Goal: Task Accomplishment & Management: Complete application form

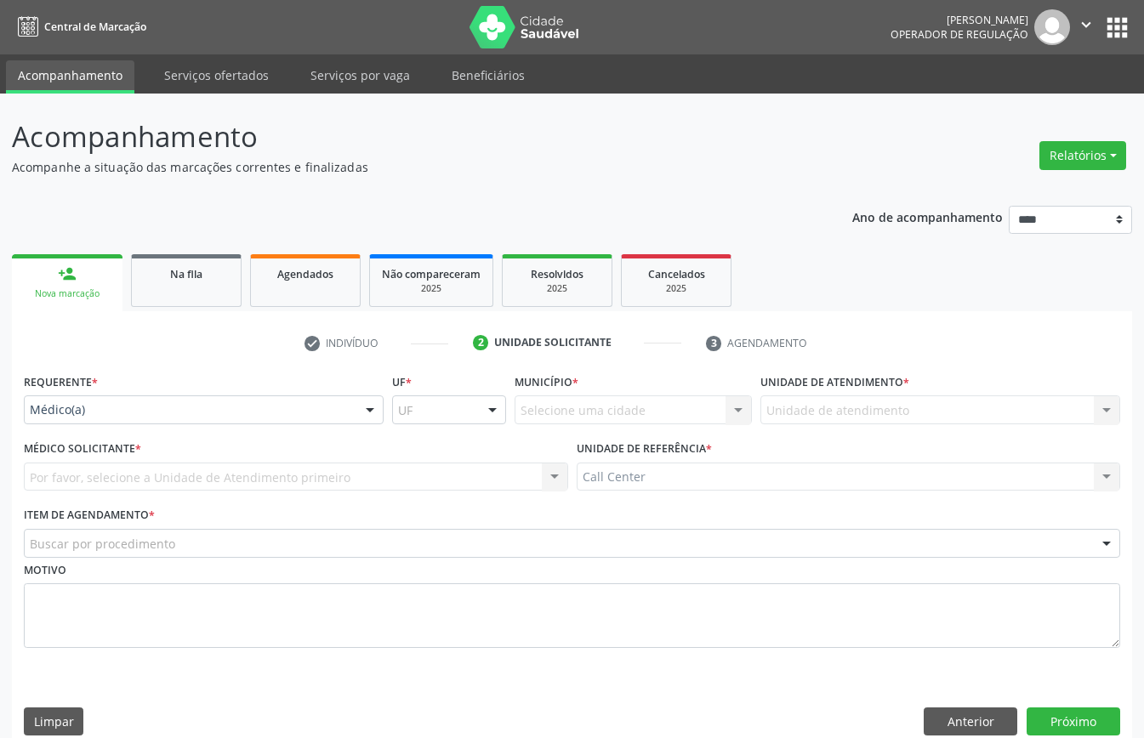
scroll to position [24, 0]
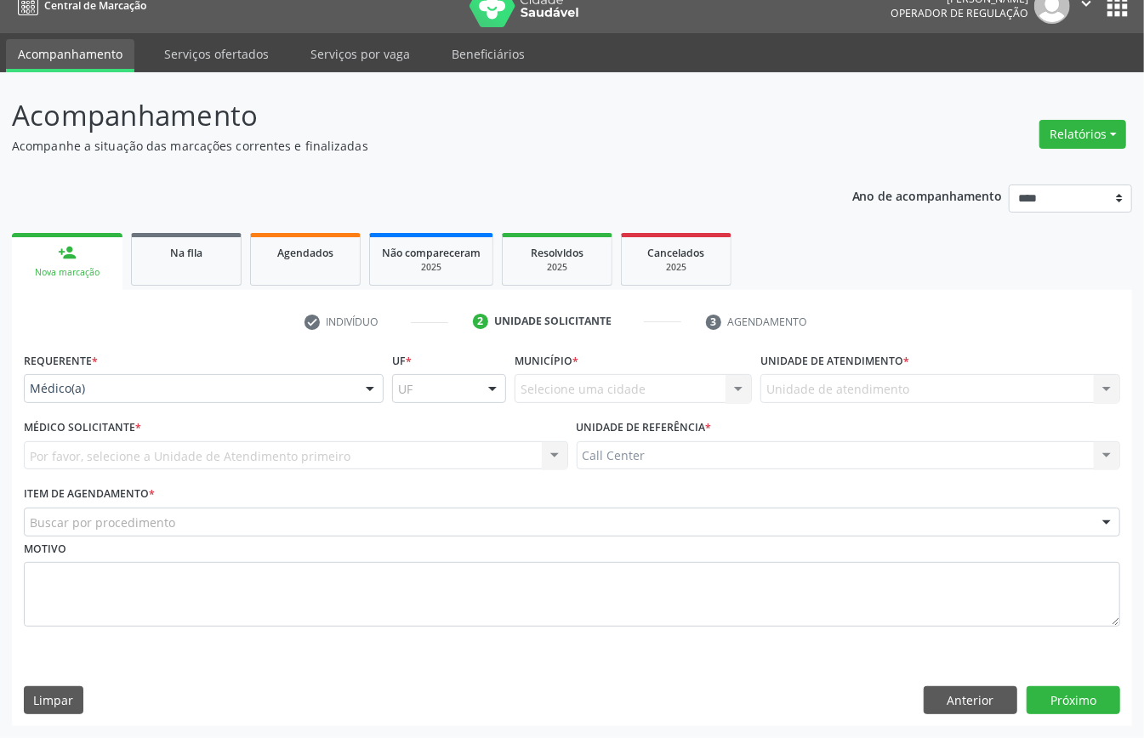
click at [218, 527] on div "Buscar por procedimento" at bounding box center [572, 522] width 1096 height 29
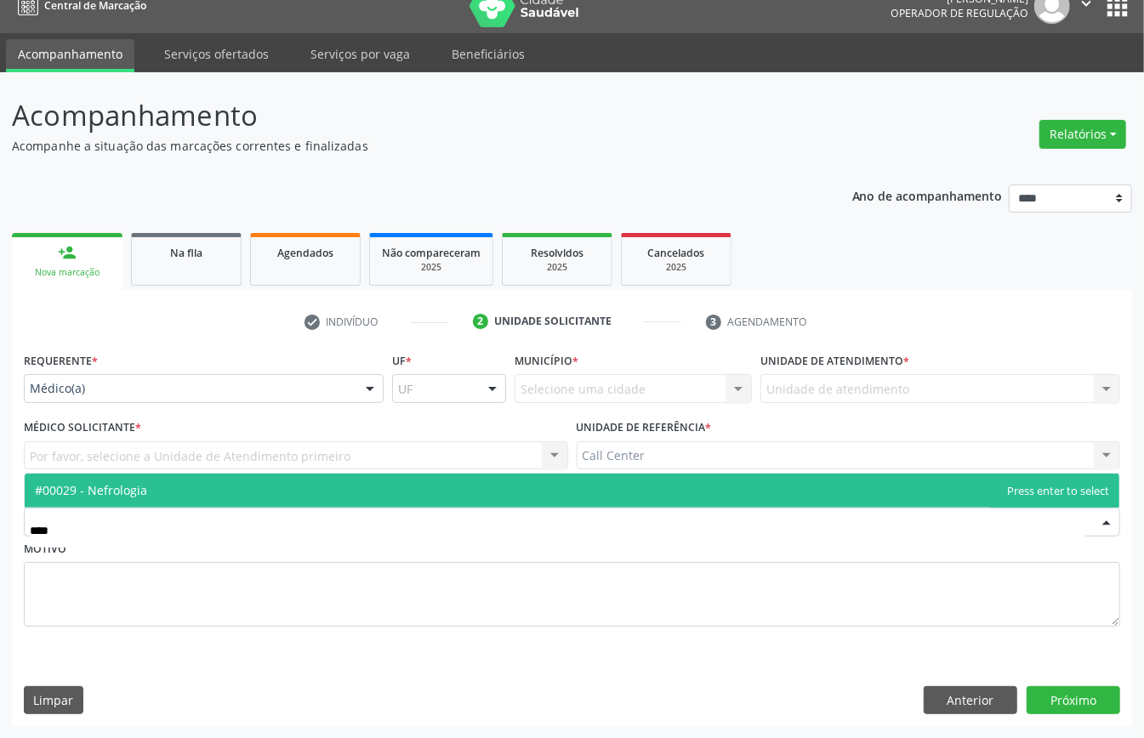
click at [212, 485] on span "#00029 - Nefrologia" at bounding box center [572, 491] width 1094 height 34
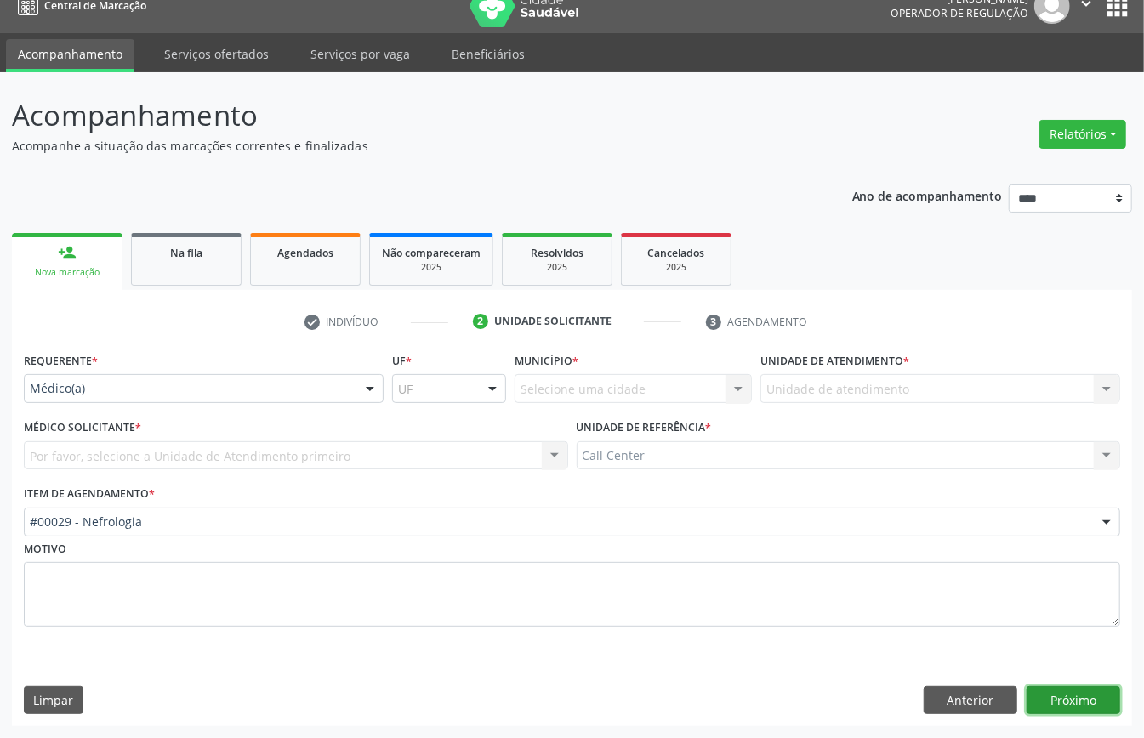
click at [1069, 698] on button "Próximo" at bounding box center [1073, 700] width 94 height 29
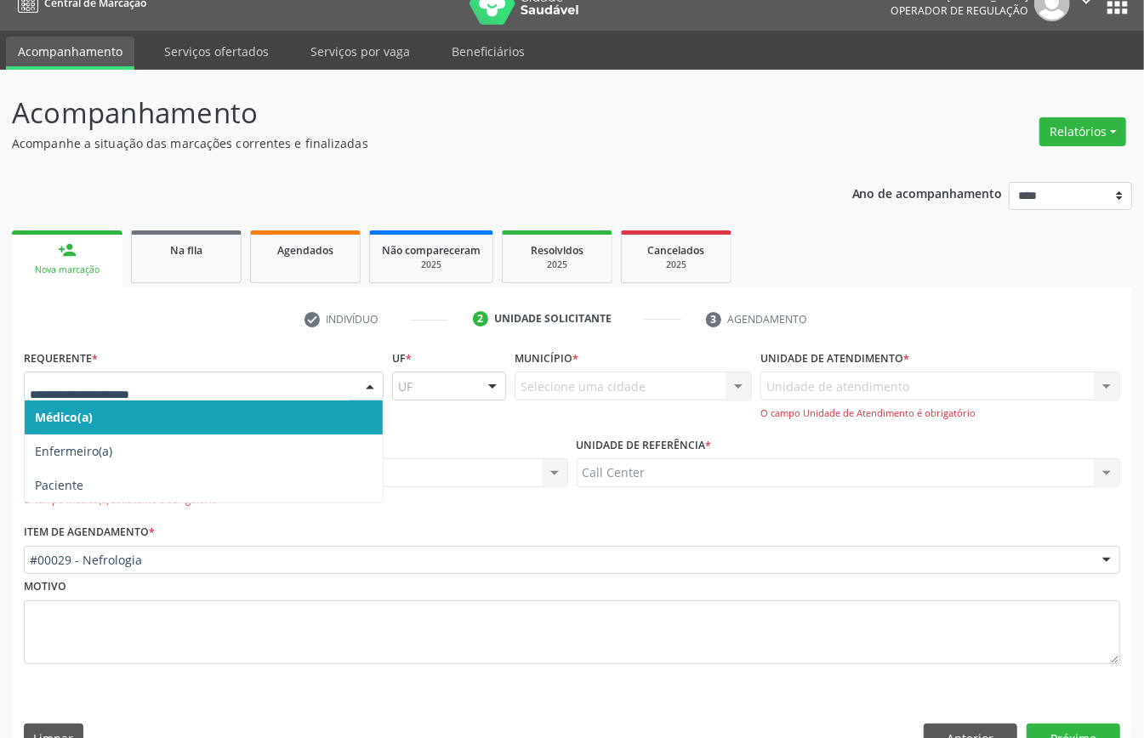
drag, startPoint x: 116, startPoint y: 383, endPoint x: 95, endPoint y: 395, distance: 24.4
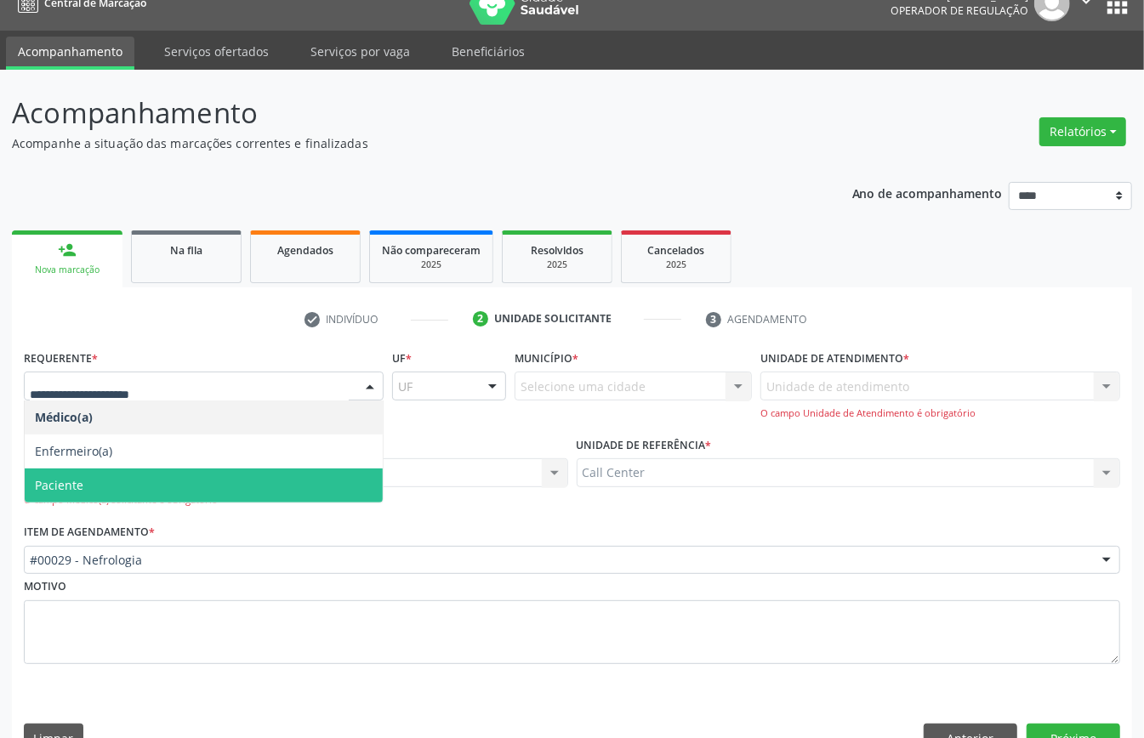
click at [70, 480] on span "Paciente" at bounding box center [59, 485] width 48 height 16
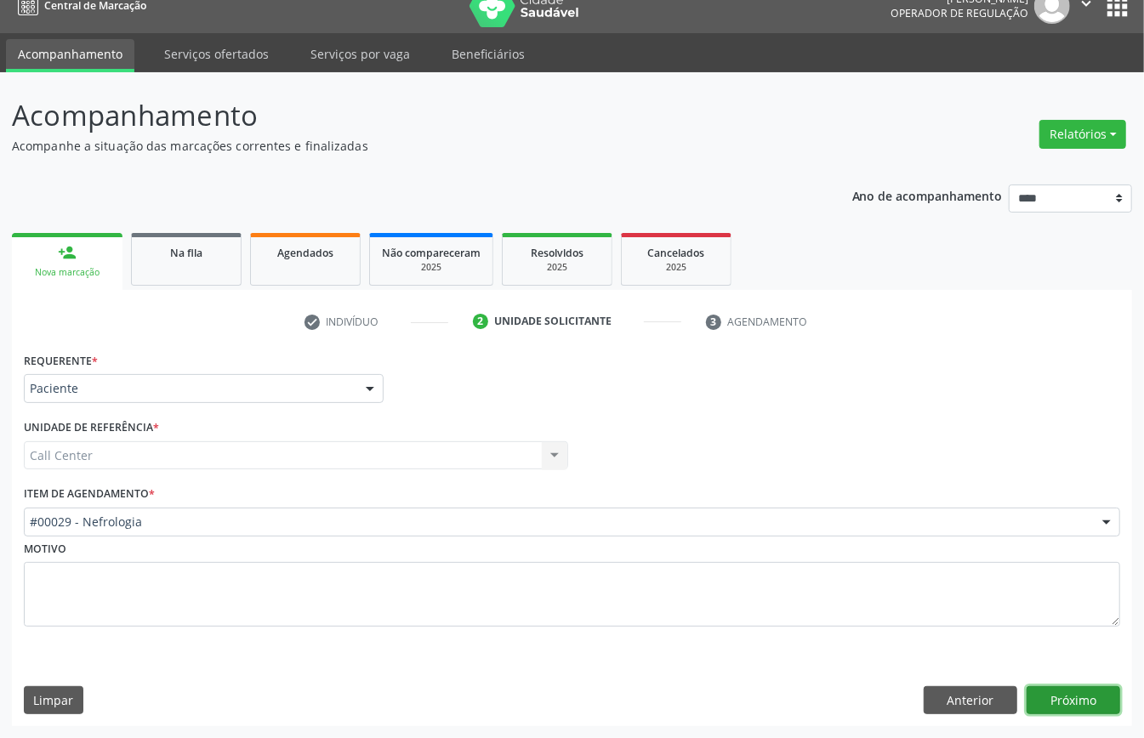
click at [1082, 691] on button "Próximo" at bounding box center [1073, 700] width 94 height 29
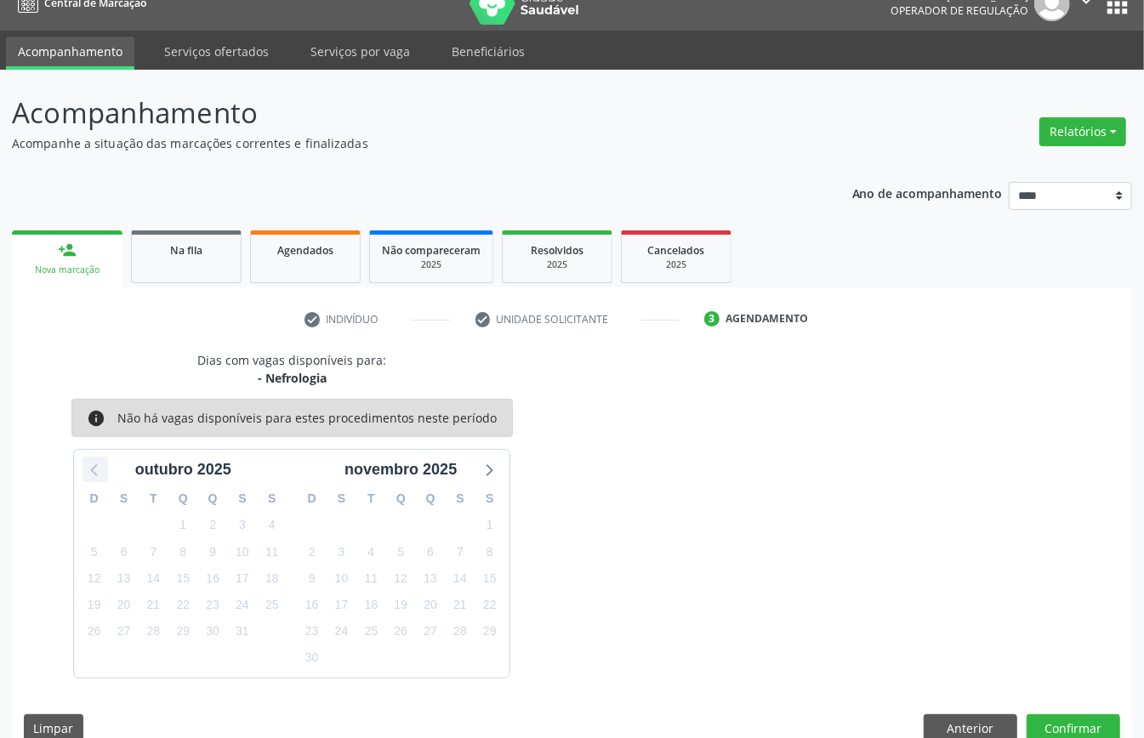
click at [102, 480] on icon at bounding box center [95, 469] width 22 height 22
click at [487, 471] on icon at bounding box center [488, 469] width 22 height 22
drag, startPoint x: 949, startPoint y: 731, endPoint x: 831, endPoint y: 715, distance: 119.3
click at [945, 731] on button "Anterior" at bounding box center [970, 728] width 94 height 29
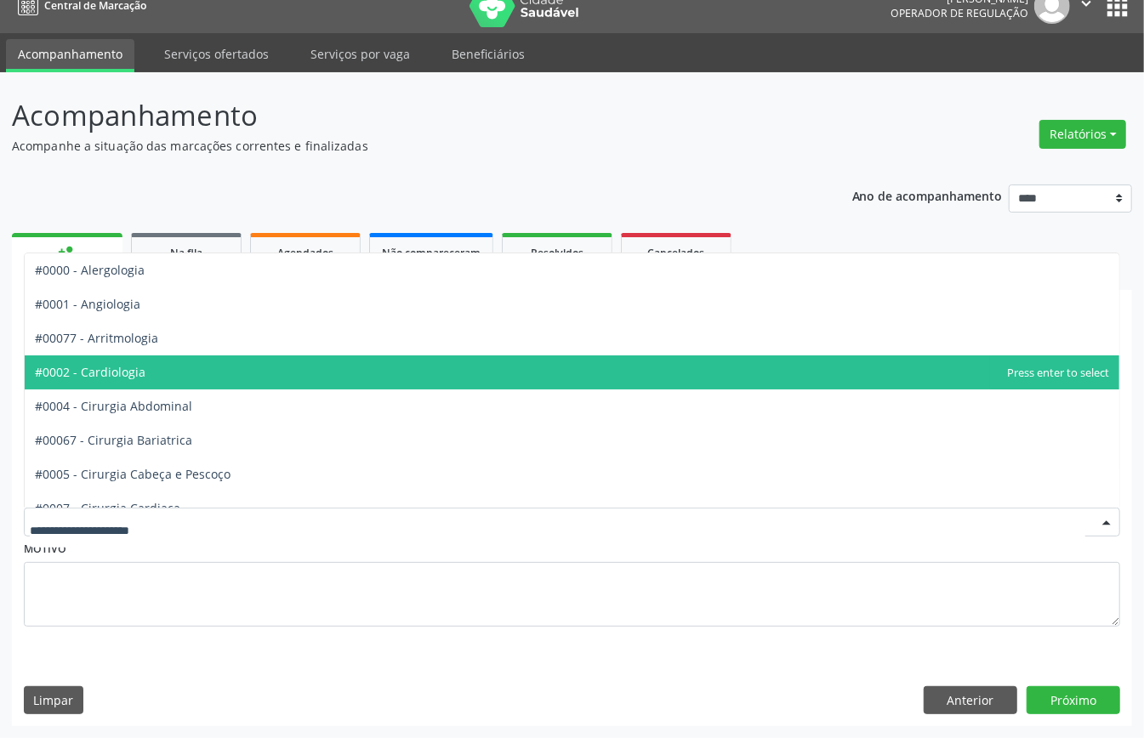
click at [123, 364] on span "#0002 - Cardiologia" at bounding box center [90, 372] width 111 height 16
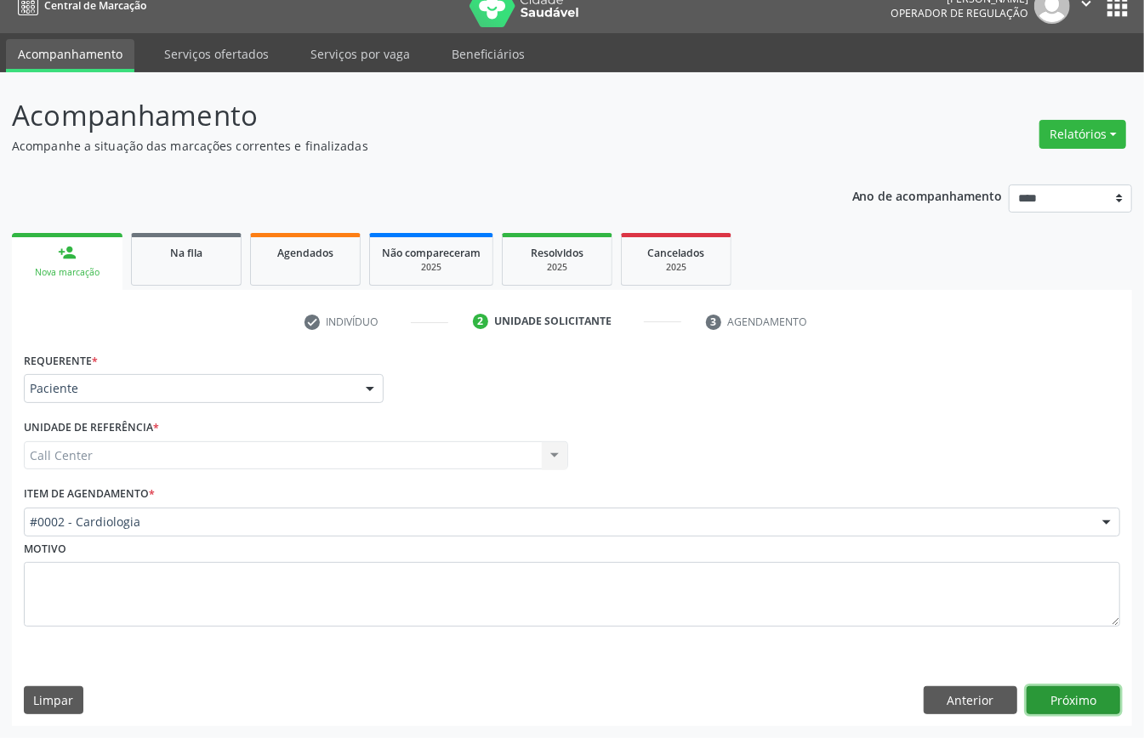
click at [1095, 701] on button "Próximo" at bounding box center [1073, 700] width 94 height 29
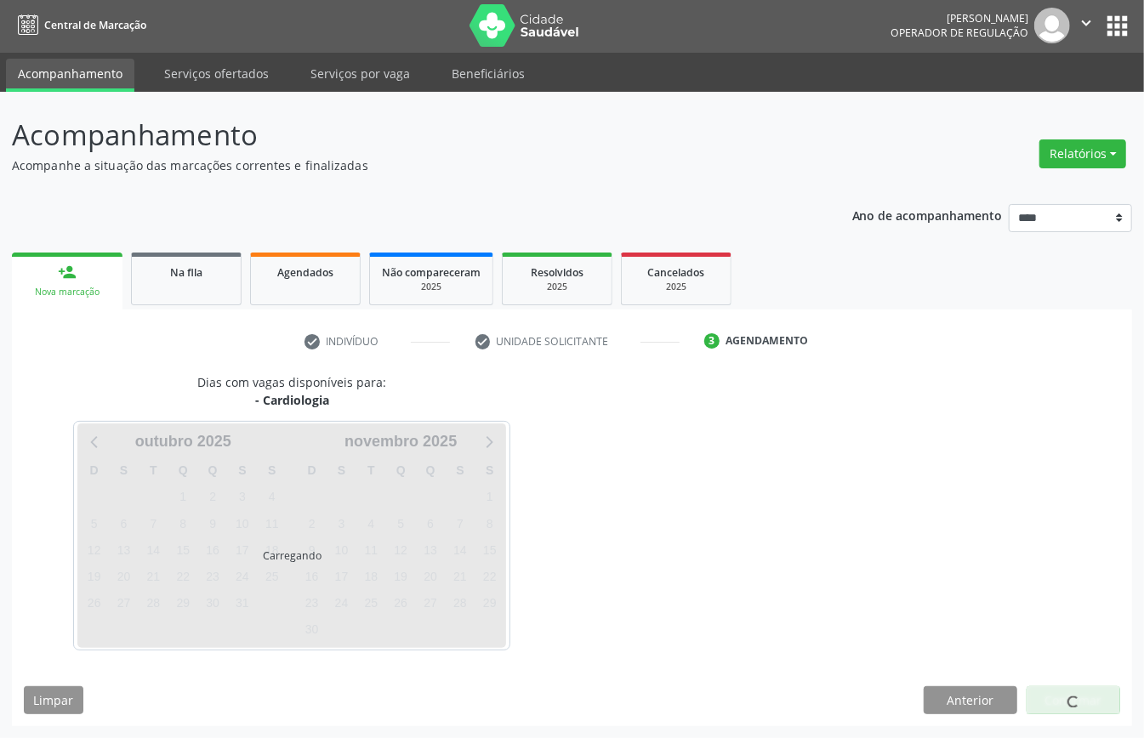
scroll to position [3, 0]
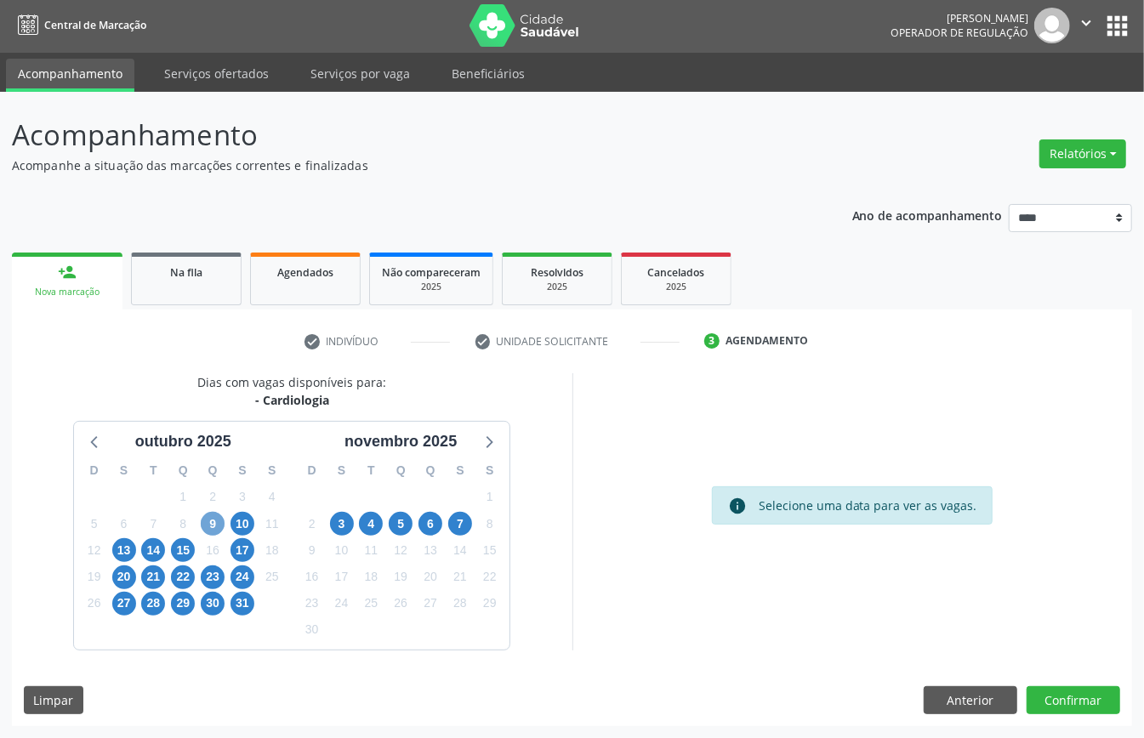
click at [205, 521] on span "9" at bounding box center [213, 524] width 24 height 24
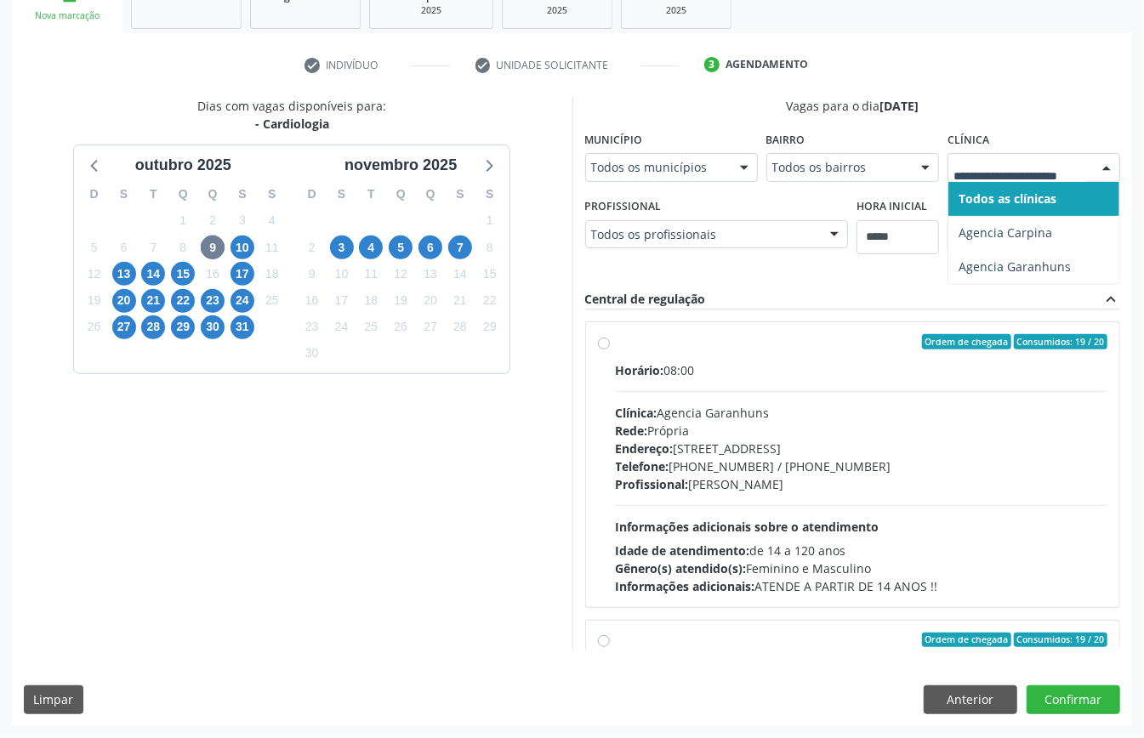
scroll to position [270, 0]
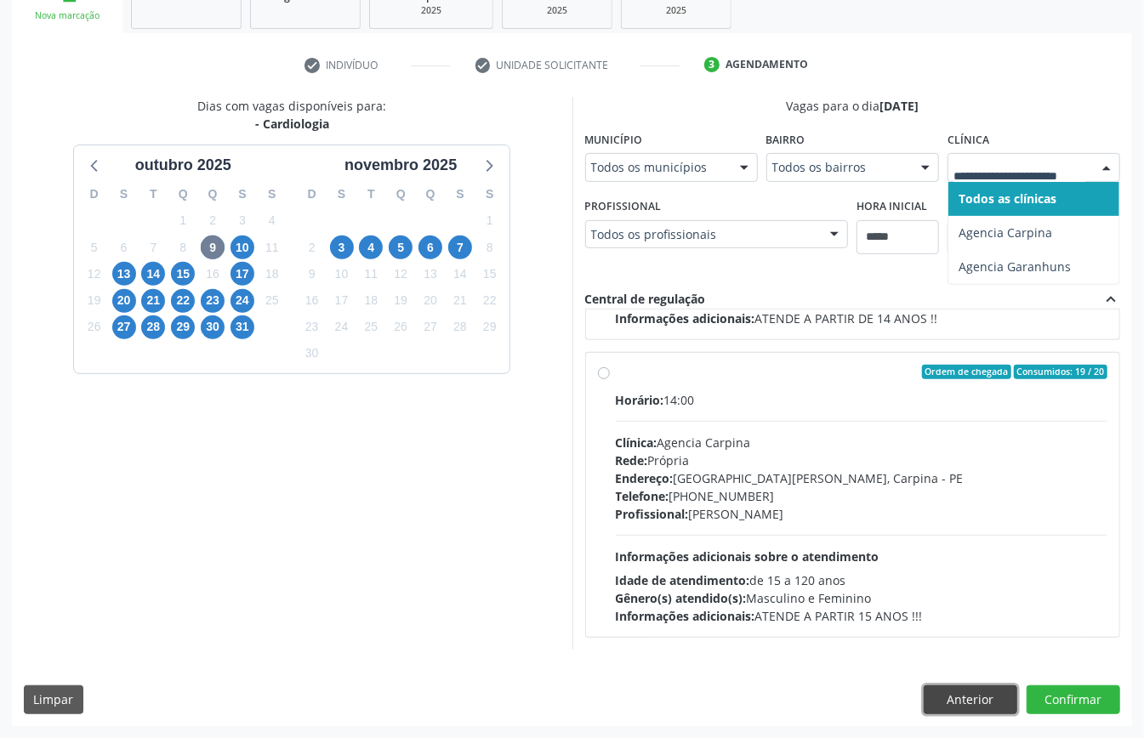
click at [986, 695] on button "Anterior" at bounding box center [970, 699] width 94 height 29
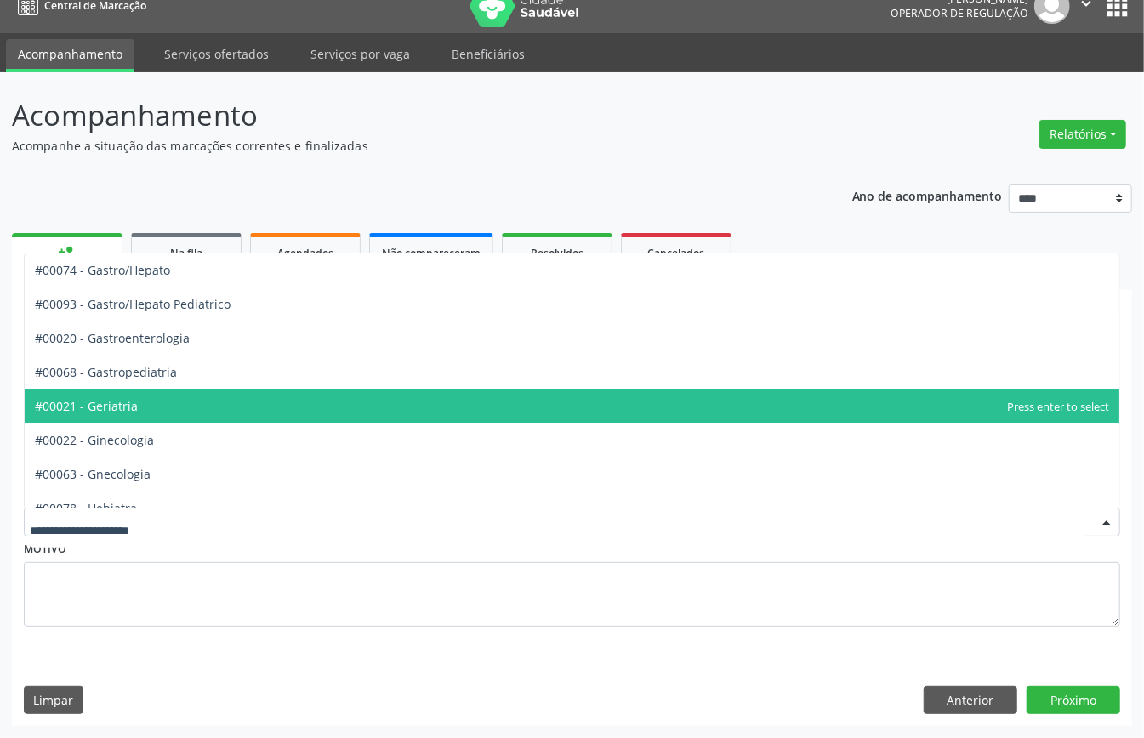
scroll to position [793, 0]
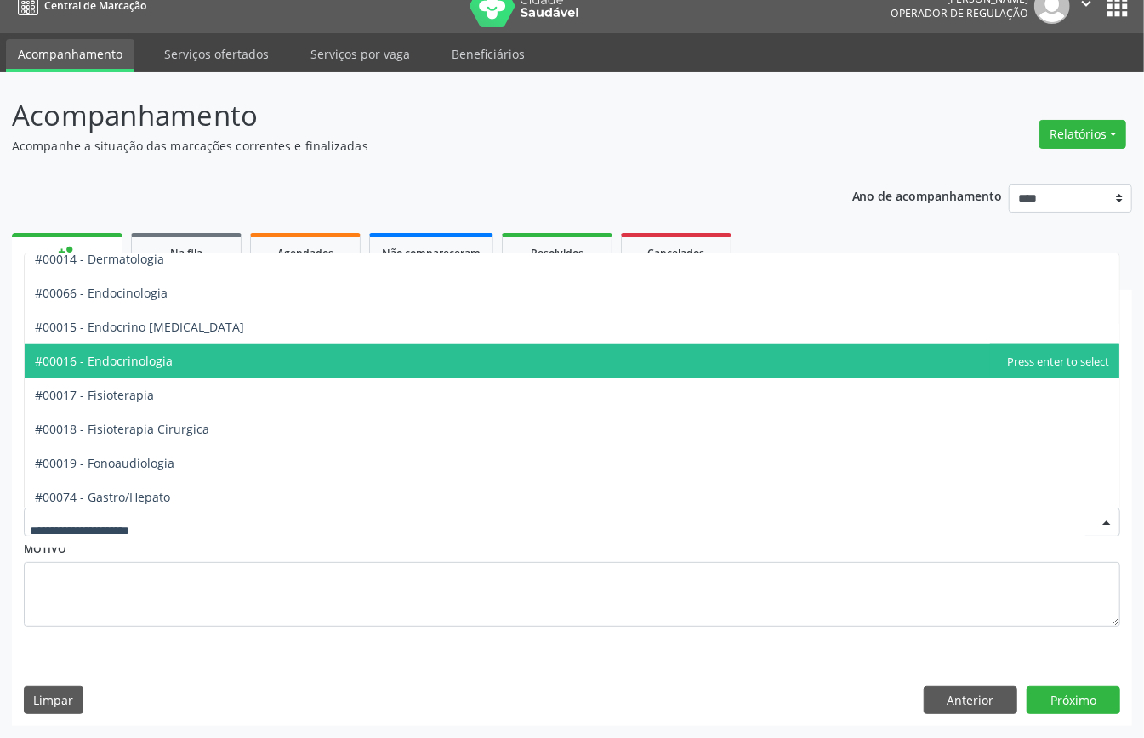
click at [167, 354] on span "#00016 - Endocrinologia" at bounding box center [104, 361] width 138 height 16
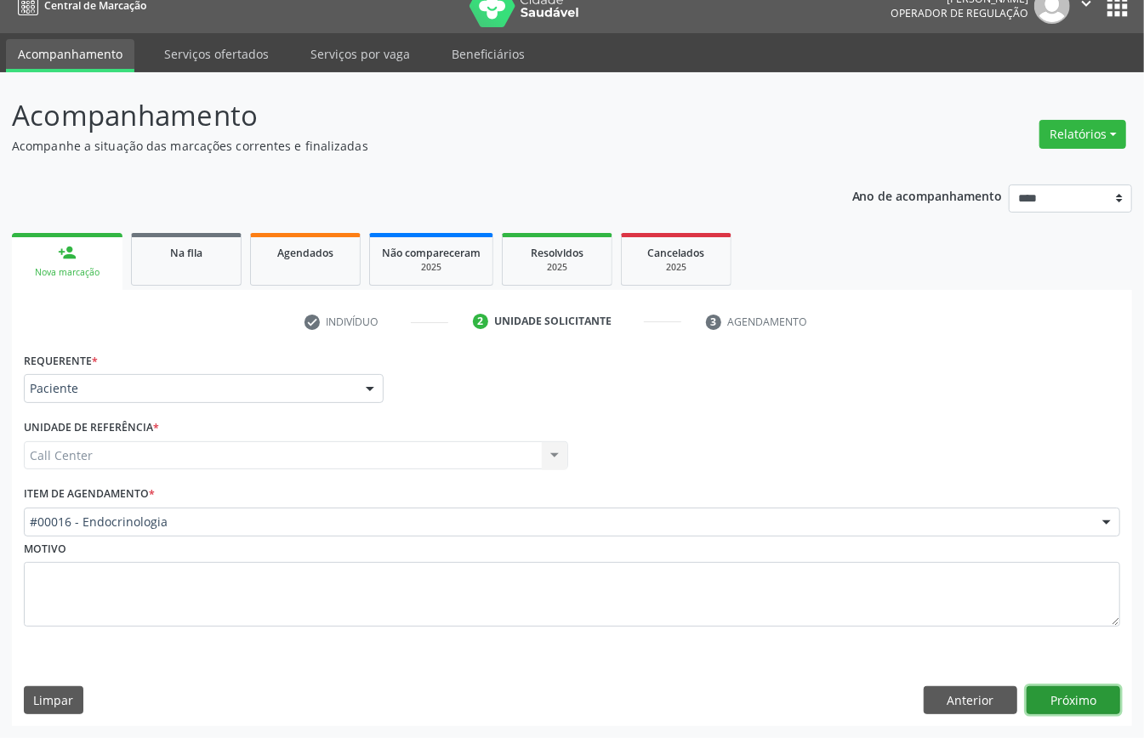
click at [1065, 694] on button "Próximo" at bounding box center [1073, 700] width 94 height 29
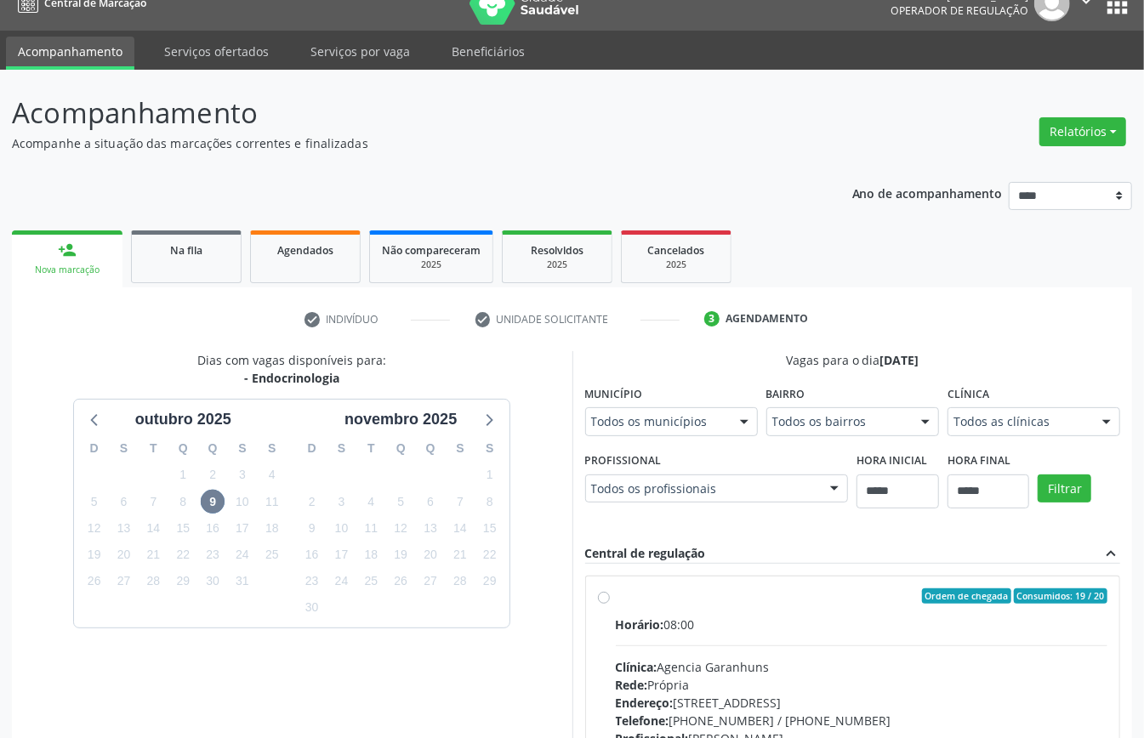
scroll to position [270, 0]
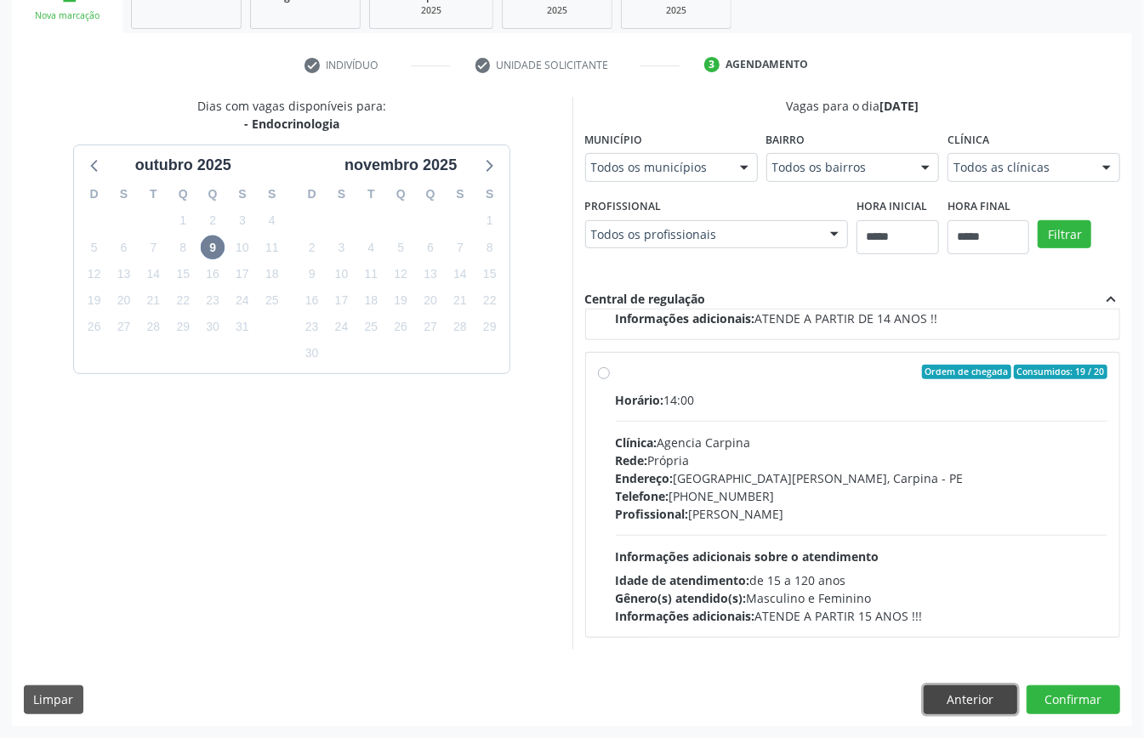
click at [966, 704] on button "Anterior" at bounding box center [970, 699] width 94 height 29
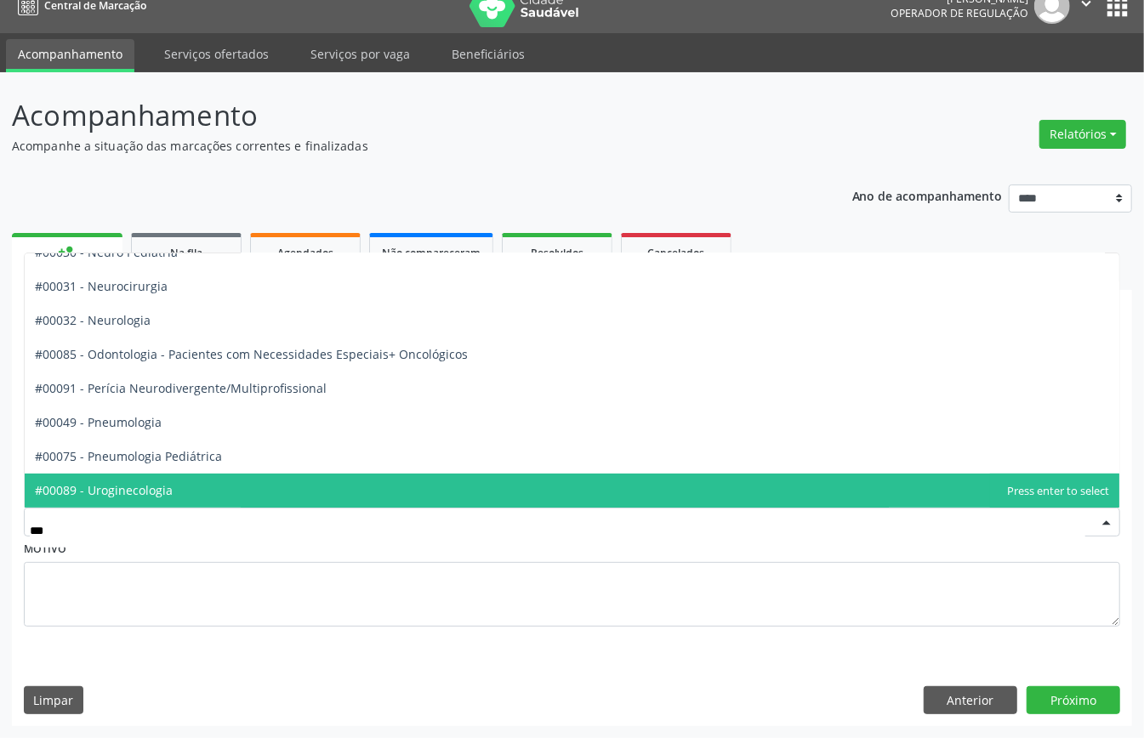
scroll to position [0, 0]
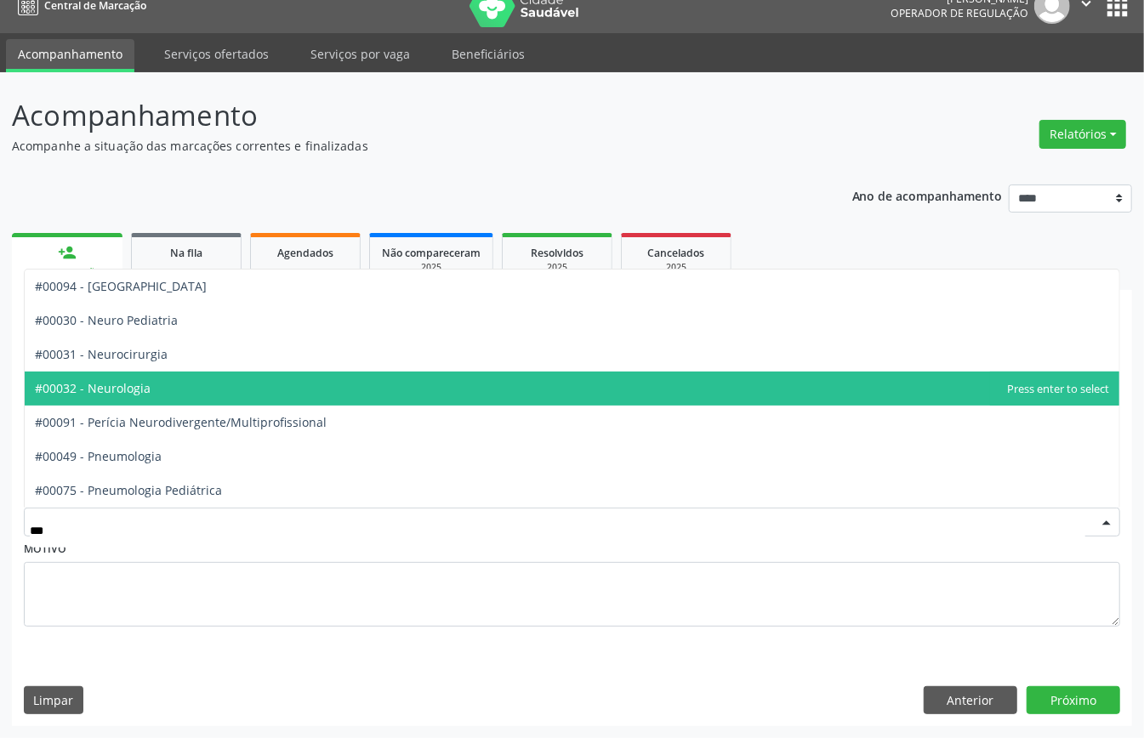
click at [181, 376] on span "#00032 - Neurologia" at bounding box center [572, 389] width 1094 height 34
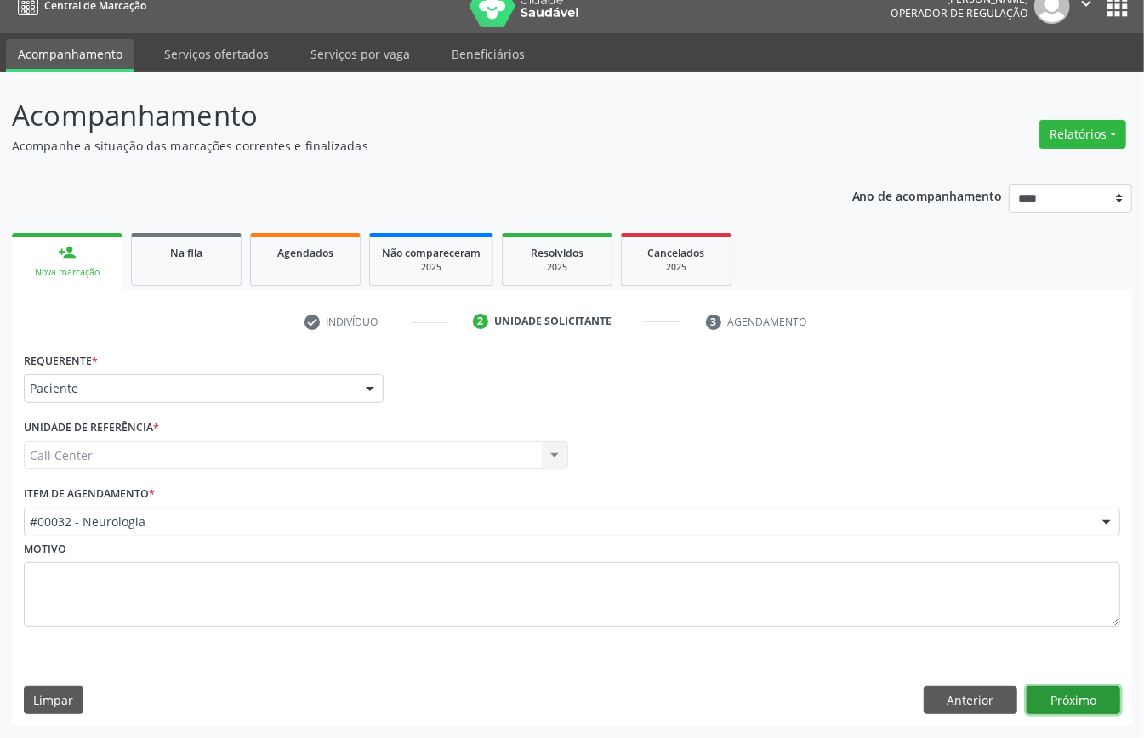
click at [1066, 706] on button "Próximo" at bounding box center [1073, 700] width 94 height 29
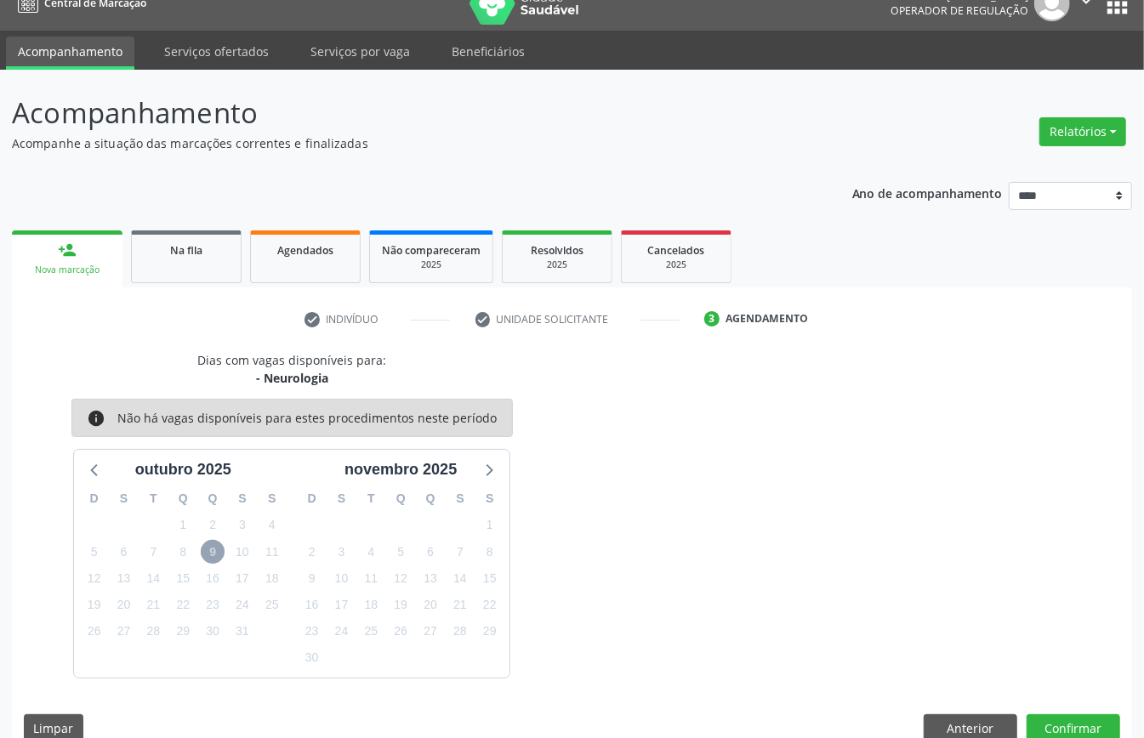
click at [211, 553] on span "9" at bounding box center [213, 552] width 24 height 24
click at [89, 468] on icon at bounding box center [95, 469] width 22 height 22
click at [497, 471] on icon at bounding box center [488, 469] width 22 height 22
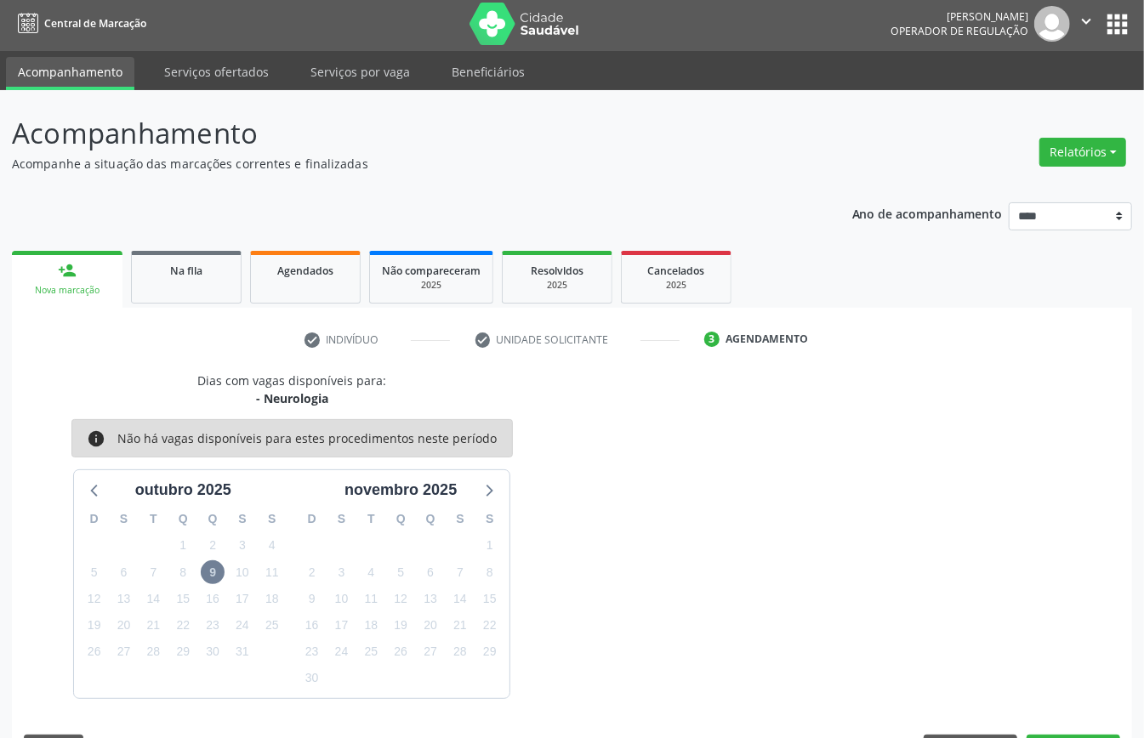
scroll to position [24, 0]
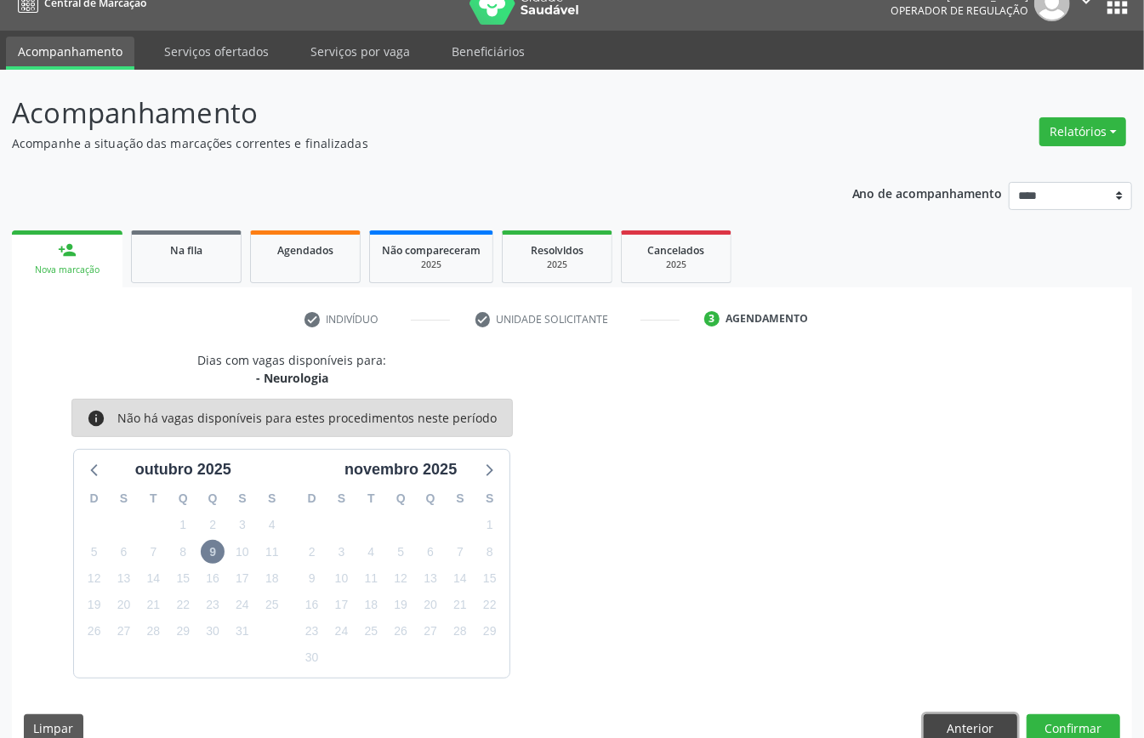
click at [967, 726] on button "Anterior" at bounding box center [970, 728] width 94 height 29
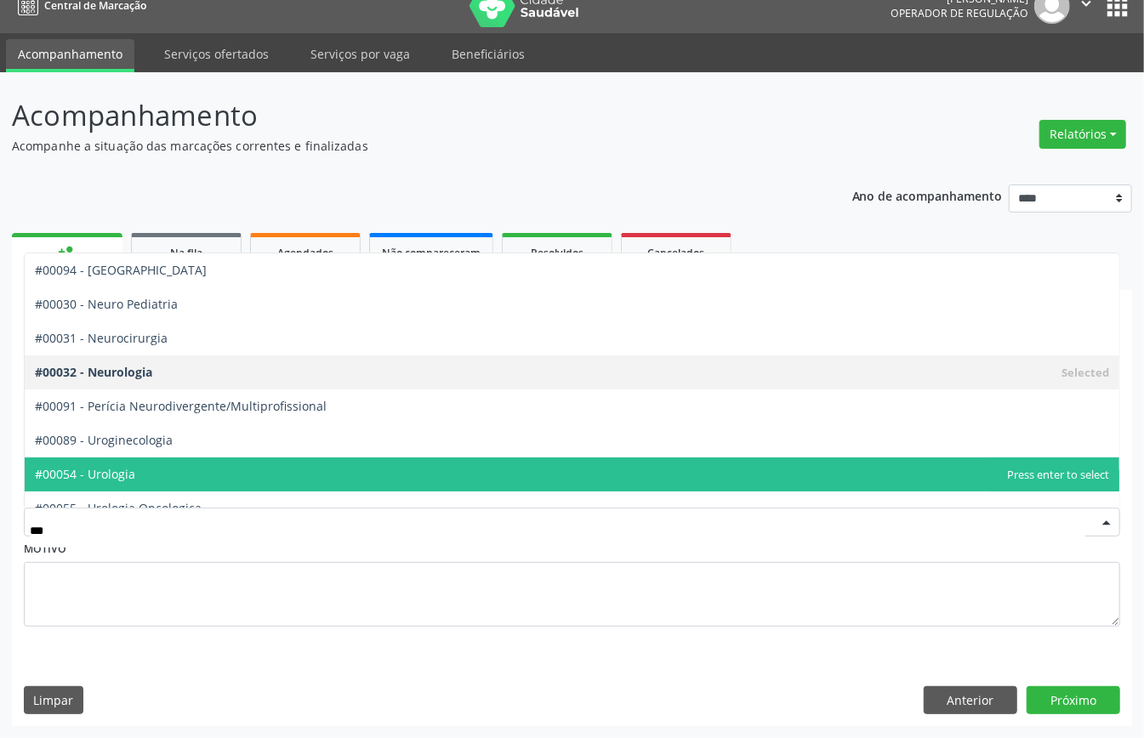
drag, startPoint x: 179, startPoint y: 469, endPoint x: 279, endPoint y: 491, distance: 102.6
click at [179, 471] on span "#00054 - Urologia" at bounding box center [572, 474] width 1094 height 34
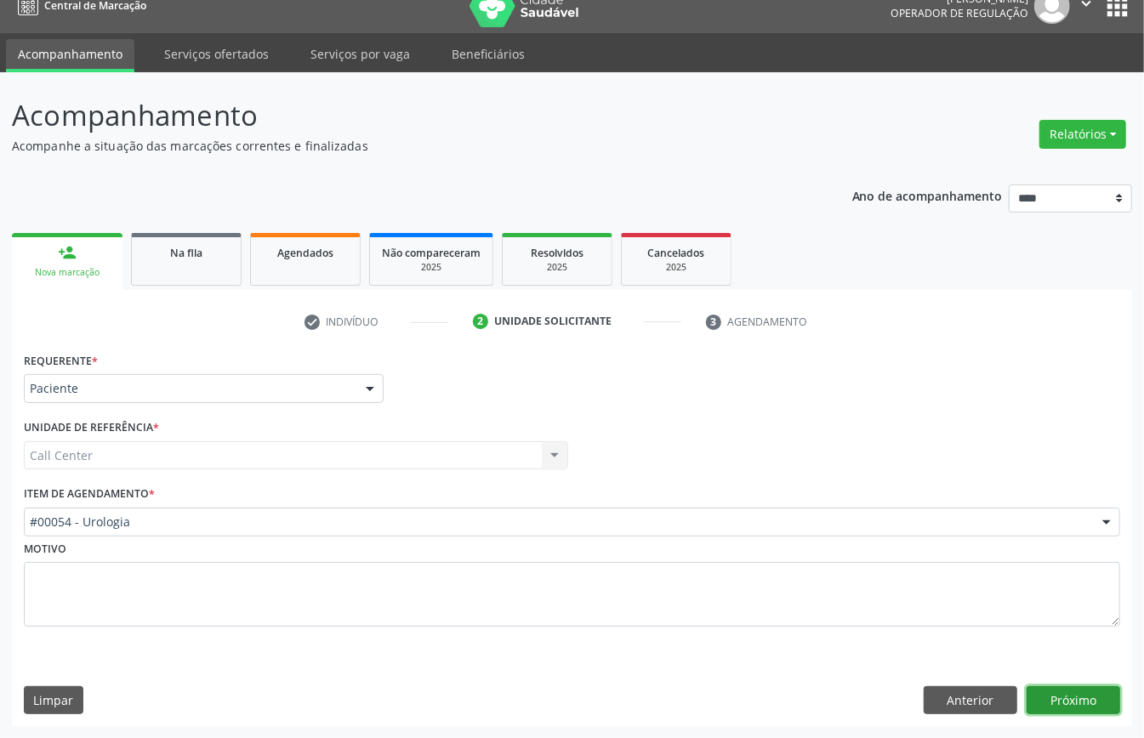
click at [1082, 706] on button "Próximo" at bounding box center [1073, 700] width 94 height 29
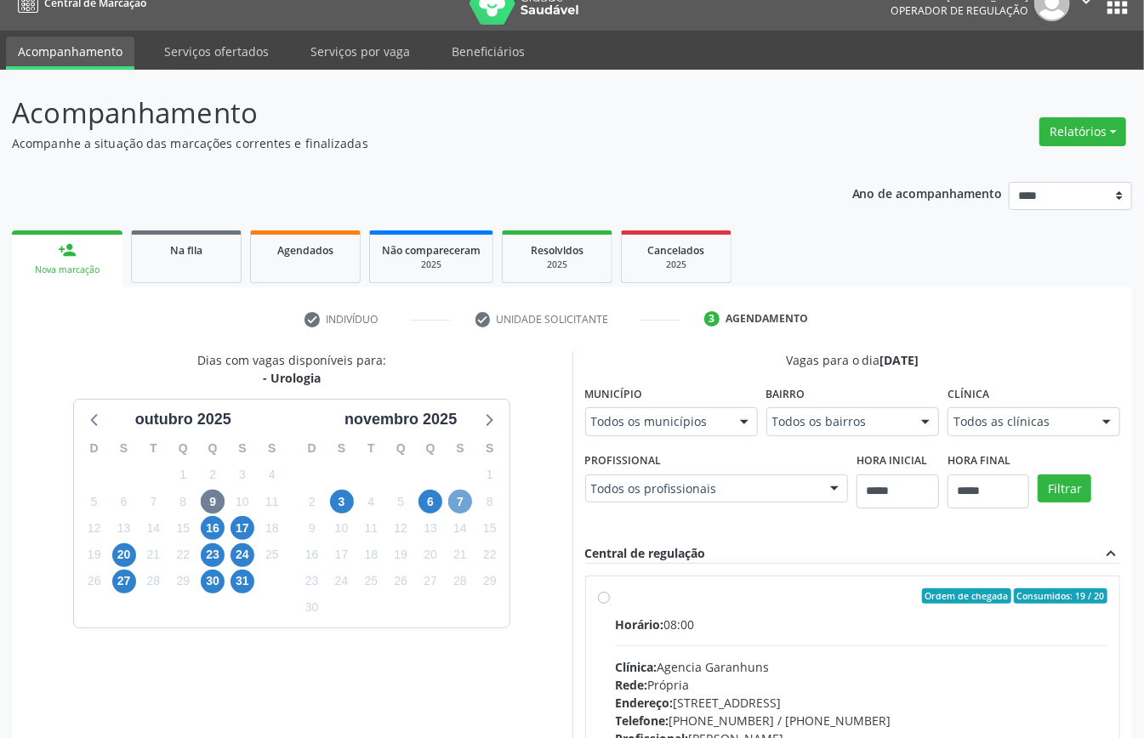
click at [456, 501] on span "7" at bounding box center [460, 502] width 24 height 24
click at [223, 497] on span "9" at bounding box center [213, 502] width 24 height 24
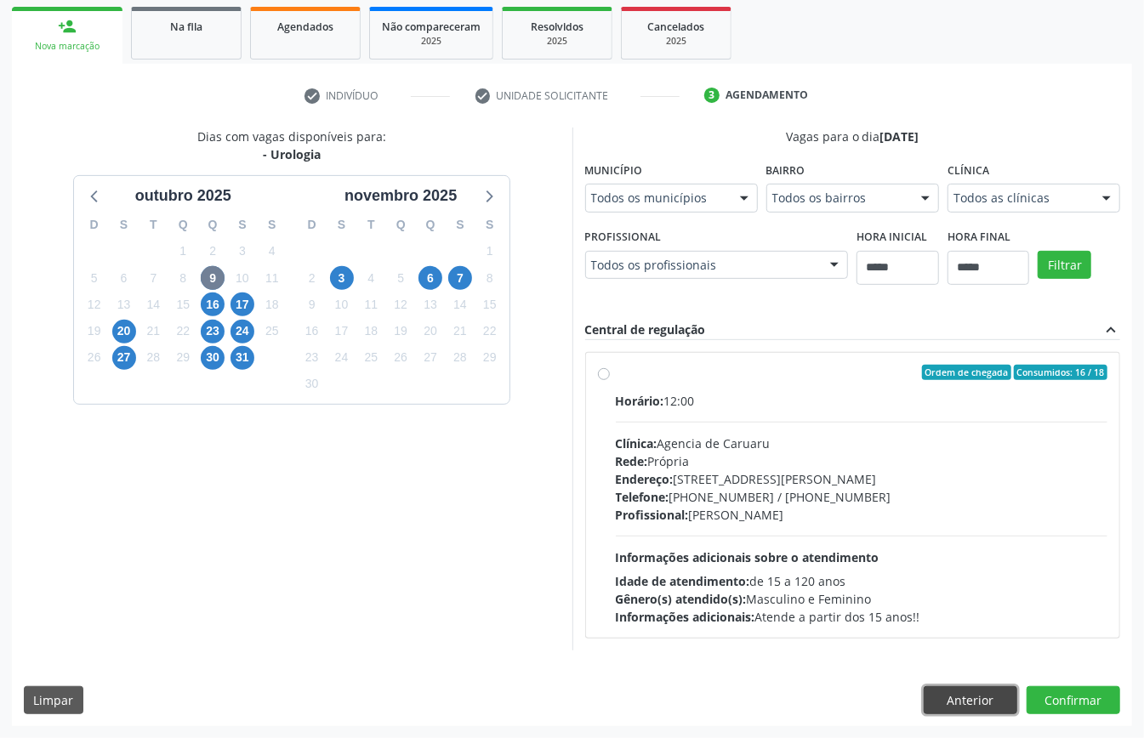
click at [1000, 695] on button "Anterior" at bounding box center [970, 700] width 94 height 29
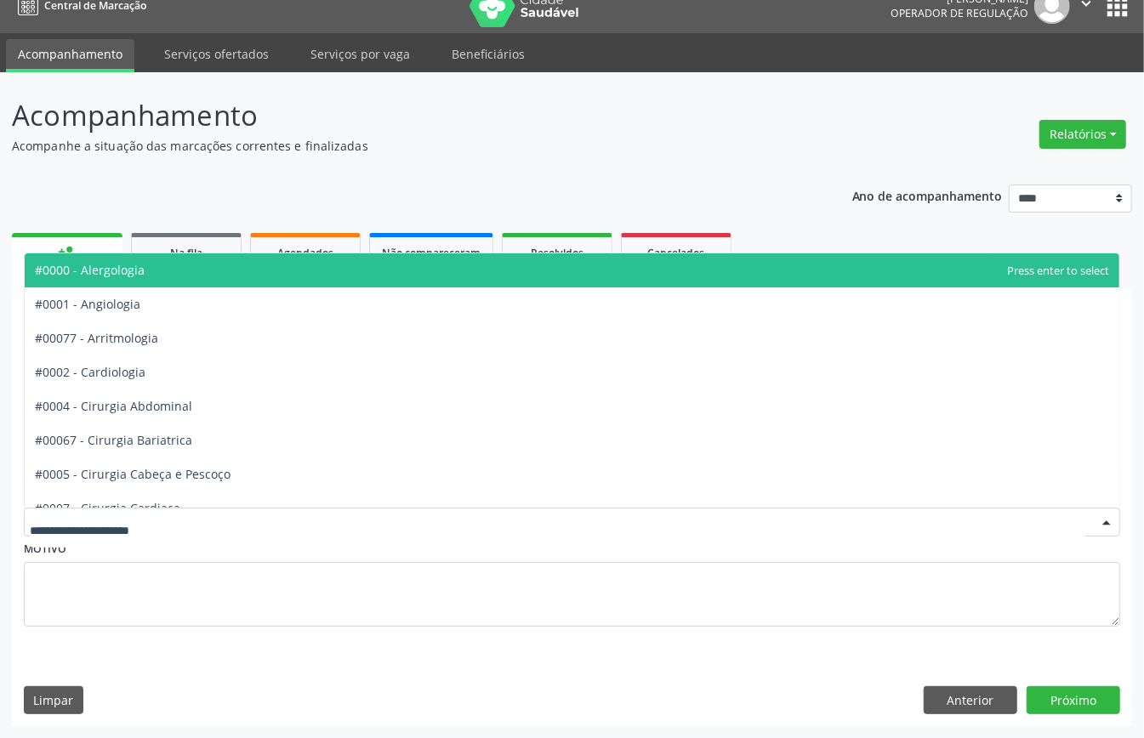
click at [143, 273] on span "#0000 - Alergologia" at bounding box center [90, 270] width 110 height 16
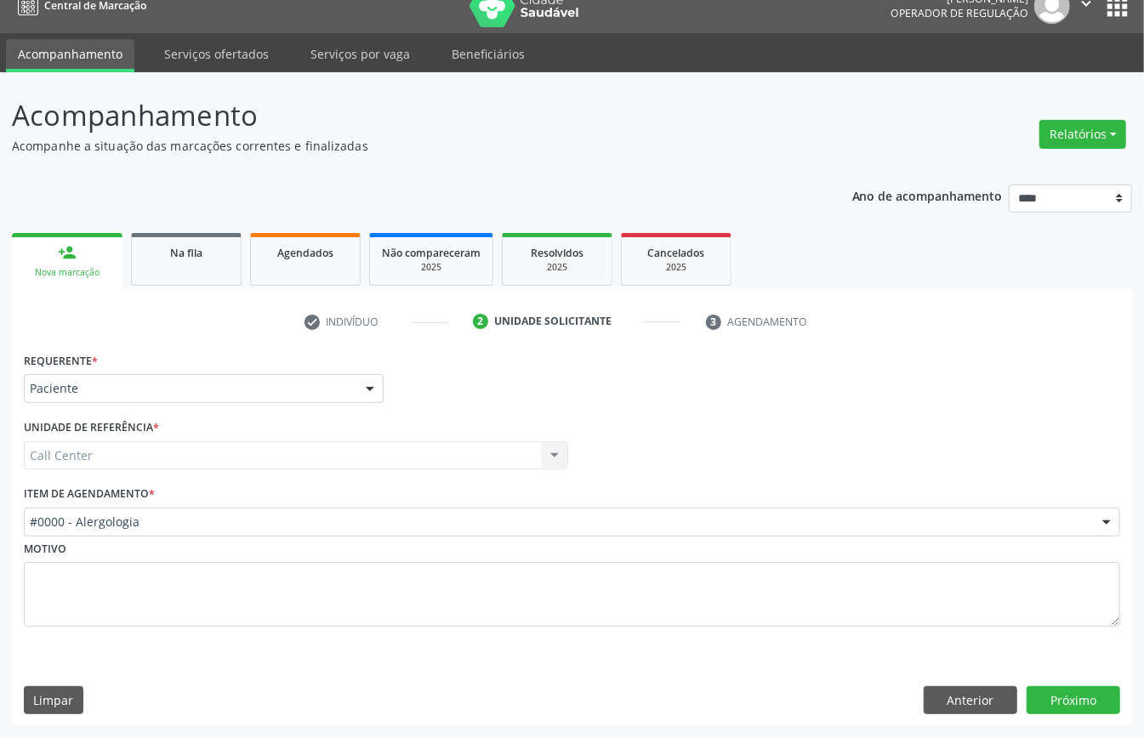
click at [1072, 714] on div "Requerente * Paciente Médico(a) Enfermeiro(a) Paciente Nenhum resultado encontr…" at bounding box center [572, 537] width 1120 height 378
click at [1059, 701] on button "Próximo" at bounding box center [1073, 700] width 94 height 29
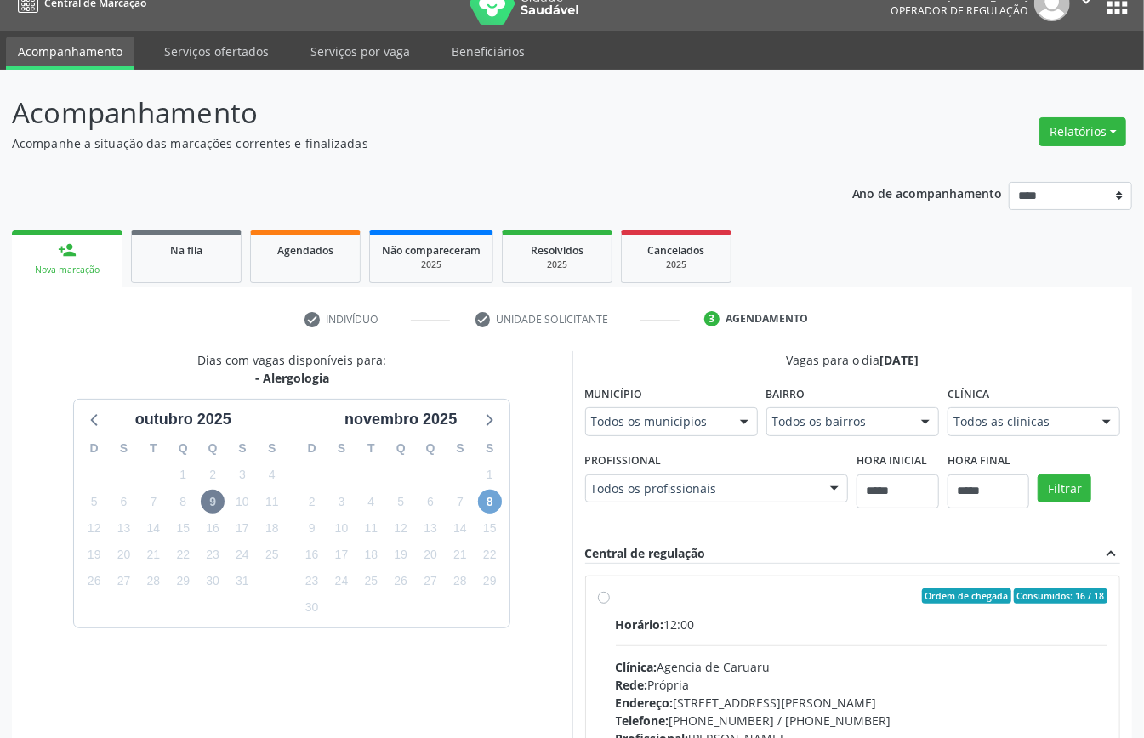
click at [485, 505] on span "8" at bounding box center [490, 502] width 24 height 24
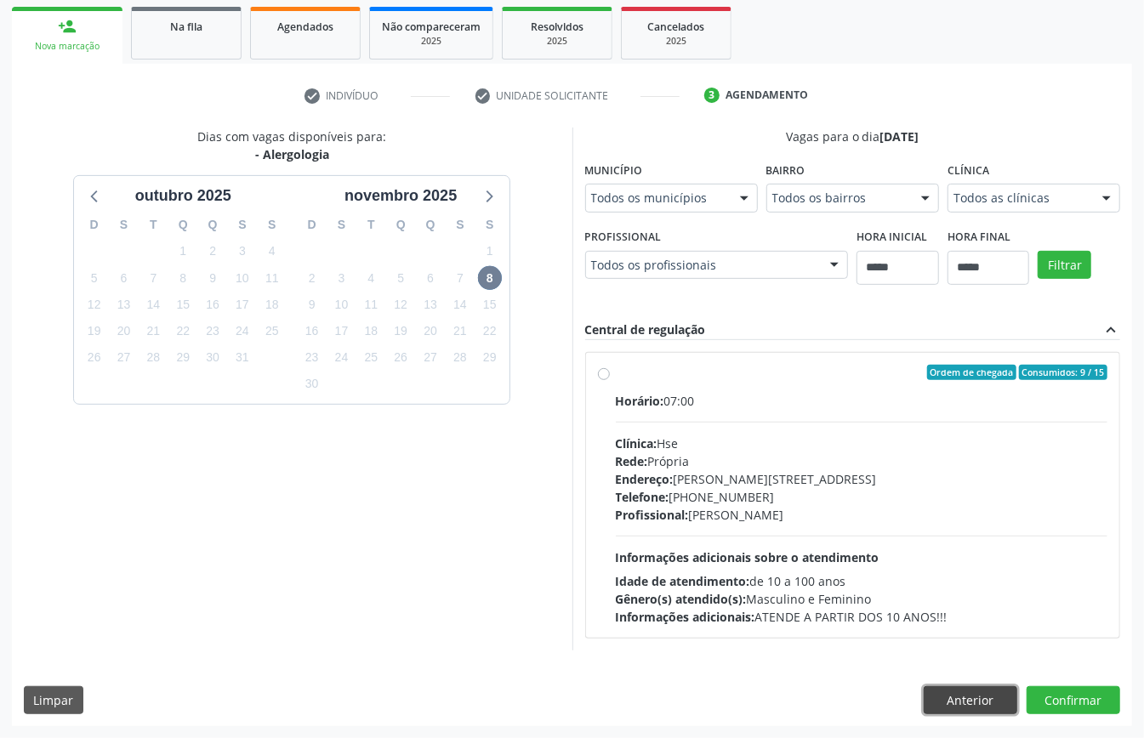
click at [979, 697] on button "Anterior" at bounding box center [970, 700] width 94 height 29
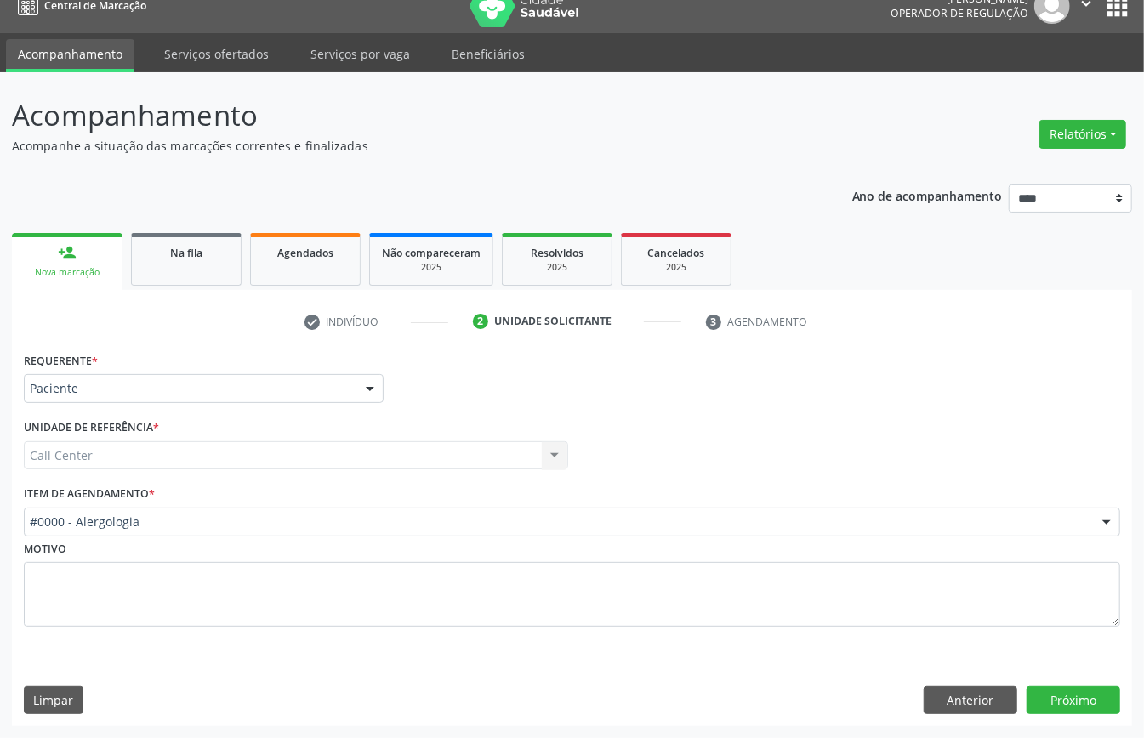
scroll to position [24, 0]
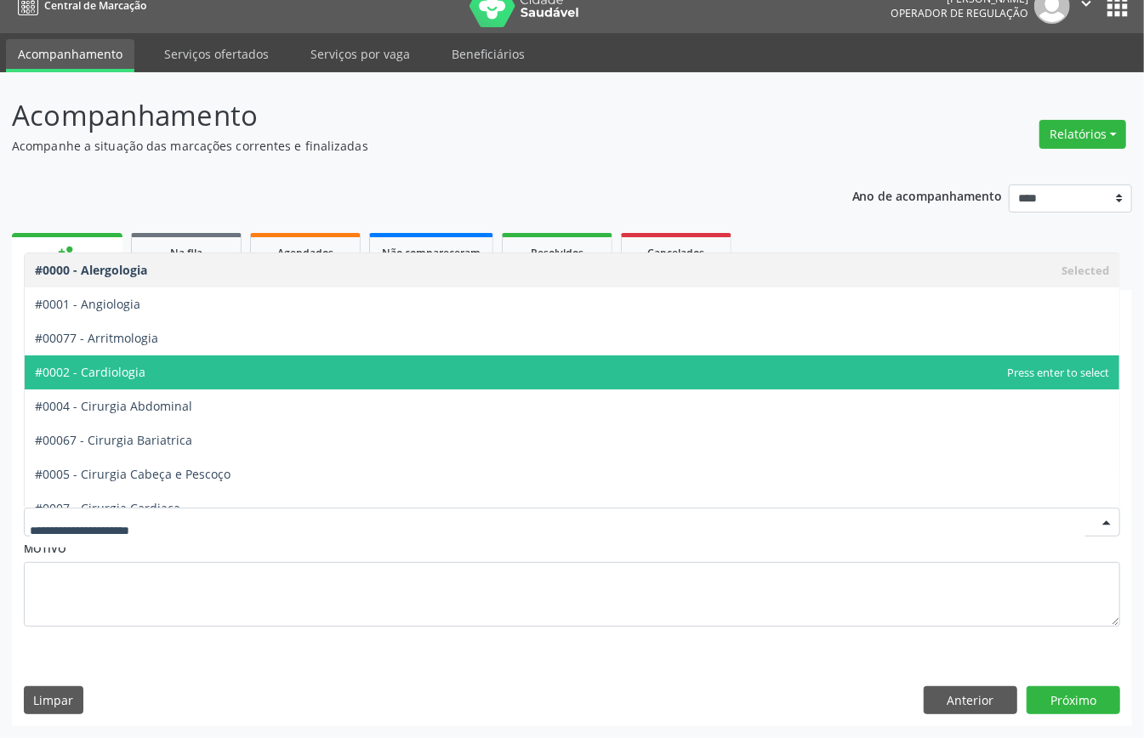
click at [154, 369] on span "#0002 - Cardiologia" at bounding box center [572, 372] width 1094 height 34
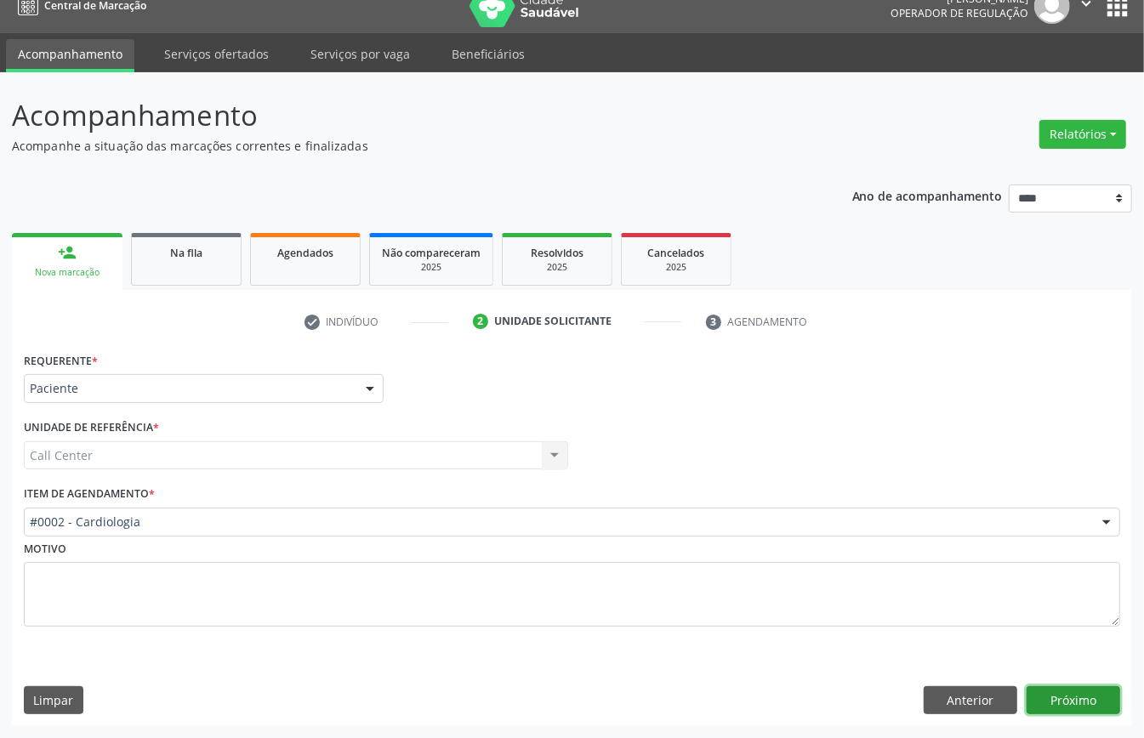
click at [1076, 697] on button "Próximo" at bounding box center [1073, 700] width 94 height 29
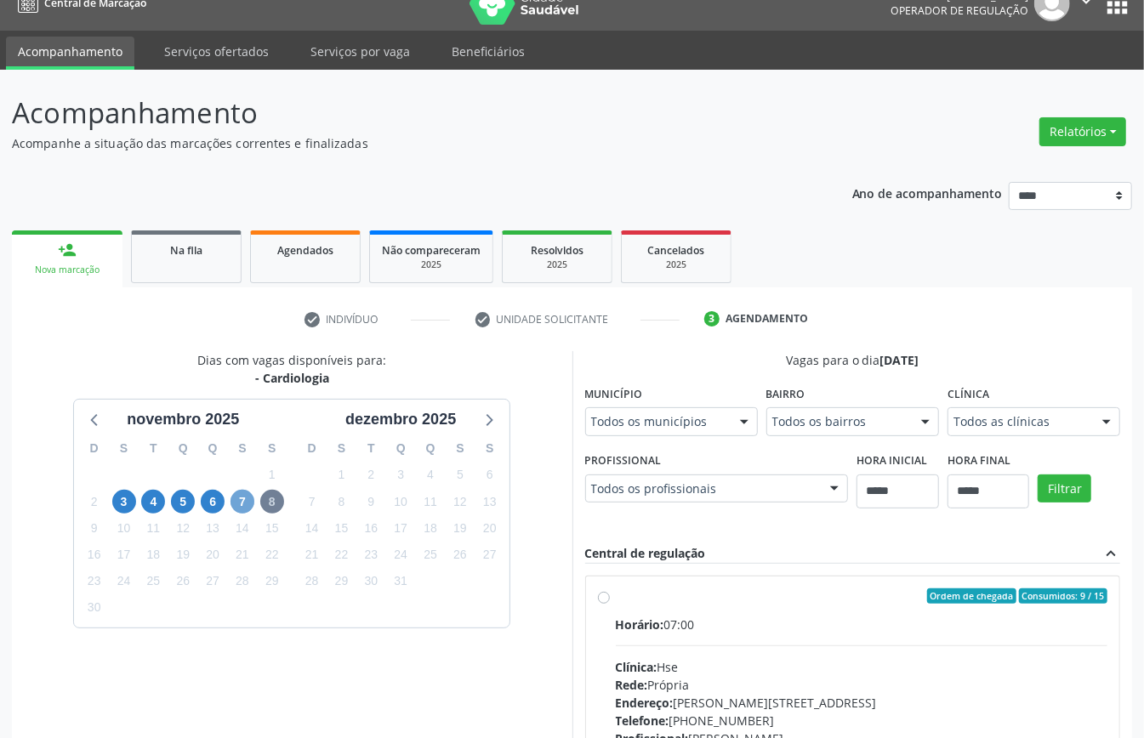
click at [247, 503] on span "7" at bounding box center [242, 502] width 24 height 24
click at [219, 500] on span "6" at bounding box center [213, 502] width 24 height 24
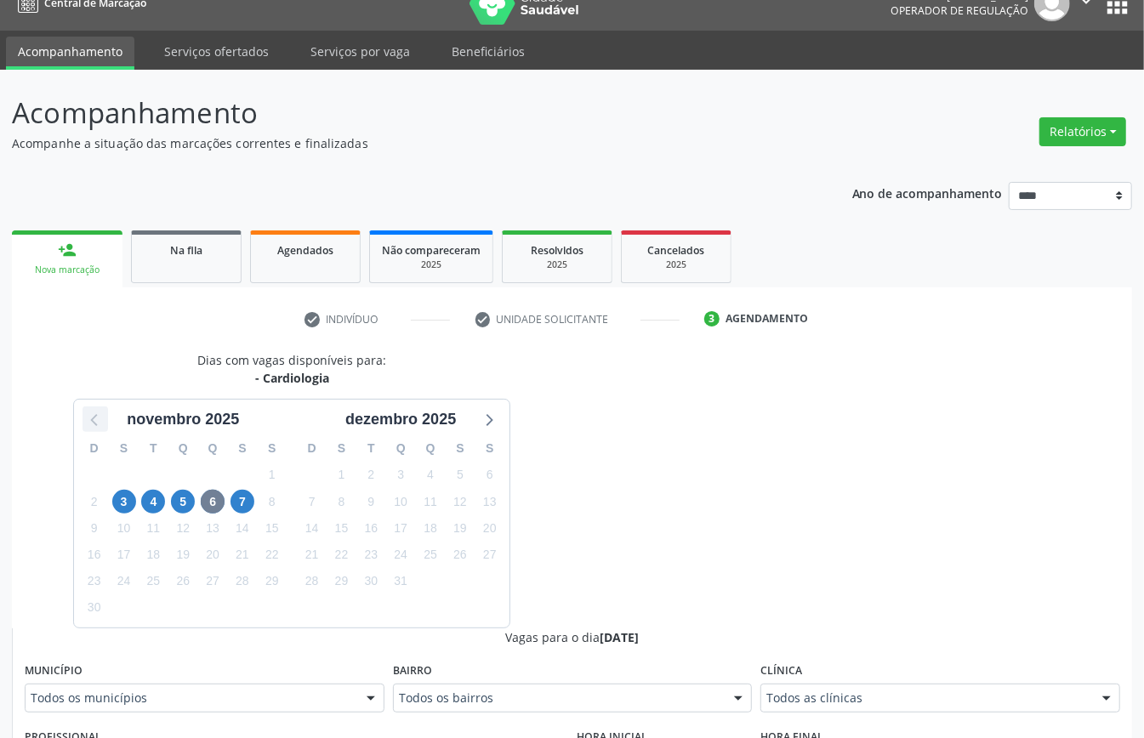
click at [104, 429] on icon at bounding box center [95, 419] width 22 height 22
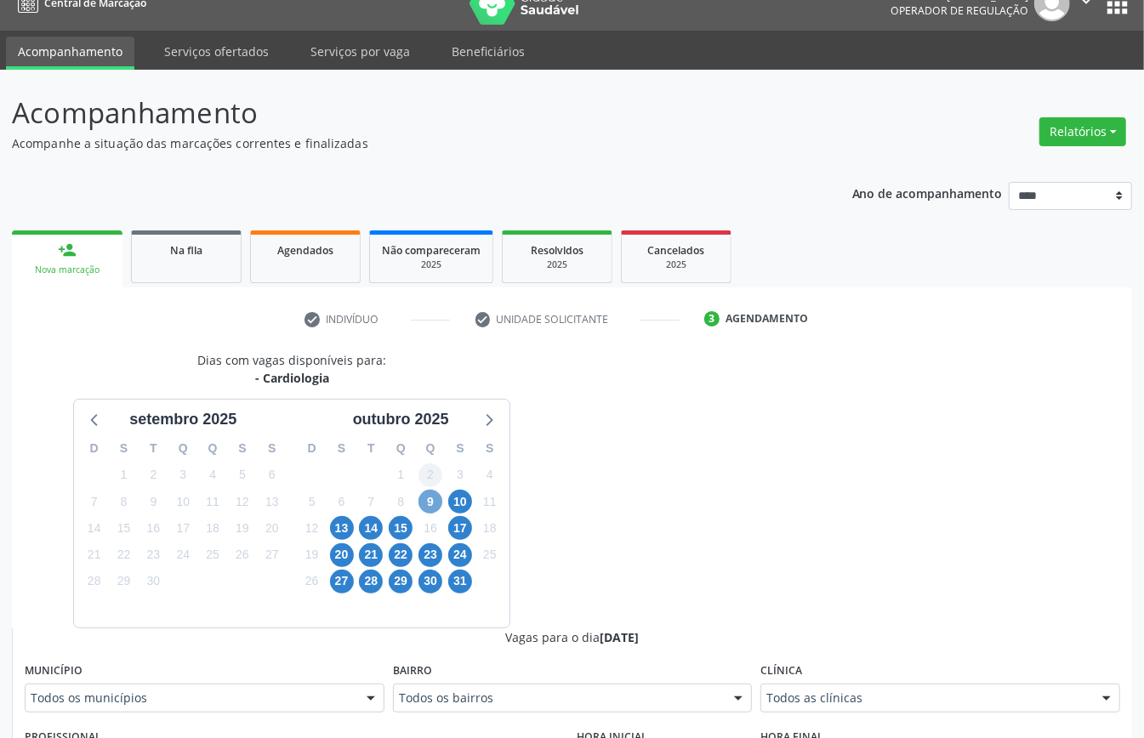
click at [433, 495] on span "9" at bounding box center [430, 502] width 24 height 24
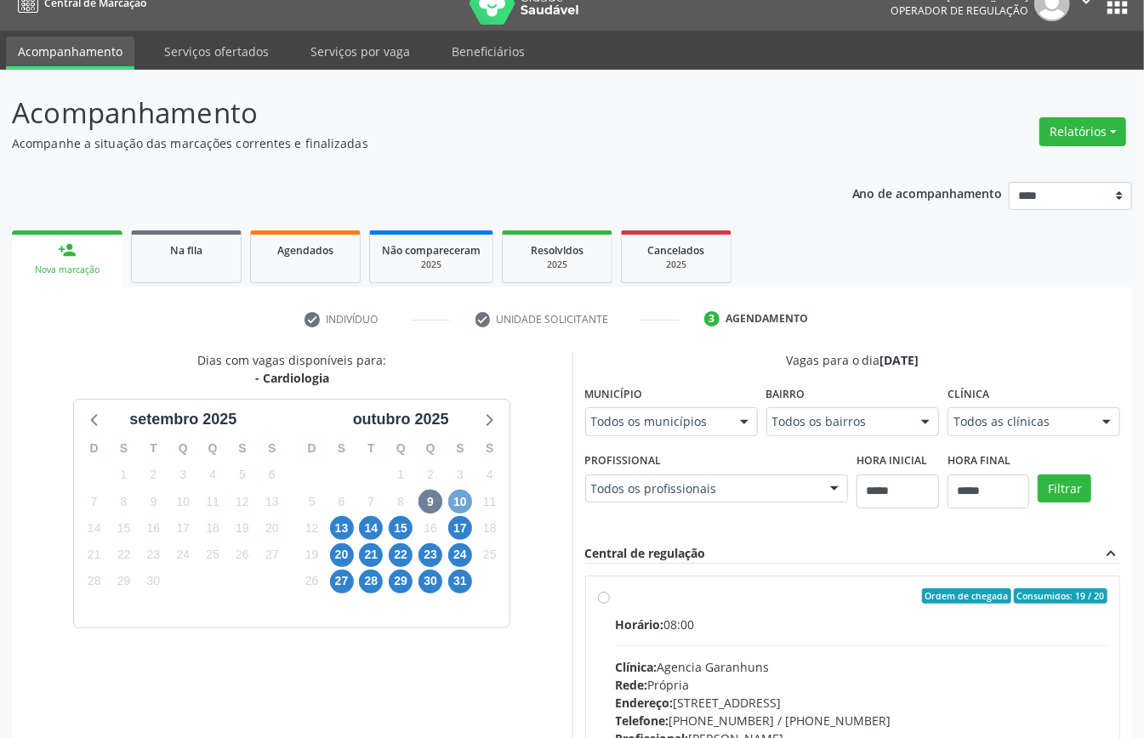
click at [453, 497] on span "10" at bounding box center [460, 502] width 24 height 24
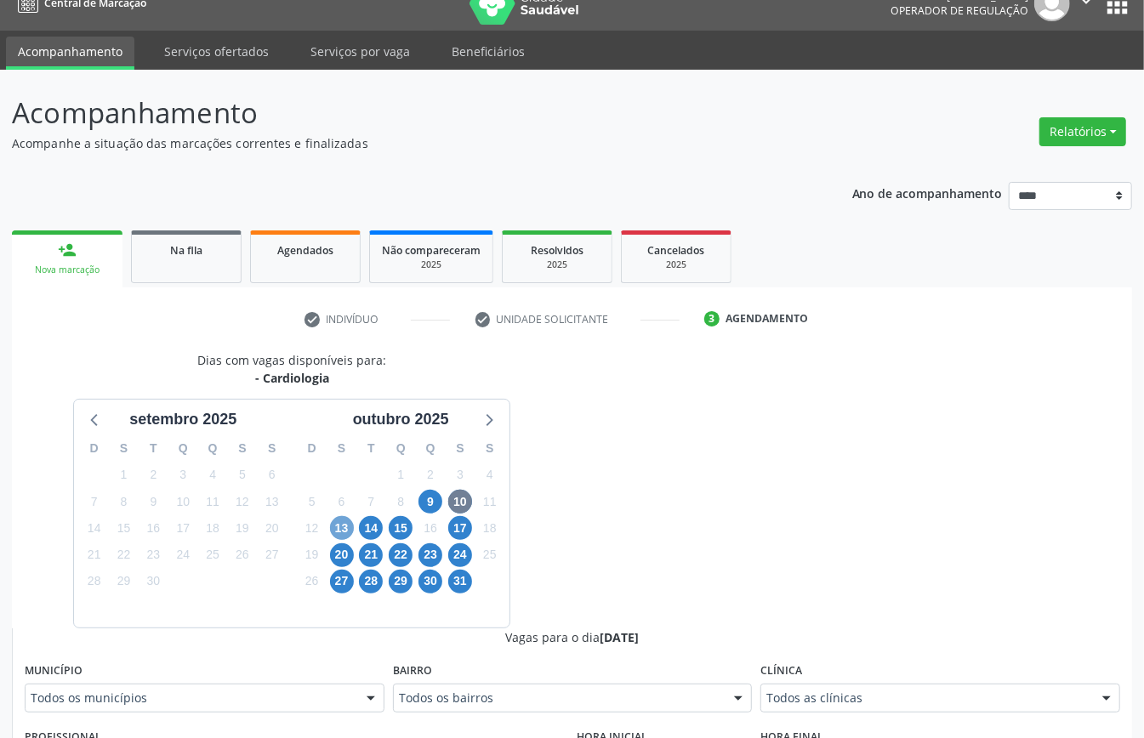
click at [335, 528] on span "13" at bounding box center [342, 528] width 24 height 24
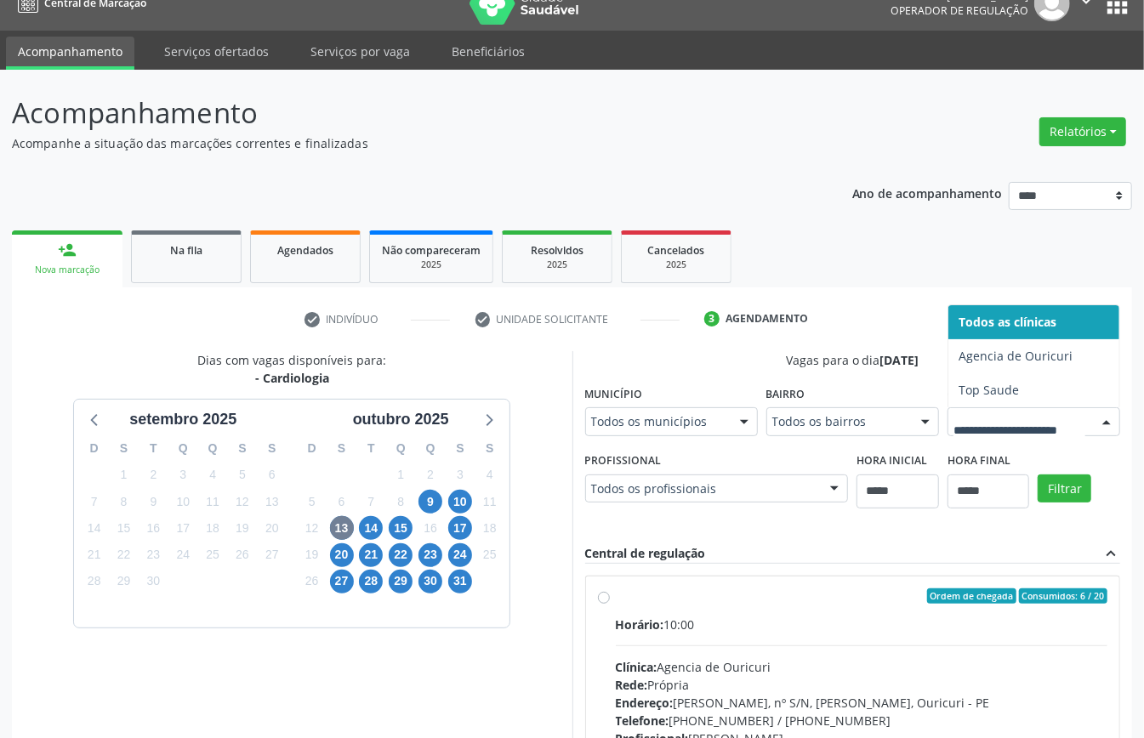
click at [947, 436] on div at bounding box center [1033, 421] width 173 height 29
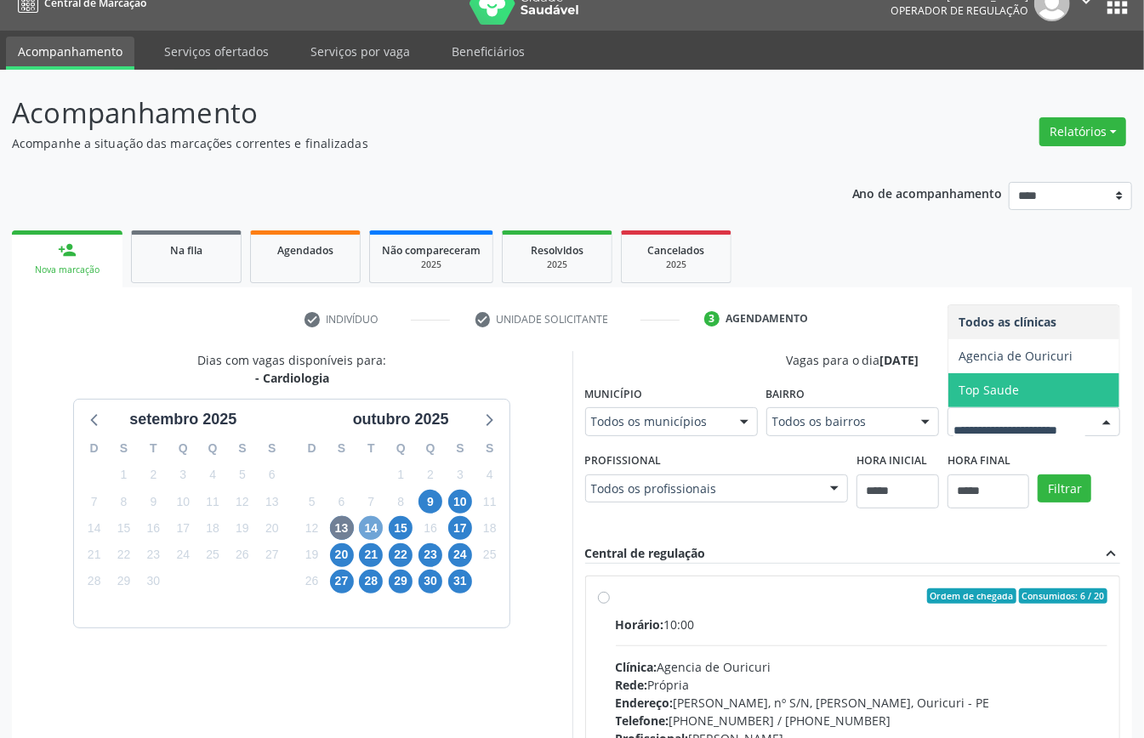
click at [369, 531] on span "14" at bounding box center [371, 528] width 24 height 24
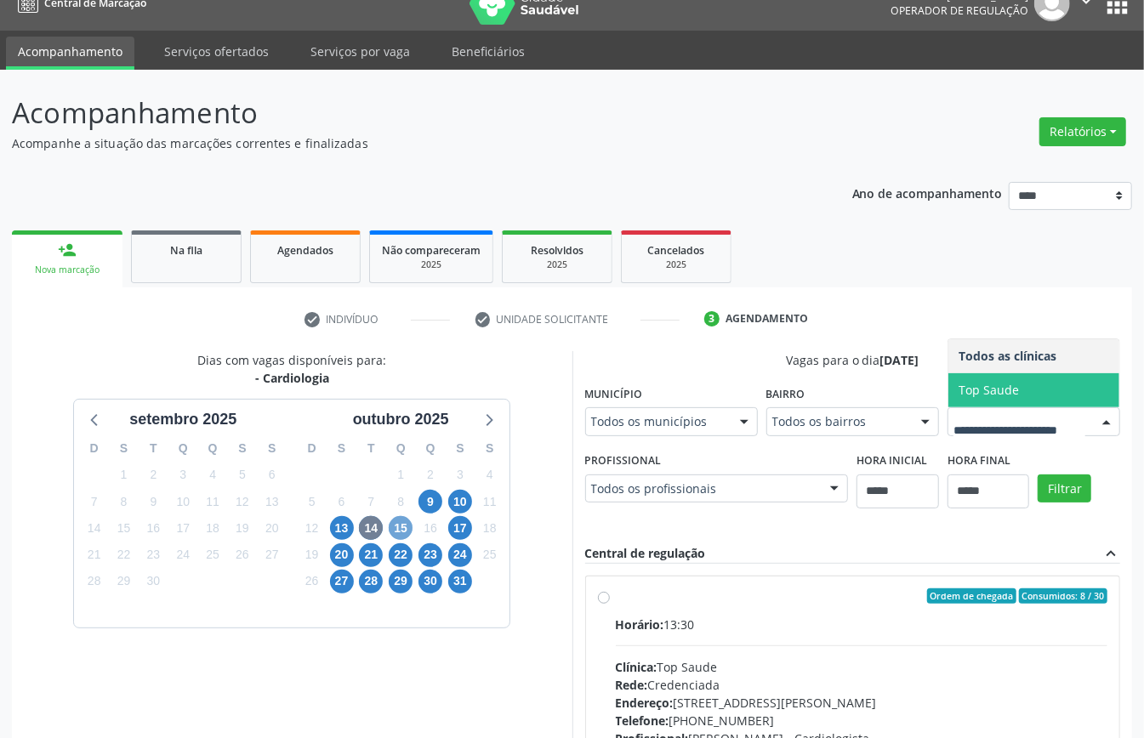
click at [396, 522] on span "15" at bounding box center [401, 528] width 24 height 24
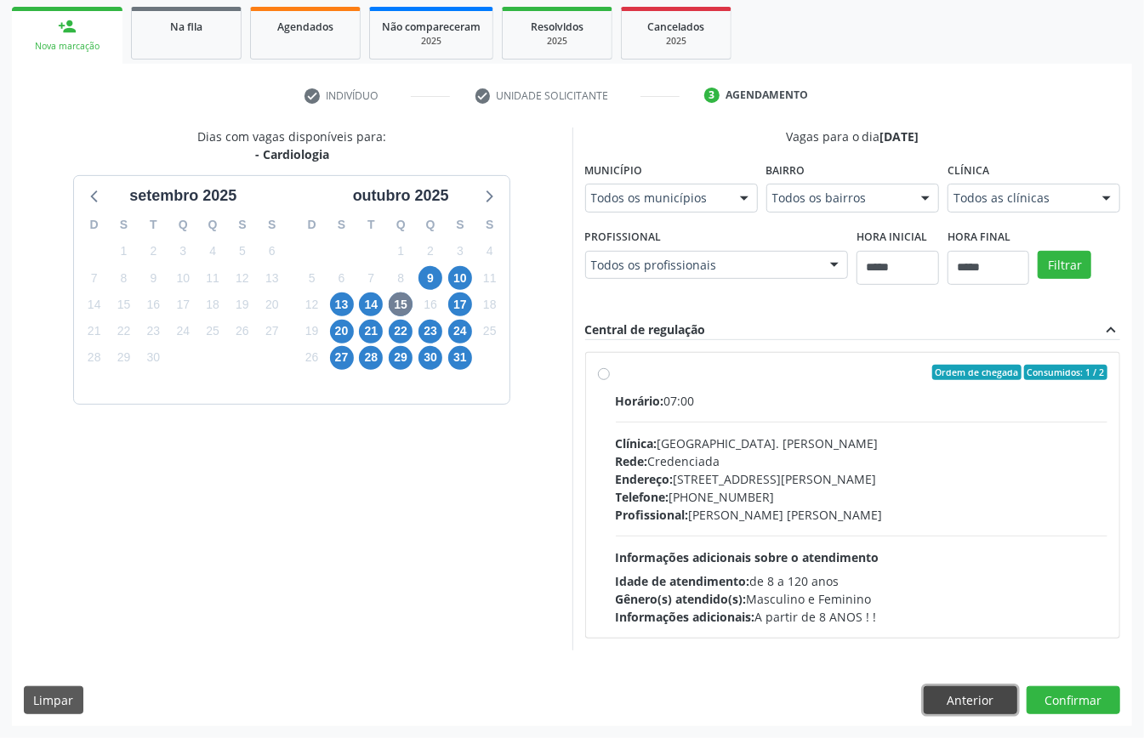
drag, startPoint x: 967, startPoint y: 702, endPoint x: 961, endPoint y: 711, distance: 10.4
click at [966, 709] on button "Anterior" at bounding box center [970, 700] width 94 height 29
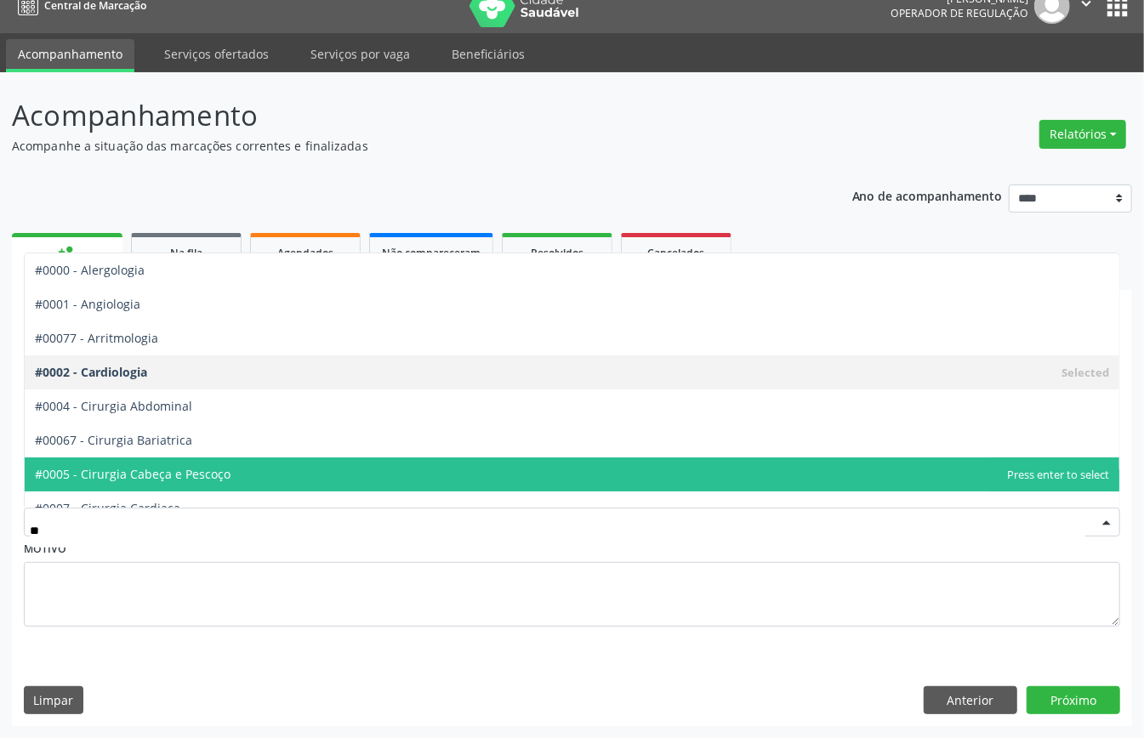
type input "***"
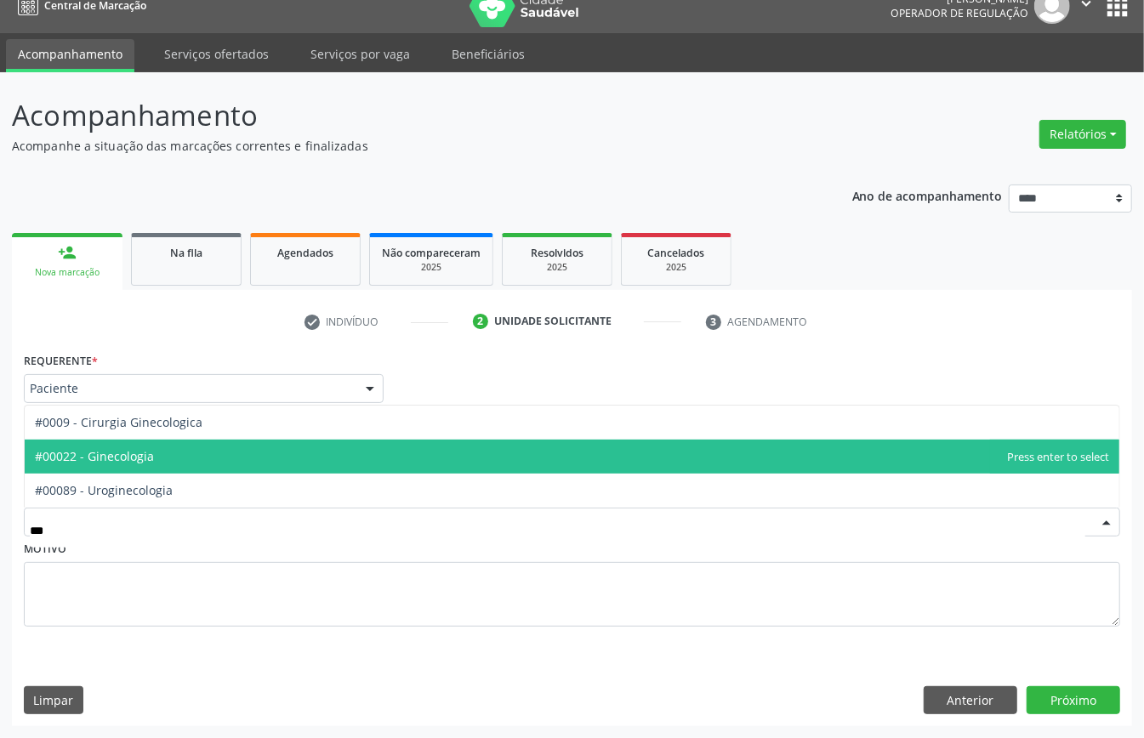
click at [178, 459] on span "#00022 - Ginecologia" at bounding box center [572, 457] width 1094 height 34
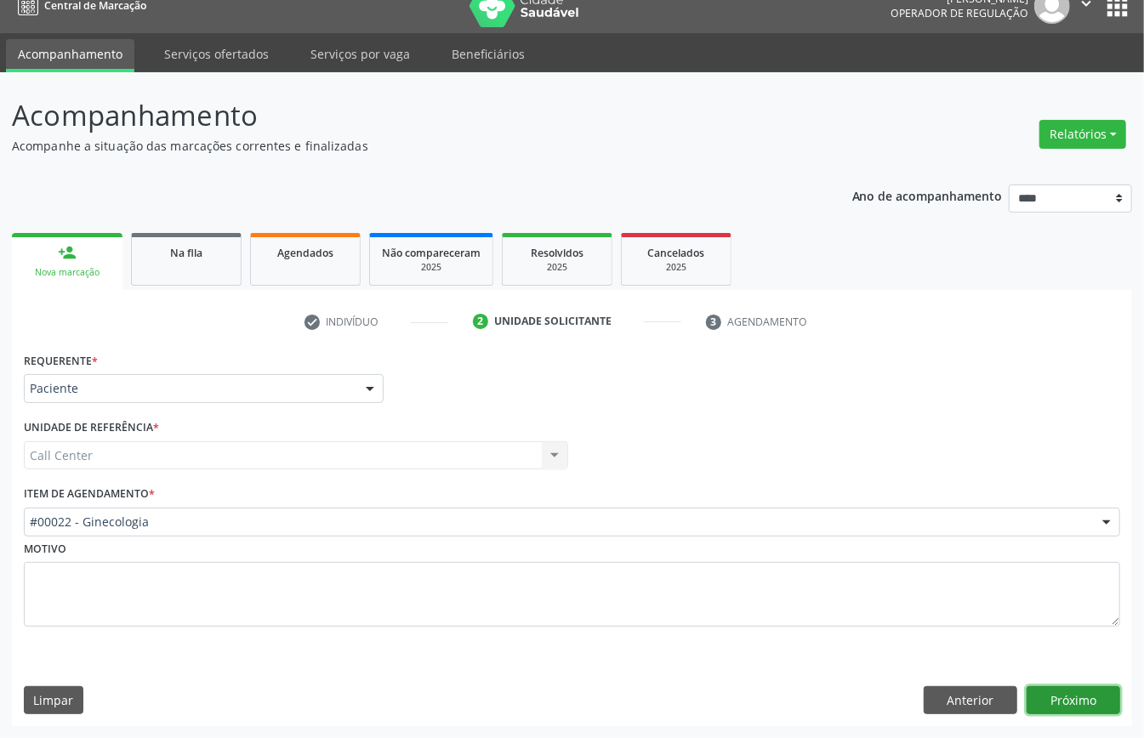
click at [1059, 701] on button "Próximo" at bounding box center [1073, 700] width 94 height 29
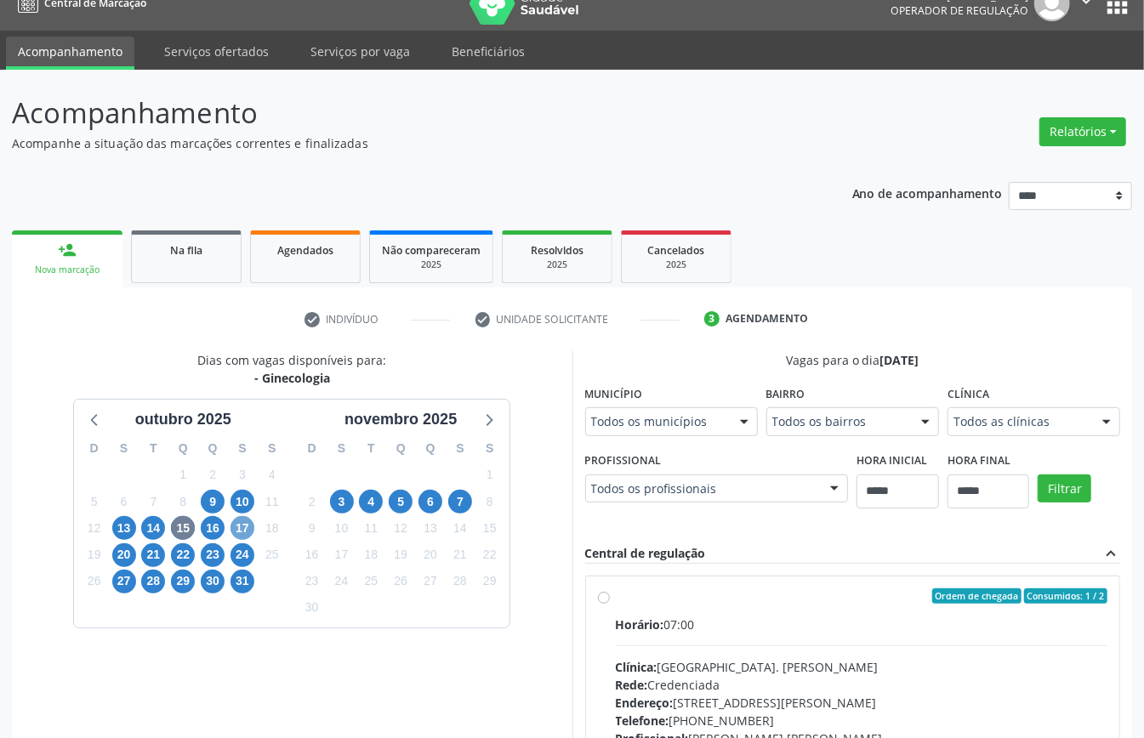
click at [243, 525] on span "17" at bounding box center [242, 528] width 24 height 24
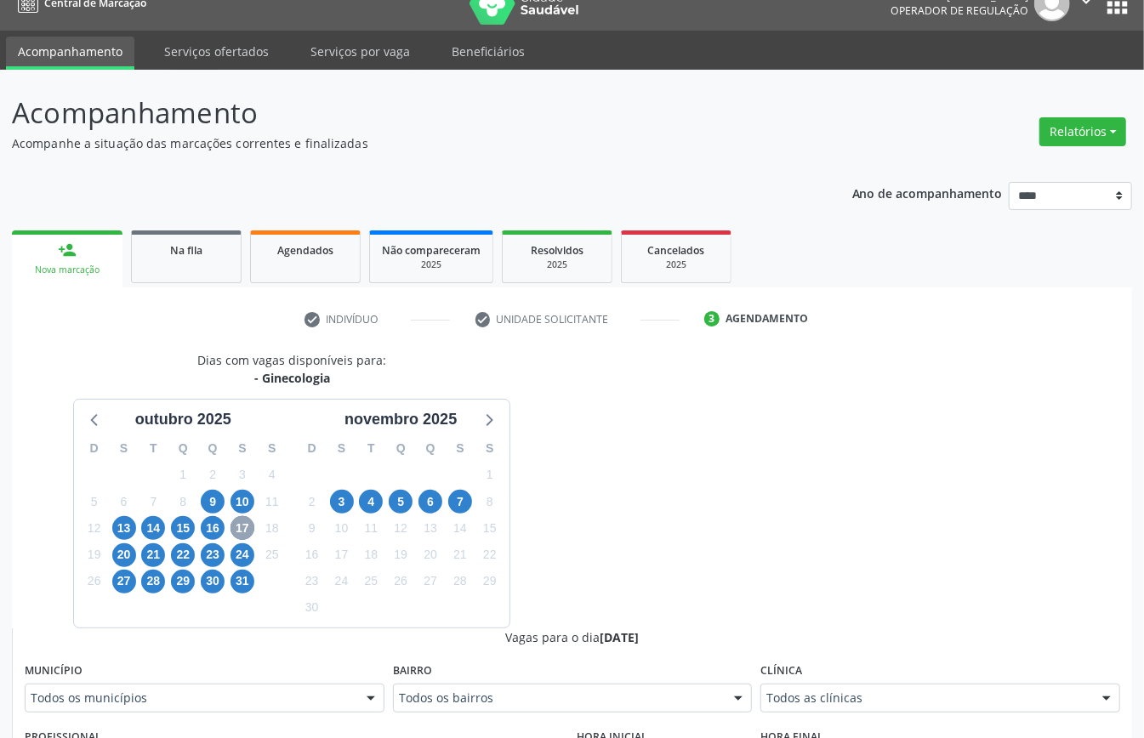
scroll to position [364, 0]
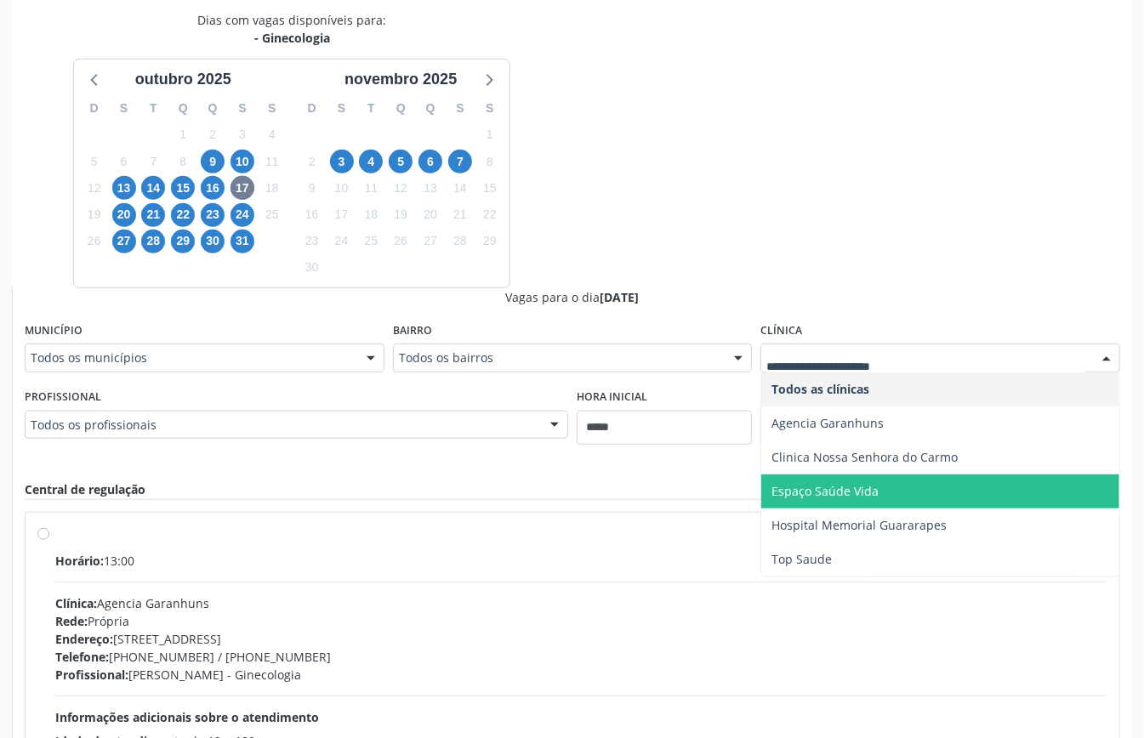
click at [854, 501] on span "Espaço Saúde Vida" at bounding box center [940, 491] width 358 height 34
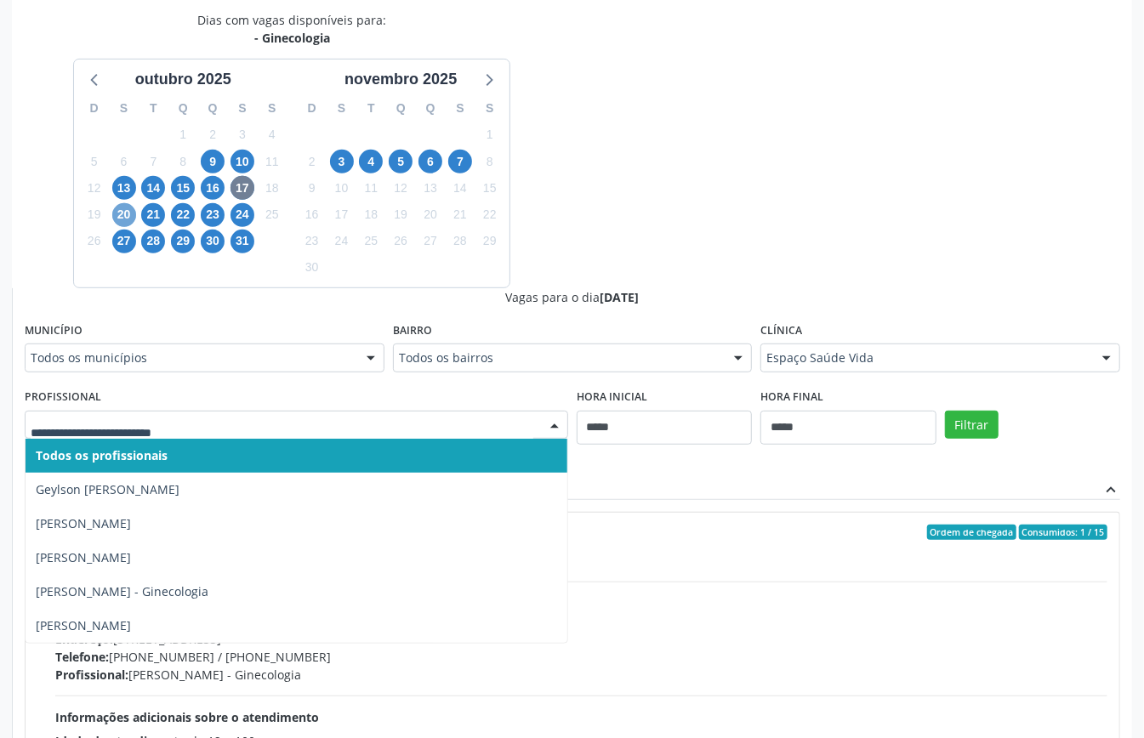
click at [131, 218] on span "20" at bounding box center [124, 215] width 24 height 24
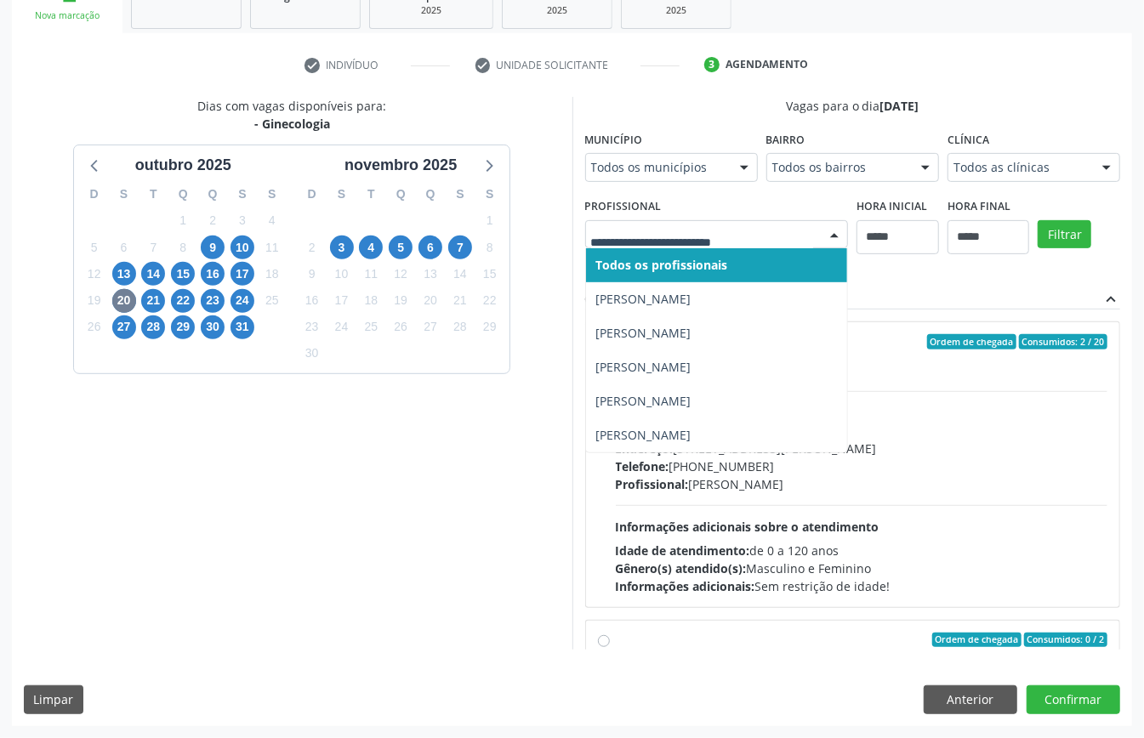
click at [585, 249] on div at bounding box center [717, 234] width 264 height 29
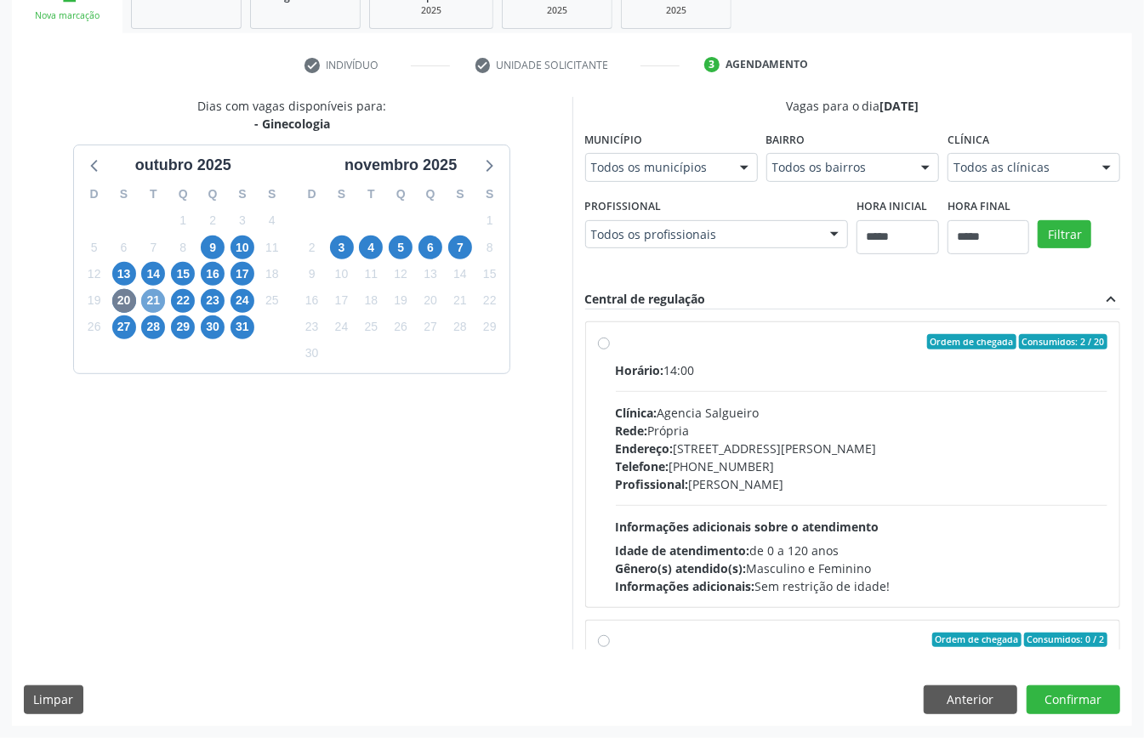
click at [155, 289] on span "21" at bounding box center [153, 301] width 24 height 24
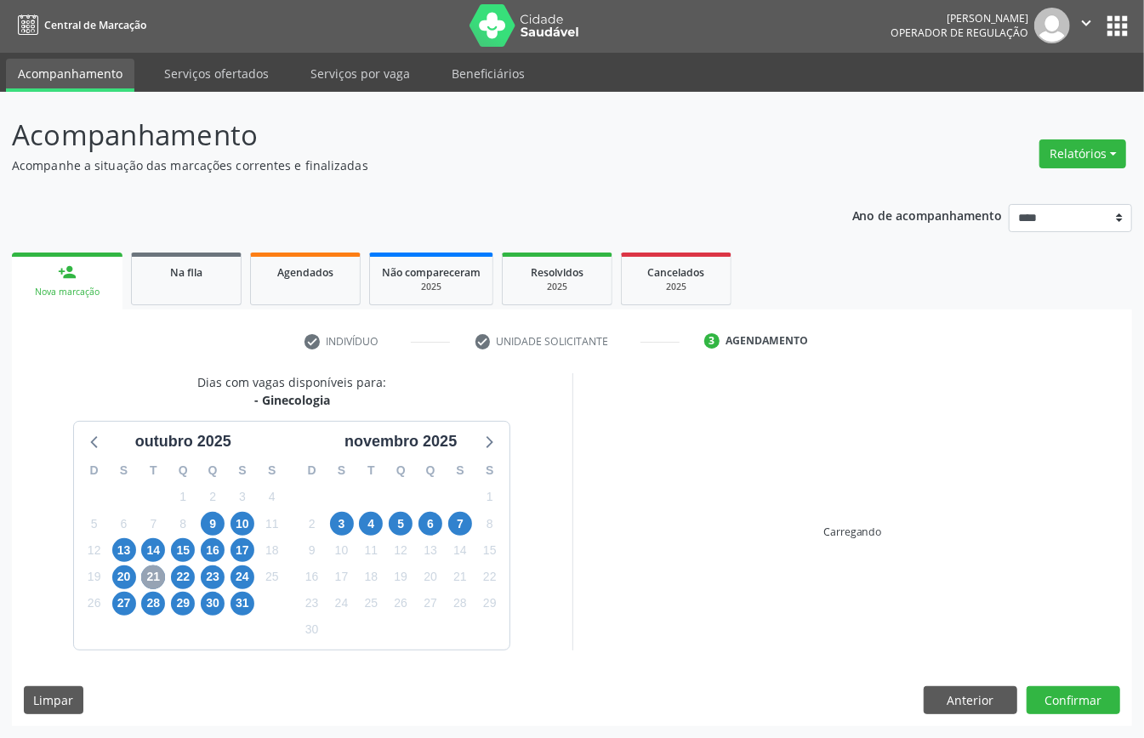
scroll to position [279, 0]
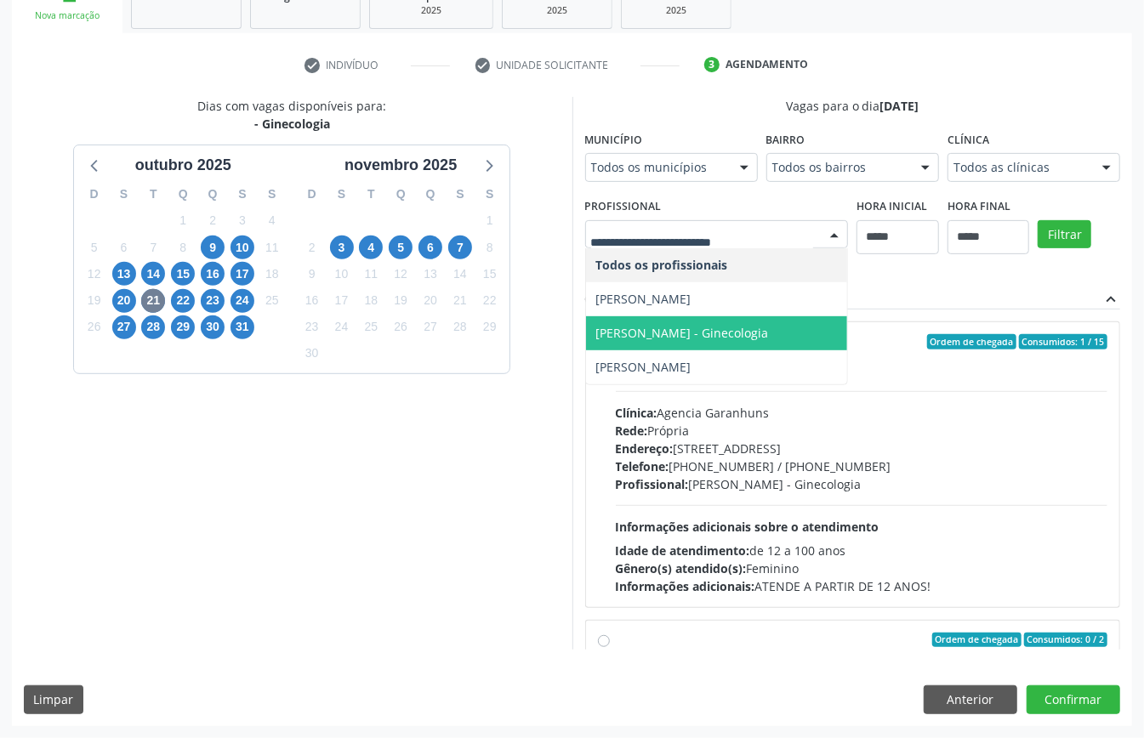
click at [681, 338] on span "Rany de Andrade Amaral - Ginecologia" at bounding box center [682, 333] width 173 height 16
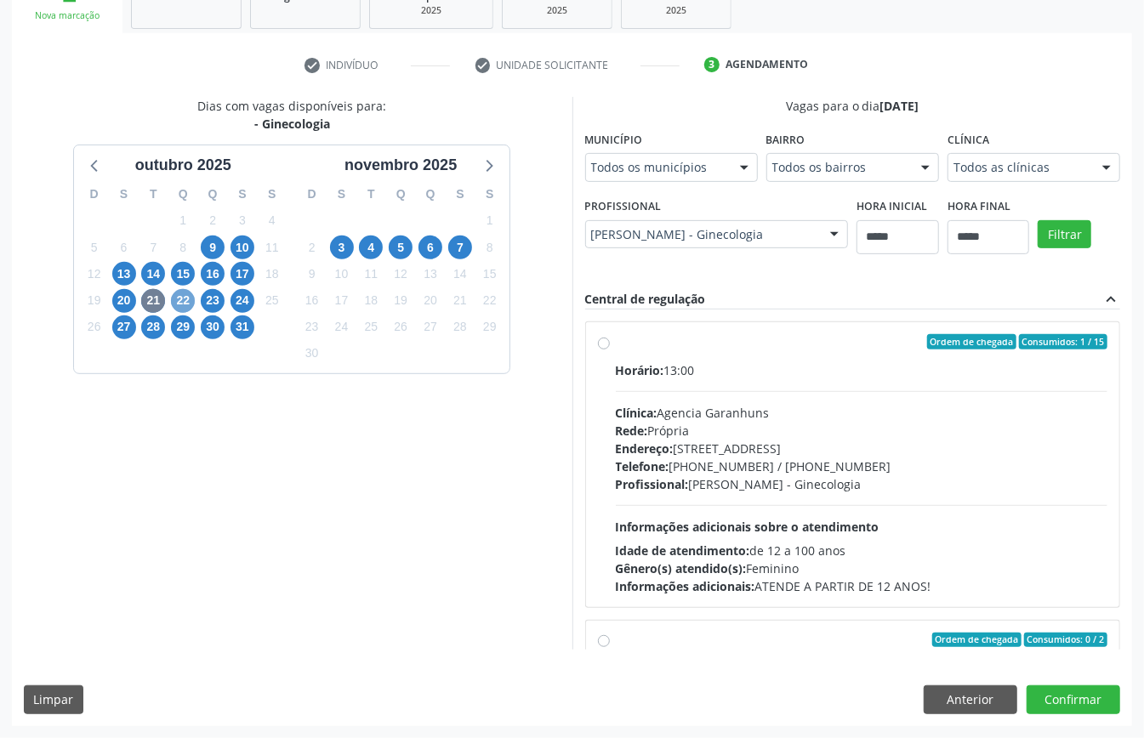
click at [182, 304] on span "22" at bounding box center [183, 301] width 24 height 24
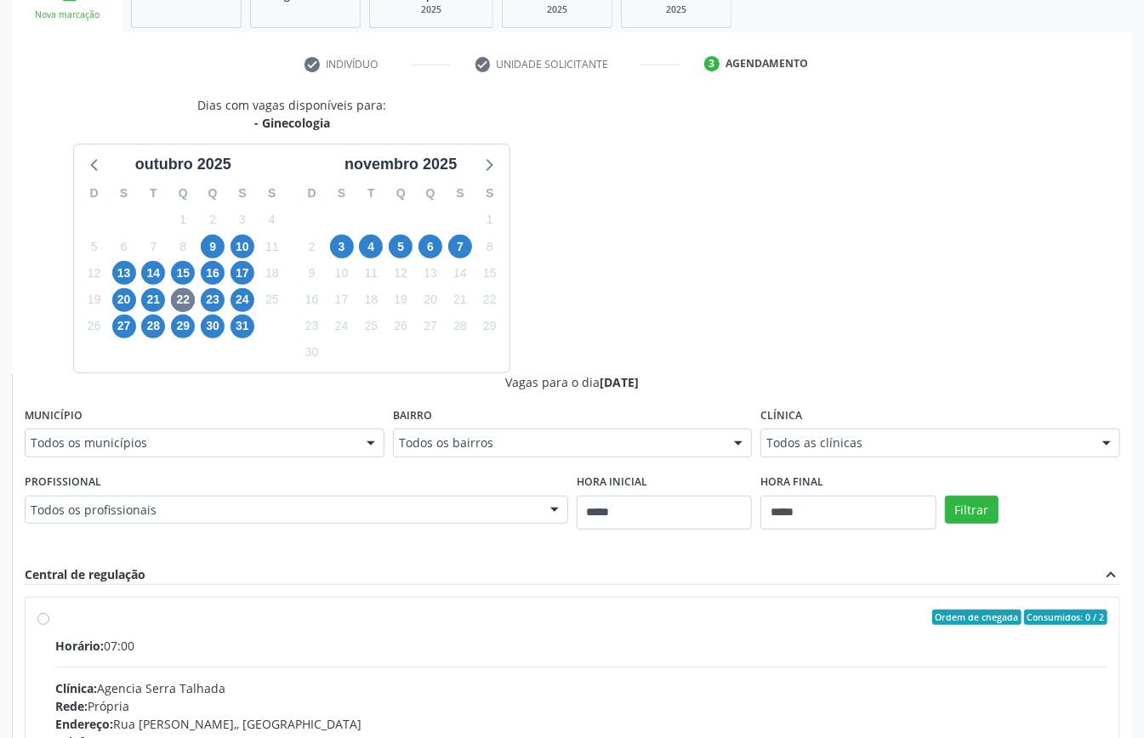
drag, startPoint x: 488, startPoint y: 507, endPoint x: 474, endPoint y: 524, distance: 22.3
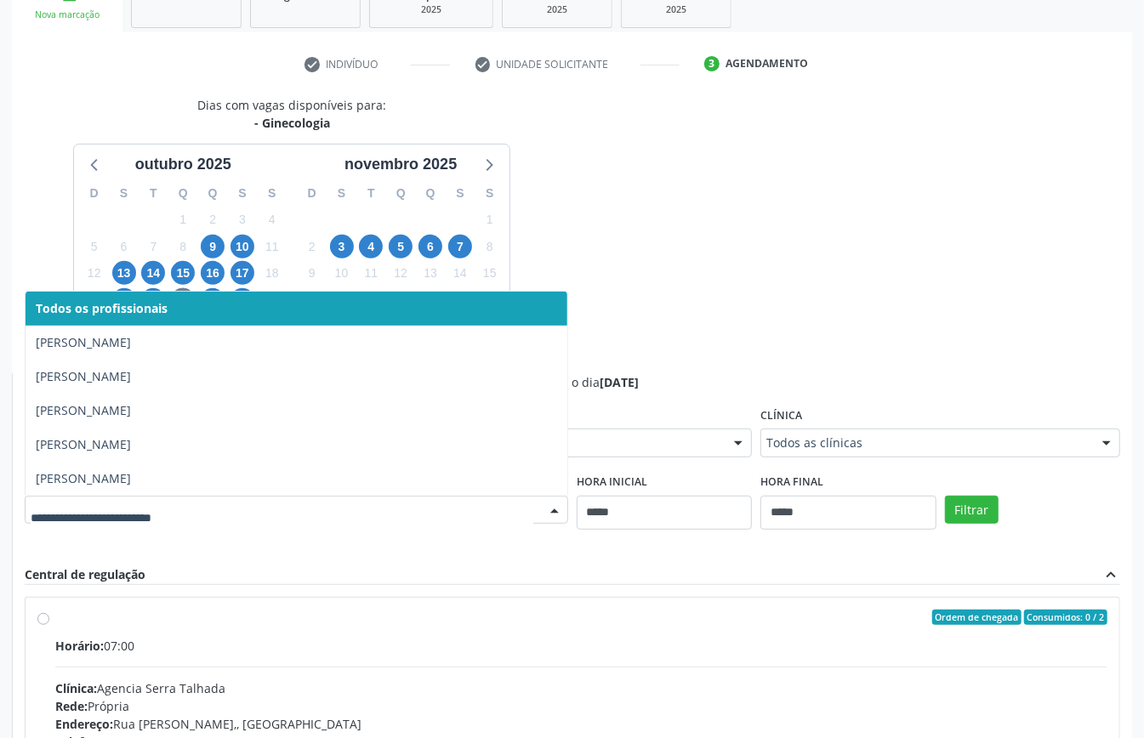
drag, startPoint x: 565, startPoint y: 243, endPoint x: 534, endPoint y: 243, distance: 30.6
click at [565, 243] on div "Dias com vagas disponíveis para: - Ginecologia outubro 2025 D S T Q Q S S 28 29…" at bounding box center [292, 234] width 560 height 276
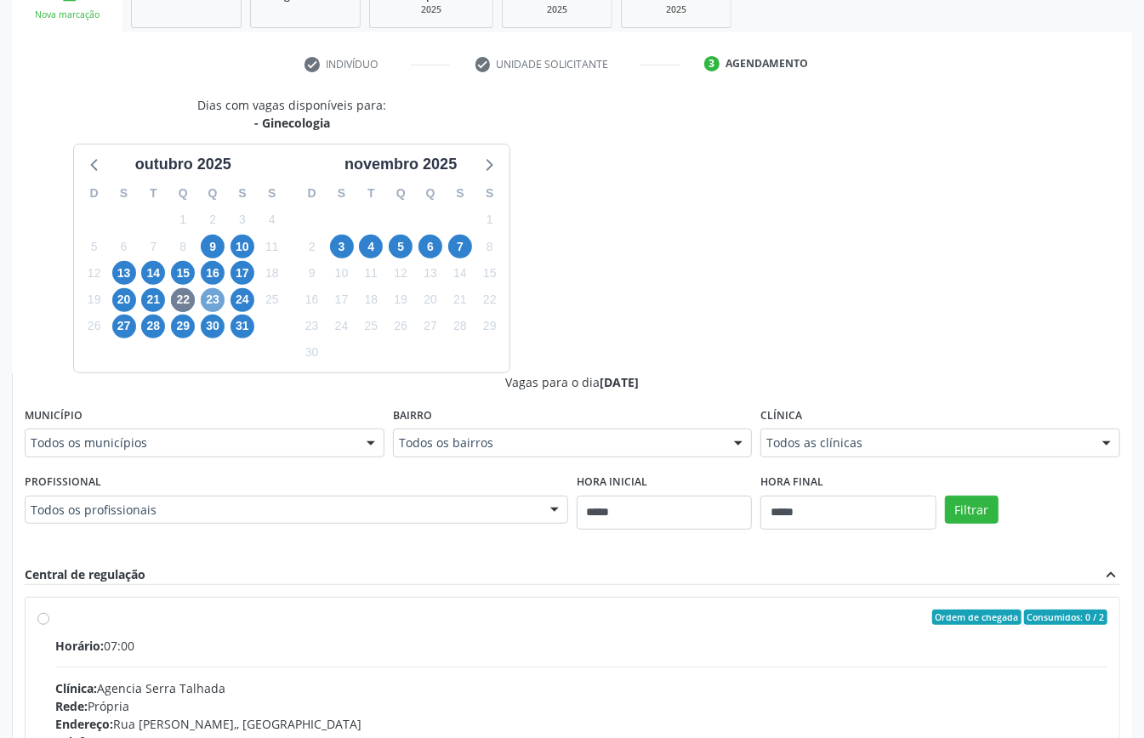
click at [213, 297] on span "23" at bounding box center [213, 300] width 24 height 24
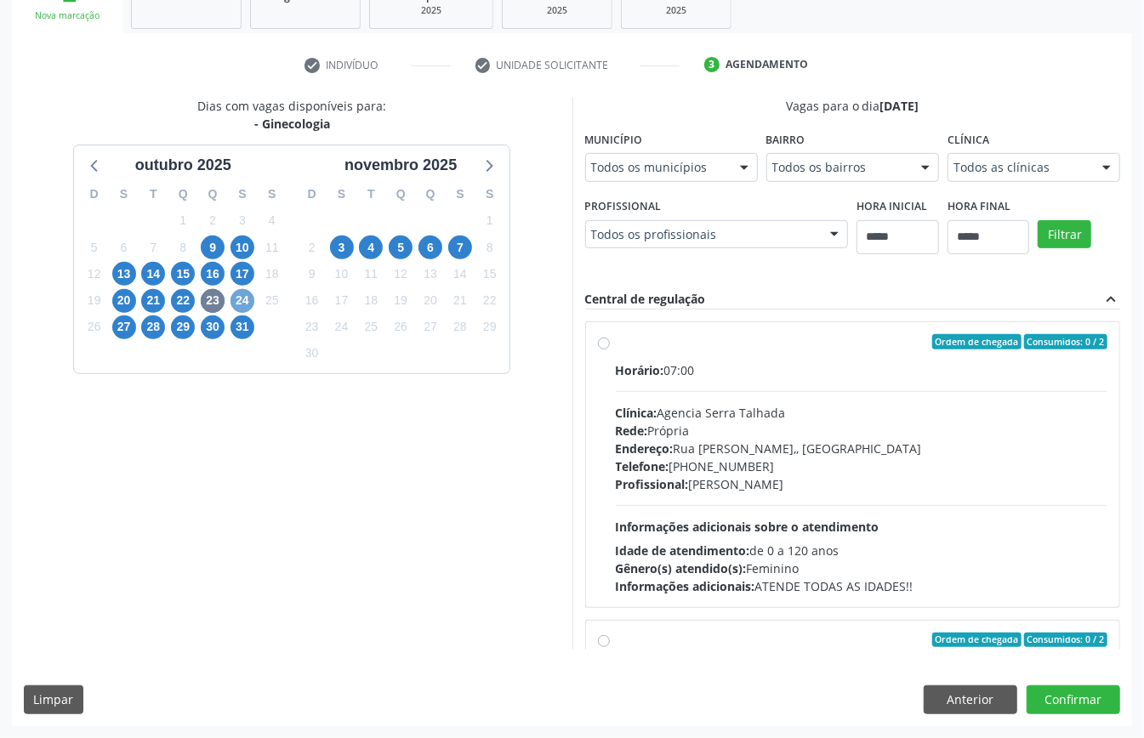
click at [240, 297] on span "24" at bounding box center [242, 301] width 24 height 24
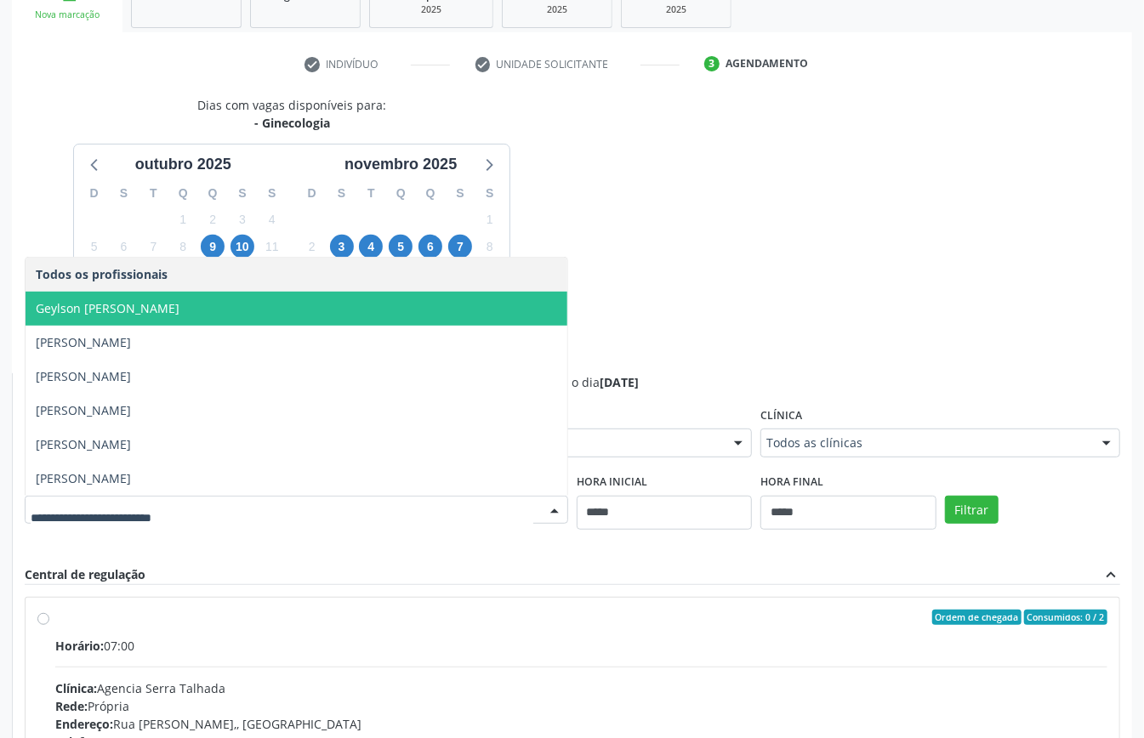
click at [713, 252] on div "Dias com vagas disponíveis para: - Ginecologia outubro 2025 D S T Q Q S S 28 29…" at bounding box center [572, 510] width 1120 height 829
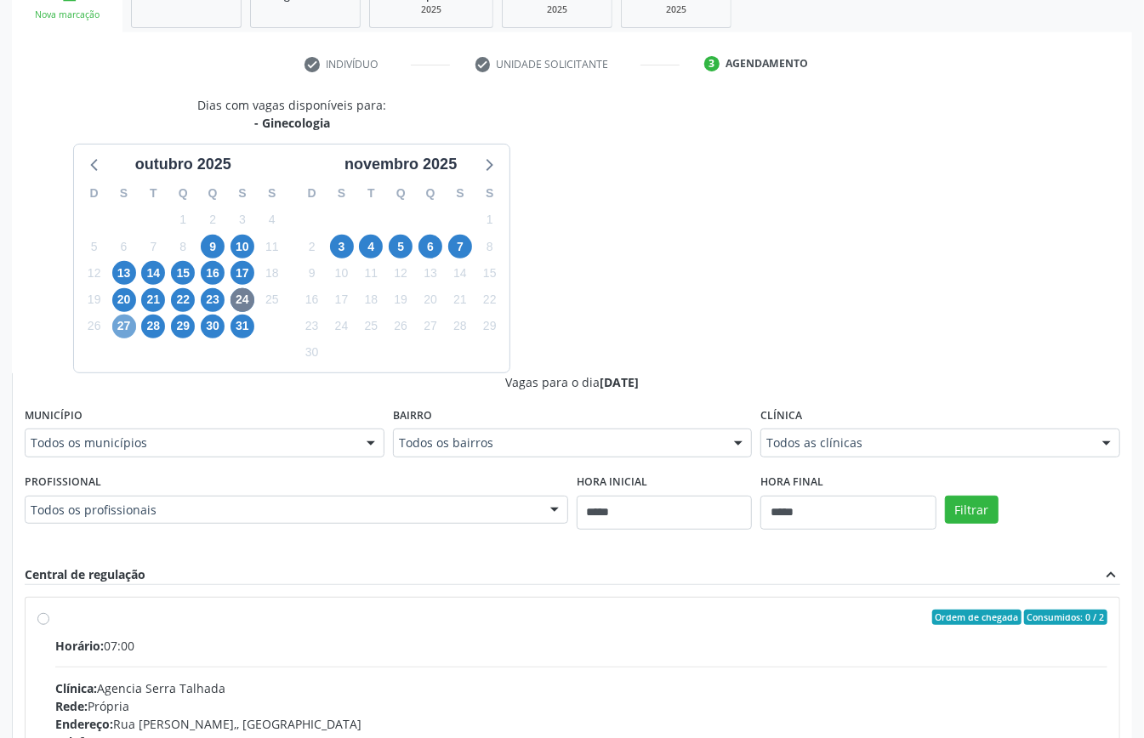
drag, startPoint x: 126, startPoint y: 324, endPoint x: 147, endPoint y: 325, distance: 21.3
click at [124, 324] on span "27" at bounding box center [124, 327] width 24 height 24
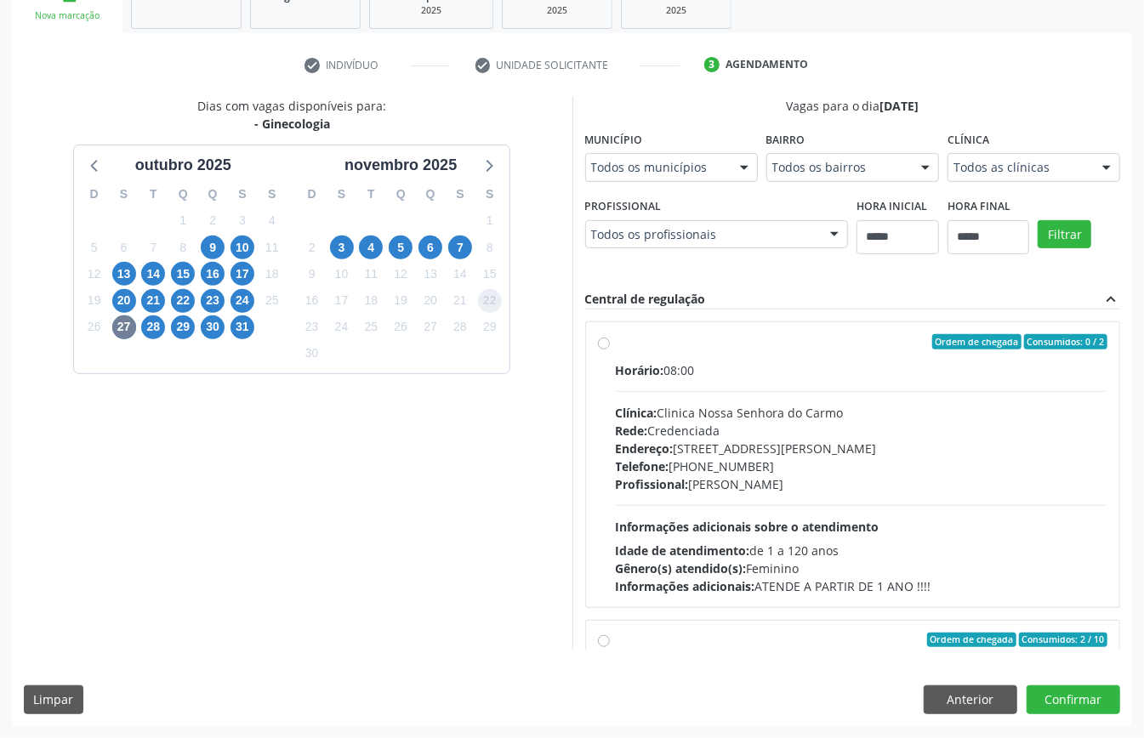
click at [498, 303] on span "22" at bounding box center [490, 301] width 24 height 24
click at [148, 325] on span "28" at bounding box center [153, 327] width 24 height 24
click at [204, 240] on span "9" at bounding box center [213, 248] width 24 height 24
click at [171, 332] on div "29" at bounding box center [183, 327] width 24 height 26
click at [180, 330] on span "29" at bounding box center [183, 327] width 24 height 24
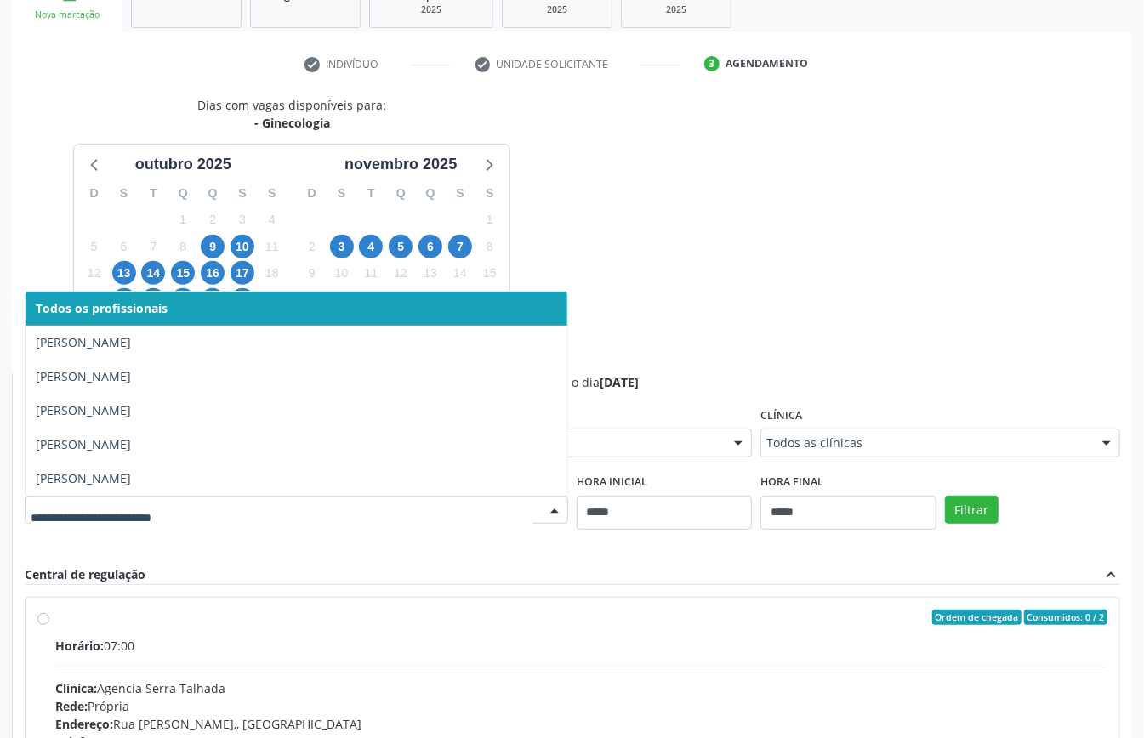
click at [529, 248] on div "Dias com vagas disponíveis para: - Ginecologia outubro 2025 D S T Q Q S S 28 29…" at bounding box center [292, 234] width 560 height 276
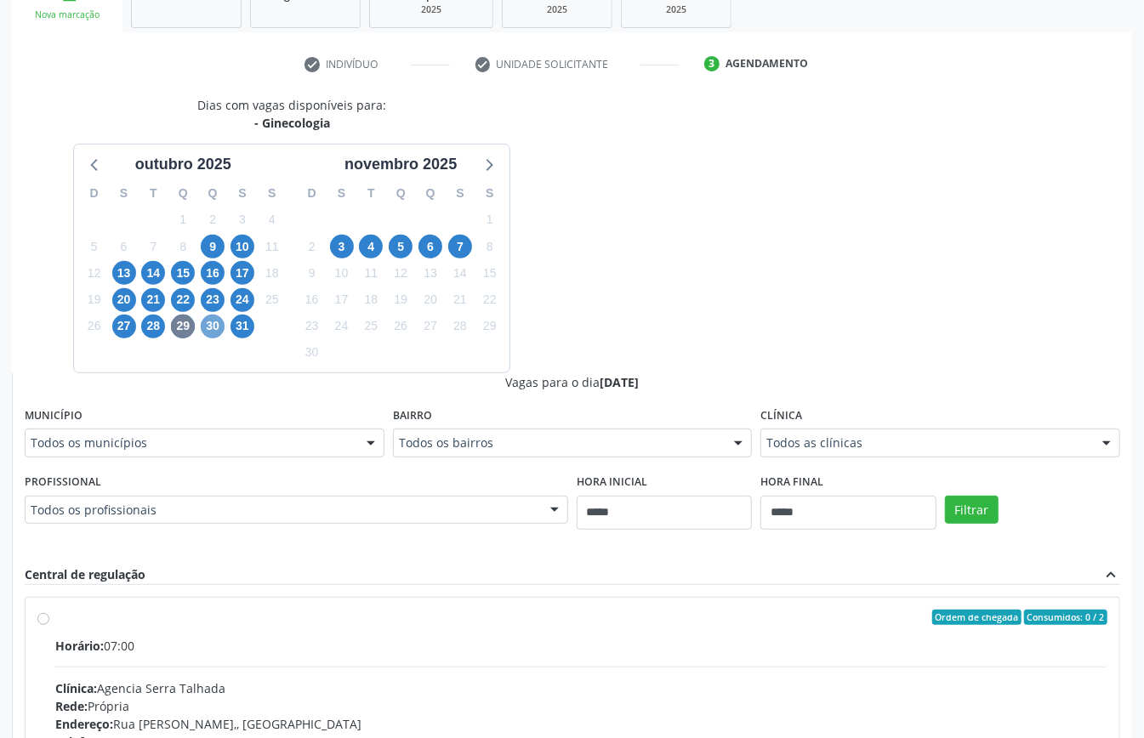
click at [212, 328] on span "30" at bounding box center [213, 327] width 24 height 24
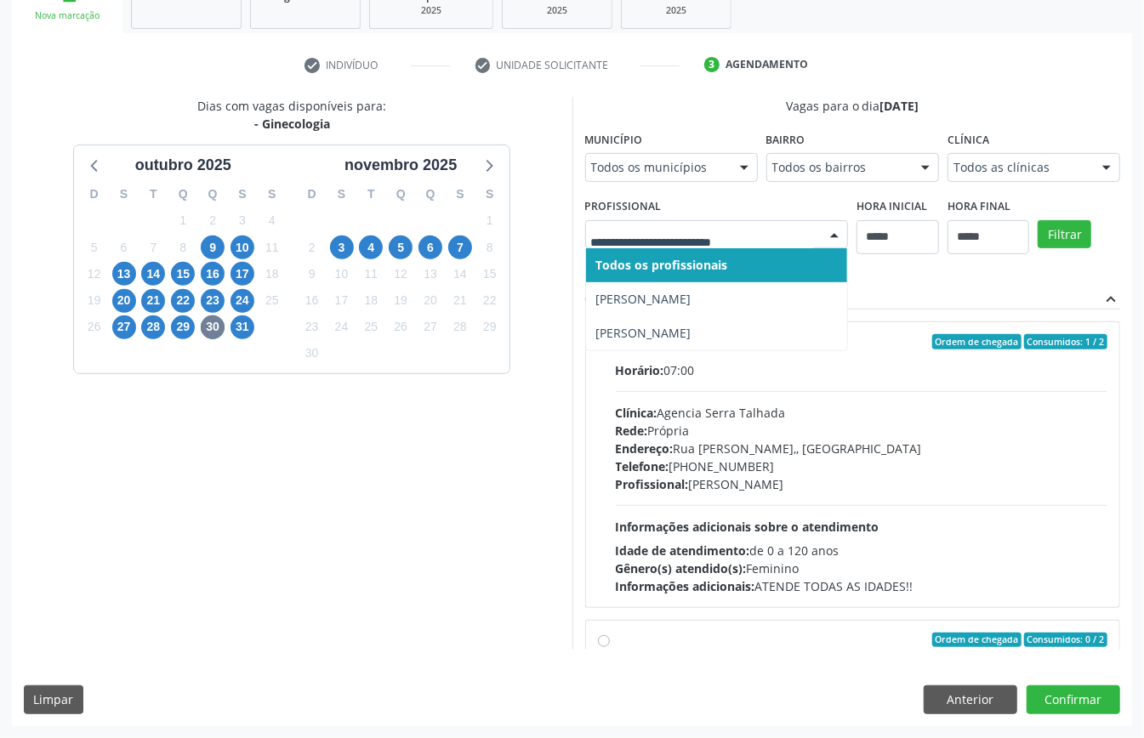
click at [697, 246] on div at bounding box center [717, 234] width 264 height 29
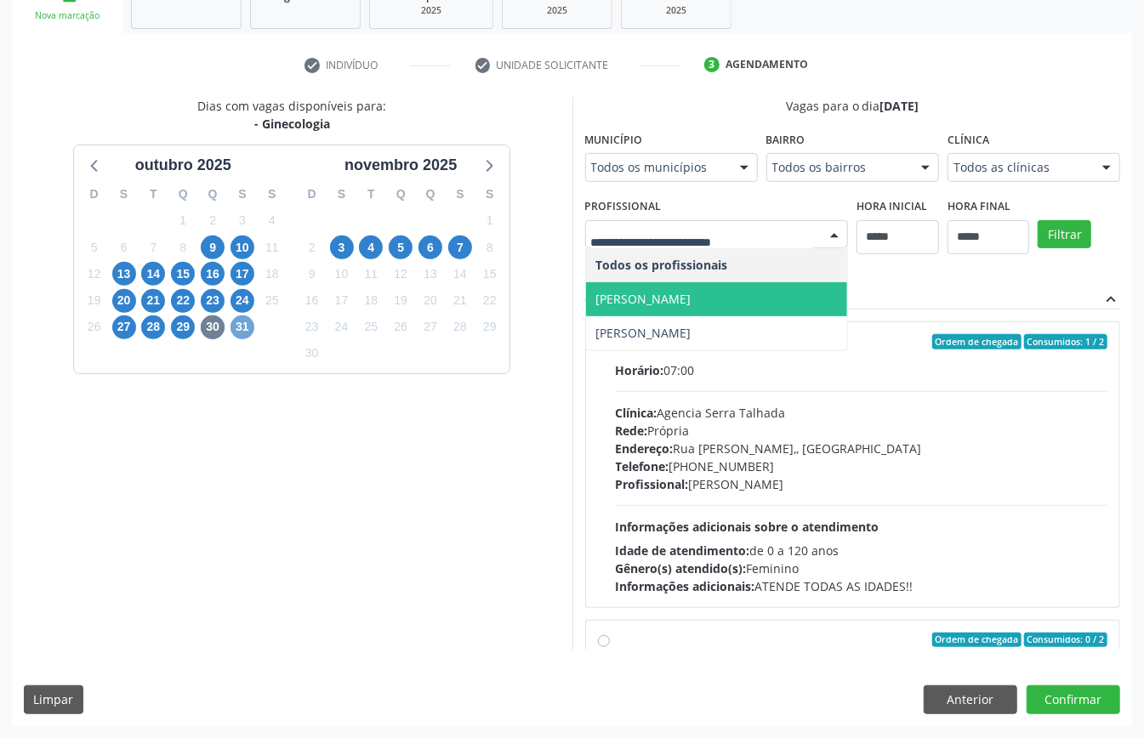
click at [238, 331] on span "31" at bounding box center [242, 327] width 24 height 24
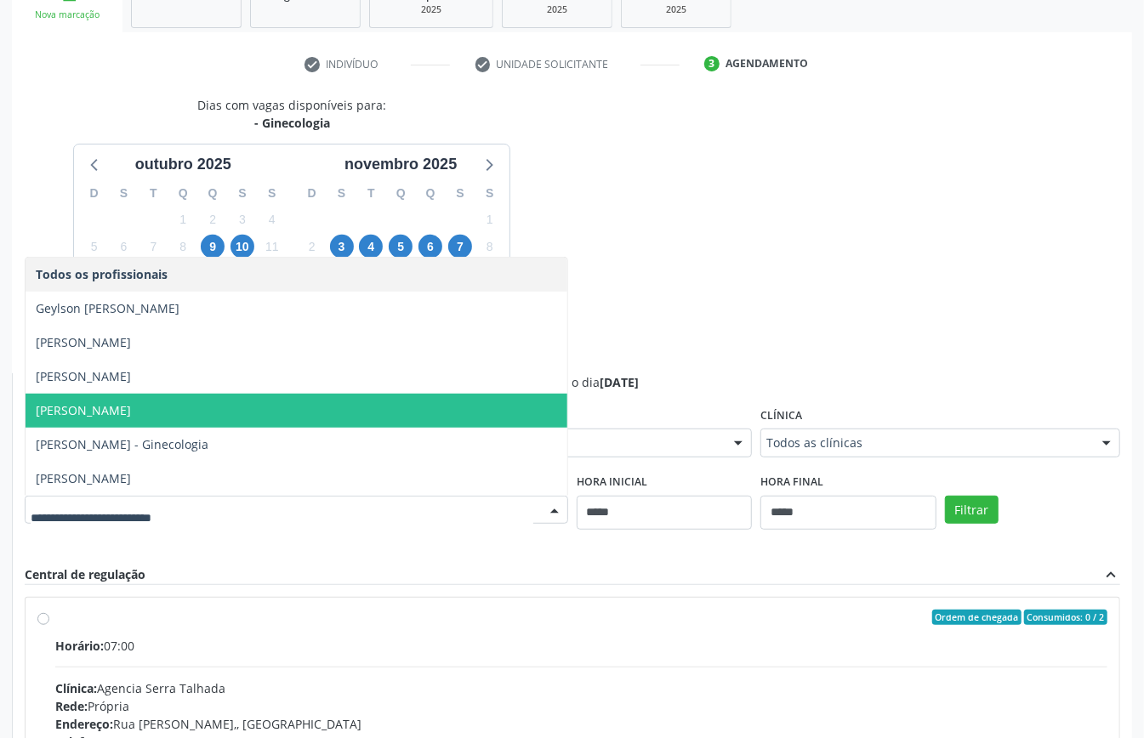
click at [796, 275] on div "Dias com vagas disponíveis para: - Ginecologia outubro 2025 D S T Q Q S S 28 29…" at bounding box center [572, 510] width 1120 height 829
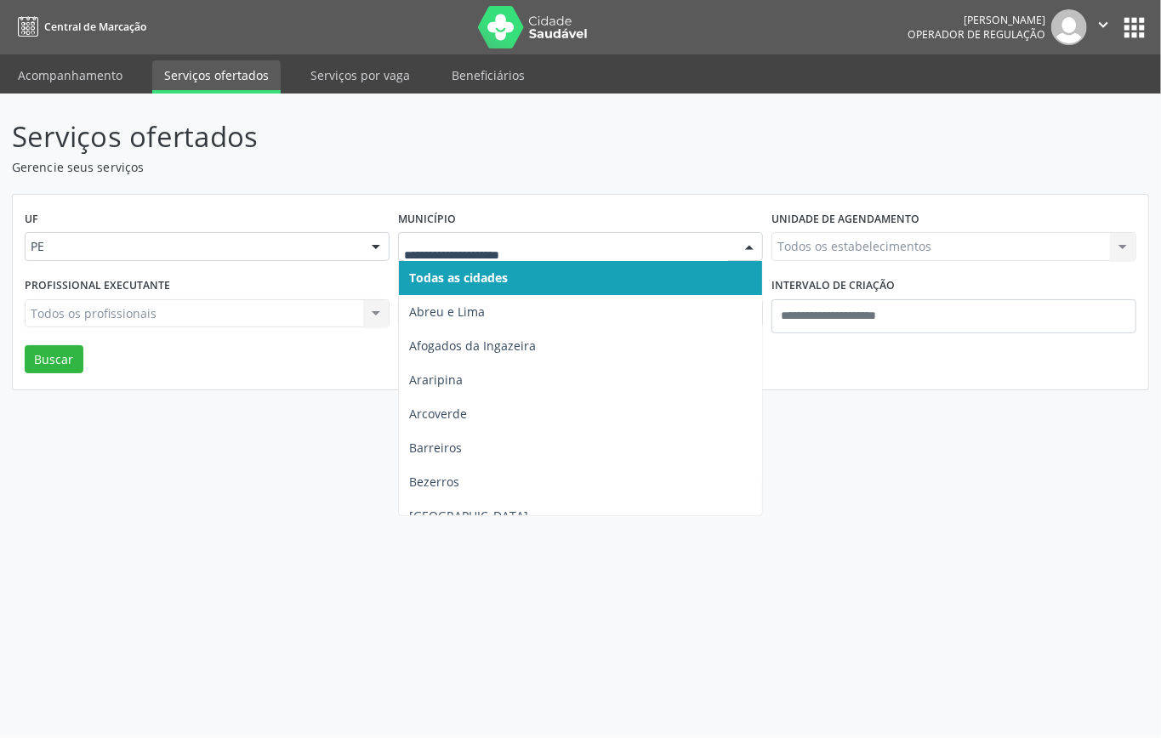
drag, startPoint x: 606, startPoint y: 246, endPoint x: 566, endPoint y: 270, distance: 47.0
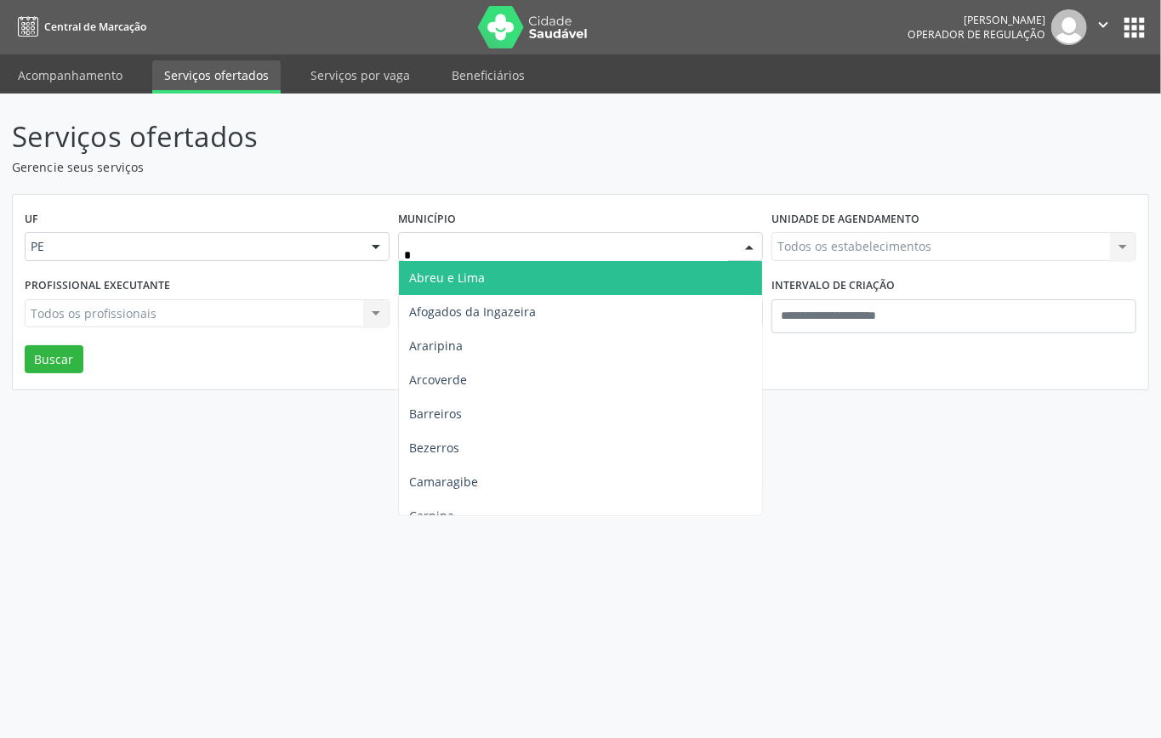
type input "**"
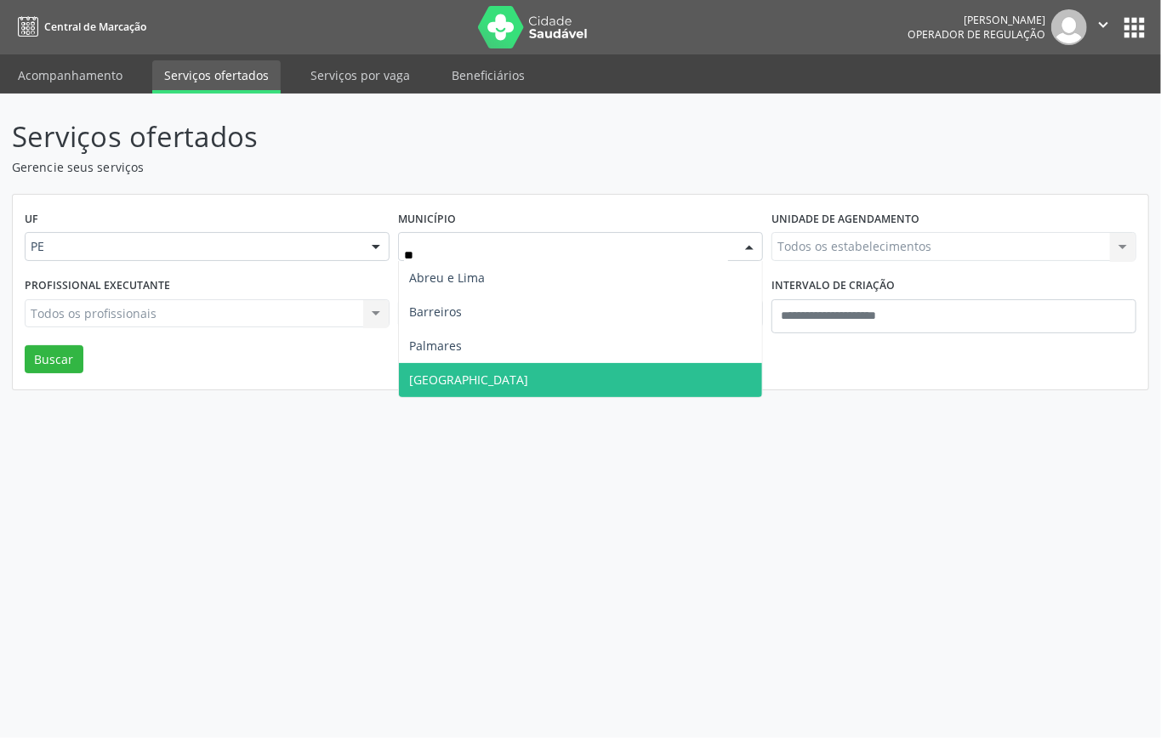
click at [430, 374] on span "Recife" at bounding box center [468, 380] width 119 height 16
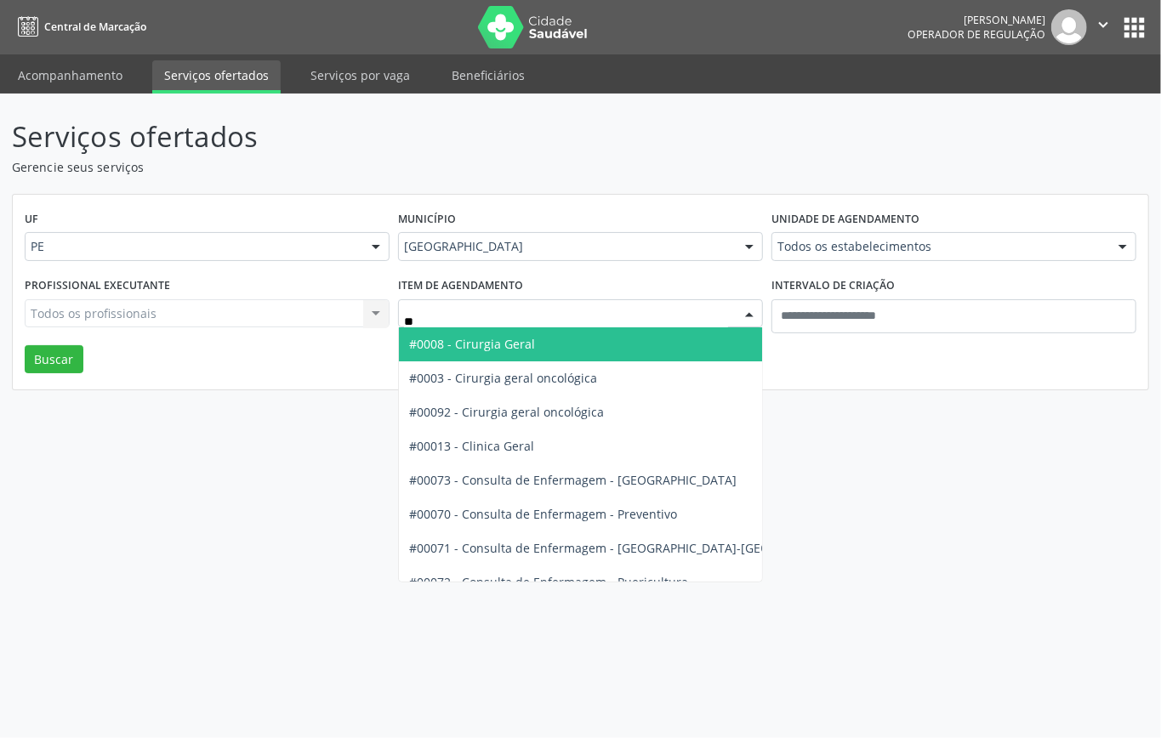
type input "***"
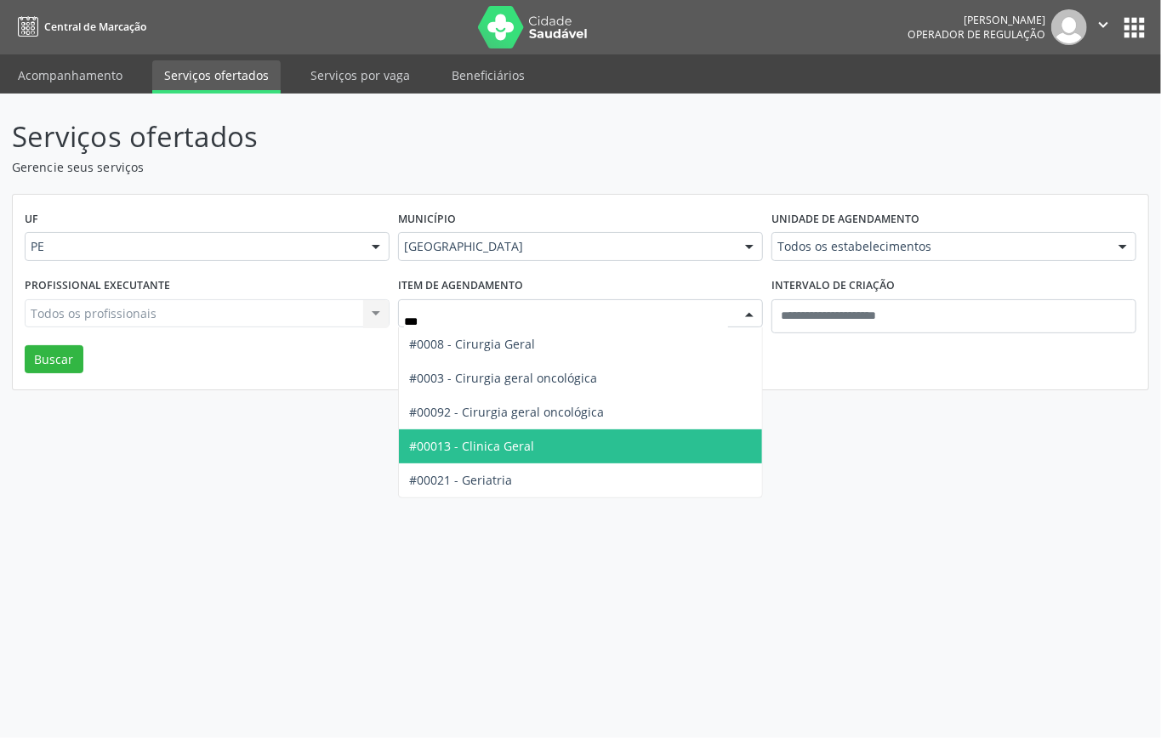
click at [504, 452] on span "#00013 - Clinica Geral" at bounding box center [471, 446] width 125 height 16
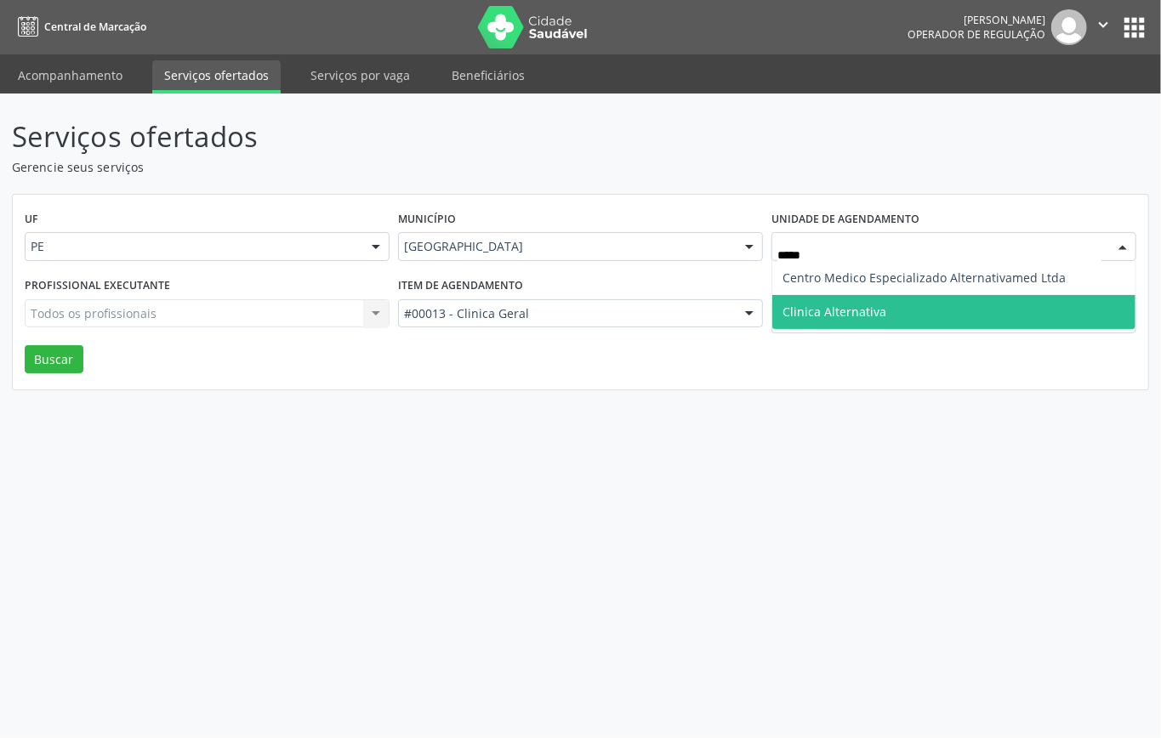
drag, startPoint x: 840, startPoint y: 307, endPoint x: 759, endPoint y: 316, distance: 81.3
click at [842, 308] on span "Clinica Alternativa" at bounding box center [834, 312] width 104 height 16
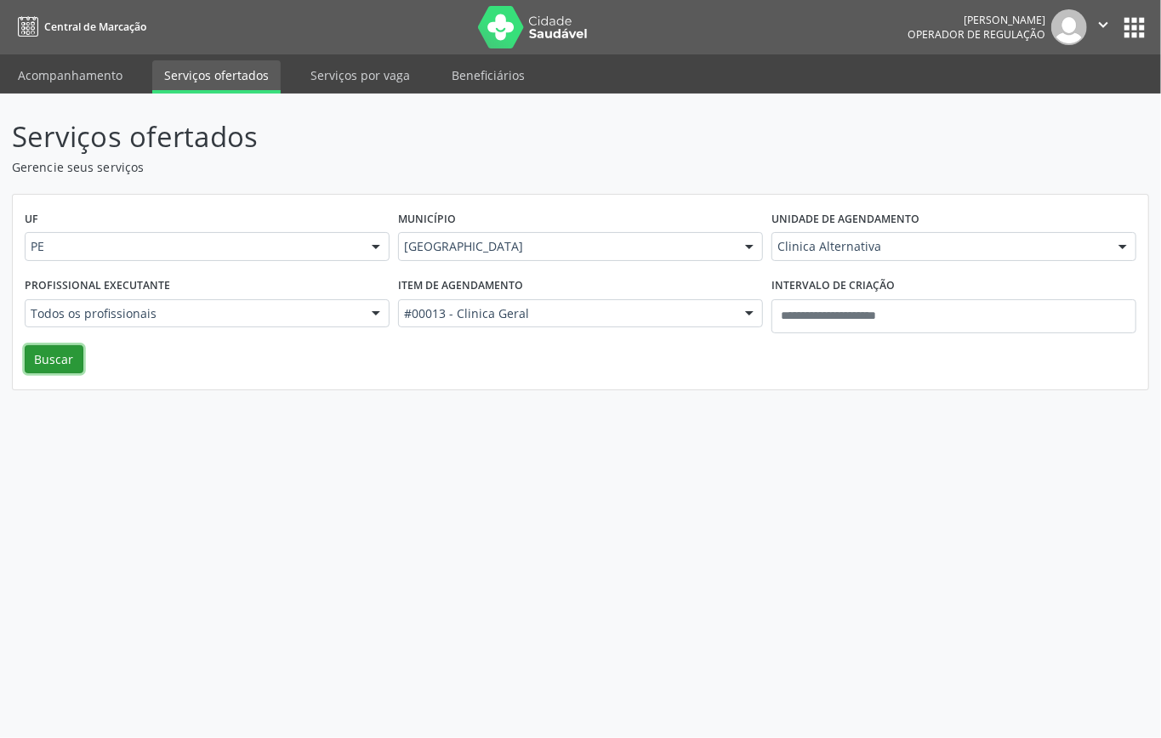
click at [54, 349] on button "Buscar" at bounding box center [54, 359] width 59 height 29
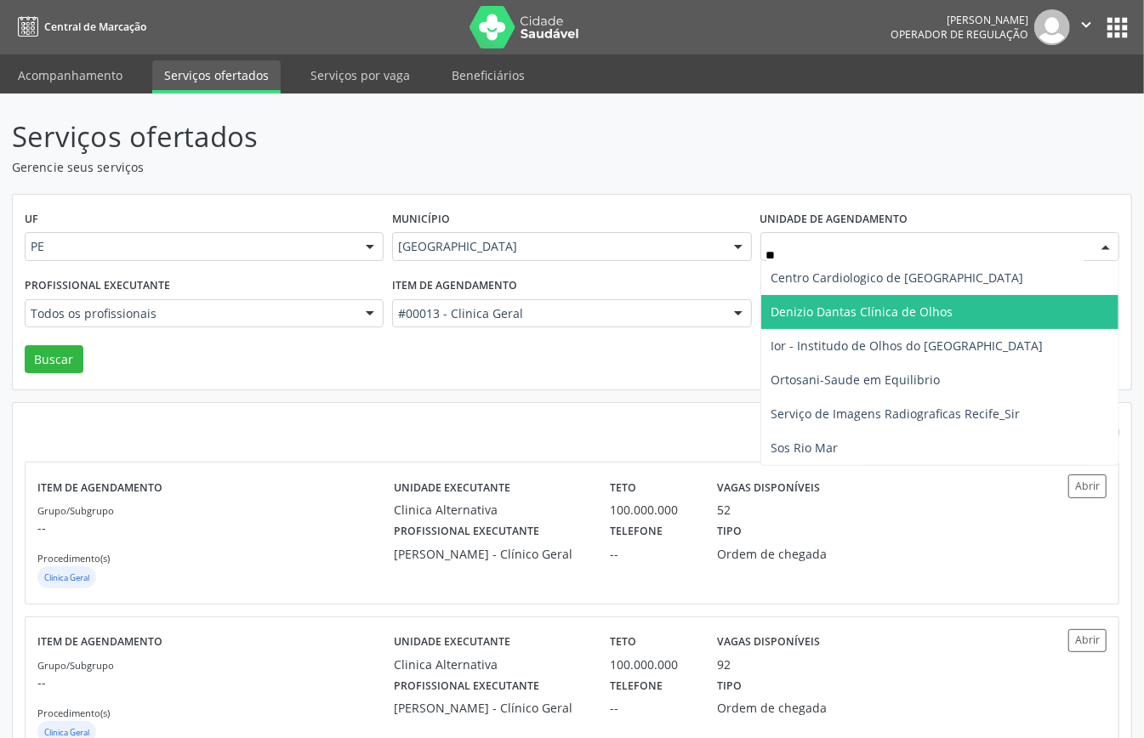
type input "***"
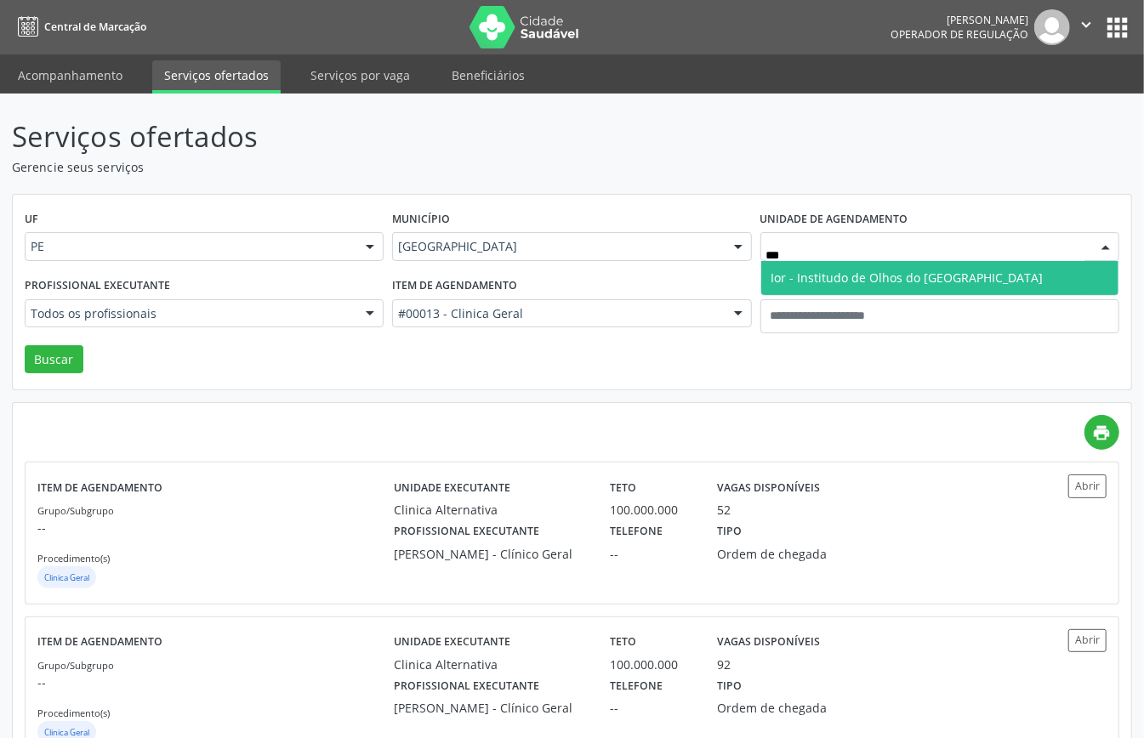
click at [792, 274] on span "Ior - Institudo de Olhos do [GEOGRAPHIC_DATA]" at bounding box center [907, 278] width 272 height 16
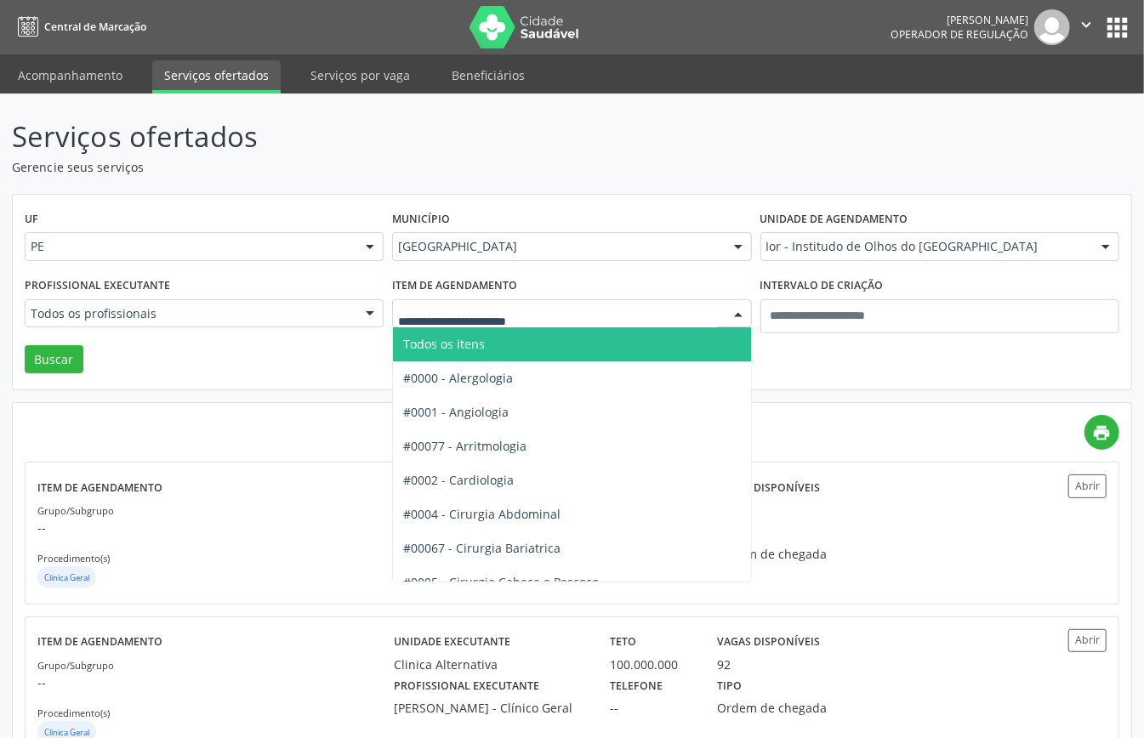
click at [461, 343] on span "Todos os itens" at bounding box center [444, 344] width 82 height 16
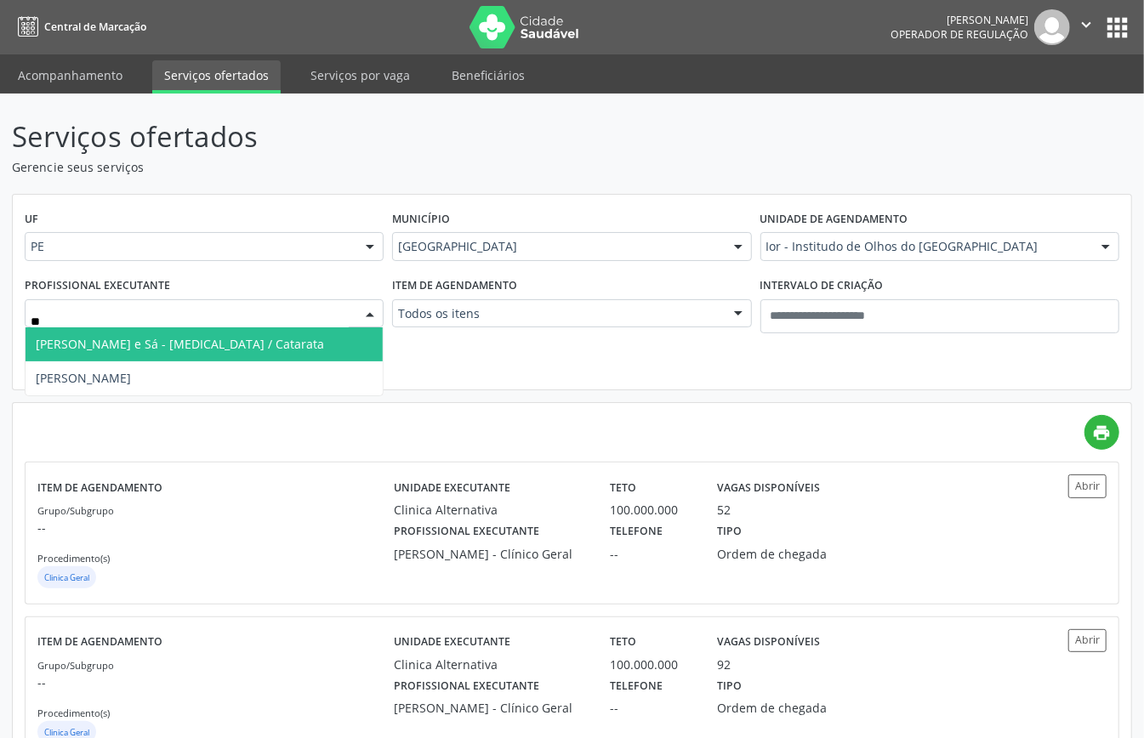
type input "***"
click at [175, 337] on span "Marilia Medeiros" at bounding box center [204, 344] width 357 height 34
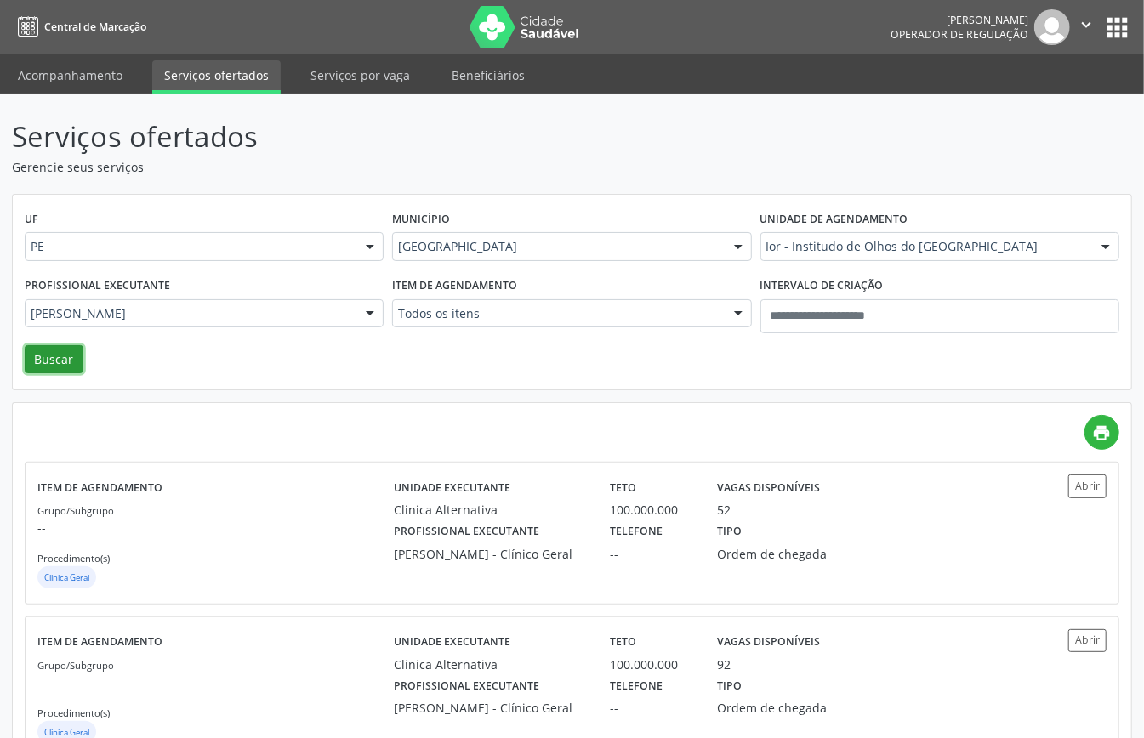
click at [41, 357] on button "Buscar" at bounding box center [54, 359] width 59 height 29
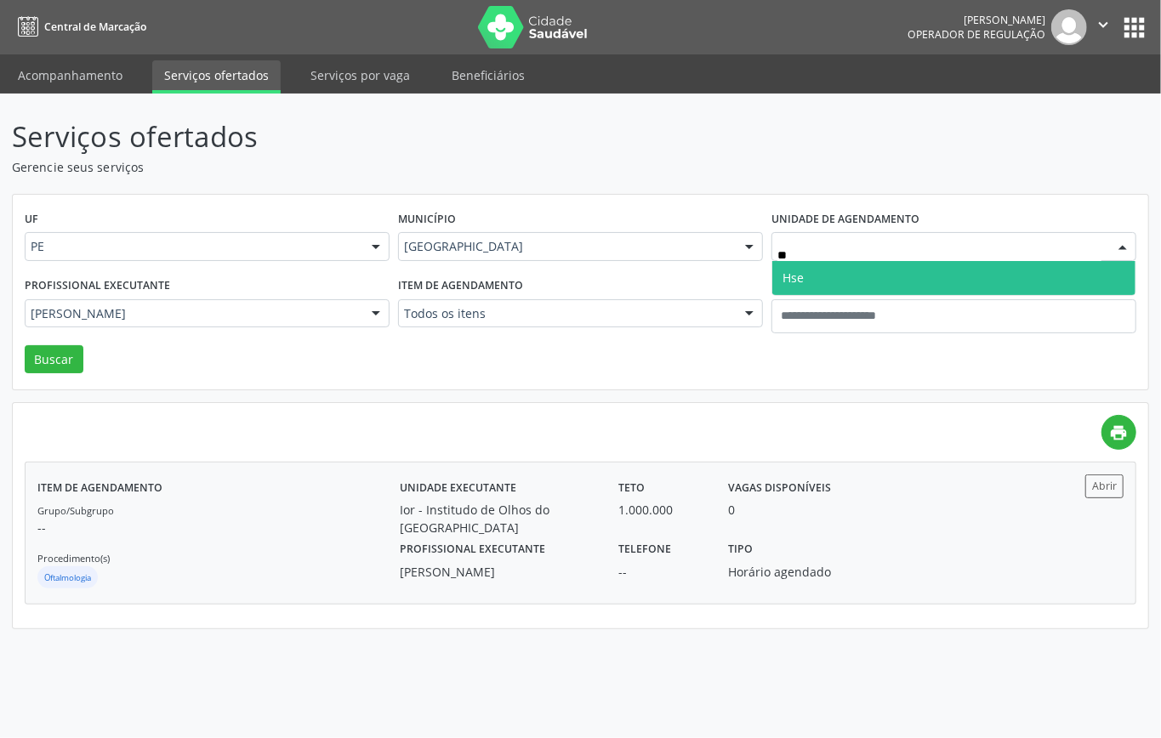
type input "***"
drag, startPoint x: 792, startPoint y: 263, endPoint x: 695, endPoint y: 275, distance: 98.6
click at [792, 264] on span "Hse" at bounding box center [953, 278] width 363 height 34
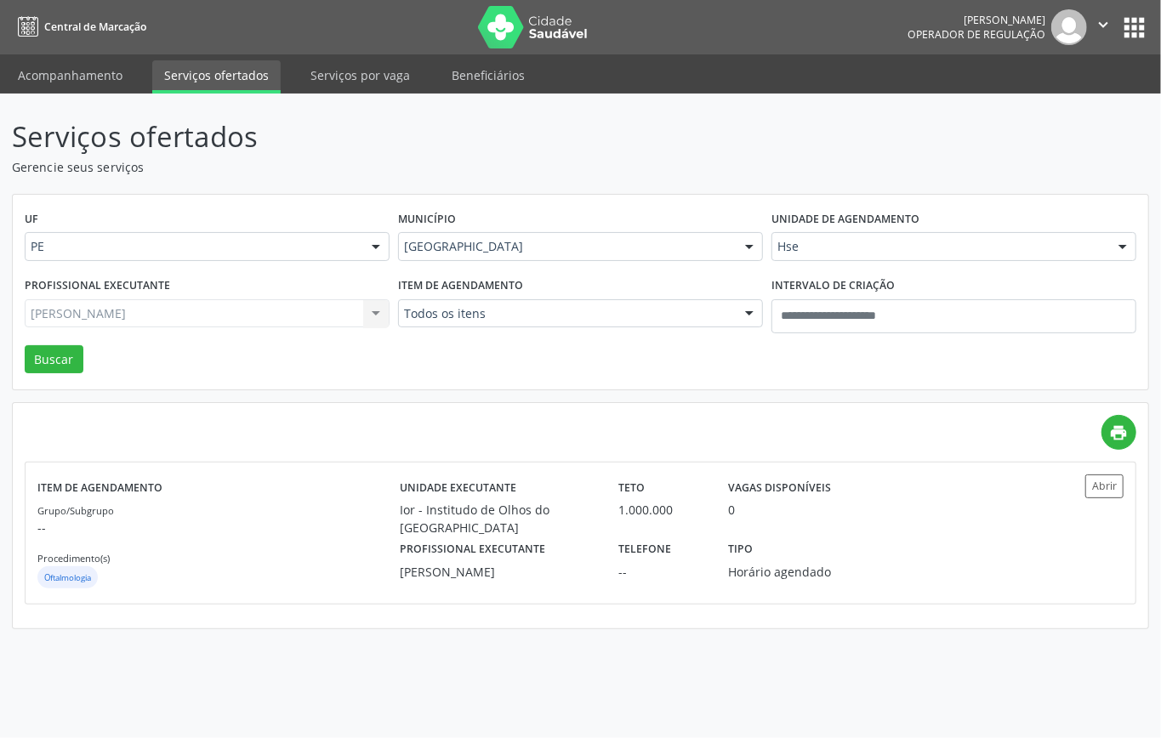
click at [196, 321] on div "Marilia Medeiros Todos os profissionais Adriana Maia Valenca Adriana Morgon Art…" at bounding box center [207, 313] width 365 height 29
click at [194, 320] on div "Marilia Medeiros Todos os profissionais Adriana Maia Valenca Adriana Morgon Art…" at bounding box center [207, 313] width 365 height 29
click at [190, 311] on div "Marilia Medeiros Todos os profissionais Adriana Maia Valenca Adriana Morgon Art…" at bounding box center [207, 313] width 365 height 29
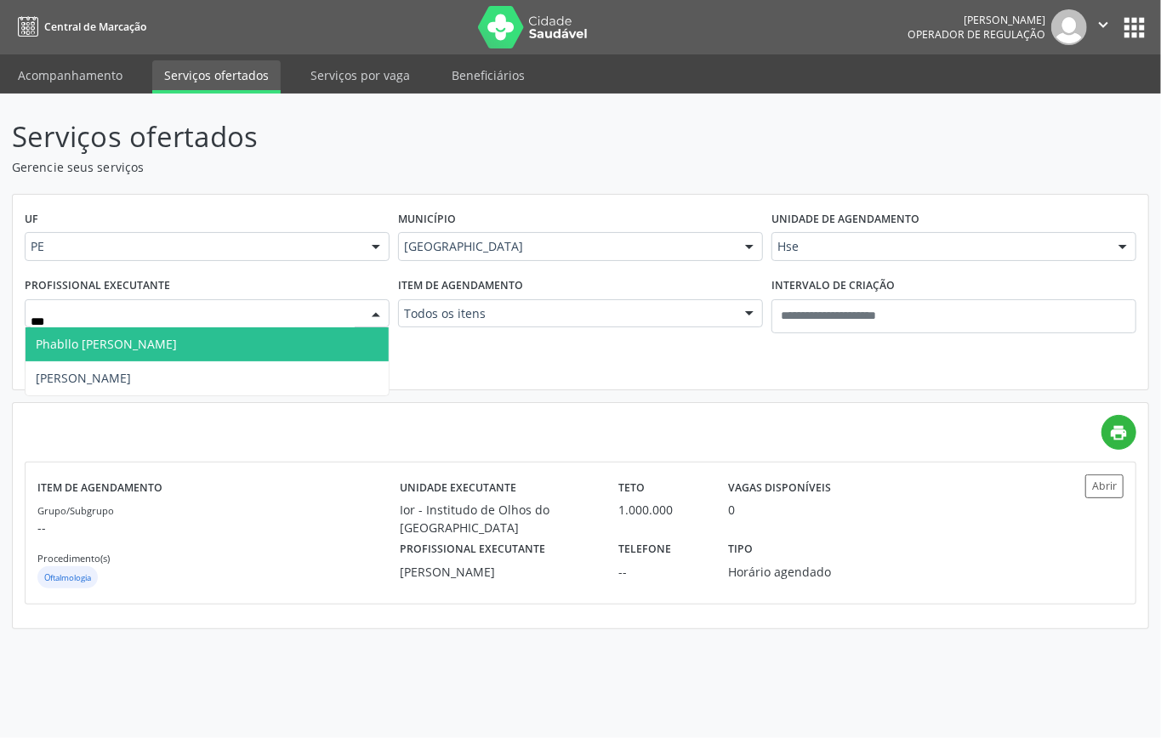
click at [157, 343] on span "Phabllo Rodrigo Santos de Brito" at bounding box center [106, 344] width 141 height 16
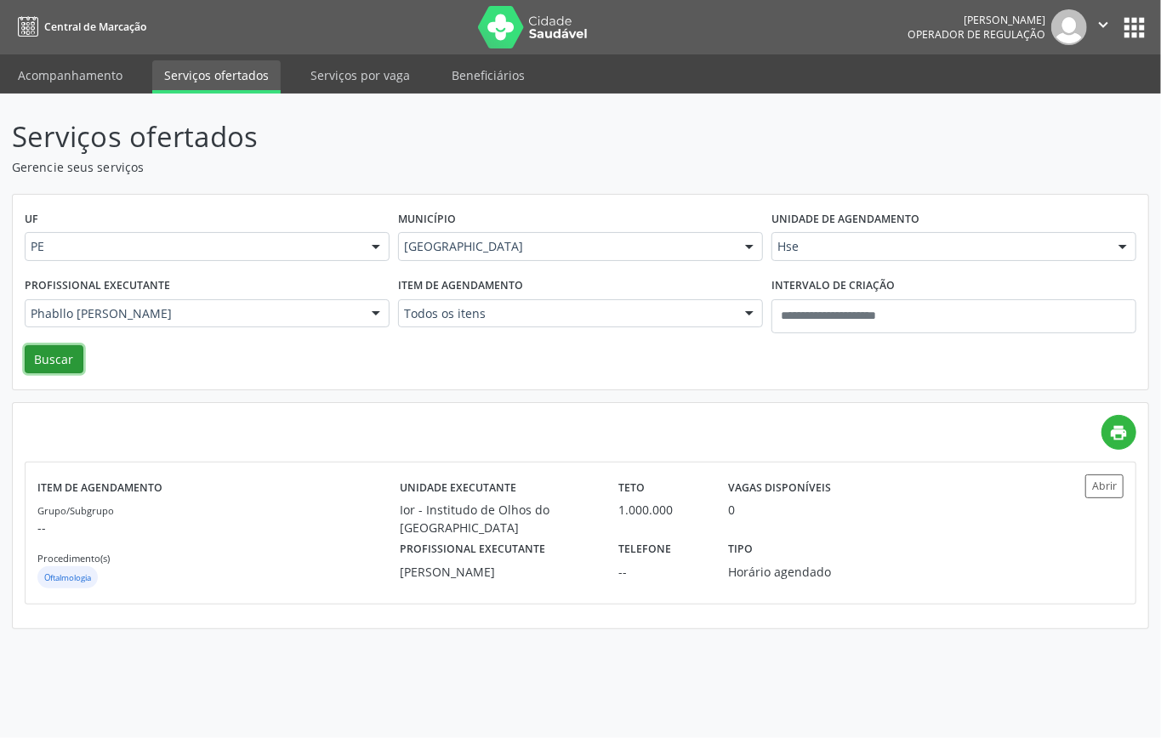
click at [45, 358] on button "Buscar" at bounding box center [54, 359] width 59 height 29
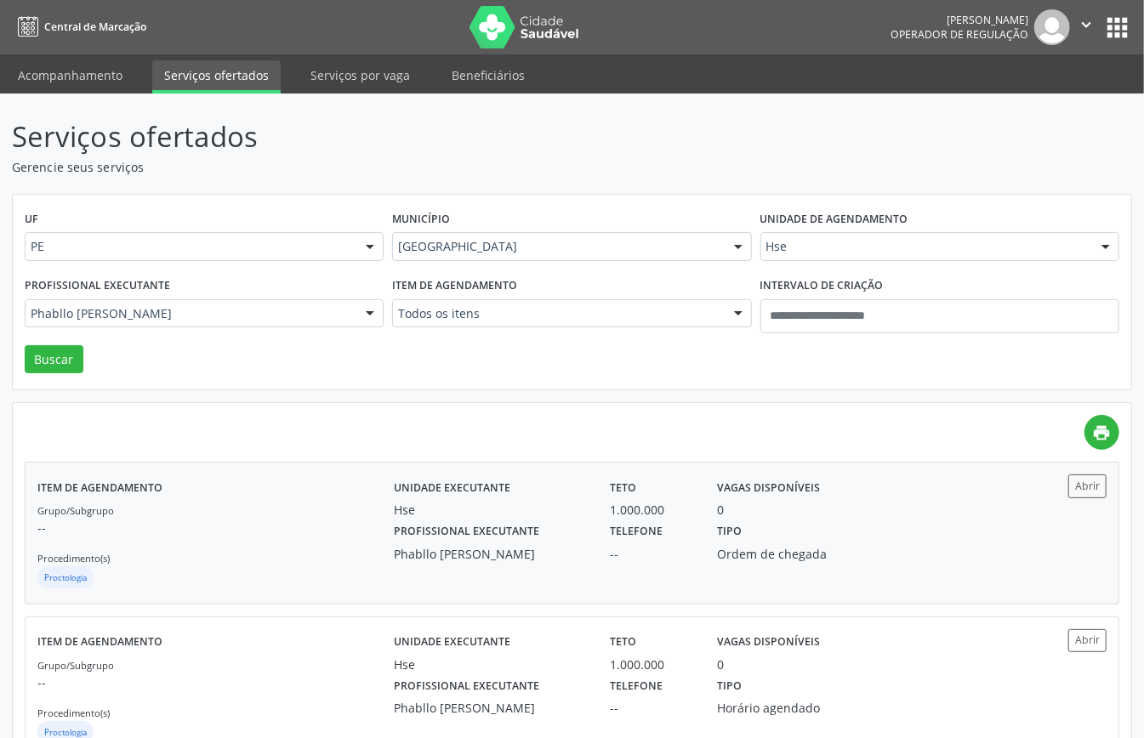
scroll to position [60, 0]
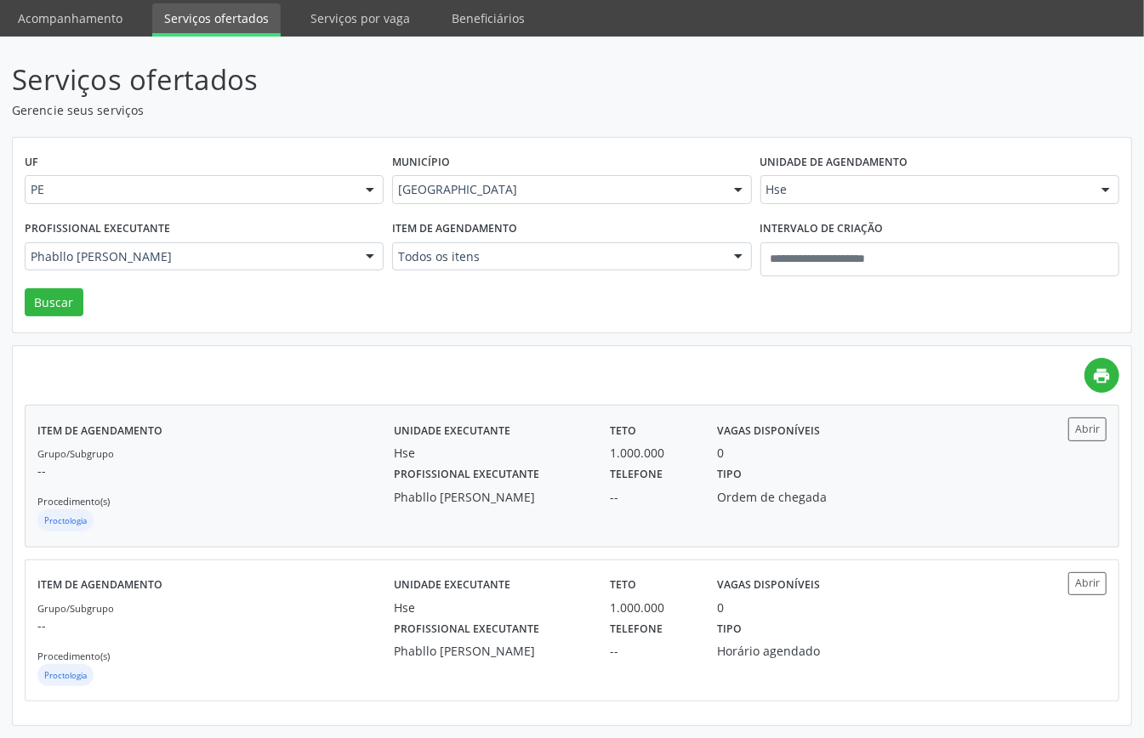
click at [357, 497] on div "Grupo/Subgrupo -- Procedimento(s) Proctologia" at bounding box center [215, 489] width 356 height 91
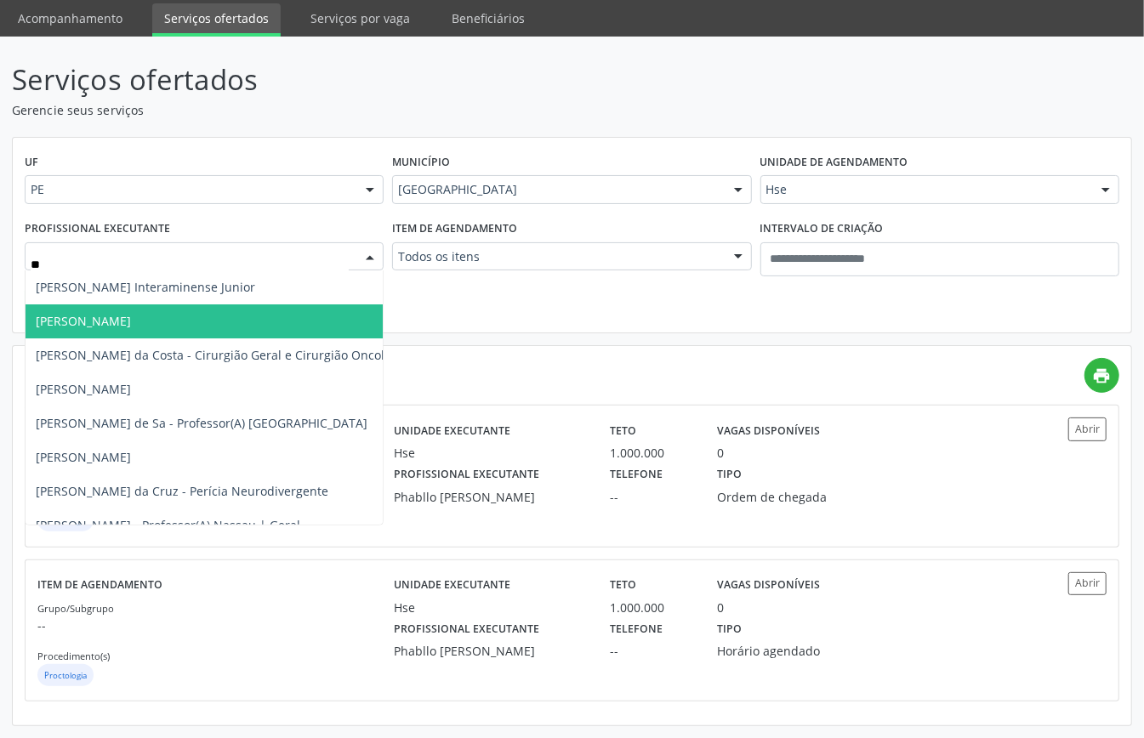
type input "***"
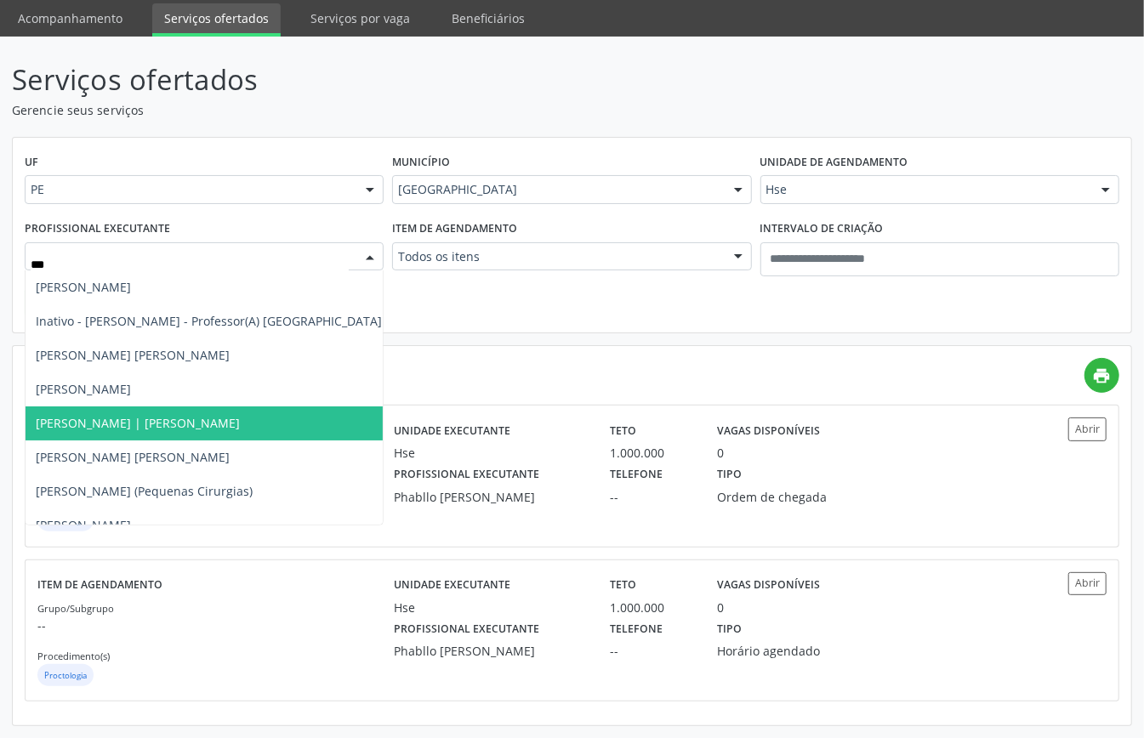
click at [163, 429] on span "Luiz Augusto Pires | Joelho" at bounding box center [209, 423] width 366 height 34
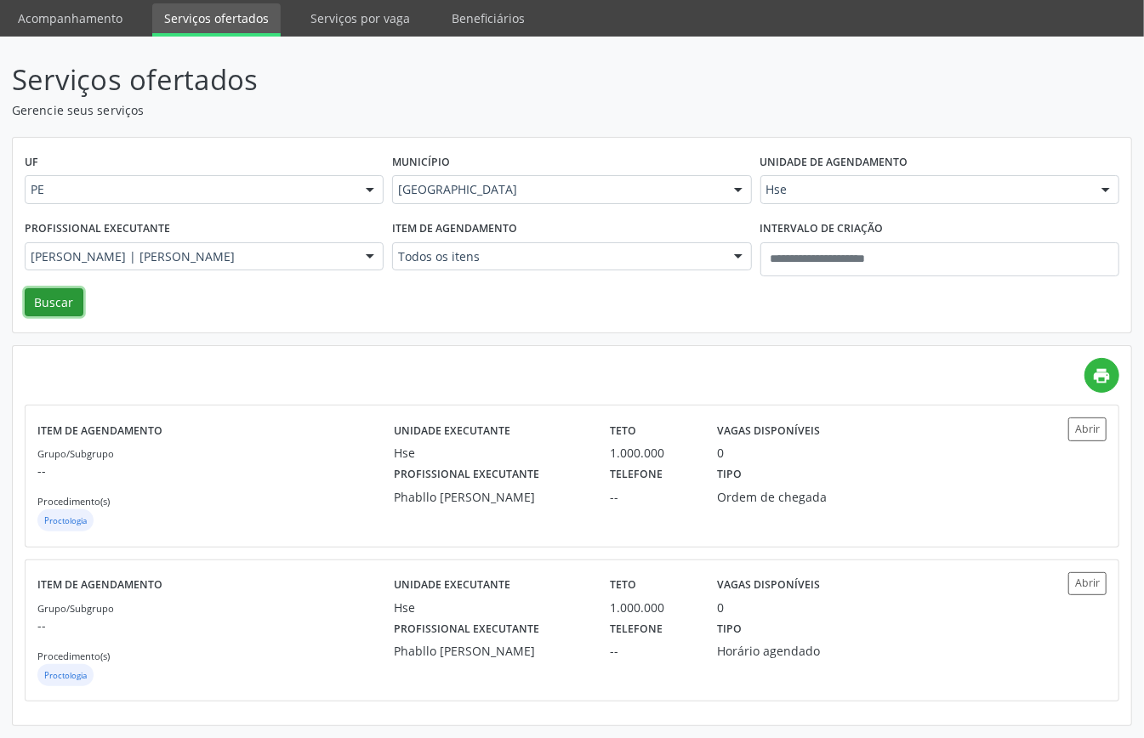
click at [44, 290] on button "Buscar" at bounding box center [54, 302] width 59 height 29
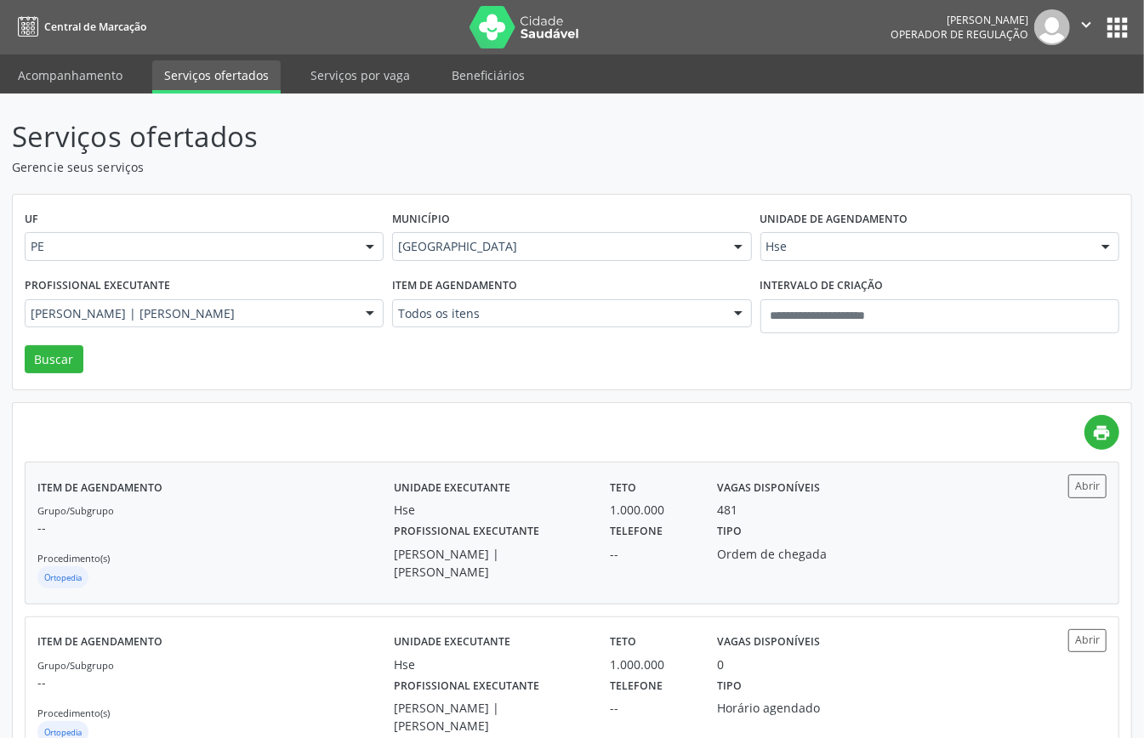
click at [466, 515] on div "Hse" at bounding box center [490, 510] width 192 height 18
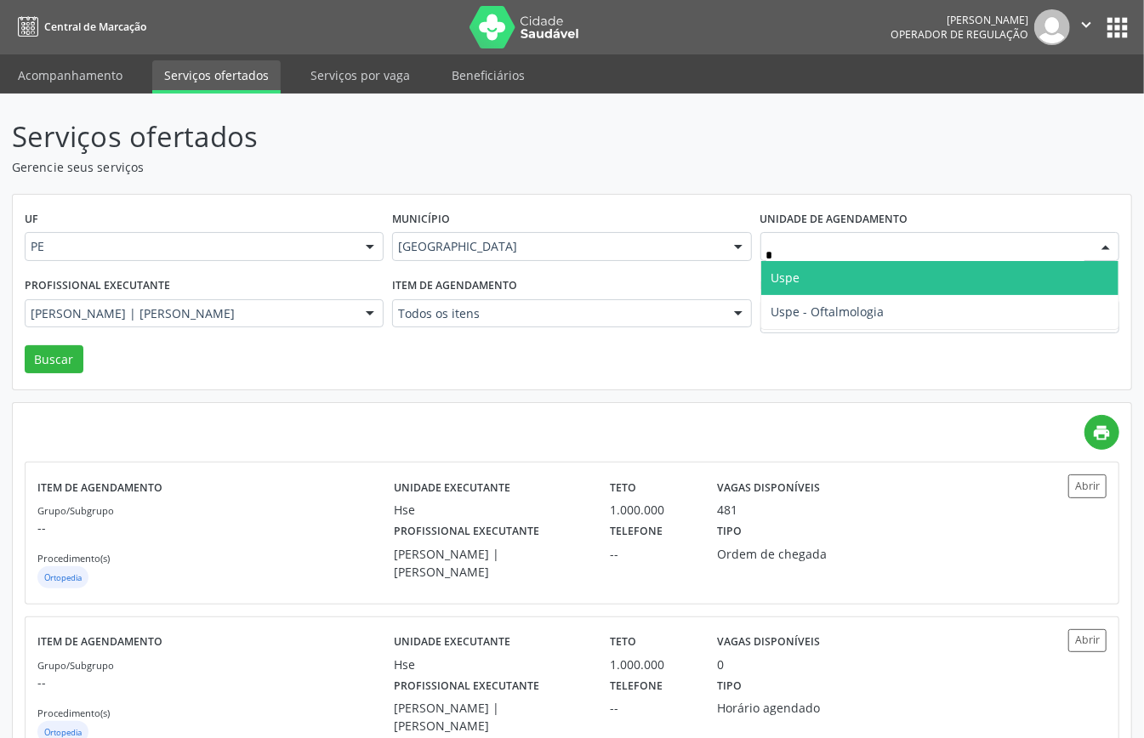
type input "**"
click at [804, 287] on span "Uspe" at bounding box center [939, 278] width 357 height 34
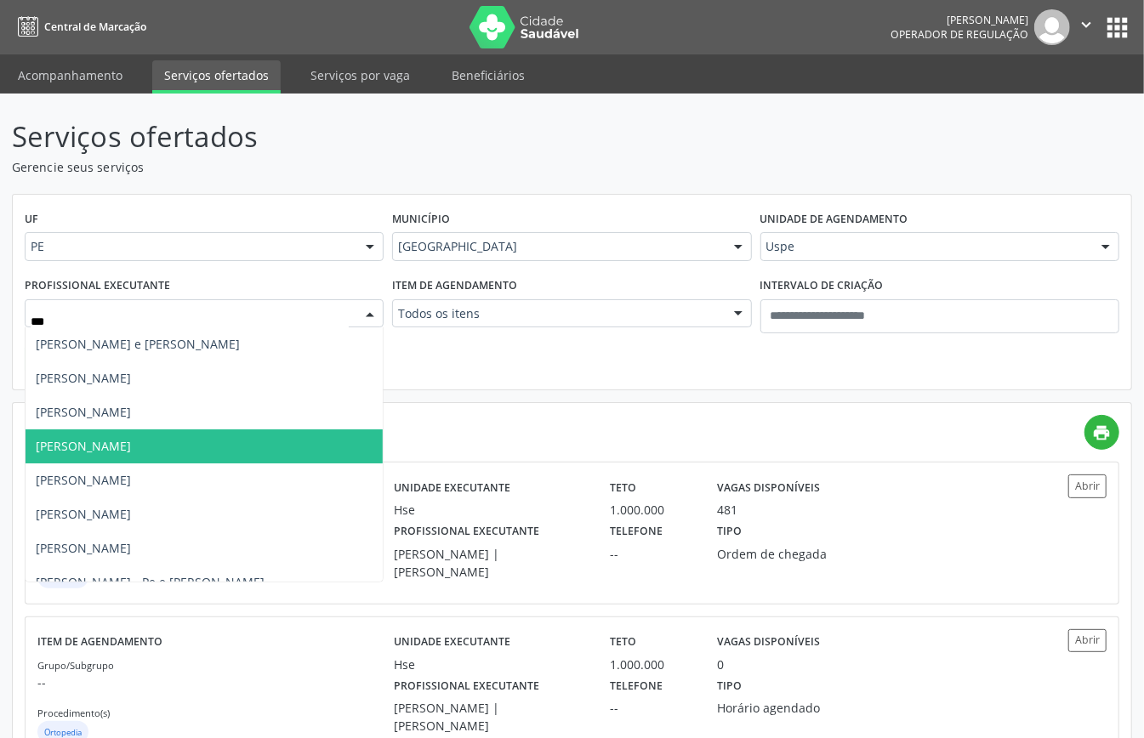
type input "****"
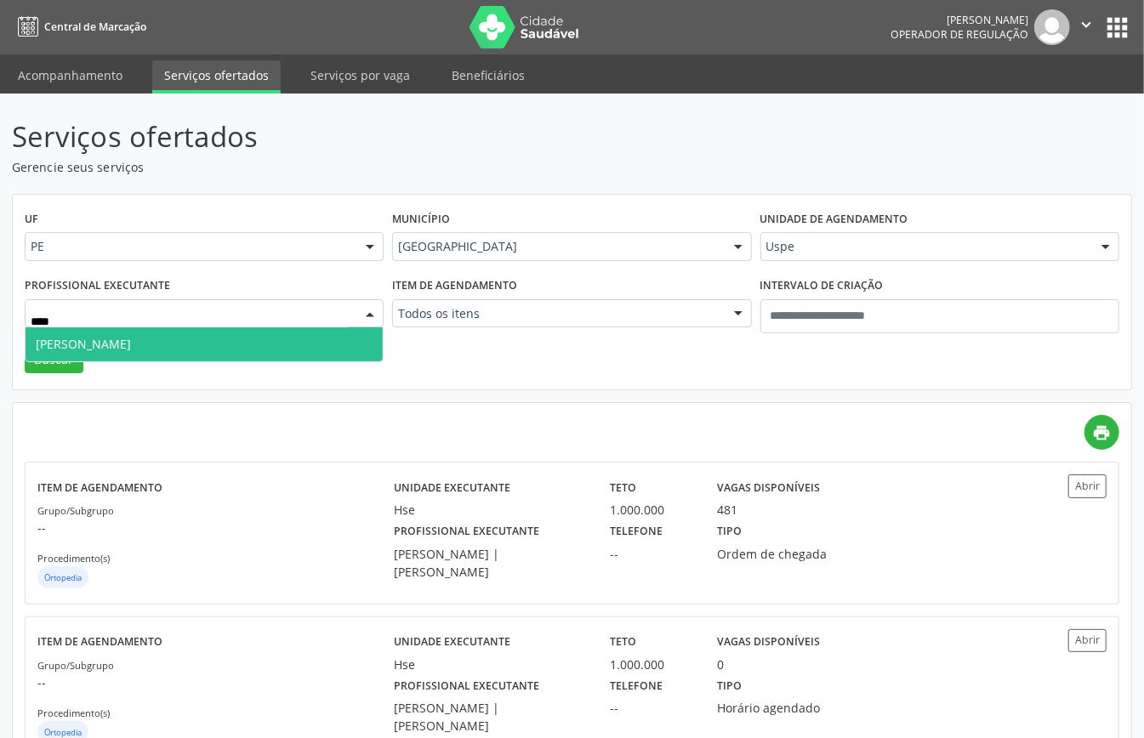
drag, startPoint x: 156, startPoint y: 342, endPoint x: 99, endPoint y: 354, distance: 58.2
click at [131, 342] on span "Rosiene Lisboa Leandro" at bounding box center [83, 344] width 95 height 16
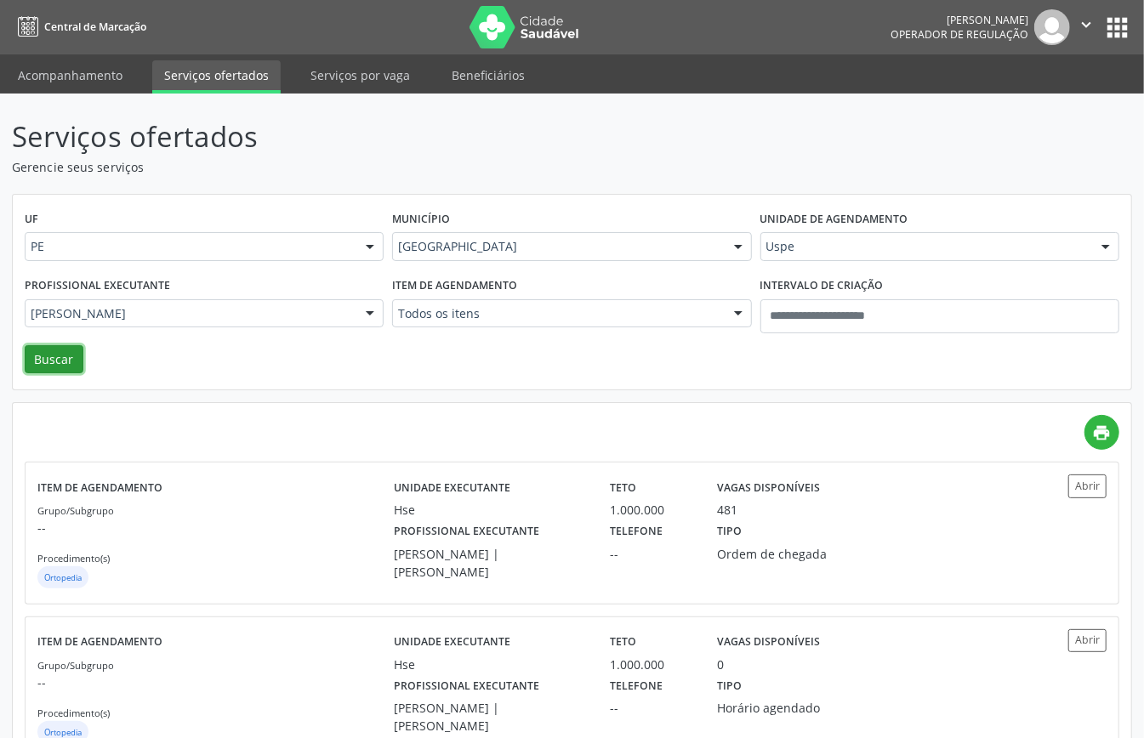
click at [44, 354] on button "Buscar" at bounding box center [54, 359] width 59 height 29
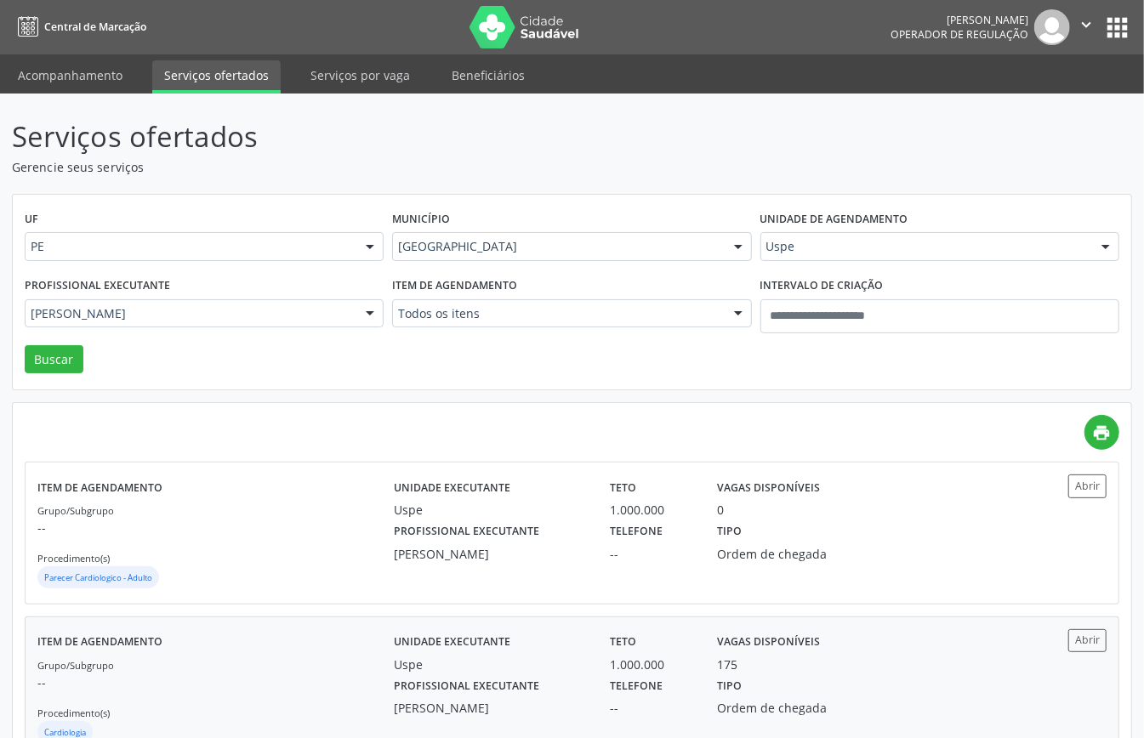
click at [385, 684] on div "Profissional executante Rosiene Lisboa Leandro" at bounding box center [490, 695] width 216 height 44
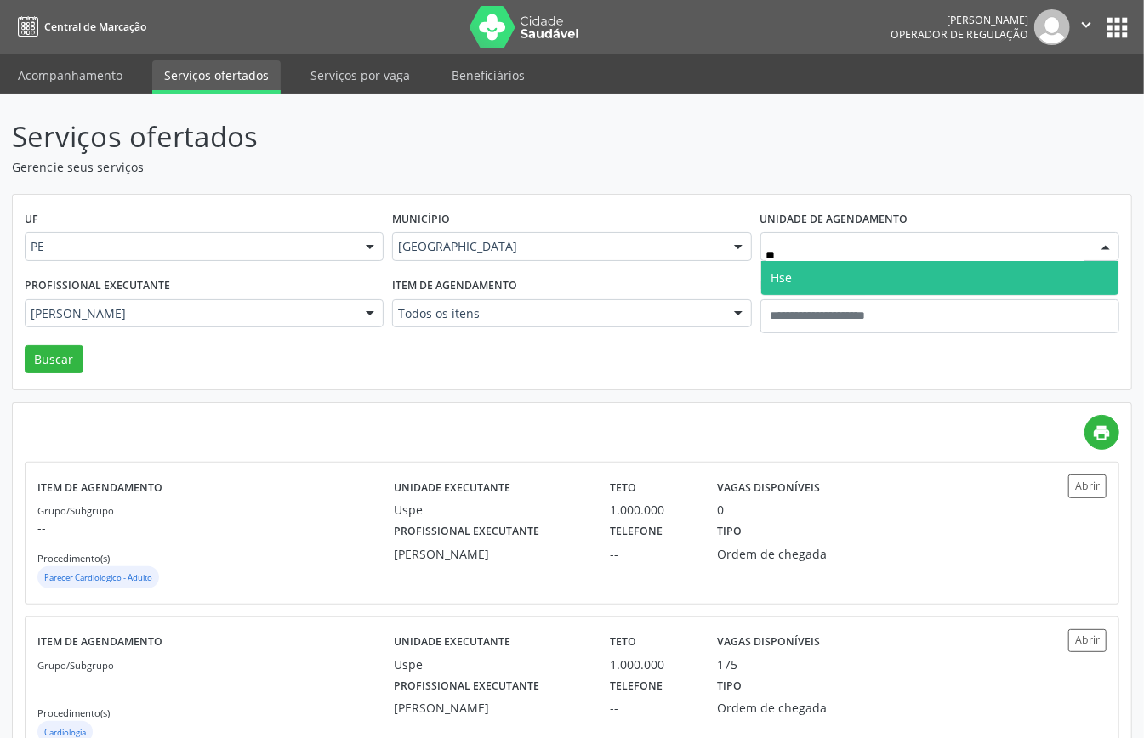
type input "***"
click at [828, 274] on span "Hse" at bounding box center [939, 278] width 357 height 34
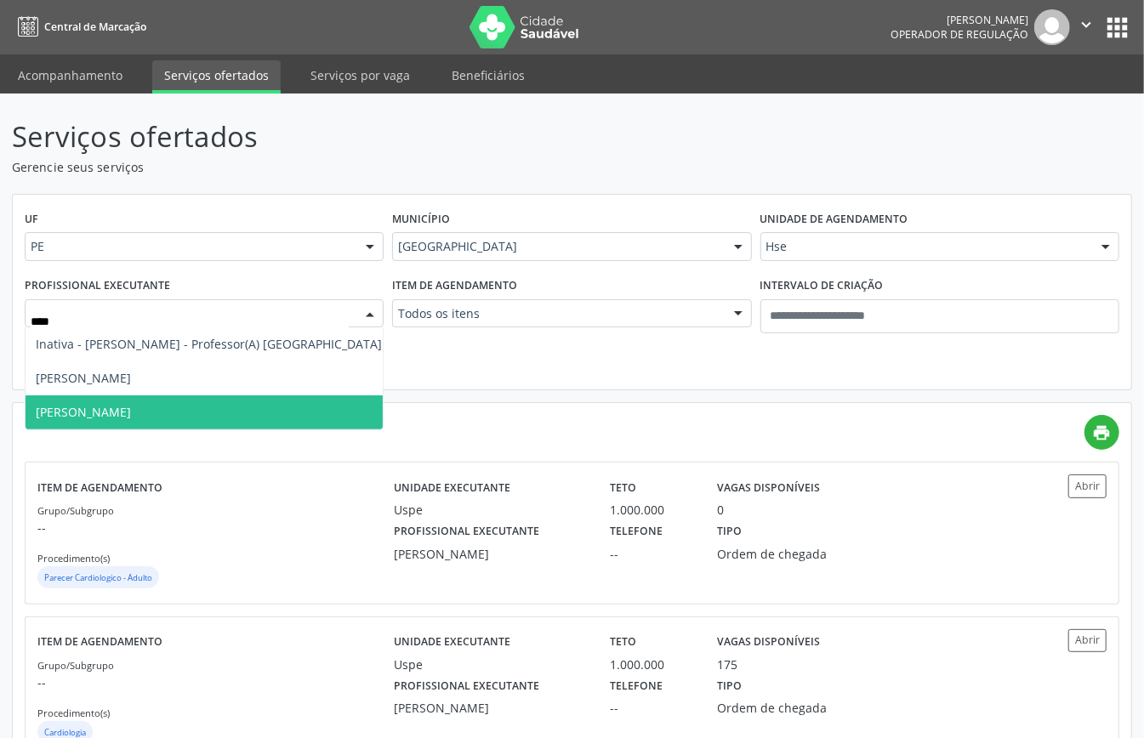
click at [109, 405] on span "Laura Peixoto Lins" at bounding box center [209, 412] width 366 height 34
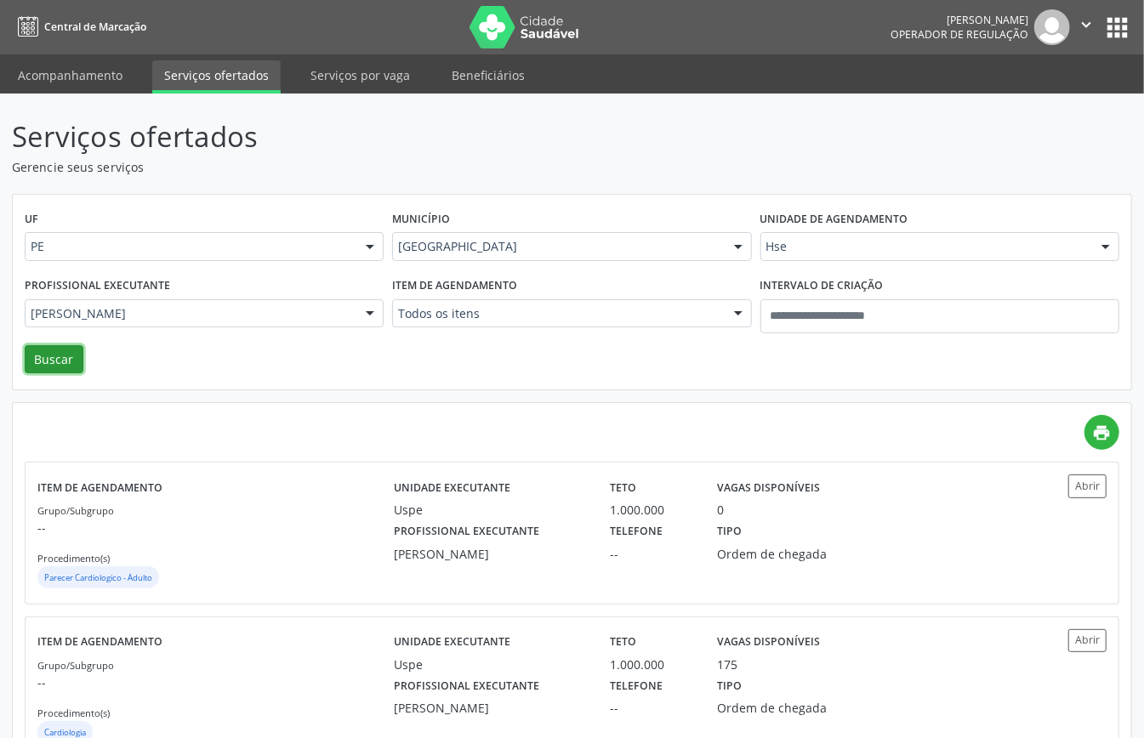
click at [59, 365] on button "Buscar" at bounding box center [54, 359] width 59 height 29
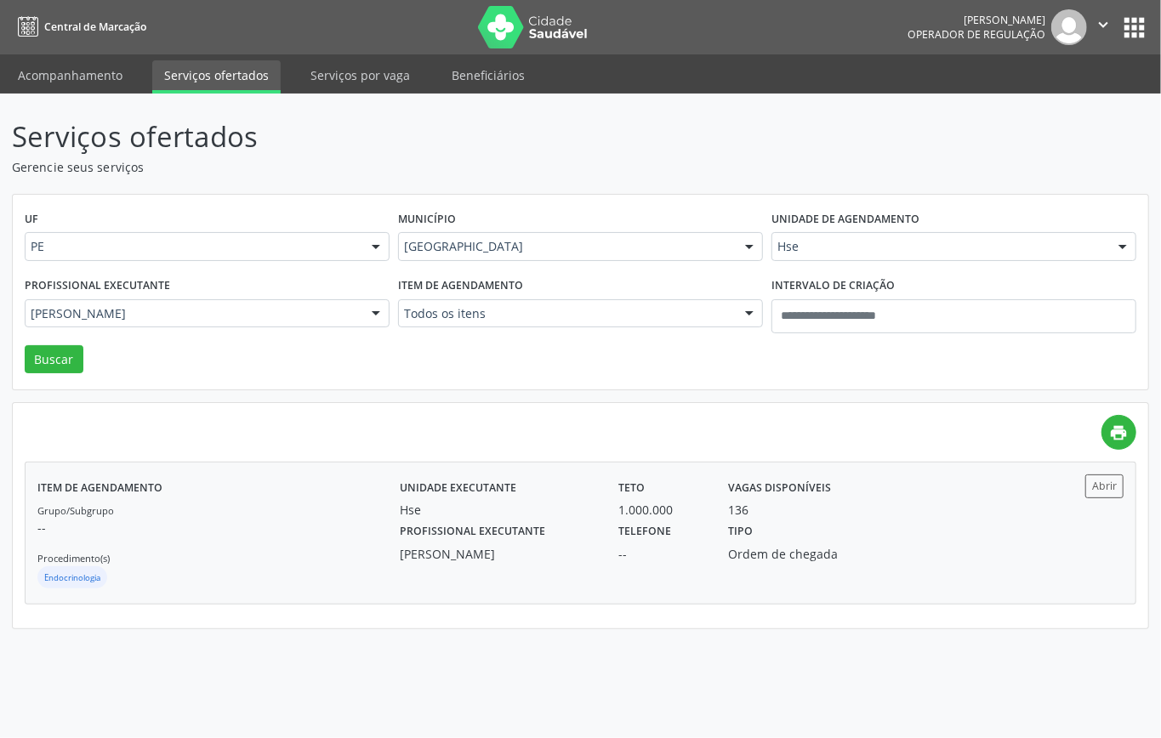
click at [236, 535] on p "--" at bounding box center [218, 528] width 362 height 18
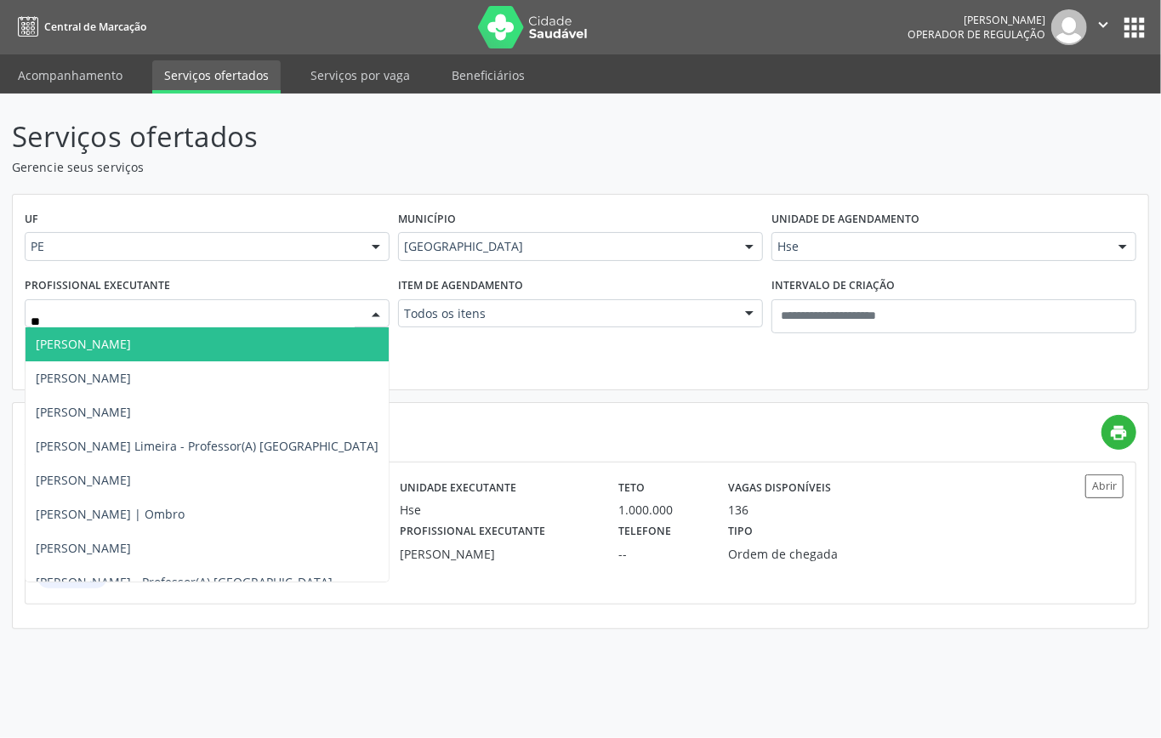
type input "*"
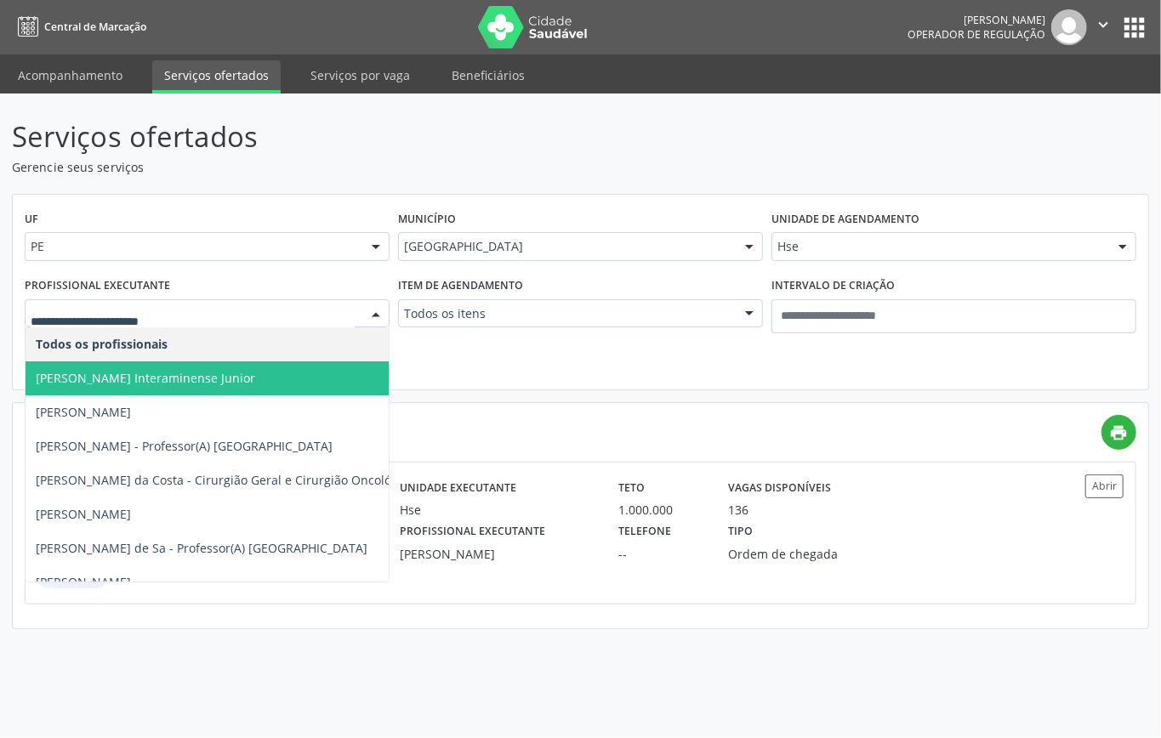
click at [446, 359] on div "UF PE PE Nenhum resultado encontrado para: " " Não há nenhuma opção para ser ex…" at bounding box center [580, 293] width 1135 height 196
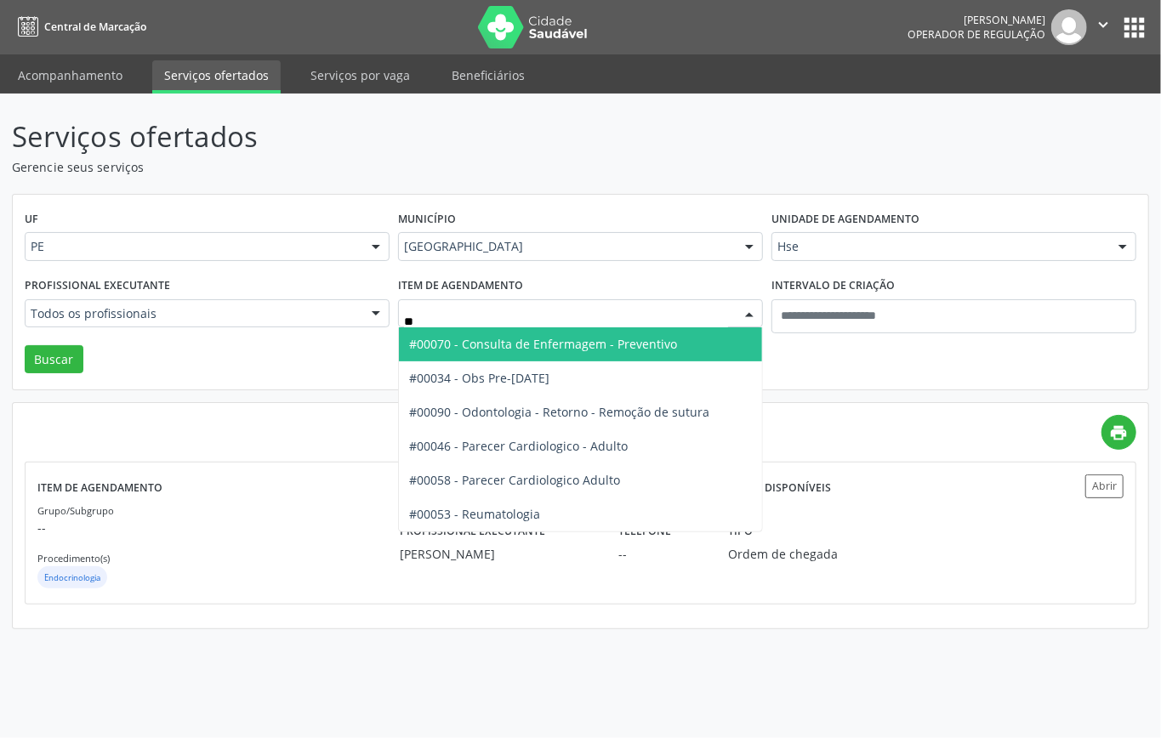
type input "***"
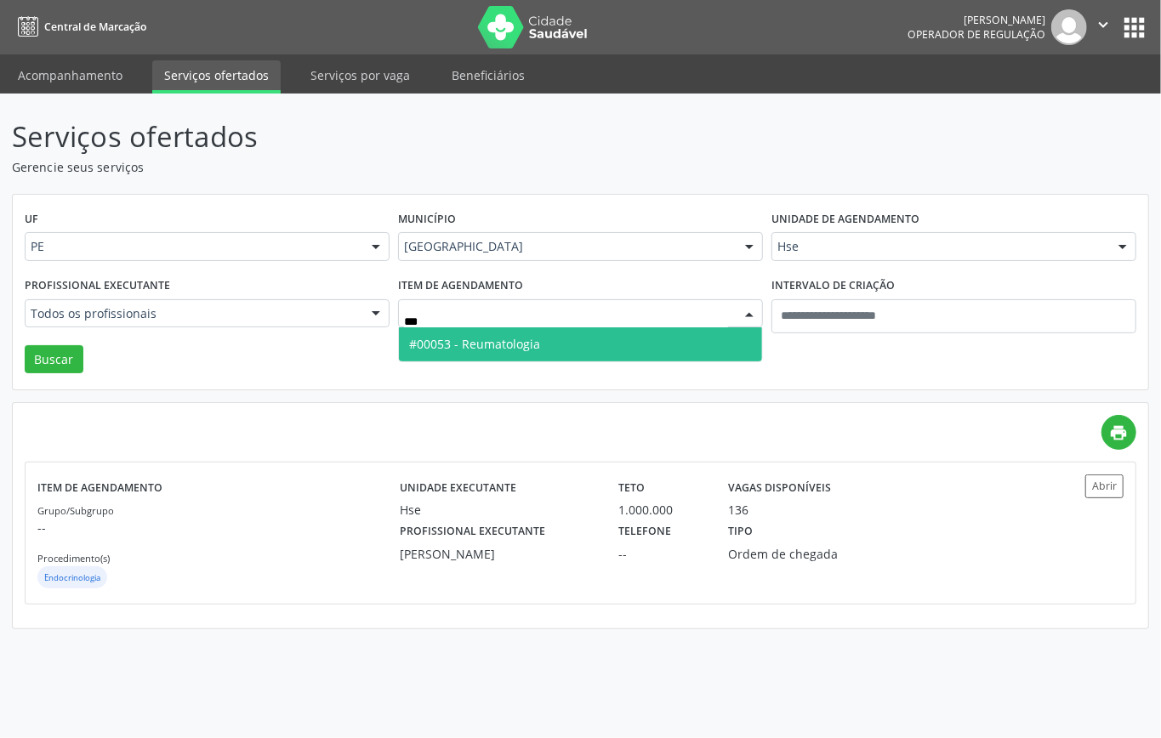
drag, startPoint x: 469, startPoint y: 349, endPoint x: 262, endPoint y: 361, distance: 207.8
click at [468, 350] on span "#00053 - Reumatologia" at bounding box center [474, 344] width 131 height 16
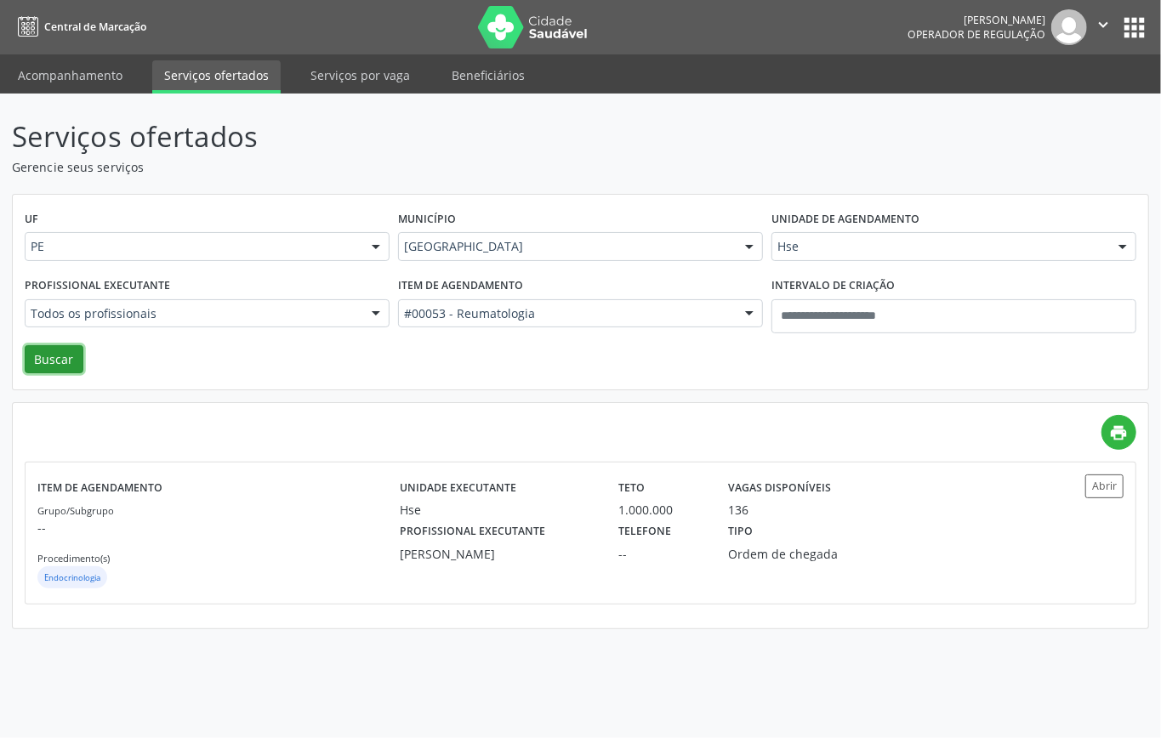
click at [51, 355] on button "Buscar" at bounding box center [54, 359] width 59 height 29
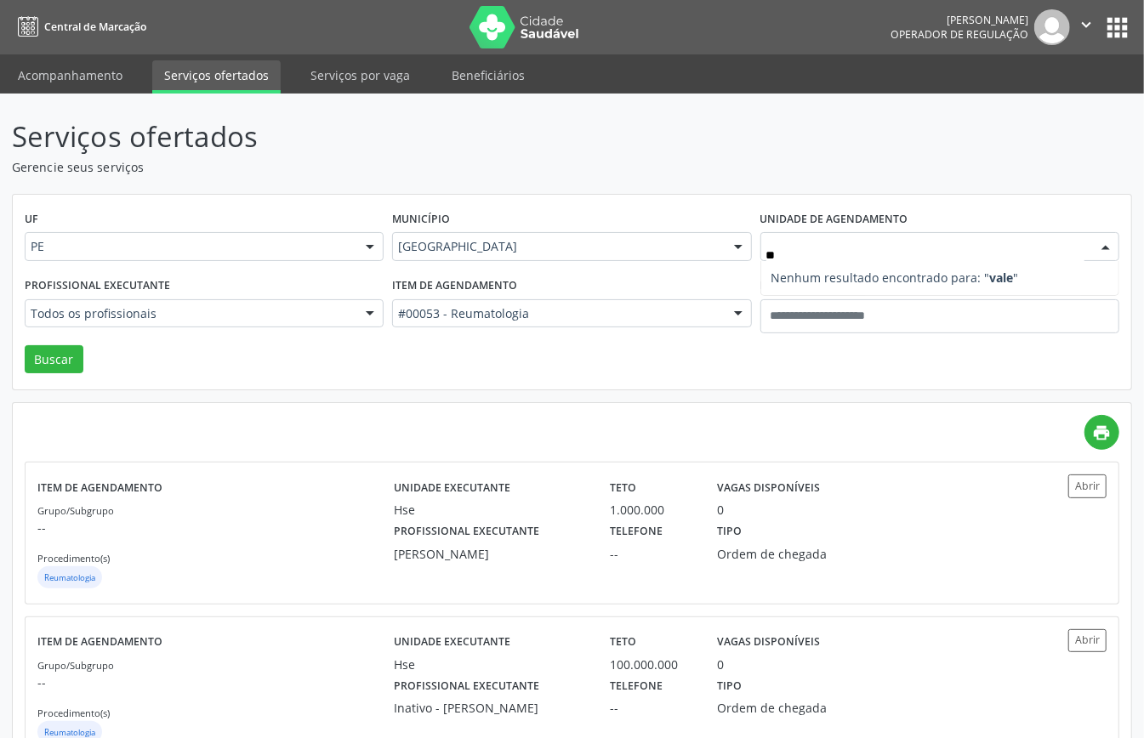
type input "*"
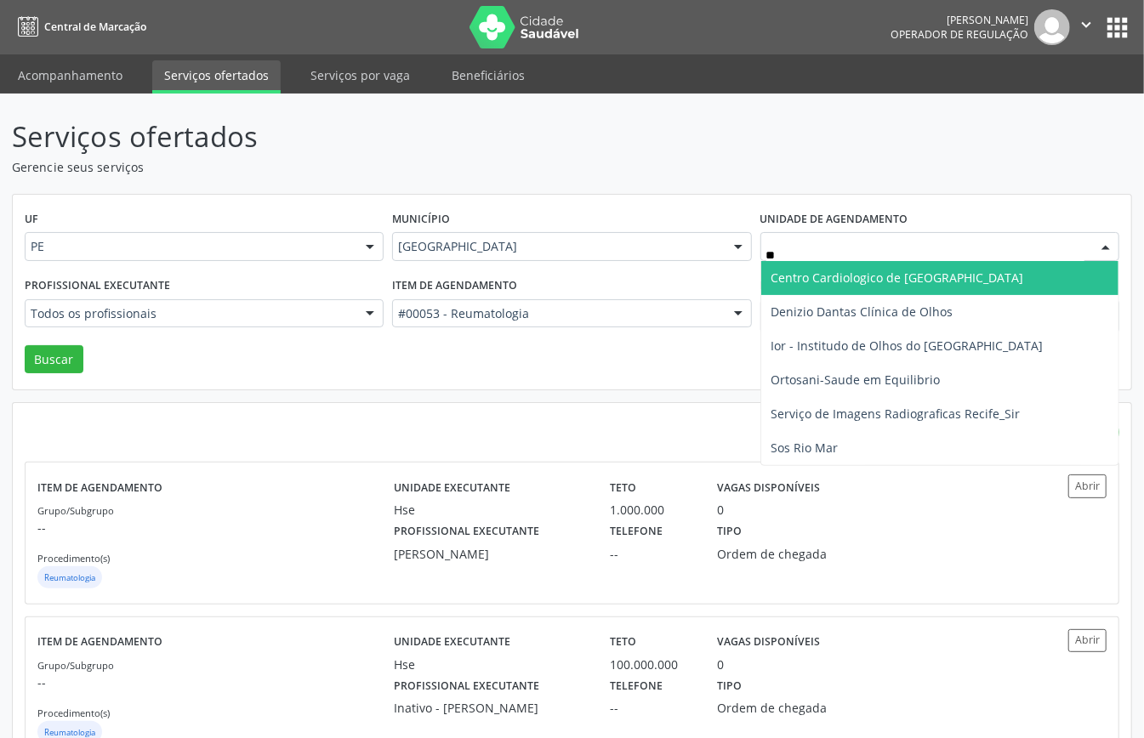
type input "***"
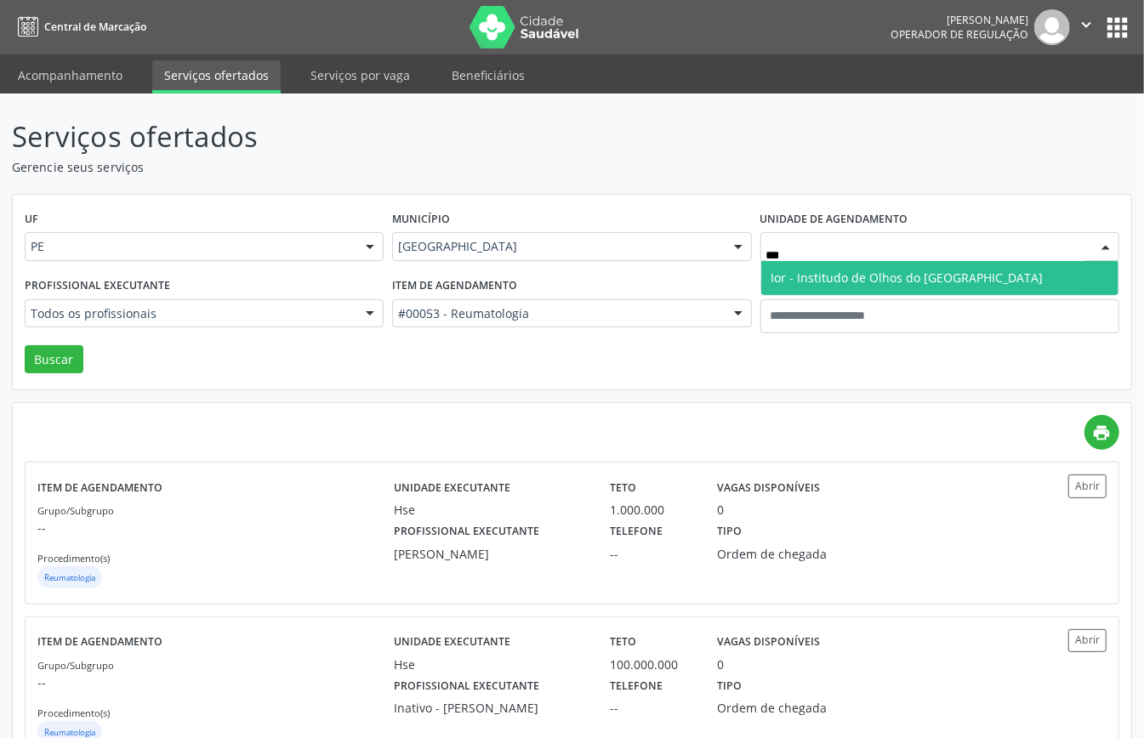
drag, startPoint x: 791, startPoint y: 277, endPoint x: 668, endPoint y: 304, distance: 125.2
click at [787, 281] on span "Ior - Institudo de Olhos do Recife" at bounding box center [907, 278] width 272 height 16
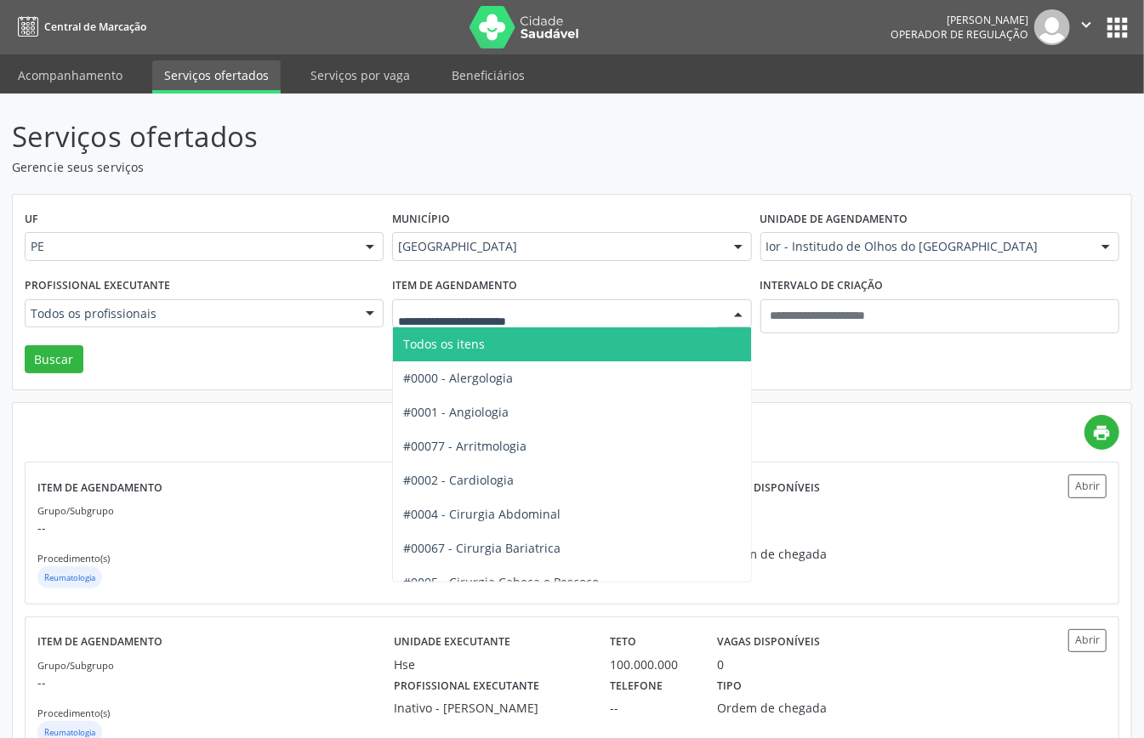
click at [469, 343] on span "Todos os itens" at bounding box center [444, 344] width 82 height 16
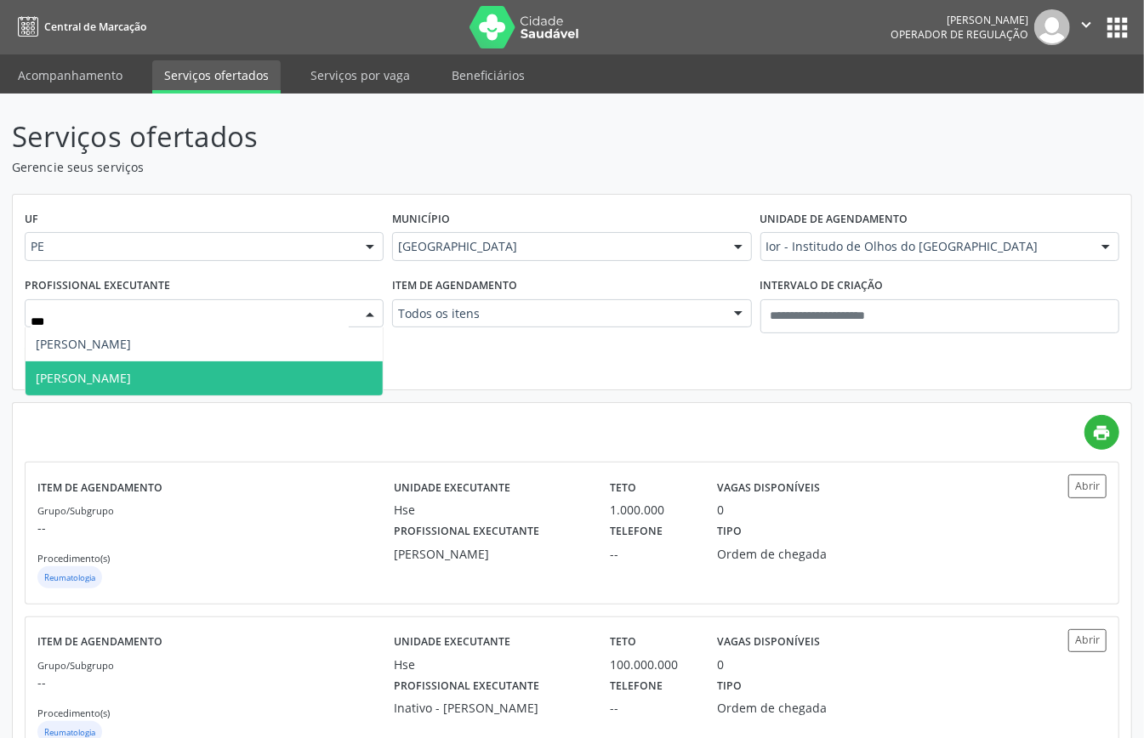
type input "****"
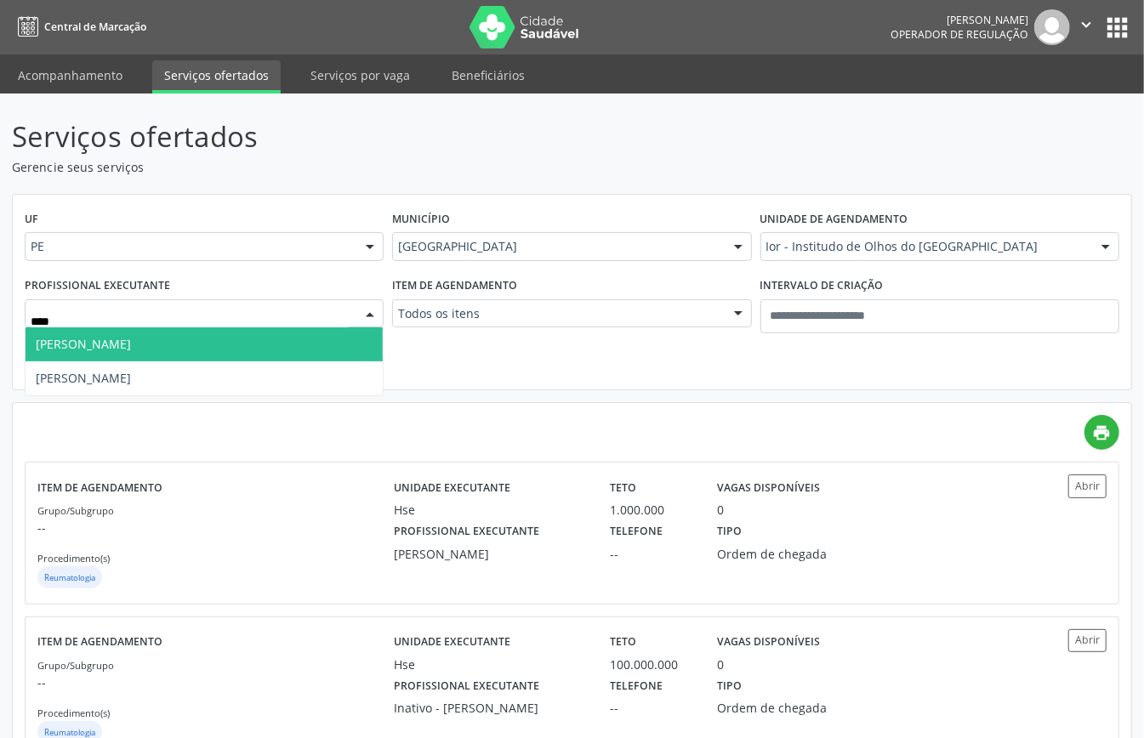
click at [93, 349] on span "Luciana Maia Valenca" at bounding box center [83, 344] width 95 height 16
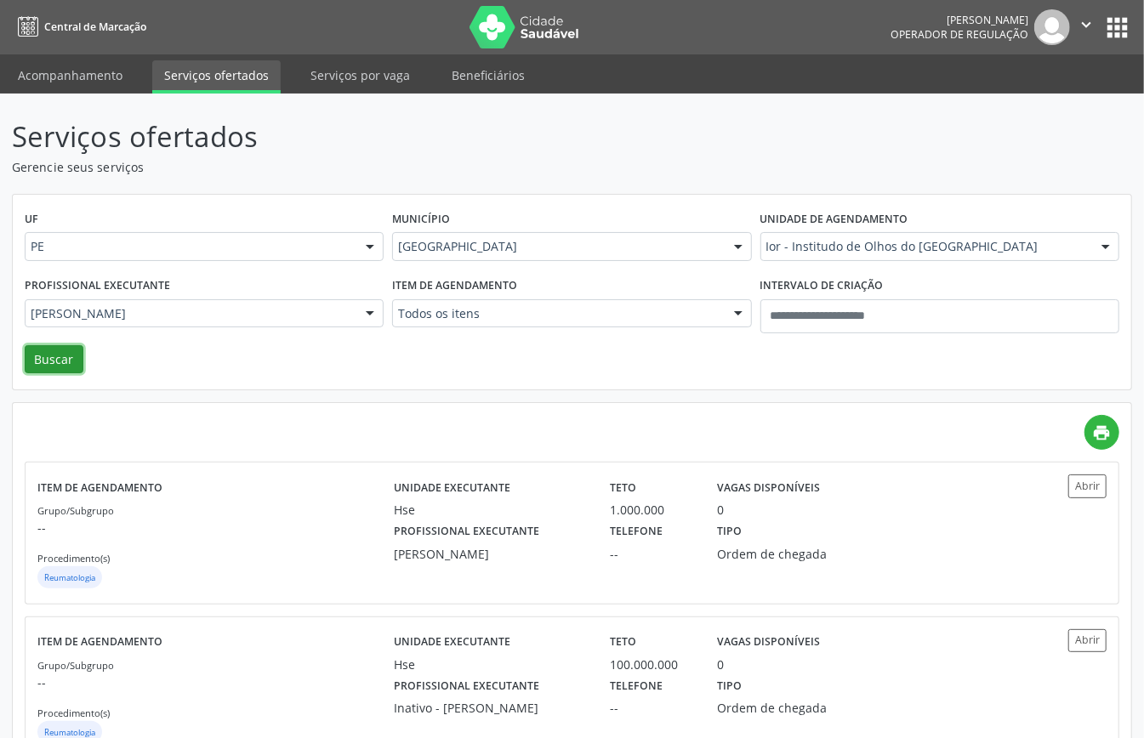
click at [42, 357] on button "Buscar" at bounding box center [54, 359] width 59 height 29
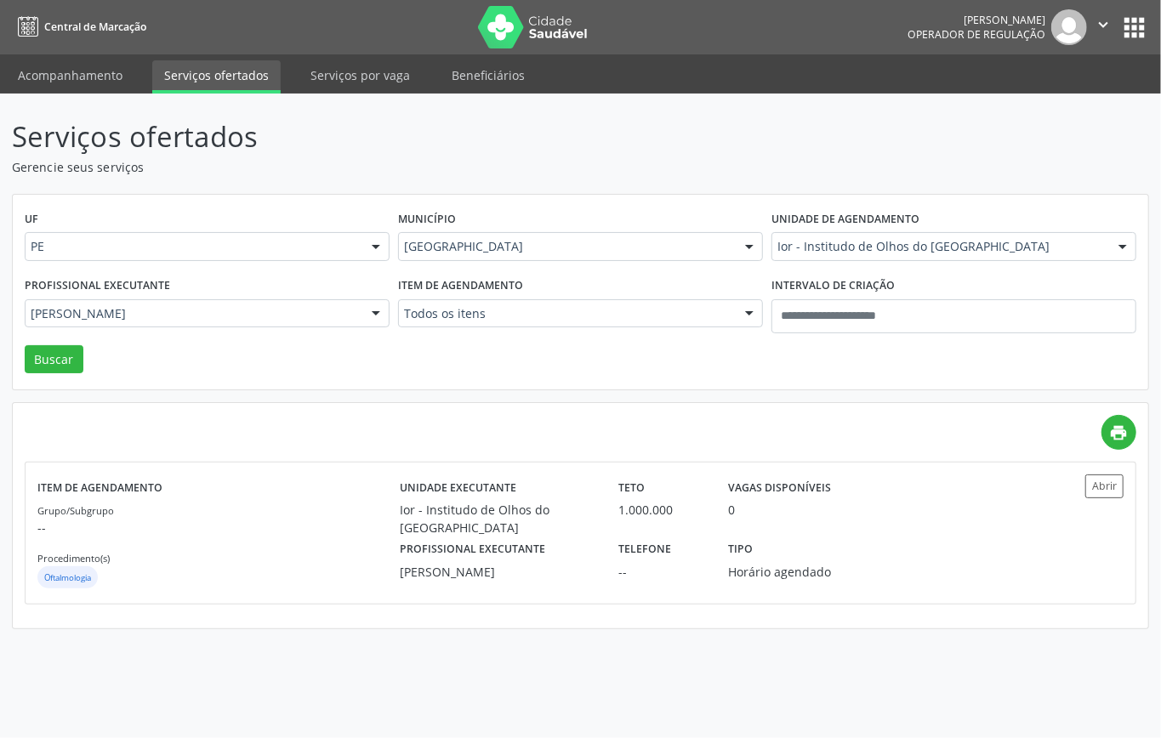
click at [501, 231] on div "Município Recife Todas as cidades Abreu e Lima Afogados da Ingazeira Araripina …" at bounding box center [580, 240] width 373 height 66
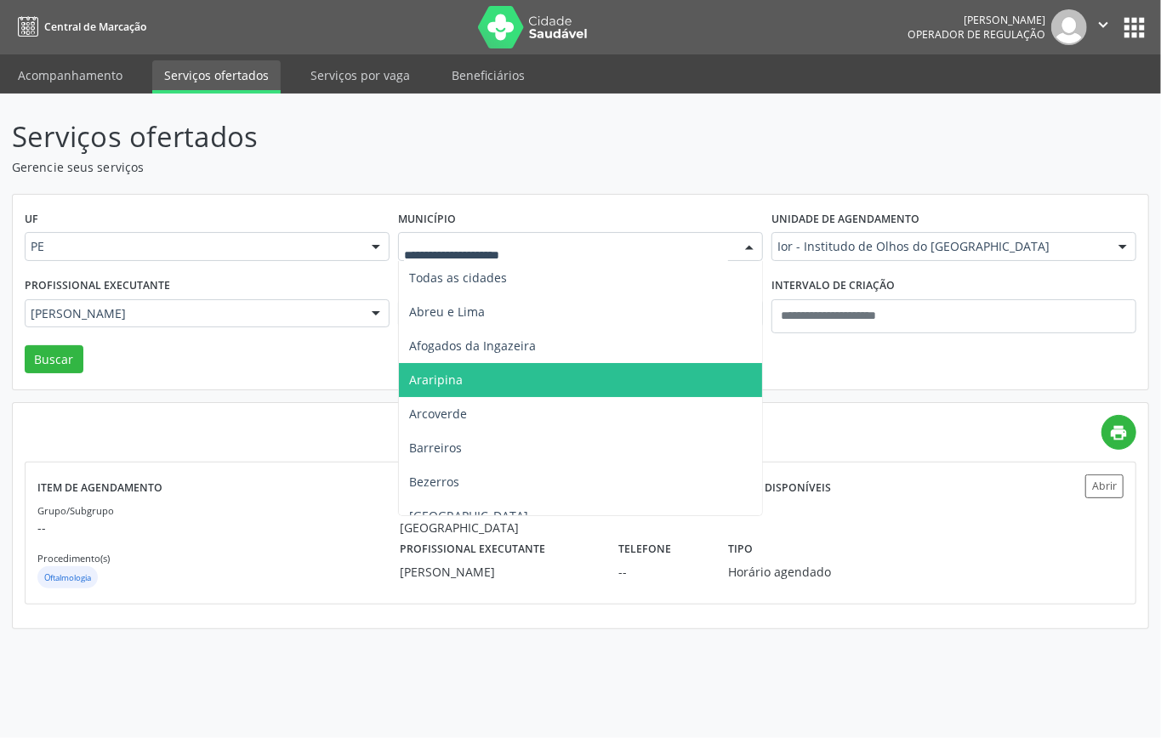
drag, startPoint x: 497, startPoint y: 236, endPoint x: 500, endPoint y: 255, distance: 19.7
click at [497, 238] on div at bounding box center [580, 246] width 365 height 29
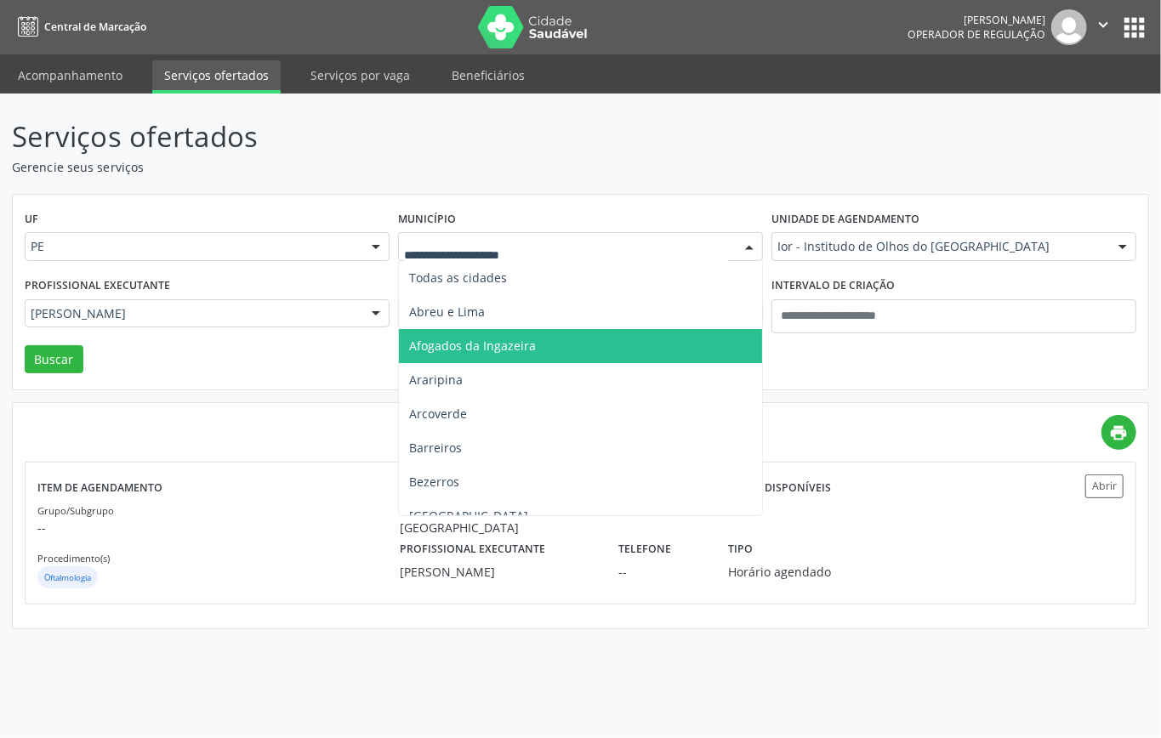
click at [511, 347] on span "Afogados da Ingazeira" at bounding box center [472, 346] width 127 height 16
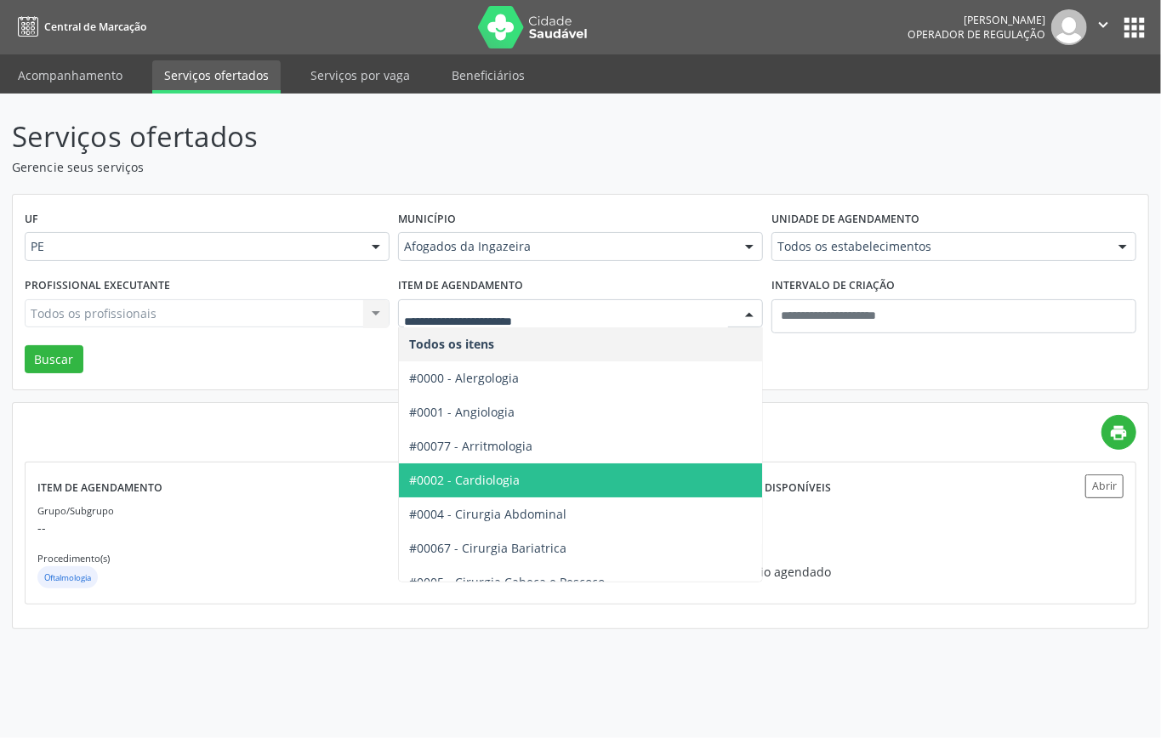
click at [511, 471] on span "#0002 - Cardiologia" at bounding box center [634, 480] width 471 height 34
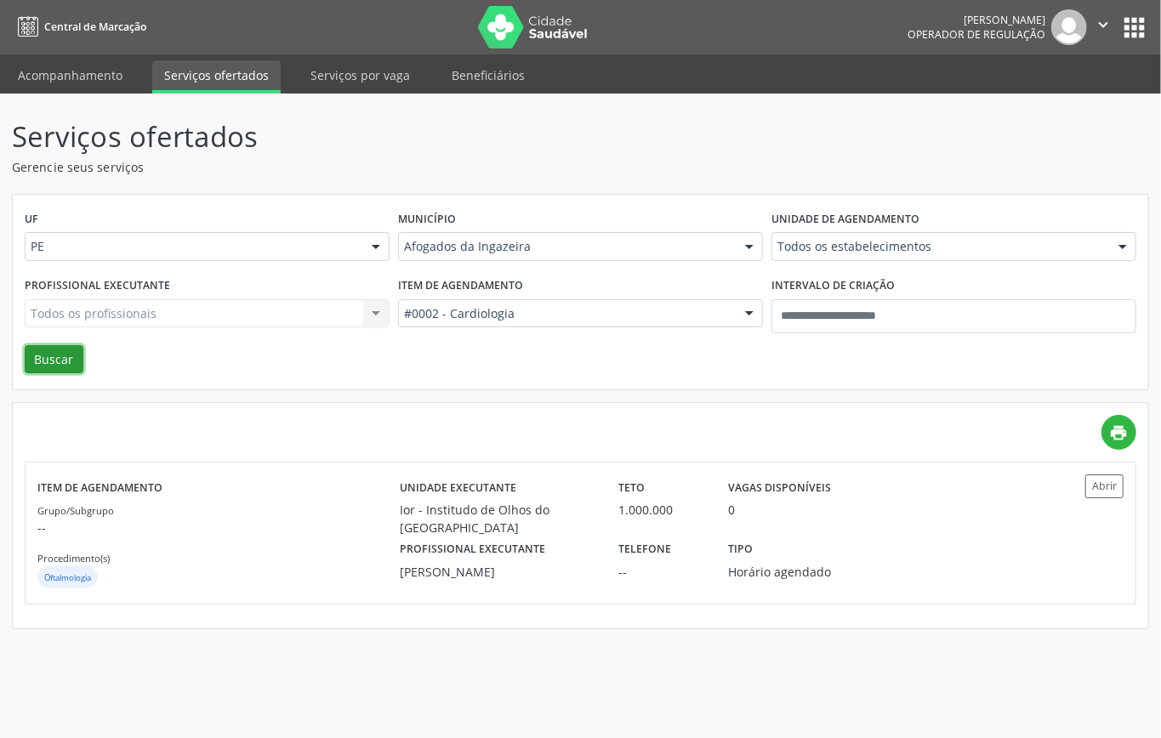
click at [37, 366] on button "Buscar" at bounding box center [54, 359] width 59 height 29
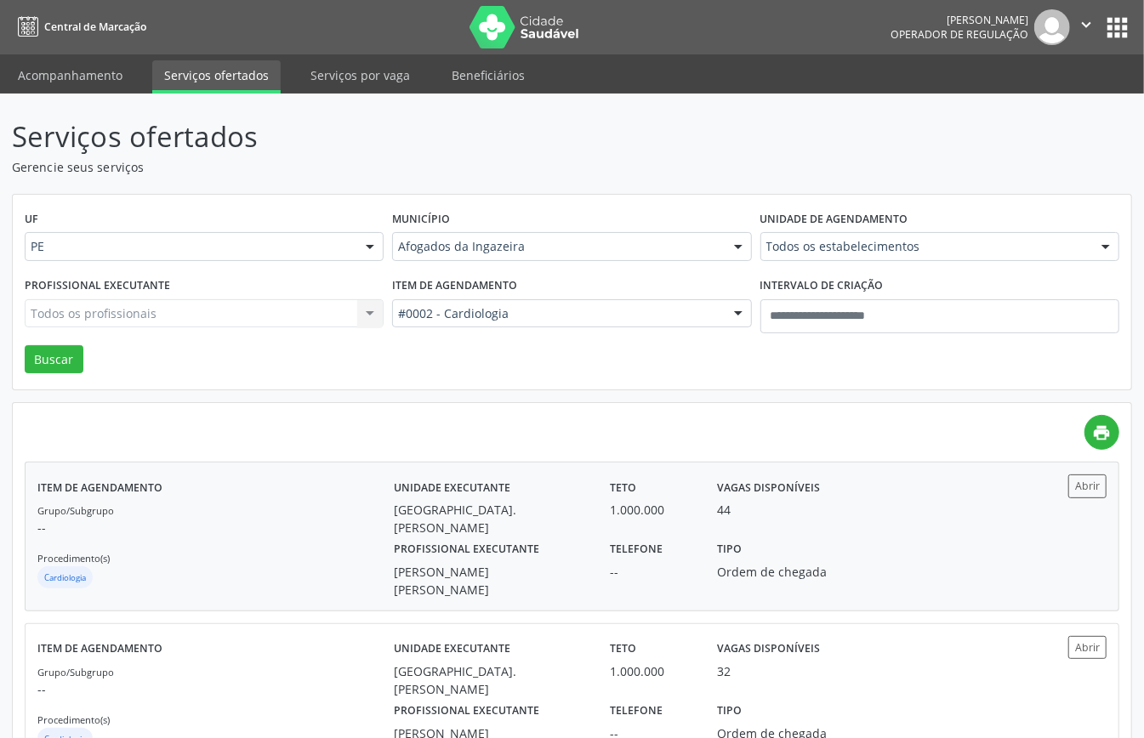
click at [235, 539] on div "Grupo/Subgrupo -- Procedimento(s) Cardiologia" at bounding box center [215, 546] width 356 height 91
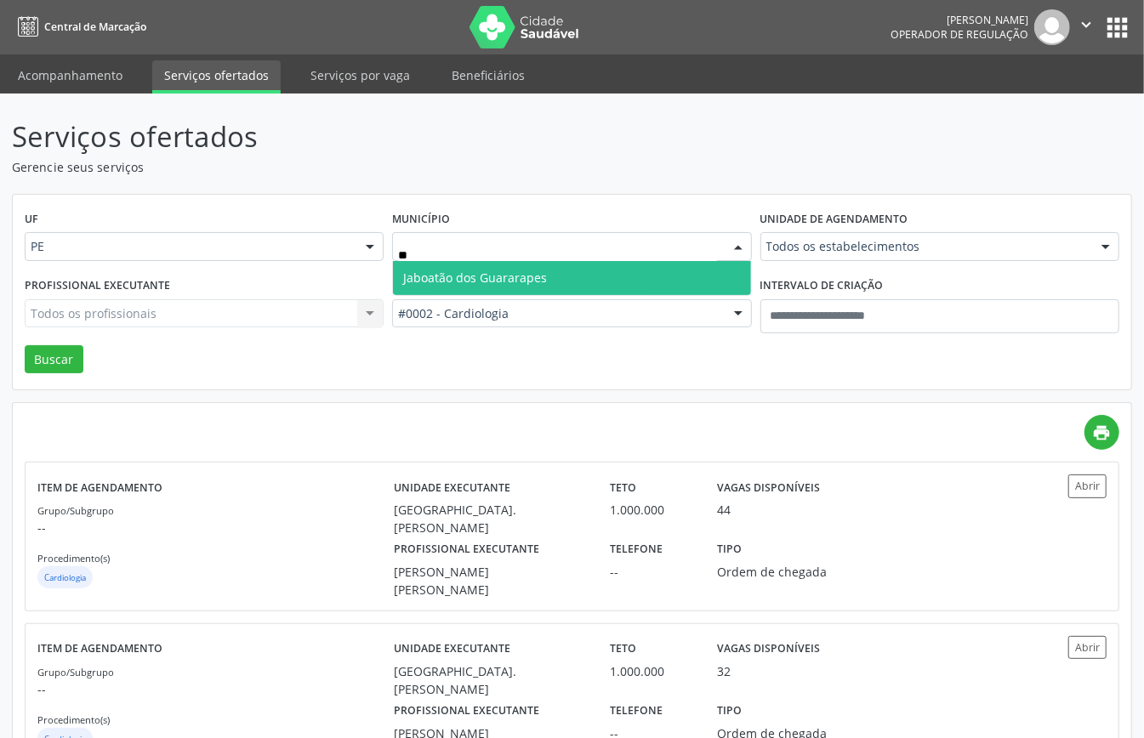
type input "***"
click at [430, 272] on span "Jaboatão dos Guararapes" at bounding box center [475, 278] width 144 height 16
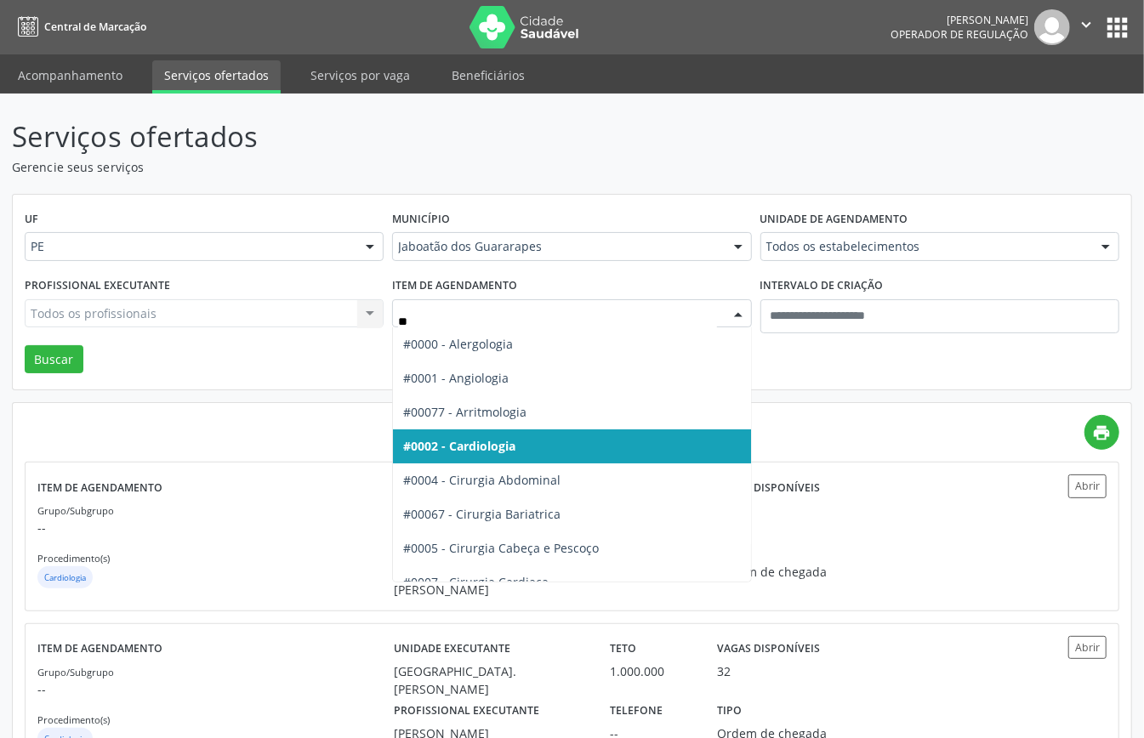
type input "***"
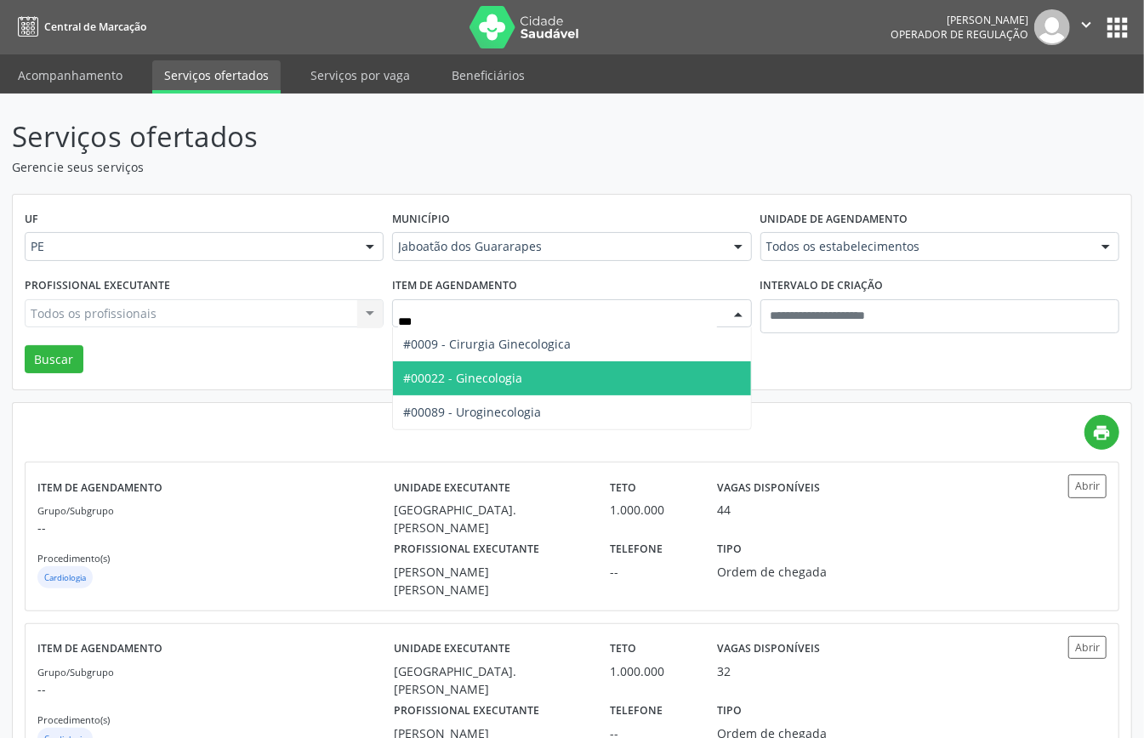
click at [494, 385] on span "#00022 - Ginecologia" at bounding box center [462, 378] width 119 height 16
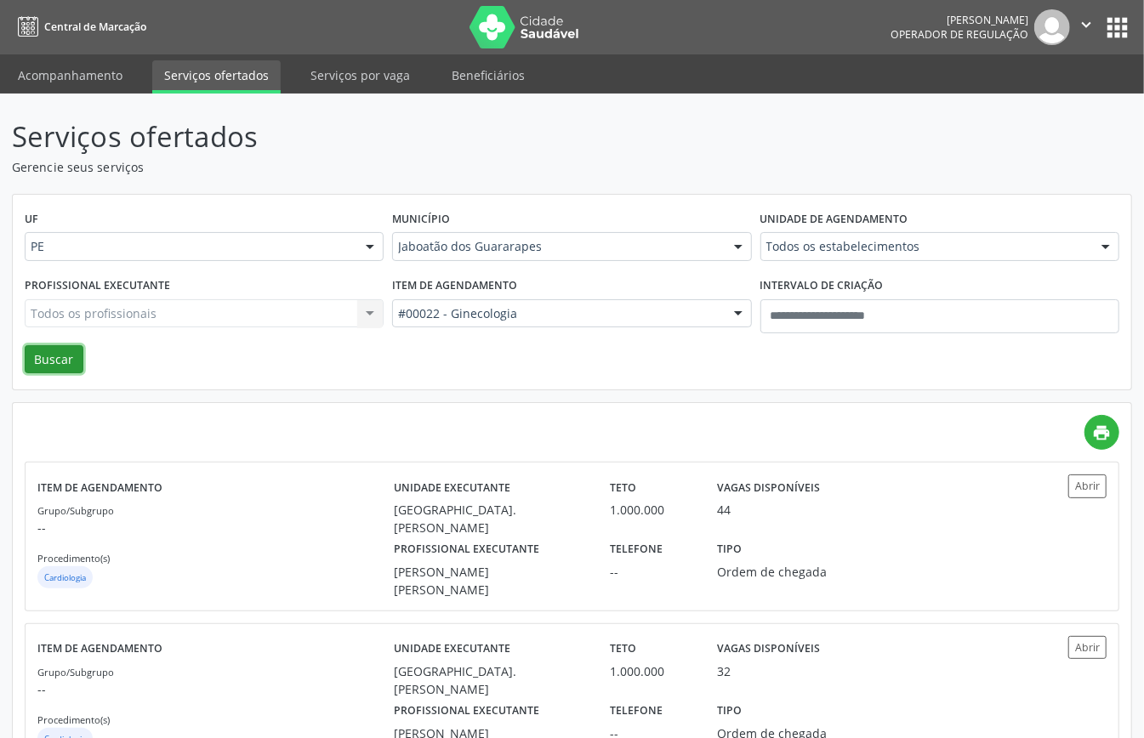
click at [60, 367] on button "Buscar" at bounding box center [54, 359] width 59 height 29
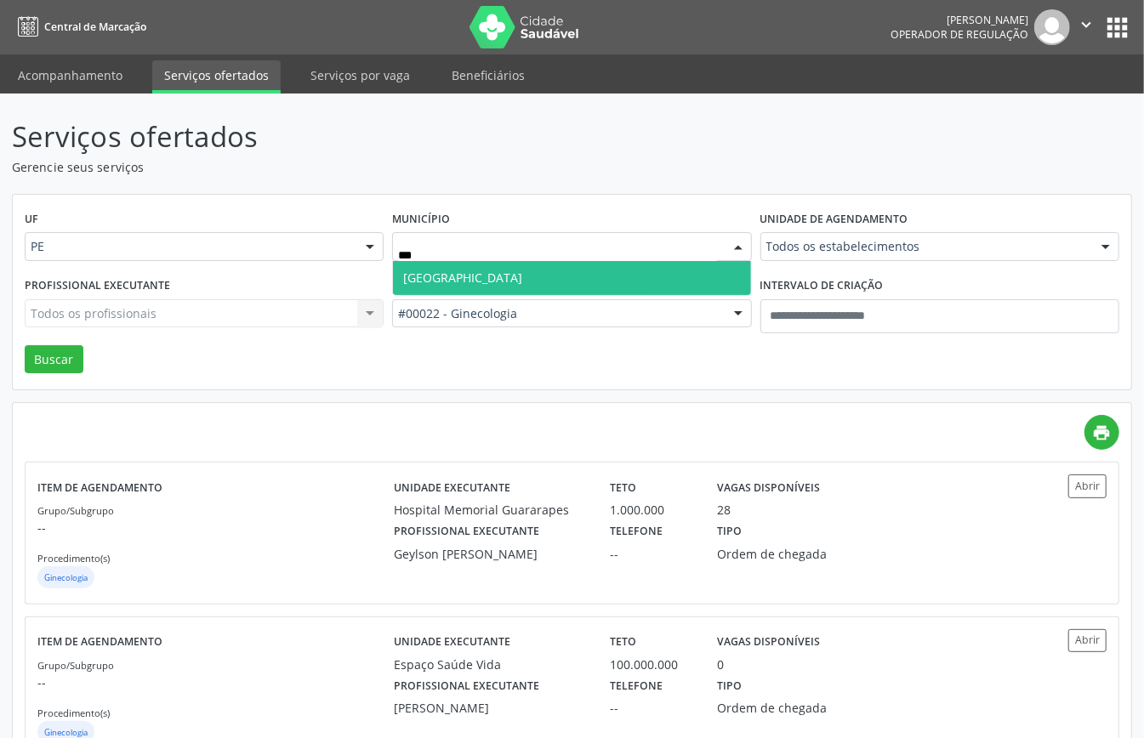
type input "****"
click at [498, 267] on span "Recife" at bounding box center [571, 278] width 357 height 34
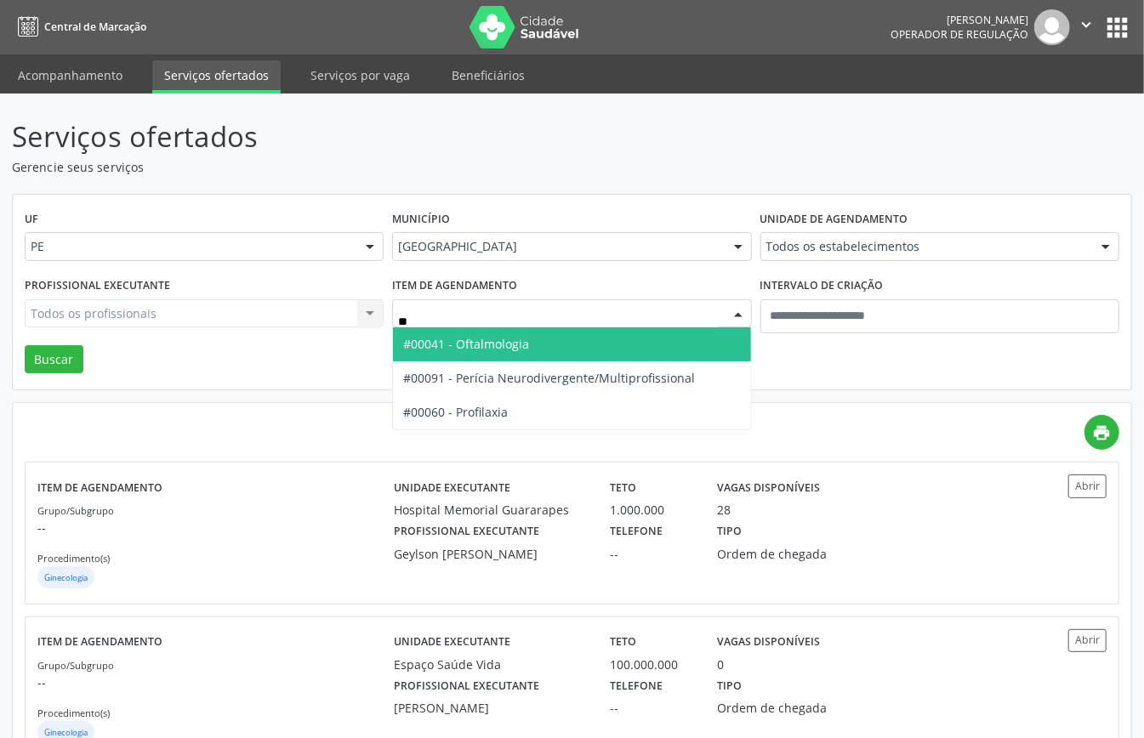
type input "***"
click at [569, 343] on span "#00041 - Oftalmologia" at bounding box center [571, 344] width 357 height 34
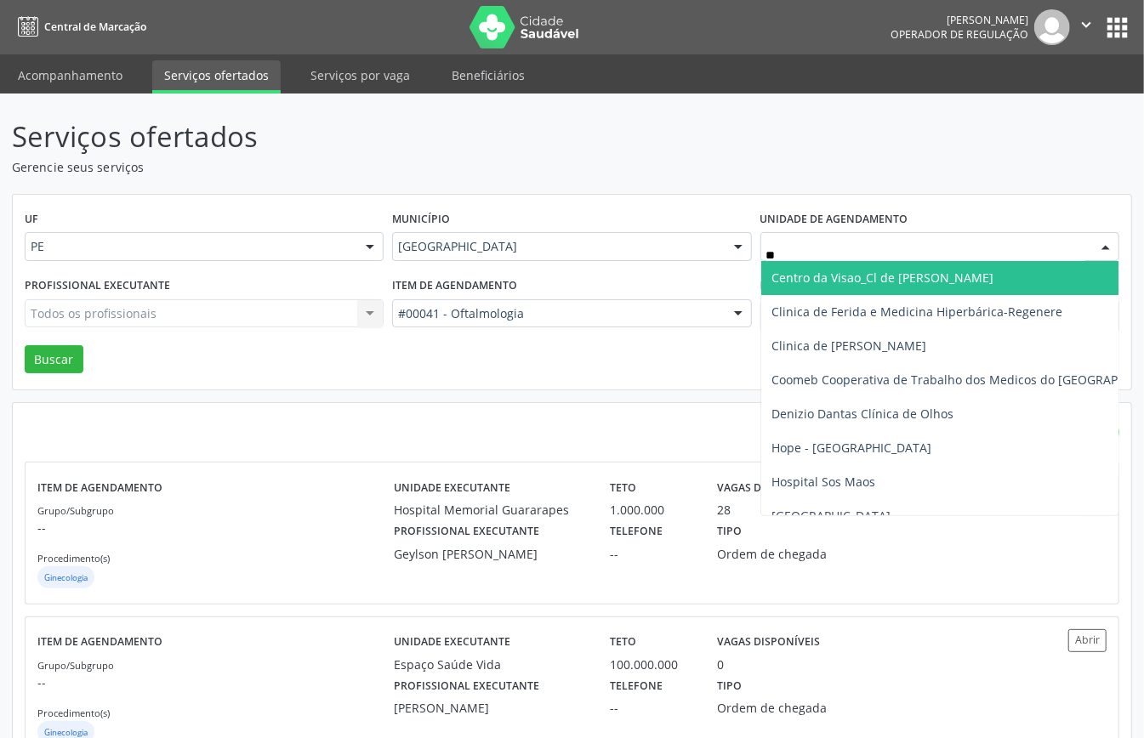
type input "***"
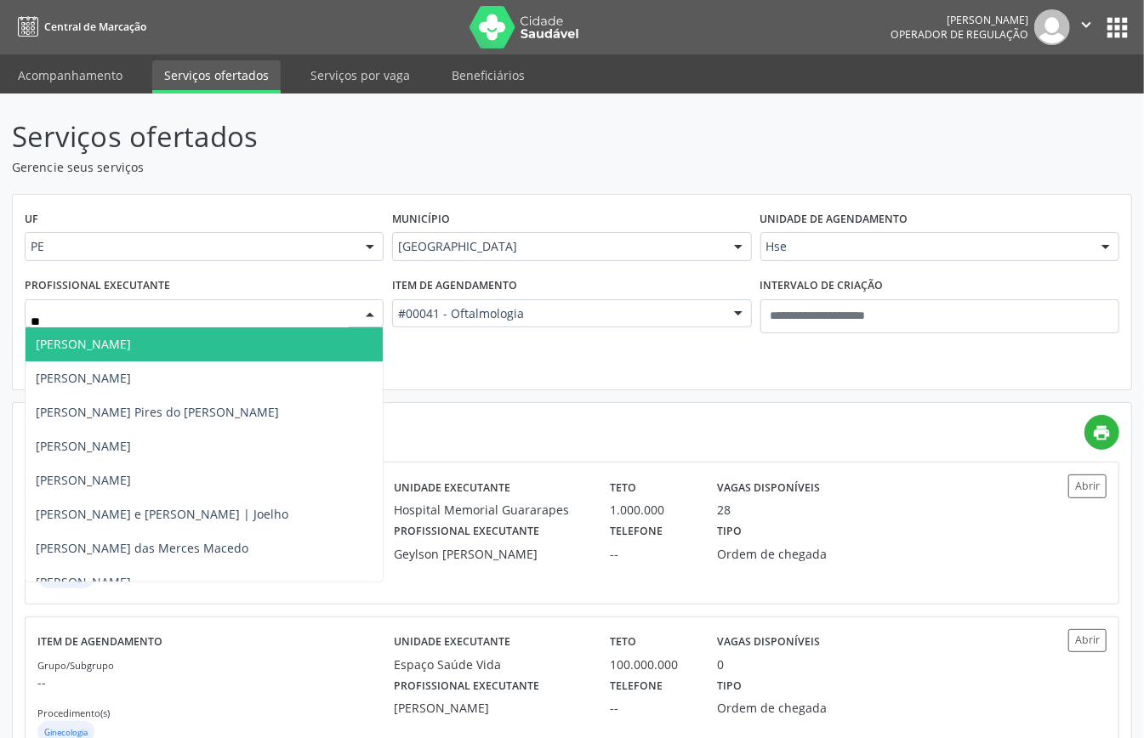
type input "***"
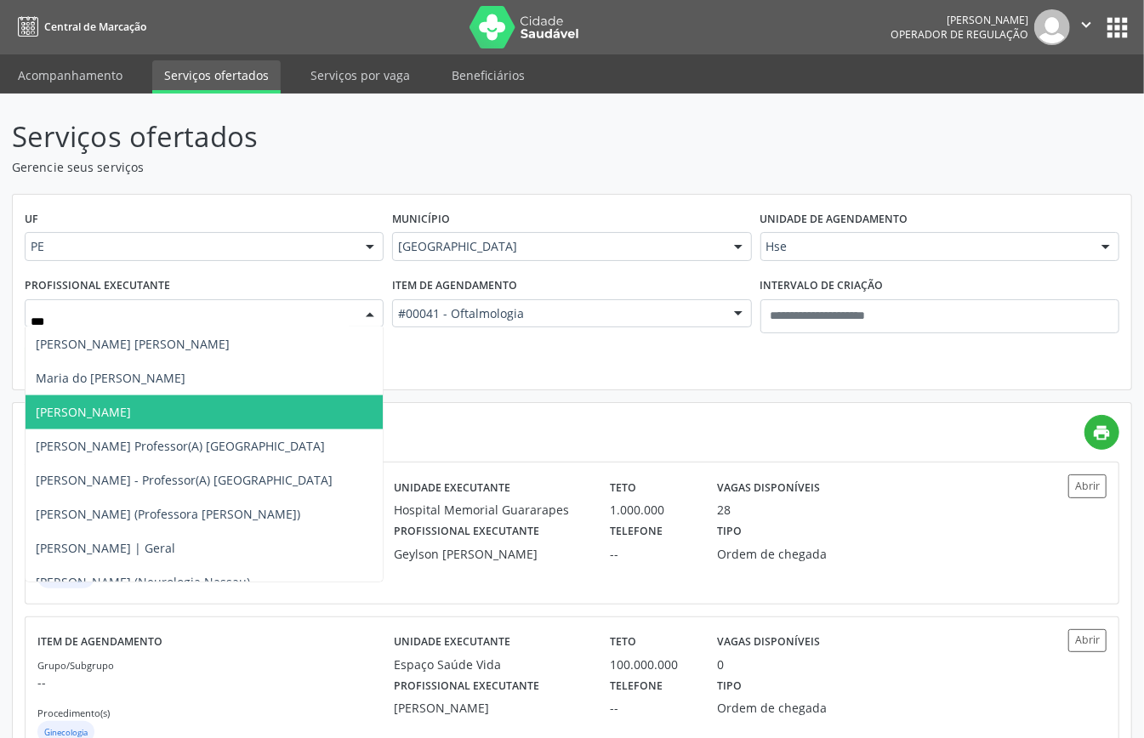
scroll to position [1473, 0]
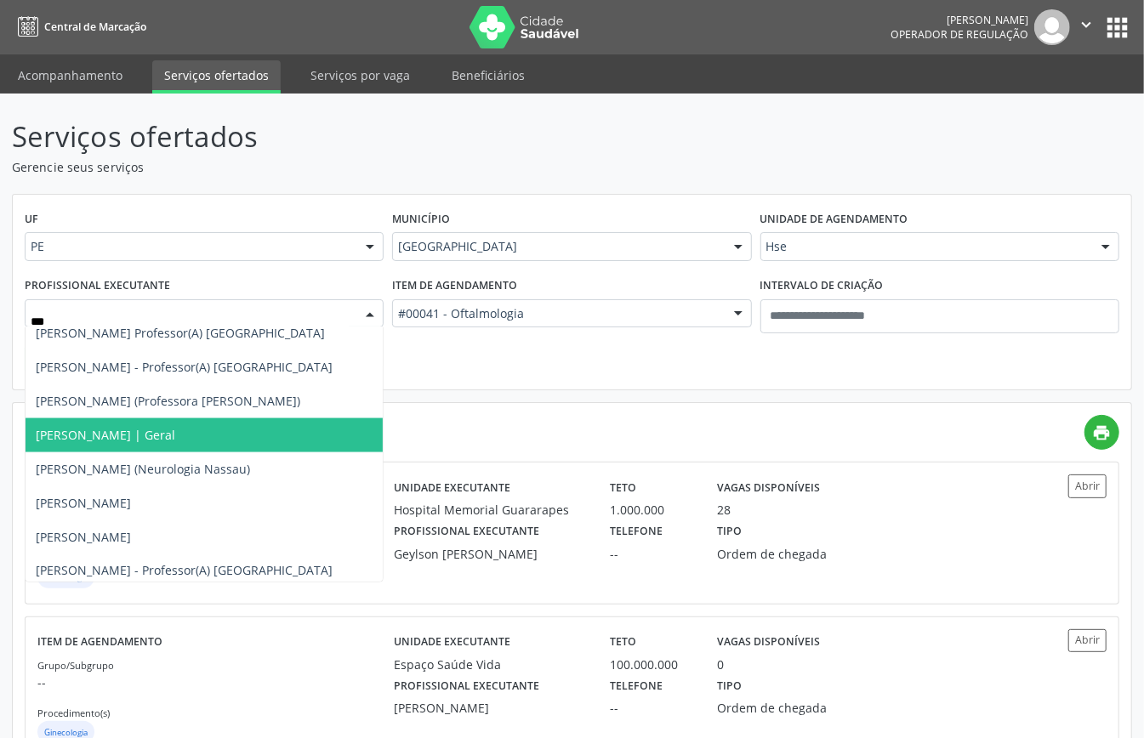
click at [150, 429] on span "Marineide Bezerra Colaco Ramos | Geral" at bounding box center [105, 435] width 139 height 16
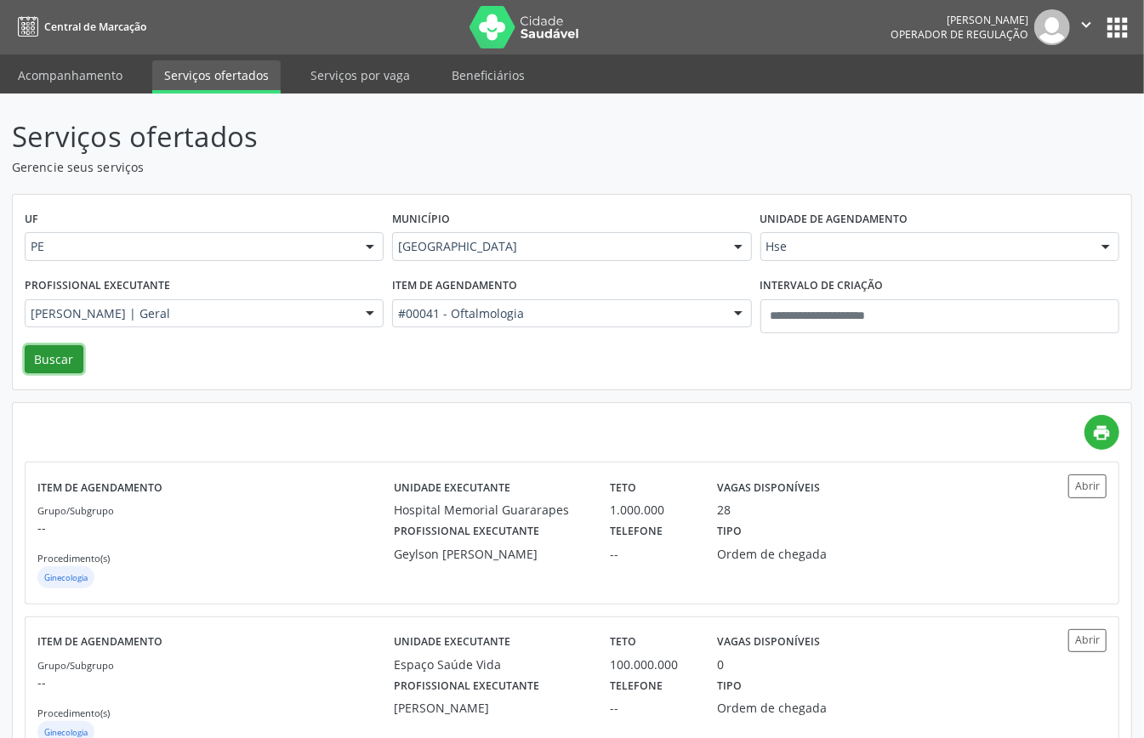
click at [53, 352] on button "Buscar" at bounding box center [54, 359] width 59 height 29
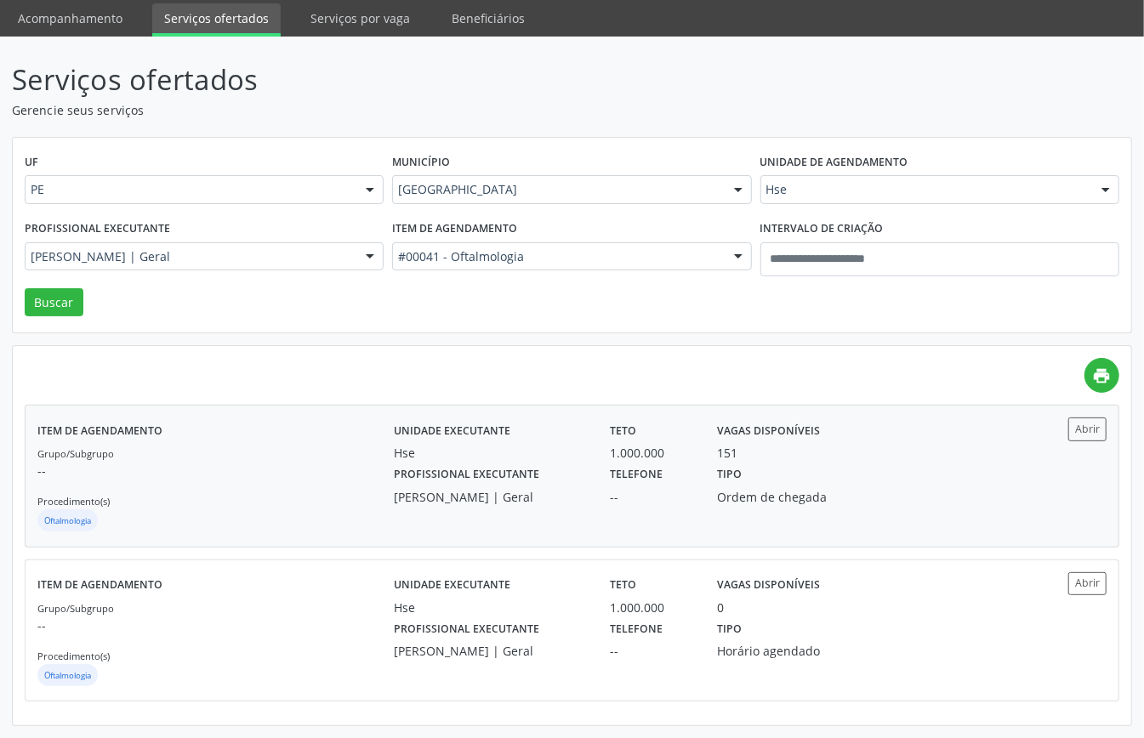
click at [269, 503] on div "Grupo/Subgrupo -- Procedimento(s) Oftalmologia" at bounding box center [215, 489] width 356 height 91
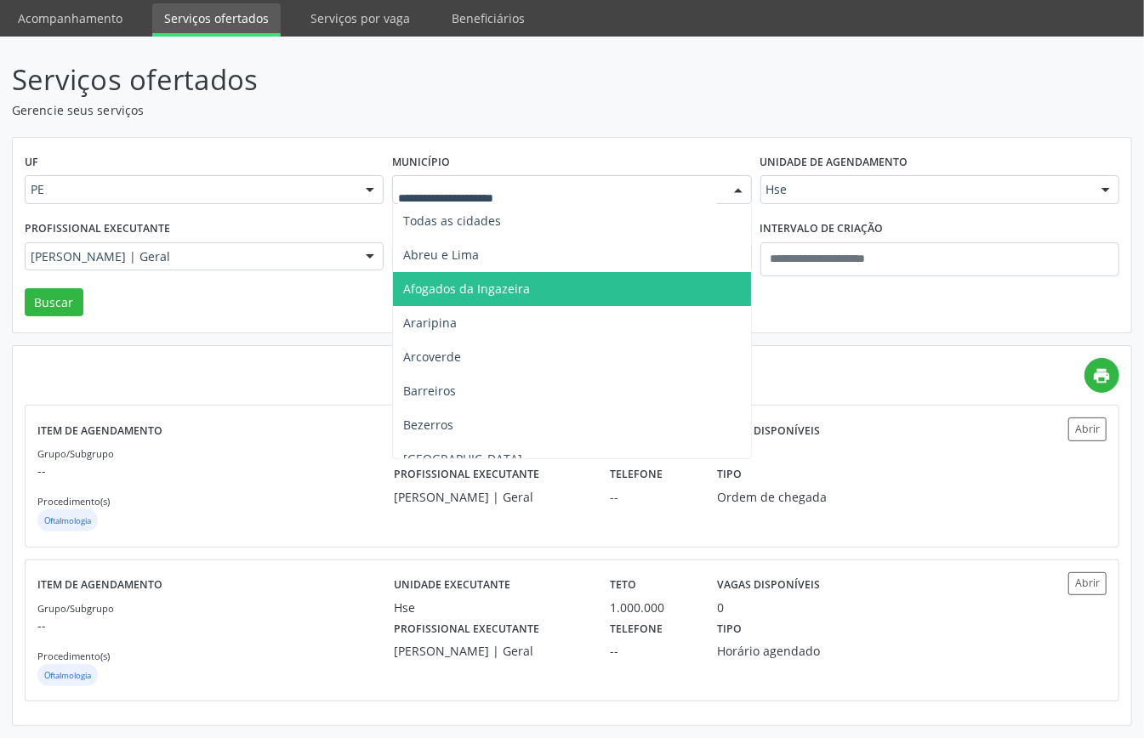
scroll to position [226, 0]
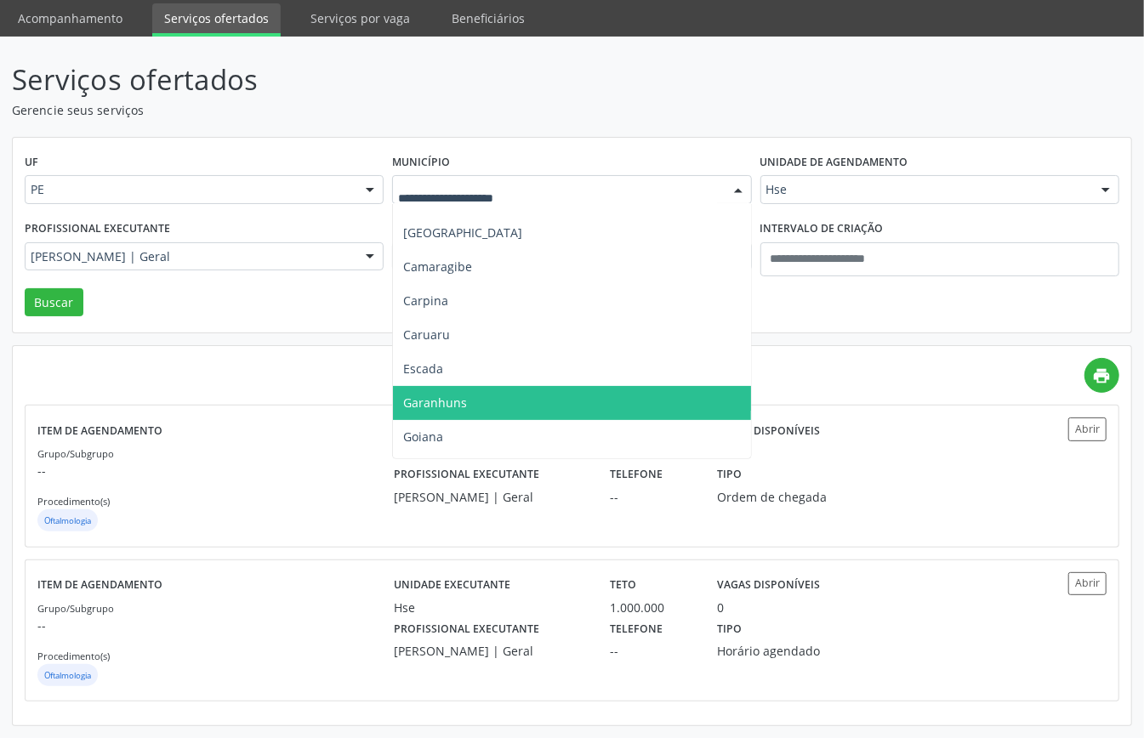
click at [463, 389] on span "Garanhuns" at bounding box center [571, 403] width 357 height 34
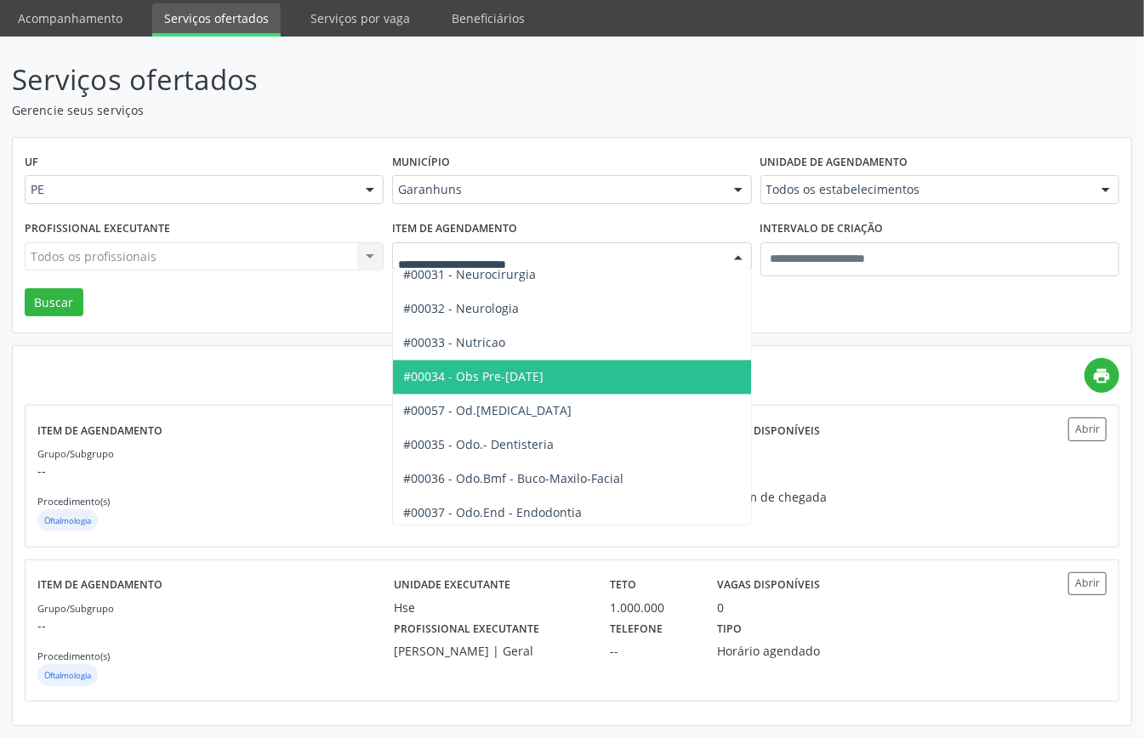
scroll to position [1599, 0]
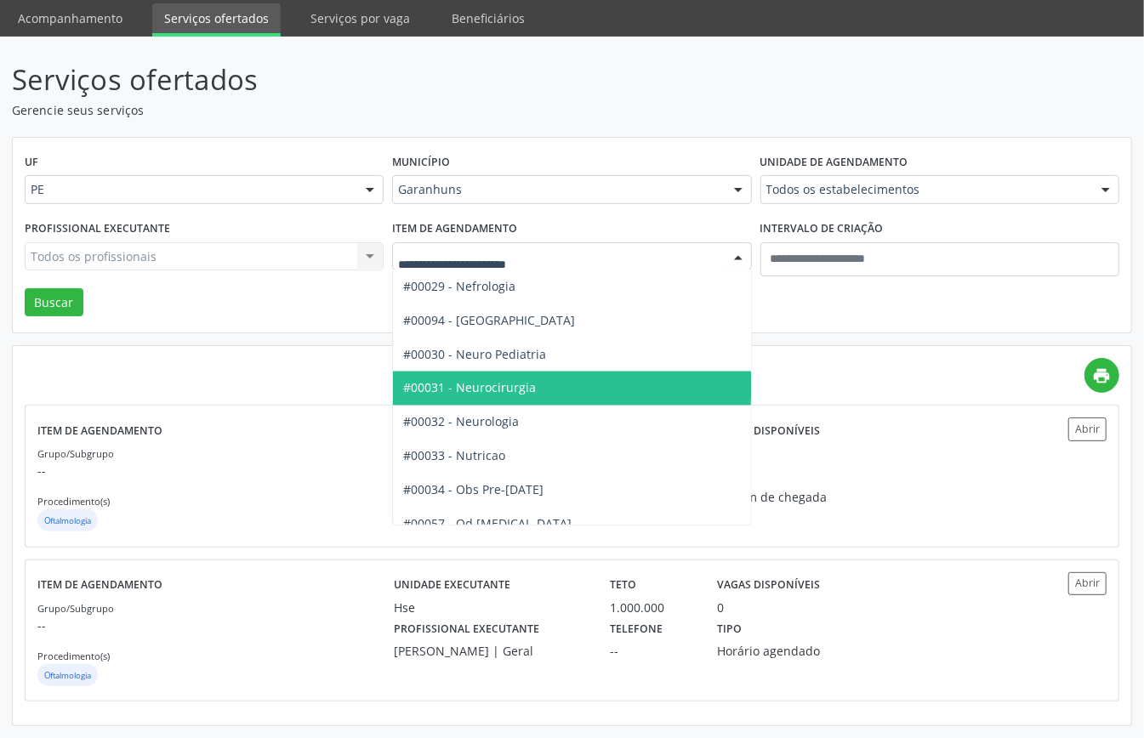
click at [500, 380] on span "#00031 - Neurocirurgia" at bounding box center [469, 388] width 133 height 16
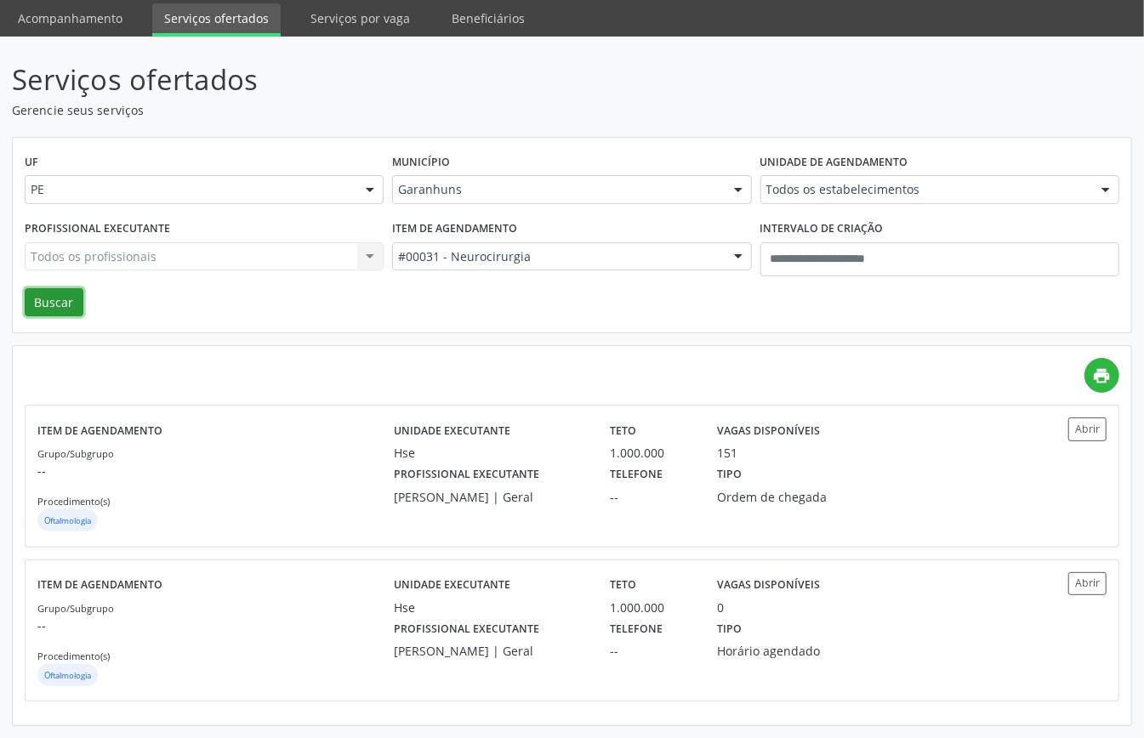
click at [32, 297] on button "Buscar" at bounding box center [54, 302] width 59 height 29
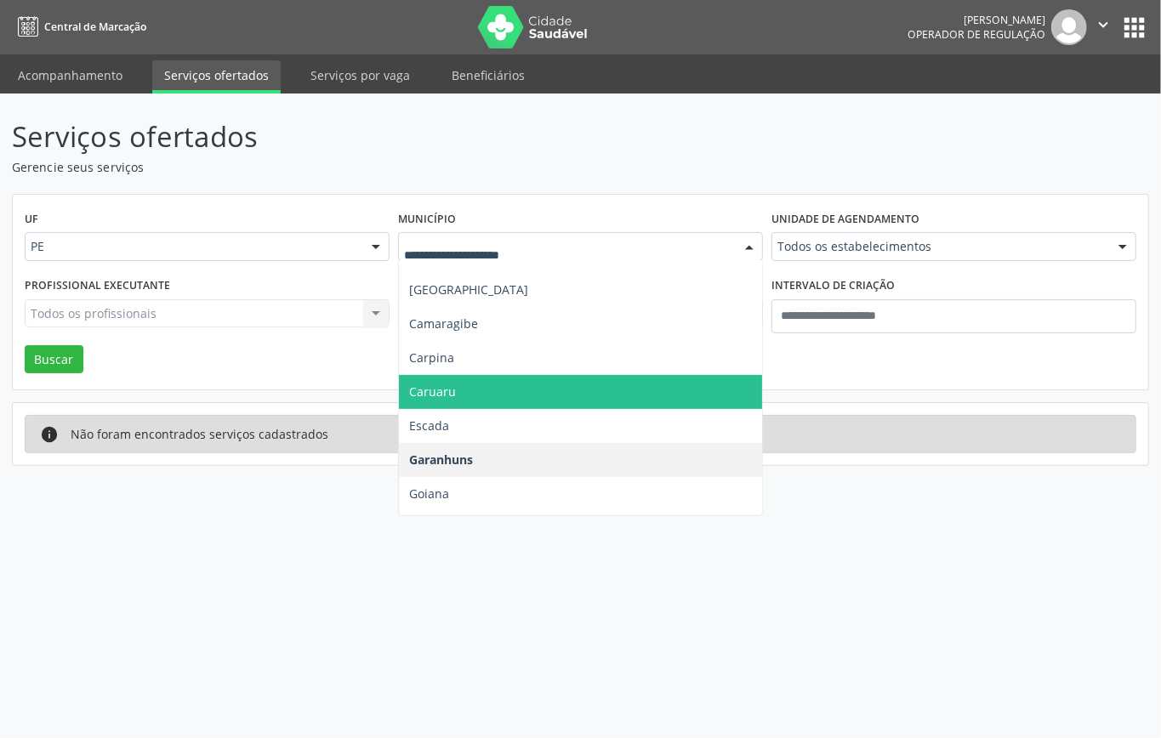
drag, startPoint x: 463, startPoint y: 396, endPoint x: 440, endPoint y: 396, distance: 23.0
click at [463, 396] on span "Caruaru" at bounding box center [580, 392] width 363 height 34
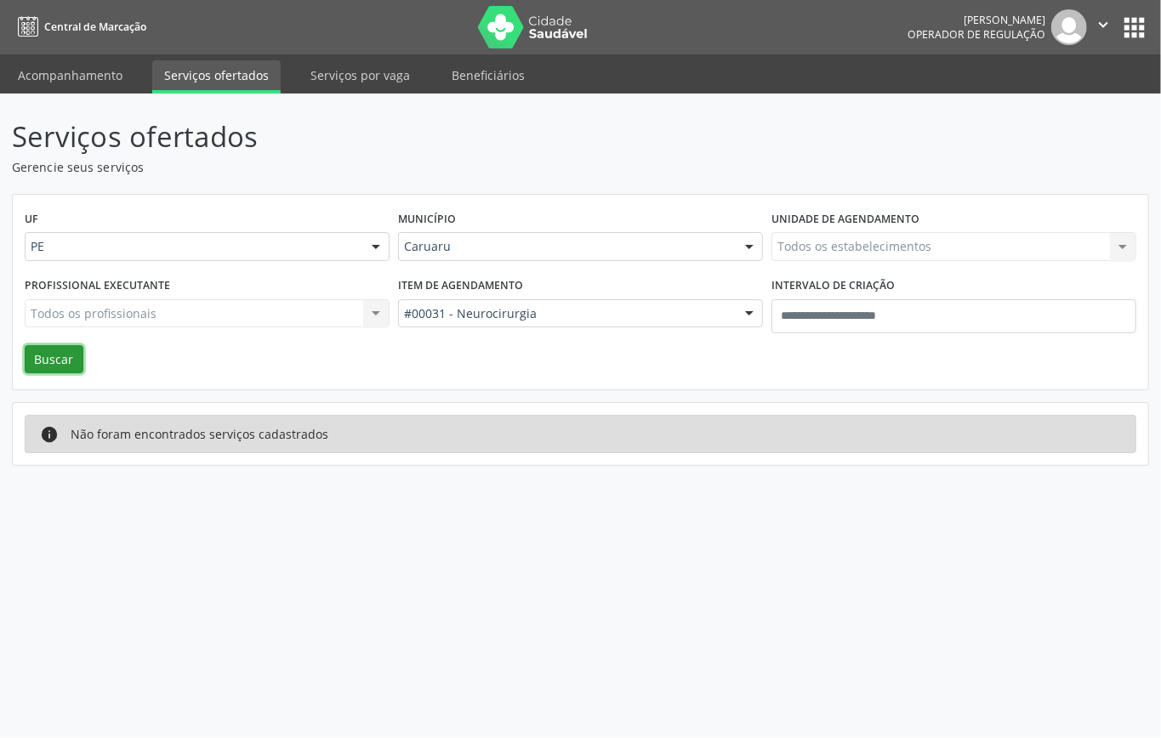
click at [68, 359] on button "Buscar" at bounding box center [54, 359] width 59 height 29
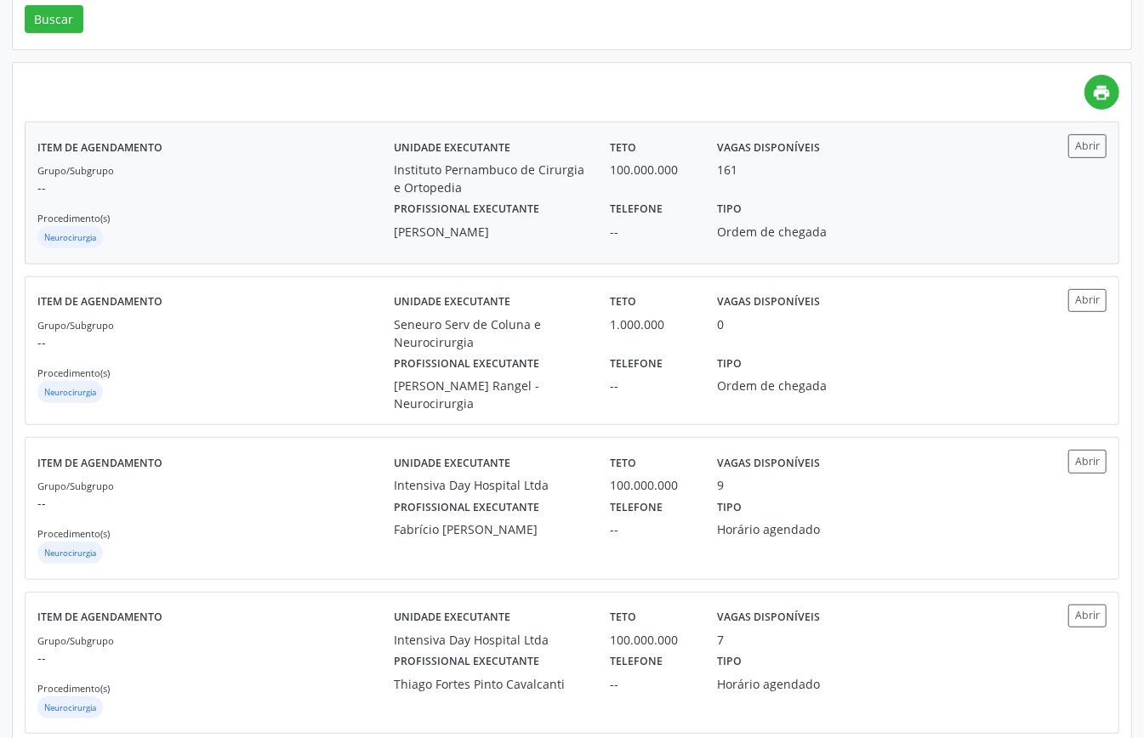
scroll to position [226, 0]
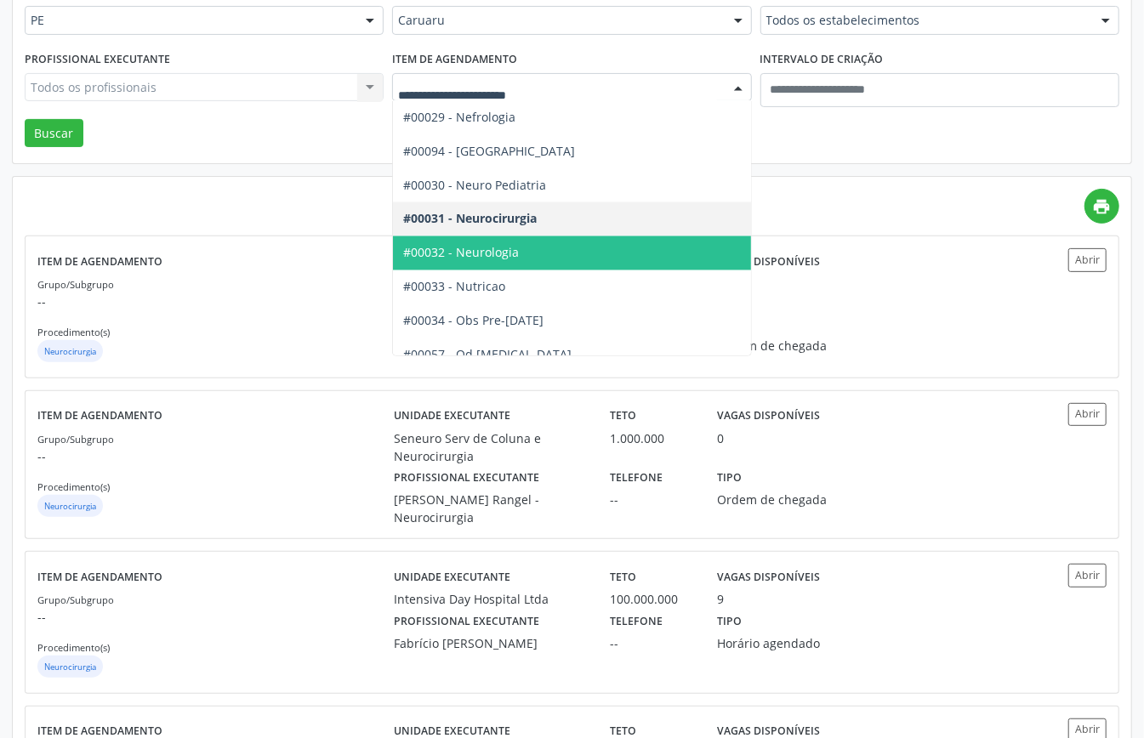
click at [517, 252] on span "#00032 - Neurologia" at bounding box center [461, 253] width 116 height 16
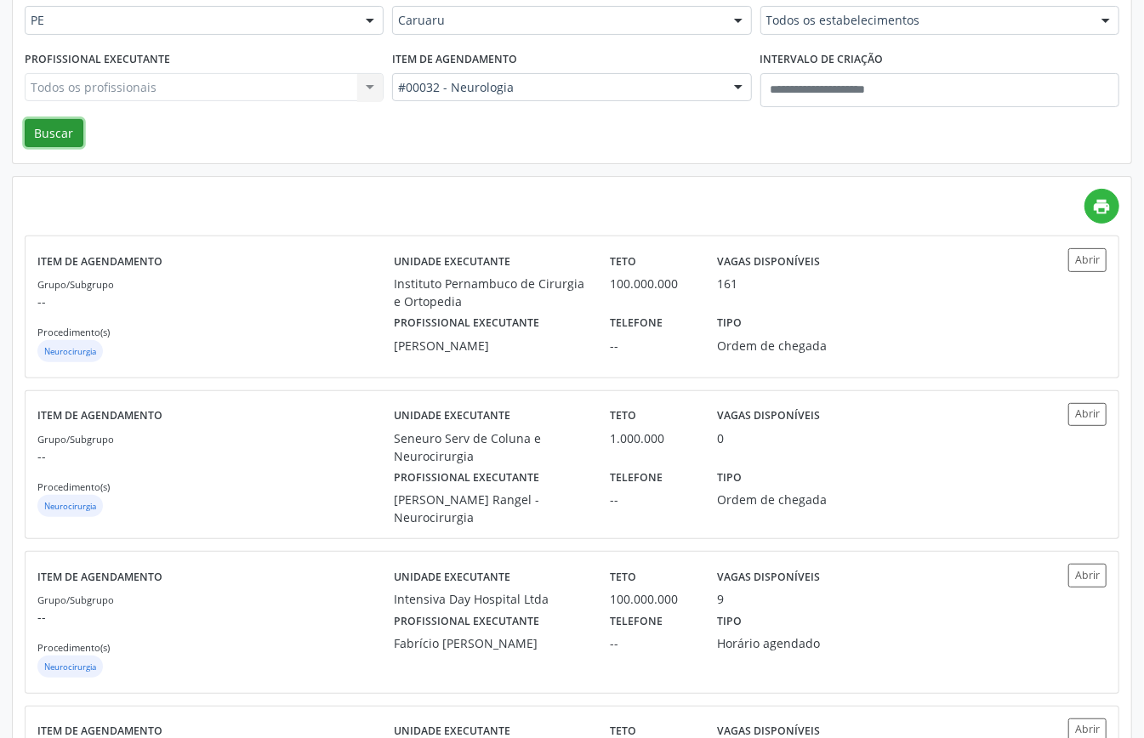
click at [52, 139] on button "Buscar" at bounding box center [54, 133] width 59 height 29
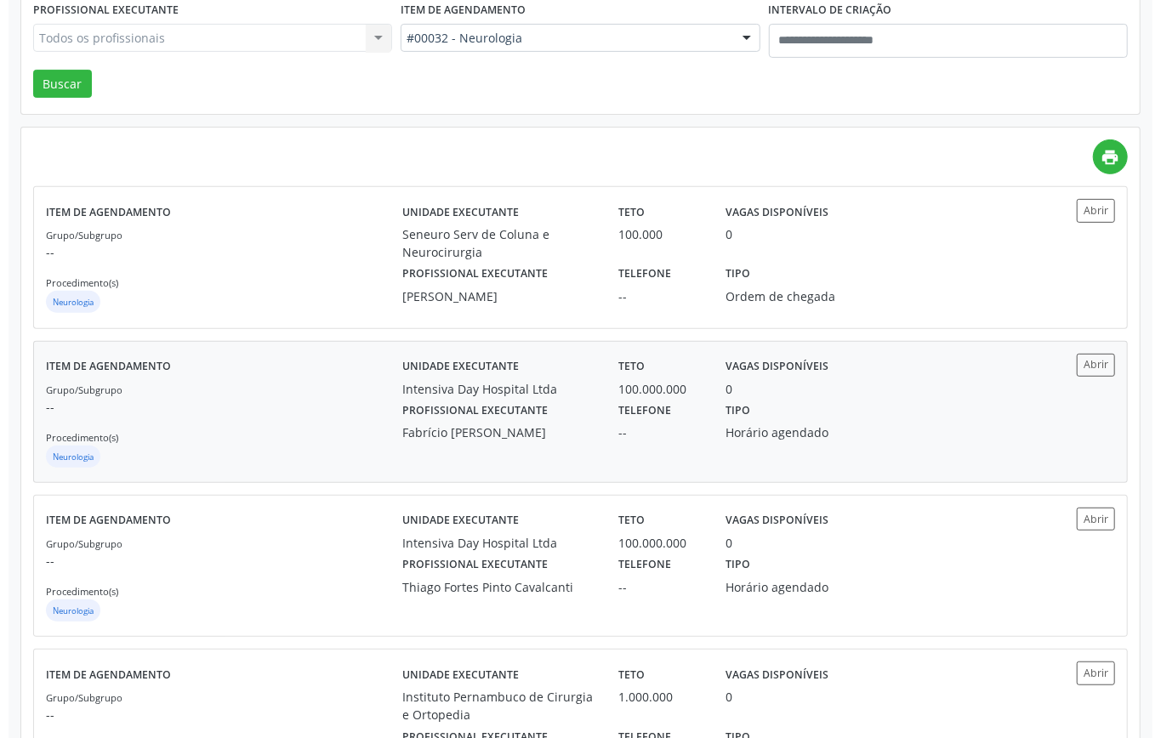
scroll to position [0, 0]
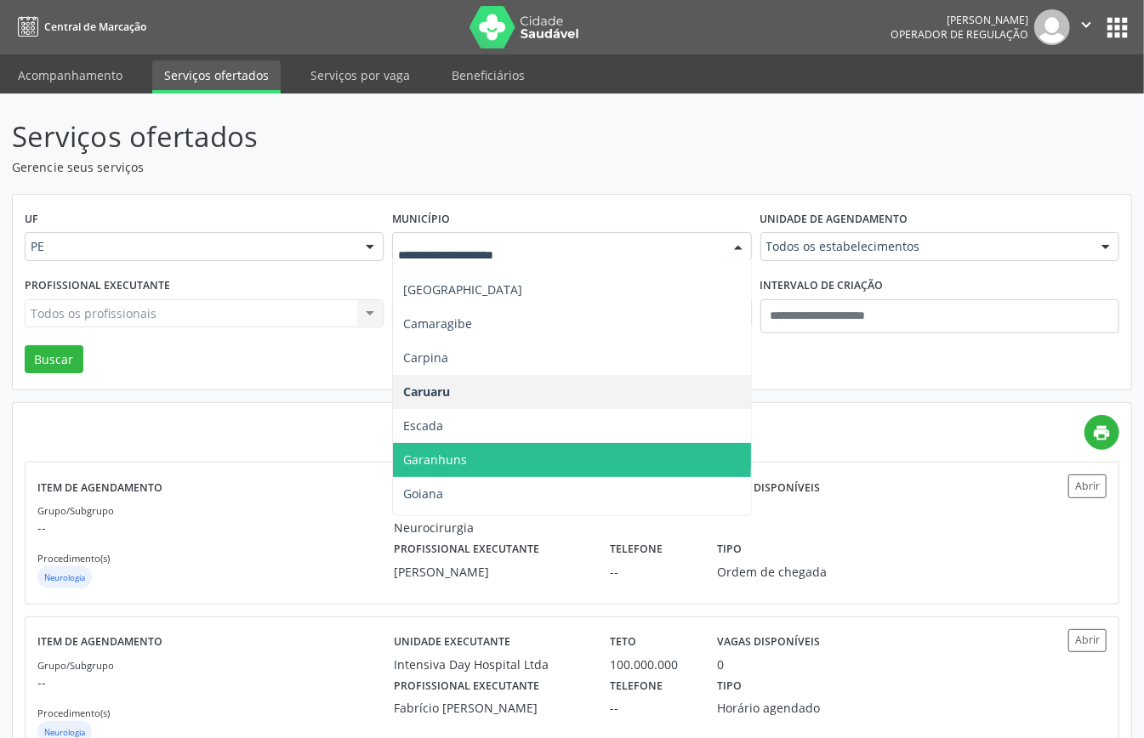
drag, startPoint x: 452, startPoint y: 452, endPoint x: 446, endPoint y: 446, distance: 9.0
click at [451, 452] on span "Garanhuns" at bounding box center [435, 459] width 64 height 16
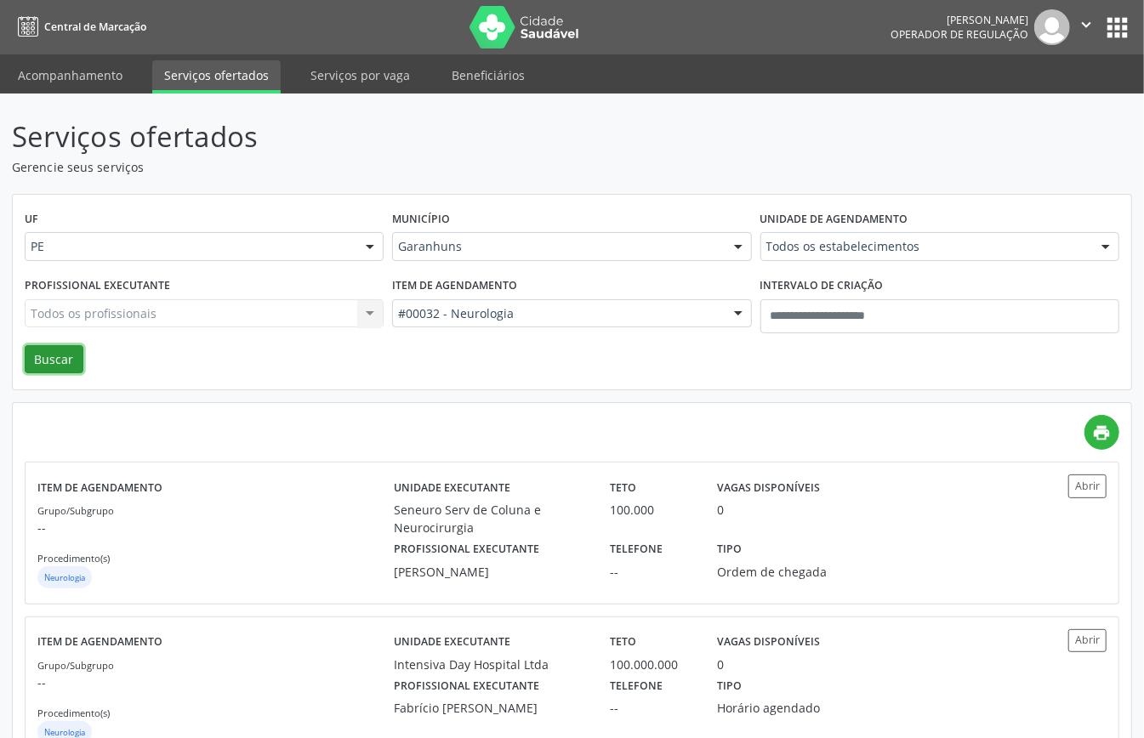
click at [46, 361] on button "Buscar" at bounding box center [54, 359] width 59 height 29
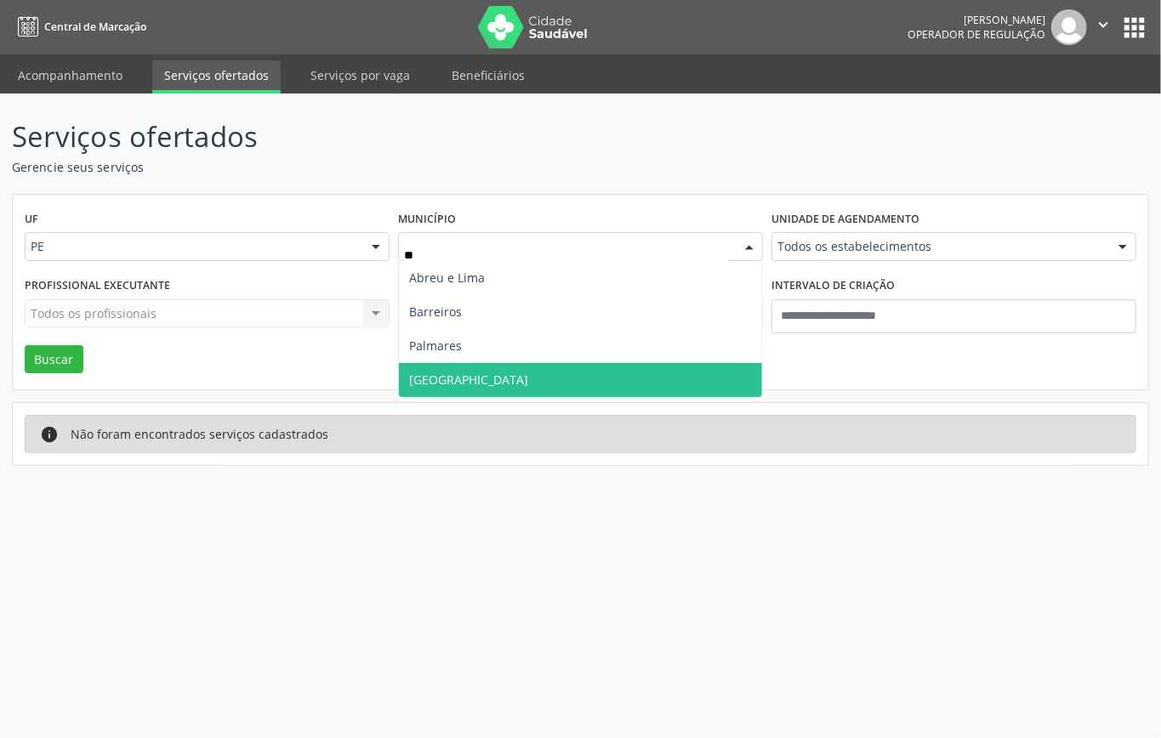
type input "***"
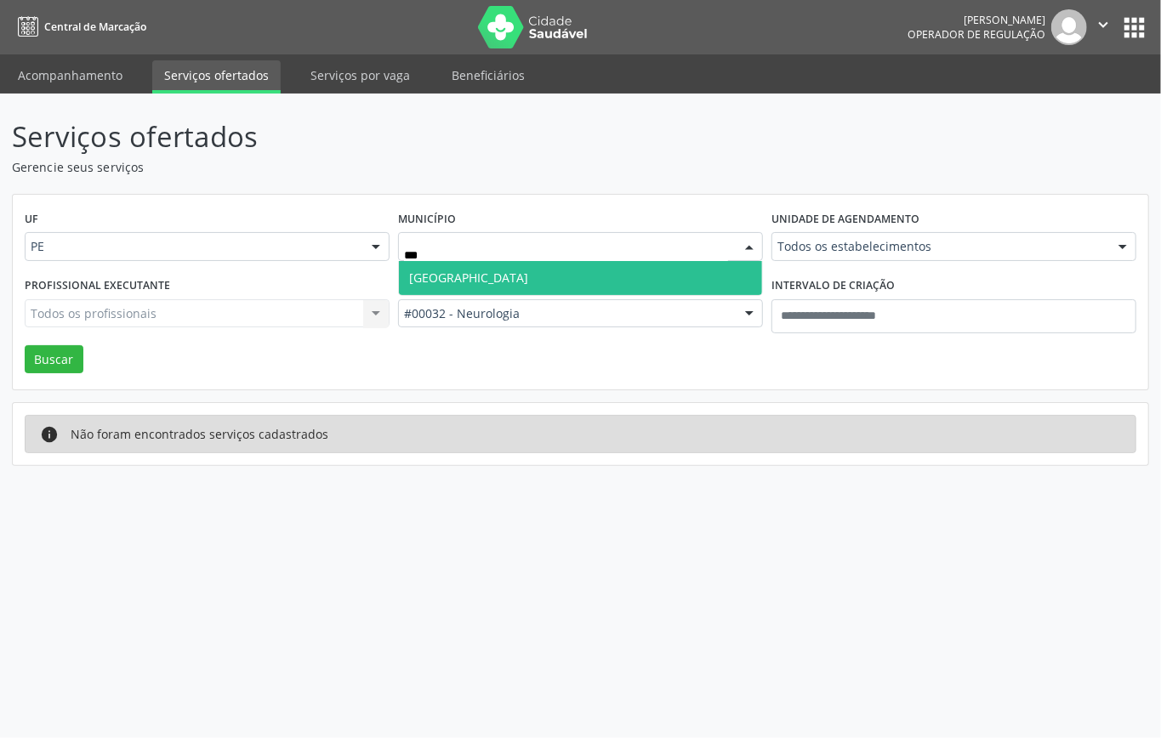
click at [517, 270] on span "Recife" at bounding box center [580, 278] width 363 height 34
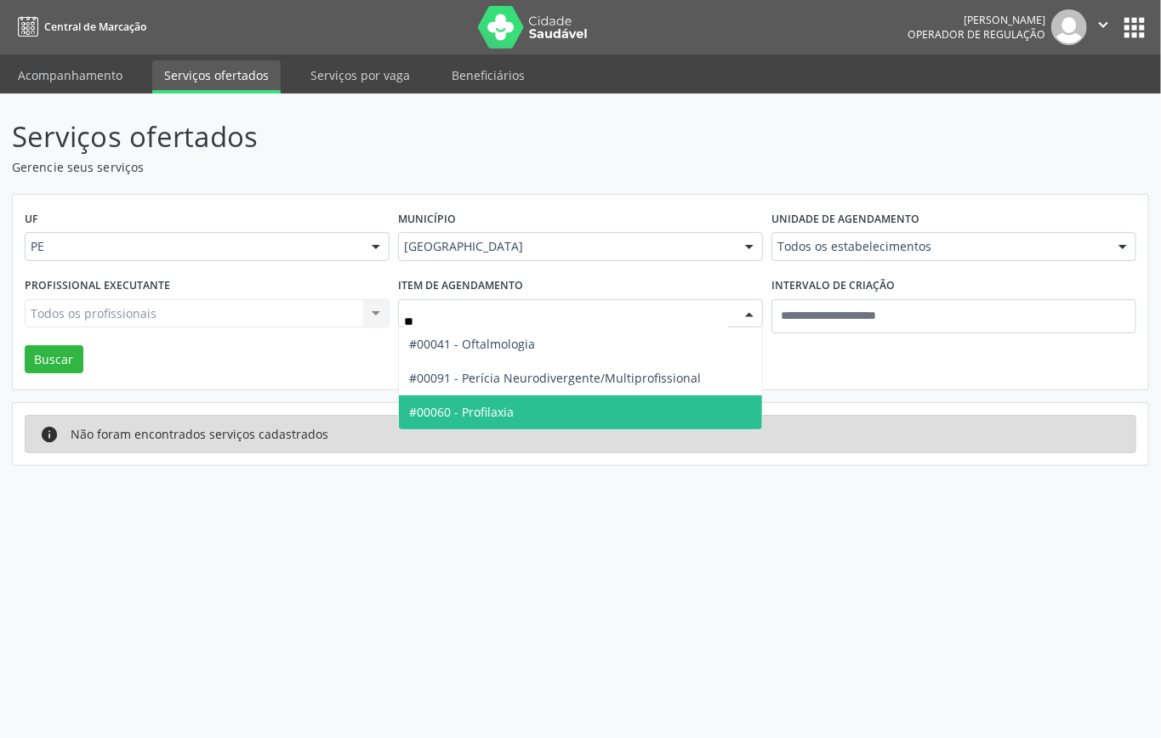
type input "***"
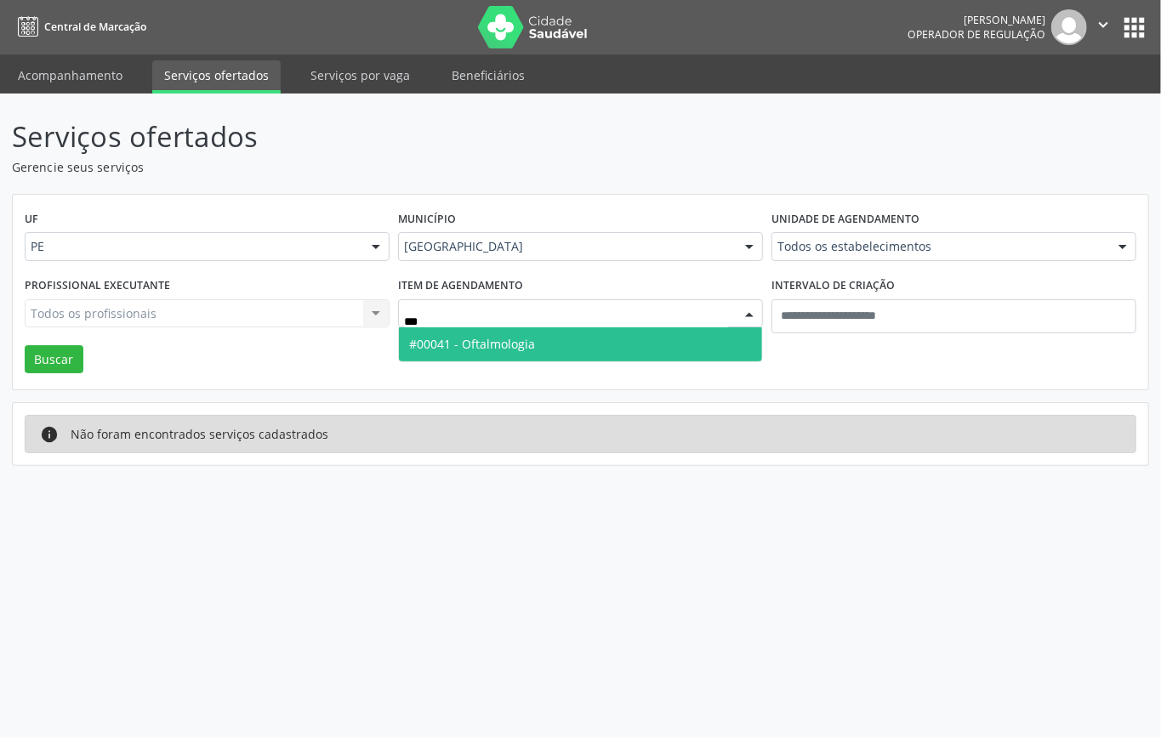
drag, startPoint x: 504, startPoint y: 342, endPoint x: 518, endPoint y: 341, distance: 13.6
click at [505, 342] on span "#00041 - Oftalmologia" at bounding box center [472, 344] width 126 height 16
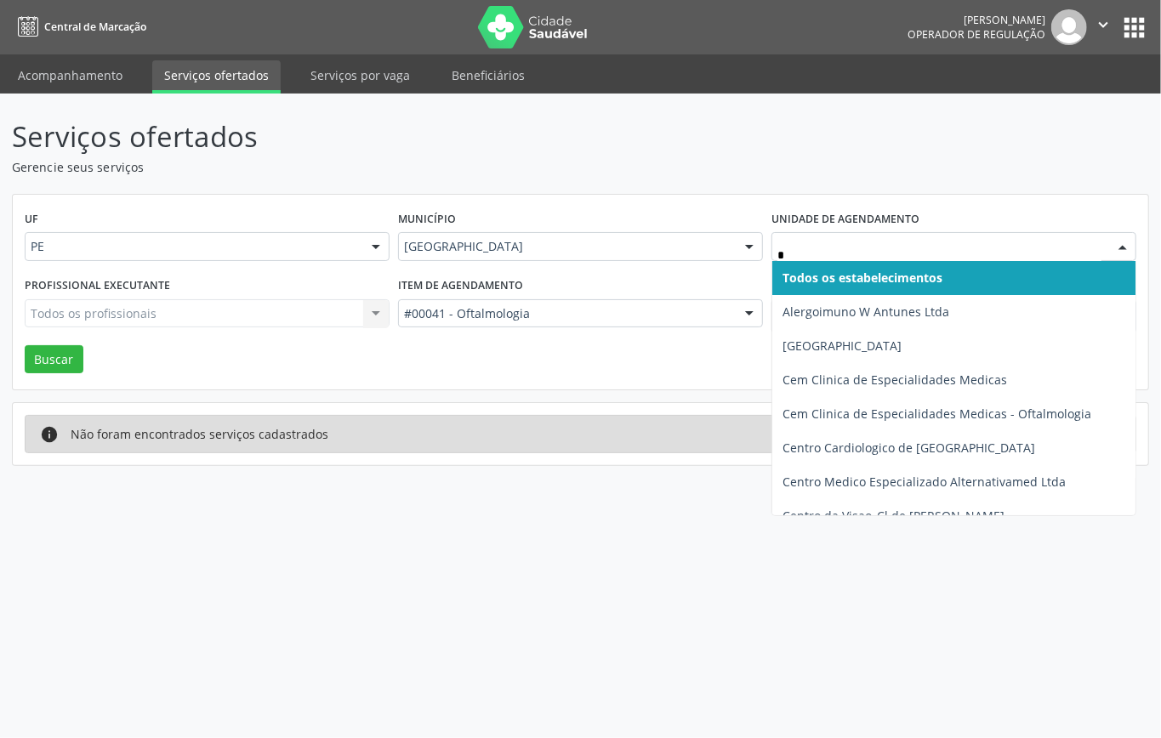
type input "**"
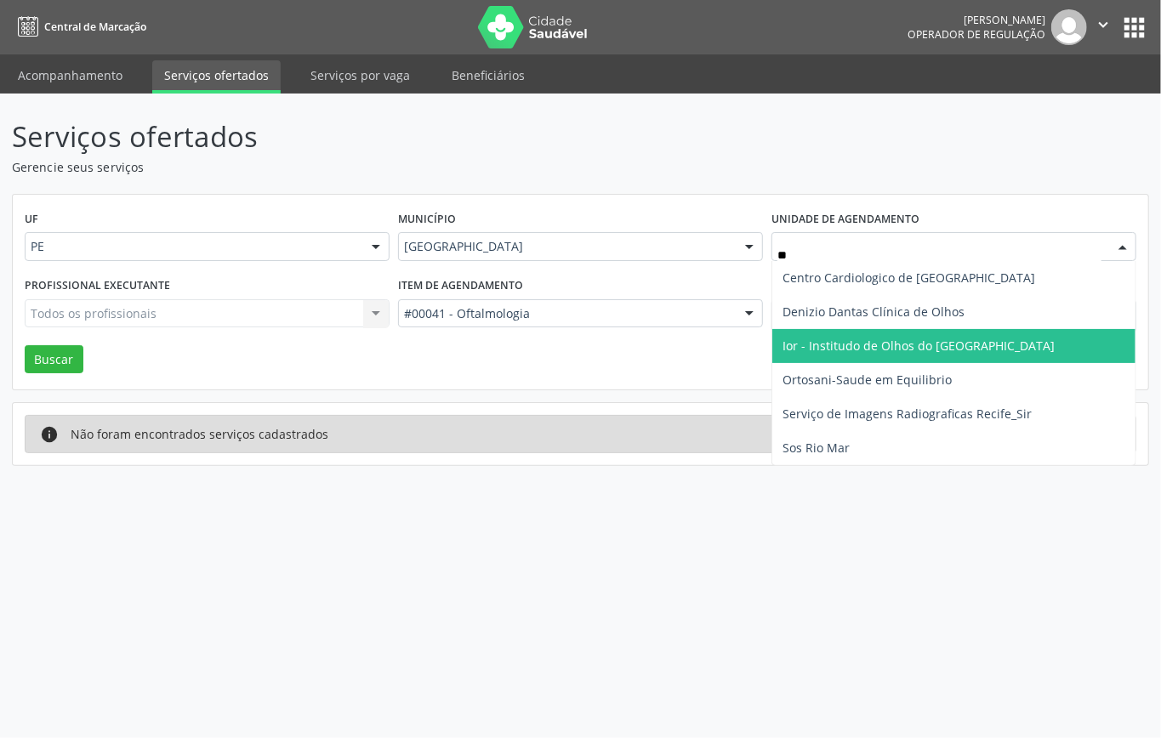
click at [835, 342] on span "Ior - Institudo de Olhos do Recife" at bounding box center [918, 346] width 272 height 16
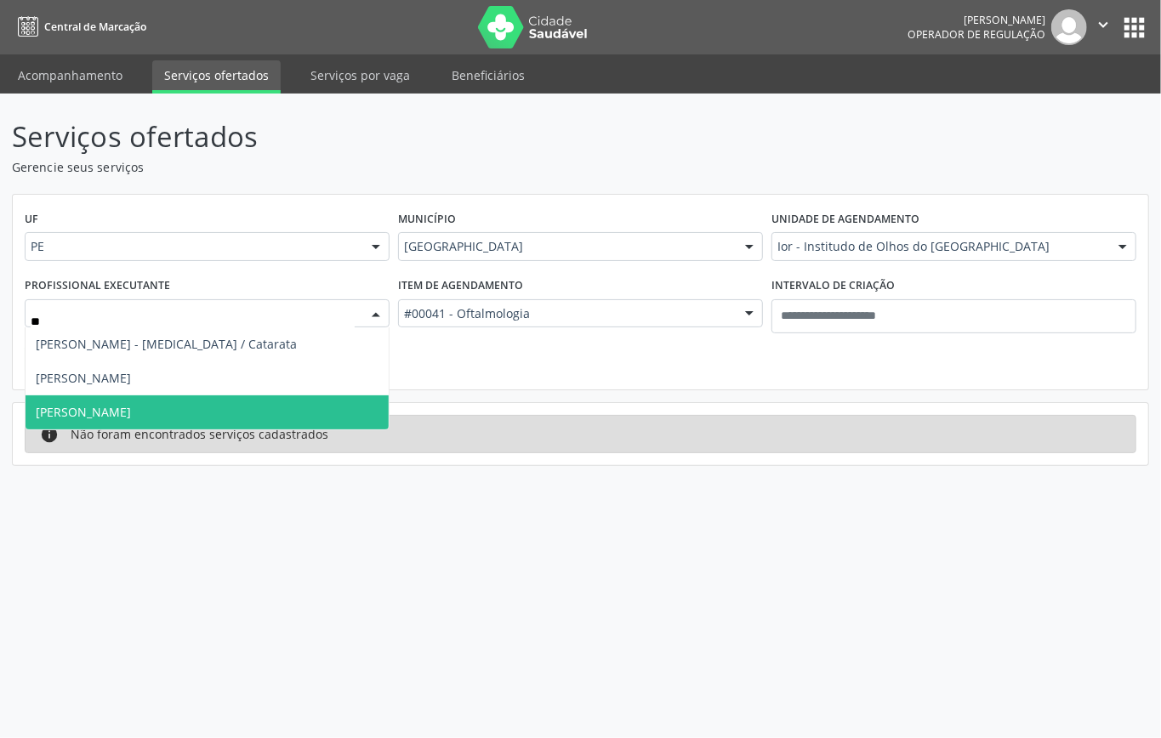
type input "***"
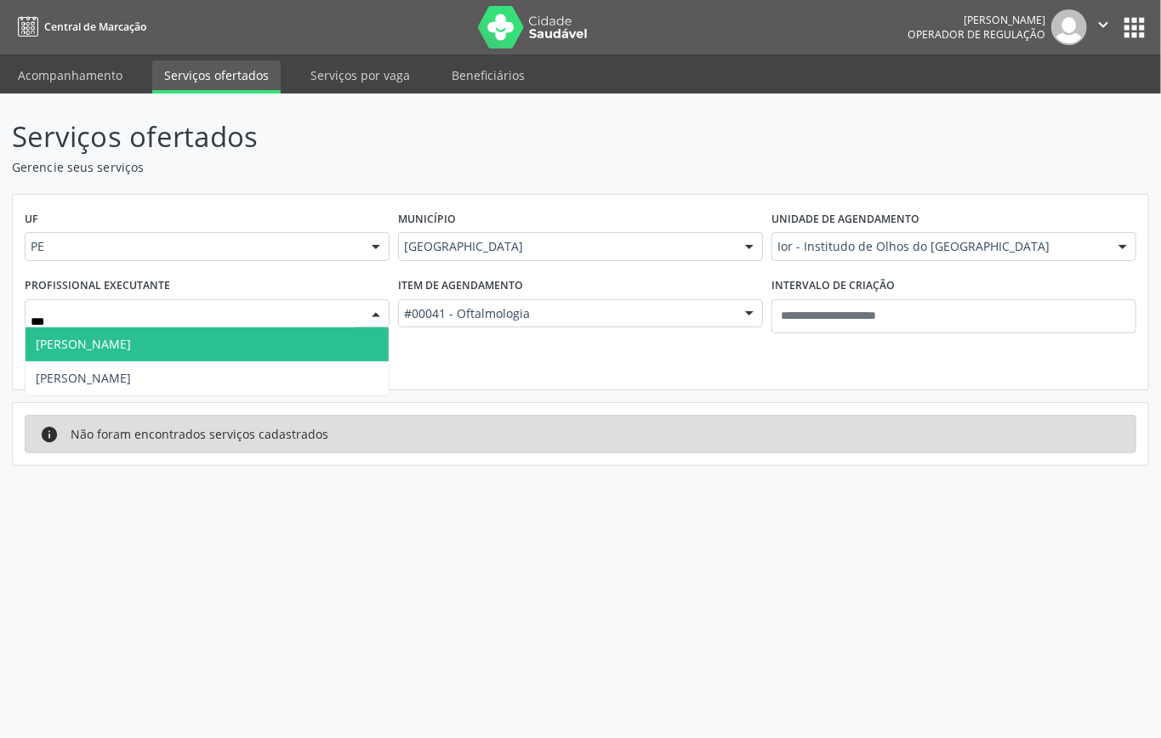
click at [122, 352] on span "Luciana Maia Valenca" at bounding box center [83, 344] width 95 height 16
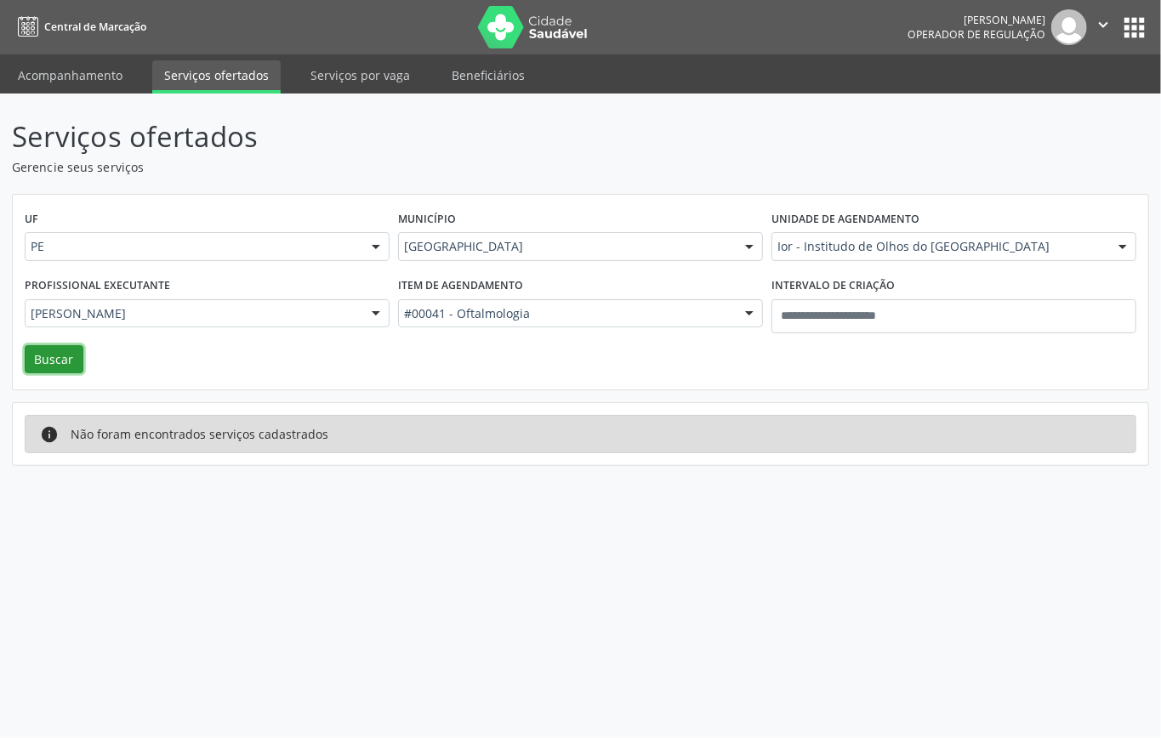
click at [76, 367] on button "Buscar" at bounding box center [54, 359] width 59 height 29
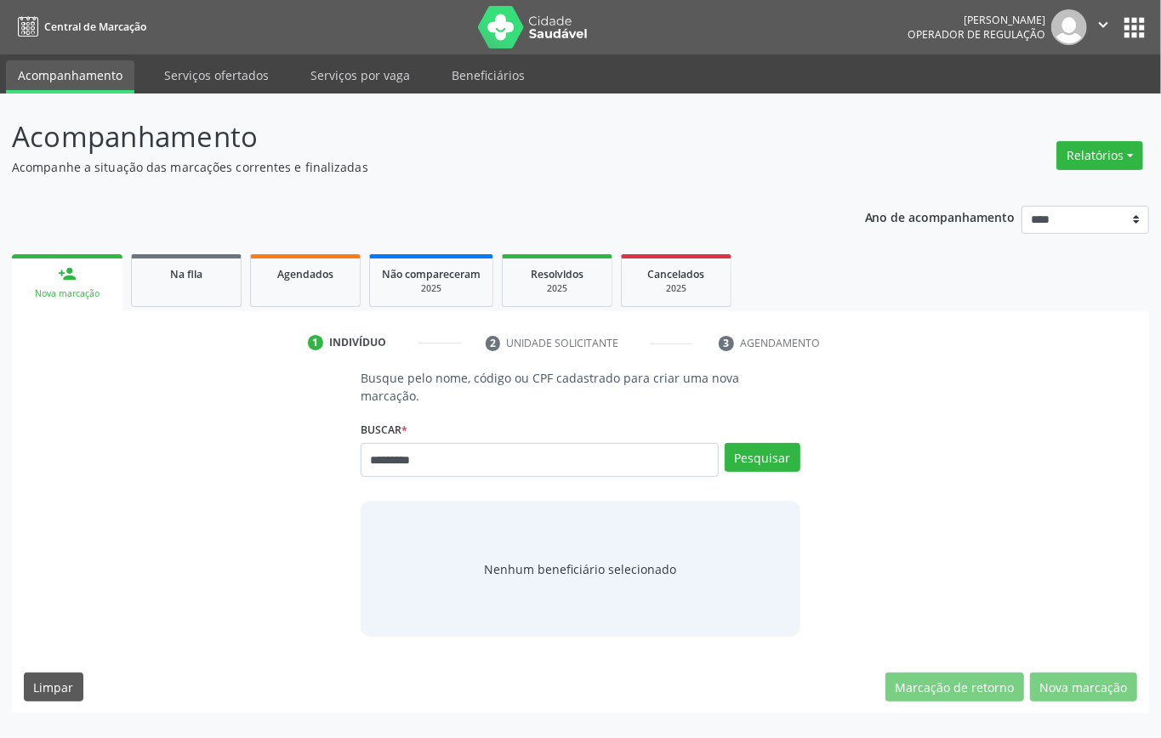
type input "*********"
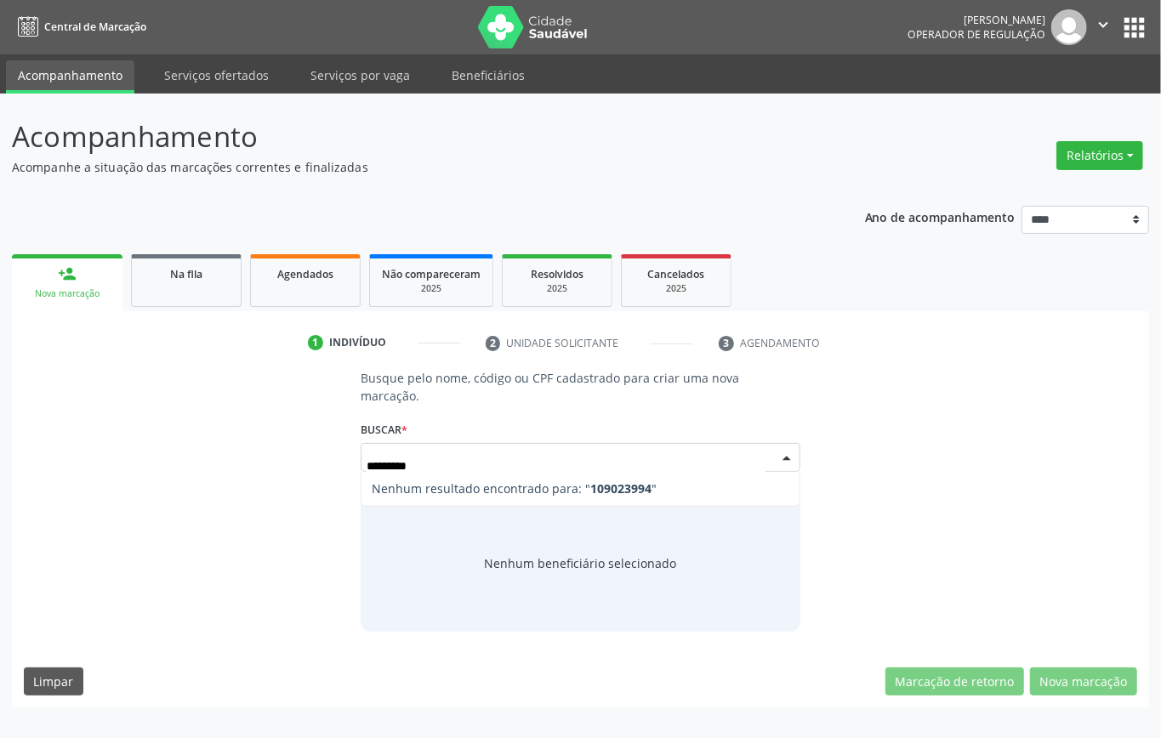
drag, startPoint x: 378, startPoint y: 466, endPoint x: 317, endPoint y: 473, distance: 60.7
click at [321, 471] on div "Busque pelo nome, código ou CPF cadastrado para criar uma nova marcação. Buscar…" at bounding box center [580, 500] width 1113 height 262
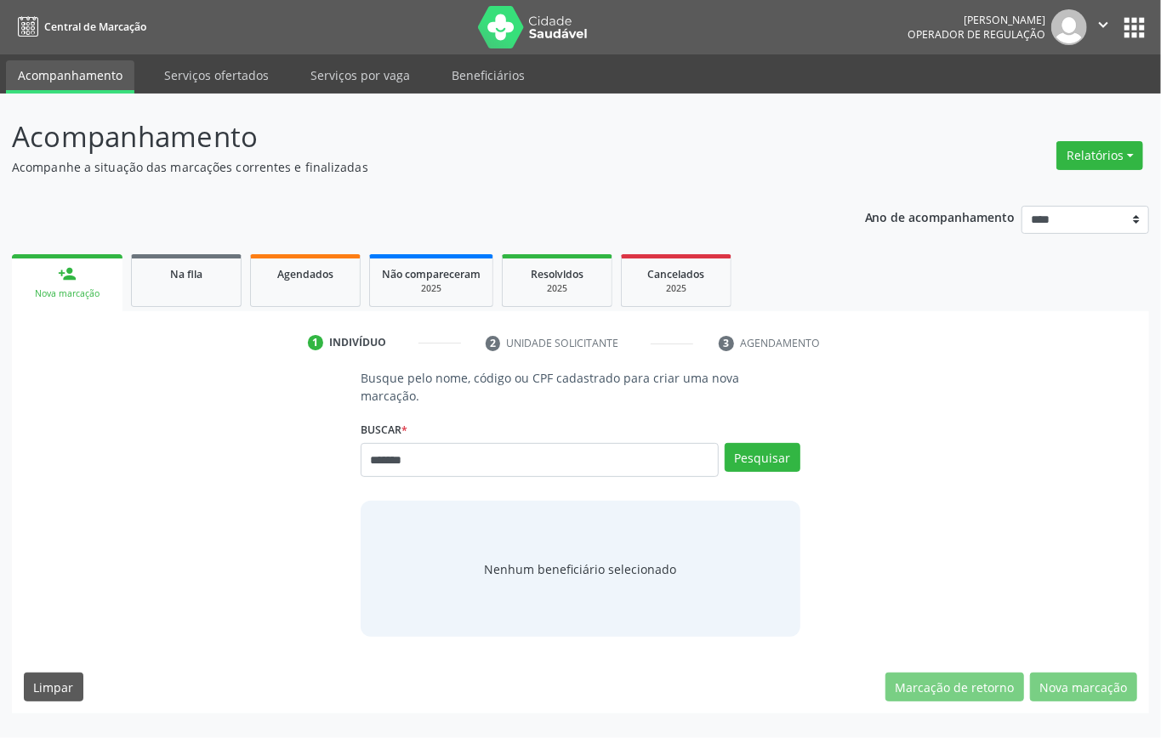
click at [371, 459] on input "*******" at bounding box center [540, 460] width 358 height 34
type input "*********"
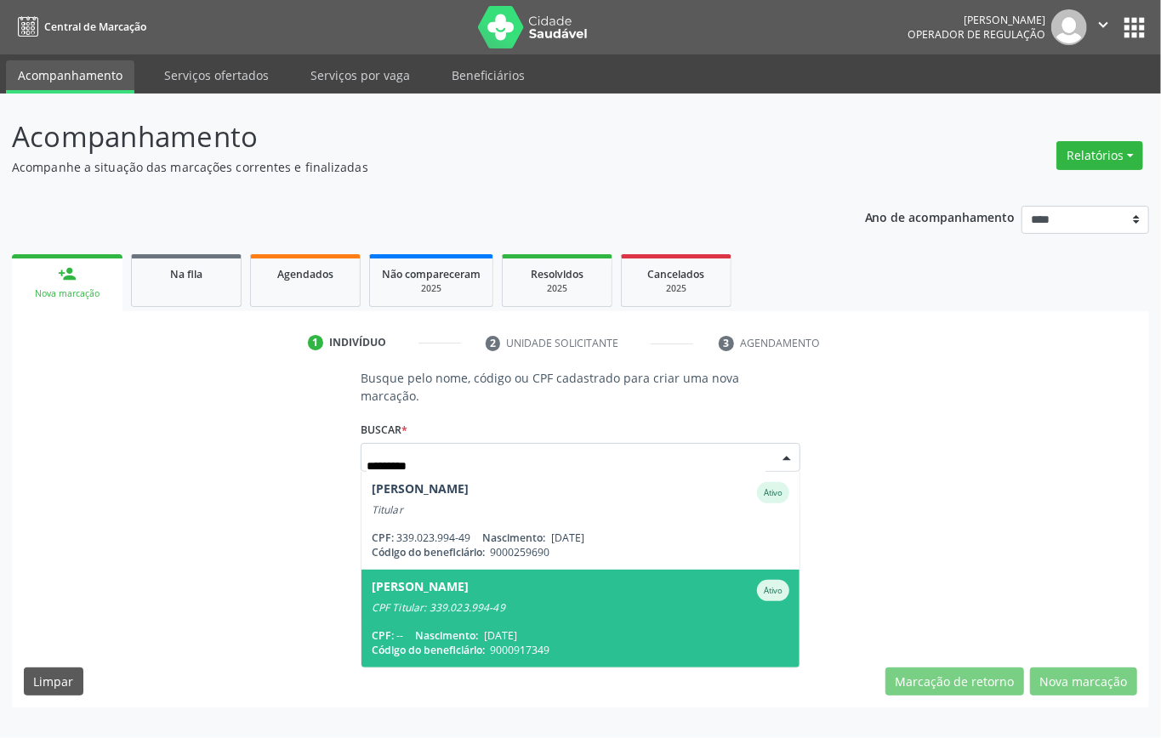
click at [517, 633] on span "25/02/1948" at bounding box center [500, 635] width 33 height 14
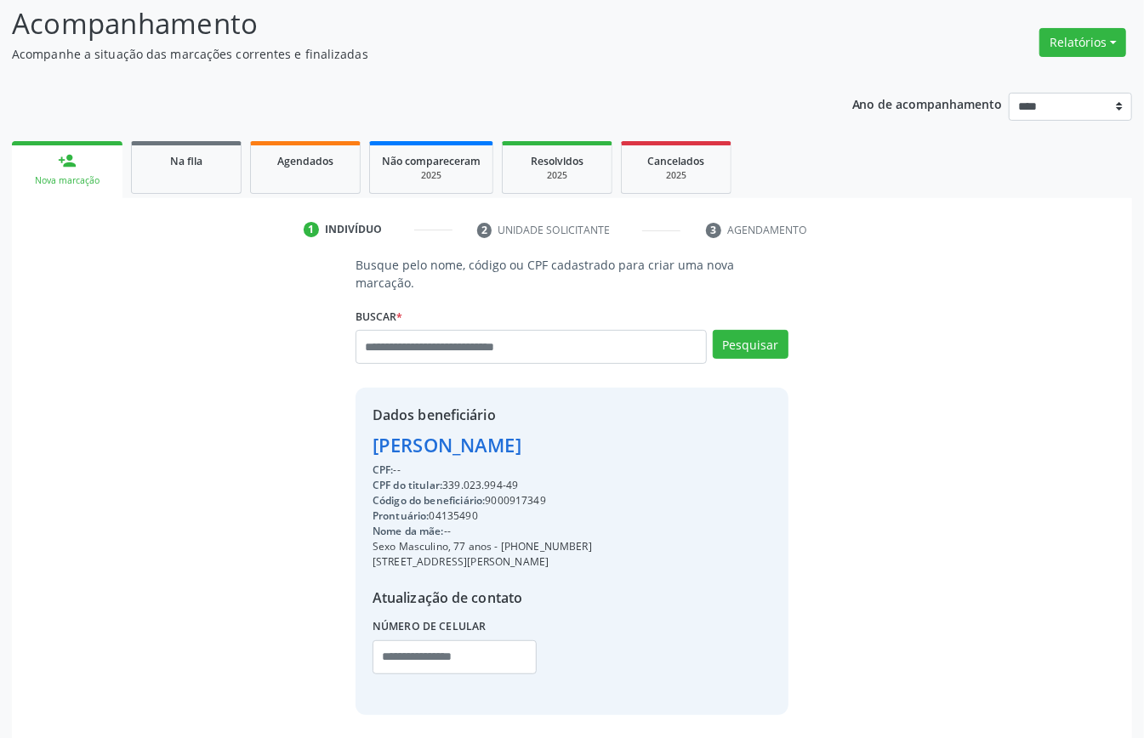
scroll to position [179, 0]
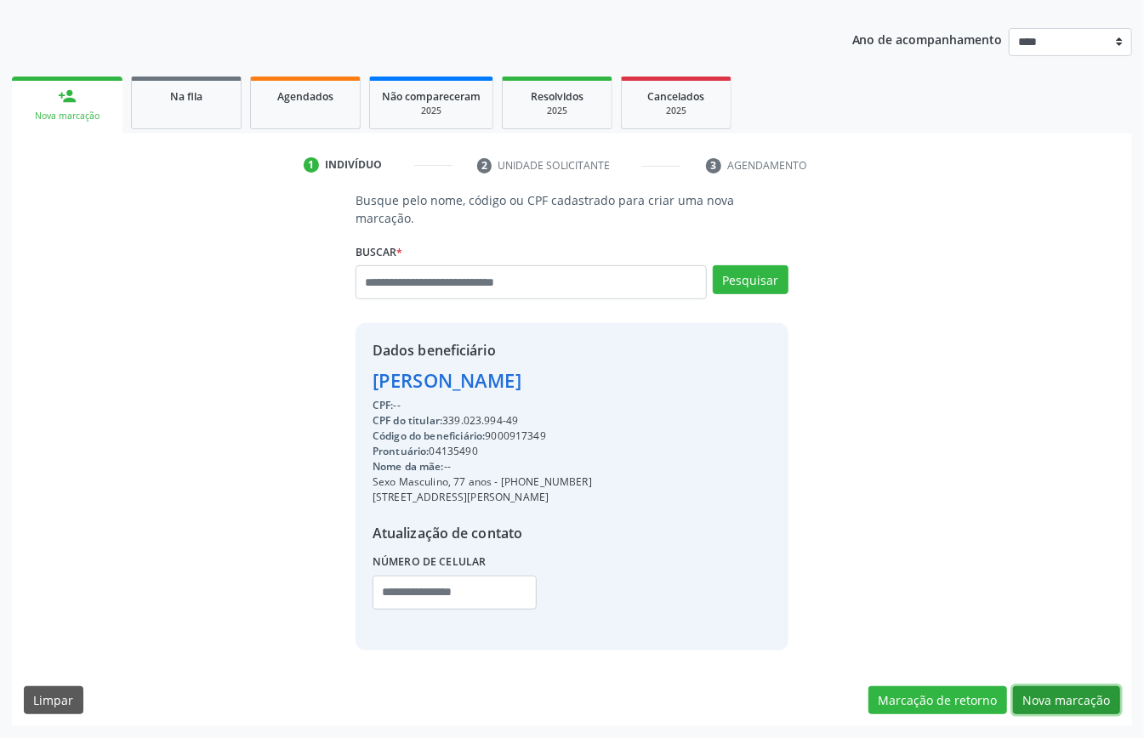
click at [1052, 687] on button "Nova marcação" at bounding box center [1066, 700] width 107 height 29
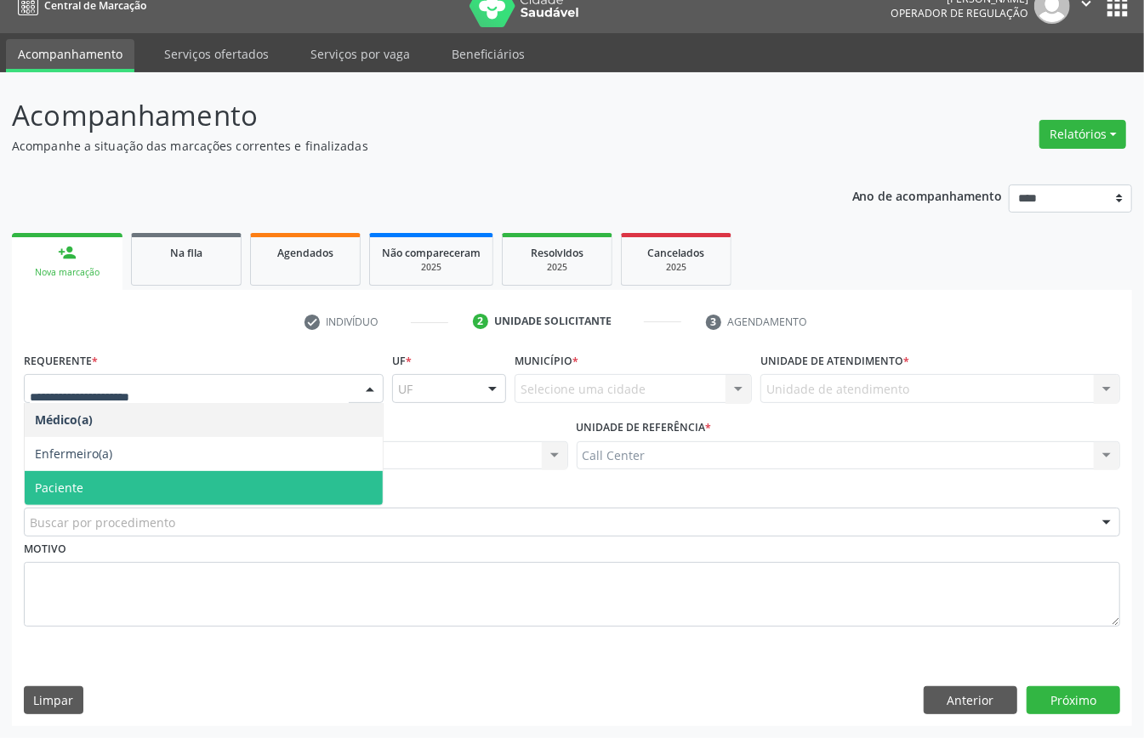
click at [93, 478] on span "Paciente" at bounding box center [204, 488] width 358 height 34
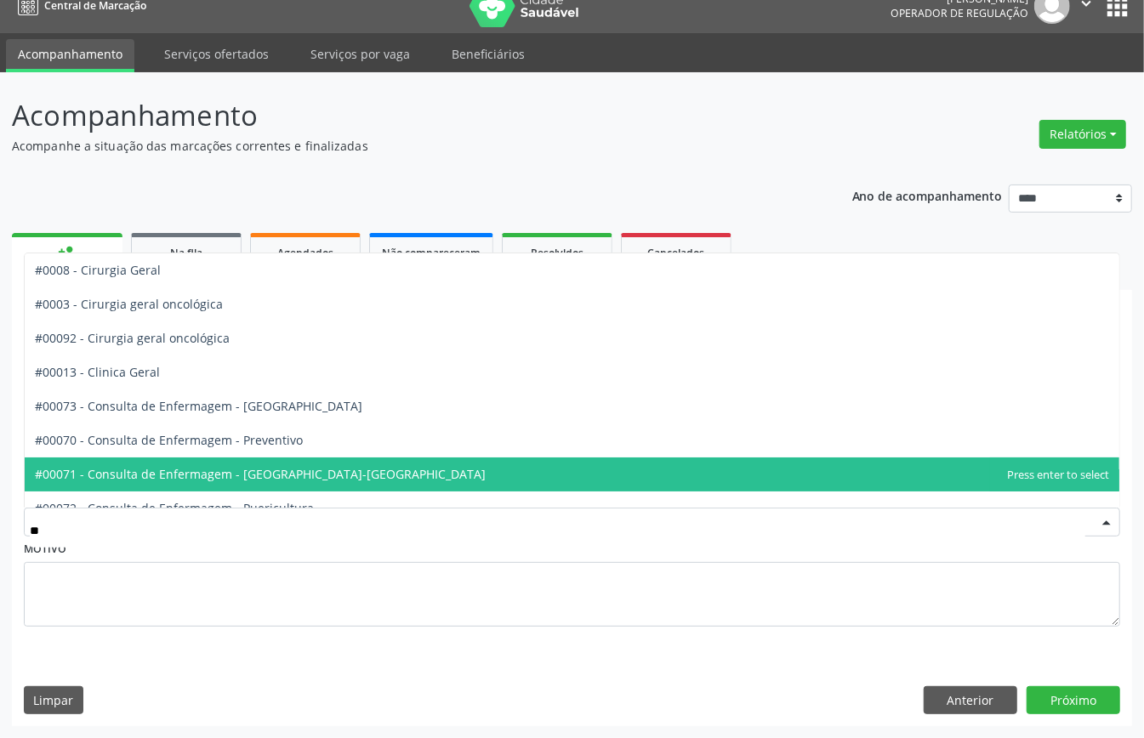
type input "***"
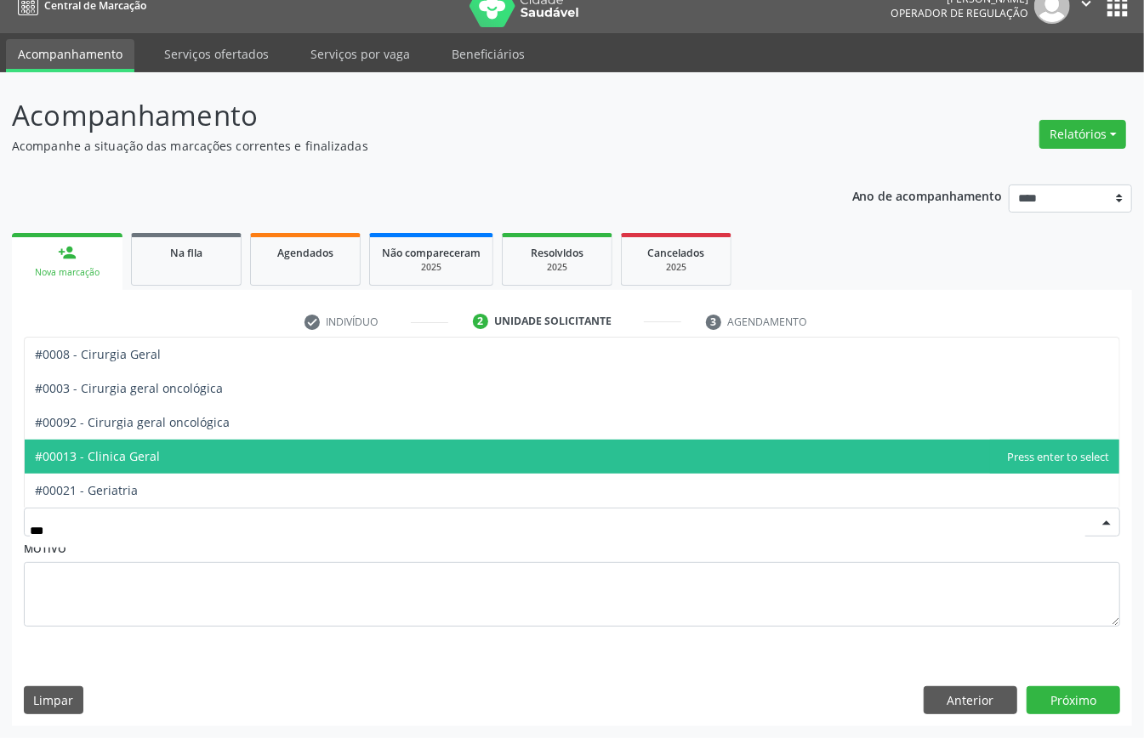
click at [141, 463] on span "#00013 - Clinica Geral" at bounding box center [572, 457] width 1094 height 34
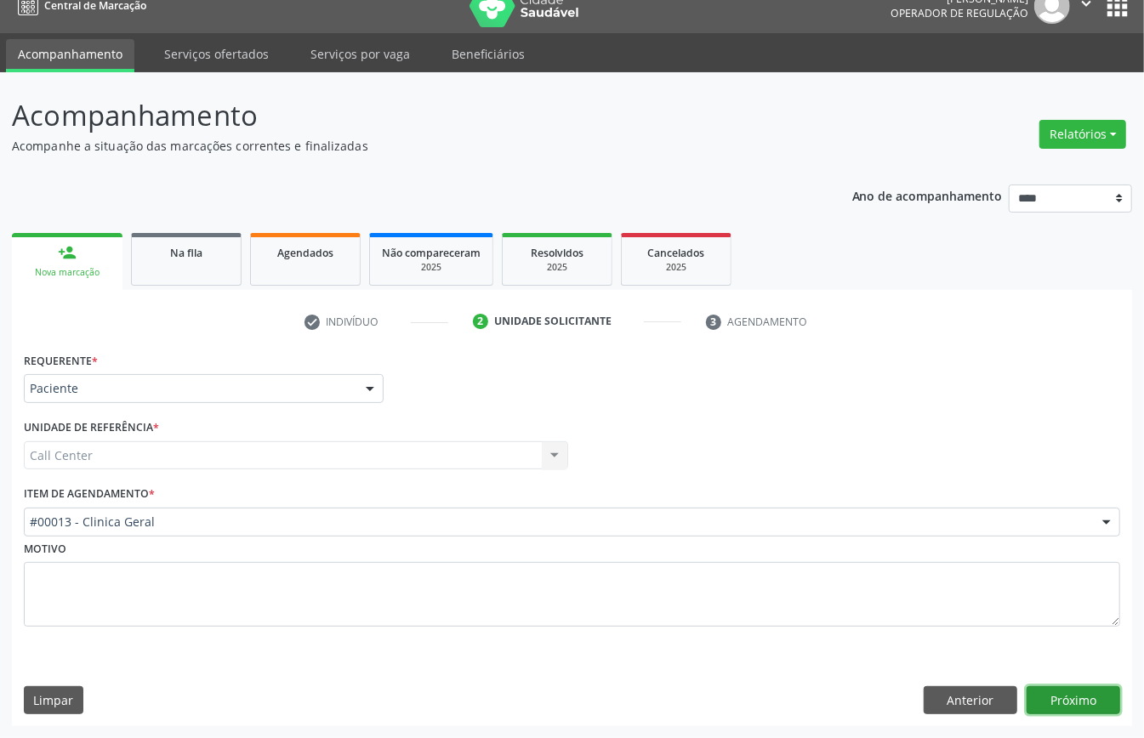
click at [1065, 701] on button "Próximo" at bounding box center [1073, 700] width 94 height 29
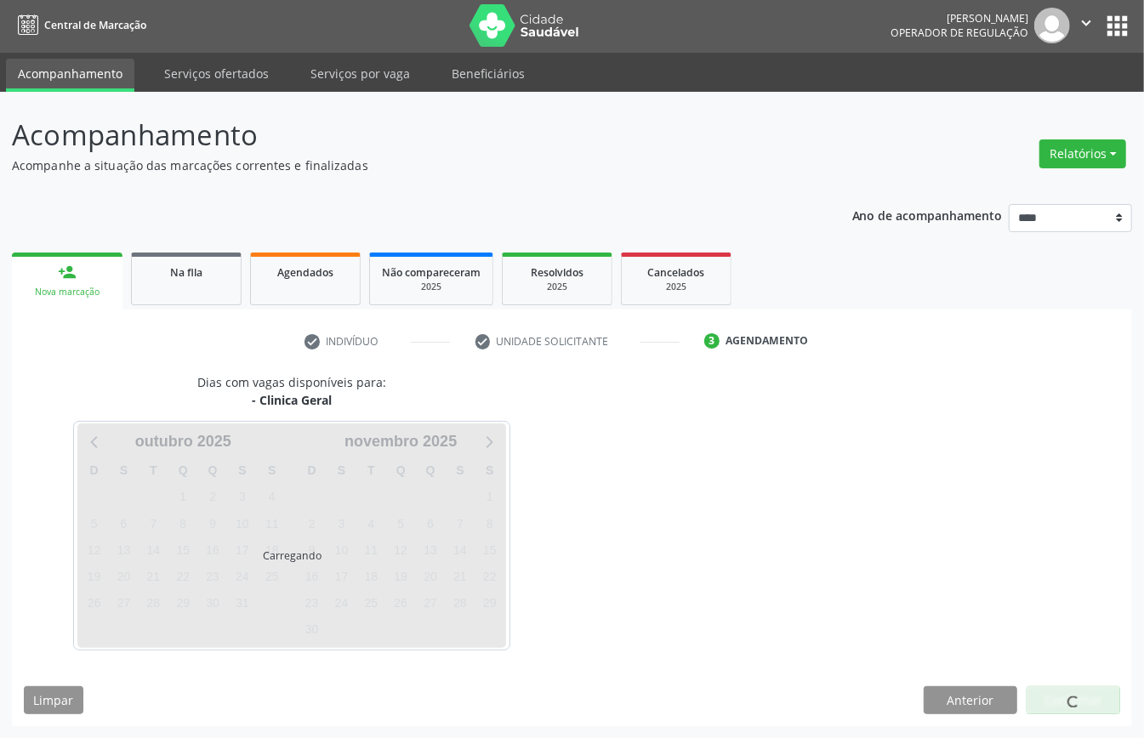
scroll to position [3, 0]
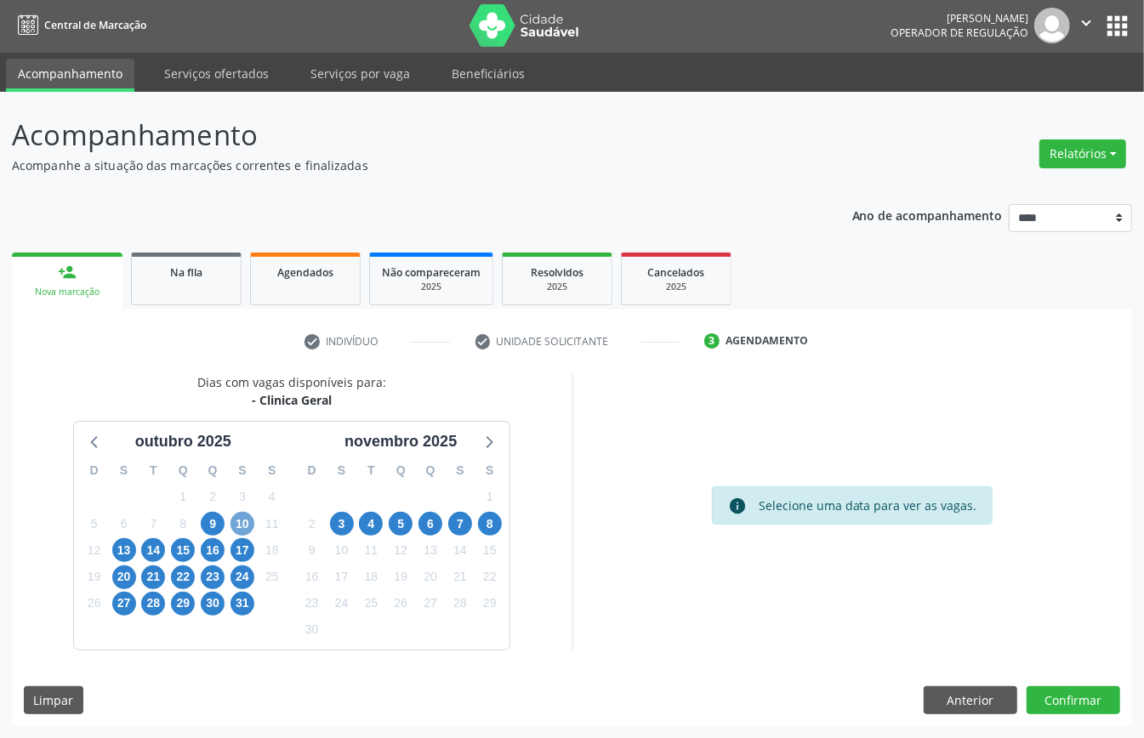
drag, startPoint x: 239, startPoint y: 521, endPoint x: 247, endPoint y: 525, distance: 8.8
click at [241, 522] on span "10" at bounding box center [242, 524] width 24 height 24
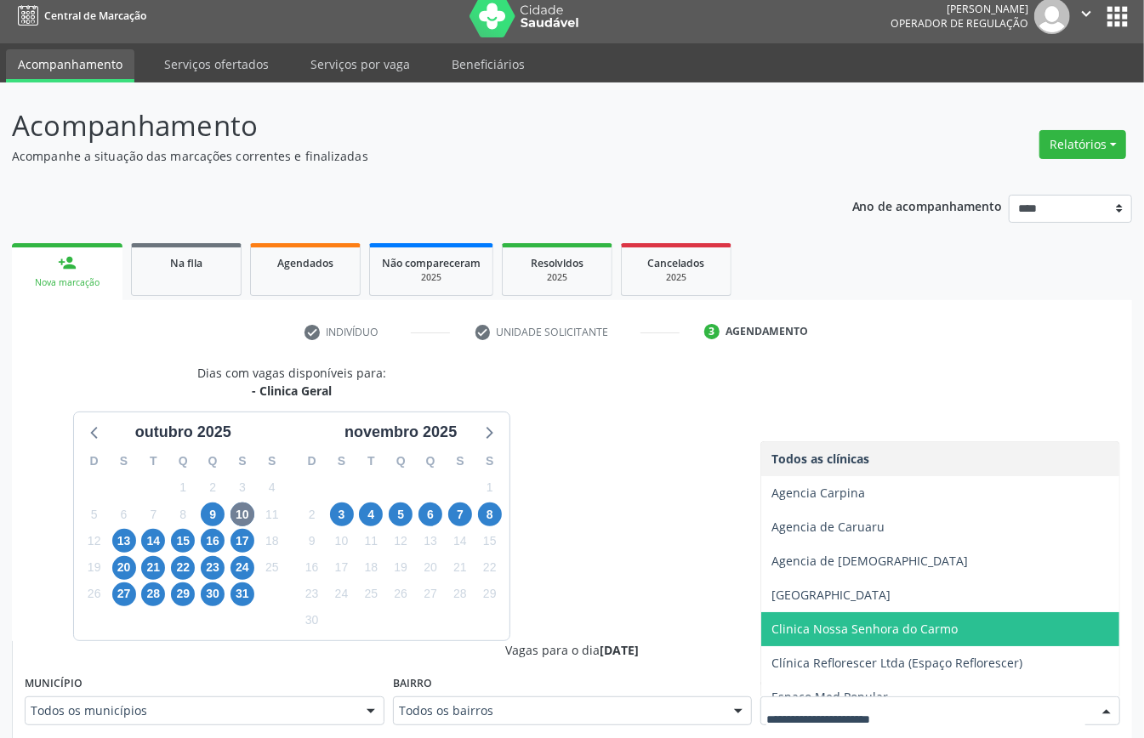
scroll to position [52, 0]
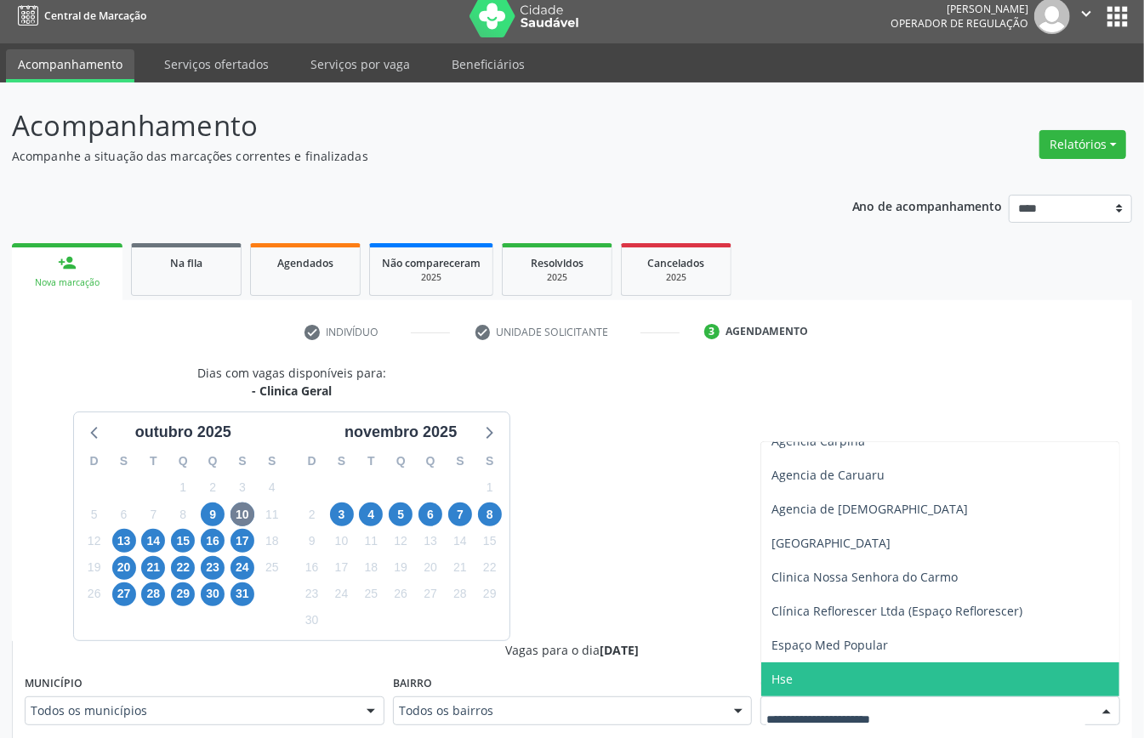
click at [809, 673] on span "Hse" at bounding box center [940, 679] width 358 height 34
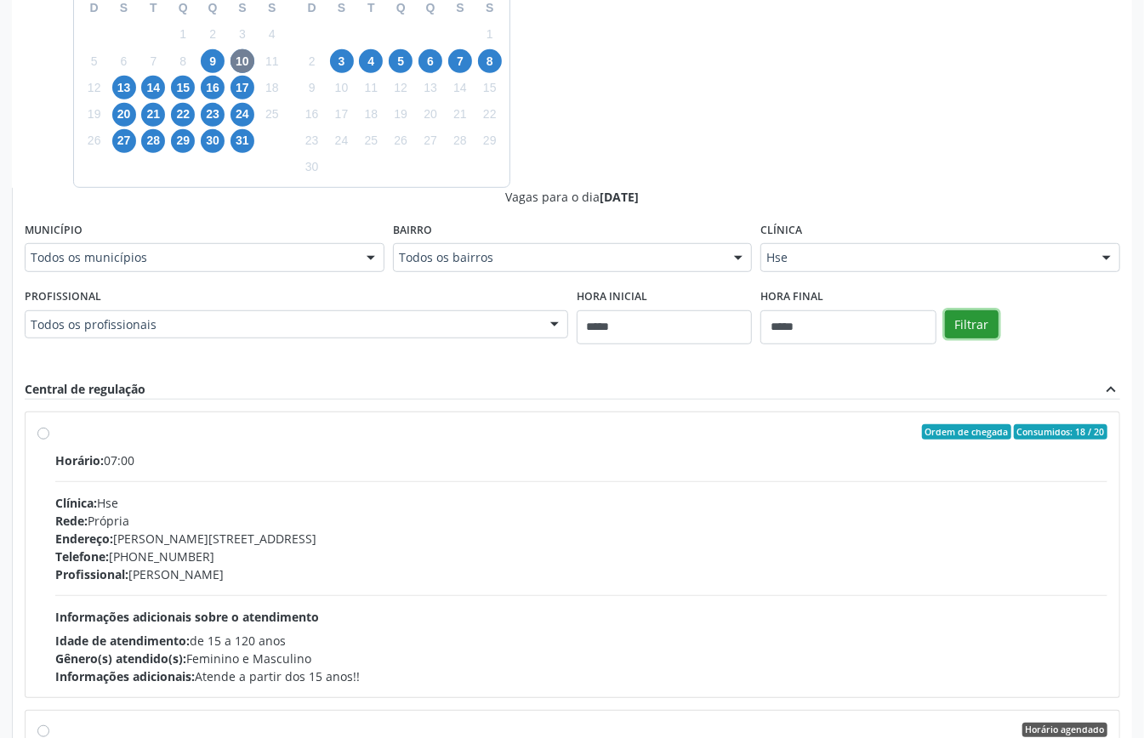
click at [970, 325] on button "Filtrar" at bounding box center [972, 324] width 54 height 29
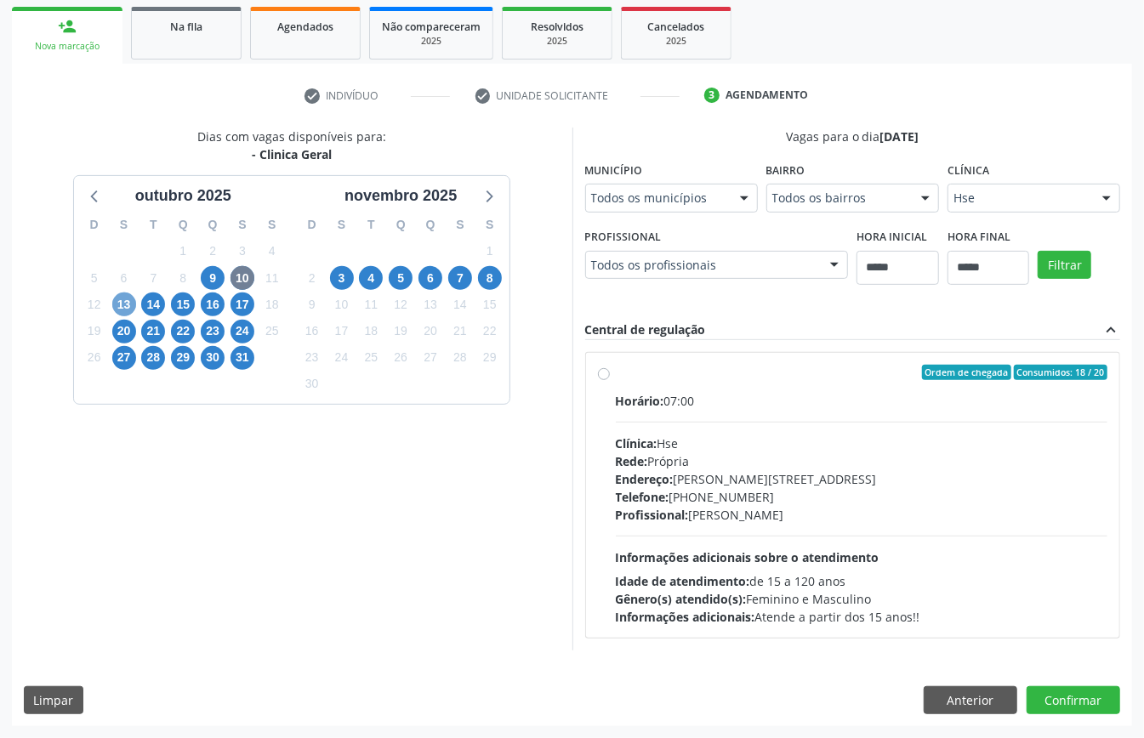
click at [121, 300] on span "13" at bounding box center [124, 304] width 24 height 24
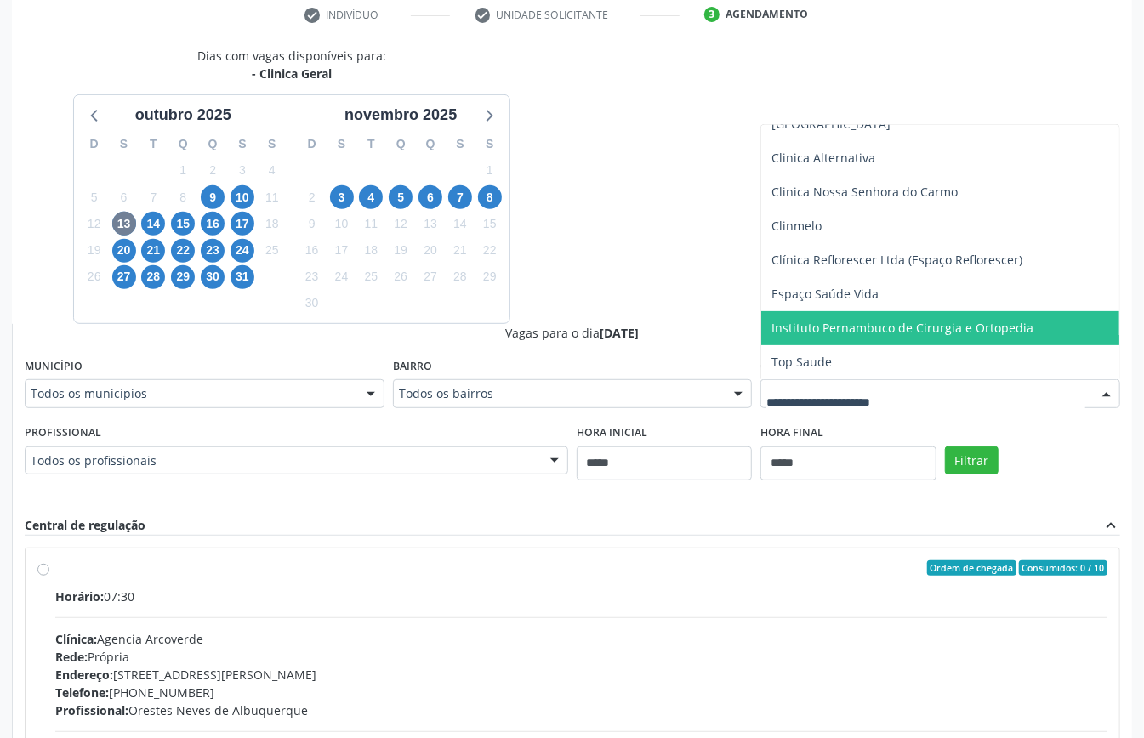
scroll to position [215, 0]
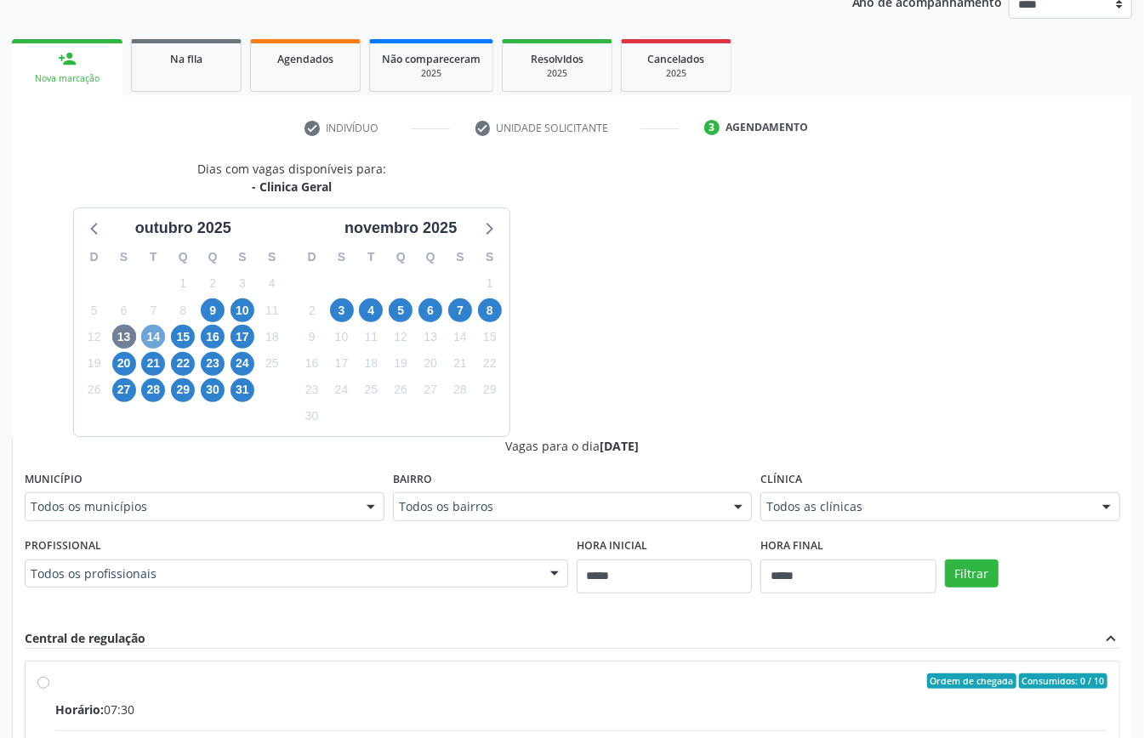
click at [150, 331] on span "14" at bounding box center [153, 337] width 24 height 24
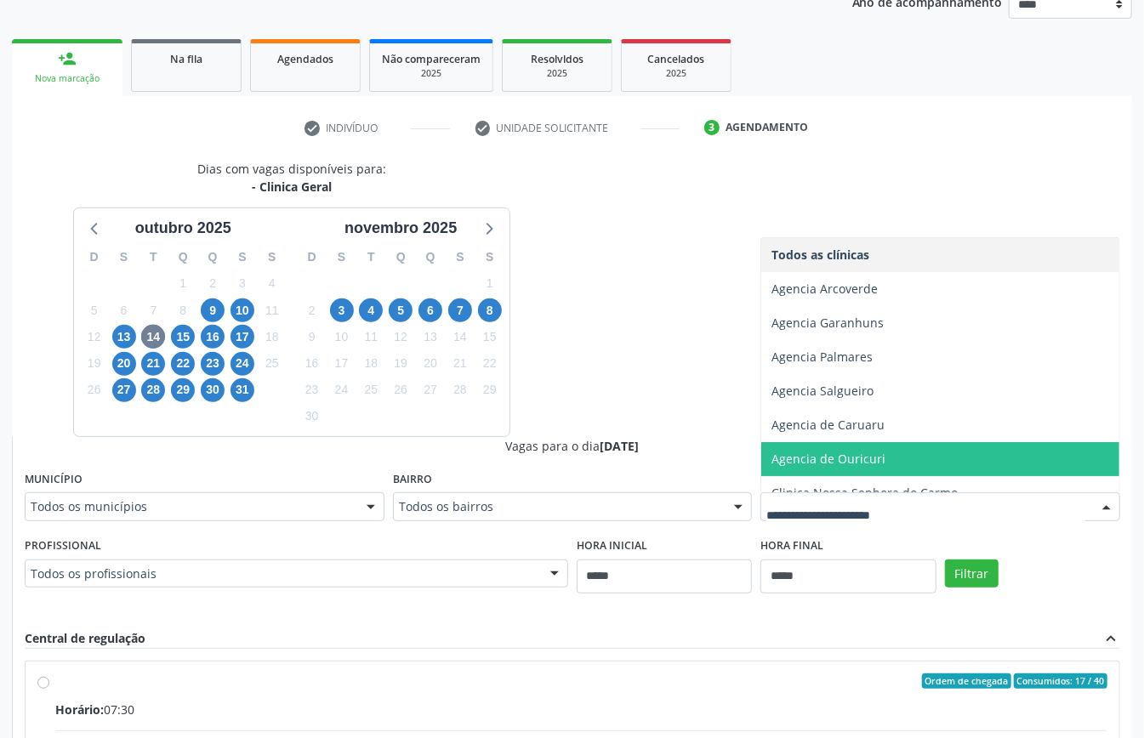
scroll to position [154, 0]
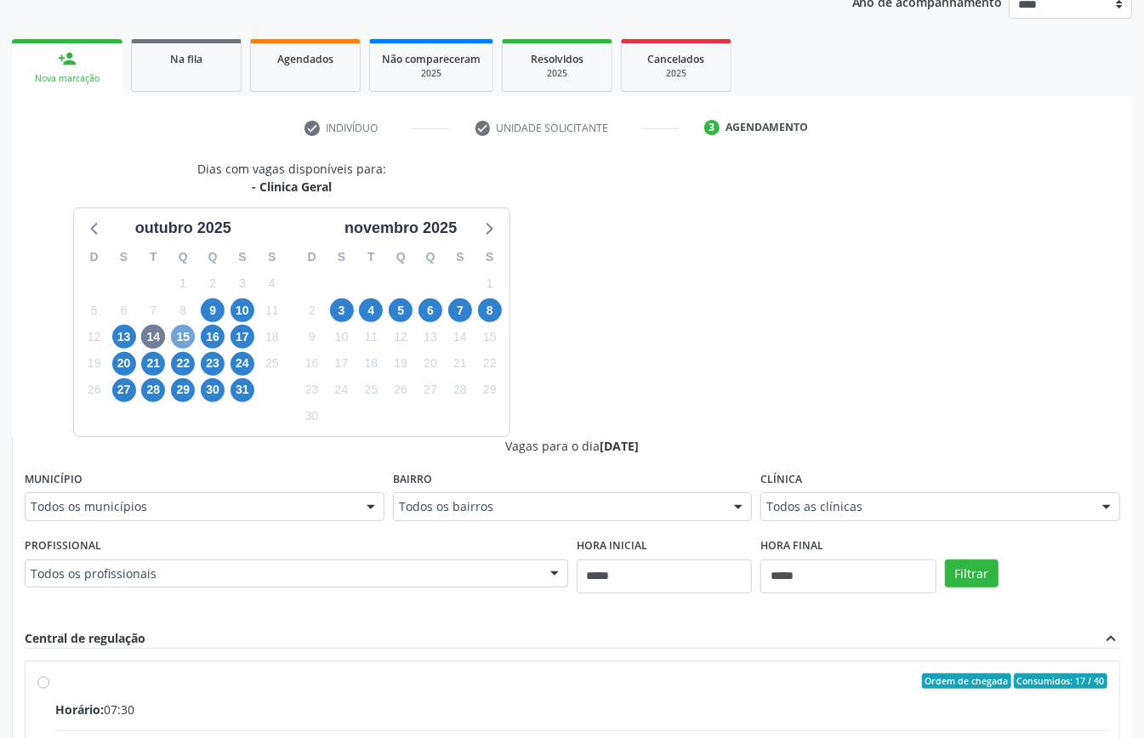
click at [189, 334] on span "15" at bounding box center [183, 337] width 24 height 24
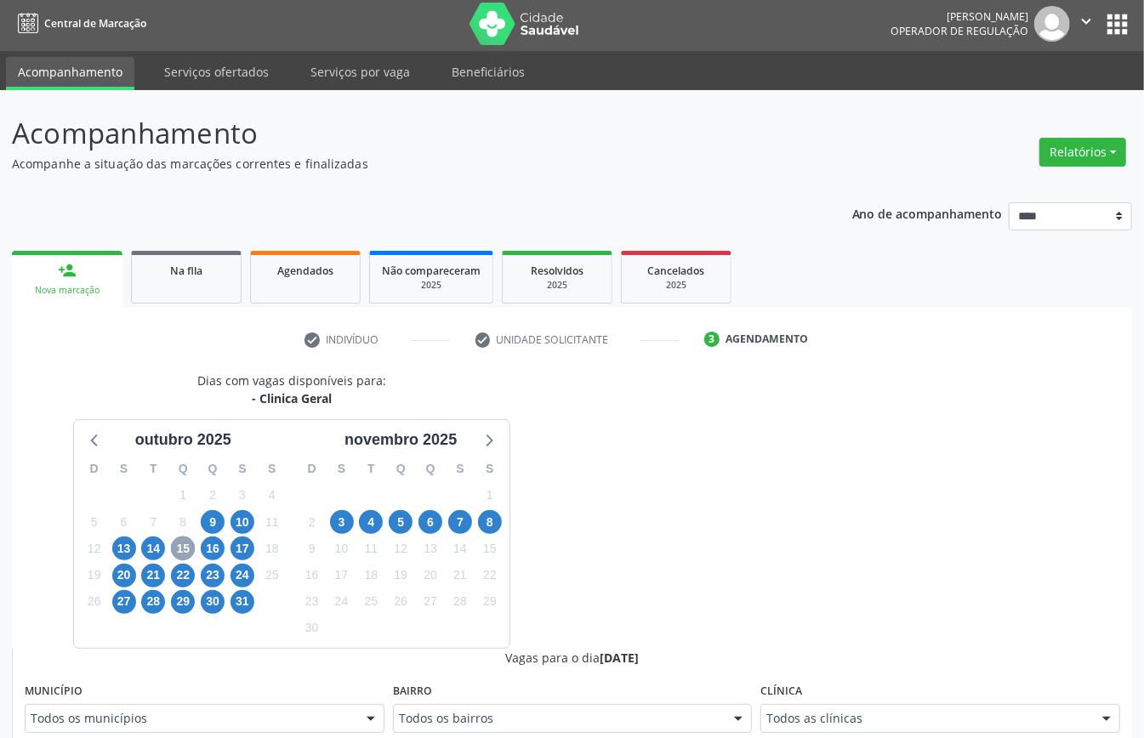
scroll to position [215, 0]
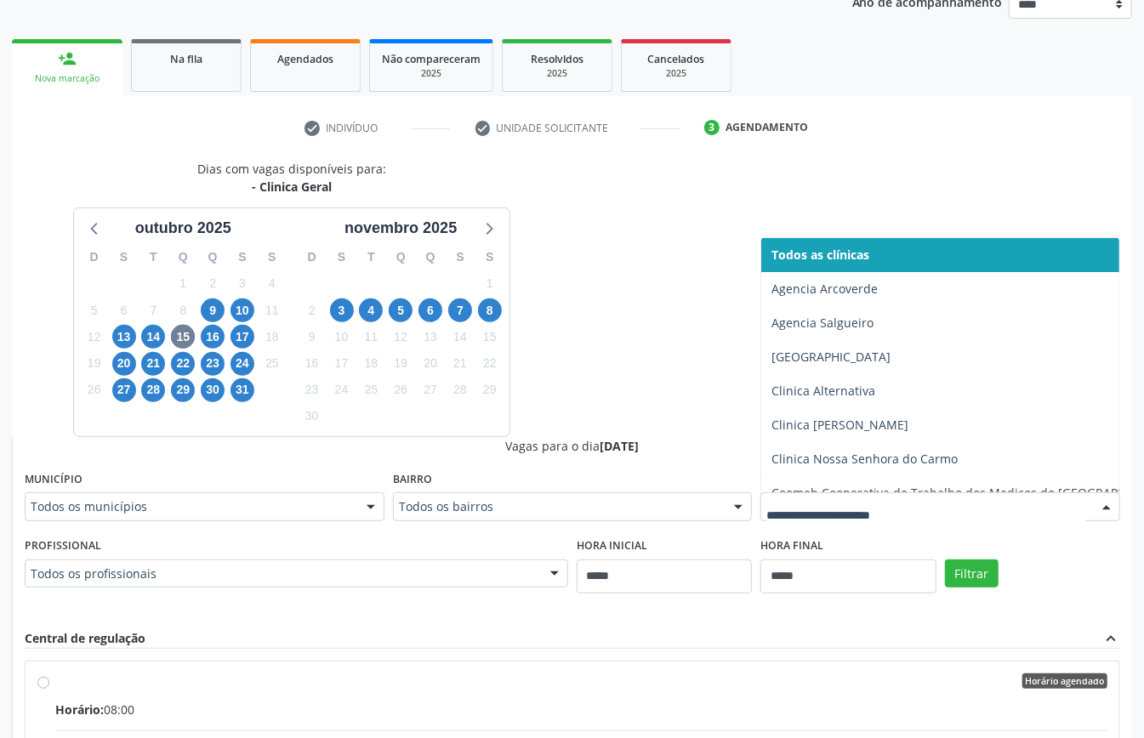
click at [962, 519] on div at bounding box center [940, 506] width 360 height 29
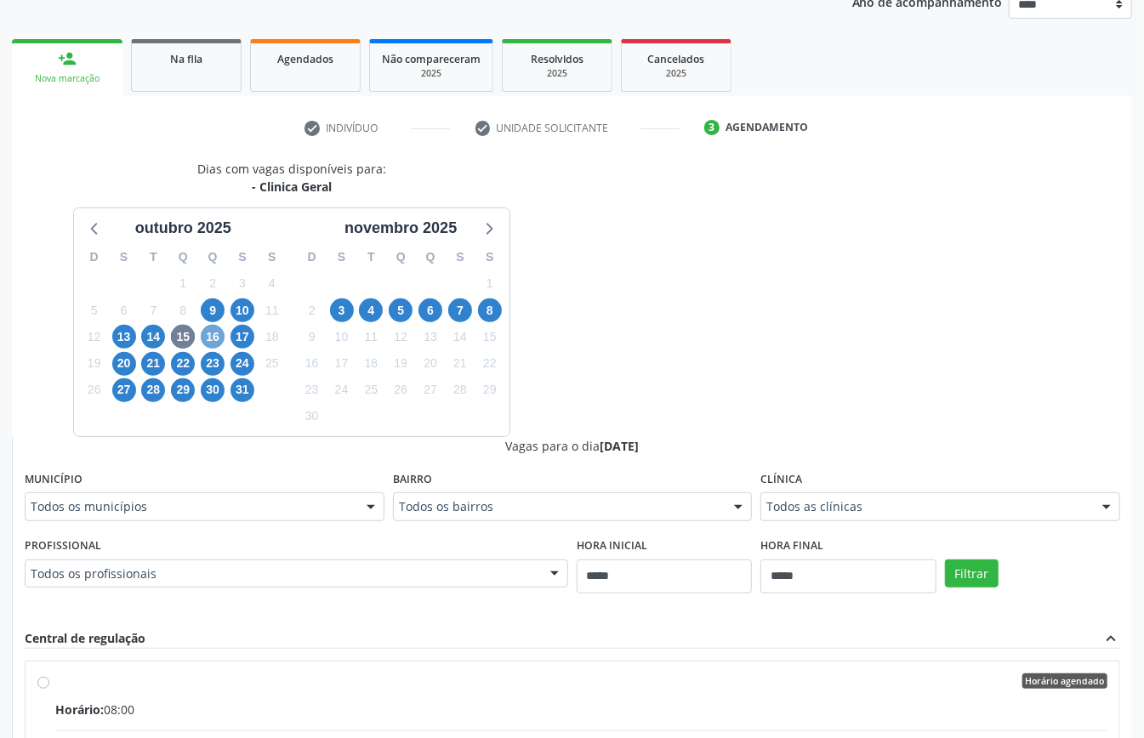
click at [216, 338] on span "16" at bounding box center [213, 337] width 24 height 24
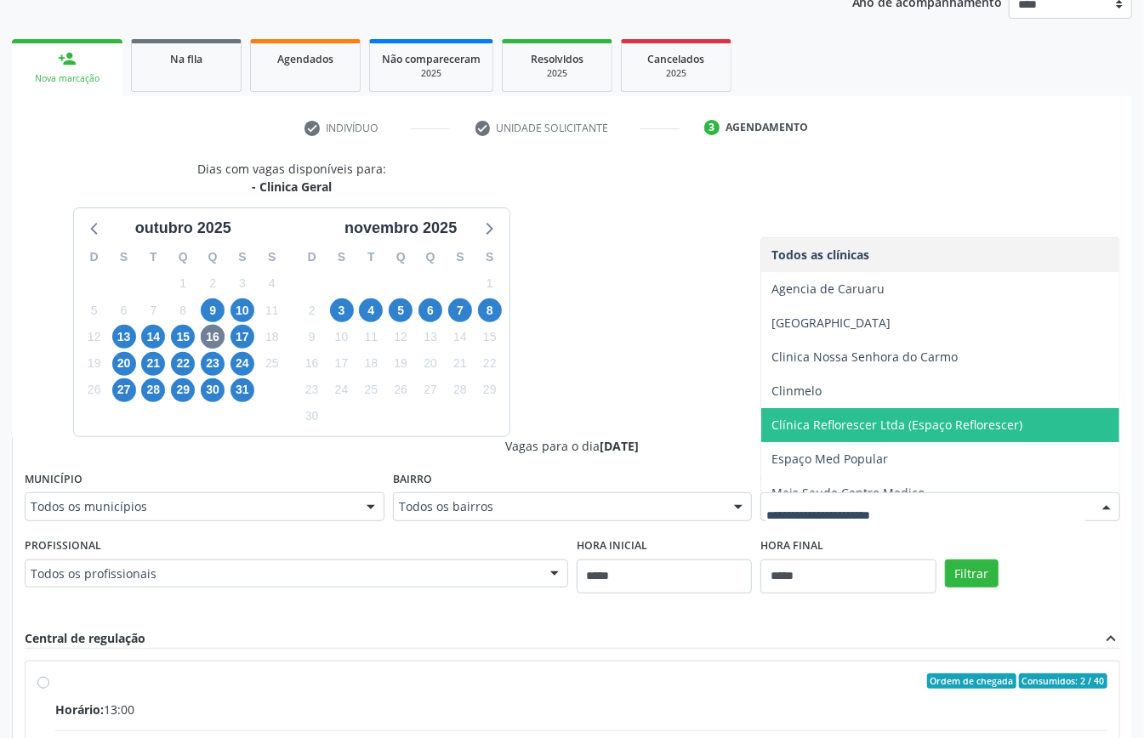
scroll to position [52, 0]
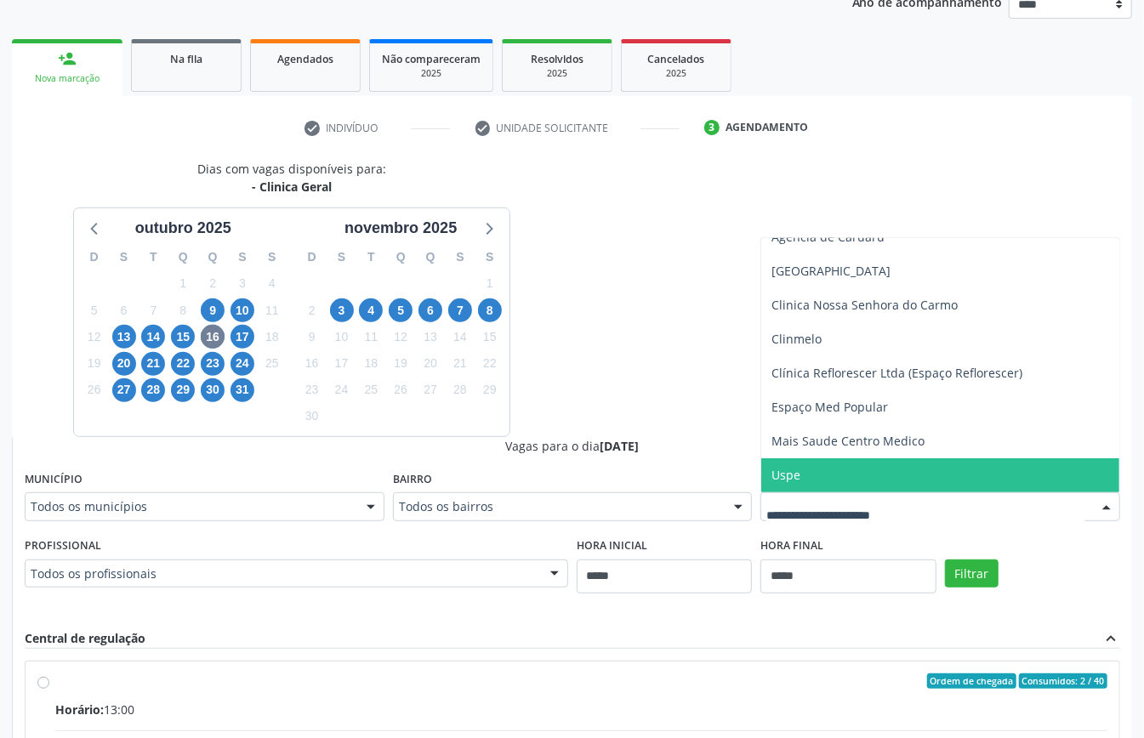
click at [831, 461] on span "Uspe" at bounding box center [940, 475] width 358 height 34
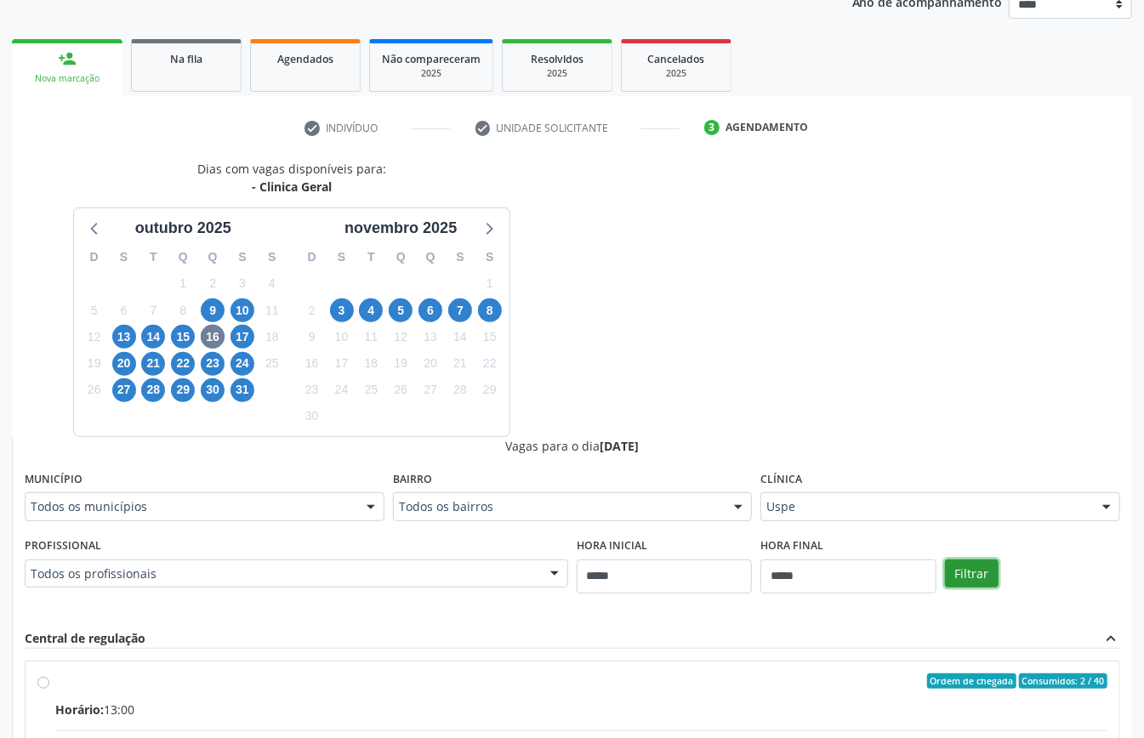
click at [973, 580] on button "Filtrar" at bounding box center [972, 573] width 54 height 29
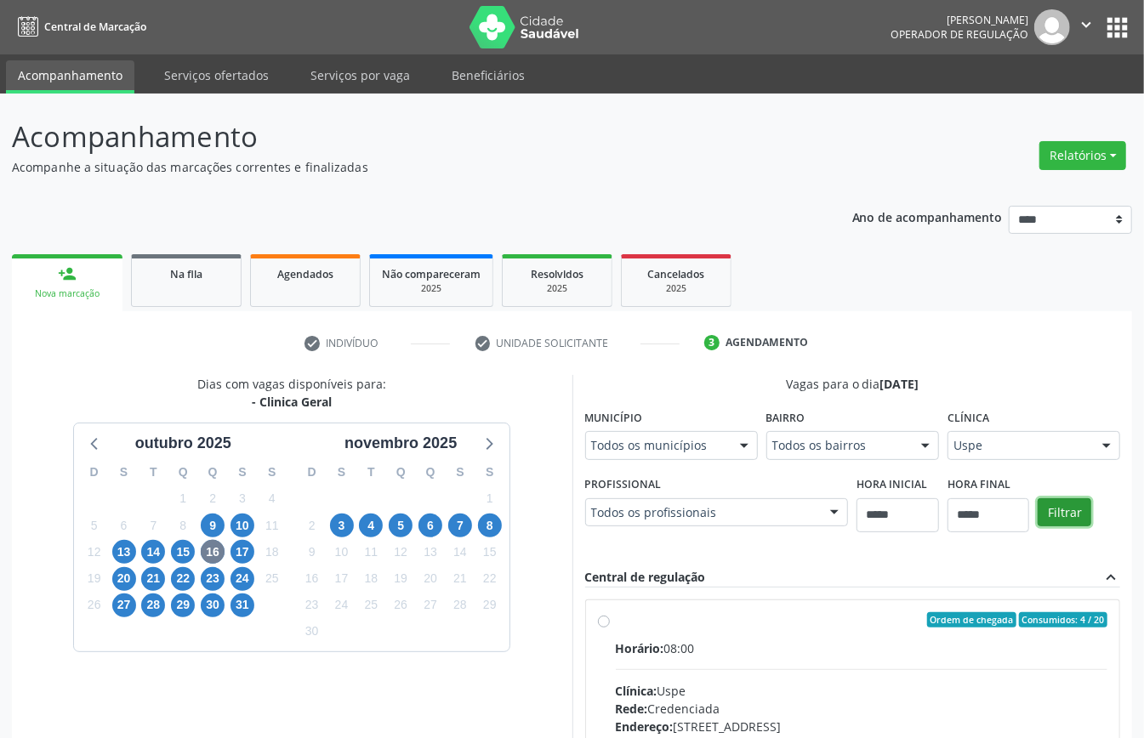
scroll to position [279, 0]
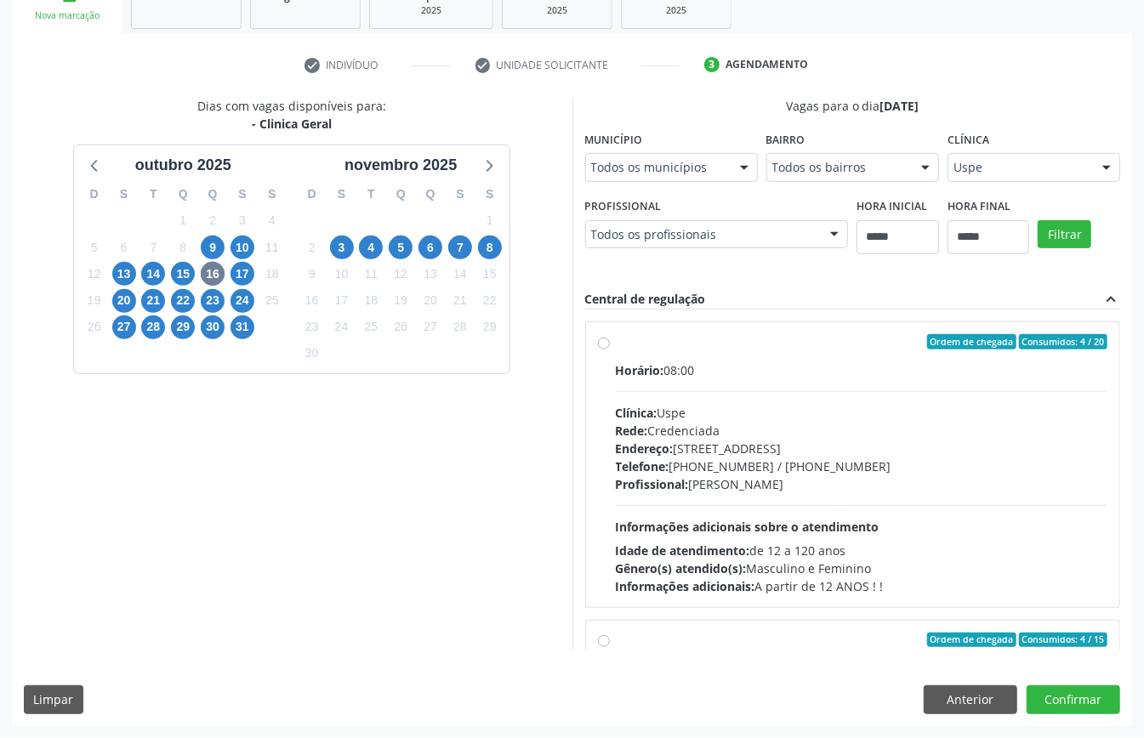
click at [728, 419] on div "Clínica: Uspe" at bounding box center [862, 413] width 492 height 18
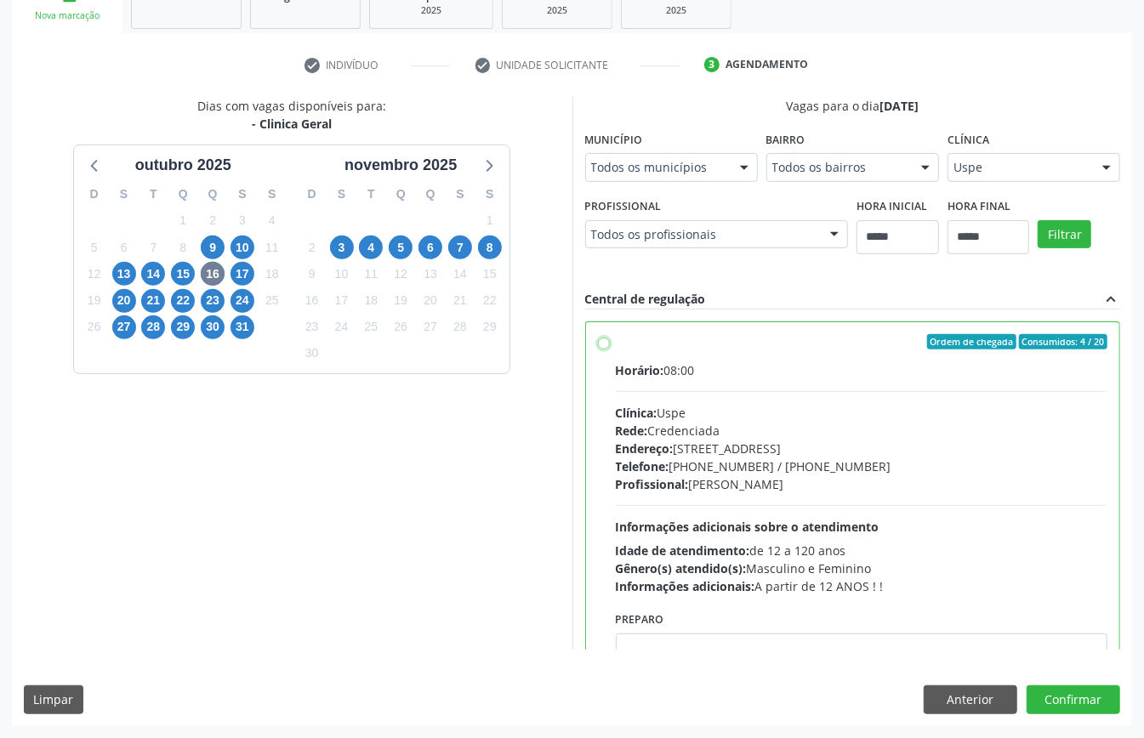
scroll to position [226, 0]
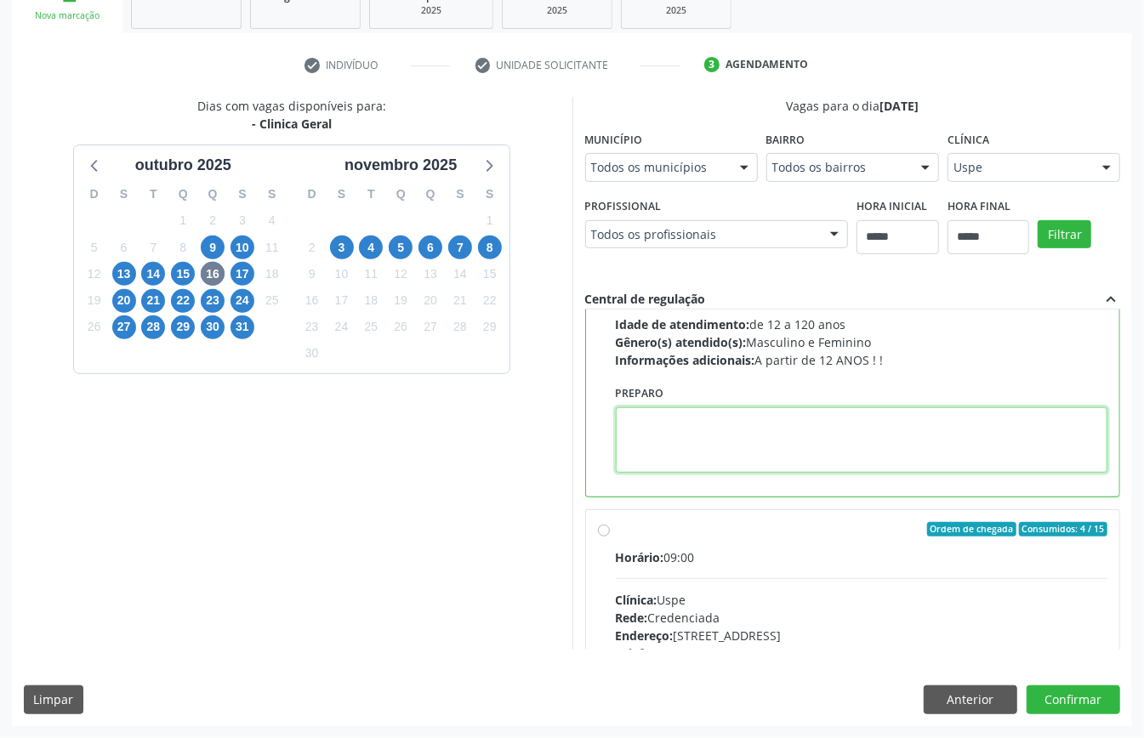
paste textarea "**********"
type textarea "**********"
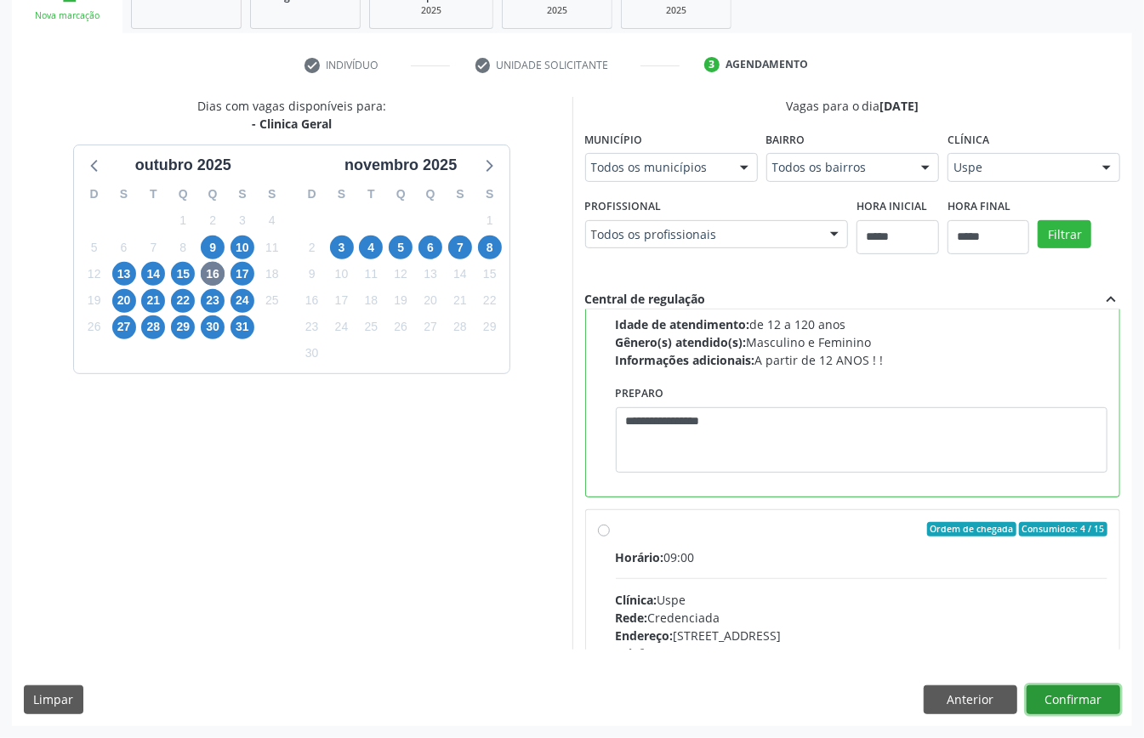
click at [1061, 697] on button "Confirmar" at bounding box center [1073, 699] width 94 height 29
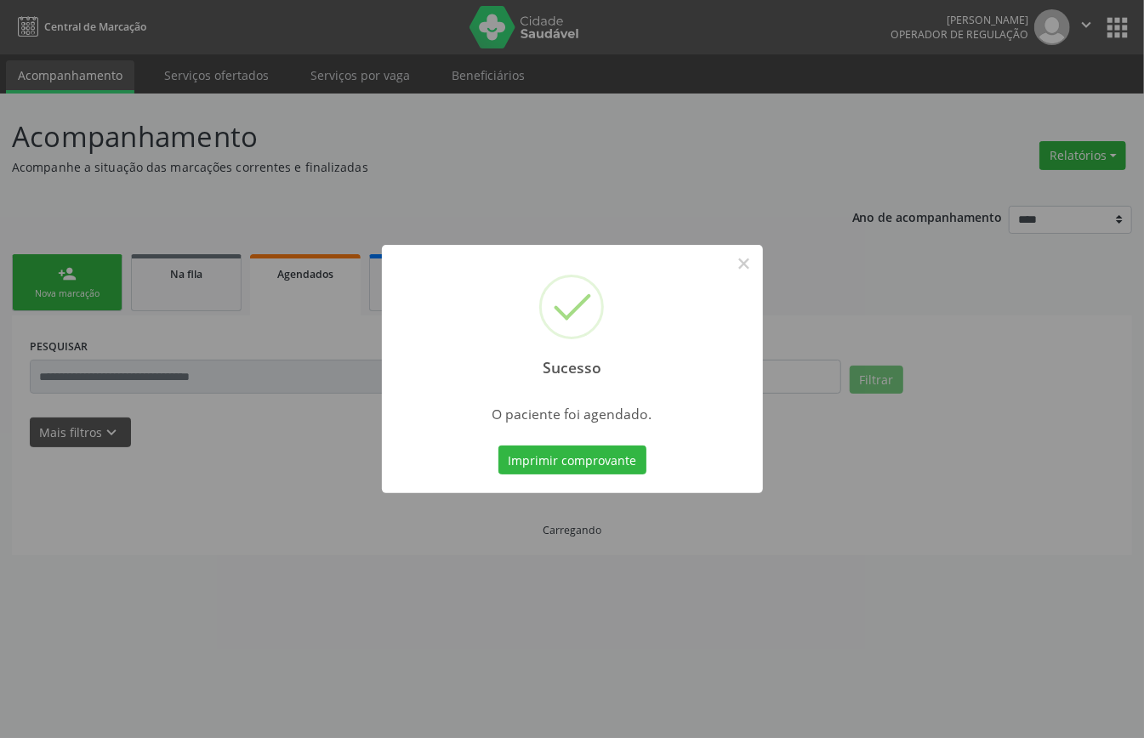
scroll to position [0, 0]
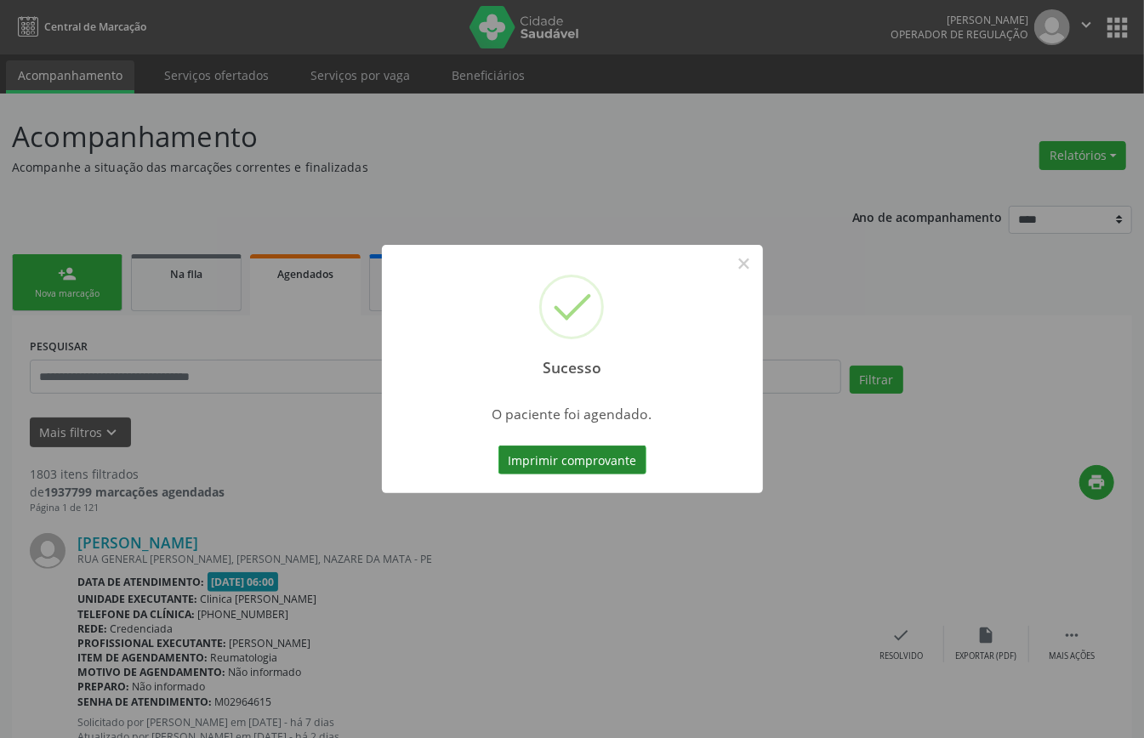
click at [573, 461] on button "Imprimir comprovante" at bounding box center [572, 460] width 148 height 29
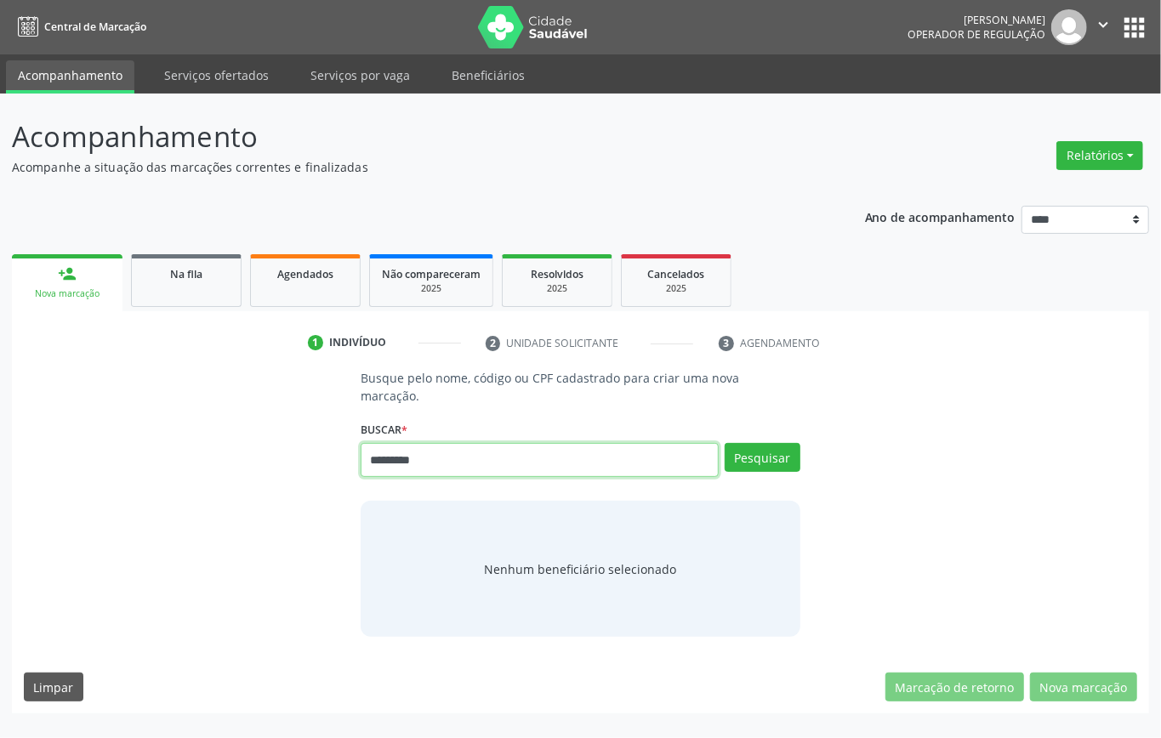
type input "*********"
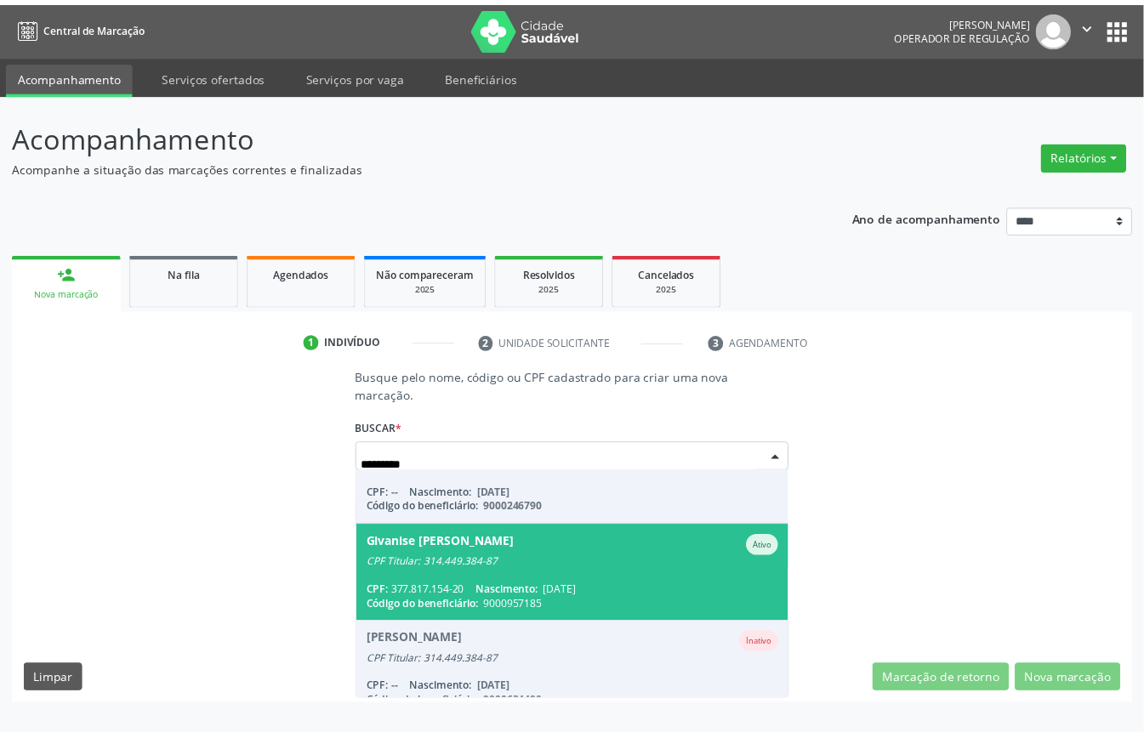
scroll to position [357, 0]
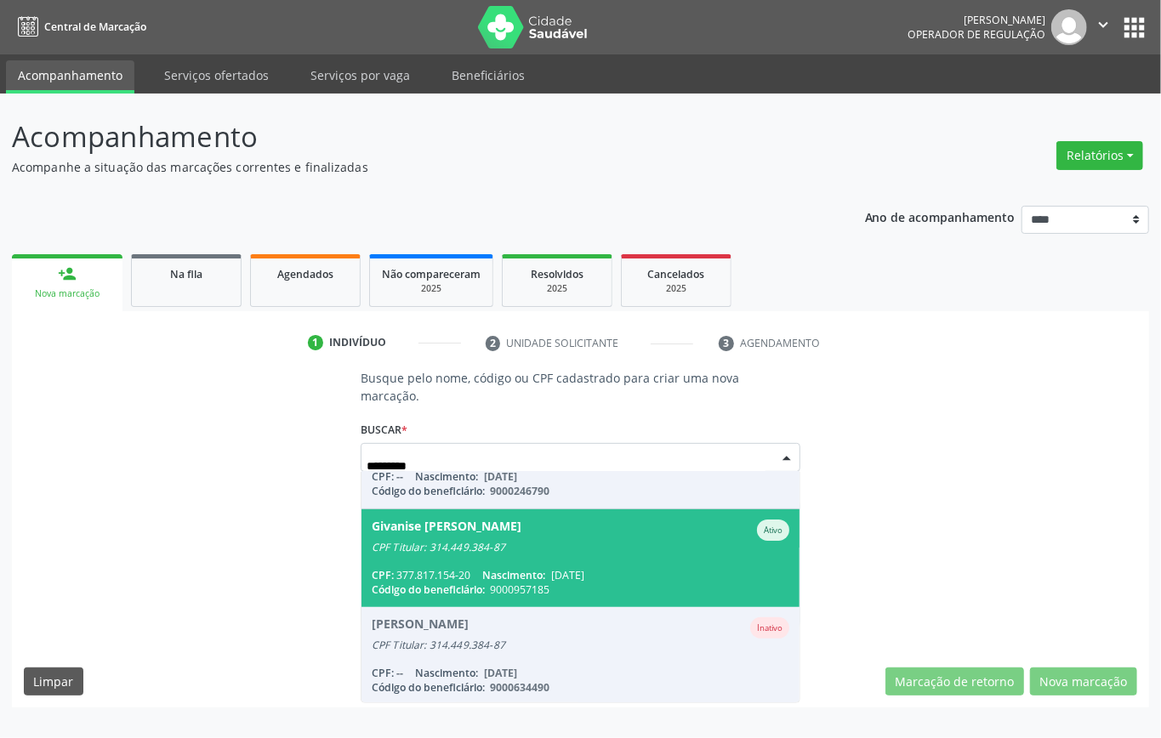
click at [583, 568] on span "08/07/1964" at bounding box center [567, 575] width 33 height 14
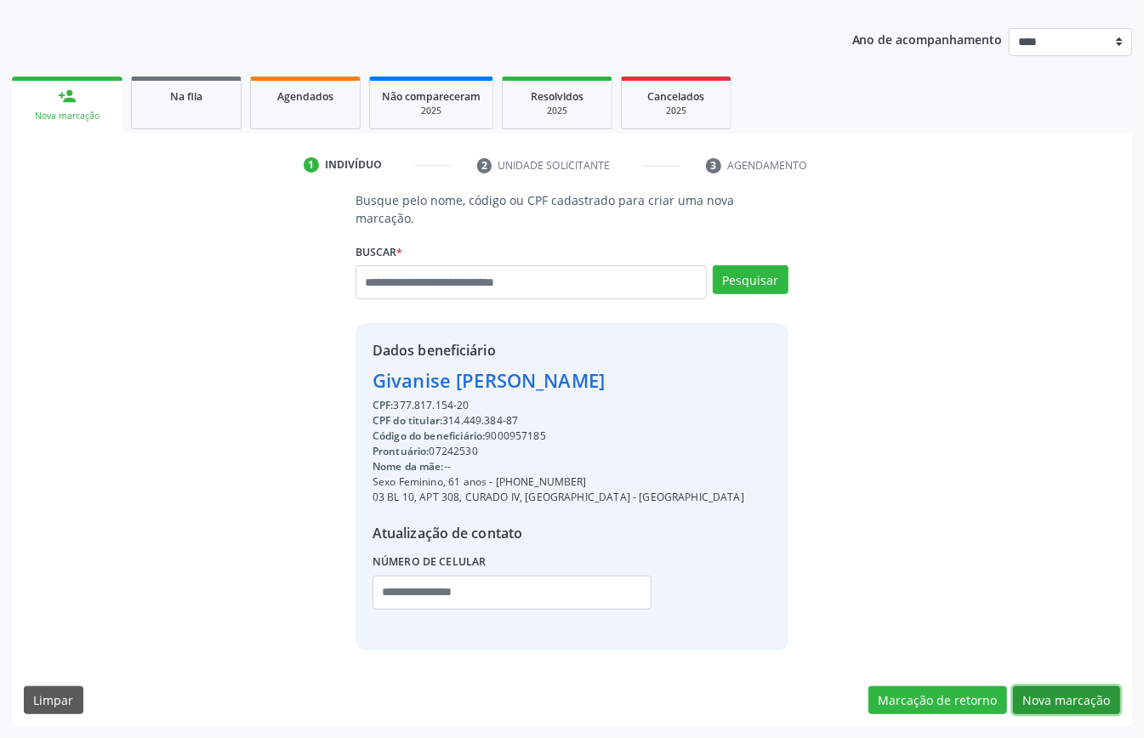
click at [1044, 690] on button "Nova marcação" at bounding box center [1066, 700] width 107 height 29
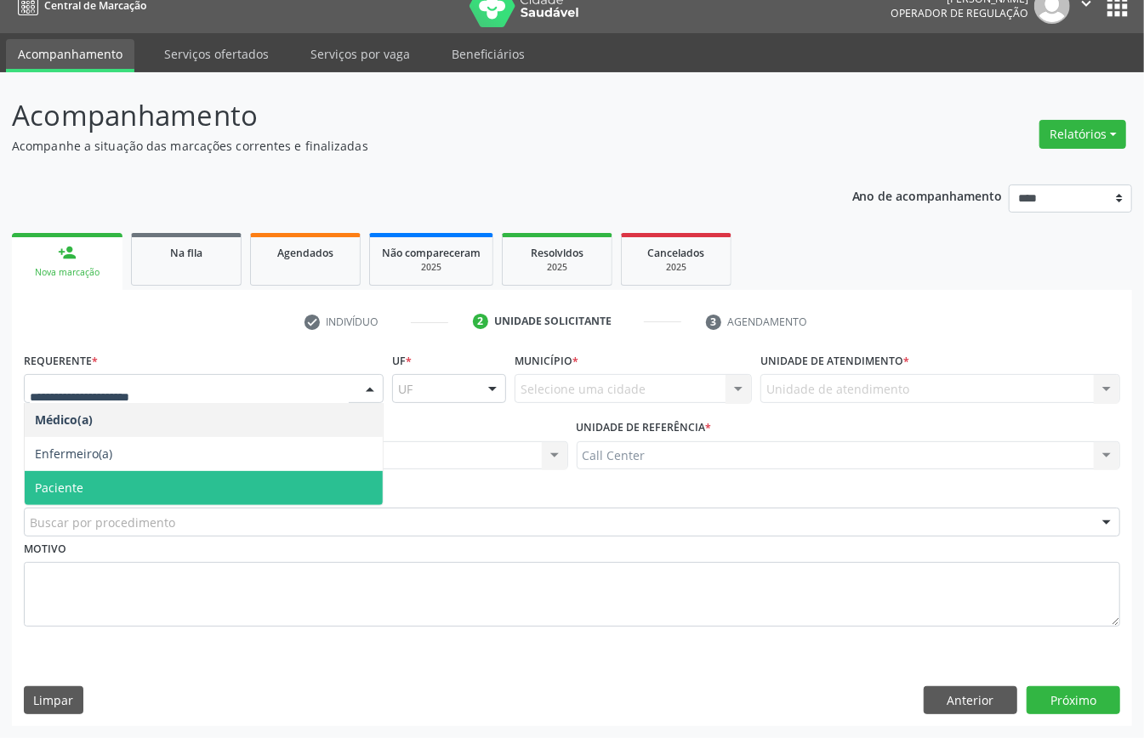
click at [87, 486] on span "Paciente" at bounding box center [204, 488] width 358 height 34
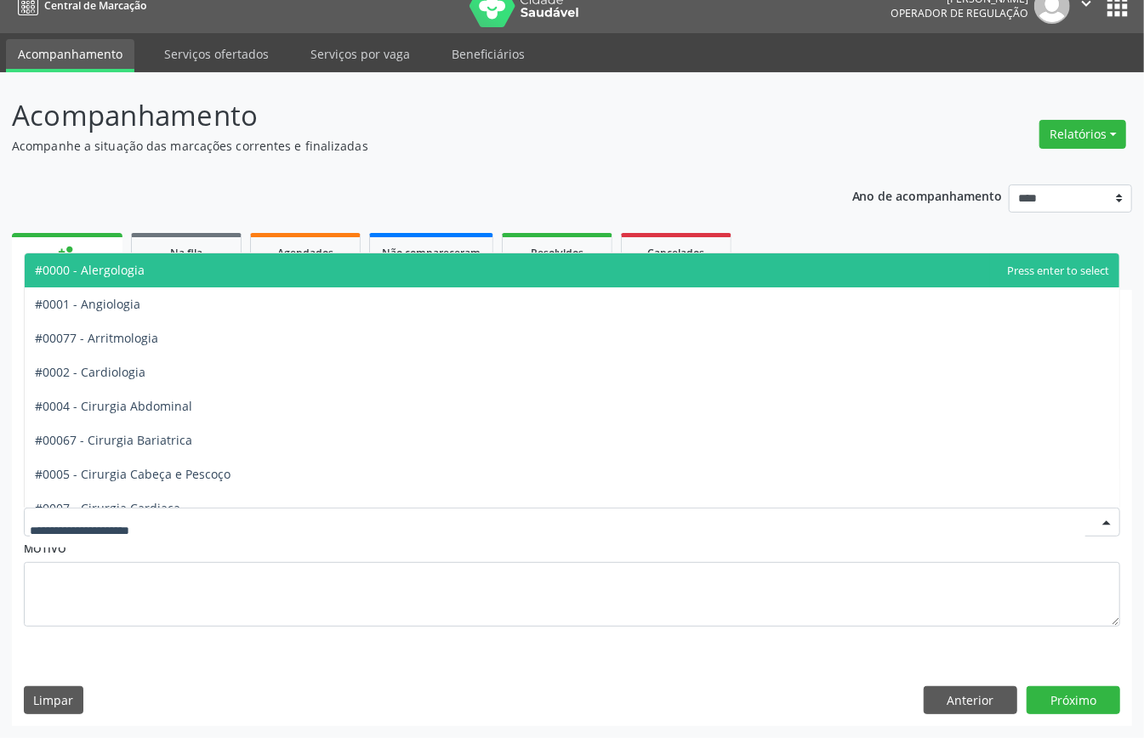
click at [144, 273] on span "#0000 - Alergologia" at bounding box center [90, 270] width 110 height 16
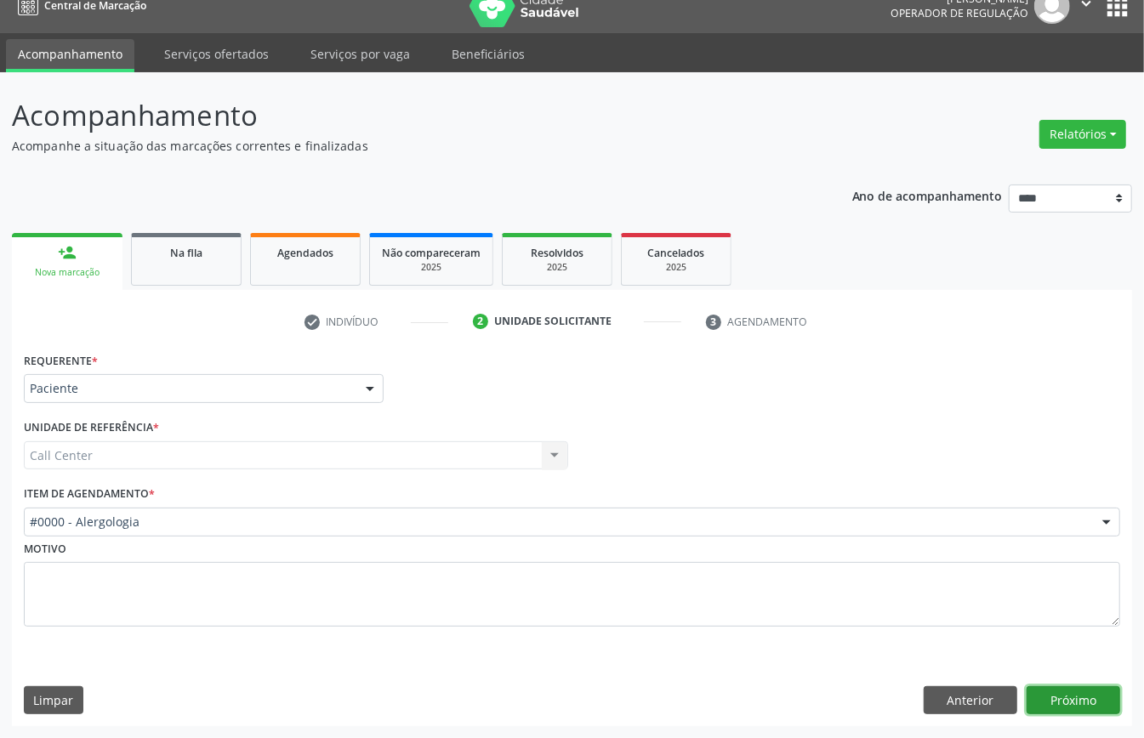
click at [1082, 701] on button "Próximo" at bounding box center [1073, 700] width 94 height 29
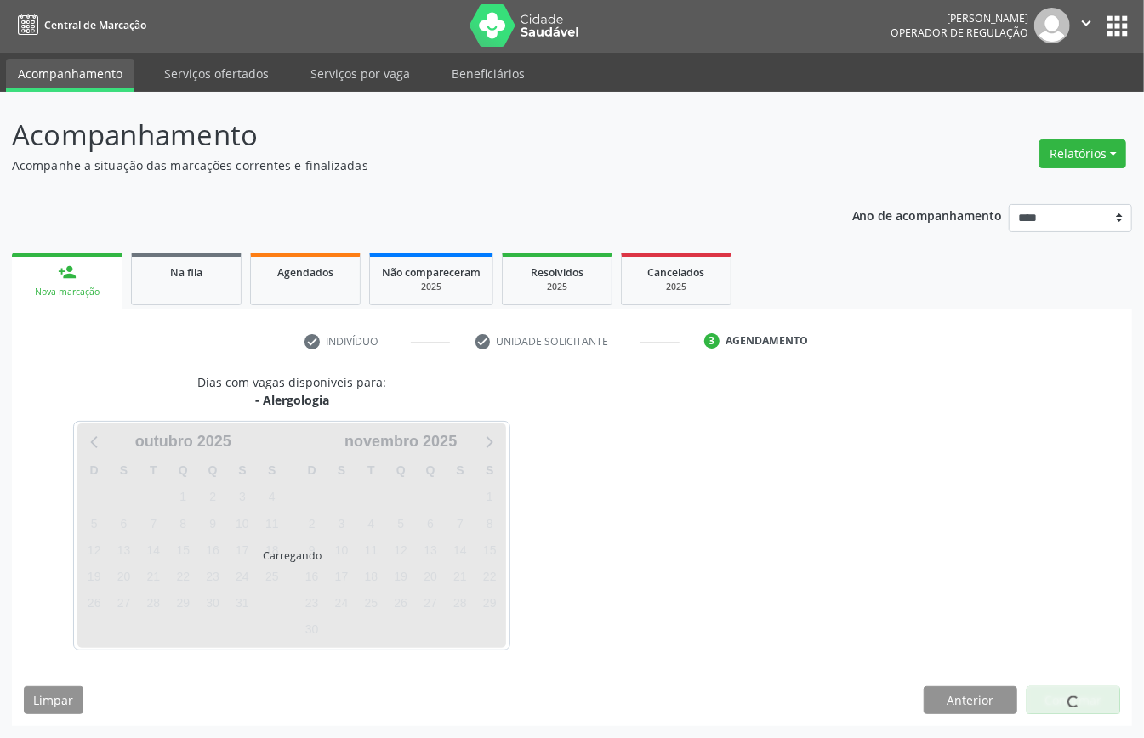
scroll to position [3, 0]
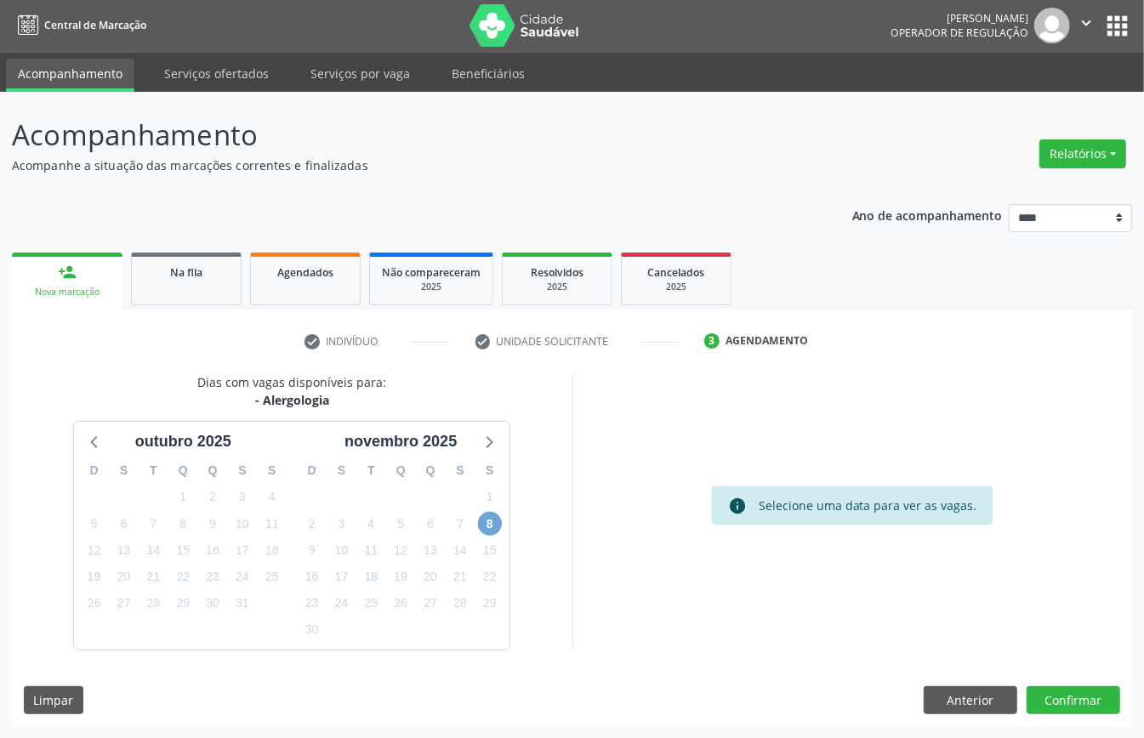
click at [483, 519] on span "8" at bounding box center [490, 524] width 24 height 24
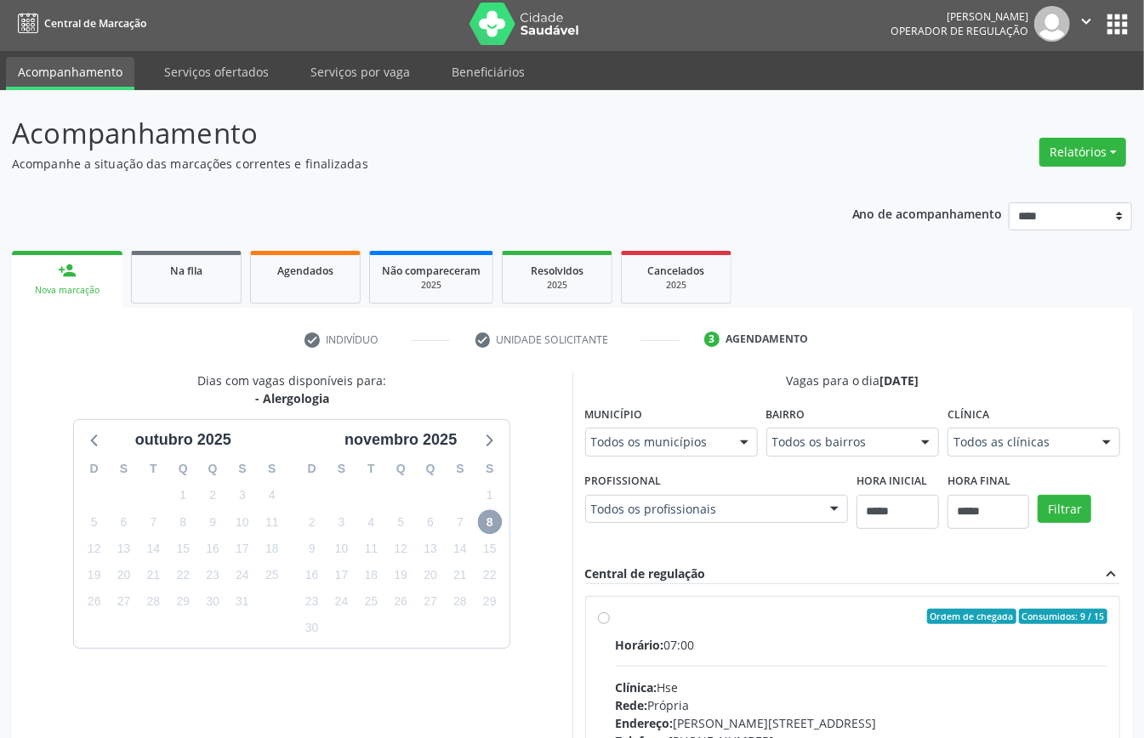
scroll to position [250, 0]
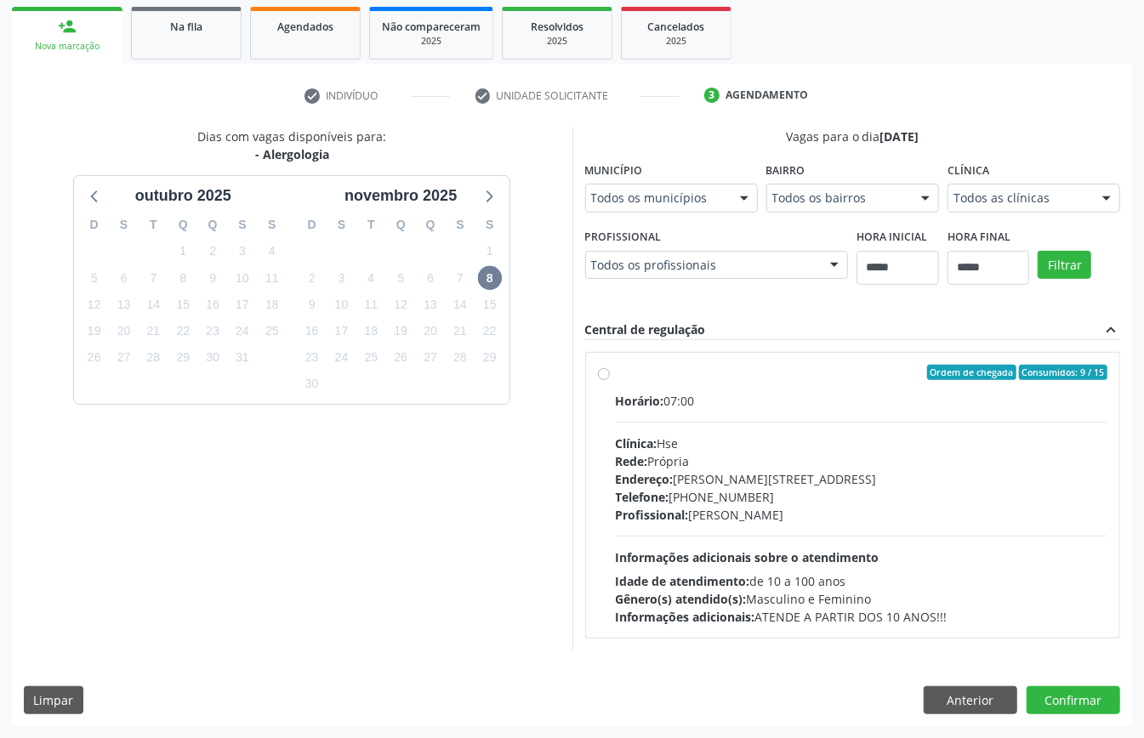
click at [699, 470] on div "Endereço: Av Rosa e Silva, nº 36, Espinheiro, Recife - PE" at bounding box center [862, 479] width 492 height 18
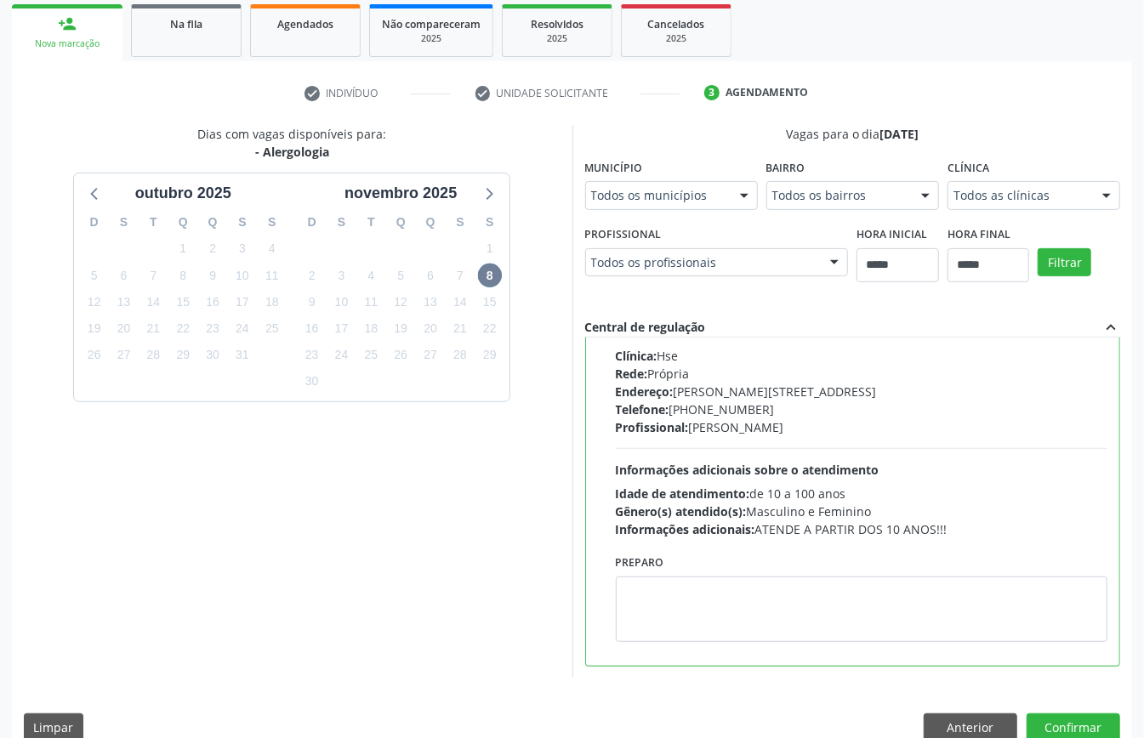
scroll to position [279, 0]
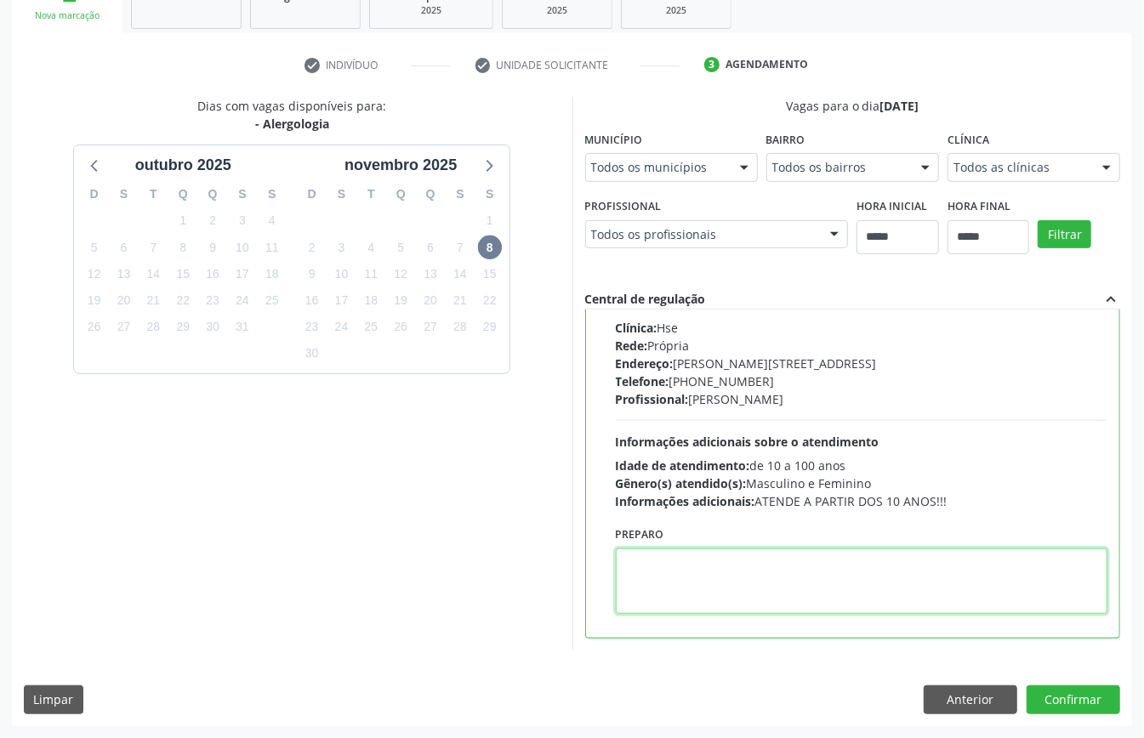
paste textarea "**********"
type textarea "**********"
click at [412, 301] on div "19" at bounding box center [401, 300] width 30 height 26
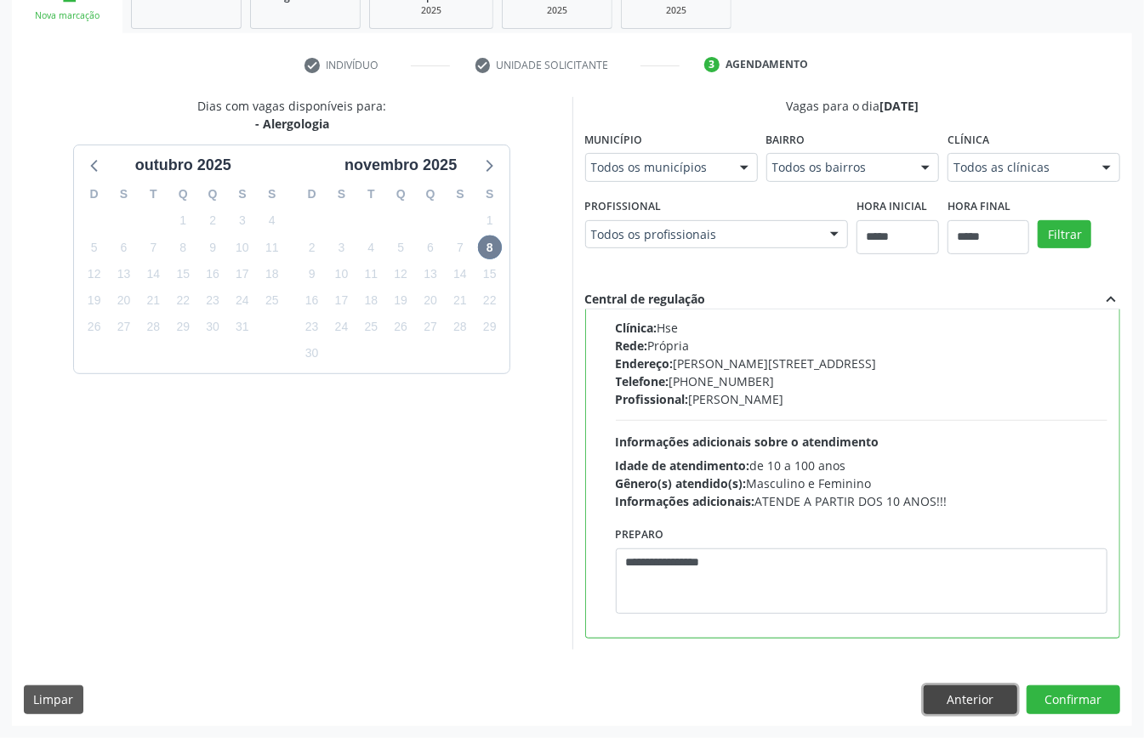
click at [963, 691] on button "Anterior" at bounding box center [970, 699] width 94 height 29
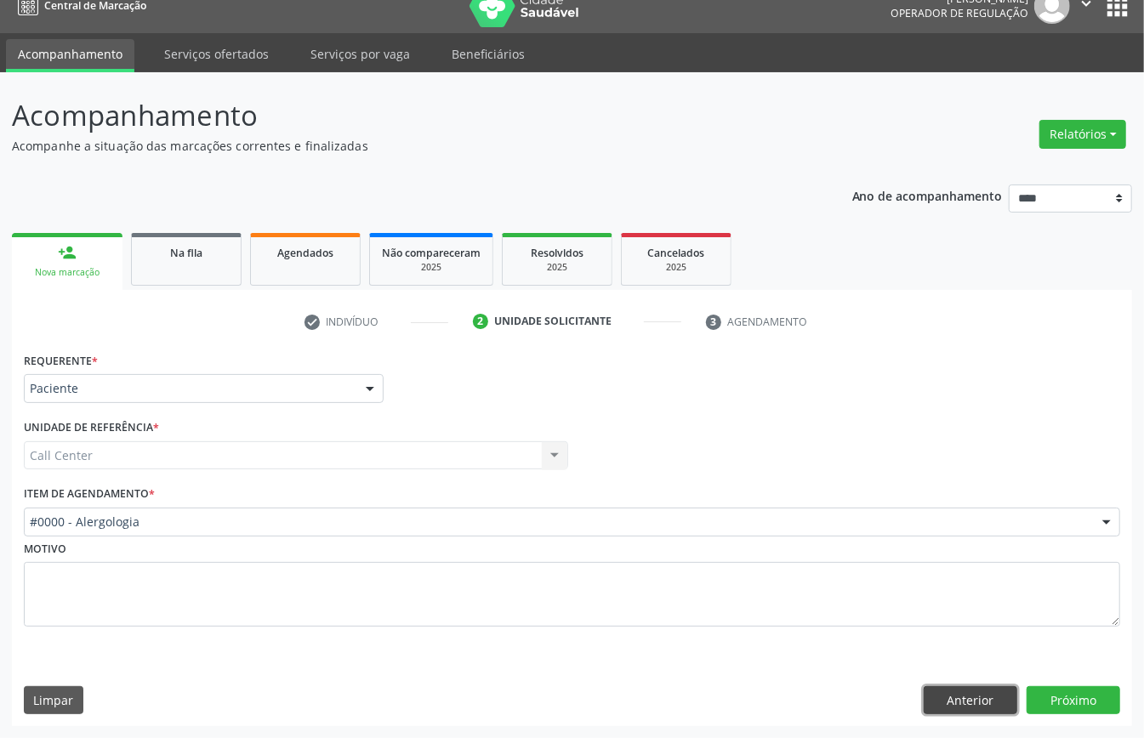
click at [950, 701] on button "Anterior" at bounding box center [970, 700] width 94 height 29
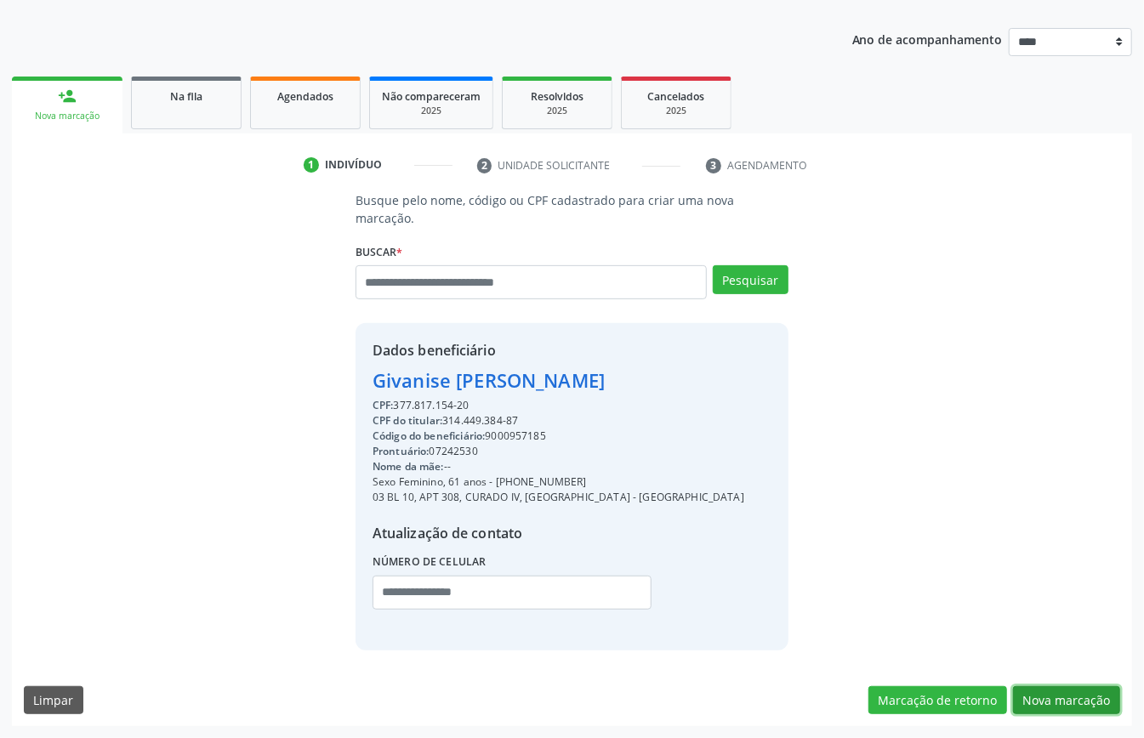
click at [1068, 702] on button "Nova marcação" at bounding box center [1066, 700] width 107 height 29
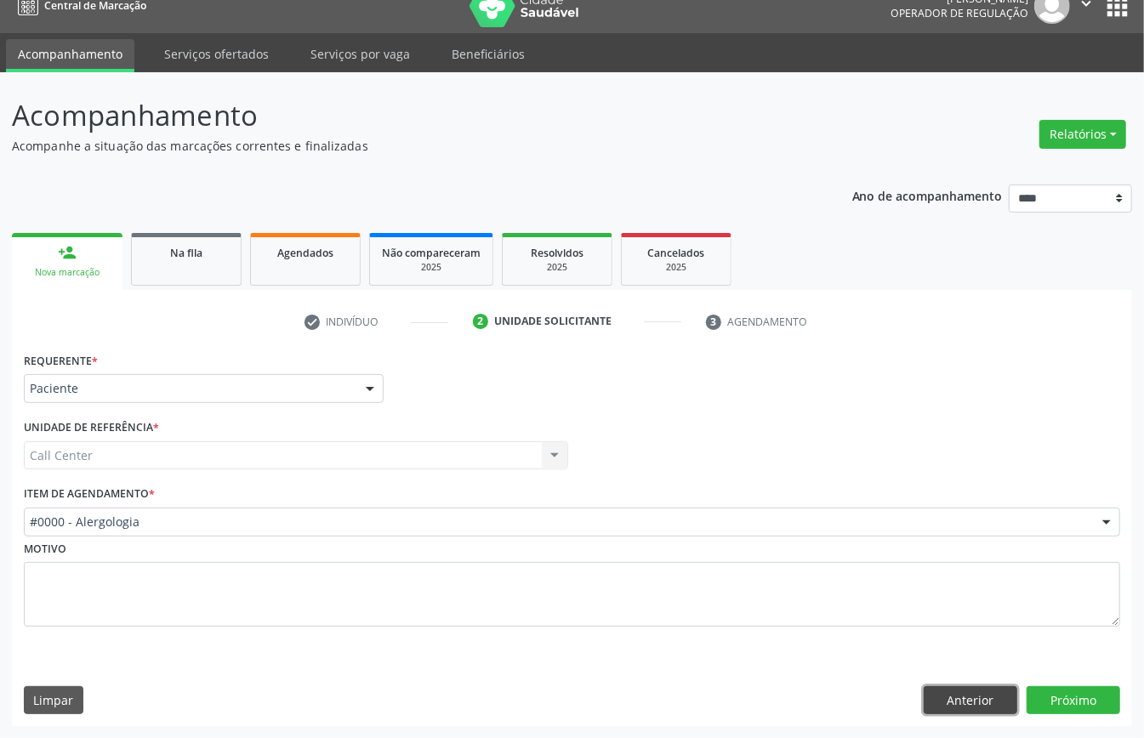
click at [946, 689] on button "Anterior" at bounding box center [970, 700] width 94 height 29
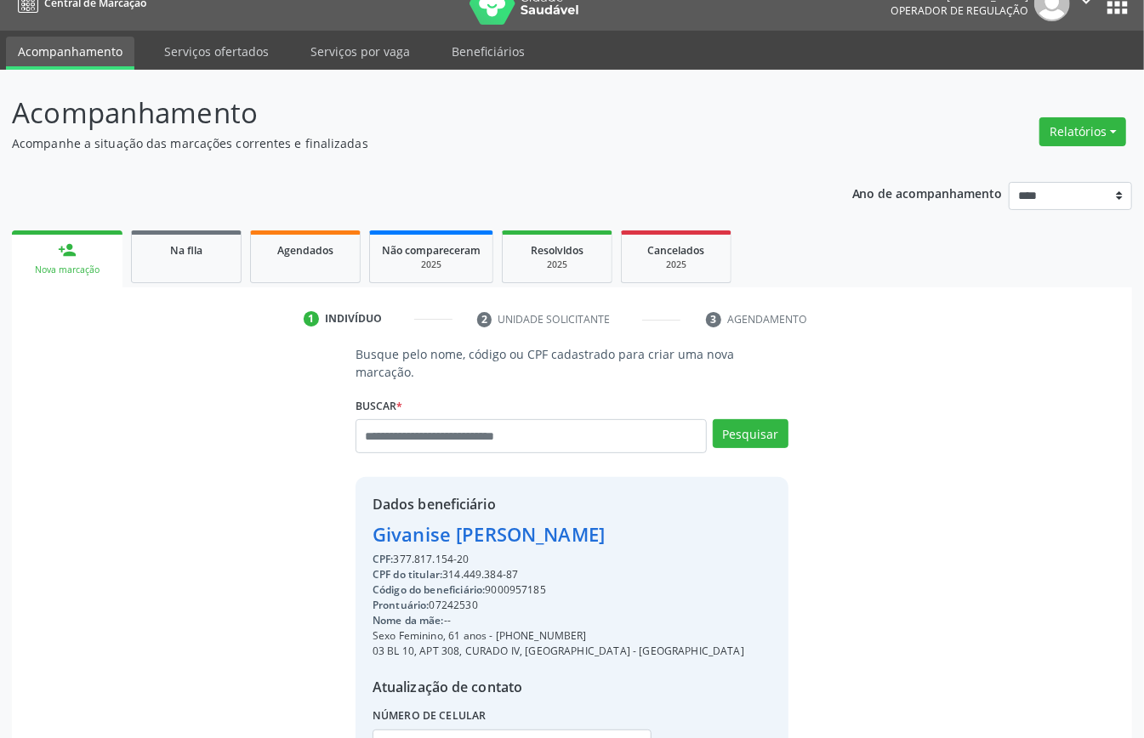
click at [510, 592] on div "Código do beneficiário: 9000957185" at bounding box center [558, 589] width 372 height 15
copy div "9000957185"
drag, startPoint x: 301, startPoint y: 272, endPoint x: 330, endPoint y: 304, distance: 43.4
click at [301, 270] on link "Agendados" at bounding box center [305, 256] width 111 height 53
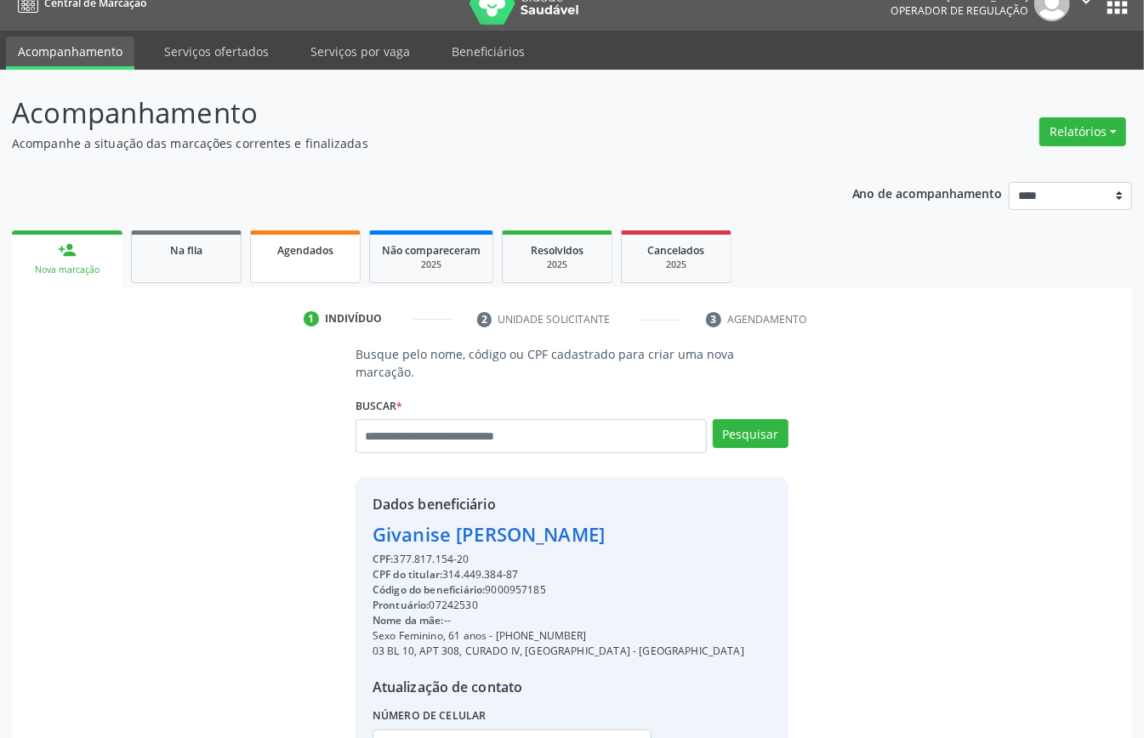
scroll to position [0, 0]
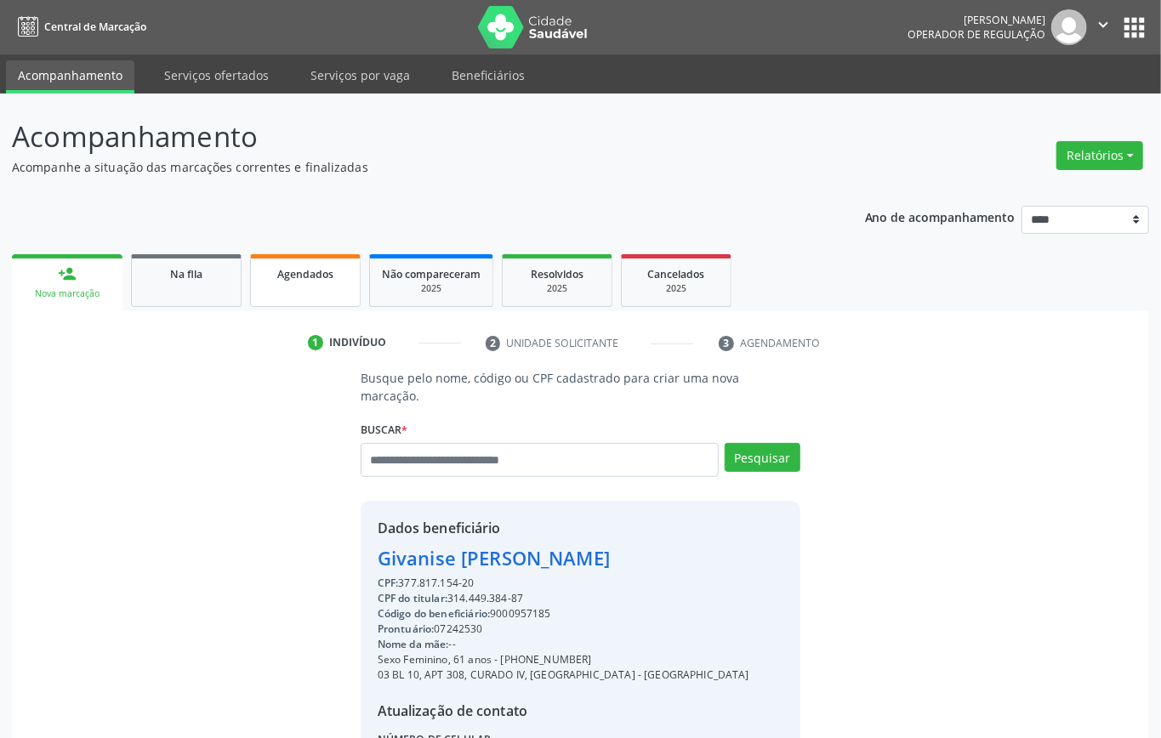
select select "*"
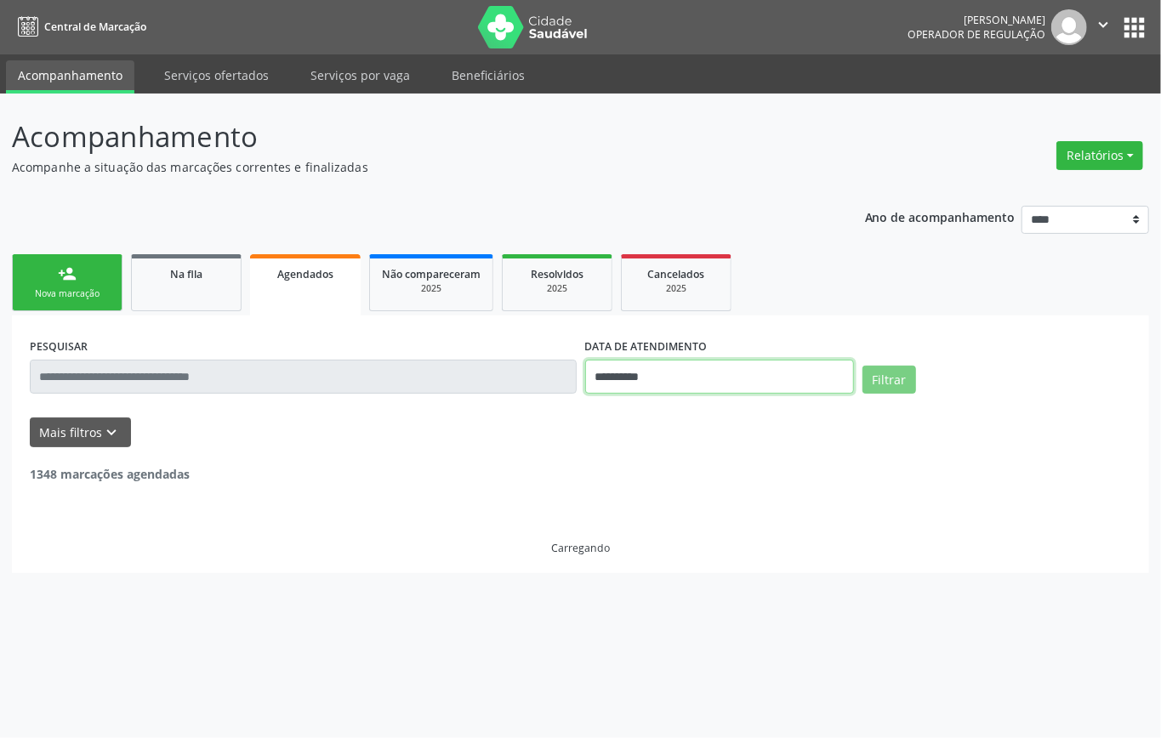
click at [627, 383] on input "**********" at bounding box center [719, 377] width 269 height 34
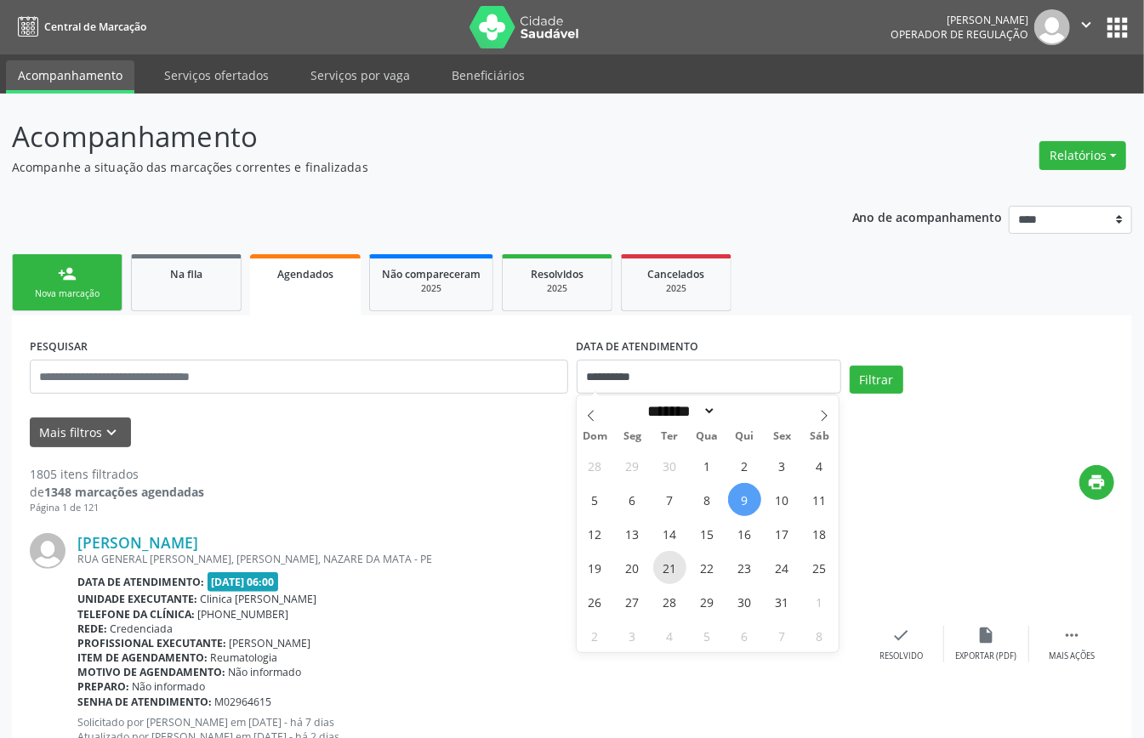
click at [665, 571] on span "21" at bounding box center [669, 567] width 33 height 33
type input "**********"
click at [780, 565] on span "24" at bounding box center [781, 567] width 33 height 33
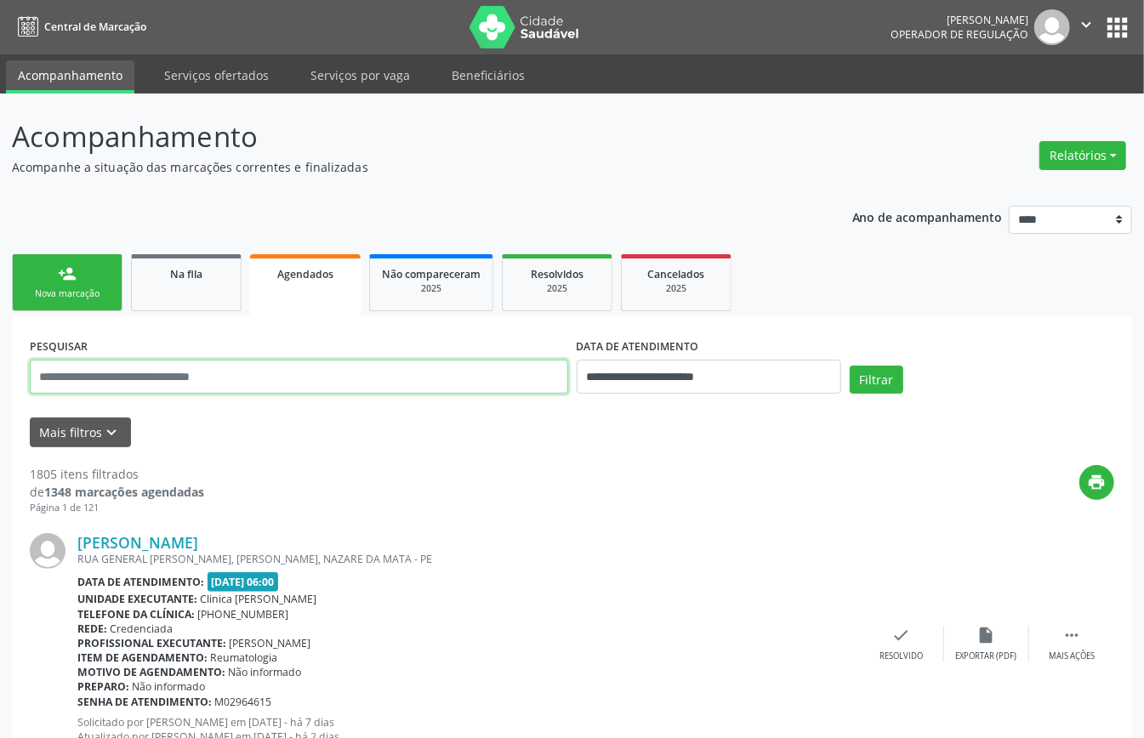
paste input "**********"
type input "**********"
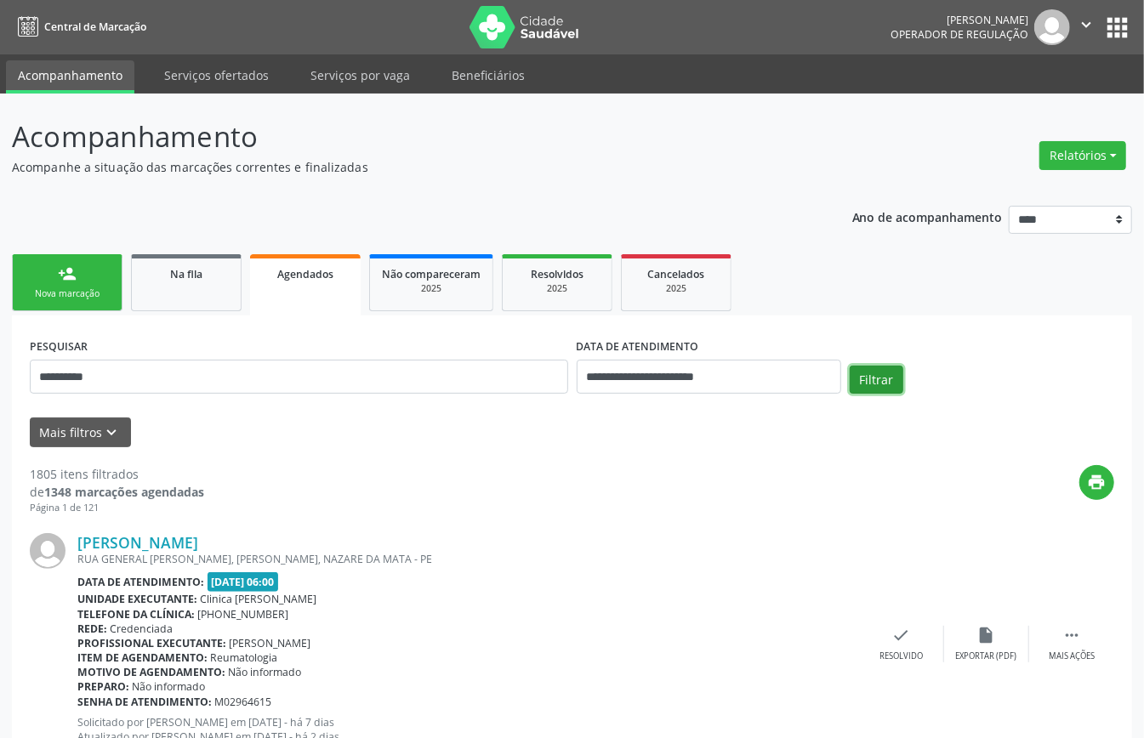
click at [874, 366] on button "Filtrar" at bounding box center [876, 380] width 54 height 29
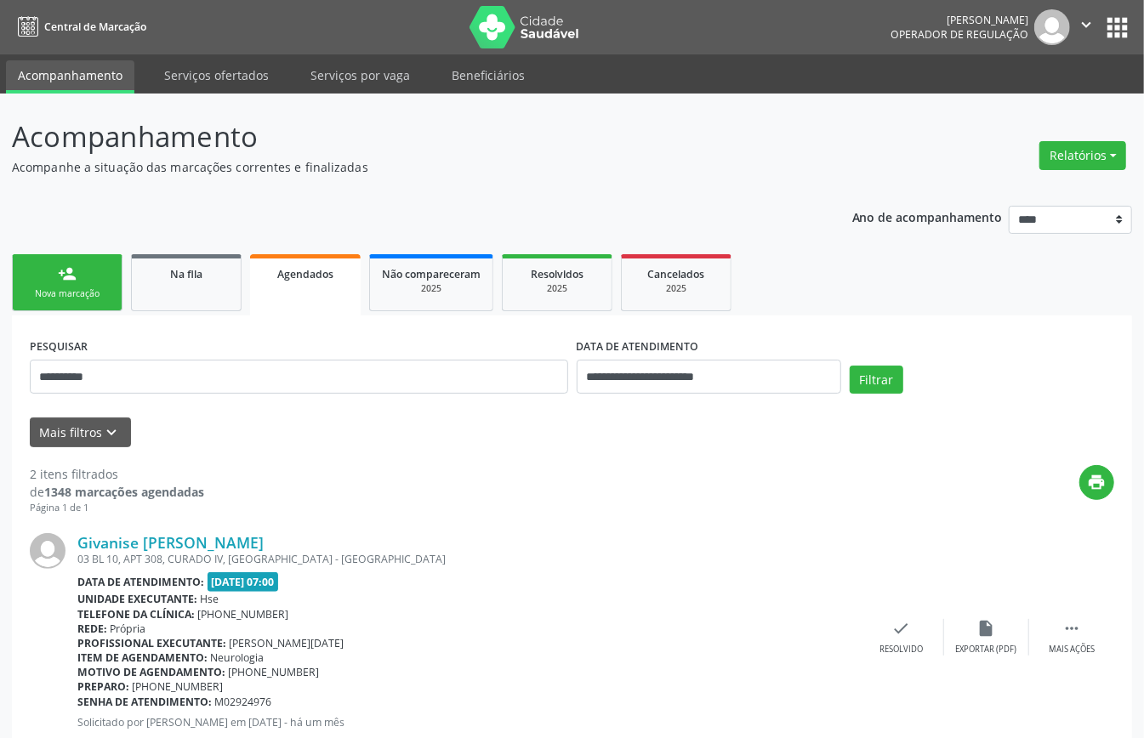
scroll to position [297, 0]
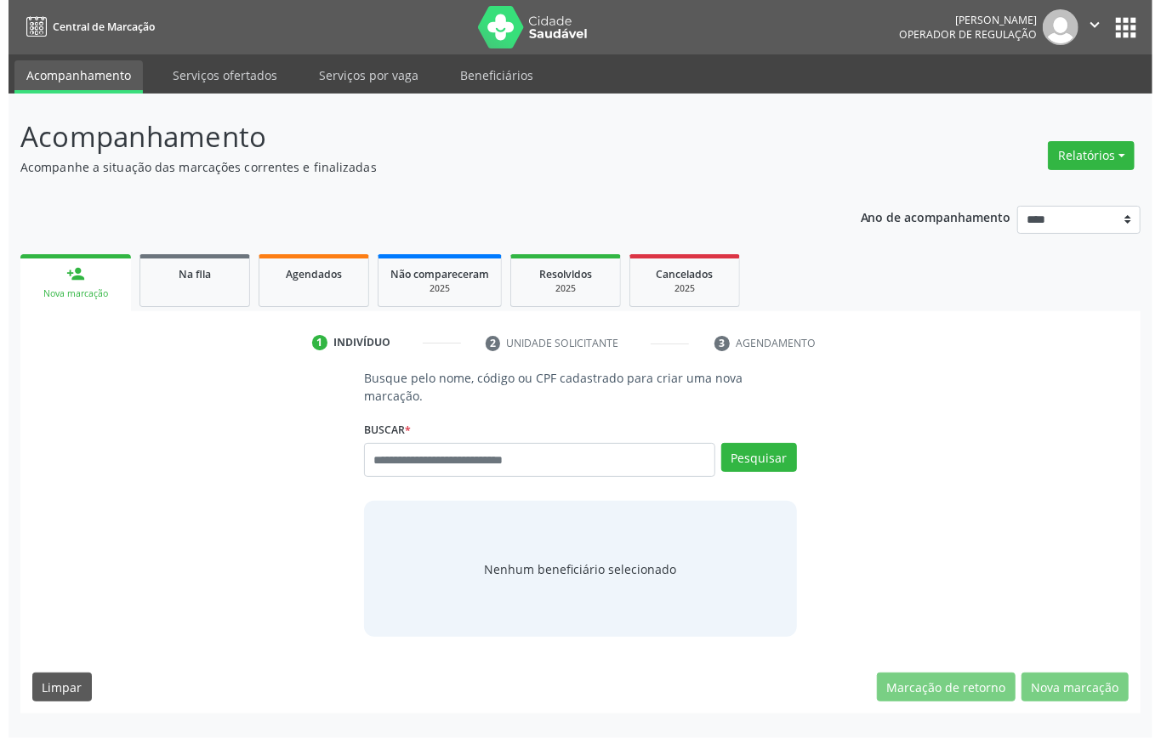
scroll to position [0, 0]
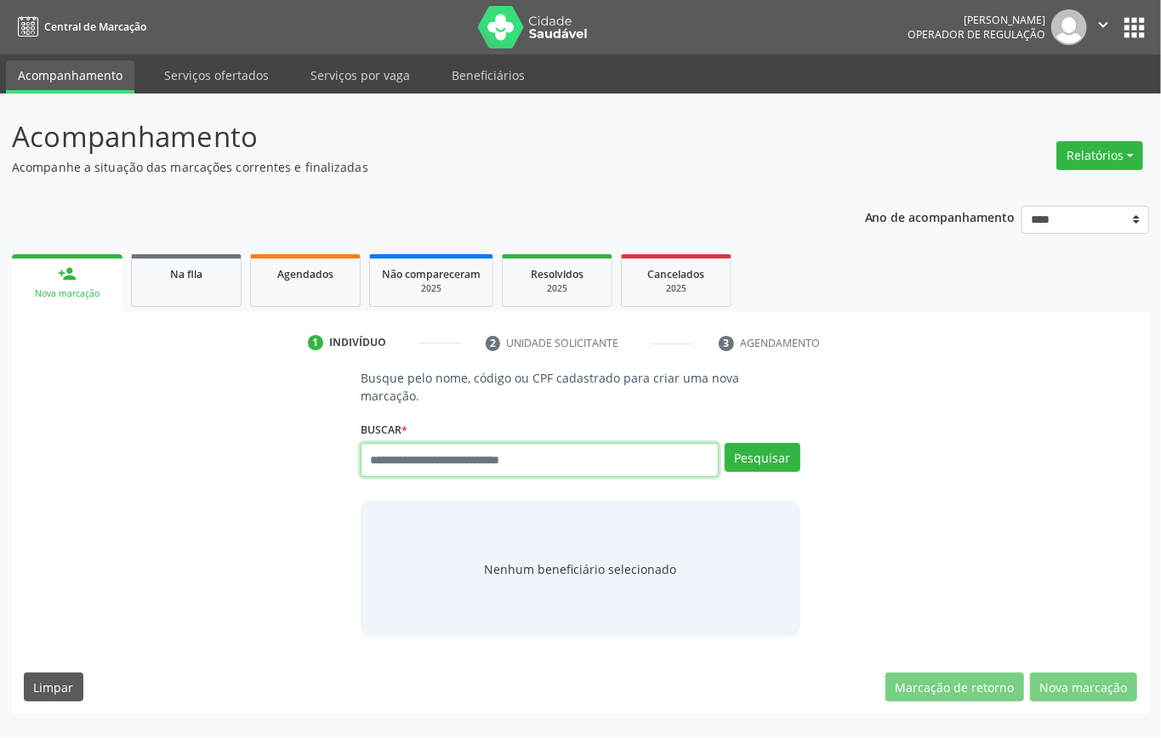
click at [425, 457] on input "text" at bounding box center [540, 460] width 358 height 34
click at [474, 450] on input "text" at bounding box center [540, 460] width 358 height 34
type input "**********"
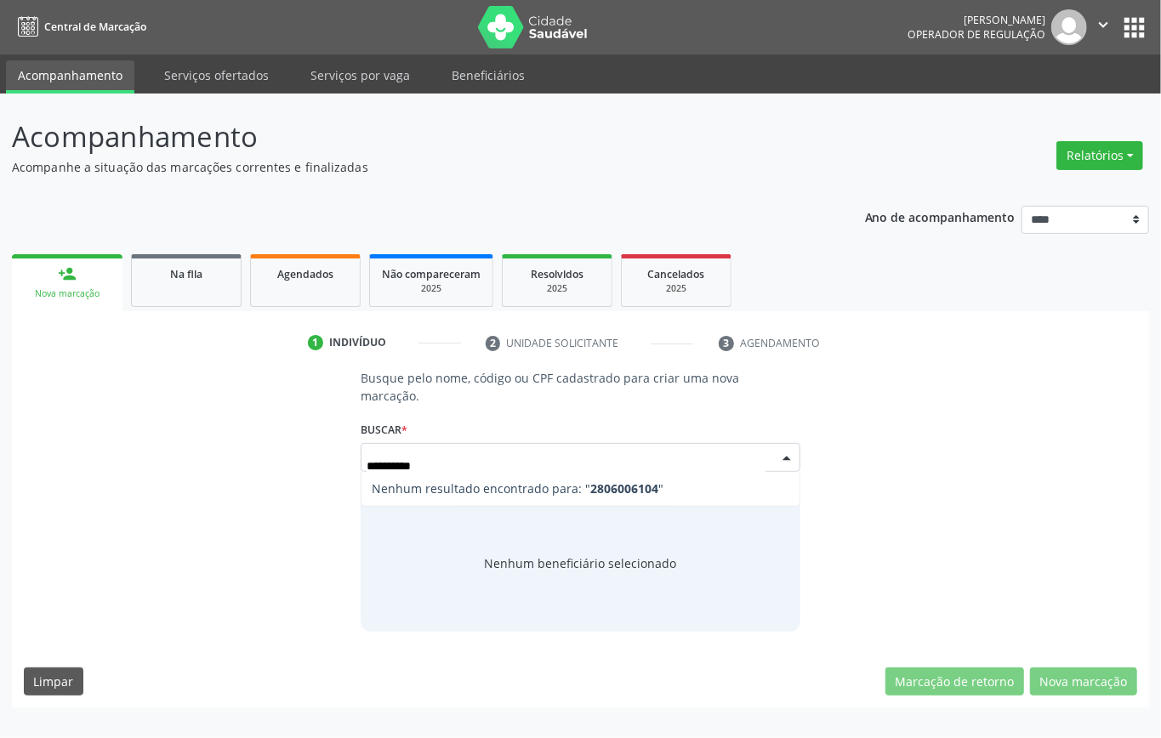
click at [400, 469] on input "**********" at bounding box center [565, 466] width 399 height 34
type input "*********"
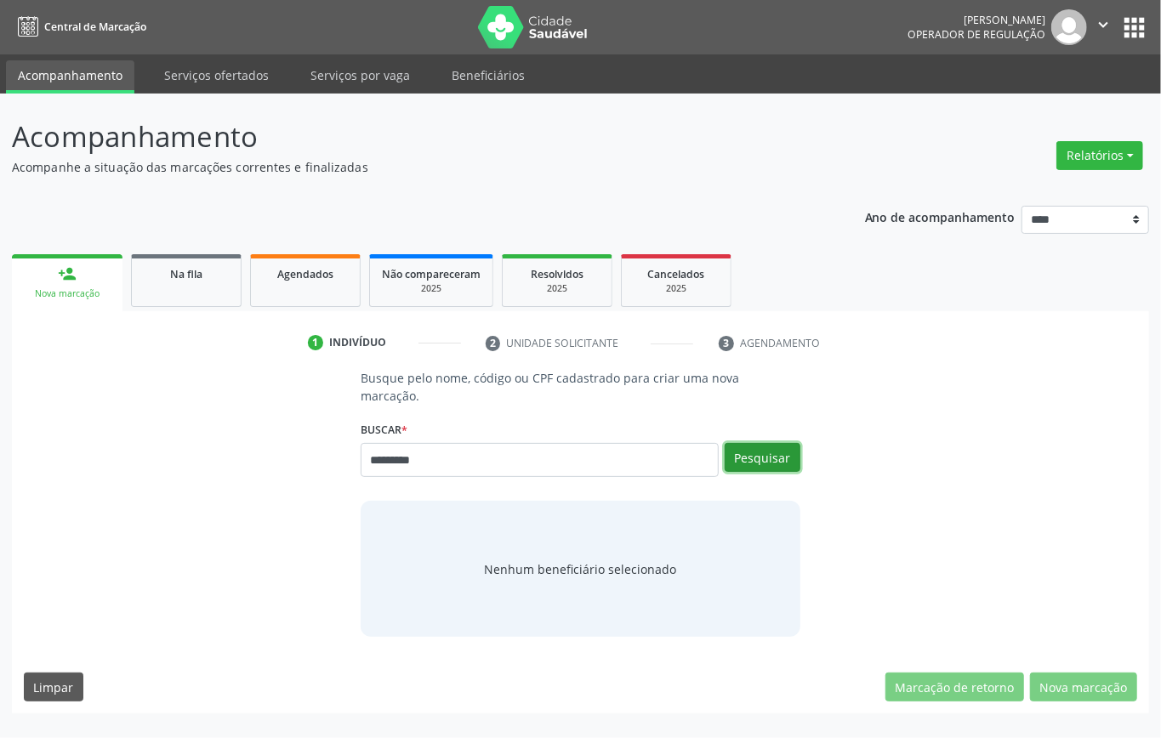
click at [782, 450] on button "Pesquisar" at bounding box center [762, 457] width 76 height 29
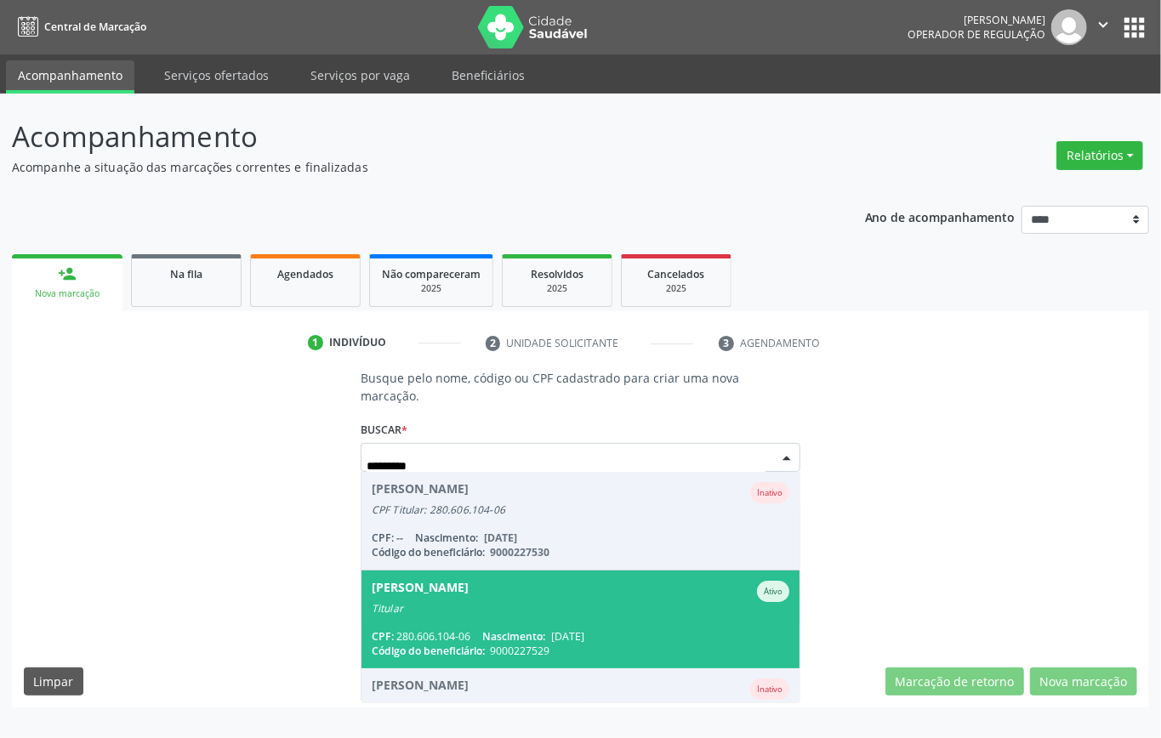
click at [677, 630] on div "CPF: 280.606.104-06 Nascimento: 18/11/1960" at bounding box center [580, 636] width 417 height 14
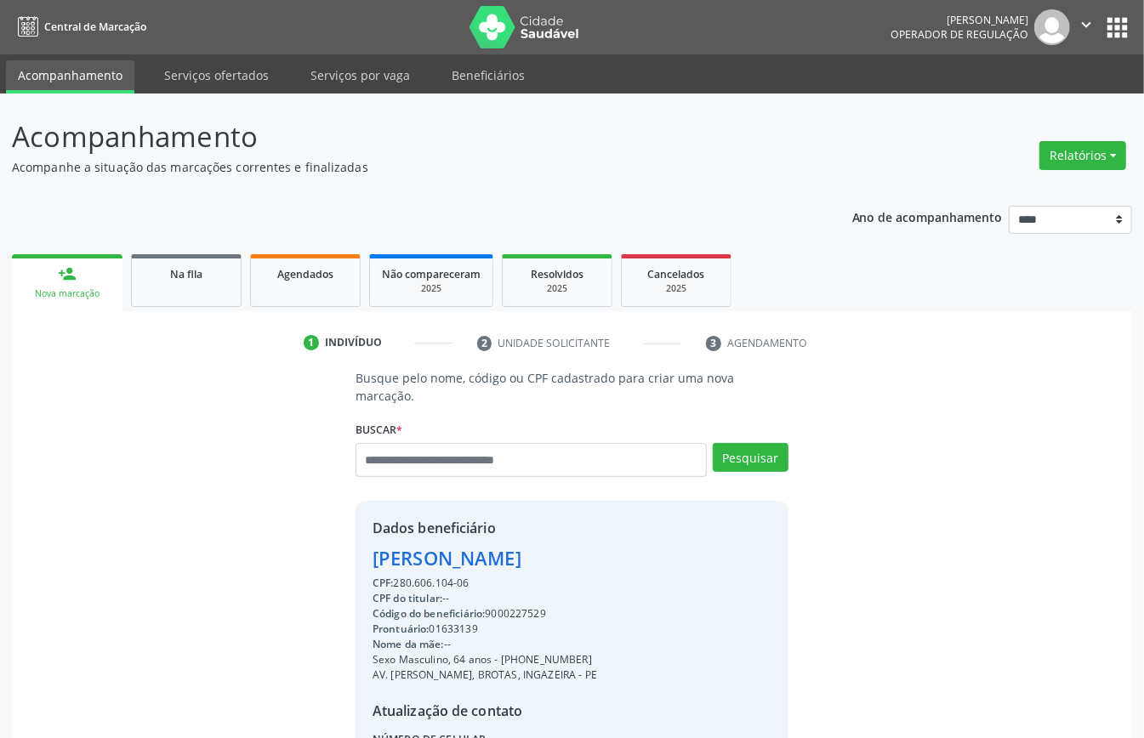
scroll to position [179, 0]
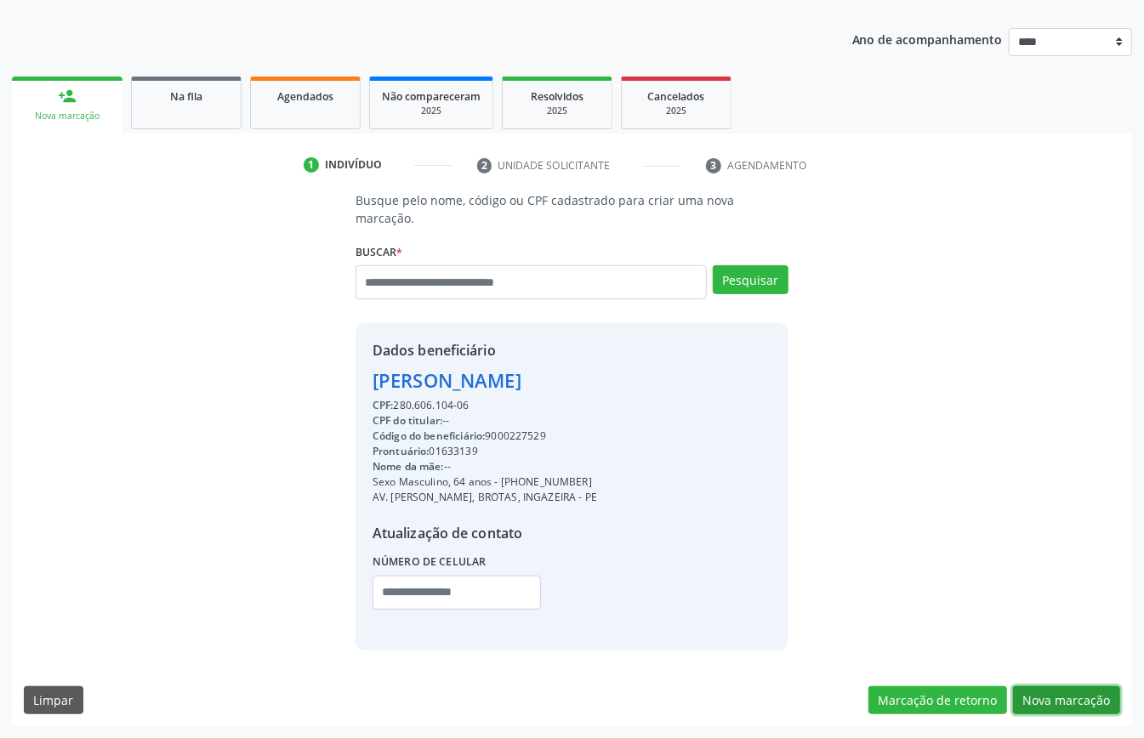
click at [1075, 699] on button "Nova marcação" at bounding box center [1066, 700] width 107 height 29
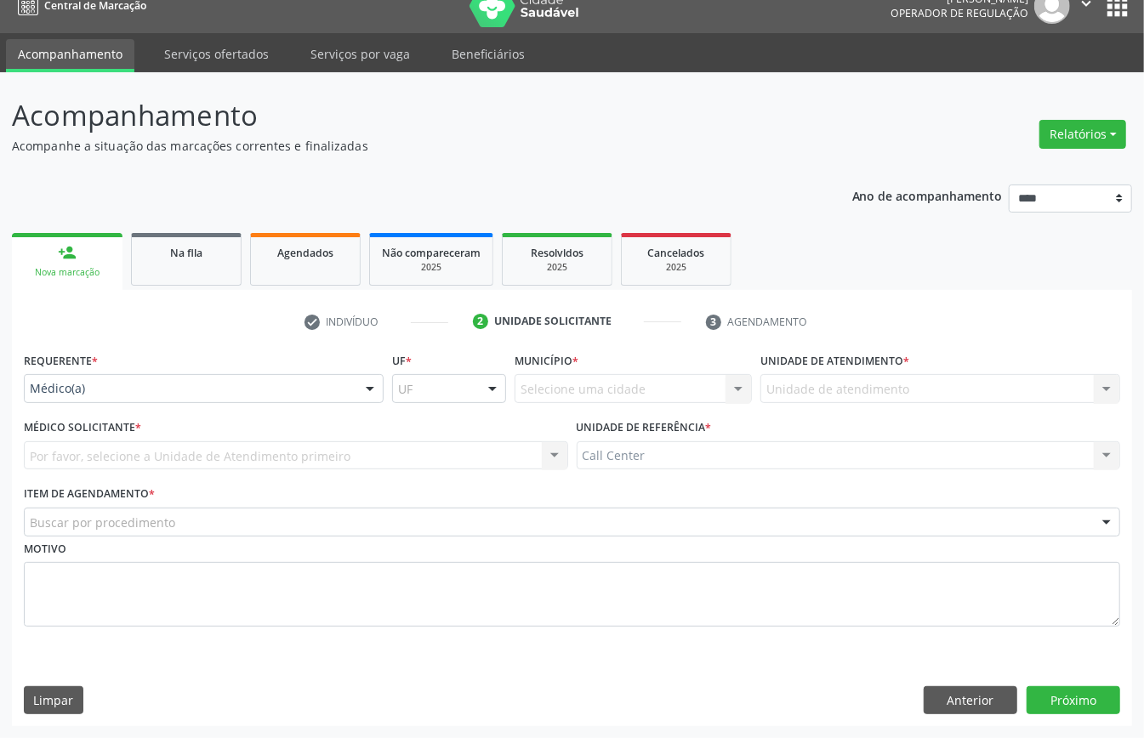
scroll to position [24, 0]
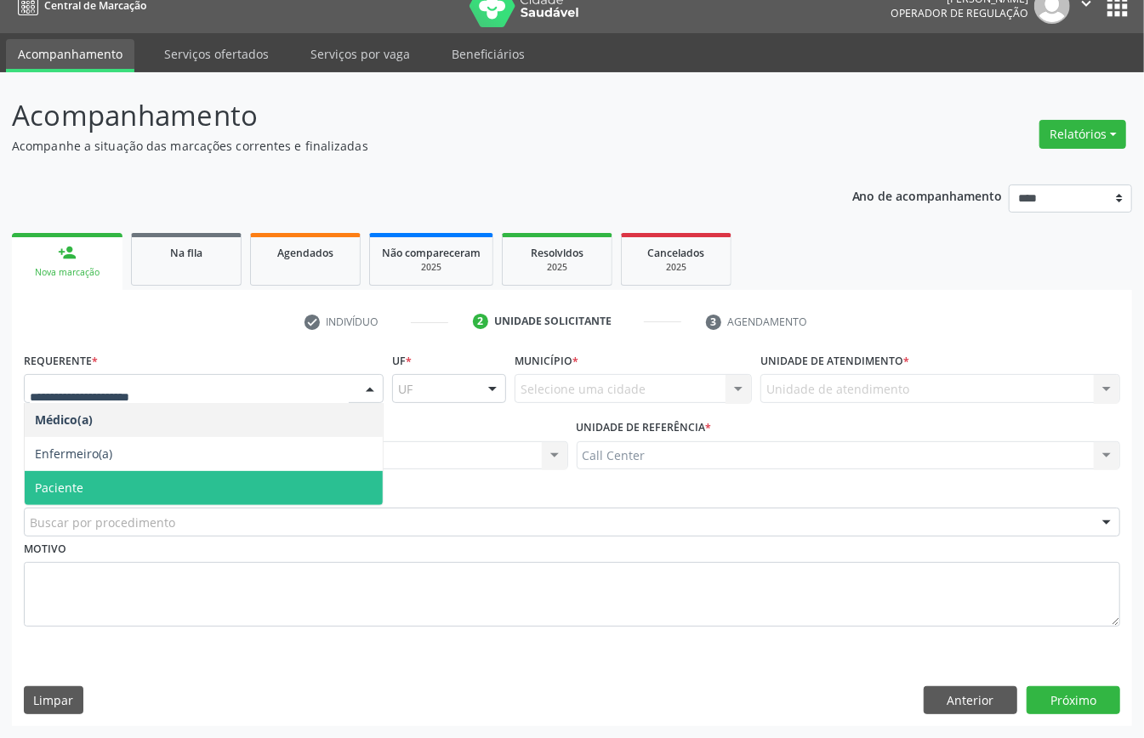
click at [113, 481] on span "Paciente" at bounding box center [204, 488] width 358 height 34
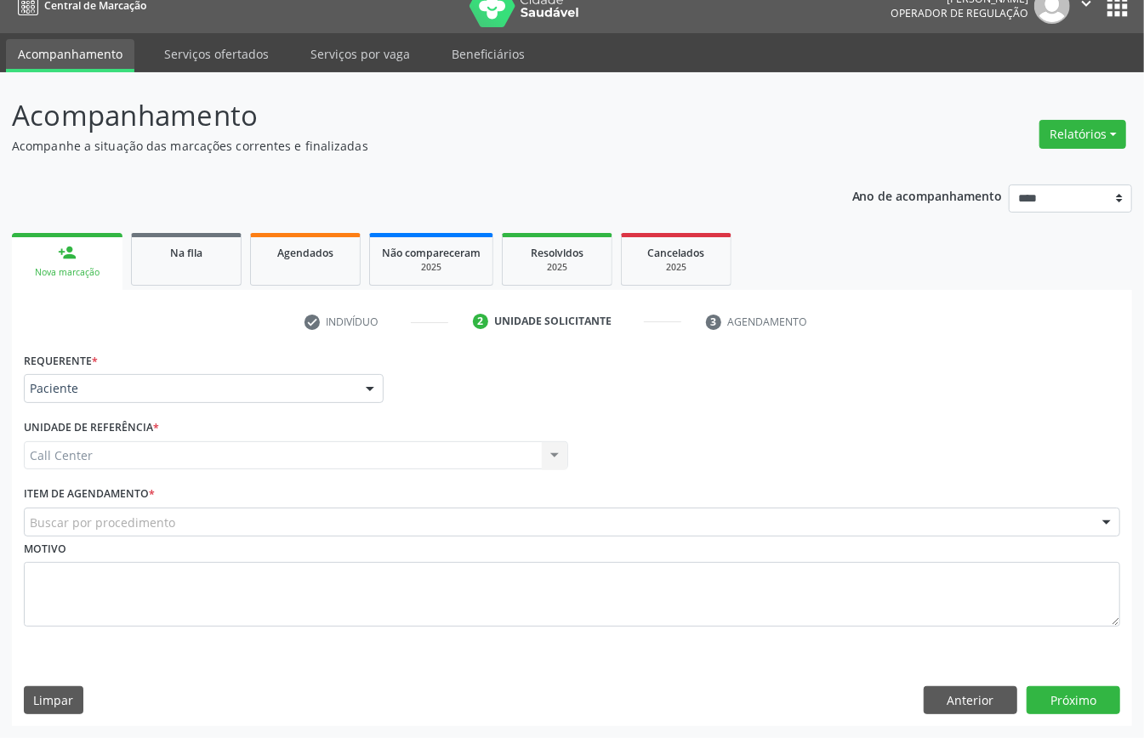
click at [116, 508] on div "Buscar por procedimento" at bounding box center [572, 522] width 1096 height 29
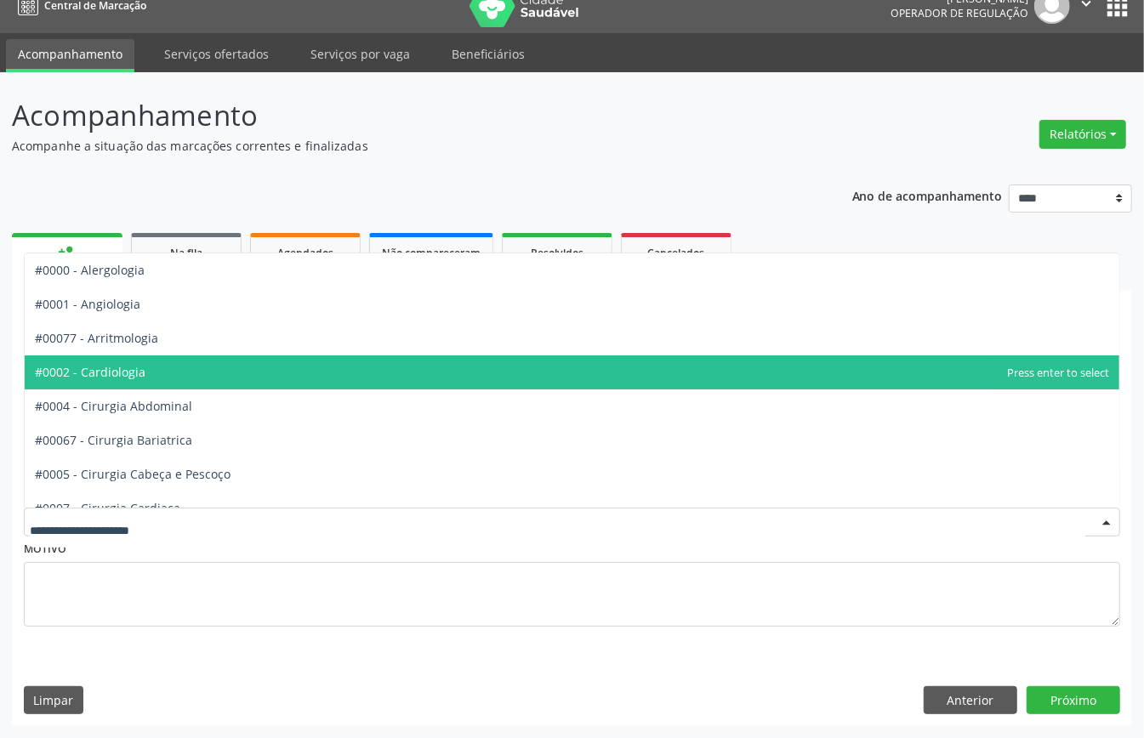
click at [131, 372] on span "#0002 - Cardiologia" at bounding box center [90, 372] width 111 height 16
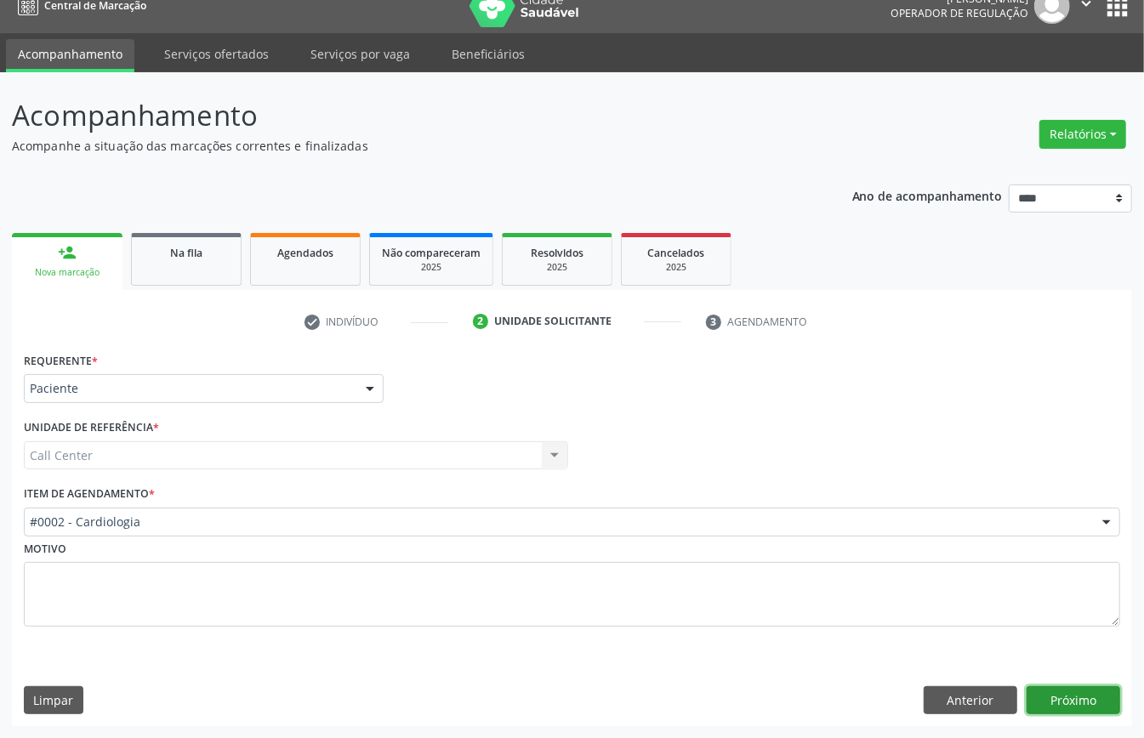
click at [1063, 704] on button "Próximo" at bounding box center [1073, 700] width 94 height 29
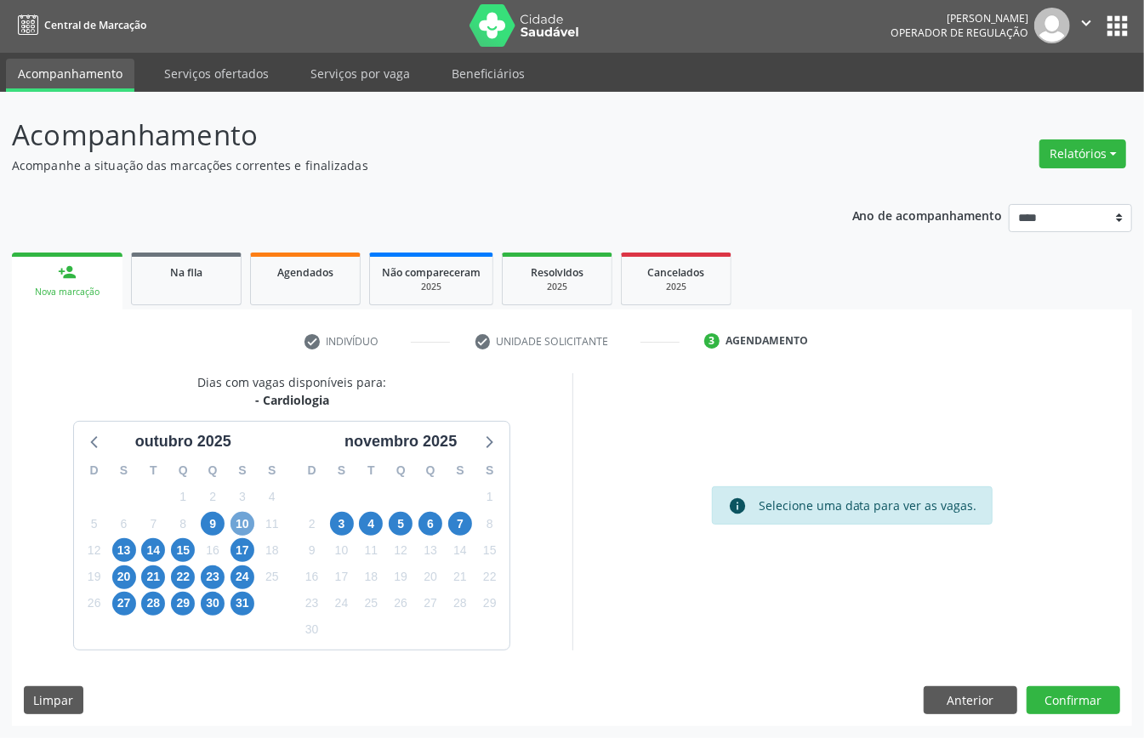
click at [241, 521] on span "10" at bounding box center [242, 524] width 24 height 24
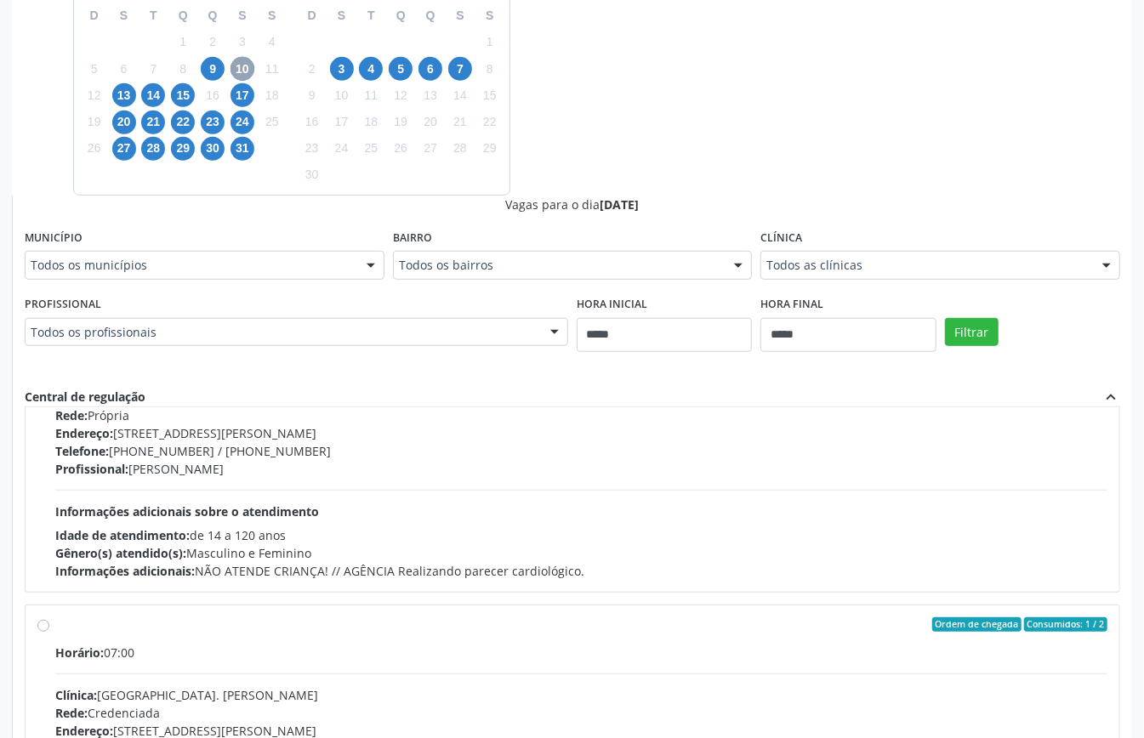
scroll to position [270, 0]
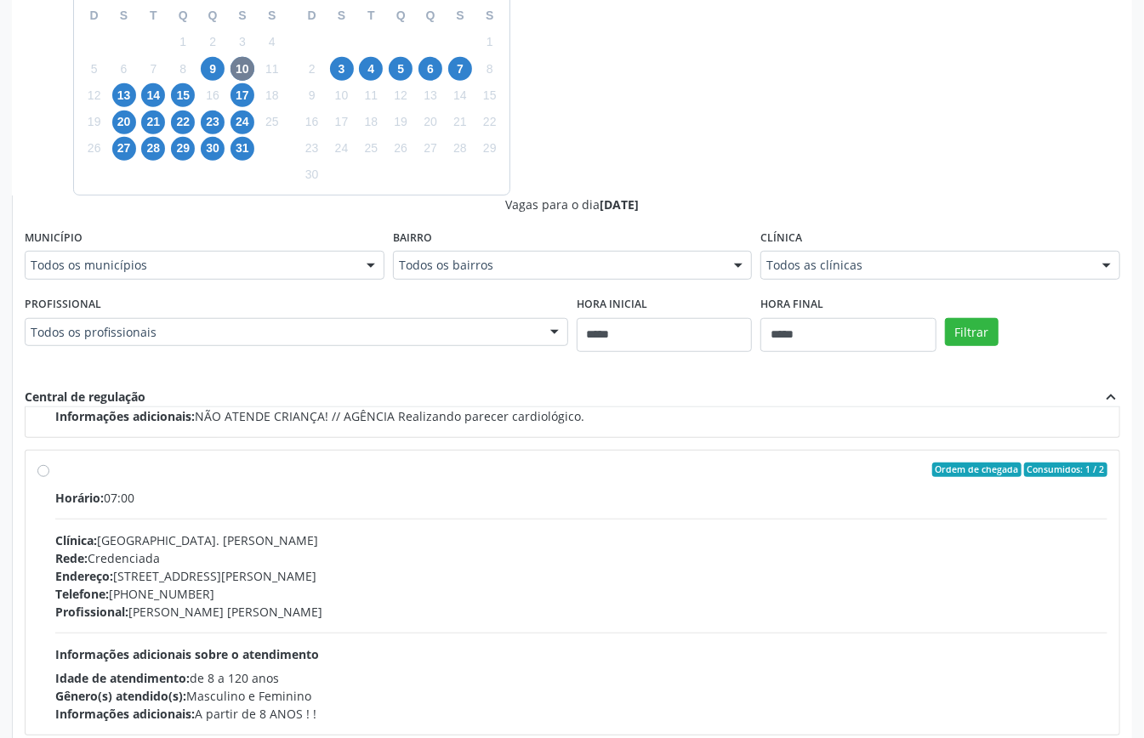
click at [250, 542] on div "Clínica: Centro Hospitalar Dr. Jose Evodio de Moura" at bounding box center [581, 540] width 1052 height 18
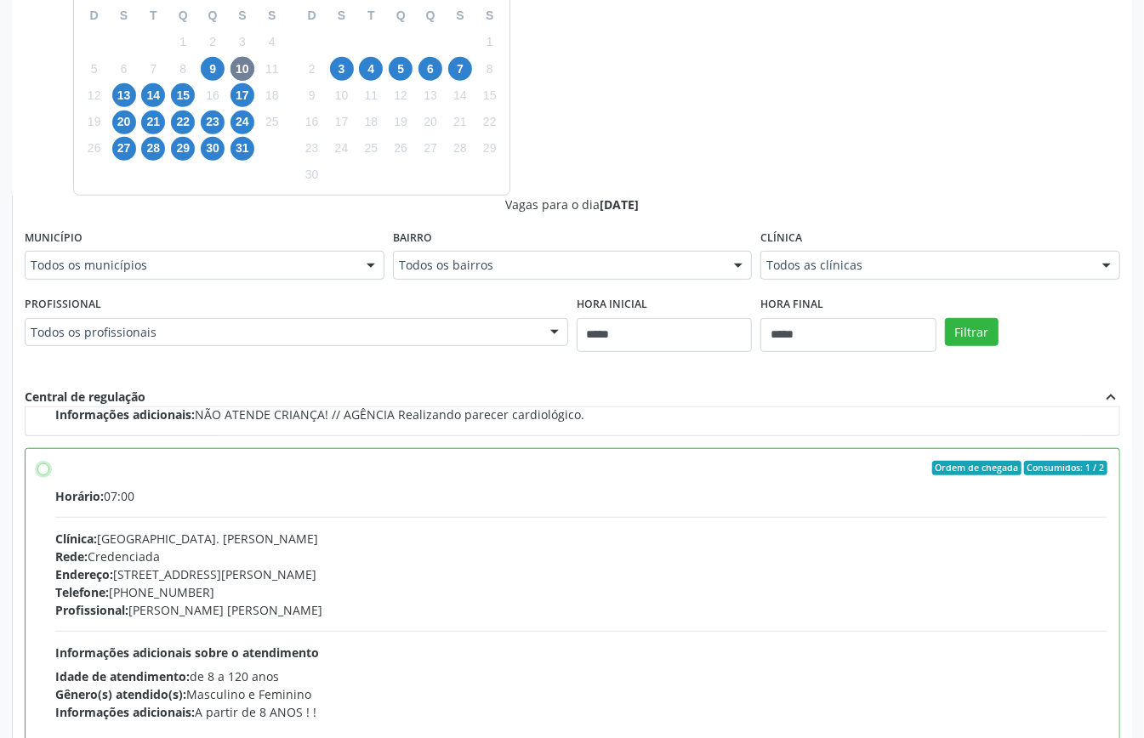
scroll to position [385, 0]
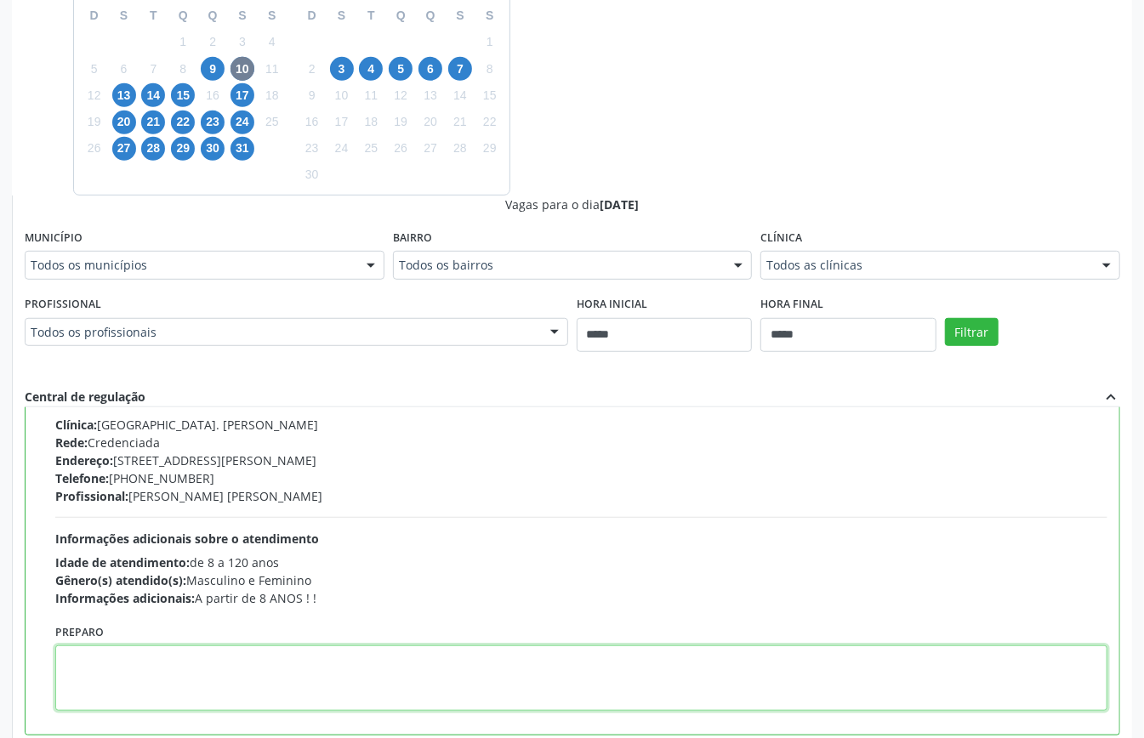
paste textarea "**********"
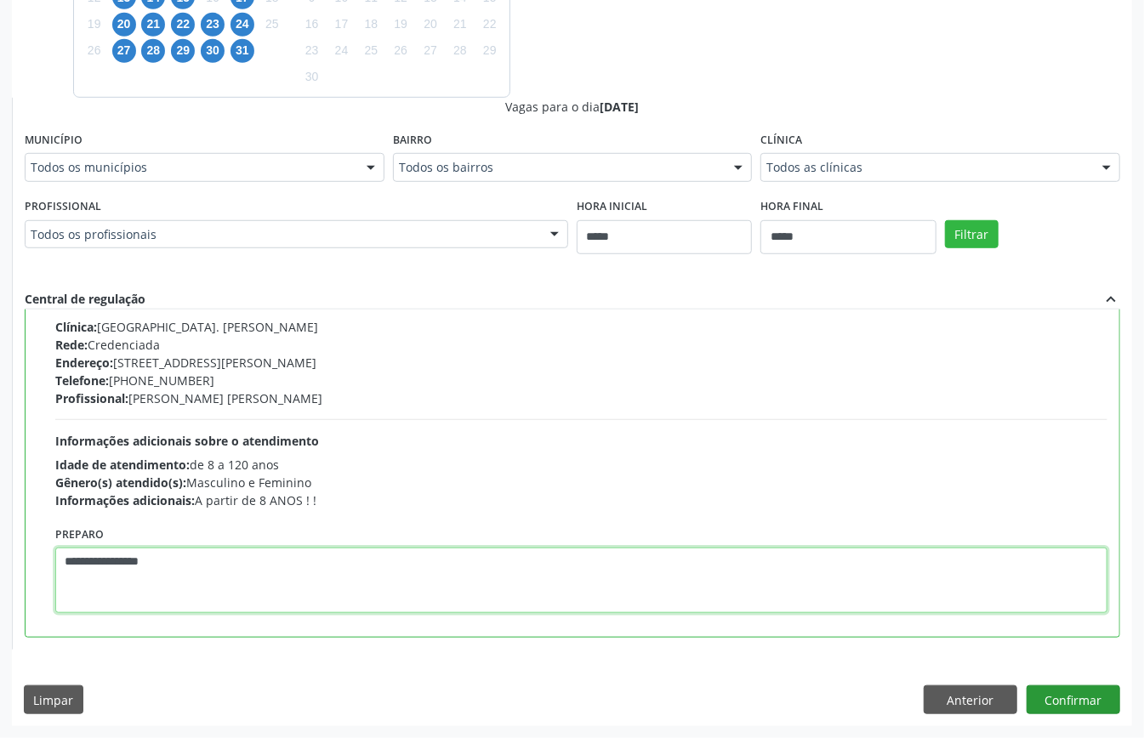
type textarea "**********"
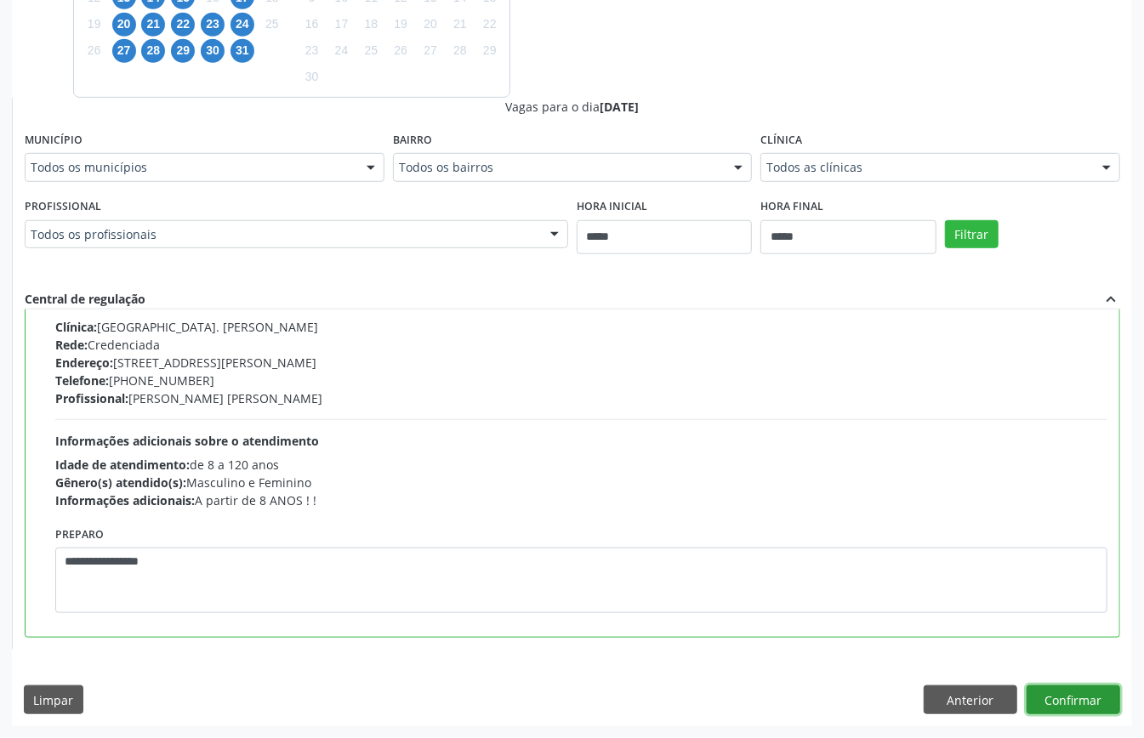
click at [1035, 688] on button "Confirmar" at bounding box center [1073, 699] width 94 height 29
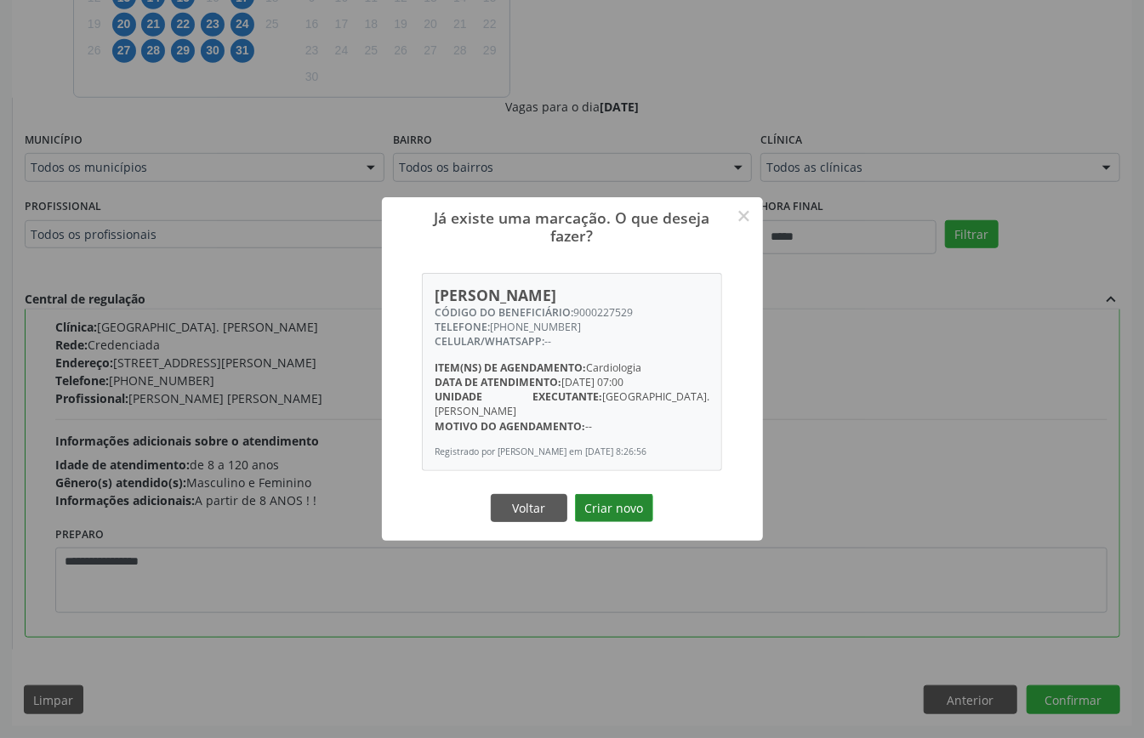
click at [622, 504] on button "Criar novo" at bounding box center [614, 508] width 78 height 29
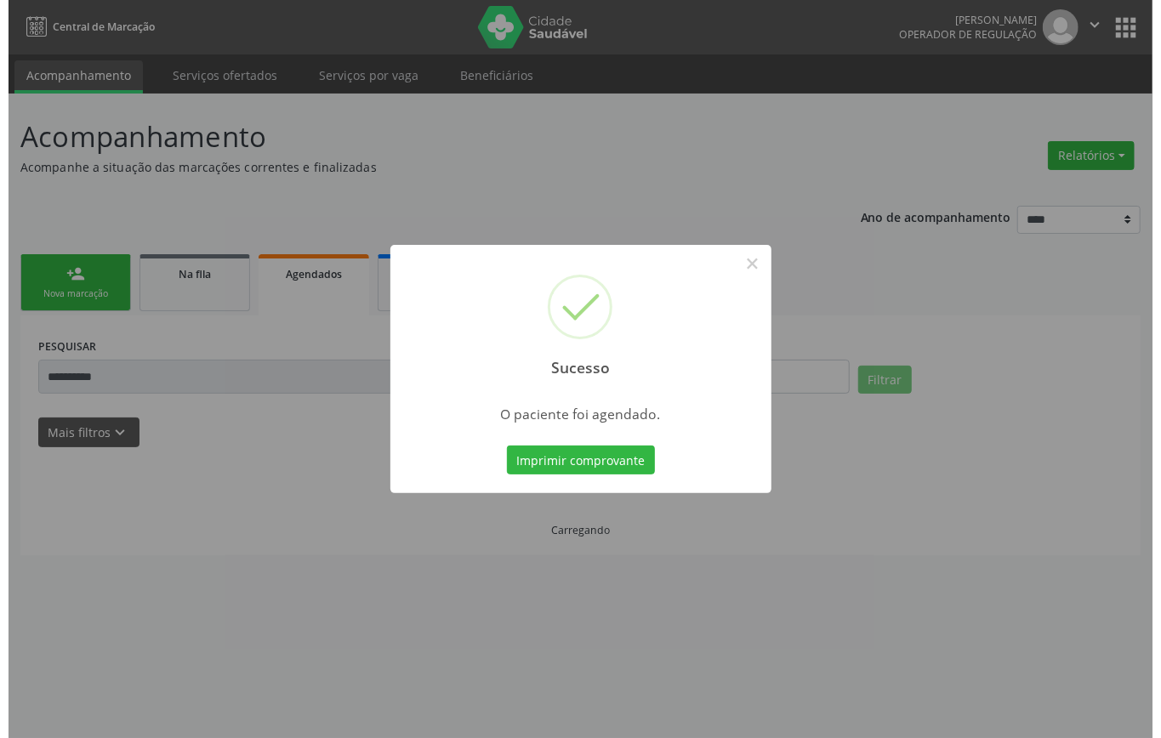
scroll to position [0, 0]
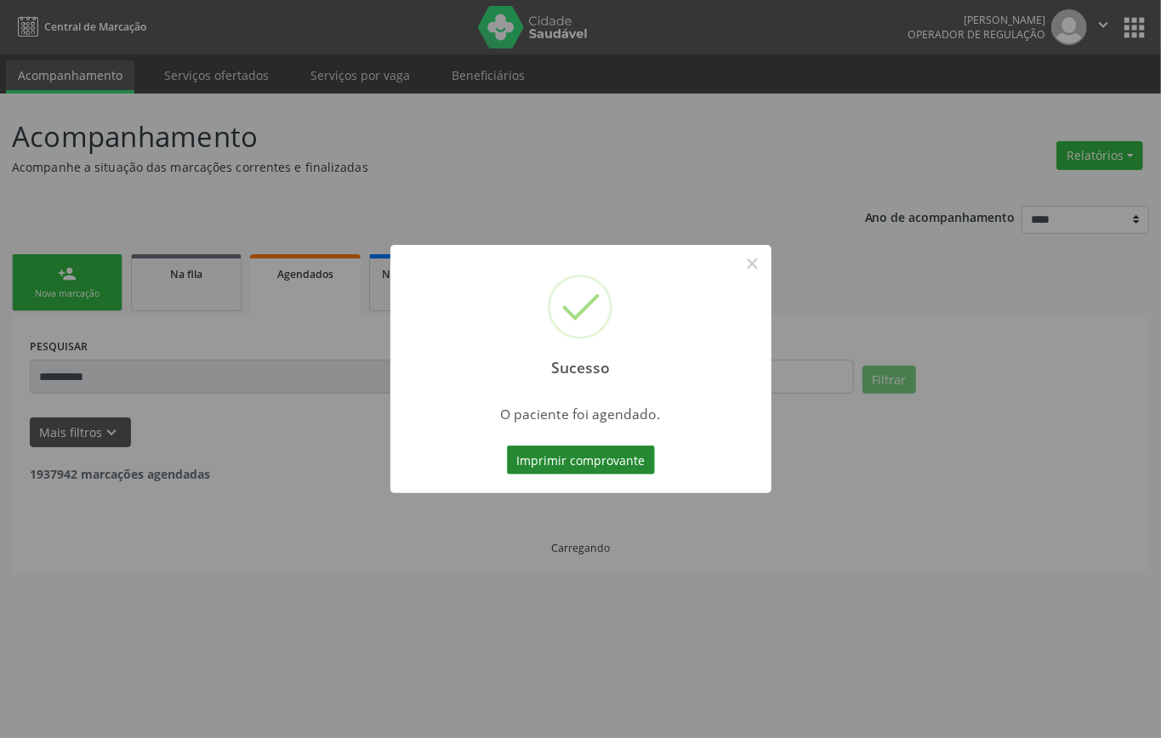
click at [621, 463] on button "Imprimir comprovante" at bounding box center [581, 460] width 148 height 29
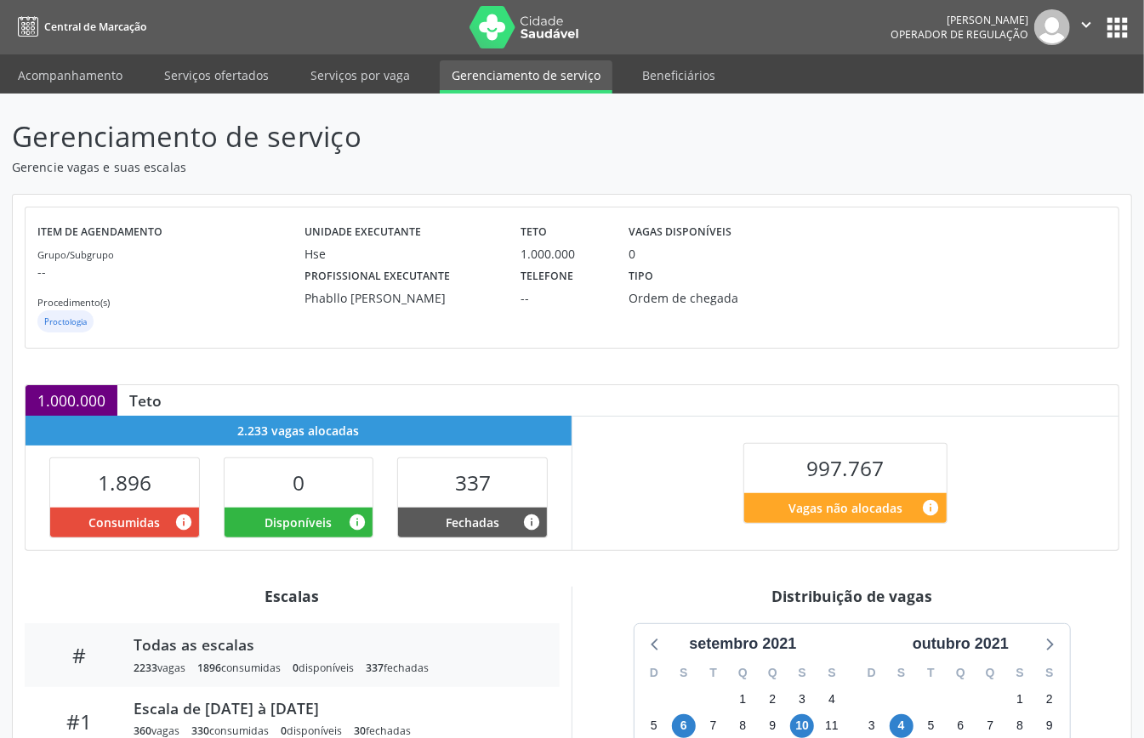
scroll to position [255, 0]
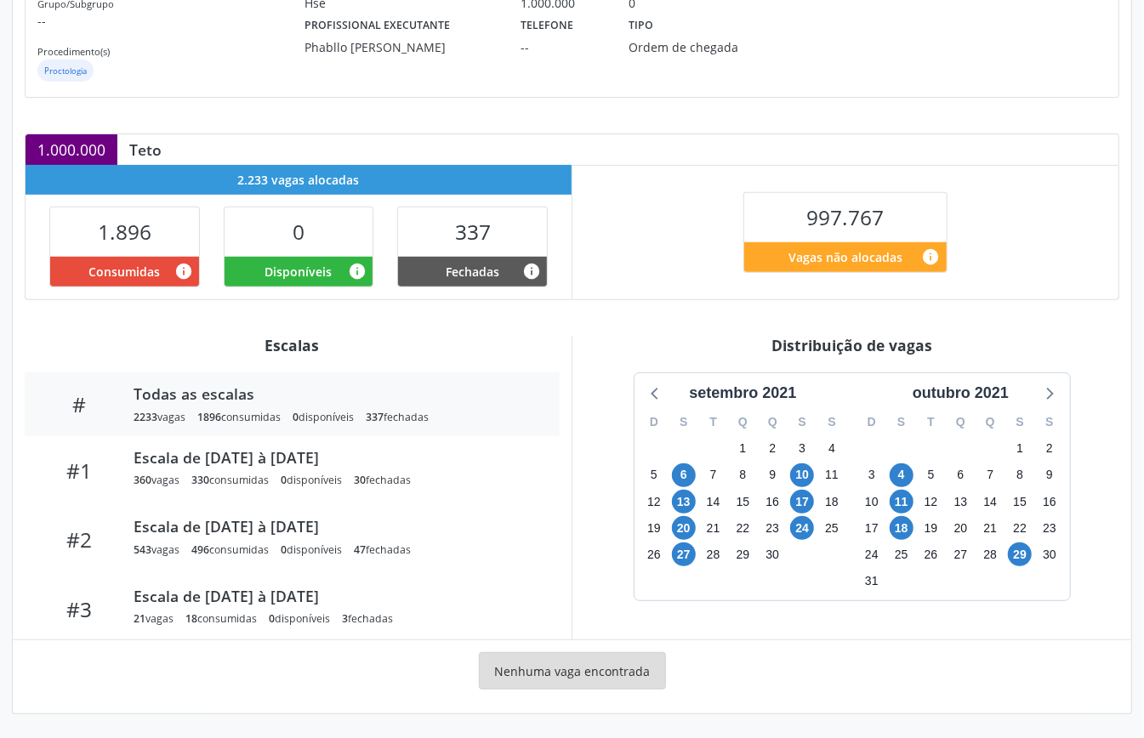
drag, startPoint x: 990, startPoint y: 396, endPoint x: 996, endPoint y: 410, distance: 15.2
click at [988, 396] on div "outubro 2021" at bounding box center [961, 393] width 110 height 23
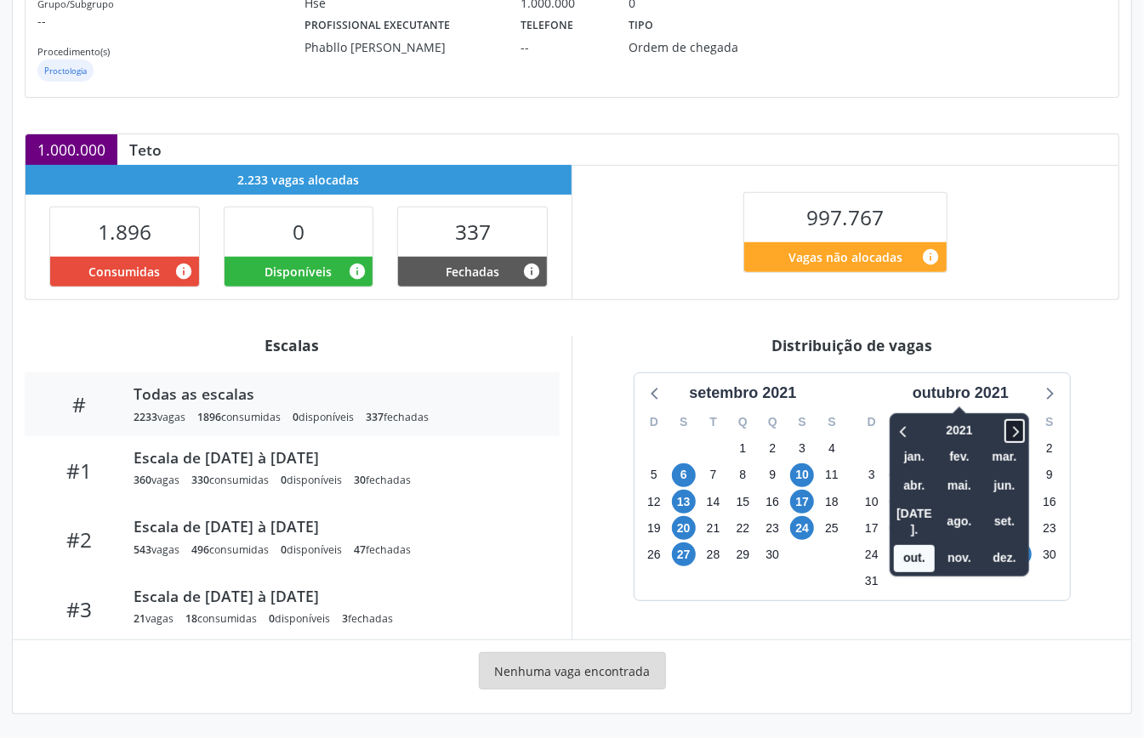
click at [1007, 423] on icon at bounding box center [1014, 431] width 17 height 20
click at [1005, 423] on span at bounding box center [1014, 431] width 20 height 24
click at [964, 545] on span "nov." at bounding box center [959, 558] width 41 height 26
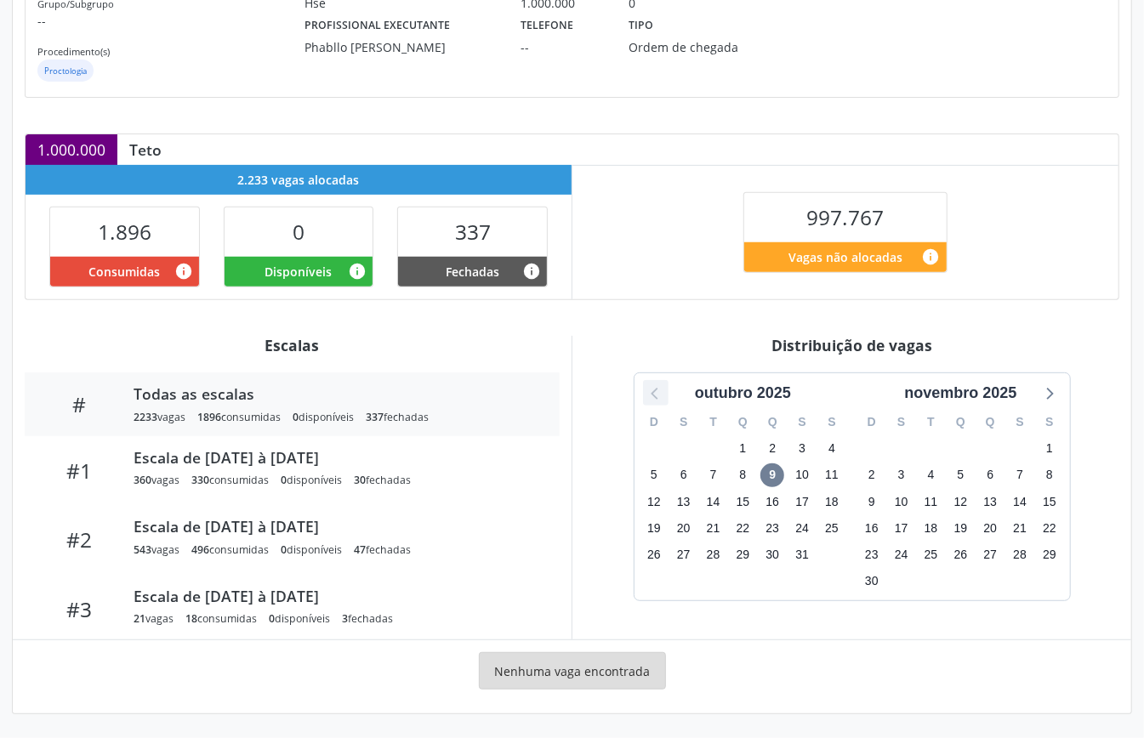
click at [650, 388] on icon at bounding box center [655, 393] width 22 height 22
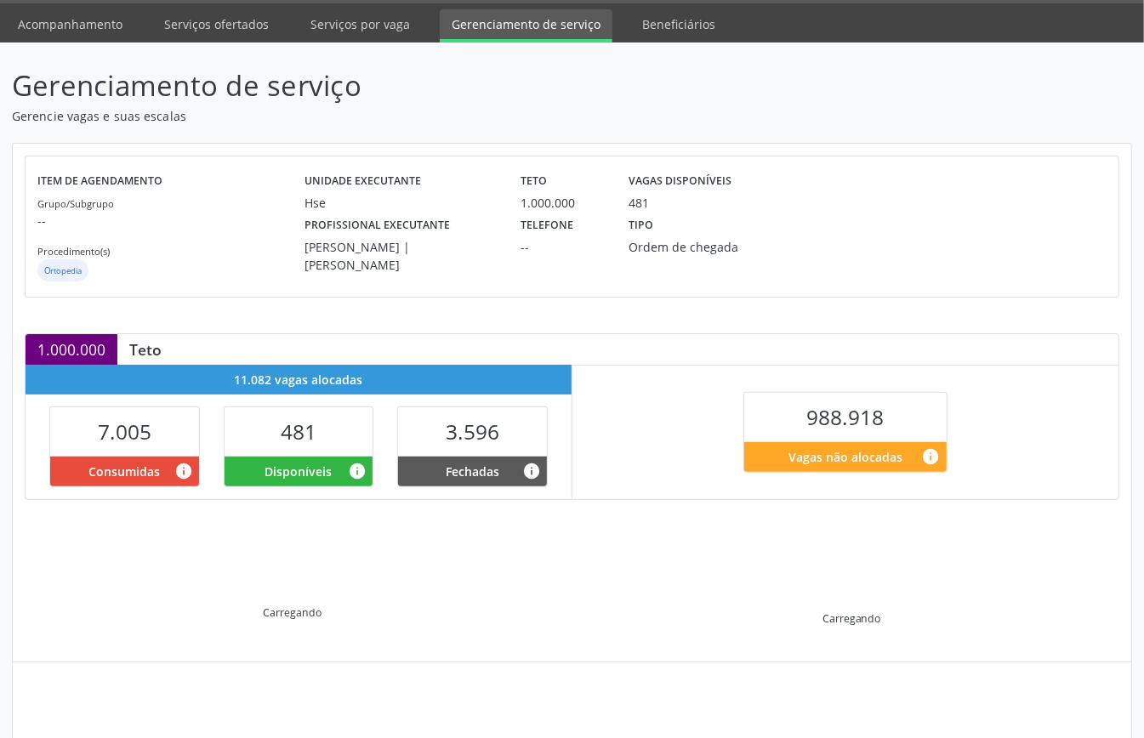
scroll to position [164, 0]
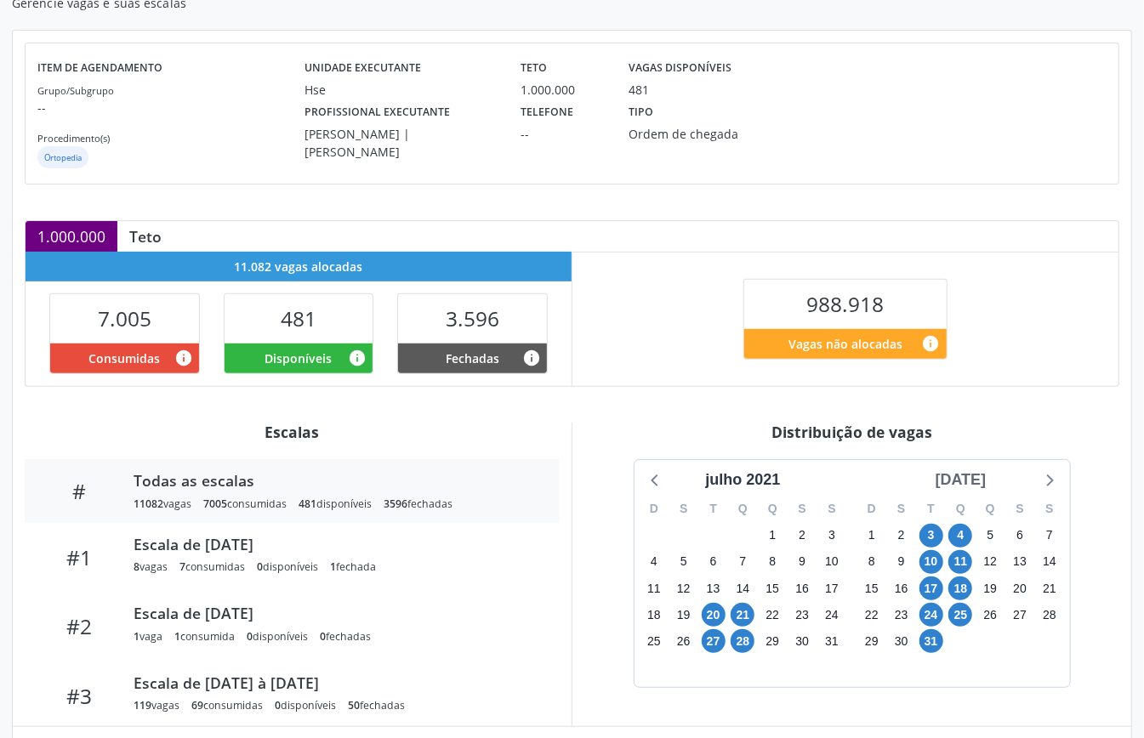
click at [950, 485] on div "[DATE]" at bounding box center [960, 479] width 65 height 23
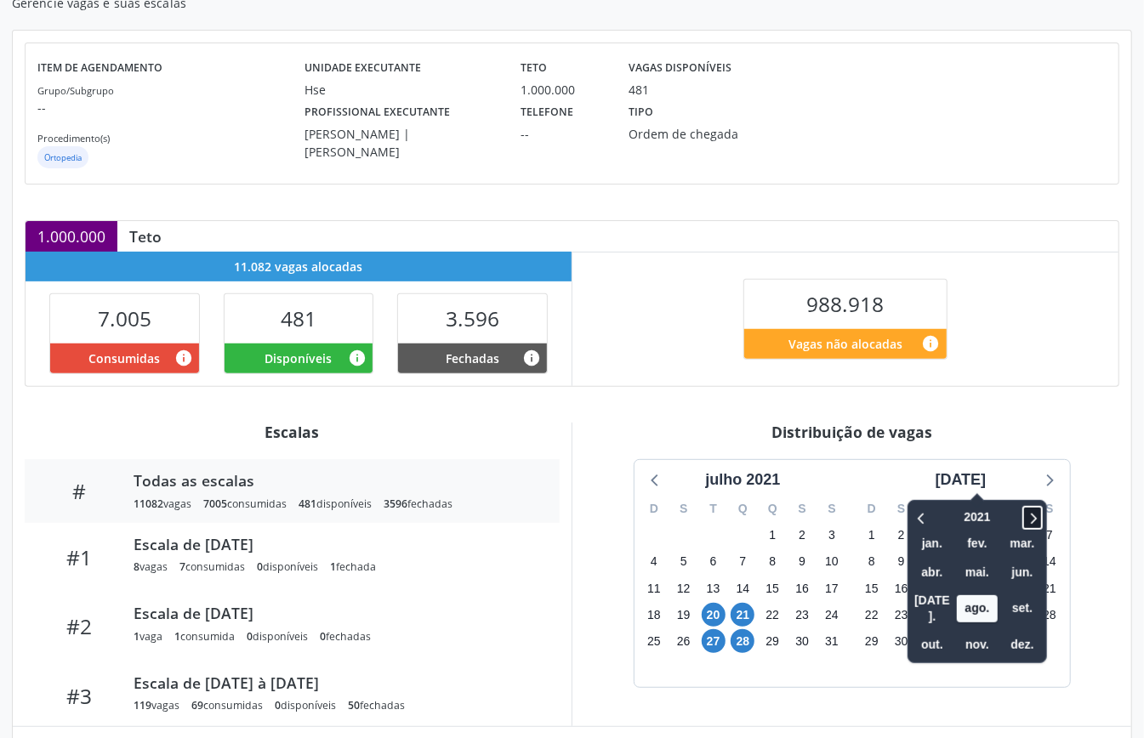
click at [1024, 514] on icon at bounding box center [1032, 518] width 17 height 20
click at [963, 633] on span "nov." at bounding box center [977, 645] width 41 height 26
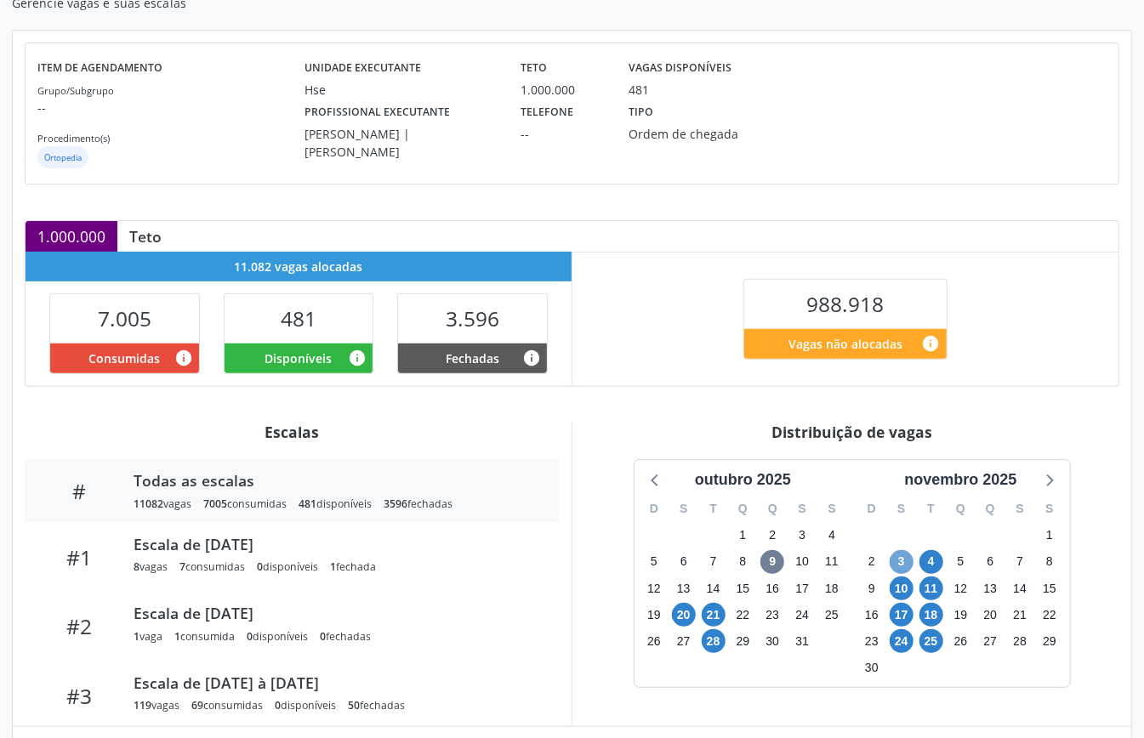
click at [894, 559] on span "3" at bounding box center [901, 562] width 24 height 24
click at [929, 565] on span "4" at bounding box center [931, 562] width 24 height 24
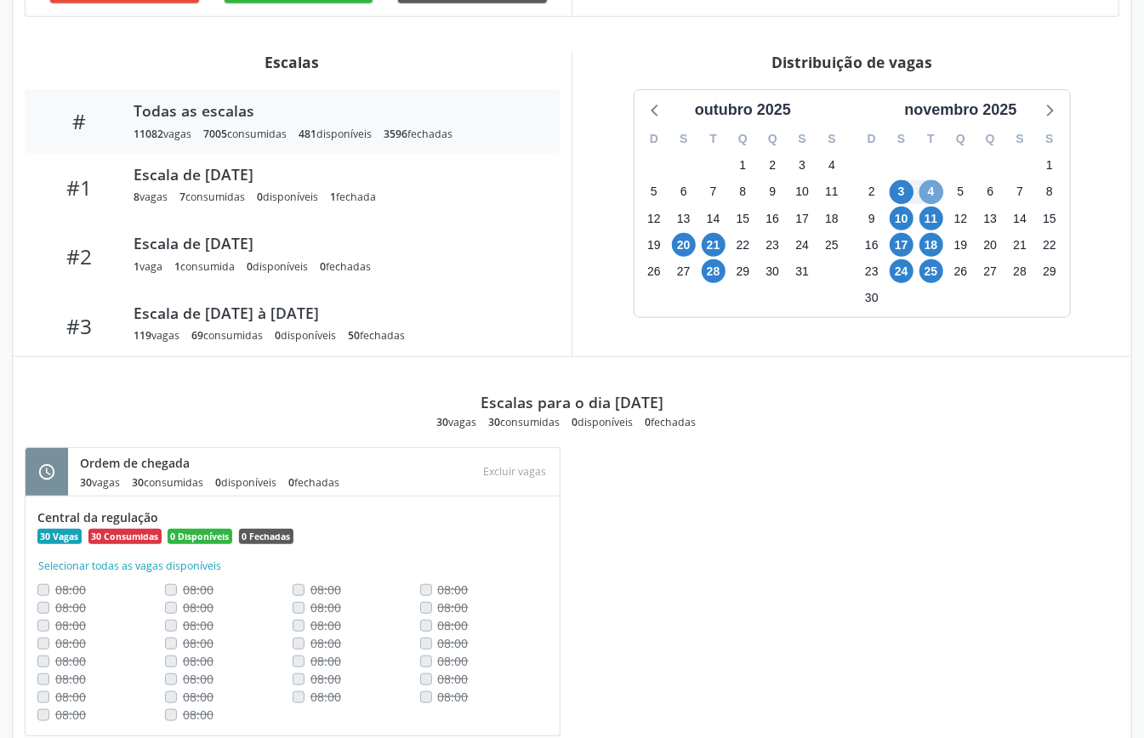
scroll to position [307, 0]
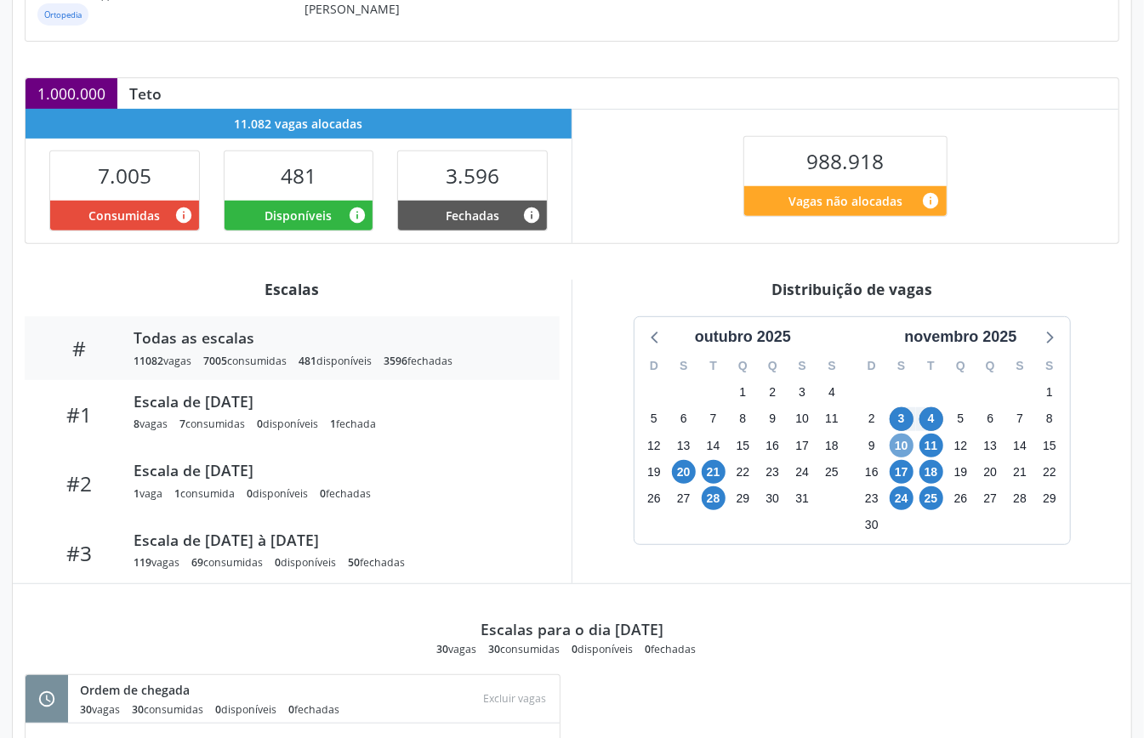
click at [902, 449] on span "10" at bounding box center [901, 446] width 24 height 24
click at [928, 447] on span "11" at bounding box center [931, 446] width 24 height 24
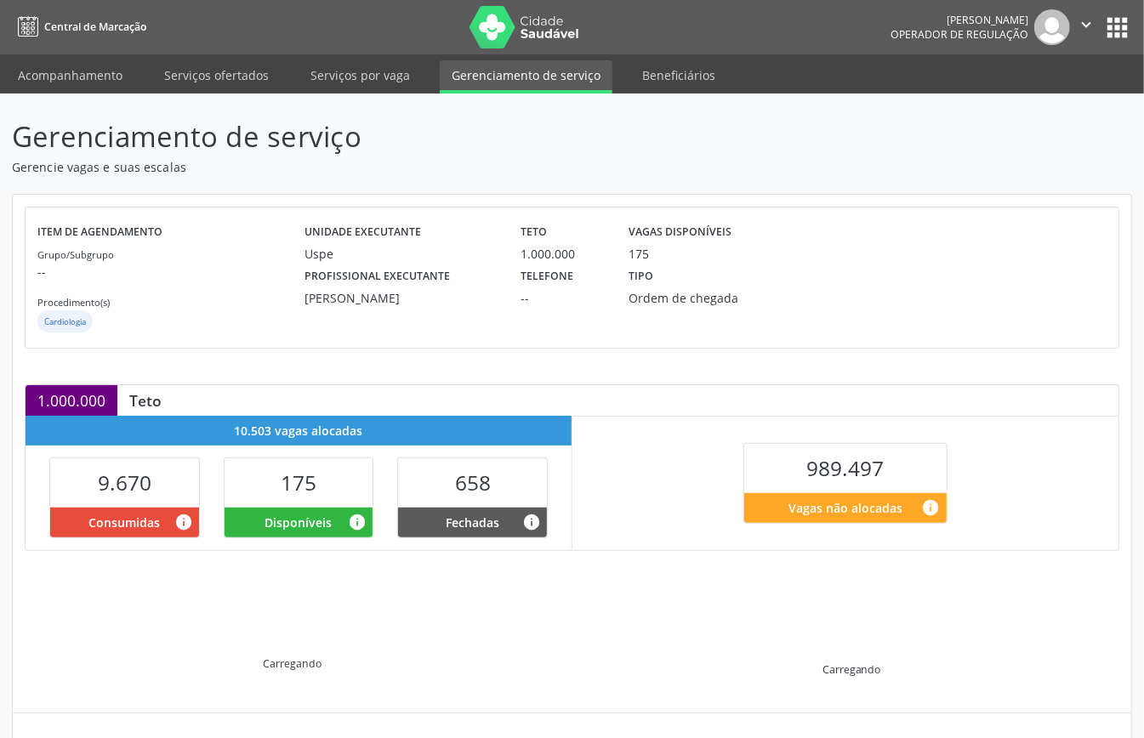
scroll to position [164, 0]
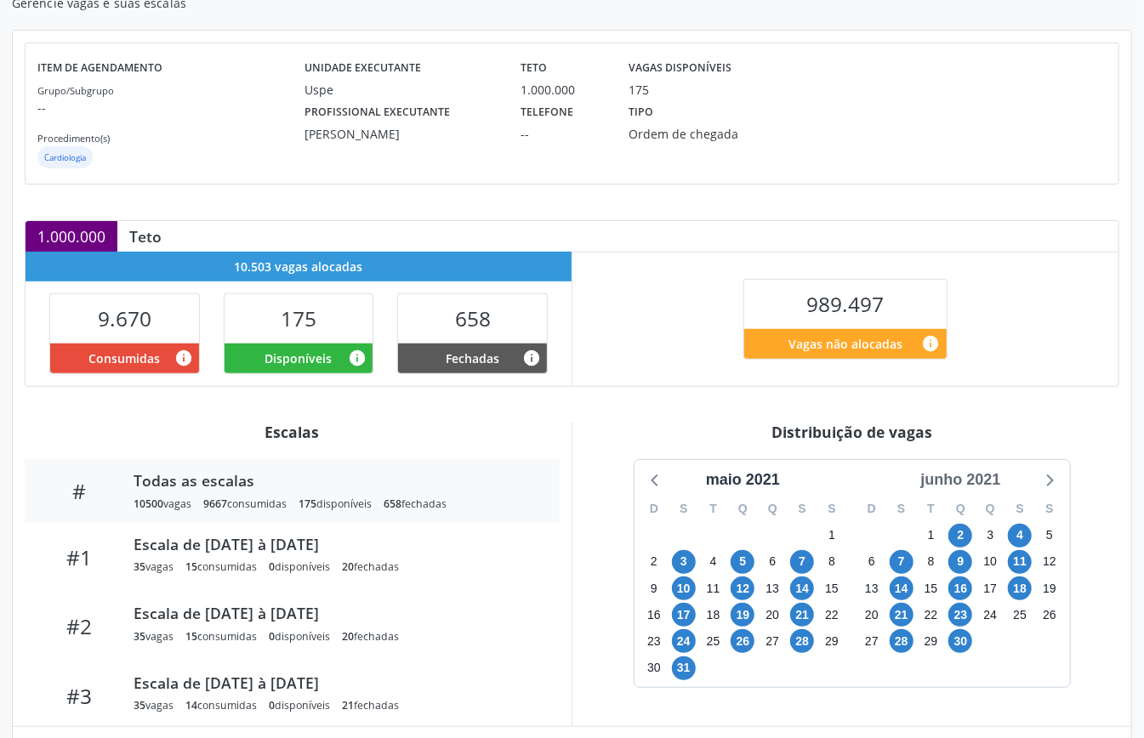
click at [967, 480] on div "junho 2021" at bounding box center [960, 479] width 94 height 23
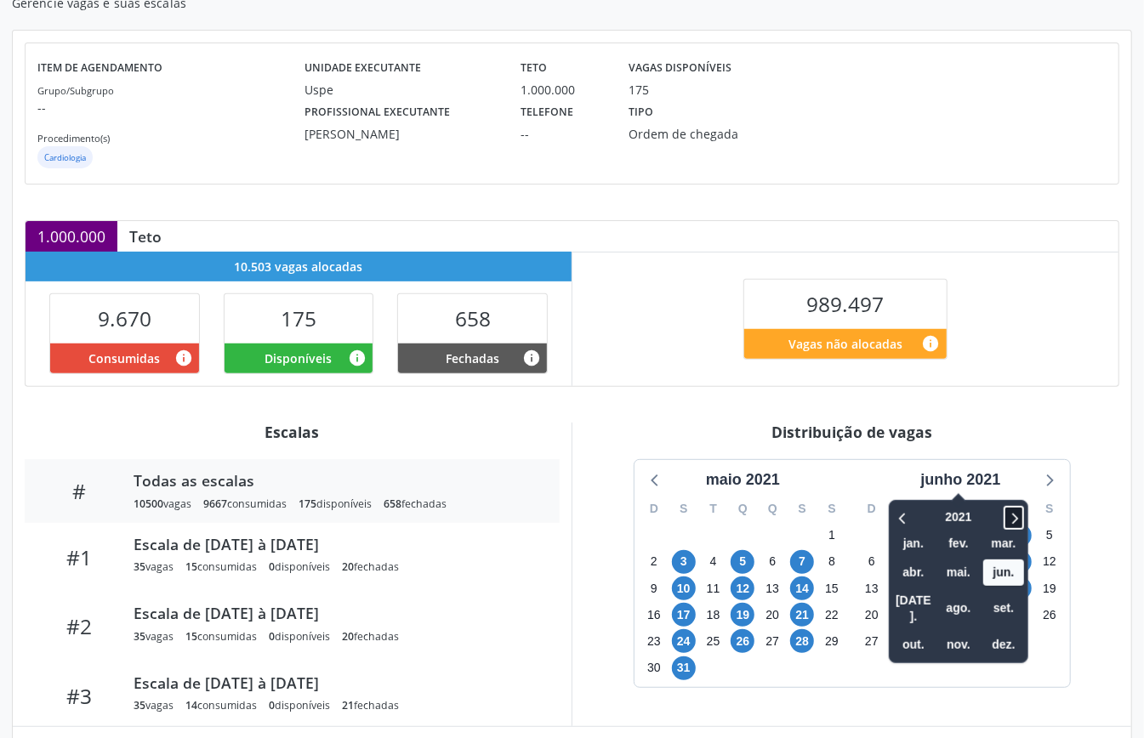
click at [1018, 519] on icon at bounding box center [1013, 518] width 17 height 20
click at [962, 632] on span "nov." at bounding box center [958, 645] width 41 height 26
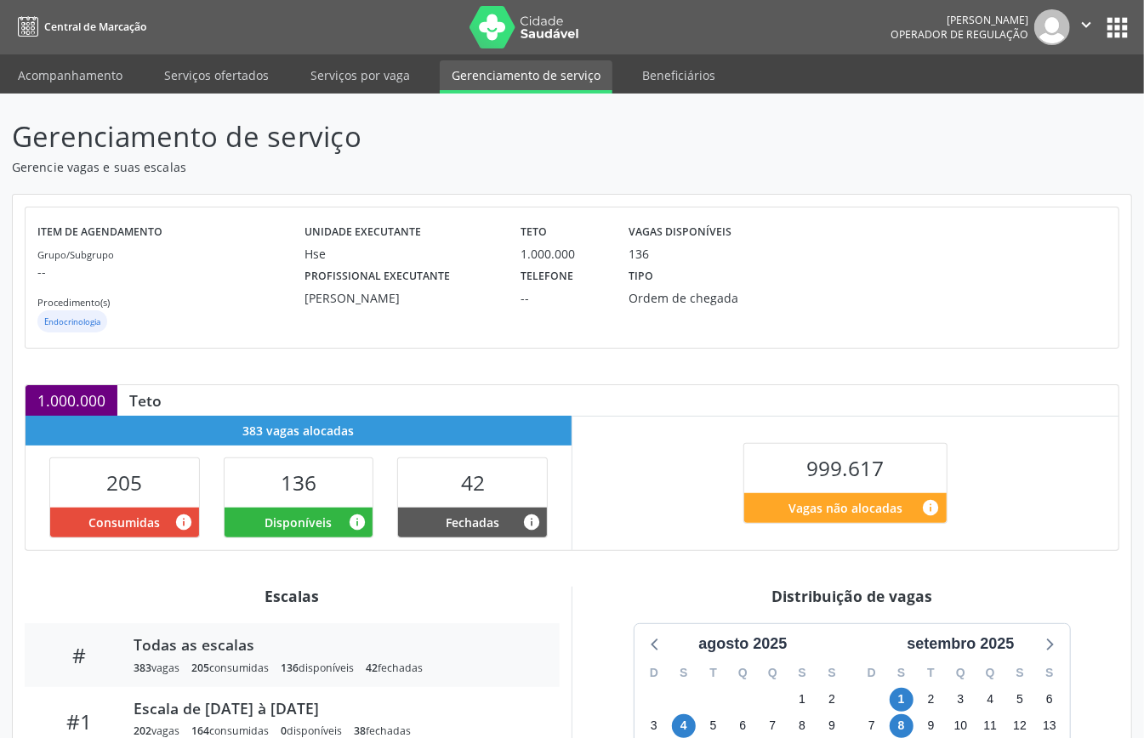
scroll to position [255, 0]
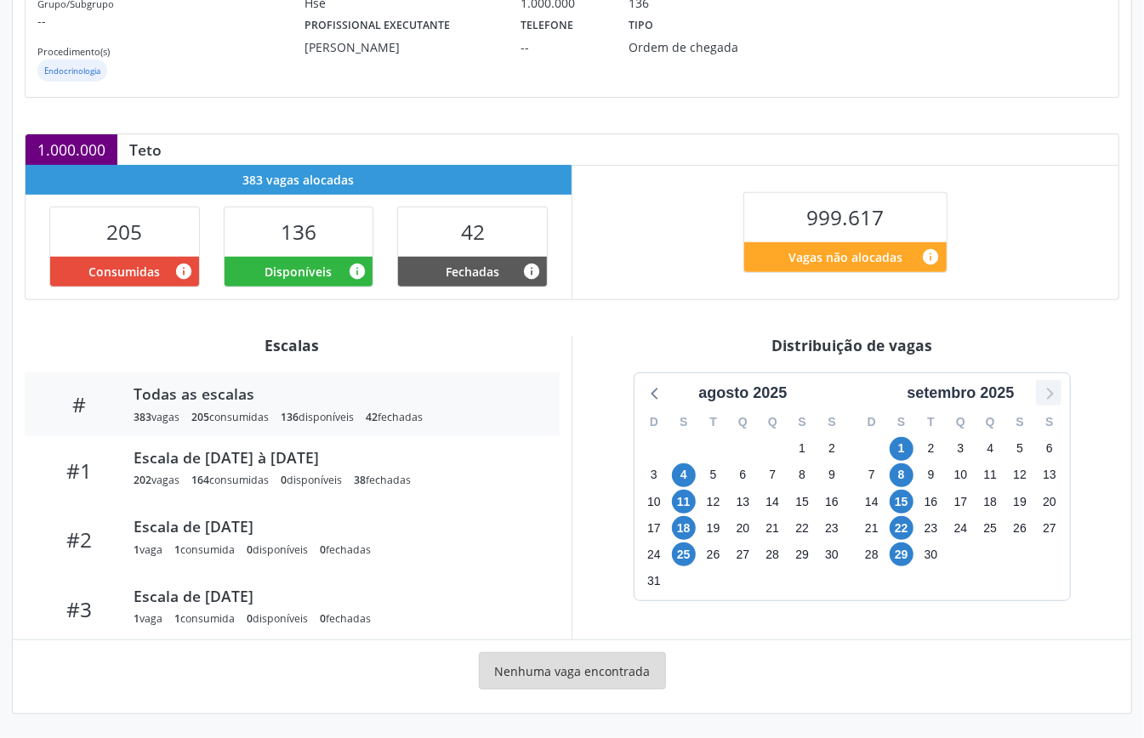
click at [1048, 389] on icon at bounding box center [1049, 394] width 7 height 12
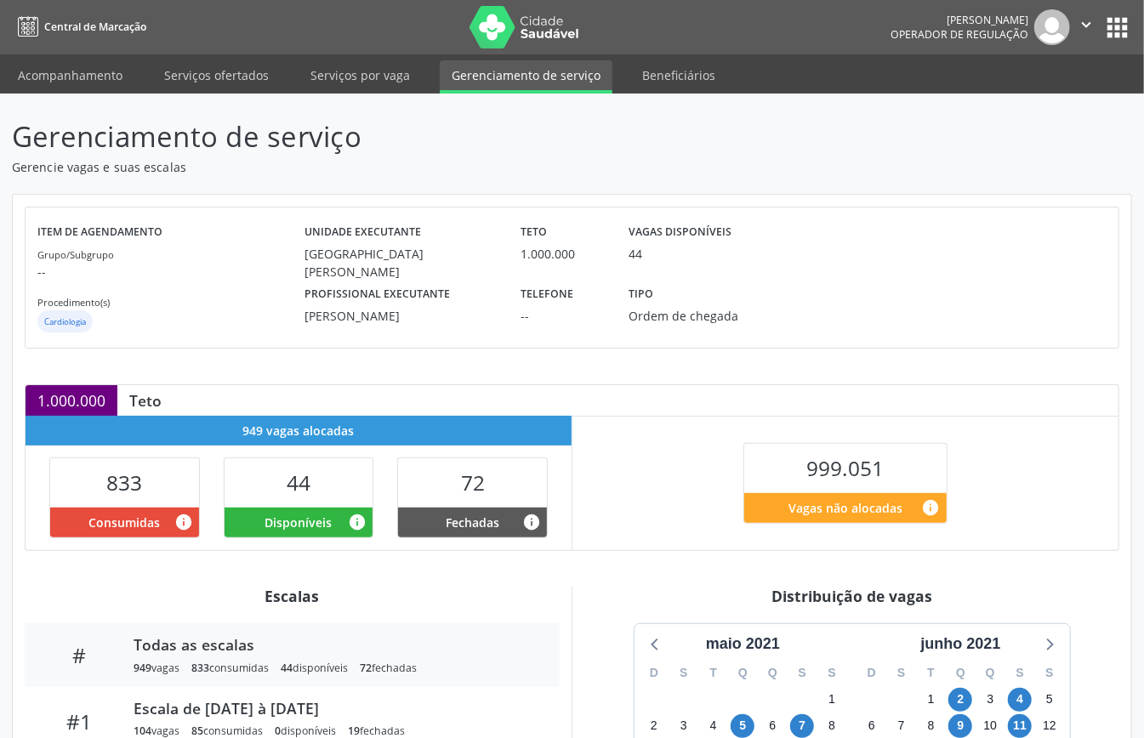
scroll to position [255, 0]
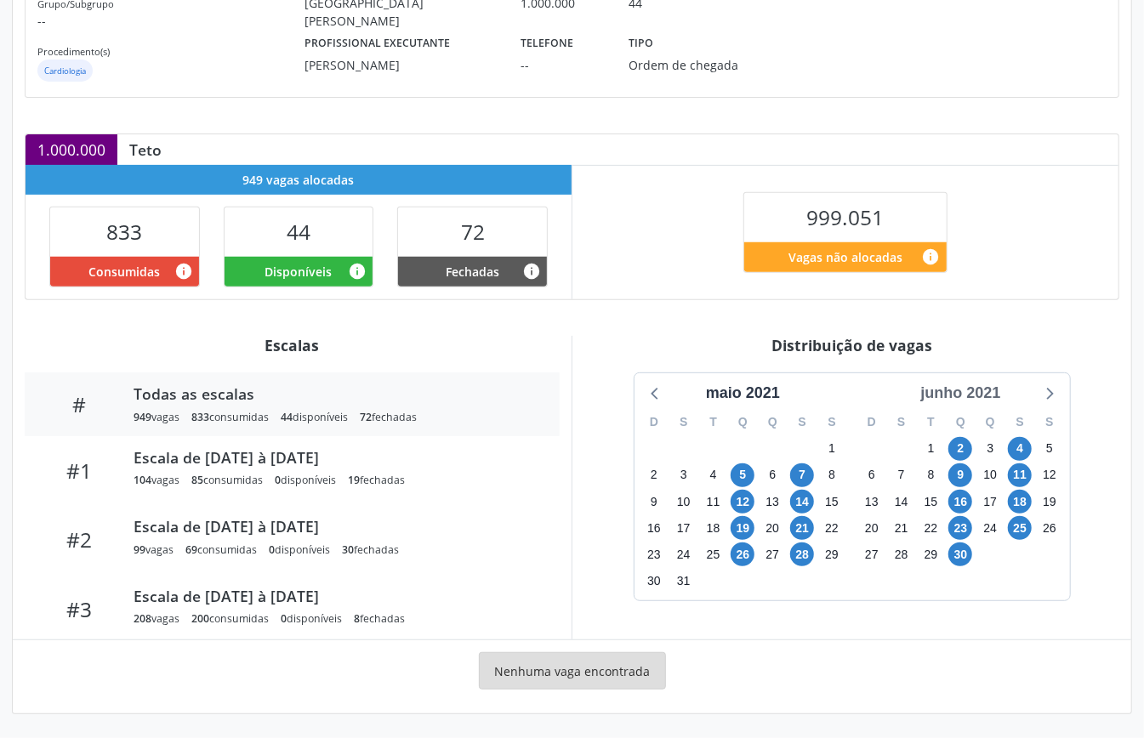
click at [952, 386] on div "junho 2021" at bounding box center [960, 393] width 94 height 23
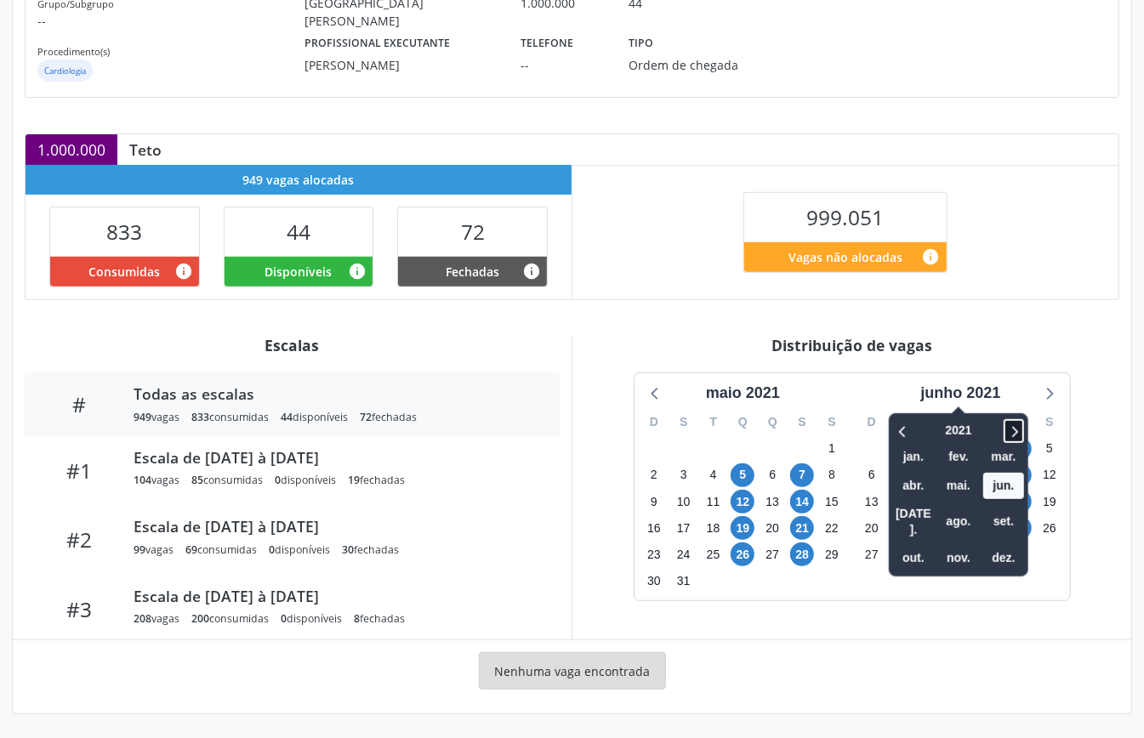
click at [1008, 432] on icon at bounding box center [1013, 431] width 17 height 20
click at [1011, 429] on icon at bounding box center [1013, 431] width 17 height 20
click at [953, 545] on span "nov." at bounding box center [958, 558] width 41 height 26
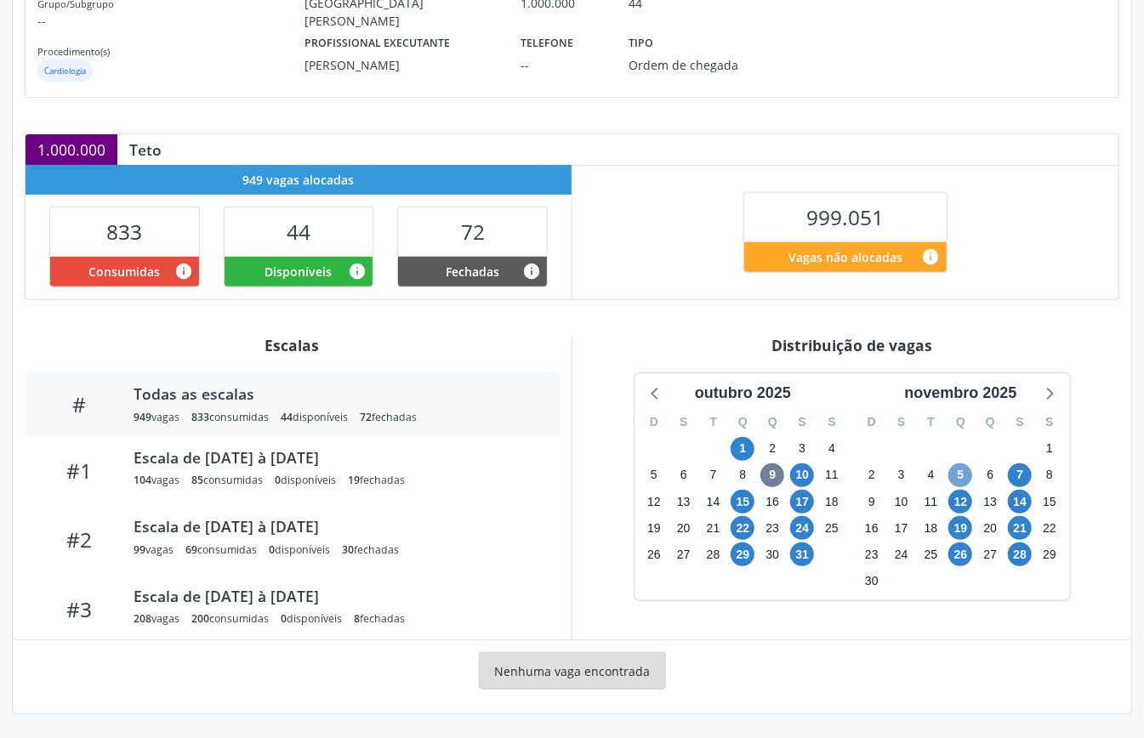
click at [959, 474] on span "5" at bounding box center [960, 475] width 24 height 24
click at [1022, 474] on span "7" at bounding box center [1020, 475] width 24 height 24
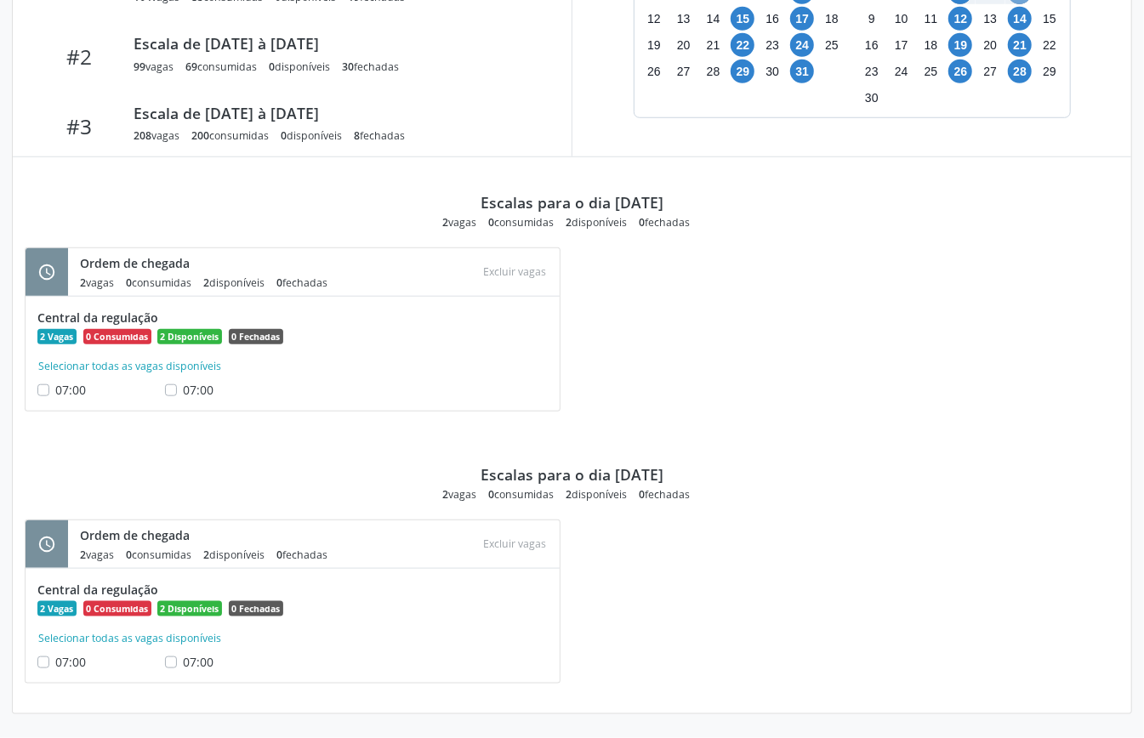
scroll to position [396, 0]
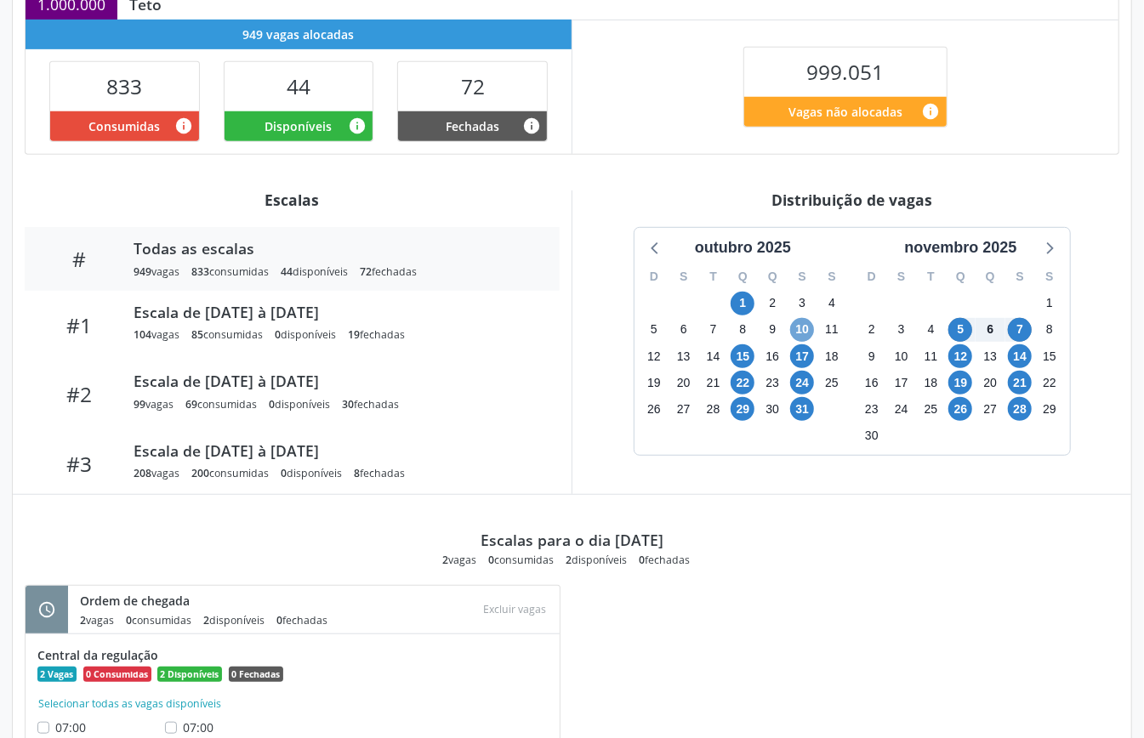
click at [804, 337] on span "10" at bounding box center [802, 330] width 24 height 24
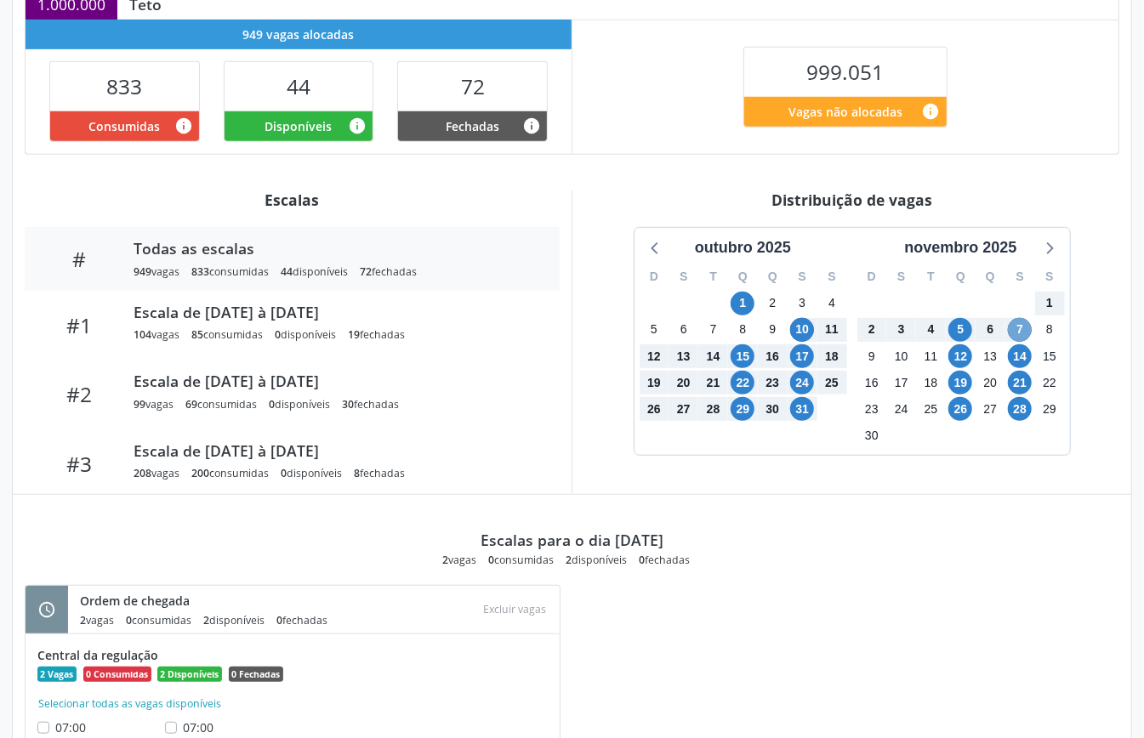
click at [1024, 331] on span "7" at bounding box center [1020, 330] width 24 height 24
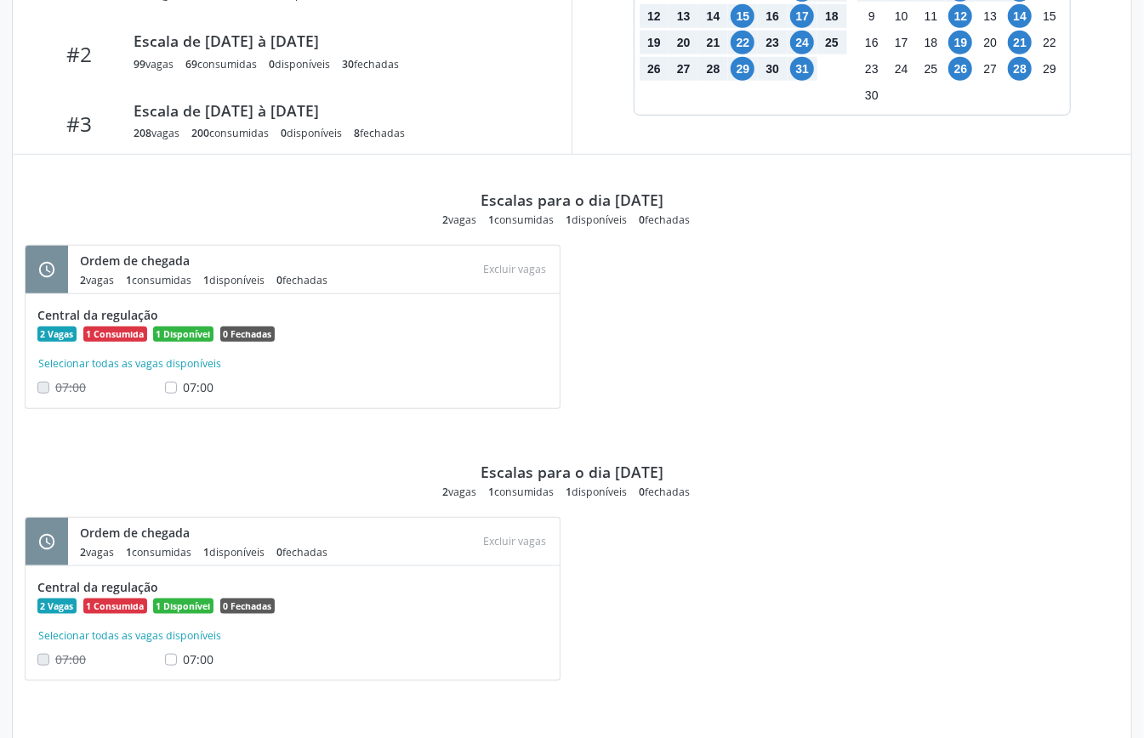
scroll to position [850, 0]
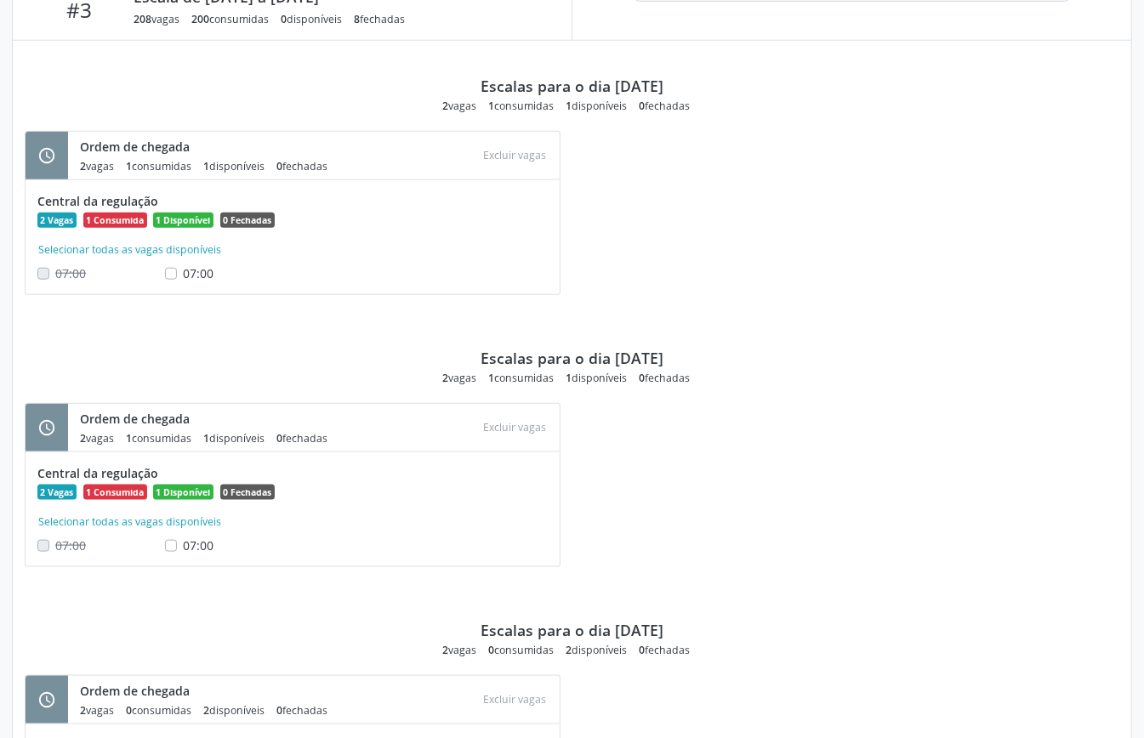
click at [639, 500] on div "schedule Ordem de chegada 2 vagas 1 consumidas 1 disponíveis 0 fechadas Atenção…" at bounding box center [572, 494] width 1118 height 182
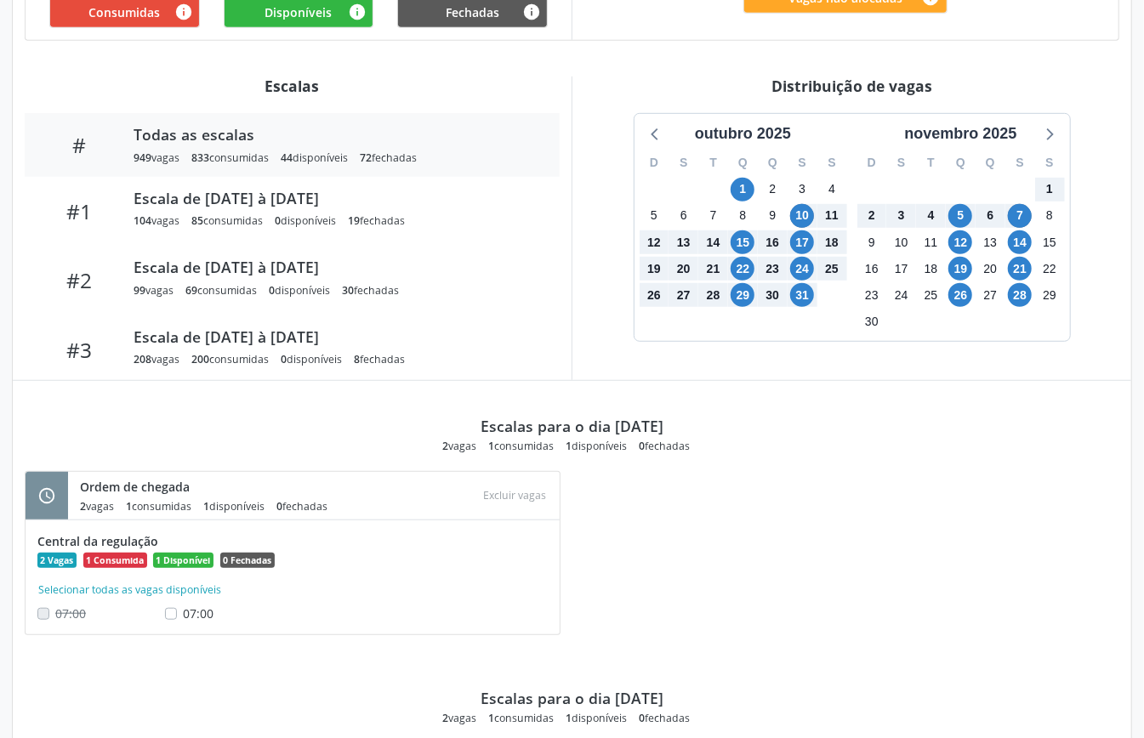
scroll to position [56, 0]
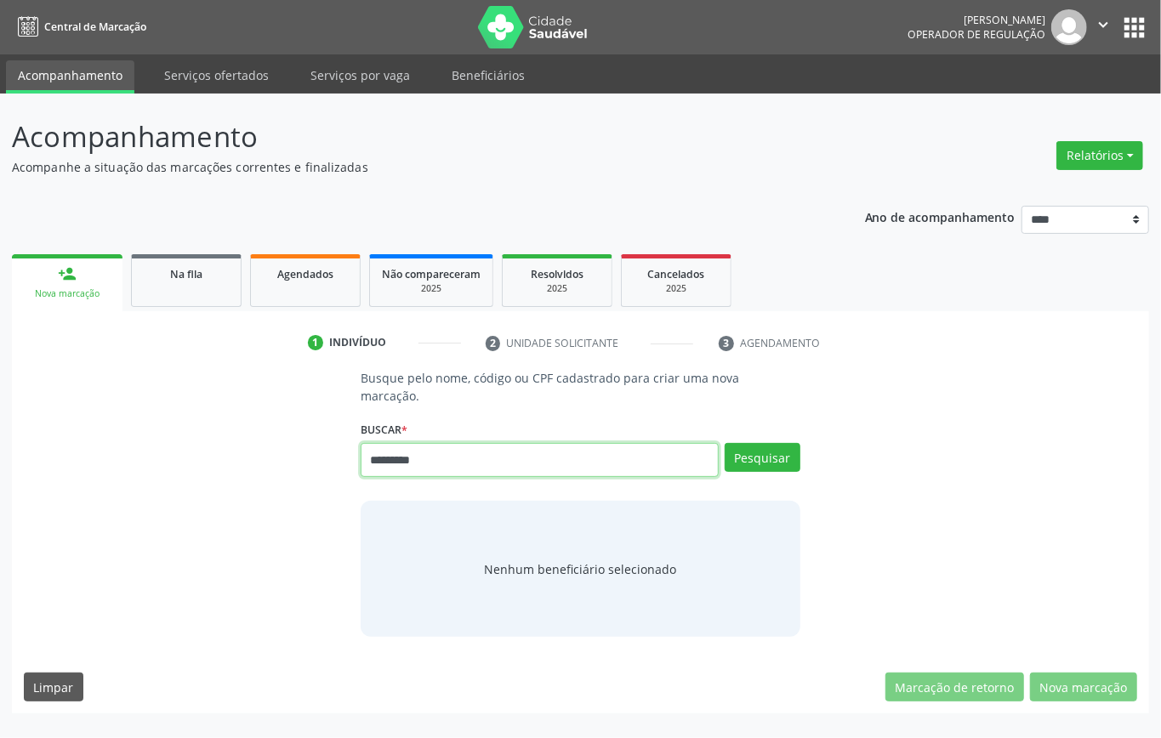
type input "*********"
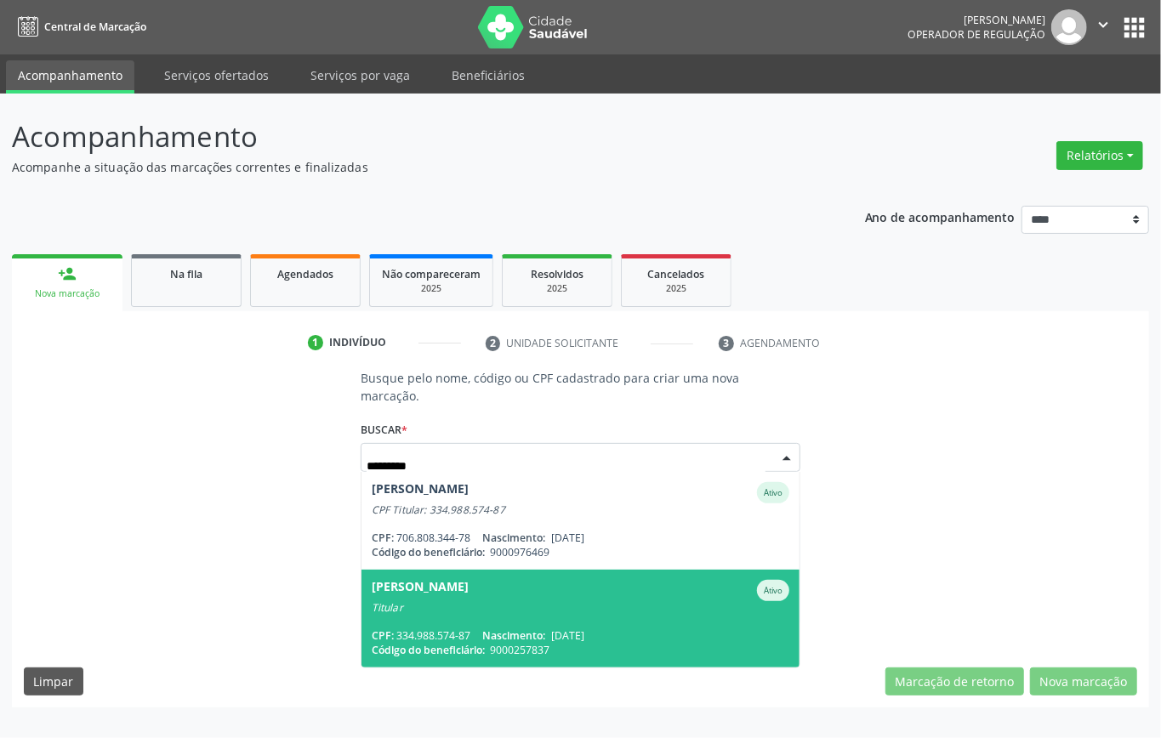
click at [549, 604] on div "Titular" at bounding box center [580, 608] width 417 height 14
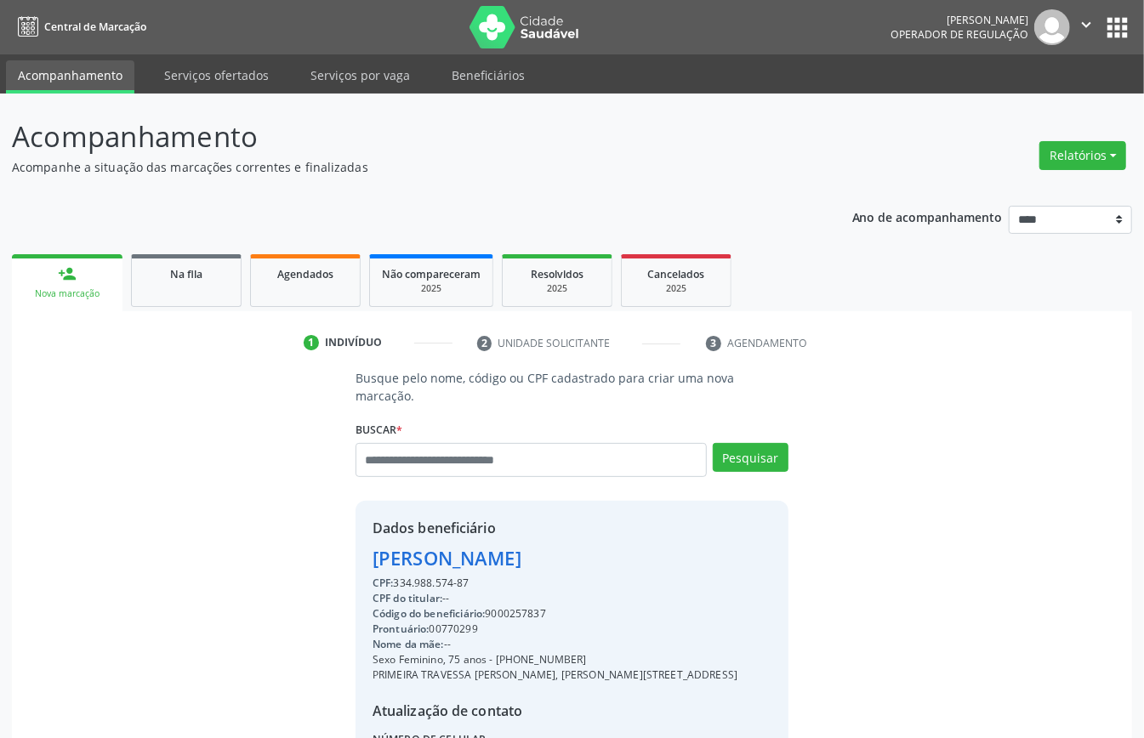
scroll to position [179, 0]
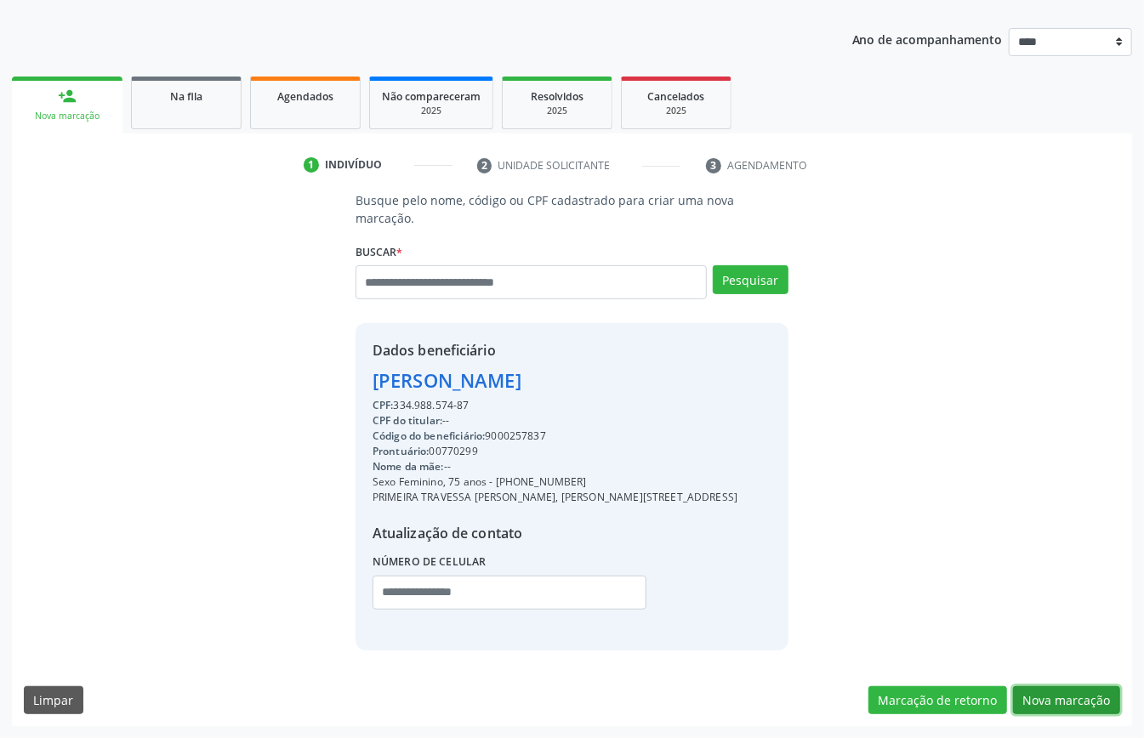
click at [1065, 701] on button "Nova marcação" at bounding box center [1066, 700] width 107 height 29
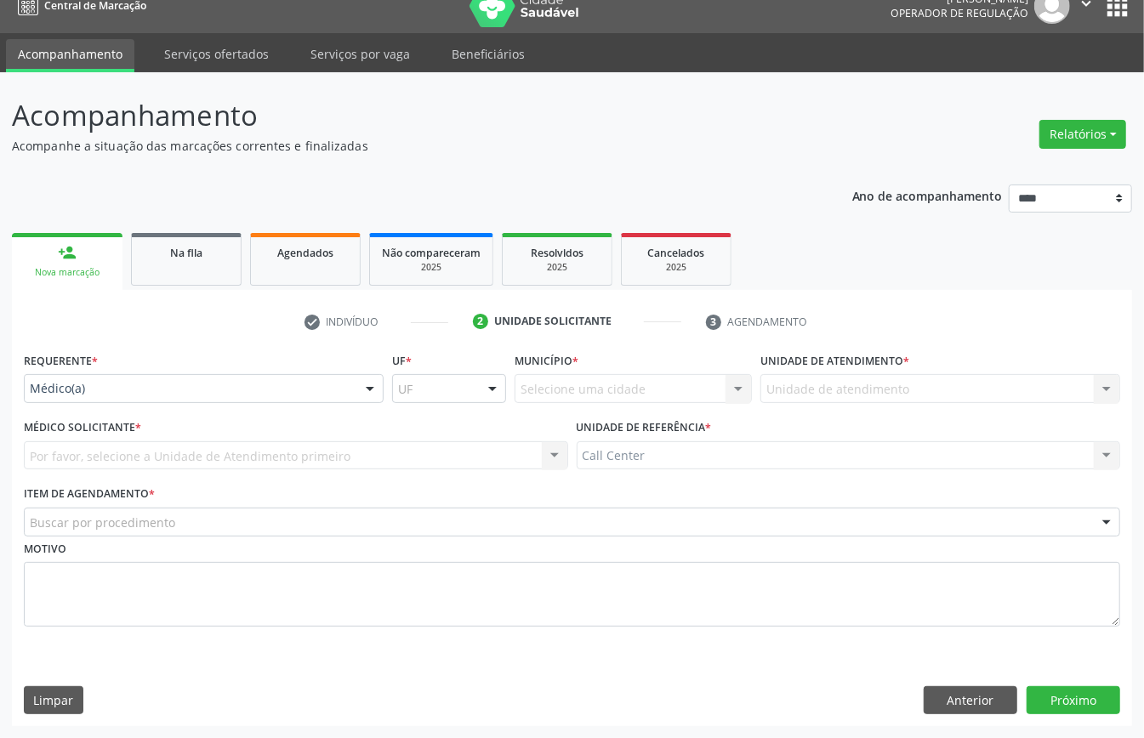
scroll to position [24, 0]
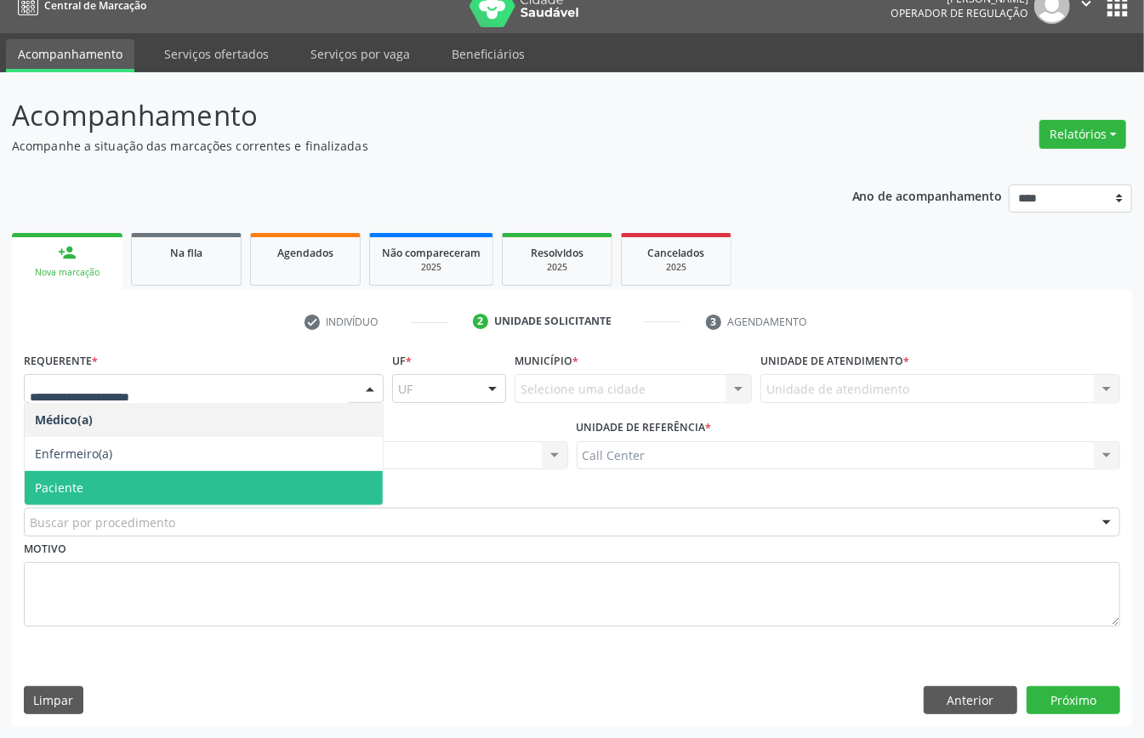
click at [105, 480] on span "Paciente" at bounding box center [204, 488] width 358 height 34
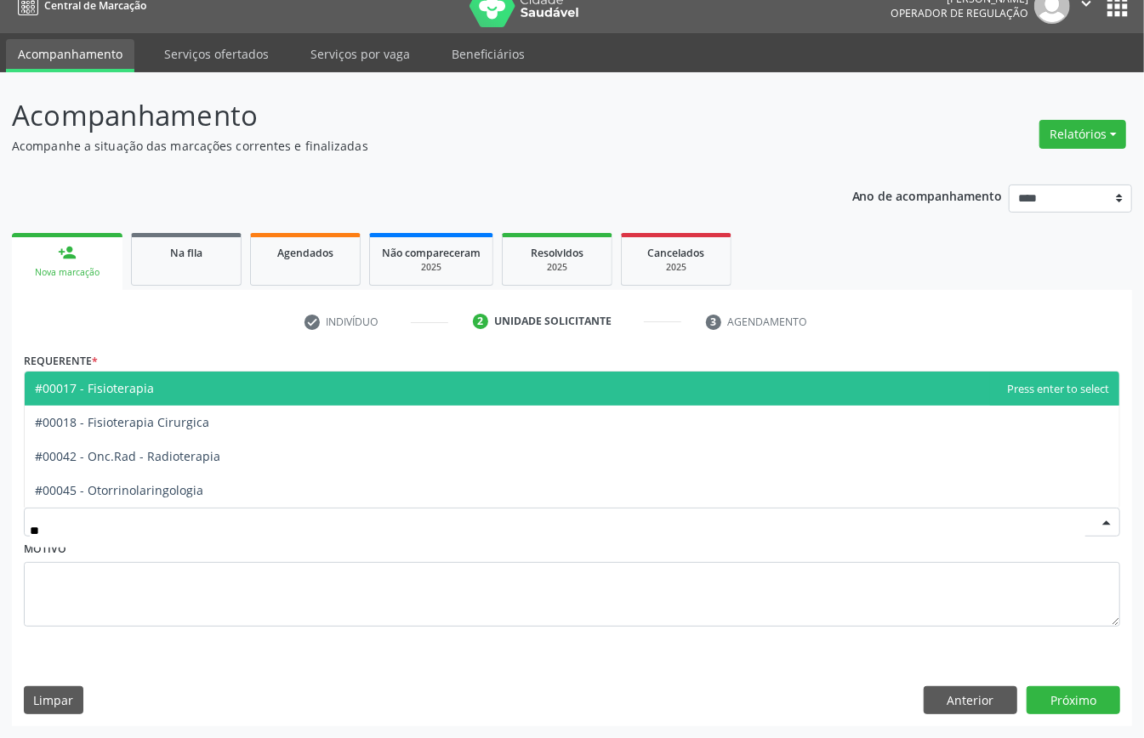
type input "***"
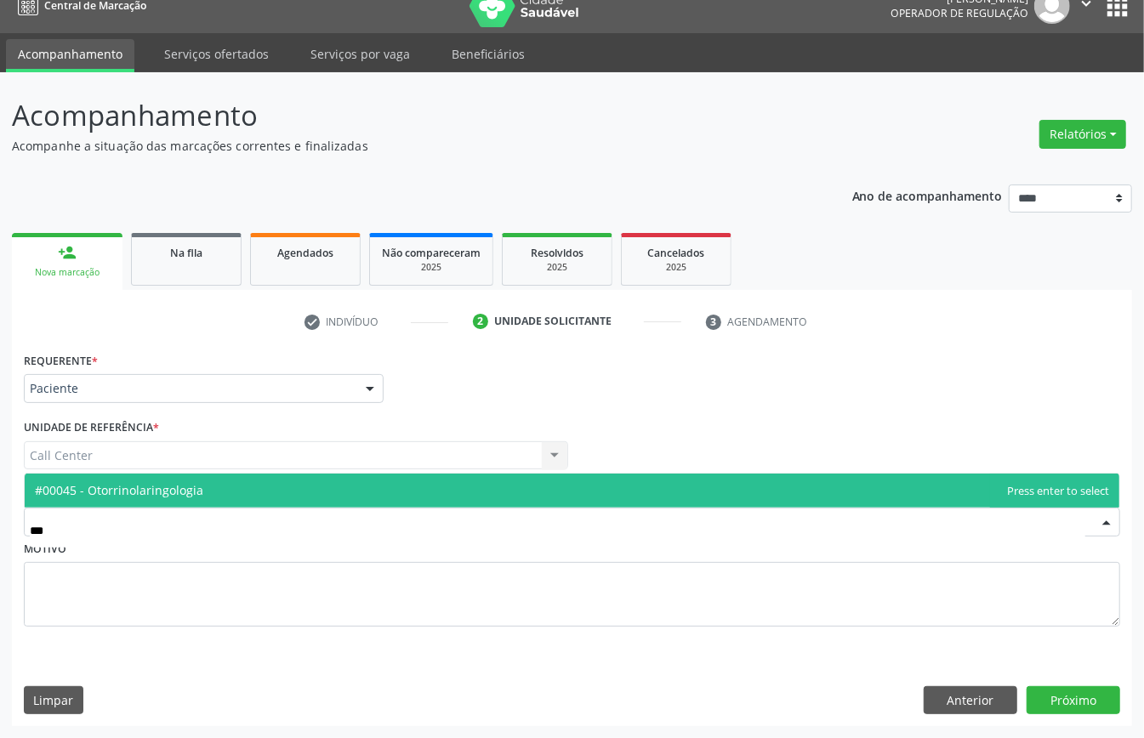
click at [150, 488] on span "#00045 - Otorrinolaringologia" at bounding box center [119, 490] width 168 height 16
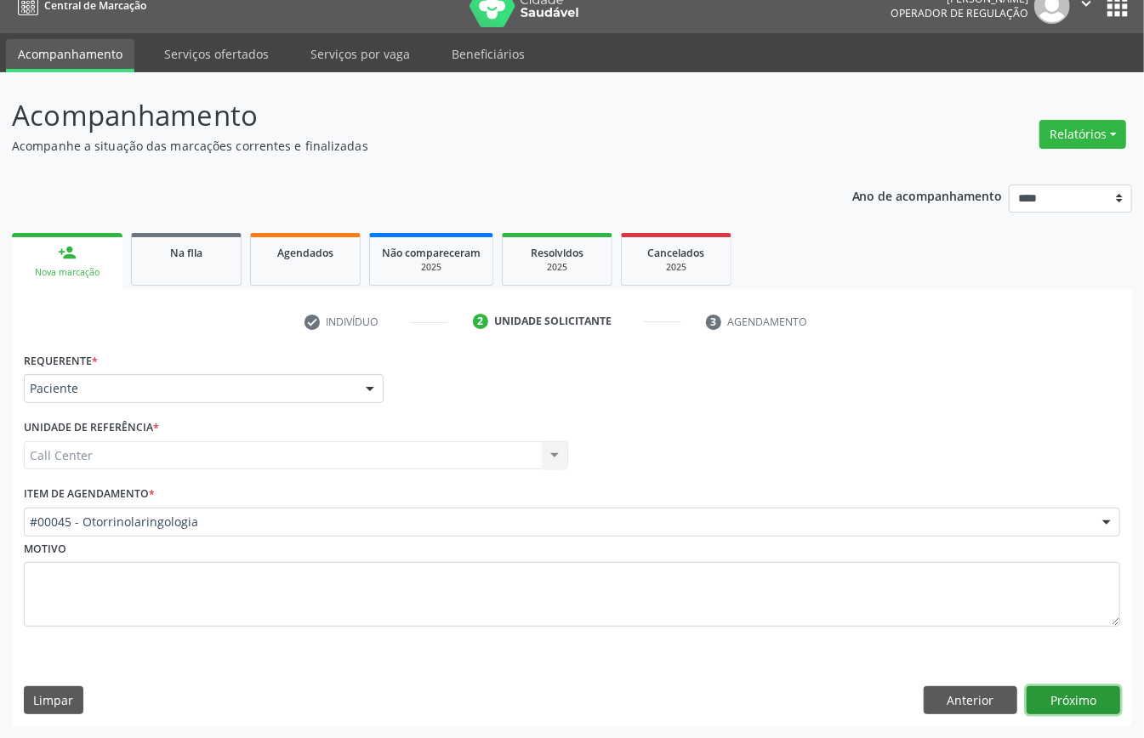
click at [1082, 691] on button "Próximo" at bounding box center [1073, 700] width 94 height 29
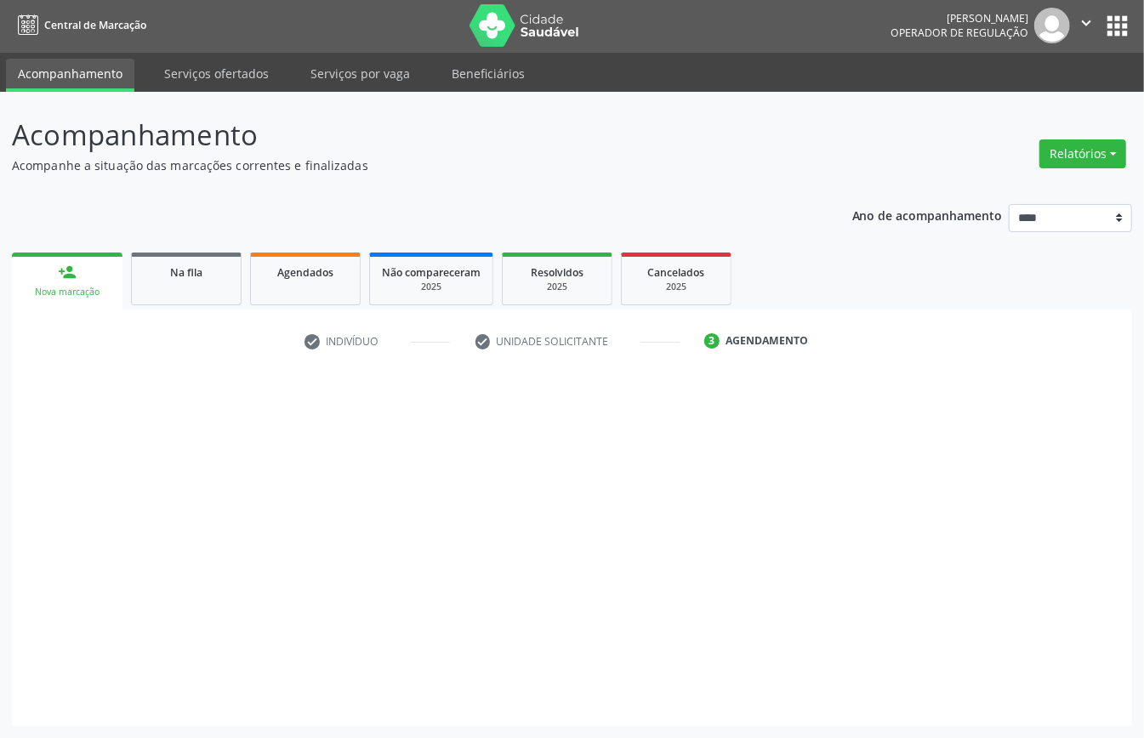
scroll to position [3, 0]
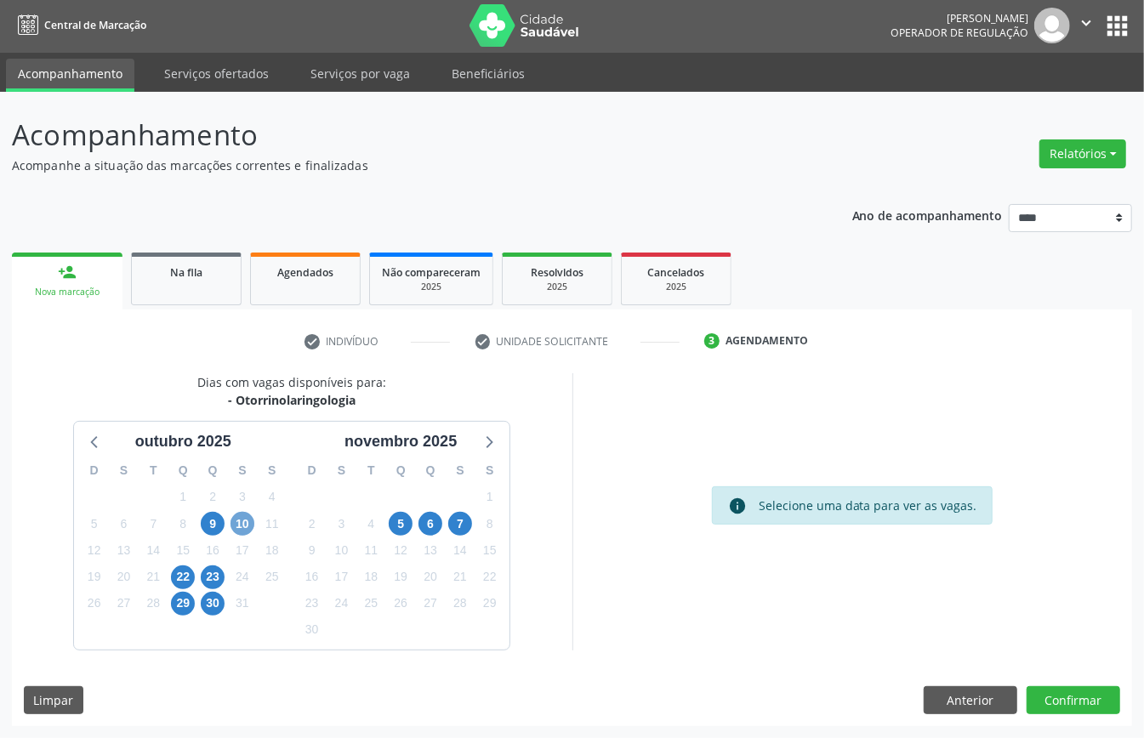
click at [249, 519] on span "10" at bounding box center [242, 524] width 24 height 24
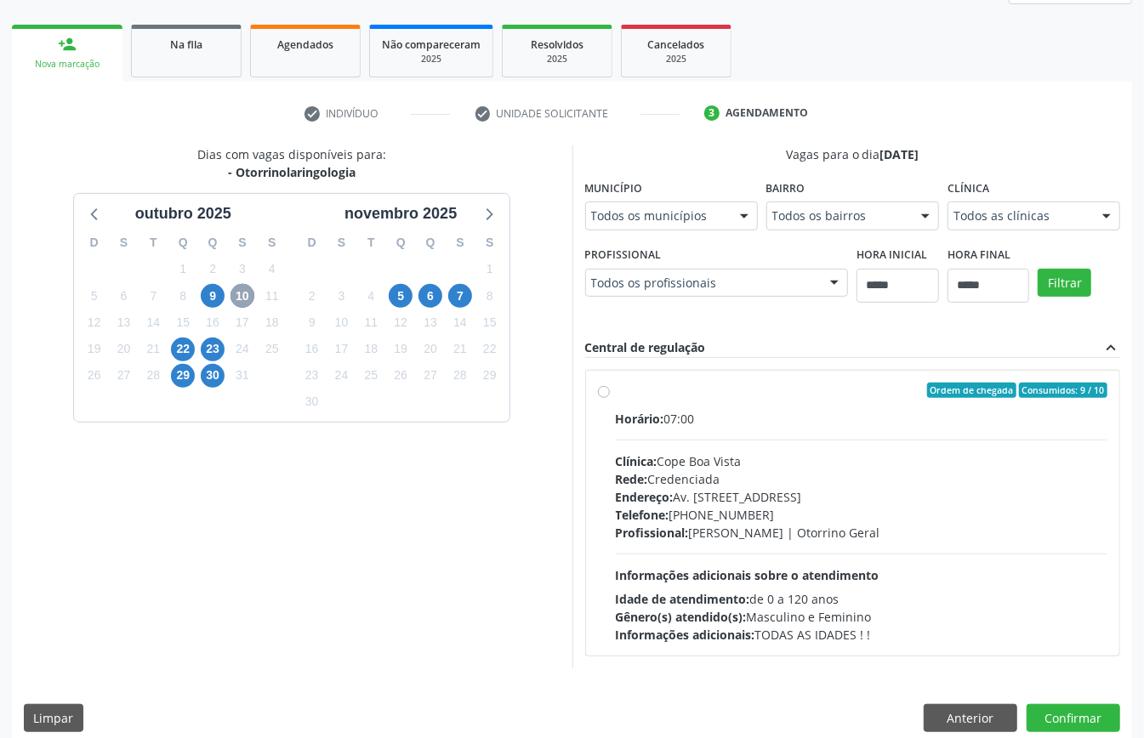
scroll to position [250, 0]
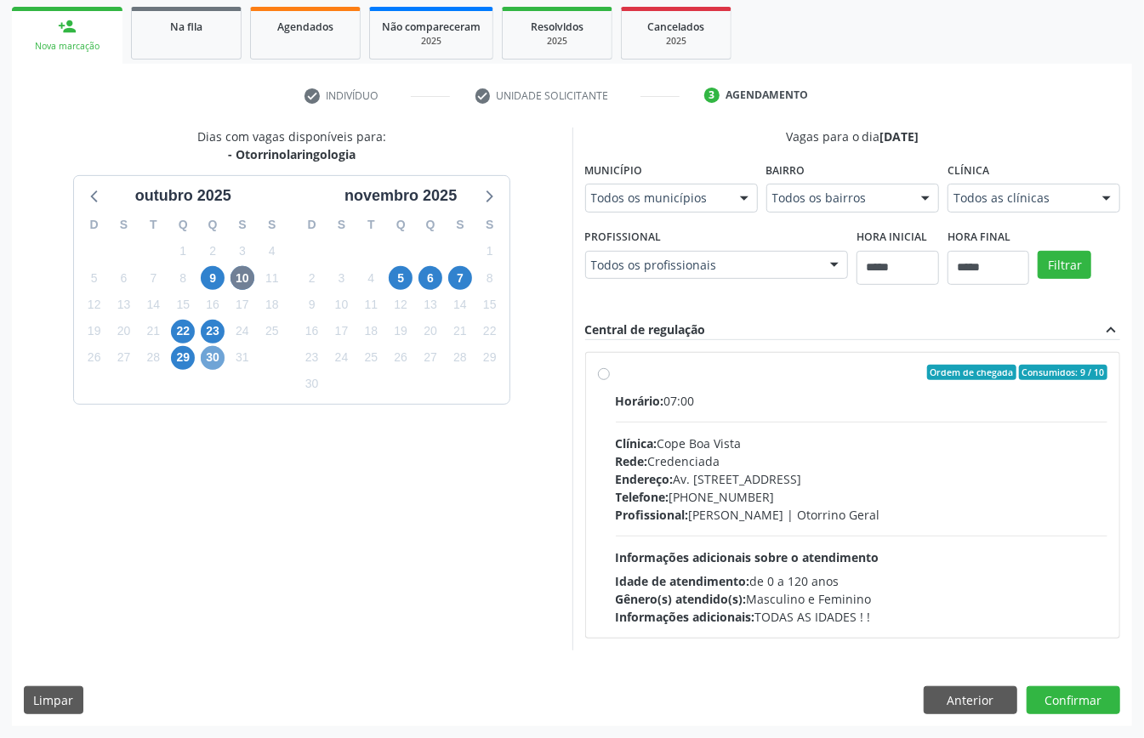
click at [212, 350] on span "30" at bounding box center [213, 358] width 24 height 24
click at [189, 361] on span "29" at bounding box center [183, 358] width 24 height 24
click at [408, 279] on span "5" at bounding box center [401, 278] width 24 height 24
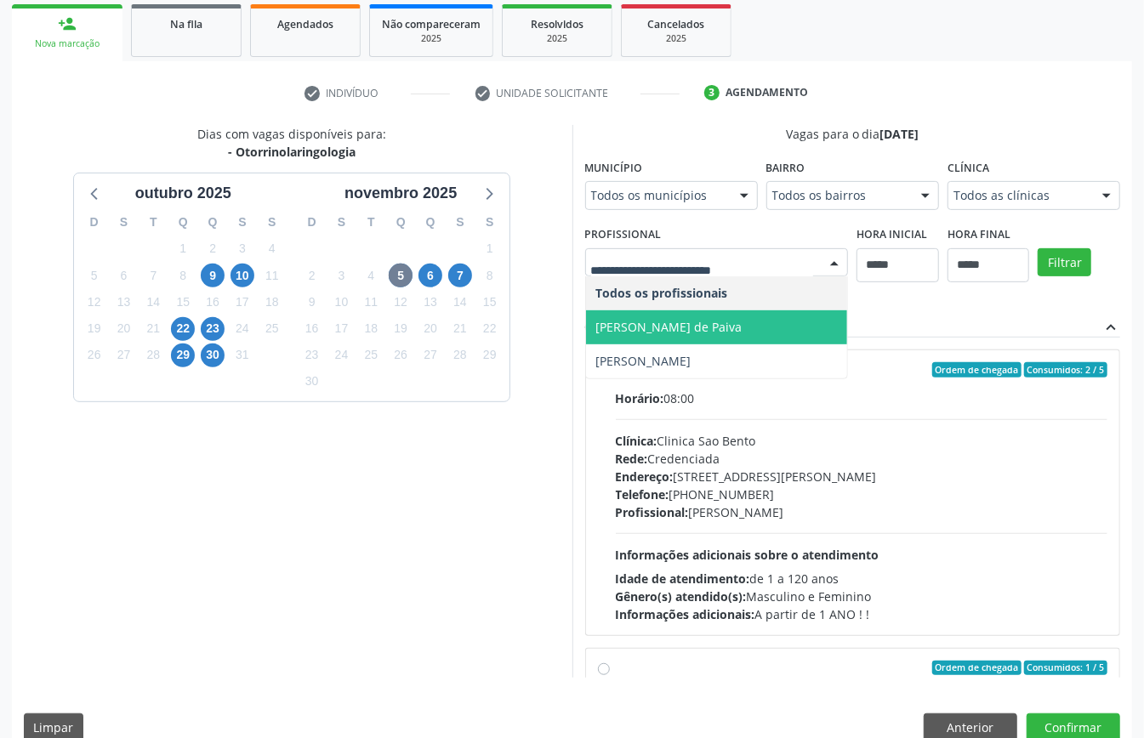
click at [678, 320] on span "[PERSON_NAME] de Paiva" at bounding box center [669, 327] width 146 height 16
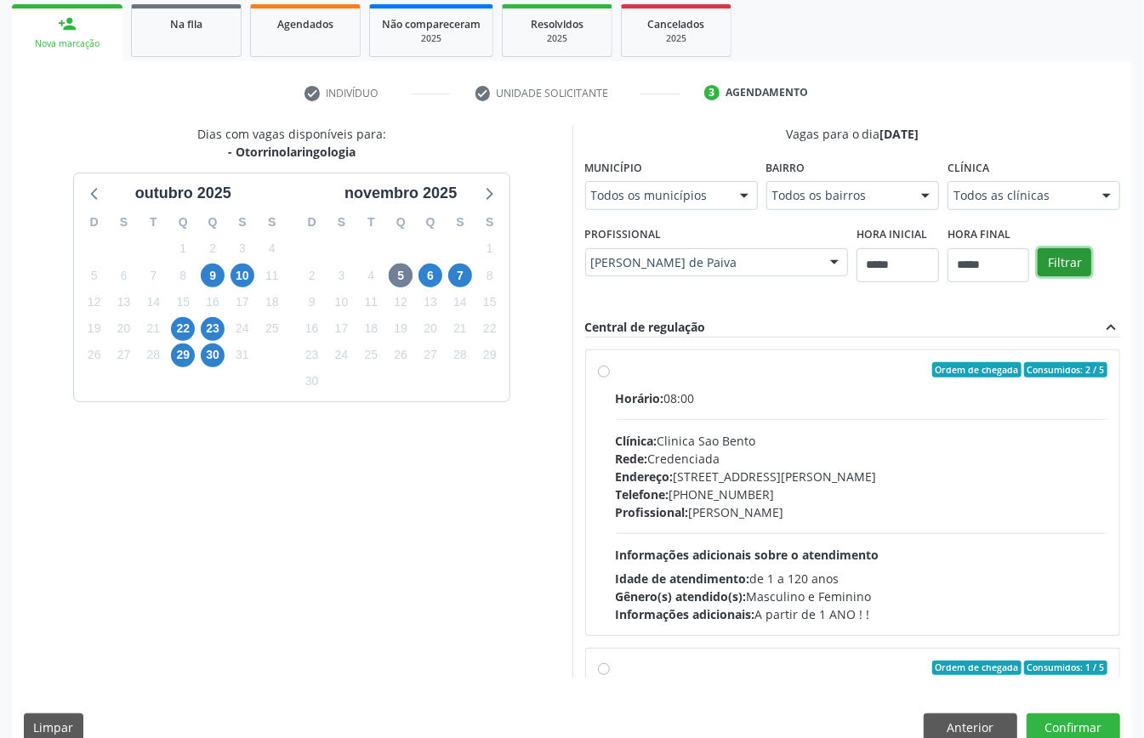
click at [1062, 263] on button "Filtrar" at bounding box center [1064, 262] width 54 height 29
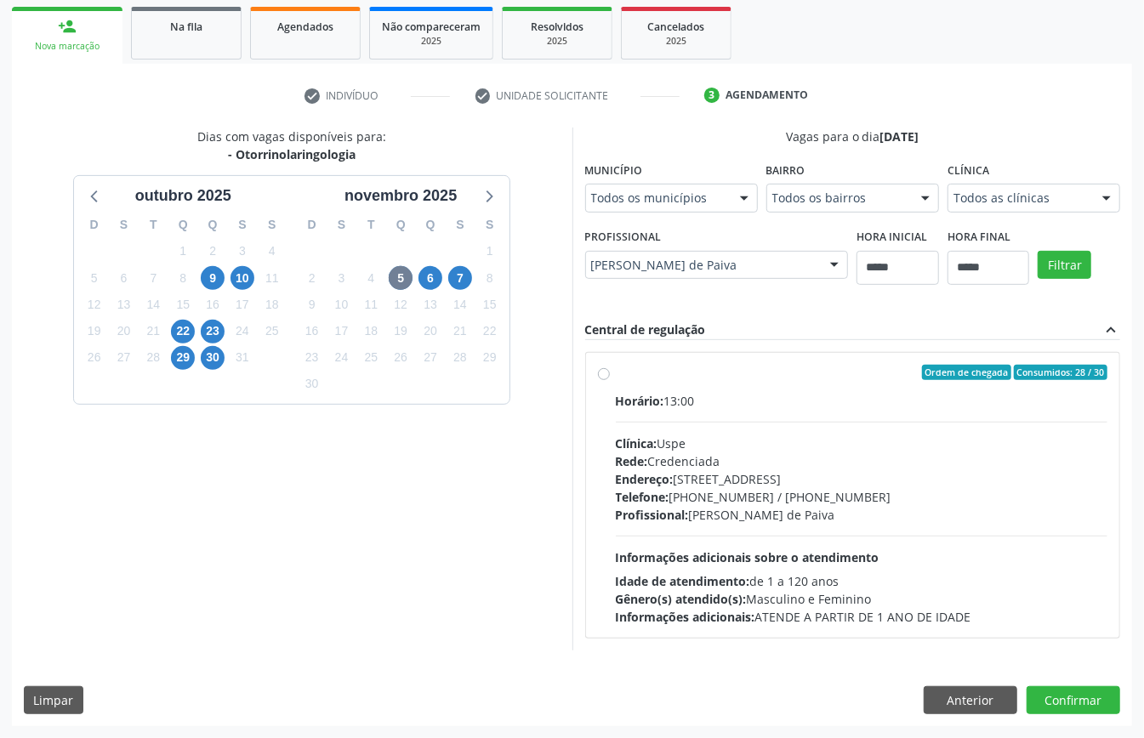
click at [705, 403] on div "Horário: 13:00" at bounding box center [862, 401] width 492 height 18
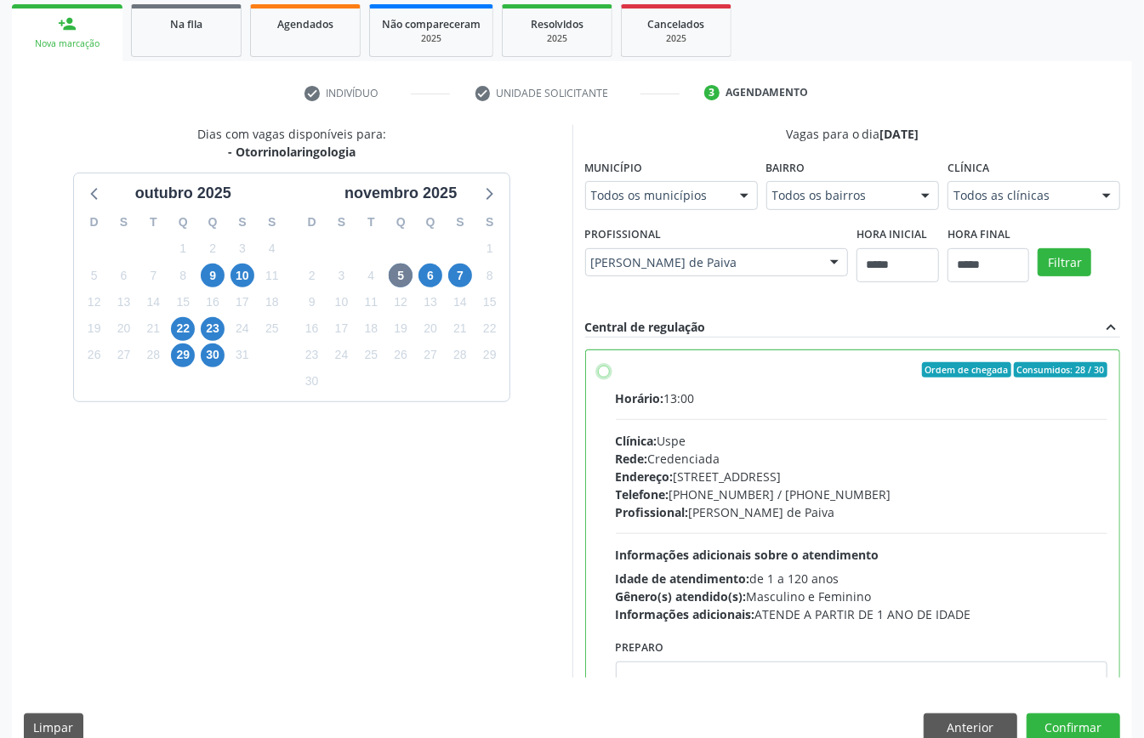
scroll to position [86, 0]
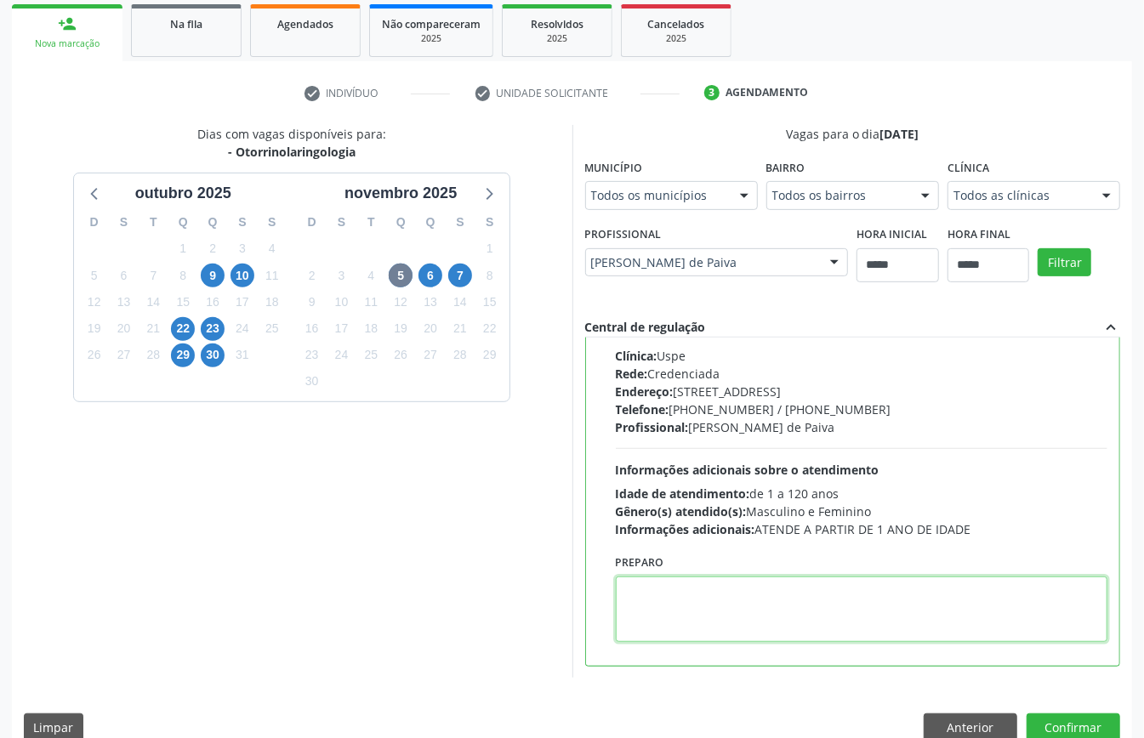
paste textarea "**********"
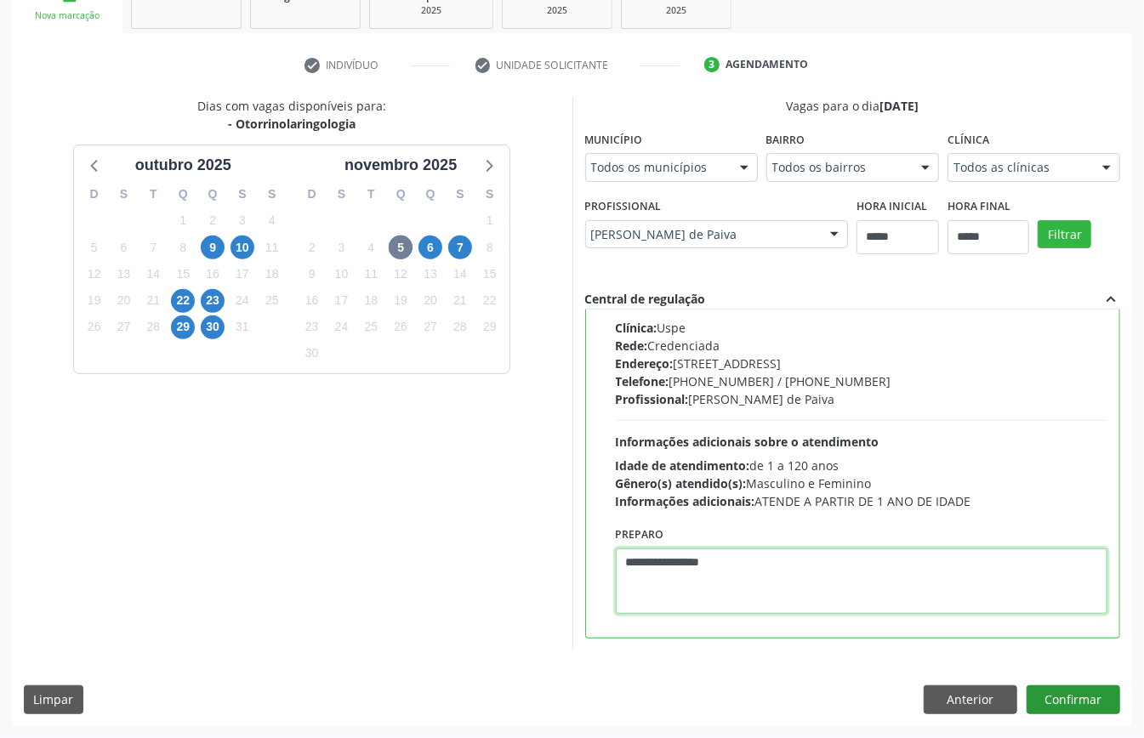
type textarea "**********"
click at [1059, 695] on button "Confirmar" at bounding box center [1073, 699] width 94 height 29
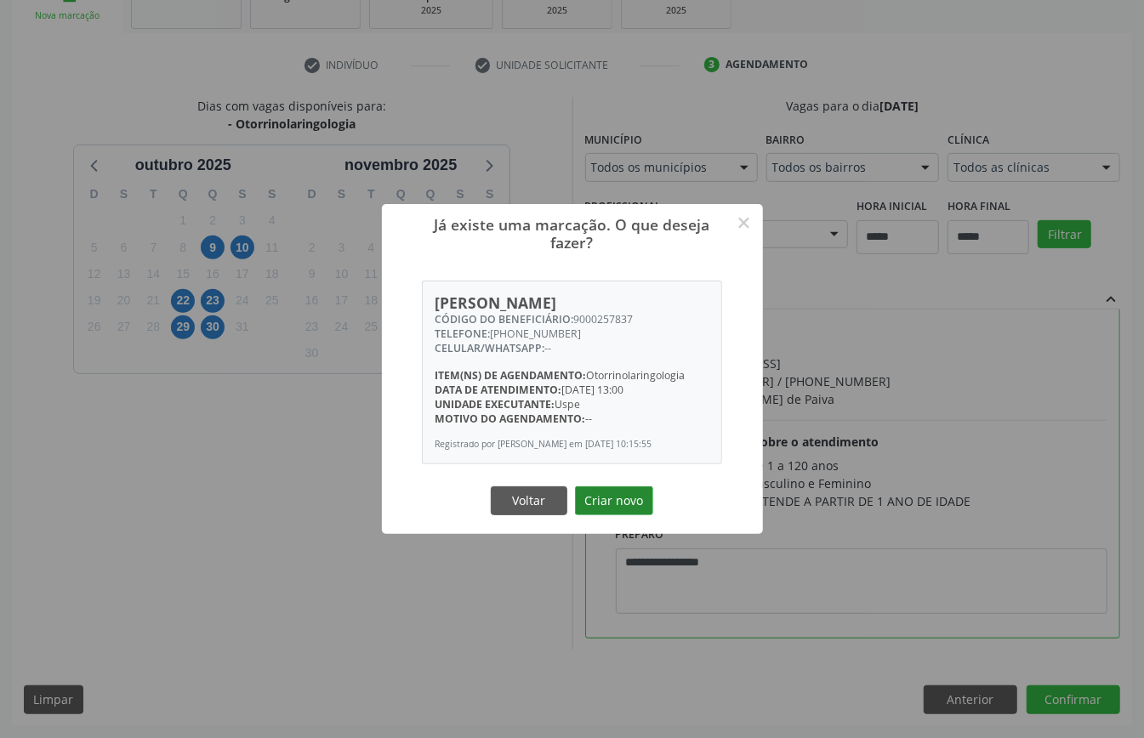
click at [597, 501] on button "Criar novo" at bounding box center [614, 500] width 78 height 29
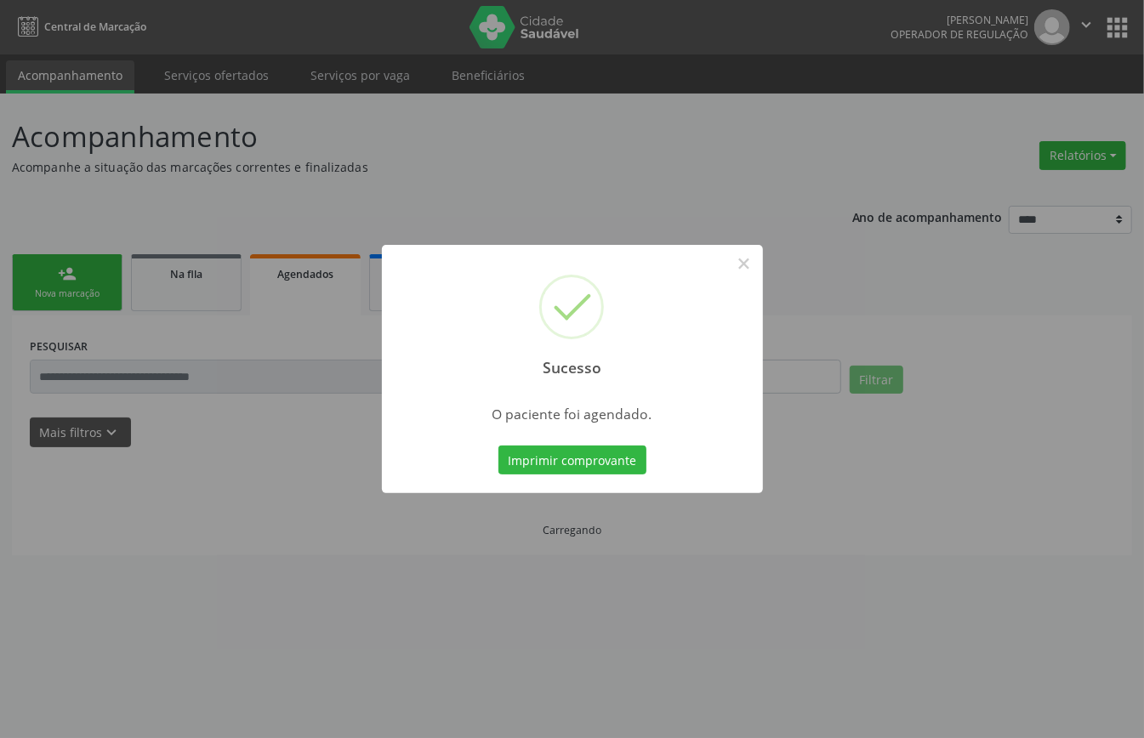
scroll to position [0, 0]
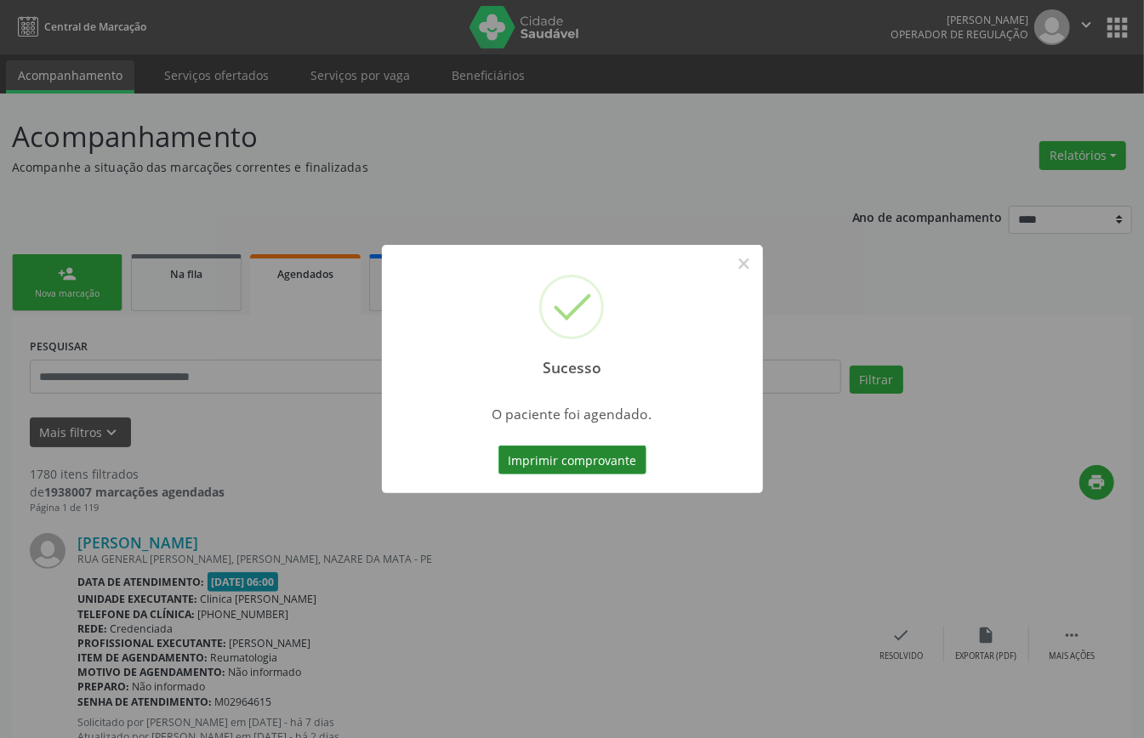
click at [582, 463] on button "Imprimir comprovante" at bounding box center [572, 460] width 148 height 29
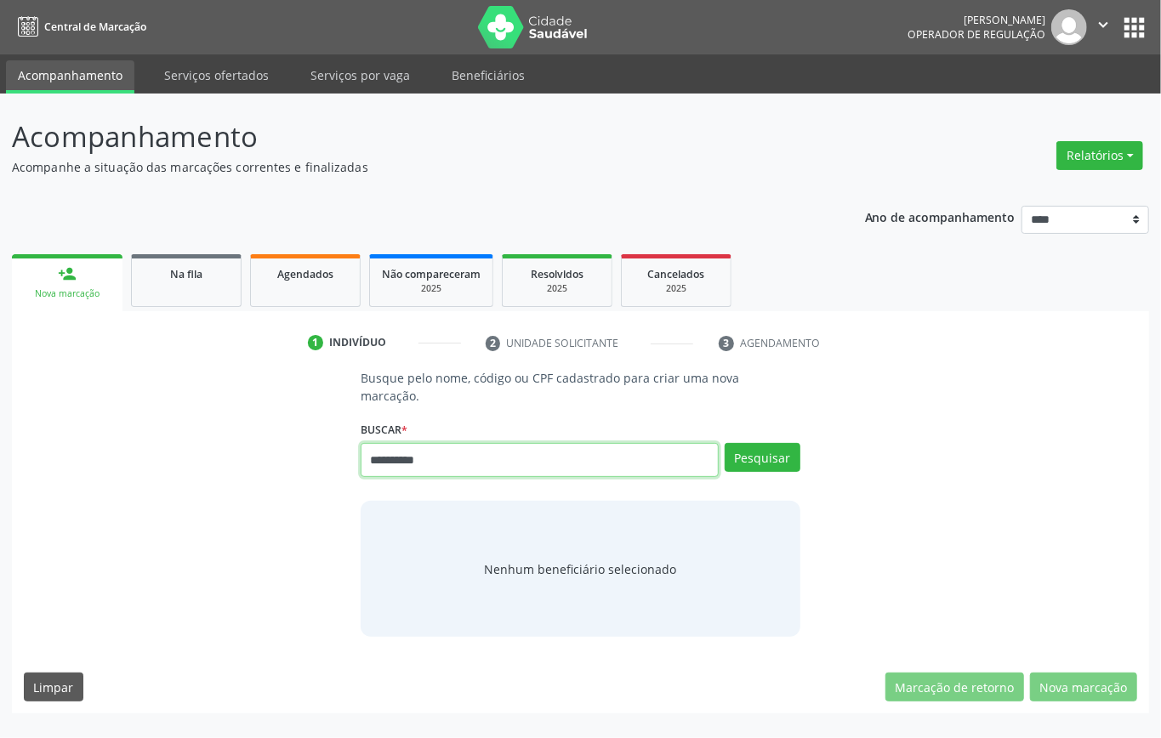
type input "*********"
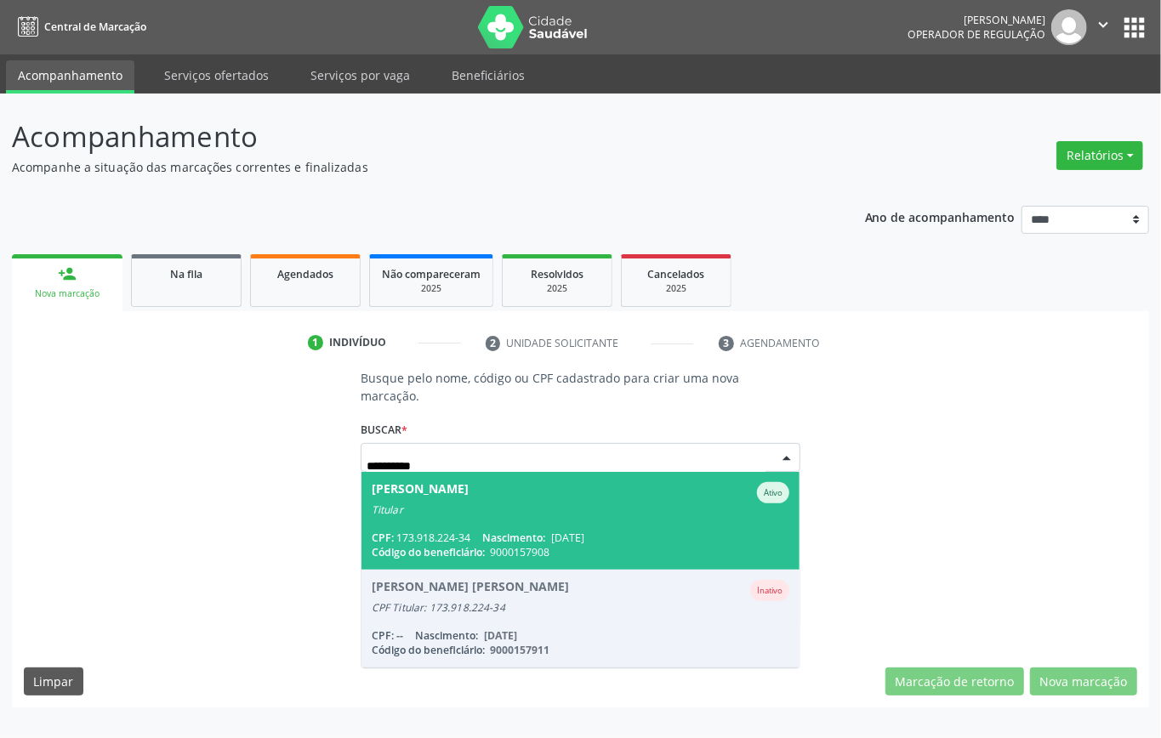
click at [539, 524] on span "[PERSON_NAME] Titular CPF: 173.918.224-34 Nascimento: [DATE] Código do benefici…" at bounding box center [580, 521] width 438 height 98
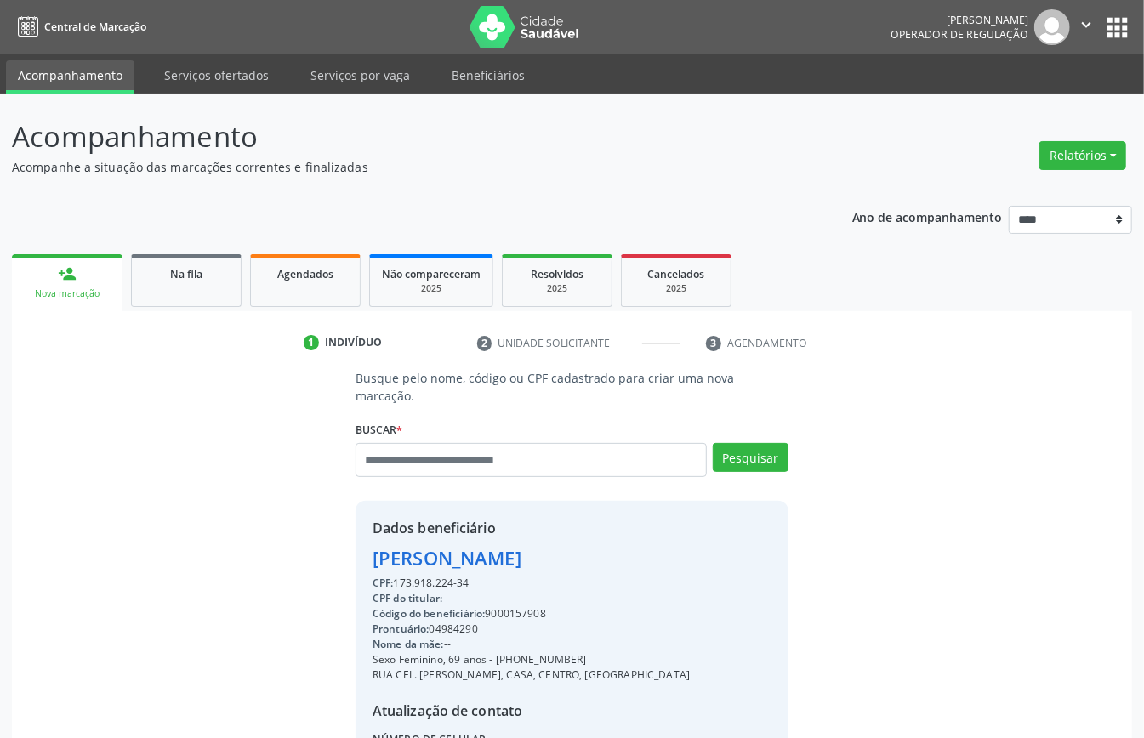
click at [534, 518] on div "Dados beneficiário" at bounding box center [530, 528] width 317 height 20
click at [519, 613] on div "Código do beneficiário: 9000157908" at bounding box center [530, 613] width 317 height 15
copy div "9000157908"
click at [270, 275] on div "Agendados" at bounding box center [305, 273] width 85 height 18
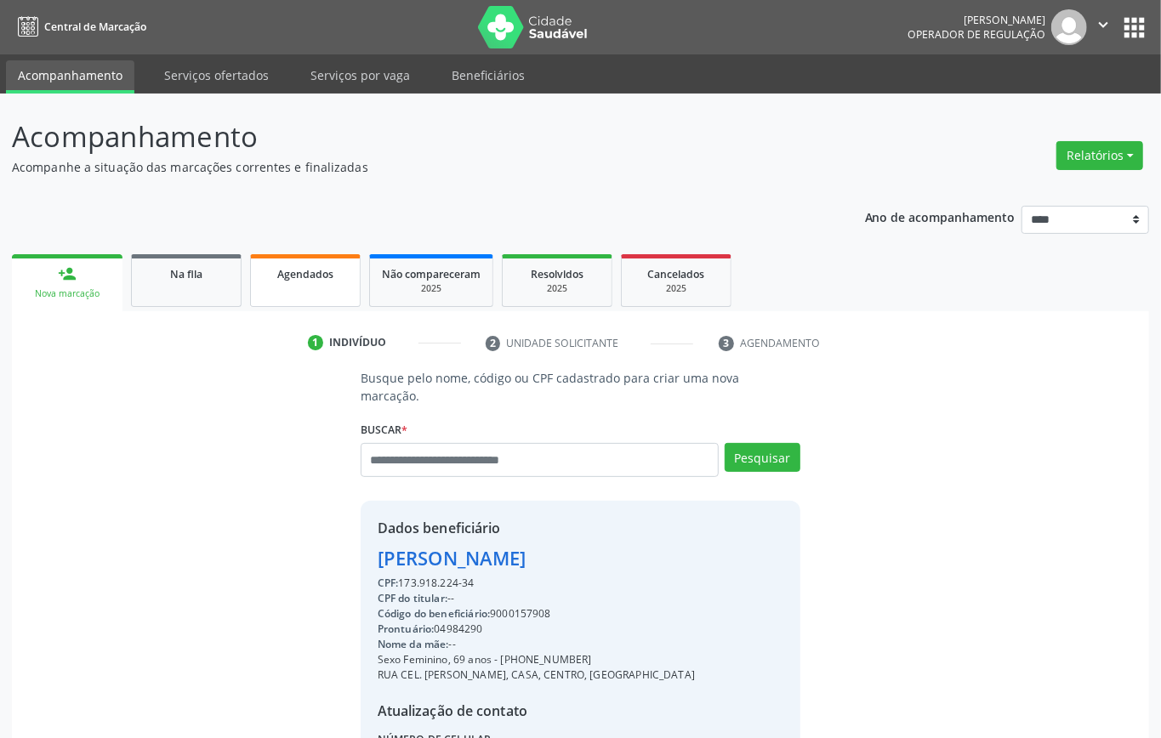
select select "*"
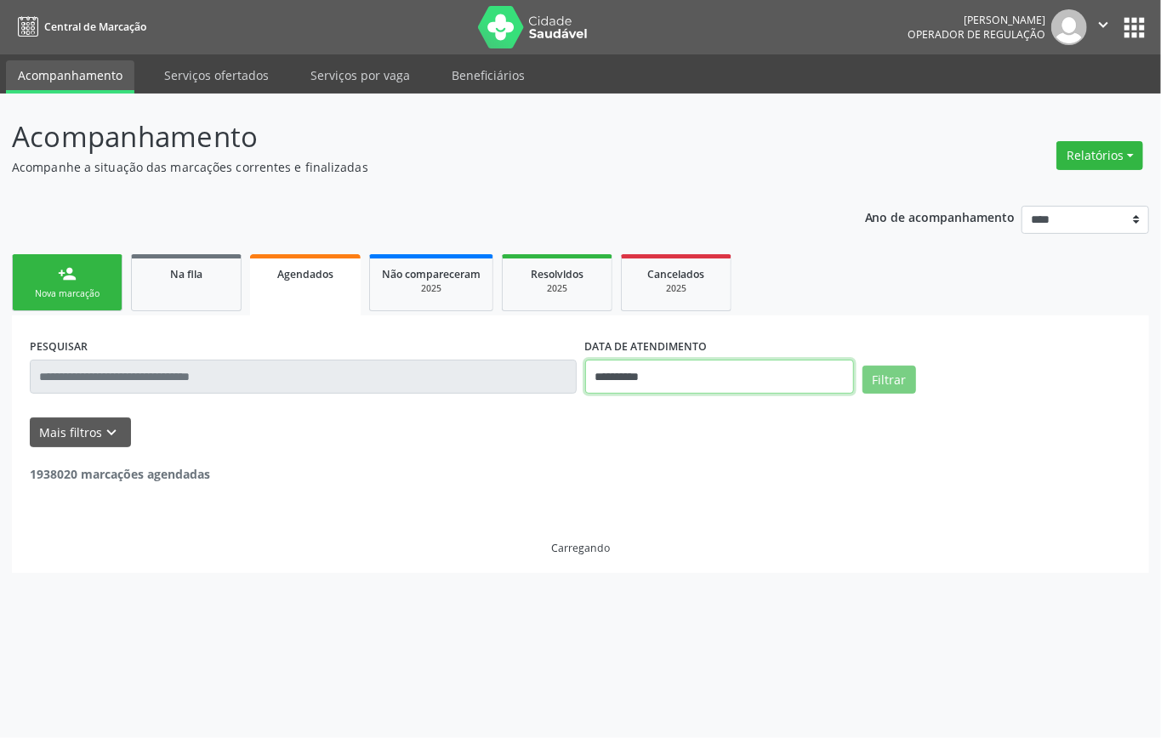
click at [663, 375] on input "**********" at bounding box center [719, 377] width 269 height 34
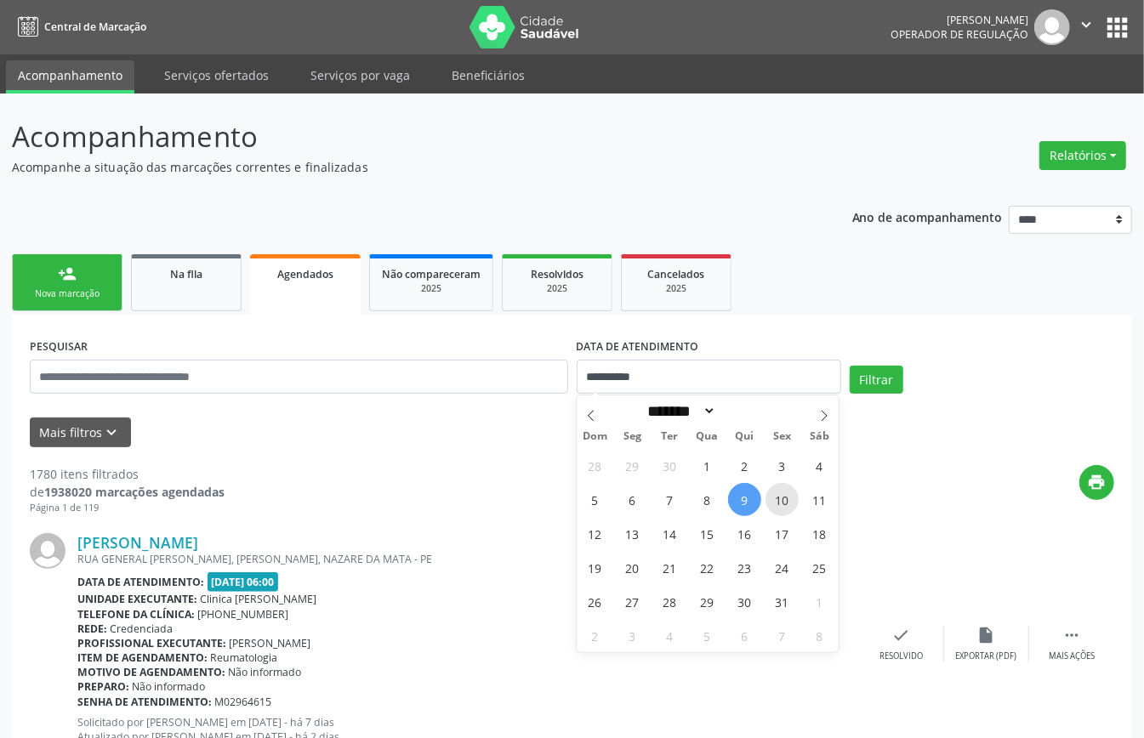
click at [783, 497] on span "10" at bounding box center [781, 499] width 33 height 33
type input "**********"
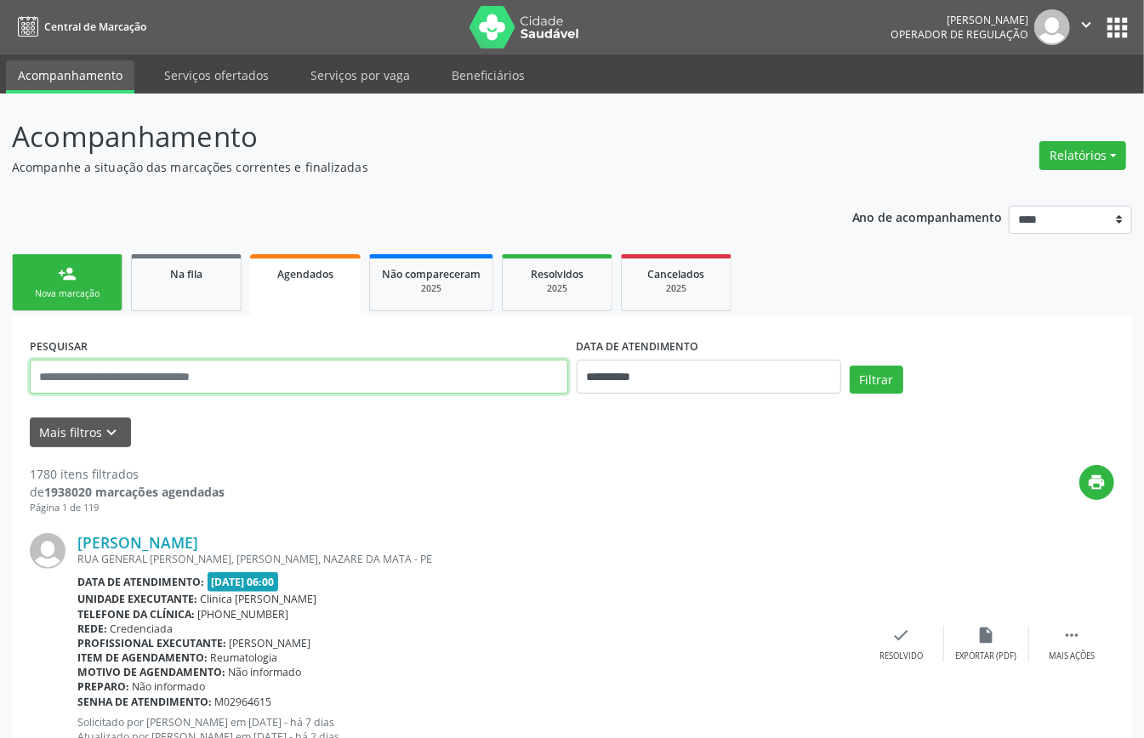
click at [467, 375] on input "text" at bounding box center [299, 377] width 538 height 34
paste input "**********"
type input "**********"
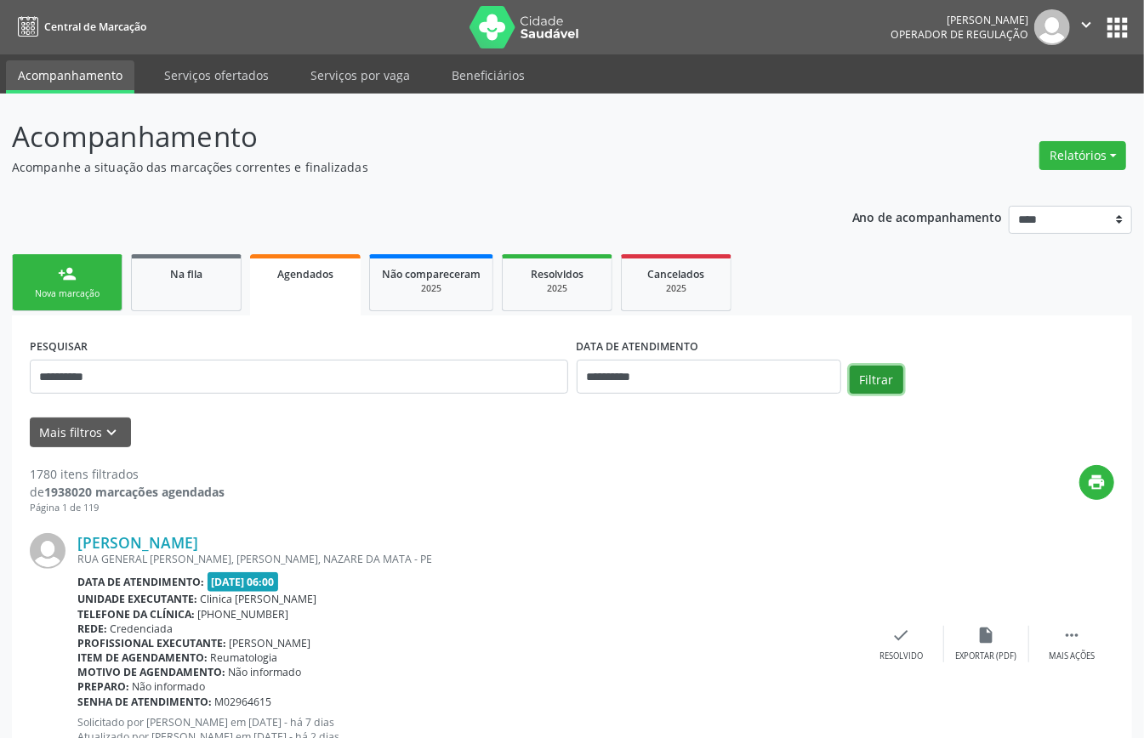
click at [884, 368] on button "Filtrar" at bounding box center [876, 380] width 54 height 29
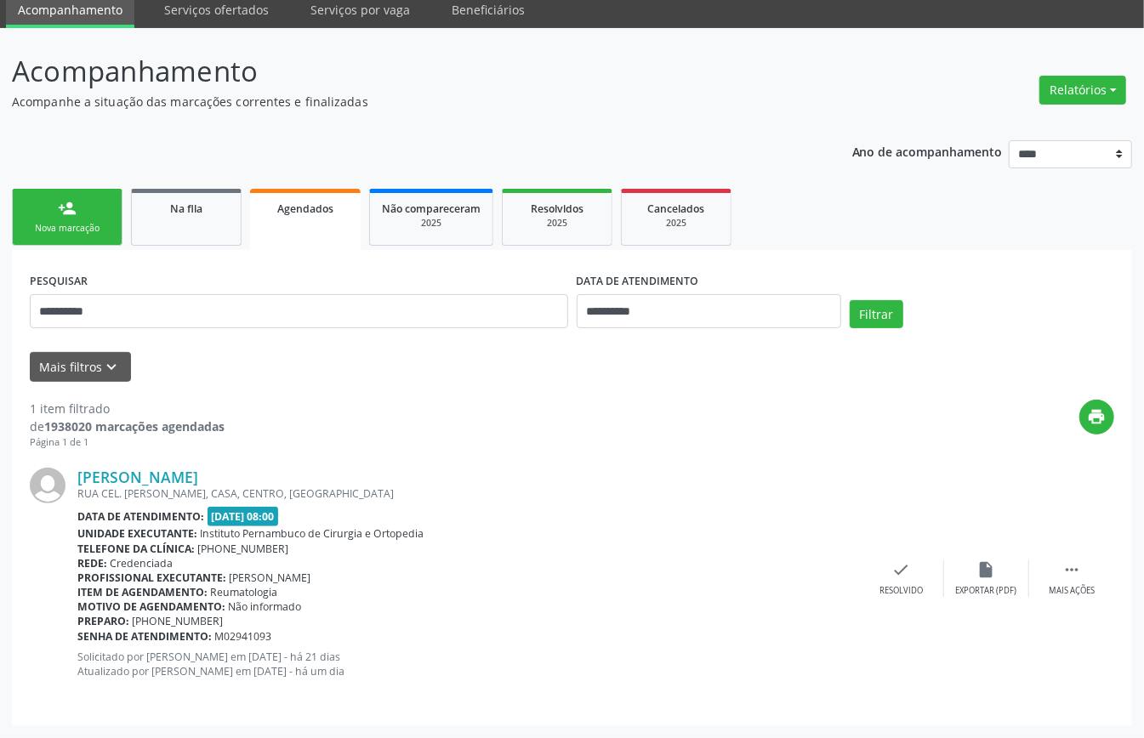
click at [86, 206] on link "person_add Nova marcação" at bounding box center [67, 217] width 111 height 57
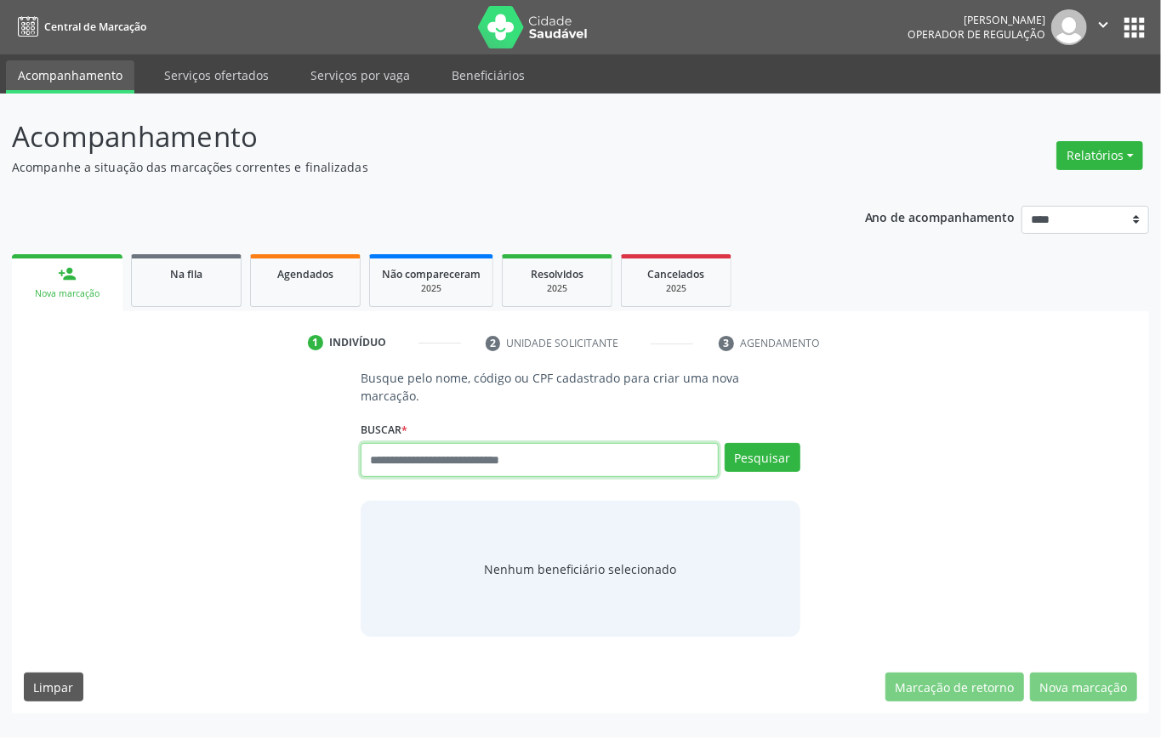
click at [457, 463] on input "text" at bounding box center [540, 460] width 358 height 34
type input "*********"
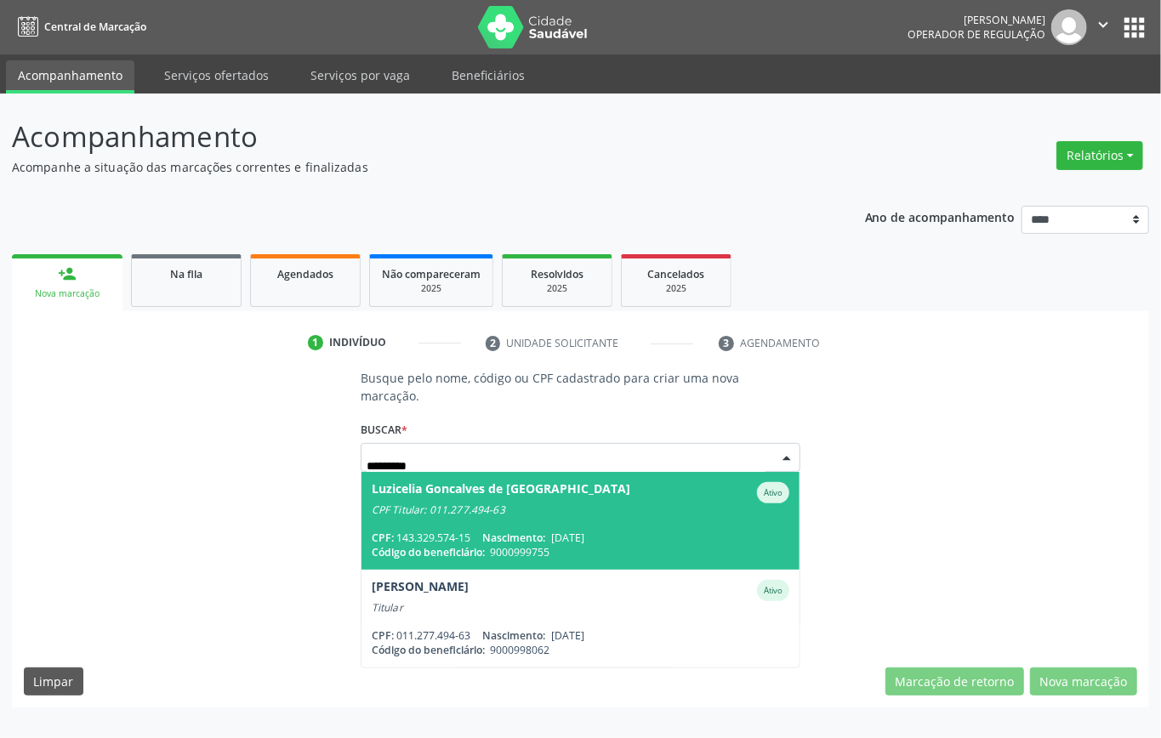
click at [644, 521] on span "Luzicelia Goncalves de Holanda Ativo CPF Titular: 011.277.494-63 CPF: 143.329.5…" at bounding box center [580, 521] width 438 height 98
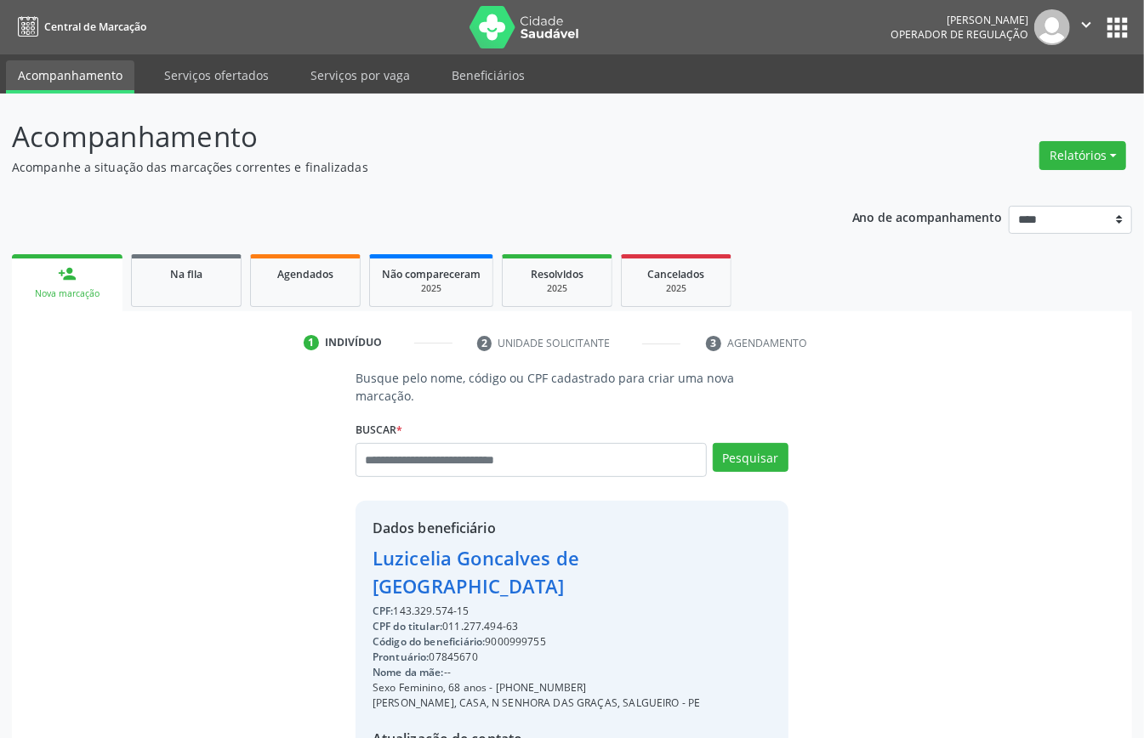
scroll to position [179, 0]
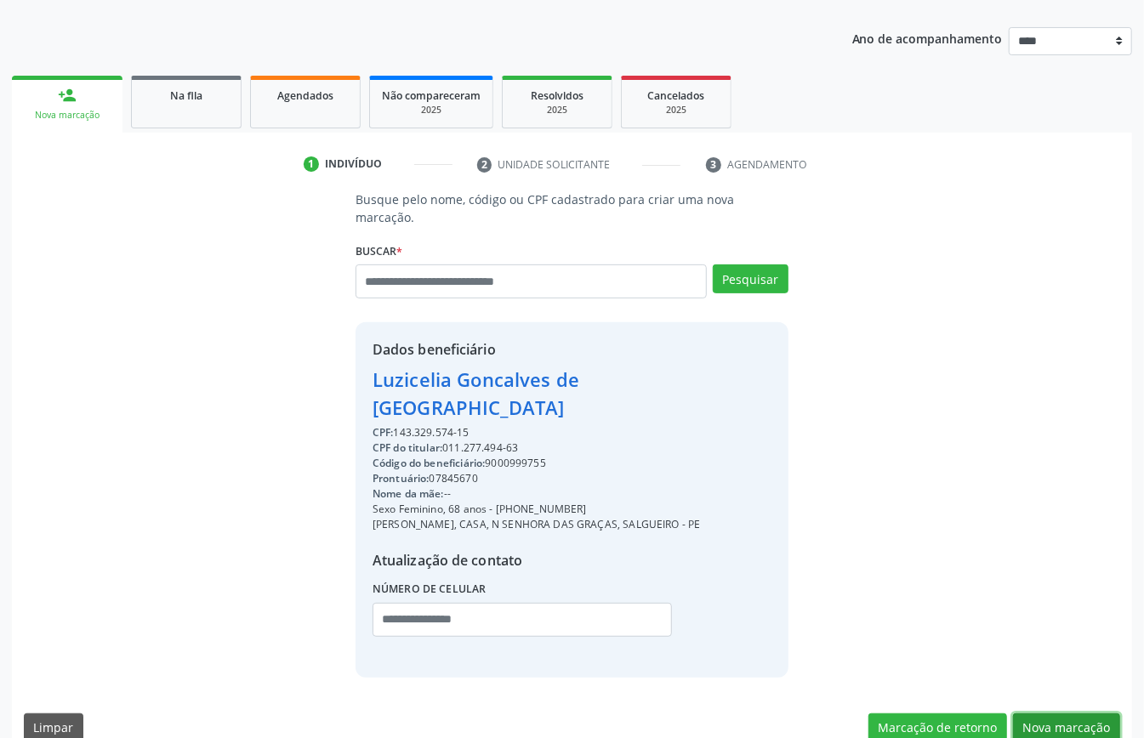
drag, startPoint x: 1073, startPoint y: 694, endPoint x: 991, endPoint y: 682, distance: 82.5
click at [1071, 713] on button "Nova marcação" at bounding box center [1066, 727] width 107 height 29
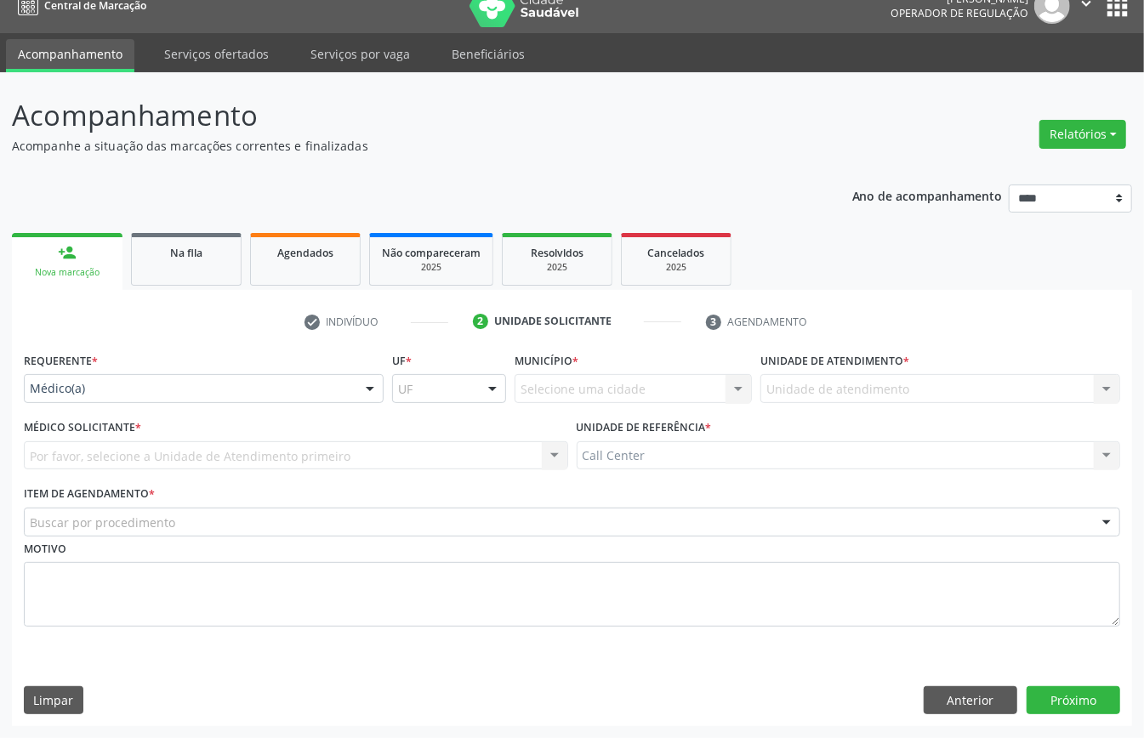
scroll to position [24, 0]
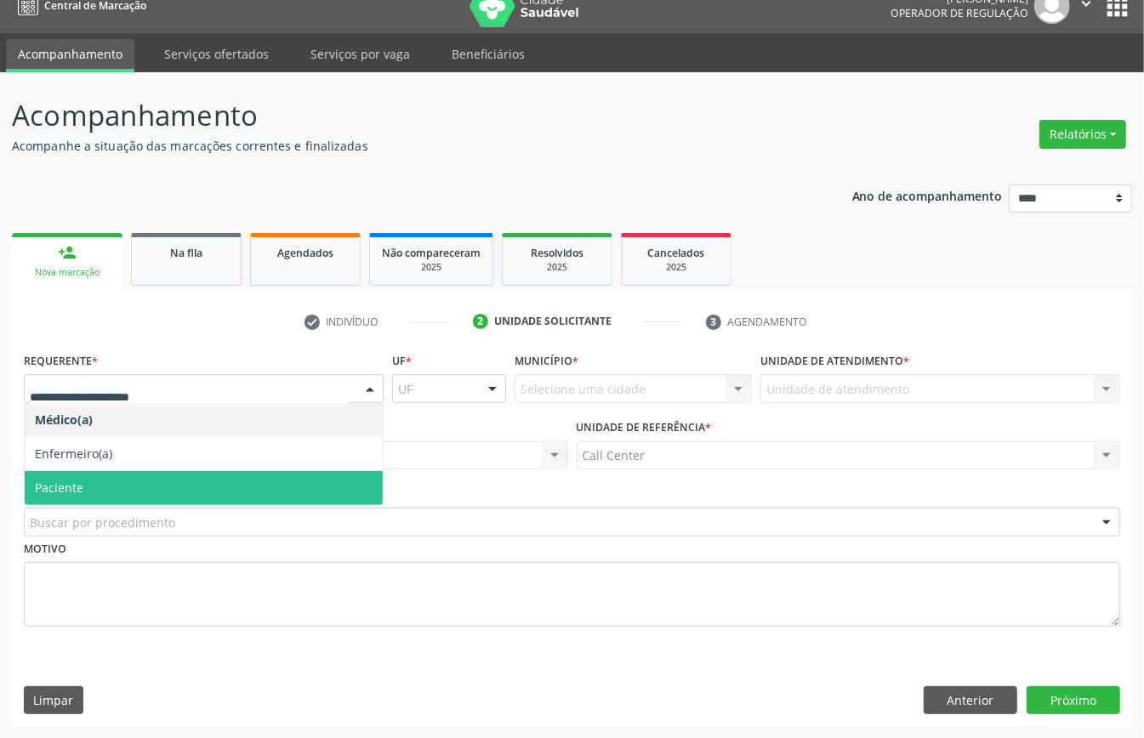
click at [77, 480] on span "Paciente" at bounding box center [59, 488] width 48 height 16
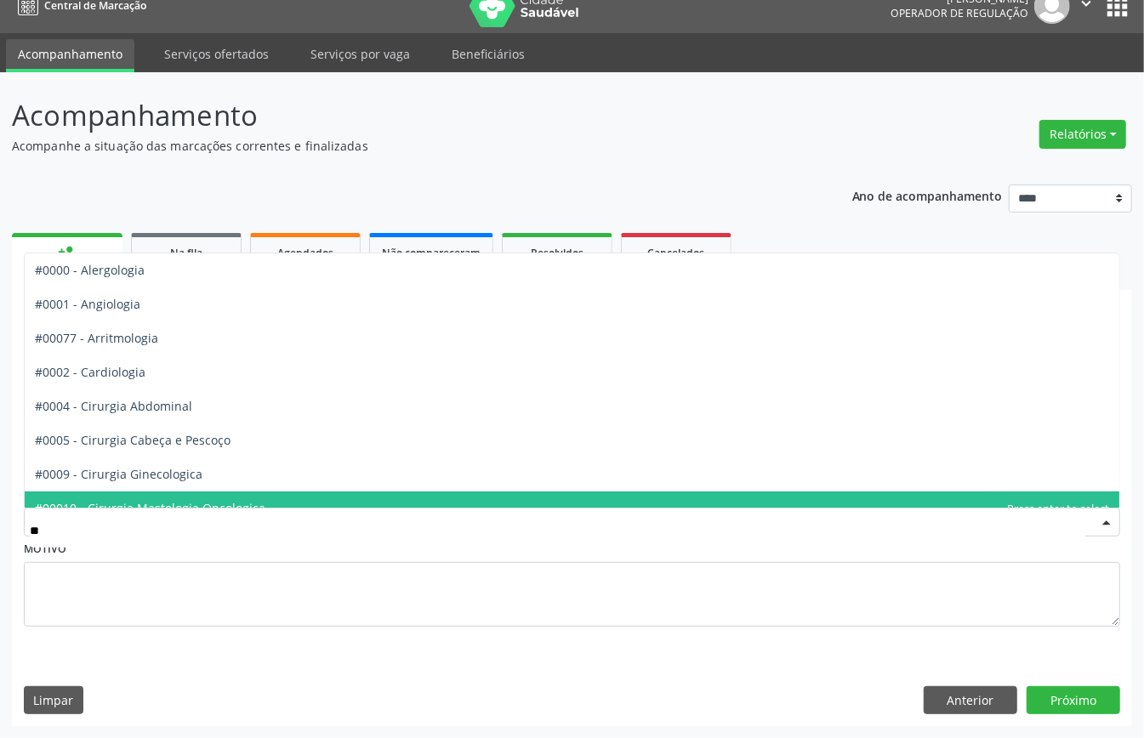
type input "***"
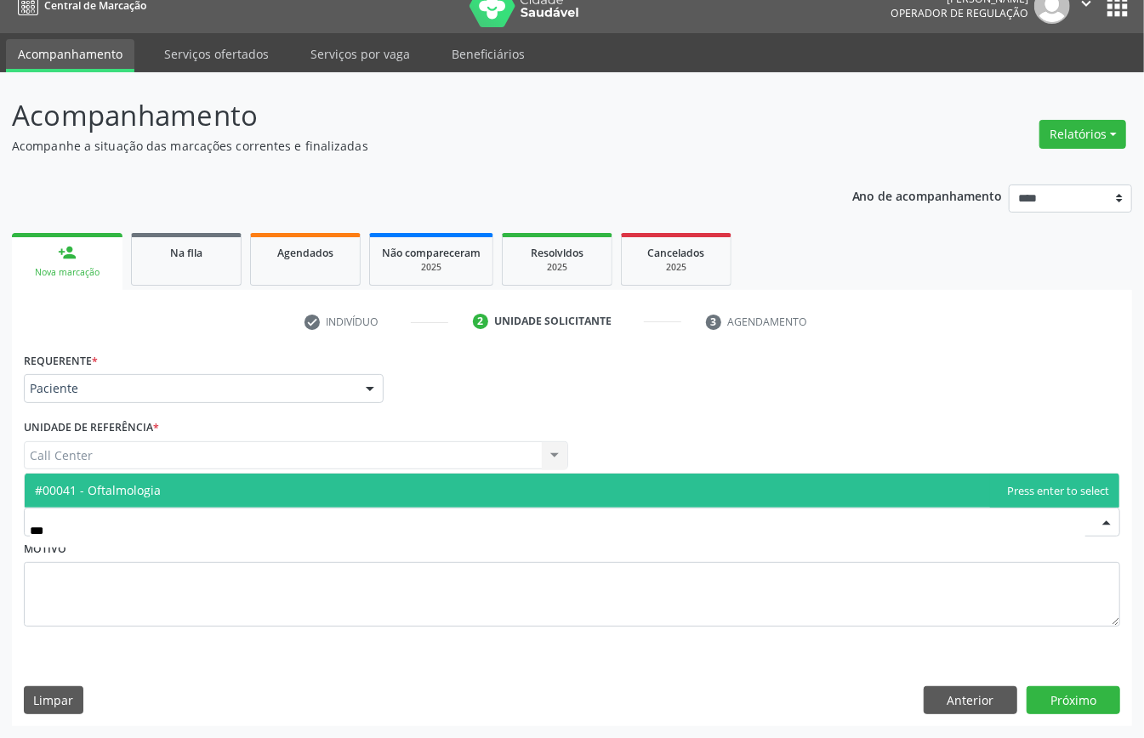
click at [190, 484] on span "#00041 - Oftalmologia" at bounding box center [572, 491] width 1094 height 34
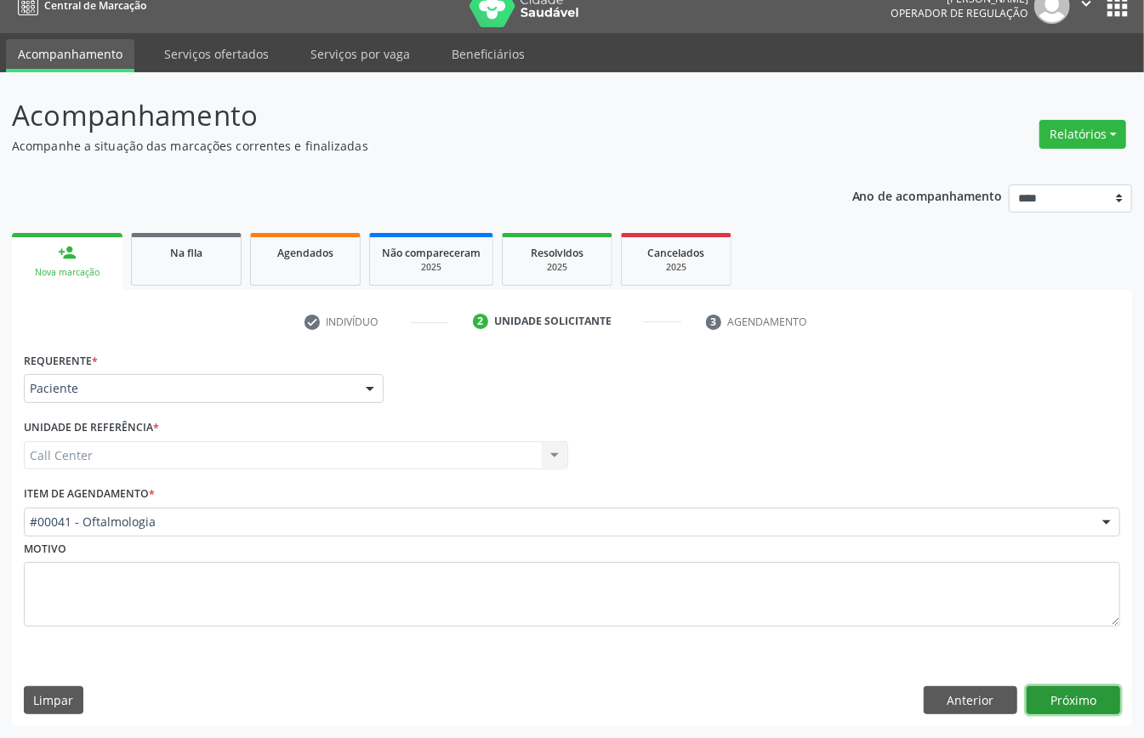
click at [1078, 688] on button "Próximo" at bounding box center [1073, 700] width 94 height 29
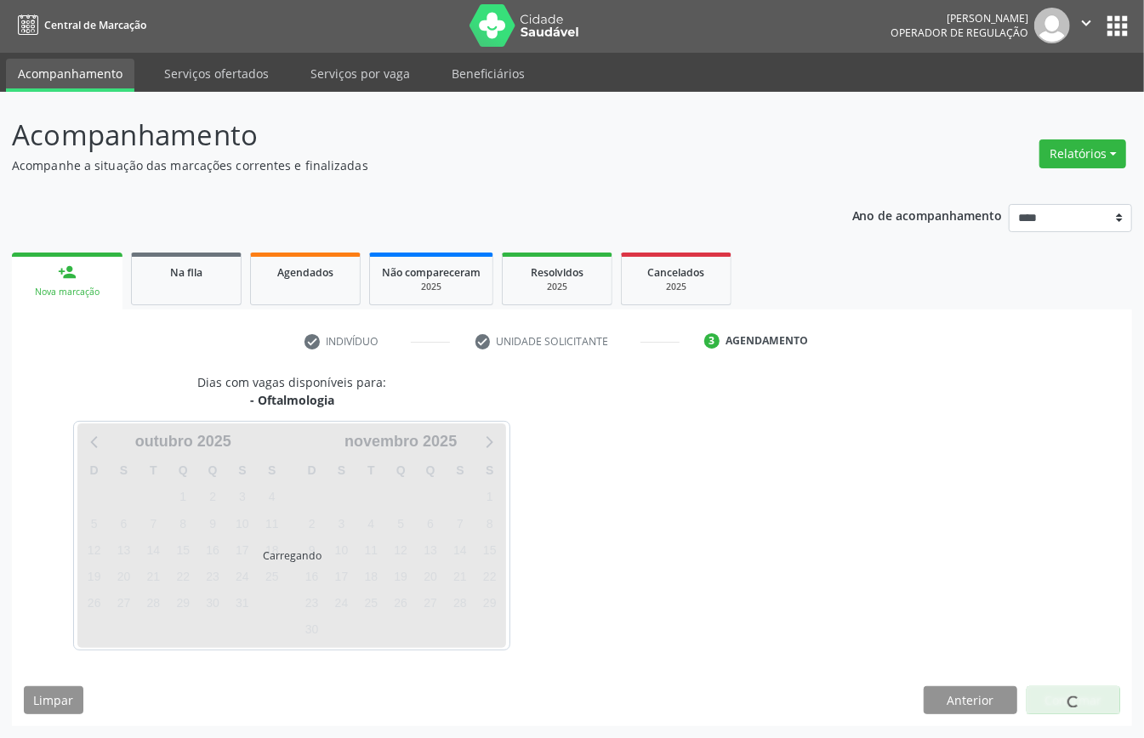
scroll to position [3, 0]
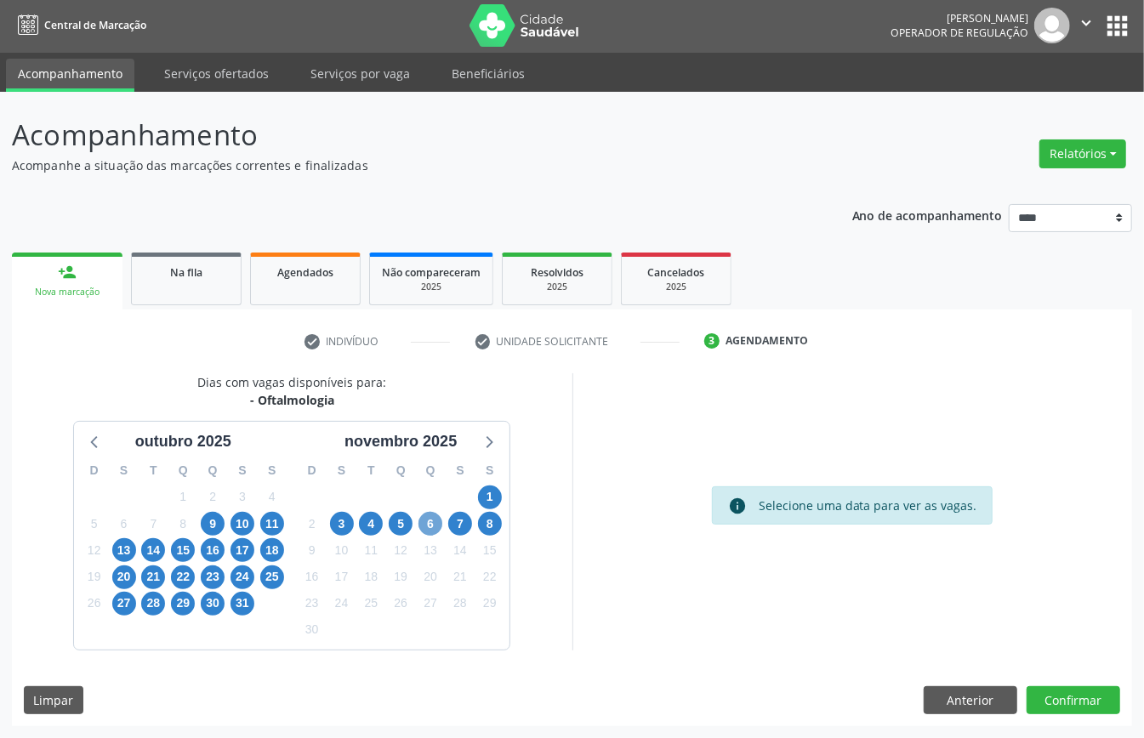
click at [427, 525] on span "6" at bounding box center [430, 524] width 24 height 24
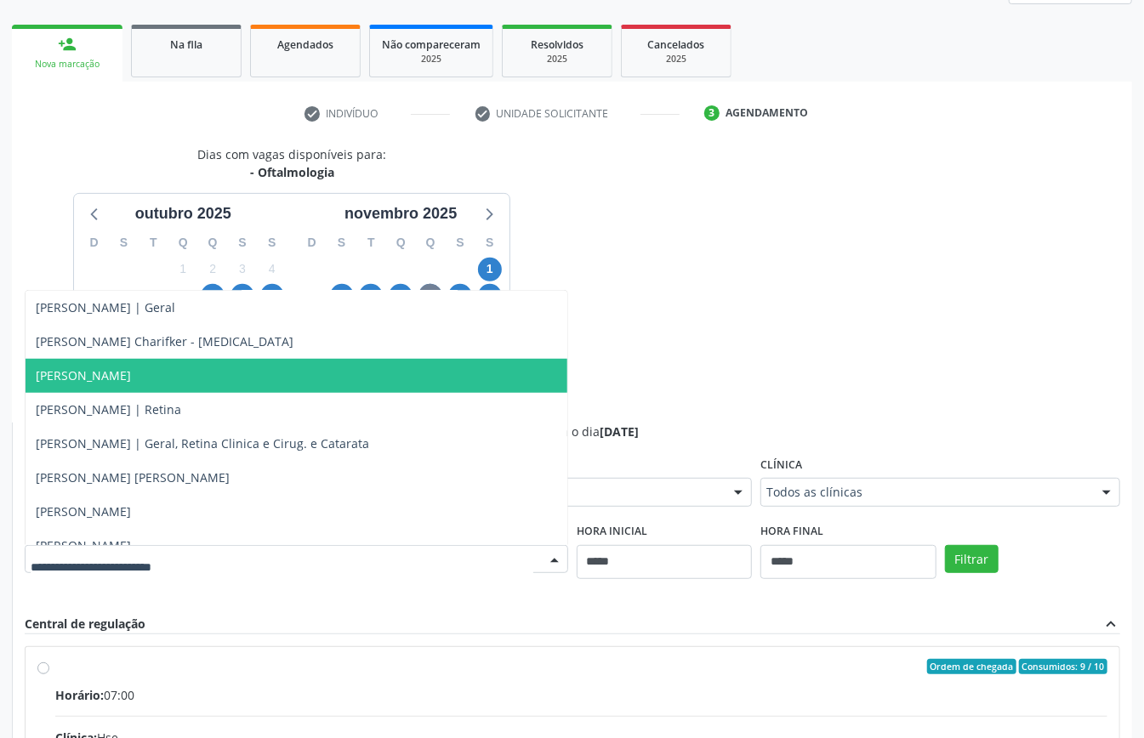
scroll to position [566, 0]
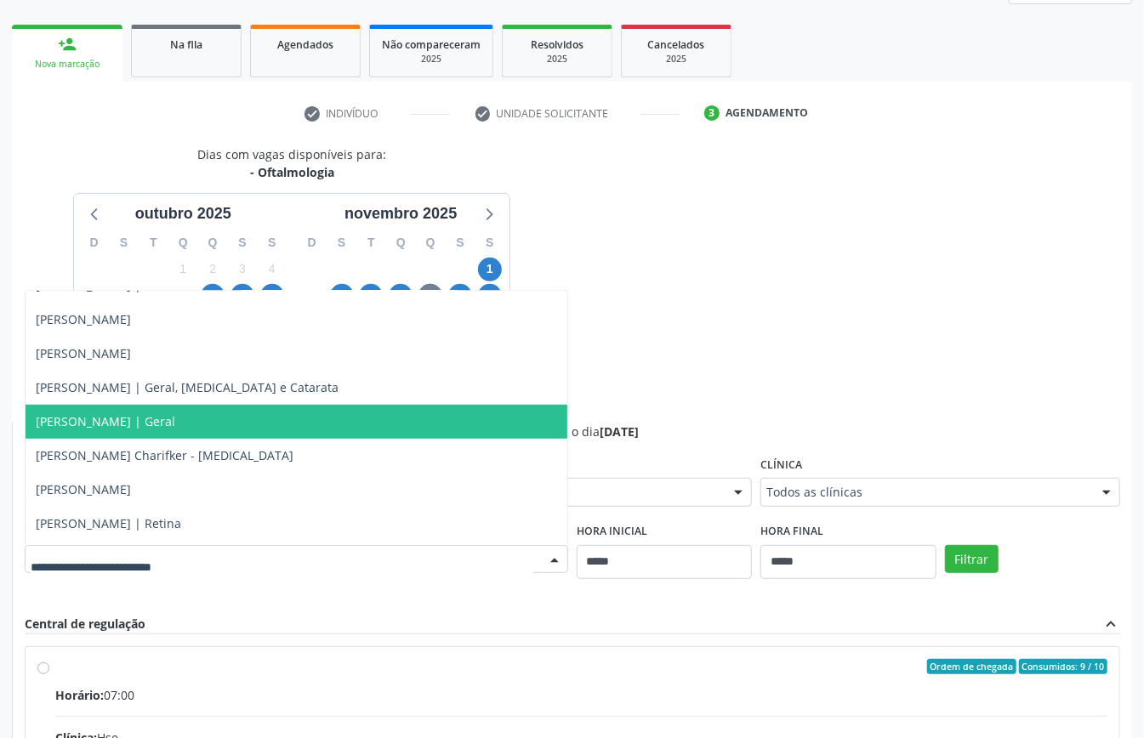
click at [175, 416] on span "[PERSON_NAME] | Geral" at bounding box center [105, 421] width 139 height 16
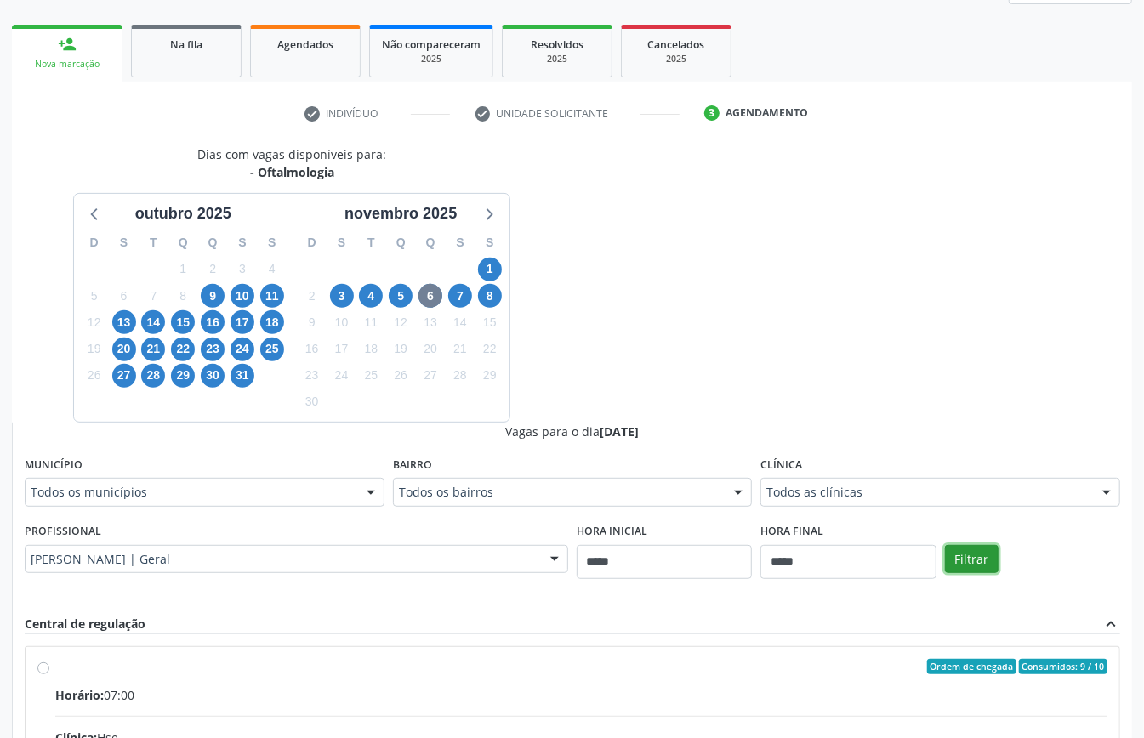
click at [964, 559] on button "Filtrar" at bounding box center [972, 559] width 54 height 29
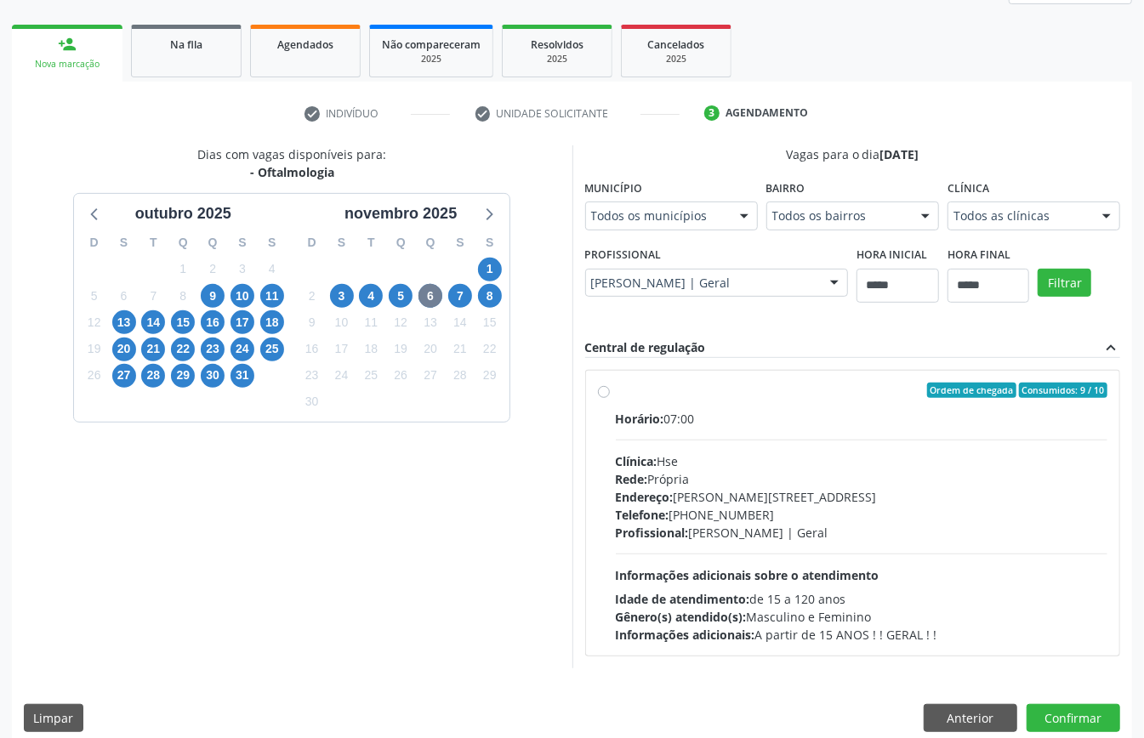
click at [814, 535] on div "Profissional: [PERSON_NAME] | Geral" at bounding box center [862, 533] width 492 height 18
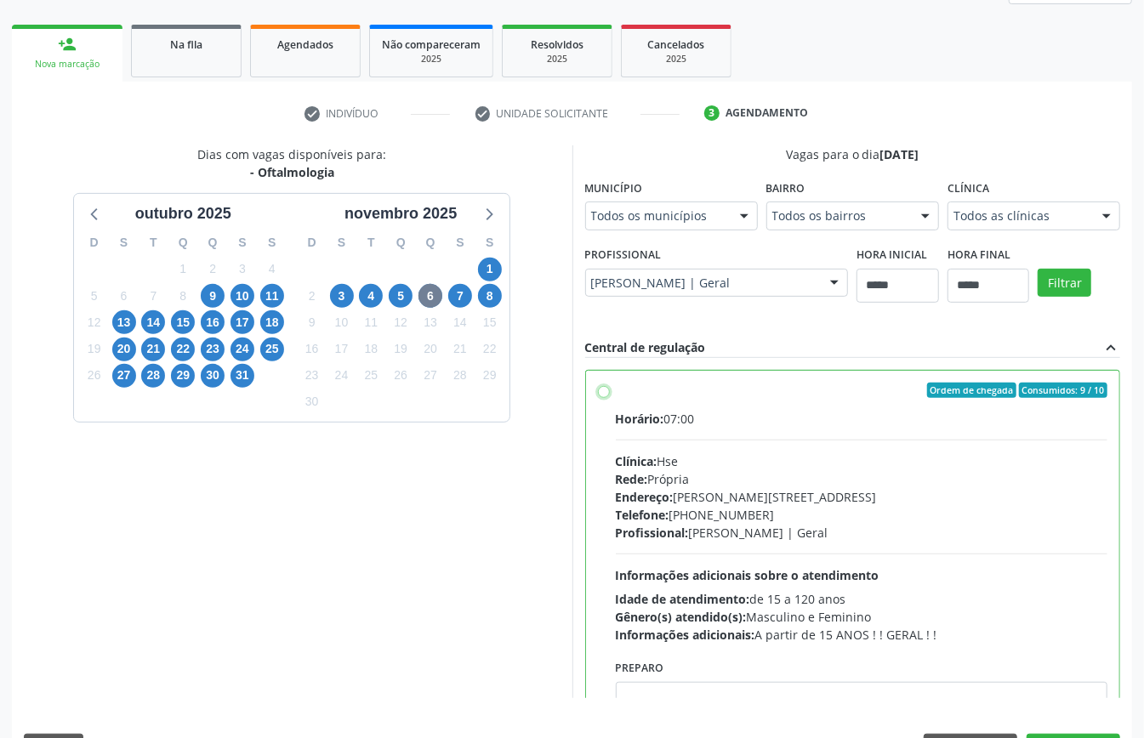
scroll to position [86, 0]
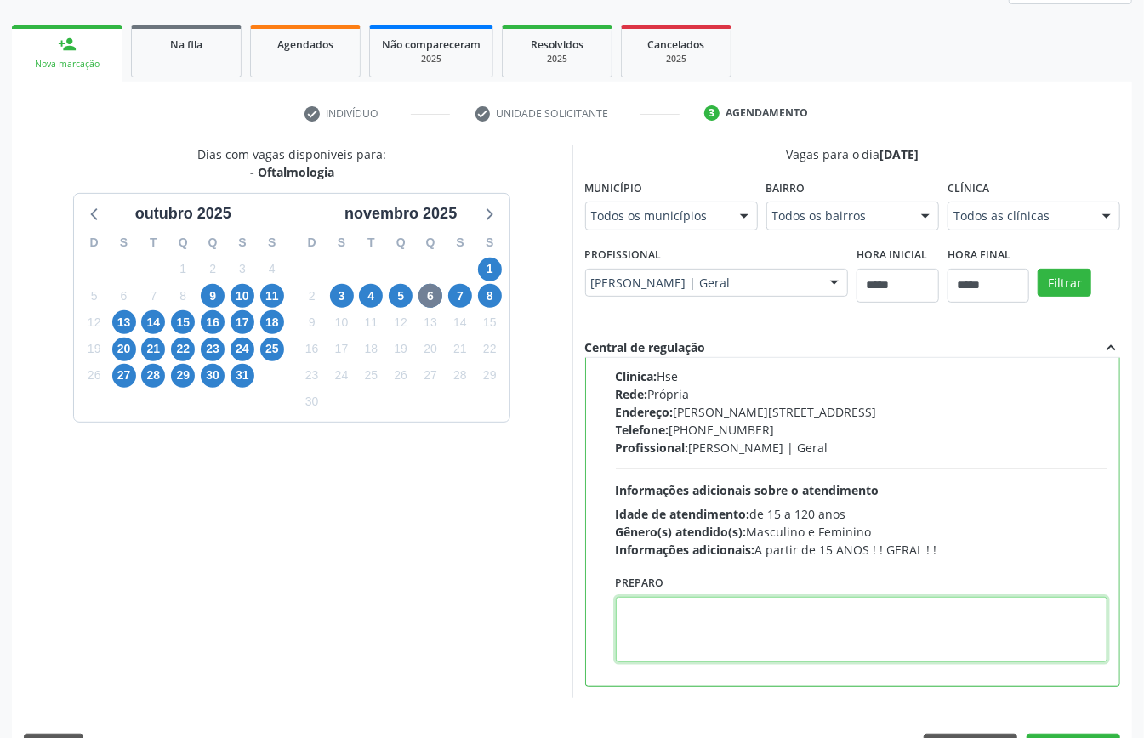
paste textarea "**********"
type textarea "**********"
drag, startPoint x: 735, startPoint y: 612, endPoint x: 366, endPoint y: 573, distance: 371.9
click at [378, 573] on div "Dias com vagas disponíveis para: - Oftalmologia [DATE] D S T Q Q S S 28 29 30 1…" at bounding box center [572, 421] width 1120 height 553
paste textarea "**********"
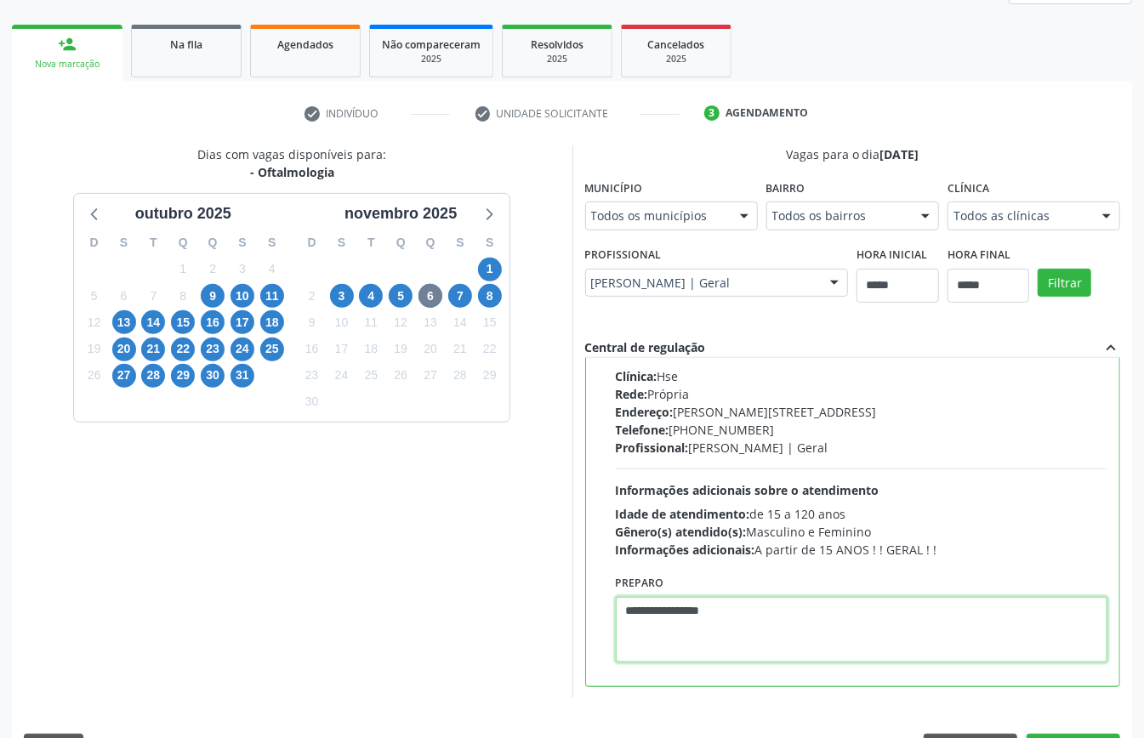
scroll to position [279, 0]
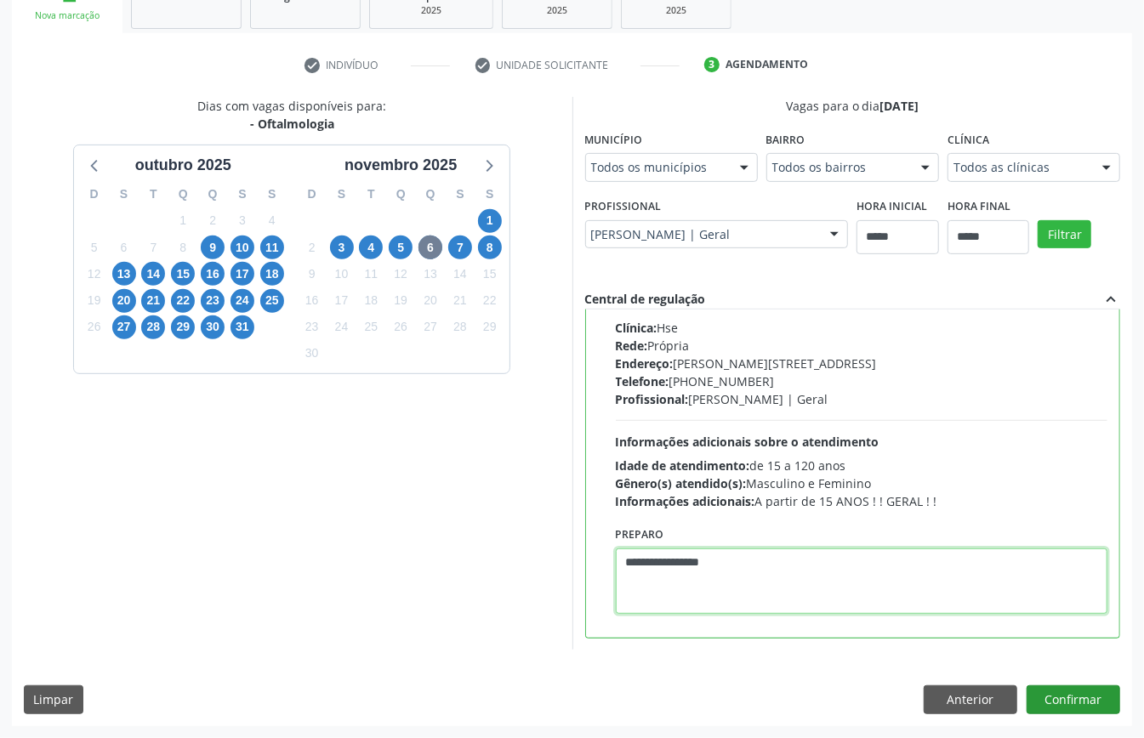
type textarea "**********"
click at [1072, 698] on button "Confirmar" at bounding box center [1073, 699] width 94 height 29
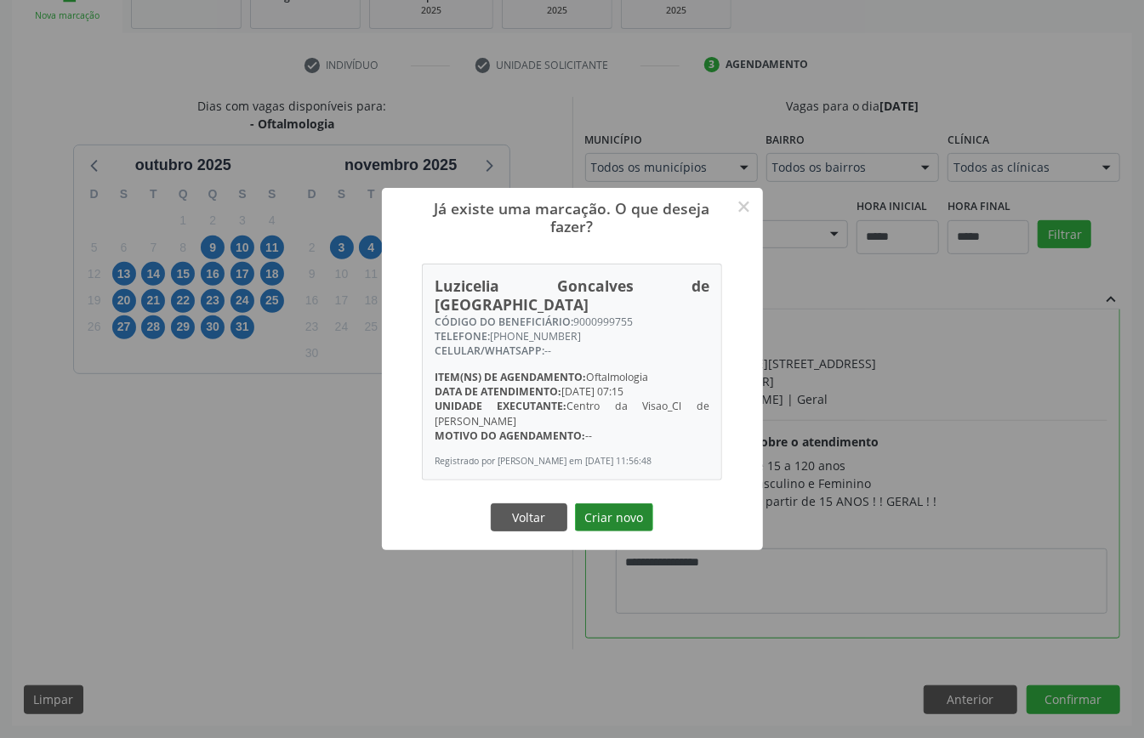
click at [631, 517] on button "Criar novo" at bounding box center [614, 517] width 78 height 29
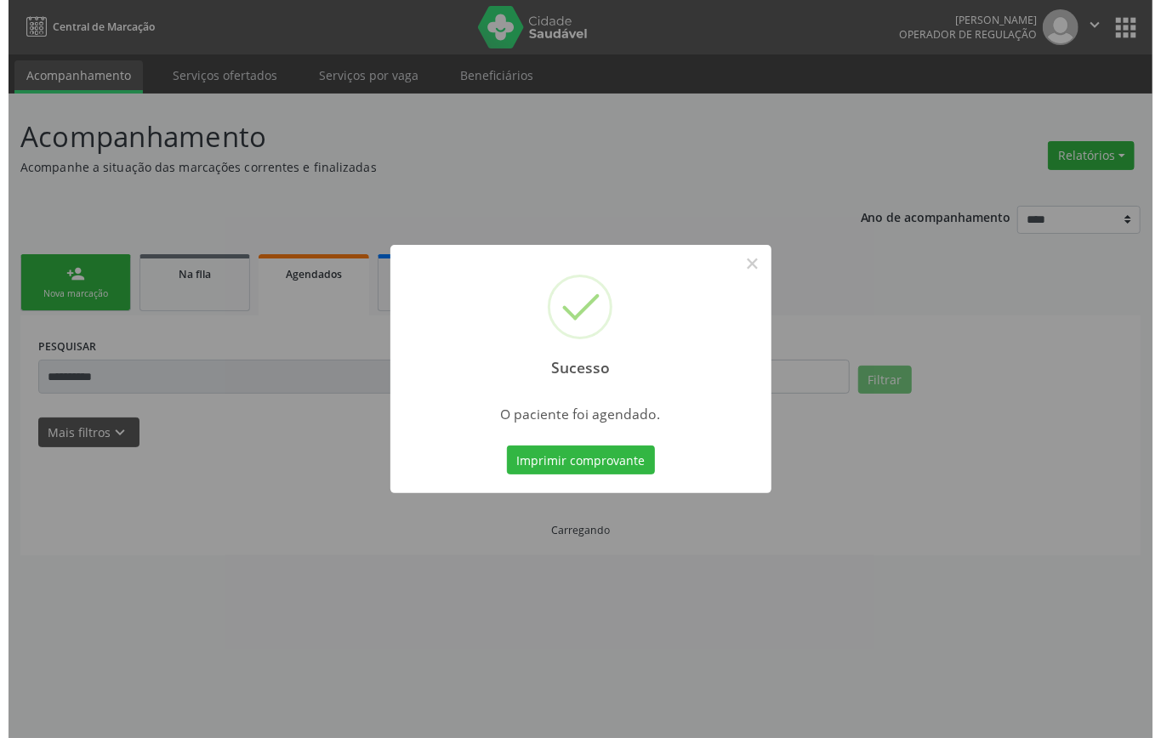
scroll to position [0, 0]
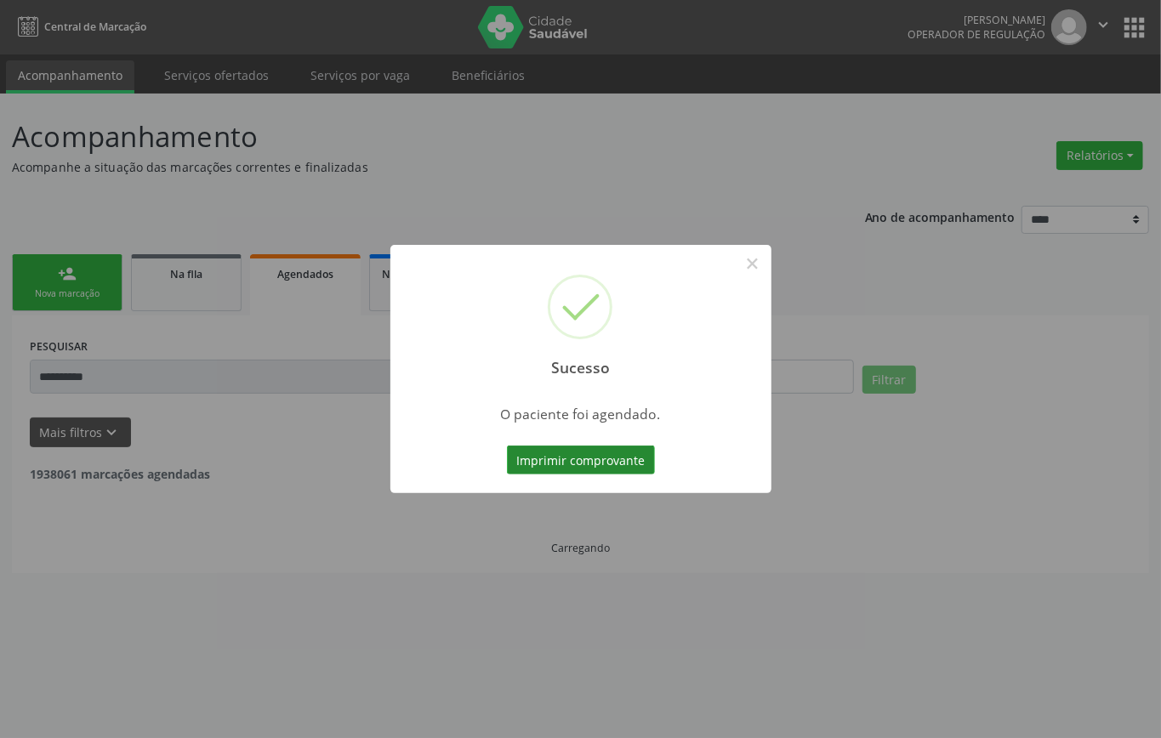
click at [621, 457] on button "Imprimir comprovante" at bounding box center [581, 460] width 148 height 29
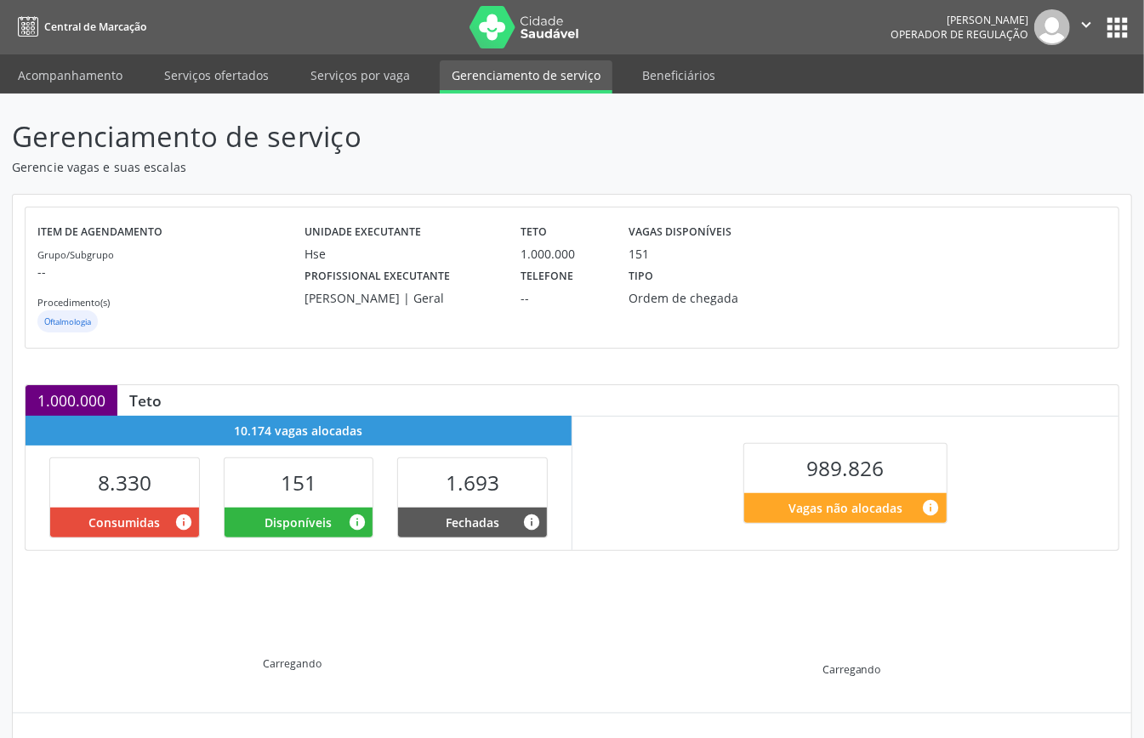
scroll to position [164, 0]
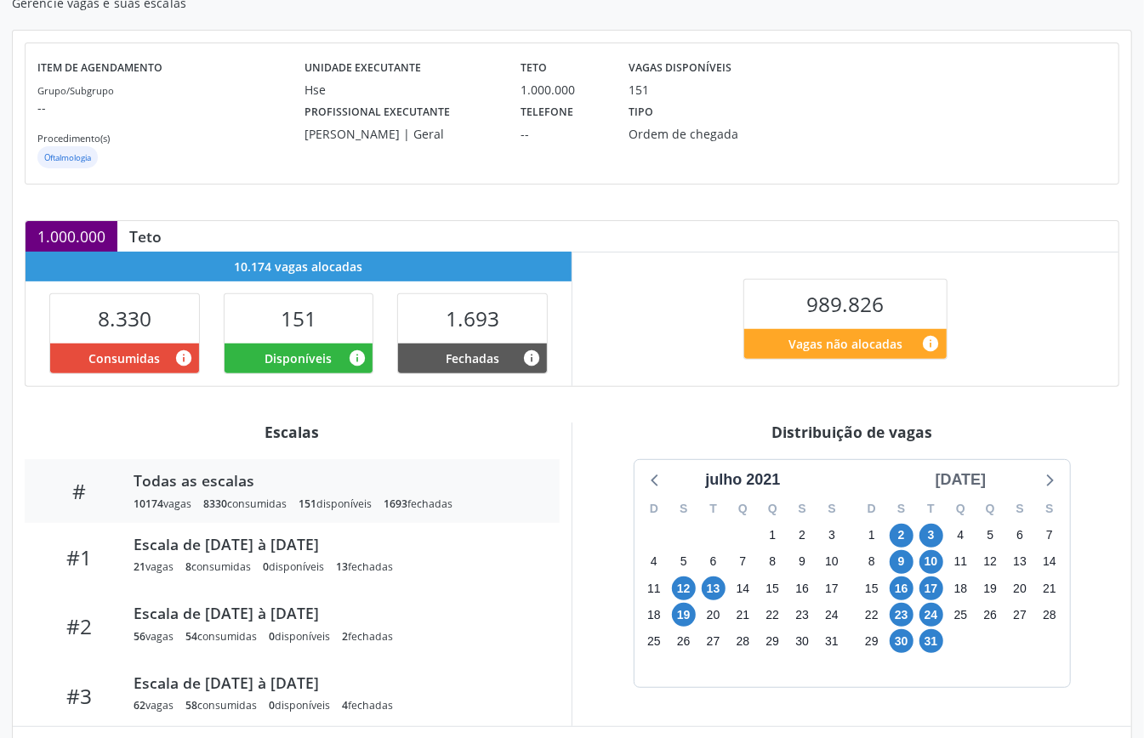
click at [966, 484] on div "agosto 2021" at bounding box center [960, 479] width 65 height 23
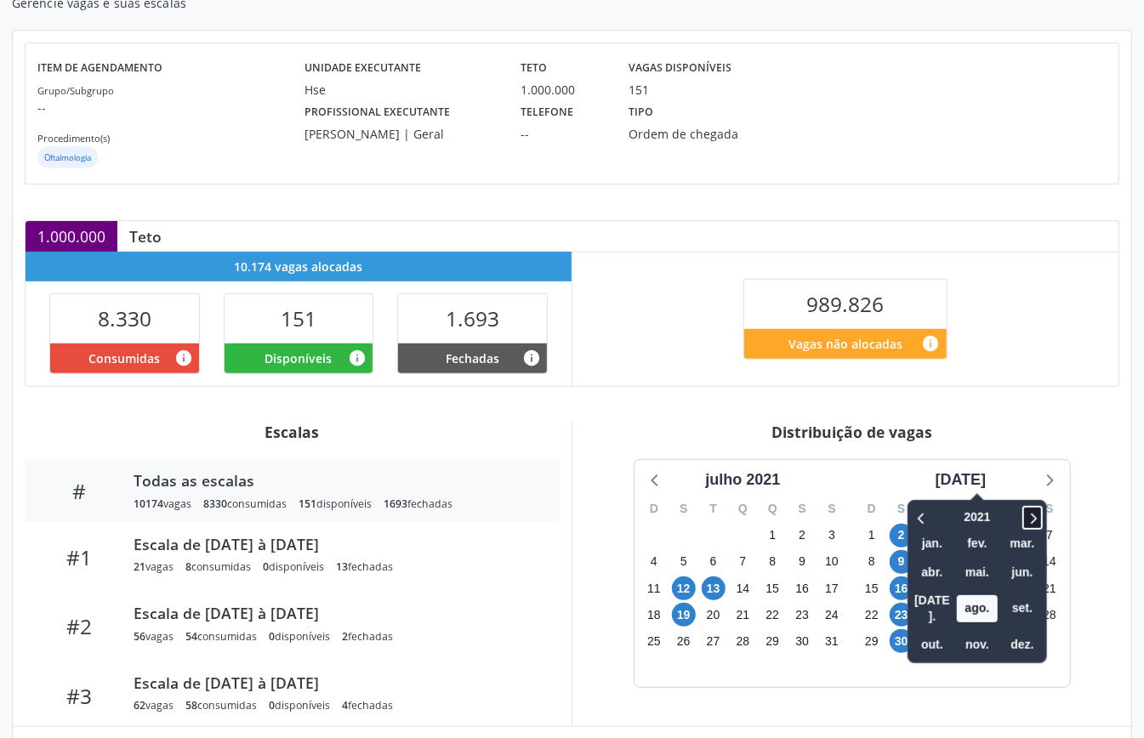
click at [1024, 521] on icon at bounding box center [1032, 518] width 17 height 20
click at [969, 632] on span "nov." at bounding box center [977, 645] width 41 height 26
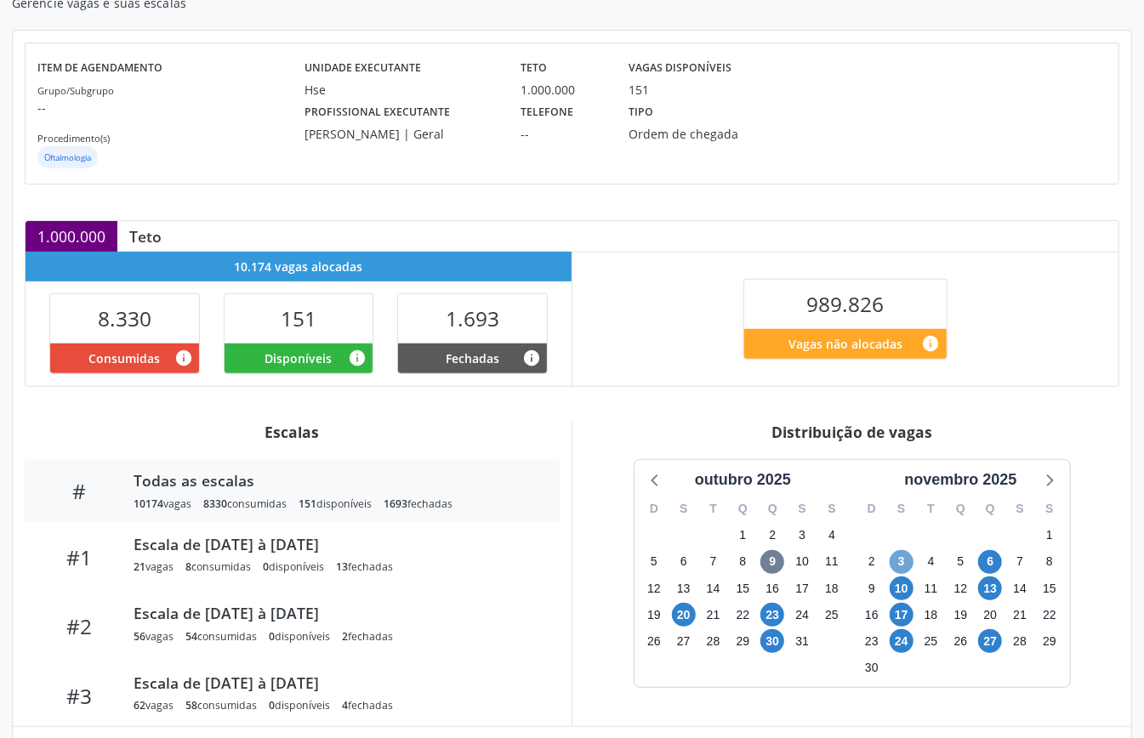
click at [906, 559] on span "3" at bounding box center [901, 562] width 24 height 24
click at [991, 569] on span "6" at bounding box center [990, 562] width 24 height 24
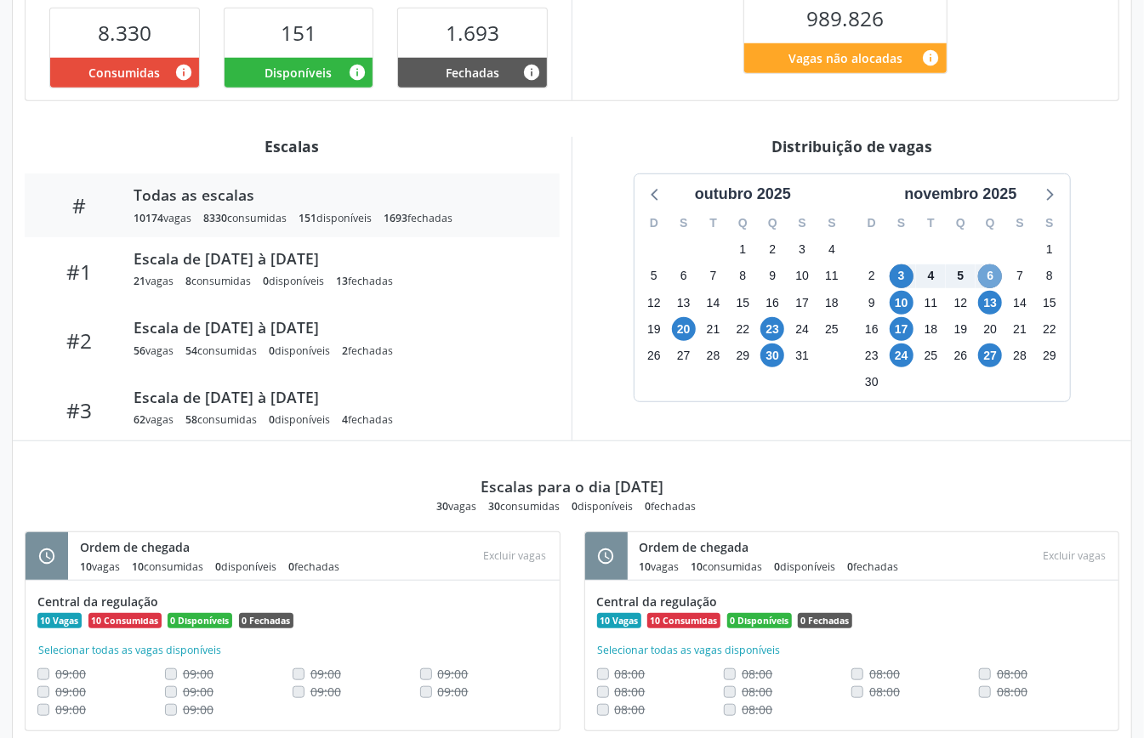
scroll to position [0, 0]
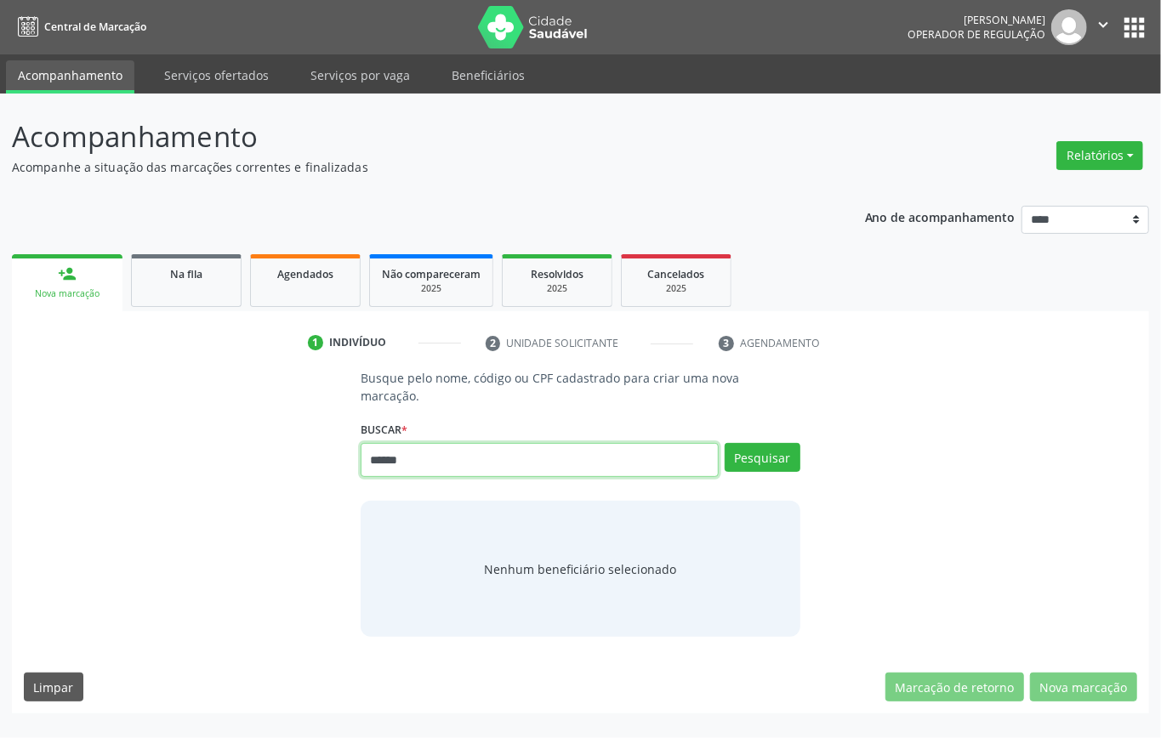
type input "******"
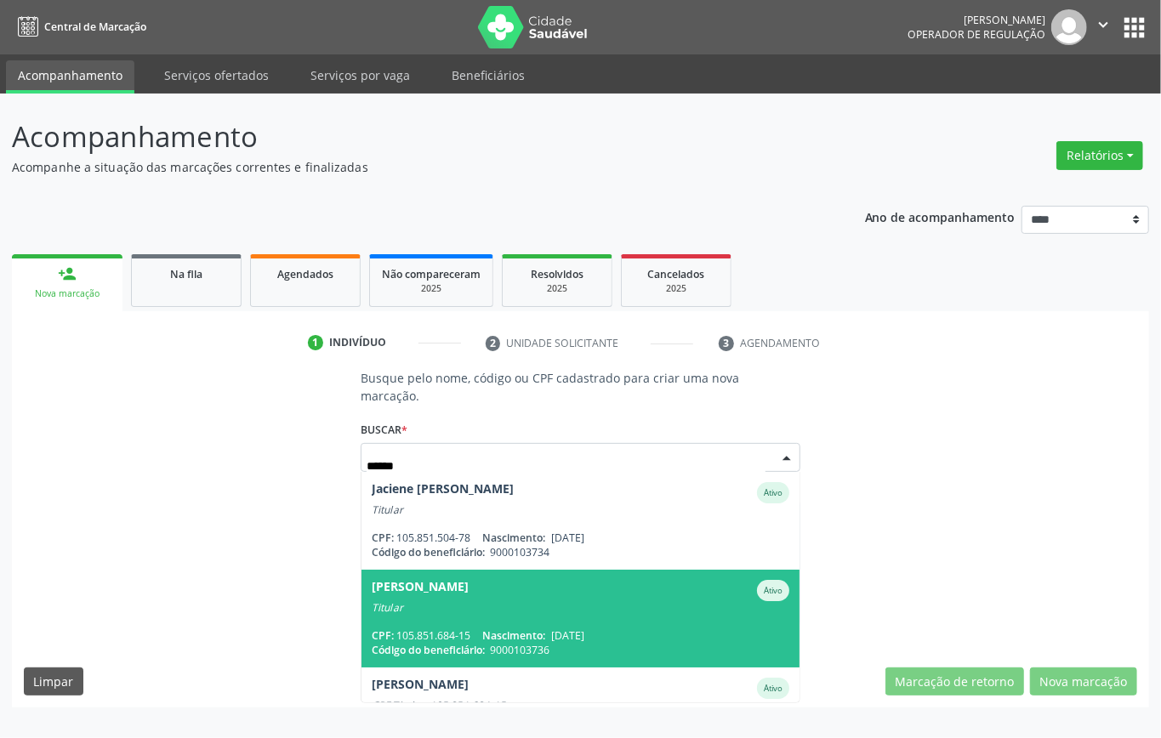
click at [508, 633] on span "Nascimento:" at bounding box center [513, 635] width 63 height 14
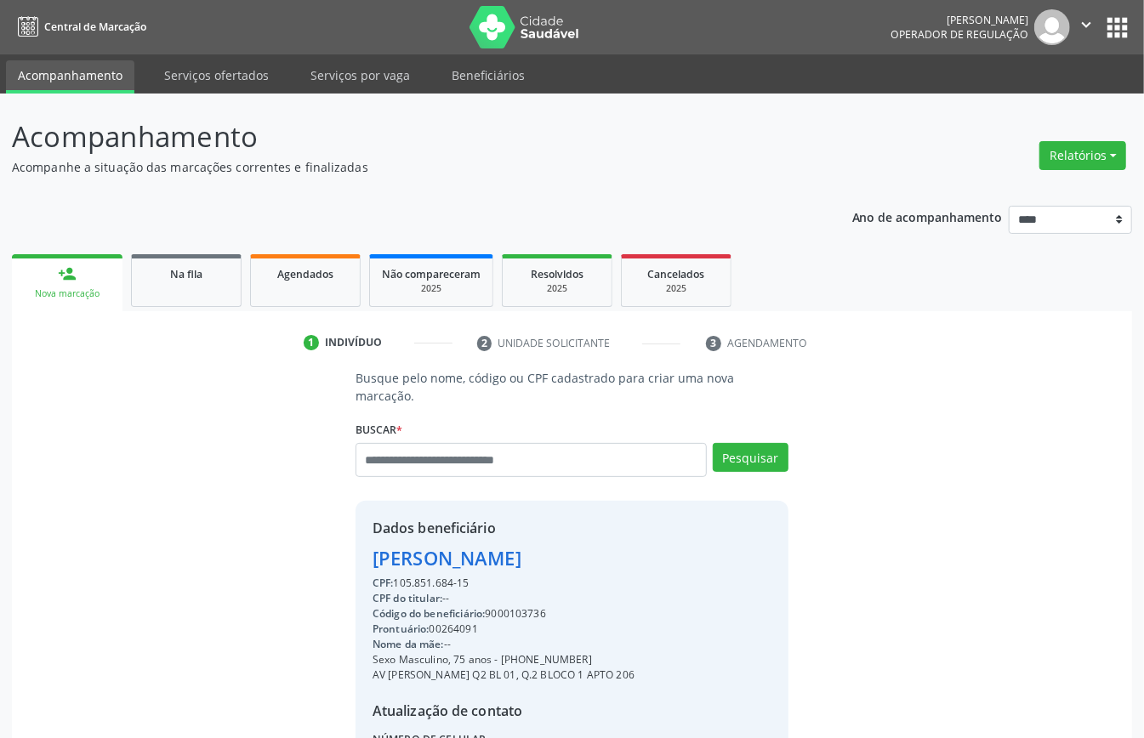
scroll to position [179, 0]
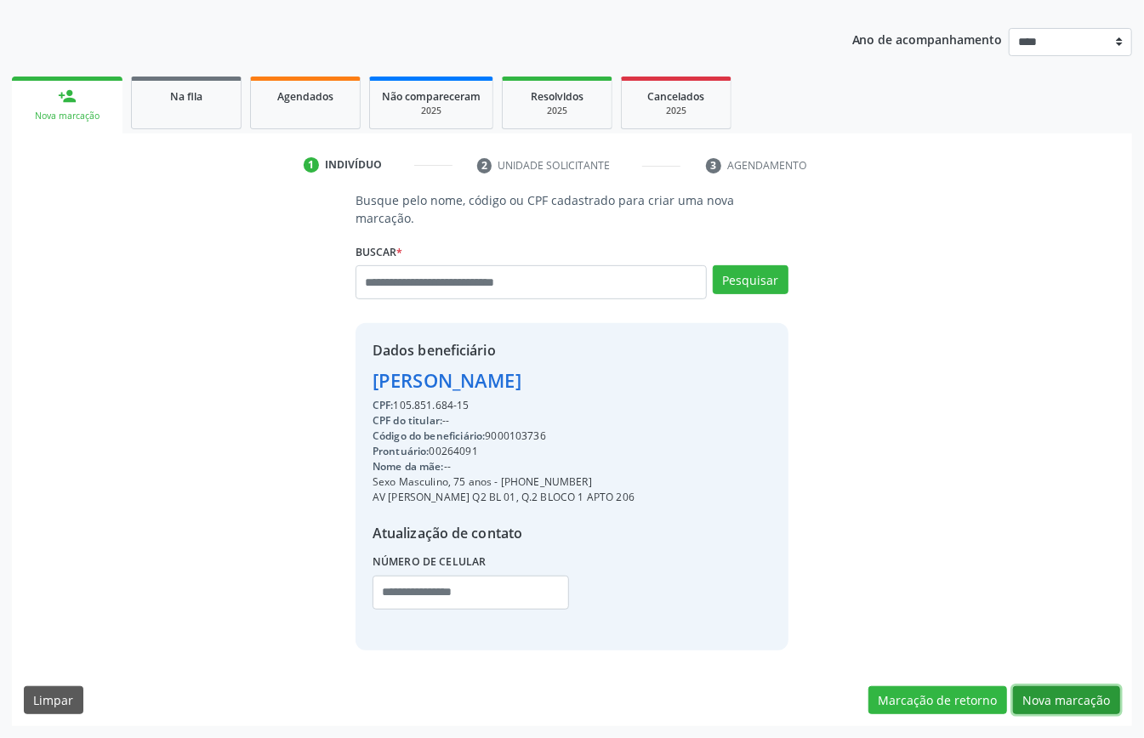
click at [1076, 697] on button "Nova marcação" at bounding box center [1066, 700] width 107 height 29
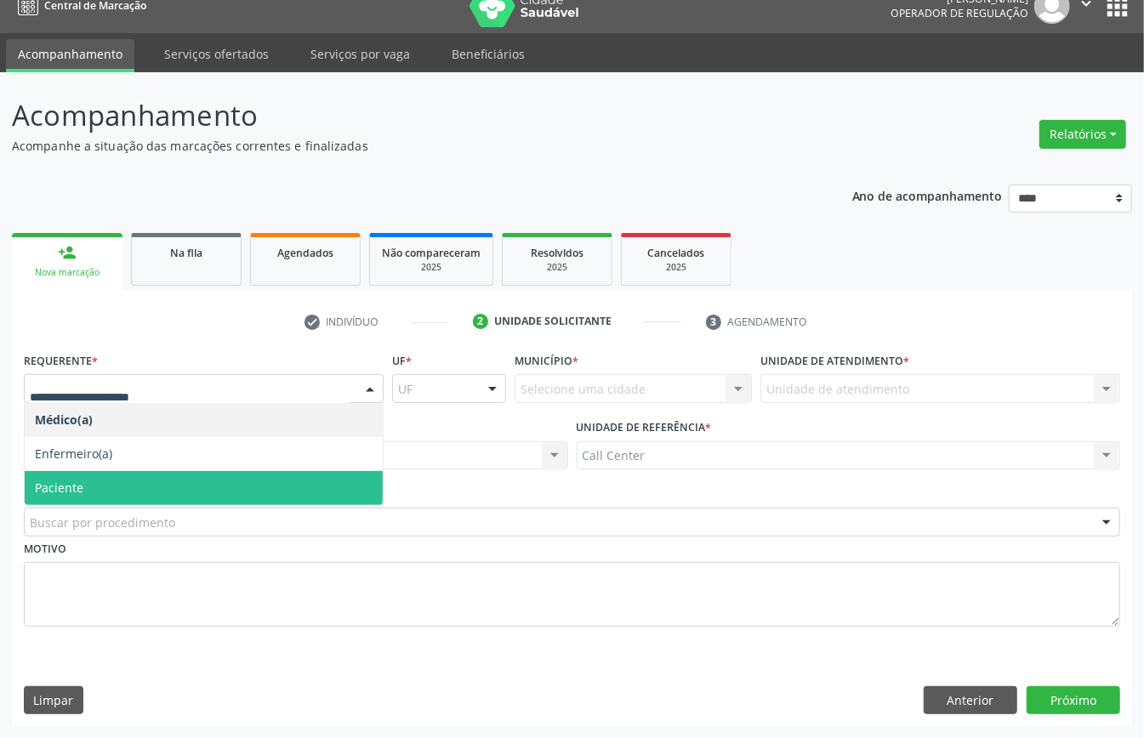
click at [128, 486] on span "Paciente" at bounding box center [204, 488] width 358 height 34
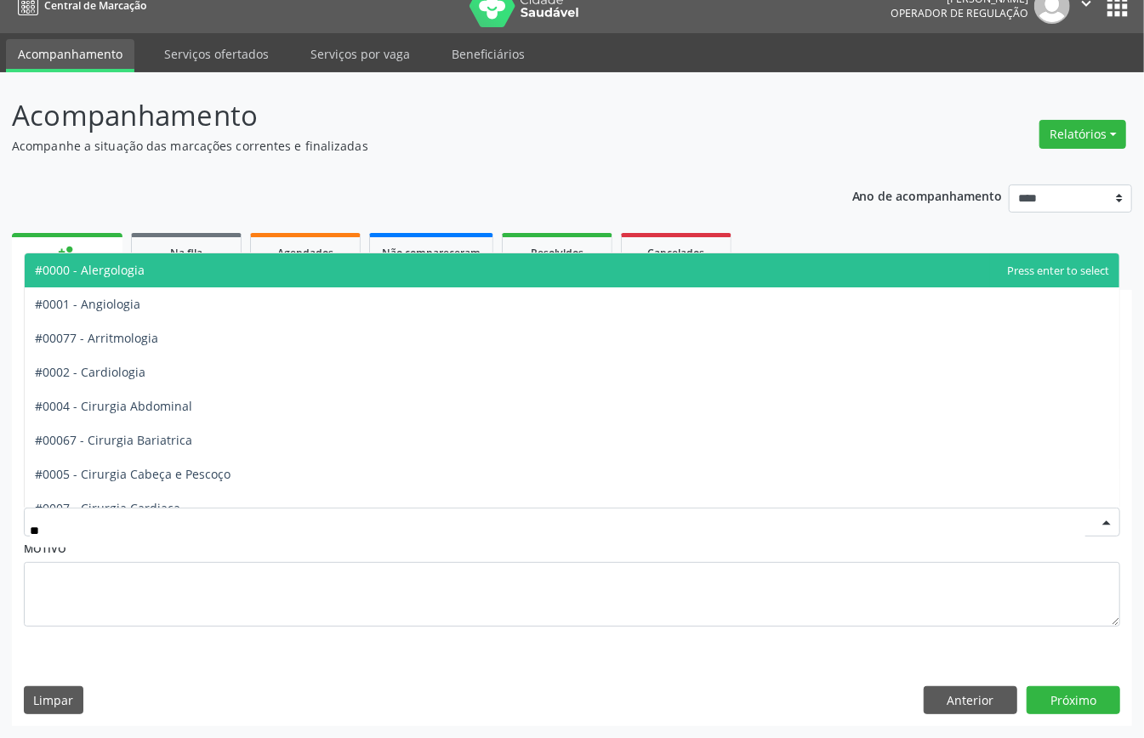
type input "***"
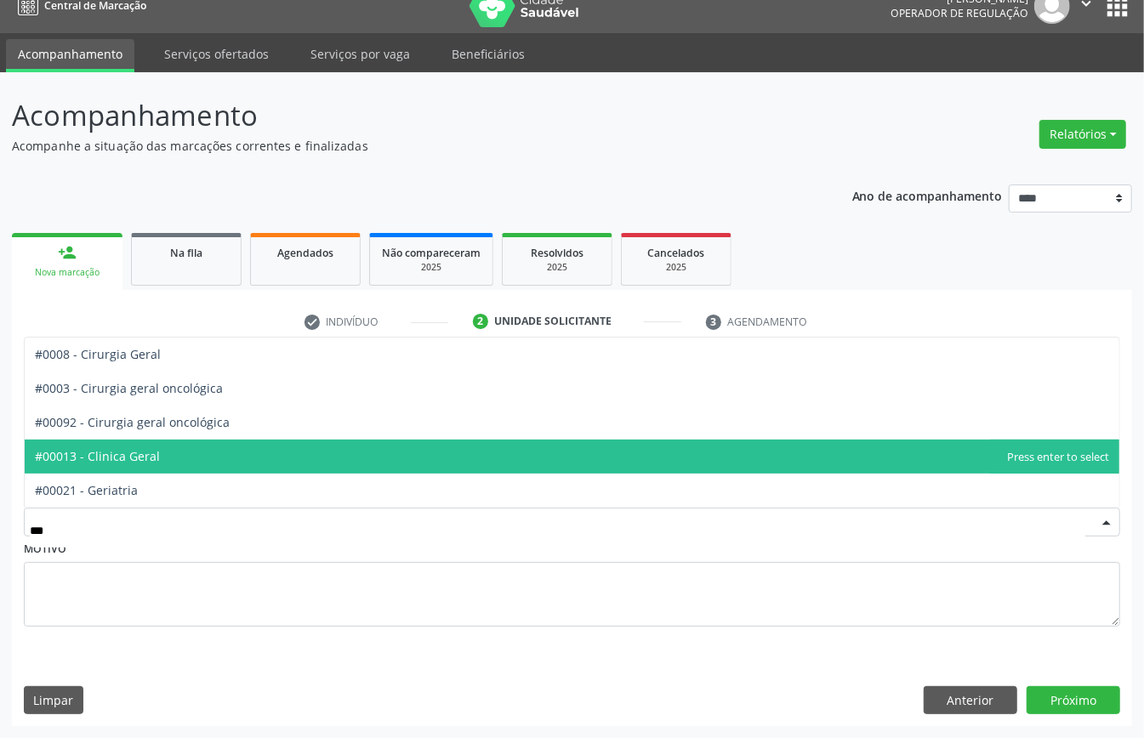
click at [154, 456] on span "#00013 - Clinica Geral" at bounding box center [97, 456] width 125 height 16
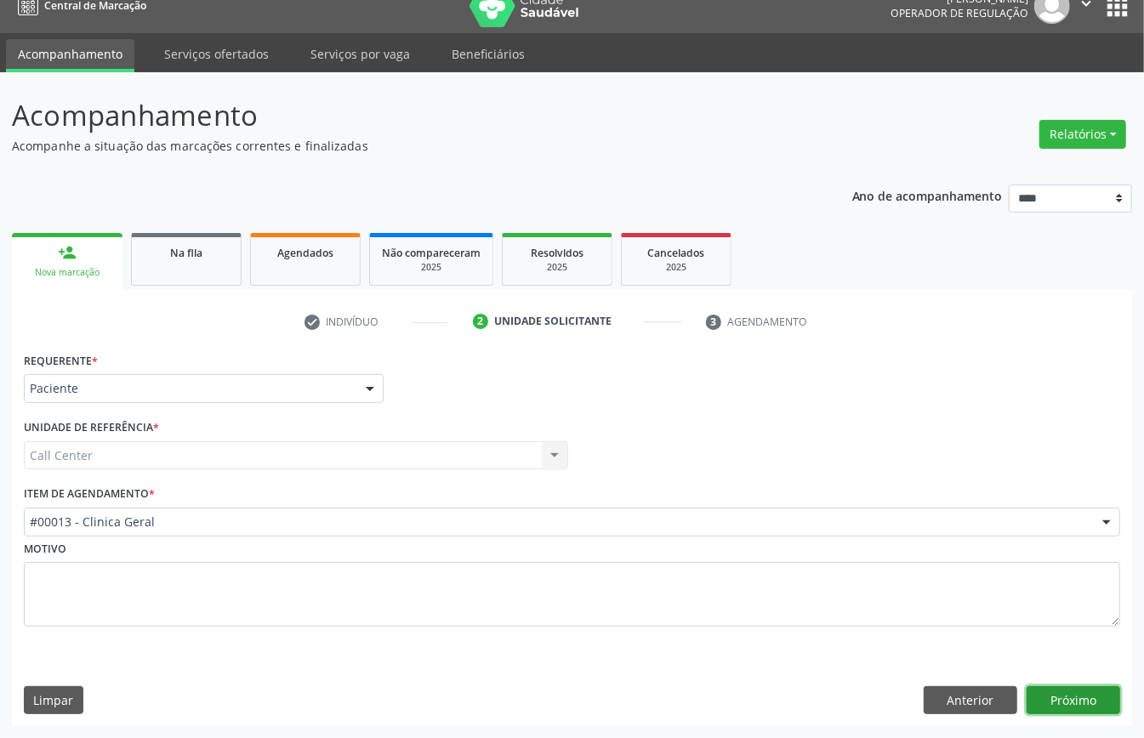
click at [1073, 695] on button "Próximo" at bounding box center [1073, 700] width 94 height 29
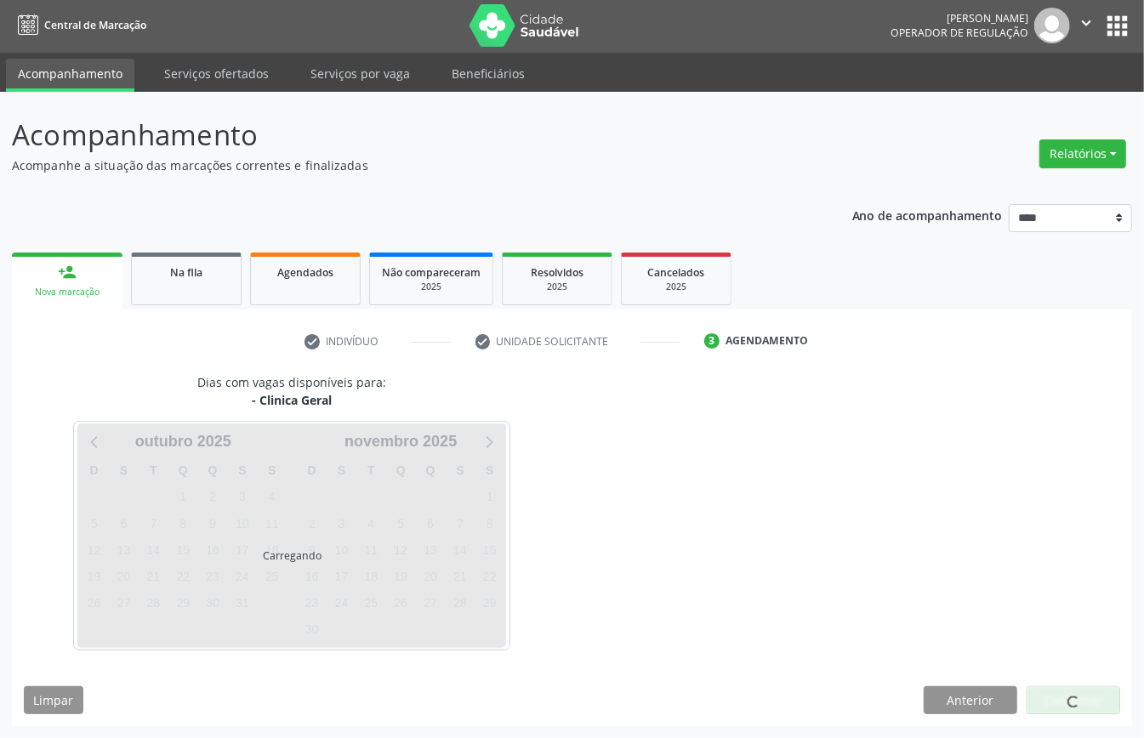
scroll to position [3, 0]
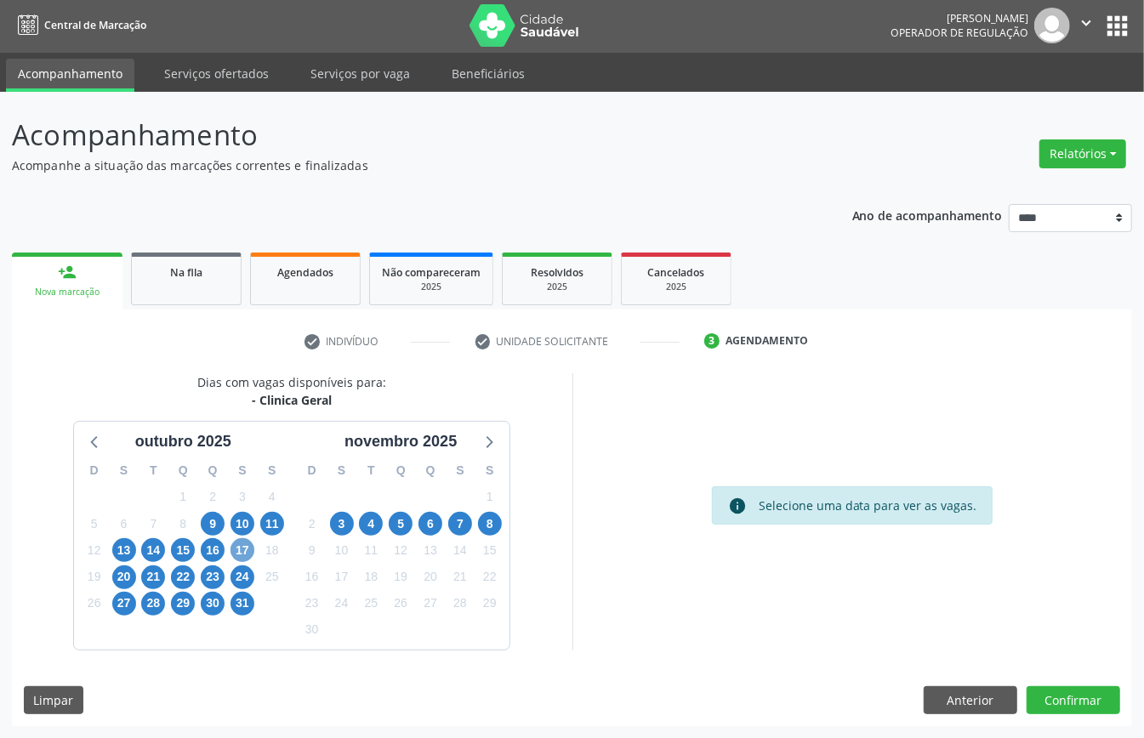
click at [252, 549] on span "17" at bounding box center [242, 550] width 24 height 24
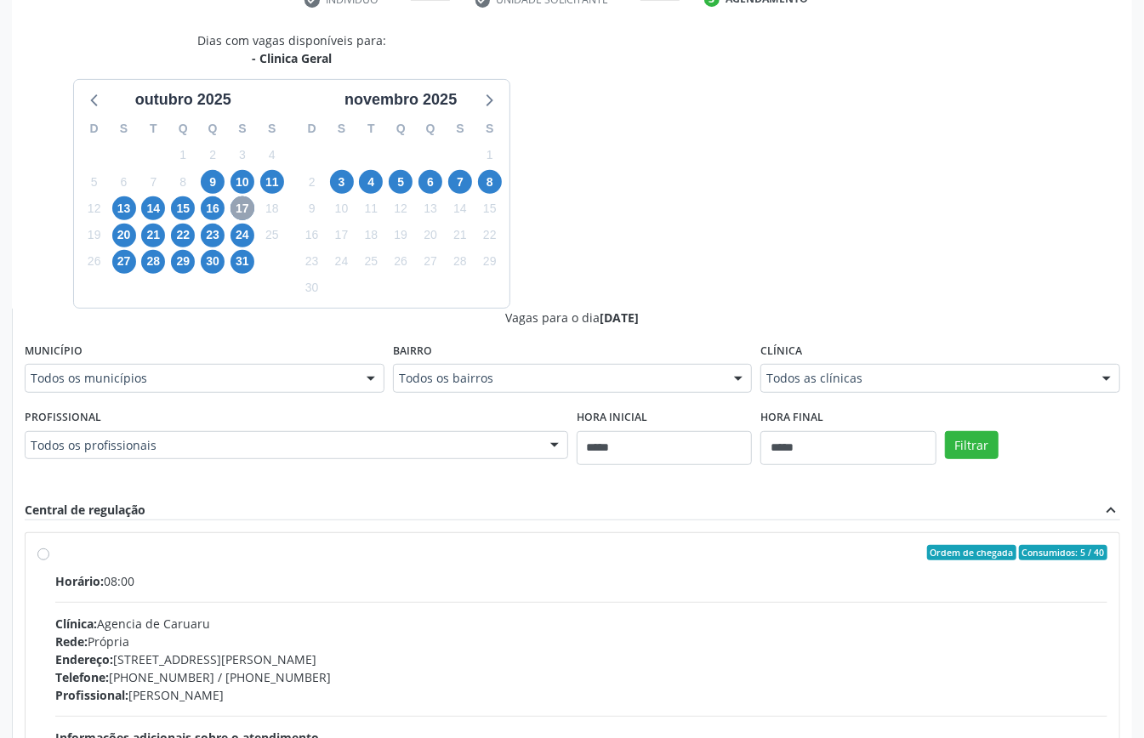
scroll to position [113, 0]
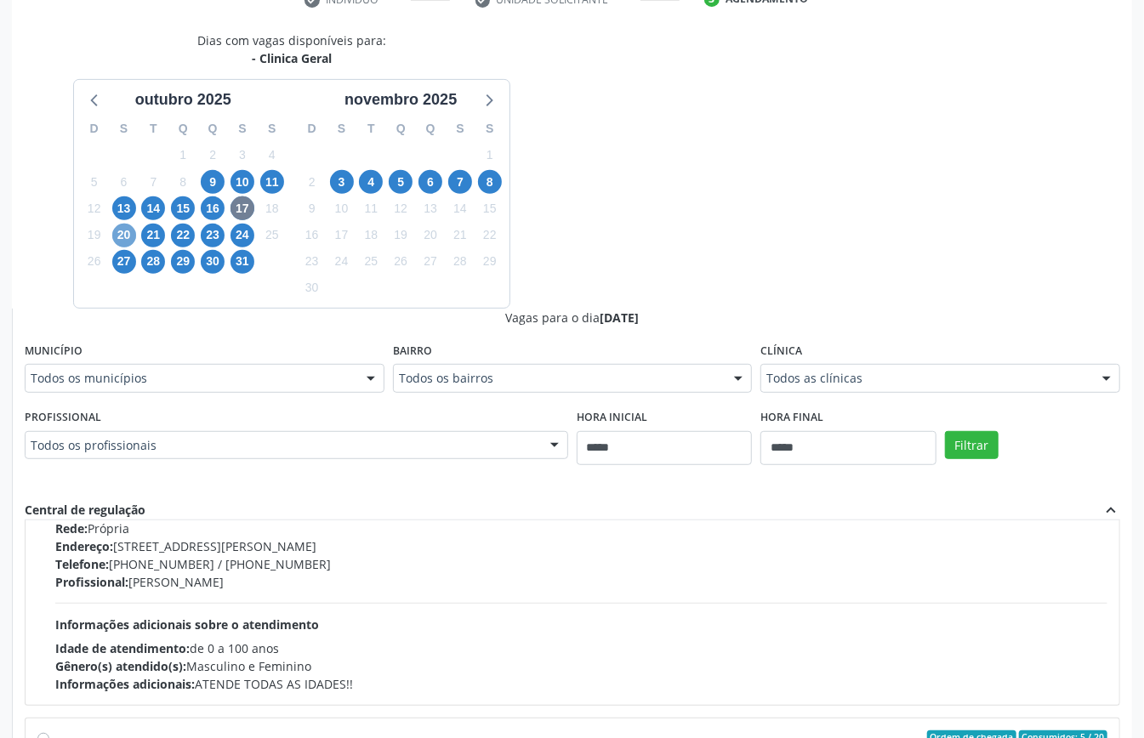
click at [129, 231] on span "20" at bounding box center [124, 236] width 24 height 24
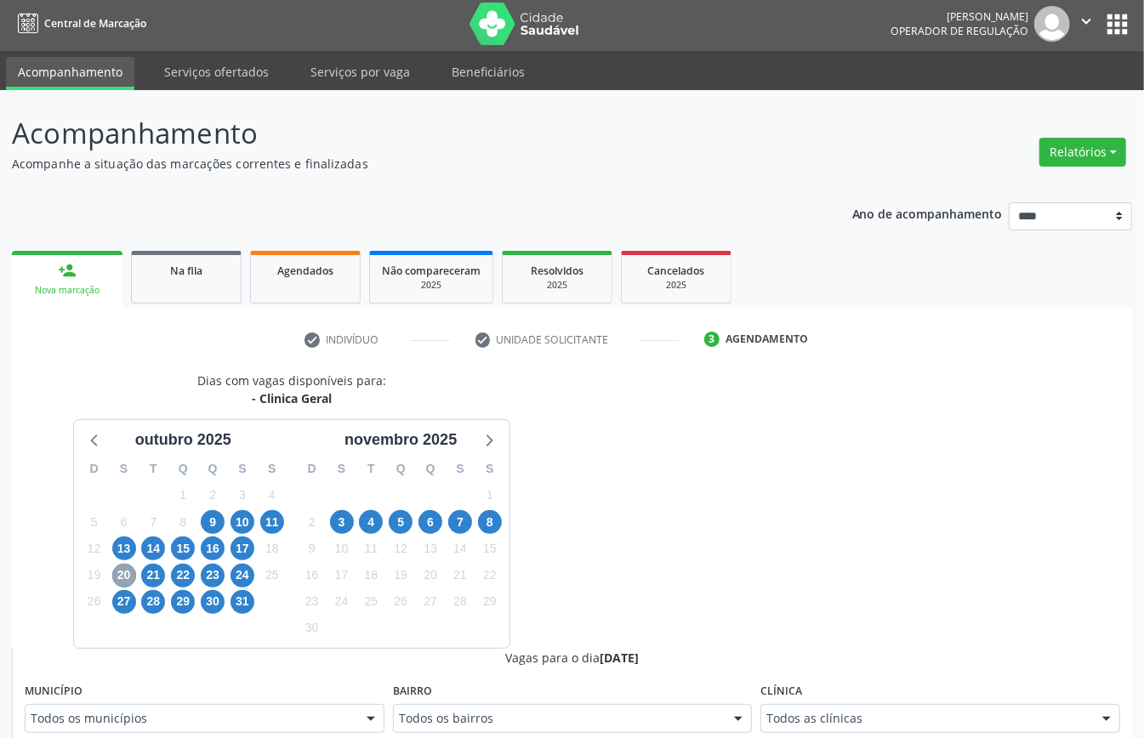
scroll to position [343, 0]
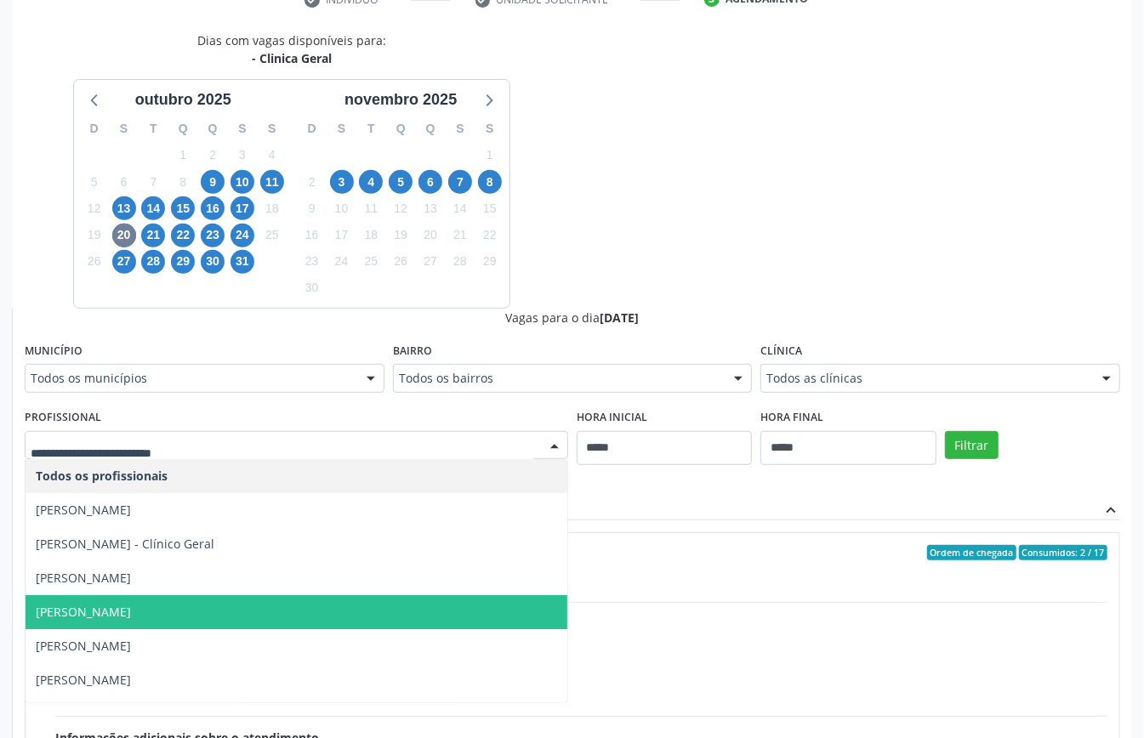
click at [144, 616] on span "[PERSON_NAME]" at bounding box center [297, 612] width 542 height 34
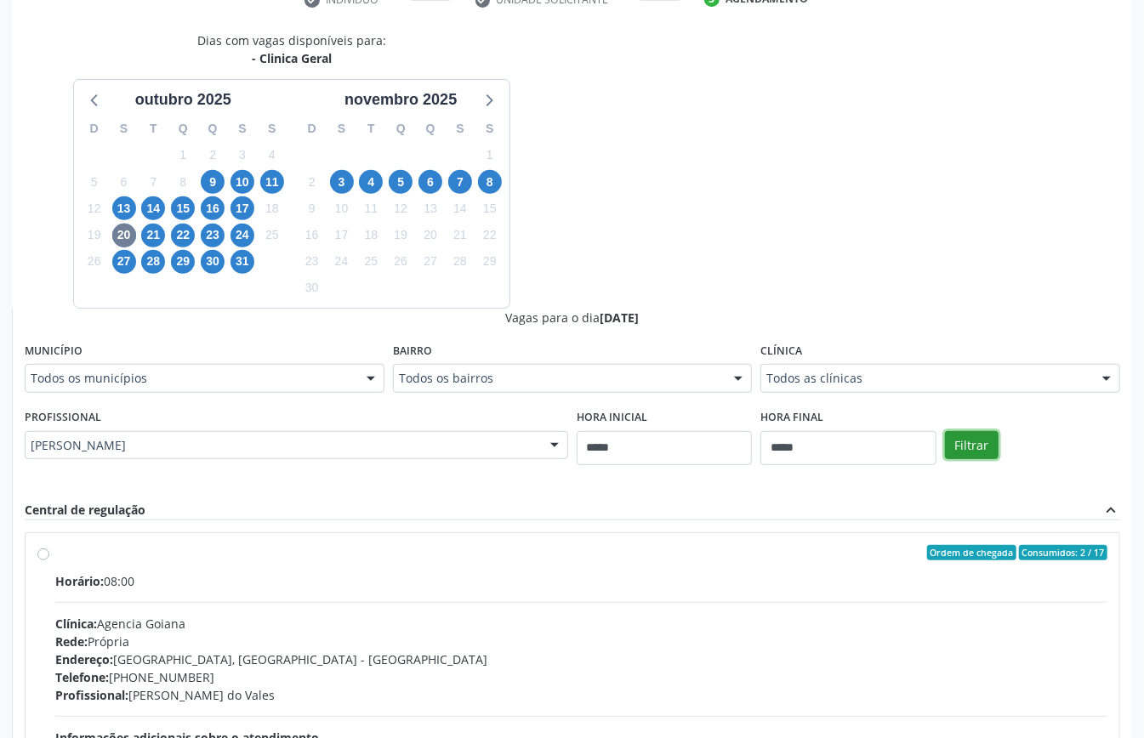
click at [978, 444] on button "Filtrar" at bounding box center [972, 445] width 54 height 29
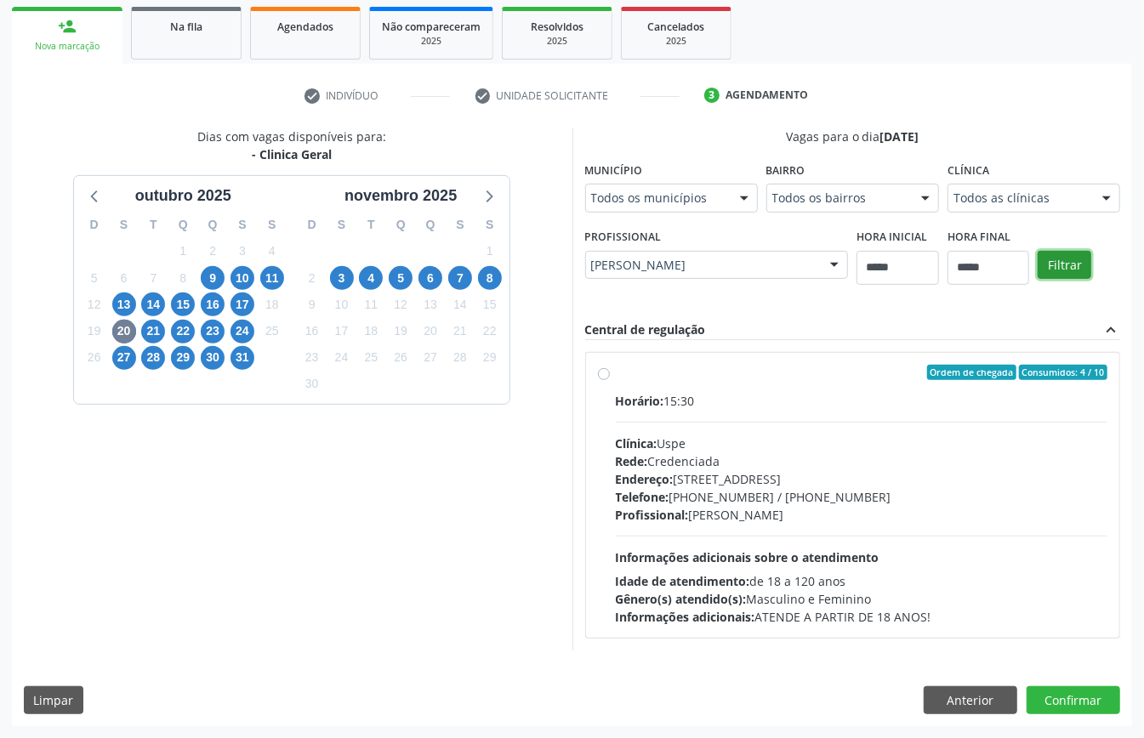
scroll to position [250, 0]
click at [150, 330] on span "21" at bounding box center [153, 332] width 24 height 24
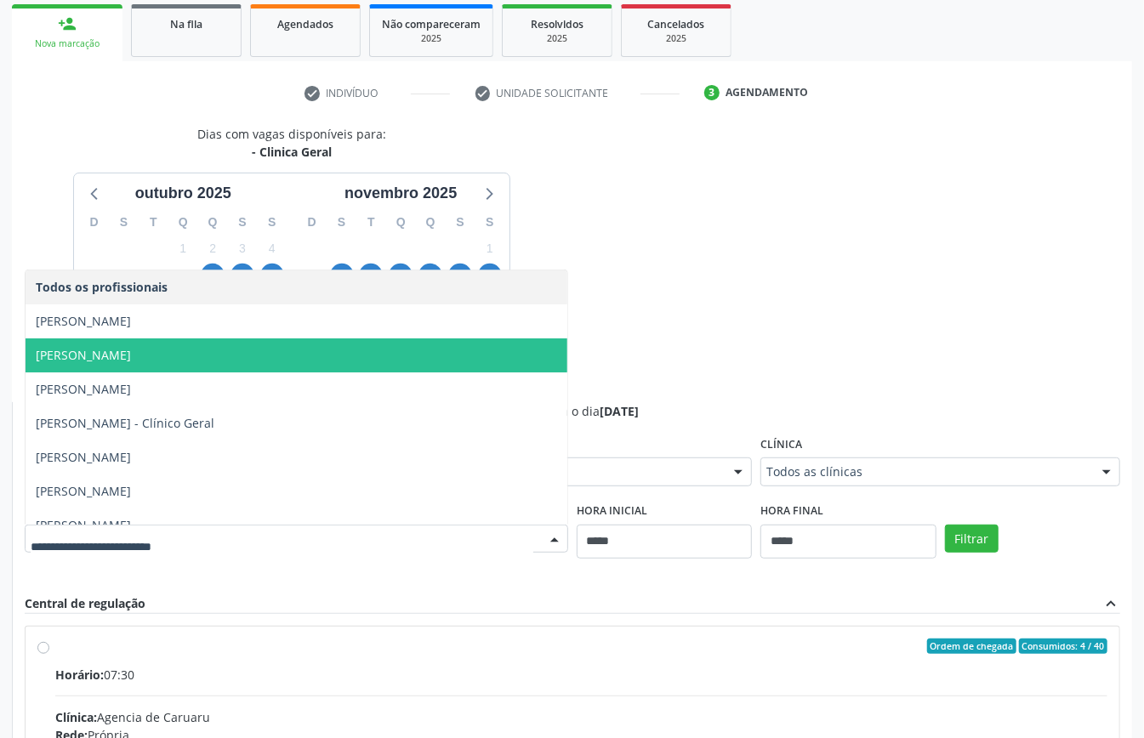
click at [229, 354] on span "[PERSON_NAME]" at bounding box center [297, 355] width 542 height 34
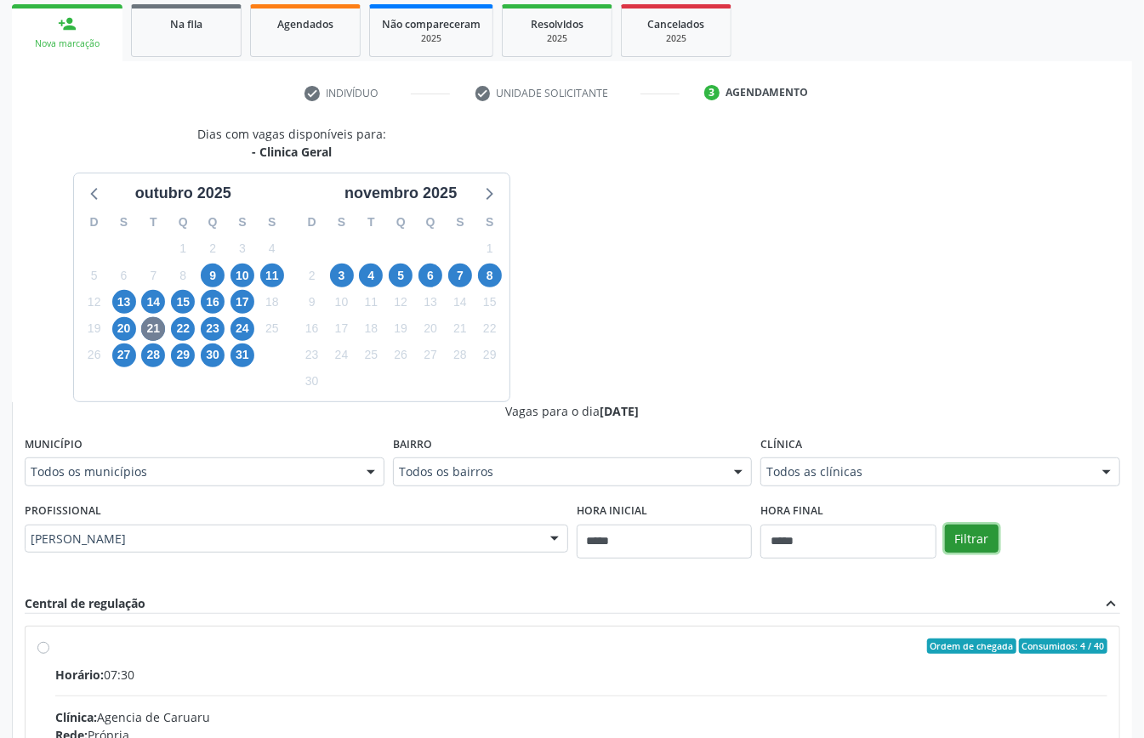
click at [962, 536] on button "Filtrar" at bounding box center [972, 539] width 54 height 29
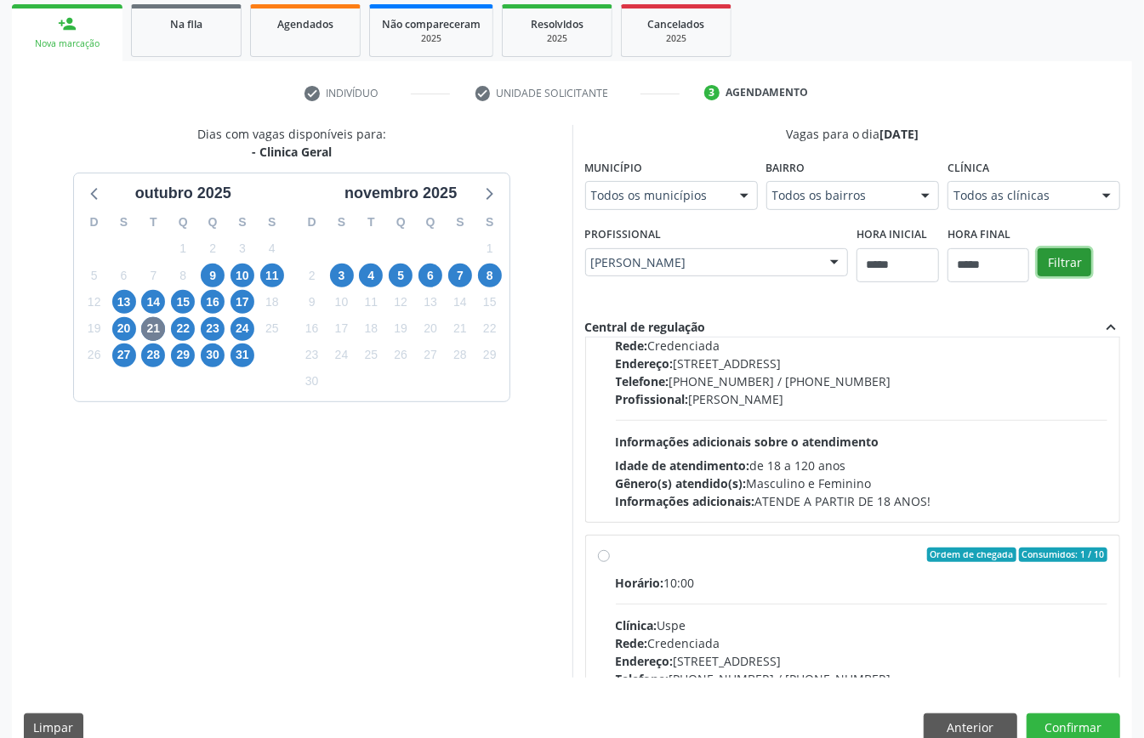
scroll to position [0, 0]
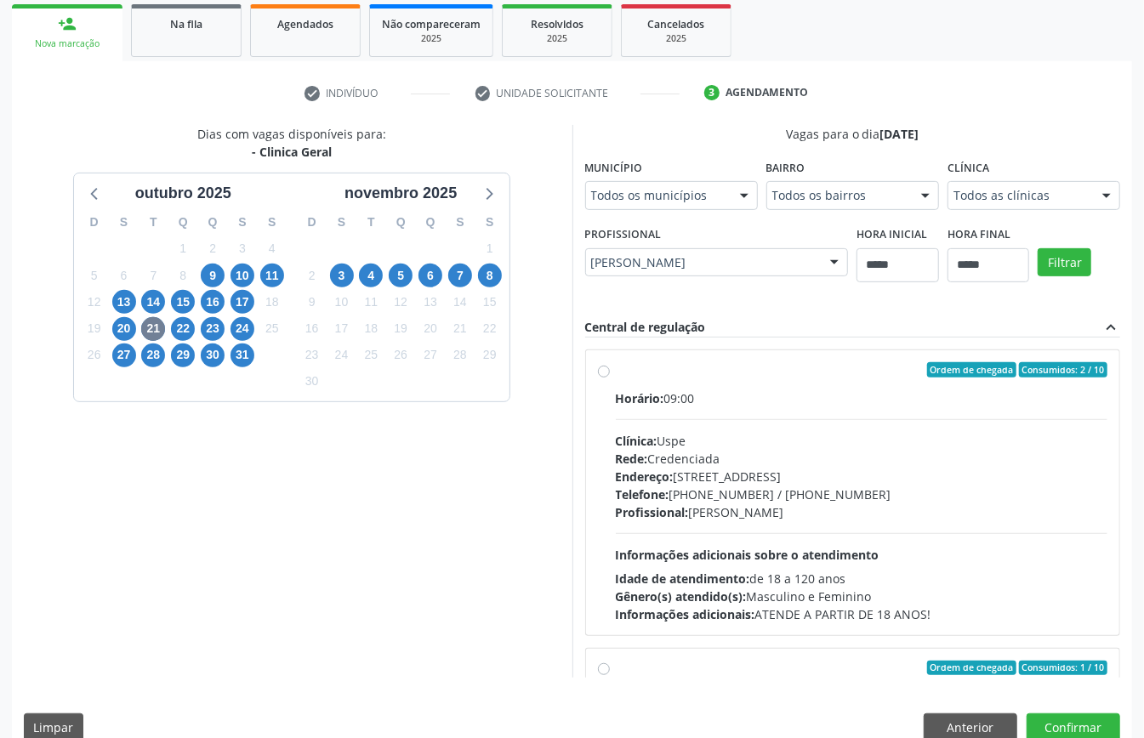
click at [724, 518] on div "Profissional: [PERSON_NAME]" at bounding box center [862, 512] width 492 height 18
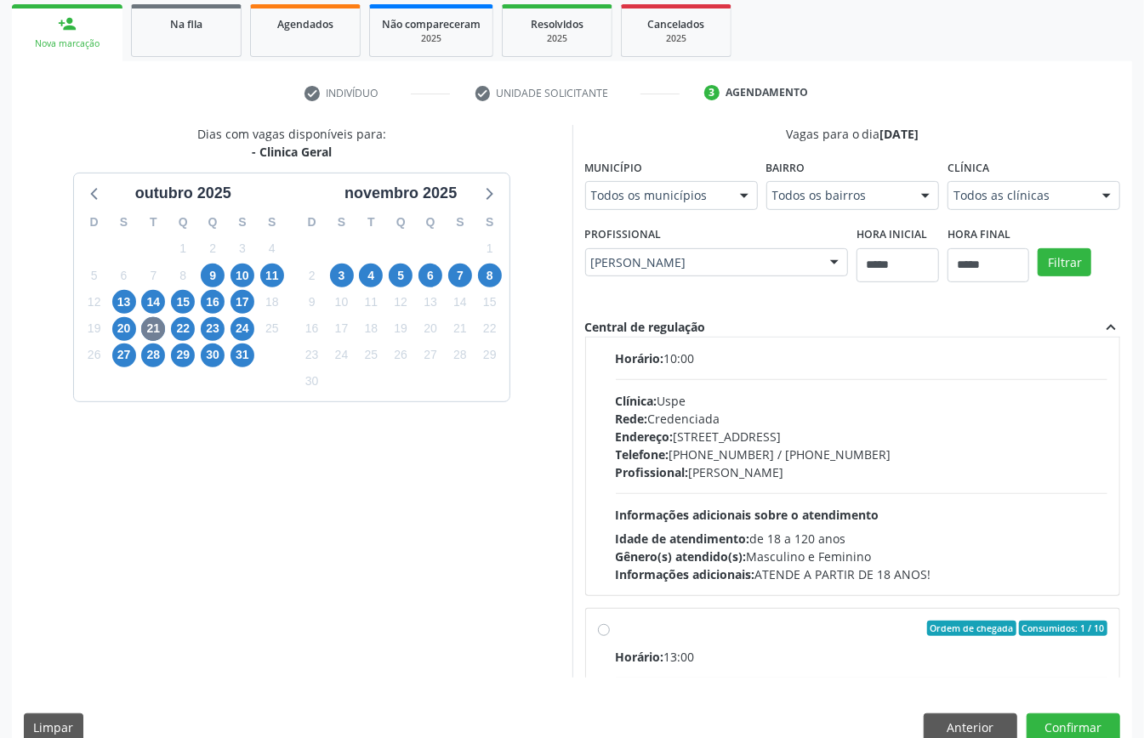
scroll to position [113, 0]
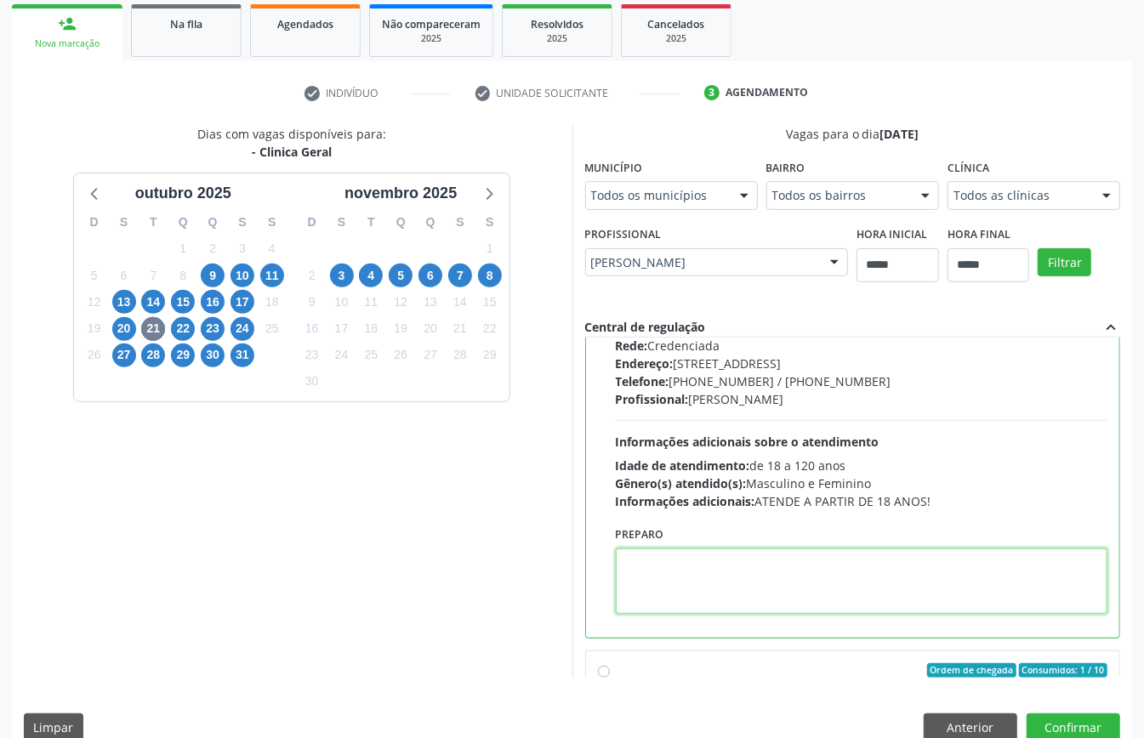
paste textarea "**********"
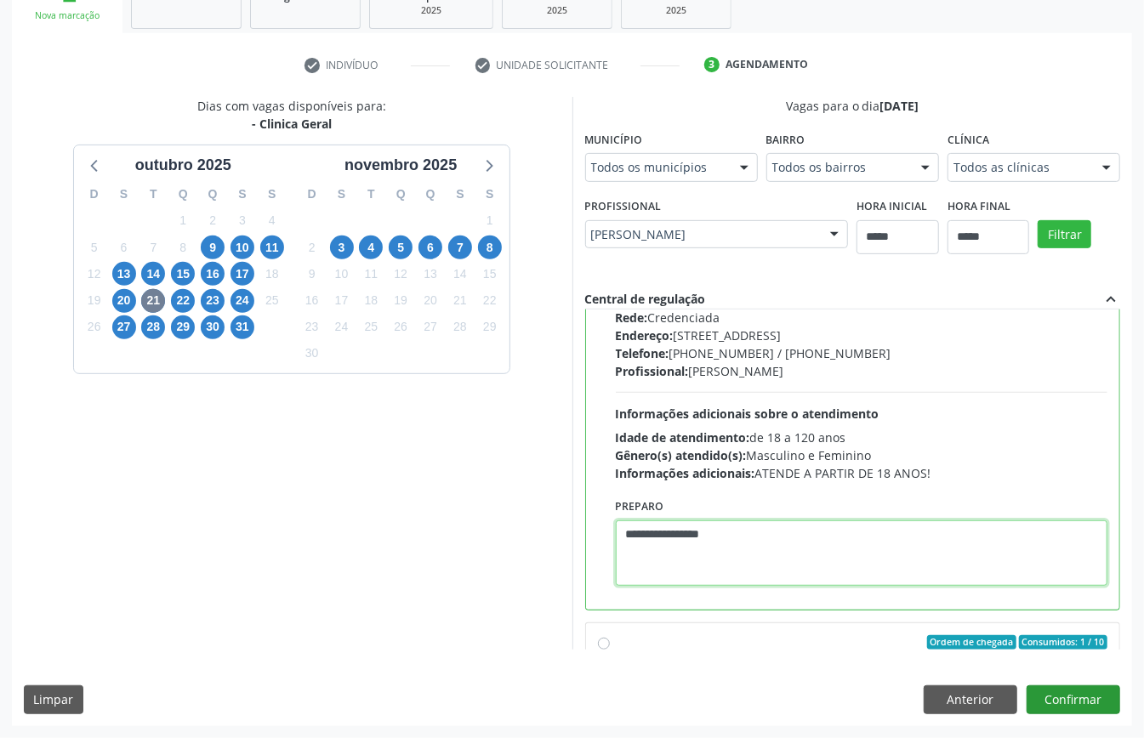
type textarea "**********"
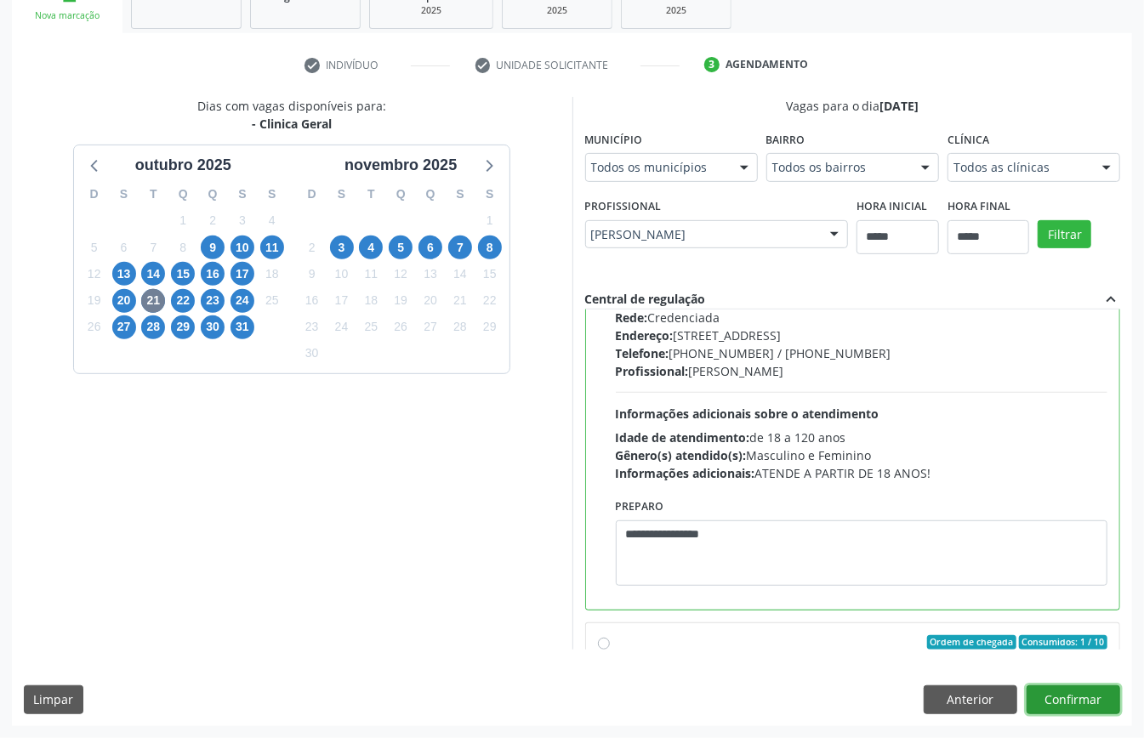
click at [1085, 698] on button "Confirmar" at bounding box center [1073, 699] width 94 height 29
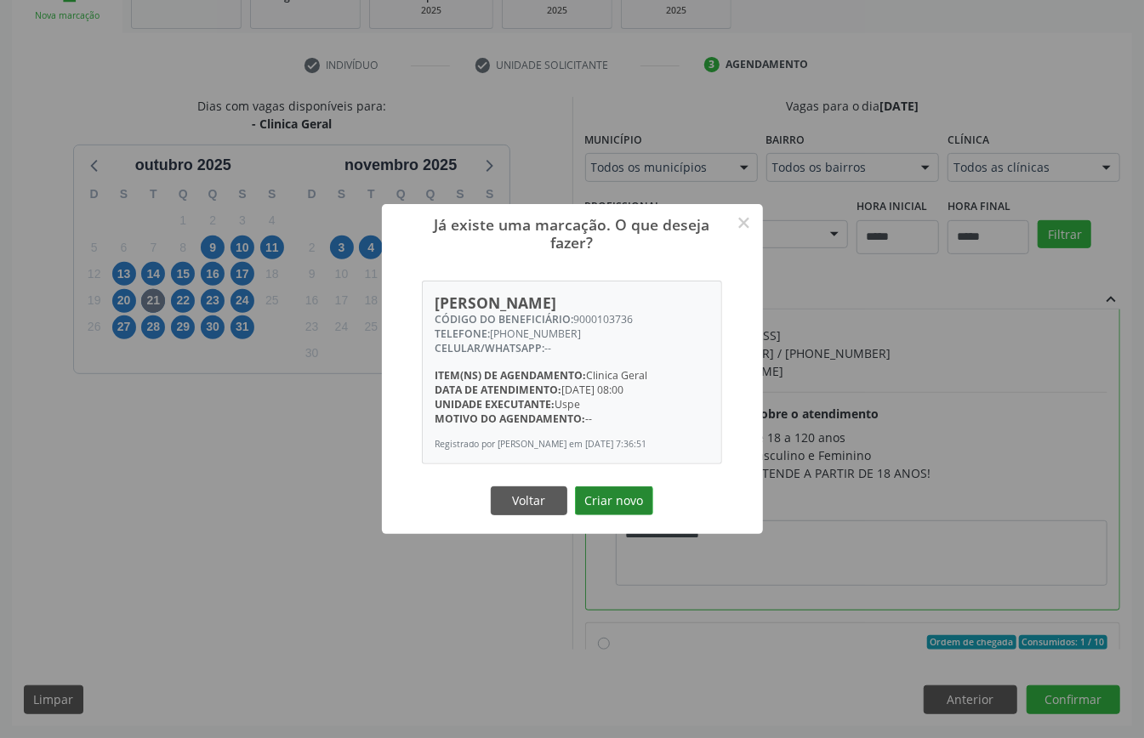
click at [623, 508] on button "Criar novo" at bounding box center [614, 500] width 78 height 29
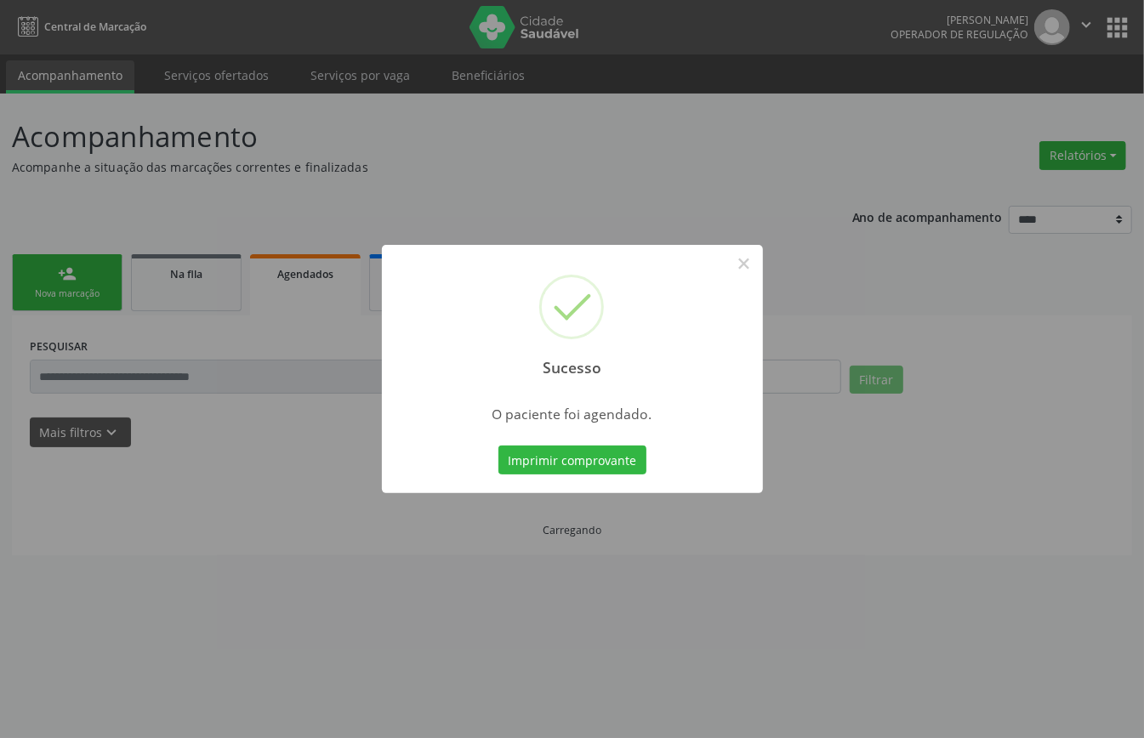
scroll to position [0, 0]
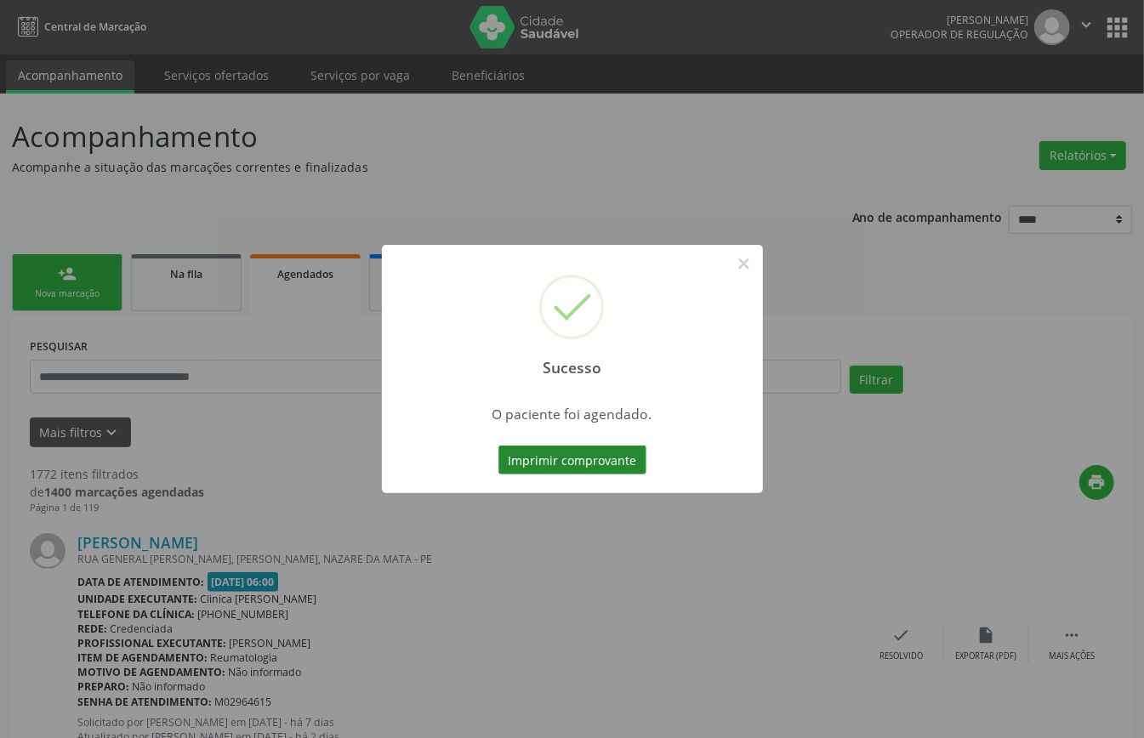
click at [566, 463] on button "Imprimir comprovante" at bounding box center [572, 460] width 148 height 29
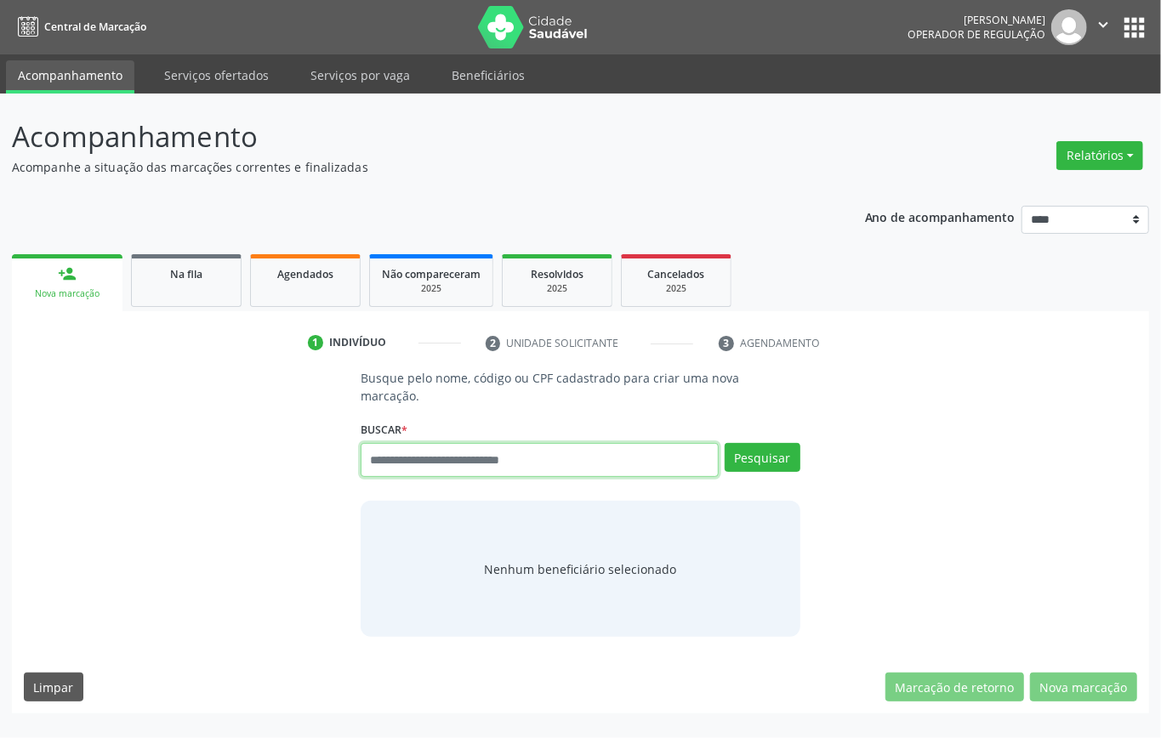
paste input "**********"
type input "**********"
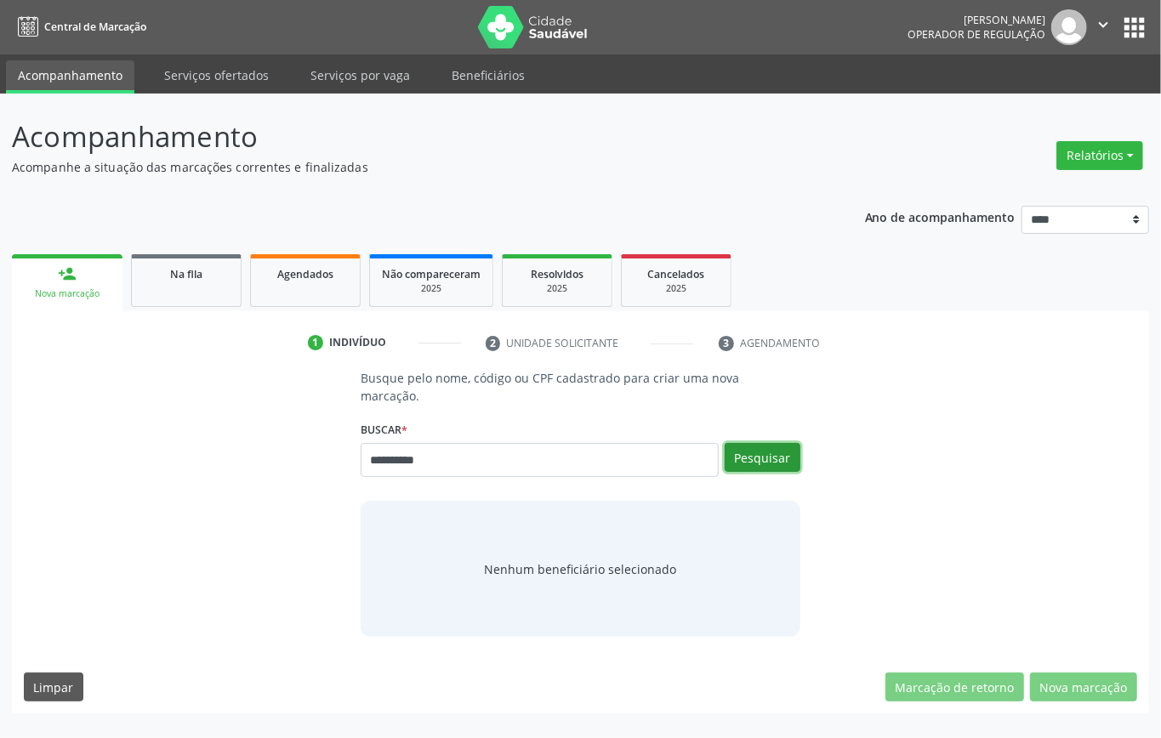
click at [755, 451] on button "Pesquisar" at bounding box center [762, 457] width 76 height 29
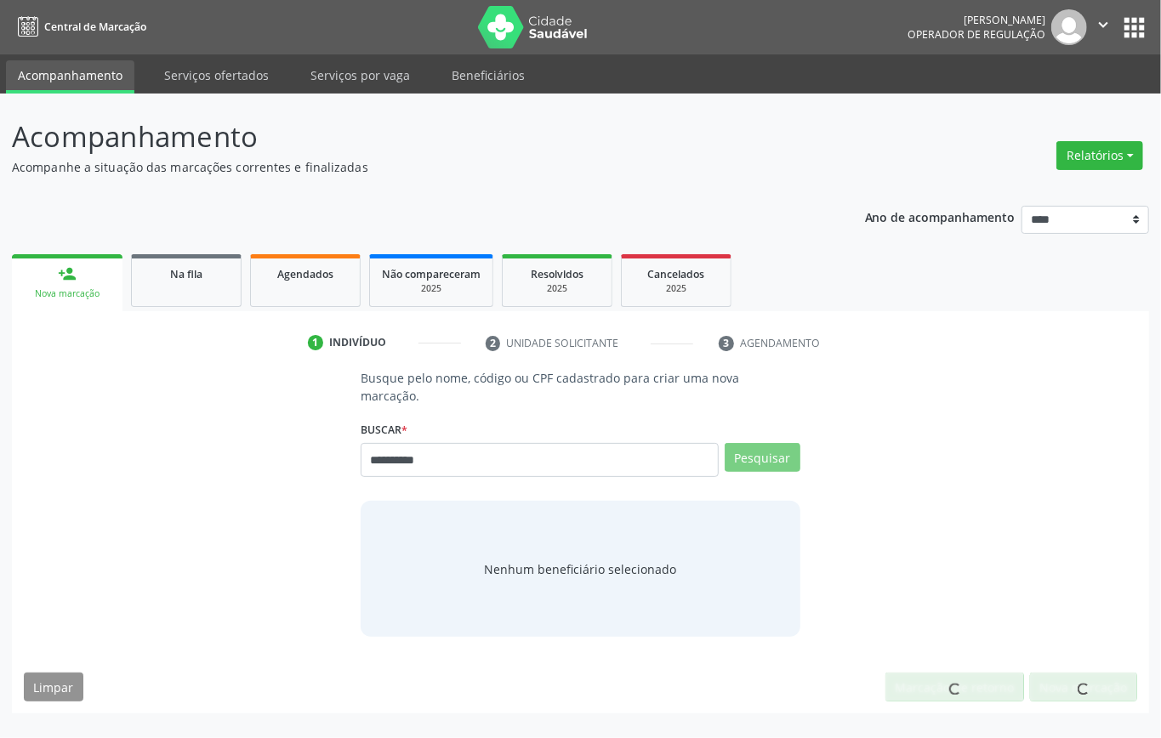
type input "**********"
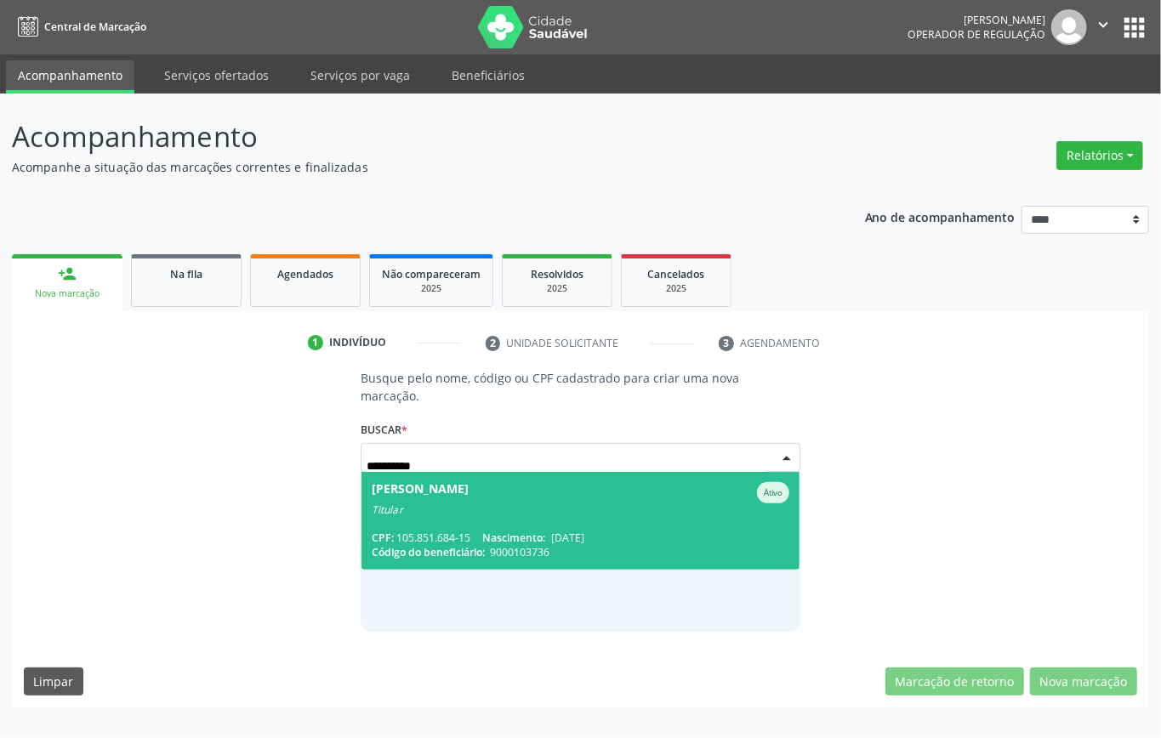
click at [484, 528] on span "[PERSON_NAME] Ativo Titular CPF: 105.851.684-15 Nascimento: [DATE] Código do be…" at bounding box center [580, 521] width 438 height 98
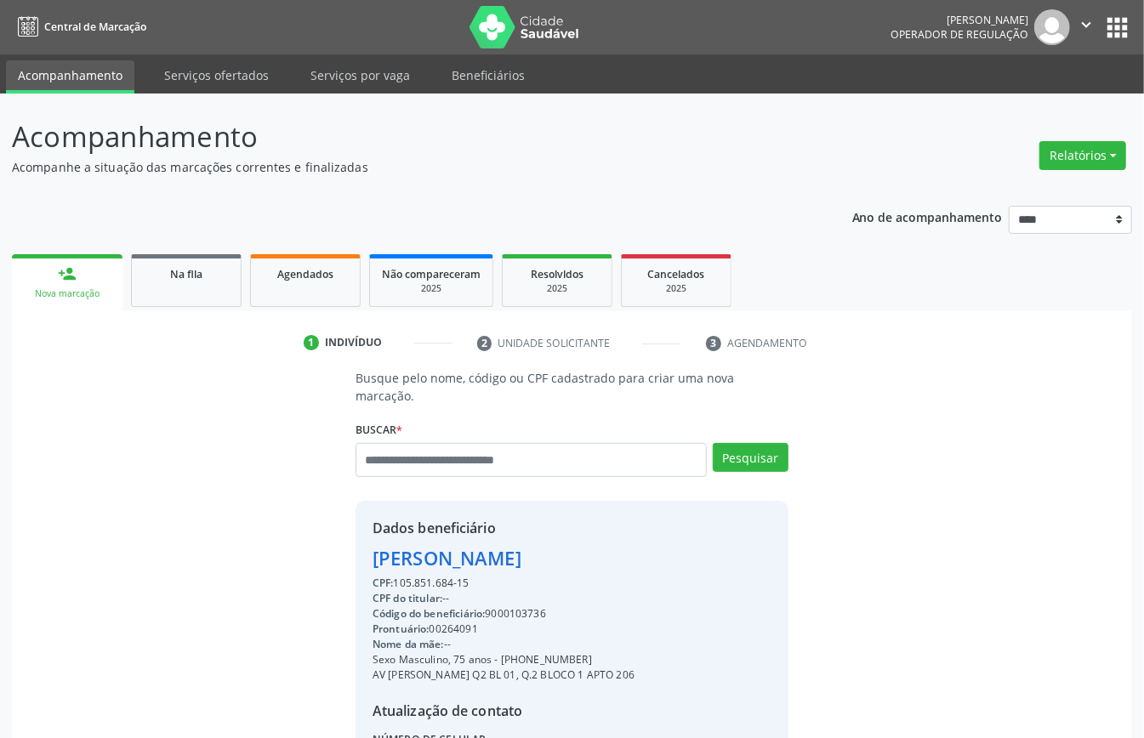
scroll to position [179, 0]
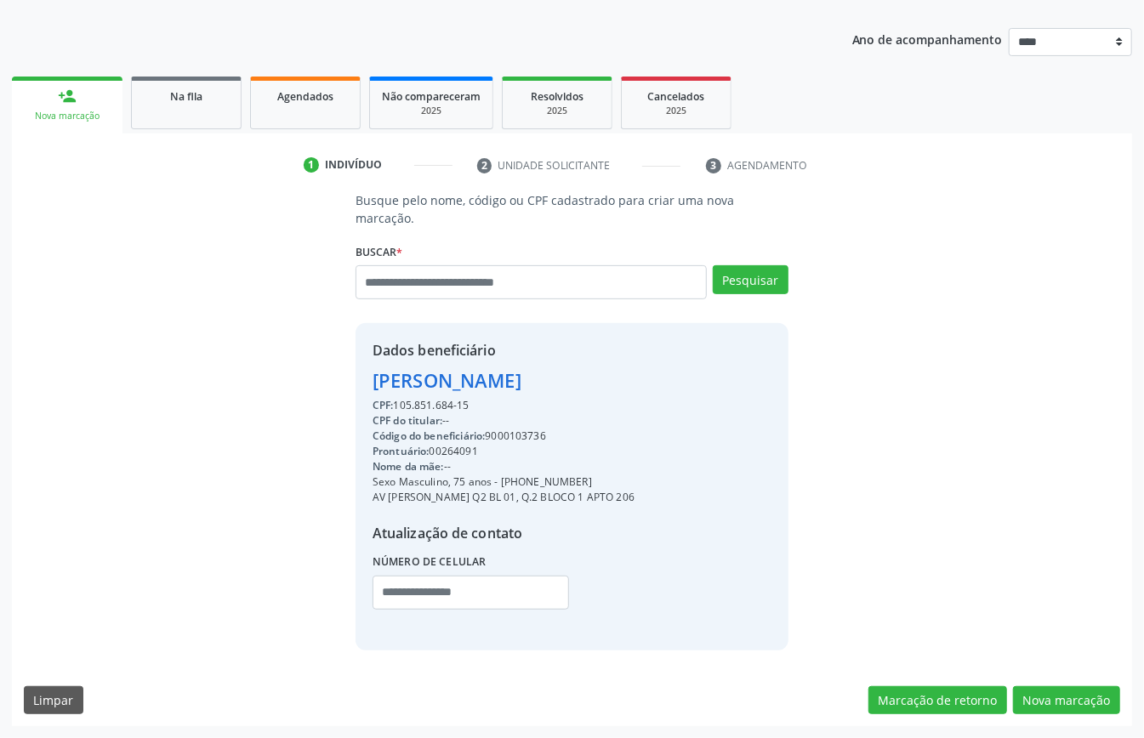
click at [418, 401] on div "CPF: 105.851.684-15" at bounding box center [503, 405] width 262 height 15
copy div "105.851.684"
paste input "**********"
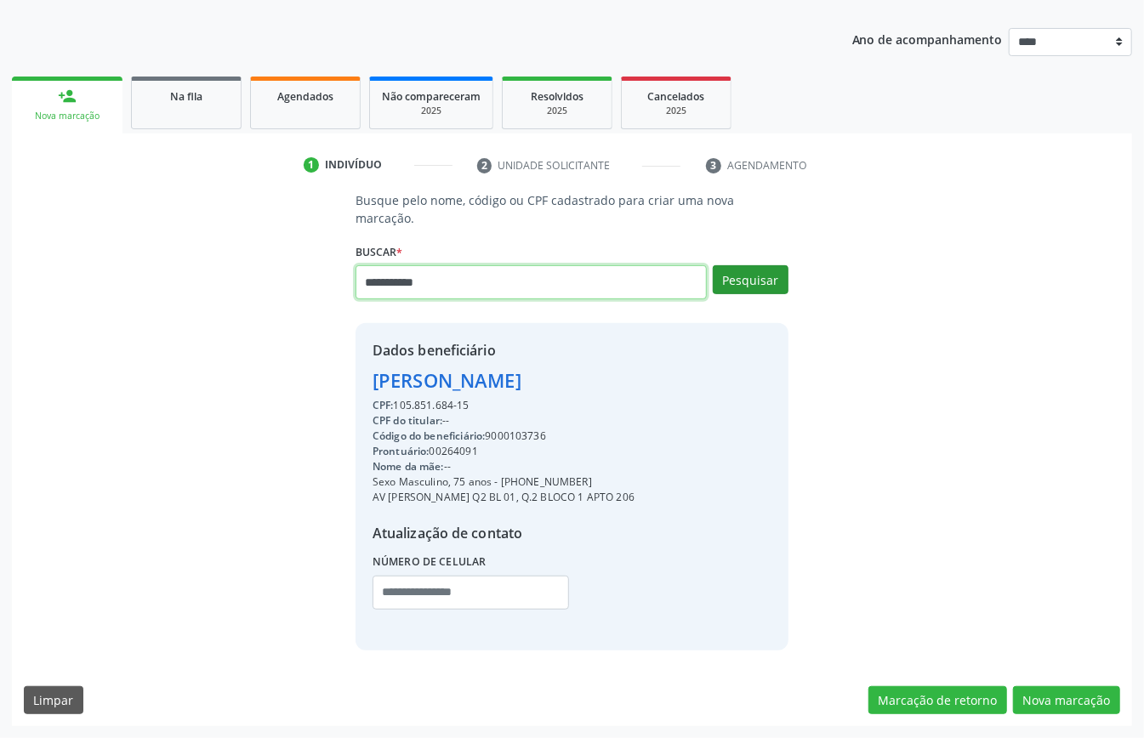
type input "**********"
click at [742, 280] on button "Pesquisar" at bounding box center [751, 279] width 76 height 29
type input "**********"
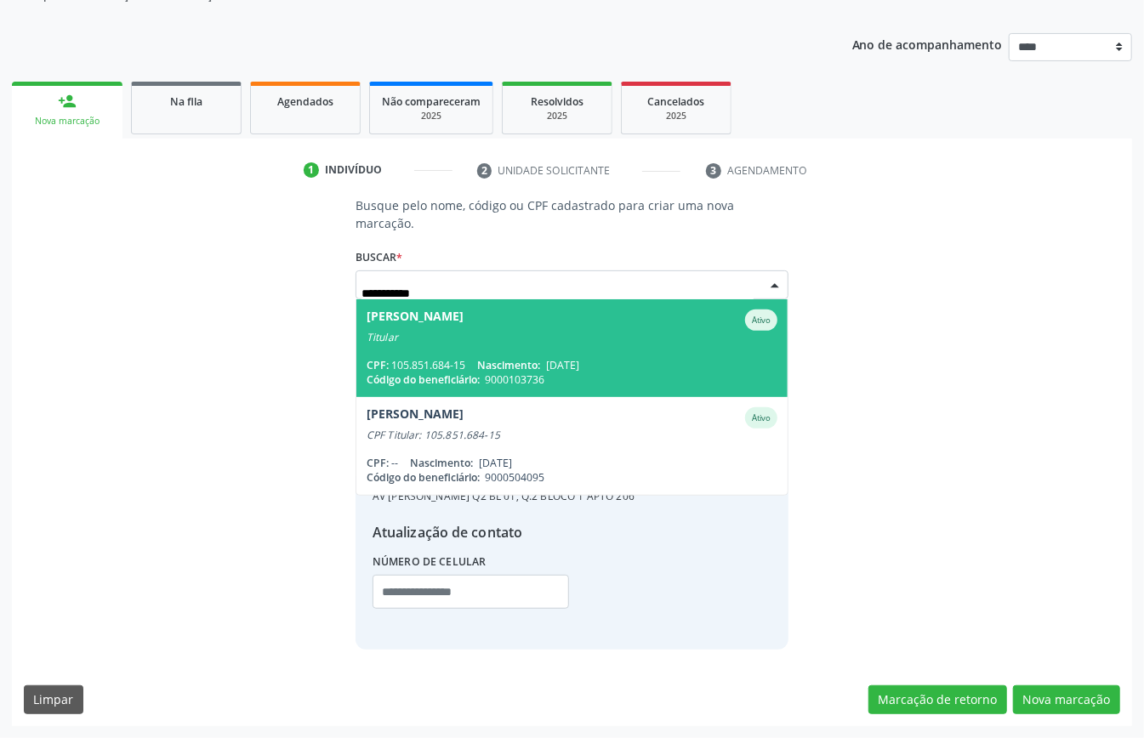
scroll to position [173, 0]
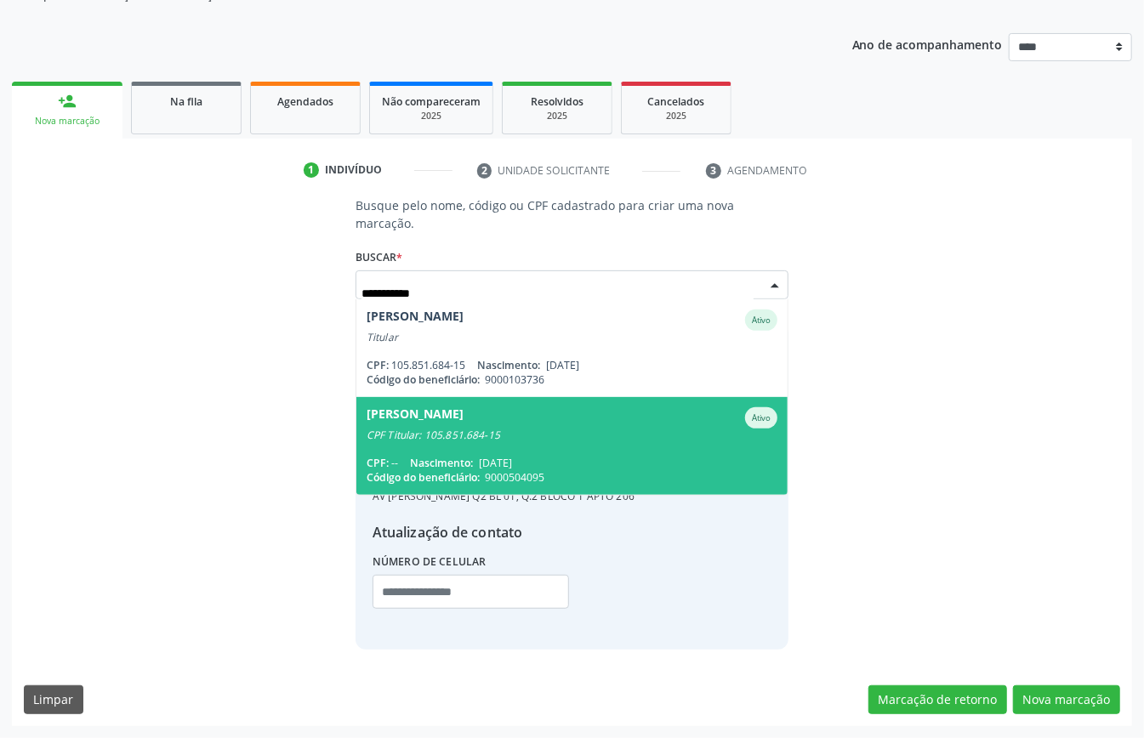
click at [538, 457] on div "CPF: -- Nascimento: 17/02/1961" at bounding box center [571, 463] width 411 height 14
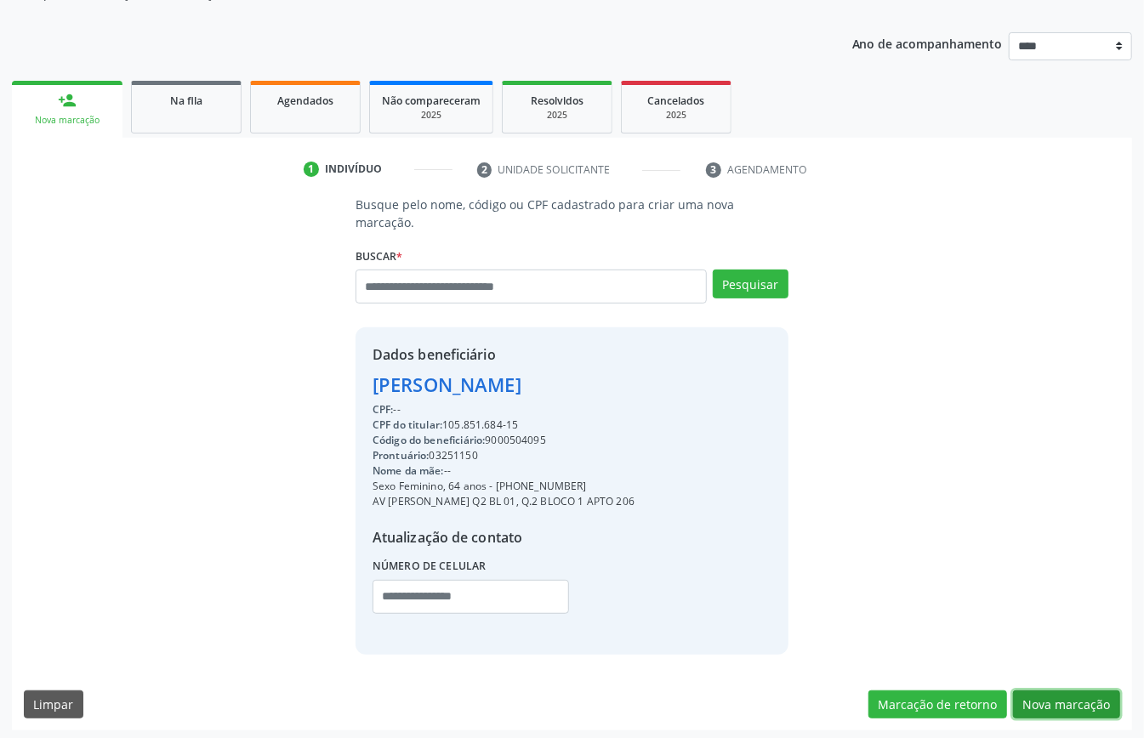
click at [1048, 699] on button "Nova marcação" at bounding box center [1066, 704] width 107 height 29
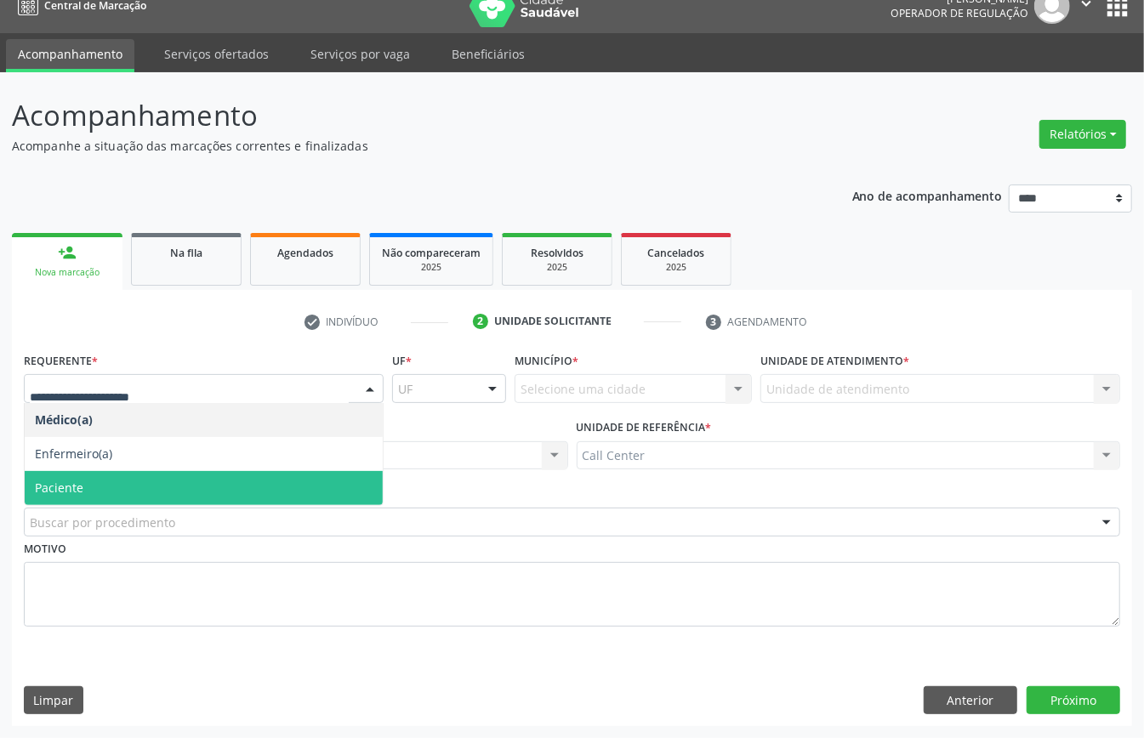
click at [104, 480] on span "Paciente" at bounding box center [204, 488] width 358 height 34
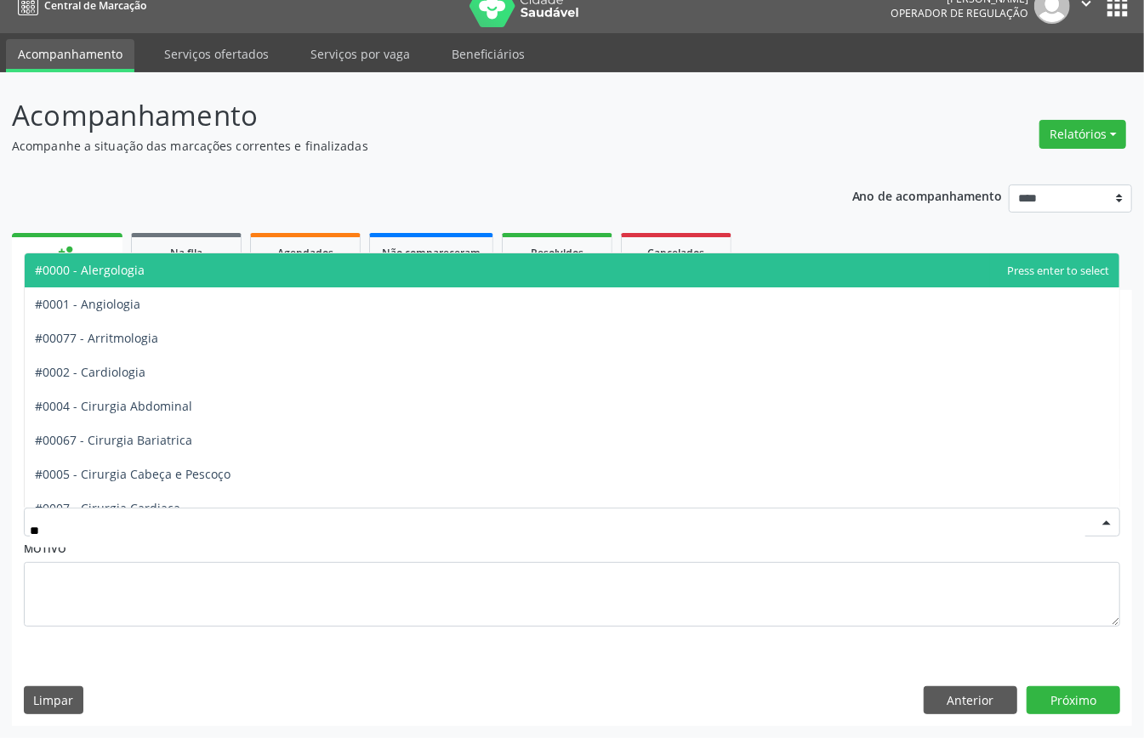
type input "***"
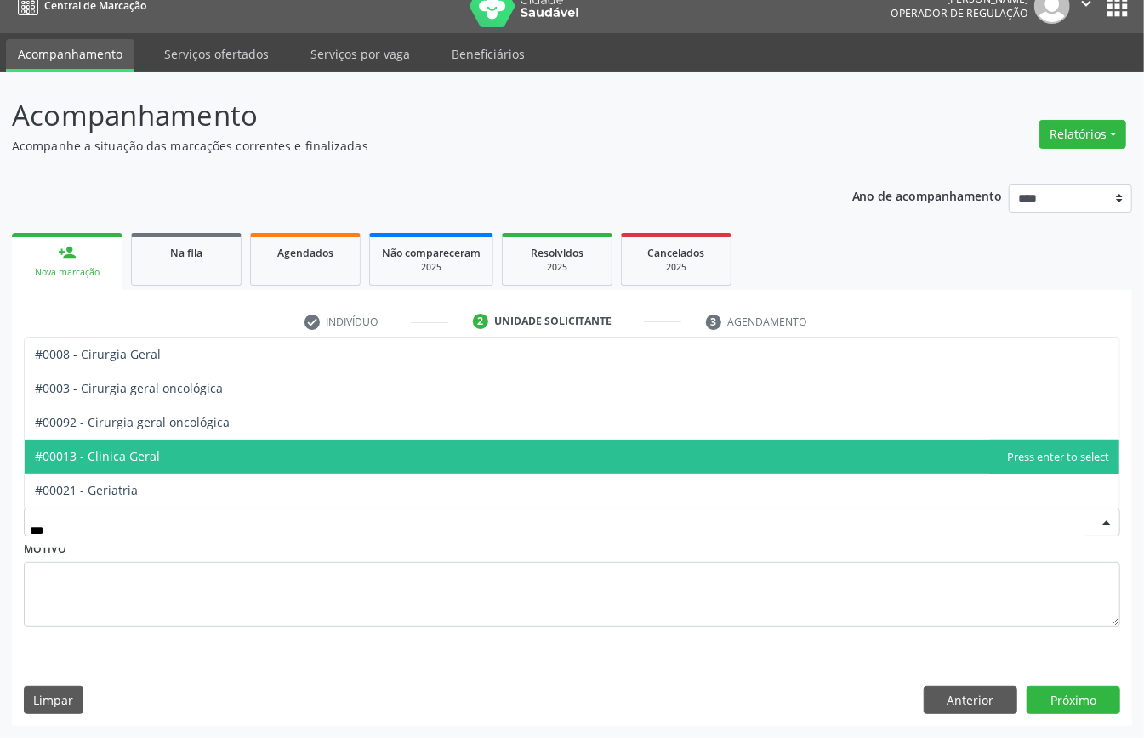
click at [206, 459] on span "#00013 - Clinica Geral" at bounding box center [572, 457] width 1094 height 34
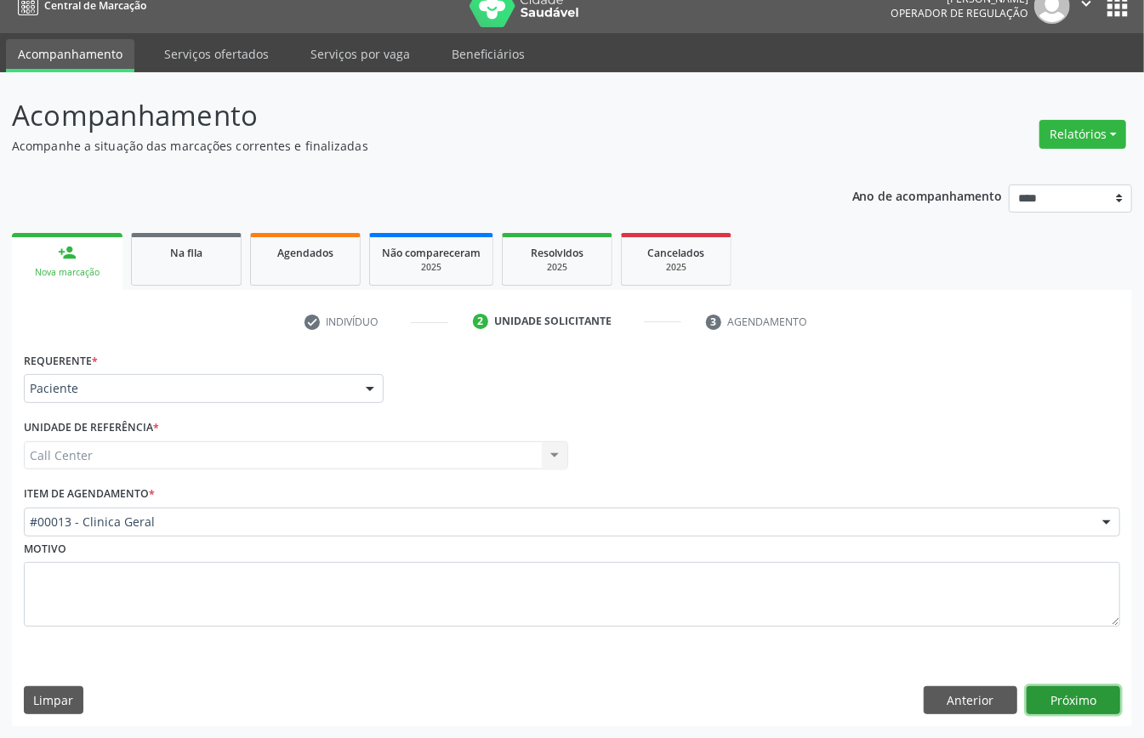
click at [1070, 701] on button "Próximo" at bounding box center [1073, 700] width 94 height 29
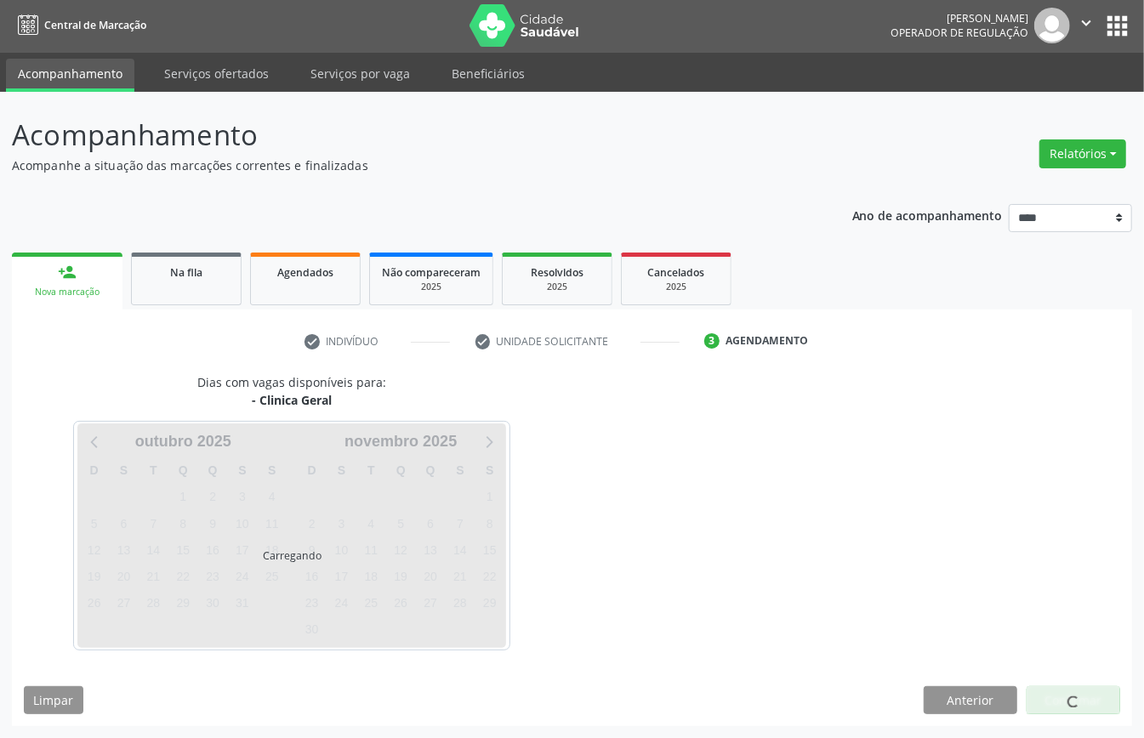
scroll to position [3, 0]
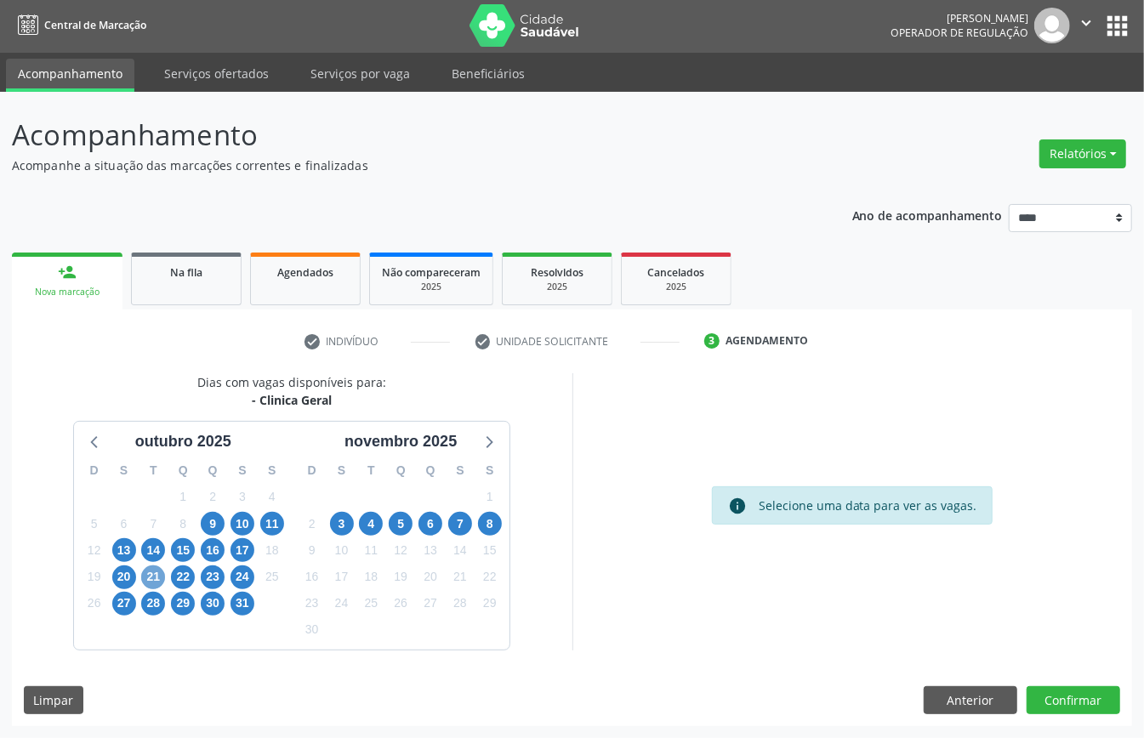
click at [156, 573] on span "21" at bounding box center [153, 577] width 24 height 24
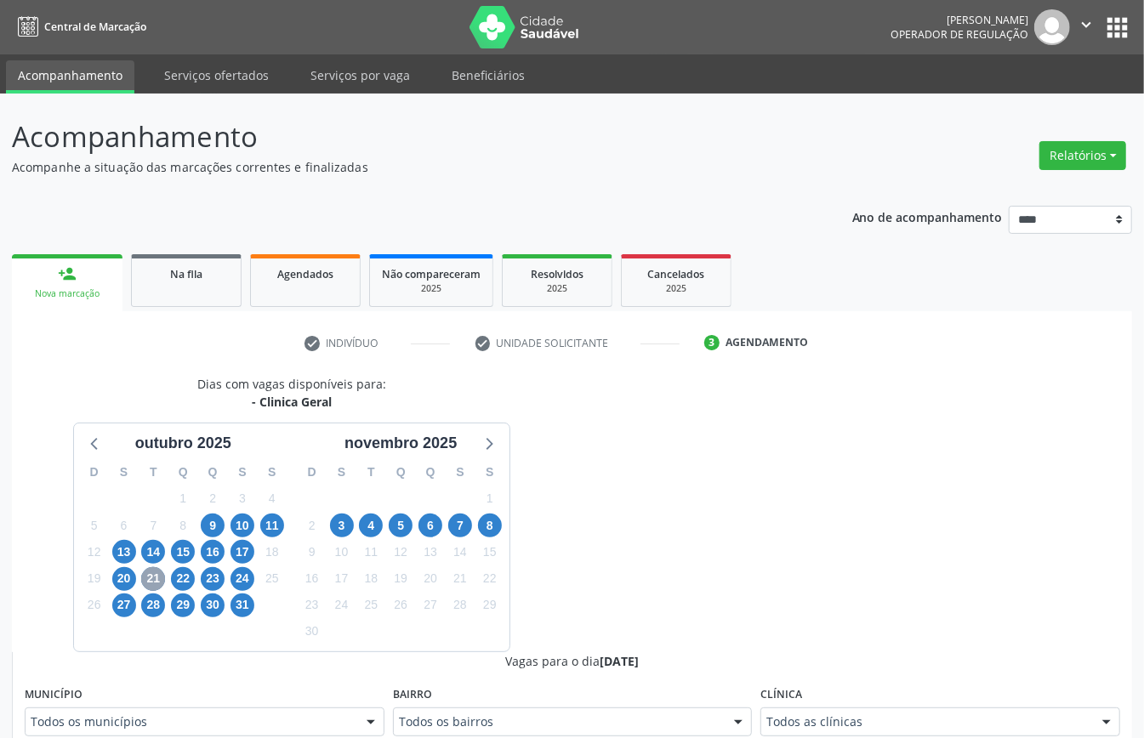
scroll to position [113, 0]
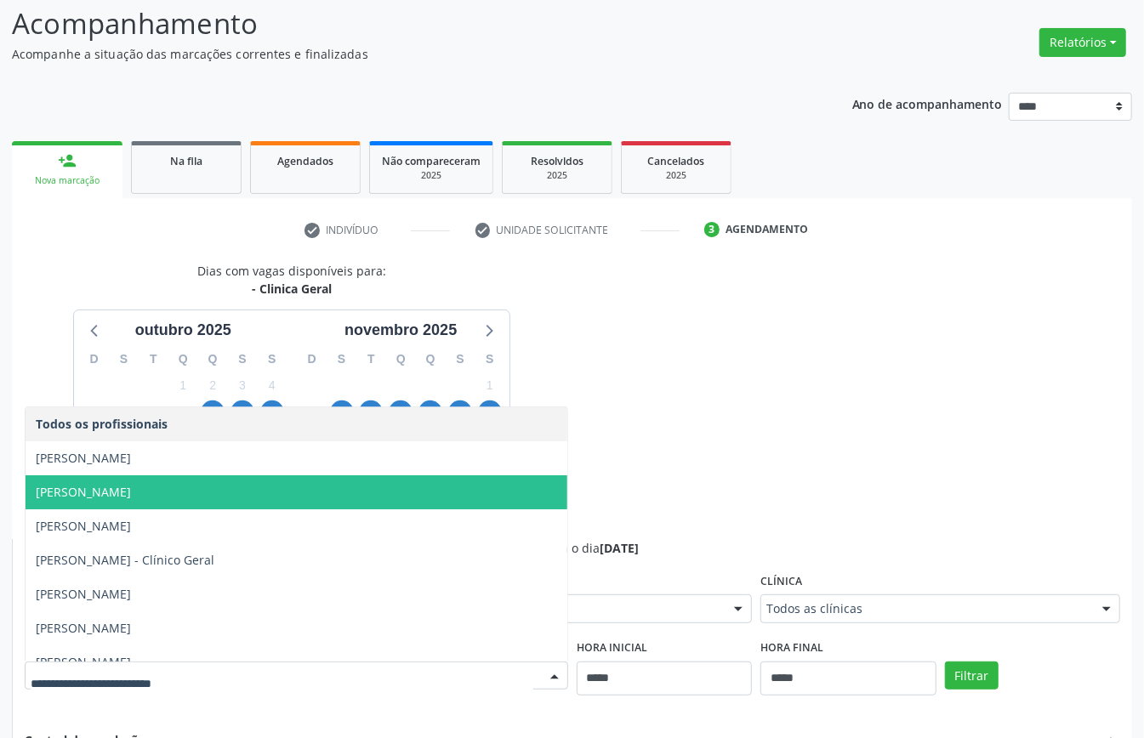
click at [131, 495] on span "Elias Jose de Melo" at bounding box center [83, 492] width 95 height 16
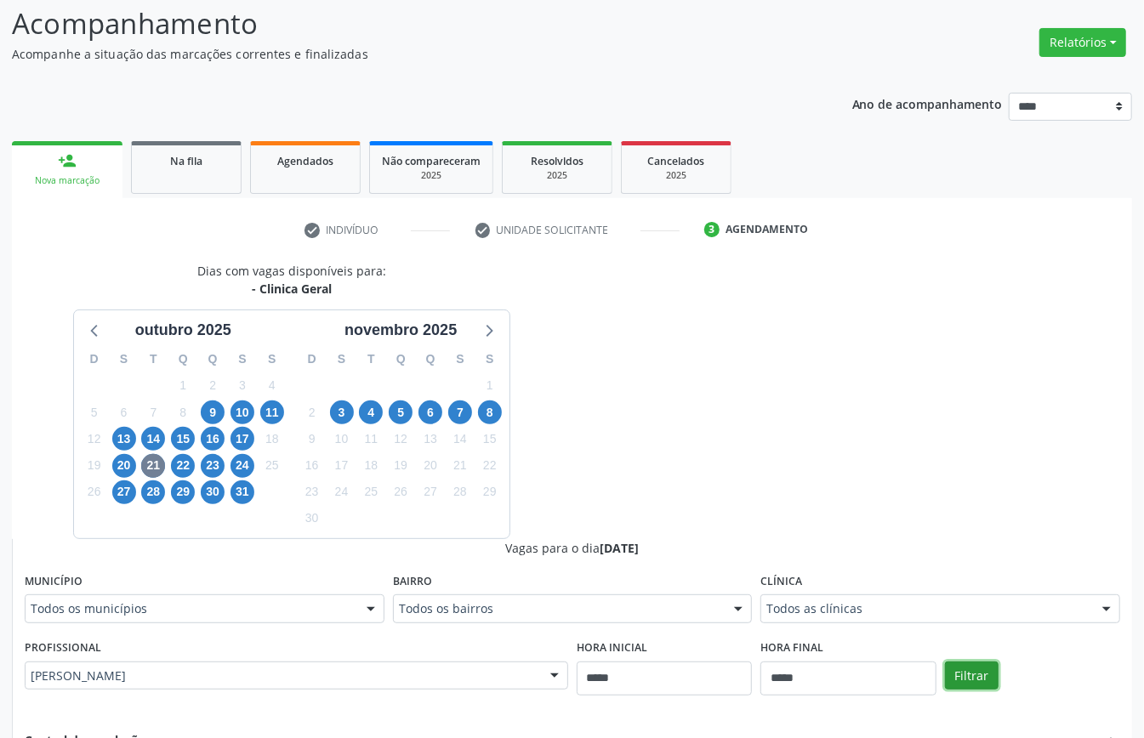
click at [952, 670] on button "Filtrar" at bounding box center [972, 675] width 54 height 29
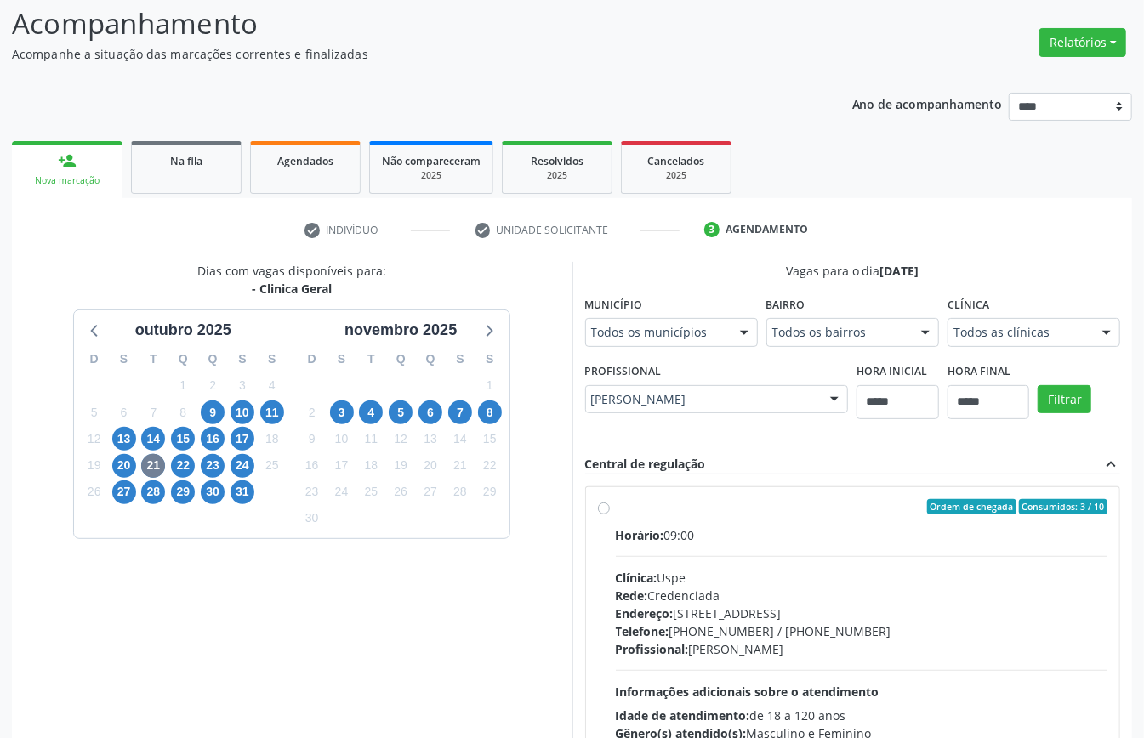
click at [712, 599] on div "Rede: Credenciada" at bounding box center [862, 596] width 492 height 18
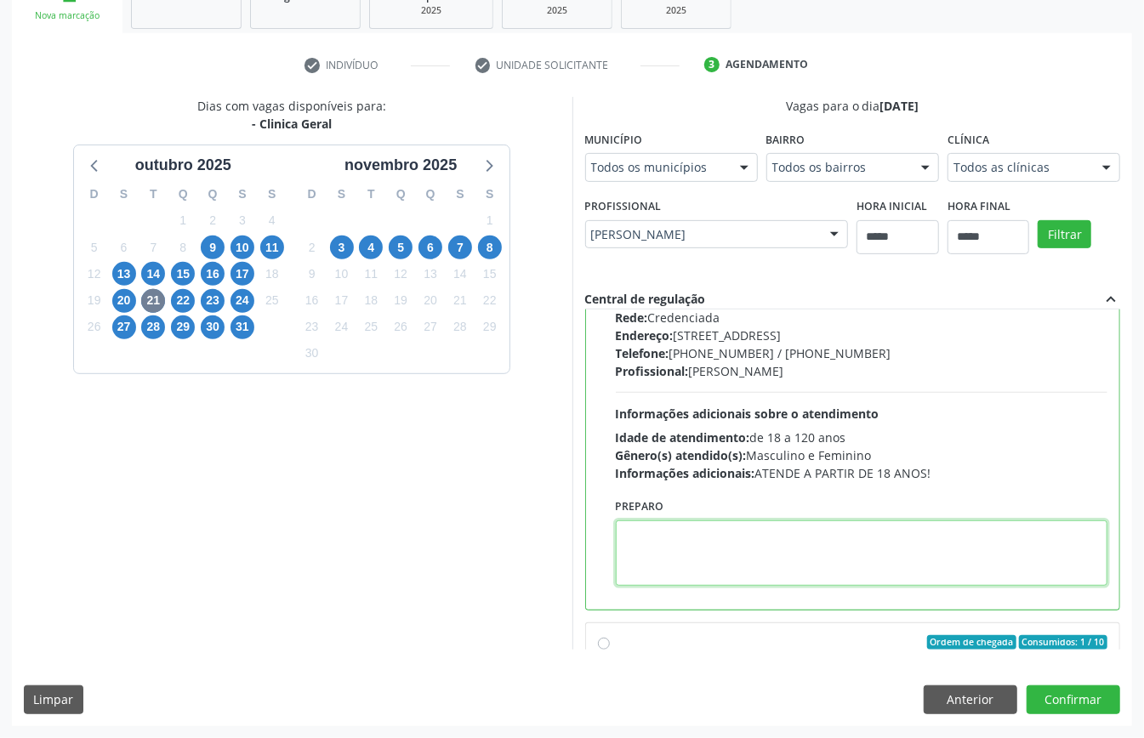
paste textarea "**********"
type textarea "**********"
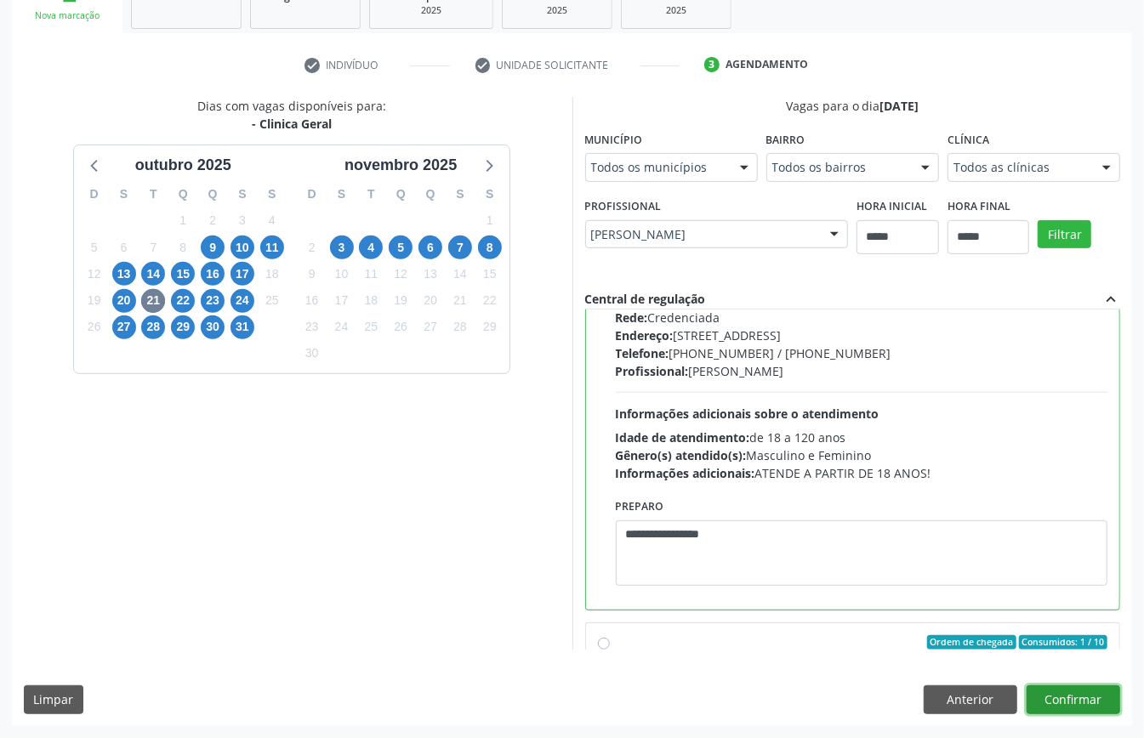
click at [1069, 698] on button "Confirmar" at bounding box center [1073, 699] width 94 height 29
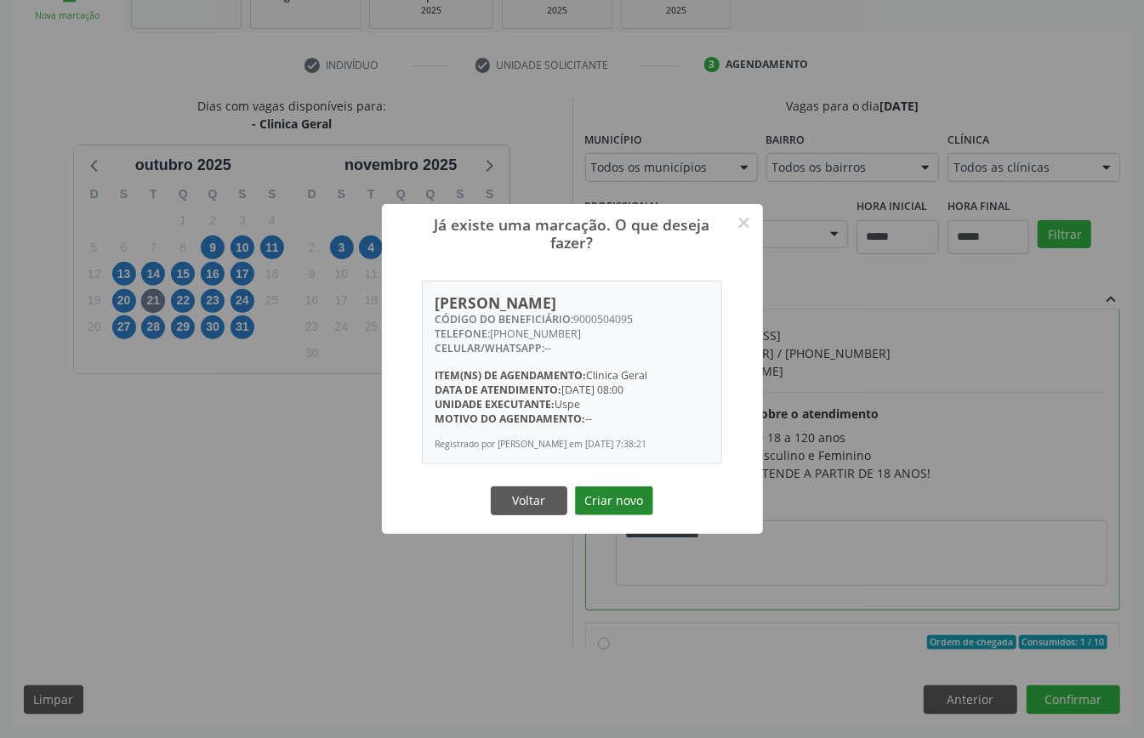
click at [627, 505] on button "Criar novo" at bounding box center [614, 500] width 78 height 29
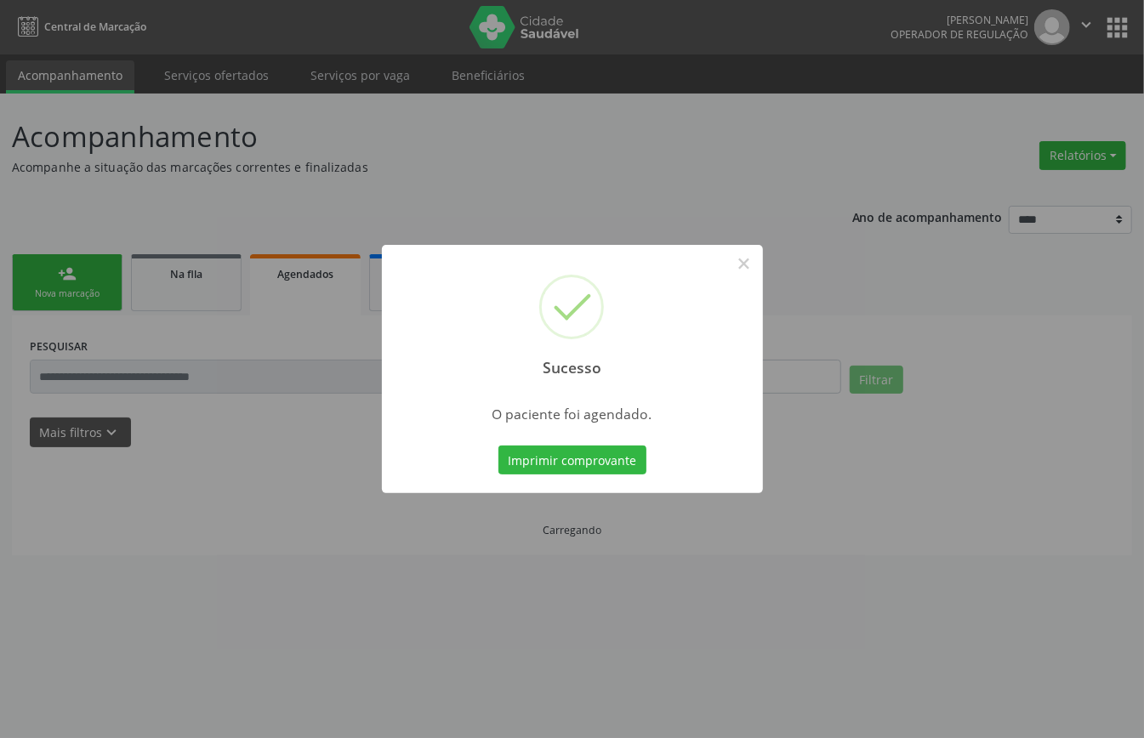
scroll to position [0, 0]
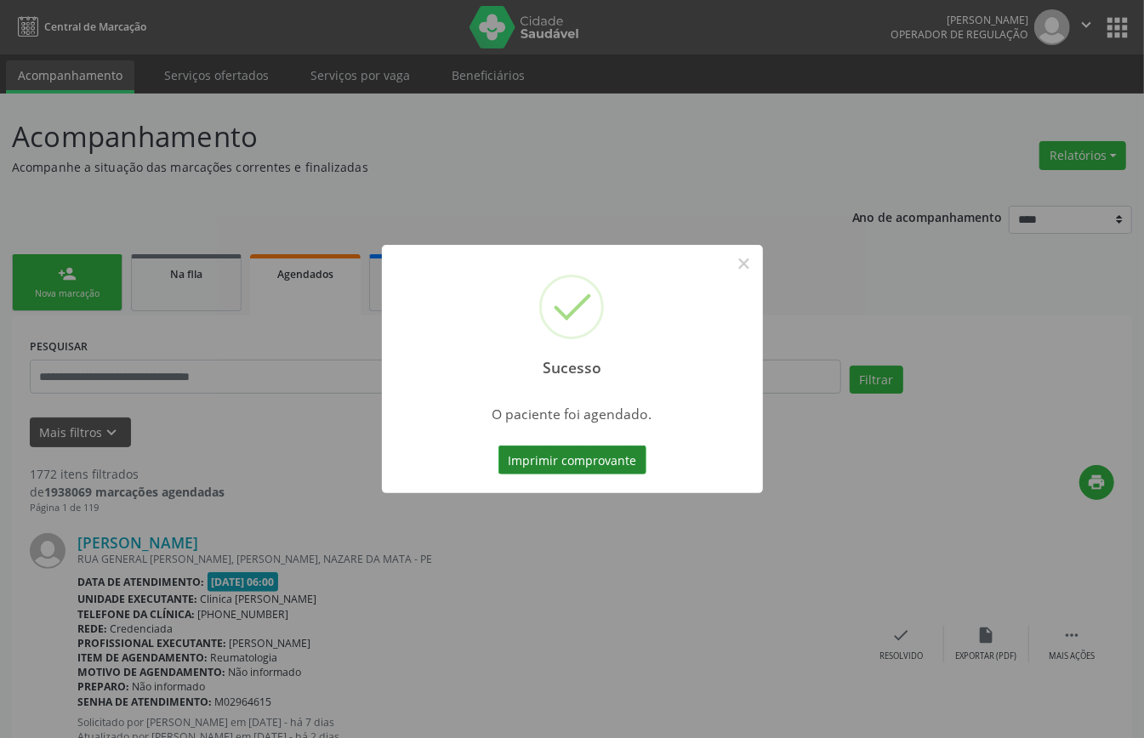
click at [600, 453] on button "Imprimir comprovante" at bounding box center [572, 460] width 148 height 29
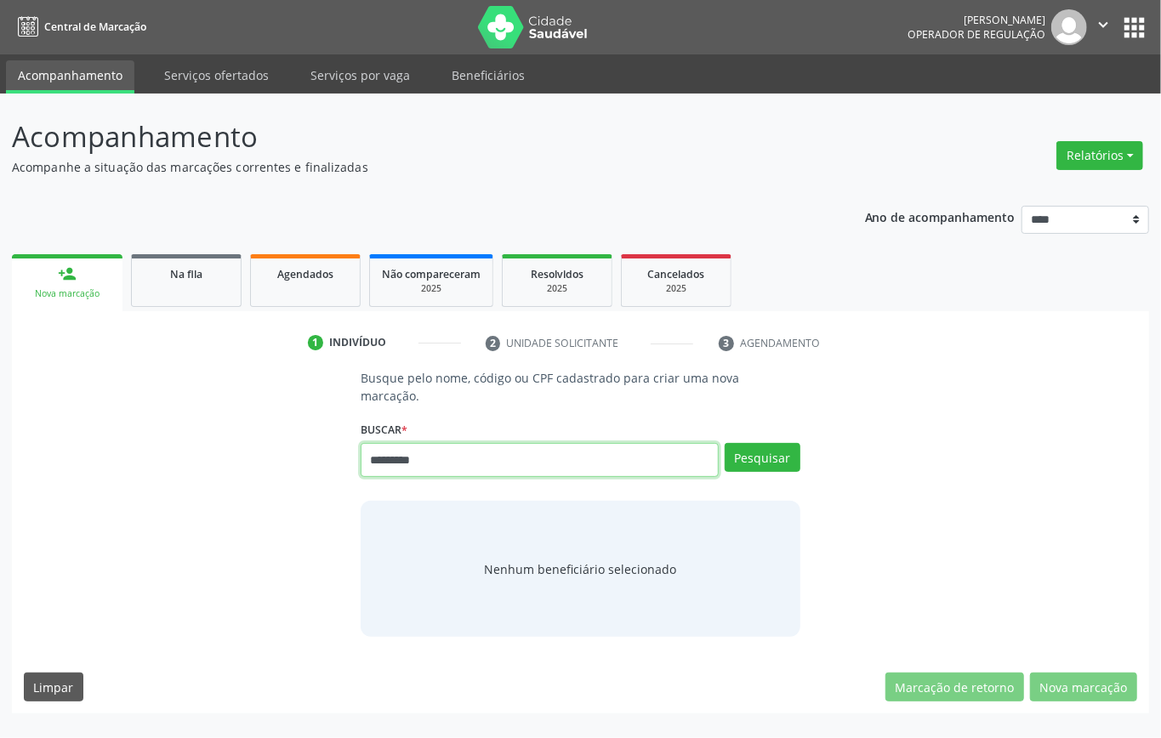
type input "*********"
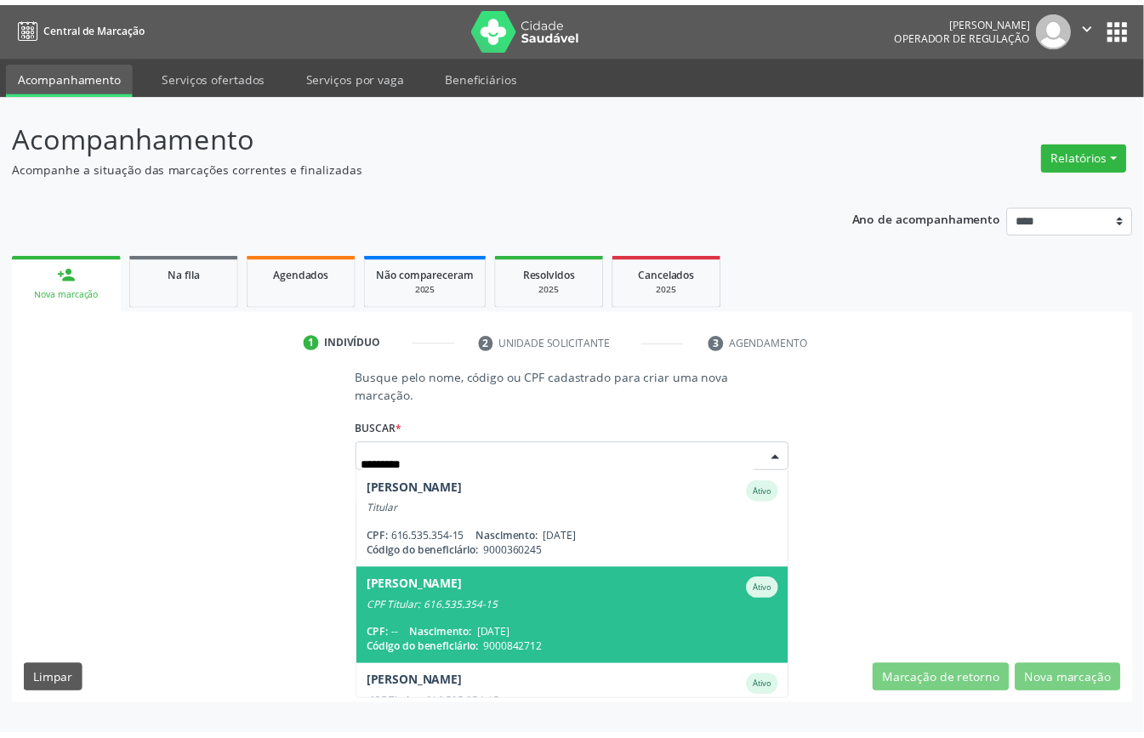
scroll to position [61, 0]
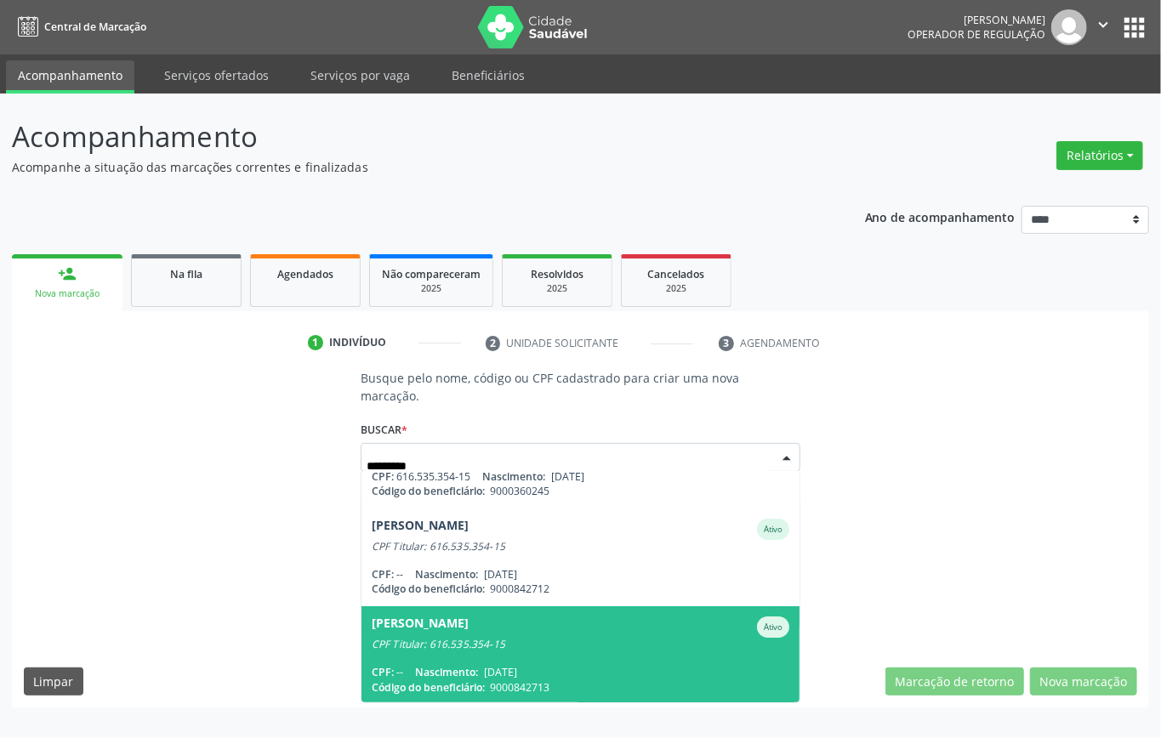
click at [569, 638] on div "CPF Titular: 616.535.354-15" at bounding box center [580, 645] width 417 height 14
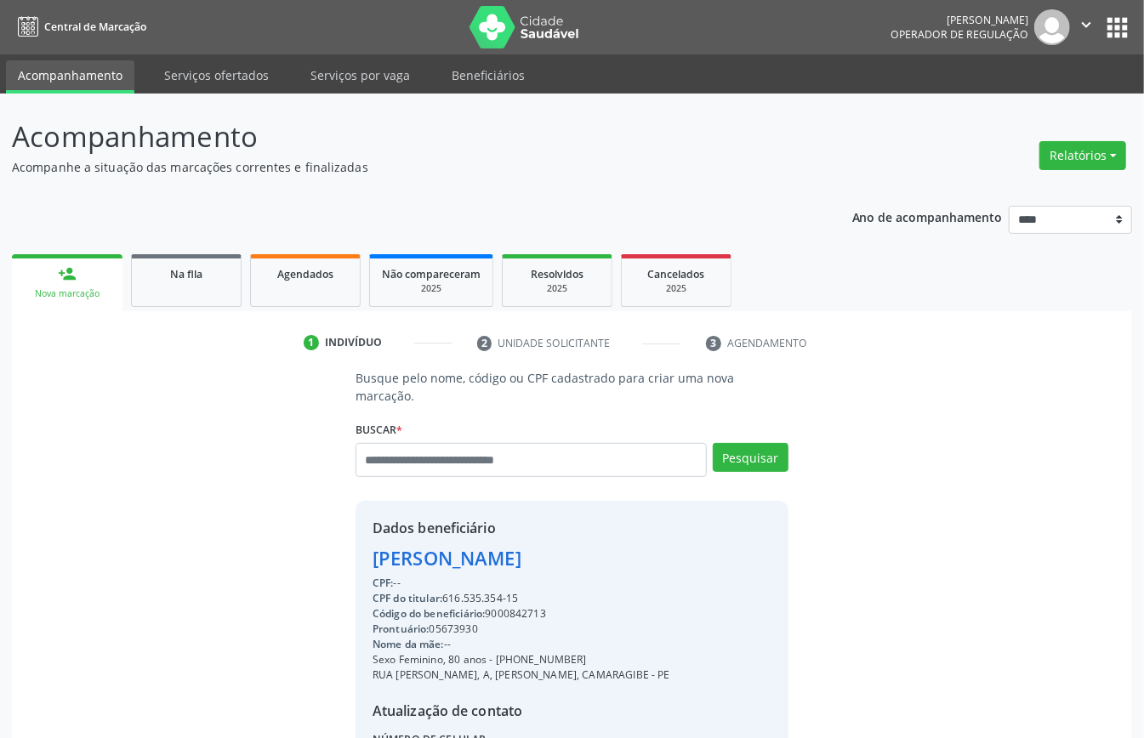
scroll to position [179, 0]
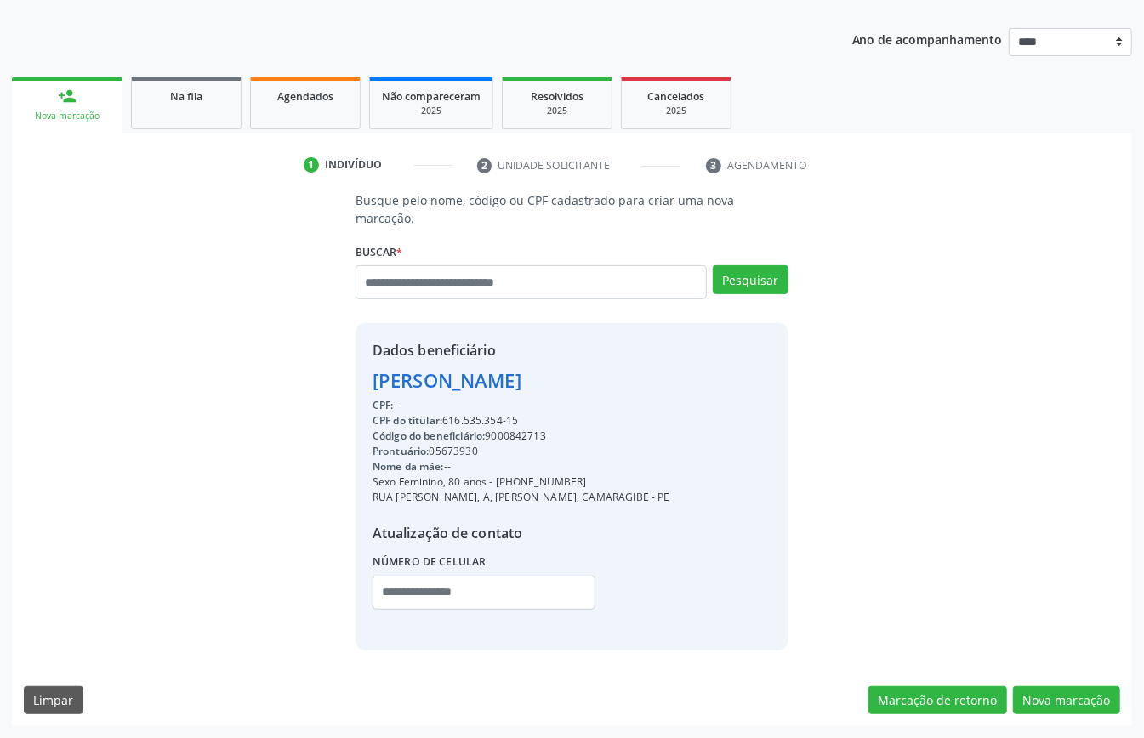
click at [514, 436] on div "Código do beneficiário: 9000842713" at bounding box center [521, 436] width 298 height 15
copy div "9000842713"
click at [276, 93] on div "Agendados" at bounding box center [305, 96] width 85 height 18
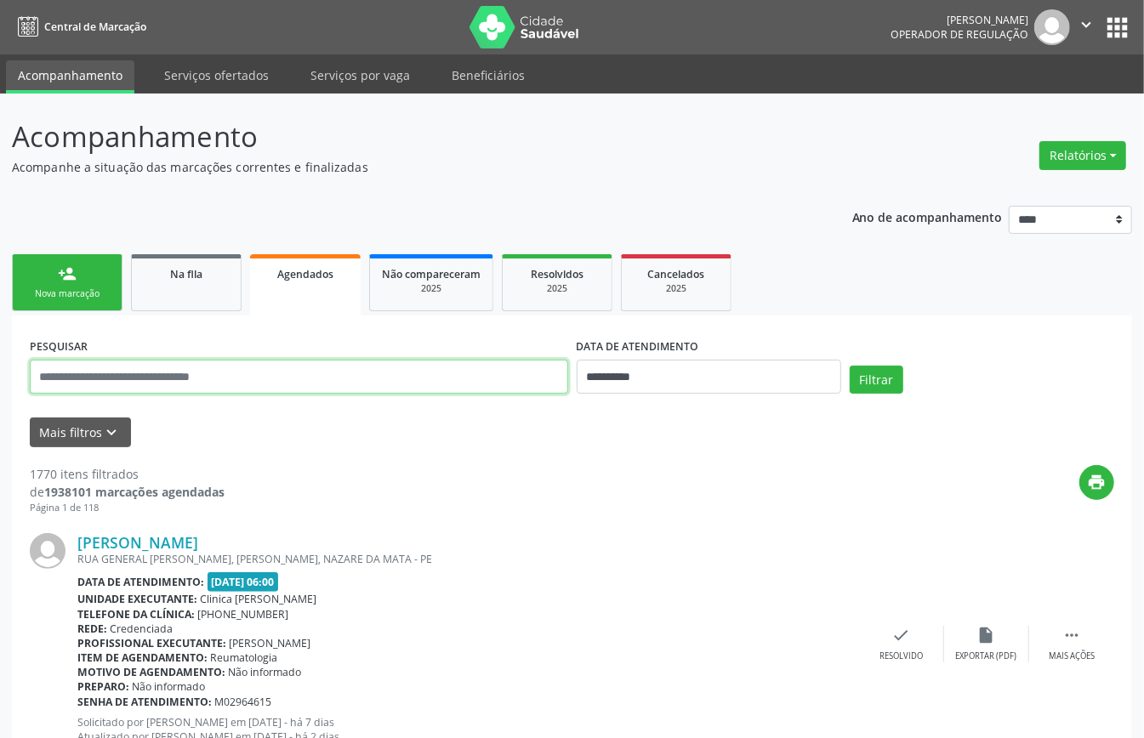
click at [517, 378] on input "text" at bounding box center [299, 377] width 538 height 34
paste input "**********"
type input "**********"
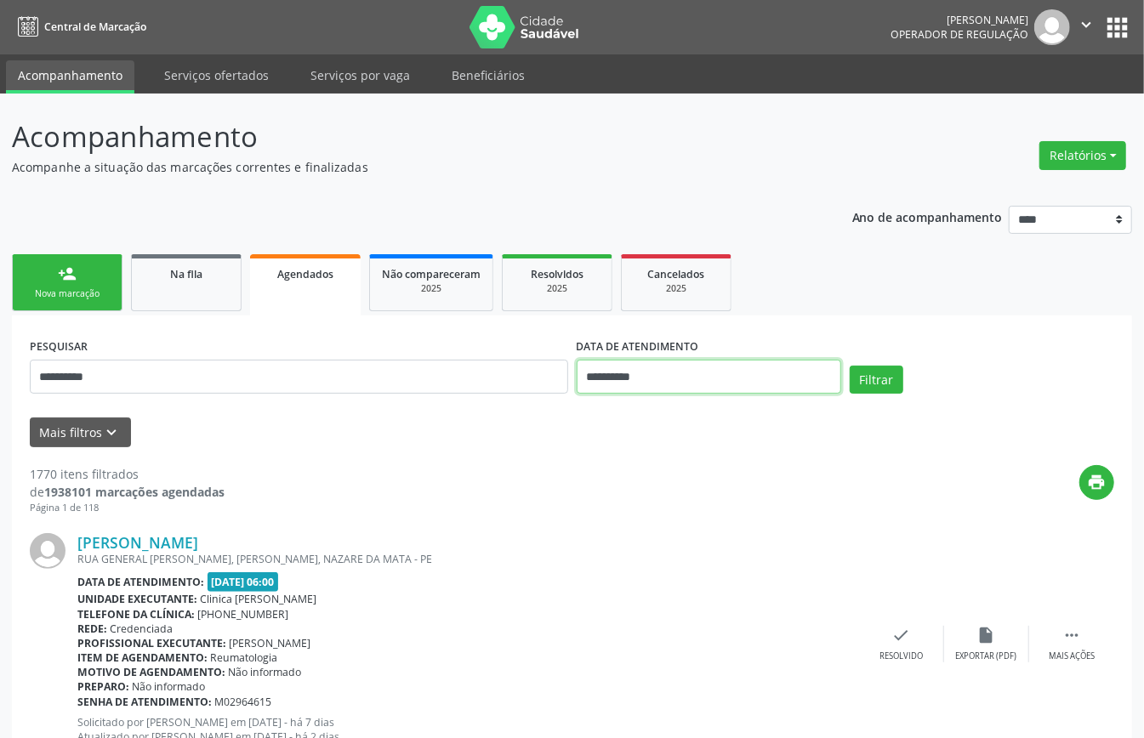
click at [647, 366] on input "**********" at bounding box center [708, 377] width 264 height 34
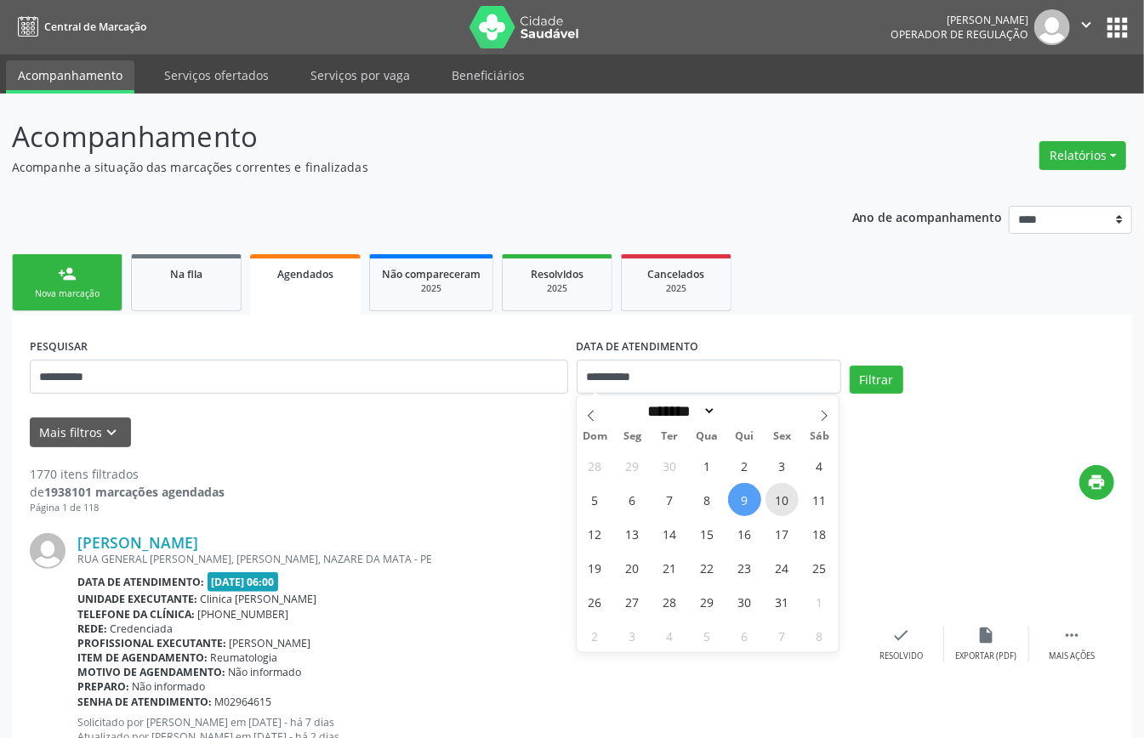
click at [774, 497] on span "10" at bounding box center [781, 499] width 33 height 33
type input "**********"
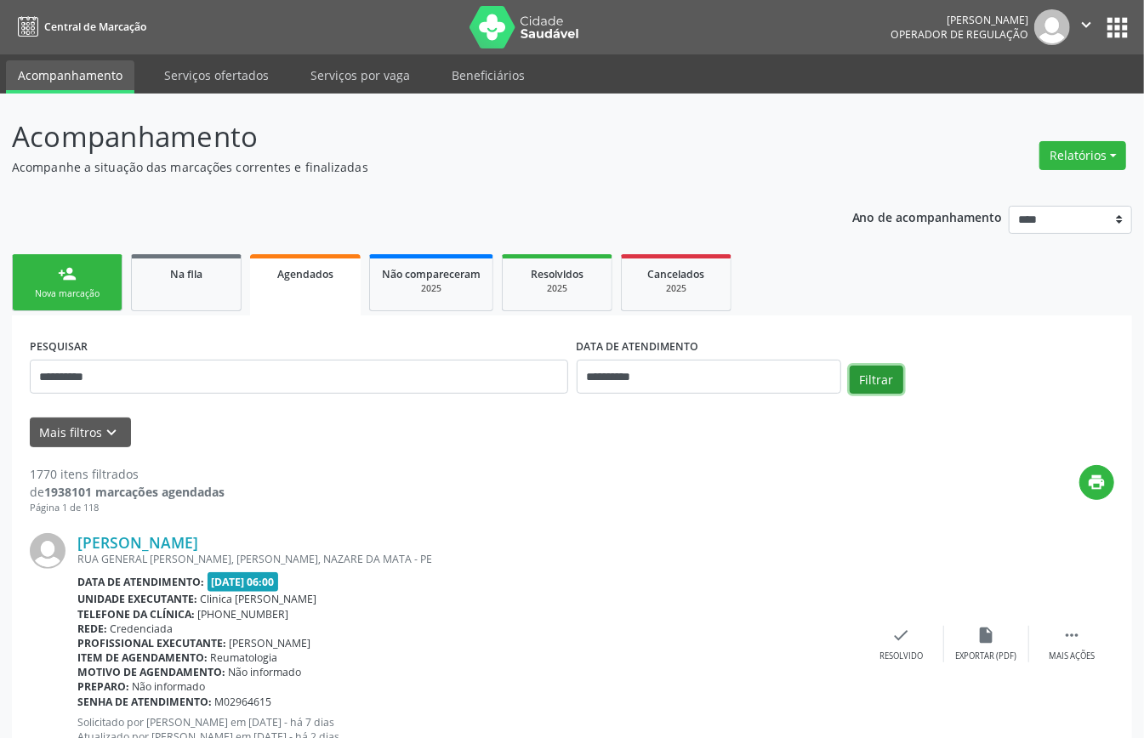
click at [875, 379] on button "Filtrar" at bounding box center [876, 380] width 54 height 29
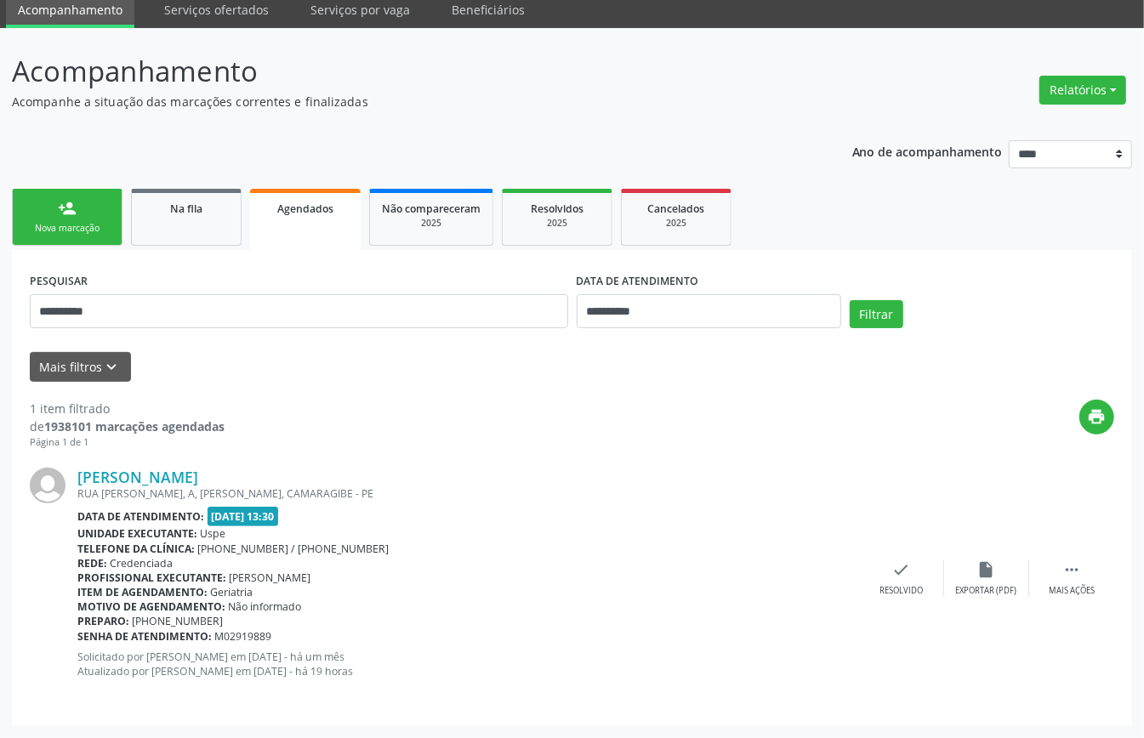
click at [48, 212] on link "person_add Nova marcação" at bounding box center [67, 217] width 111 height 57
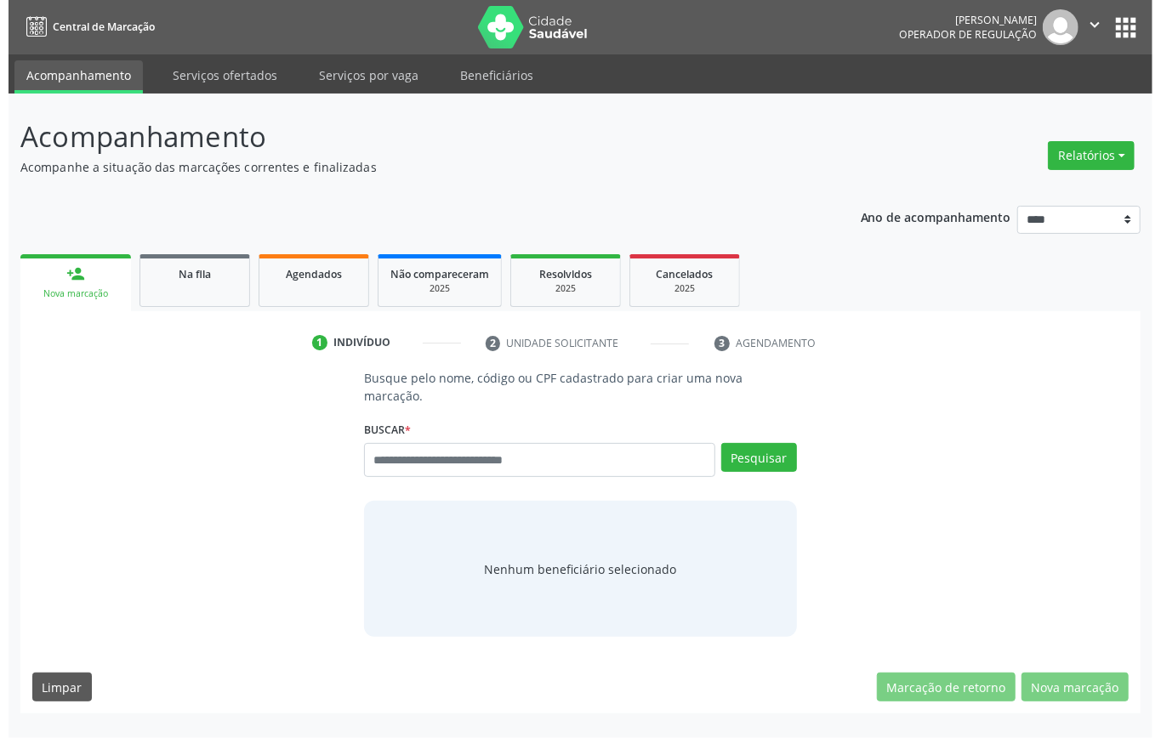
scroll to position [0, 0]
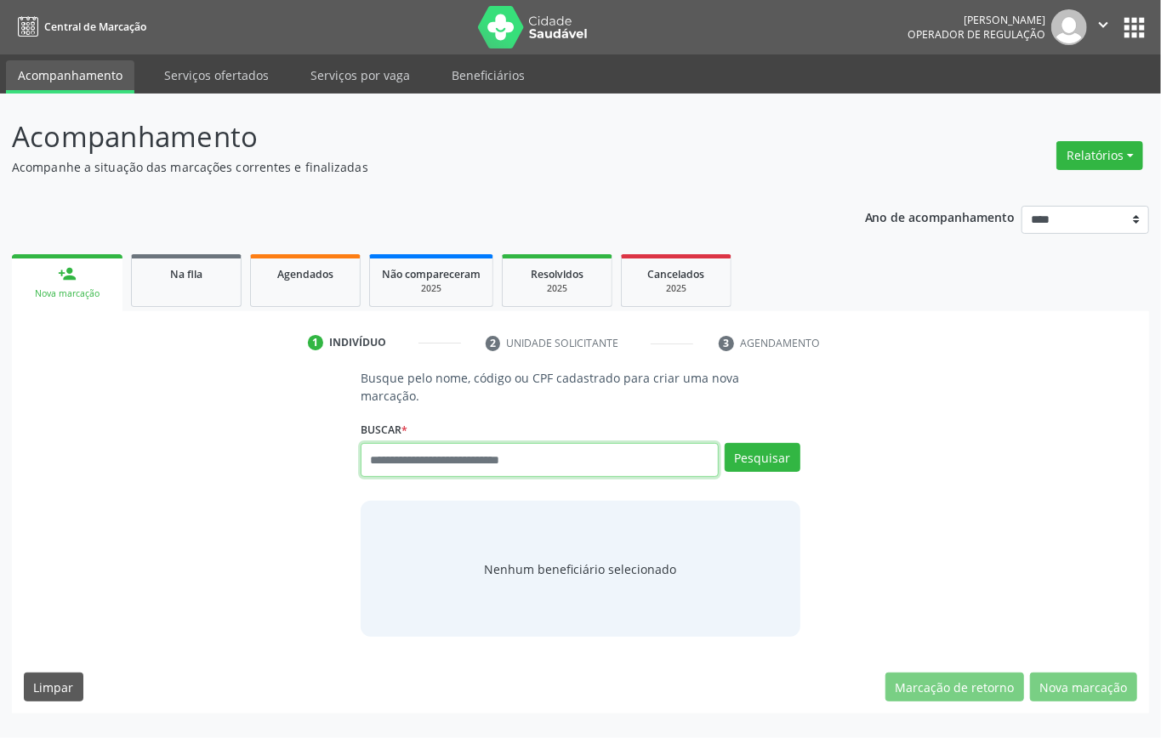
click at [444, 457] on input "text" at bounding box center [540, 460] width 358 height 34
click at [306, 284] on link "Agendados" at bounding box center [305, 280] width 111 height 53
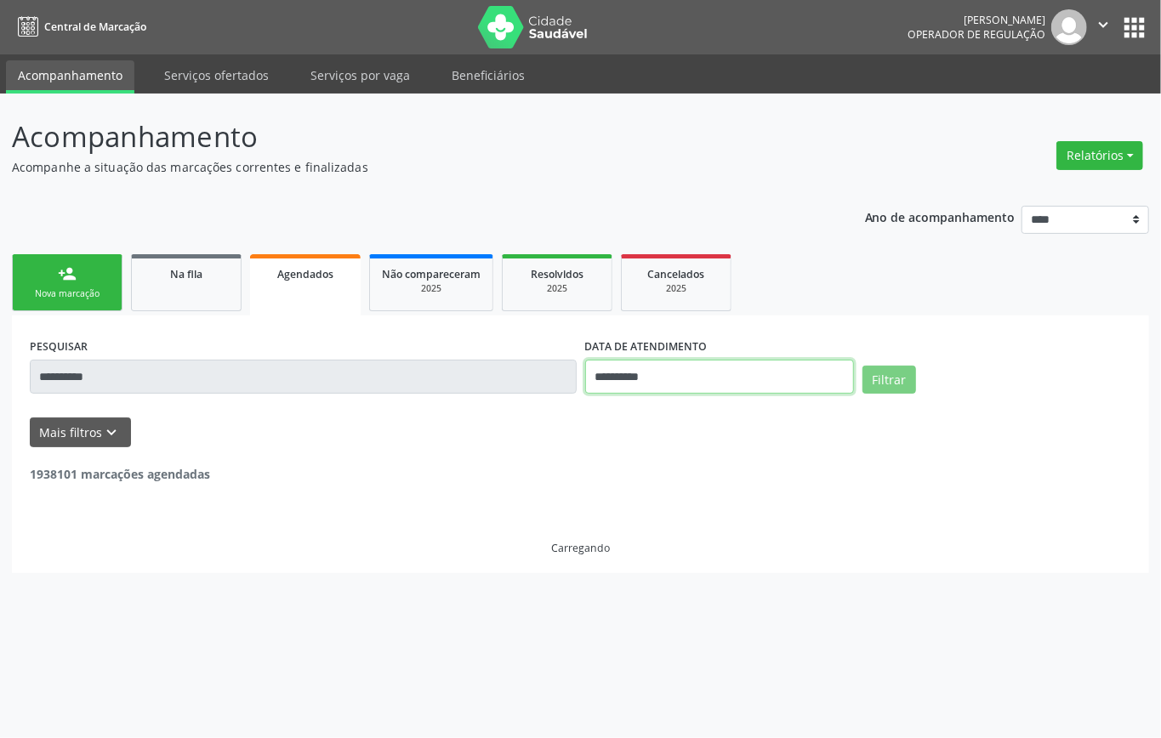
drag, startPoint x: 660, startPoint y: 375, endPoint x: 678, endPoint y: 405, distance: 34.7
click at [661, 378] on input "**********" at bounding box center [719, 377] width 269 height 34
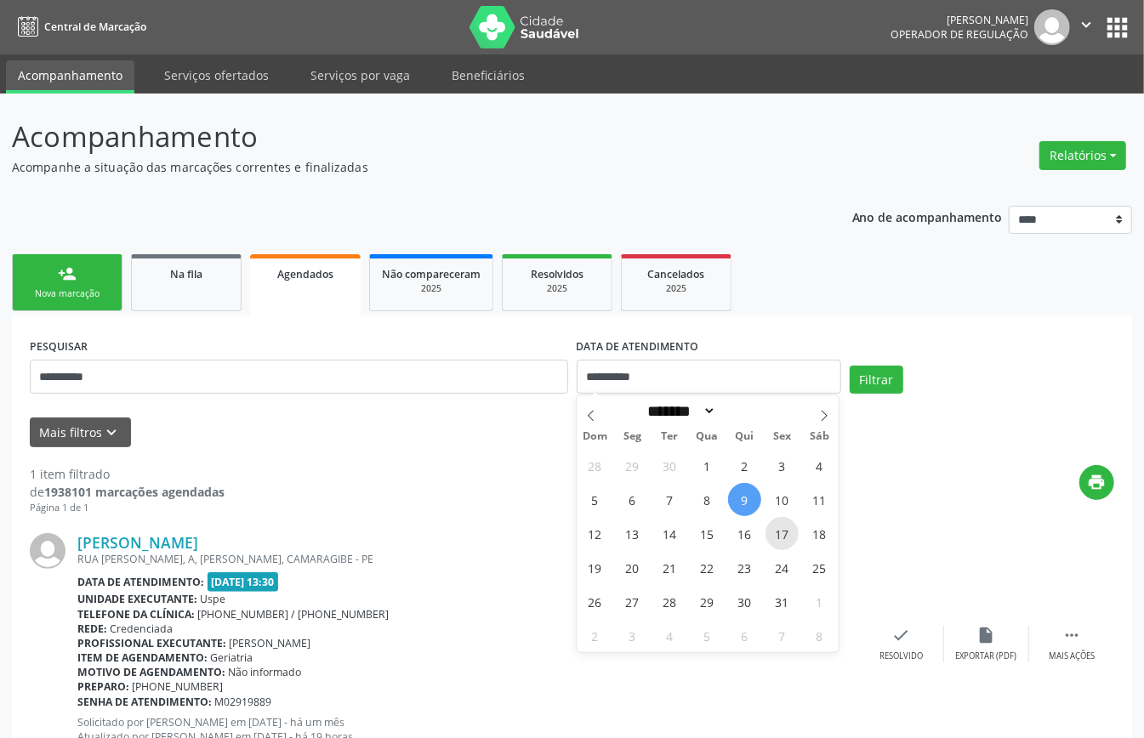
click at [790, 542] on span "17" at bounding box center [781, 533] width 33 height 33
type input "**********"
click at [790, 542] on span "17" at bounding box center [781, 533] width 33 height 33
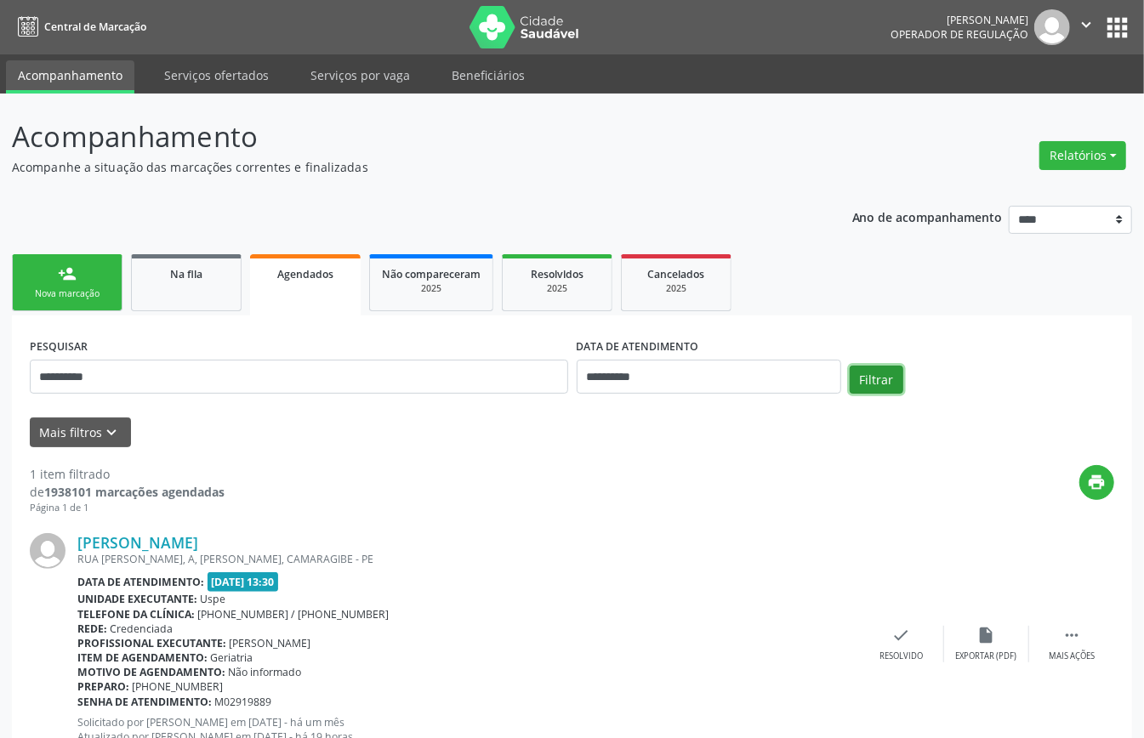
click at [878, 393] on button "Filtrar" at bounding box center [876, 380] width 54 height 29
click at [66, 304] on link "person_add Nova marcação" at bounding box center [67, 282] width 111 height 57
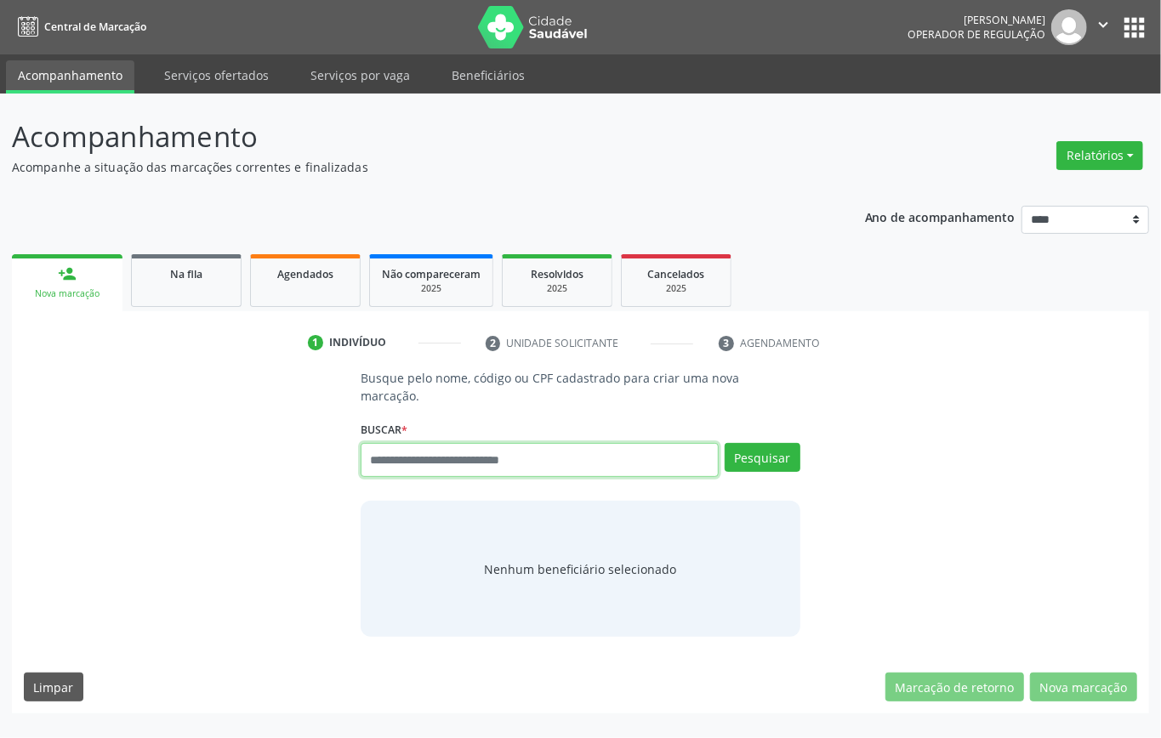
click at [470, 459] on input "text" at bounding box center [540, 460] width 358 height 34
type input "******"
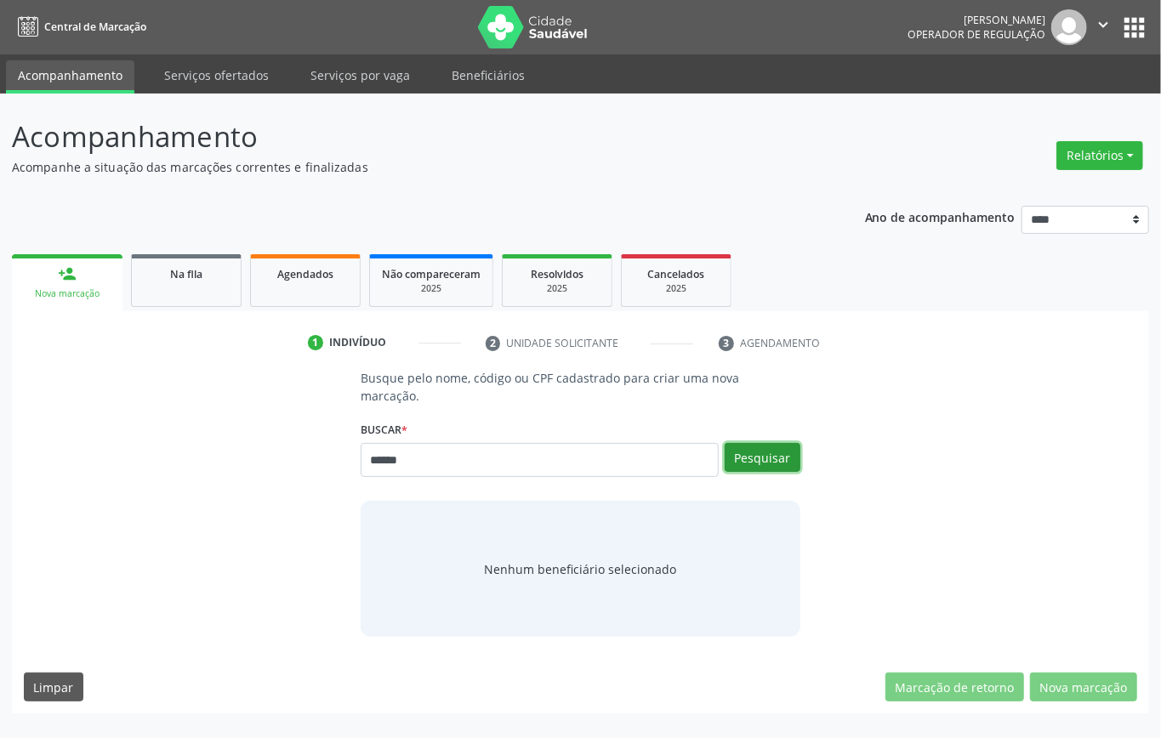
click at [789, 446] on button "Pesquisar" at bounding box center [762, 457] width 76 height 29
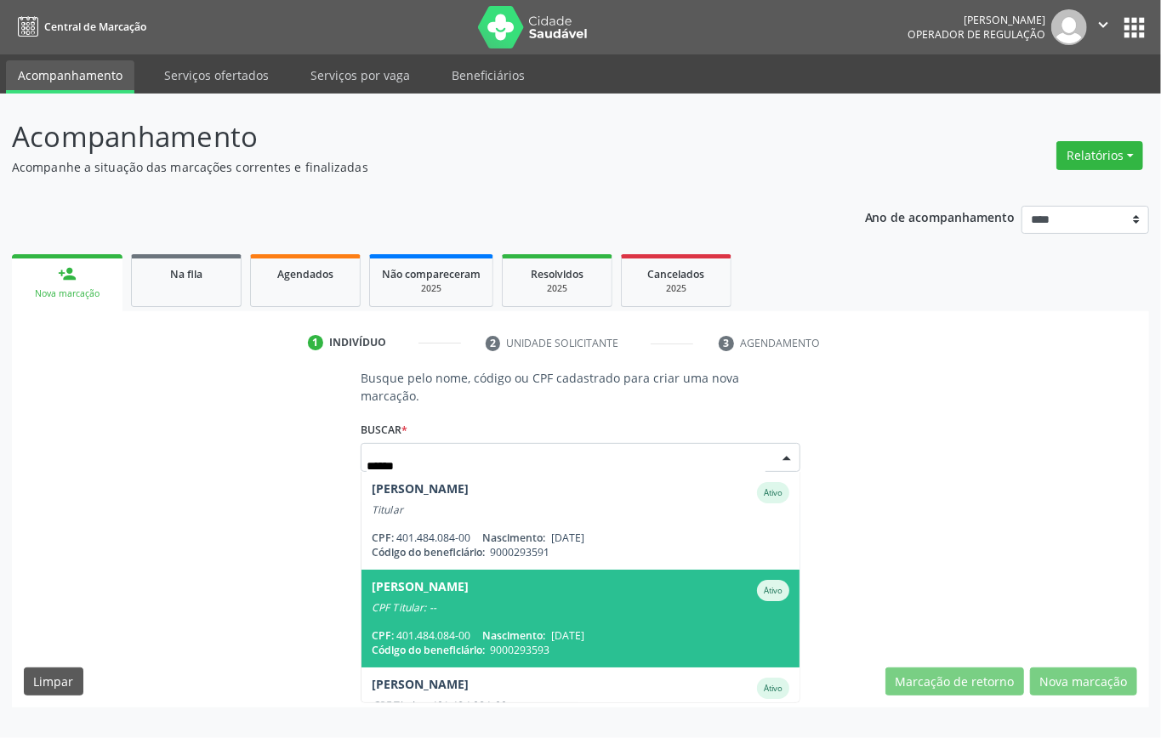
click at [633, 605] on div "CPF Titular: --" at bounding box center [580, 608] width 417 height 14
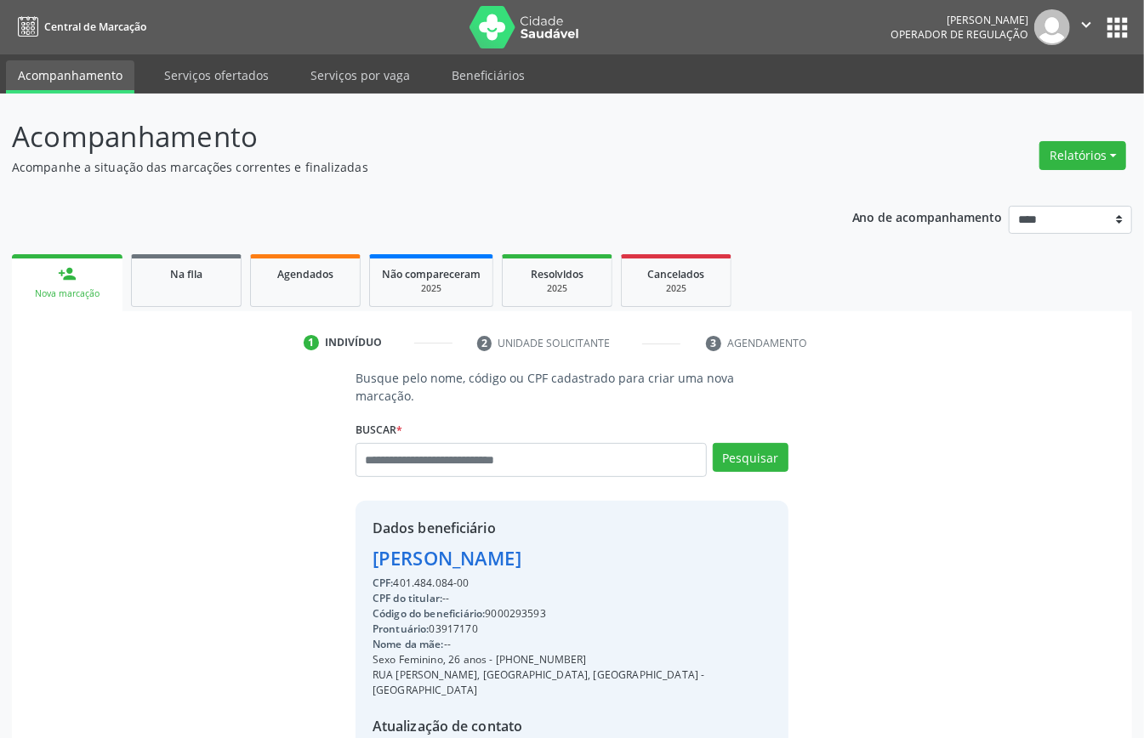
scroll to position [113, 0]
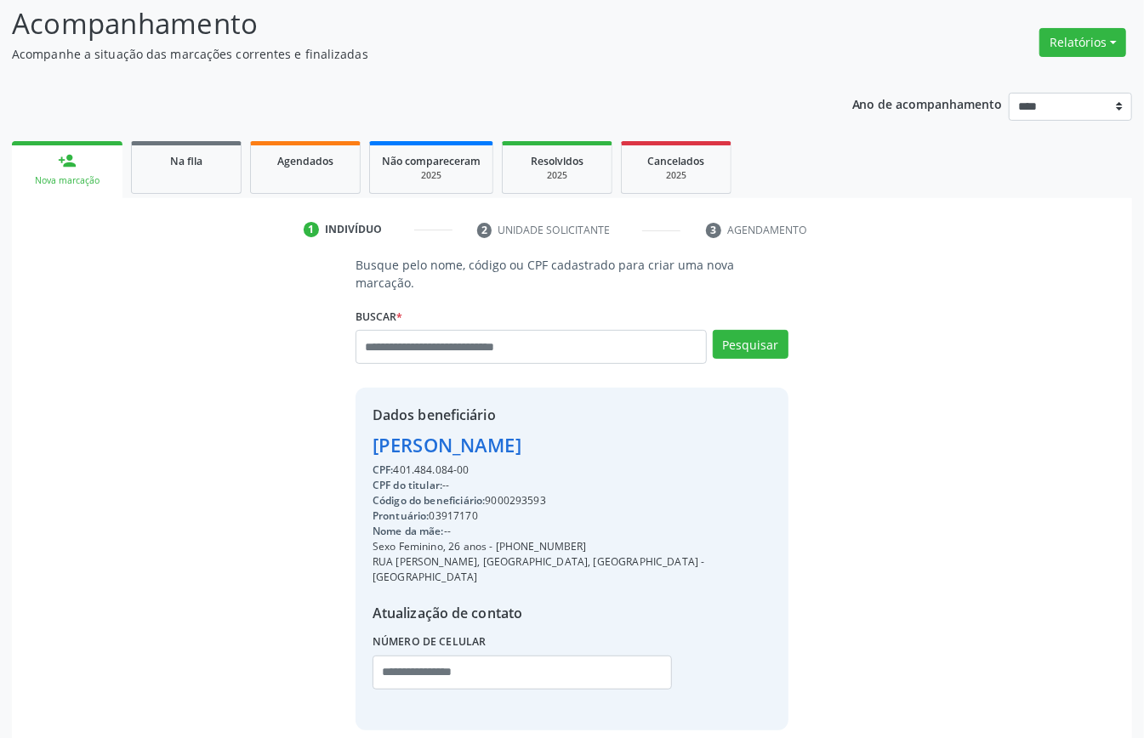
click at [508, 497] on div "Código do beneficiário: 9000293593" at bounding box center [571, 500] width 399 height 15
copy div "9000293593"
click at [300, 173] on link "Agendados" at bounding box center [305, 167] width 111 height 53
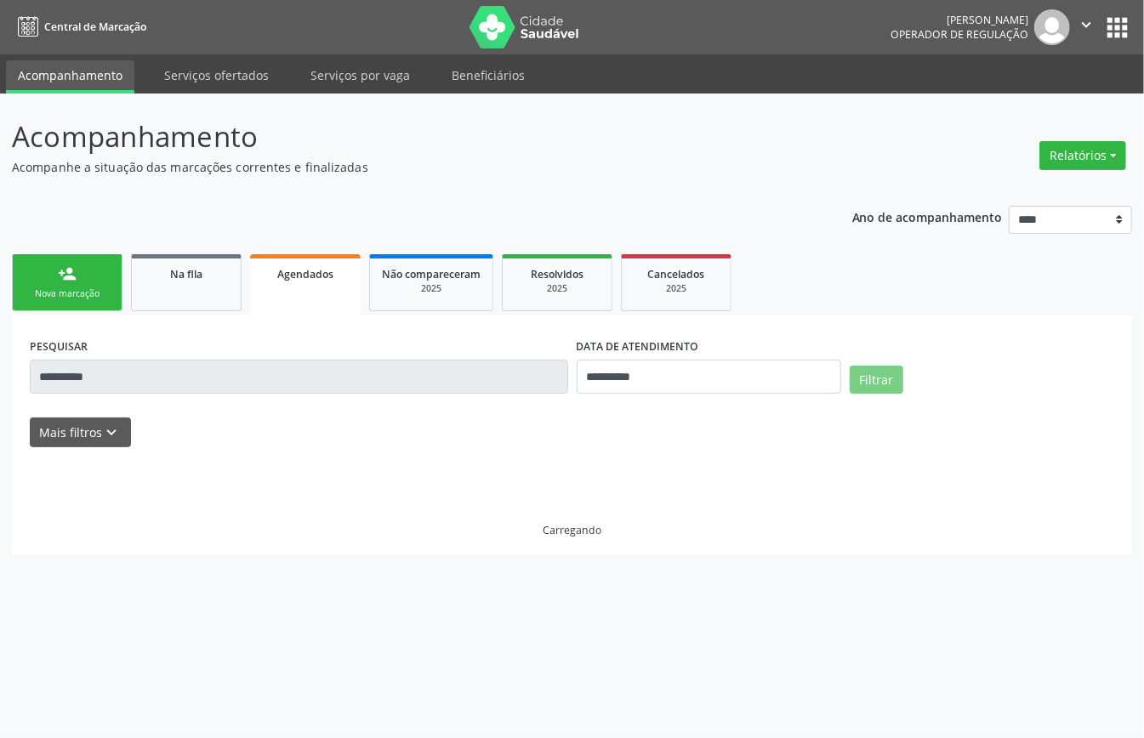
scroll to position [0, 0]
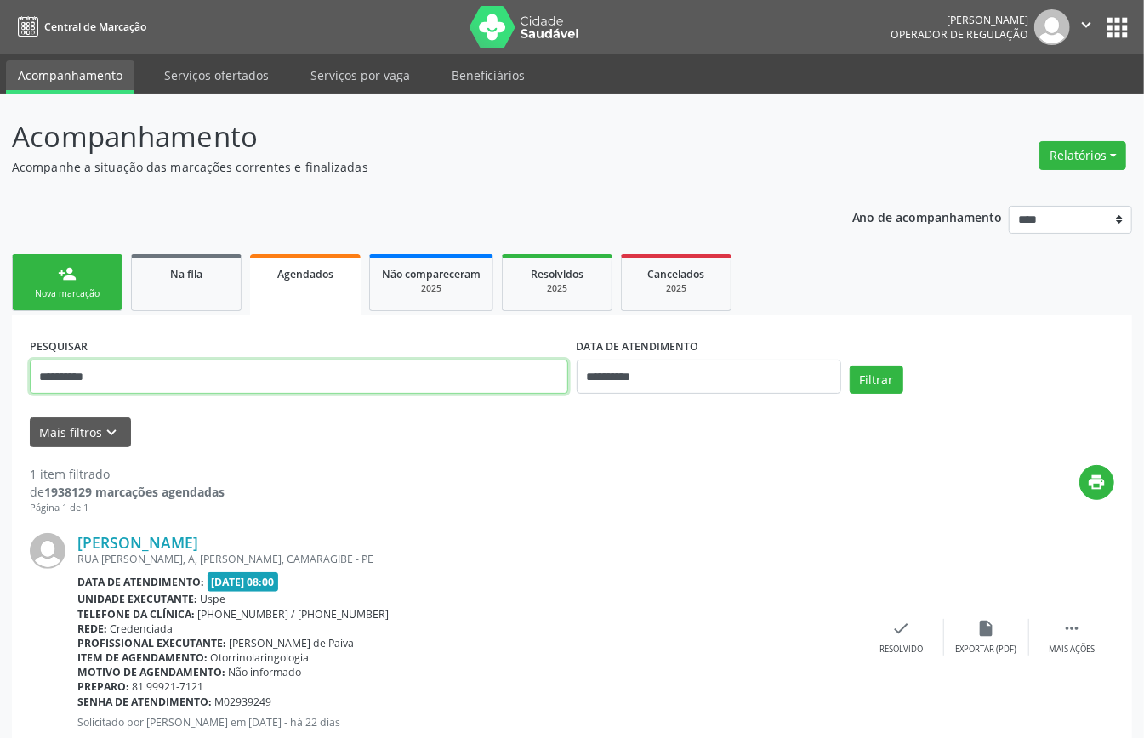
click at [498, 372] on input "**********" at bounding box center [299, 377] width 538 height 34
paste input "text"
type input "**********"
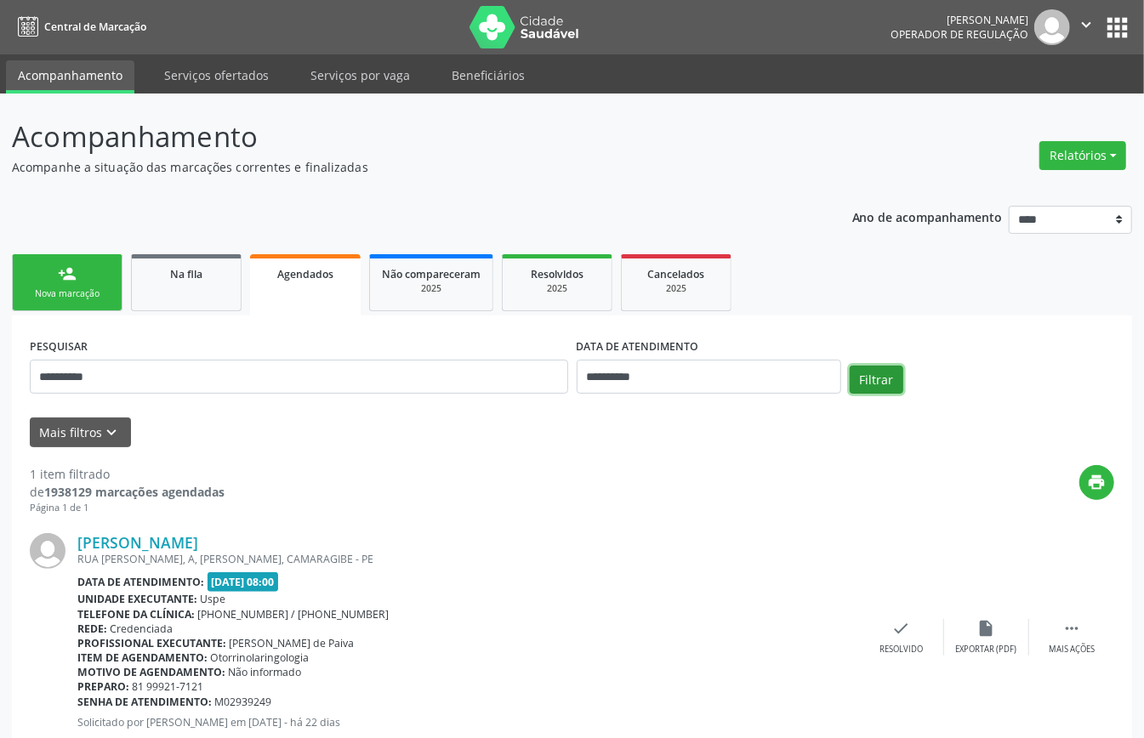
click at [896, 376] on button "Filtrar" at bounding box center [876, 380] width 54 height 29
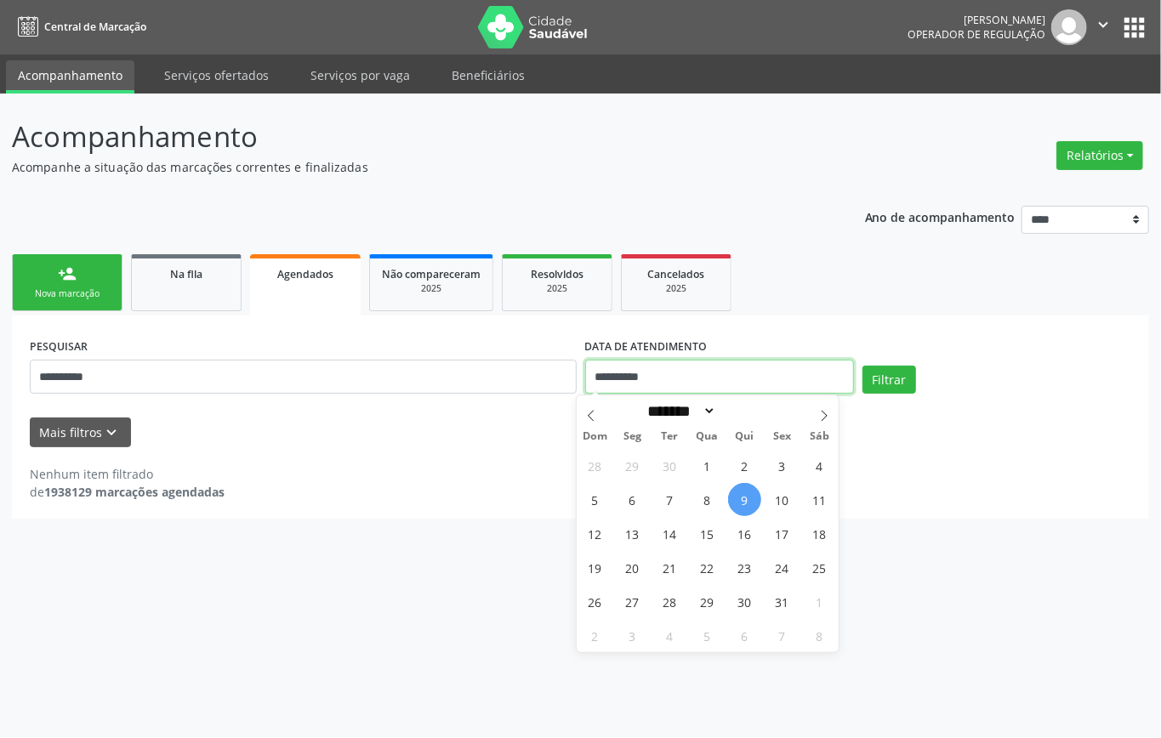
click at [718, 371] on input "**********" at bounding box center [719, 377] width 269 height 34
click at [780, 494] on span "10" at bounding box center [781, 499] width 33 height 33
type input "**********"
click at [780, 494] on span "10" at bounding box center [781, 499] width 33 height 33
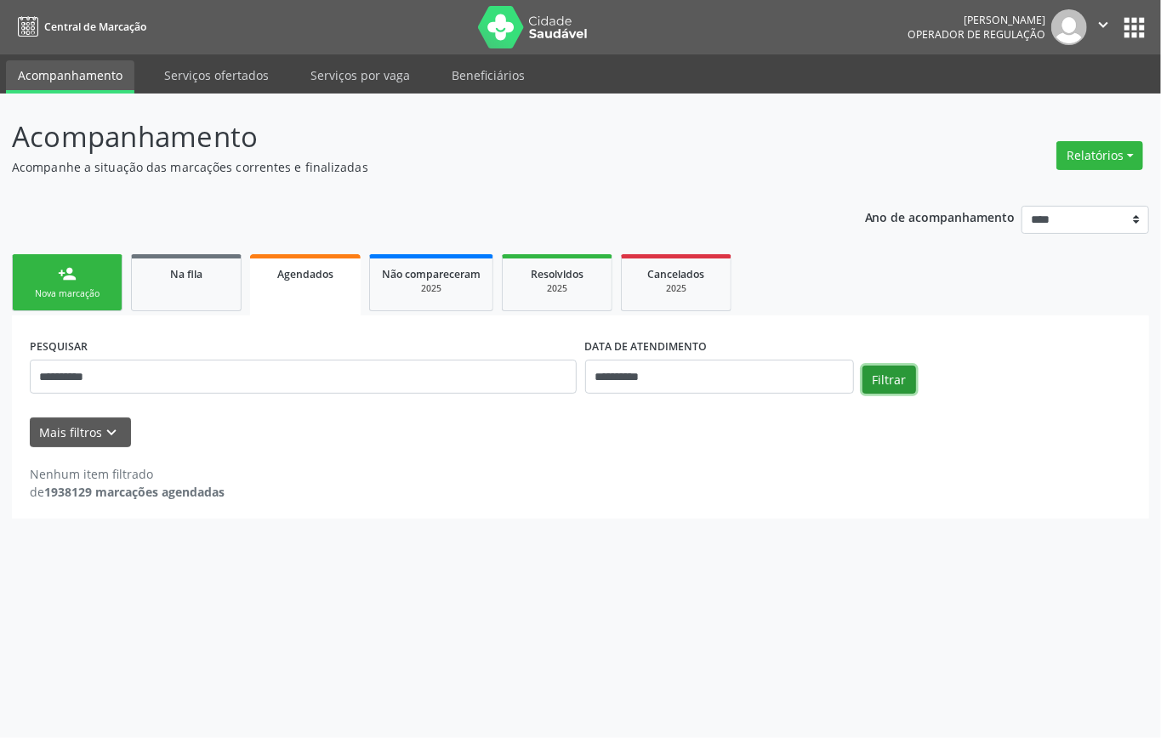
click at [889, 391] on button "Filtrar" at bounding box center [889, 380] width 54 height 29
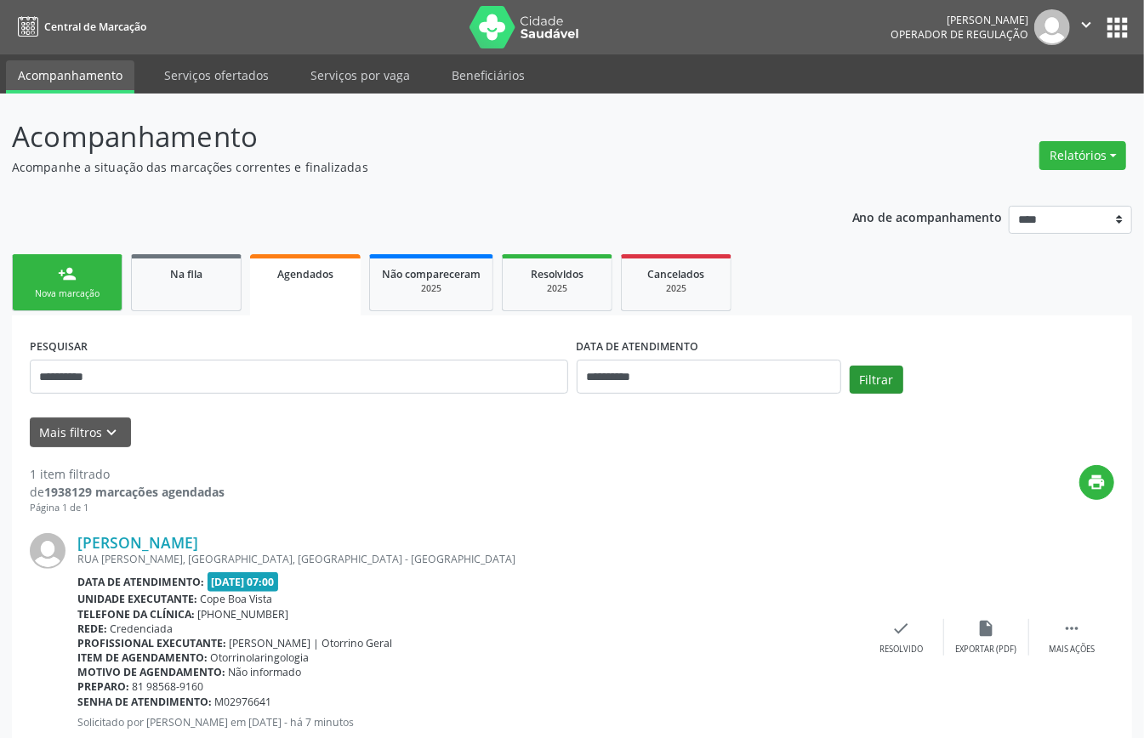
scroll to position [51, 0]
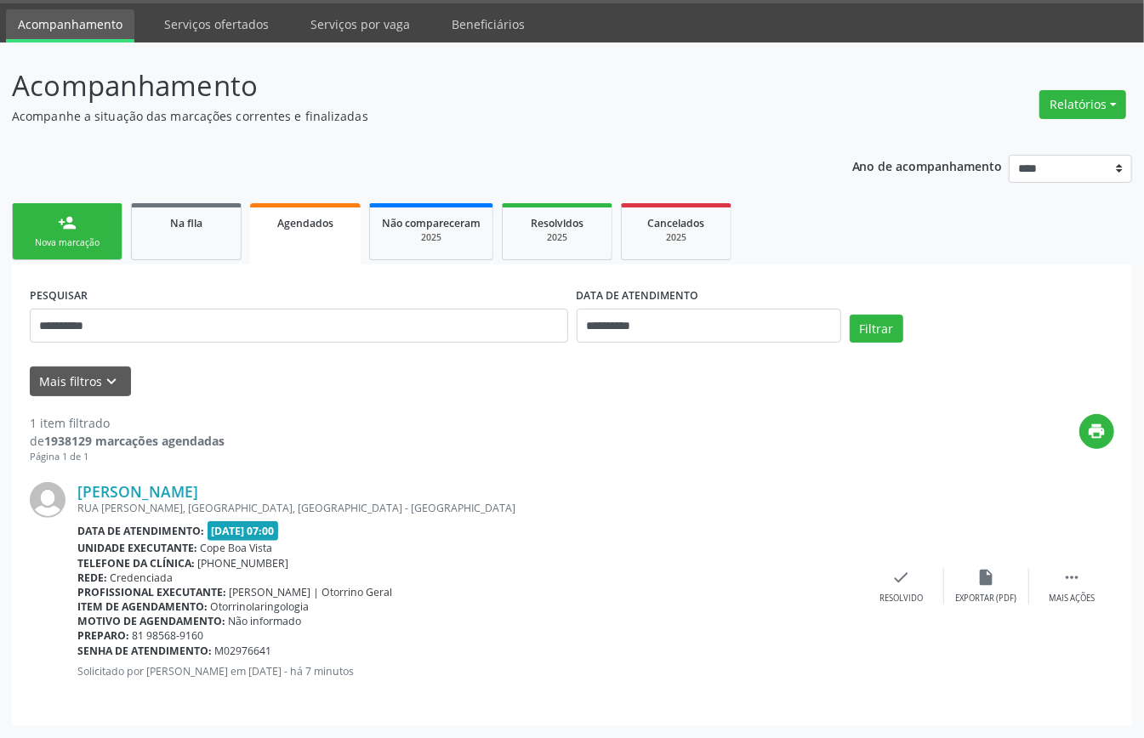
click at [56, 236] on div "Nova marcação" at bounding box center [67, 242] width 85 height 13
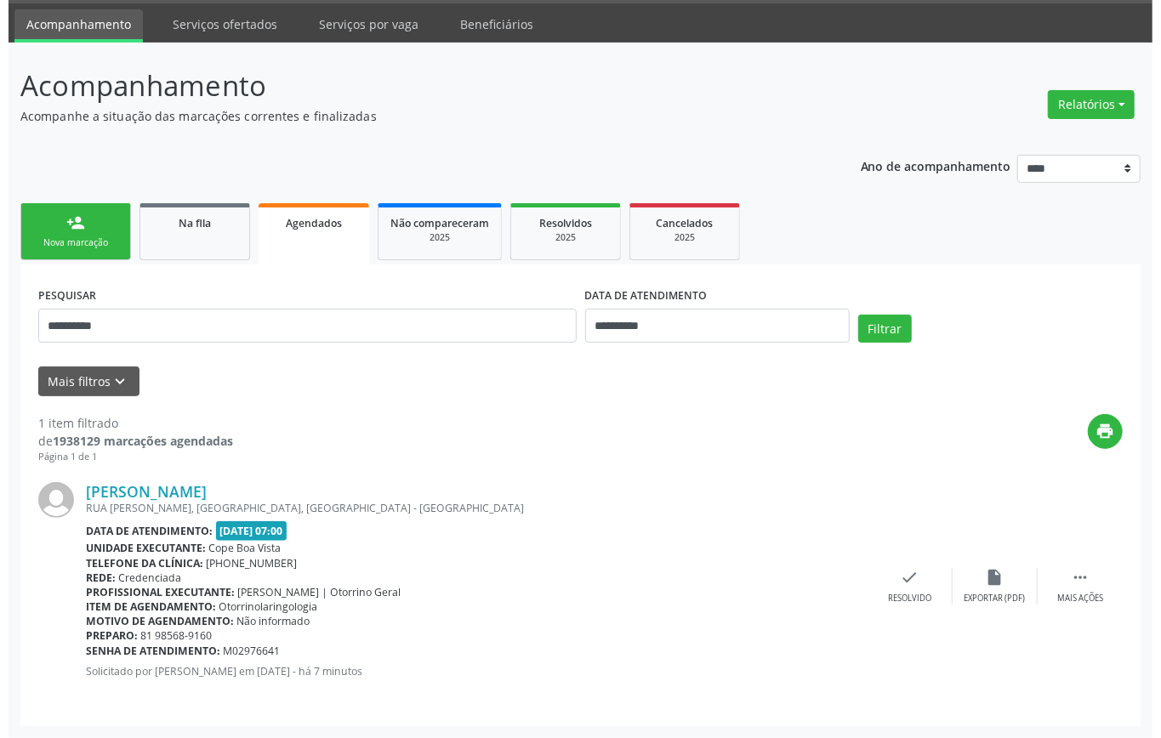
scroll to position [0, 0]
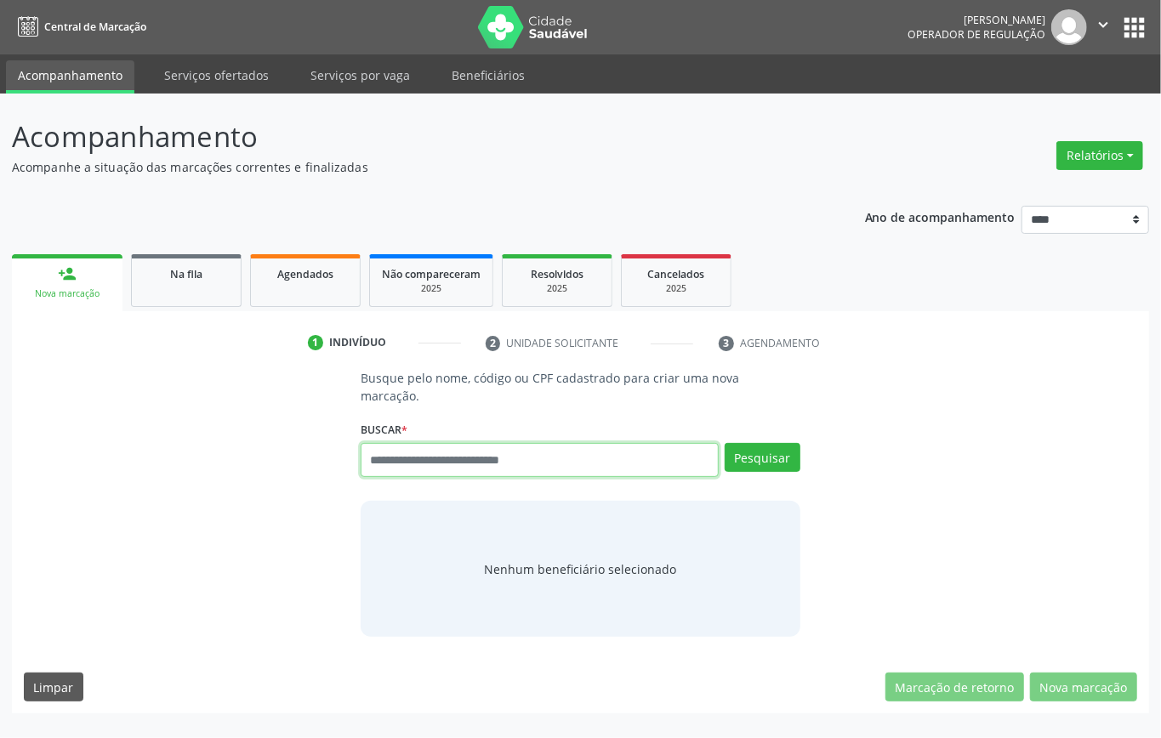
click at [429, 454] on input "text" at bounding box center [540, 460] width 358 height 34
type input "**********"
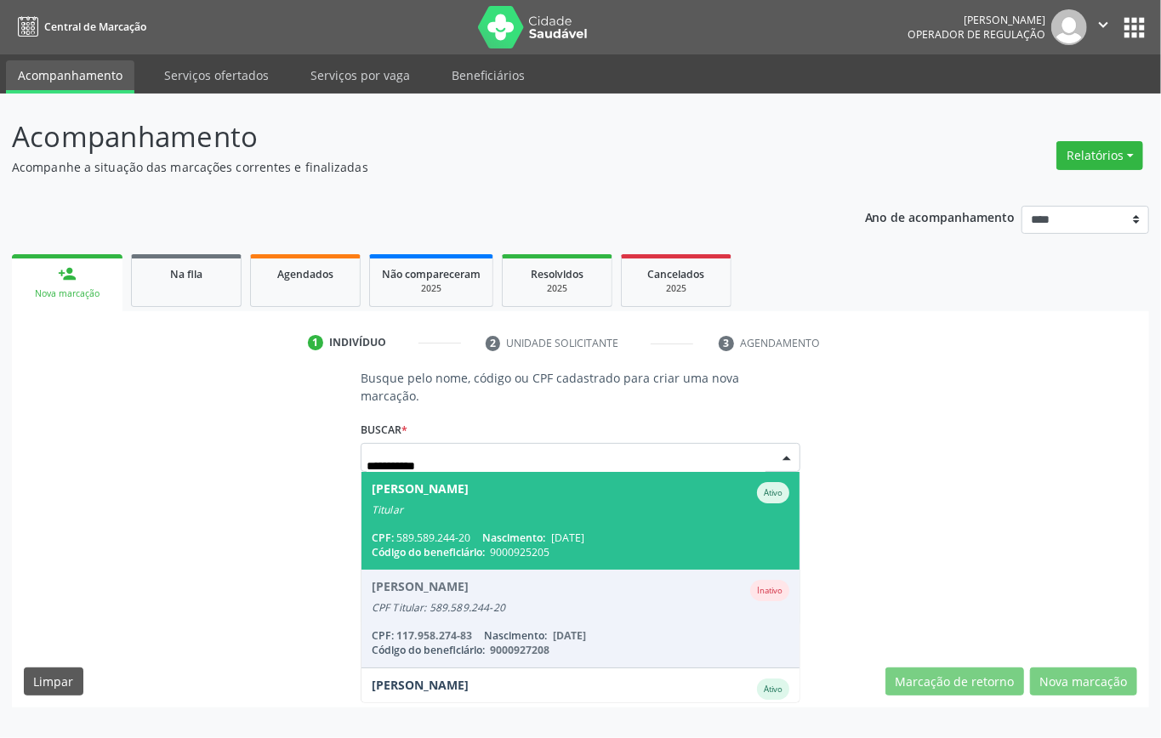
click at [529, 525] on span "Ana Paula Leite de Aguiar Ativo Titular CPF: 589.589.244-20 Nascimento: 30/11/1…" at bounding box center [580, 521] width 438 height 98
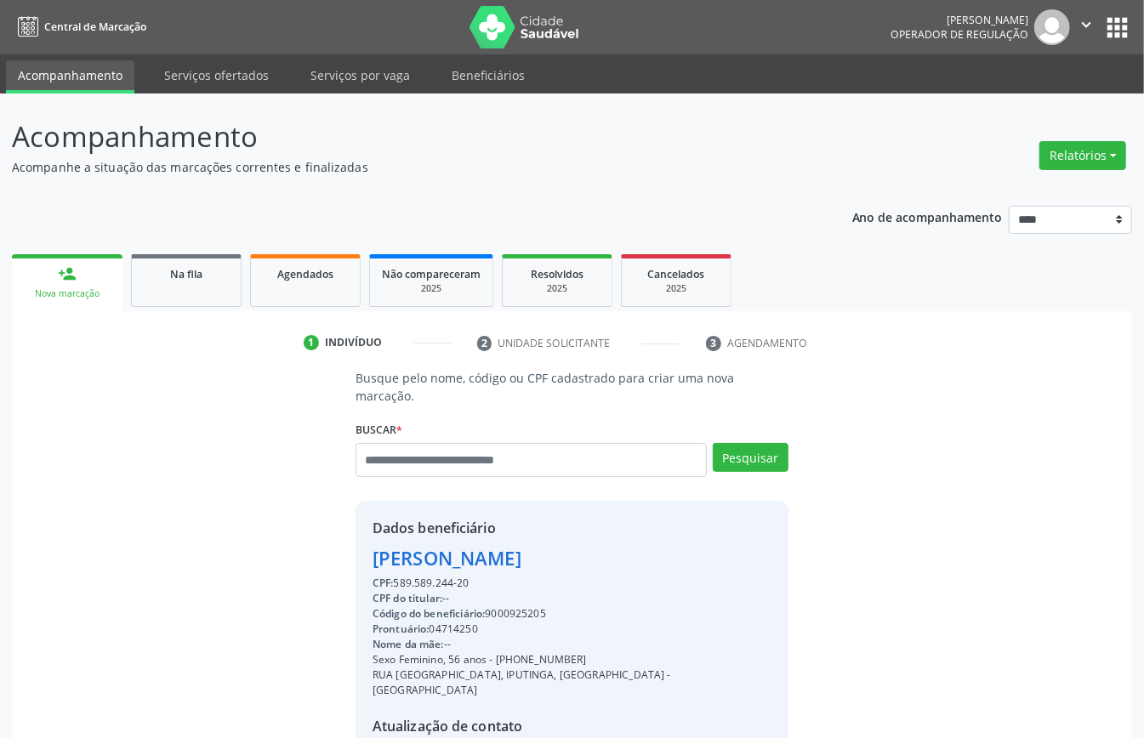
scroll to position [179, 0]
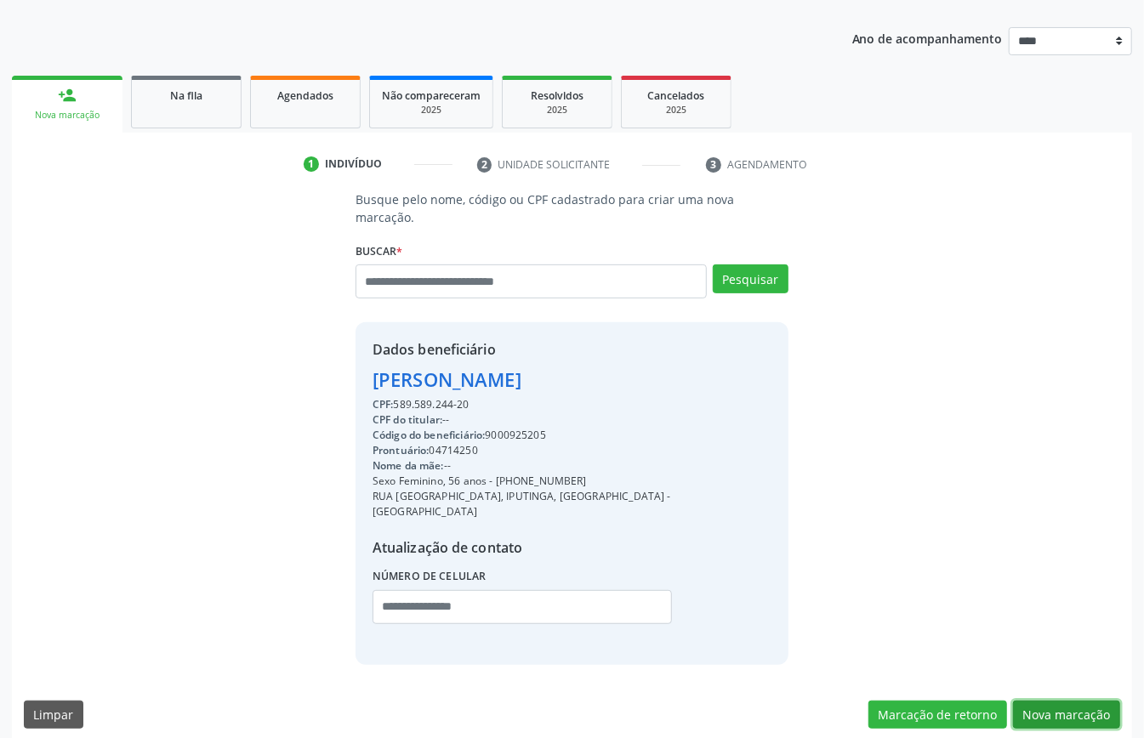
click at [1076, 701] on button "Nova marcação" at bounding box center [1066, 715] width 107 height 29
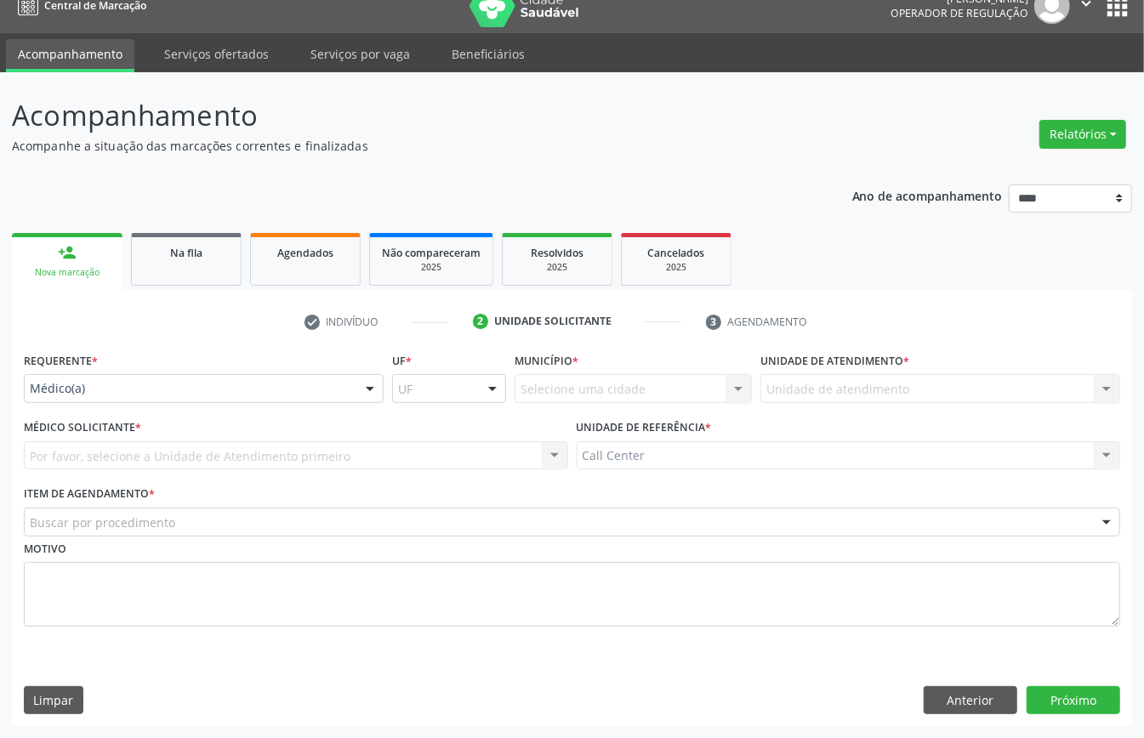
scroll to position [24, 0]
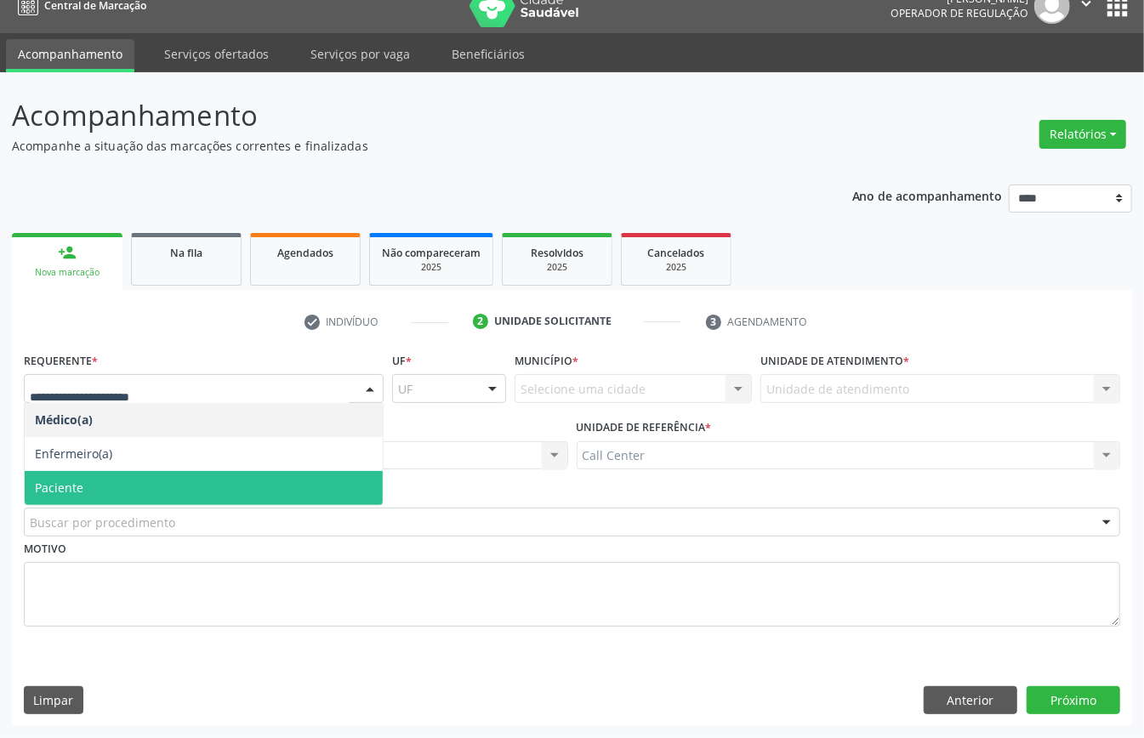
click at [133, 491] on span "Paciente" at bounding box center [204, 488] width 358 height 34
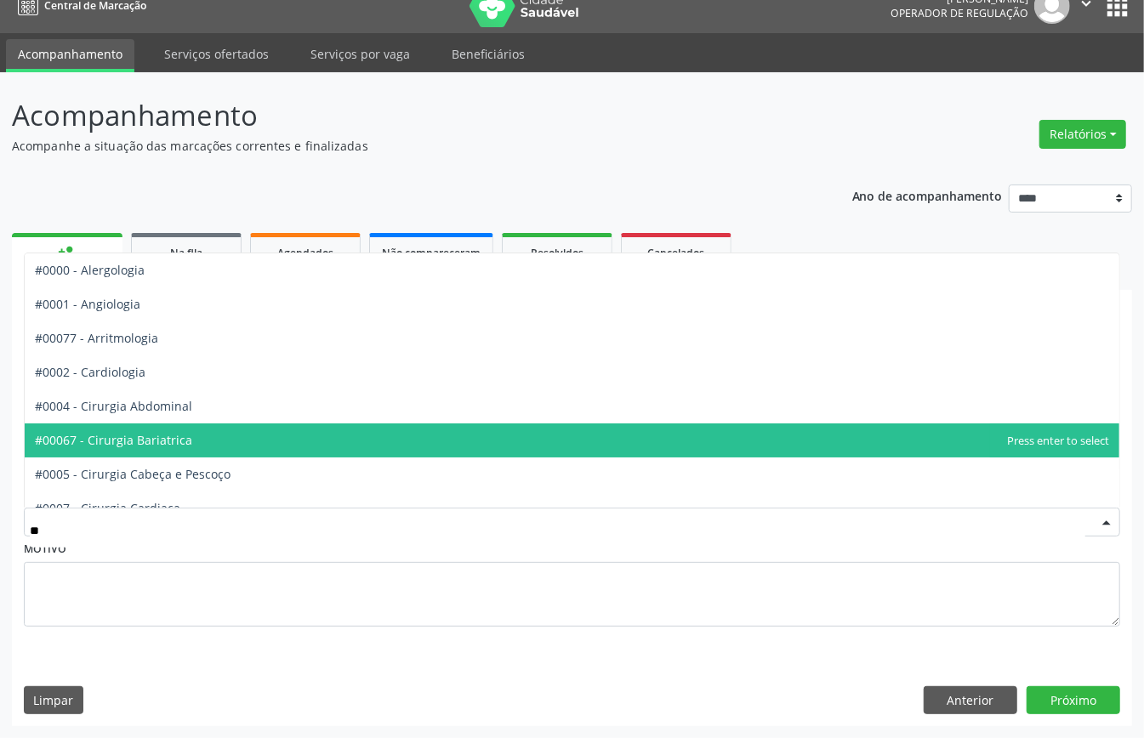
type input "***"
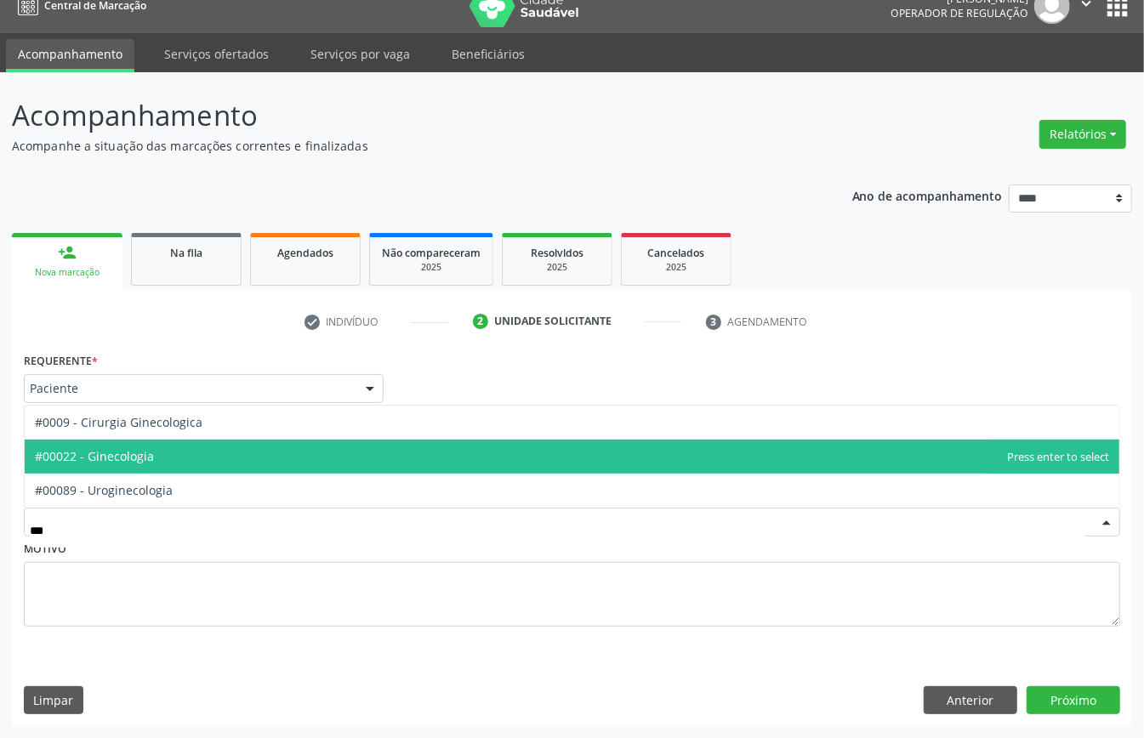
click at [198, 453] on span "#00022 - Ginecologia" at bounding box center [572, 457] width 1094 height 34
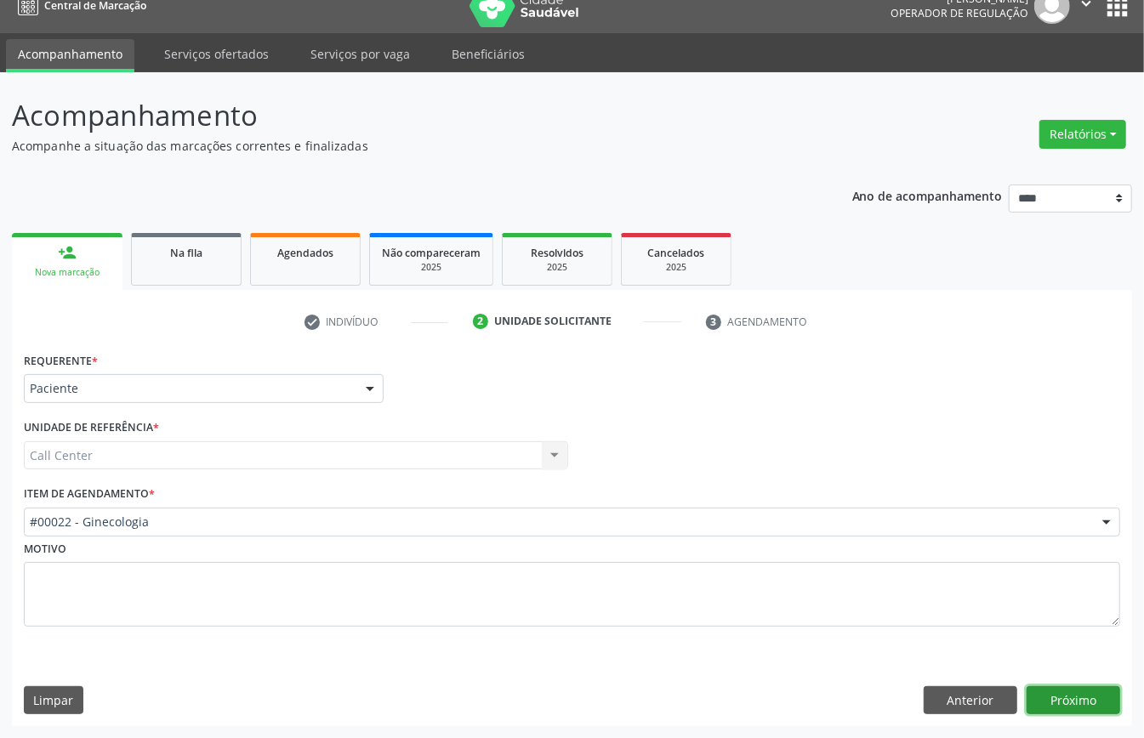
click at [1059, 690] on button "Próximo" at bounding box center [1073, 700] width 94 height 29
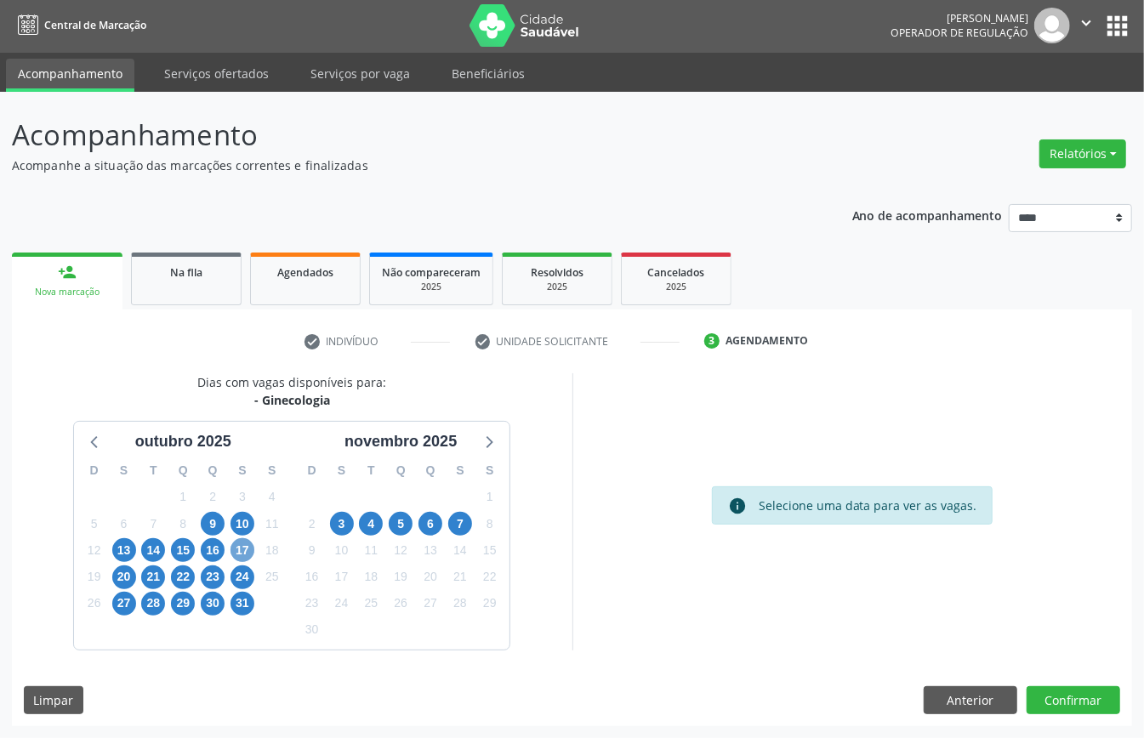
click at [246, 549] on span "17" at bounding box center [242, 550] width 24 height 24
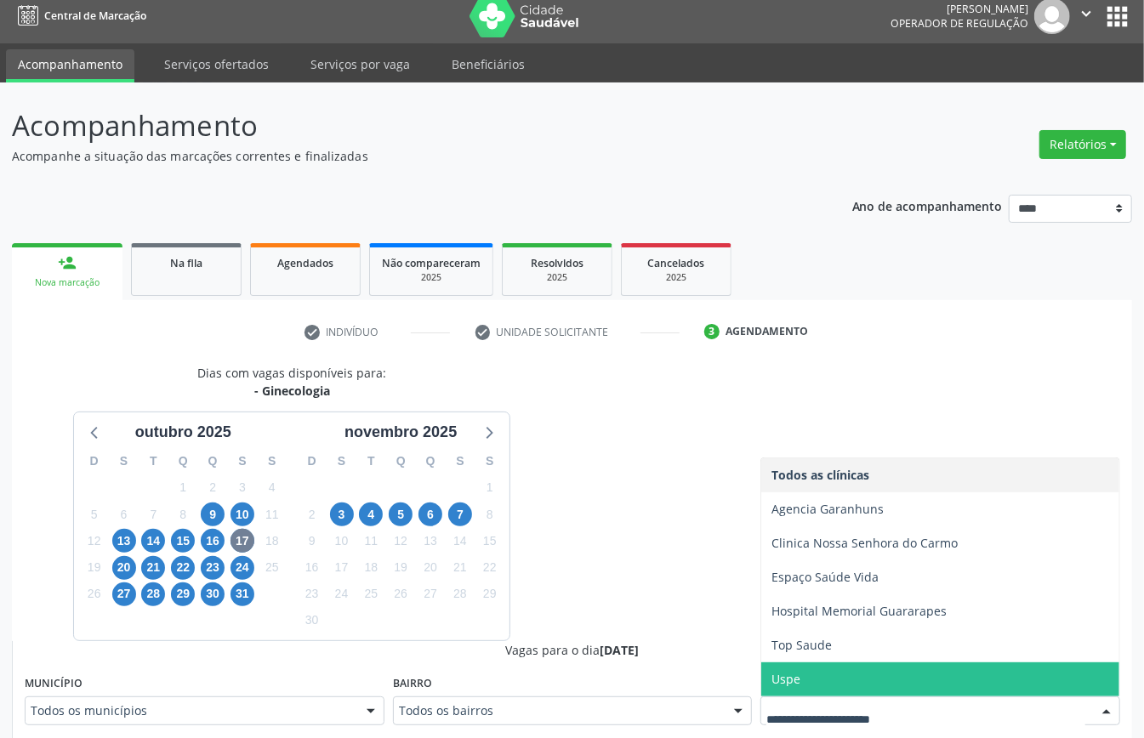
drag, startPoint x: 818, startPoint y: 680, endPoint x: 806, endPoint y: 650, distance: 32.8
click at [817, 680] on span "Uspe" at bounding box center [940, 679] width 358 height 34
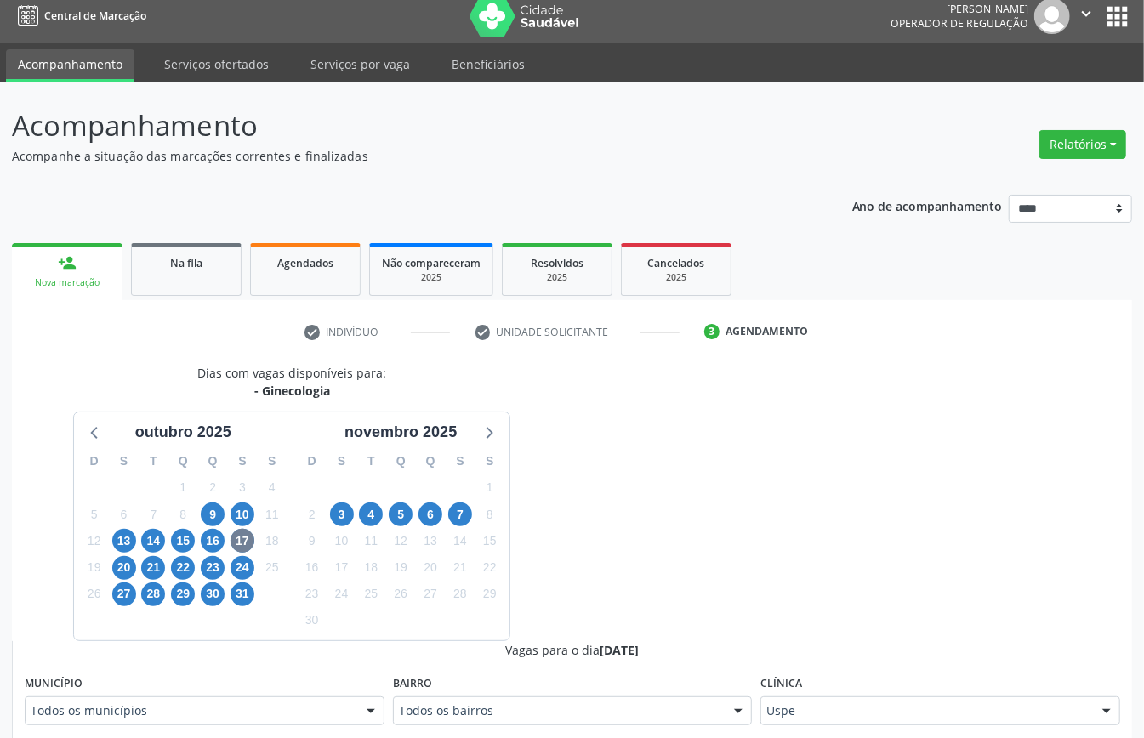
scroll to position [464, 0]
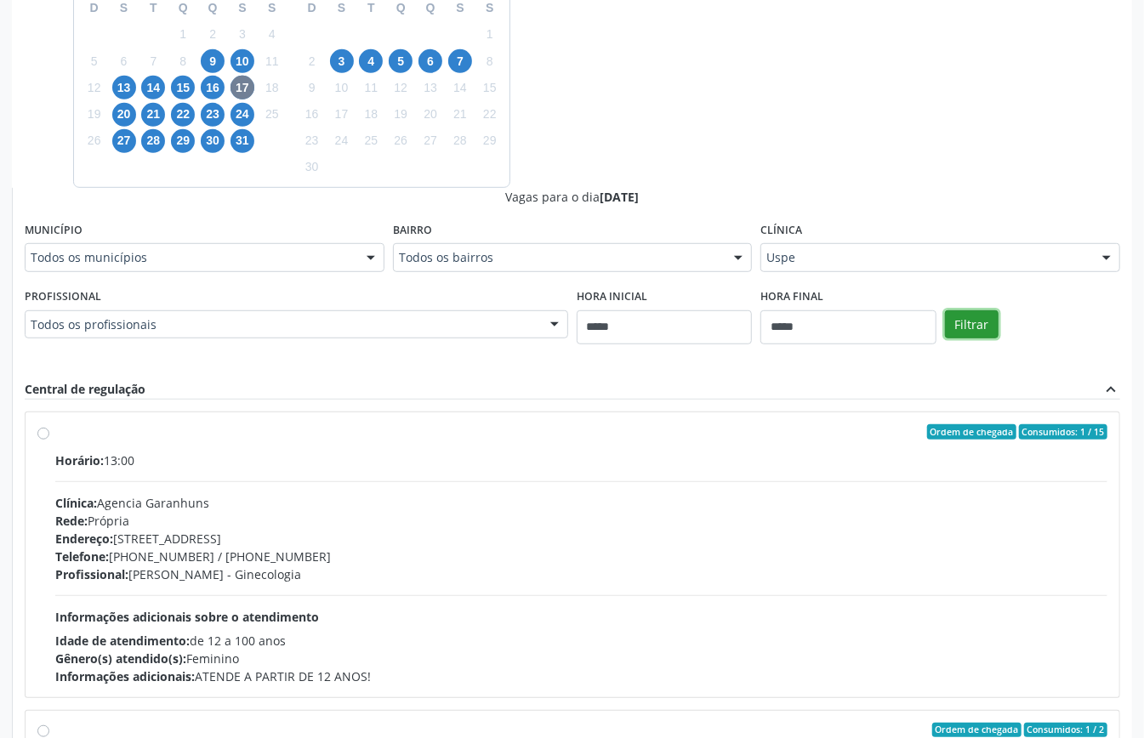
click at [979, 327] on button "Filtrar" at bounding box center [972, 324] width 54 height 29
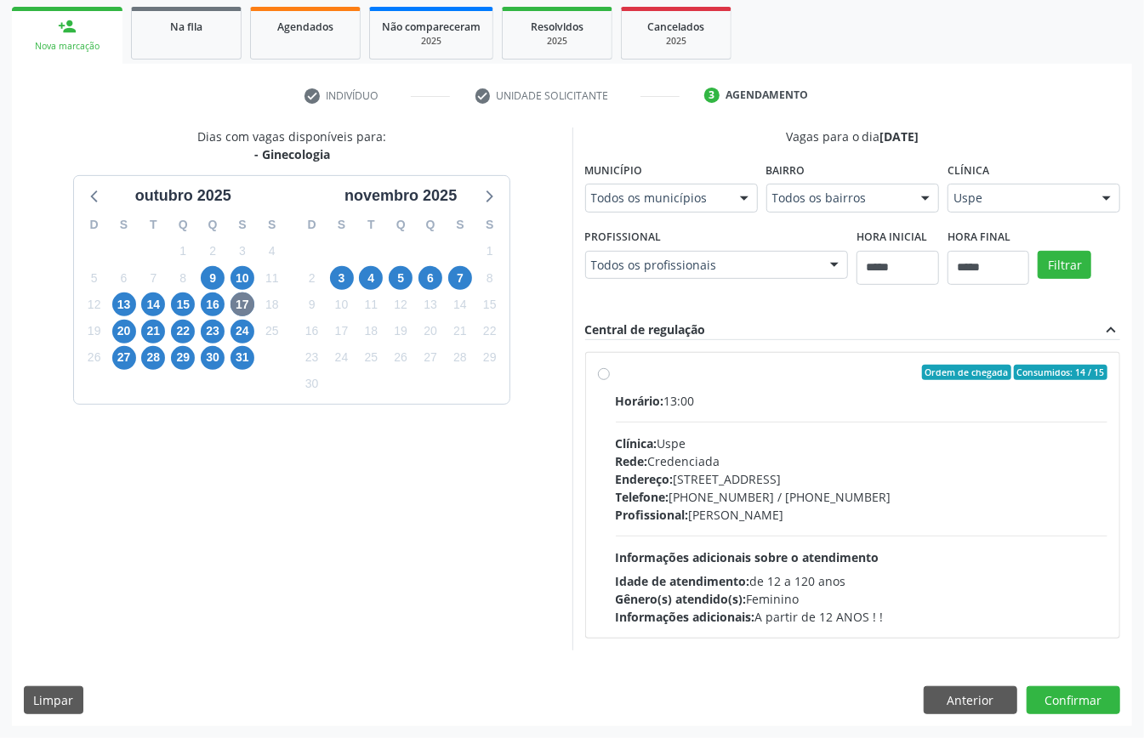
click at [741, 459] on div "Rede: Credenciada" at bounding box center [862, 461] width 492 height 18
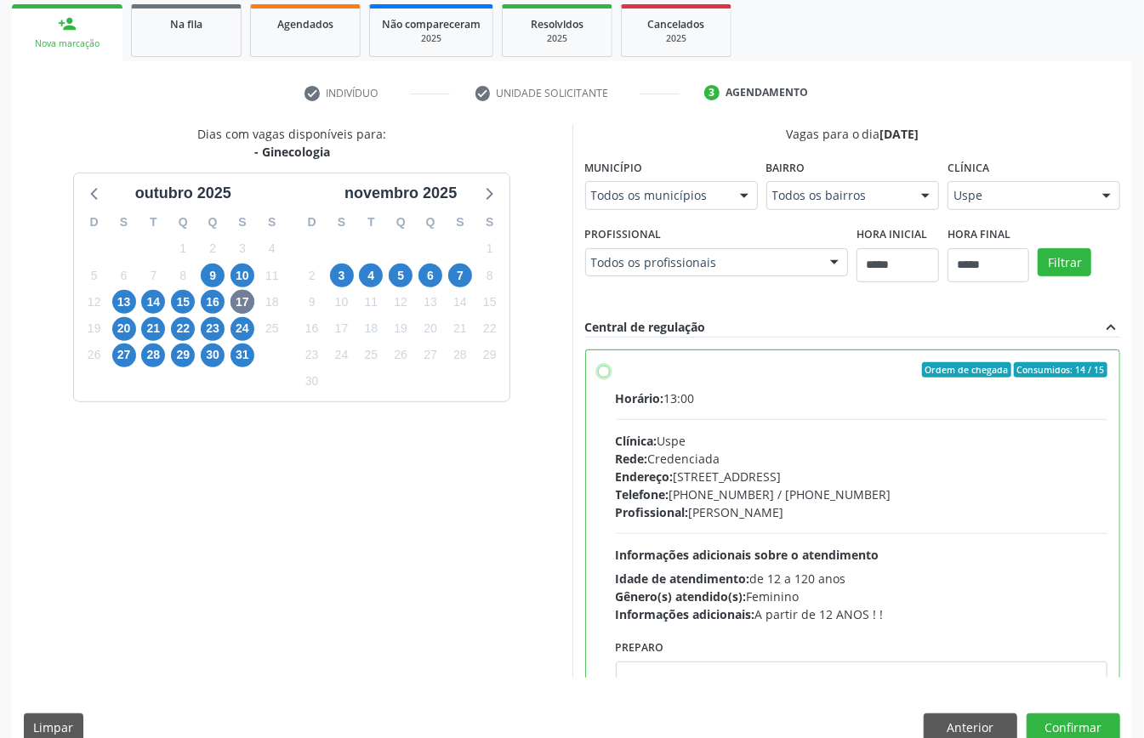
scroll to position [86, 0]
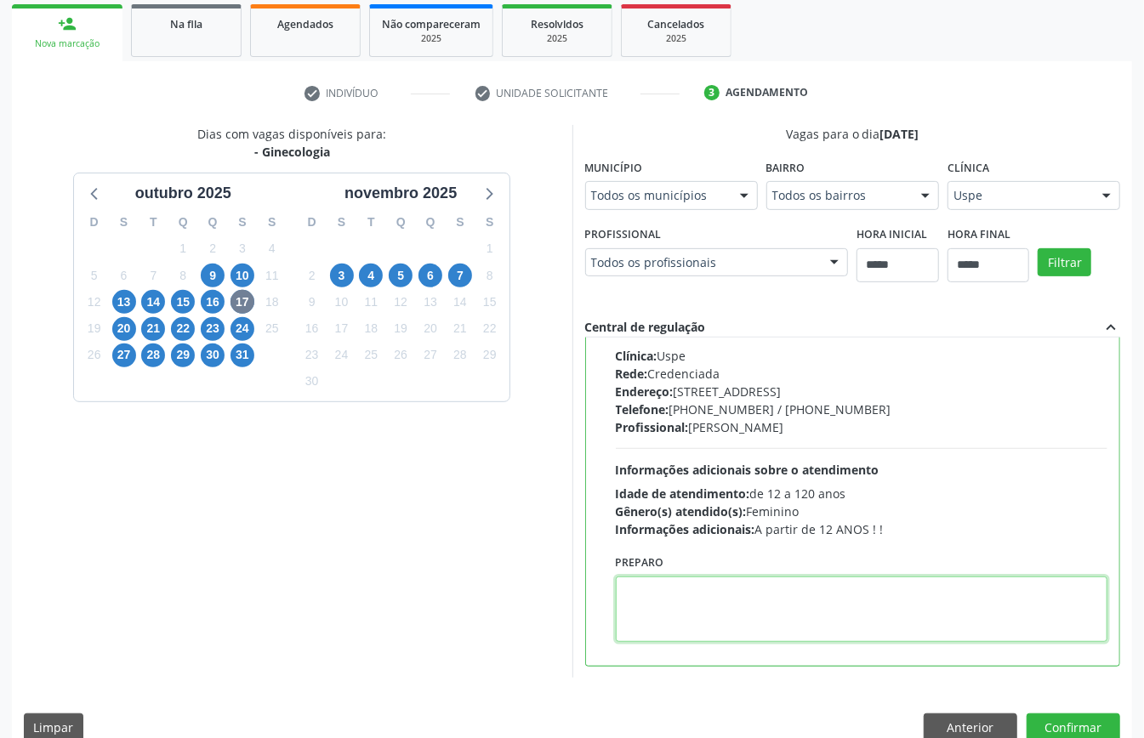
paste textarea "**********"
type textarea "**********"
click at [1061, 722] on button "Confirmar" at bounding box center [1073, 727] width 94 height 29
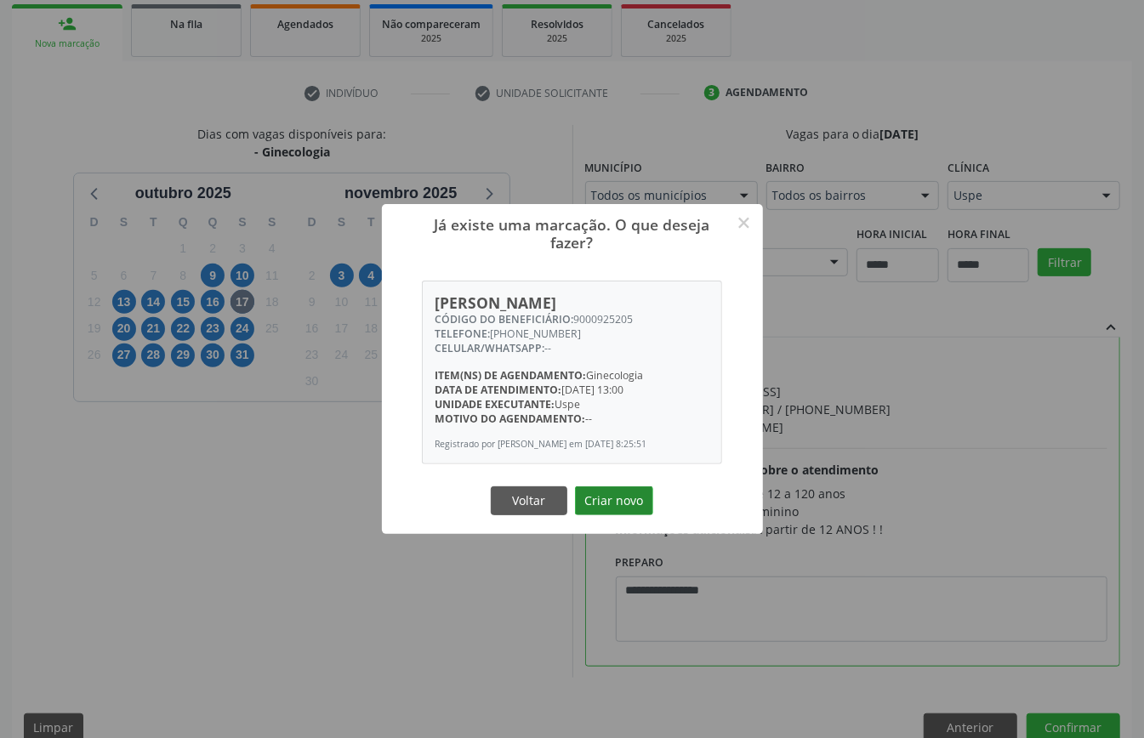
click at [613, 507] on button "Criar novo" at bounding box center [614, 500] width 78 height 29
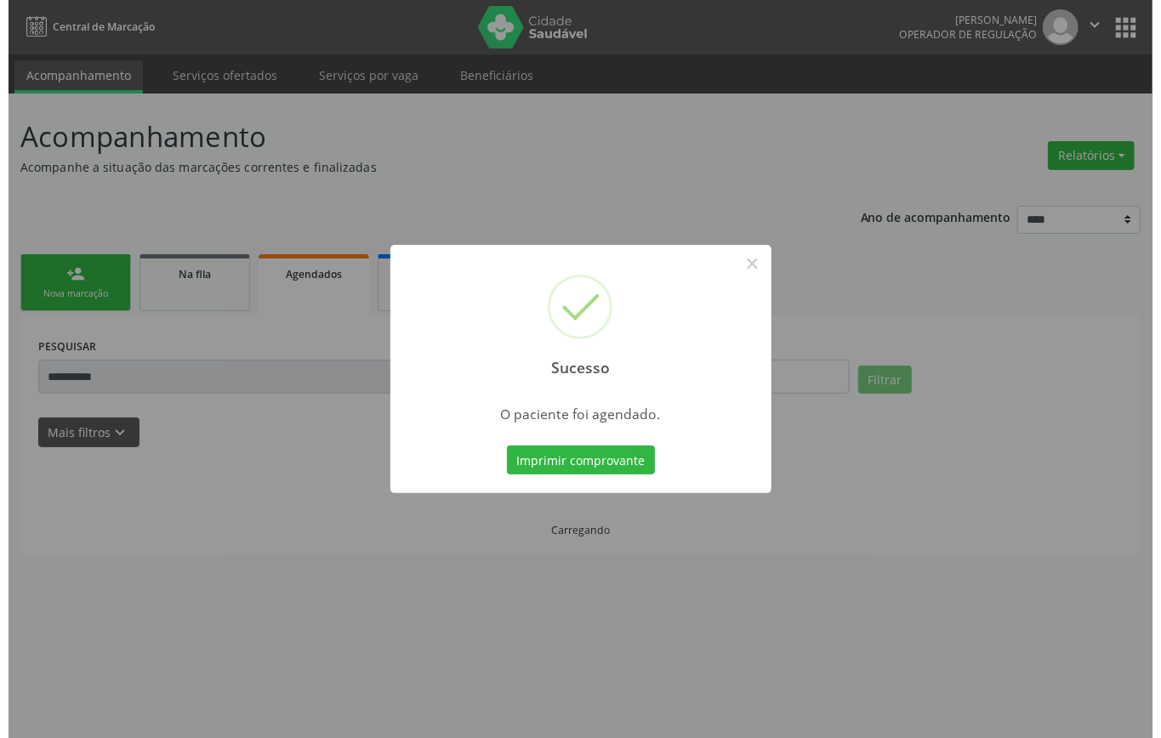
scroll to position [0, 0]
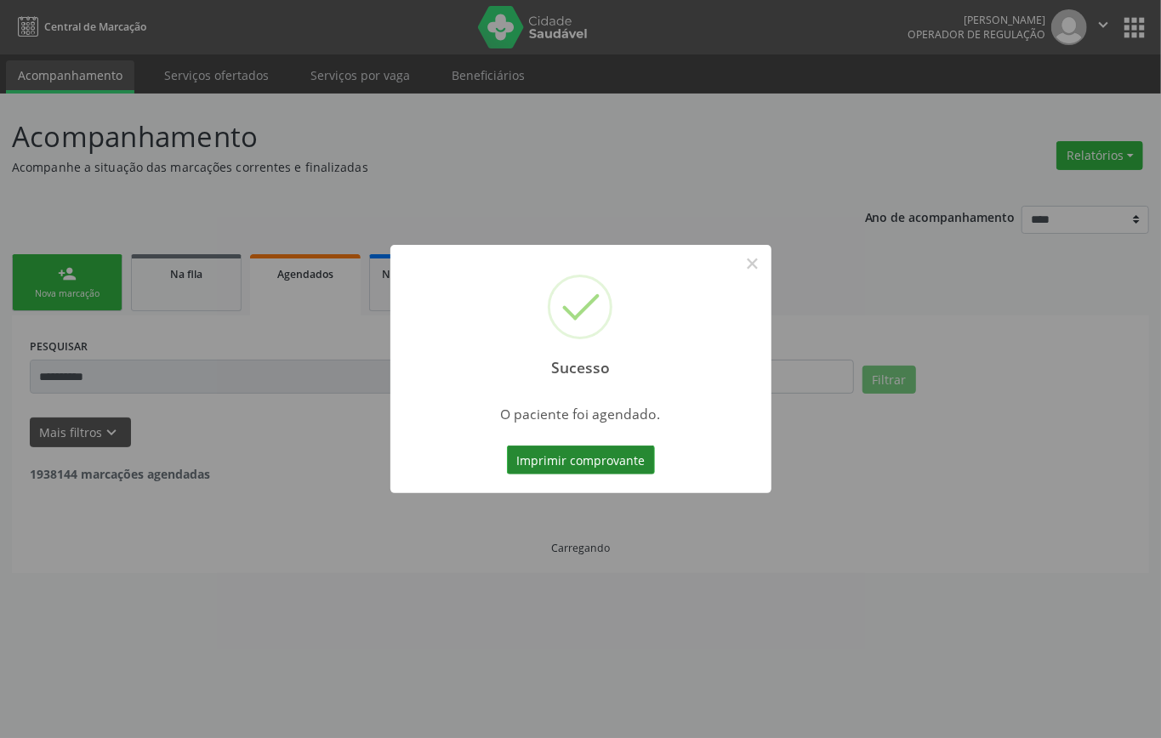
click at [605, 457] on button "Imprimir comprovante" at bounding box center [581, 460] width 148 height 29
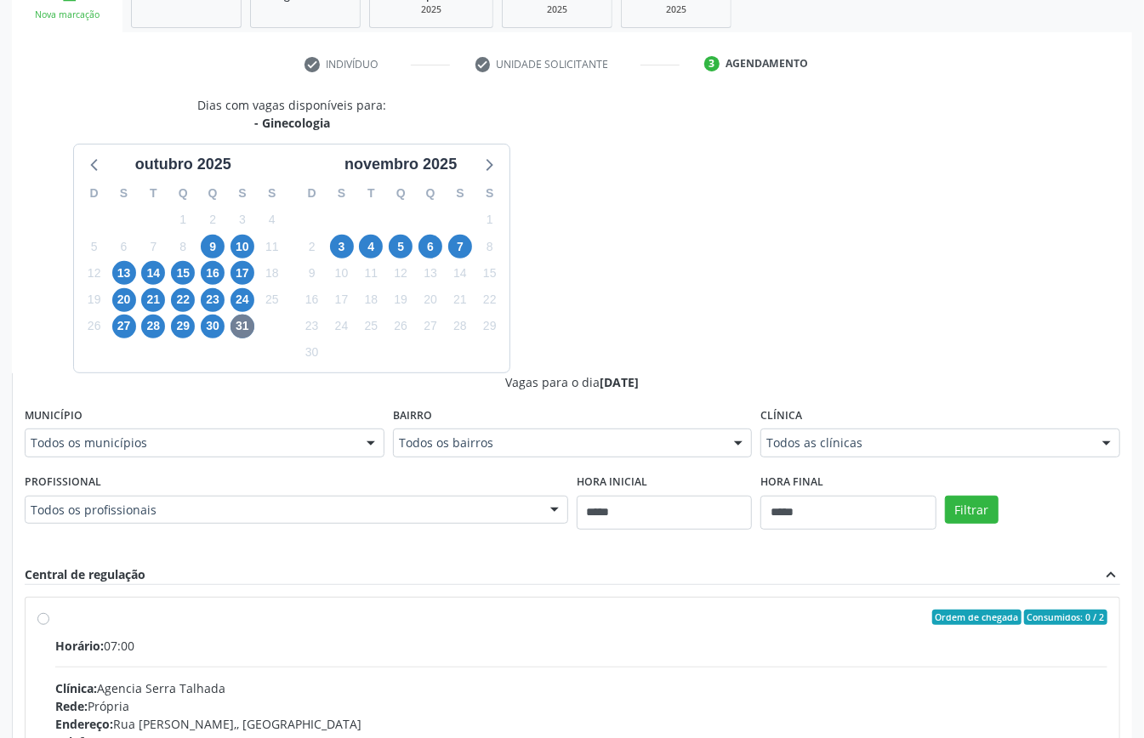
scroll to position [555, 0]
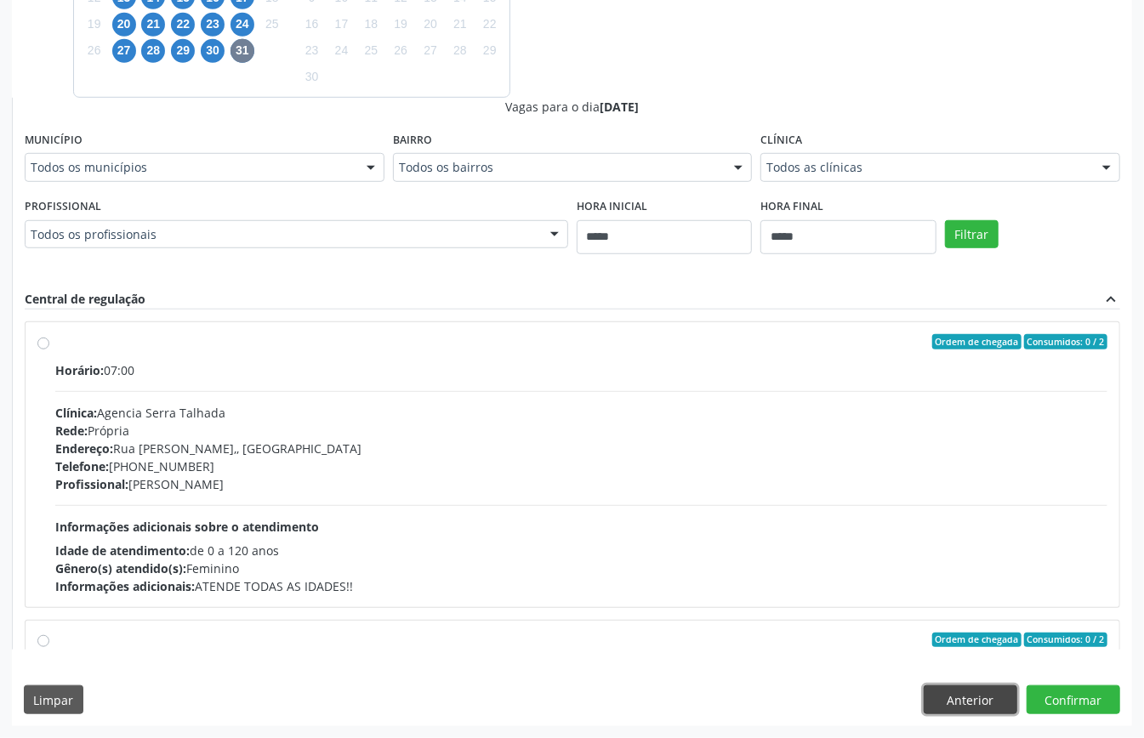
click at [974, 702] on button "Anterior" at bounding box center [970, 699] width 94 height 29
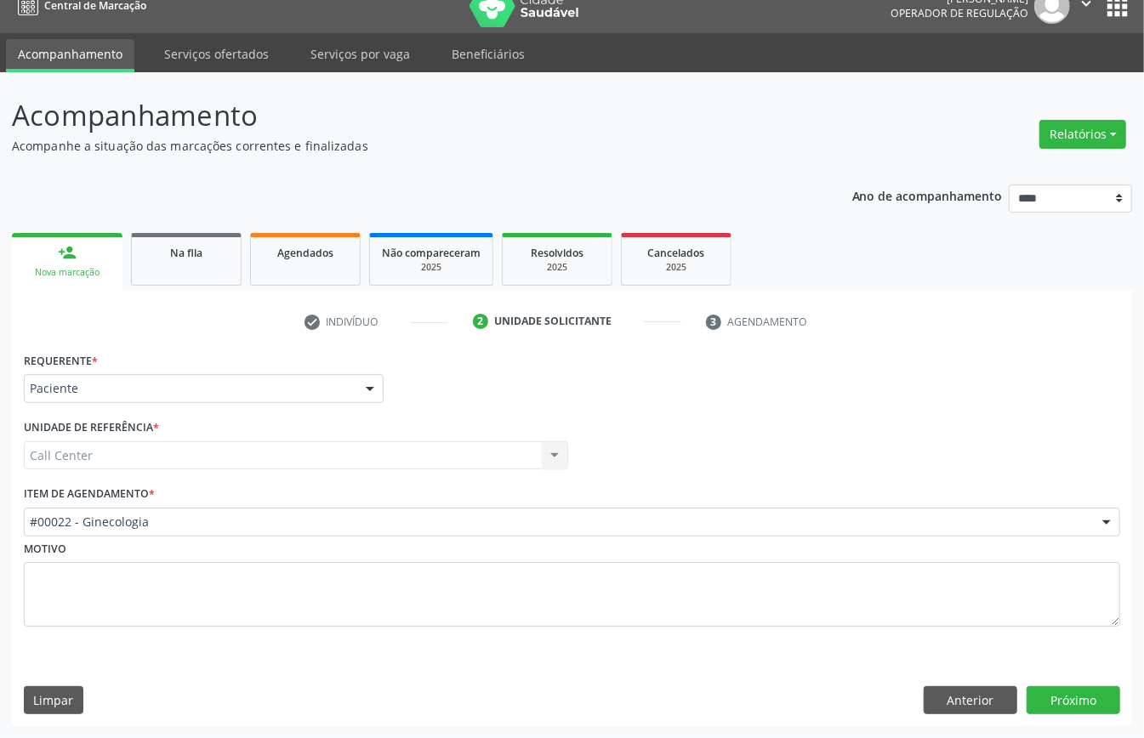
click at [667, 709] on div "Limpar Anterior Próximo" at bounding box center [572, 700] width 1096 height 29
click at [1089, 687] on button "Próximo" at bounding box center [1073, 700] width 94 height 29
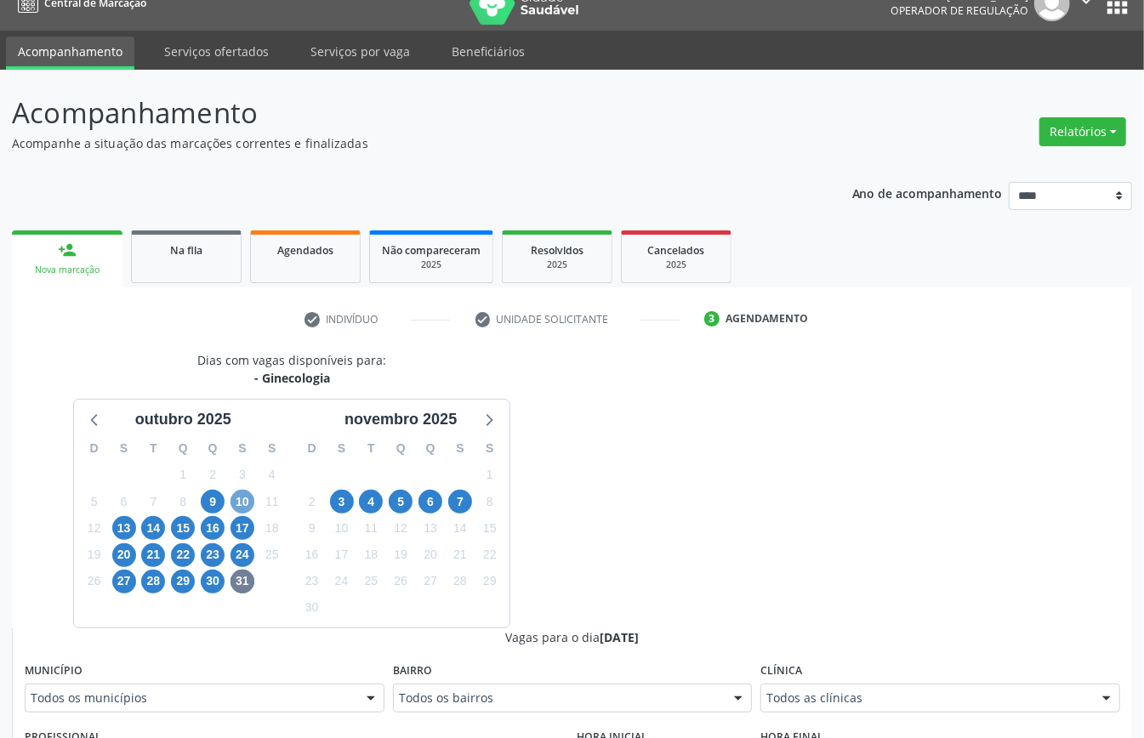
click at [235, 497] on span "10" at bounding box center [242, 502] width 24 height 24
click at [128, 532] on span "13" at bounding box center [124, 528] width 24 height 24
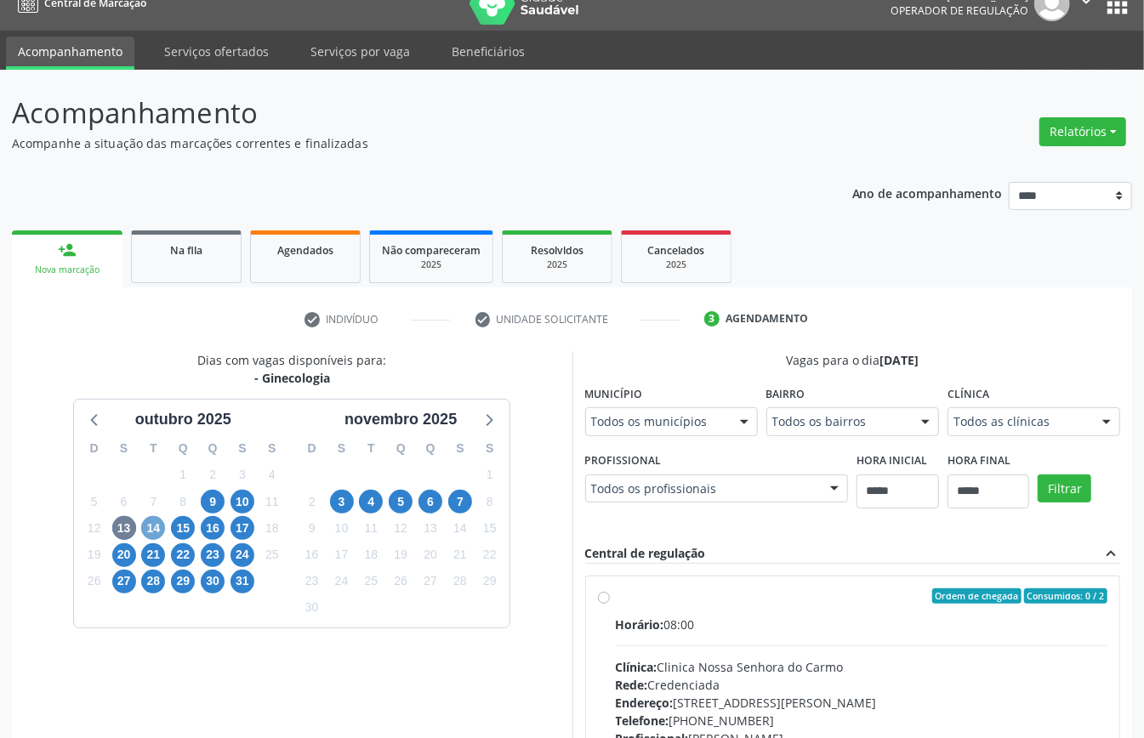
click at [153, 531] on span "14" at bounding box center [153, 528] width 24 height 24
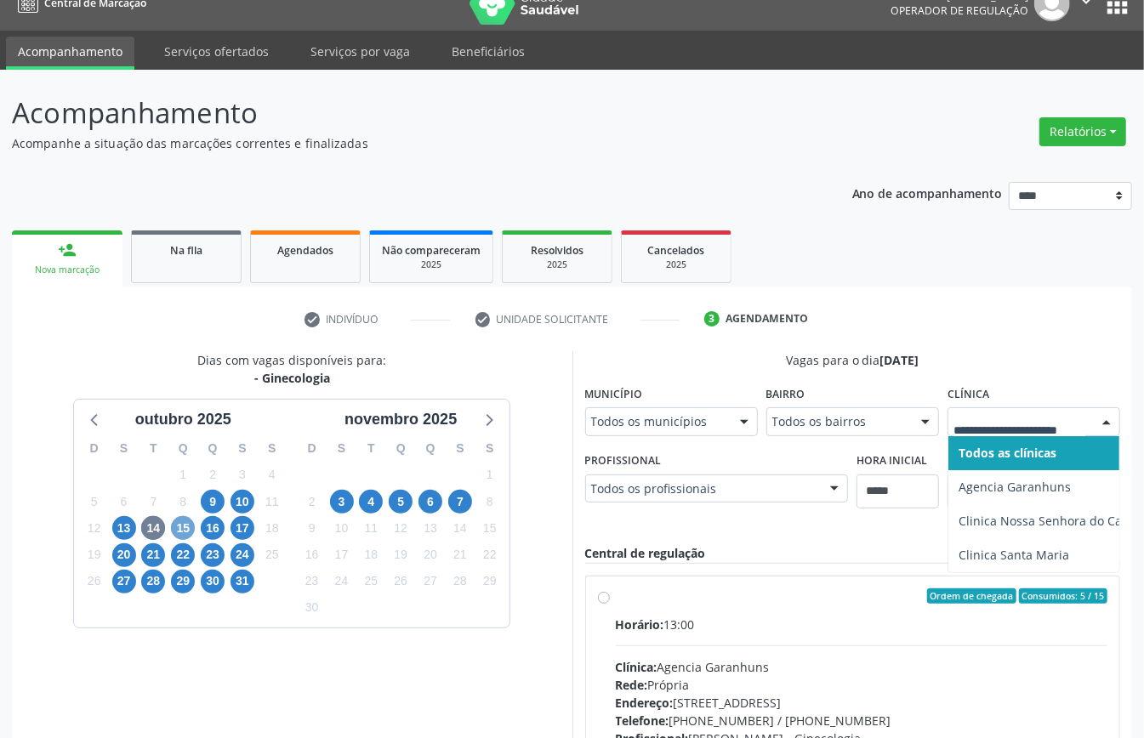
click at [187, 531] on span "15" at bounding box center [183, 528] width 24 height 24
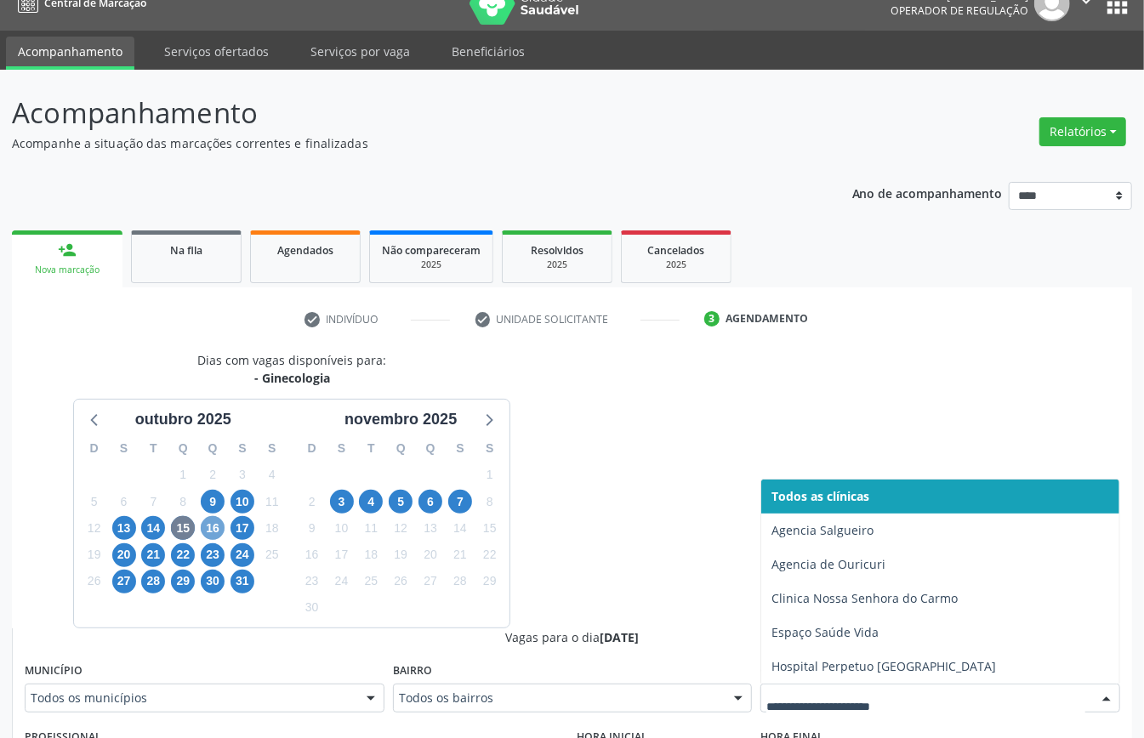
click at [219, 534] on span "16" at bounding box center [213, 528] width 24 height 24
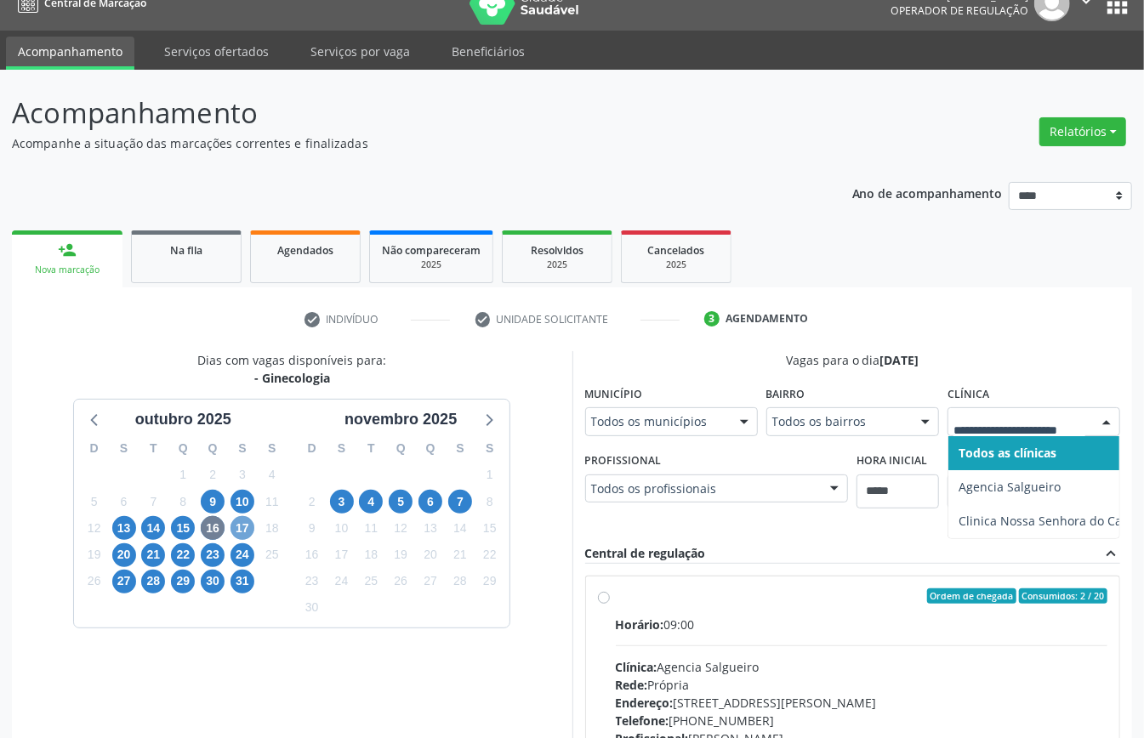
click at [248, 528] on span "17" at bounding box center [242, 528] width 24 height 24
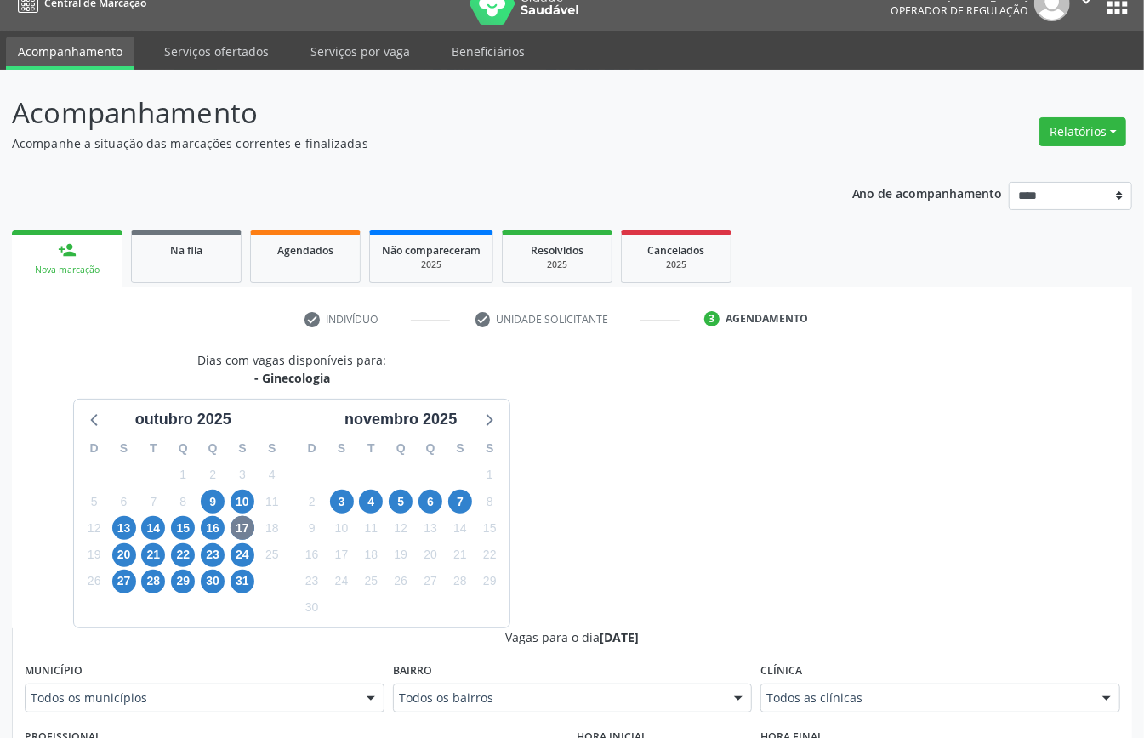
click at [825, 711] on div "Todos as clínicas" at bounding box center [940, 698] width 360 height 29
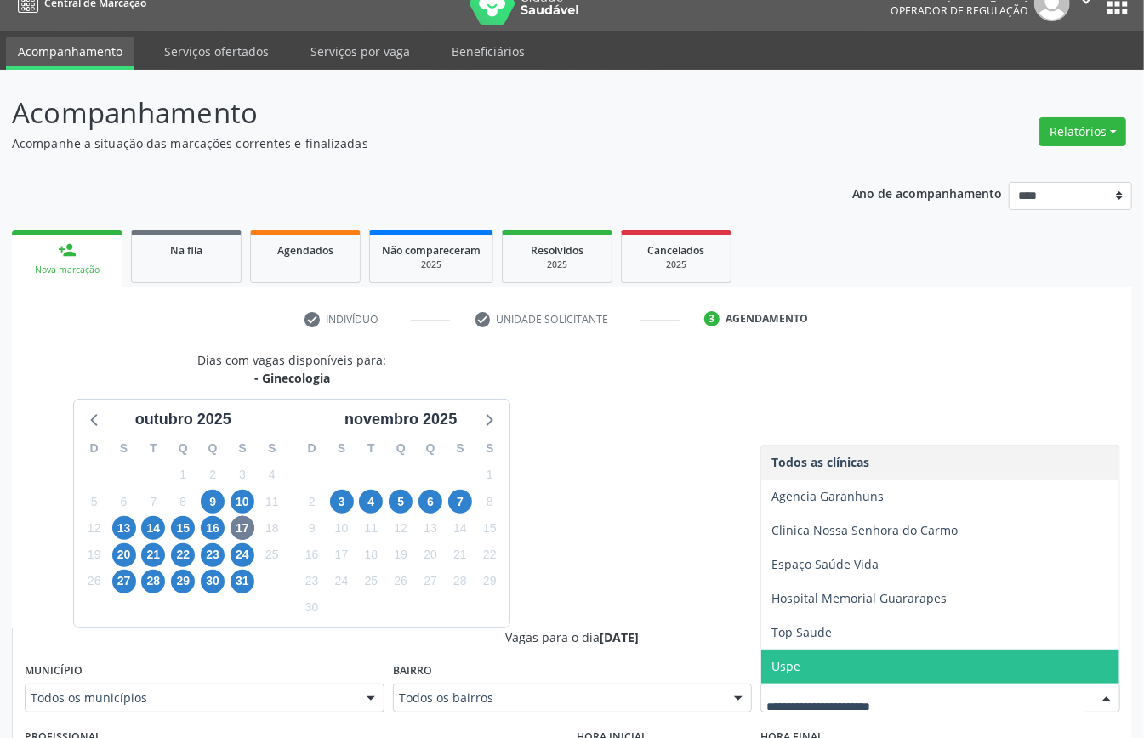
click at [798, 674] on span "Uspe" at bounding box center [785, 666] width 29 height 16
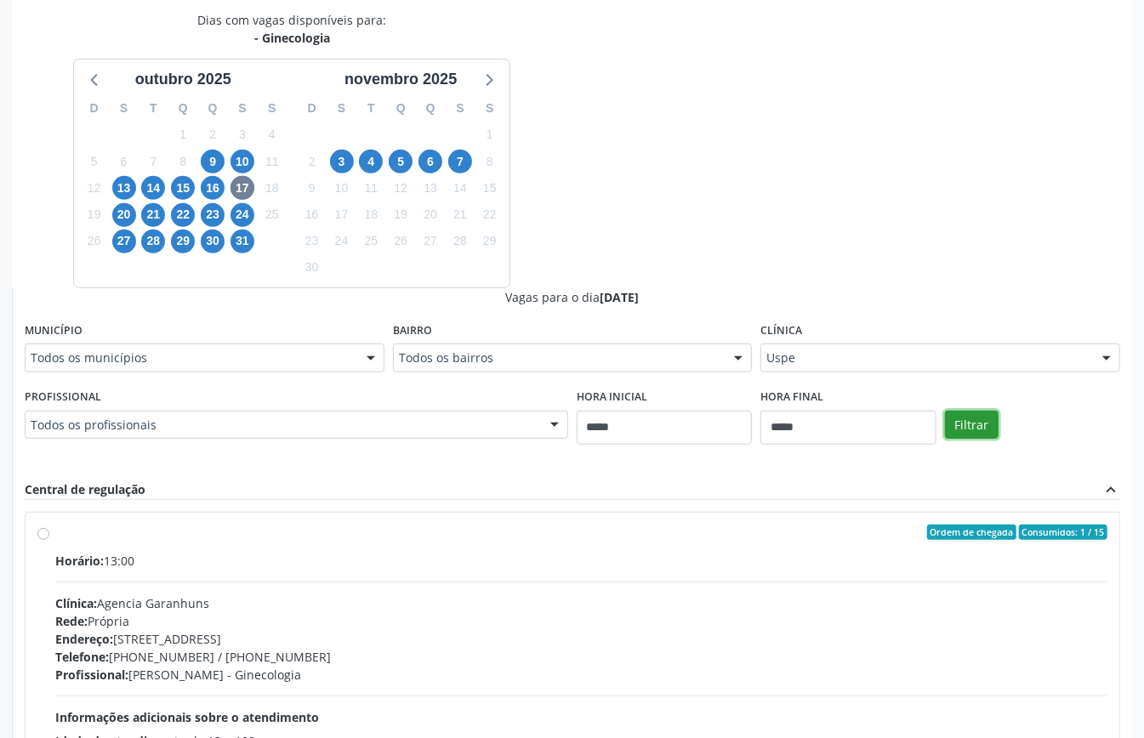
click at [966, 429] on button "Filtrar" at bounding box center [972, 425] width 54 height 29
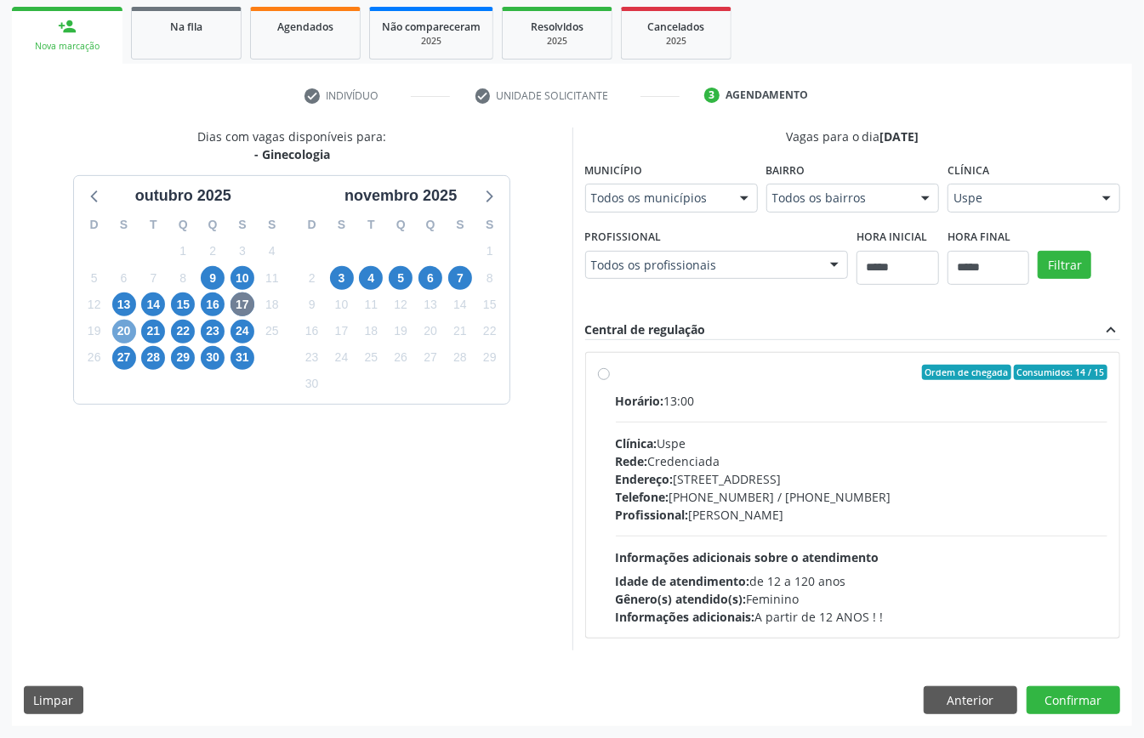
click at [124, 321] on span "20" at bounding box center [124, 332] width 24 height 24
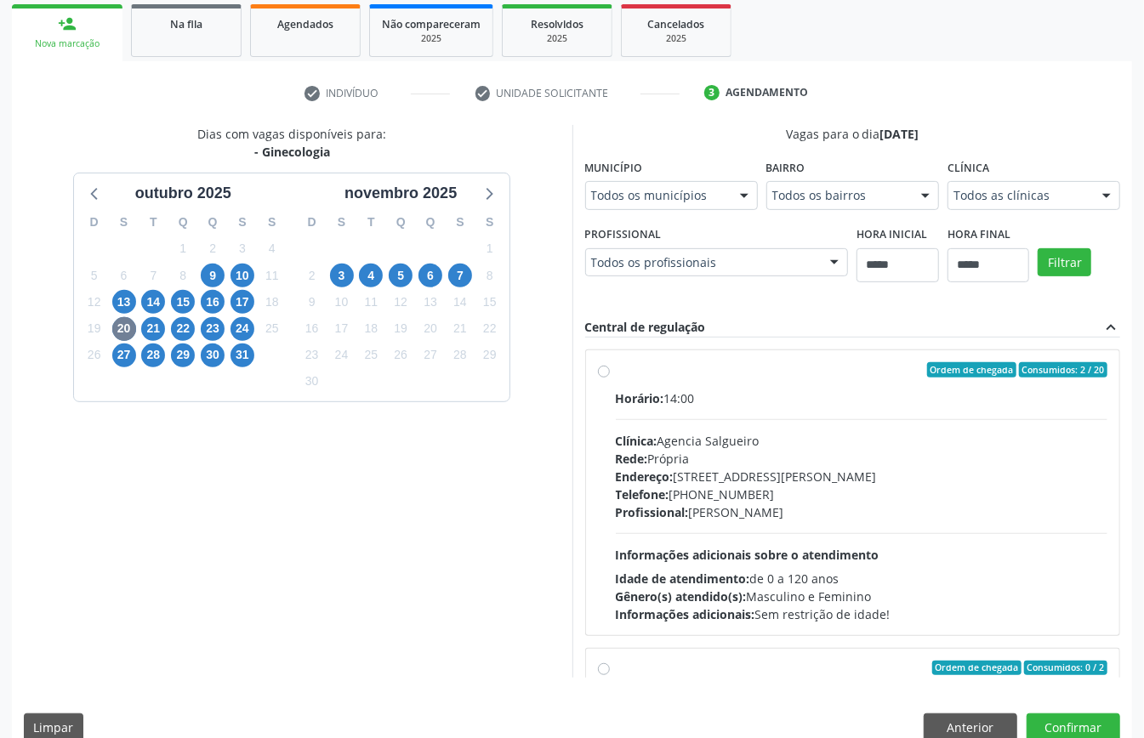
click at [947, 210] on div "Todos as clínicas" at bounding box center [1033, 195] width 173 height 29
click at [616, 326] on div "Dias com vagas disponíveis para: - Ginecologia outubro 2025 D S T Q Q S S 28 29…" at bounding box center [572, 401] width 1120 height 553
click at [157, 330] on span "21" at bounding box center [153, 329] width 24 height 24
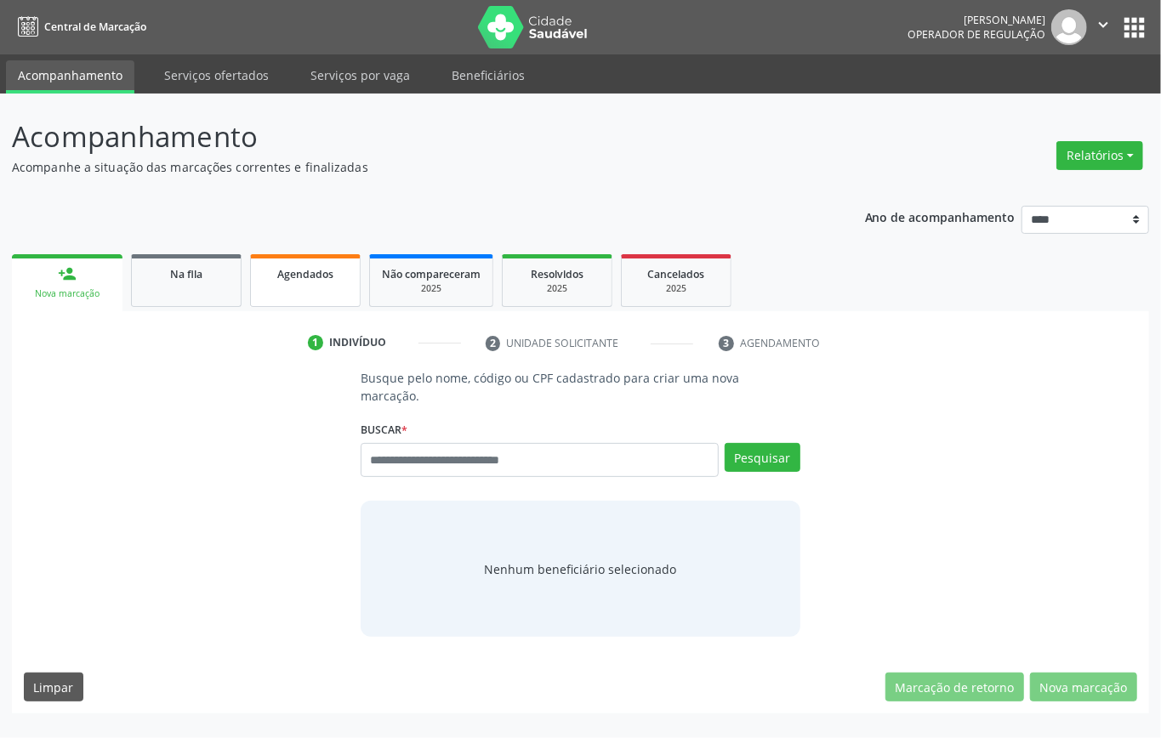
click at [300, 281] on div "Agendados" at bounding box center [305, 273] width 85 height 18
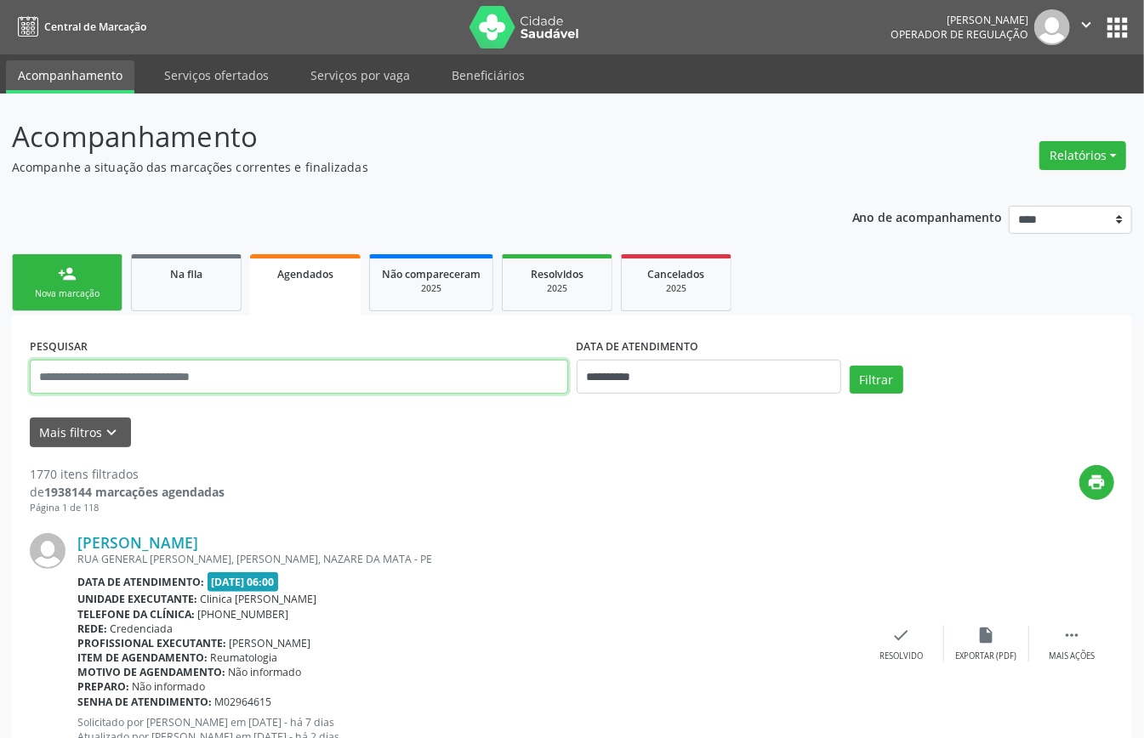
drag, startPoint x: 240, startPoint y: 383, endPoint x: 239, endPoint y: 395, distance: 11.9
drag, startPoint x: 239, startPoint y: 395, endPoint x: 185, endPoint y: 367, distance: 60.1
paste input "**********"
type input "**********"
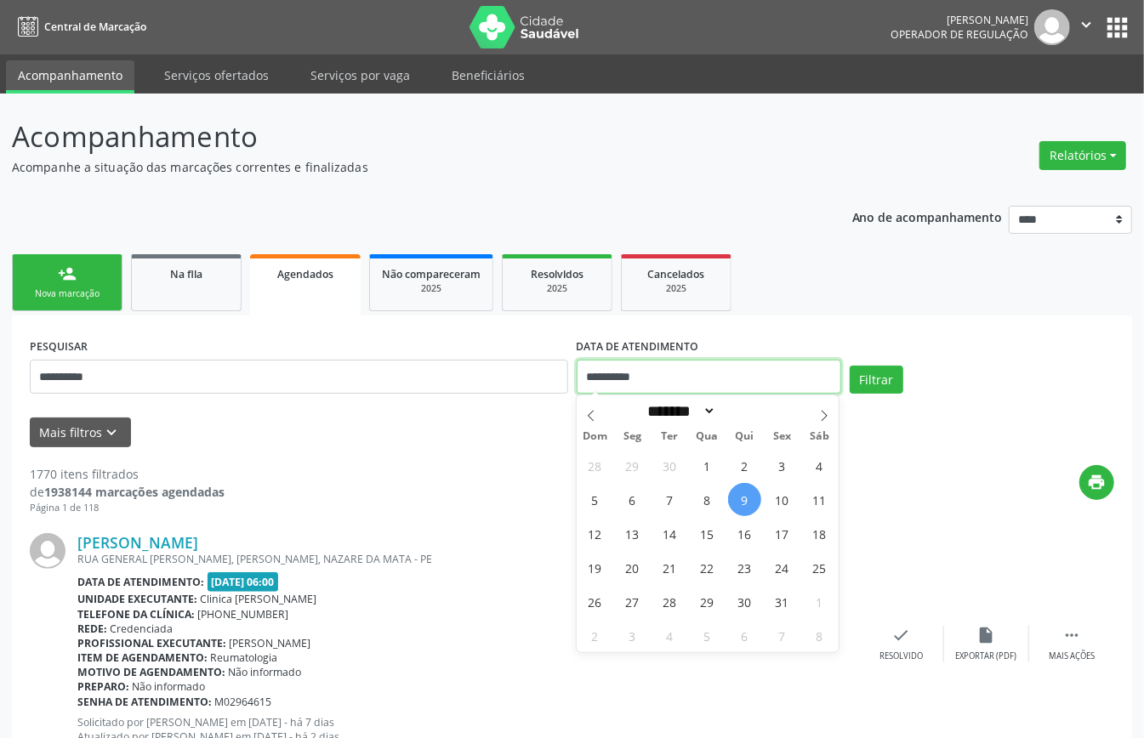
click at [708, 381] on input "**********" at bounding box center [708, 377] width 264 height 34
click at [634, 538] on span "13" at bounding box center [632, 533] width 33 height 33
type input "**********"
click at [634, 538] on span "13" at bounding box center [632, 533] width 33 height 33
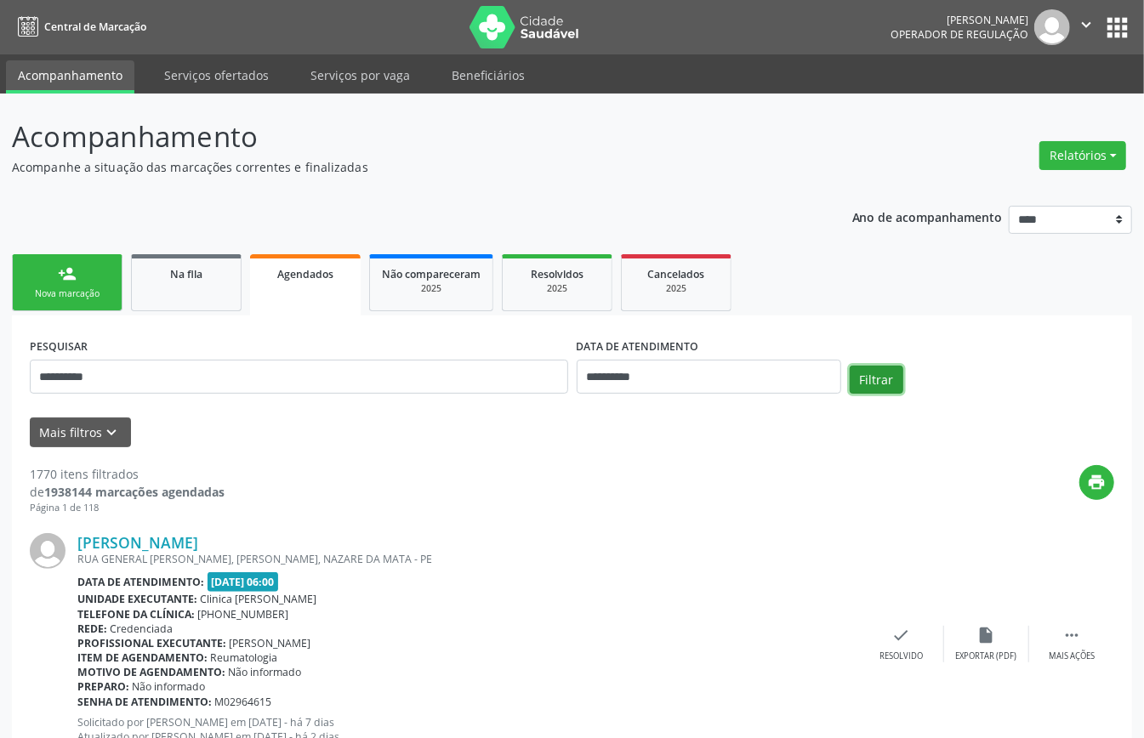
click at [883, 381] on button "Filtrar" at bounding box center [876, 380] width 54 height 29
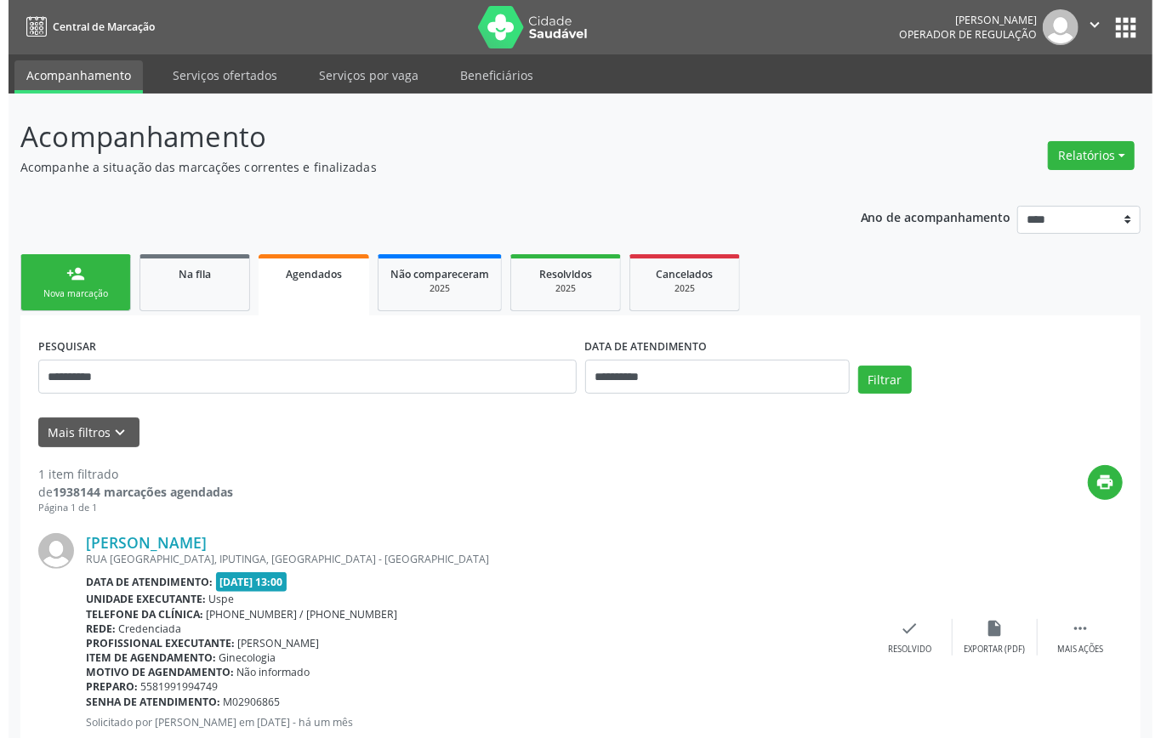
scroll to position [51, 0]
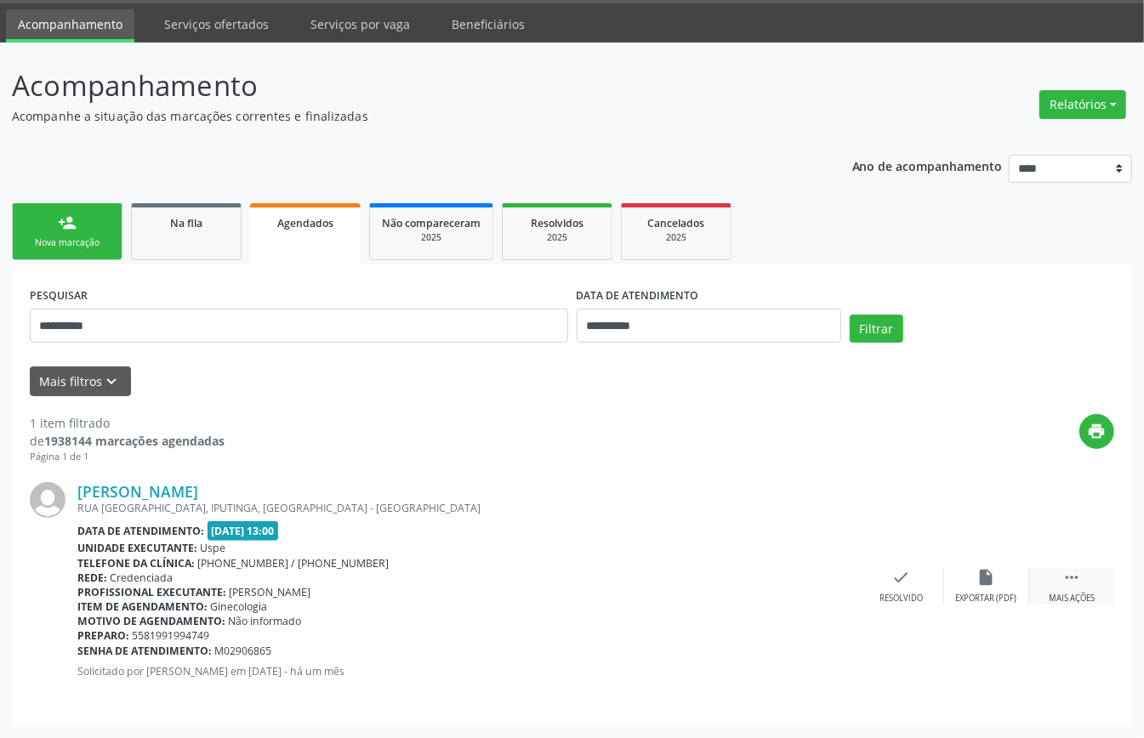
click at [1070, 578] on icon "" at bounding box center [1071, 577] width 19 height 19
click at [814, 600] on div "Cancelar" at bounding box center [816, 599] width 40 height 12
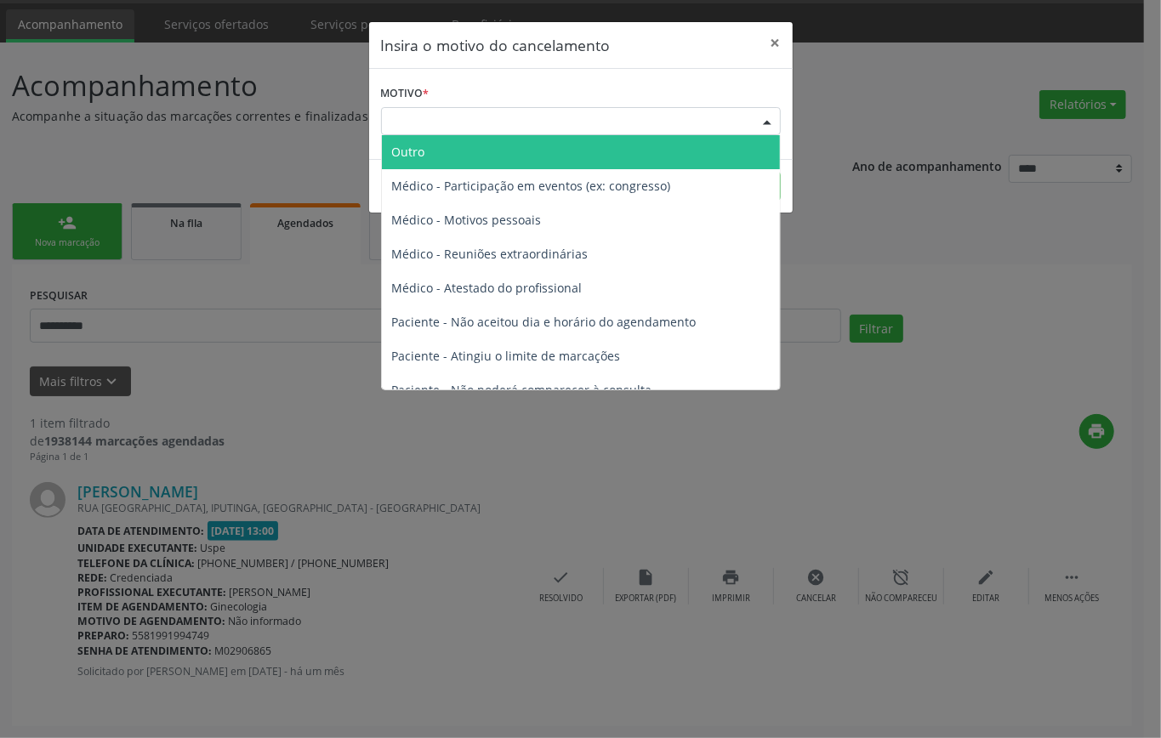
click at [519, 128] on div "Escolha o motivo" at bounding box center [581, 121] width 400 height 29
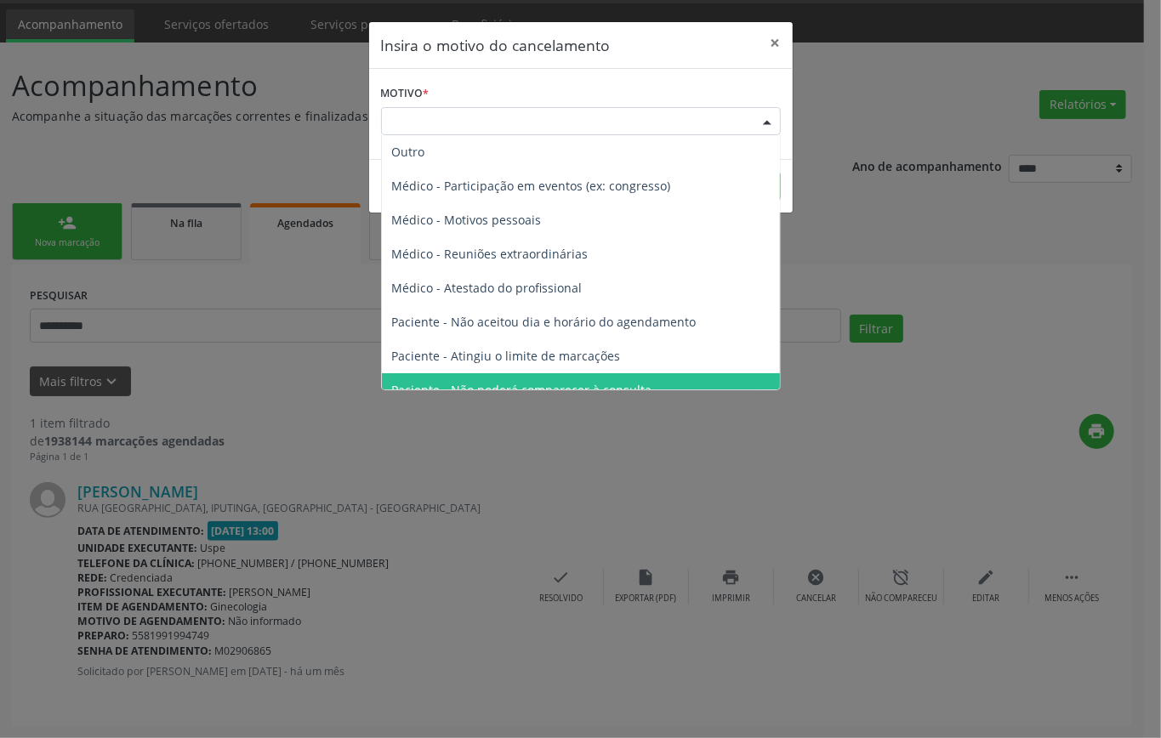
scroll to position [86, 0]
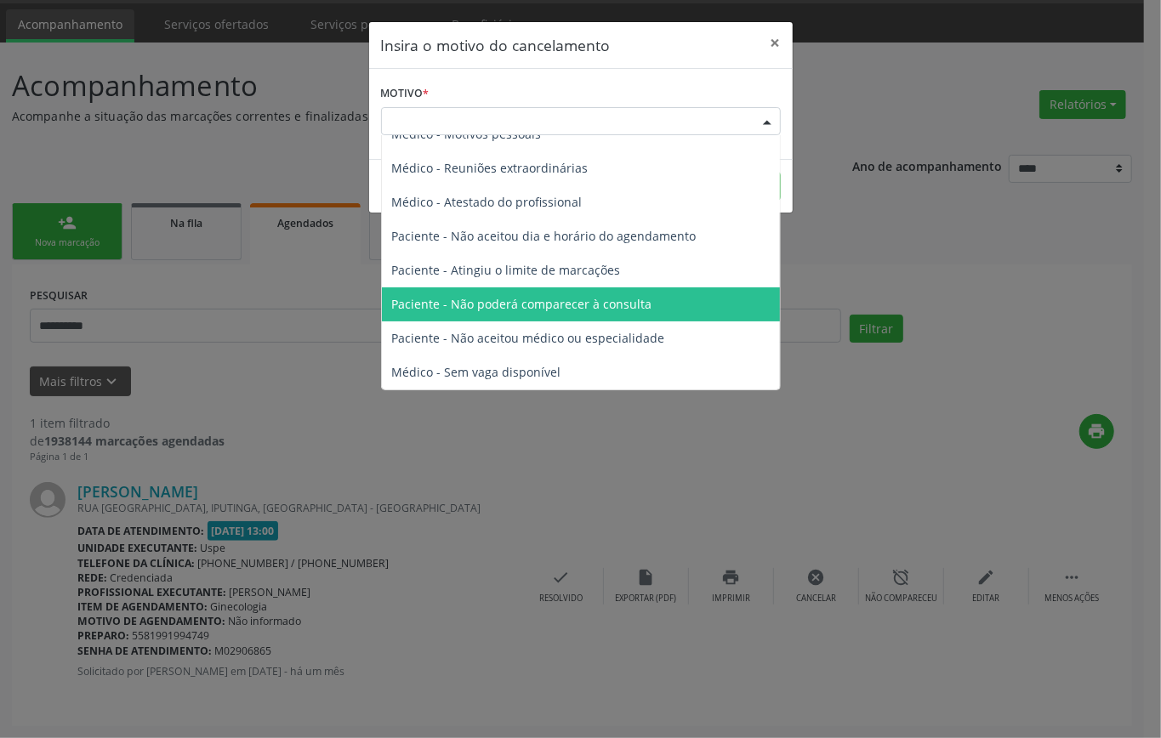
click at [575, 306] on span "Paciente - Não poderá comparecer à consulta" at bounding box center [522, 304] width 260 height 16
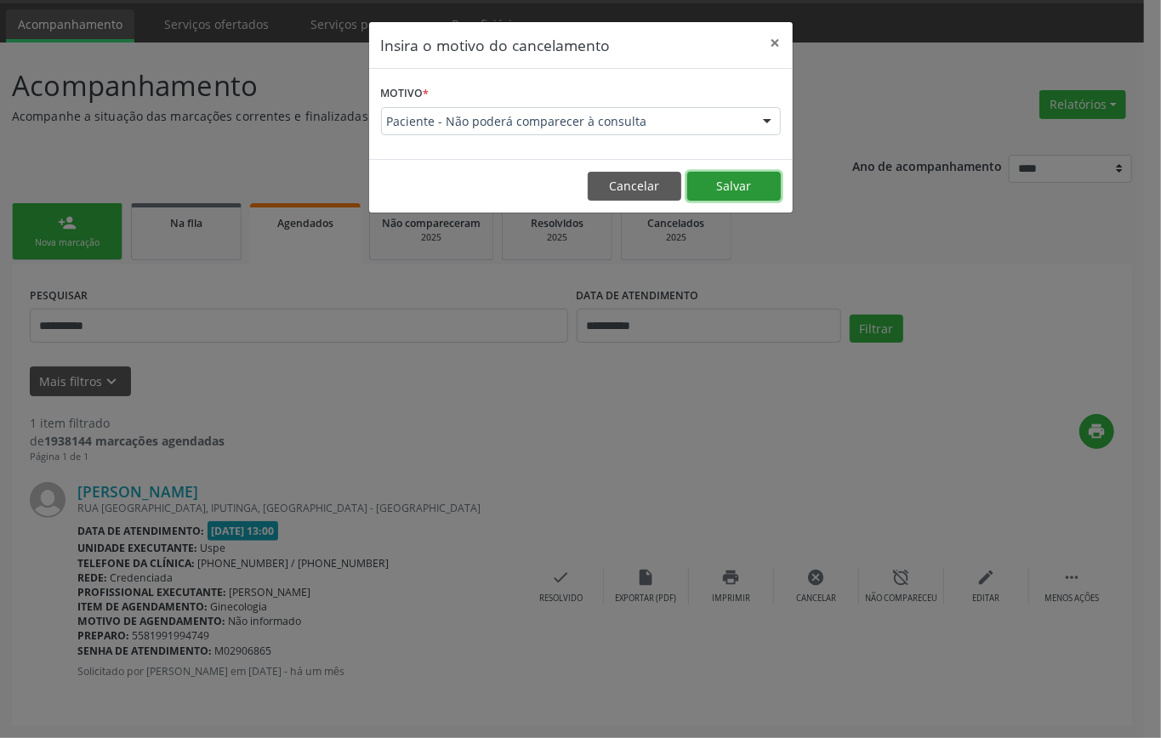
click at [702, 180] on button "Salvar" at bounding box center [734, 186] width 94 height 29
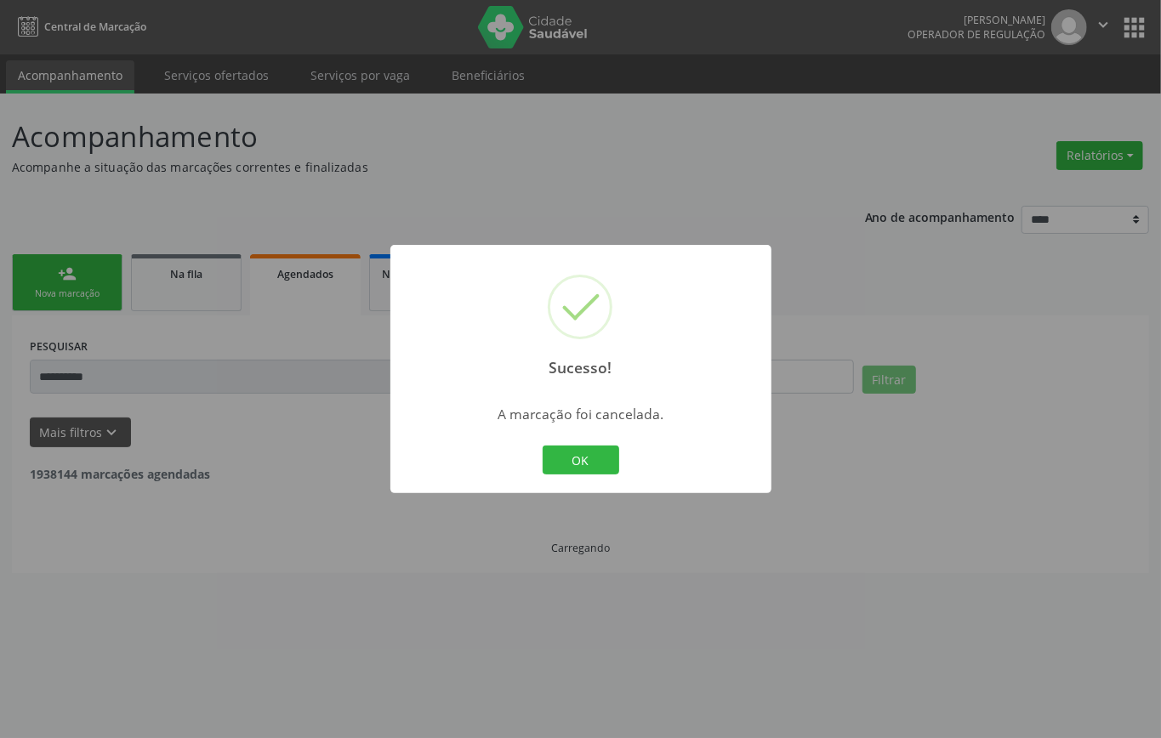
scroll to position [0, 0]
click at [596, 453] on button "OK" at bounding box center [580, 460] width 77 height 29
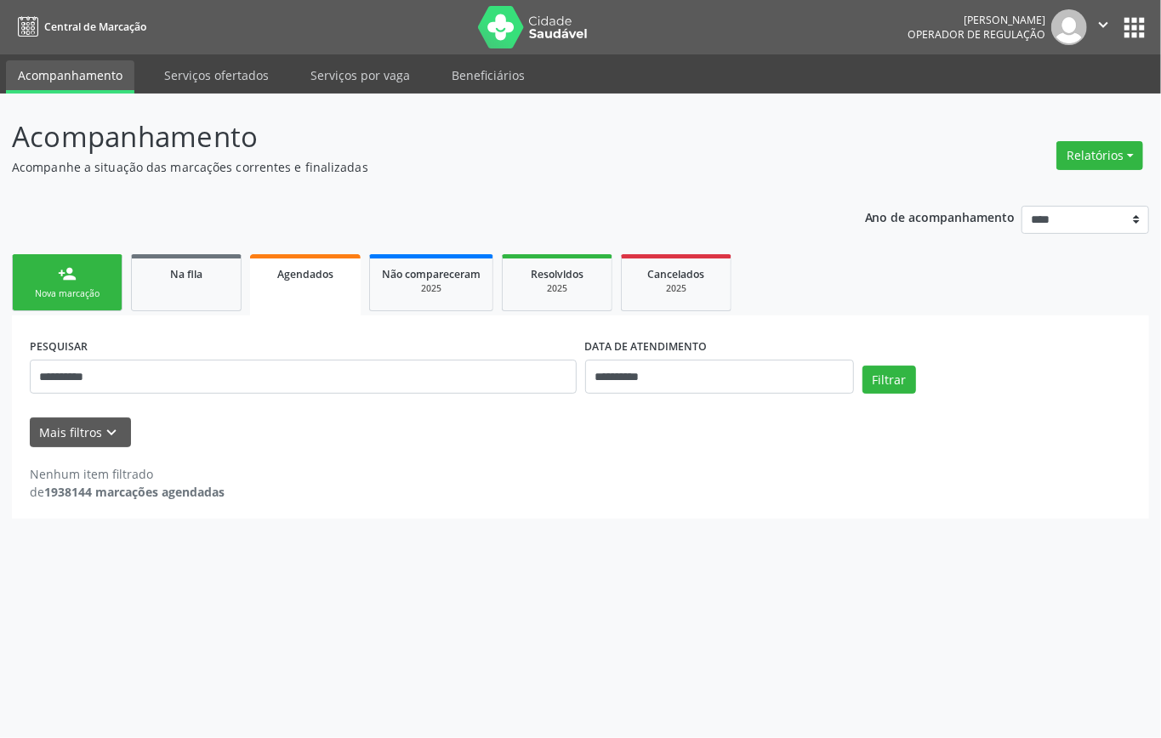
click at [76, 287] on div "Nova marcação" at bounding box center [67, 293] width 85 height 13
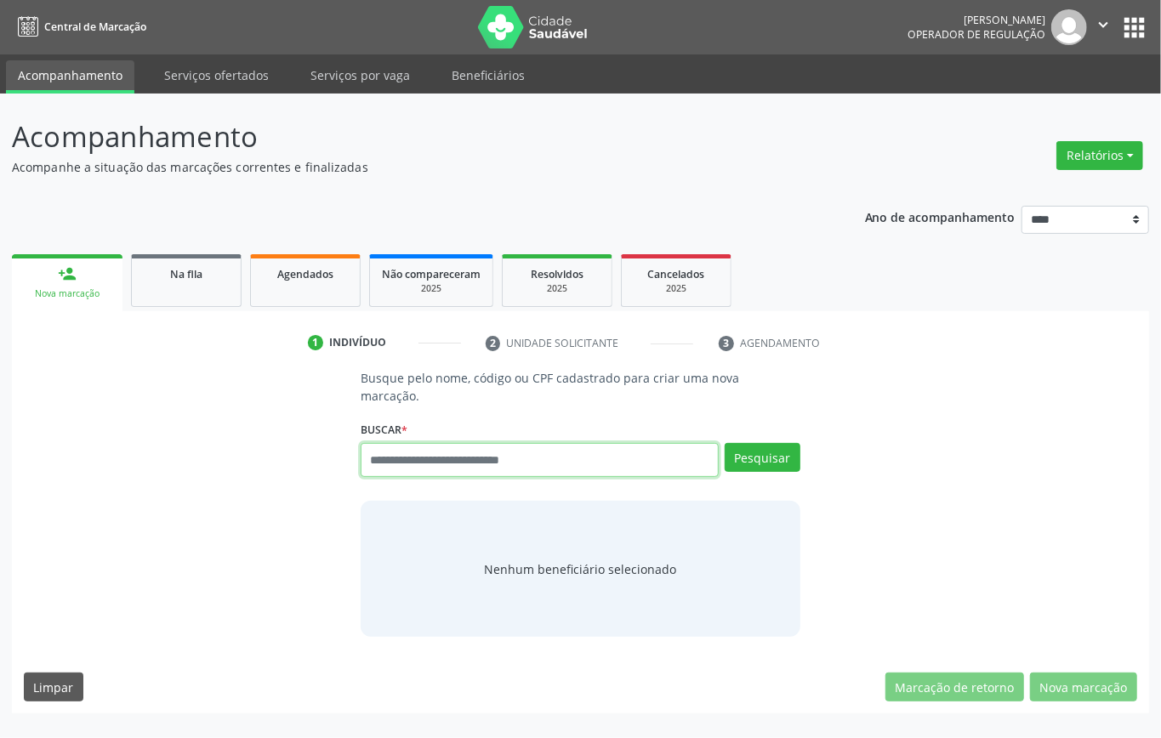
drag, startPoint x: 498, startPoint y: 461, endPoint x: 443, endPoint y: 400, distance: 82.5
click at [495, 461] on input "text" at bounding box center [540, 460] width 358 height 34
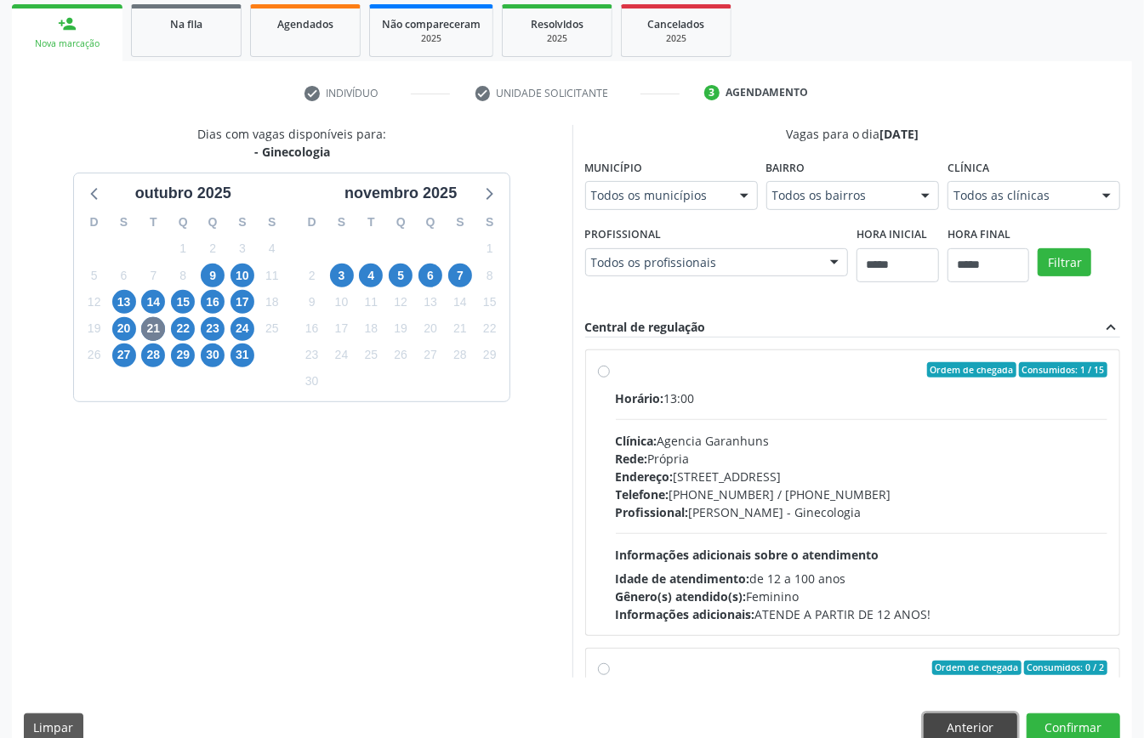
click at [985, 732] on button "Anterior" at bounding box center [970, 727] width 94 height 29
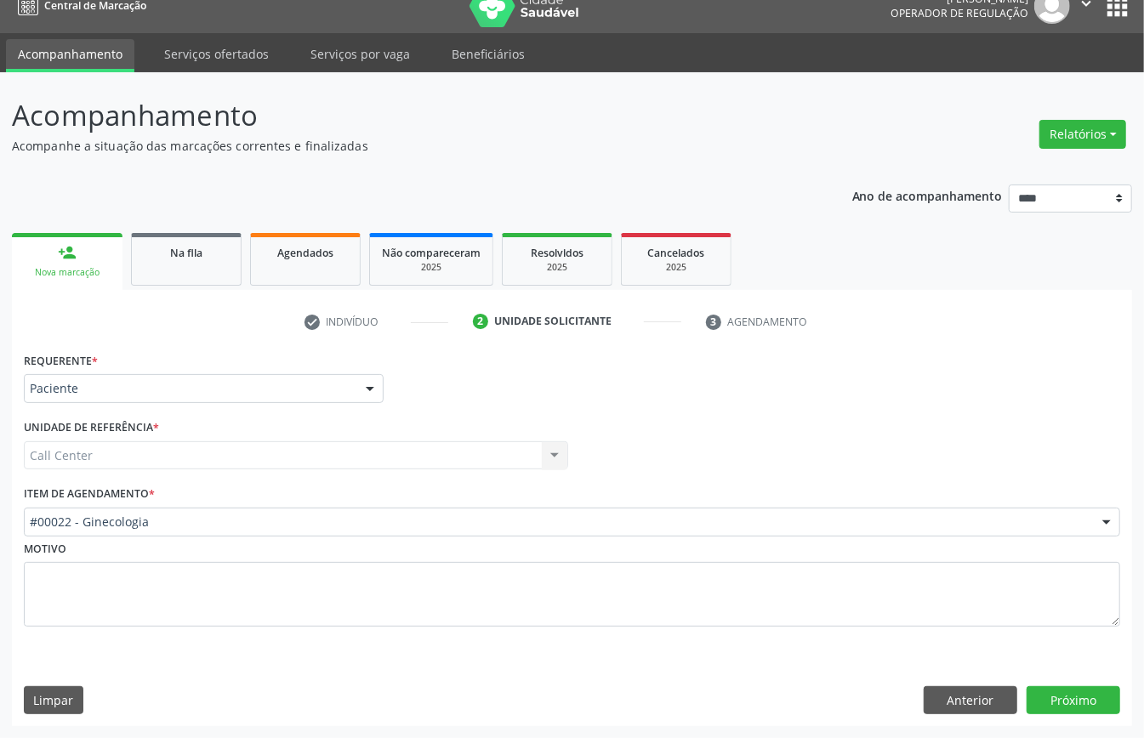
scroll to position [24, 0]
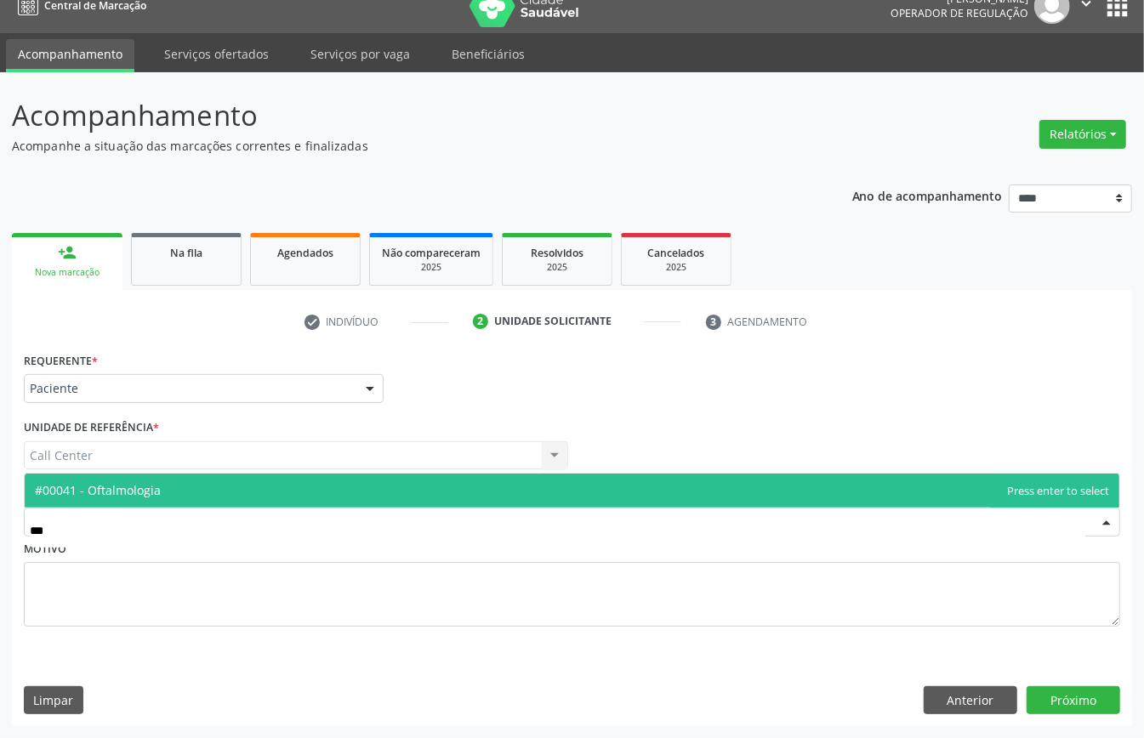
click at [304, 491] on span "#00041 - Oftalmologia" at bounding box center [572, 491] width 1094 height 34
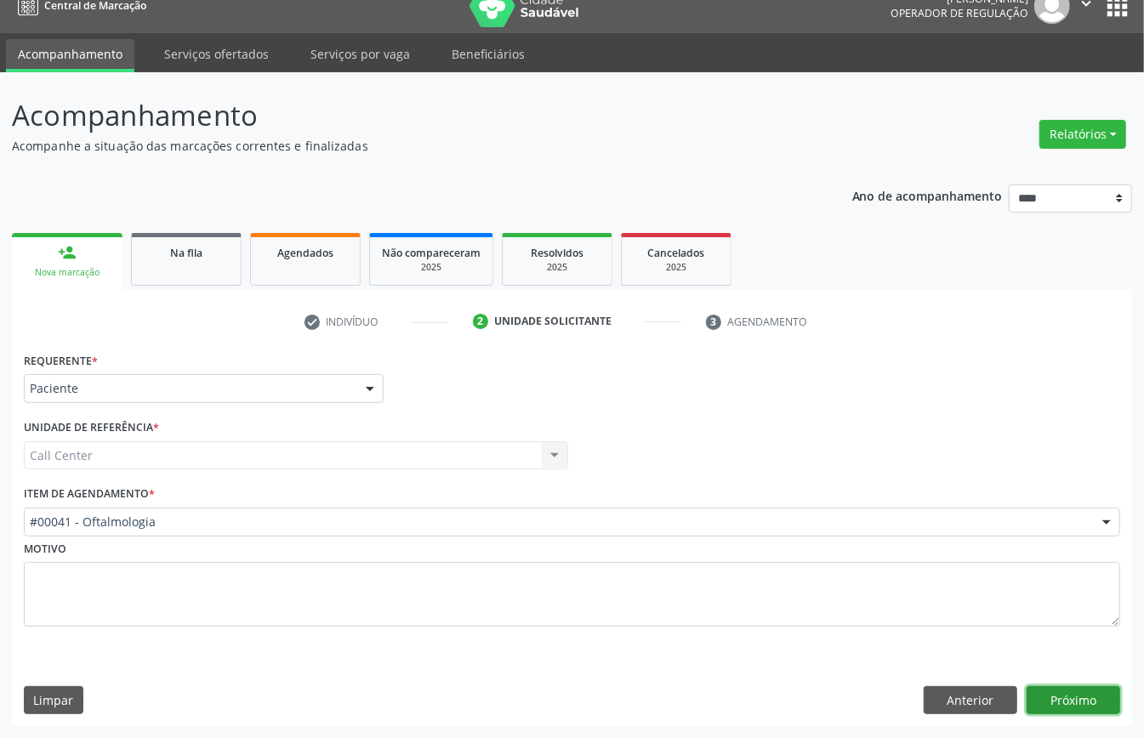
click at [1065, 705] on button "Próximo" at bounding box center [1073, 700] width 94 height 29
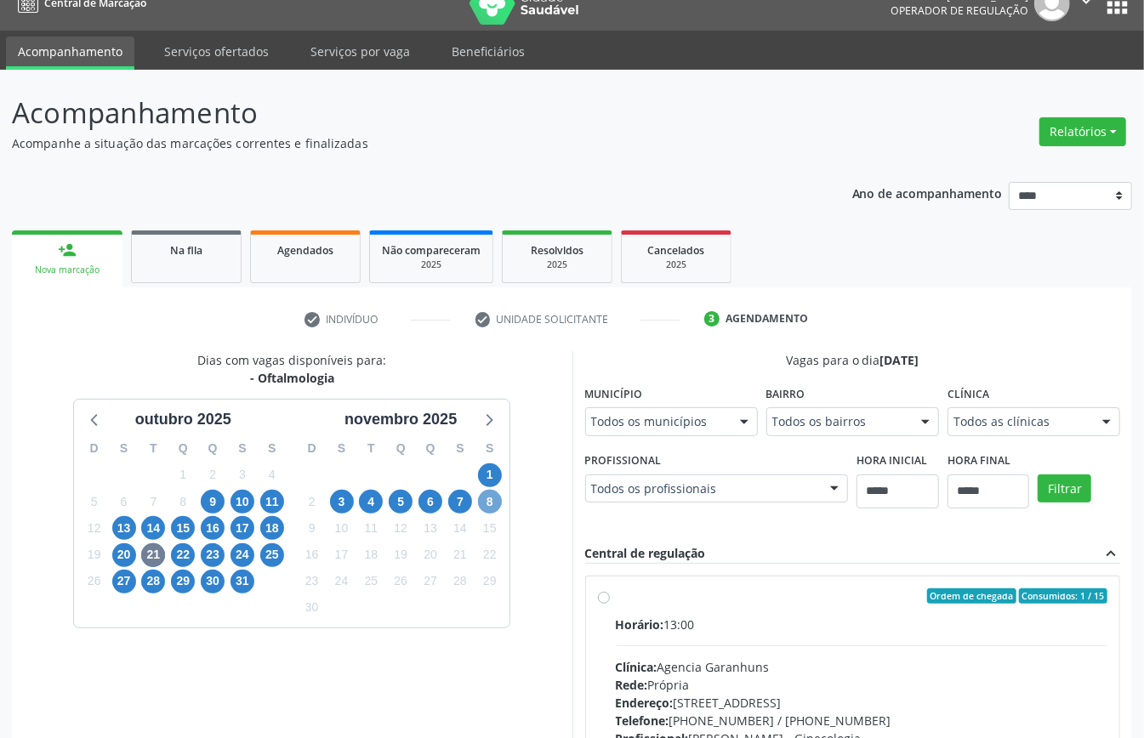
click at [486, 508] on span "8" at bounding box center [490, 502] width 24 height 24
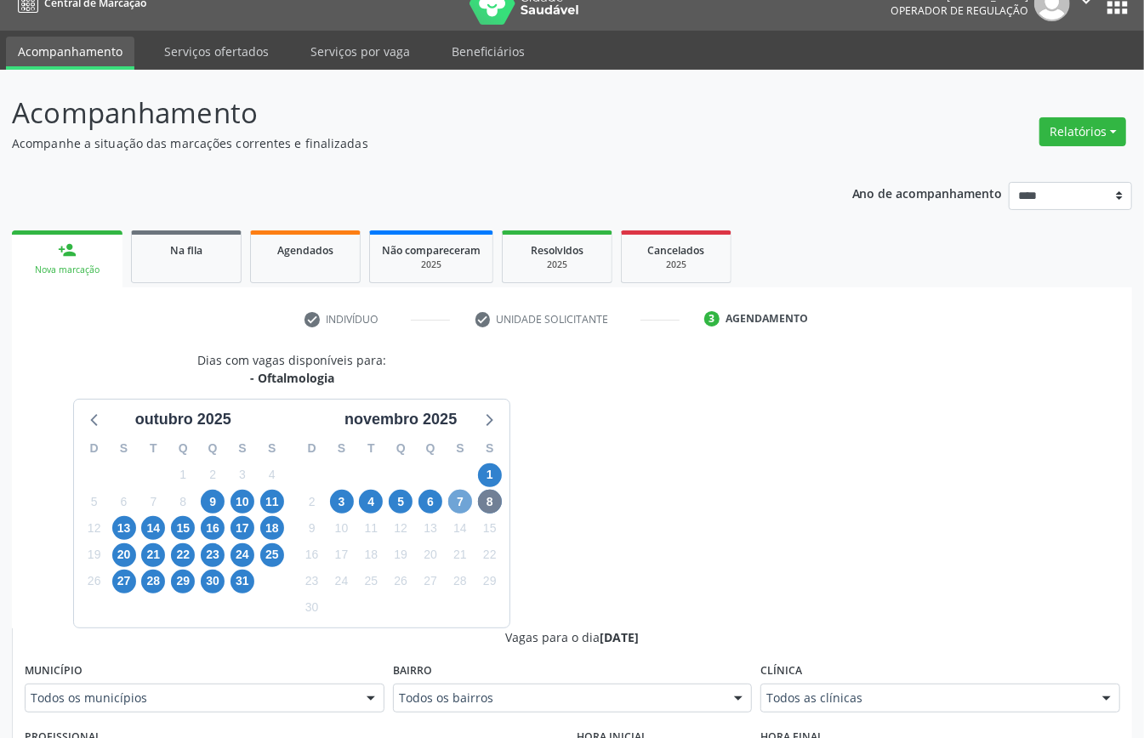
click at [456, 500] on span "7" at bounding box center [460, 502] width 24 height 24
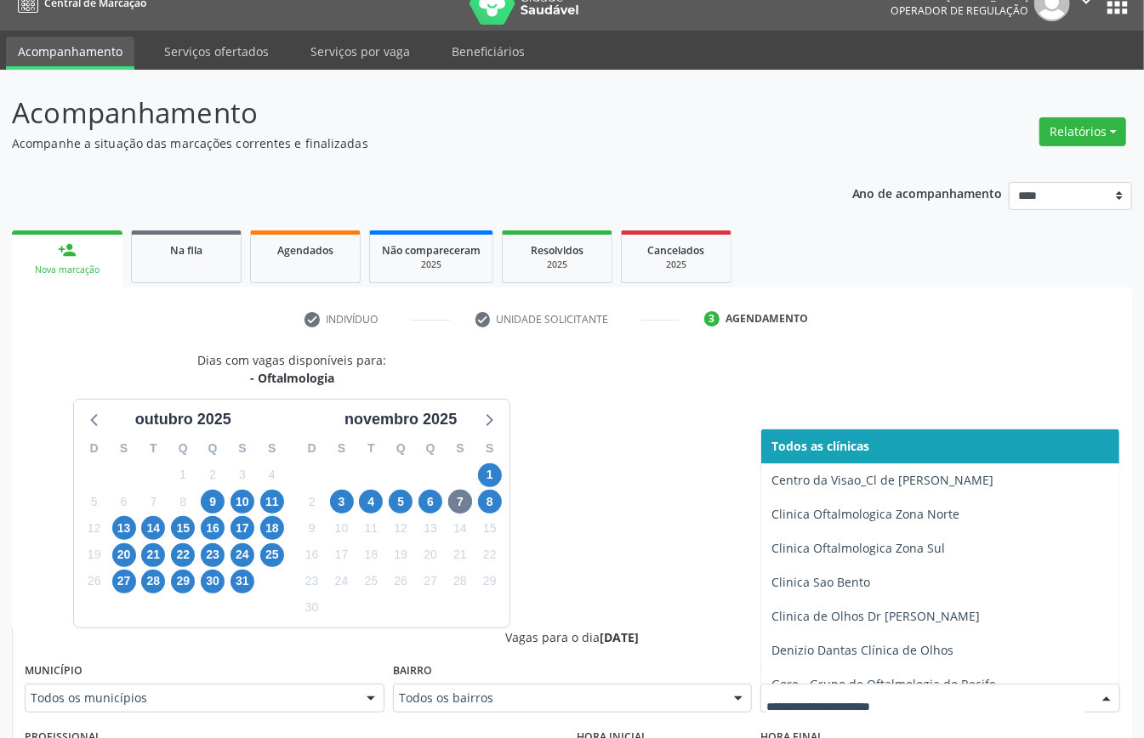
drag, startPoint x: 960, startPoint y: 695, endPoint x: 928, endPoint y: 692, distance: 31.6
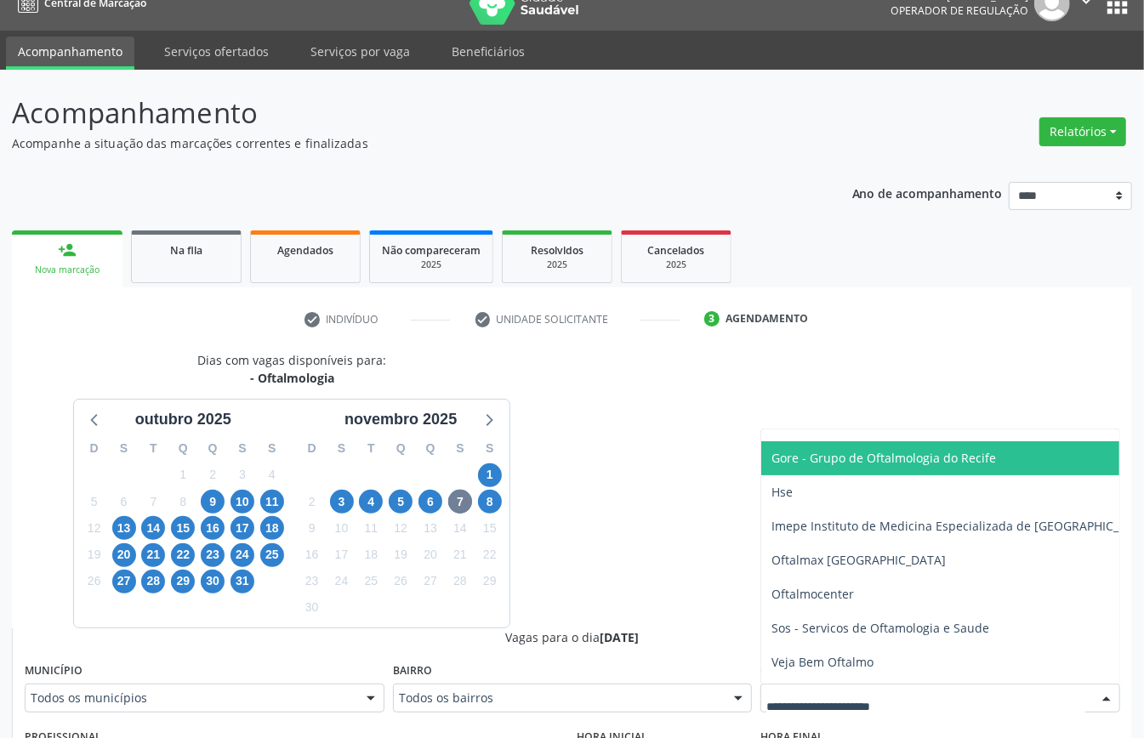
scroll to position [273, 0]
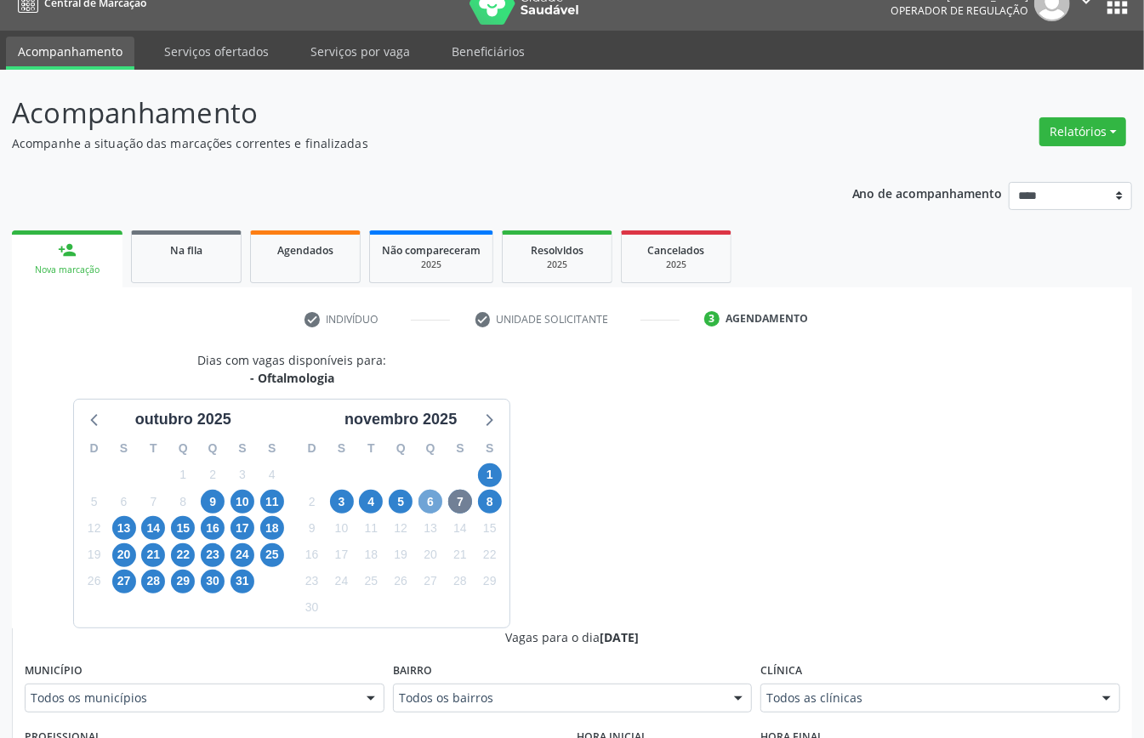
click at [433, 504] on span "6" at bounding box center [430, 502] width 24 height 24
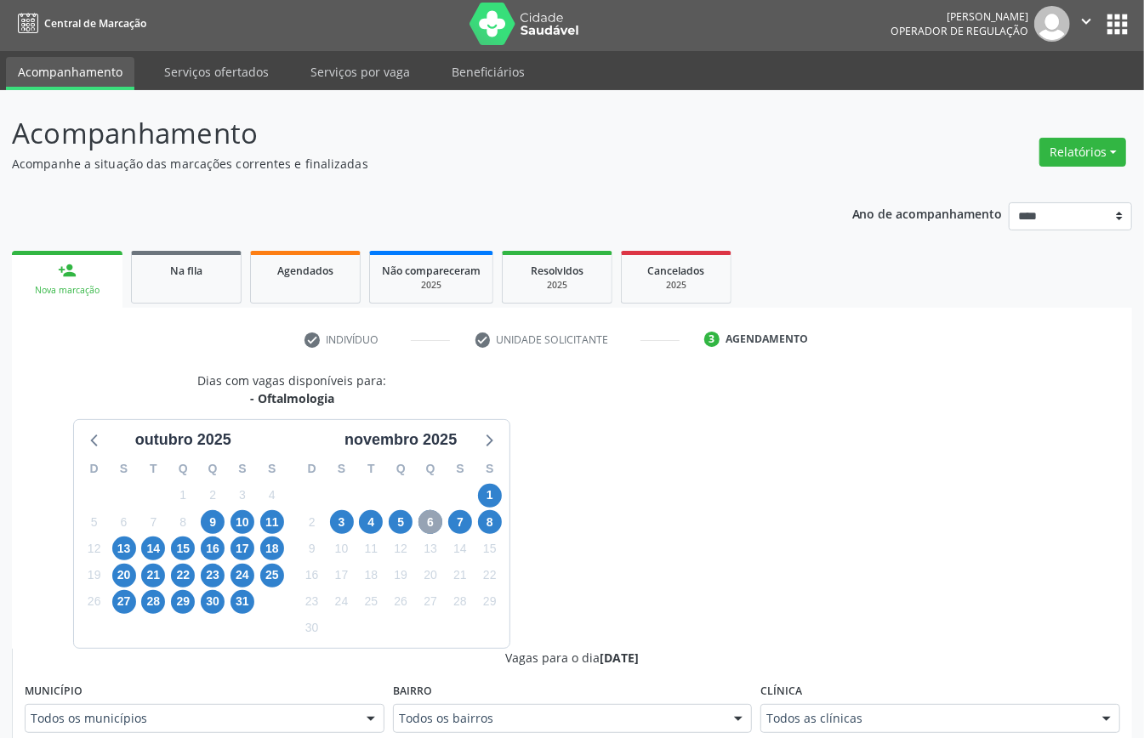
scroll to position [24, 0]
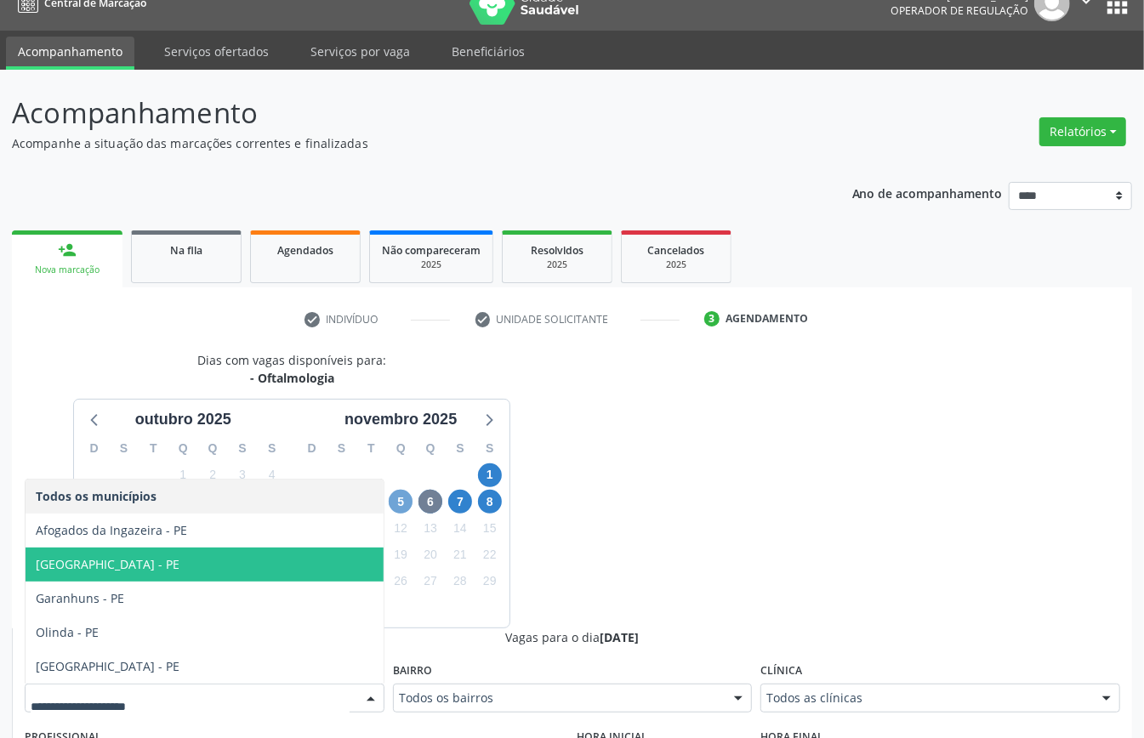
click at [402, 501] on span "5" at bounding box center [401, 502] width 24 height 24
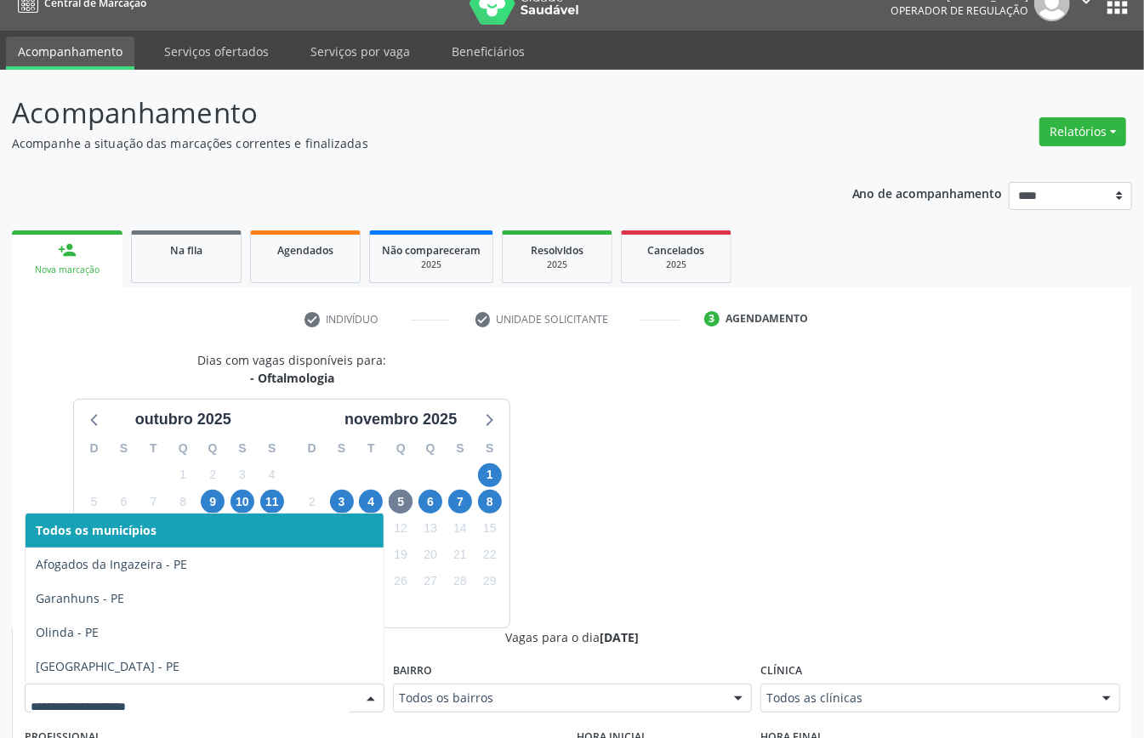
click at [349, 695] on div at bounding box center [205, 698] width 360 height 29
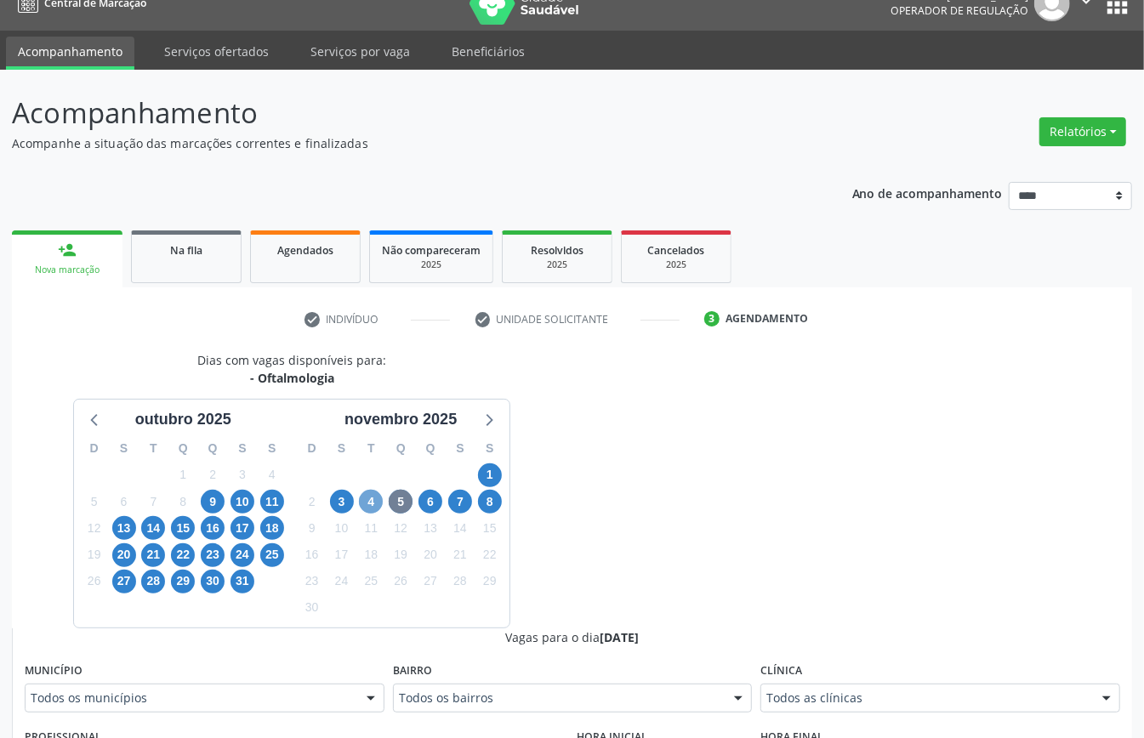
click at [372, 502] on span "4" at bounding box center [371, 502] width 24 height 24
click at [343, 507] on span "3" at bounding box center [342, 502] width 24 height 24
click at [239, 503] on span "10" at bounding box center [242, 502] width 24 height 24
drag, startPoint x: 660, startPoint y: 532, endPoint x: 664, endPoint y: 541, distance: 9.5
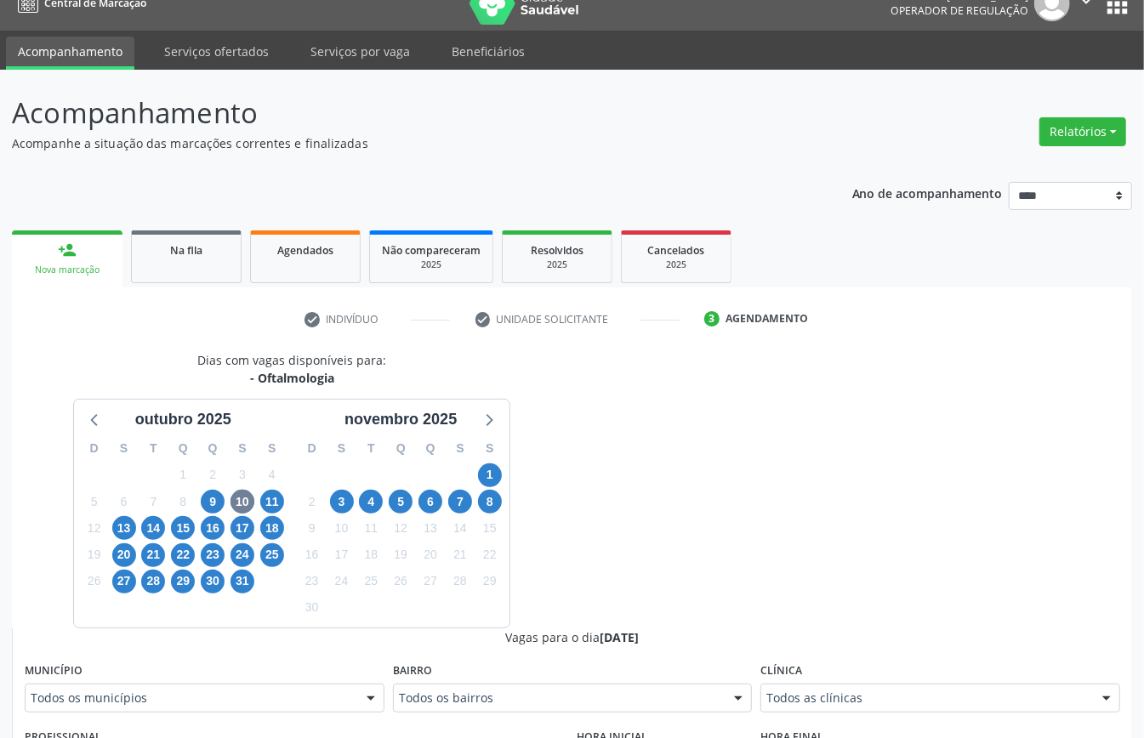
click at [124, 531] on span "13" at bounding box center [124, 528] width 24 height 24
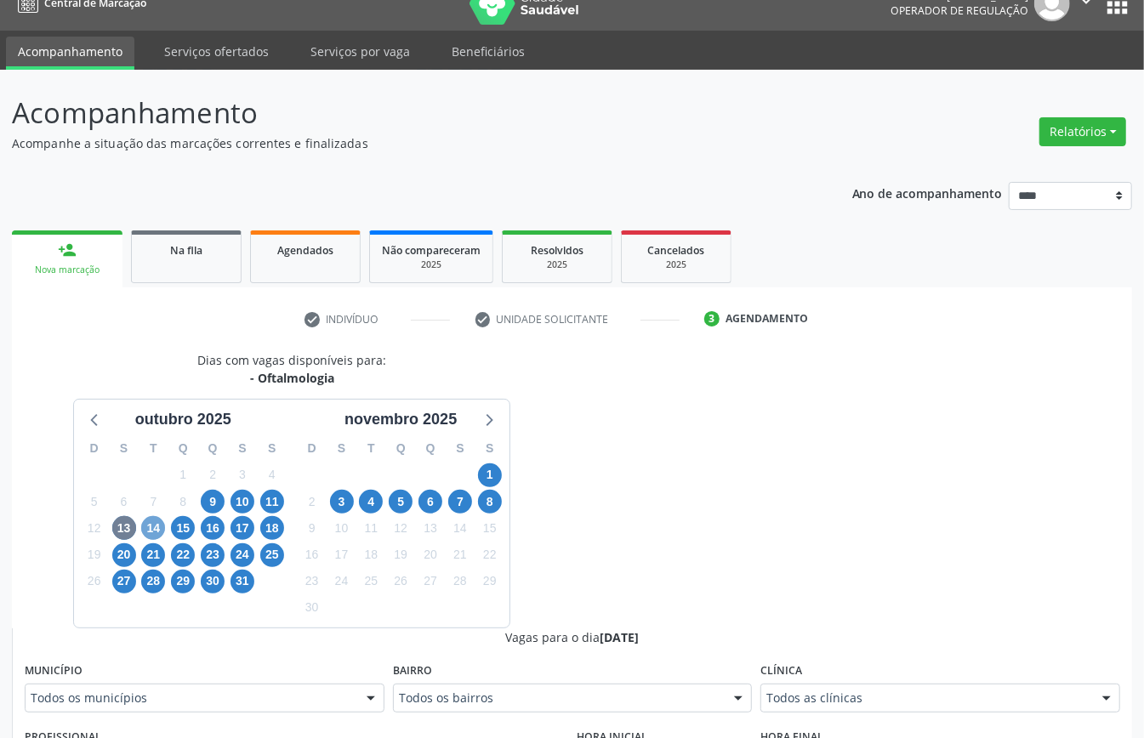
click at [150, 525] on span "14" at bounding box center [153, 528] width 24 height 24
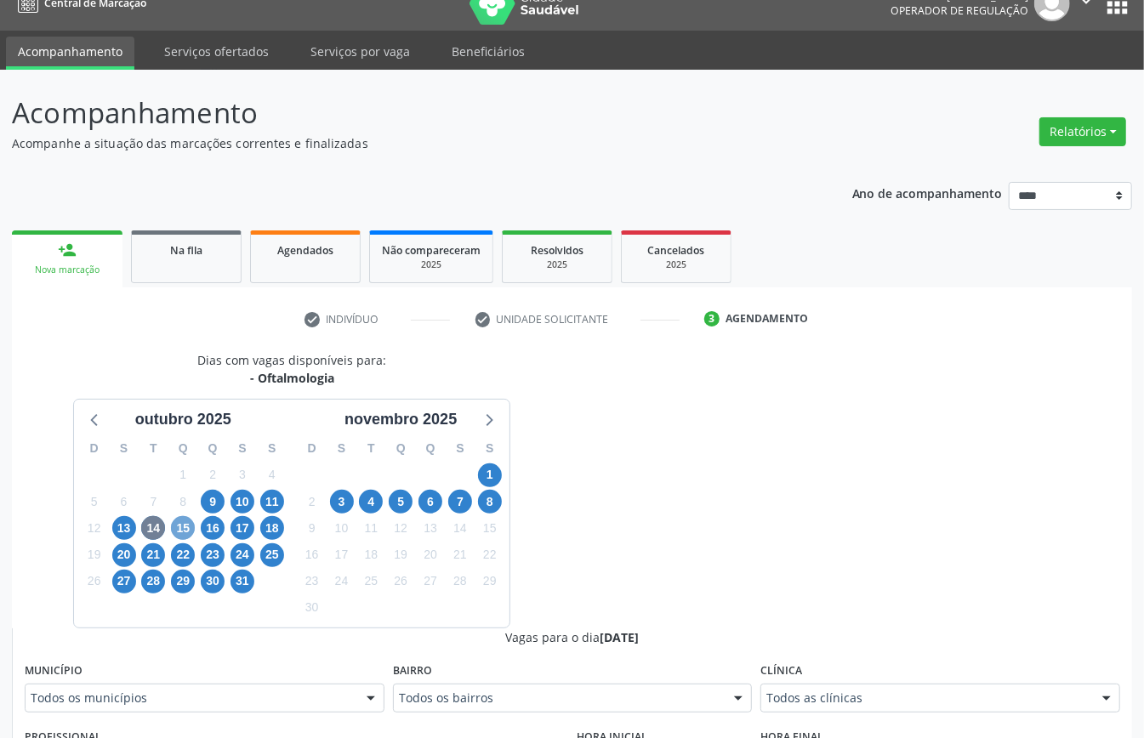
click at [180, 528] on span "15" at bounding box center [183, 528] width 24 height 24
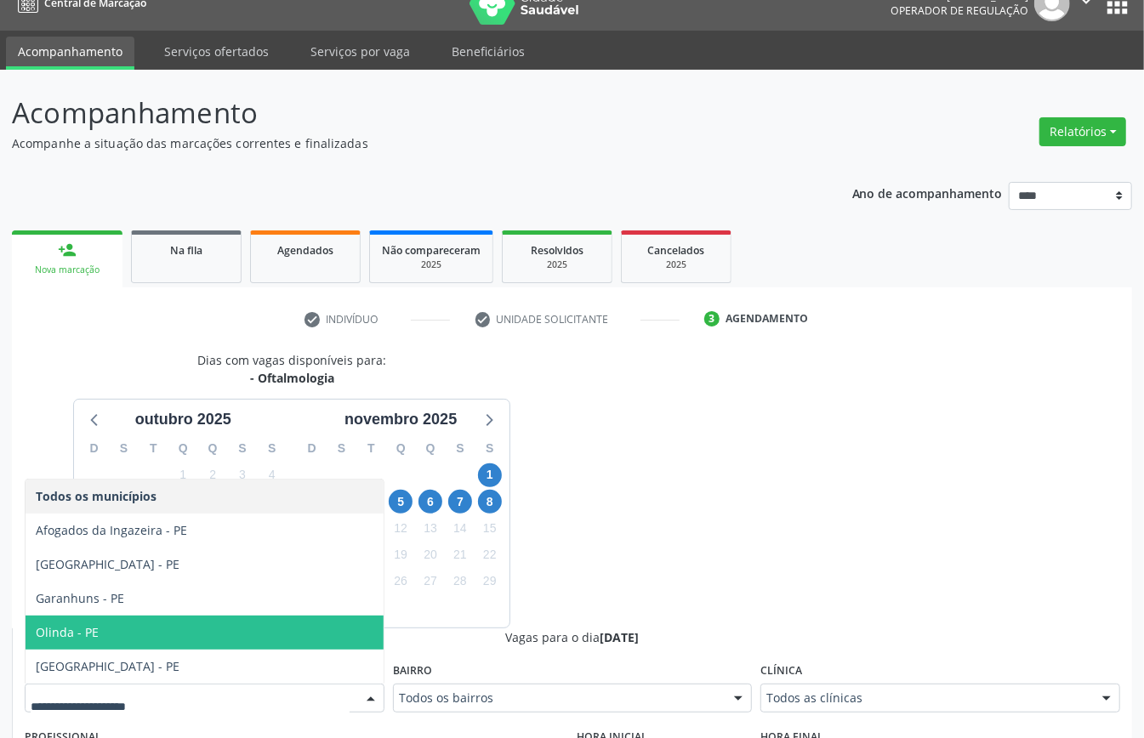
drag, startPoint x: 605, startPoint y: 542, endPoint x: 624, endPoint y: 535, distance: 19.9
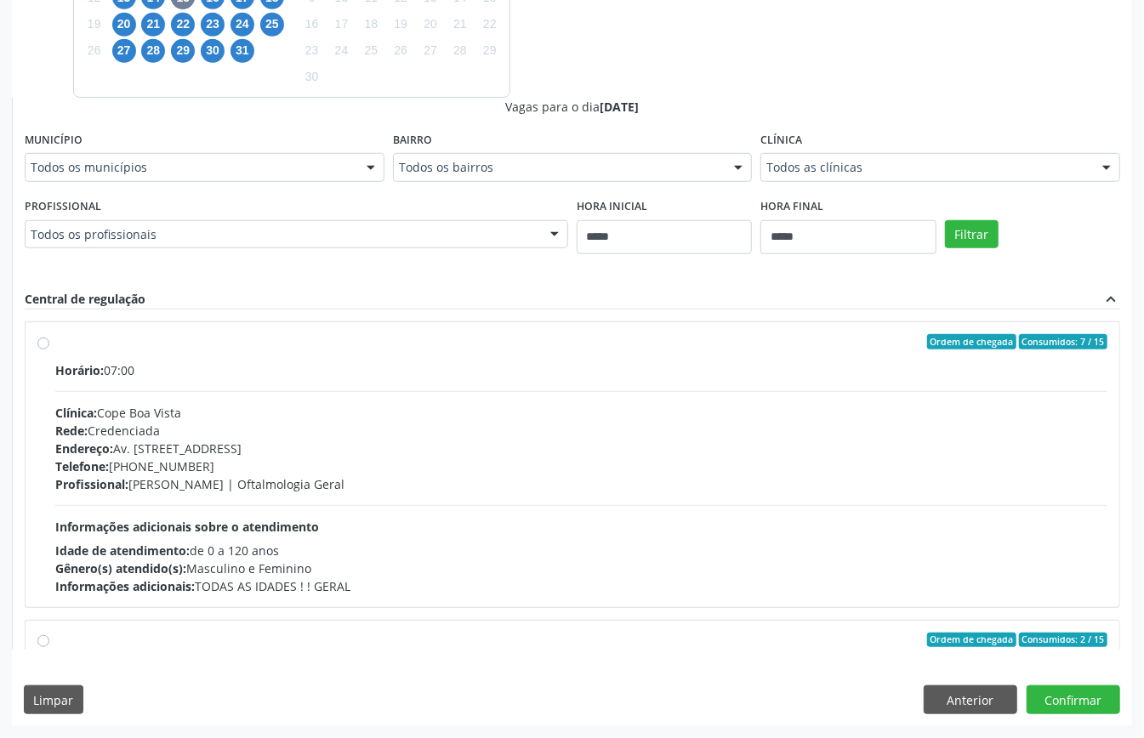
scroll to position [113, 0]
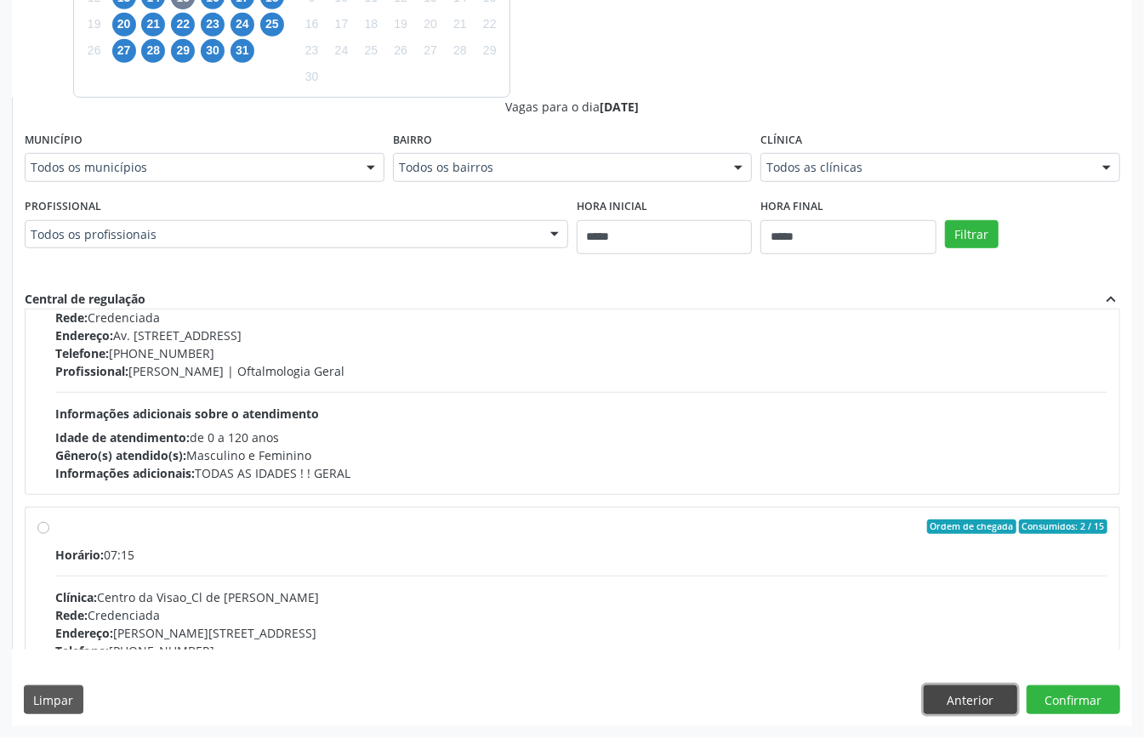
drag, startPoint x: 991, startPoint y: 699, endPoint x: 979, endPoint y: 695, distance: 12.4
click at [991, 701] on button "Anterior" at bounding box center [970, 699] width 94 height 29
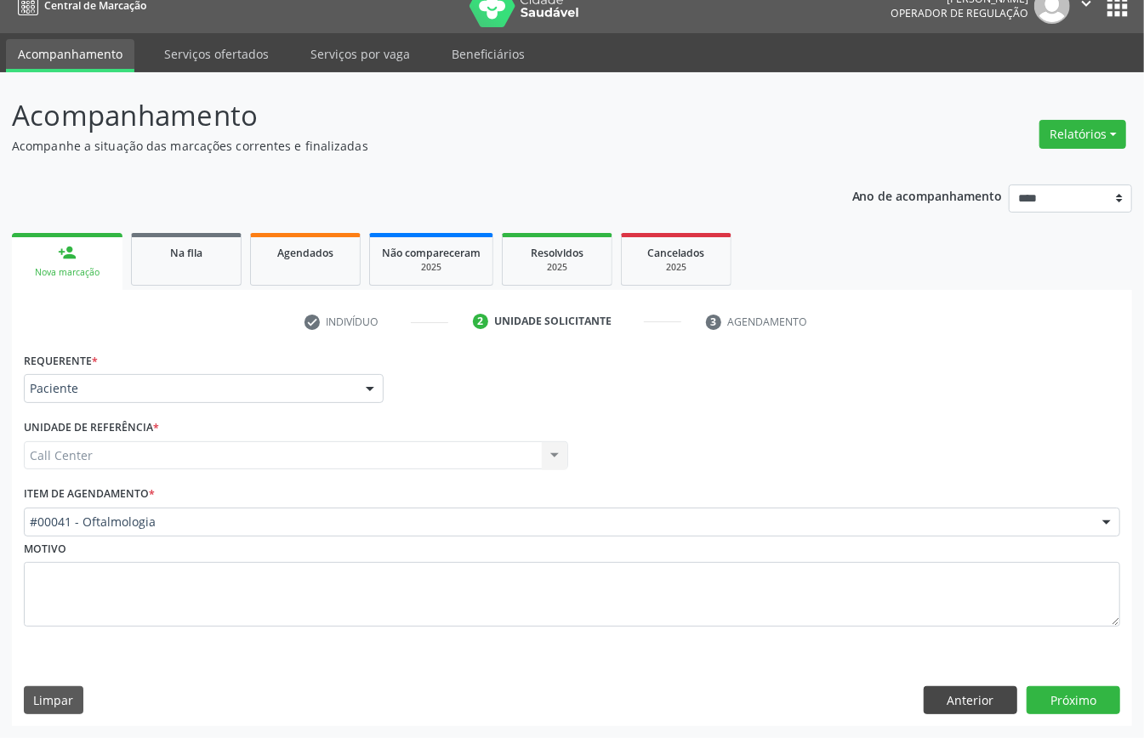
scroll to position [24, 0]
click at [344, 529] on div "#00041 - Oftalmologia" at bounding box center [572, 522] width 1096 height 29
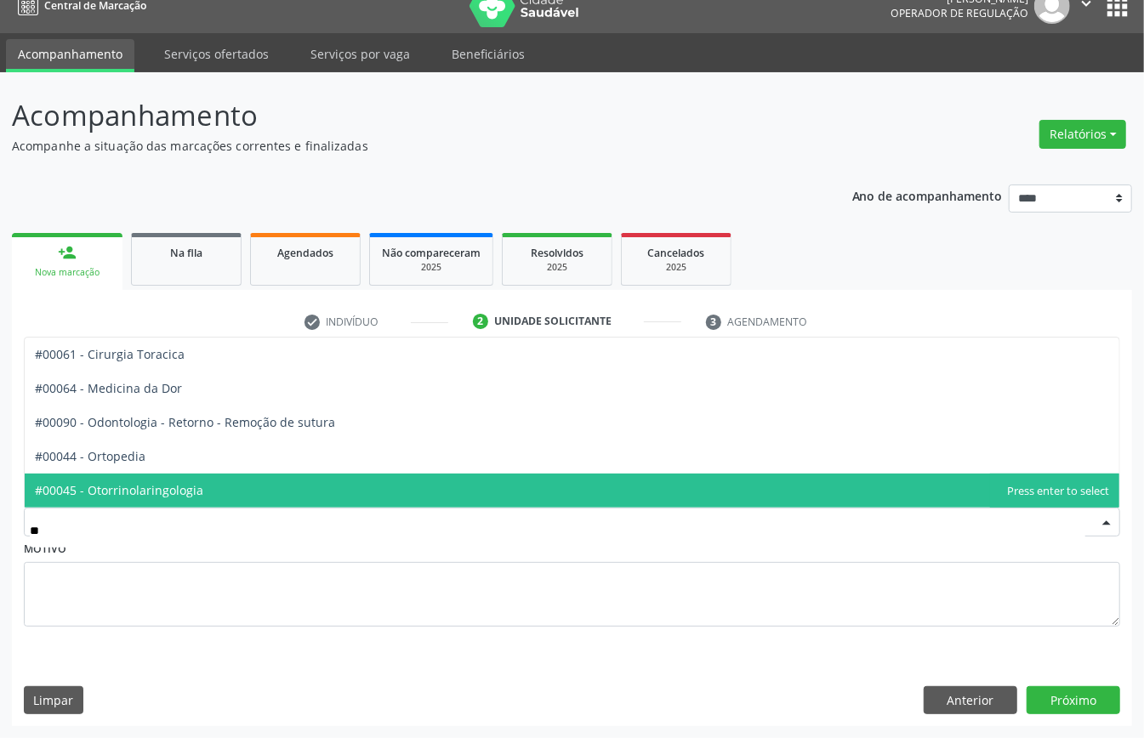
type input "***"
click at [357, 487] on span "#00044 - Ortopedia" at bounding box center [572, 491] width 1094 height 34
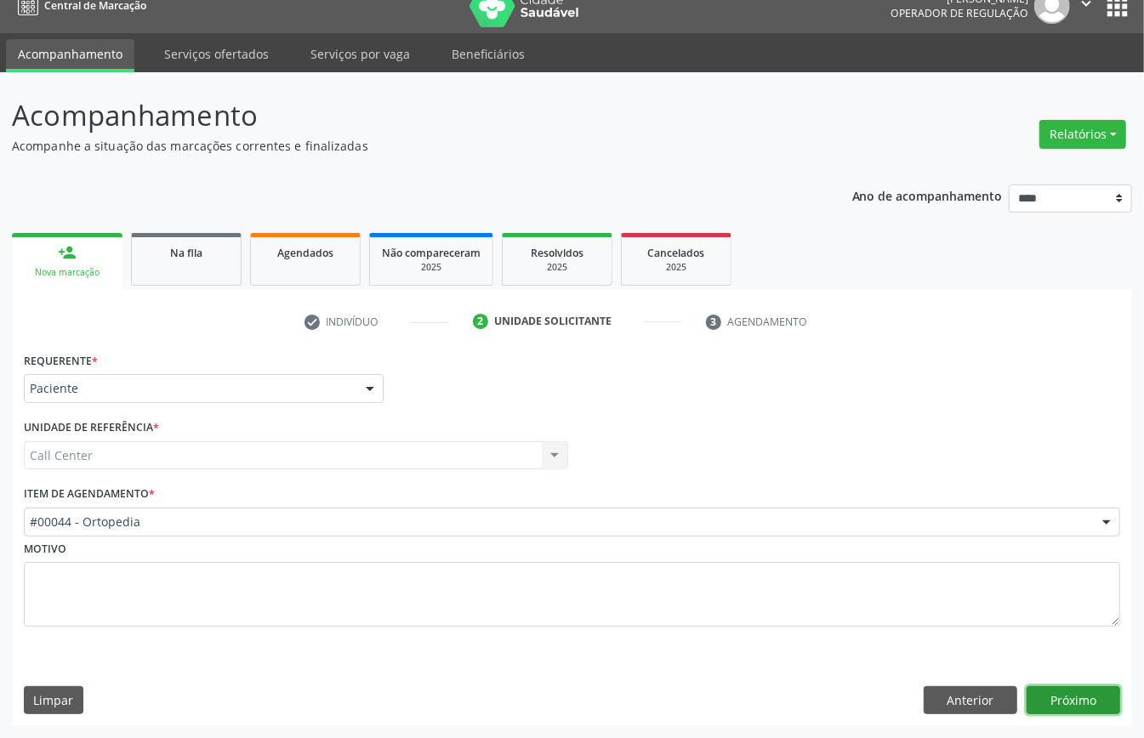
click at [1062, 695] on button "Próximo" at bounding box center [1073, 700] width 94 height 29
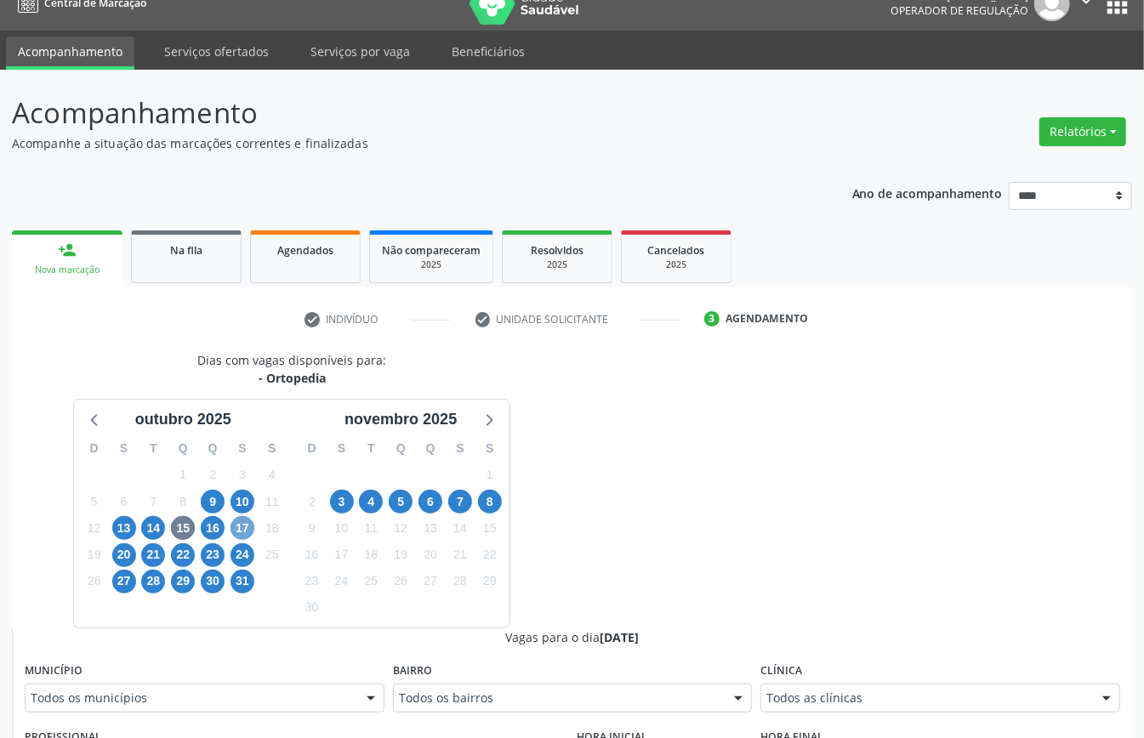
click at [247, 528] on span "17" at bounding box center [242, 528] width 24 height 24
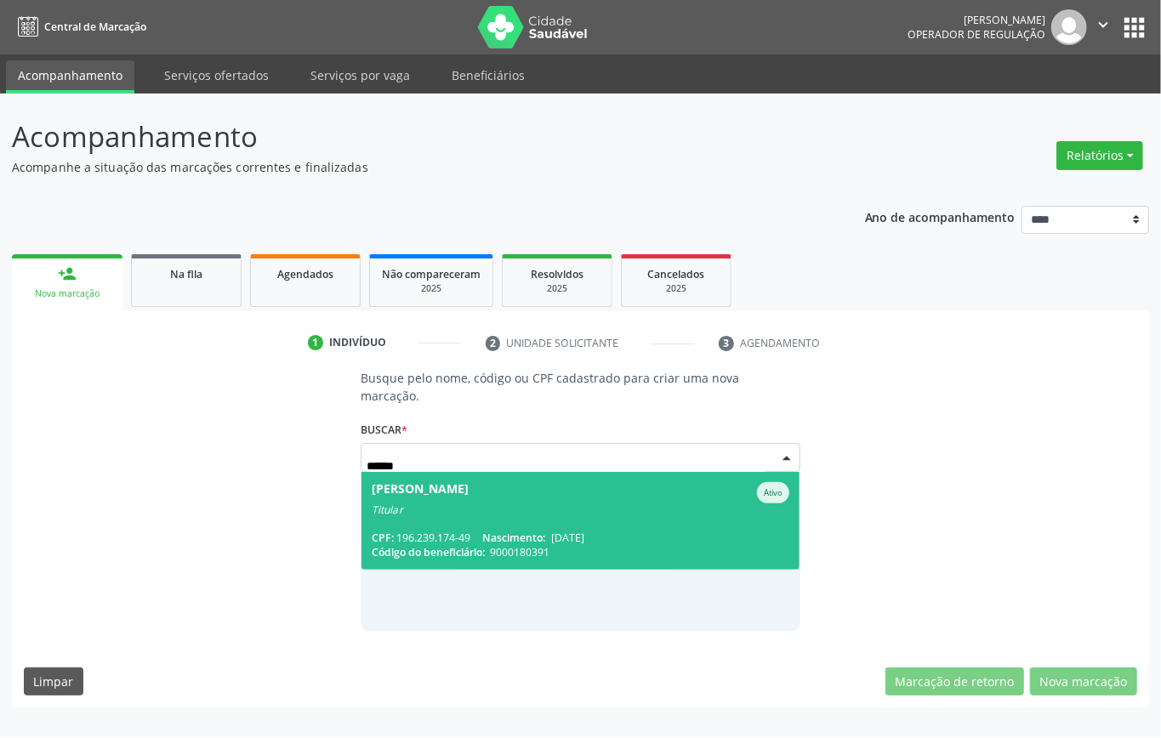
click at [466, 517] on span "[PERSON_NAME] Ativo Titular CPF: 196.239.174-49 Nascimento: [DATE] Código do be…" at bounding box center [580, 521] width 438 height 98
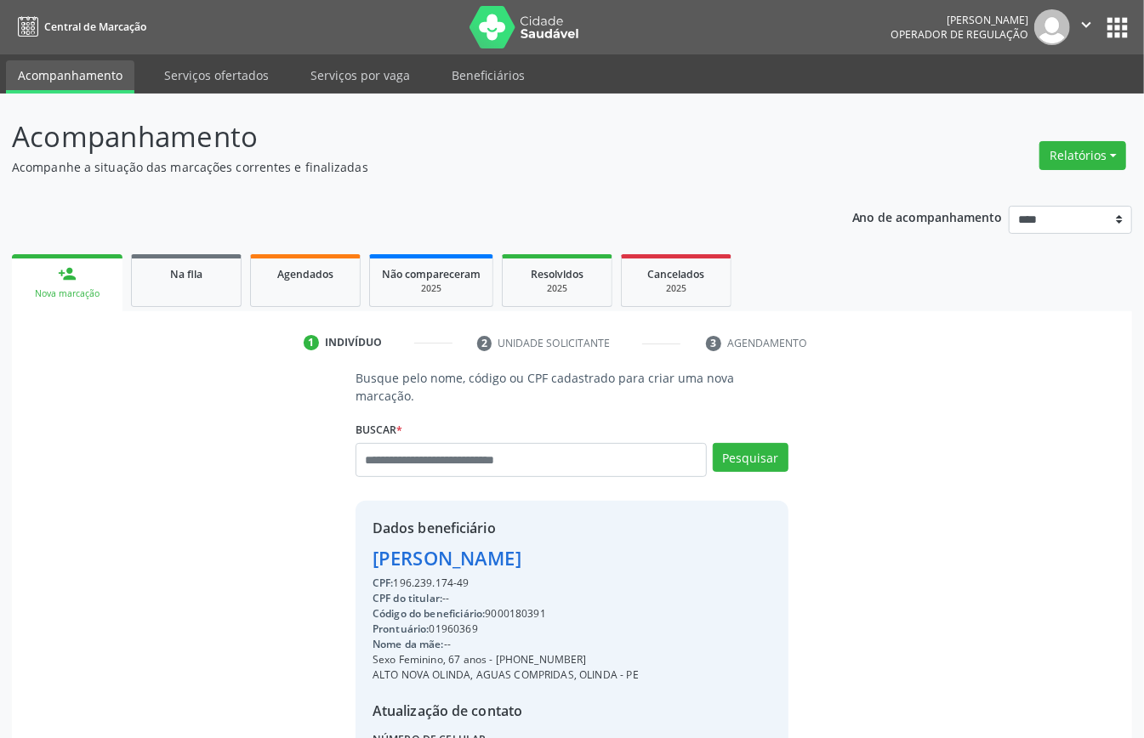
scroll to position [179, 0]
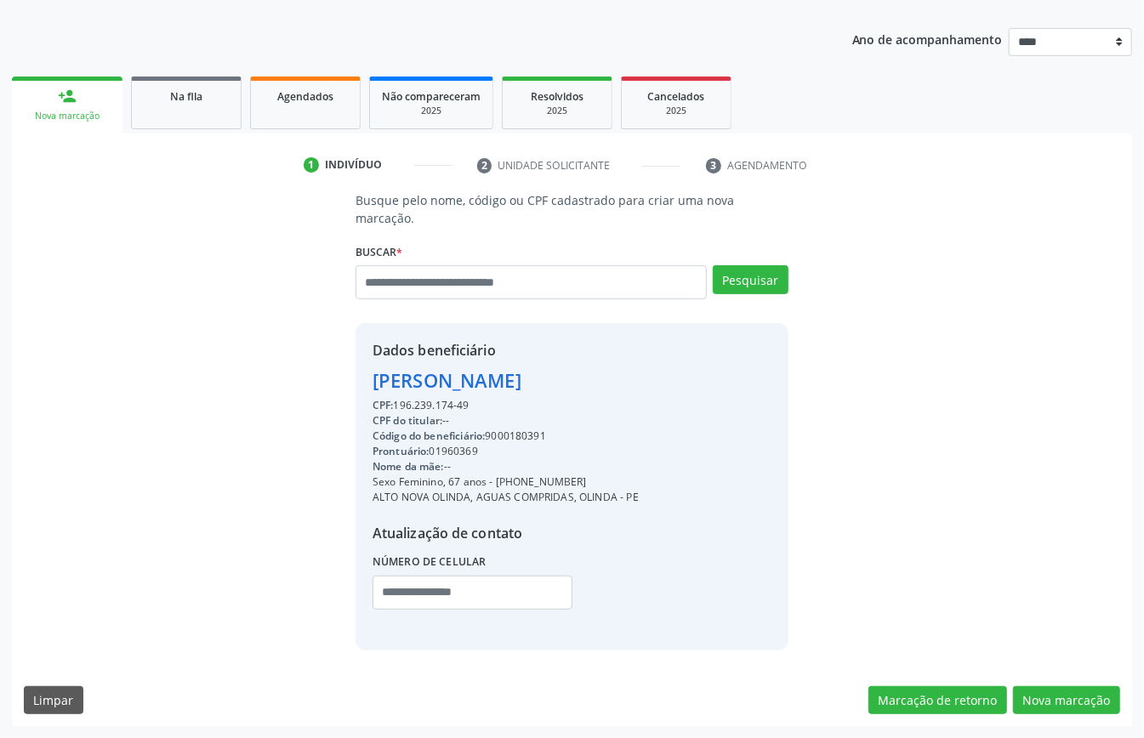
click at [518, 435] on div "Código do beneficiário: 9000180391" at bounding box center [505, 436] width 266 height 15
copy div "9000180391"
click at [315, 93] on span "Agendados" at bounding box center [305, 96] width 56 height 14
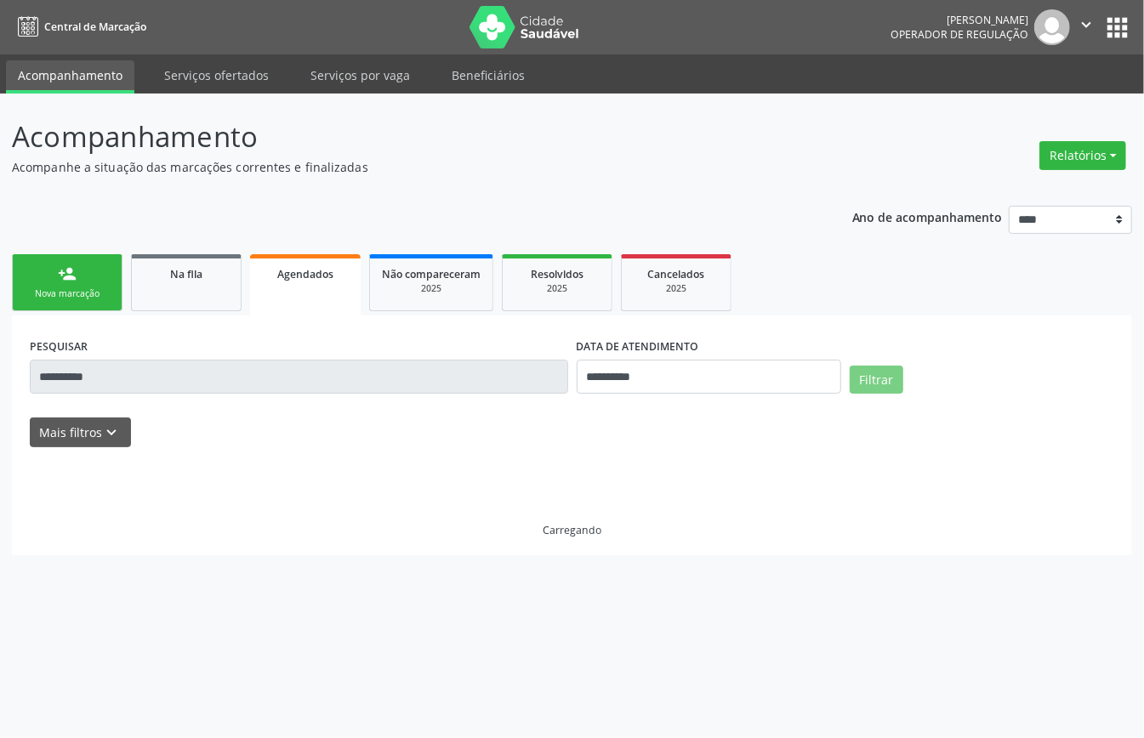
scroll to position [0, 0]
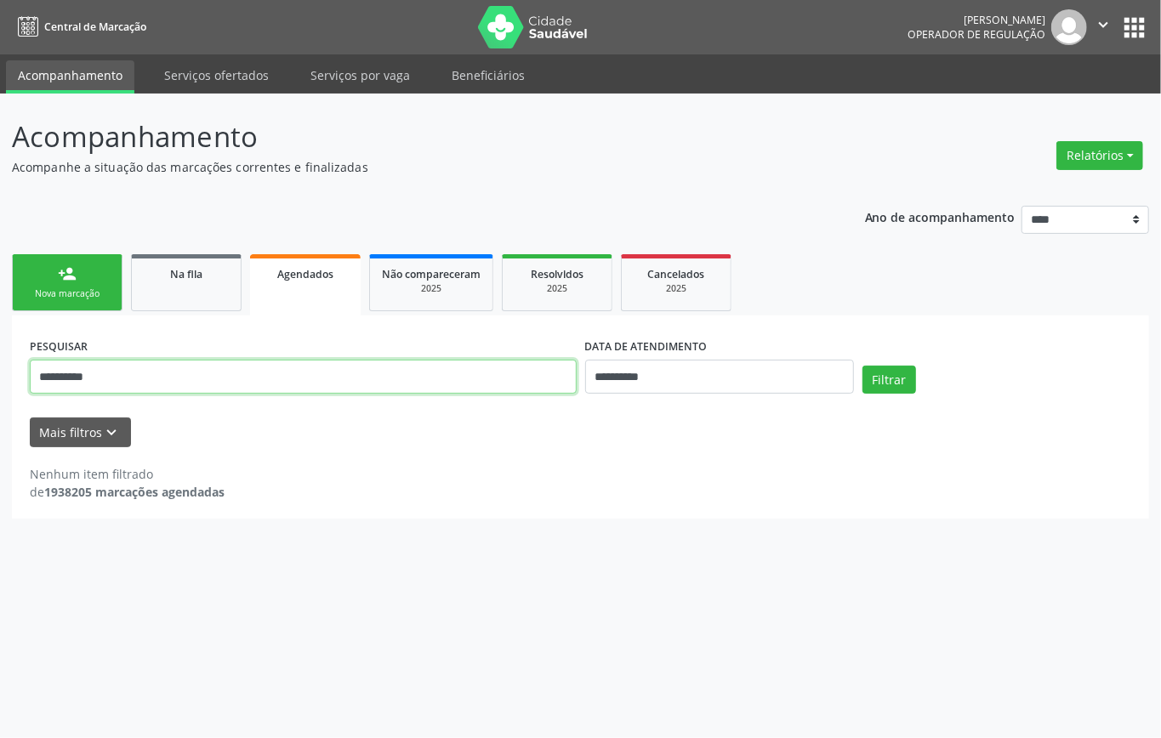
click at [480, 374] on input "**********" at bounding box center [303, 377] width 547 height 34
paste input "text"
type input "**********"
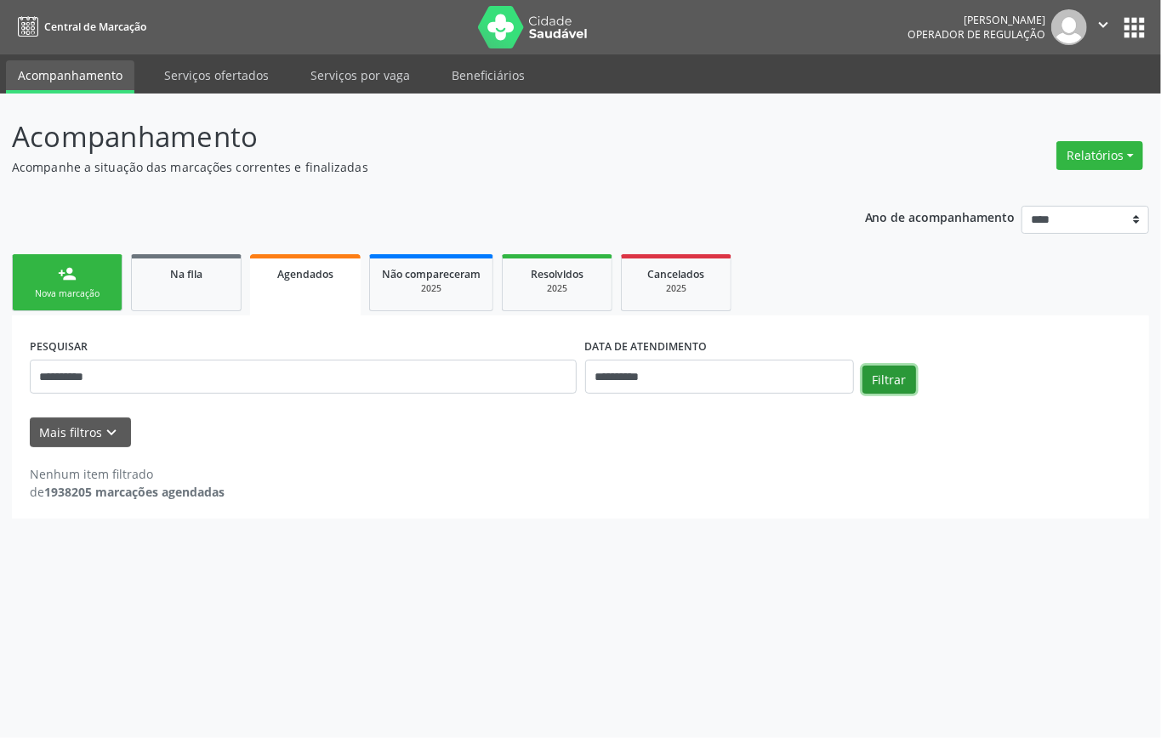
click at [889, 379] on button "Filtrar" at bounding box center [889, 380] width 54 height 29
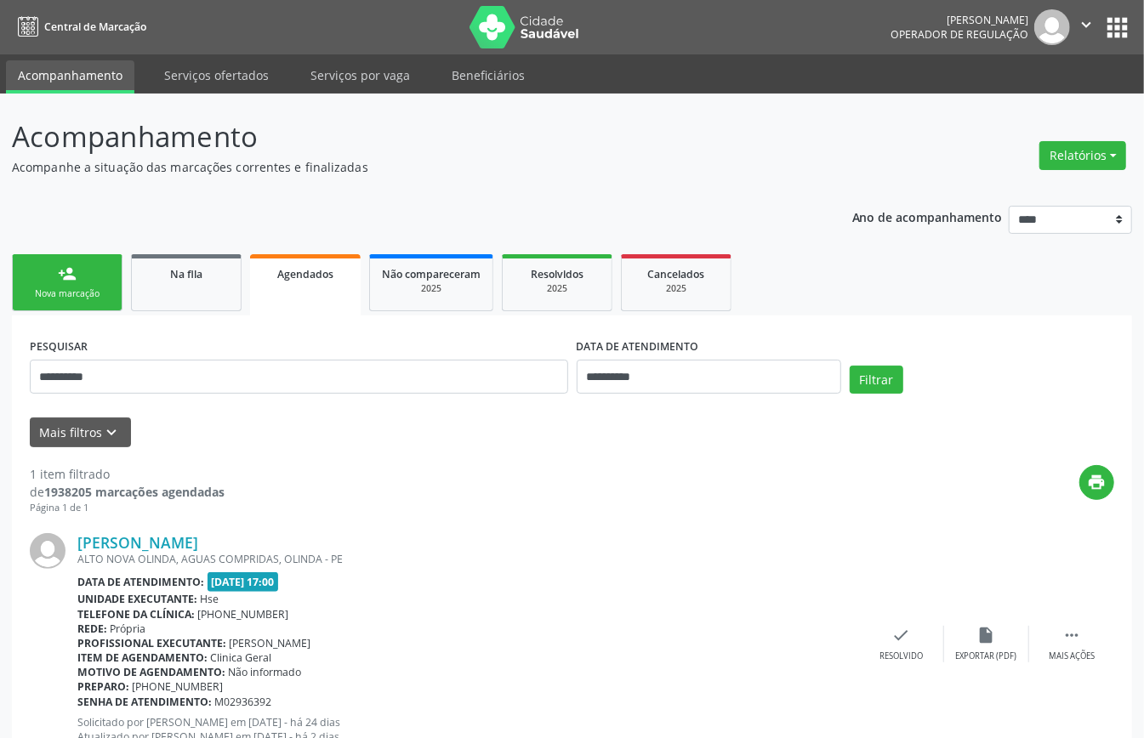
scroll to position [65, 0]
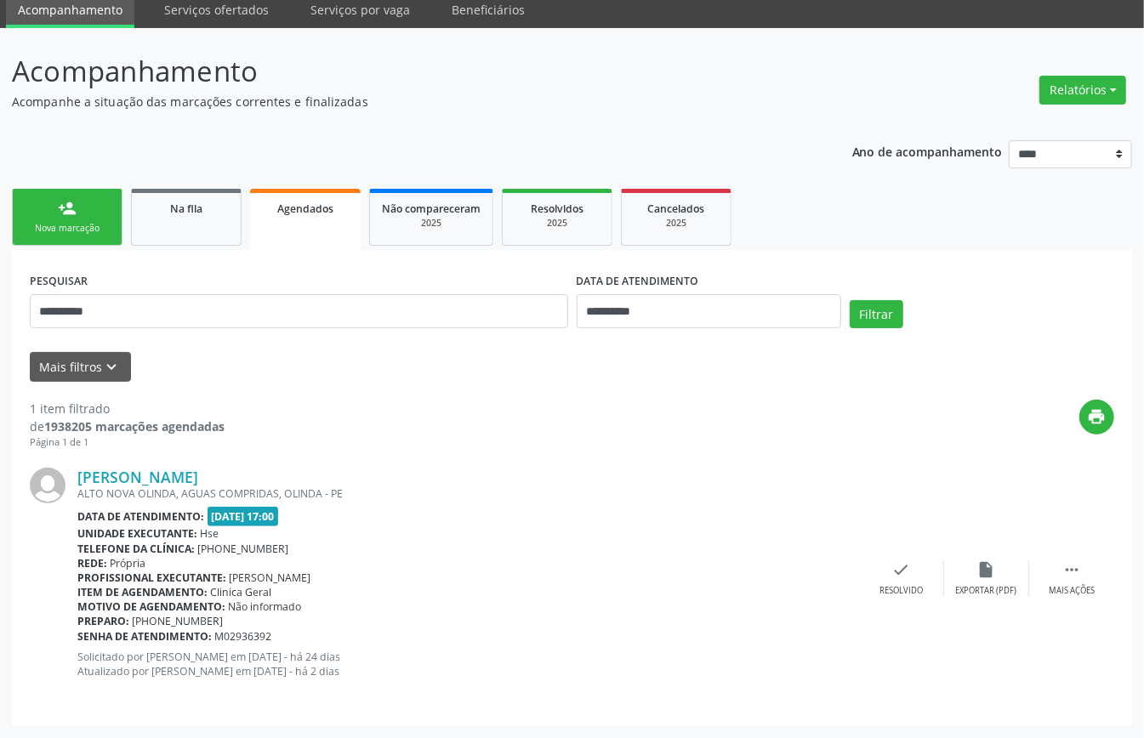
click at [80, 223] on div "Nova marcação" at bounding box center [67, 228] width 85 height 13
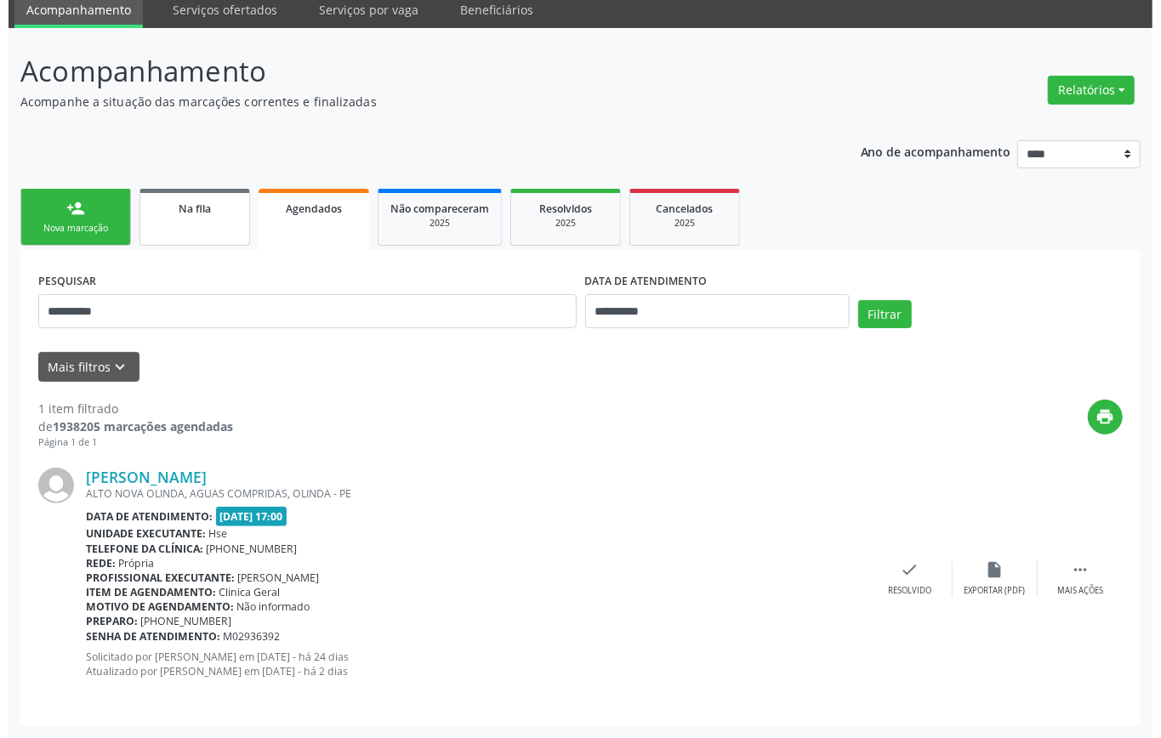
scroll to position [0, 0]
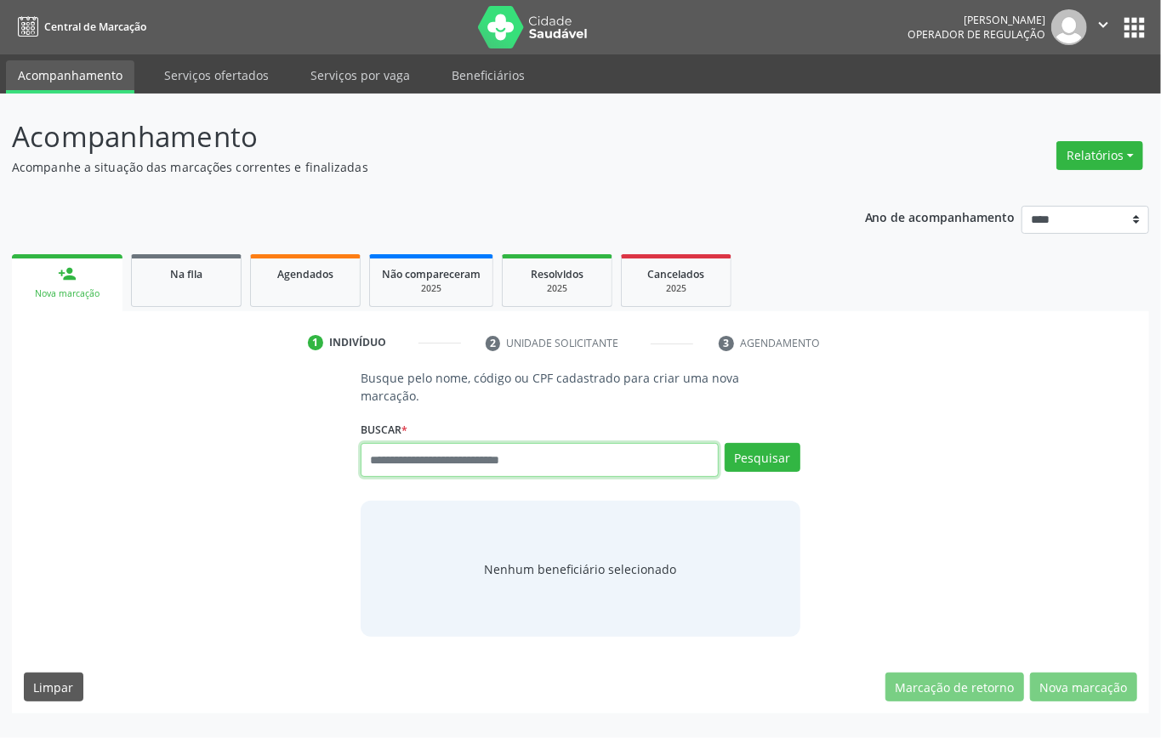
click at [464, 463] on input "text" at bounding box center [540, 460] width 358 height 34
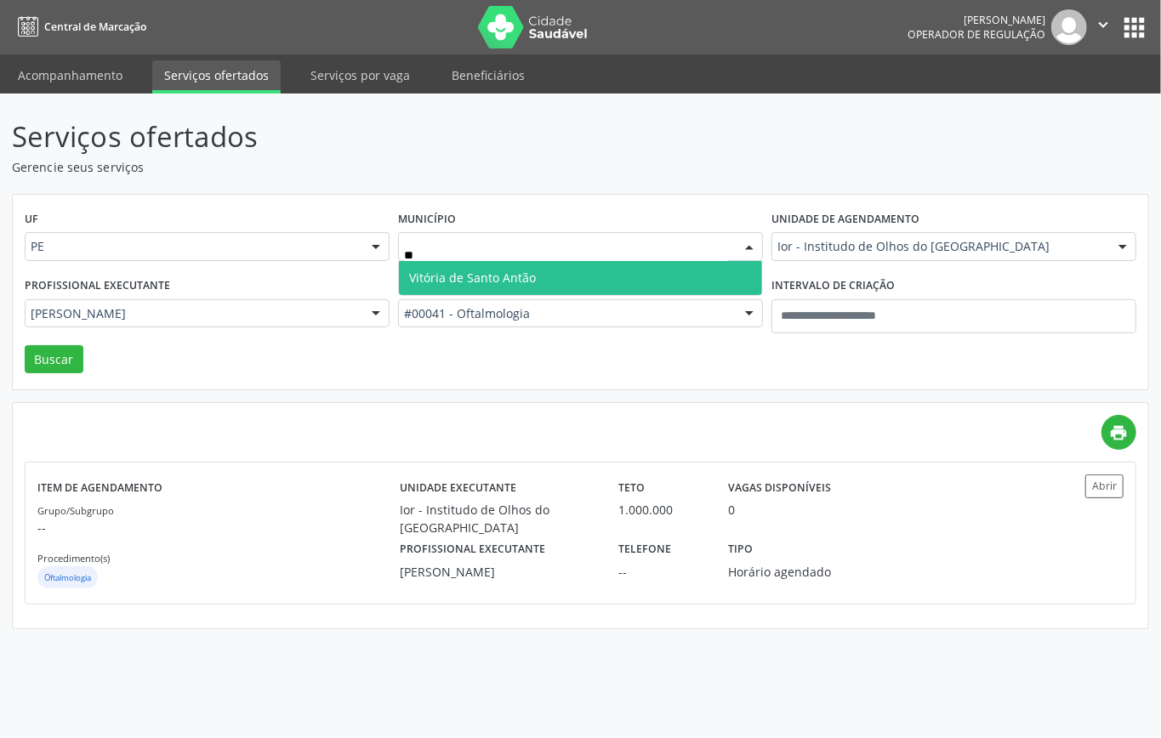
type input "***"
click at [461, 274] on span "Vitória de Santo Antão" at bounding box center [472, 278] width 127 height 16
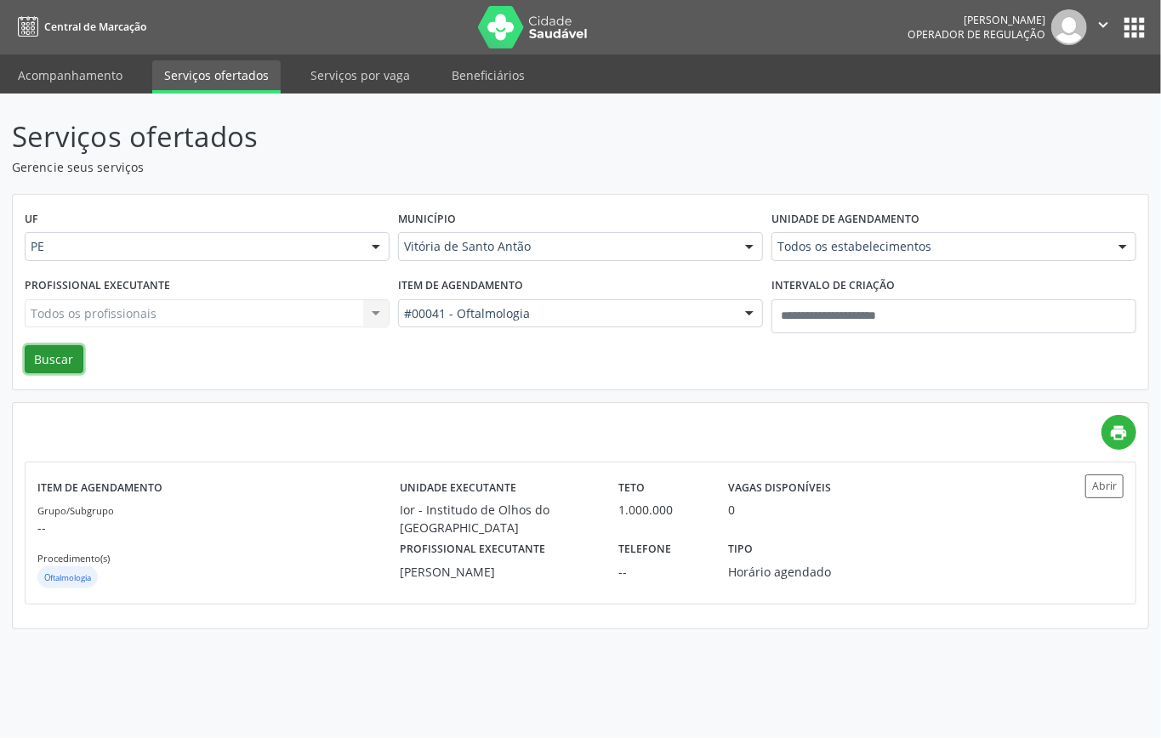
drag, startPoint x: 43, startPoint y: 365, endPoint x: 48, endPoint y: 376, distance: 12.6
click at [44, 367] on button "Buscar" at bounding box center [54, 359] width 59 height 29
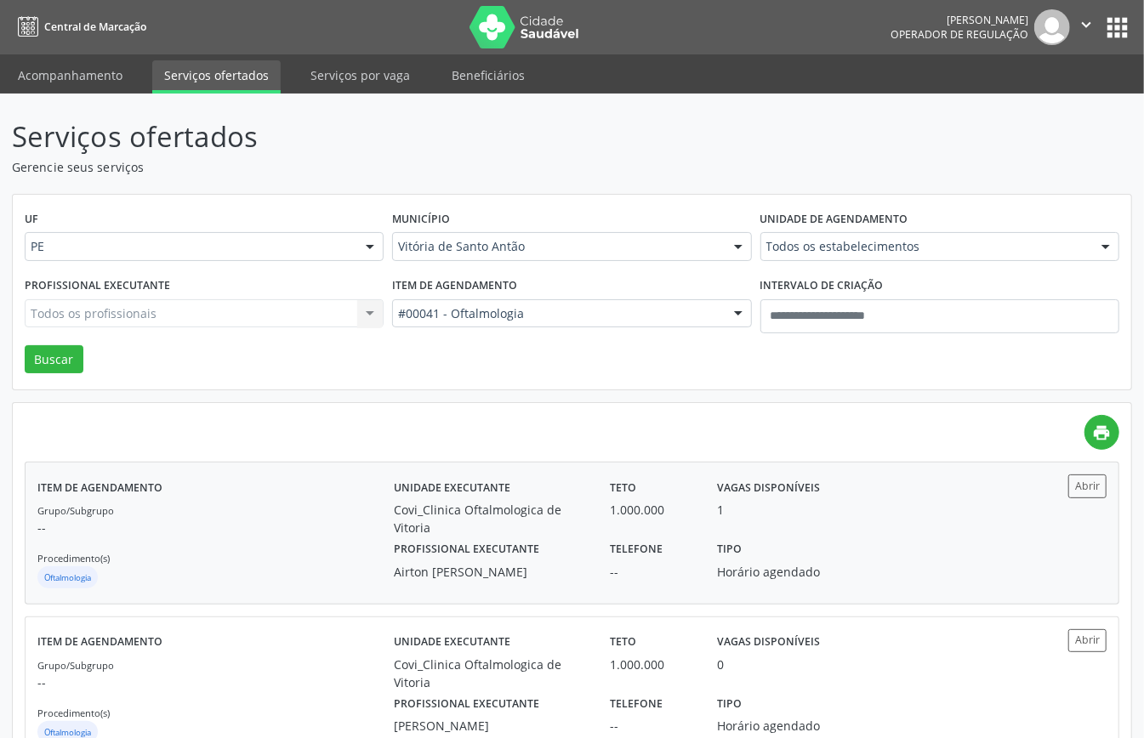
scroll to position [73, 0]
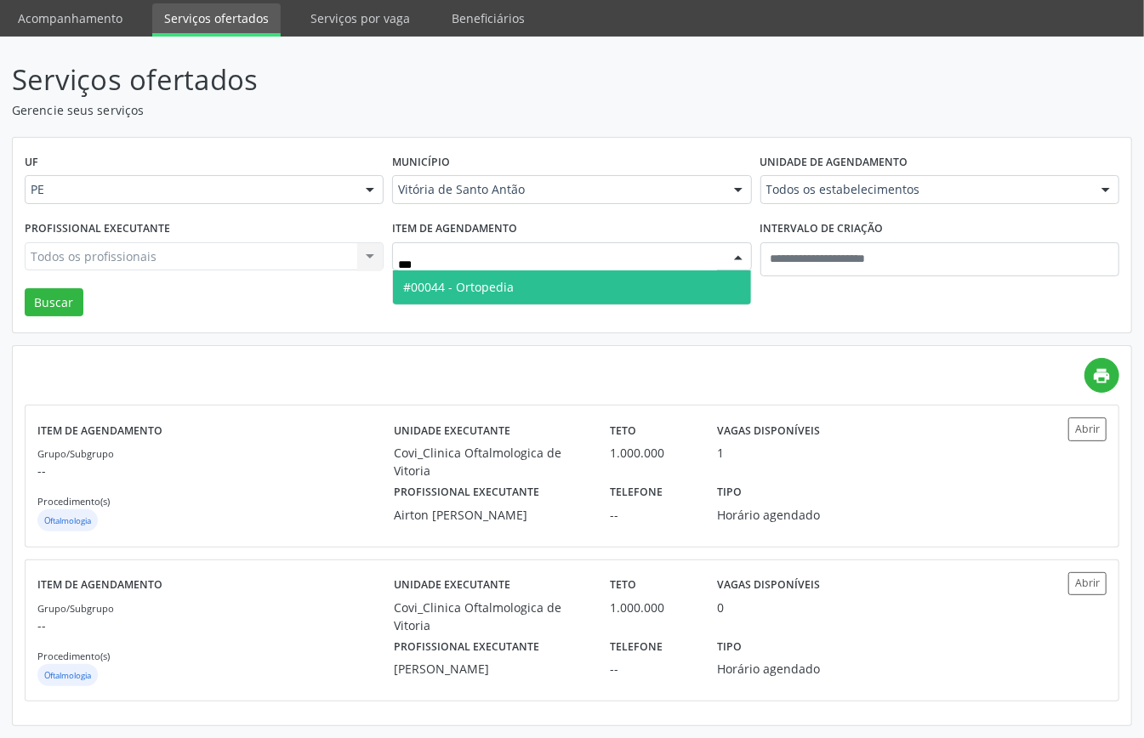
click at [511, 279] on span "#00044 - Ortopedia" at bounding box center [458, 287] width 111 height 16
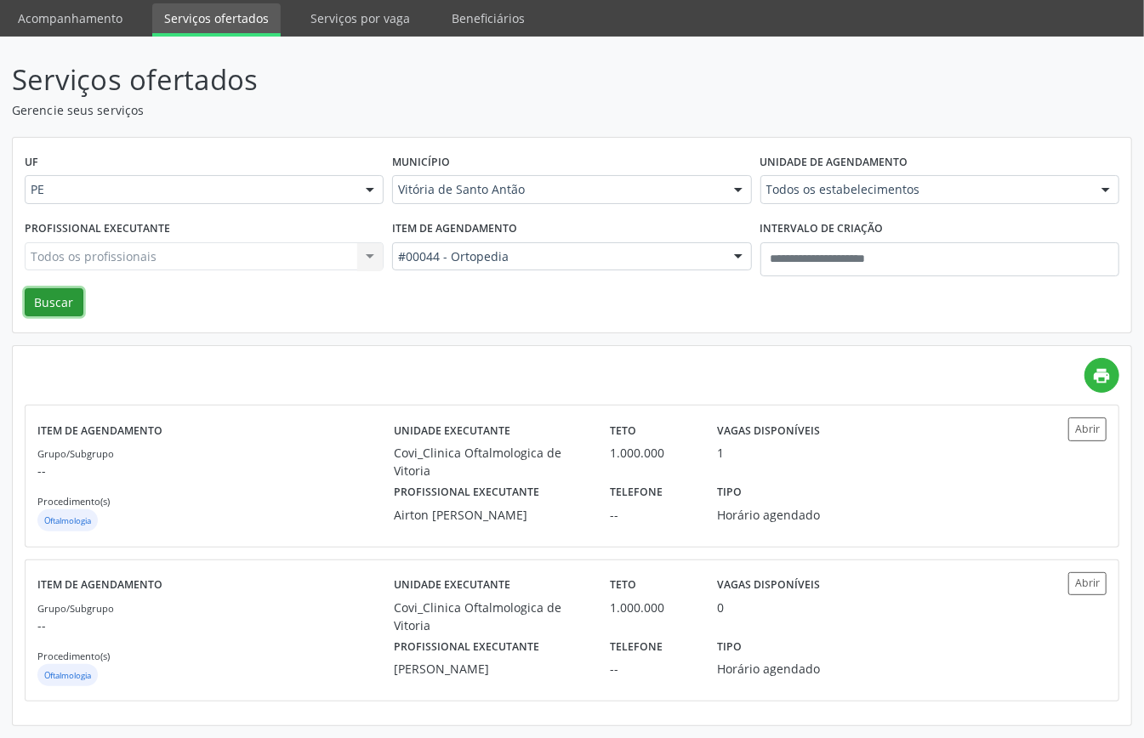
drag, startPoint x: 68, startPoint y: 283, endPoint x: 76, endPoint y: 300, distance: 18.6
click at [72, 289] on button "Buscar" at bounding box center [54, 302] width 59 height 29
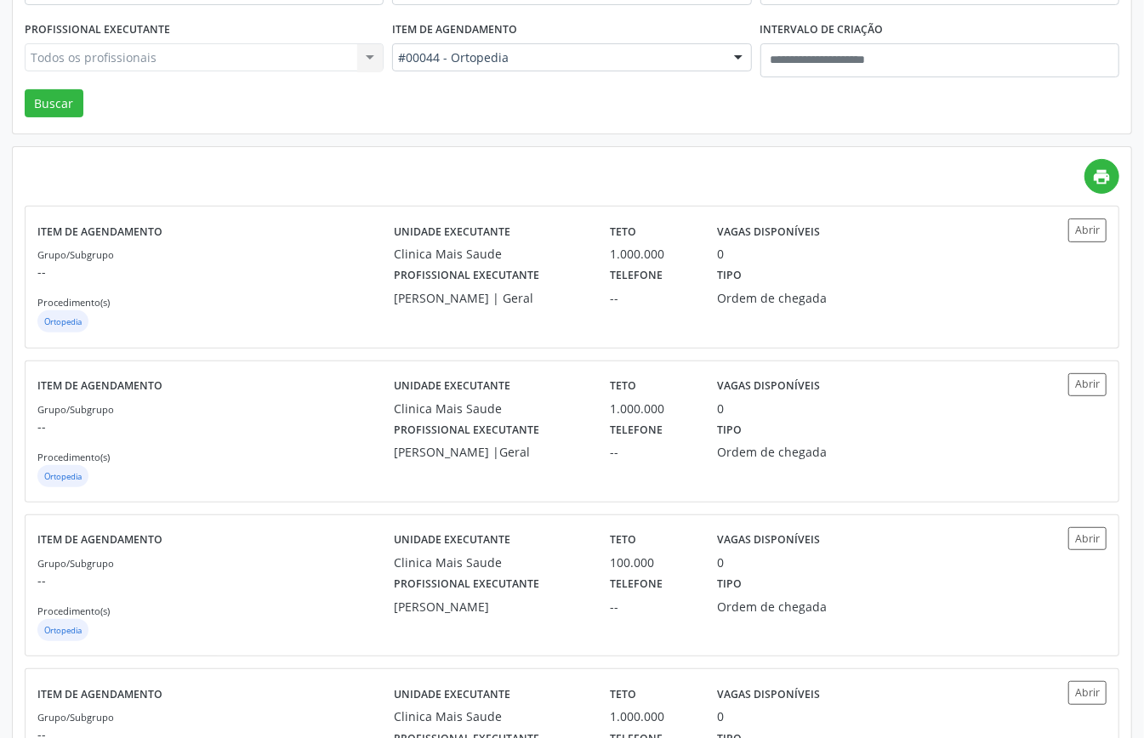
scroll to position [29, 0]
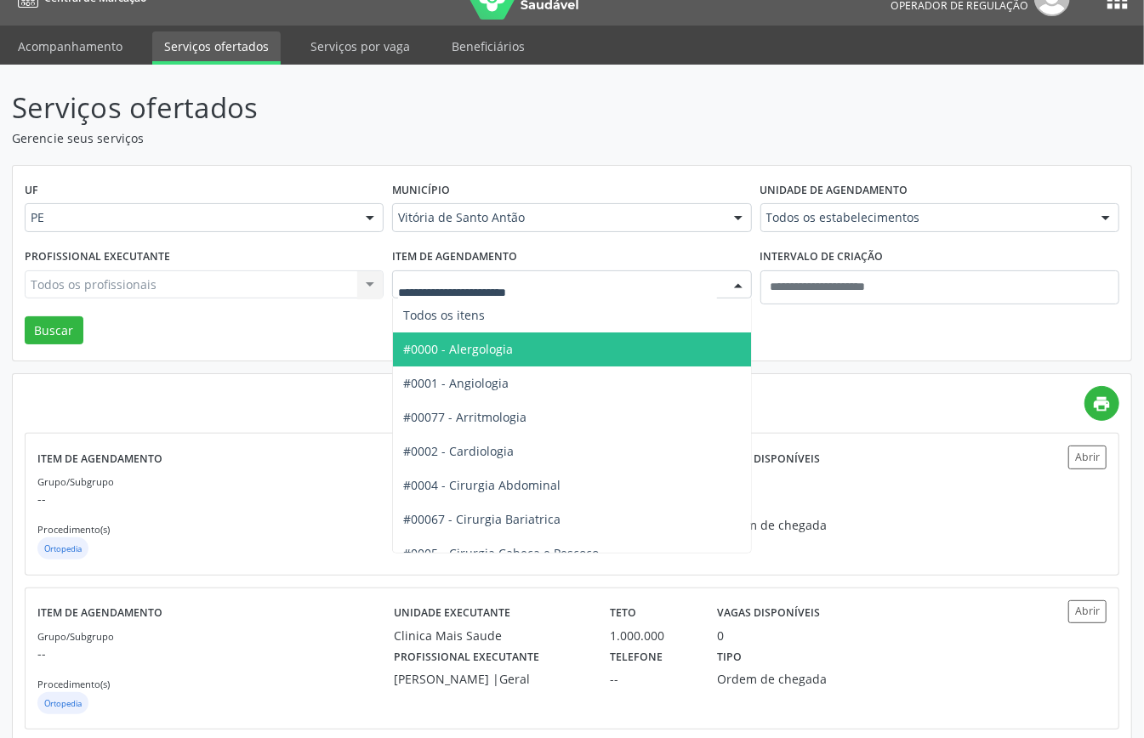
click at [304, 337] on div "UF PE PE Nenhum resultado encontrado para: " " Não há nenhuma opção para ser ex…" at bounding box center [572, 264] width 1118 height 196
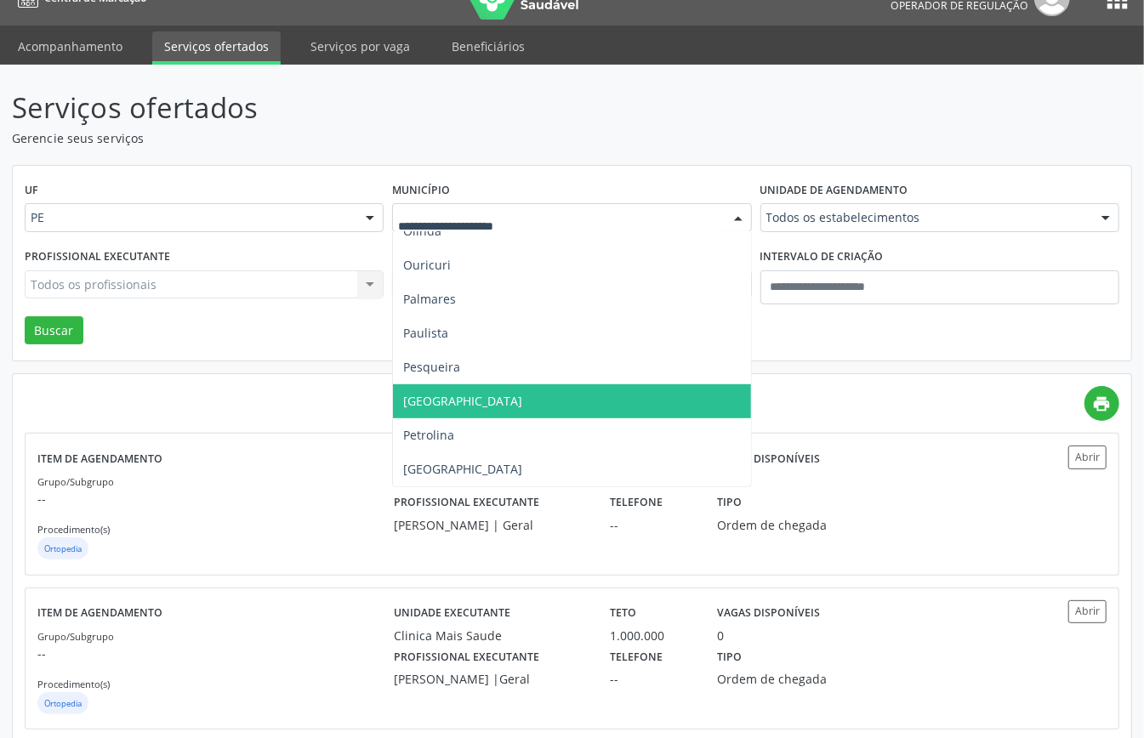
scroll to position [222, 0]
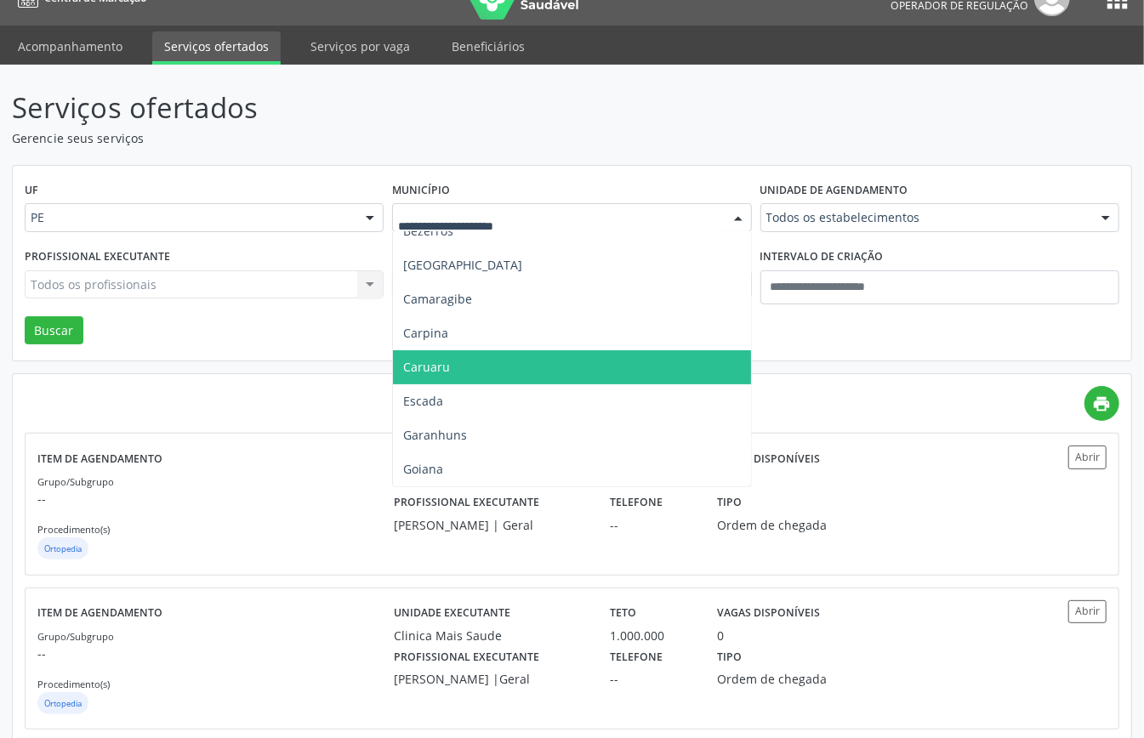
click at [432, 361] on span "Caruaru" at bounding box center [426, 367] width 47 height 16
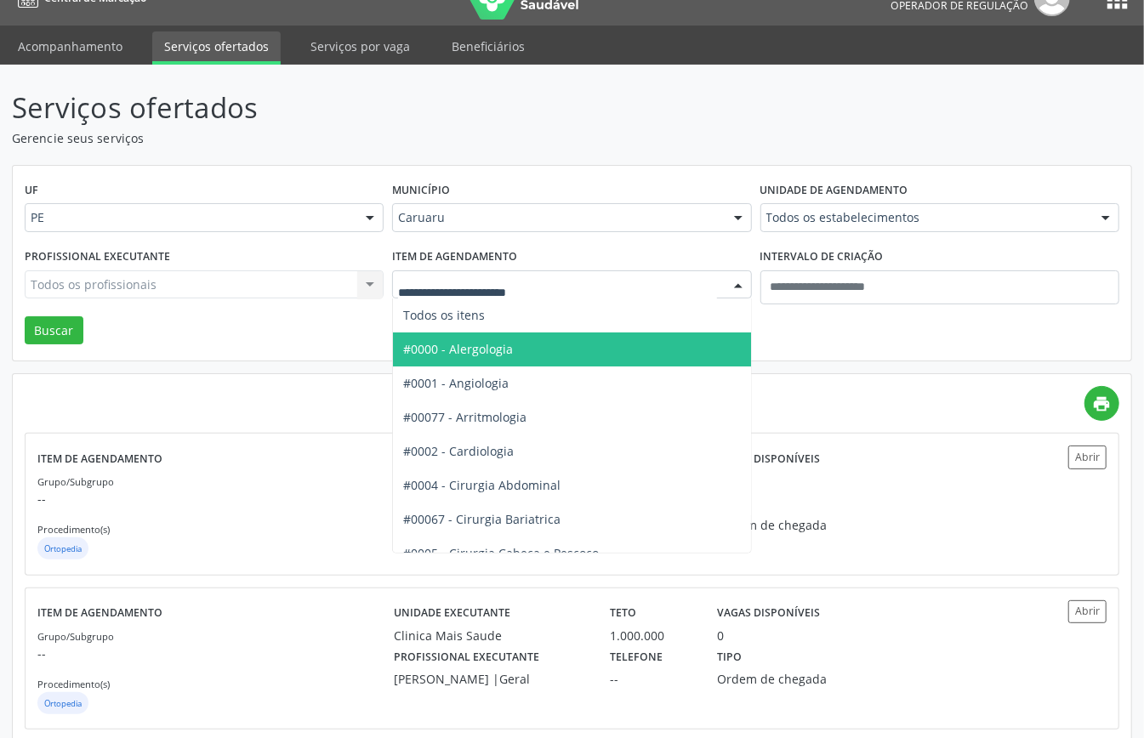
drag, startPoint x: 549, startPoint y: 290, endPoint x: 510, endPoint y: 320, distance: 49.1
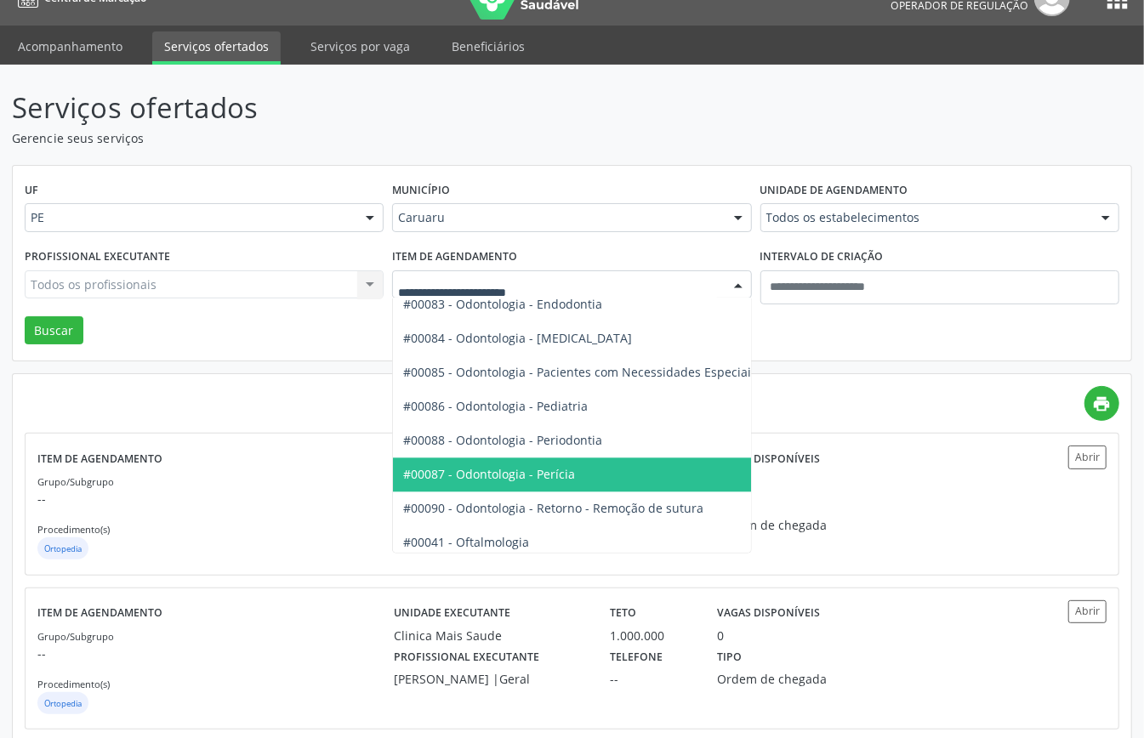
scroll to position [2267, 0]
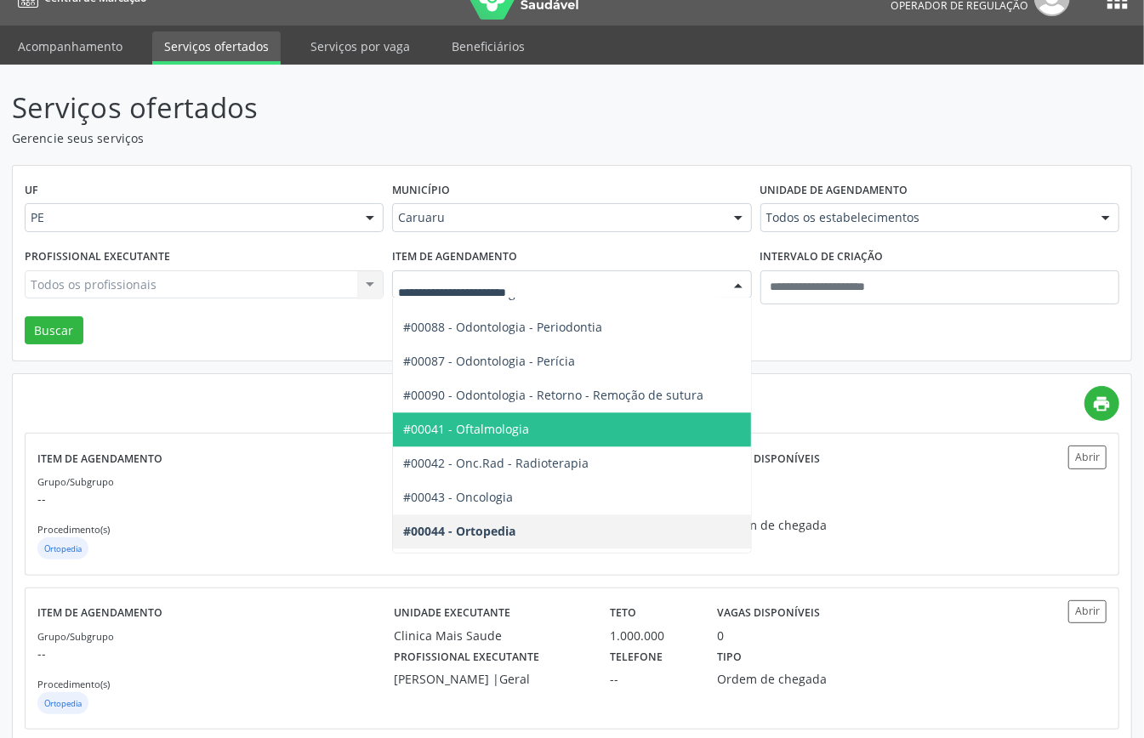
click at [512, 417] on span "#00041 - Oftalmologia" at bounding box center [628, 429] width 471 height 34
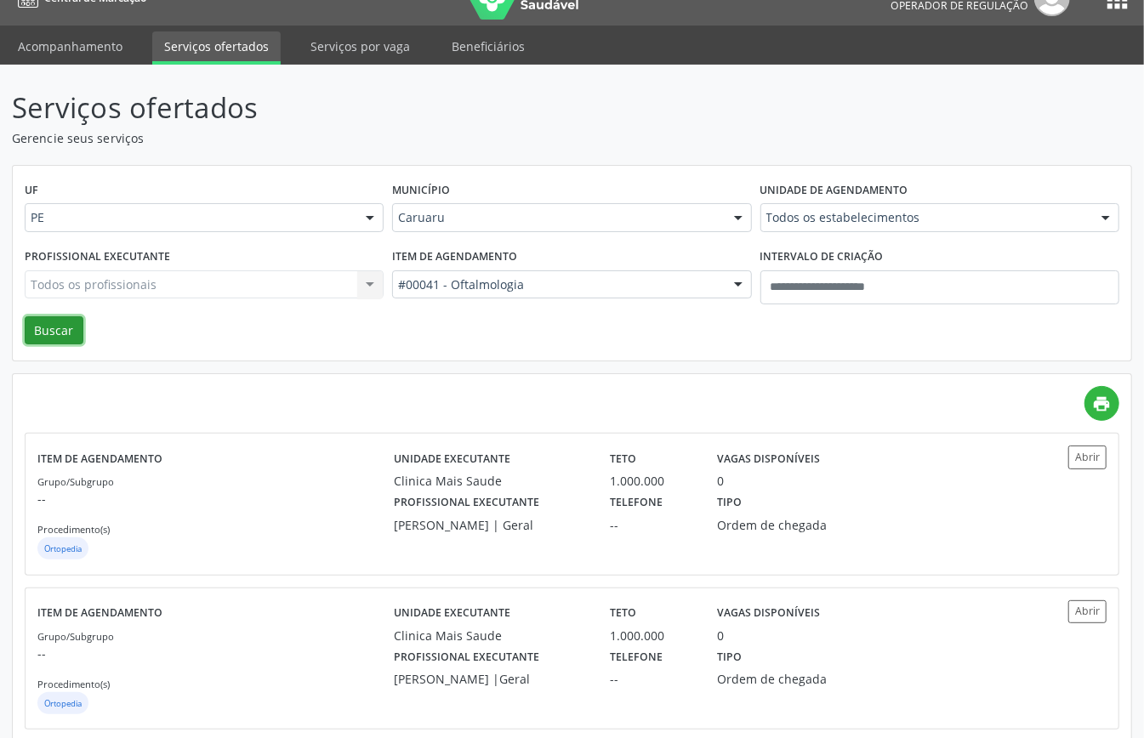
click at [65, 333] on button "Buscar" at bounding box center [54, 330] width 59 height 29
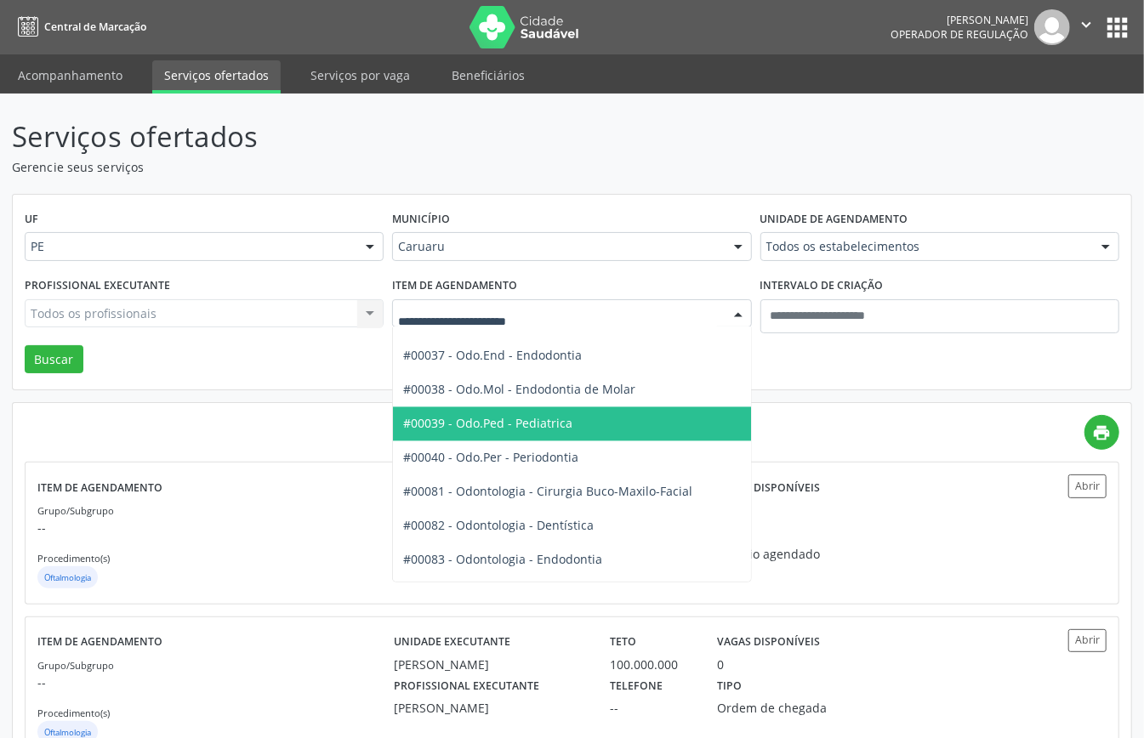
scroll to position [1814, 0]
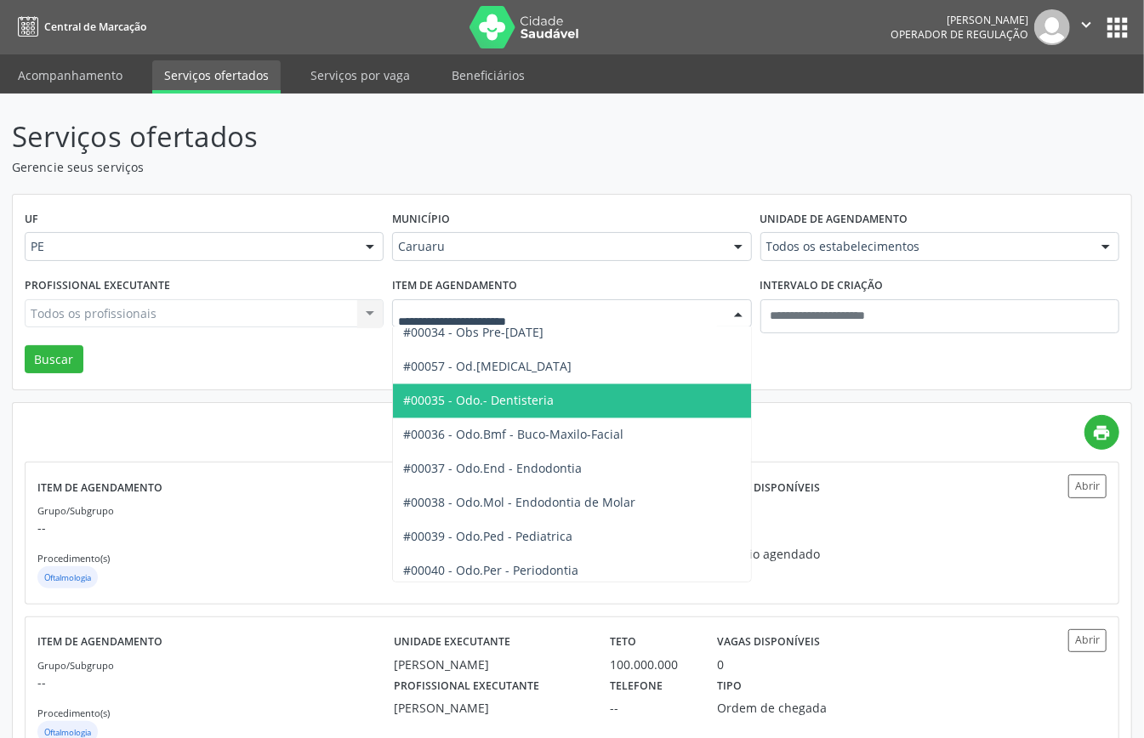
click at [508, 392] on span "#00035 - Odo.- Dentisteria" at bounding box center [628, 401] width 471 height 34
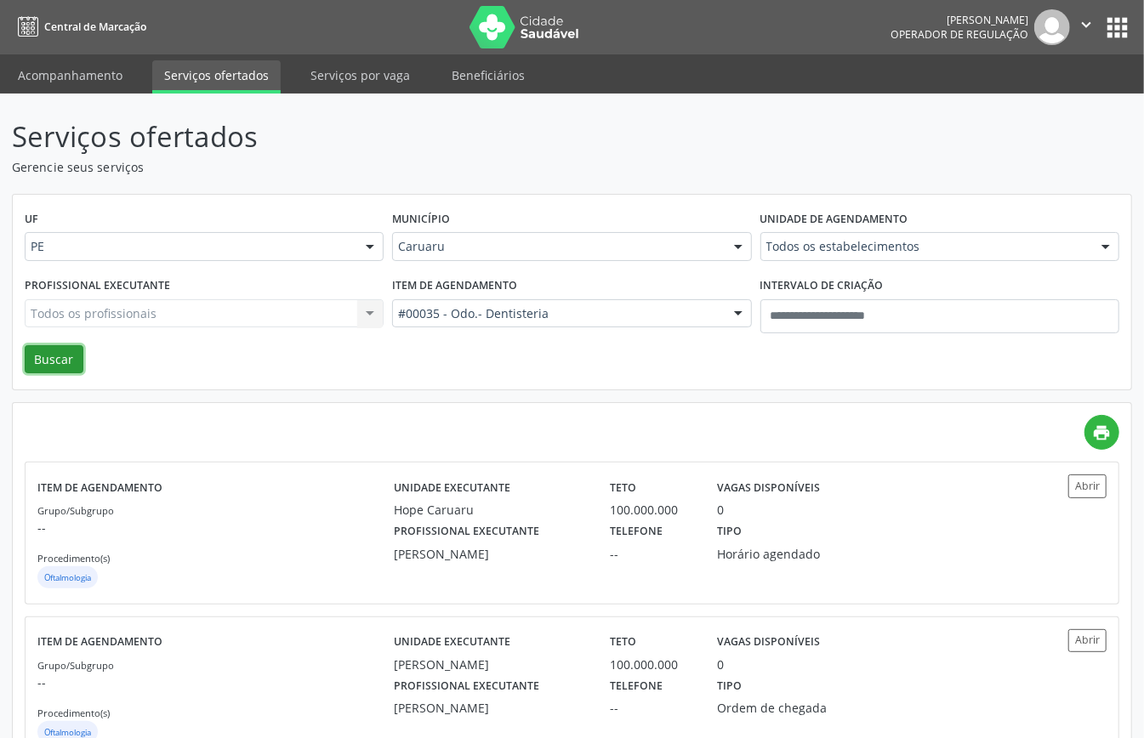
click at [73, 348] on button "Buscar" at bounding box center [54, 359] width 59 height 29
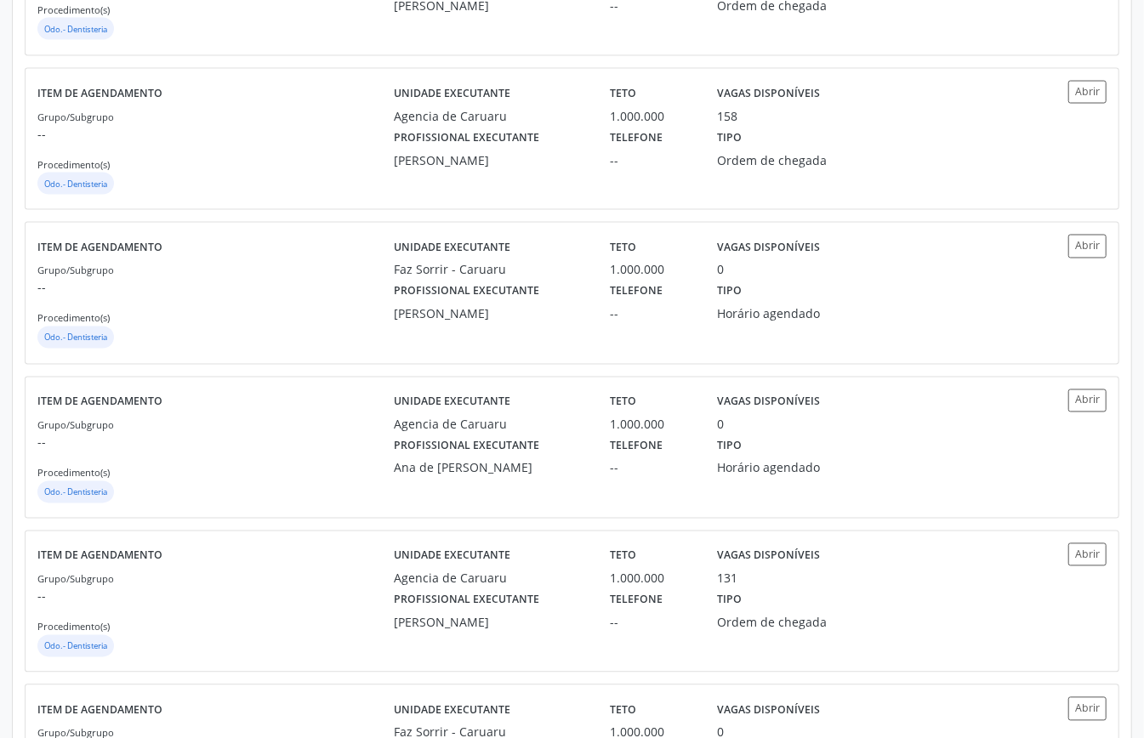
scroll to position [1587, 0]
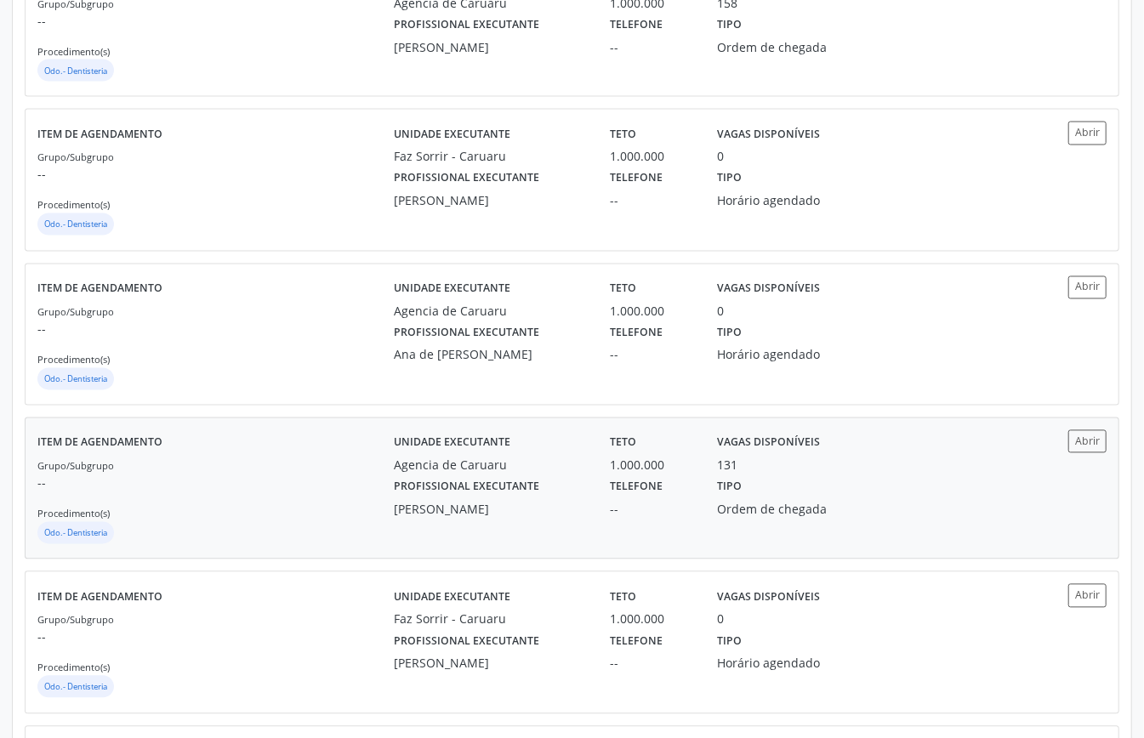
click at [392, 508] on div "Profissional executante [PERSON_NAME]" at bounding box center [490, 496] width 216 height 44
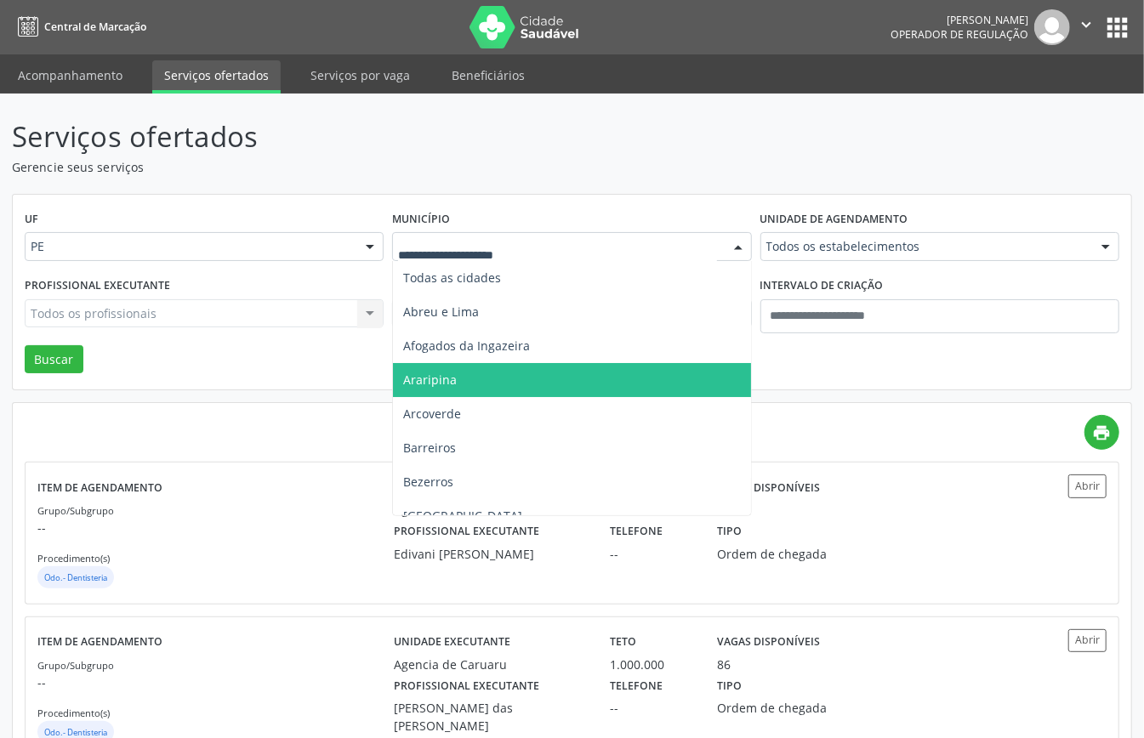
scroll to position [566, 0]
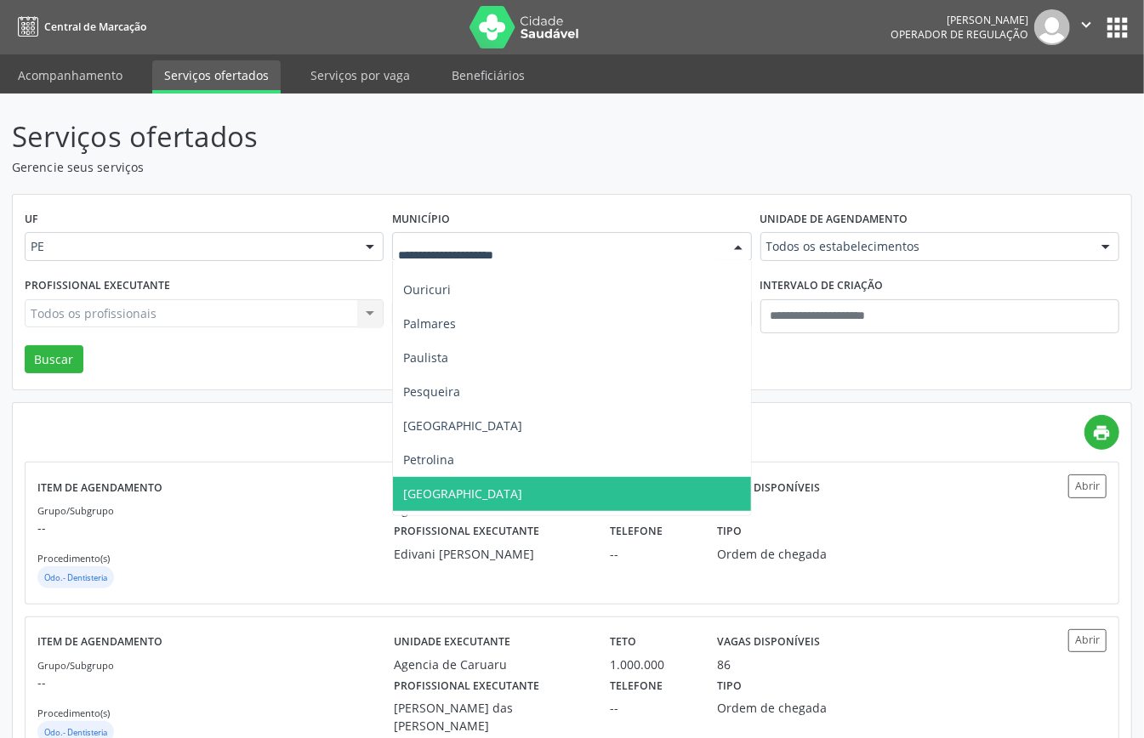
click at [456, 494] on span "[GEOGRAPHIC_DATA]" at bounding box center [571, 494] width 357 height 34
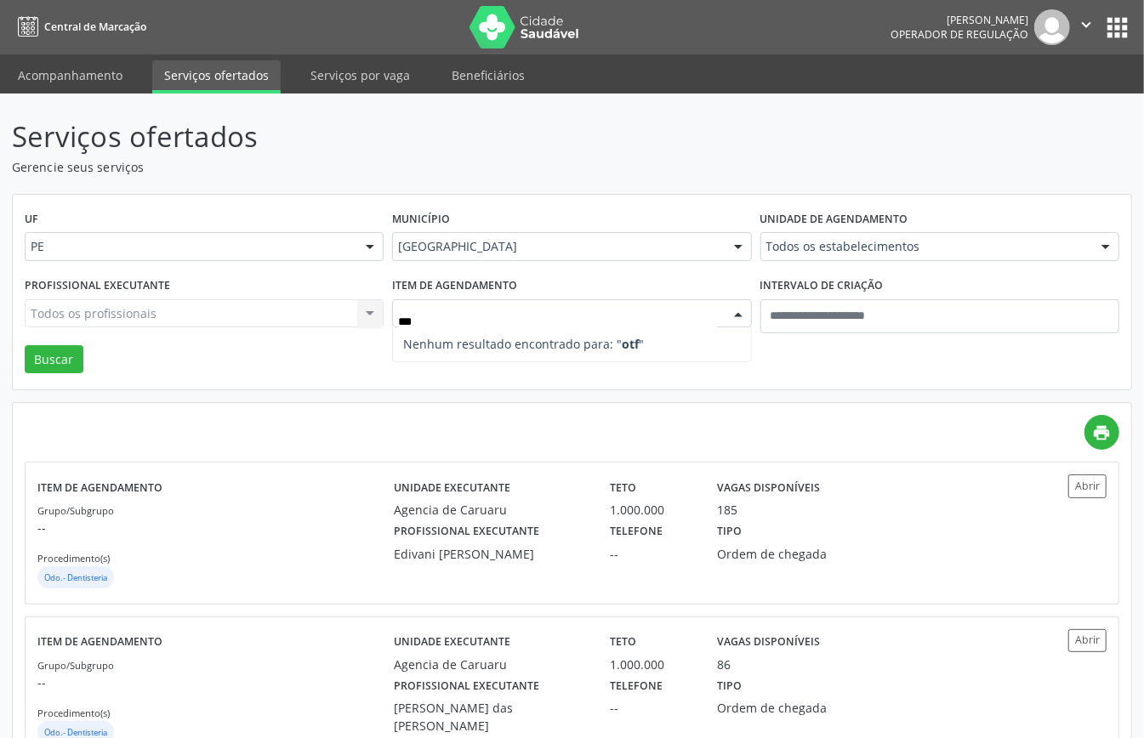
scroll to position [0, 0]
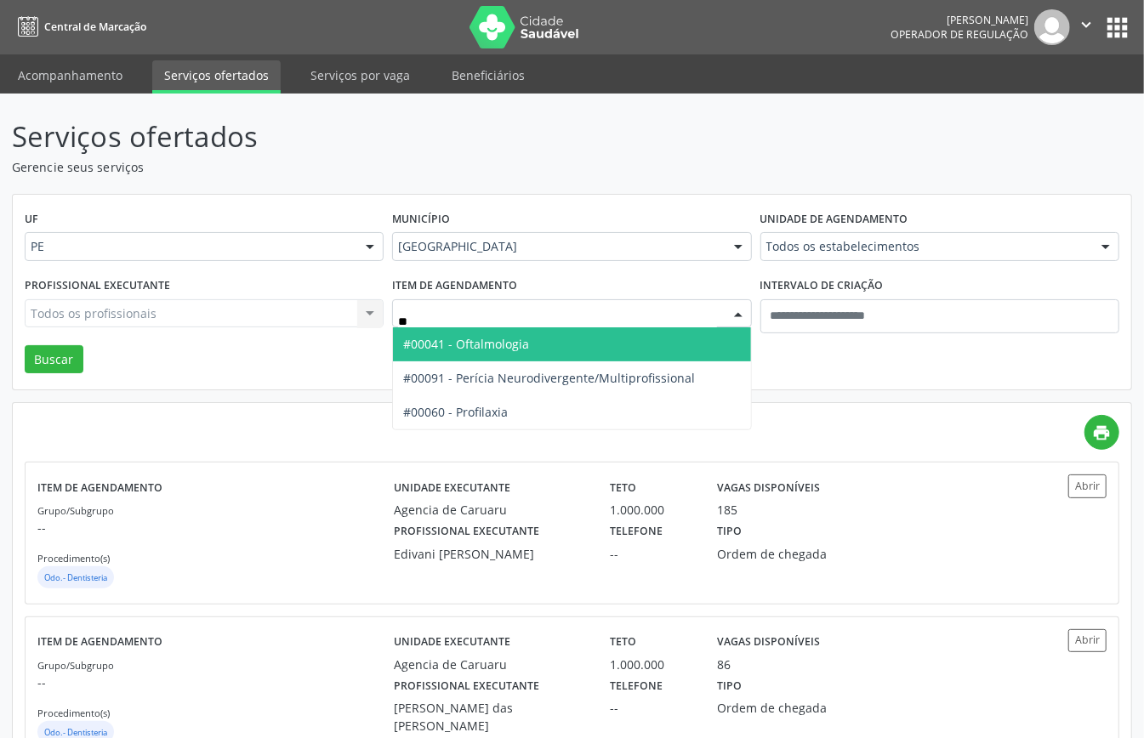
type input "***"
click at [705, 350] on span "#00041 - Oftalmologia" at bounding box center [571, 344] width 357 height 34
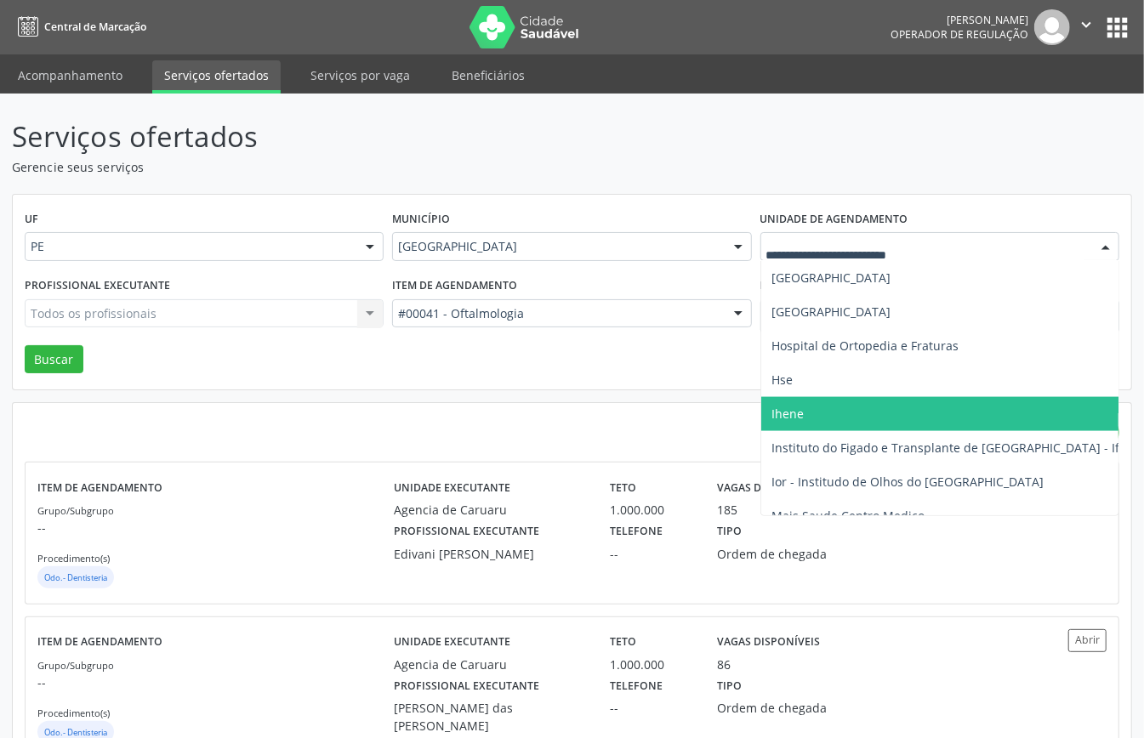
scroll to position [1587, 0]
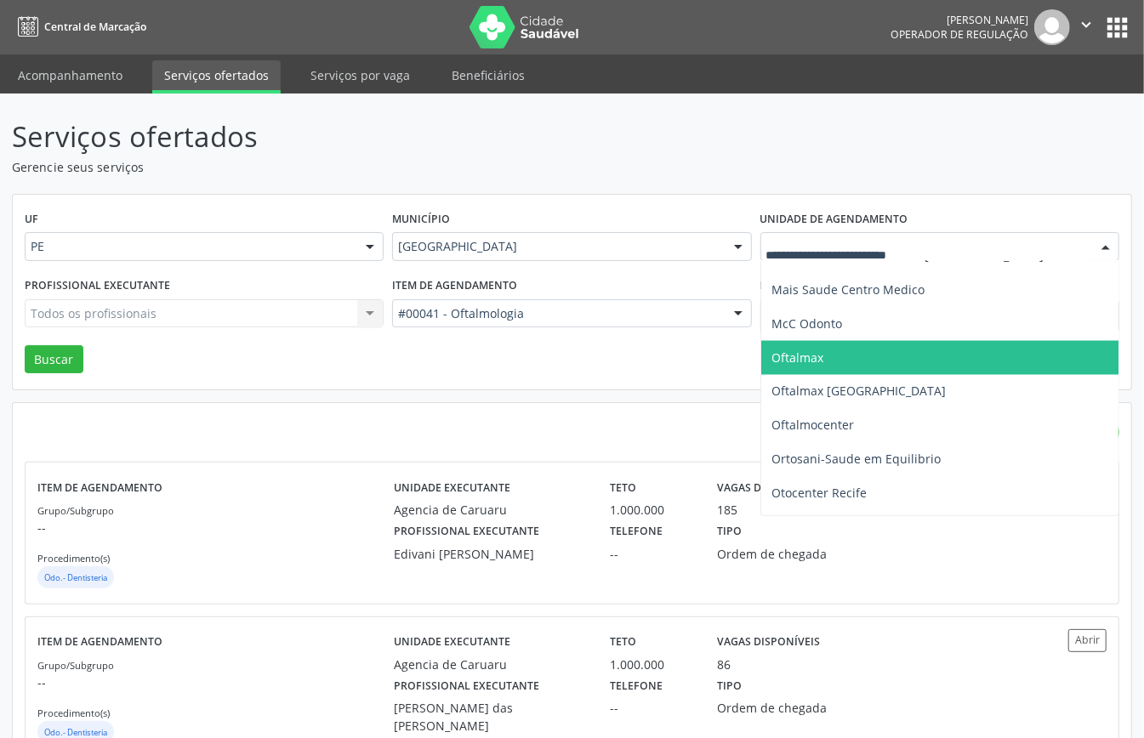
click at [810, 364] on span "Oftalmax" at bounding box center [797, 357] width 52 height 16
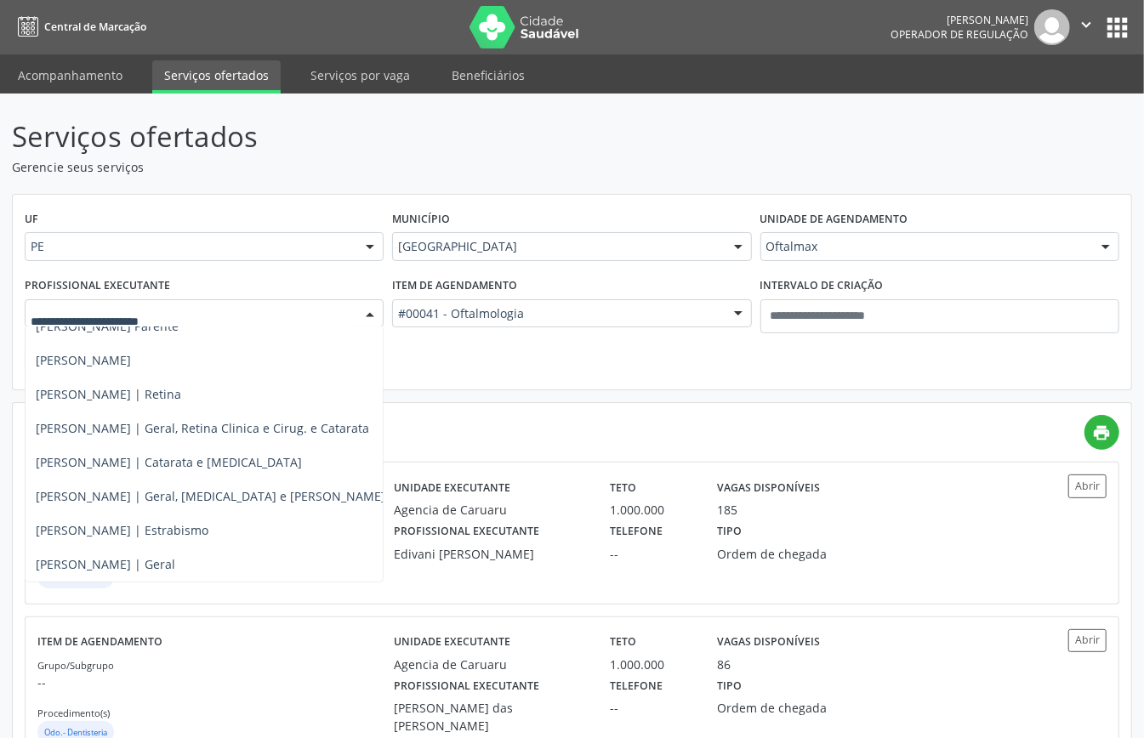
scroll to position [590, 0]
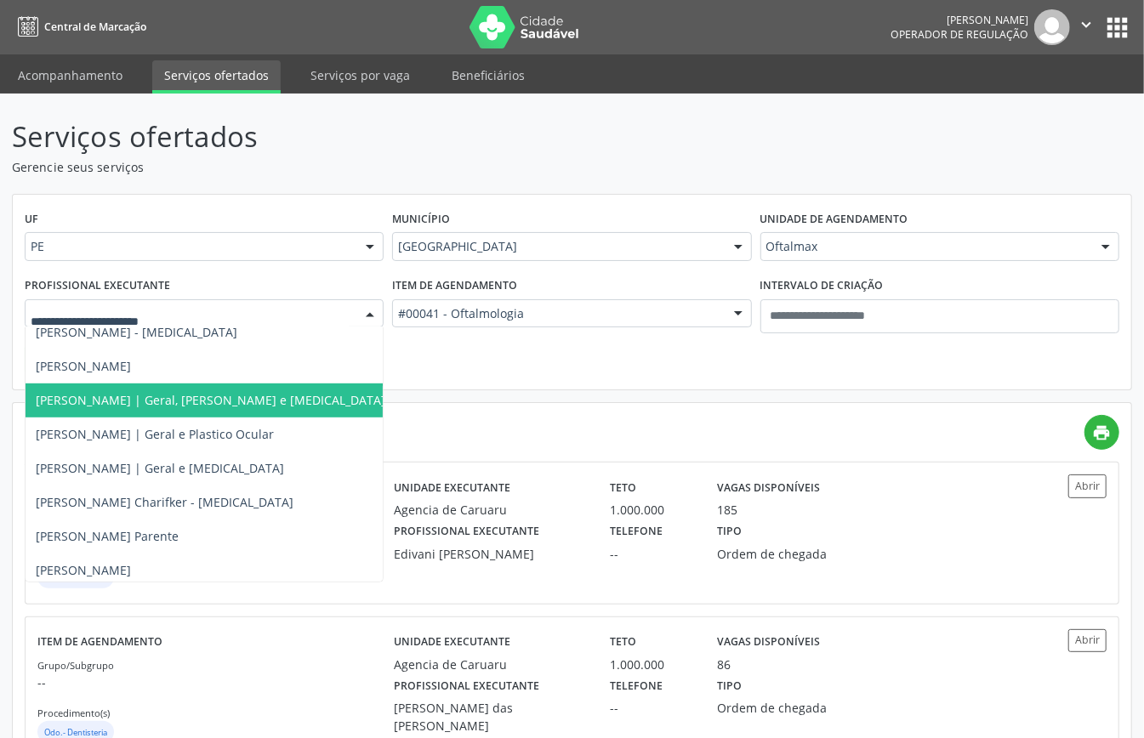
click at [173, 401] on span "[PERSON_NAME] | Geral, [PERSON_NAME] e [MEDICAL_DATA]" at bounding box center [210, 400] width 349 height 16
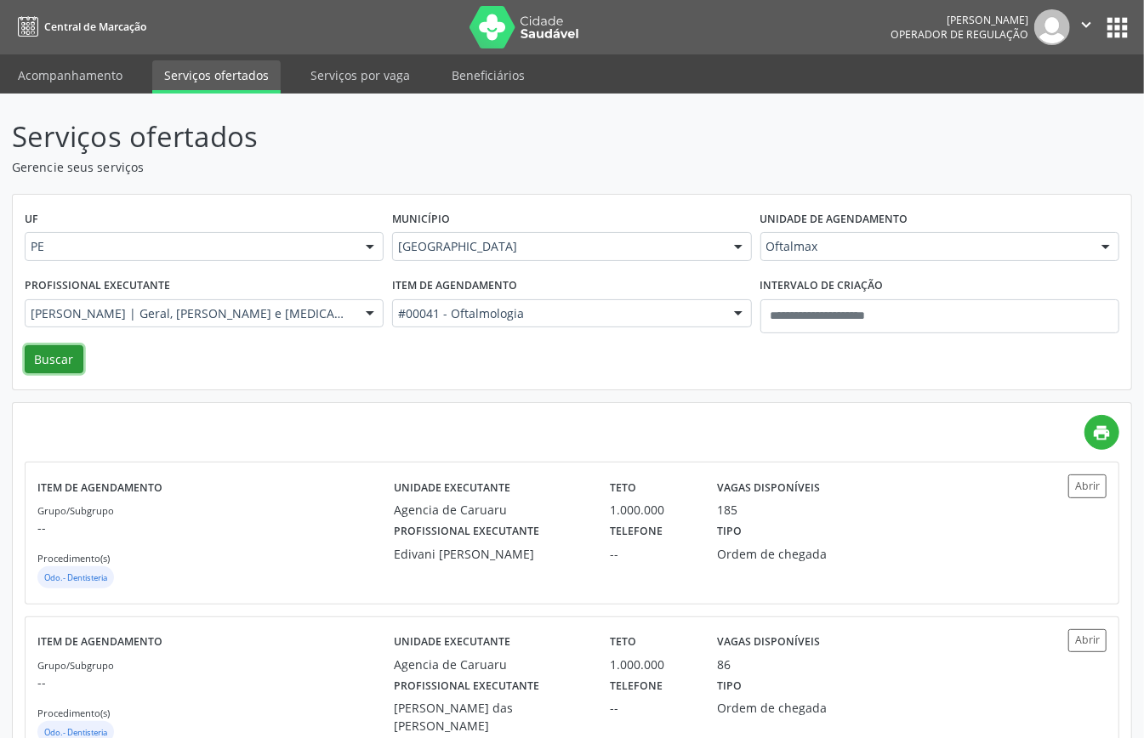
click at [51, 361] on button "Buscar" at bounding box center [54, 359] width 59 height 29
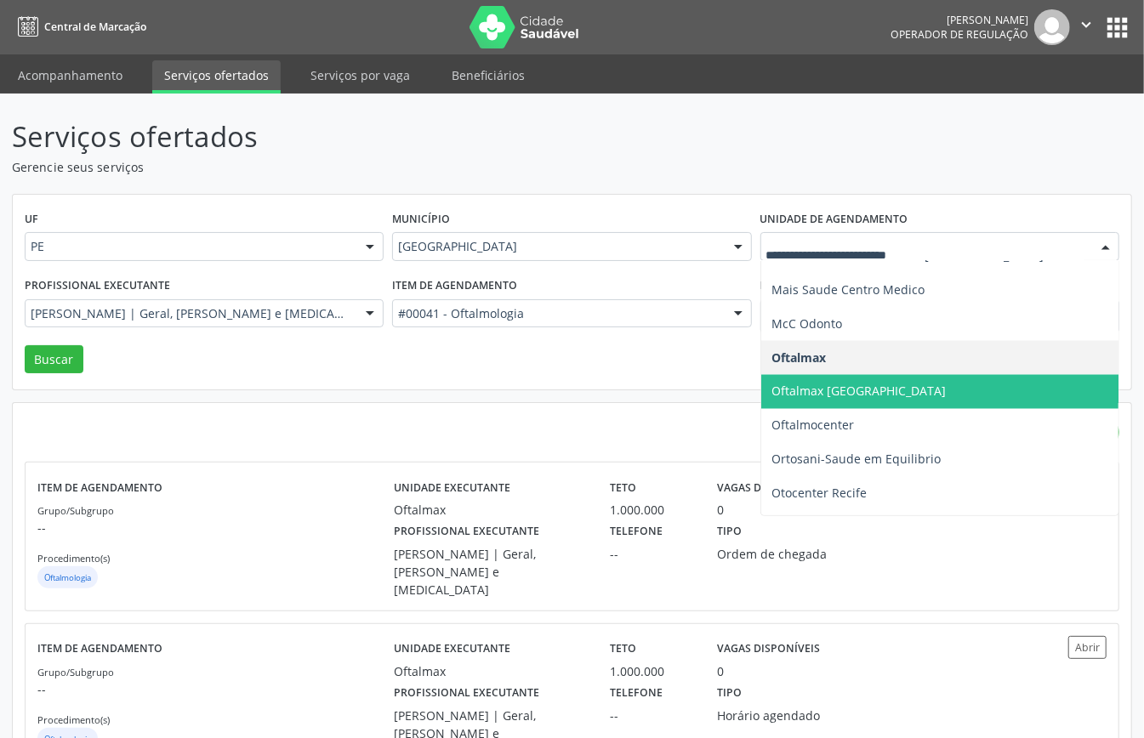
click at [845, 384] on span "Oftalmax [GEOGRAPHIC_DATA]" at bounding box center [858, 391] width 174 height 16
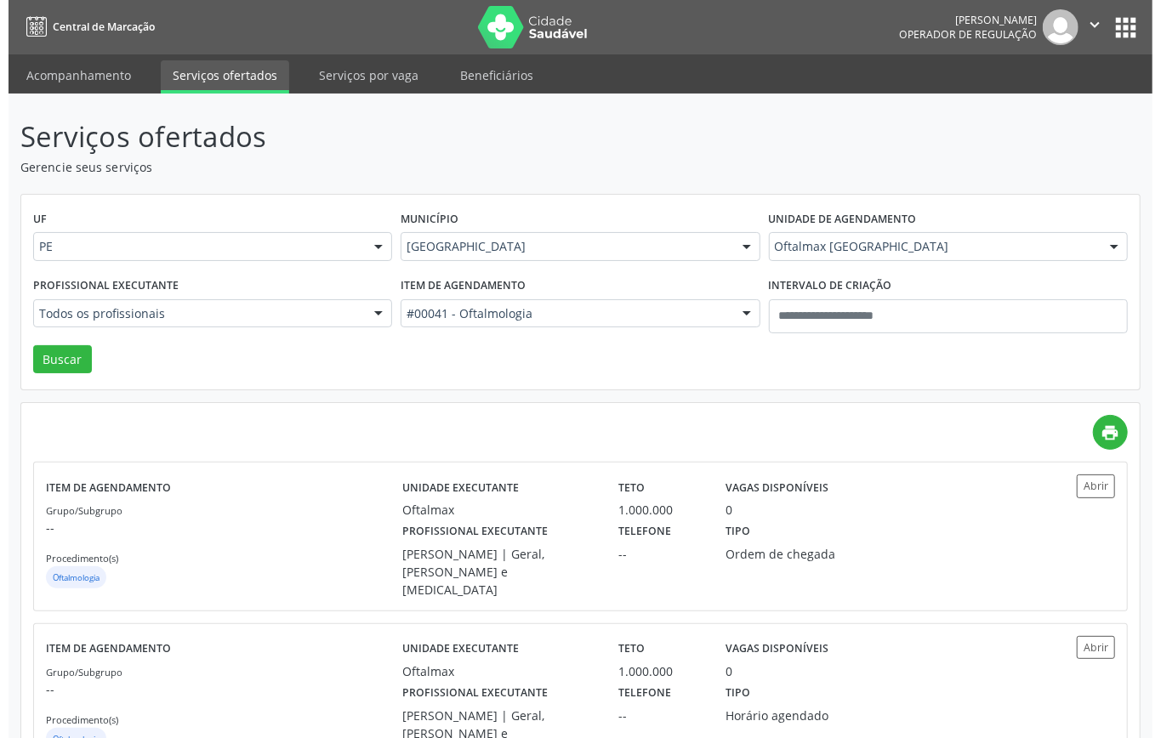
scroll to position [273, 0]
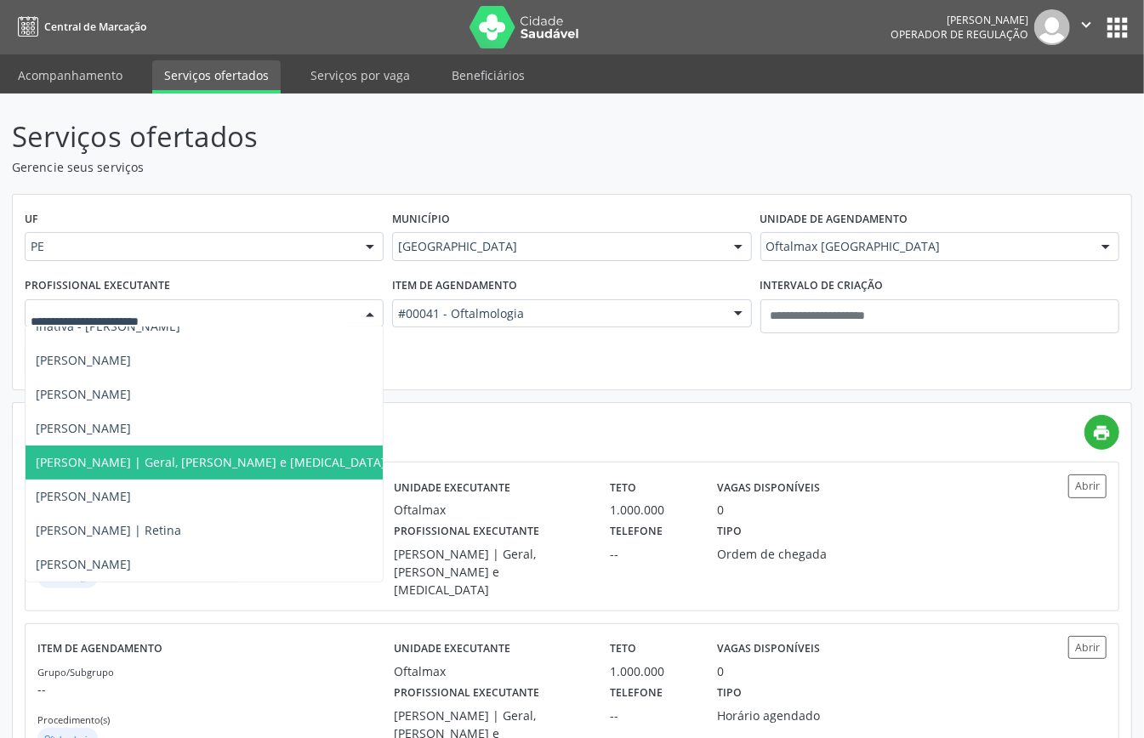
click at [155, 446] on span "[PERSON_NAME] | Geral, [PERSON_NAME] e [MEDICAL_DATA]" at bounding box center [217, 463] width 383 height 34
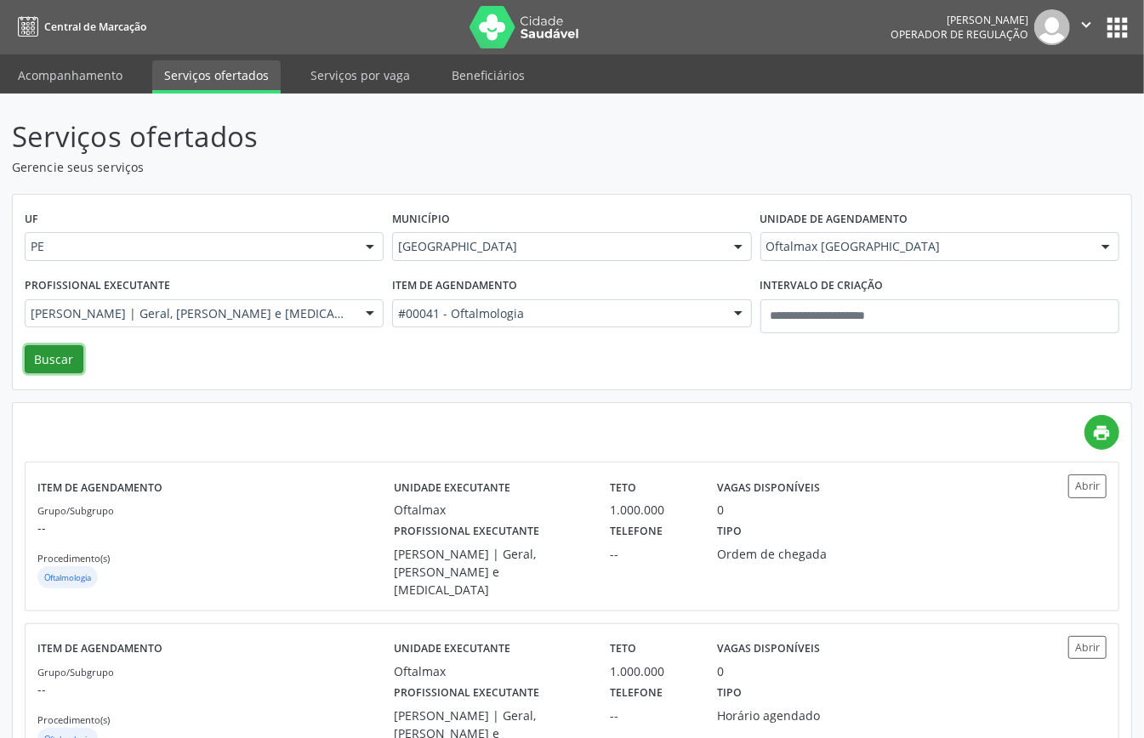
click at [65, 349] on button "Buscar" at bounding box center [54, 359] width 59 height 29
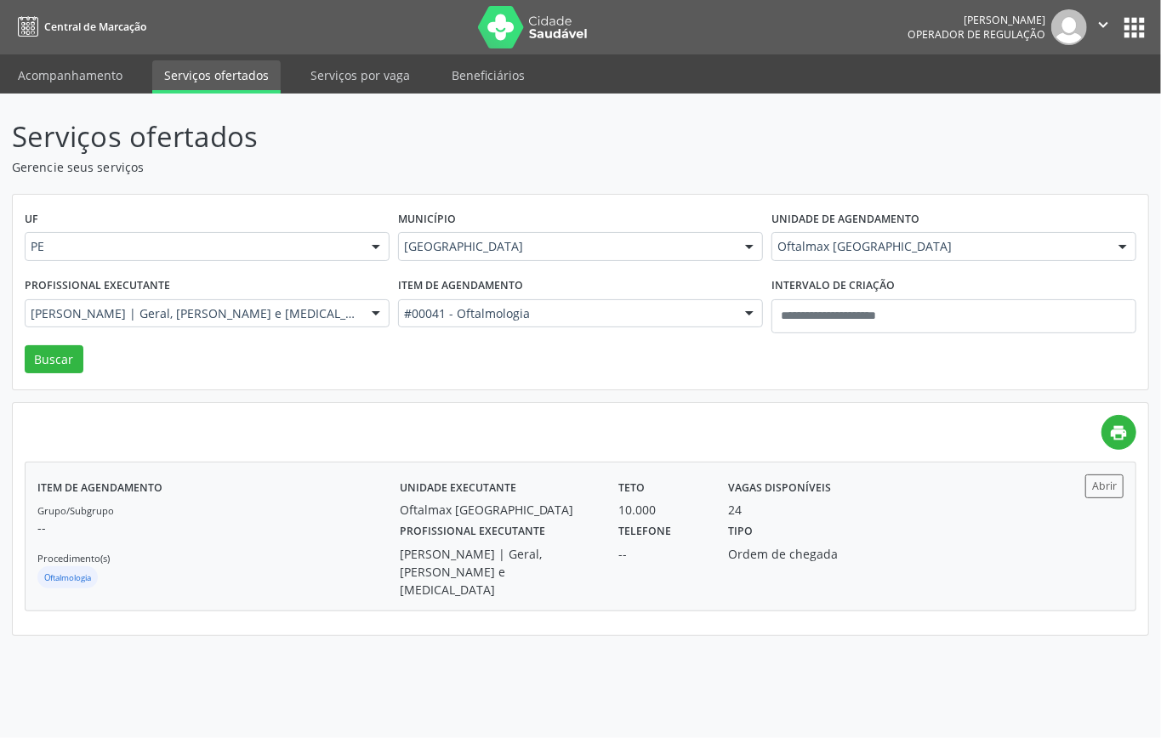
click at [196, 521] on p "--" at bounding box center [218, 528] width 362 height 18
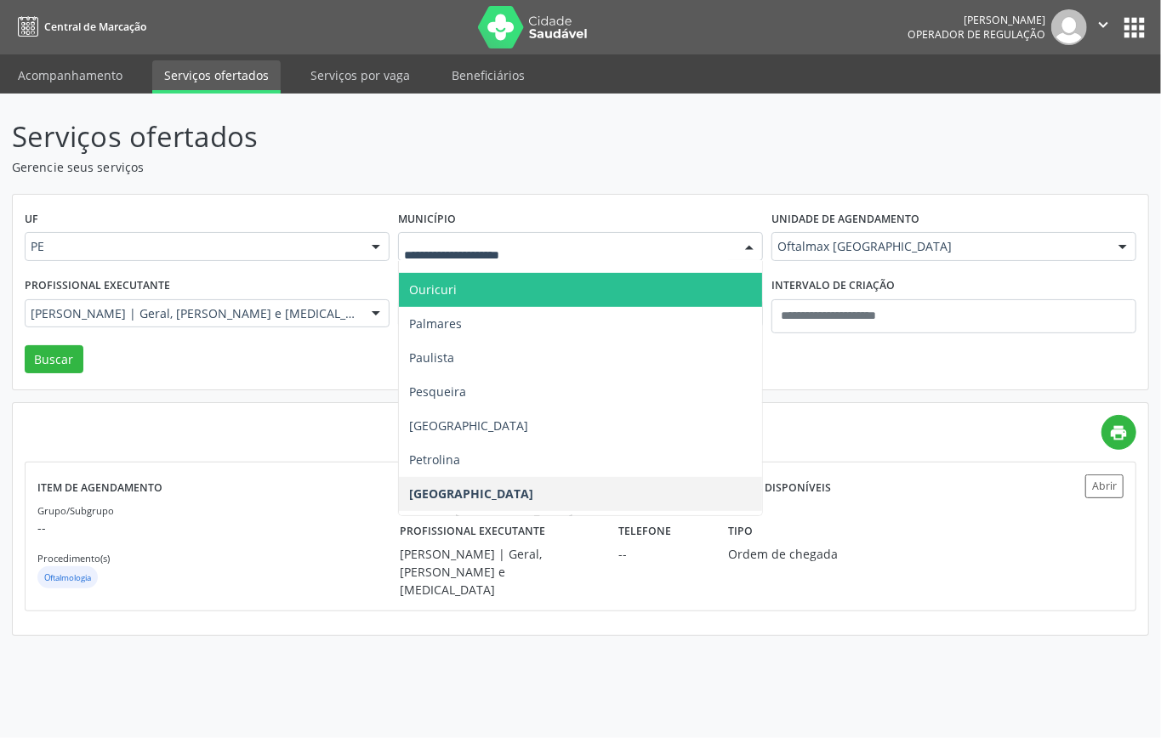
scroll to position [902, 0]
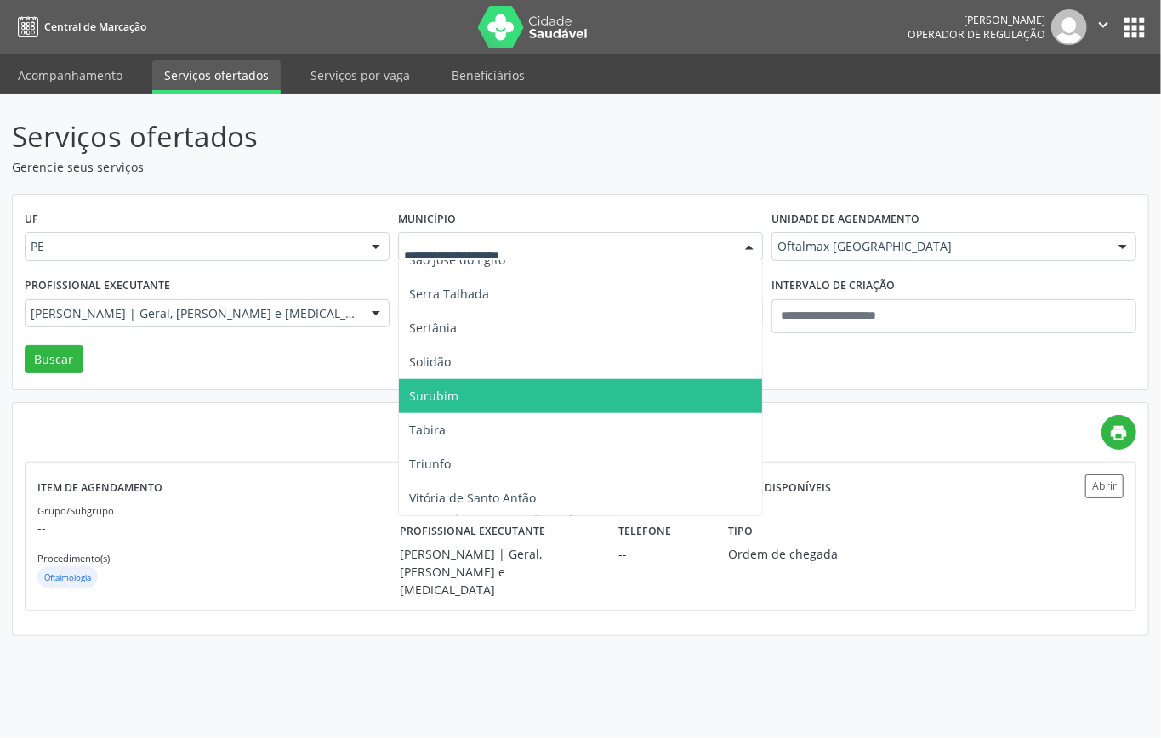
click at [476, 391] on span "Surubim" at bounding box center [580, 396] width 363 height 34
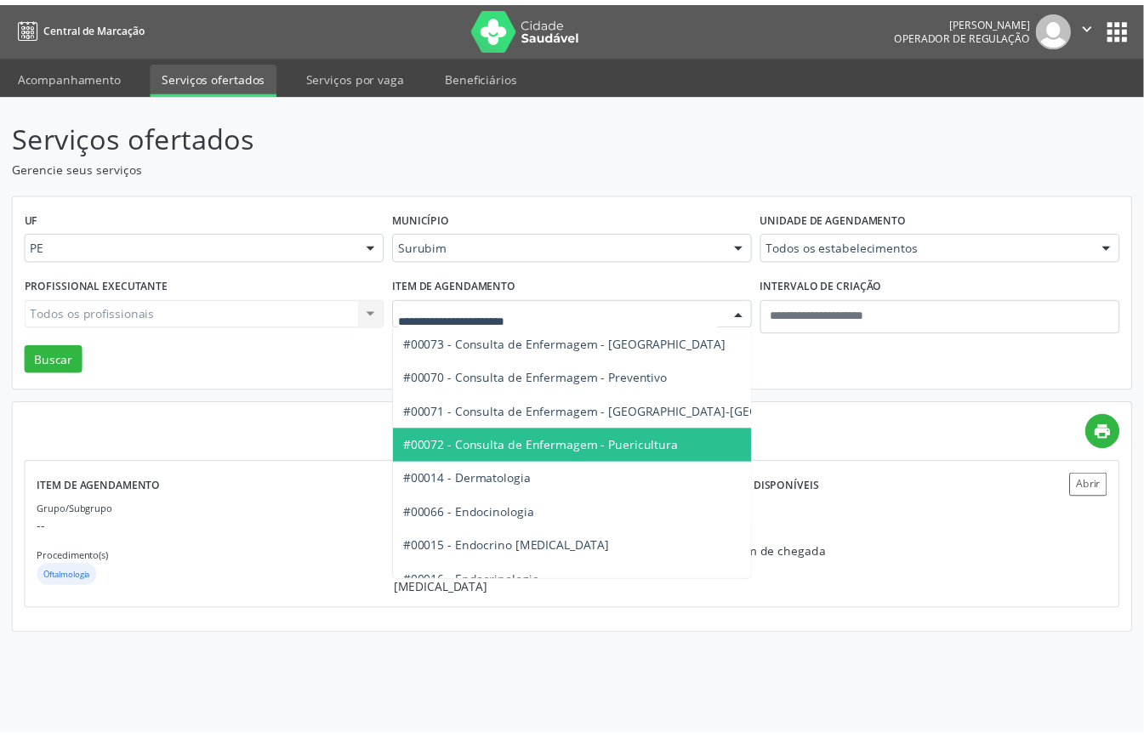
scroll to position [566, 0]
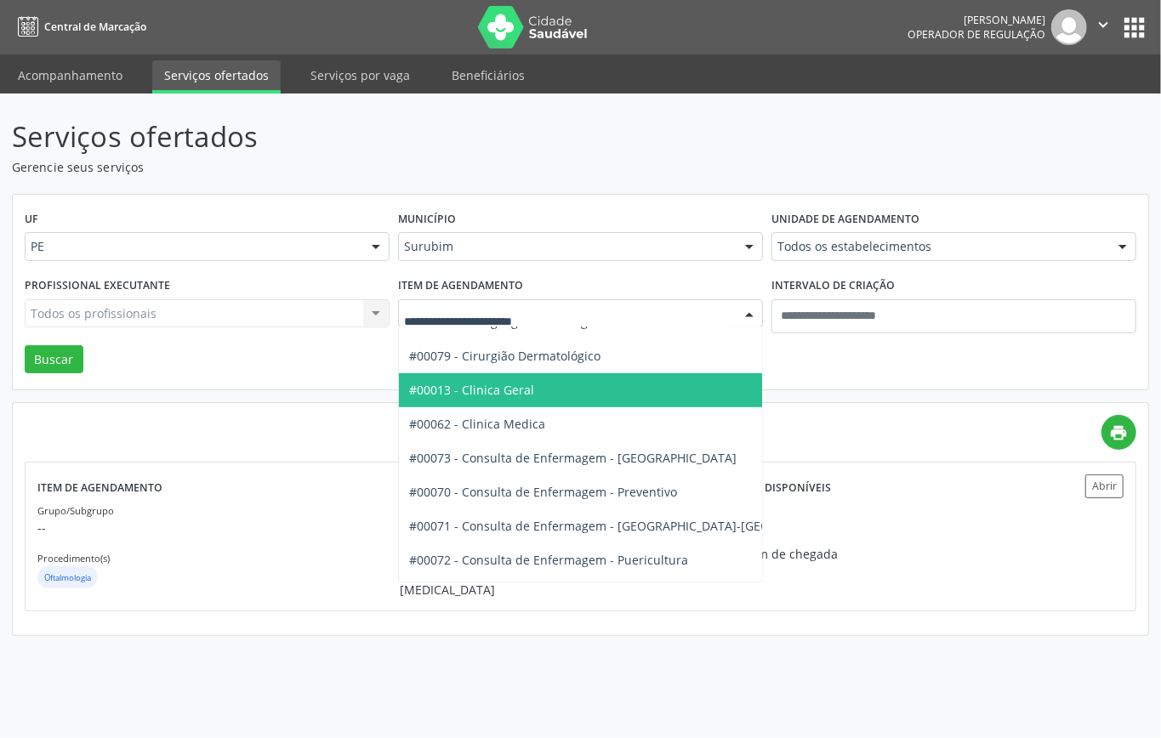
click at [511, 385] on span "#00013 - Clinica Geral" at bounding box center [471, 390] width 125 height 16
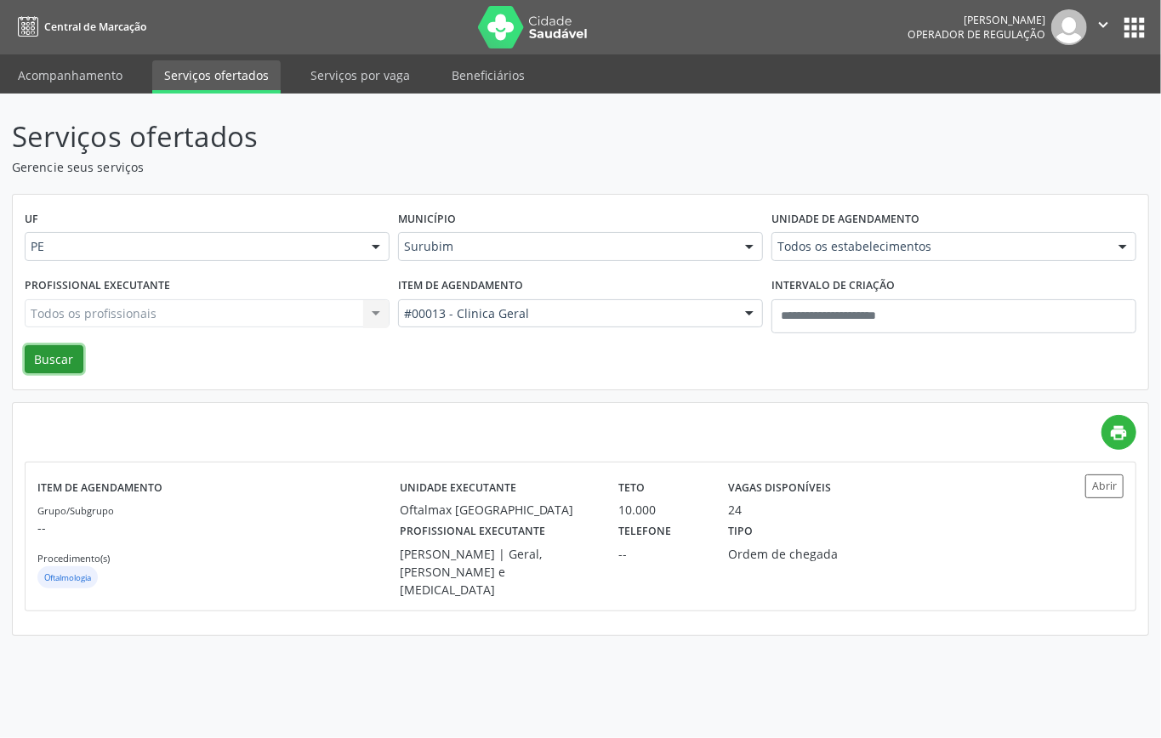
click at [62, 361] on button "Buscar" at bounding box center [54, 359] width 59 height 29
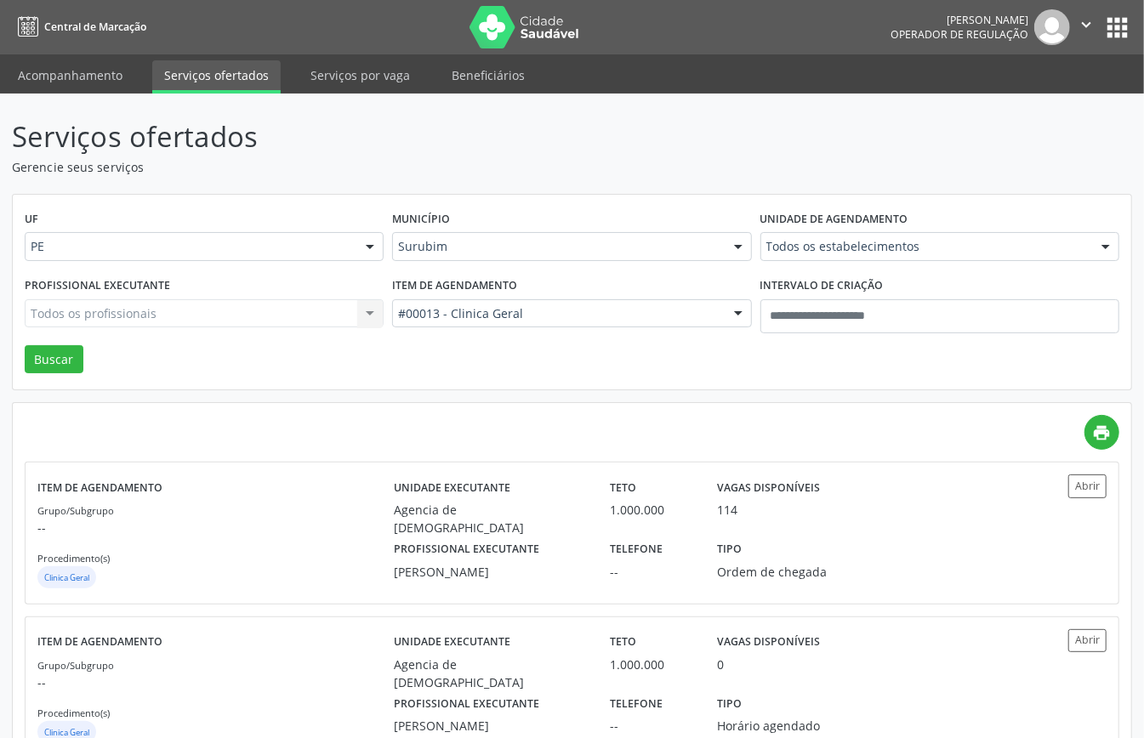
scroll to position [60, 0]
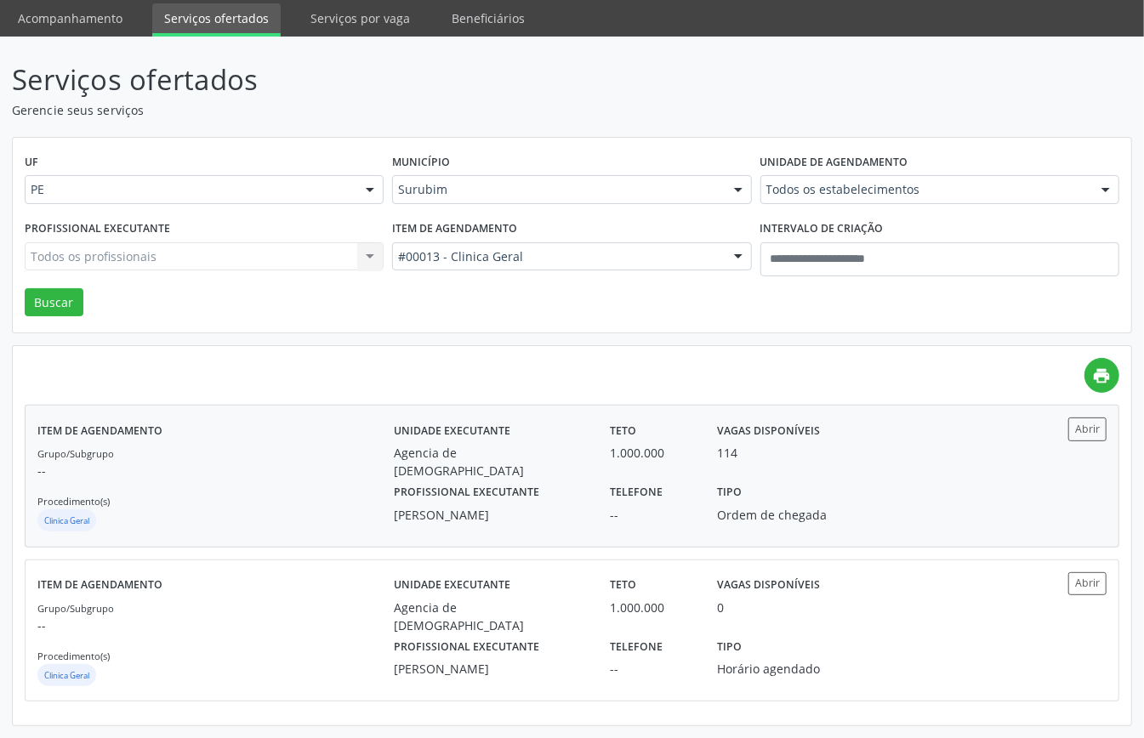
click at [236, 469] on p "--" at bounding box center [215, 471] width 356 height 18
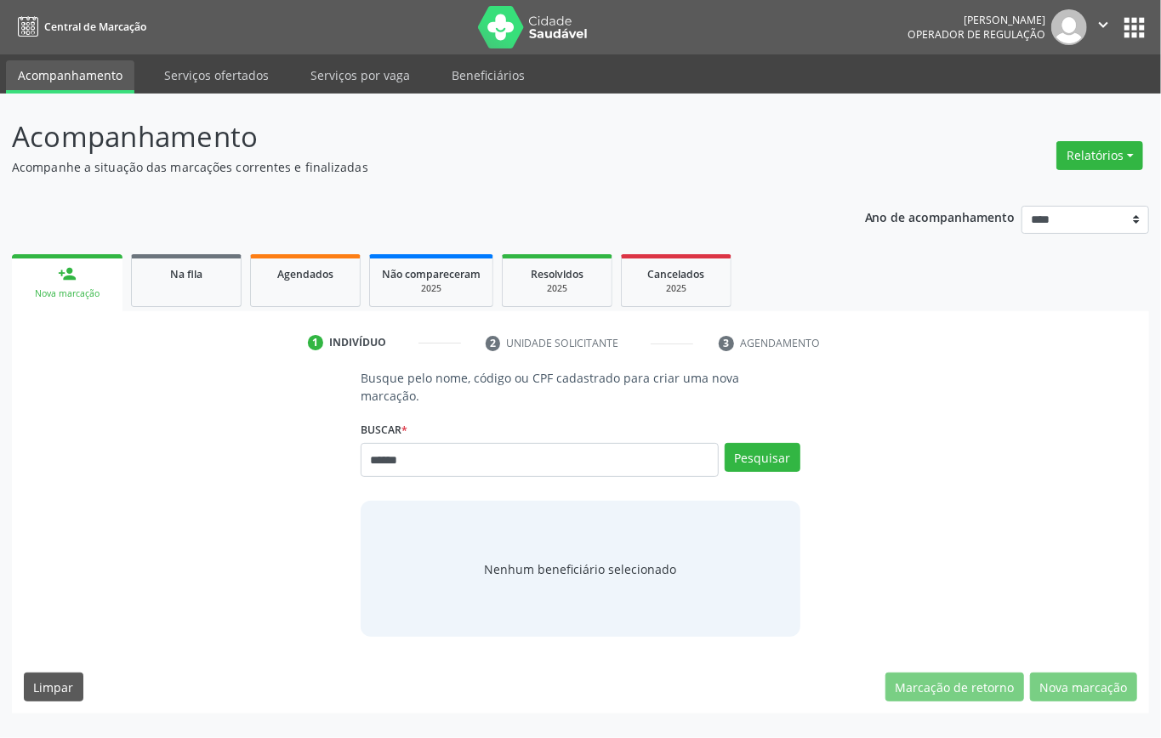
type input "******"
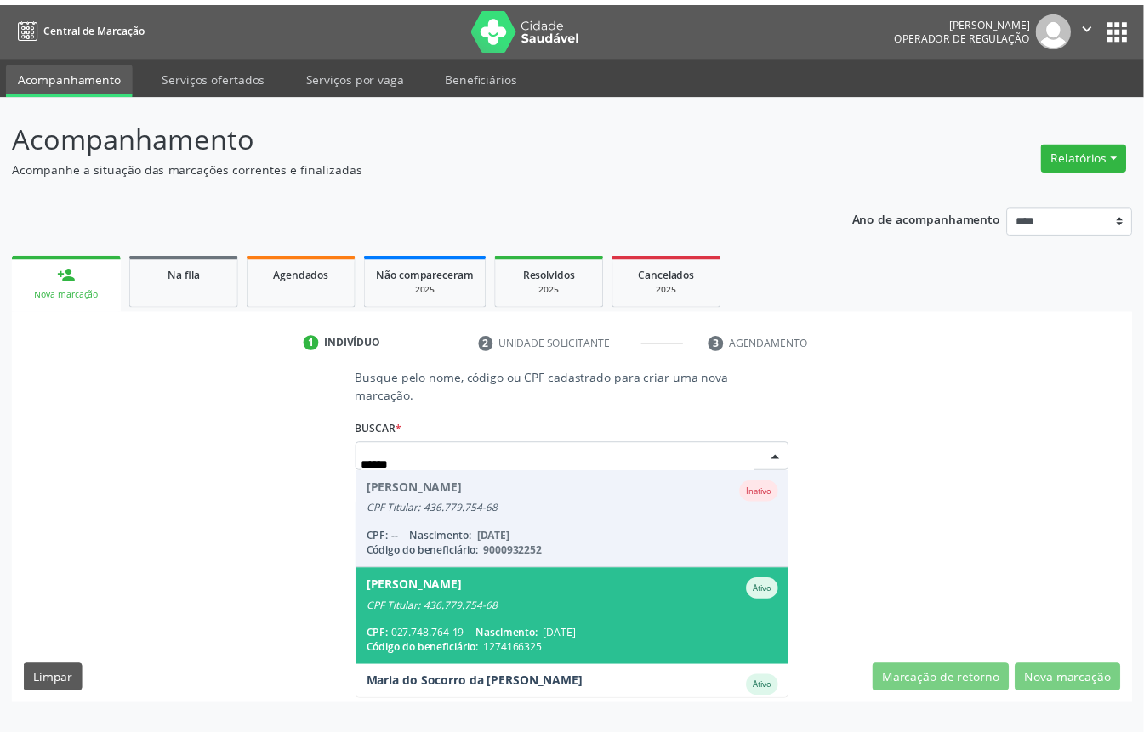
scroll to position [62, 0]
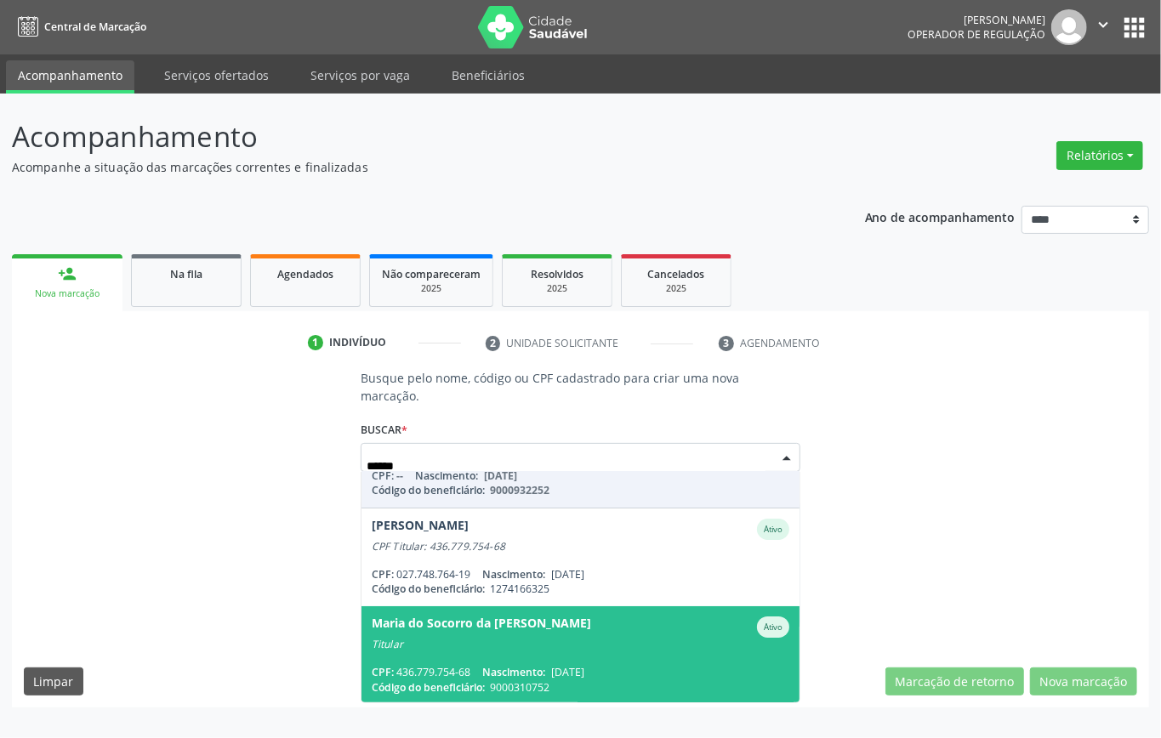
click at [671, 660] on span "Maria do Socorro da Conceicao Galindo Ativo Titular CPF: 436.779.754-68 Nascime…" at bounding box center [580, 655] width 438 height 98
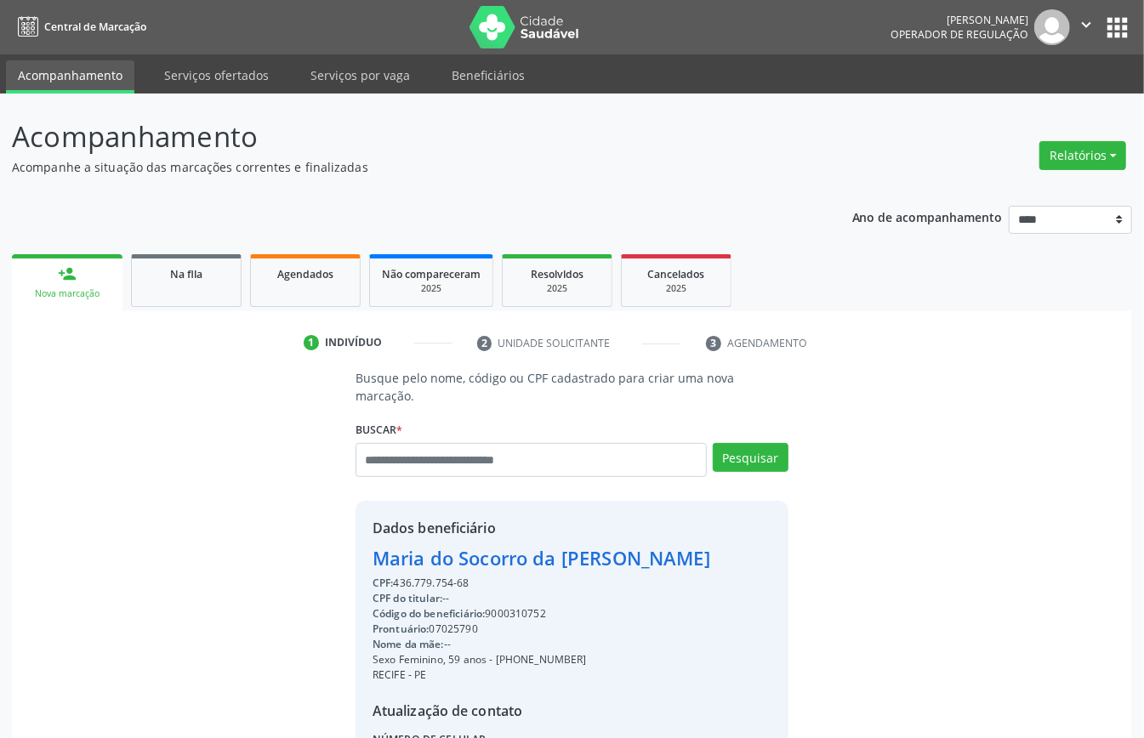
scroll to position [179, 0]
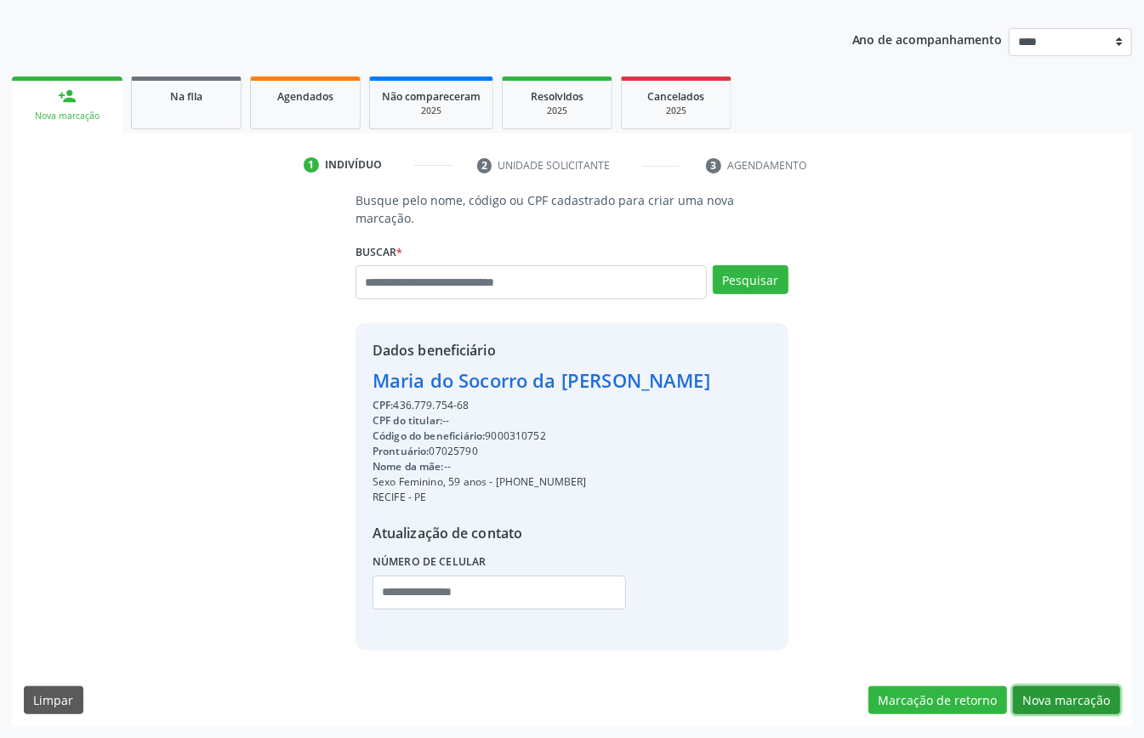
click at [1082, 697] on button "Nova marcação" at bounding box center [1066, 700] width 107 height 29
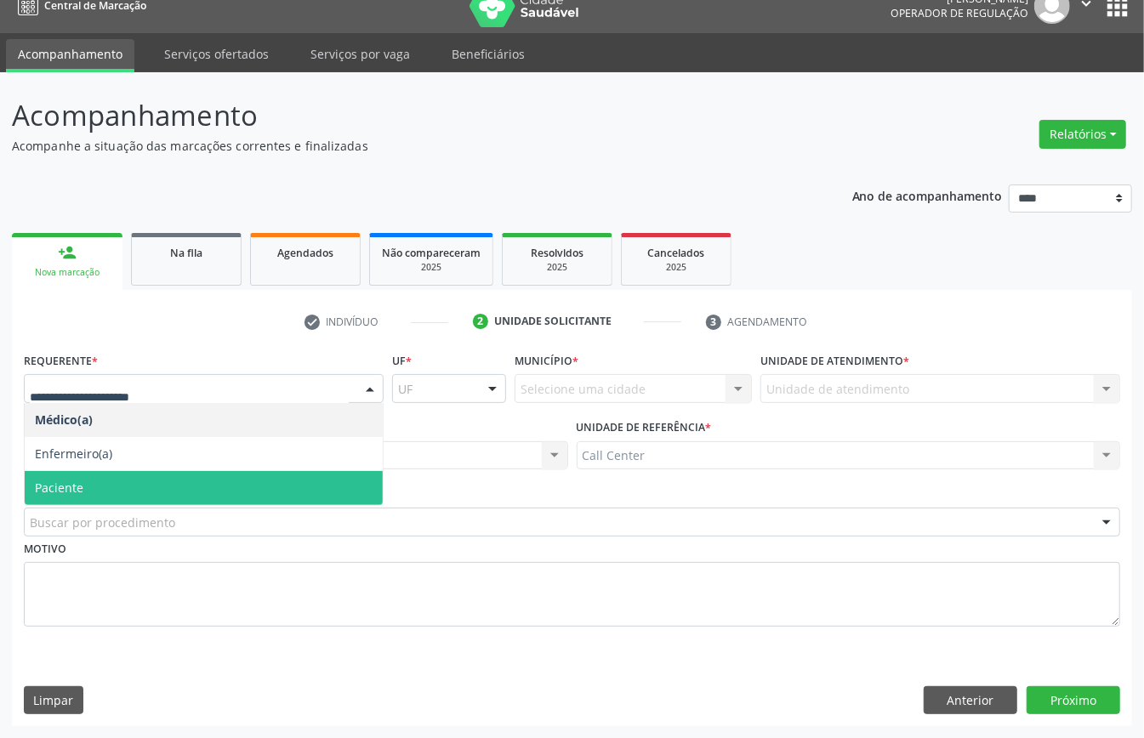
click at [116, 483] on span "Paciente" at bounding box center [204, 488] width 358 height 34
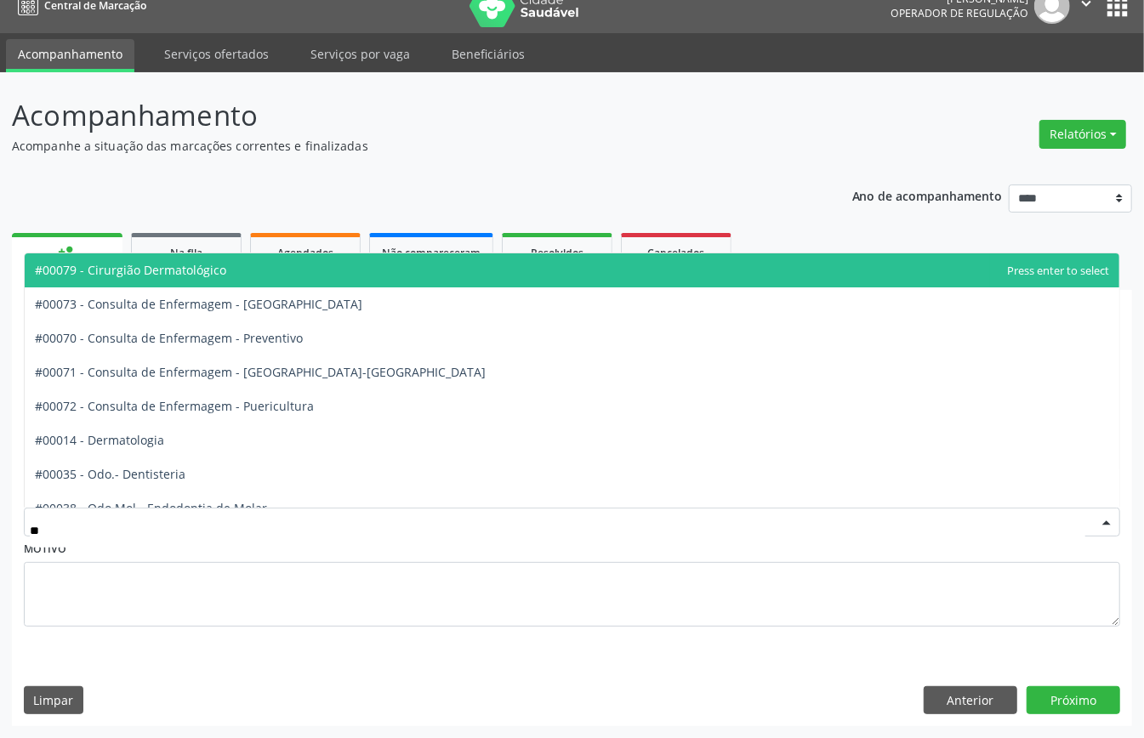
type input "***"
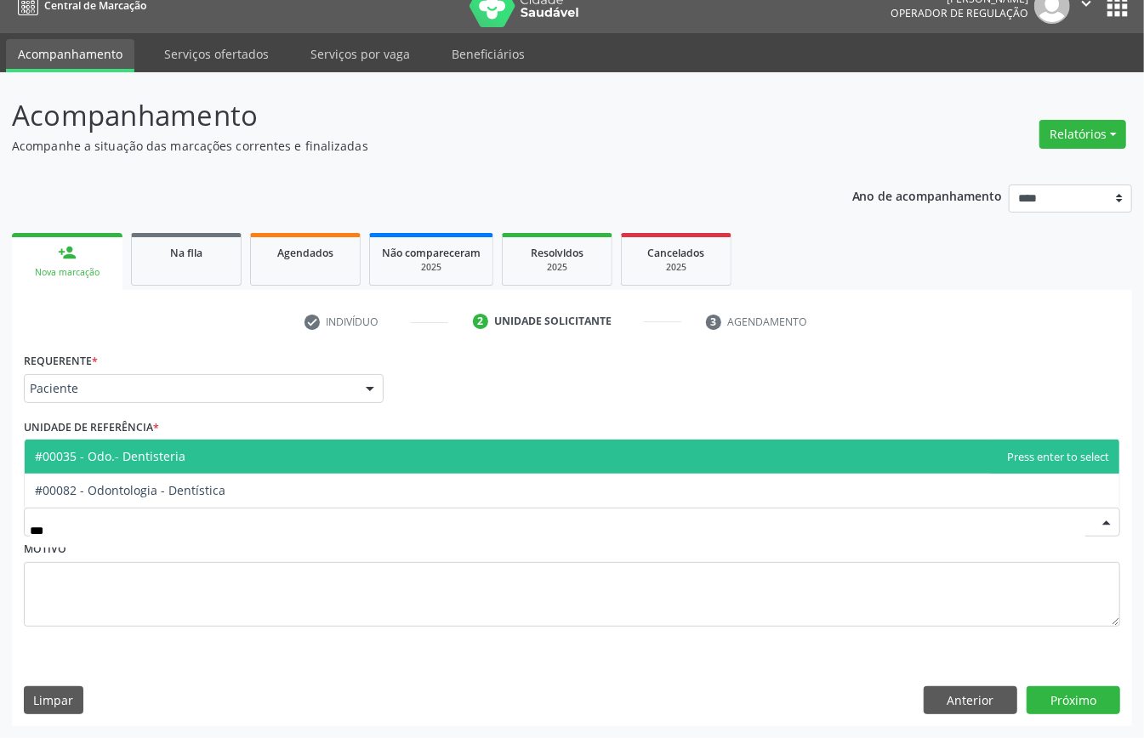
click at [219, 453] on span "#00035 - Odo.- Dentisteria" at bounding box center [572, 457] width 1094 height 34
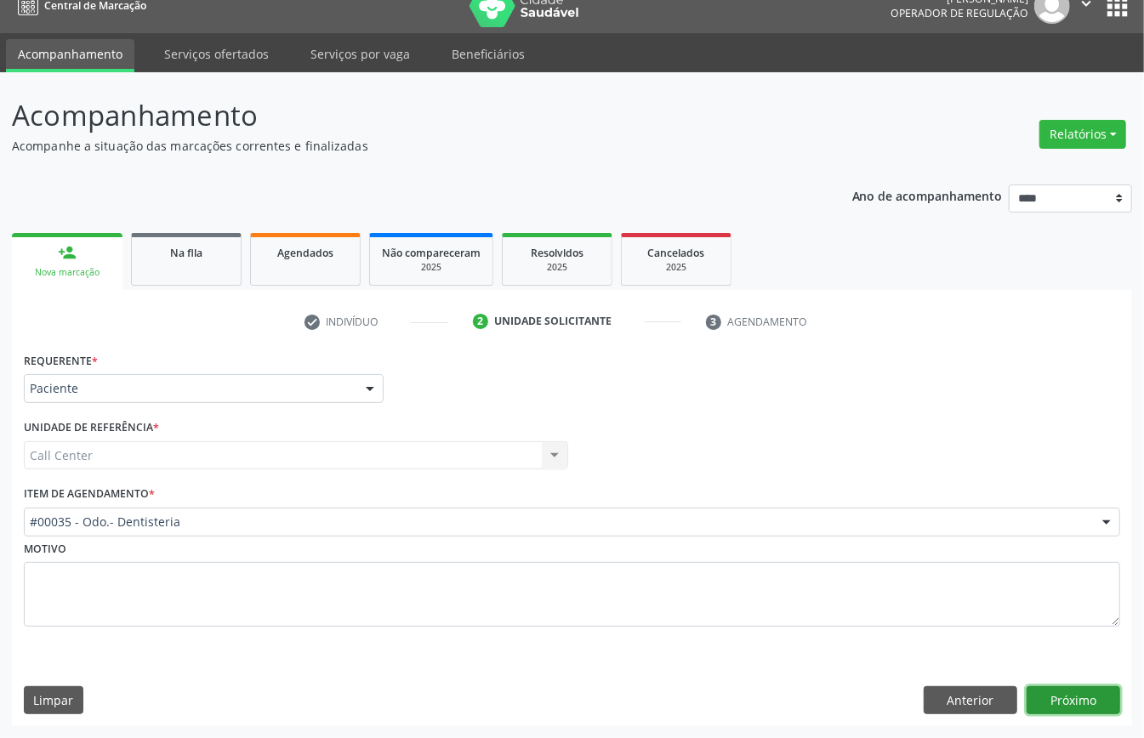
click at [1088, 692] on button "Próximo" at bounding box center [1073, 700] width 94 height 29
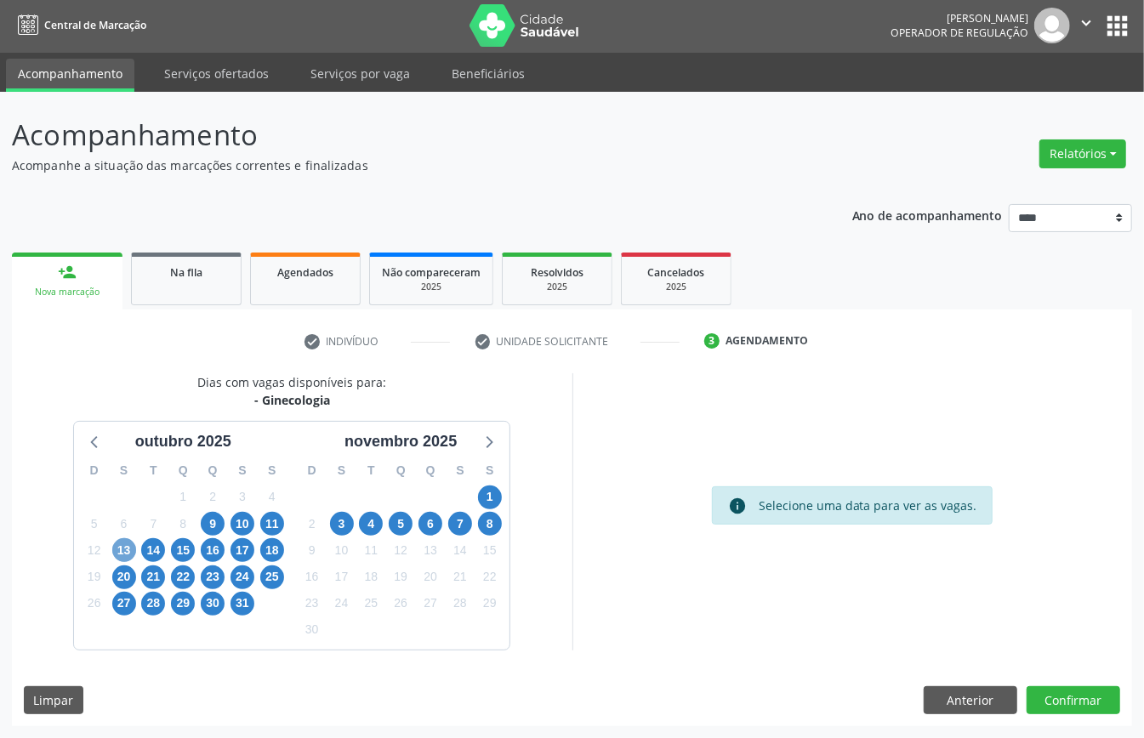
click at [129, 548] on span "13" at bounding box center [124, 550] width 24 height 24
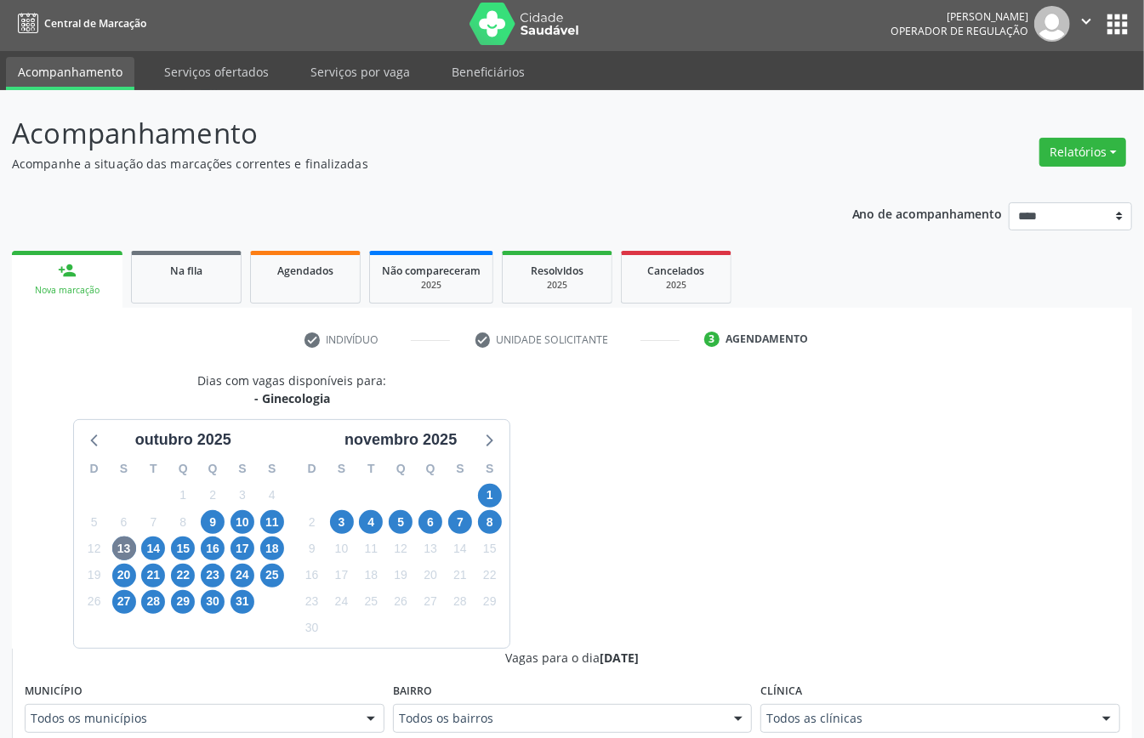
scroll to position [11, 0]
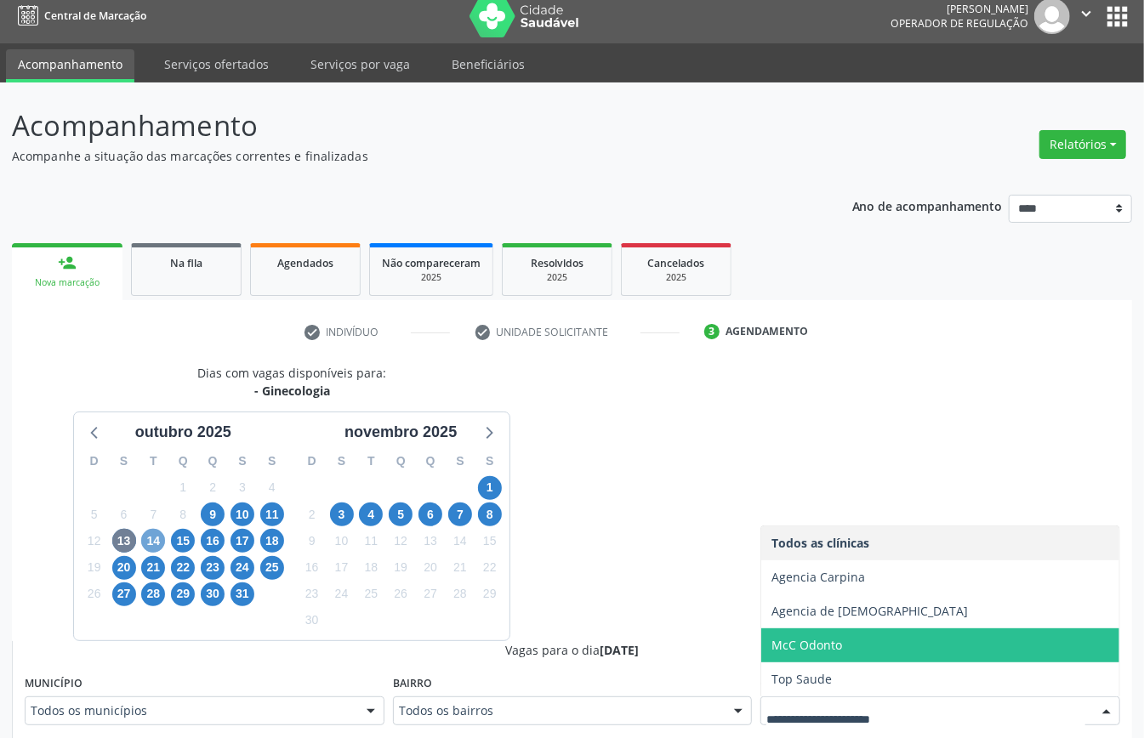
click at [150, 538] on span "14" at bounding box center [153, 541] width 24 height 24
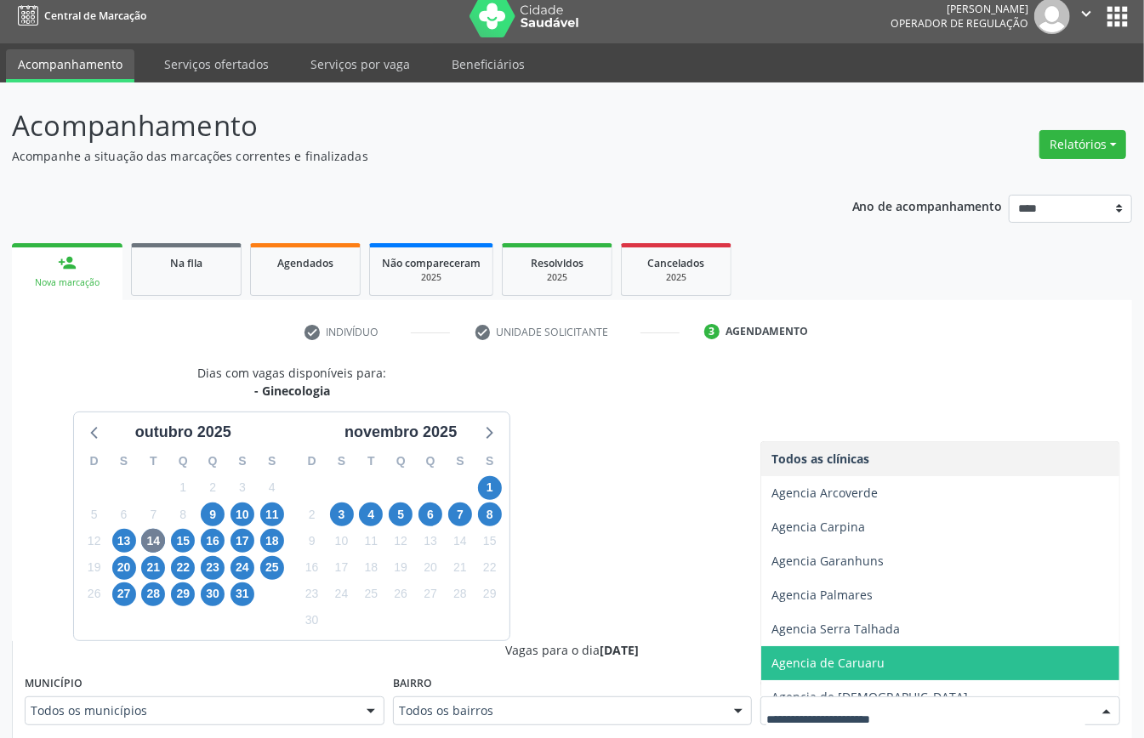
click at [840, 660] on span "Agencia de Caruaru" at bounding box center [827, 663] width 113 height 16
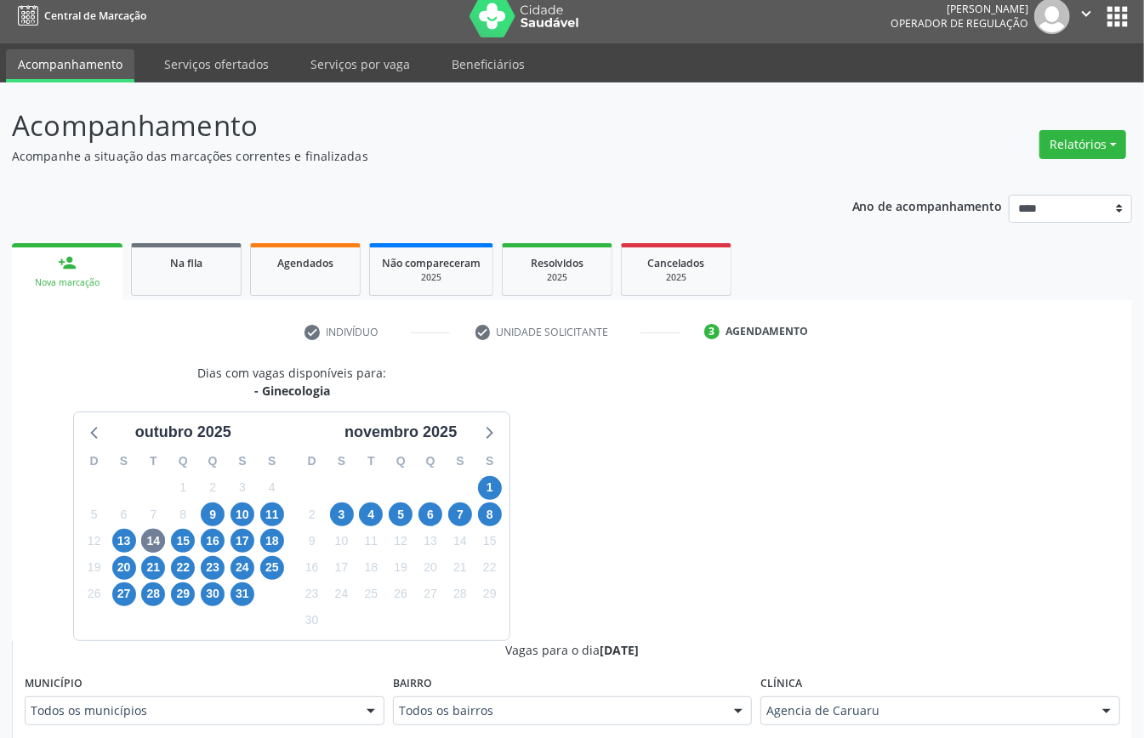
scroll to position [555, 0]
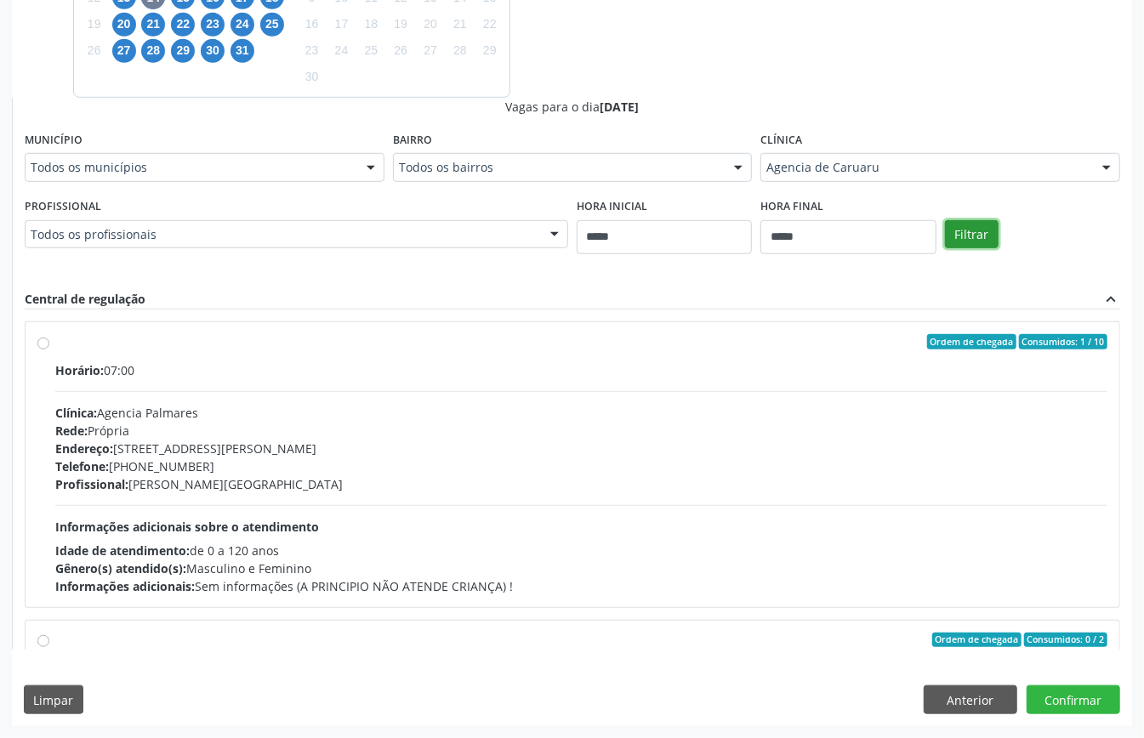
click at [971, 233] on button "Filtrar" at bounding box center [972, 234] width 54 height 29
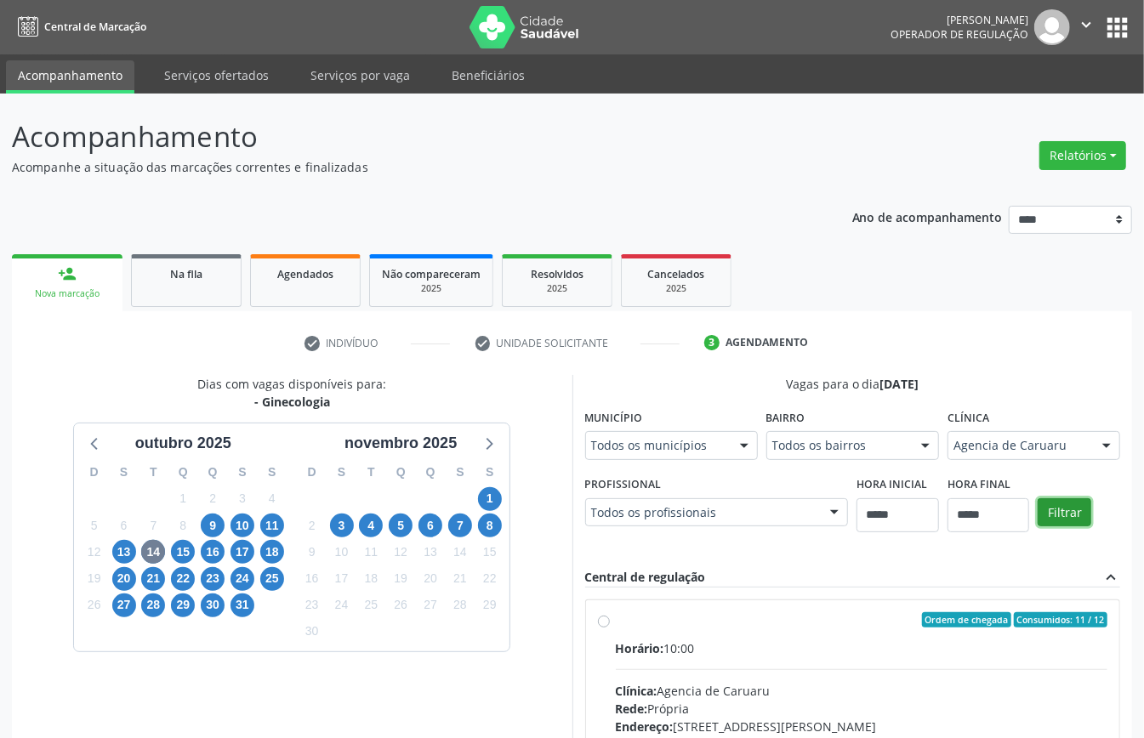
scroll to position [279, 0]
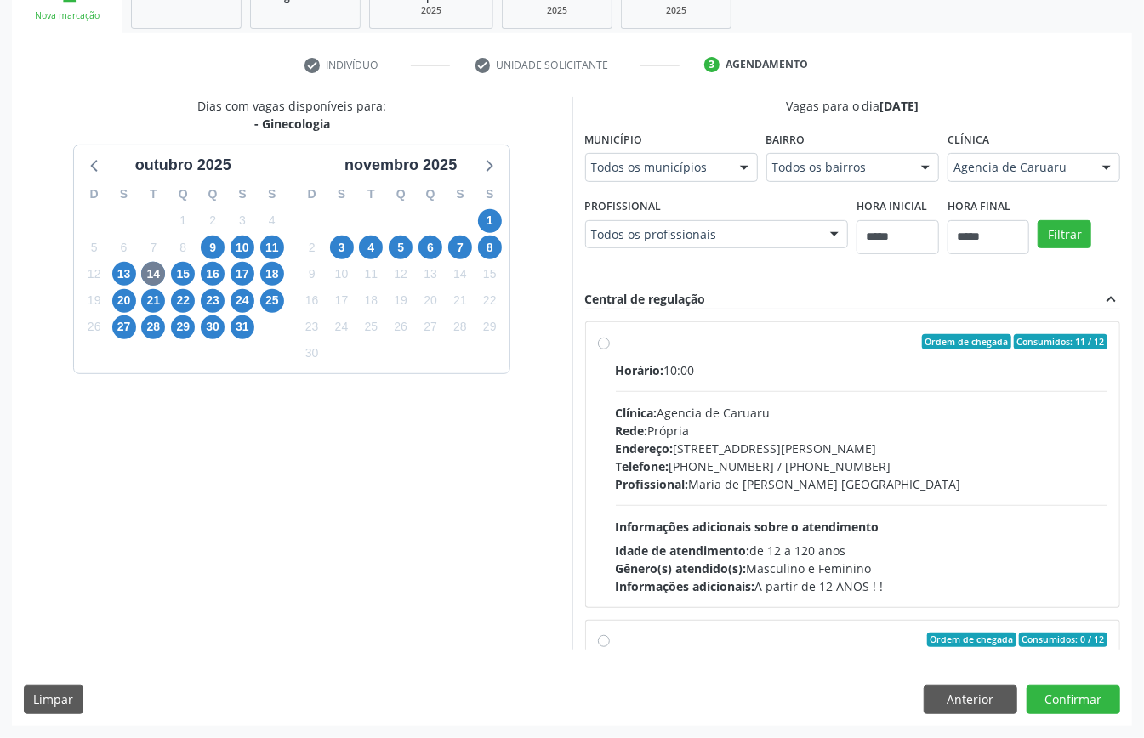
click at [718, 436] on div "Rede: Própria" at bounding box center [862, 431] width 492 height 18
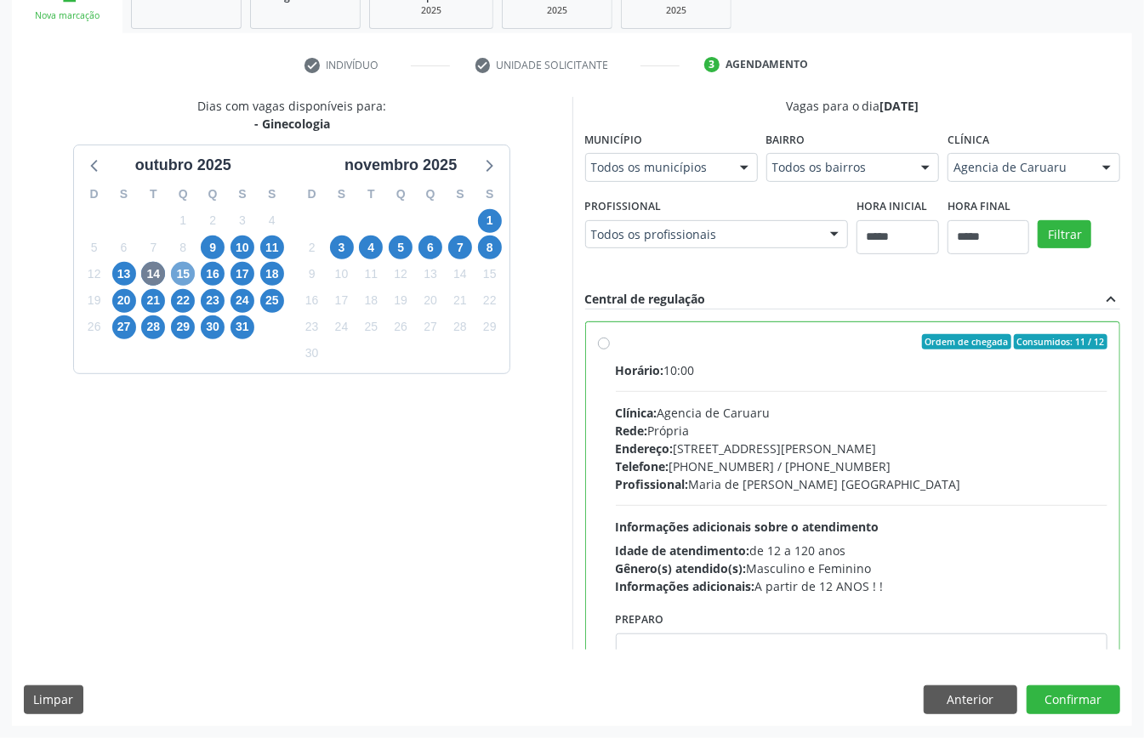
click at [179, 267] on span "15" at bounding box center [183, 274] width 24 height 24
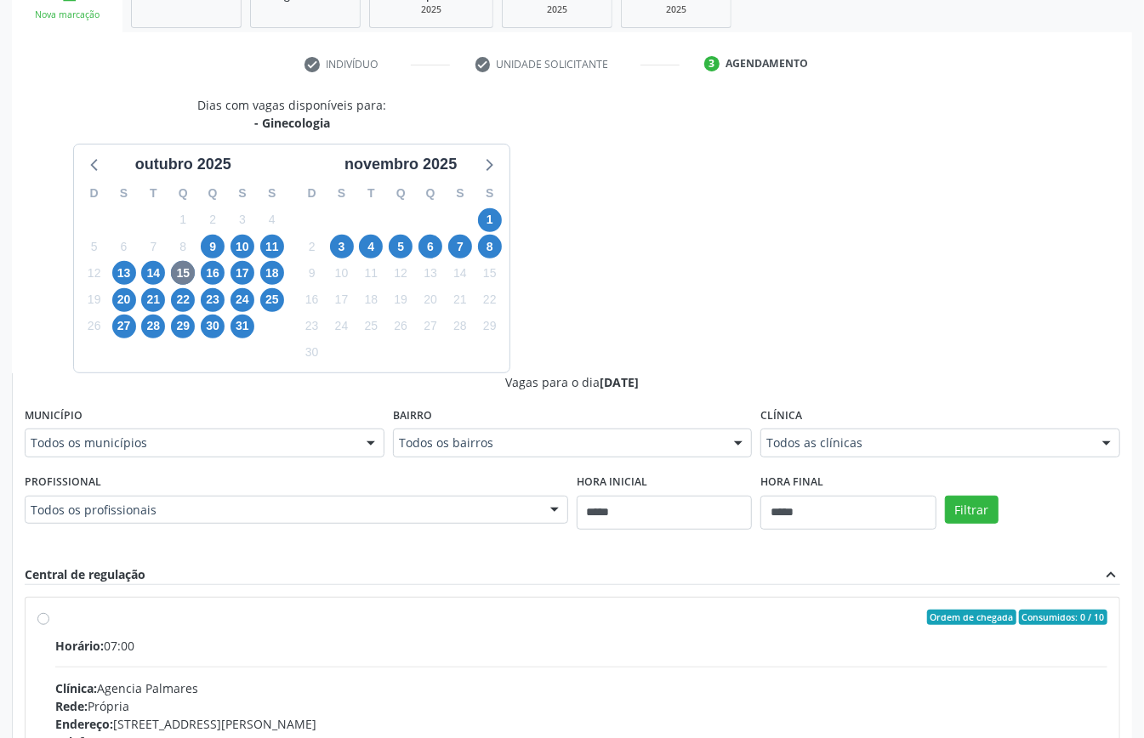
drag, startPoint x: 514, startPoint y: 517, endPoint x: 498, endPoint y: 508, distance: 18.7
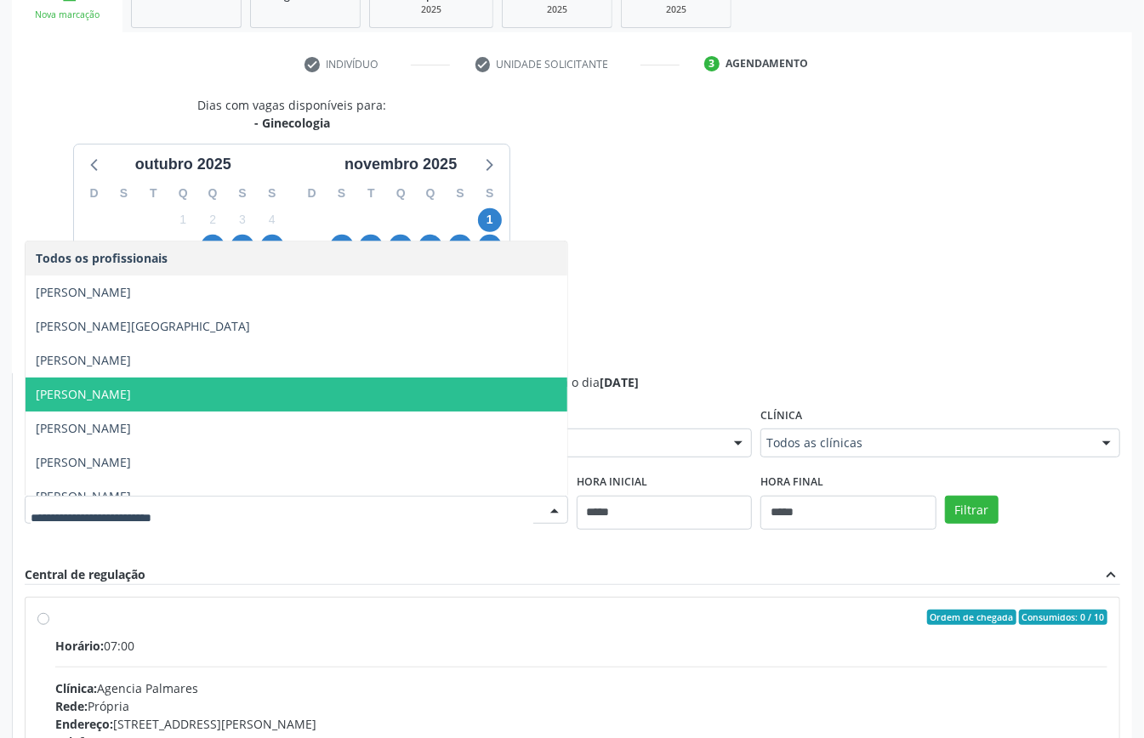
scroll to position [86, 0]
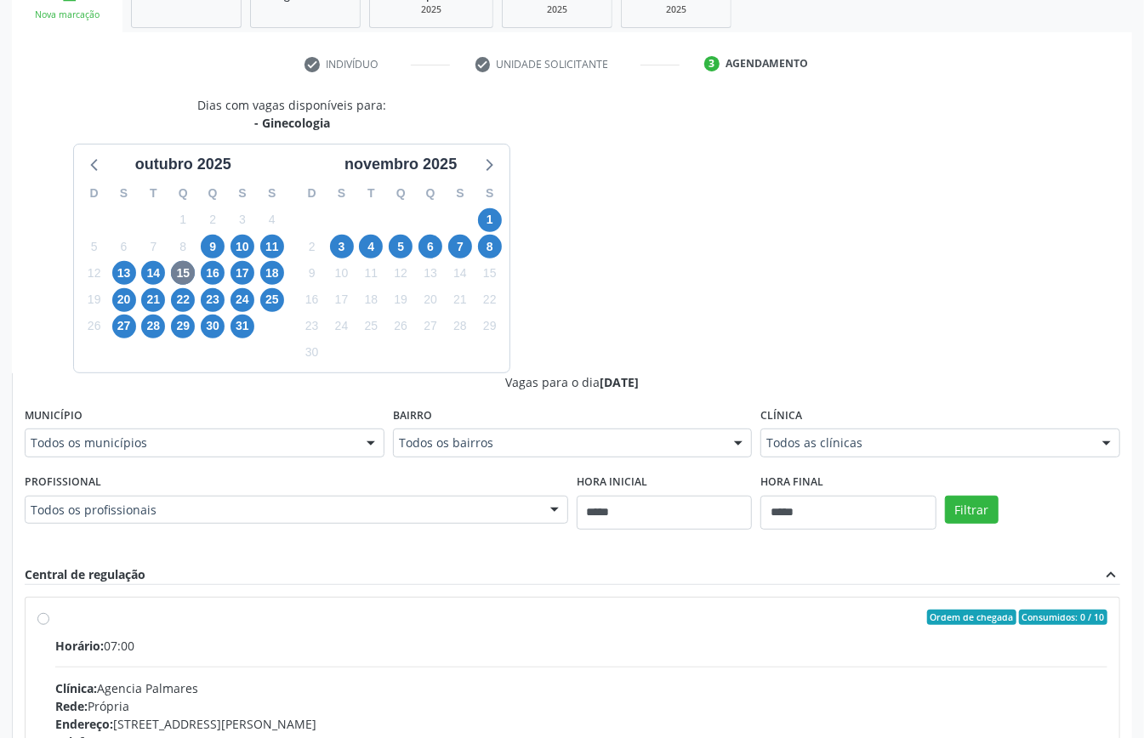
click at [653, 248] on div "Dias com vagas disponíveis para: - Ginecologia outubro 2025 D S T Q Q S S 28 29…" at bounding box center [572, 510] width 1120 height 829
click at [205, 274] on span "16" at bounding box center [213, 273] width 24 height 24
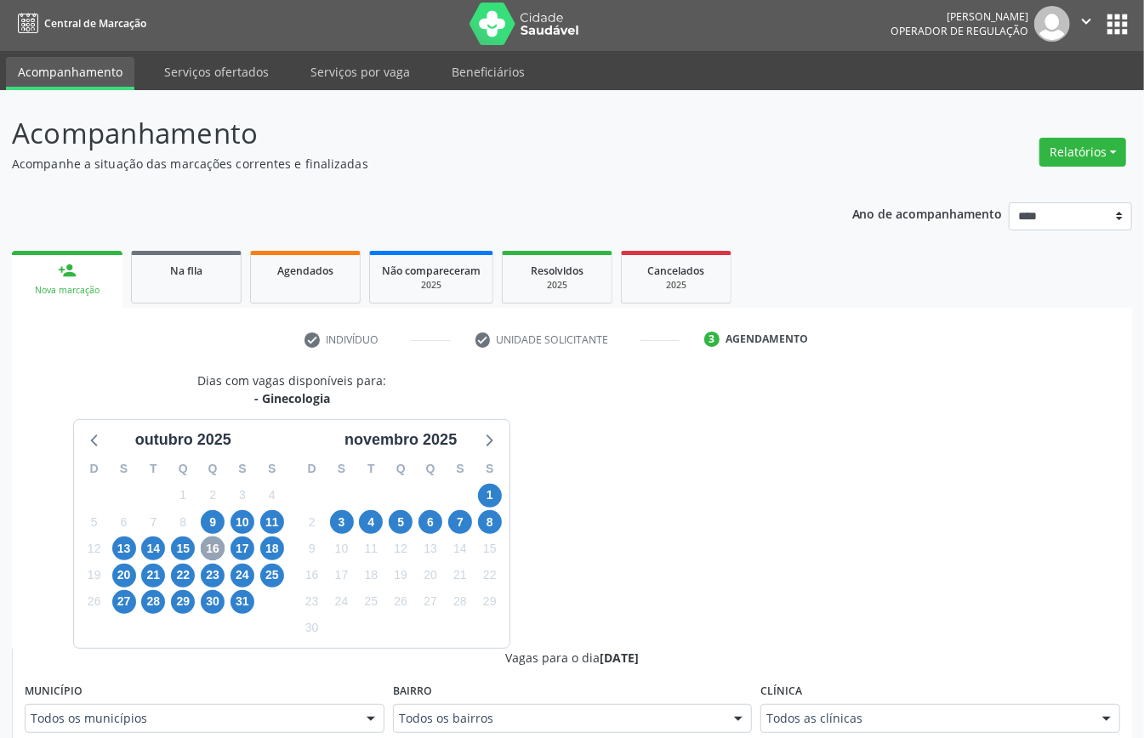
scroll to position [279, 0]
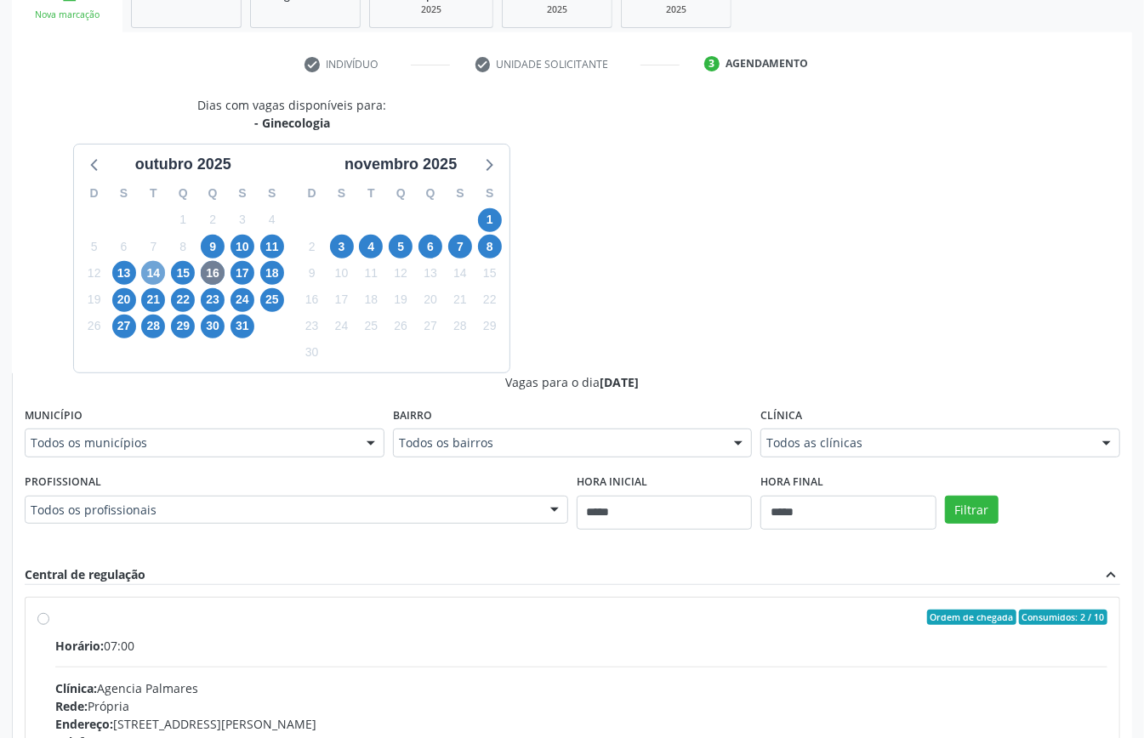
click at [150, 280] on span "14" at bounding box center [153, 273] width 24 height 24
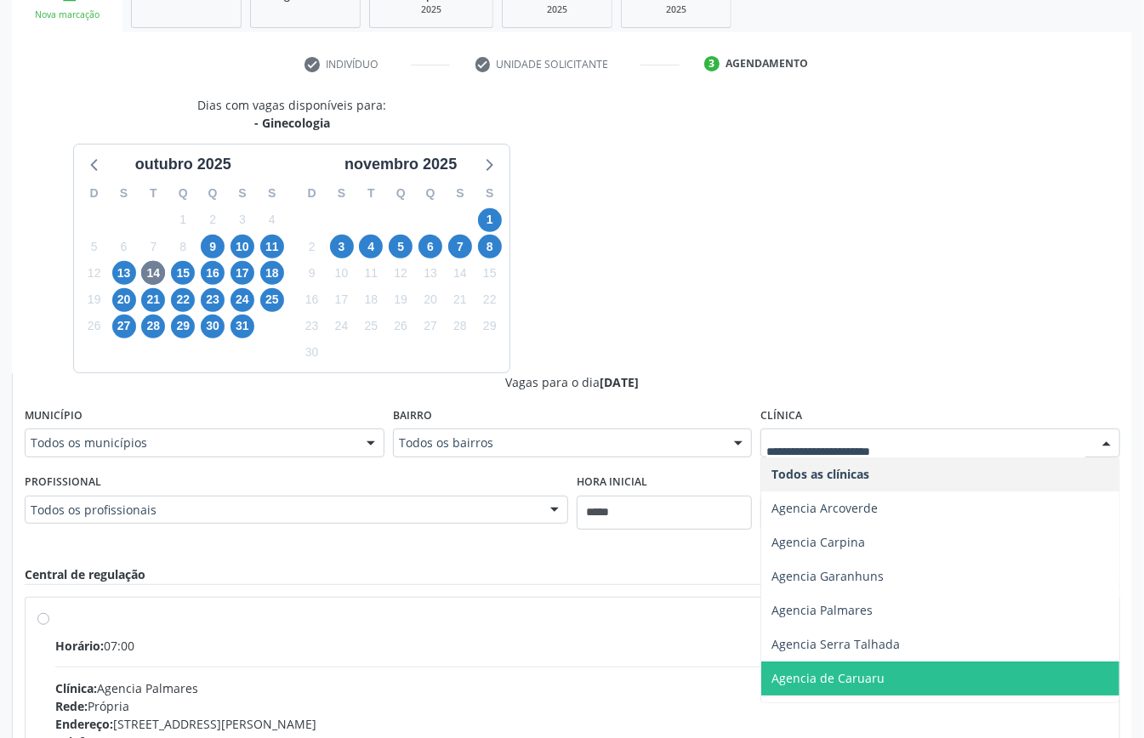
click at [852, 667] on span "Agencia de Caruaru" at bounding box center [940, 678] width 358 height 34
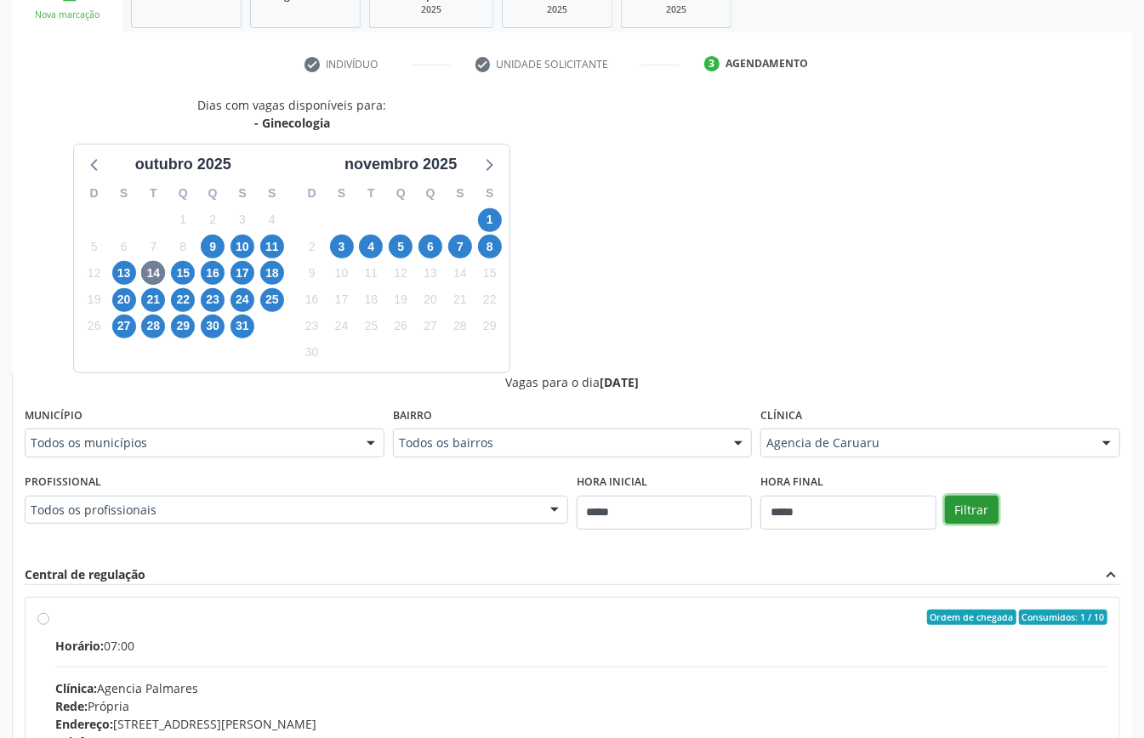
click at [987, 512] on button "Filtrar" at bounding box center [972, 510] width 54 height 29
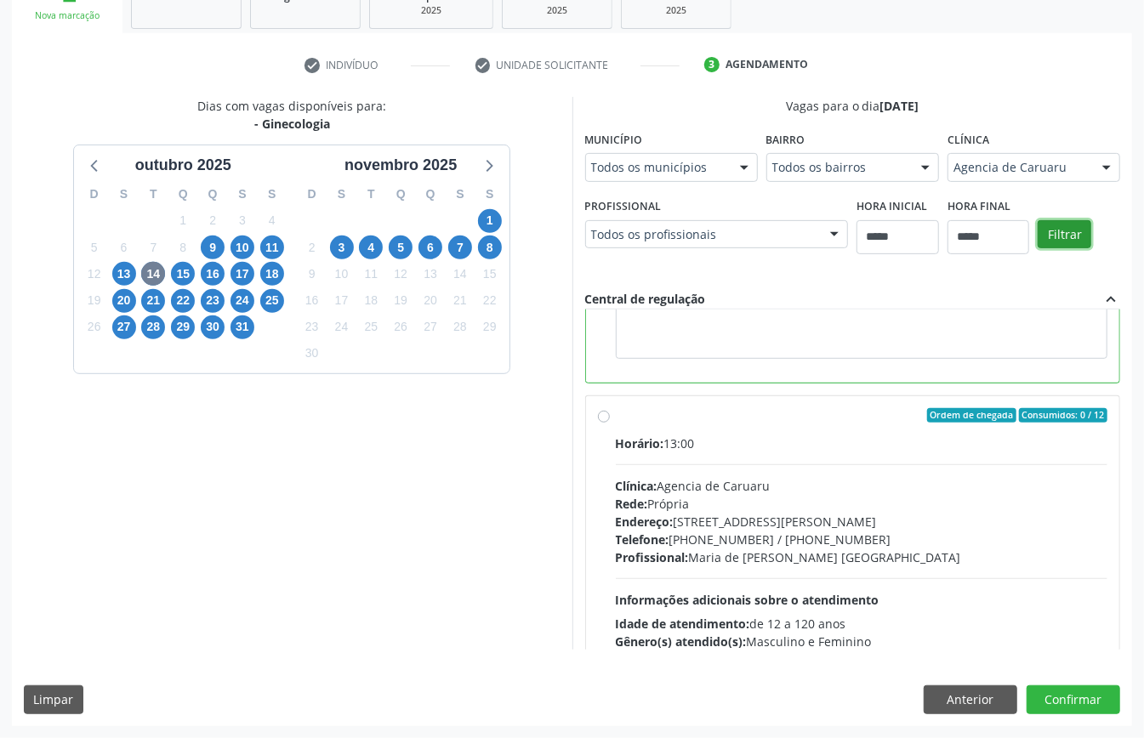
scroll to position [113, 0]
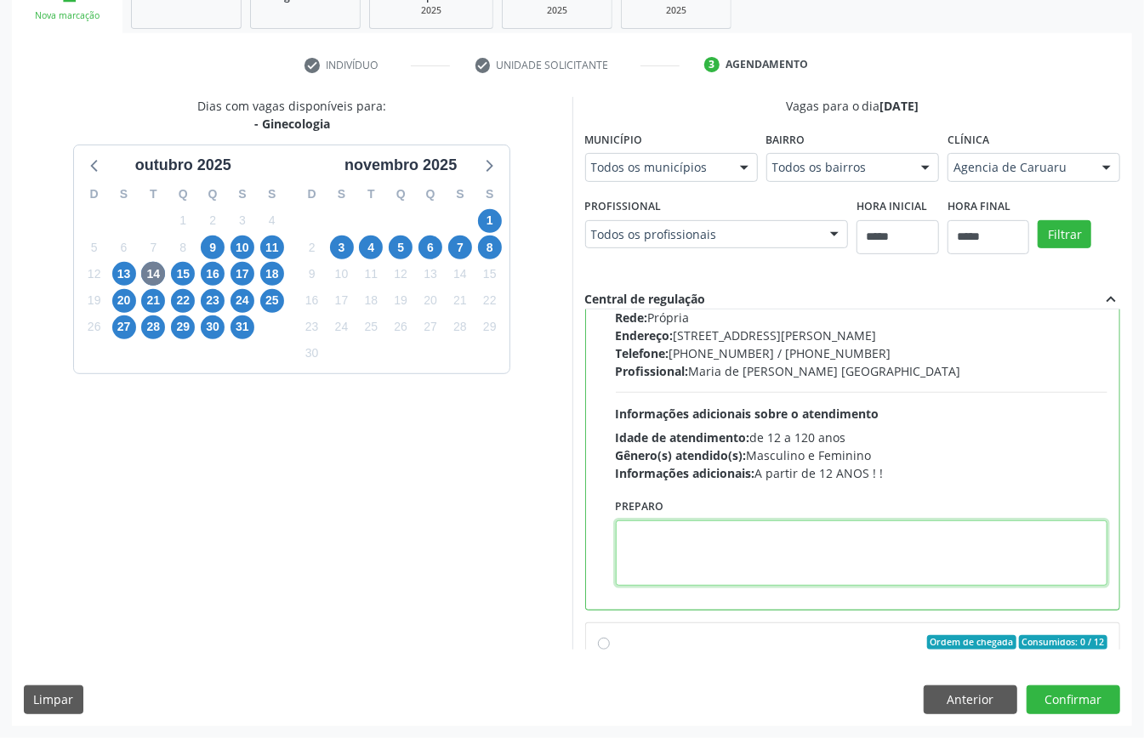
paste textarea "**********"
type textarea "**********"
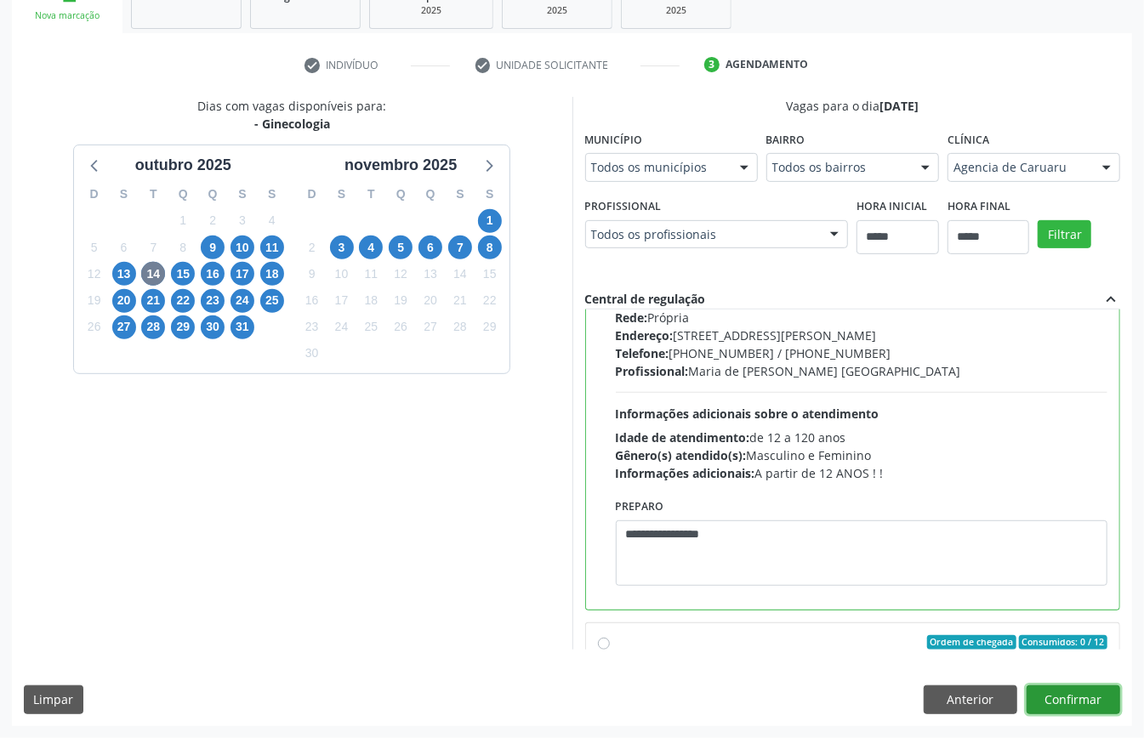
click at [1058, 705] on button "Confirmar" at bounding box center [1073, 699] width 94 height 29
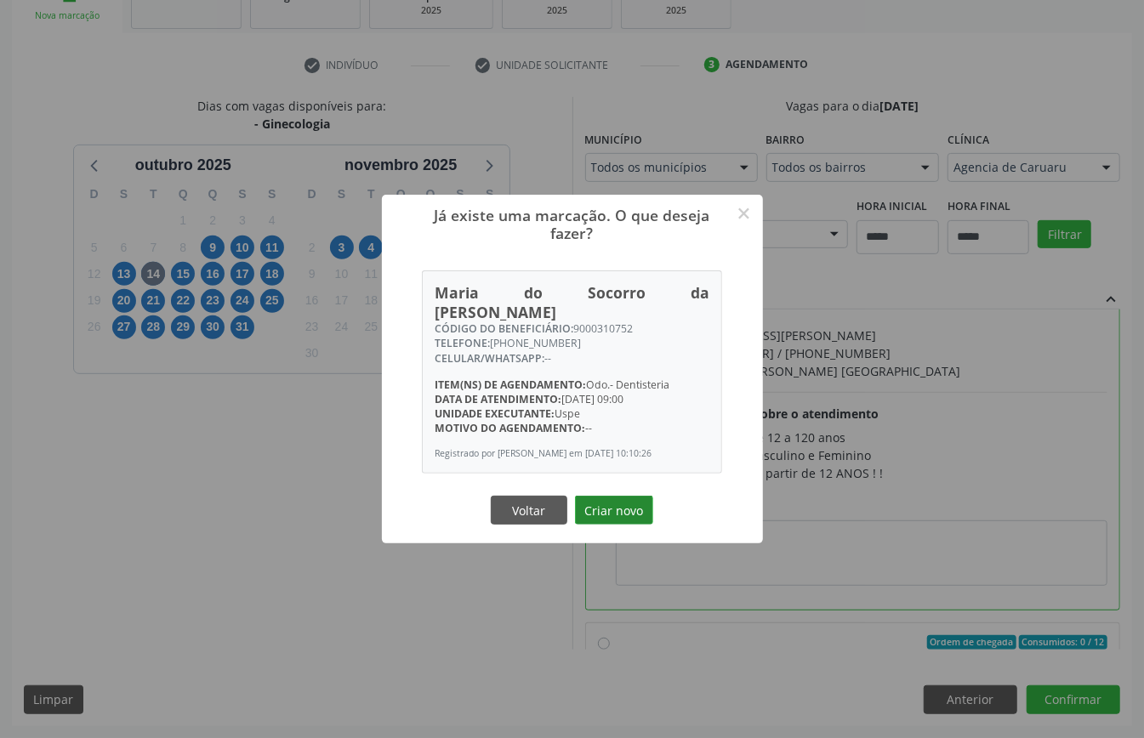
click at [603, 518] on button "Criar novo" at bounding box center [614, 510] width 78 height 29
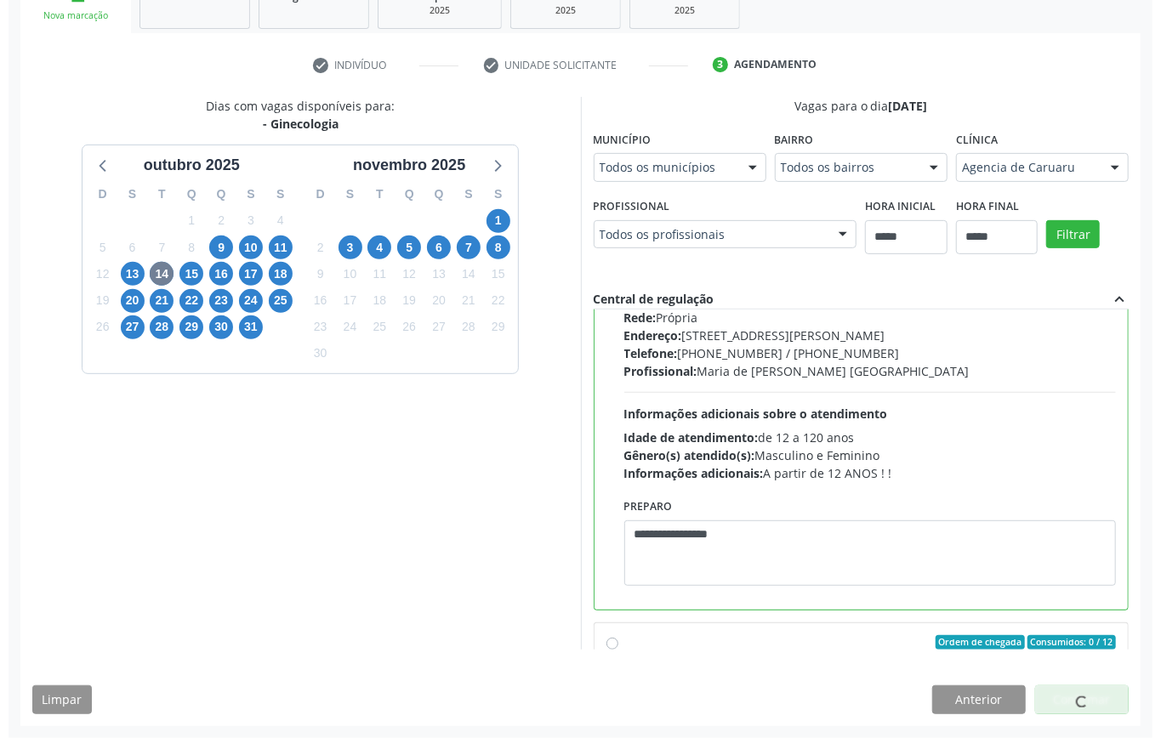
scroll to position [0, 0]
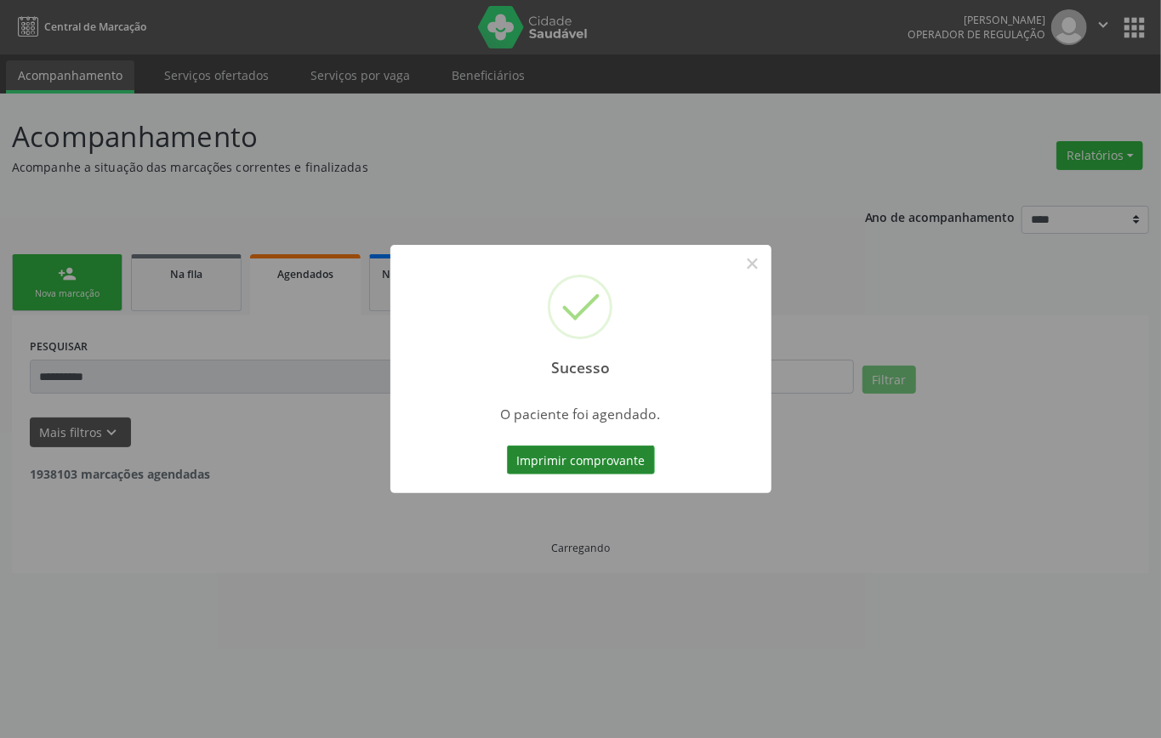
click at [602, 450] on button "Imprimir comprovante" at bounding box center [581, 460] width 148 height 29
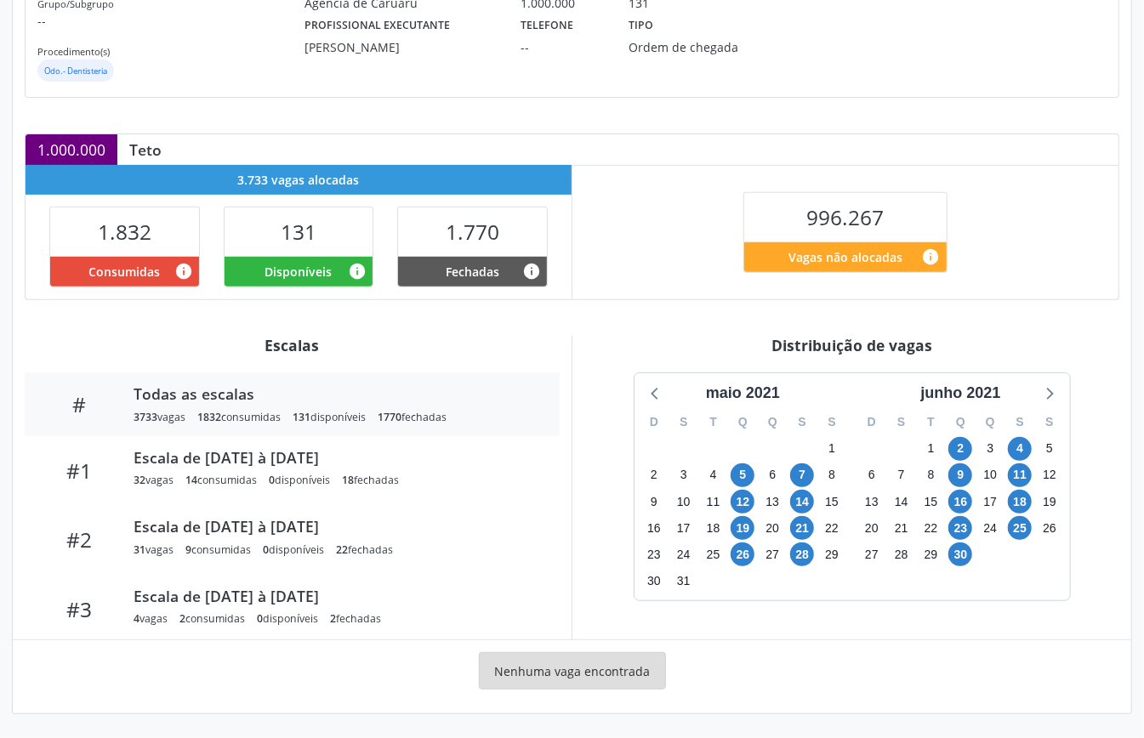
scroll to position [255, 0]
click at [967, 386] on div "junho 2021" at bounding box center [960, 393] width 94 height 23
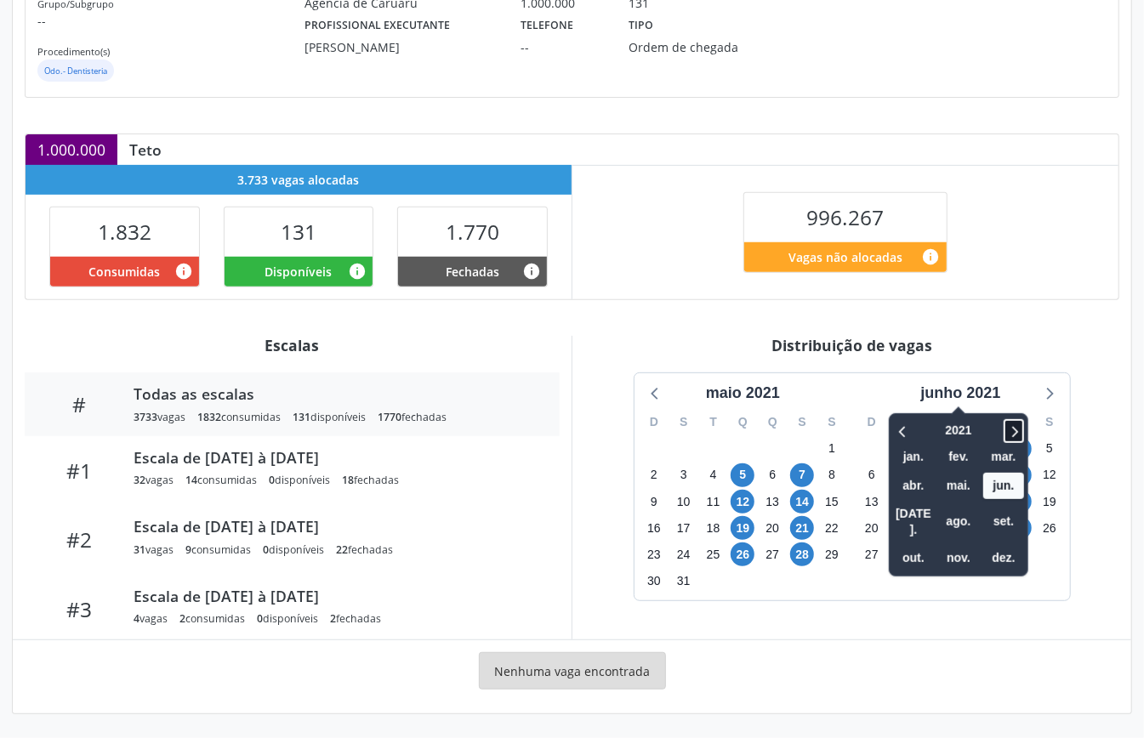
click at [1020, 429] on icon at bounding box center [1013, 431] width 17 height 20
click at [940, 545] on span "nov." at bounding box center [958, 558] width 41 height 26
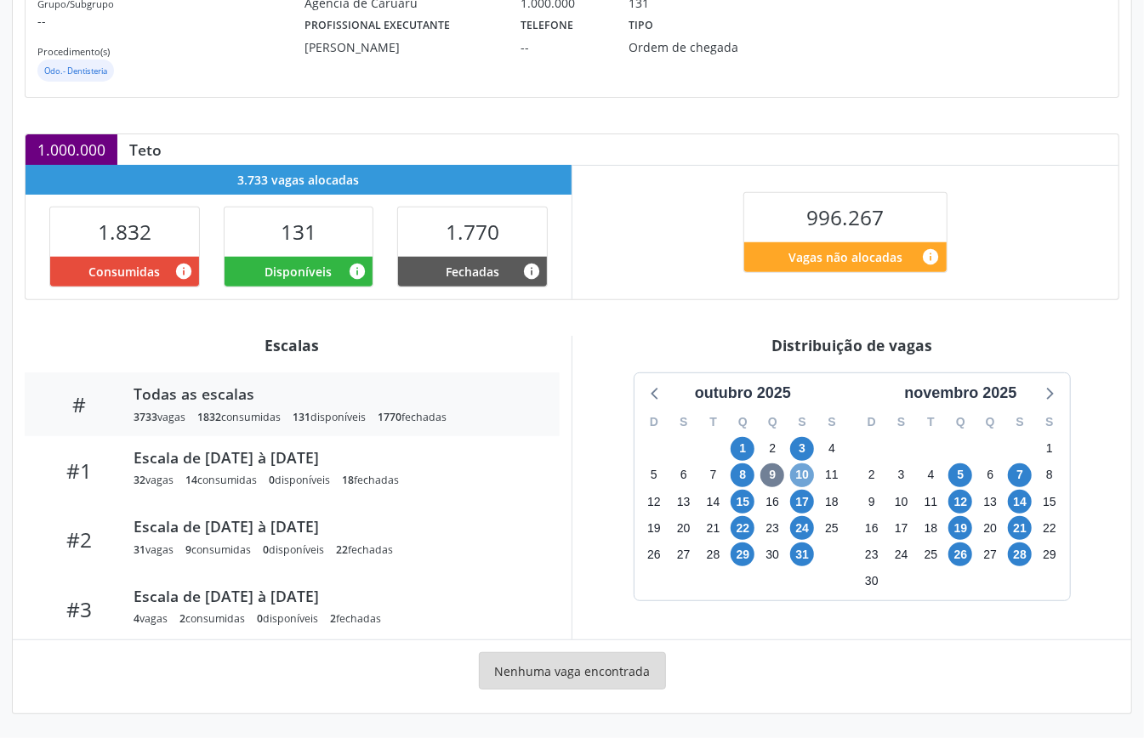
click at [804, 476] on span "10" at bounding box center [802, 475] width 24 height 24
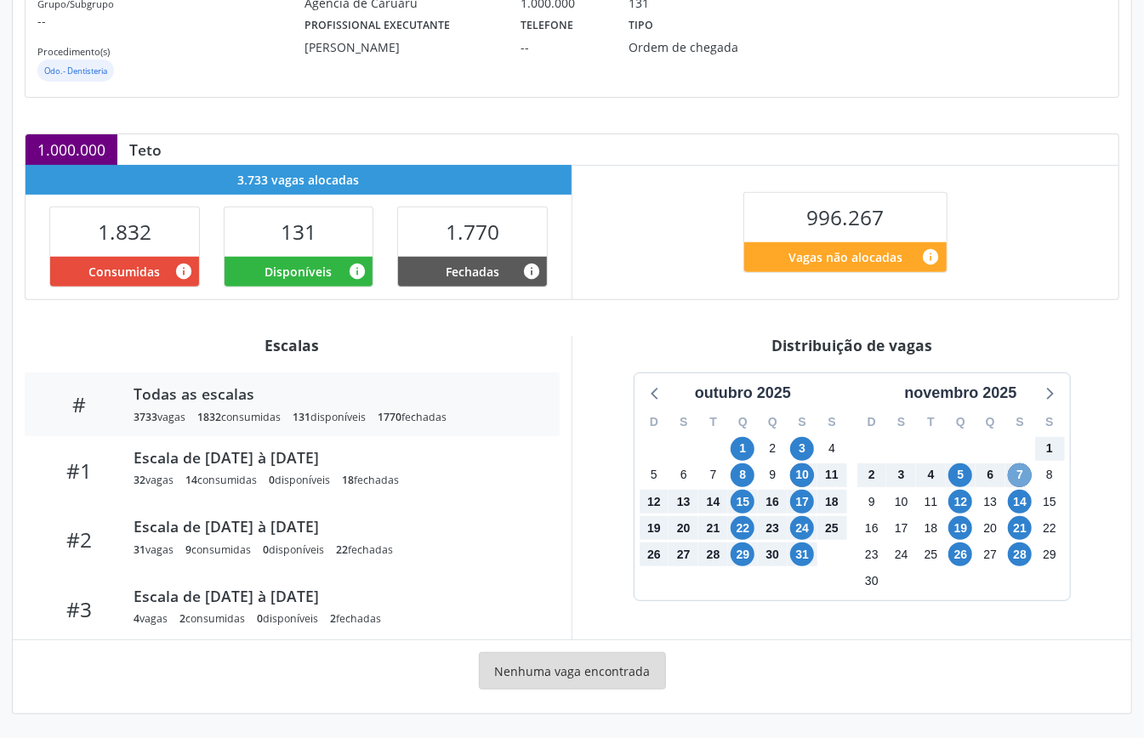
click at [1019, 470] on span "7" at bounding box center [1020, 475] width 24 height 24
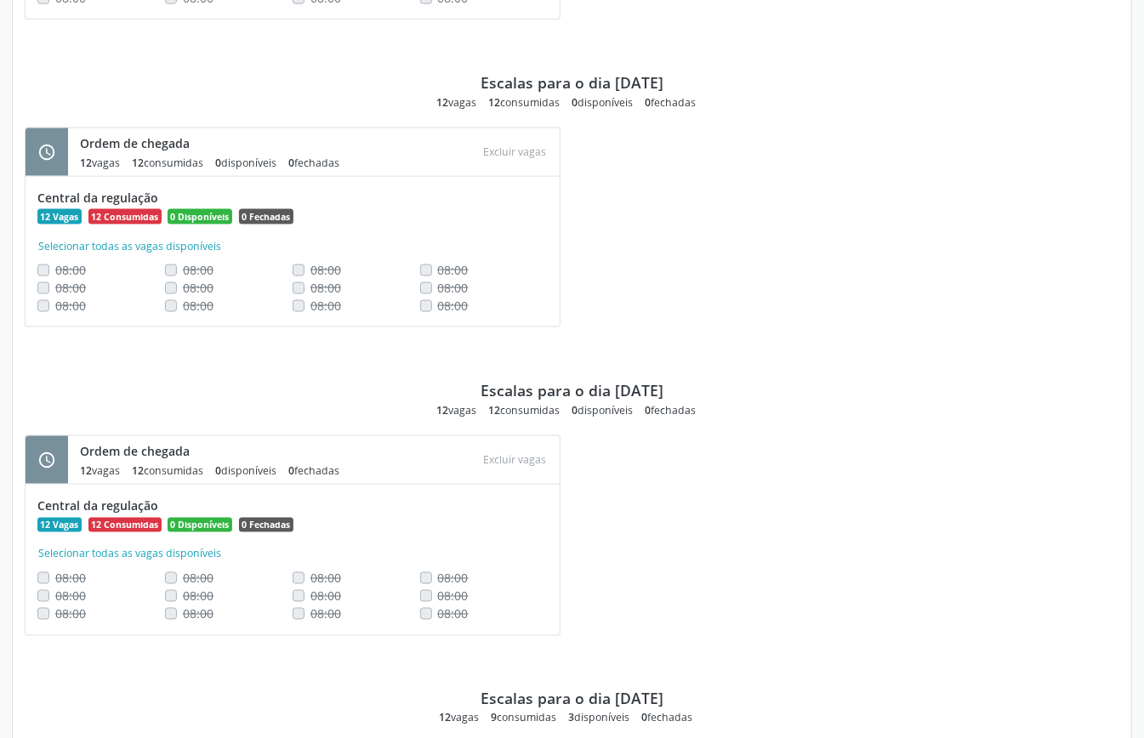
scroll to position [1615, 0]
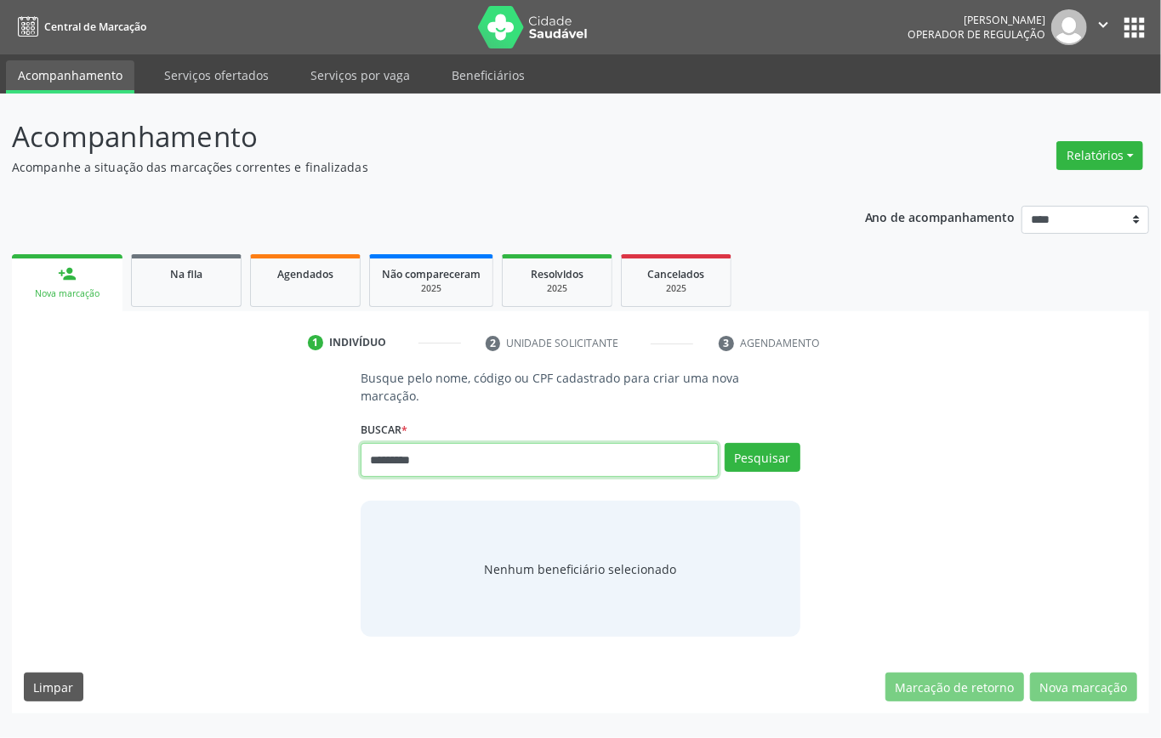
type input "*********"
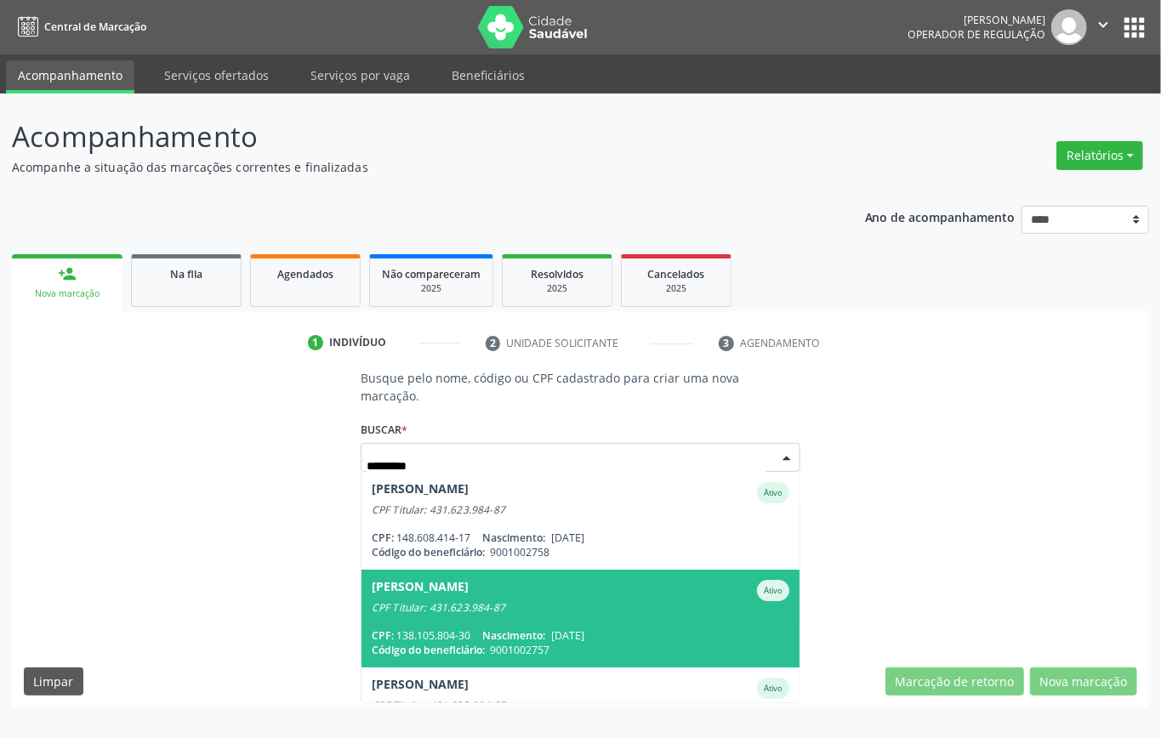
click at [599, 622] on span "[PERSON_NAME] CPF Titular: 431.623.984-87 CPF: 138.105.804-30 Nascimento: [DATE…" at bounding box center [580, 619] width 438 height 98
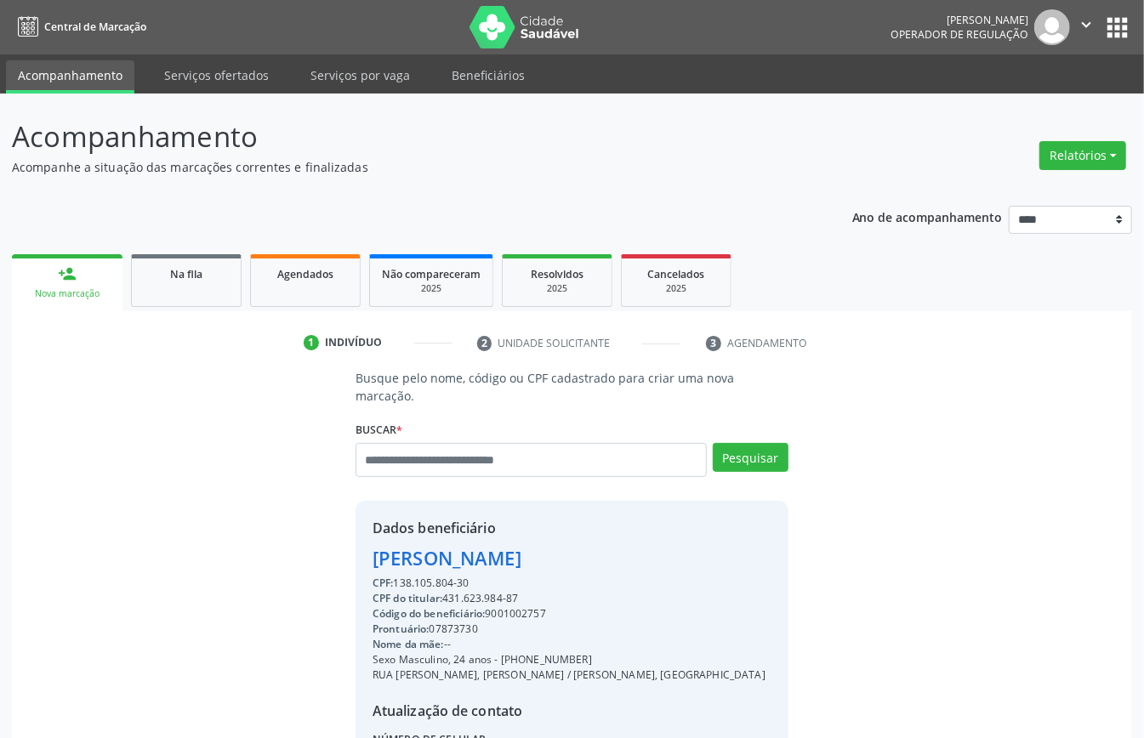
scroll to position [179, 0]
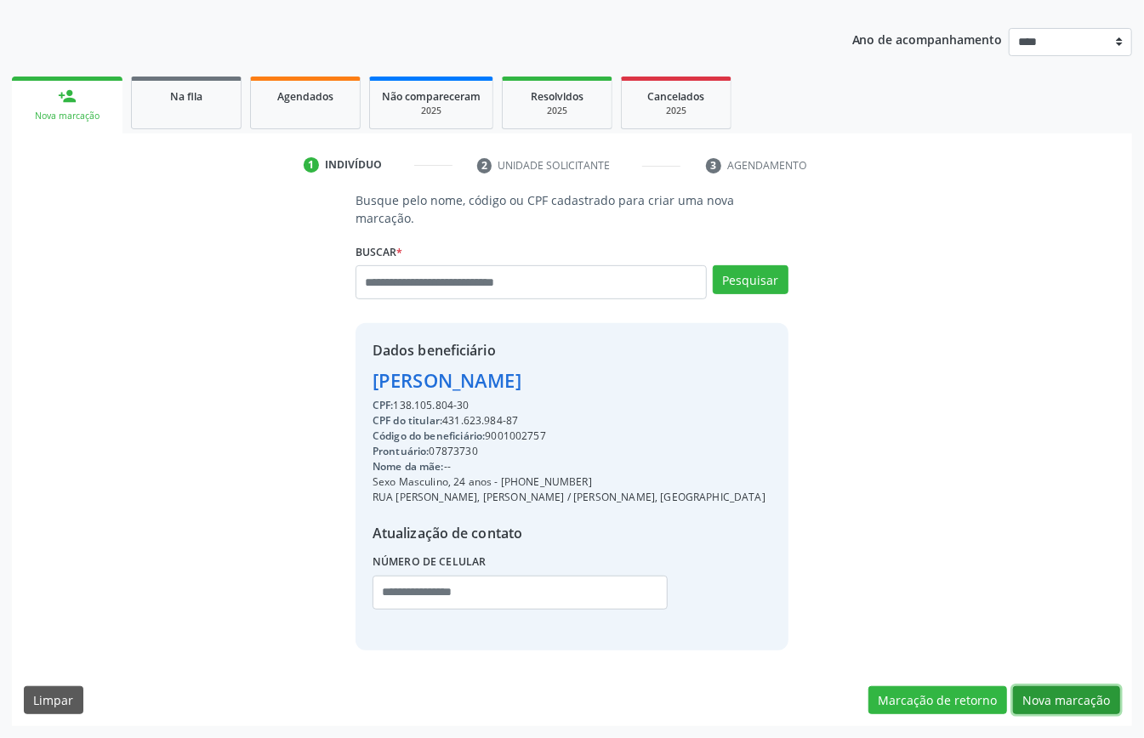
click at [1088, 697] on button "Nova marcação" at bounding box center [1066, 700] width 107 height 29
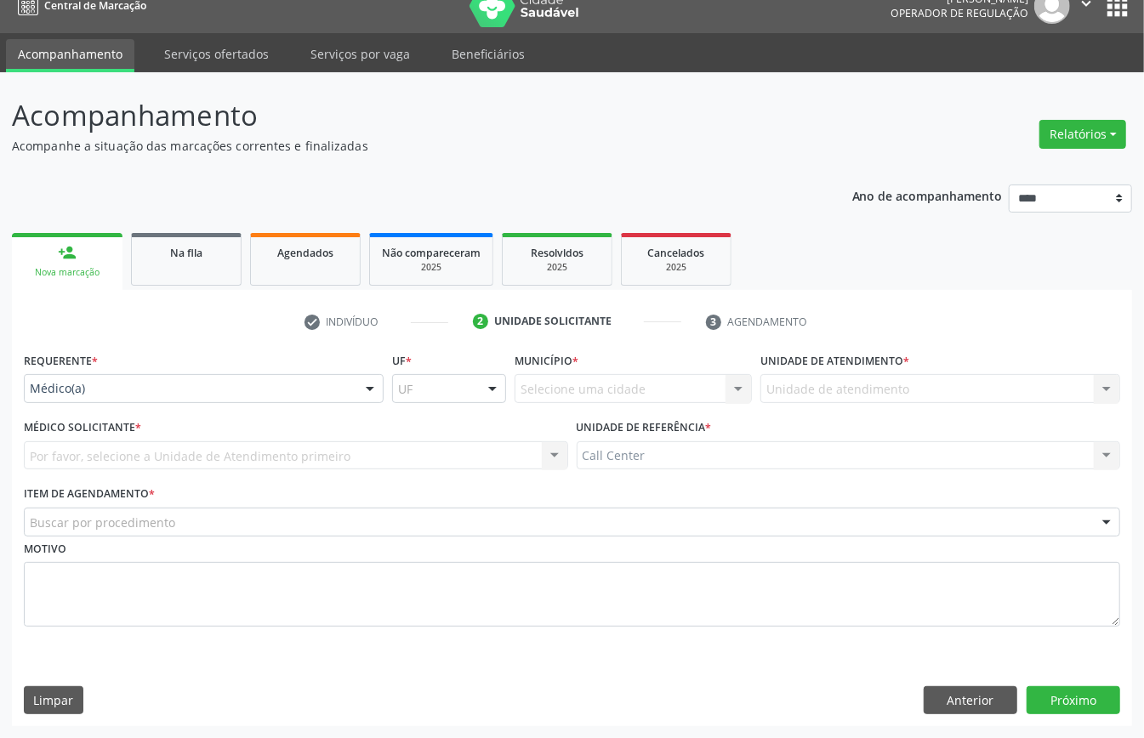
scroll to position [24, 0]
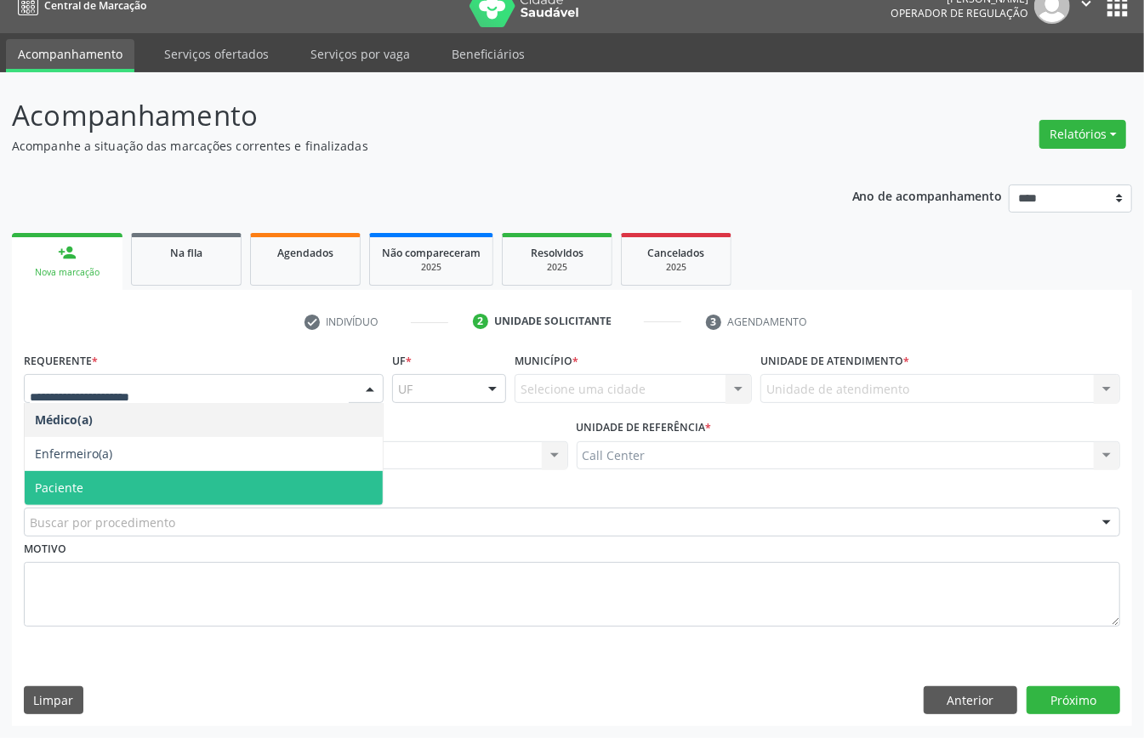
click at [92, 485] on span "Paciente" at bounding box center [204, 488] width 358 height 34
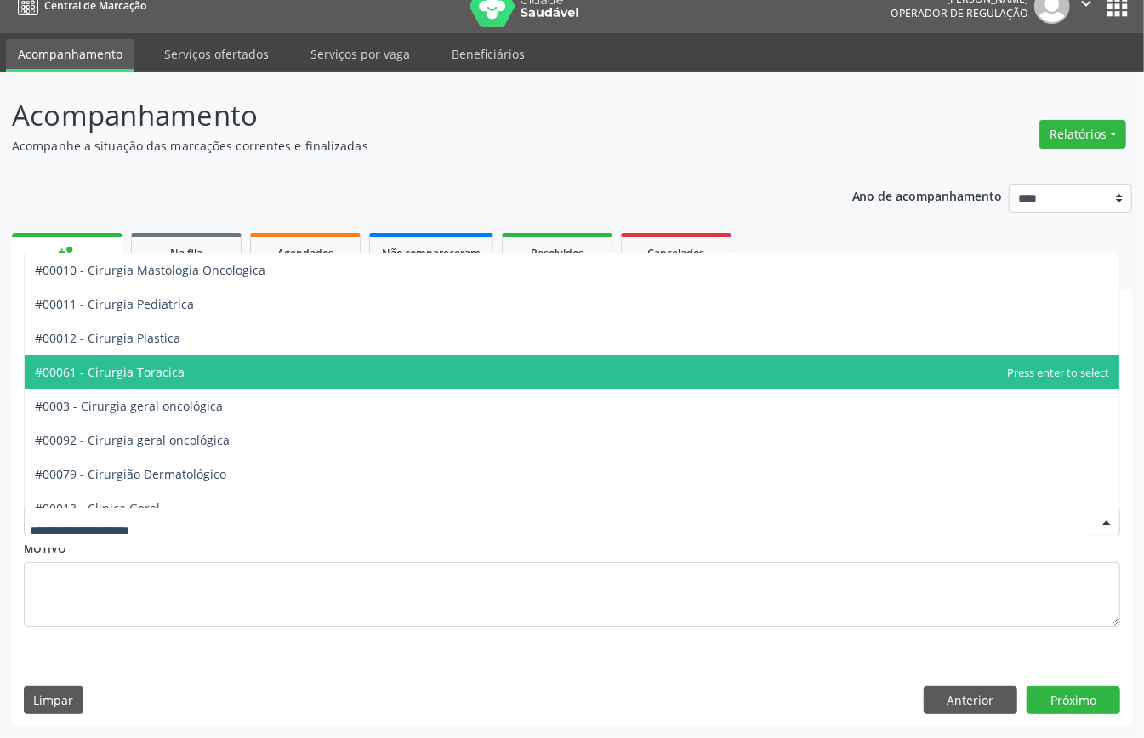
scroll to position [453, 0]
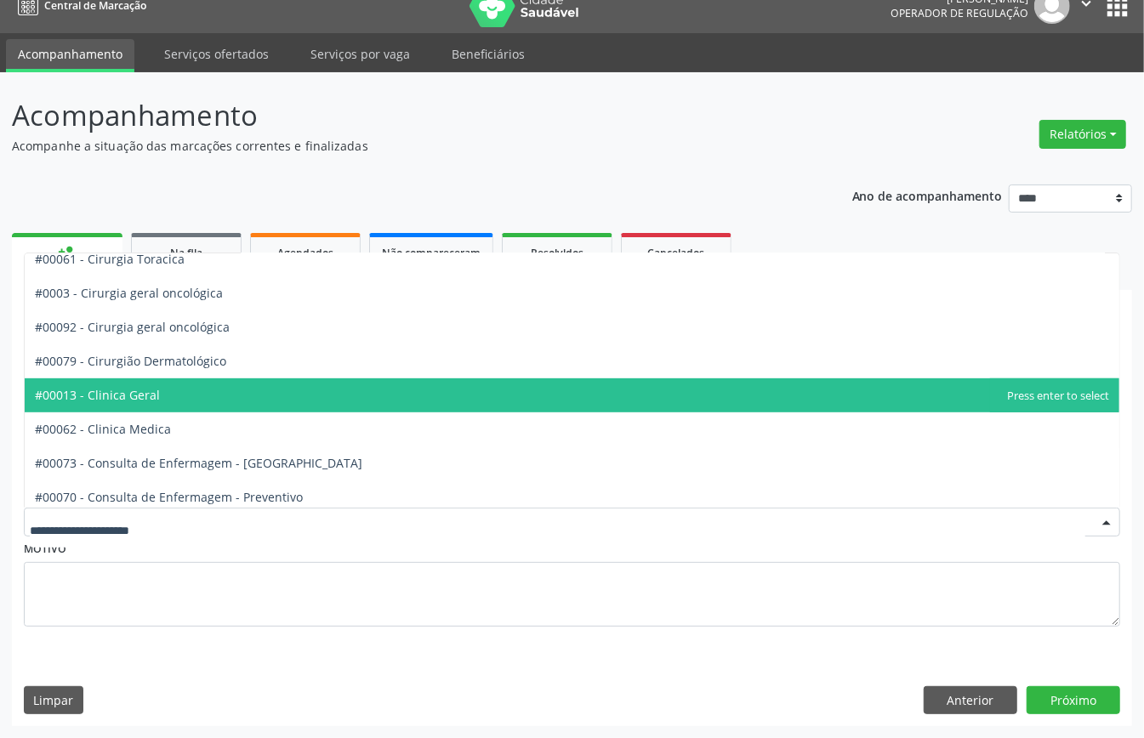
click at [185, 398] on span "#00013 - Clinica Geral" at bounding box center [572, 395] width 1094 height 34
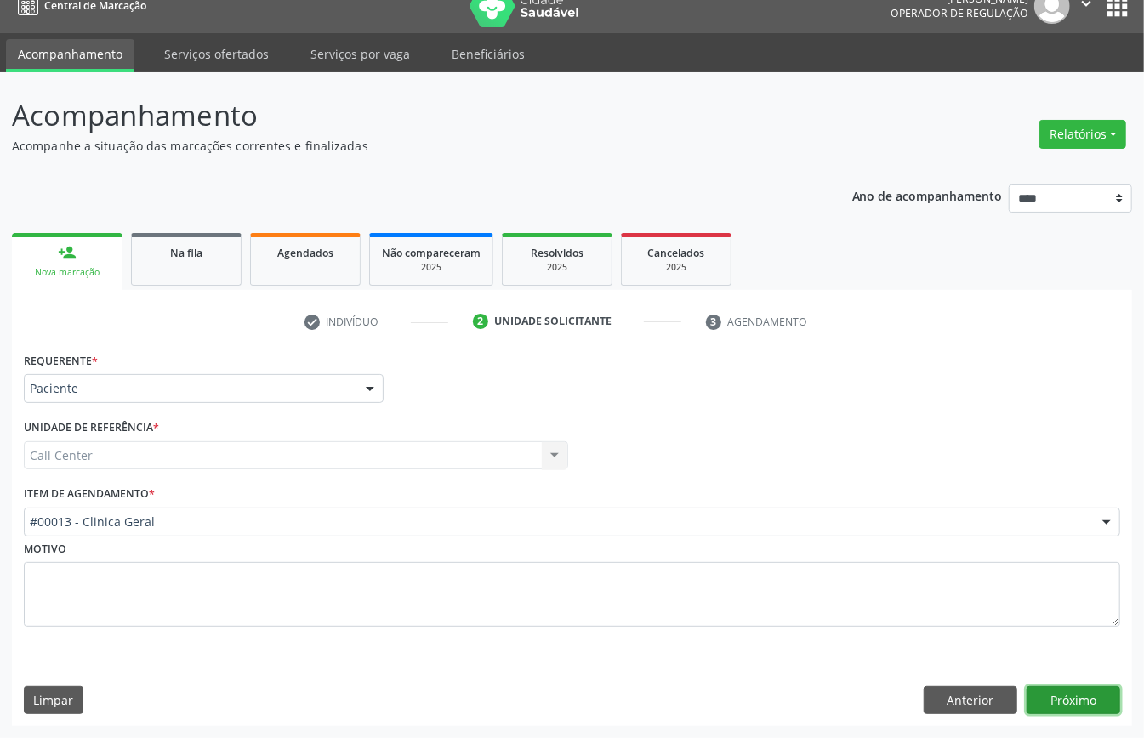
click at [1048, 695] on button "Próximo" at bounding box center [1073, 700] width 94 height 29
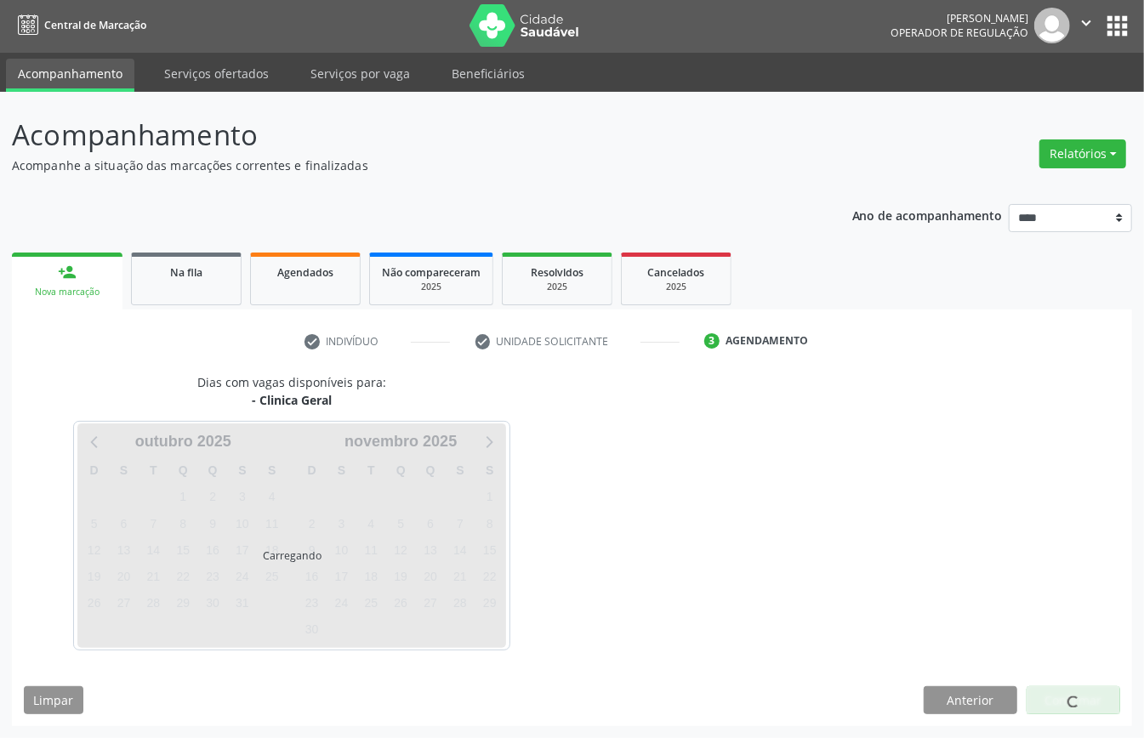
scroll to position [3, 0]
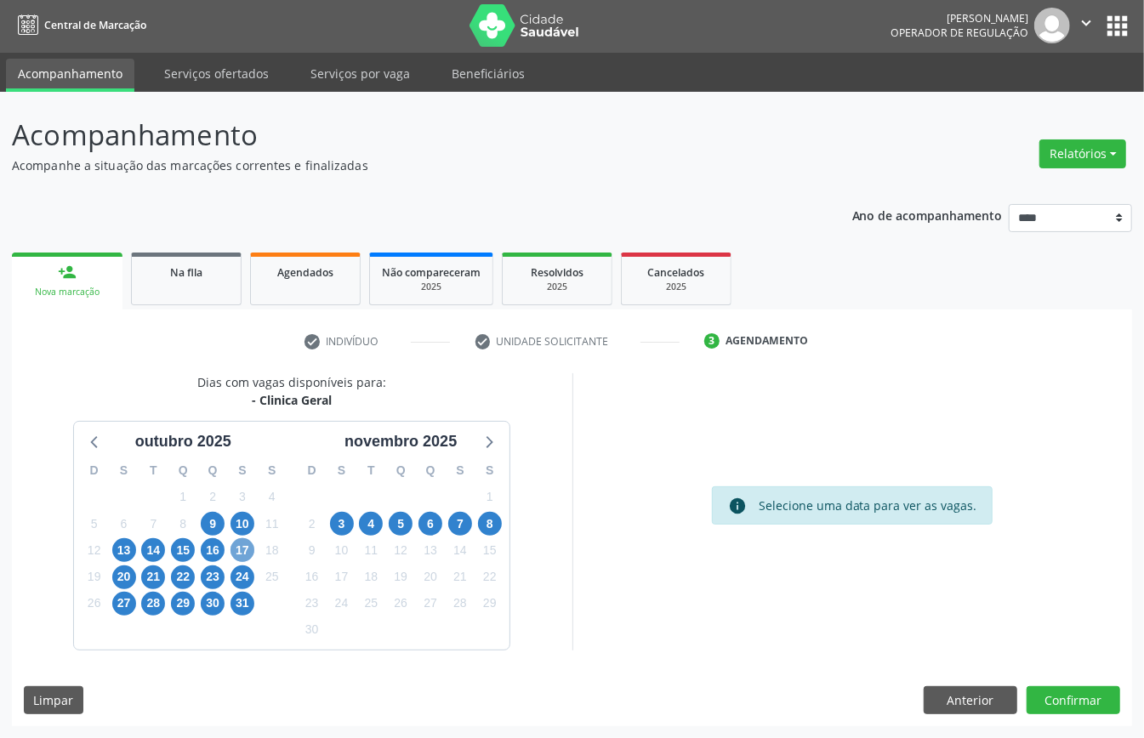
click at [236, 549] on span "17" at bounding box center [242, 550] width 24 height 24
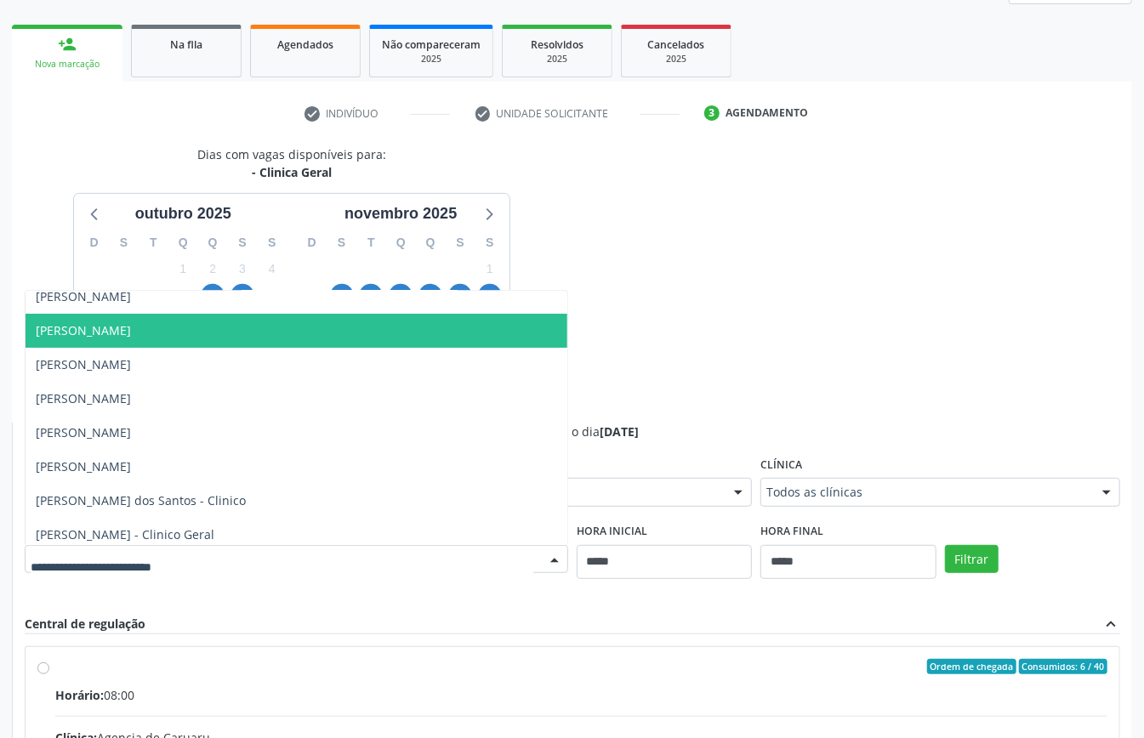
scroll to position [154, 0]
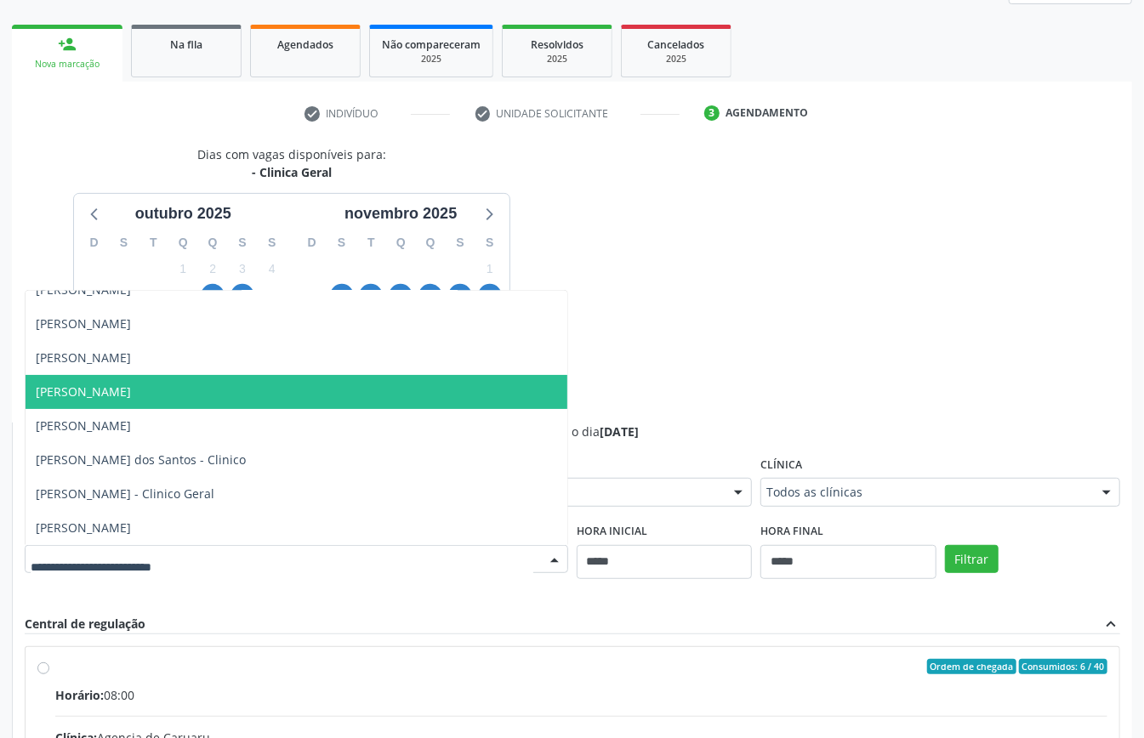
click at [131, 396] on span "[PERSON_NAME]" at bounding box center [83, 391] width 95 height 16
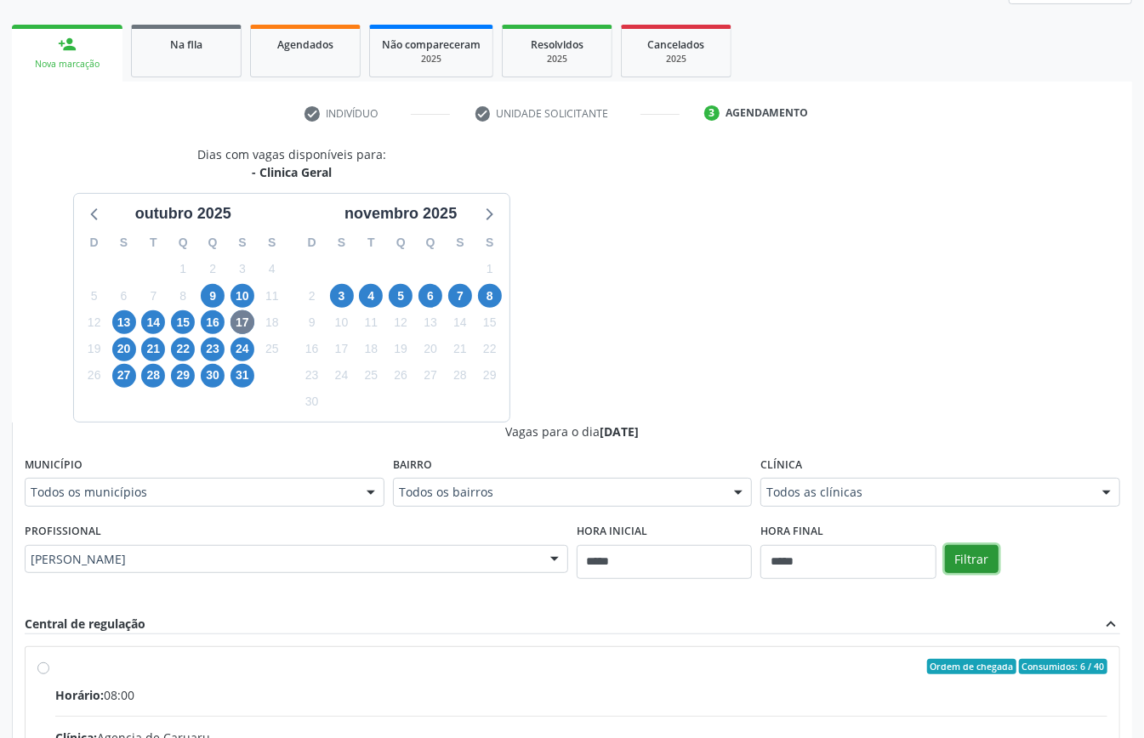
click at [956, 561] on button "Filtrar" at bounding box center [972, 559] width 54 height 29
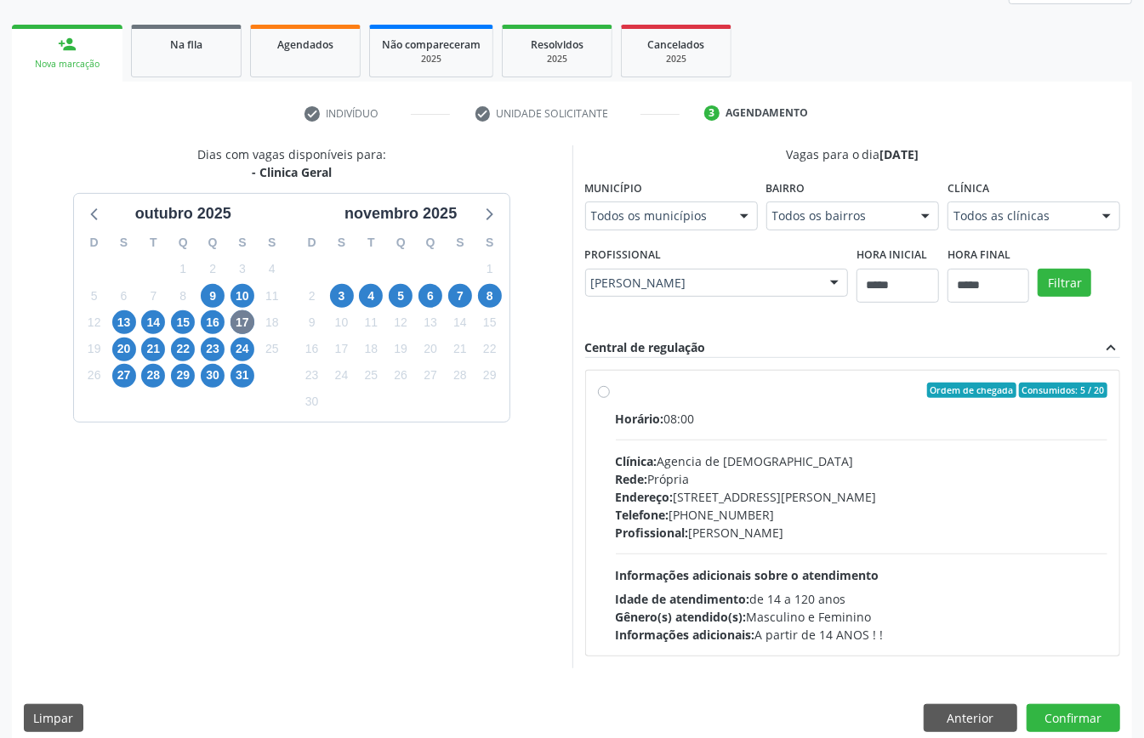
click at [651, 542] on div "Horário: 08:00 Clínica: Agencia de Surubim Rede: [PERSON_NAME]: [STREET_ADDRESS…" at bounding box center [862, 527] width 492 height 234
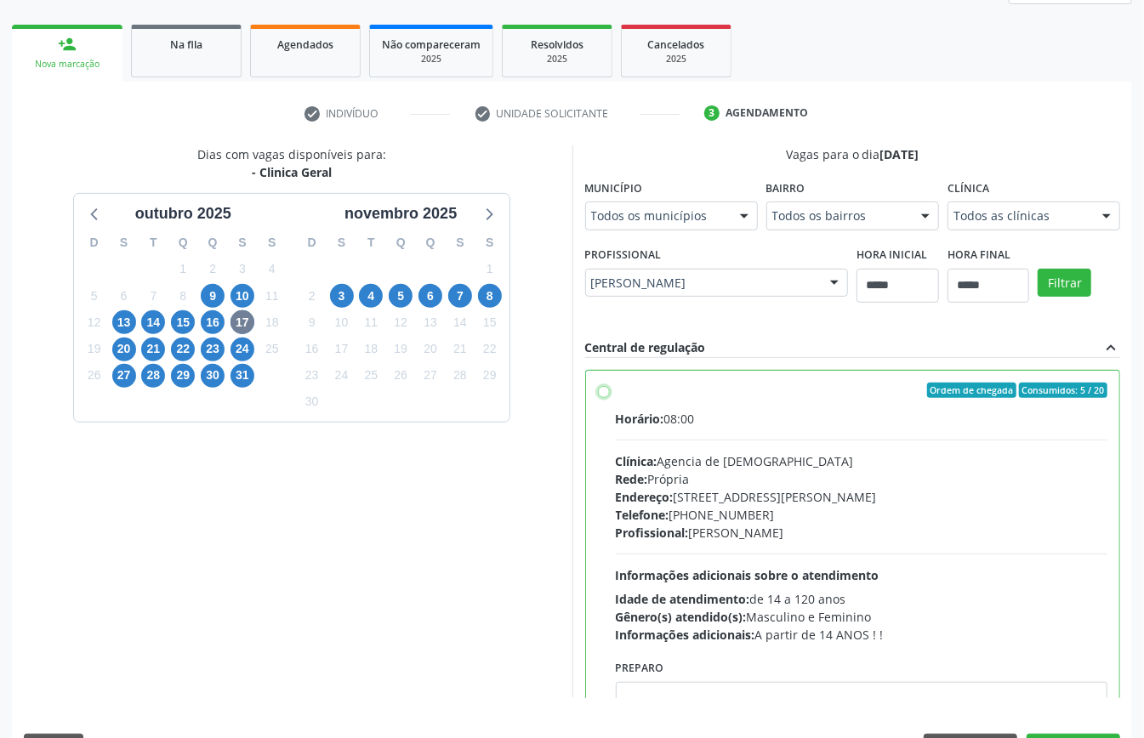
scroll to position [86, 0]
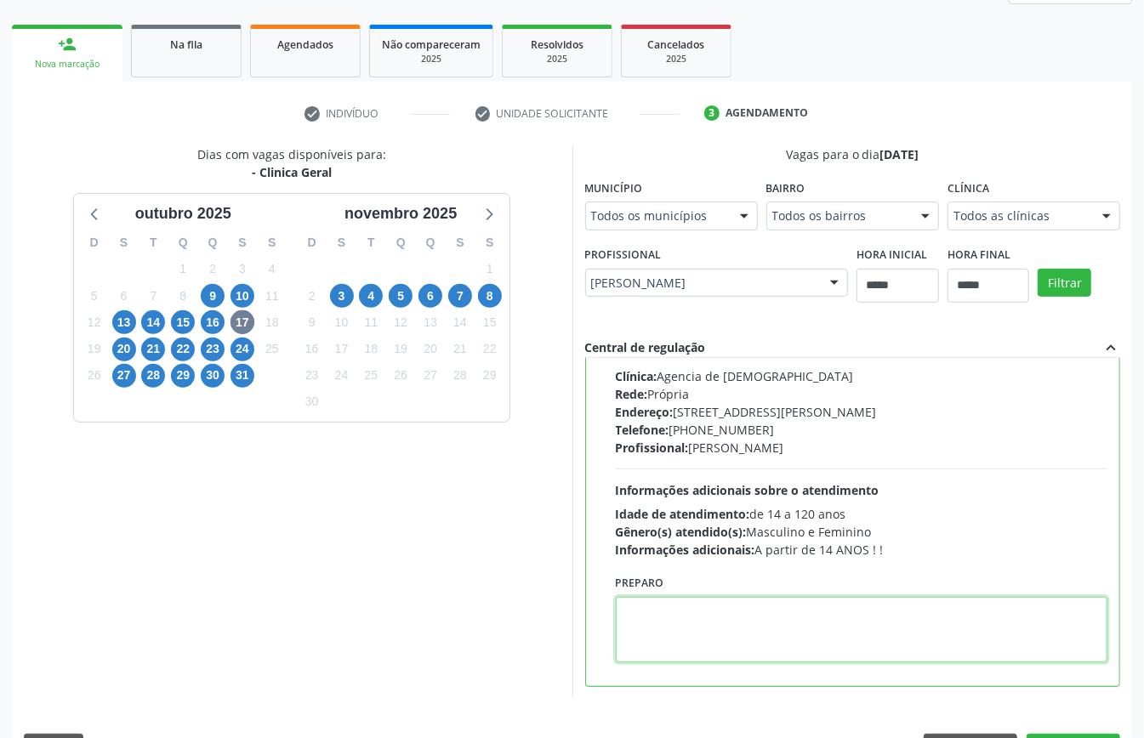
paste textarea "**********"
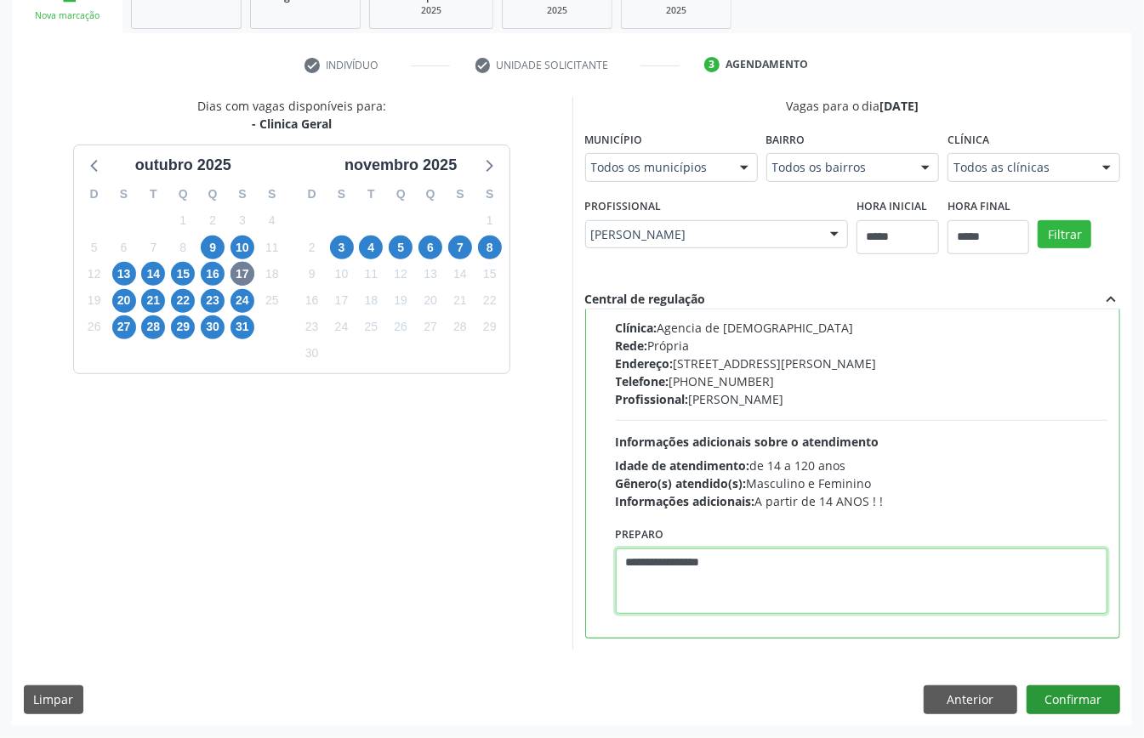
type textarea "**********"
click at [1052, 697] on button "Confirmar" at bounding box center [1073, 699] width 94 height 29
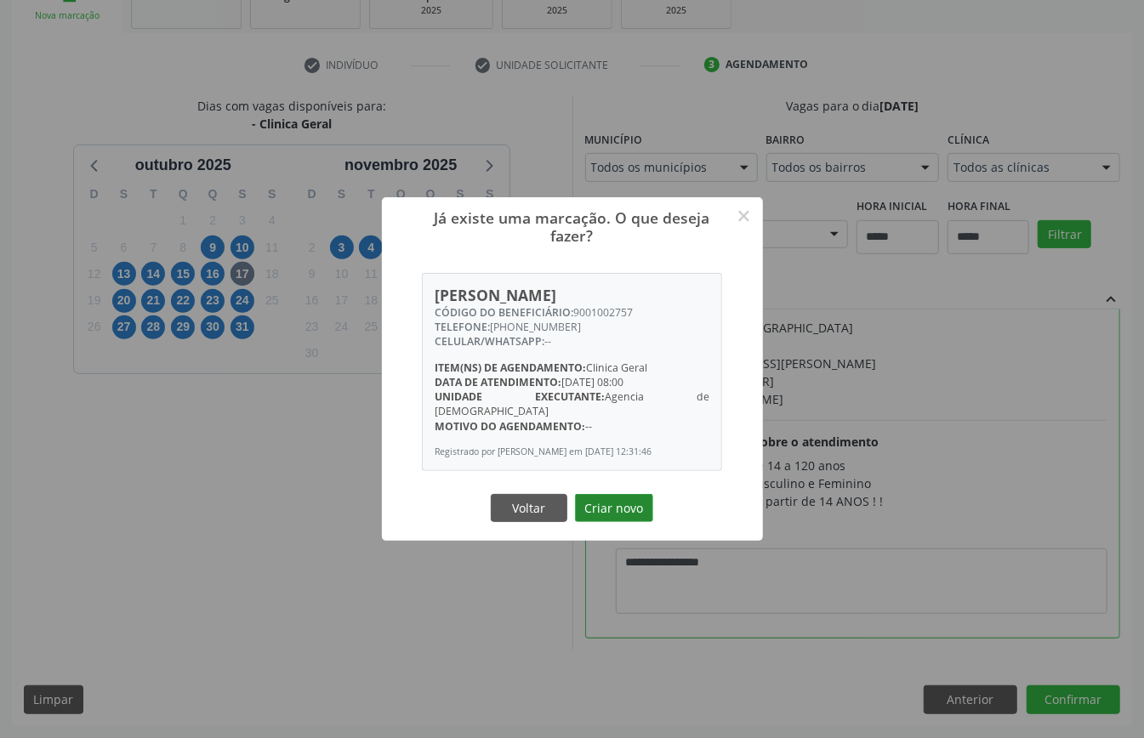
click at [605, 494] on button "Criar novo" at bounding box center [614, 508] width 78 height 29
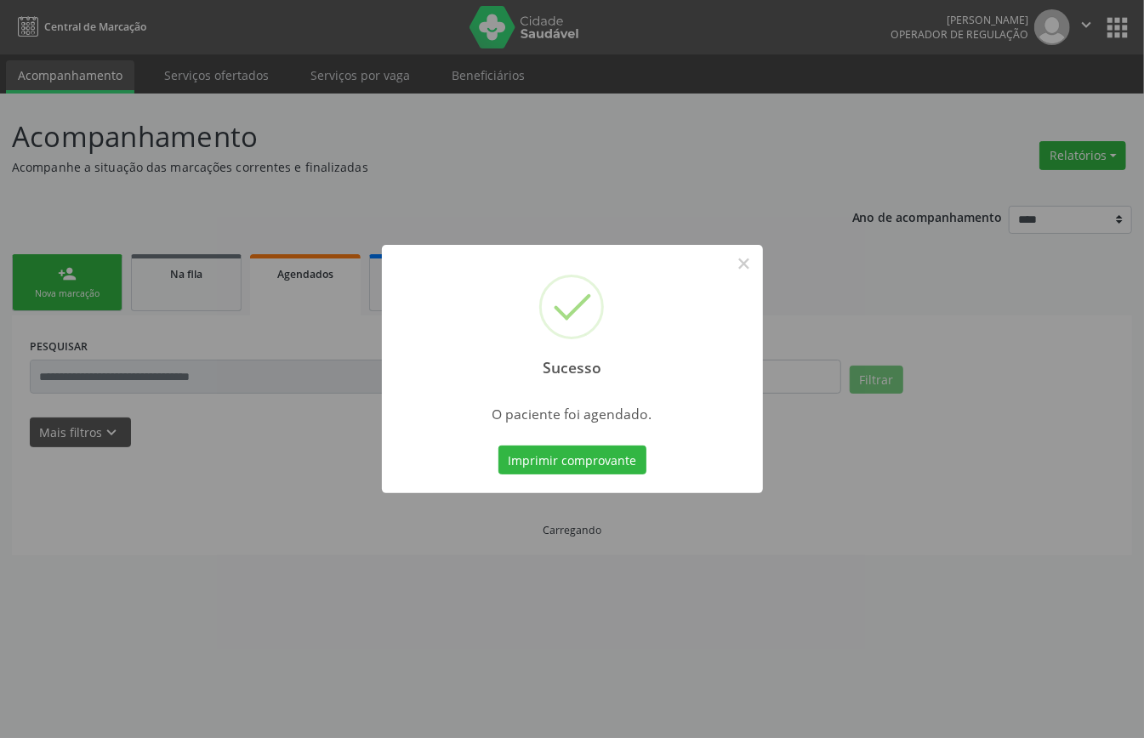
scroll to position [0, 0]
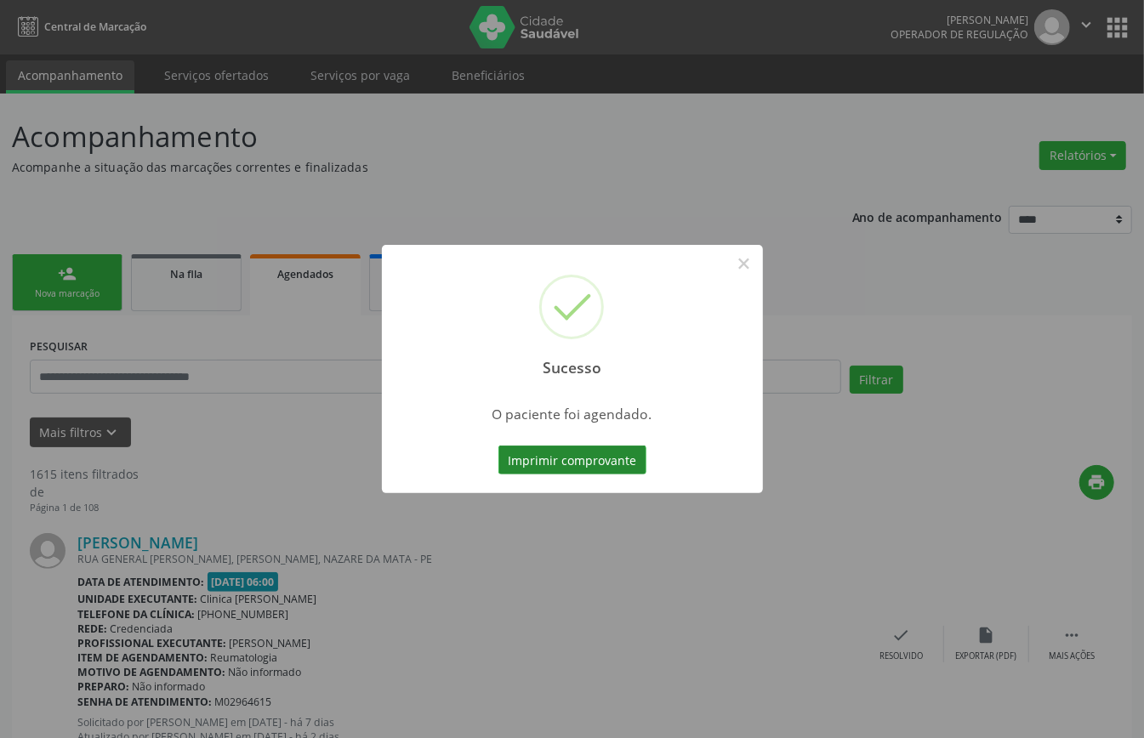
click at [587, 464] on button "Imprimir comprovante" at bounding box center [572, 460] width 148 height 29
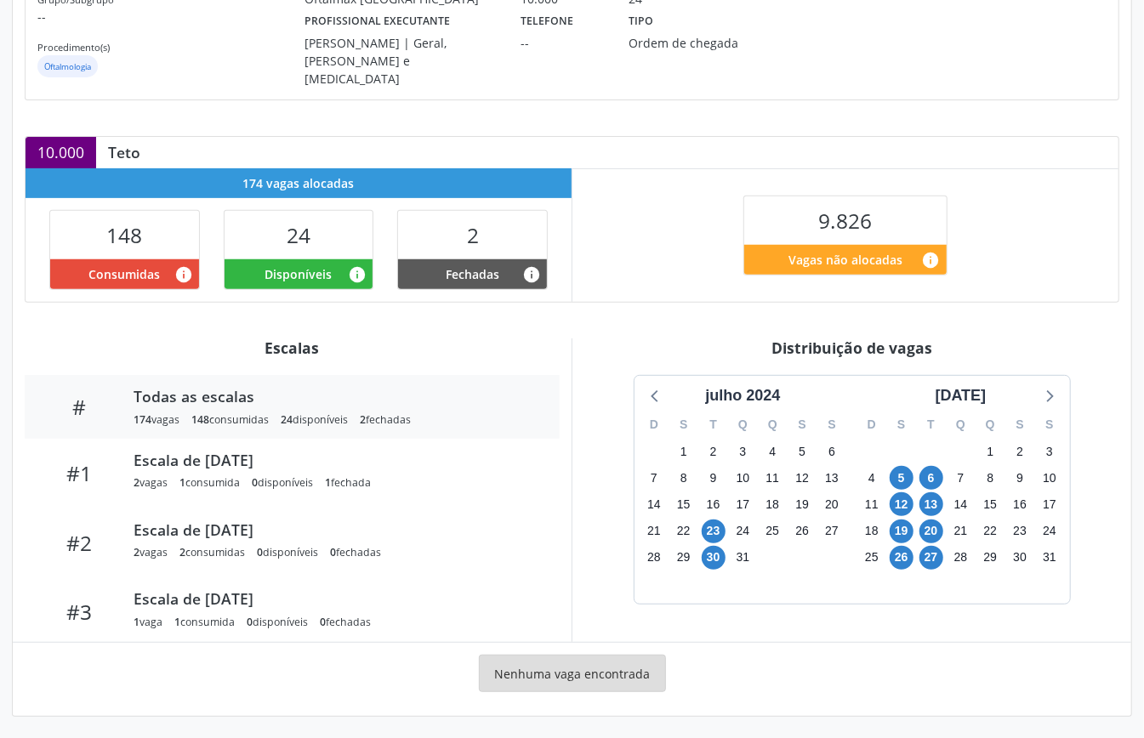
scroll to position [226, 0]
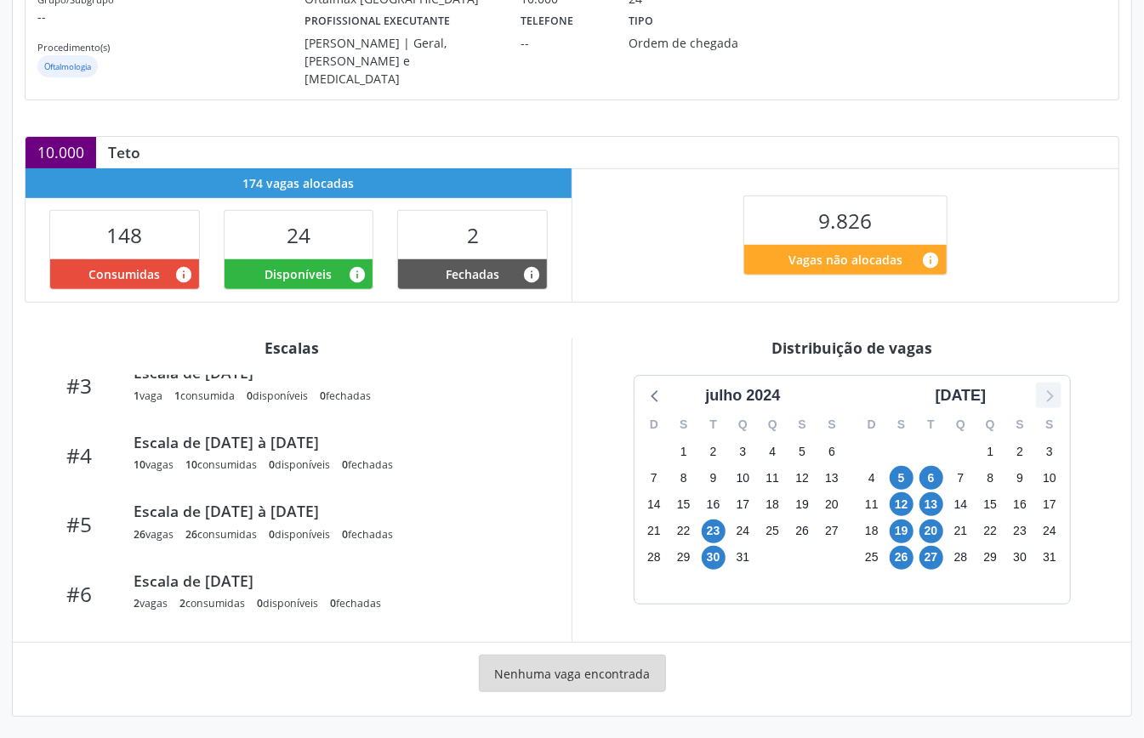
click at [1042, 391] on icon at bounding box center [1048, 395] width 22 height 22
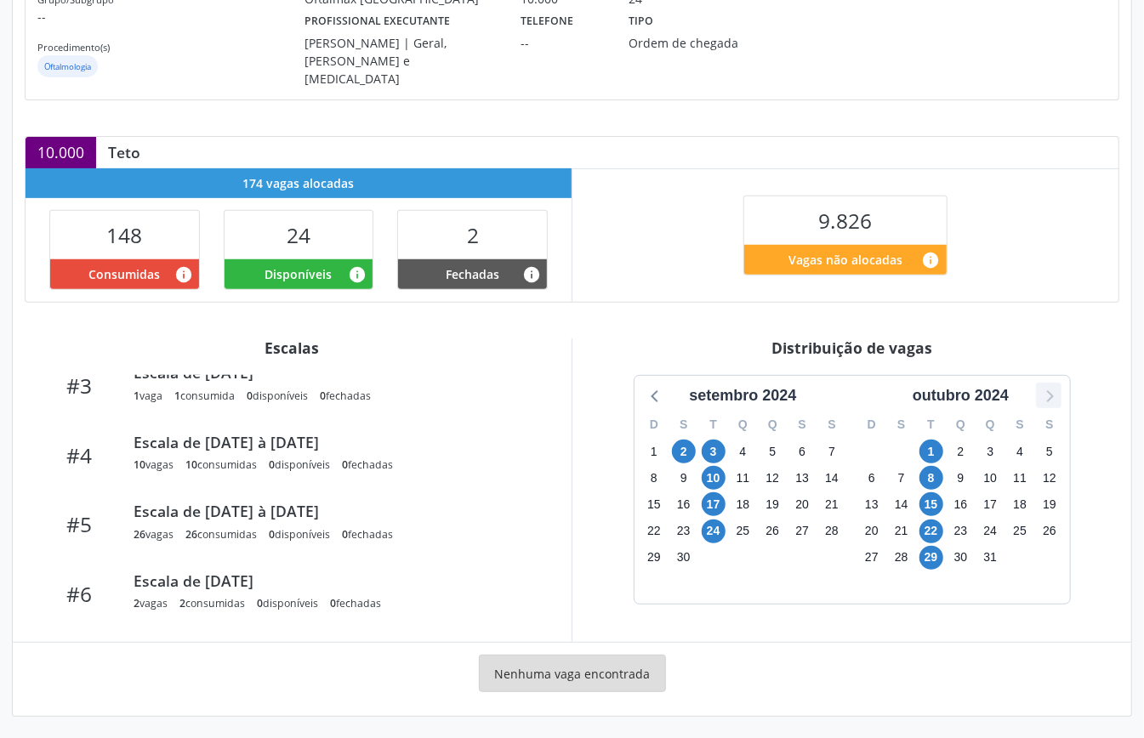
click at [1042, 391] on icon at bounding box center [1048, 395] width 22 height 22
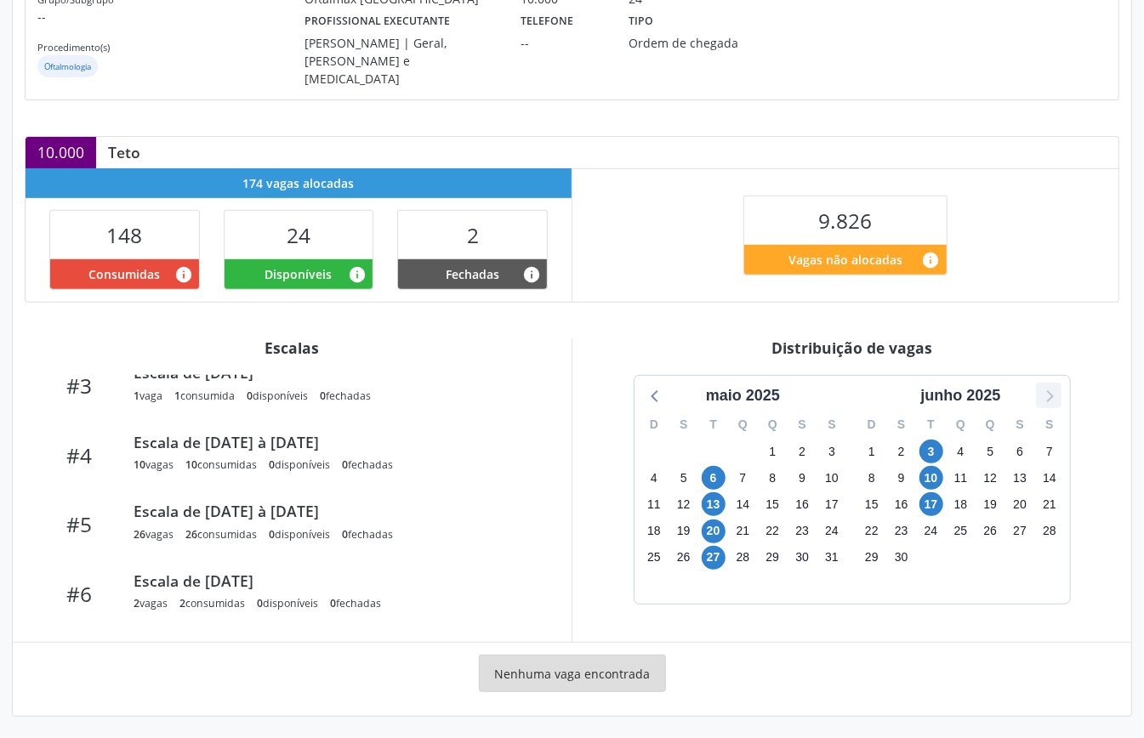
click at [1042, 391] on icon at bounding box center [1048, 395] width 22 height 22
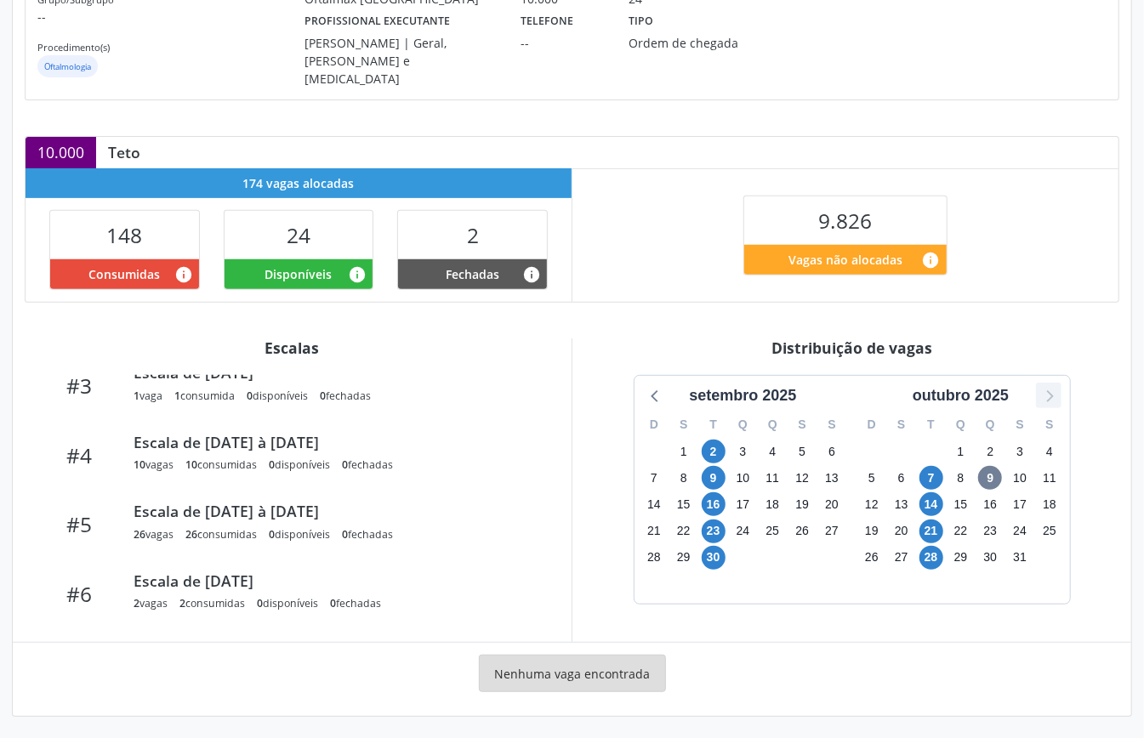
click at [1042, 391] on icon at bounding box center [1048, 395] width 22 height 22
click at [707, 471] on span "4" at bounding box center [713, 478] width 24 height 24
click at [711, 469] on span "4" at bounding box center [713, 478] width 24 height 24
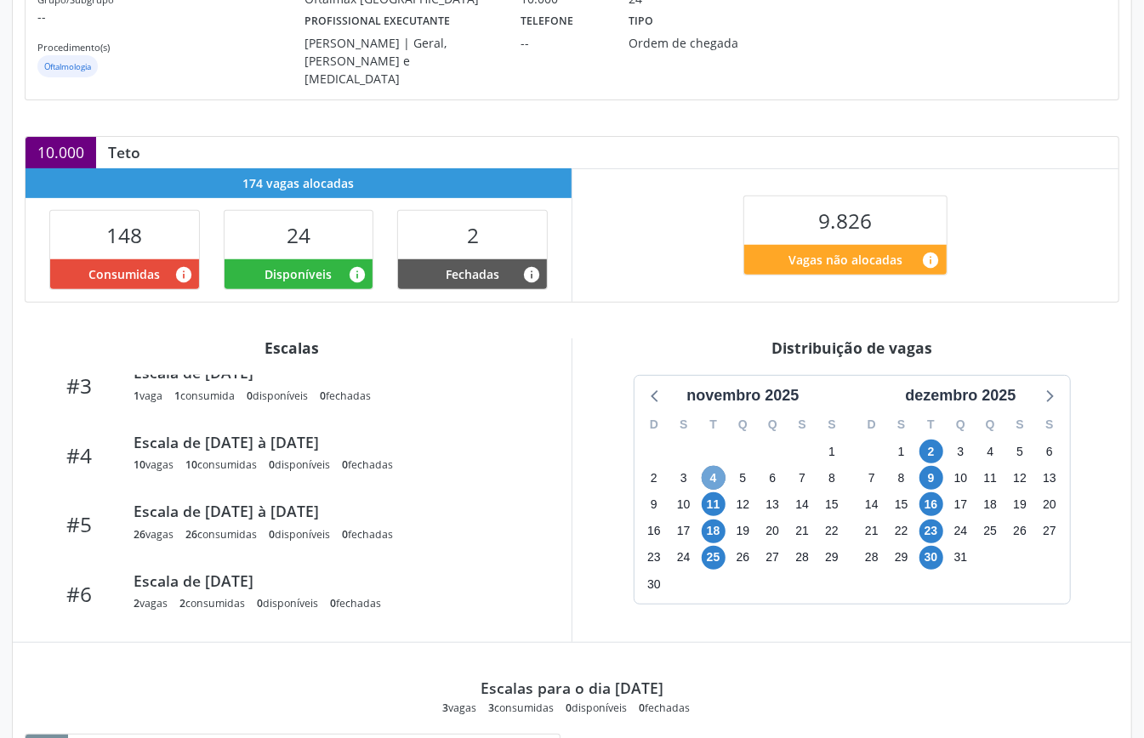
scroll to position [28, 0]
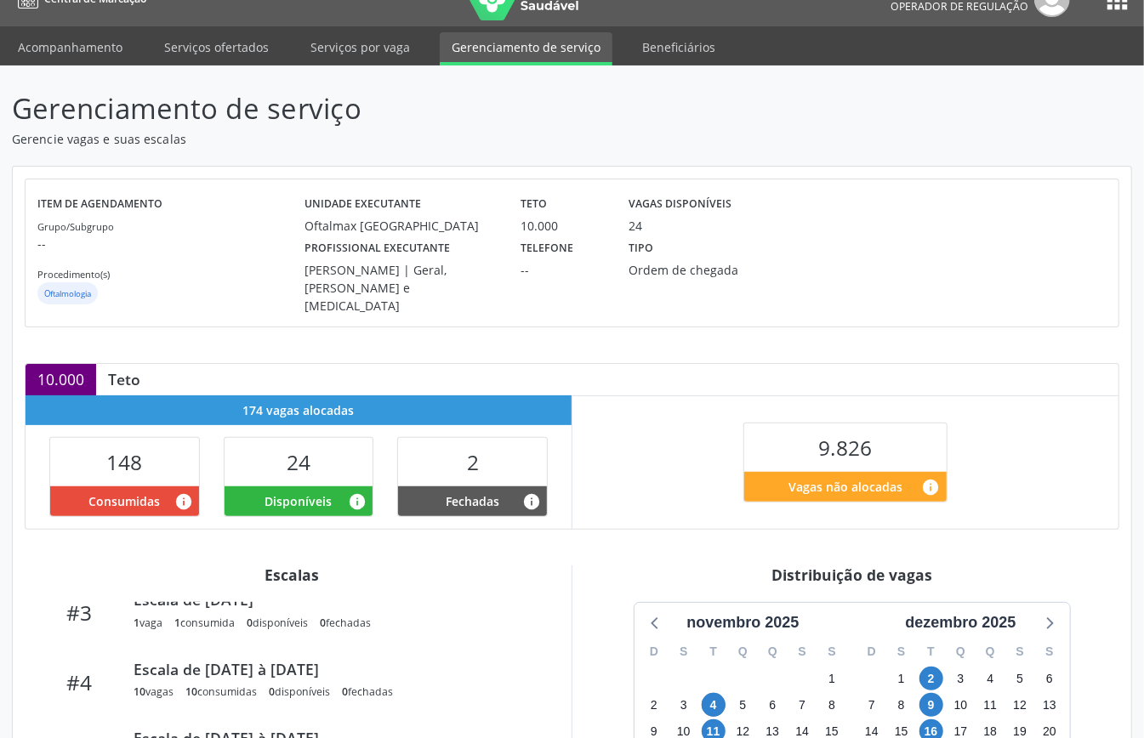
click at [661, 522] on div "9.826 Vagas não alocadas info" at bounding box center [845, 461] width 546 height 133
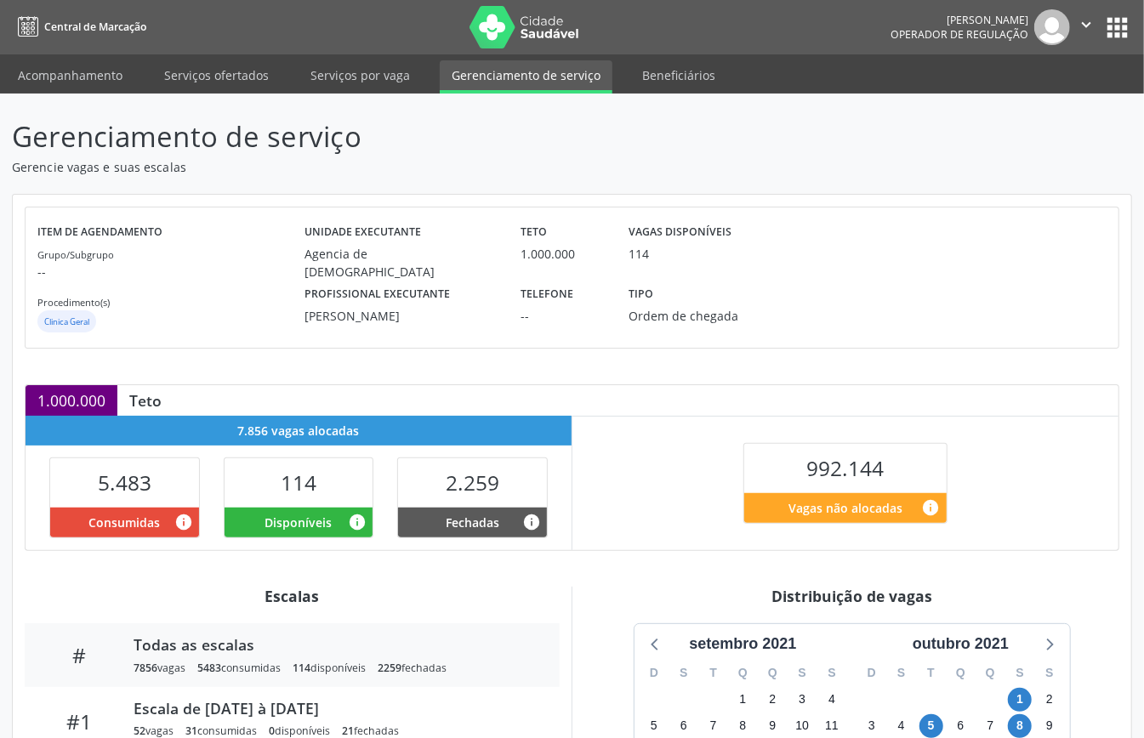
scroll to position [255, 0]
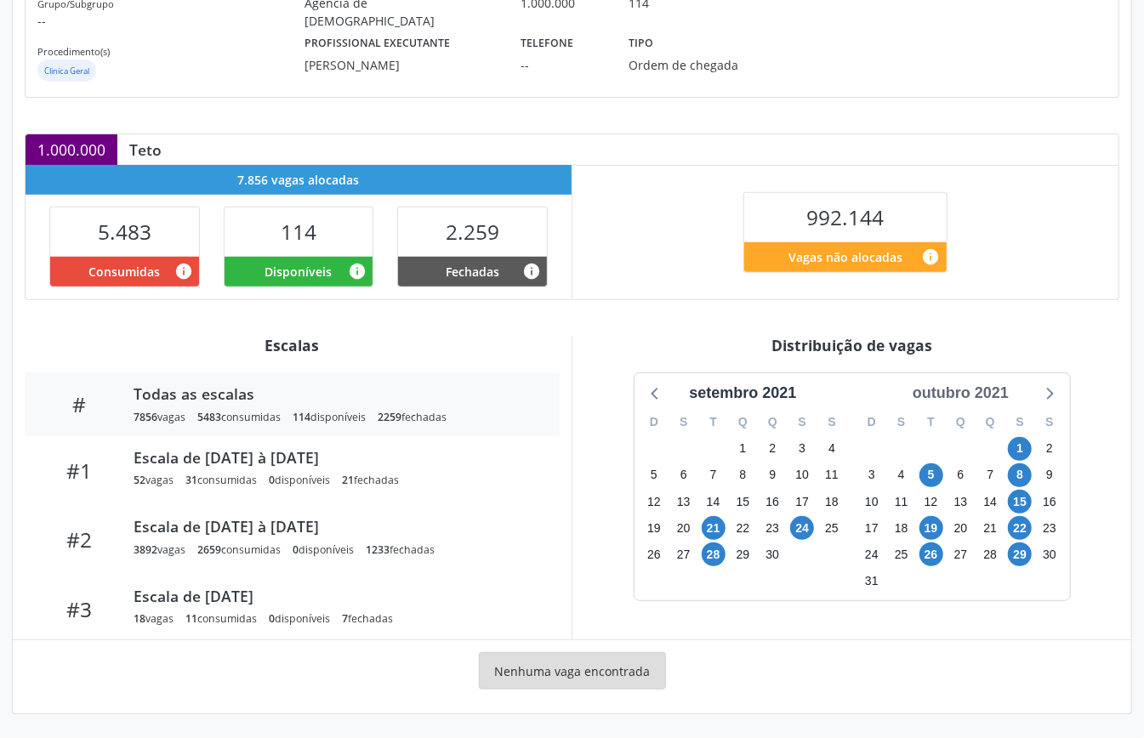
click at [966, 392] on div "outubro 2021" at bounding box center [961, 393] width 110 height 23
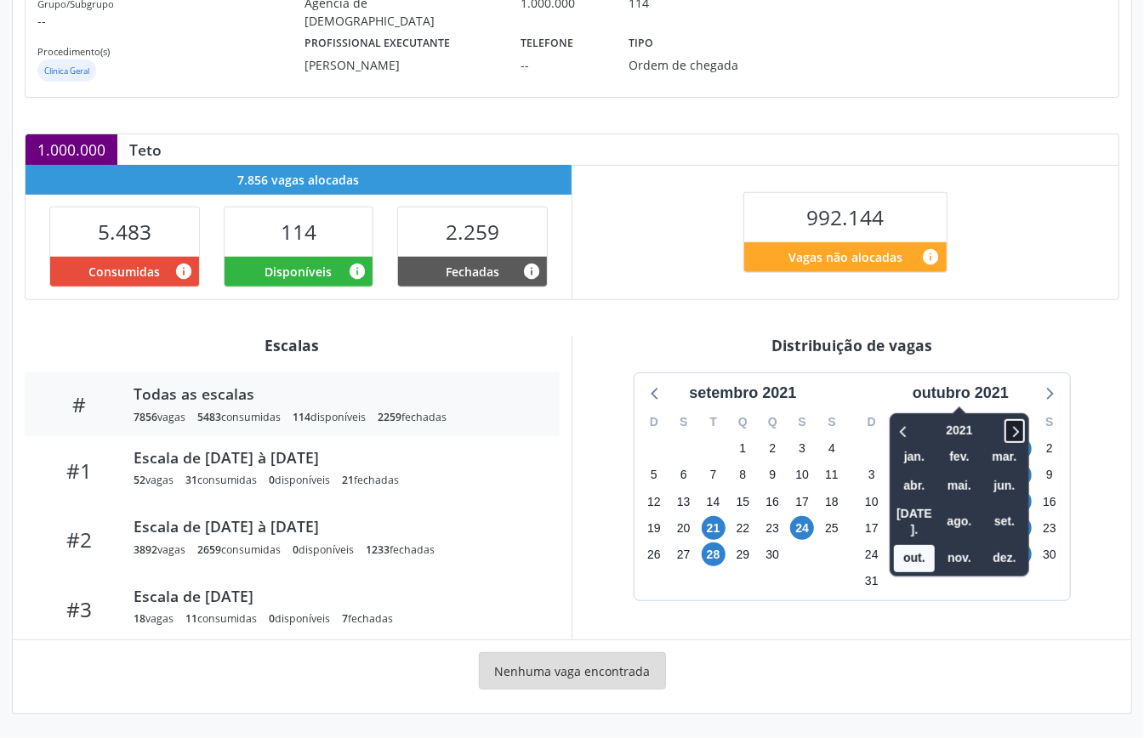
click at [1008, 435] on icon at bounding box center [1014, 431] width 17 height 20
click at [1008, 434] on icon at bounding box center [1014, 431] width 17 height 20
click at [967, 545] on span "nov." at bounding box center [959, 558] width 41 height 26
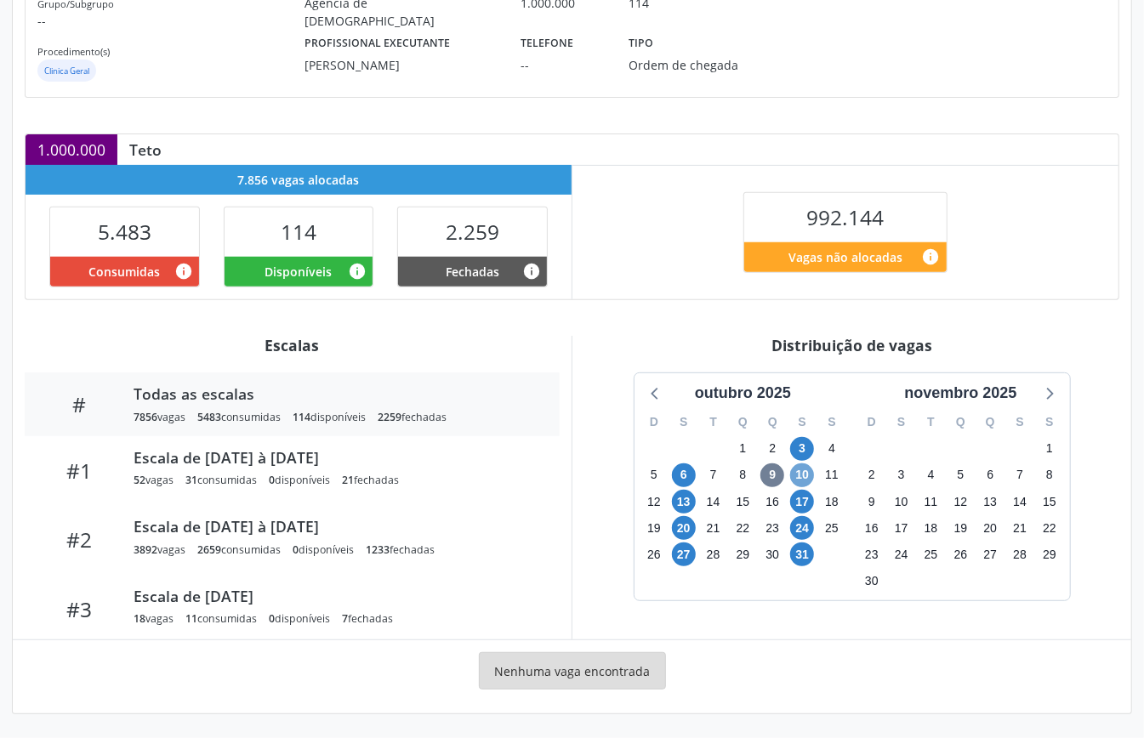
click at [804, 476] on span "10" at bounding box center [802, 475] width 24 height 24
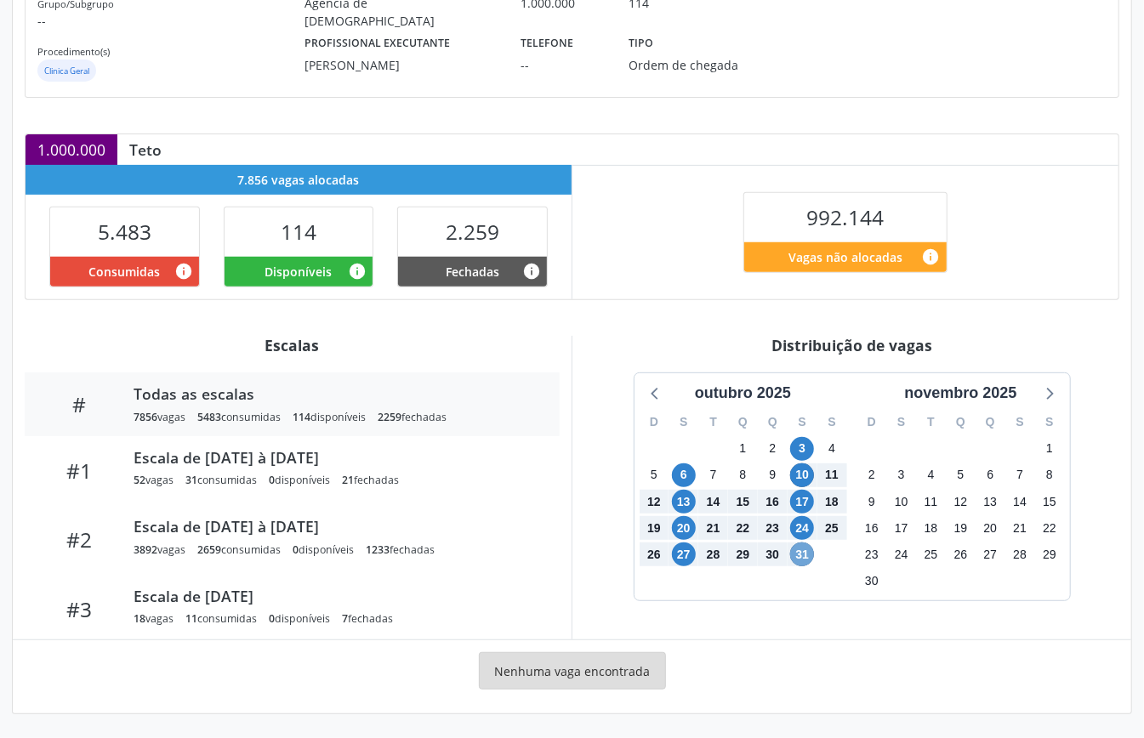
click at [808, 554] on span "31" at bounding box center [802, 554] width 24 height 24
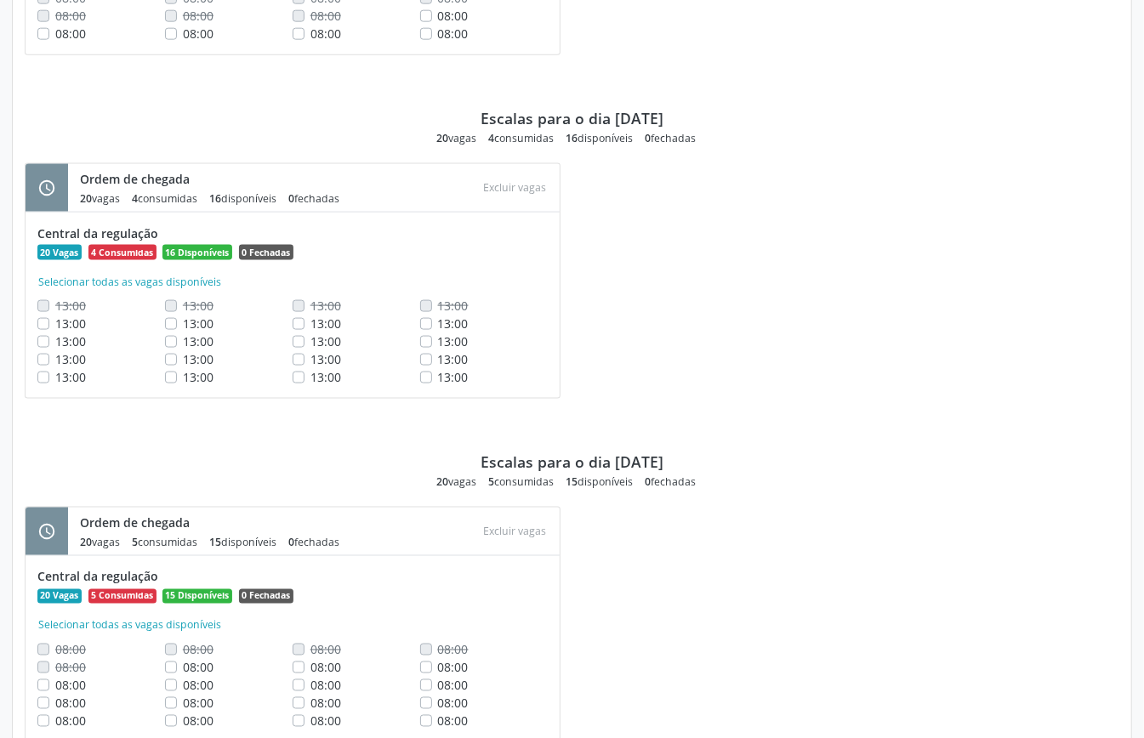
scroll to position [935, 0]
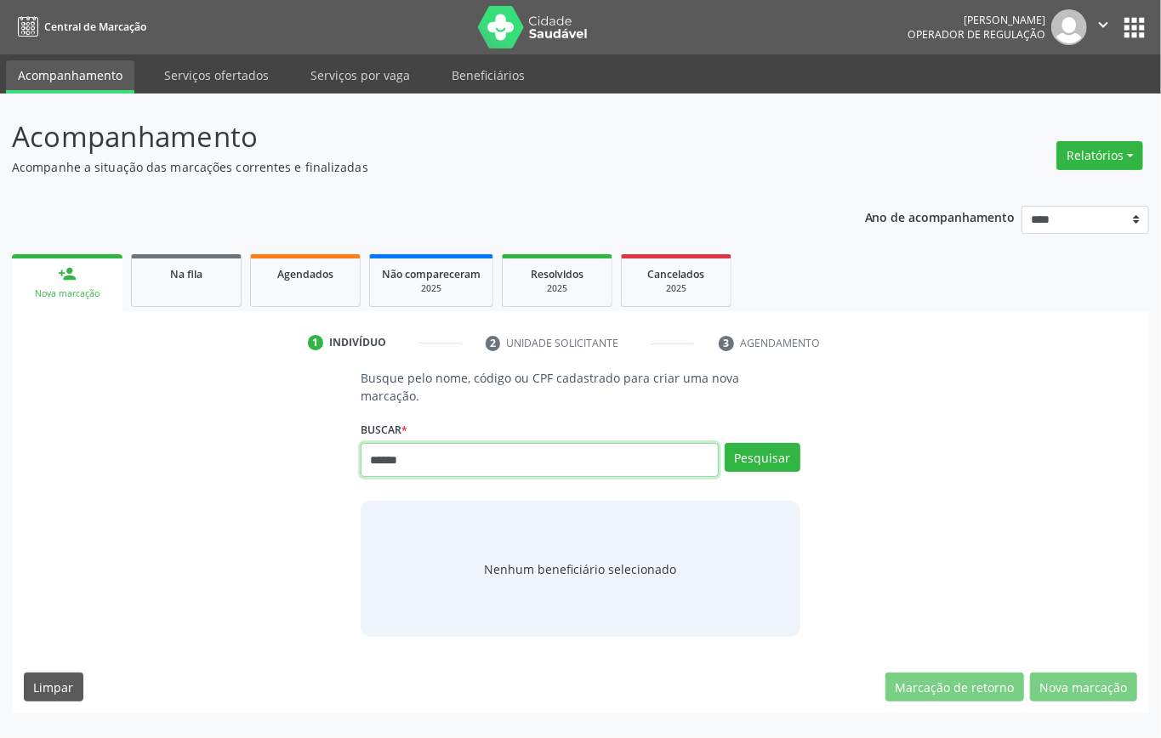
type input "******"
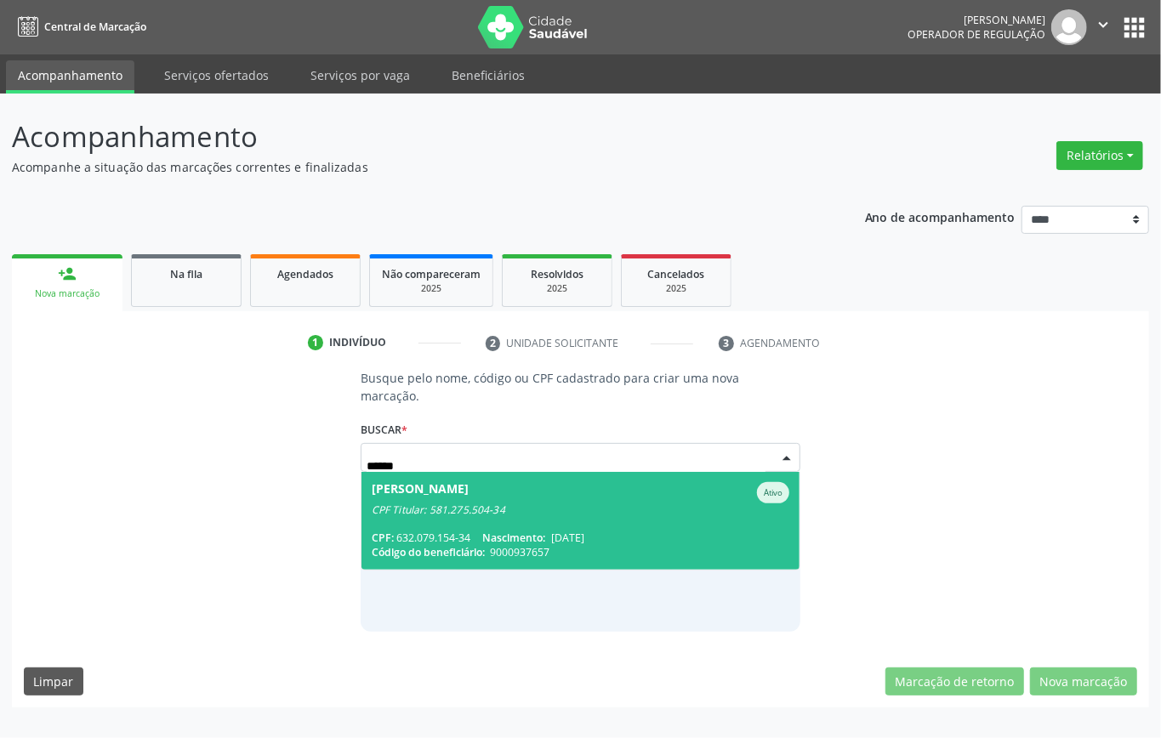
click at [502, 535] on span "Nascimento:" at bounding box center [513, 538] width 63 height 14
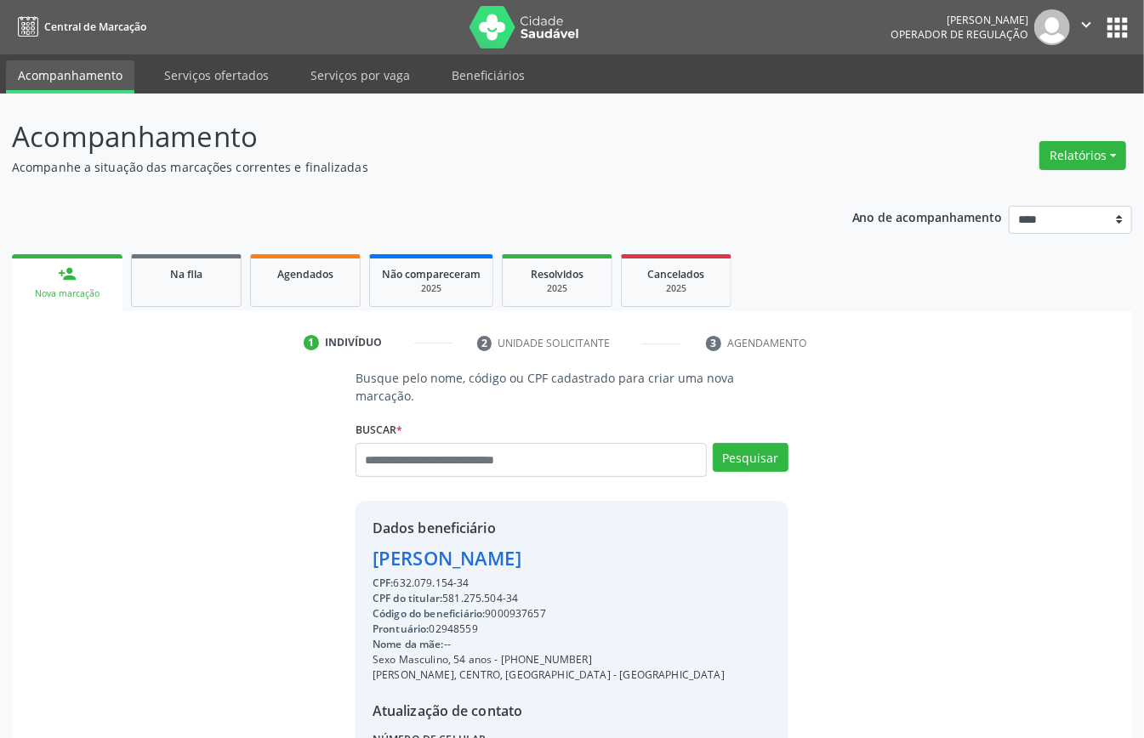
scroll to position [179, 0]
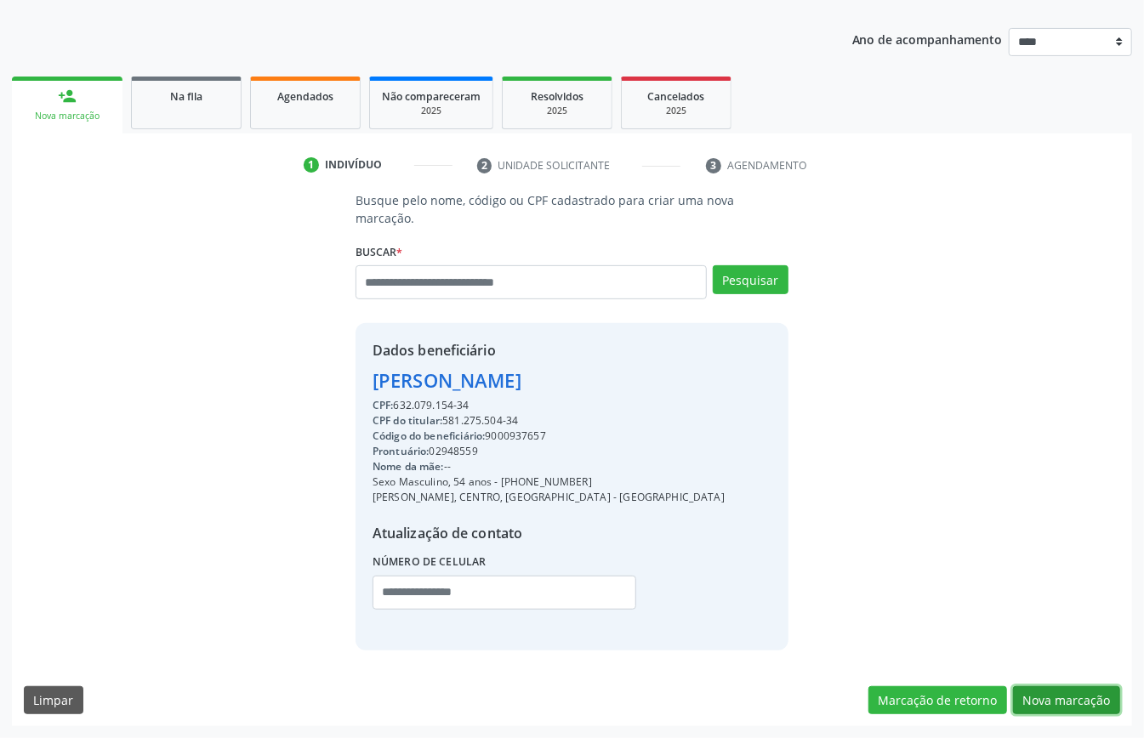
click at [1099, 695] on button "Nova marcação" at bounding box center [1066, 700] width 107 height 29
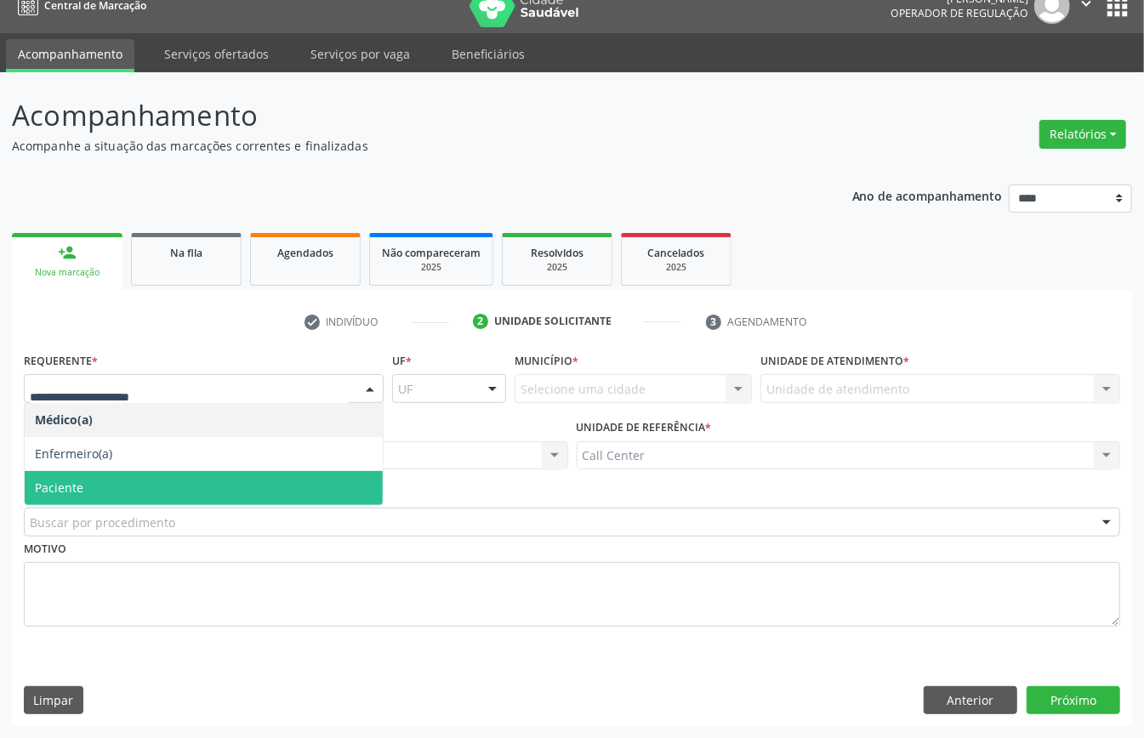
click at [82, 476] on span "Paciente" at bounding box center [204, 488] width 358 height 34
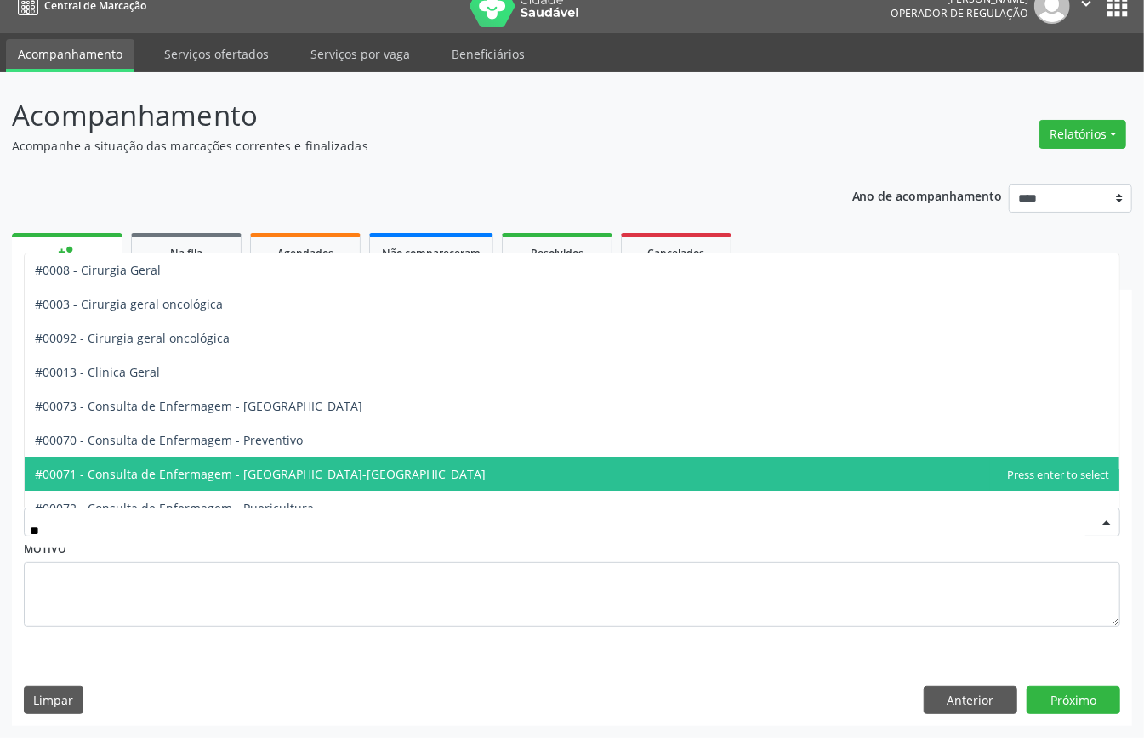
type input "***"
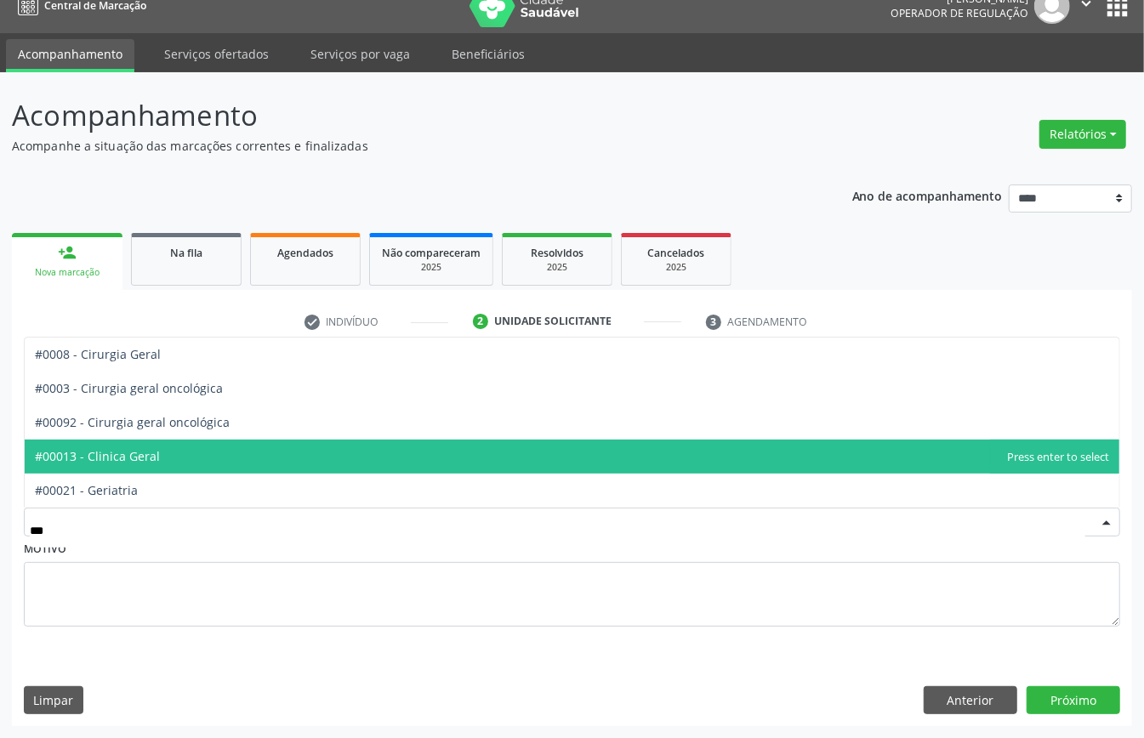
click at [167, 444] on span "#00013 - Clinica Geral" at bounding box center [572, 457] width 1094 height 34
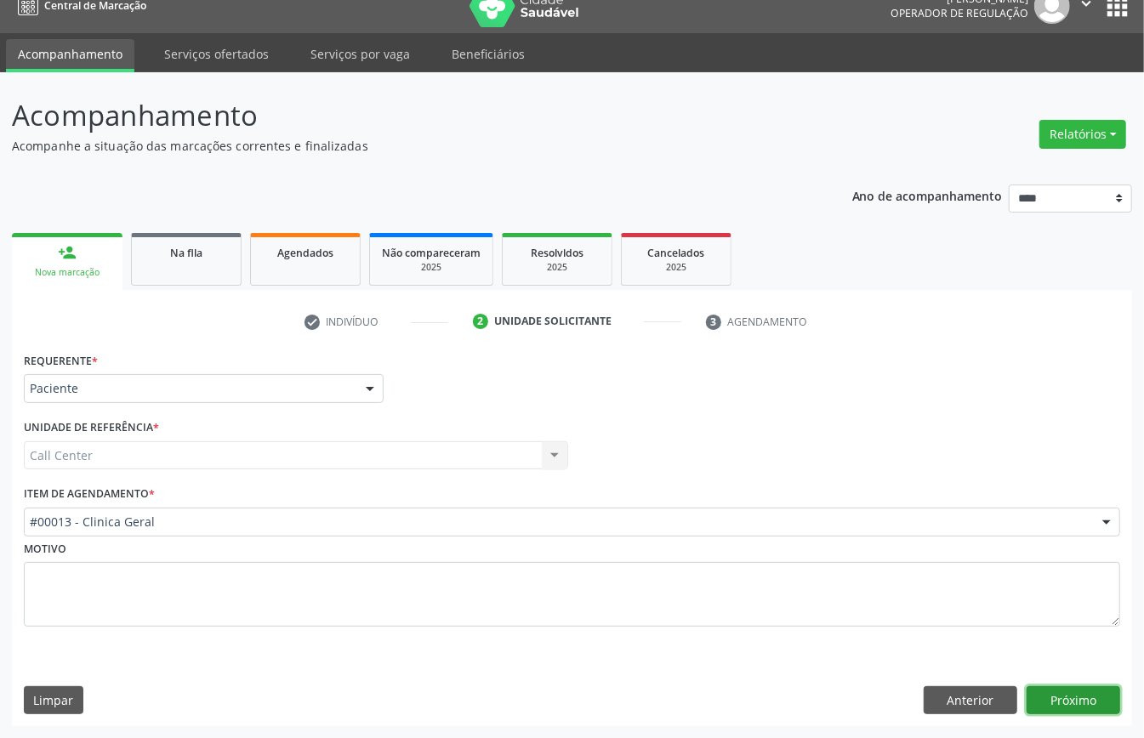
click at [1100, 701] on button "Próximo" at bounding box center [1073, 700] width 94 height 29
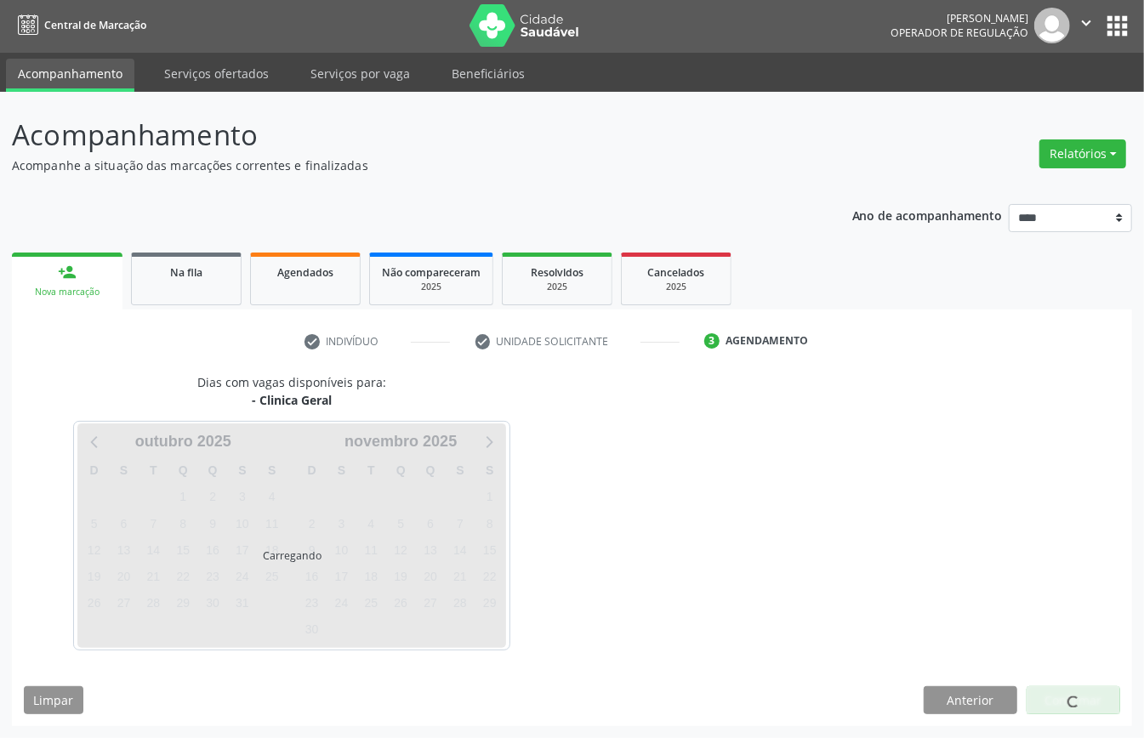
scroll to position [3, 0]
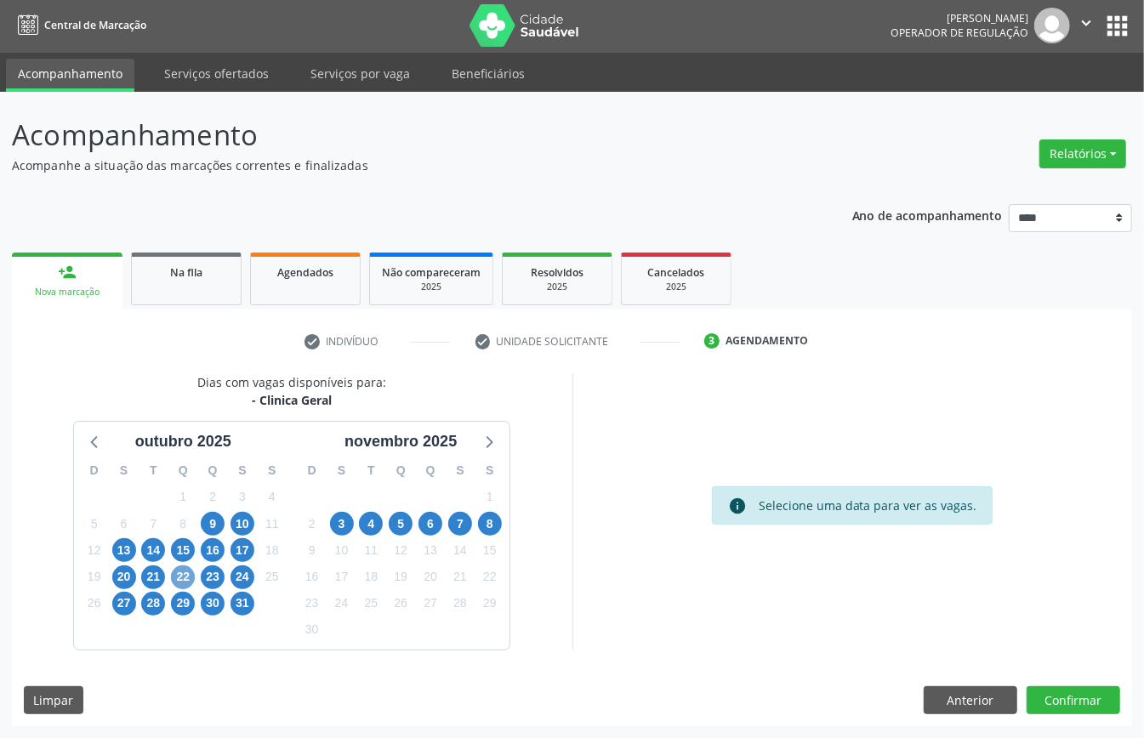
click at [188, 569] on span "22" at bounding box center [183, 577] width 24 height 24
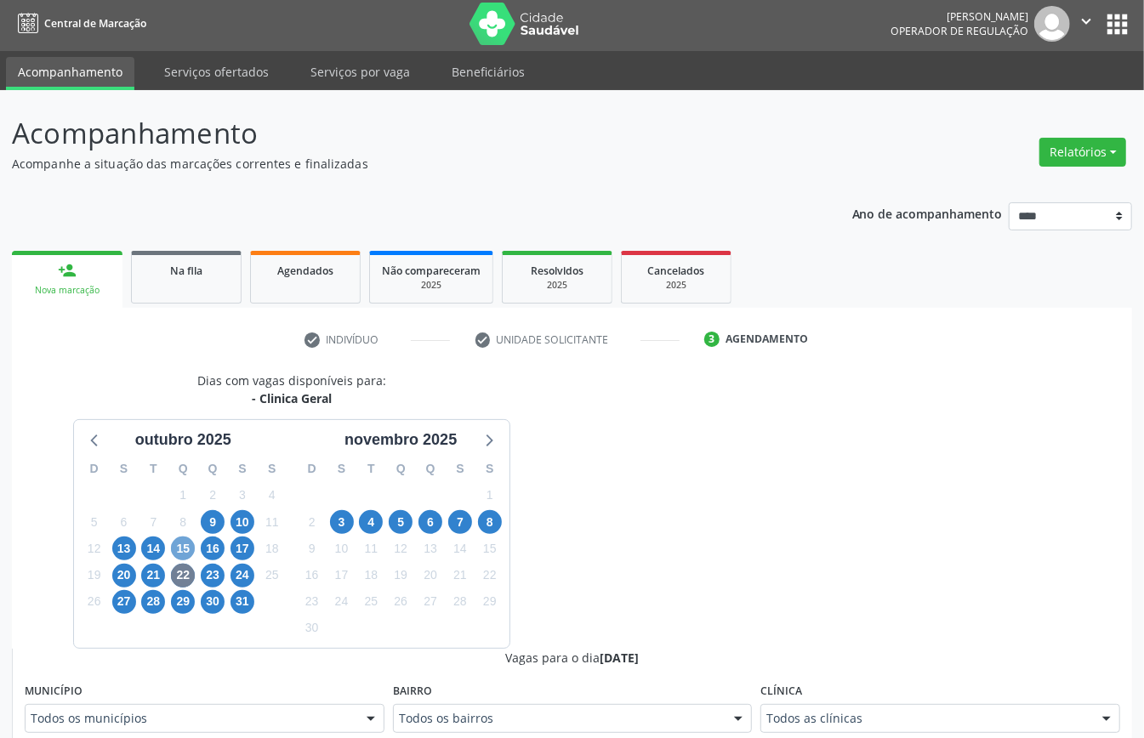
click at [185, 548] on span "15" at bounding box center [183, 549] width 24 height 24
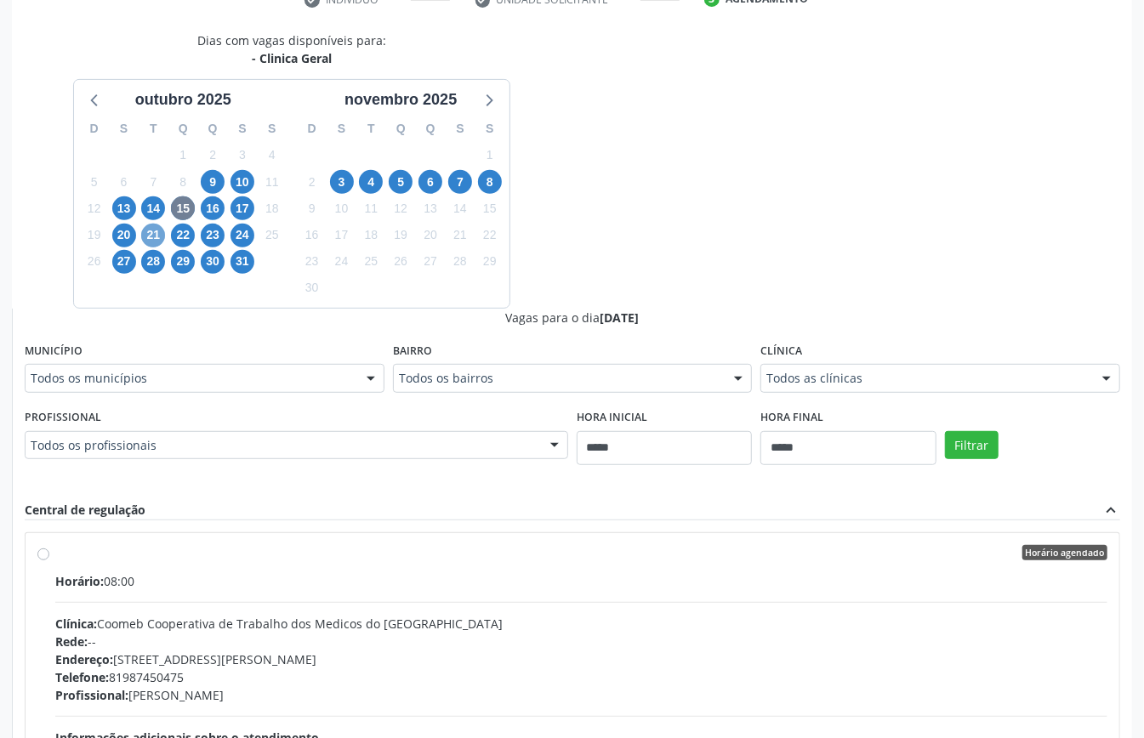
click at [151, 233] on span "21" at bounding box center [153, 236] width 24 height 24
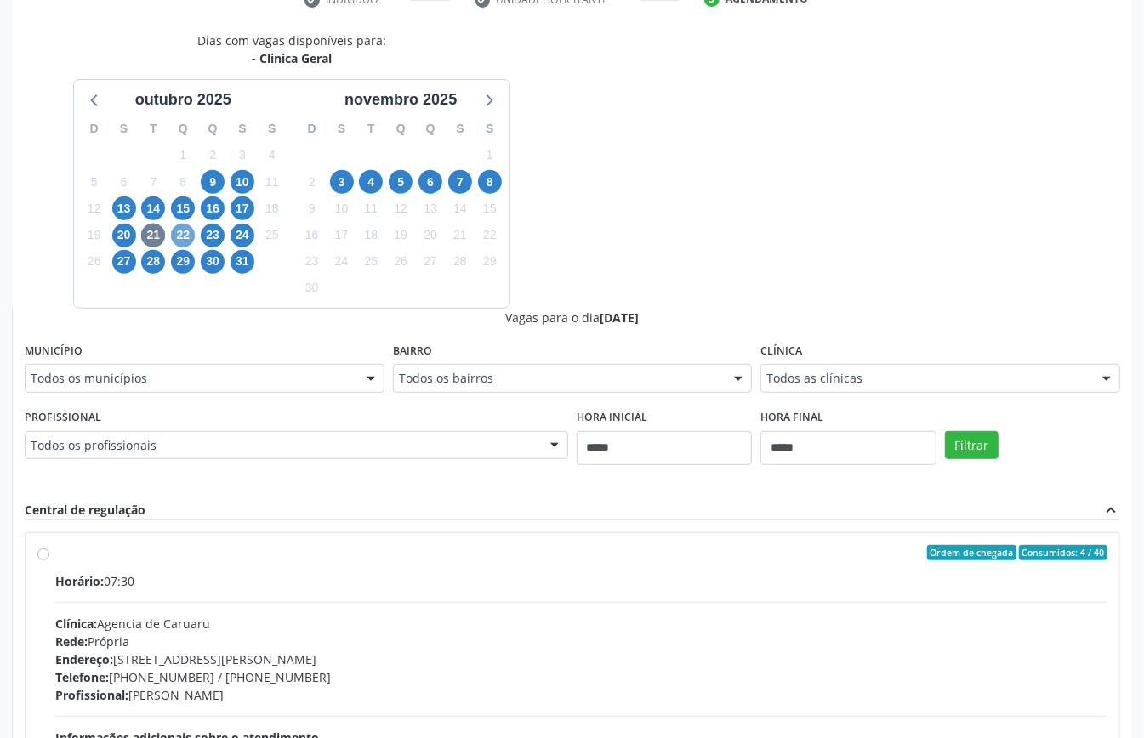
click at [180, 238] on span "22" at bounding box center [183, 236] width 24 height 24
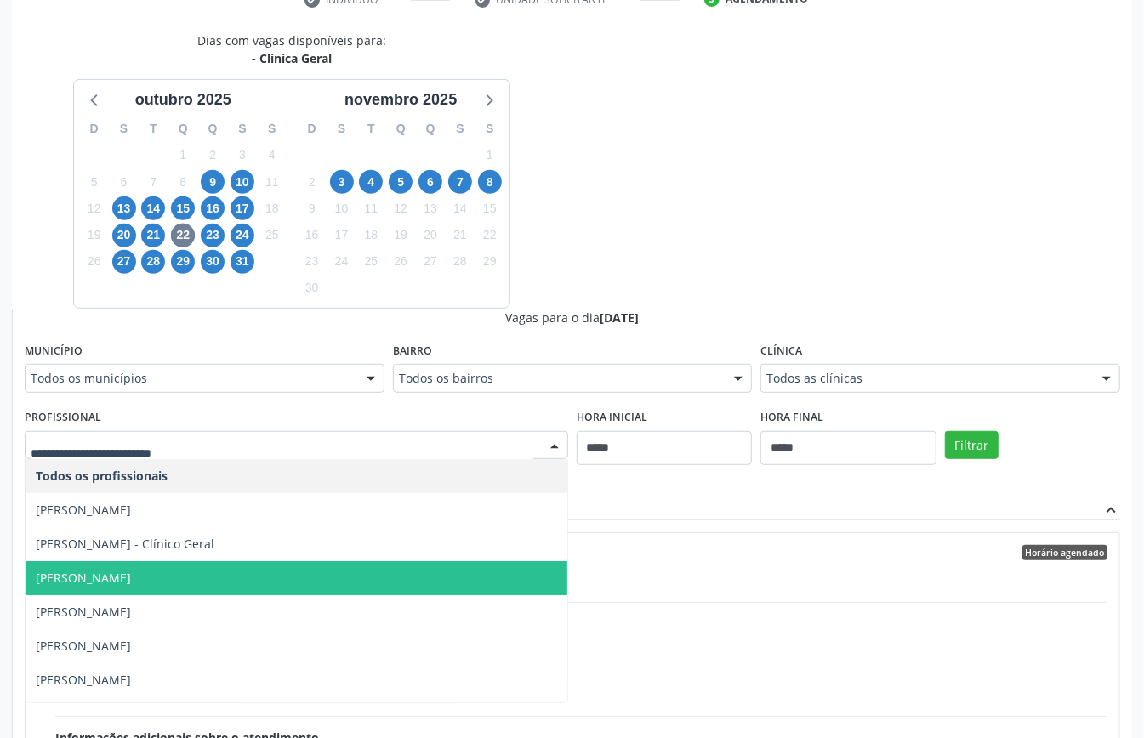
click at [138, 565] on span "[PERSON_NAME]" at bounding box center [297, 578] width 542 height 34
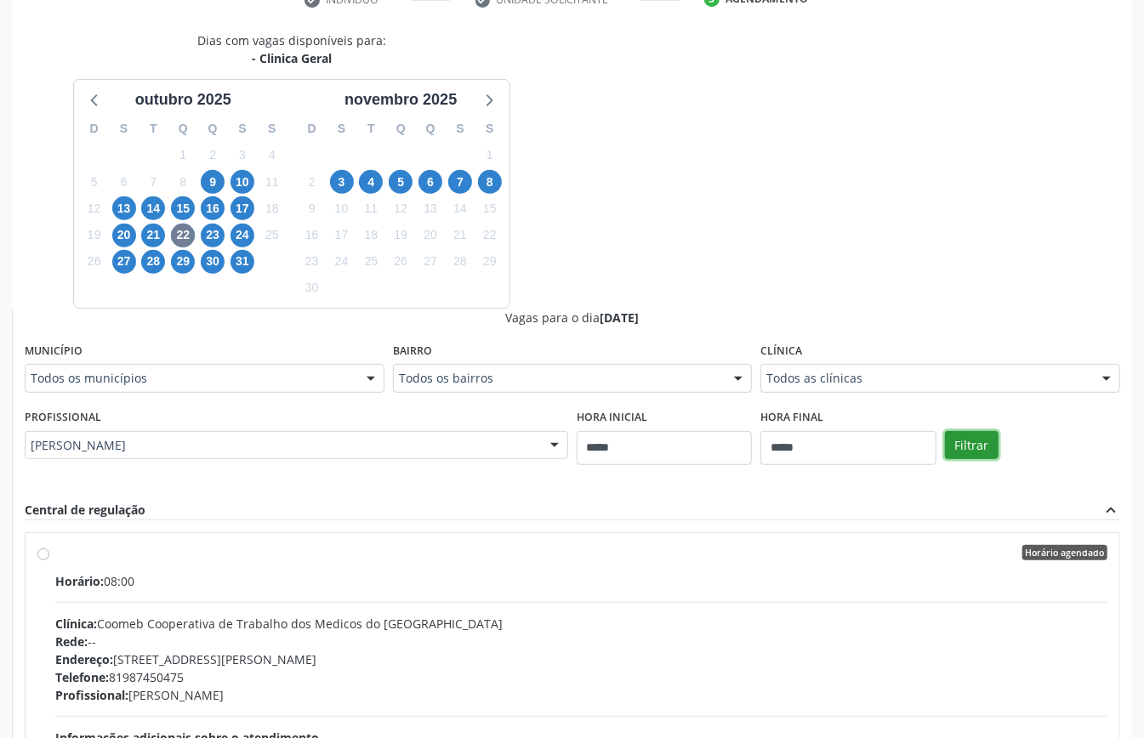
click at [979, 447] on button "Filtrar" at bounding box center [972, 445] width 54 height 29
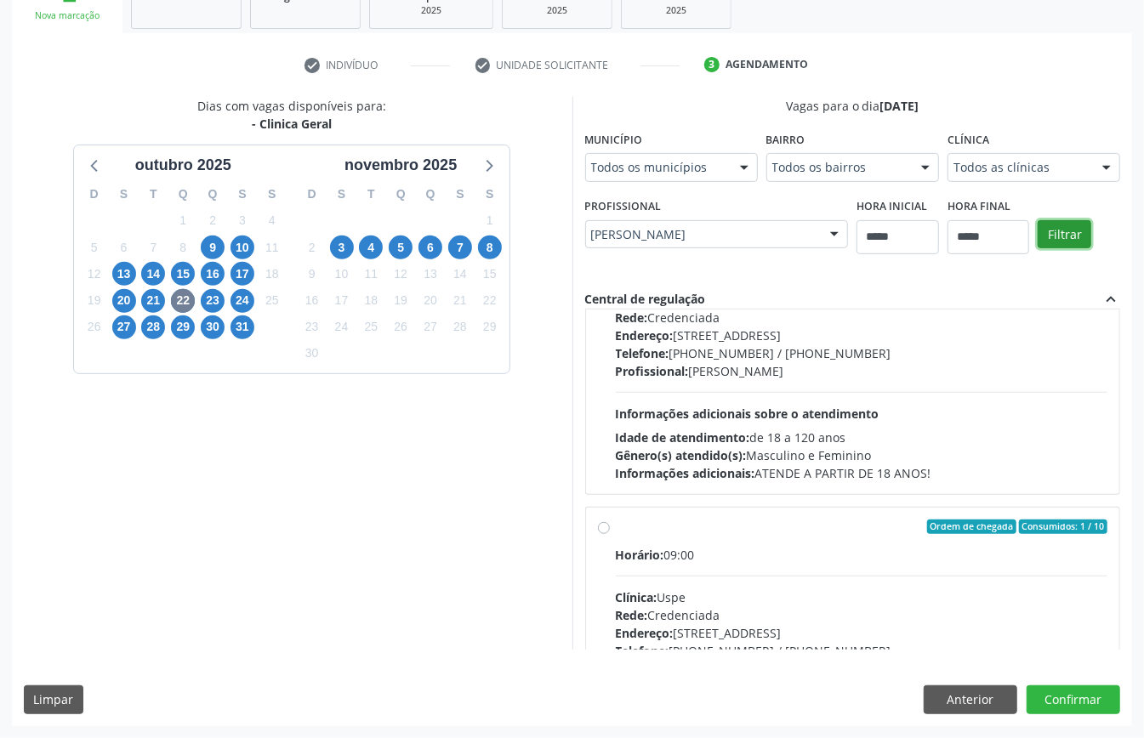
scroll to position [0, 0]
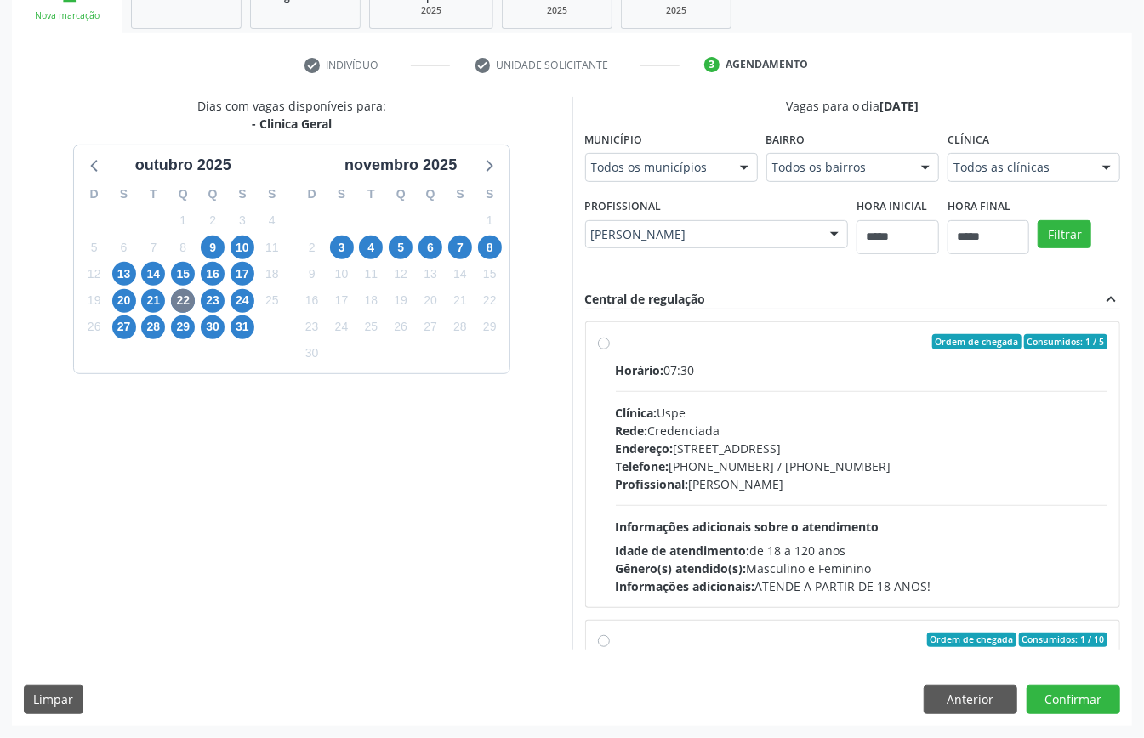
click at [731, 484] on div "Profissional: [PERSON_NAME]" at bounding box center [862, 484] width 492 height 18
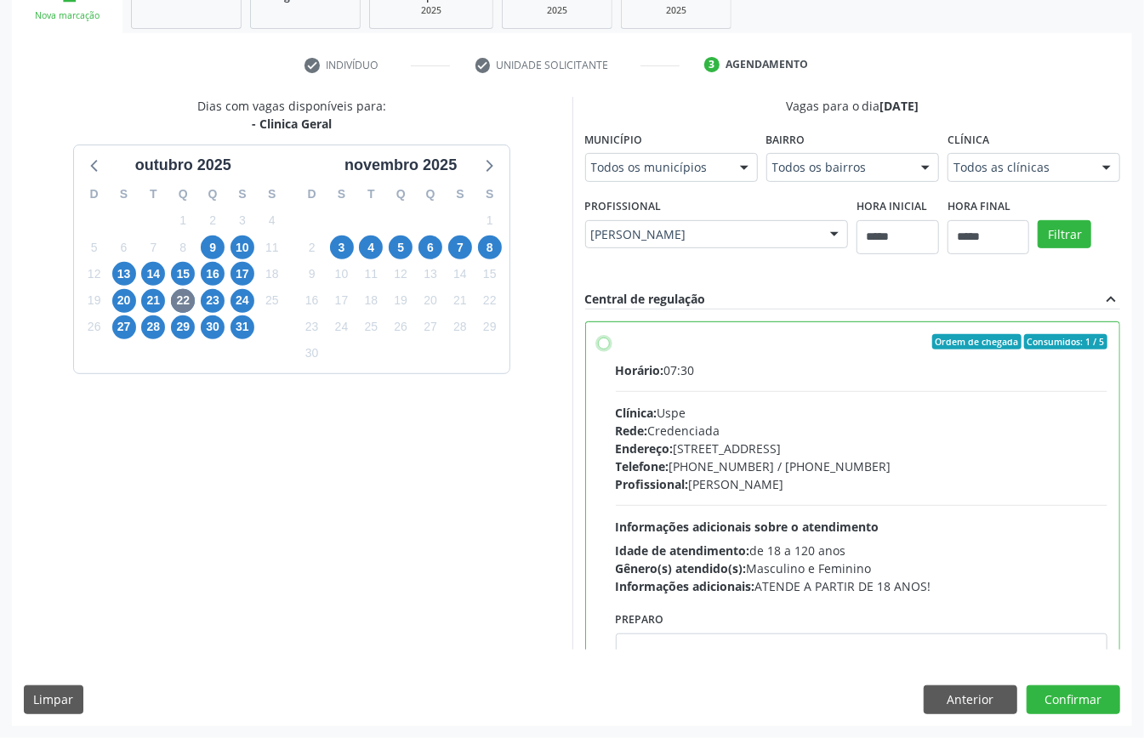
scroll to position [340, 0]
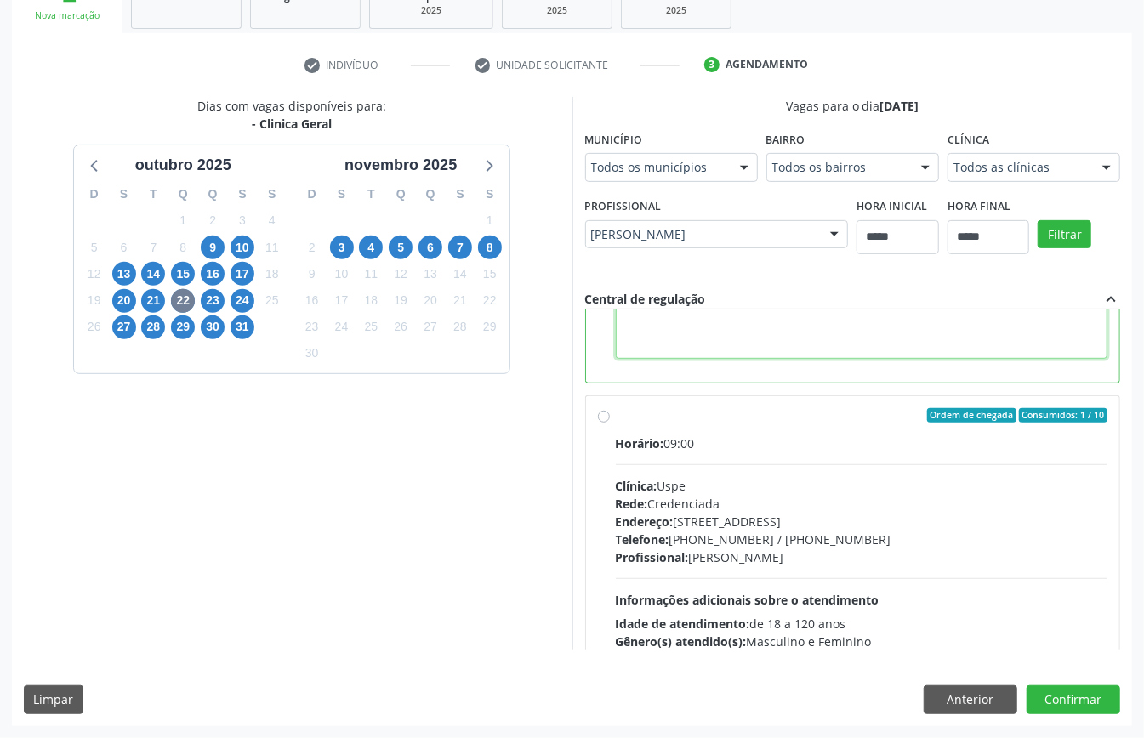
paste textarea "**********"
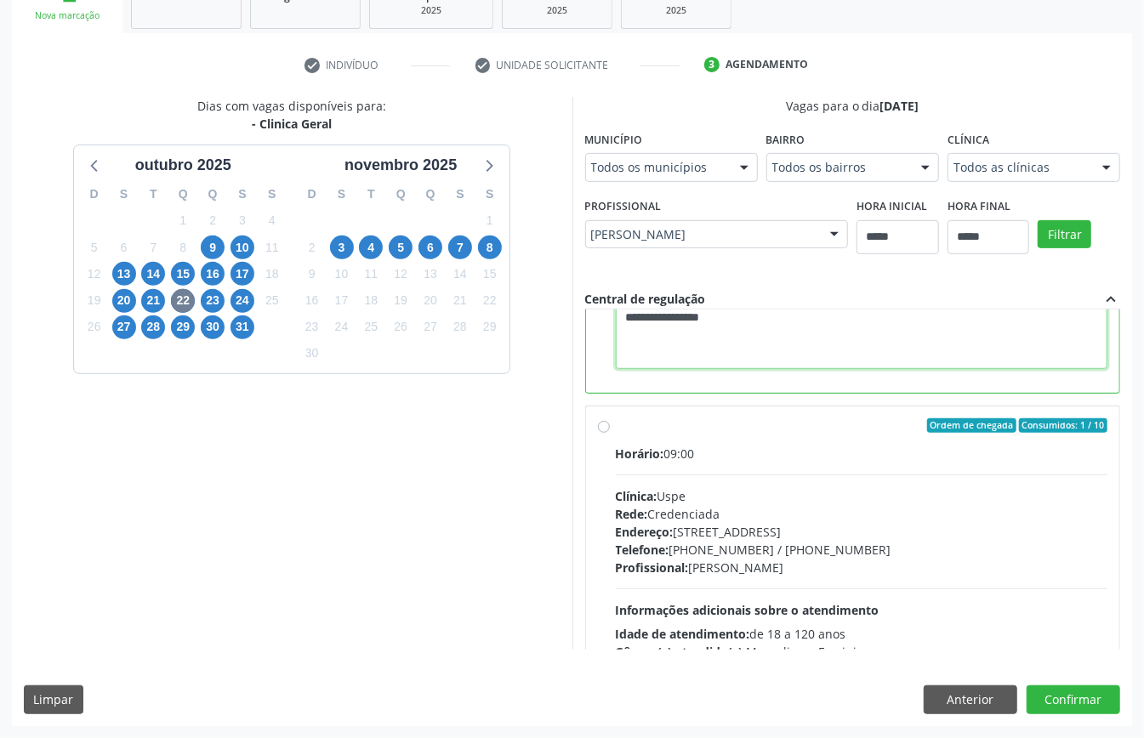
scroll to position [670, 0]
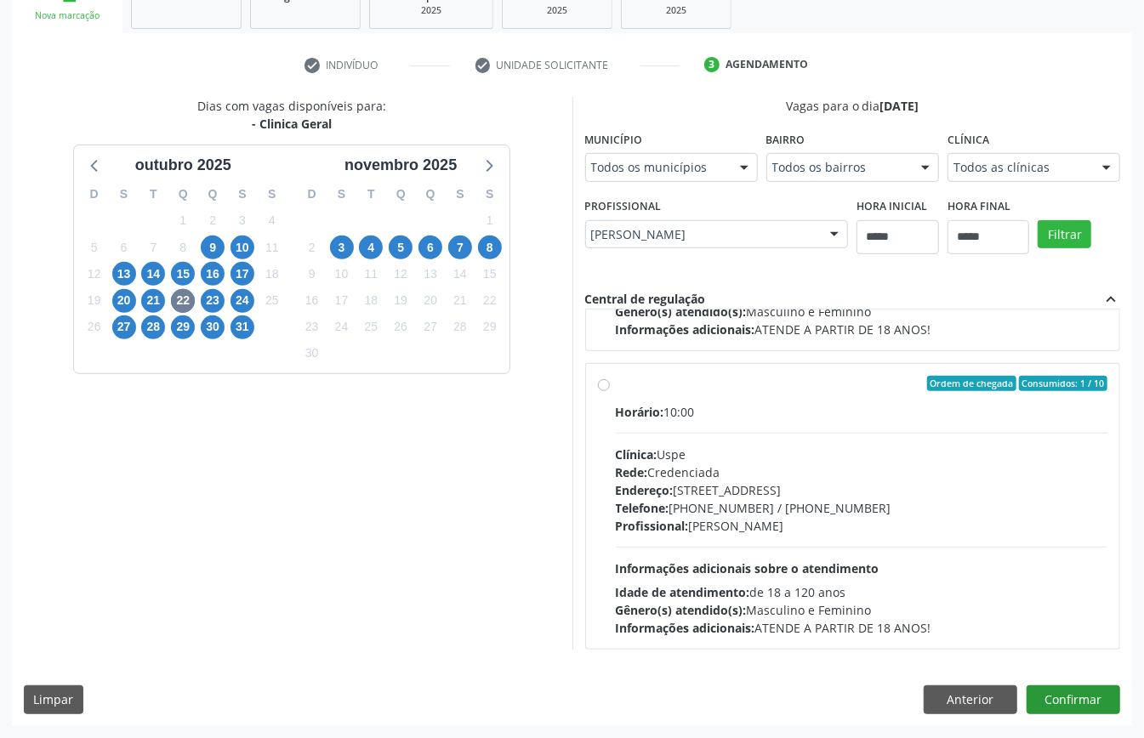
type textarea "**********"
click at [1090, 713] on button "Confirmar" at bounding box center [1073, 699] width 94 height 29
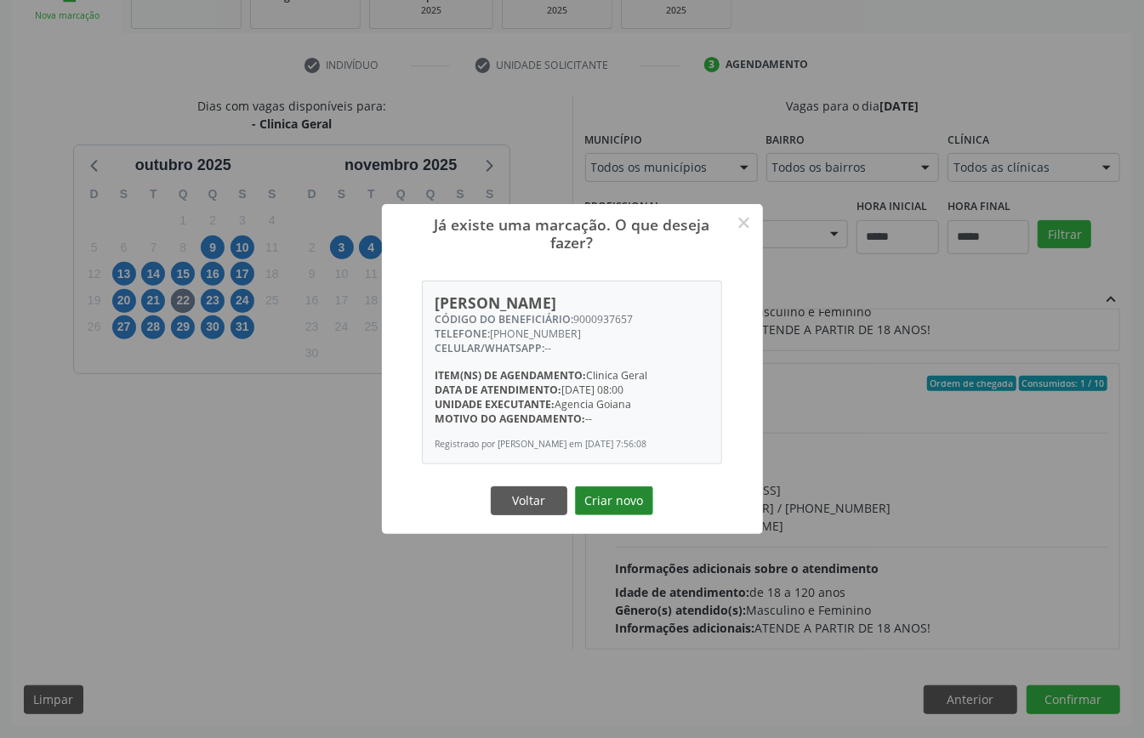
click at [605, 502] on button "Criar novo" at bounding box center [614, 500] width 78 height 29
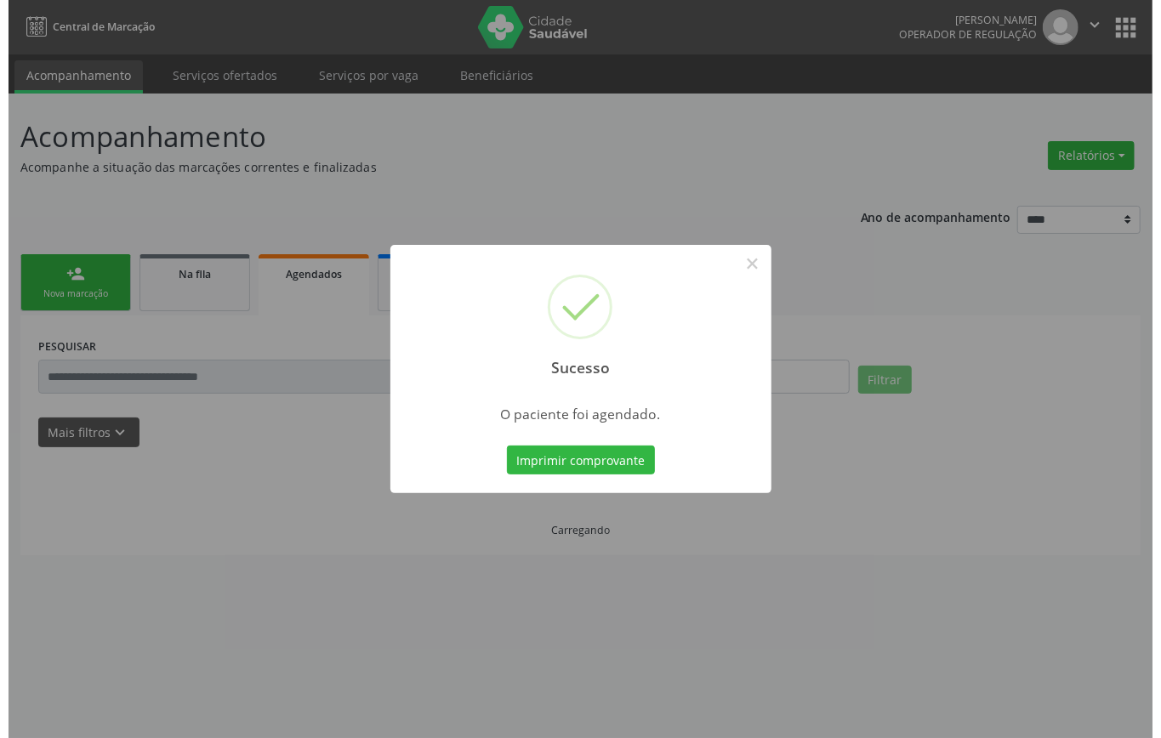
scroll to position [0, 0]
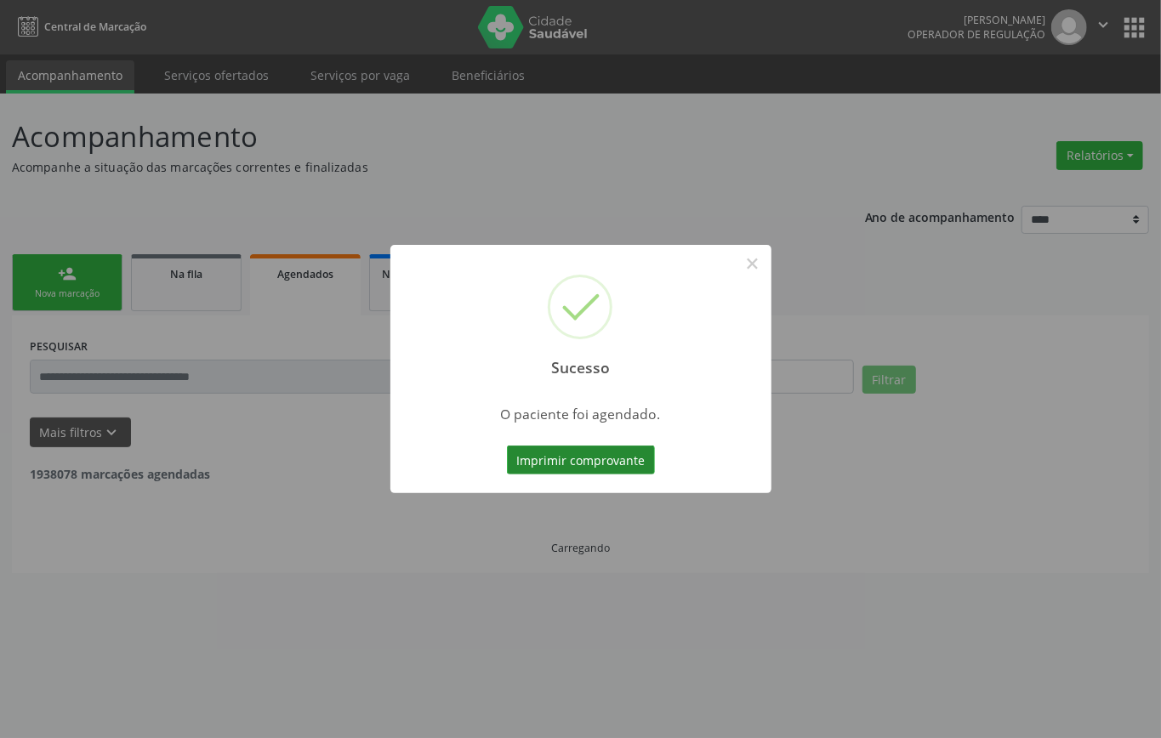
click at [561, 456] on button "Imprimir comprovante" at bounding box center [581, 460] width 148 height 29
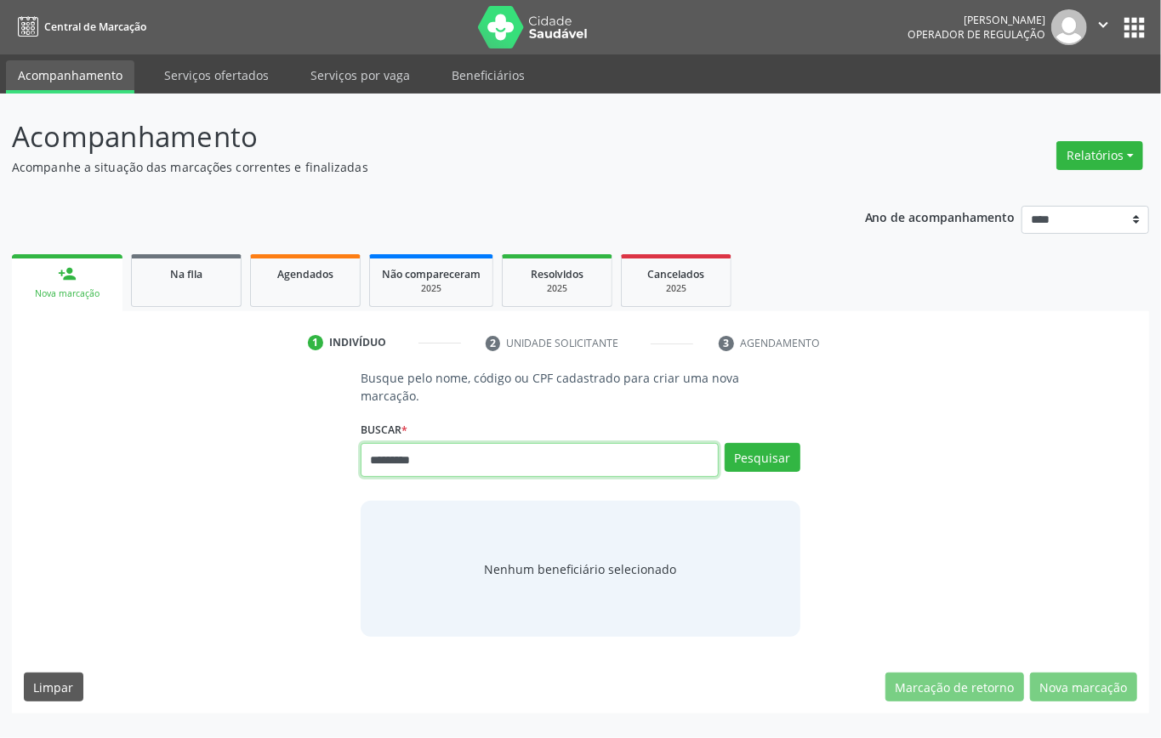
type input "*********"
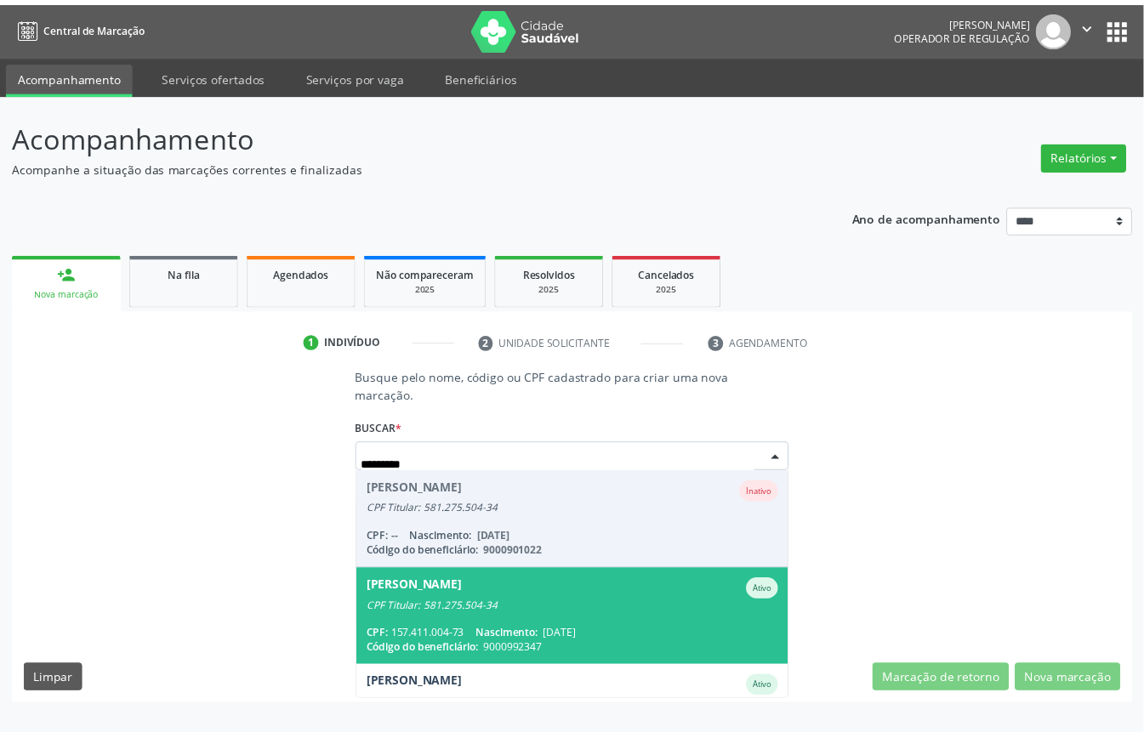
scroll to position [453, 0]
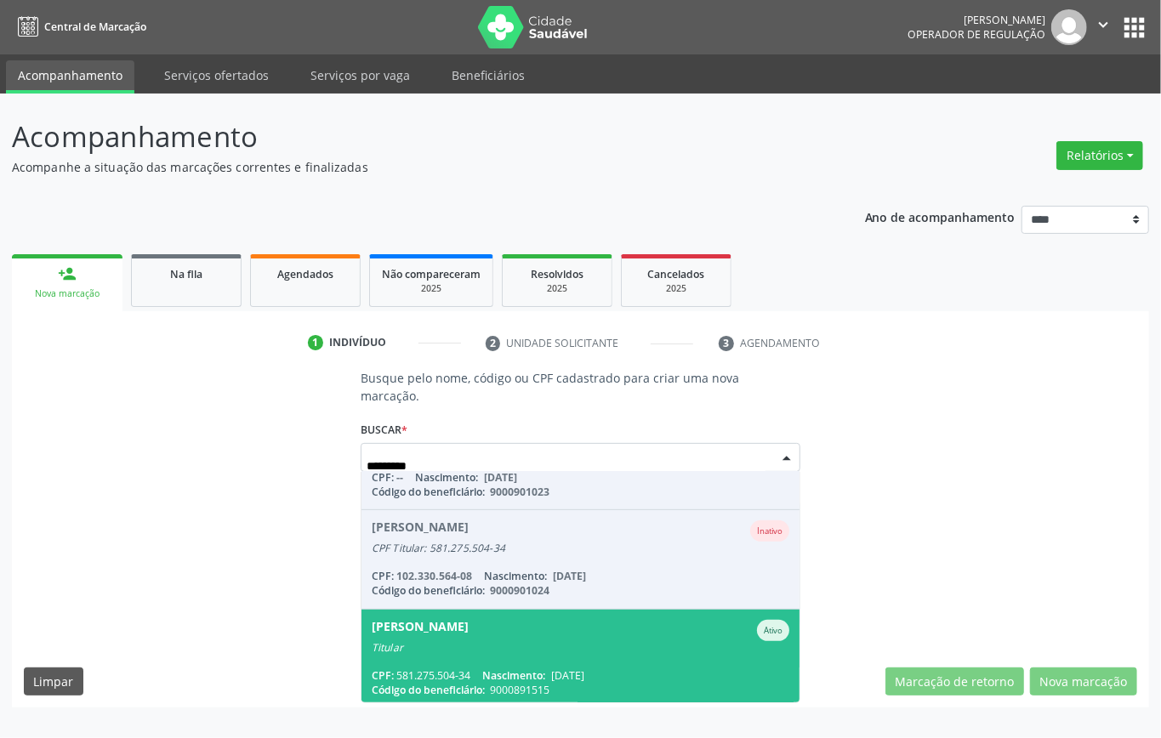
click at [525, 641] on div "Titular" at bounding box center [580, 648] width 417 height 14
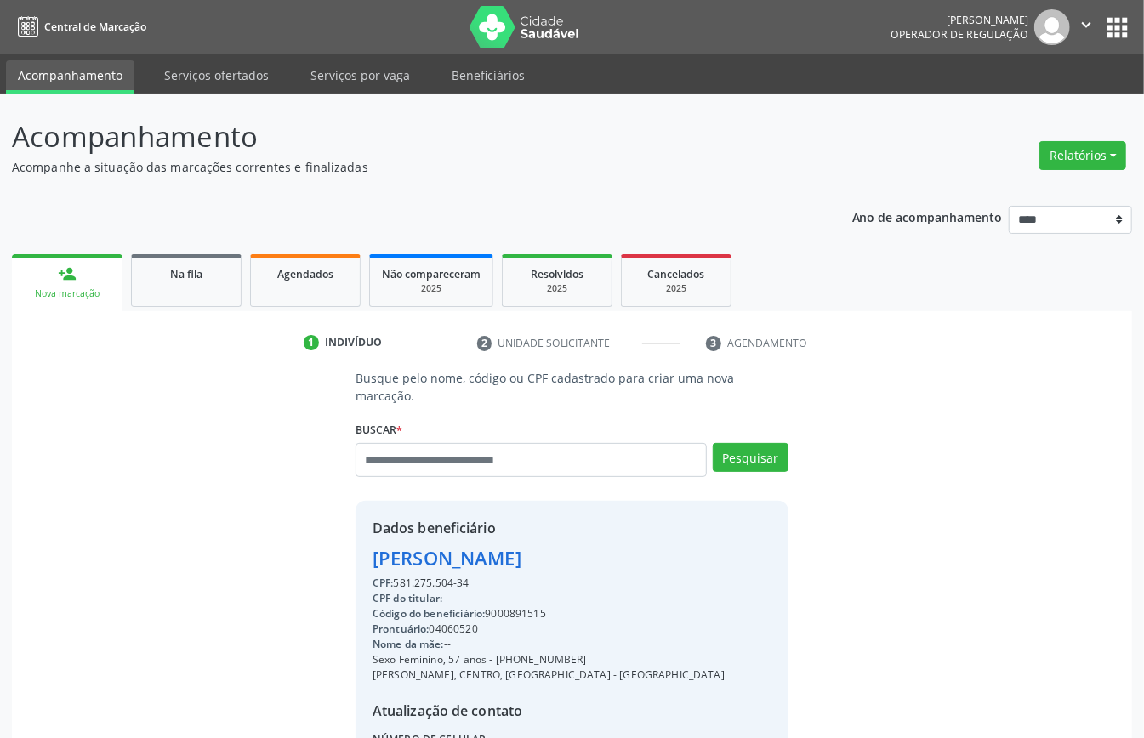
scroll to position [179, 0]
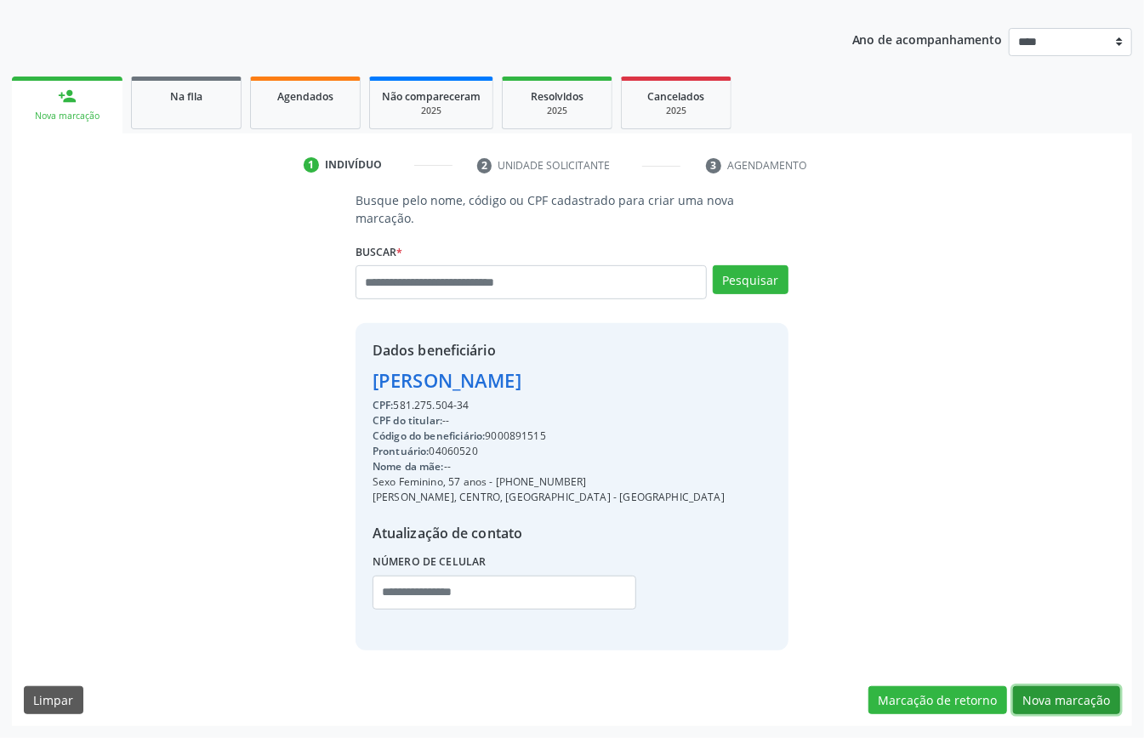
drag, startPoint x: 1069, startPoint y: 698, endPoint x: 1020, endPoint y: 701, distance: 48.5
click at [1071, 699] on button "Nova marcação" at bounding box center [1066, 700] width 107 height 29
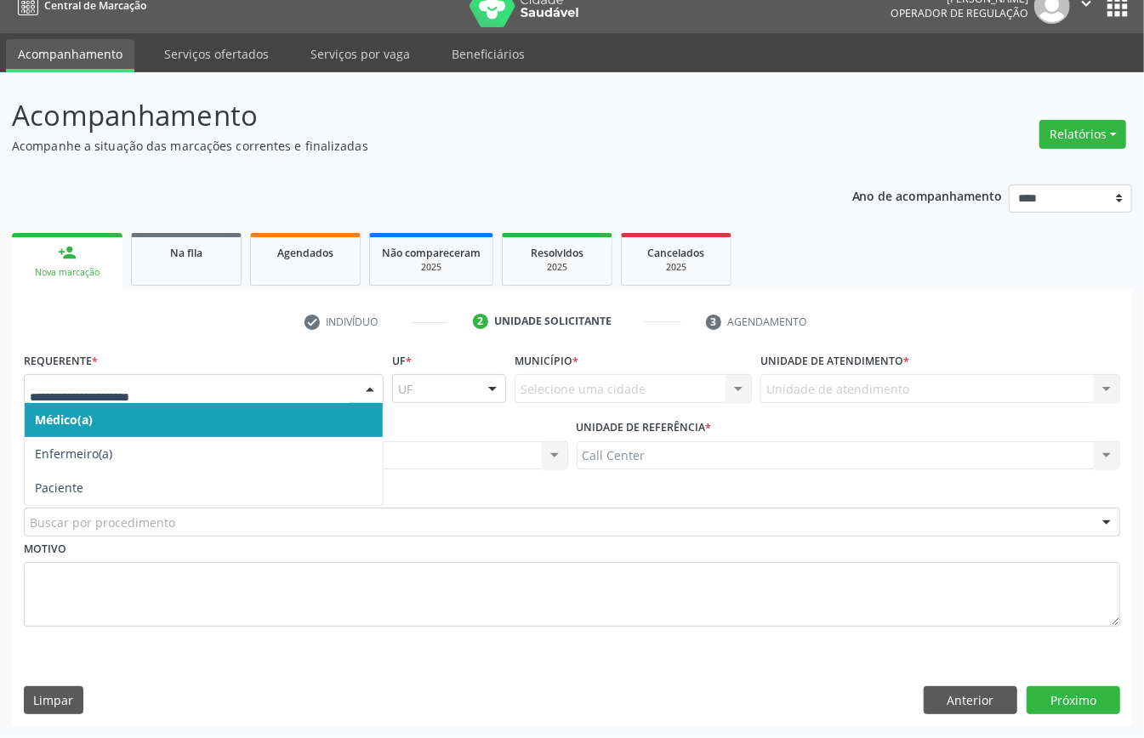
drag, startPoint x: 77, startPoint y: 383, endPoint x: 70, endPoint y: 433, distance: 50.6
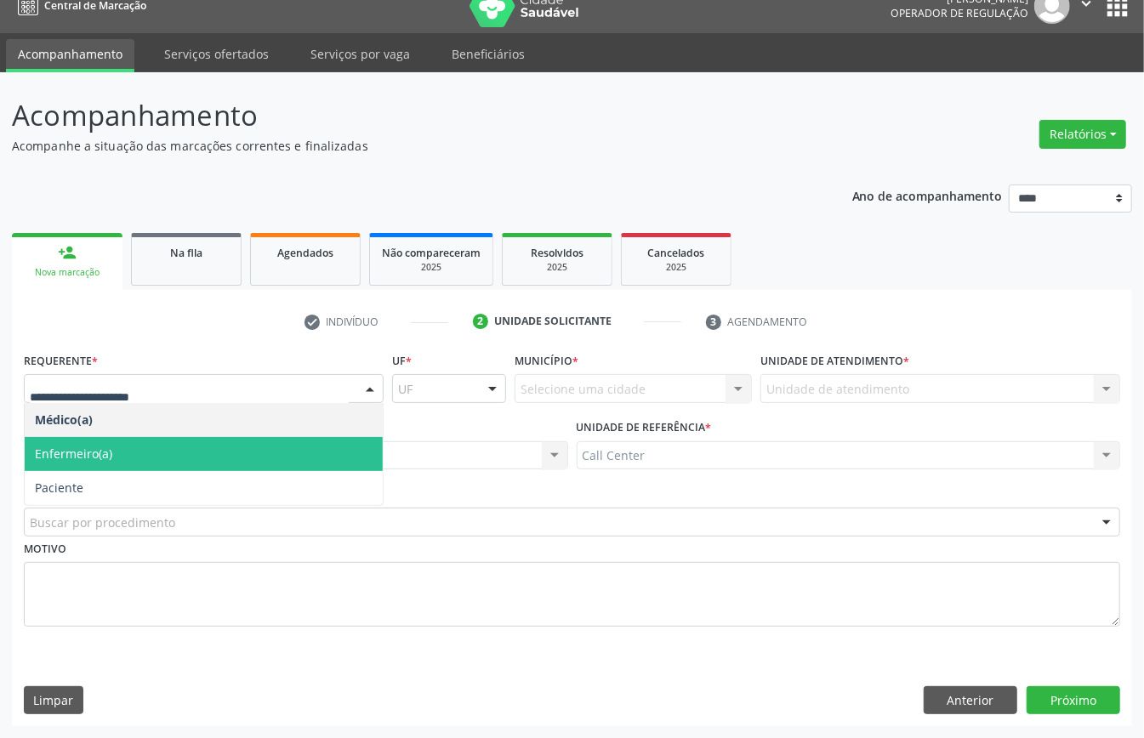
click at [65, 474] on span "Paciente" at bounding box center [204, 488] width 358 height 34
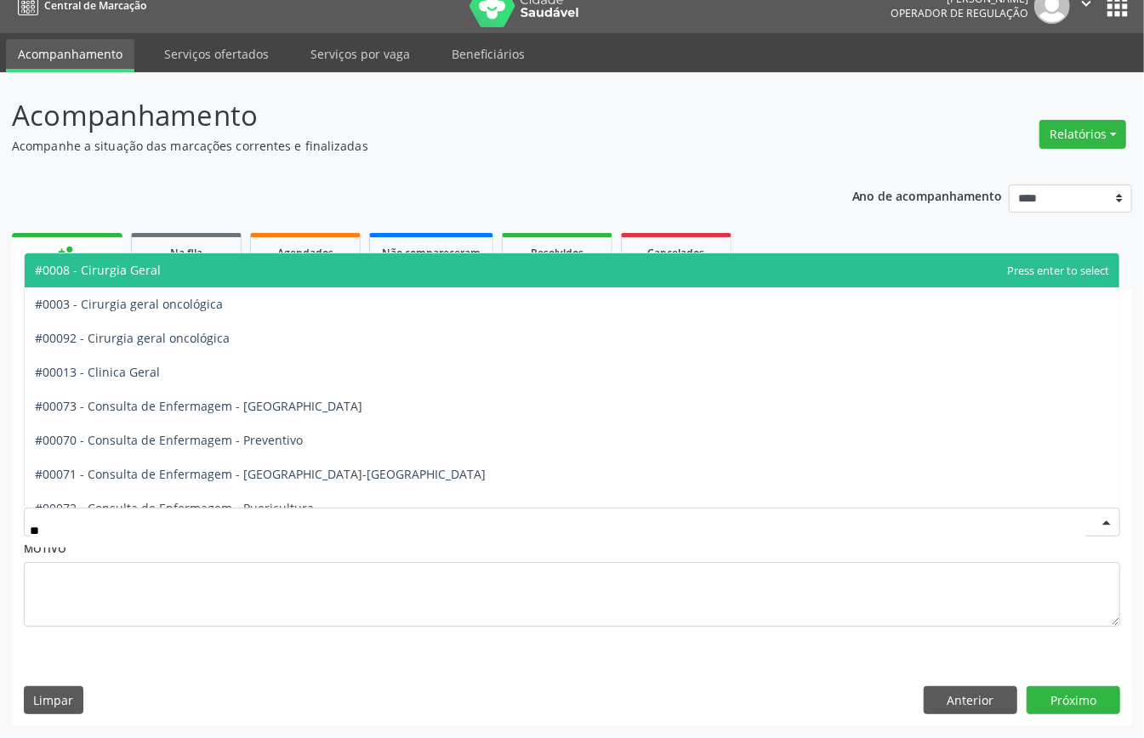
type input "***"
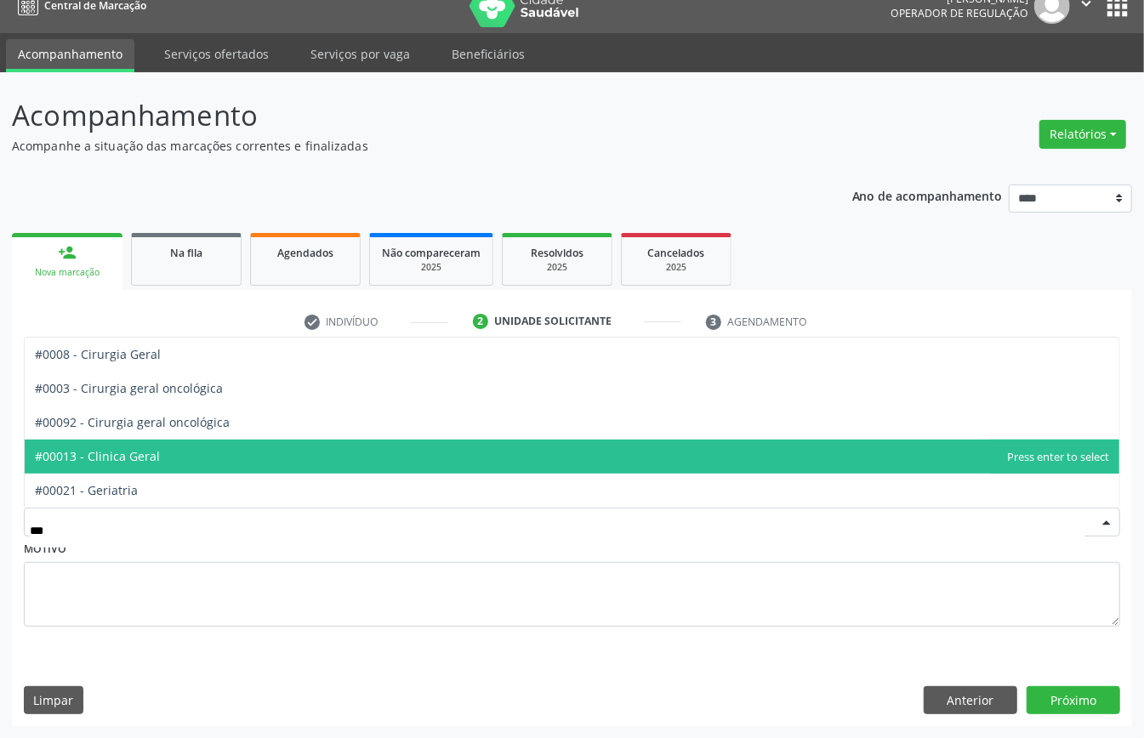
click at [167, 457] on span "#00013 - Clinica Geral" at bounding box center [572, 457] width 1094 height 34
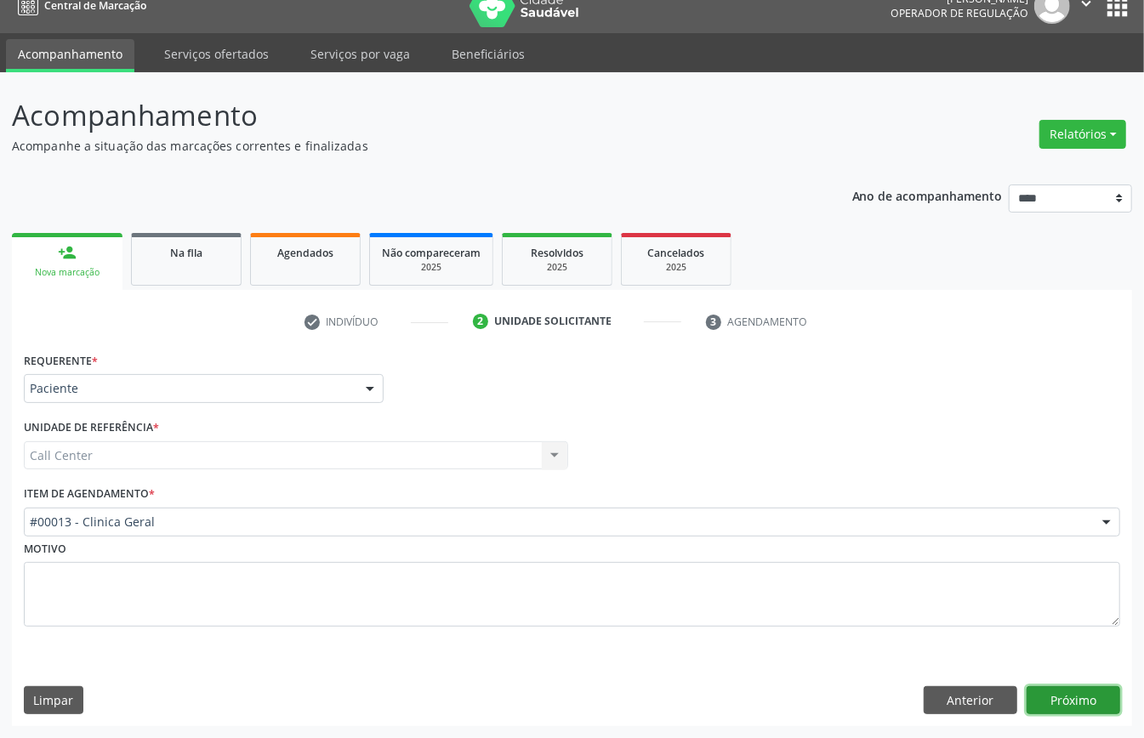
click at [1076, 699] on button "Próximo" at bounding box center [1073, 700] width 94 height 29
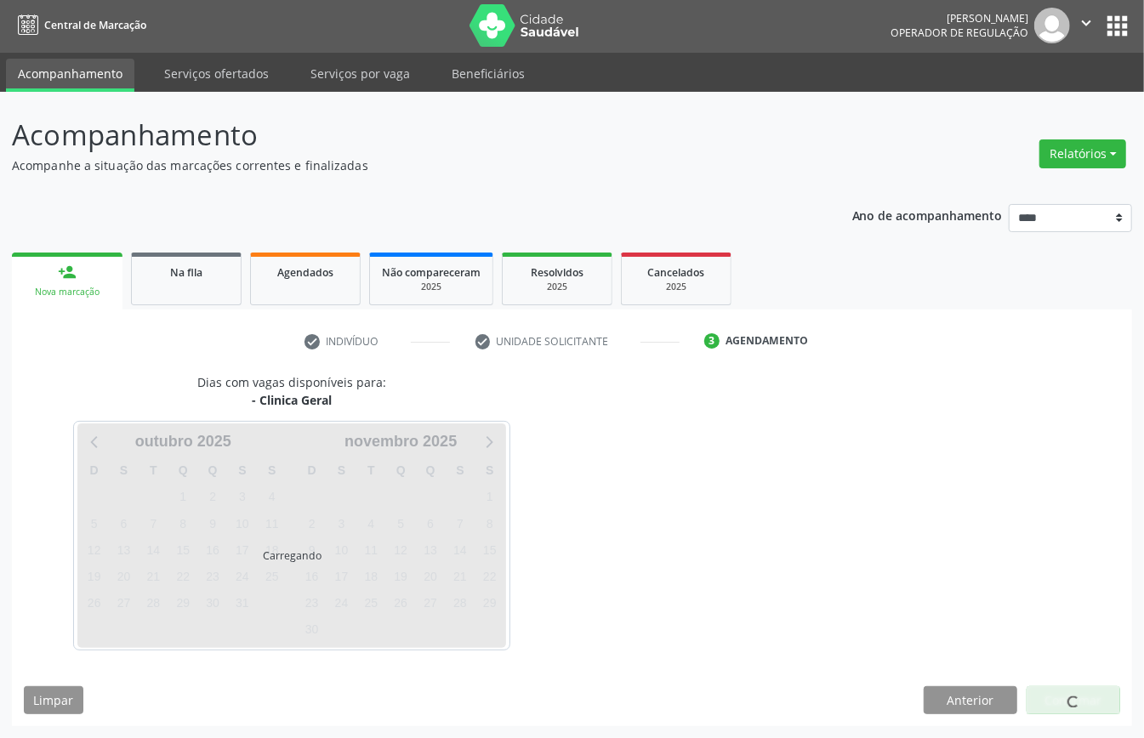
scroll to position [3, 0]
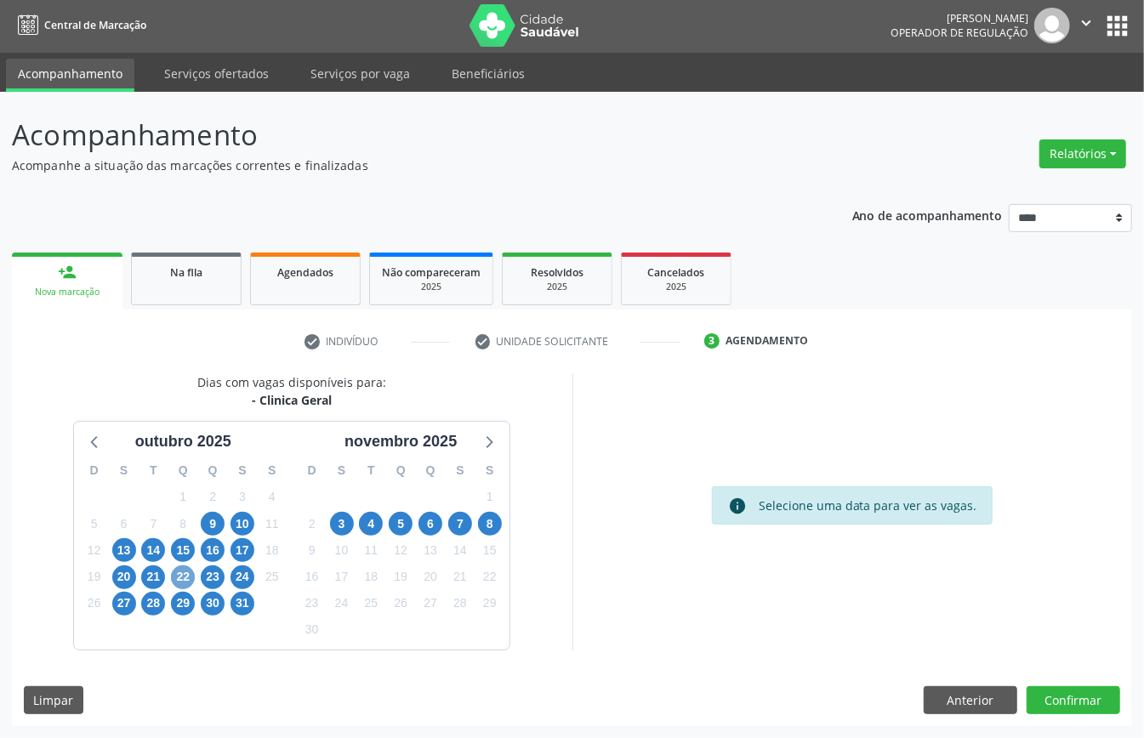
click at [185, 573] on span "22" at bounding box center [183, 577] width 24 height 24
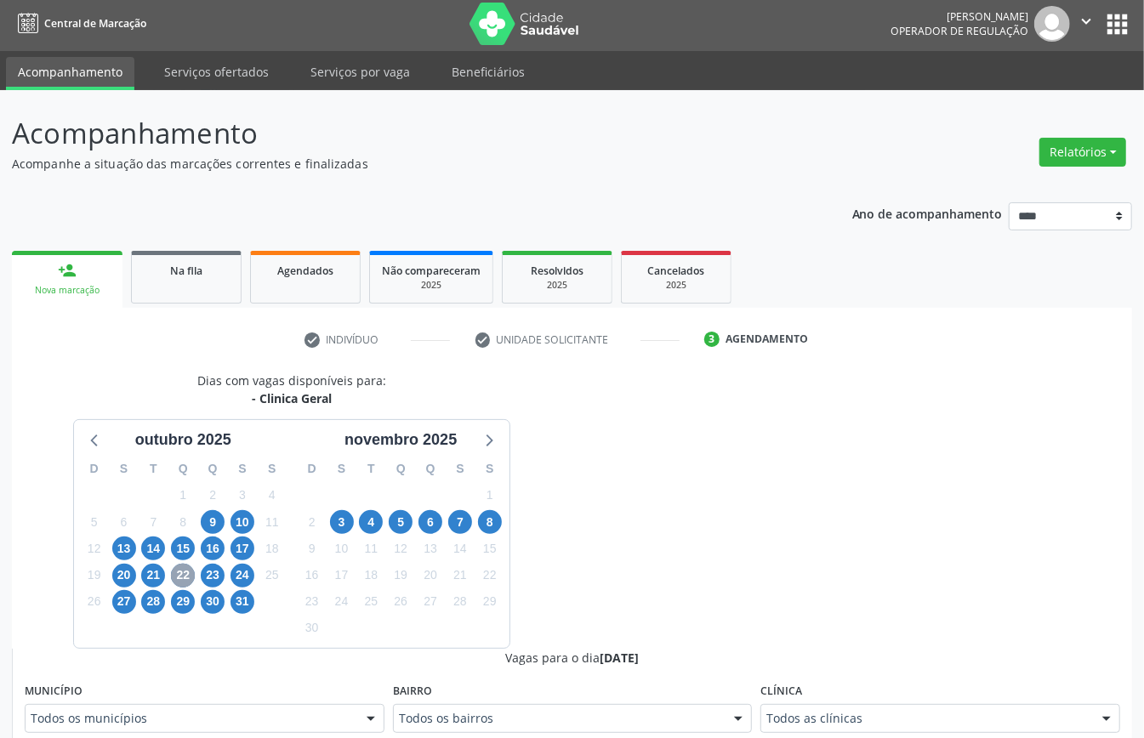
scroll to position [230, 0]
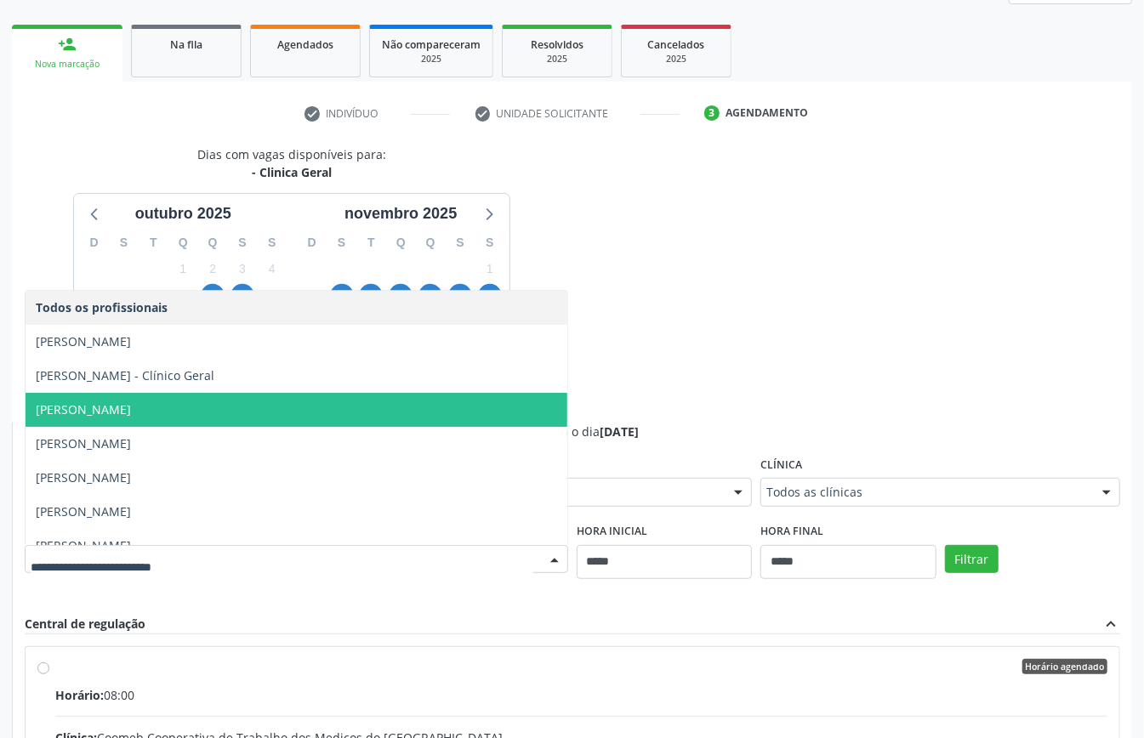
drag, startPoint x: 163, startPoint y: 409, endPoint x: 182, endPoint y: 425, distance: 24.7
click at [164, 410] on span "[PERSON_NAME]" at bounding box center [297, 410] width 542 height 34
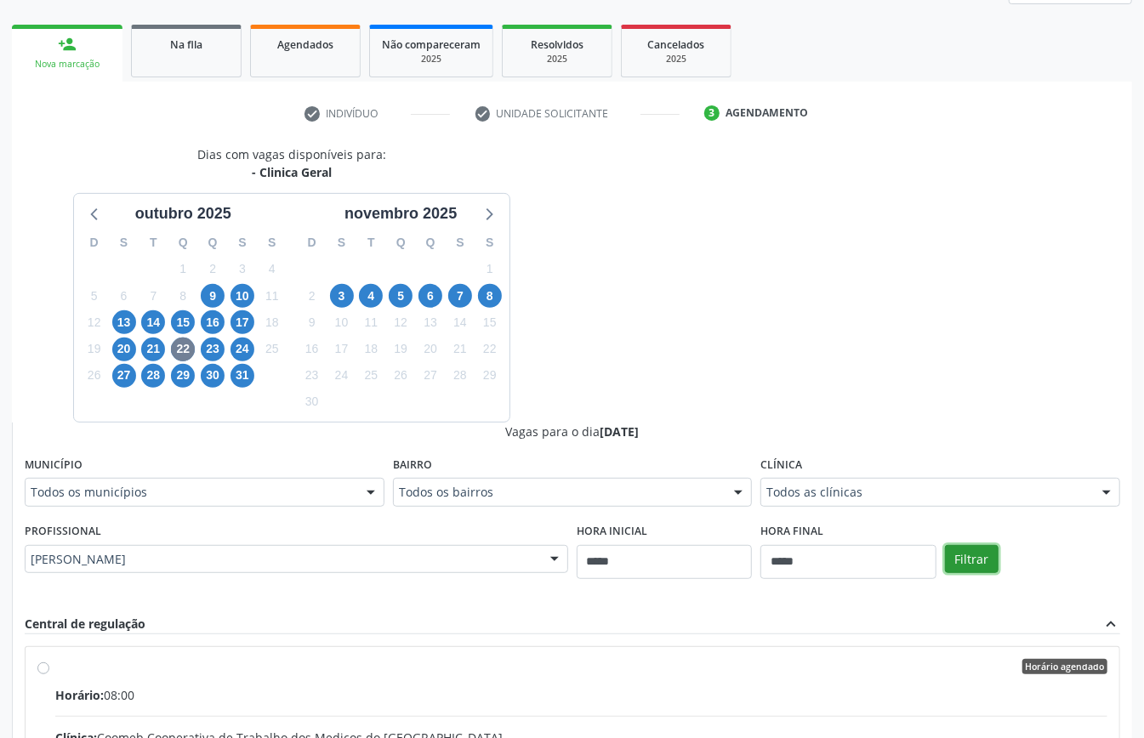
click at [964, 552] on button "Filtrar" at bounding box center [972, 559] width 54 height 29
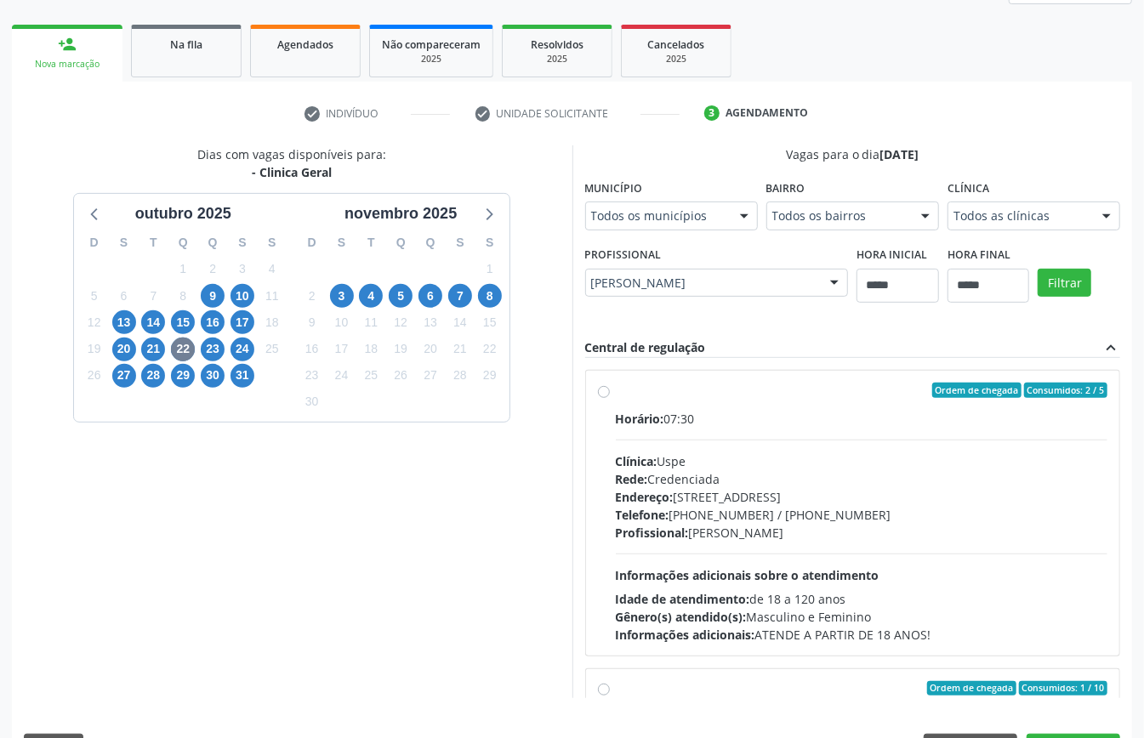
click at [749, 570] on span "Informações adicionais sobre o atendimento" at bounding box center [748, 575] width 264 height 16
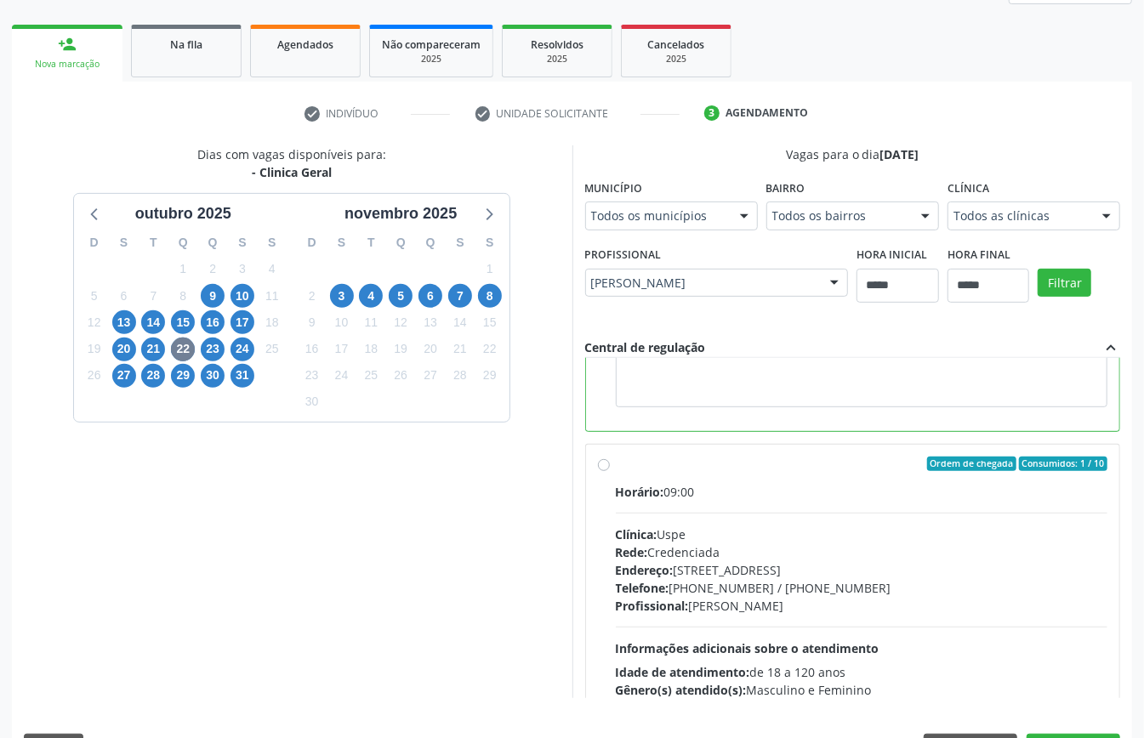
scroll to position [113, 0]
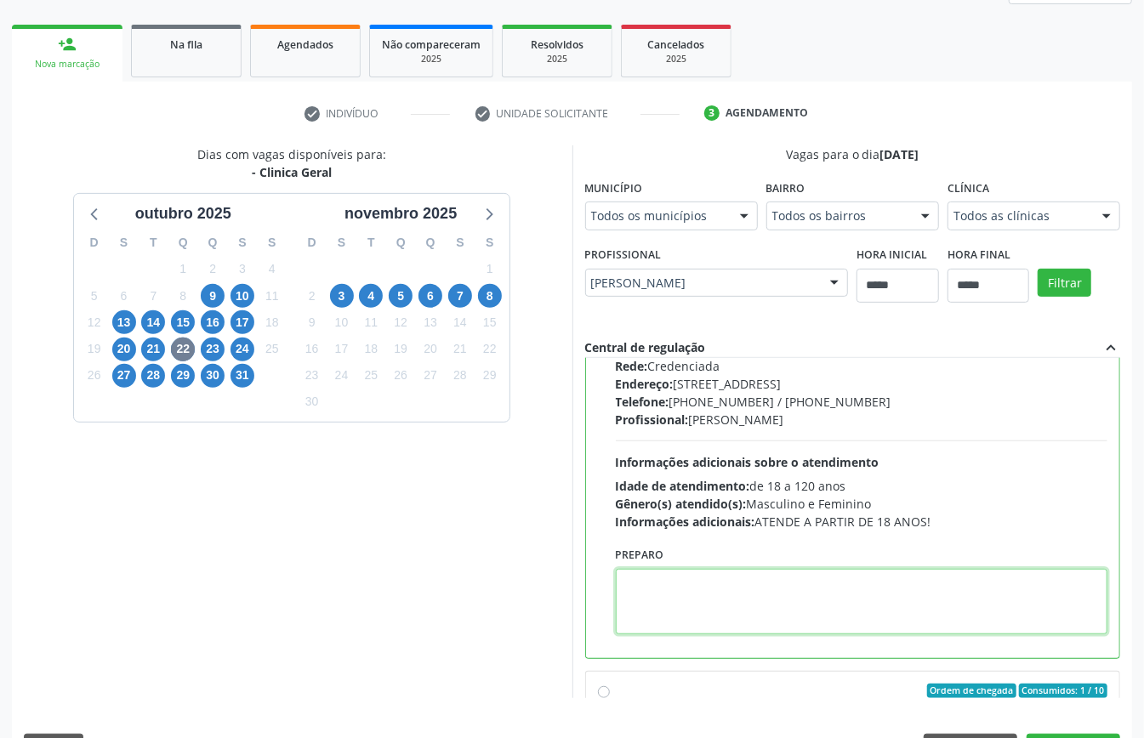
paste textarea "**********"
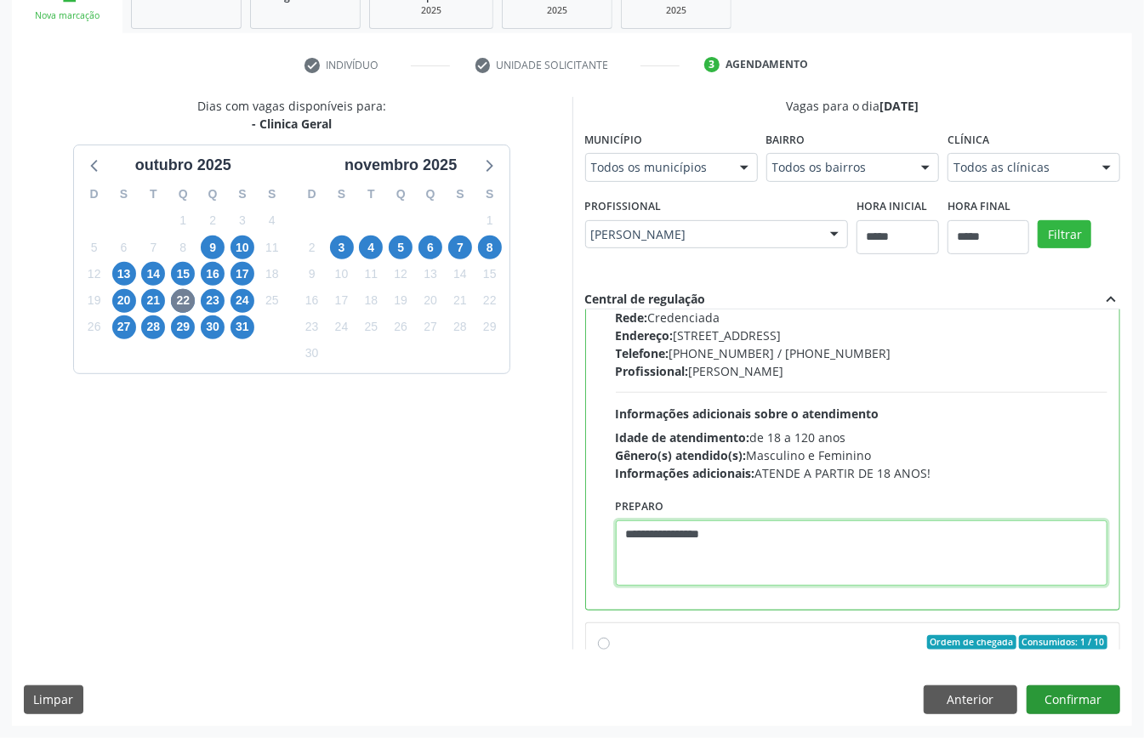
type textarea "**********"
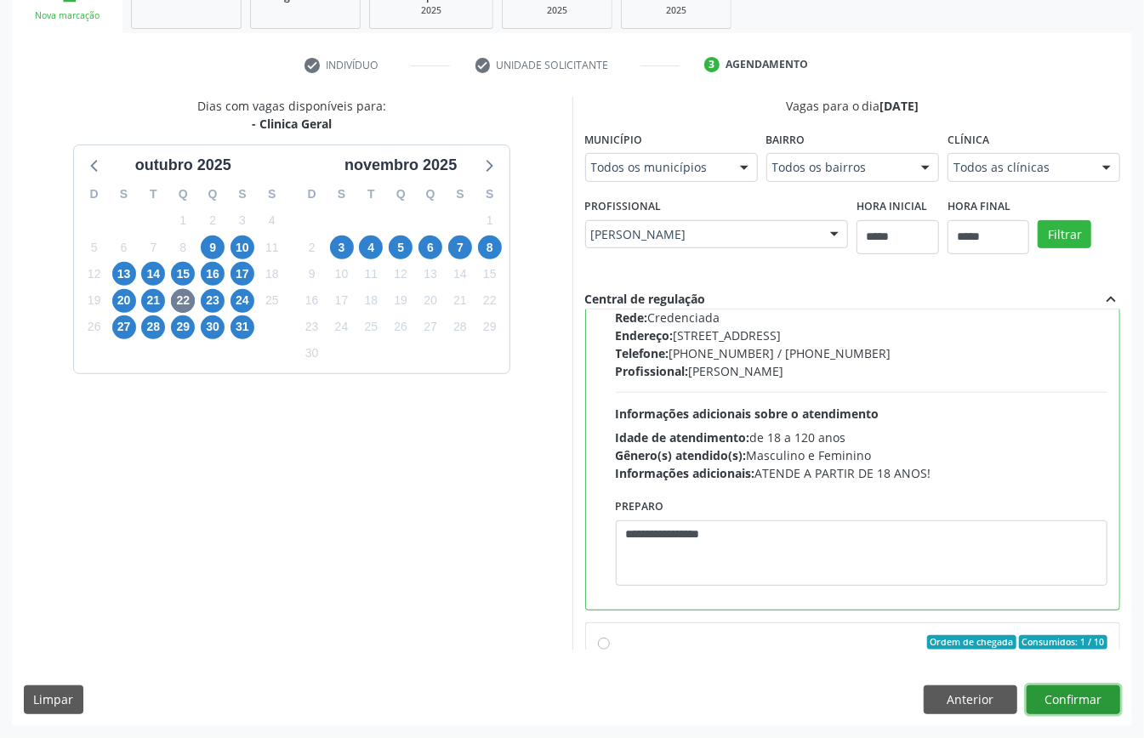
click at [1082, 699] on button "Confirmar" at bounding box center [1073, 699] width 94 height 29
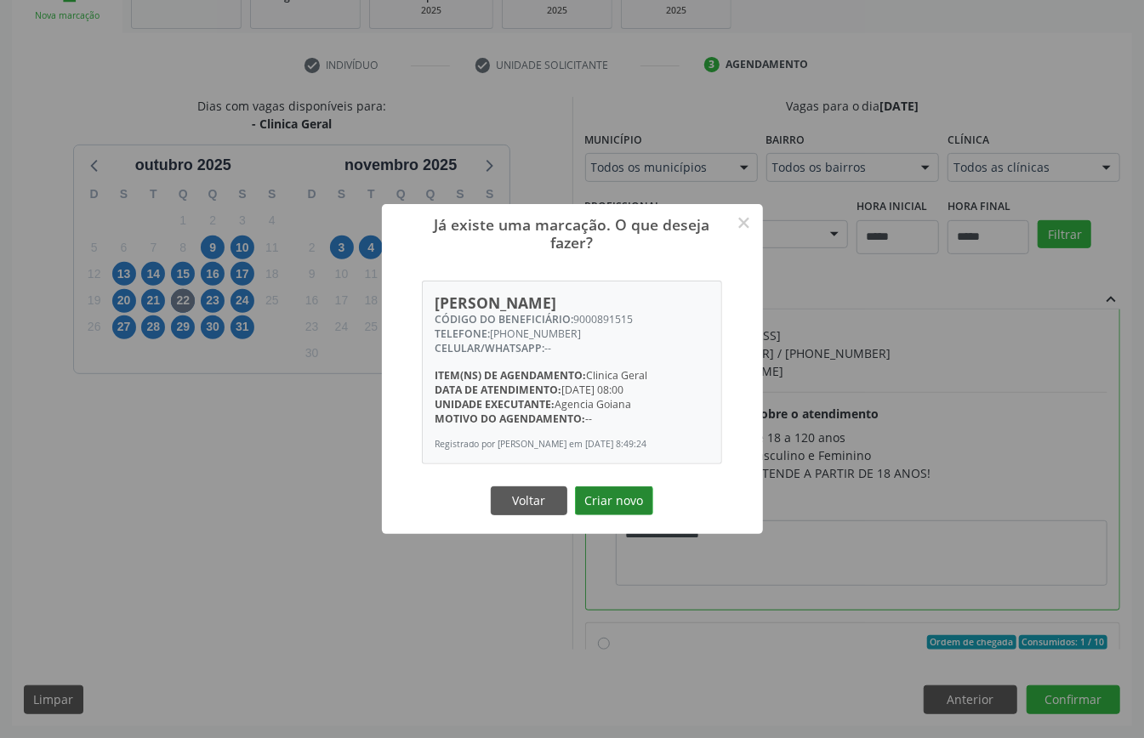
click at [613, 508] on button "Criar novo" at bounding box center [614, 500] width 78 height 29
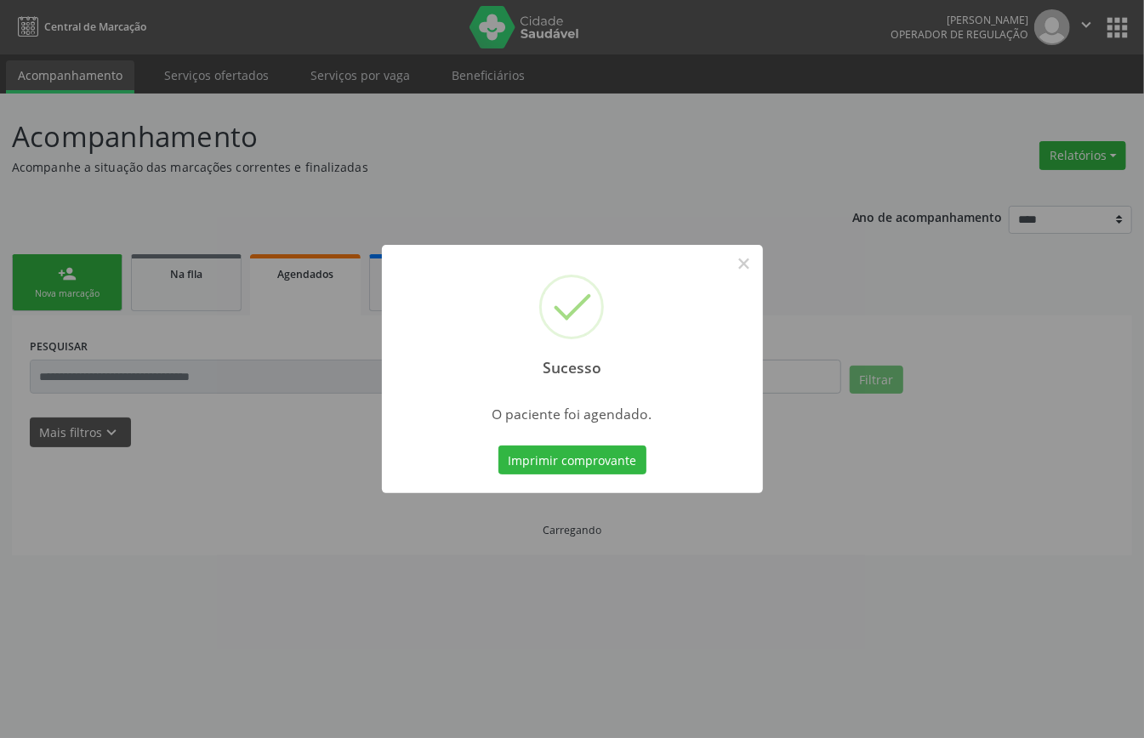
scroll to position [0, 0]
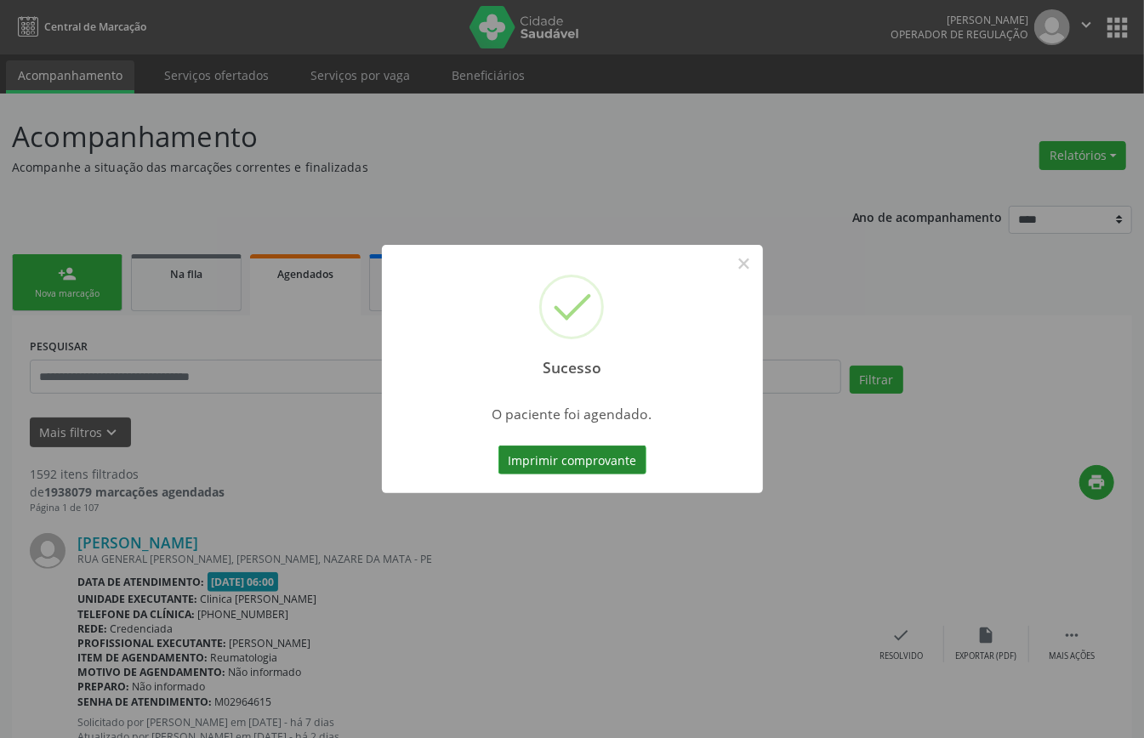
click at [588, 466] on button "Imprimir comprovante" at bounding box center [572, 460] width 148 height 29
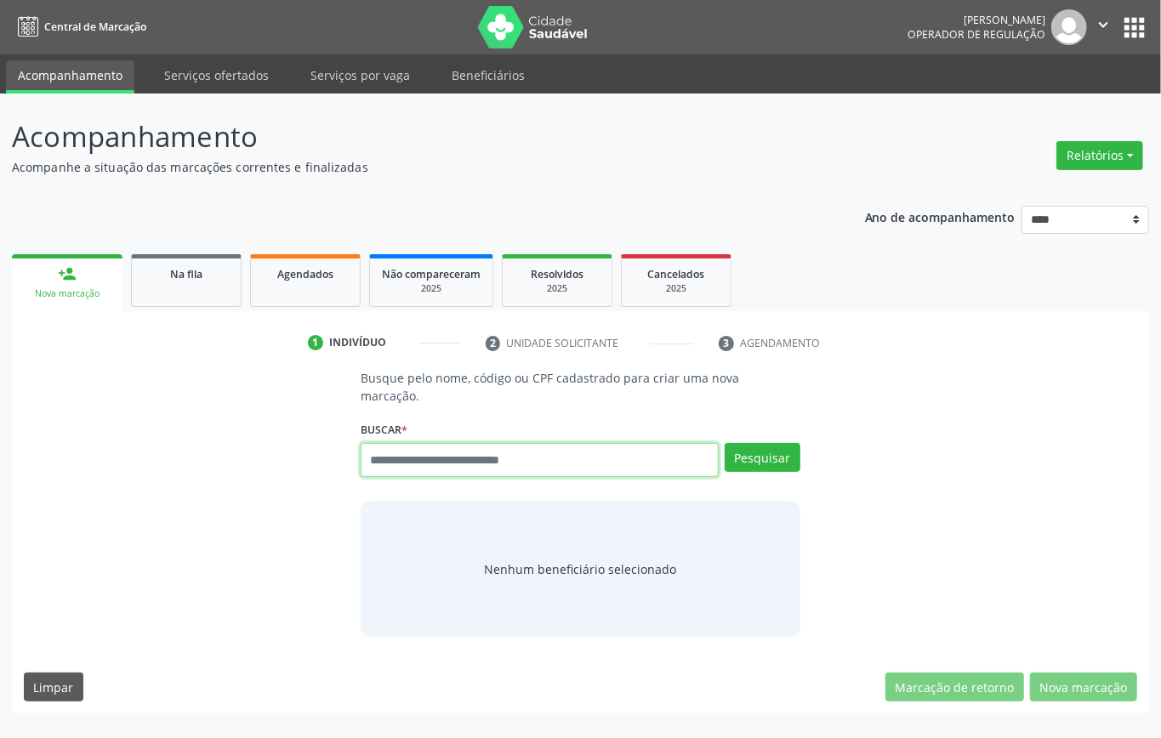
drag, startPoint x: 471, startPoint y: 439, endPoint x: 474, endPoint y: 460, distance: 21.5
paste input "**********"
type input "**********"
drag, startPoint x: 707, startPoint y: 463, endPoint x: 31, endPoint y: 510, distance: 678.4
click at [31, 510] on div "**********" at bounding box center [580, 503] width 1113 height 268
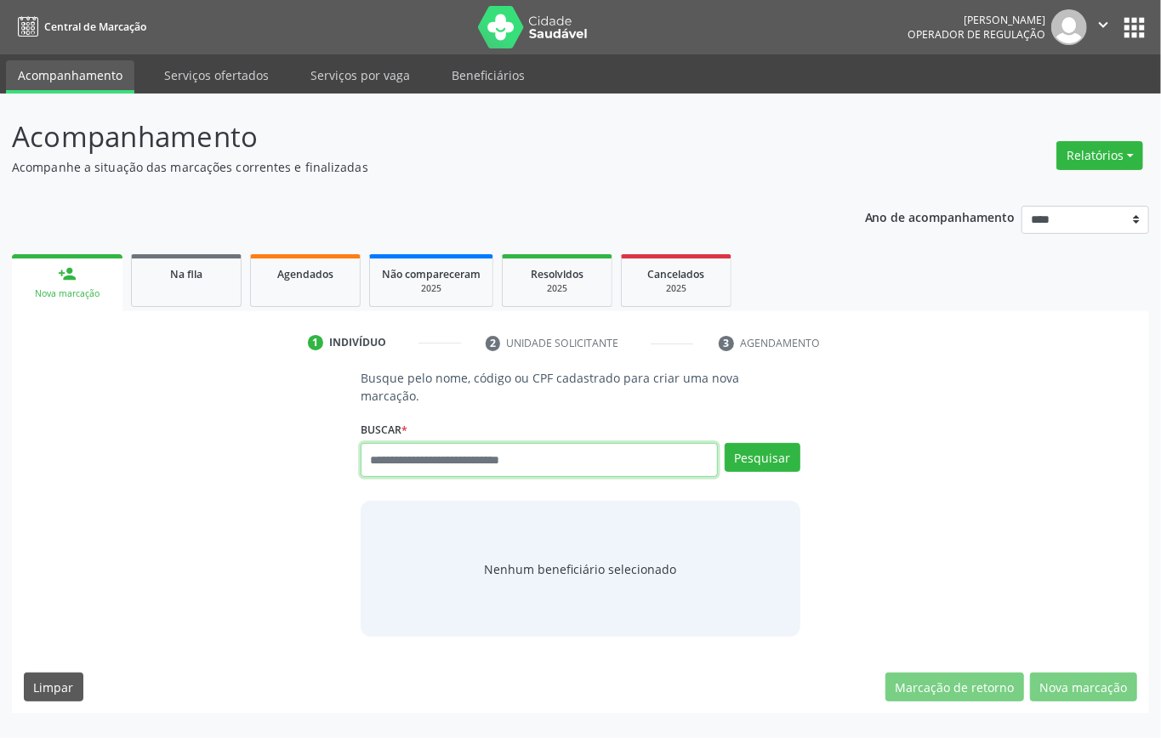
paste input "**********"
type input "**********"
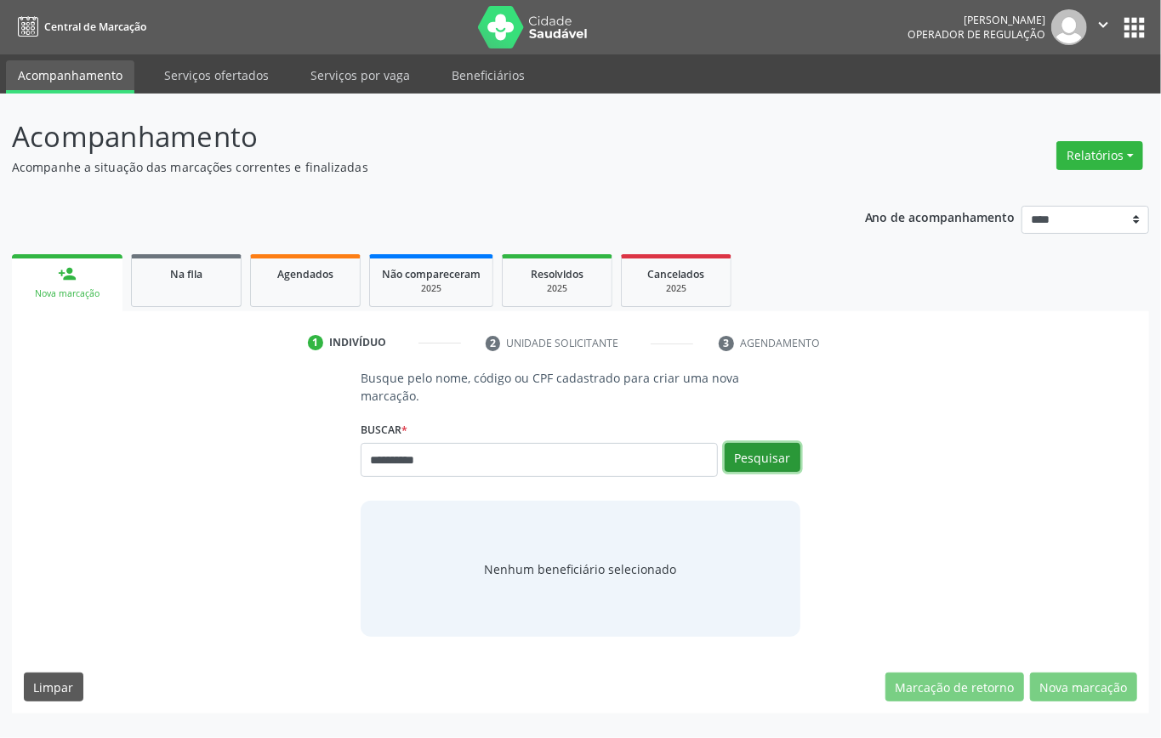
click at [782, 457] on button "Pesquisar" at bounding box center [762, 457] width 76 height 29
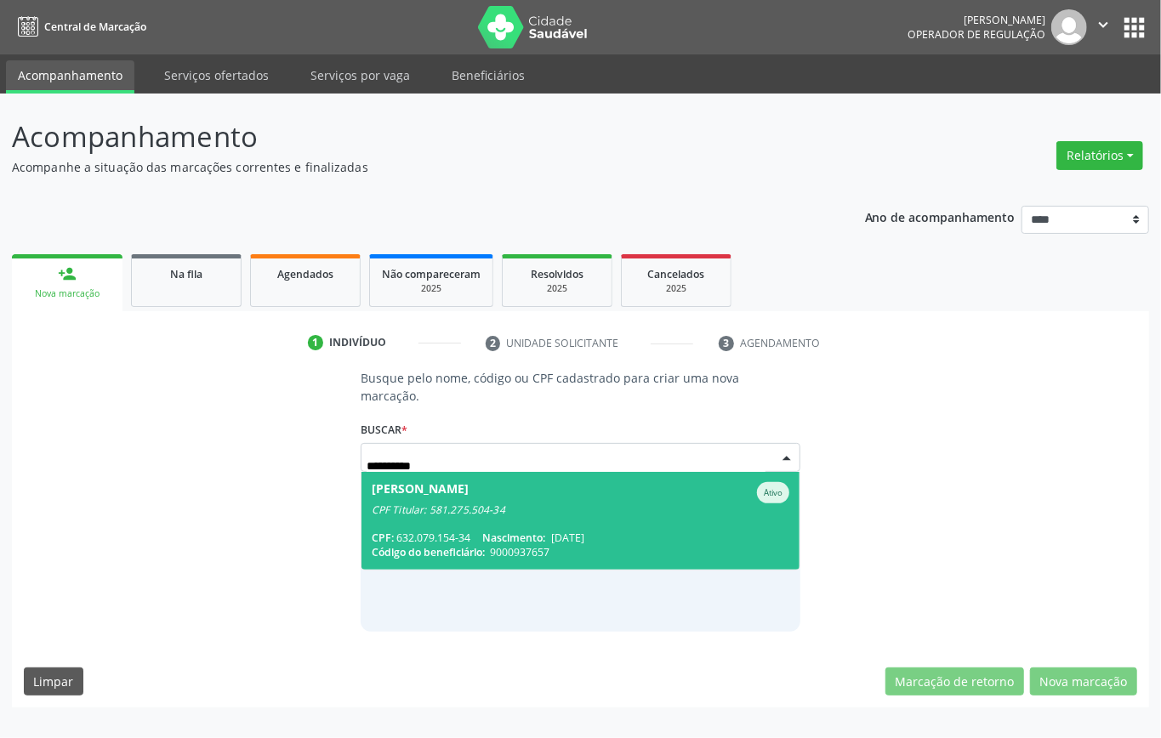
click at [470, 532] on div "CPF: 632.079.154-34 Nascimento: 05/01/1971" at bounding box center [580, 538] width 417 height 14
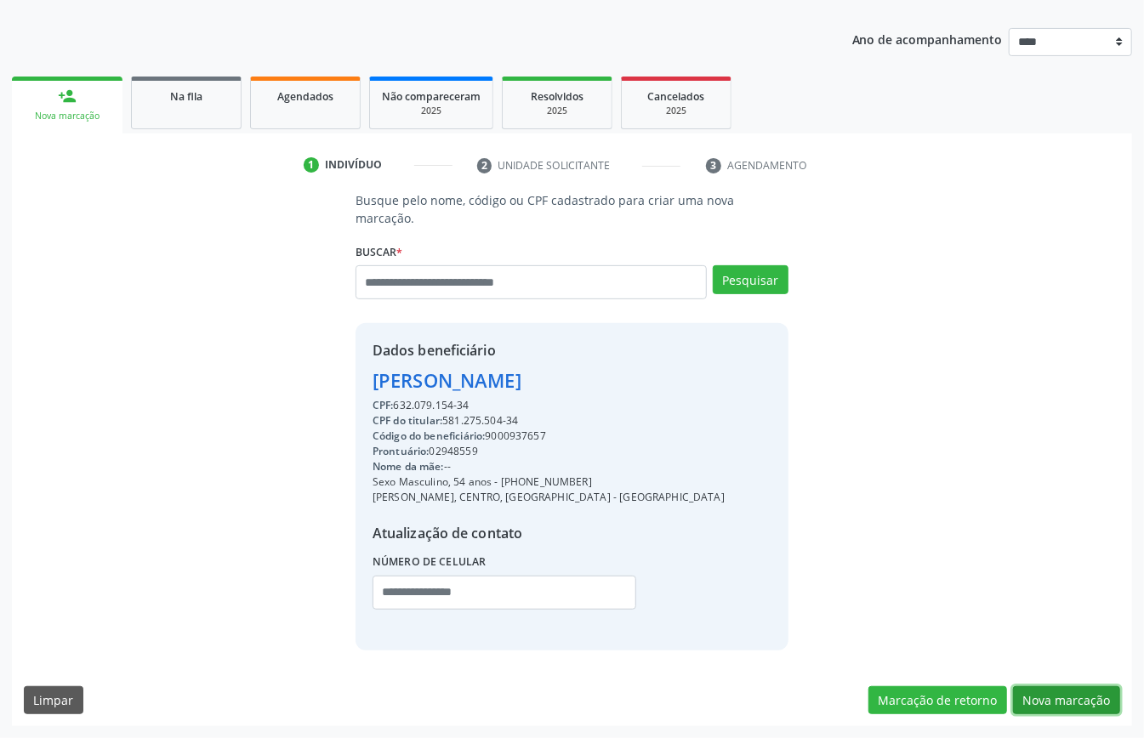
click at [1058, 697] on button "Nova marcação" at bounding box center [1066, 700] width 107 height 29
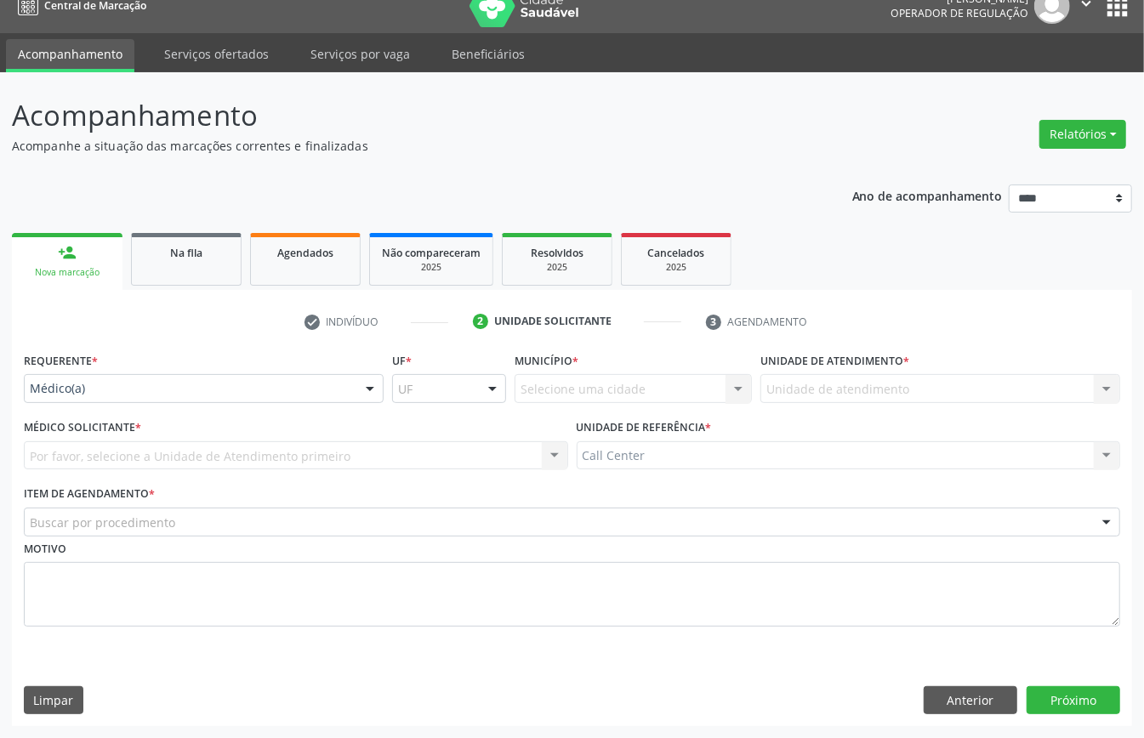
scroll to position [24, 0]
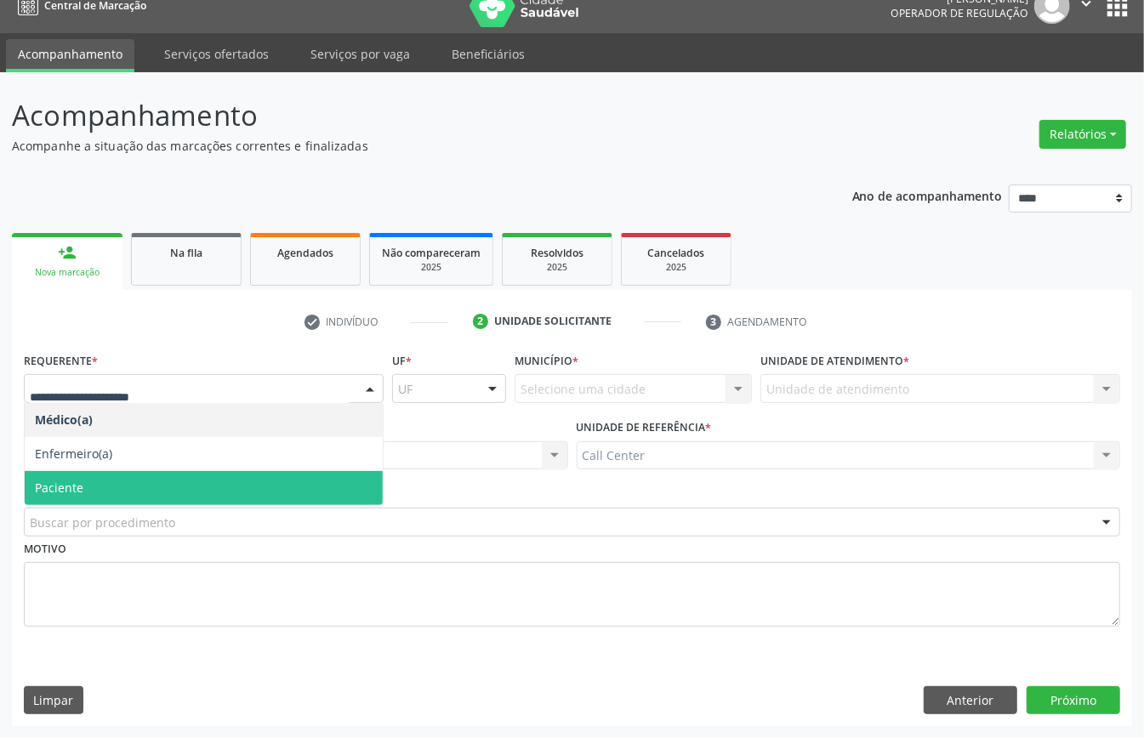
click at [100, 491] on span "Paciente" at bounding box center [204, 488] width 358 height 34
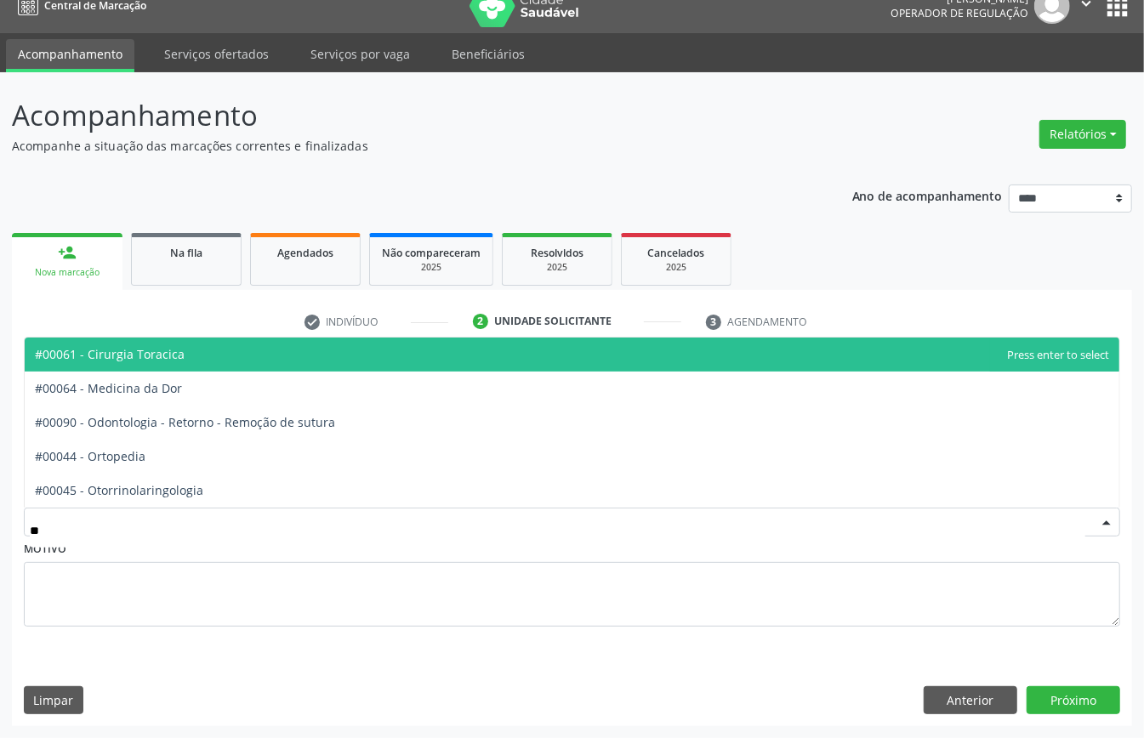
type input "***"
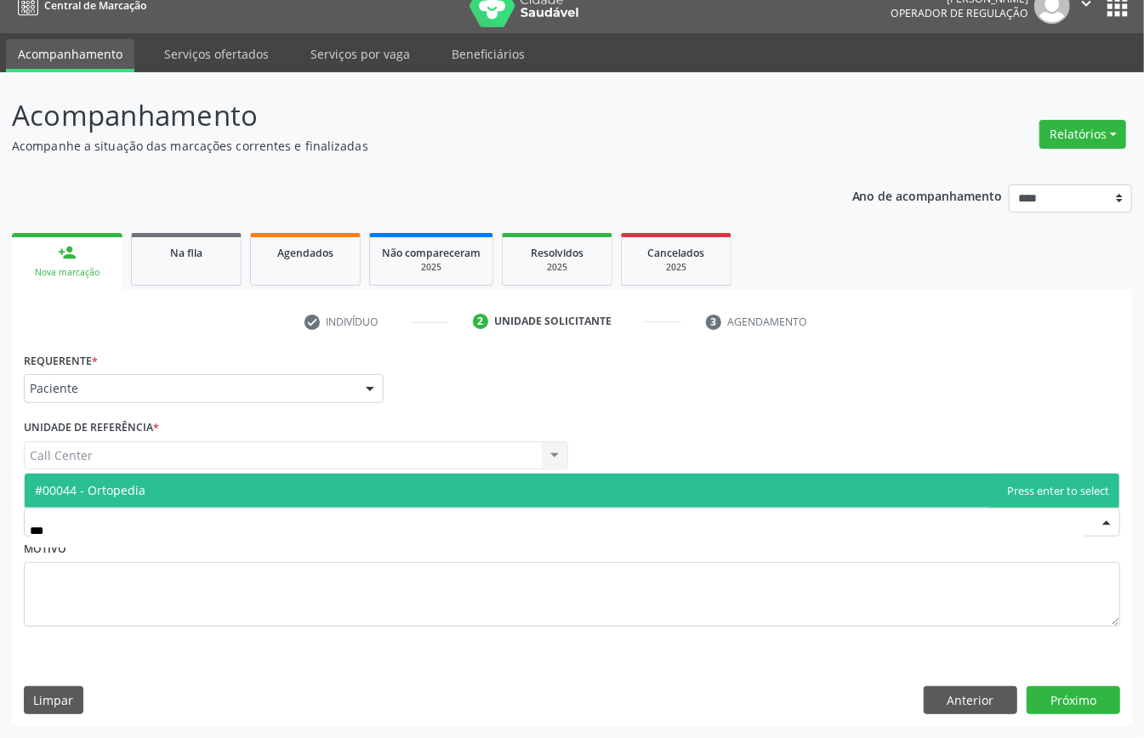
click at [138, 486] on span "#00044 - Ortopedia" at bounding box center [90, 490] width 111 height 16
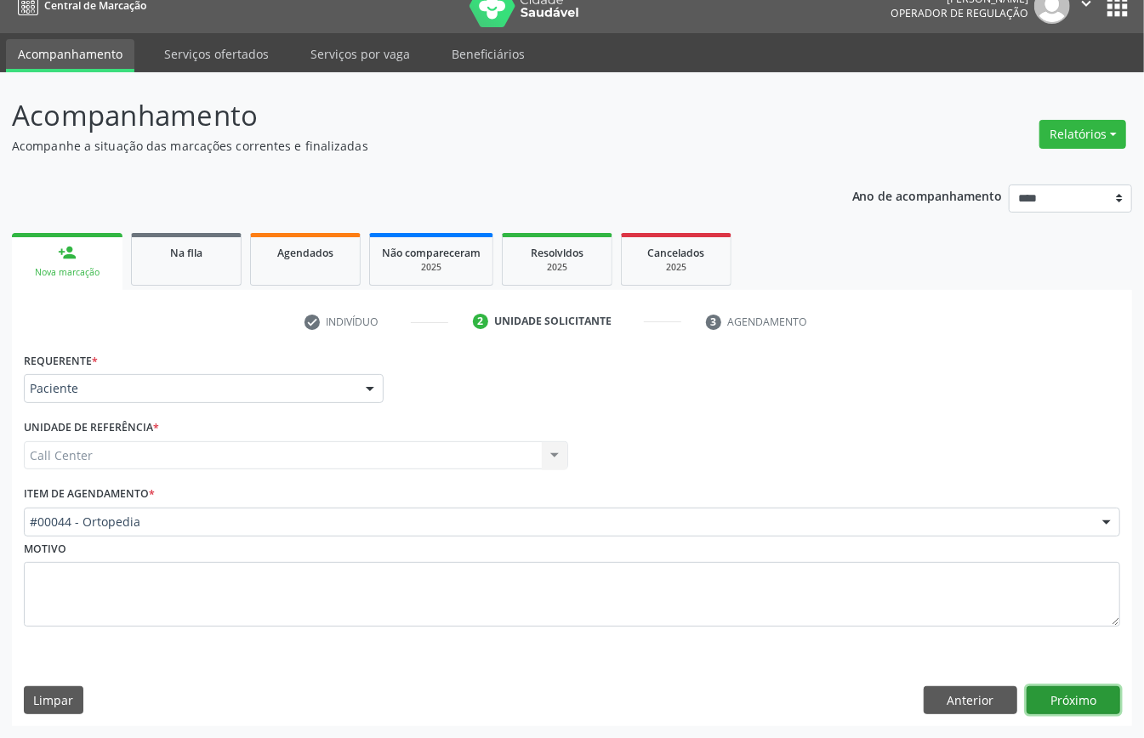
click at [1085, 709] on button "Próximo" at bounding box center [1073, 700] width 94 height 29
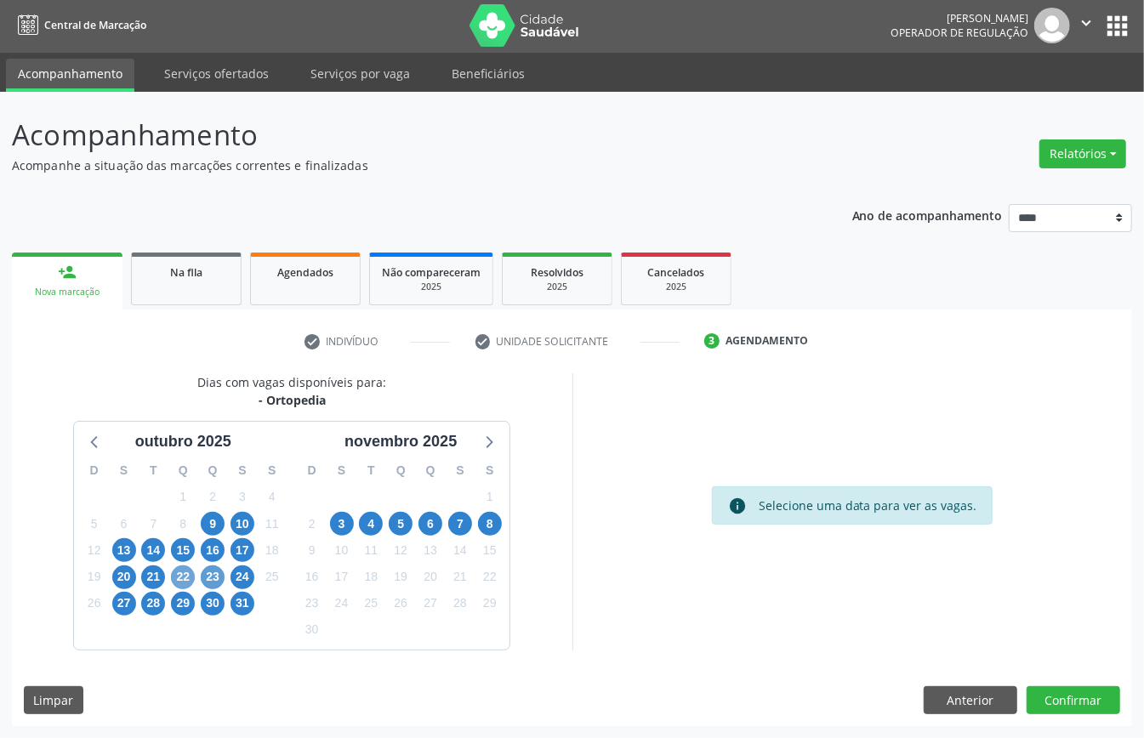
drag, startPoint x: 179, startPoint y: 575, endPoint x: 218, endPoint y: 576, distance: 39.1
click at [185, 578] on span "22" at bounding box center [183, 577] width 24 height 24
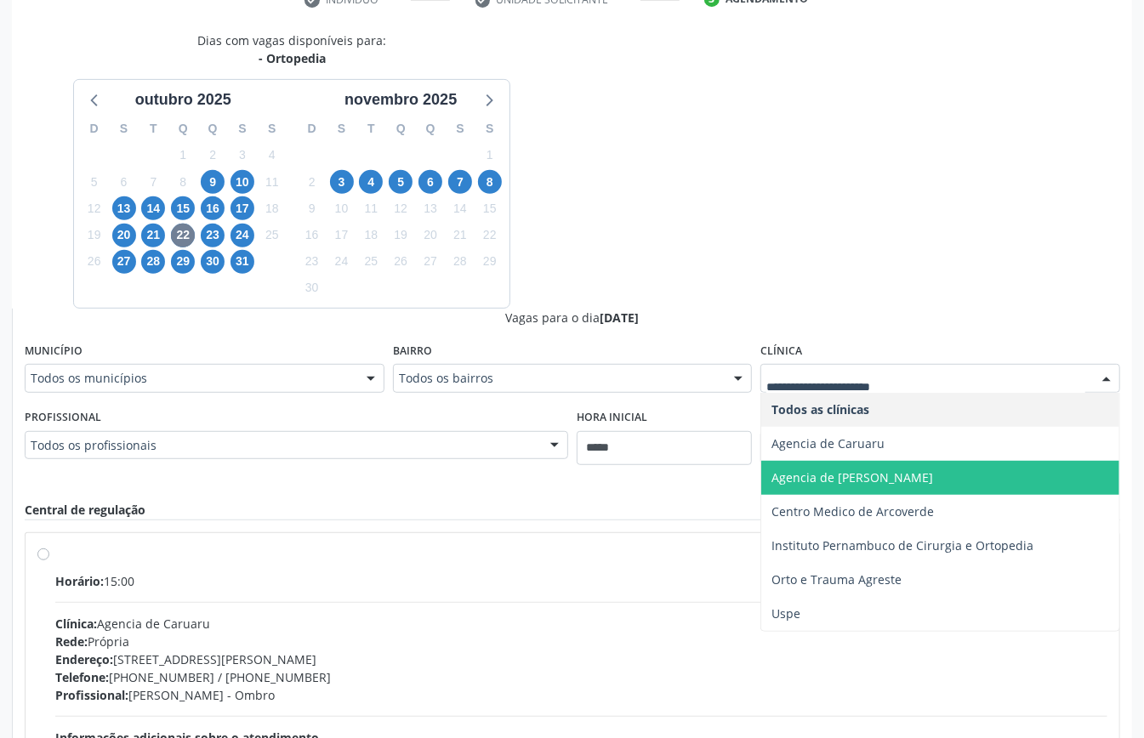
scroll to position [453, 0]
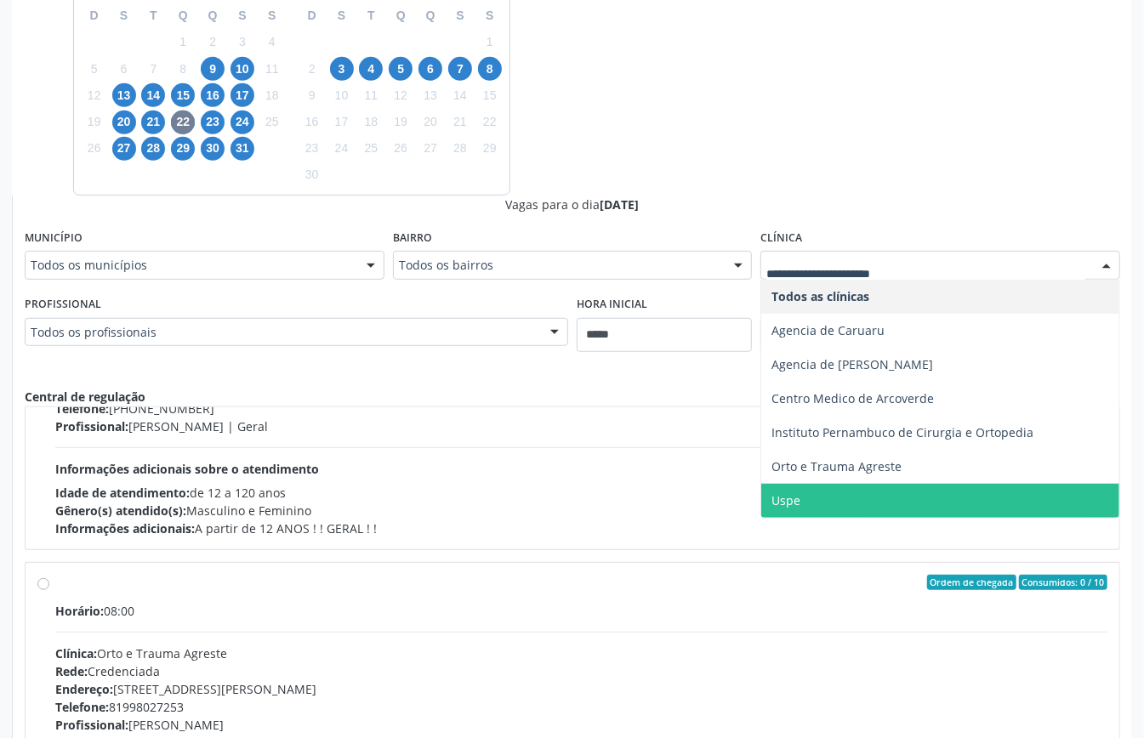
click at [814, 490] on span "Uspe" at bounding box center [940, 501] width 358 height 34
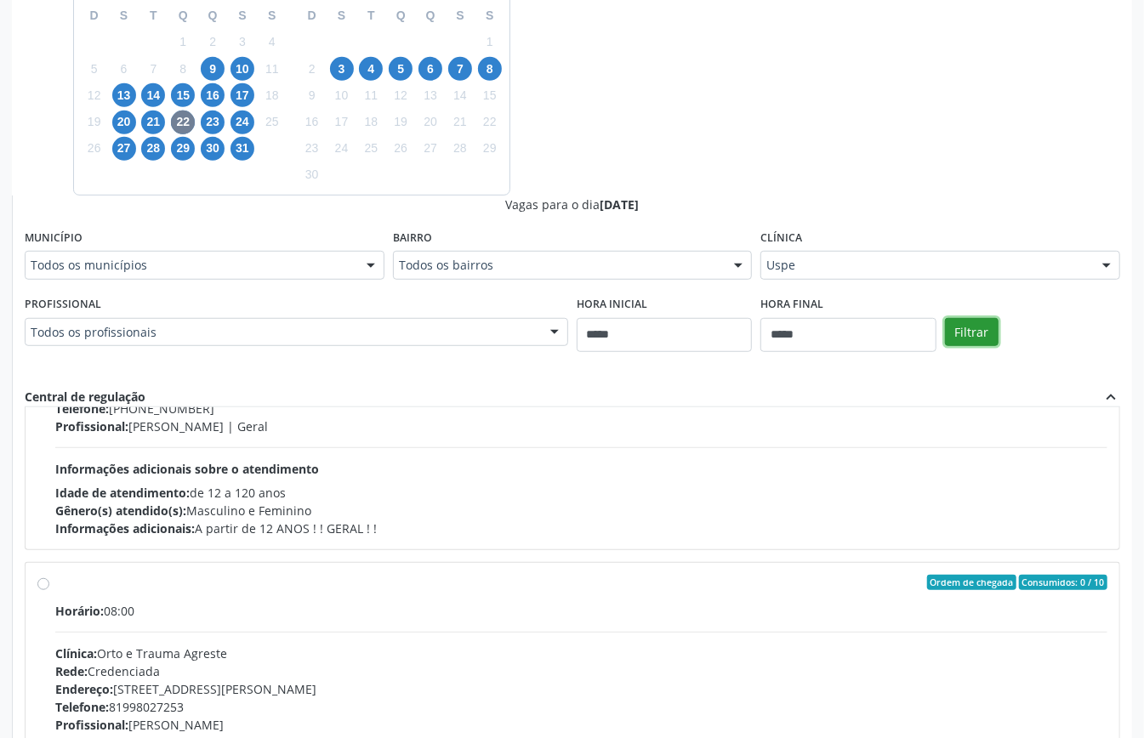
click at [981, 337] on button "Filtrar" at bounding box center [972, 332] width 54 height 29
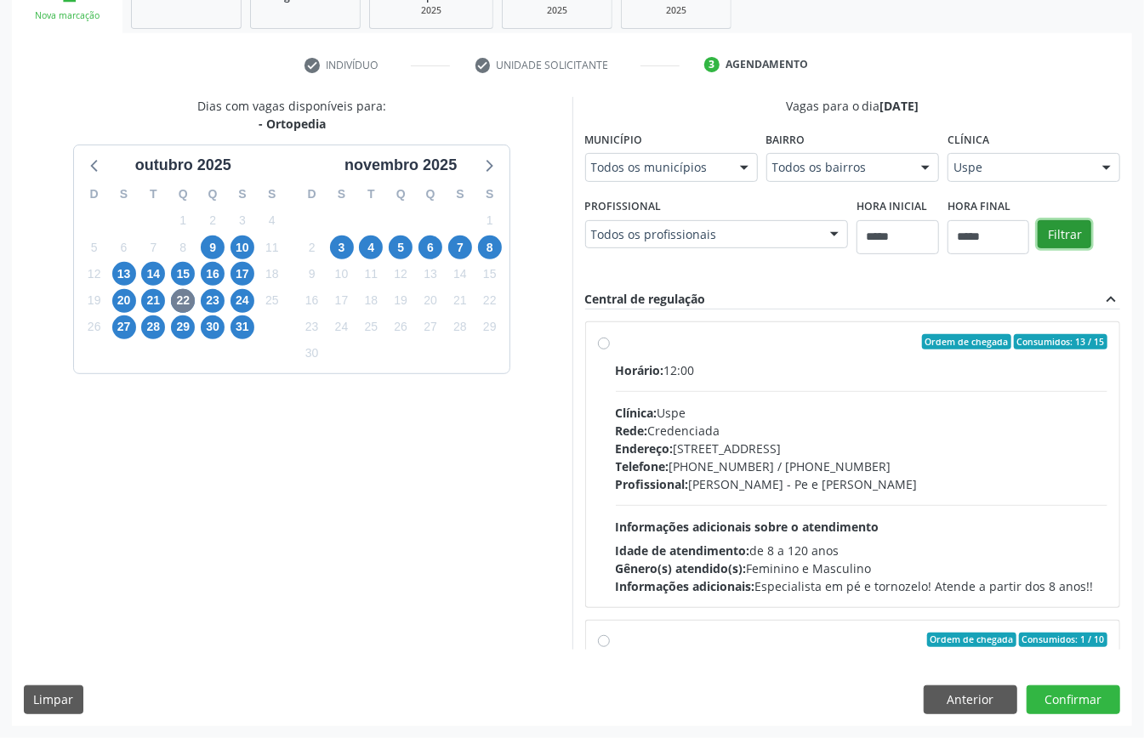
scroll to position [215, 0]
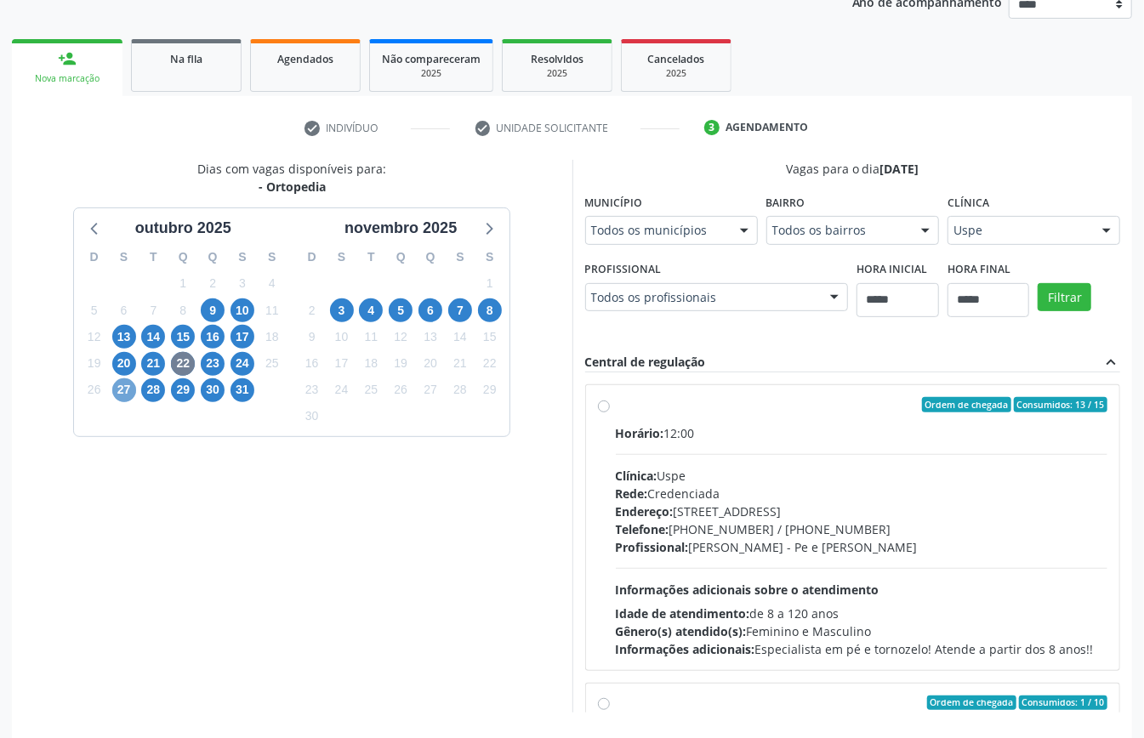
click at [129, 395] on span "27" at bounding box center [124, 390] width 24 height 24
click at [947, 245] on div "Todos as clínicas" at bounding box center [1033, 230] width 173 height 29
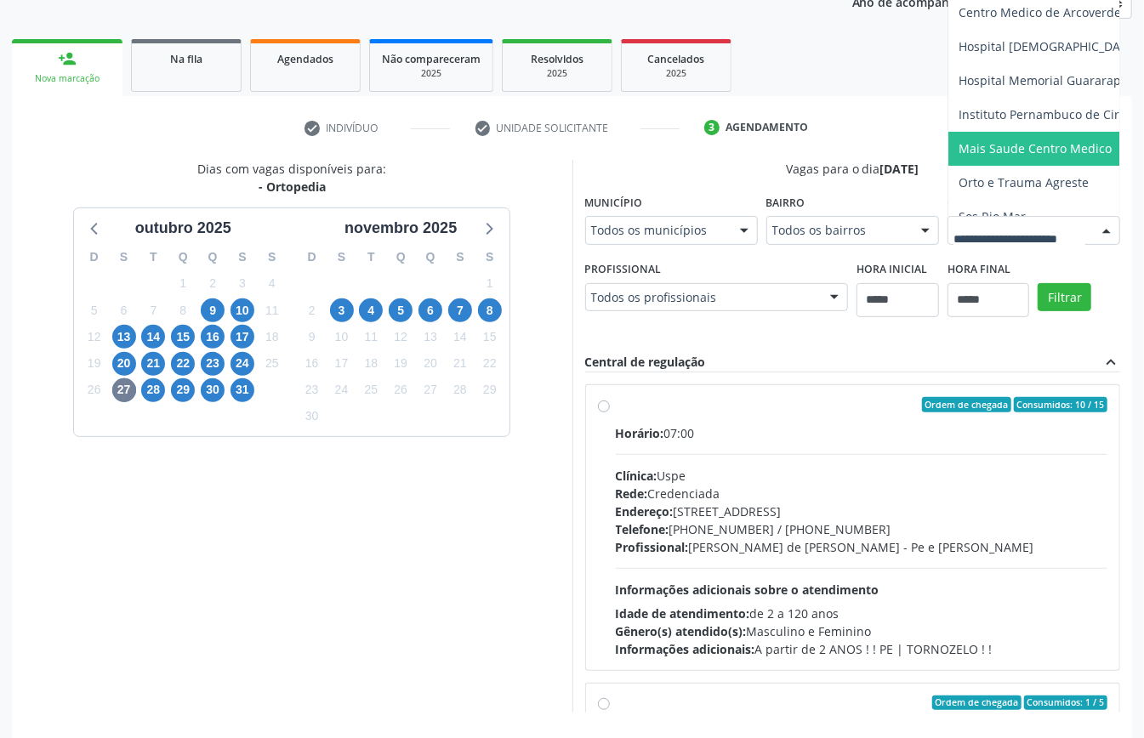
scroll to position [86, 0]
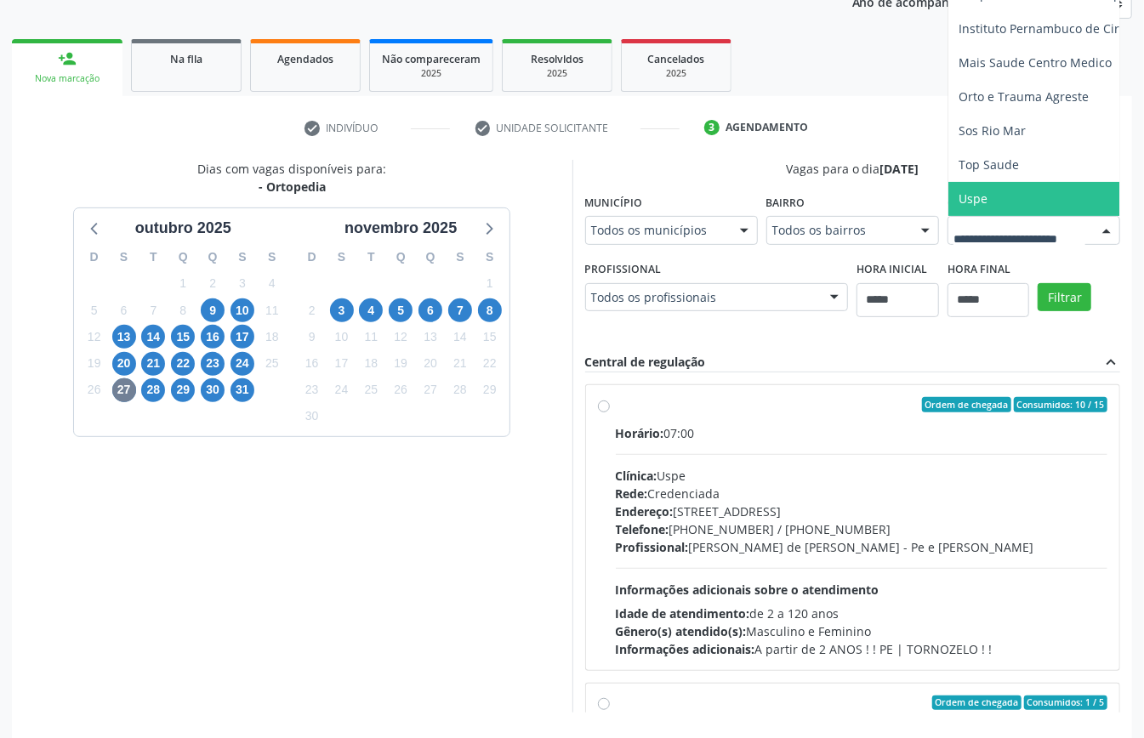
drag, startPoint x: 804, startPoint y: 476, endPoint x: 809, endPoint y: 485, distance: 9.9
click at [948, 216] on span "Uspe" at bounding box center [1089, 199] width 282 height 34
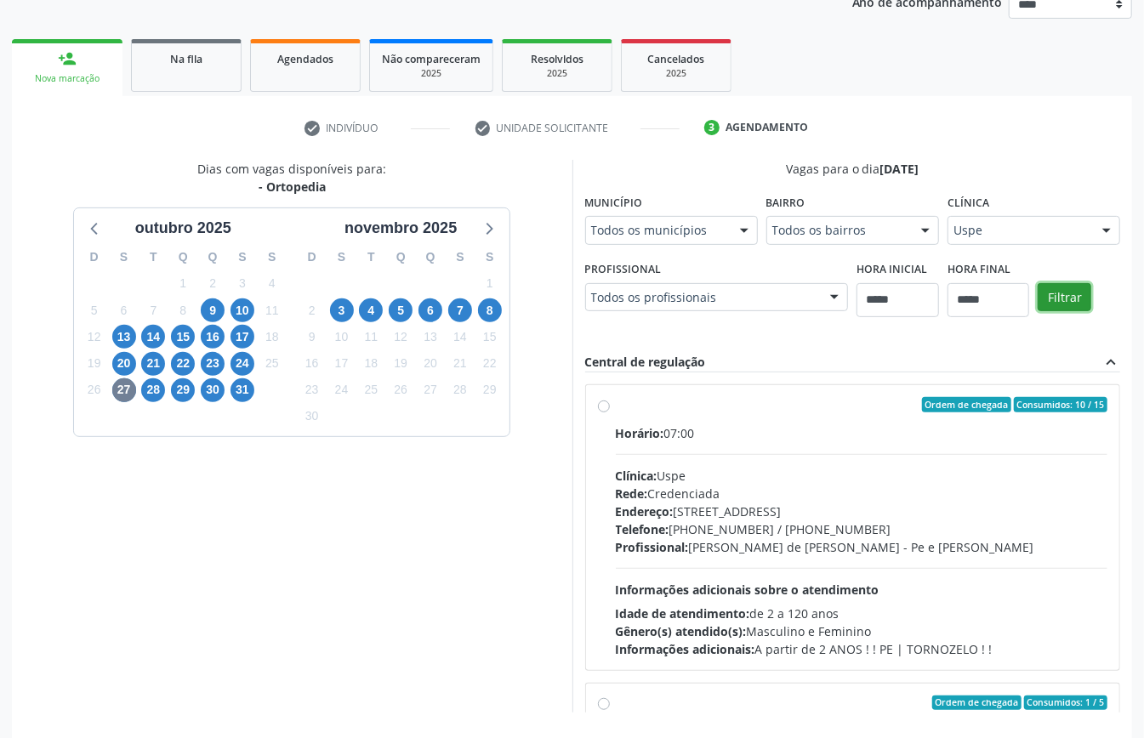
click at [1037, 312] on button "Filtrar" at bounding box center [1064, 297] width 54 height 29
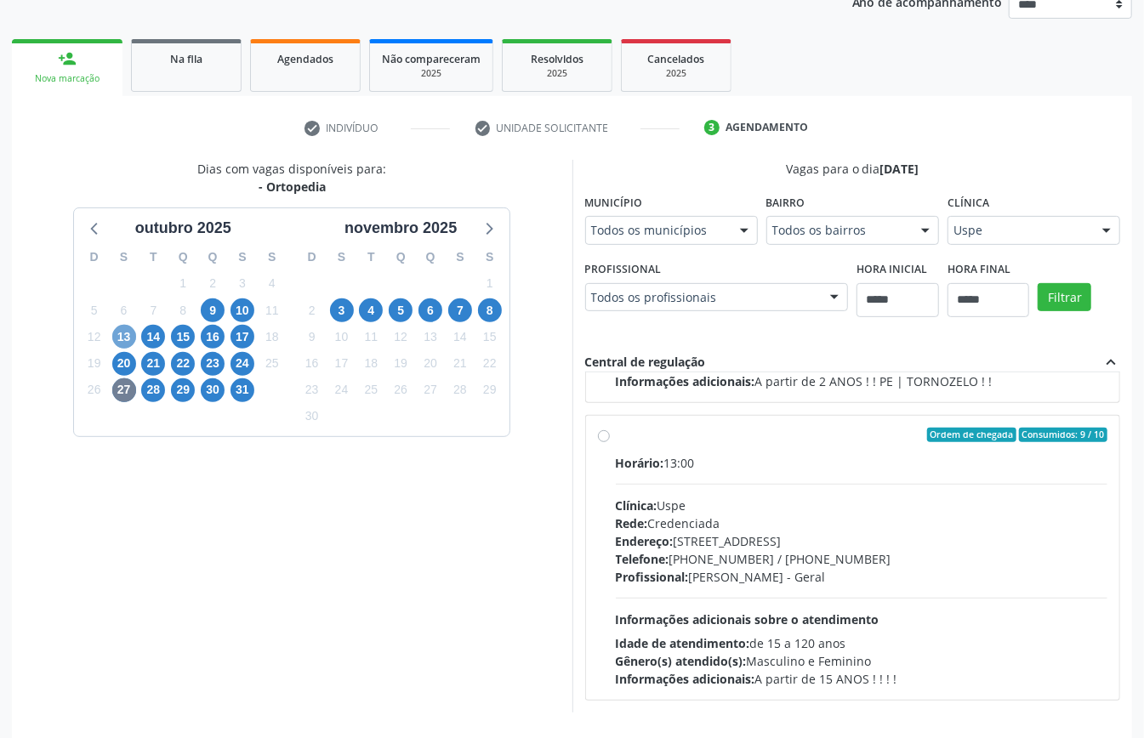
click at [123, 334] on span "13" at bounding box center [124, 337] width 24 height 24
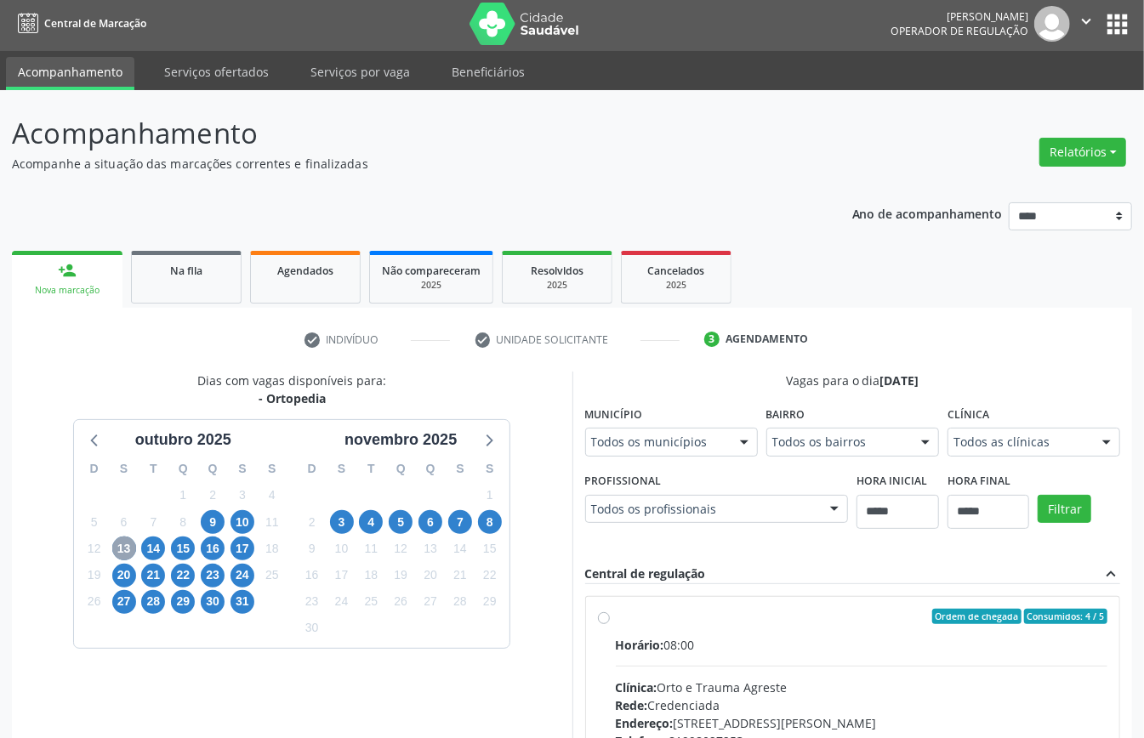
scroll to position [215, 0]
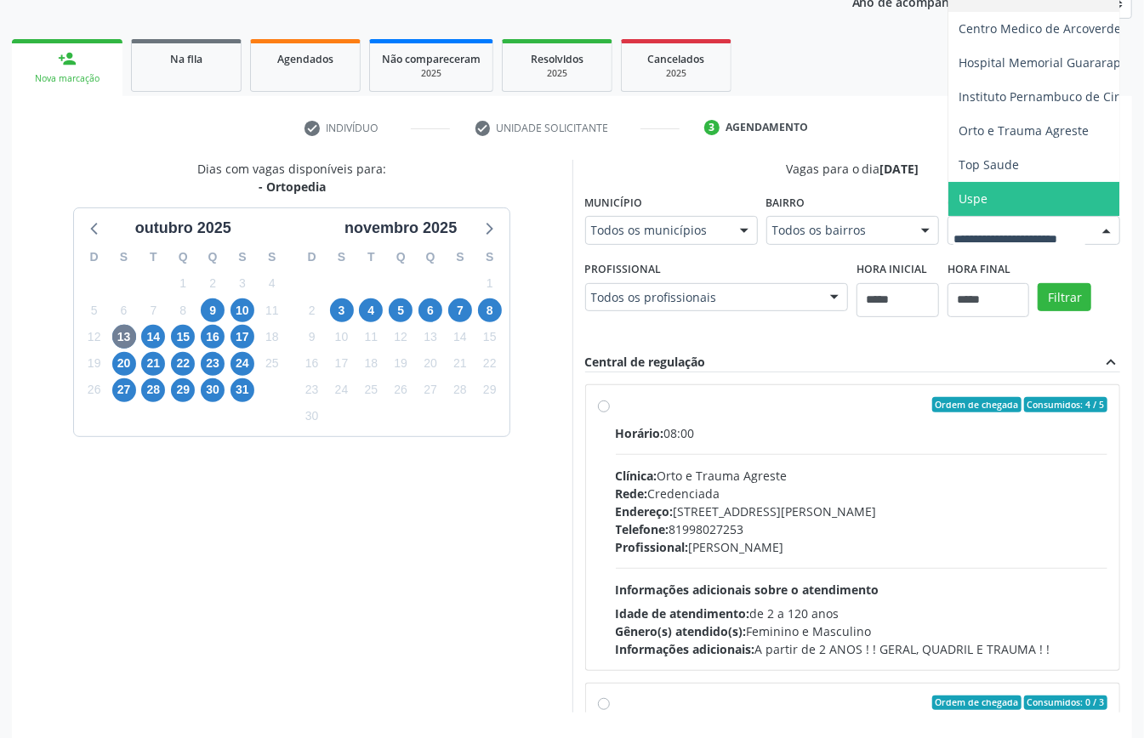
click at [948, 216] on span "Uspe" at bounding box center [1089, 199] width 282 height 34
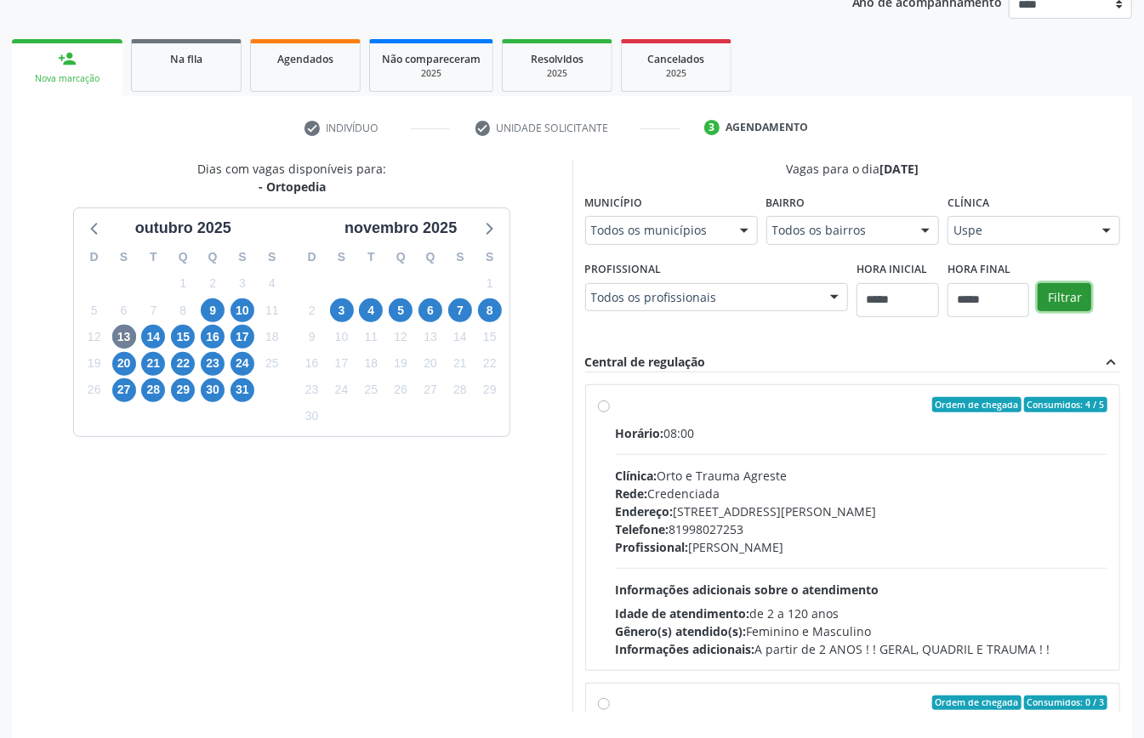
click at [1037, 312] on button "Filtrar" at bounding box center [1064, 297] width 54 height 29
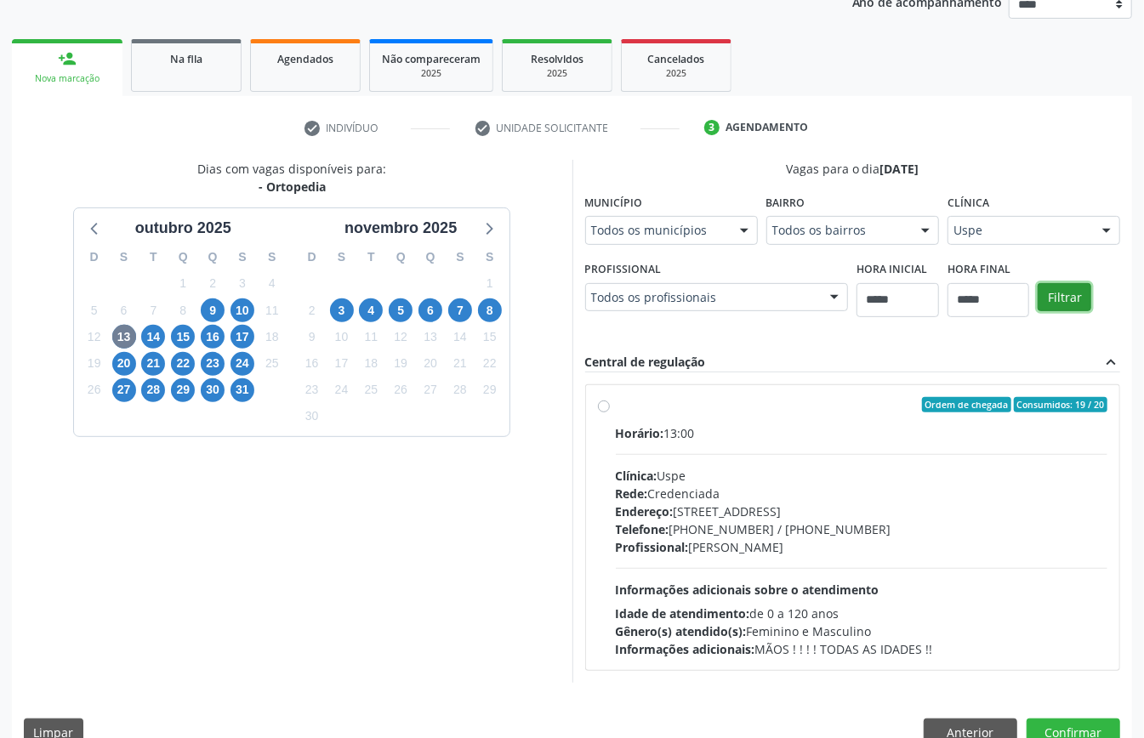
scroll to position [250, 0]
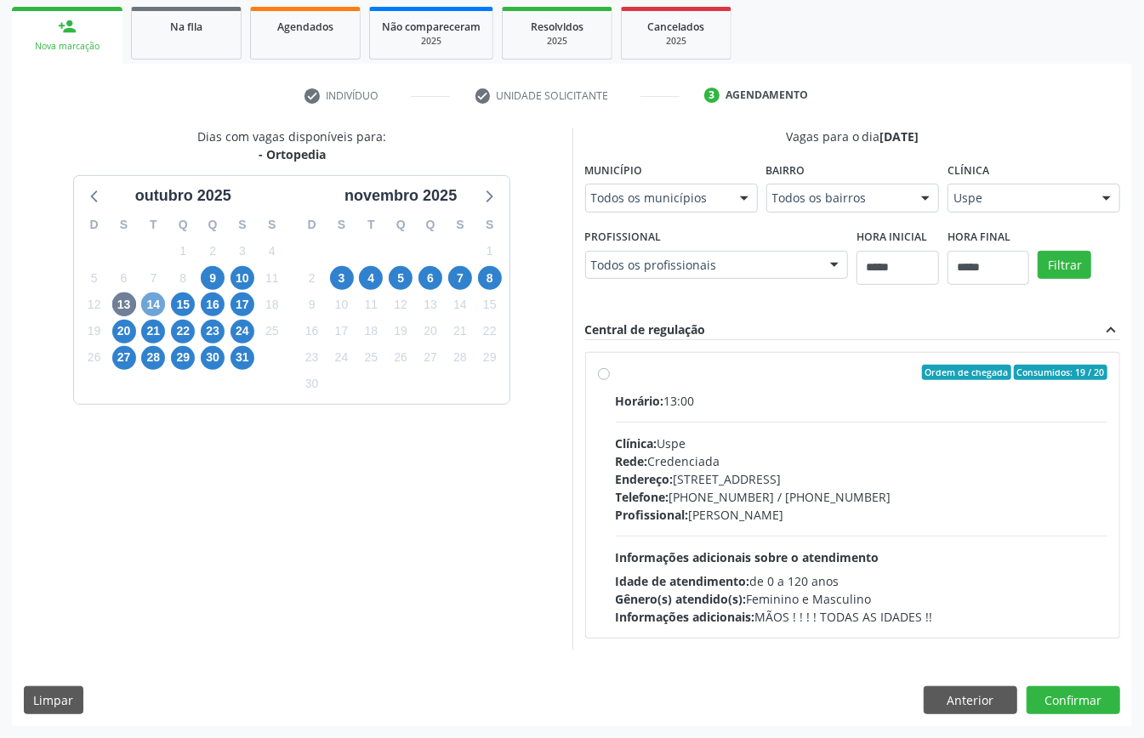
click at [150, 292] on span "14" at bounding box center [153, 304] width 24 height 24
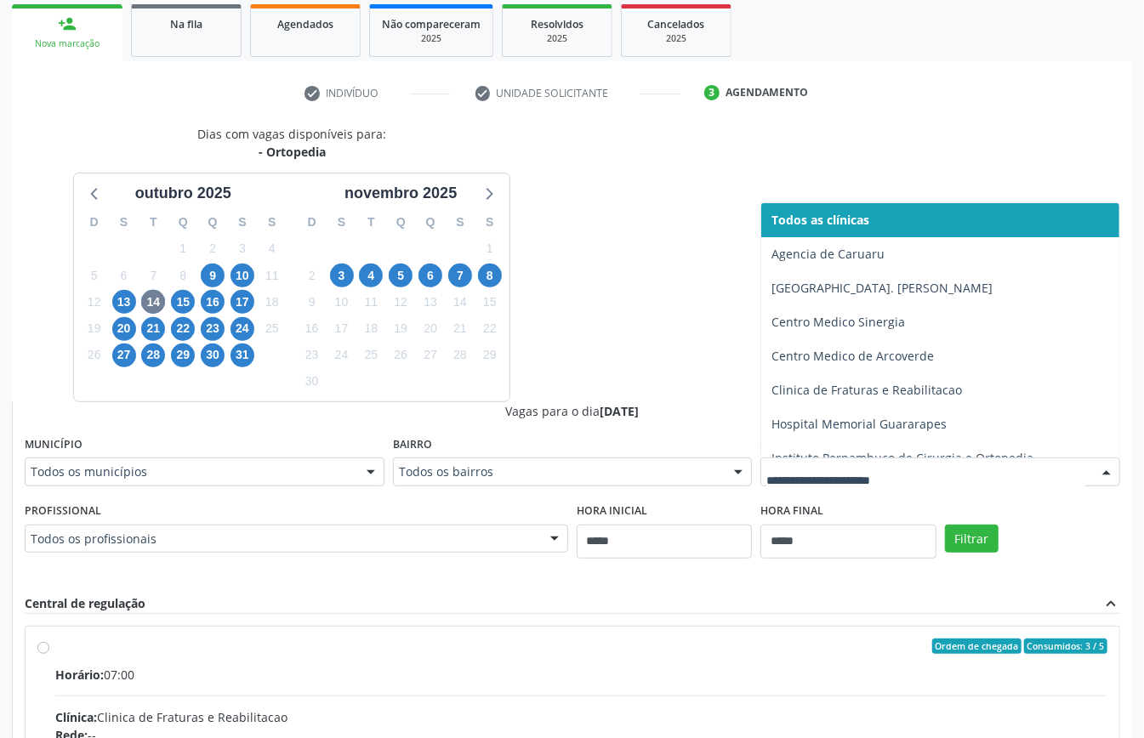
click at [867, 460] on div at bounding box center [940, 471] width 360 height 29
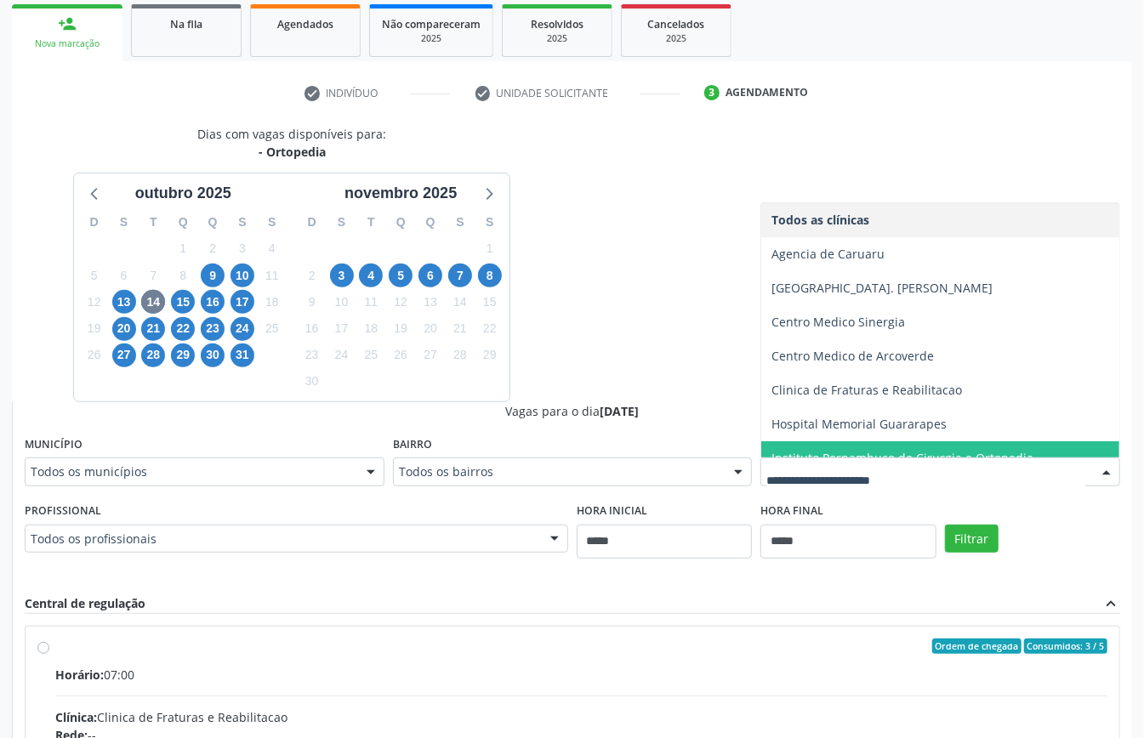
scroll to position [86, 0]
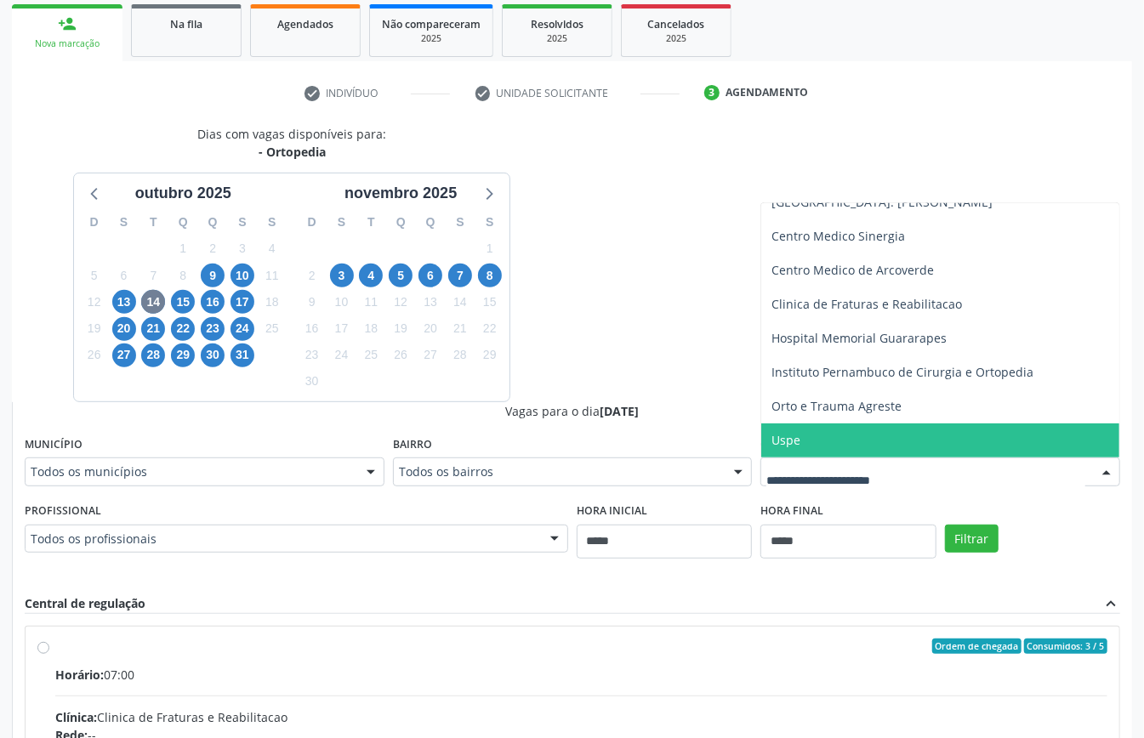
click at [808, 440] on span "Uspe" at bounding box center [940, 440] width 358 height 34
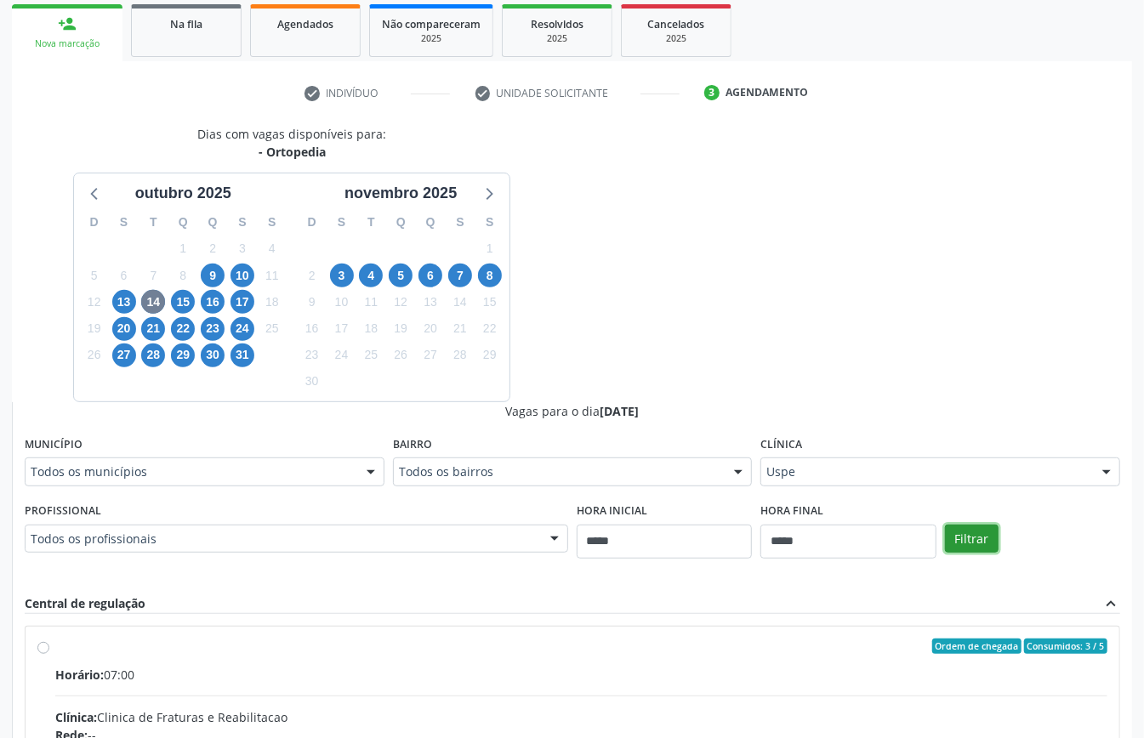
click at [970, 546] on button "Filtrar" at bounding box center [972, 539] width 54 height 29
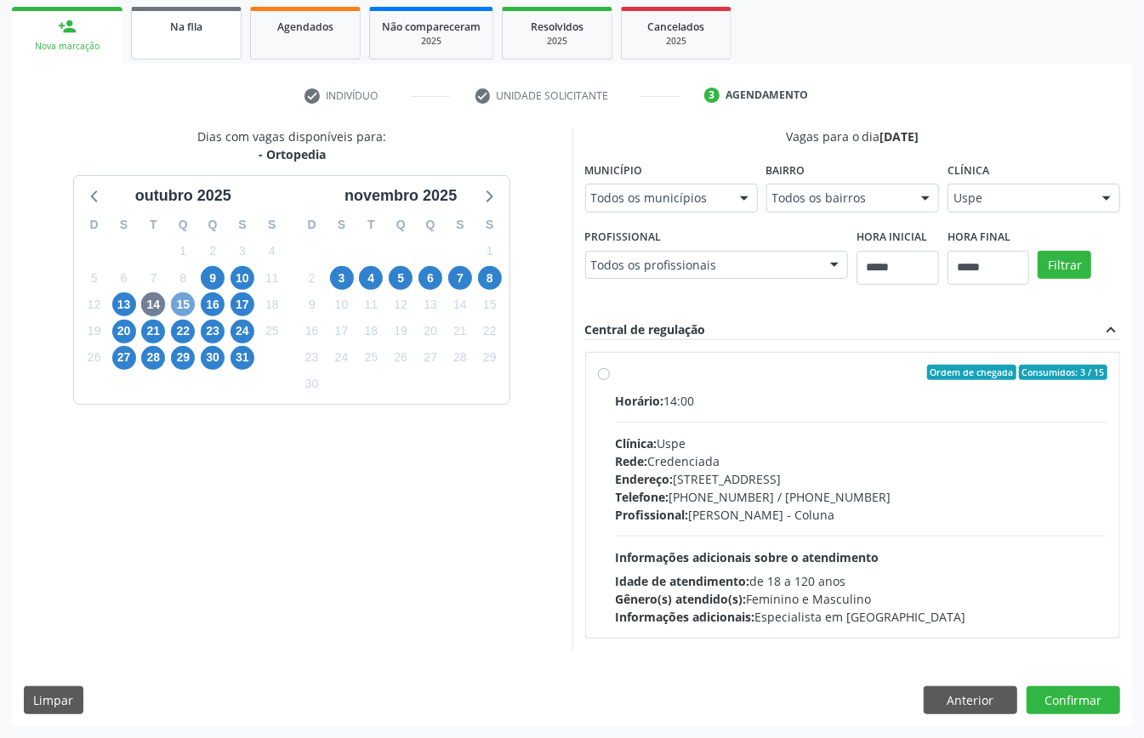
click at [184, 301] on span "15" at bounding box center [183, 304] width 24 height 24
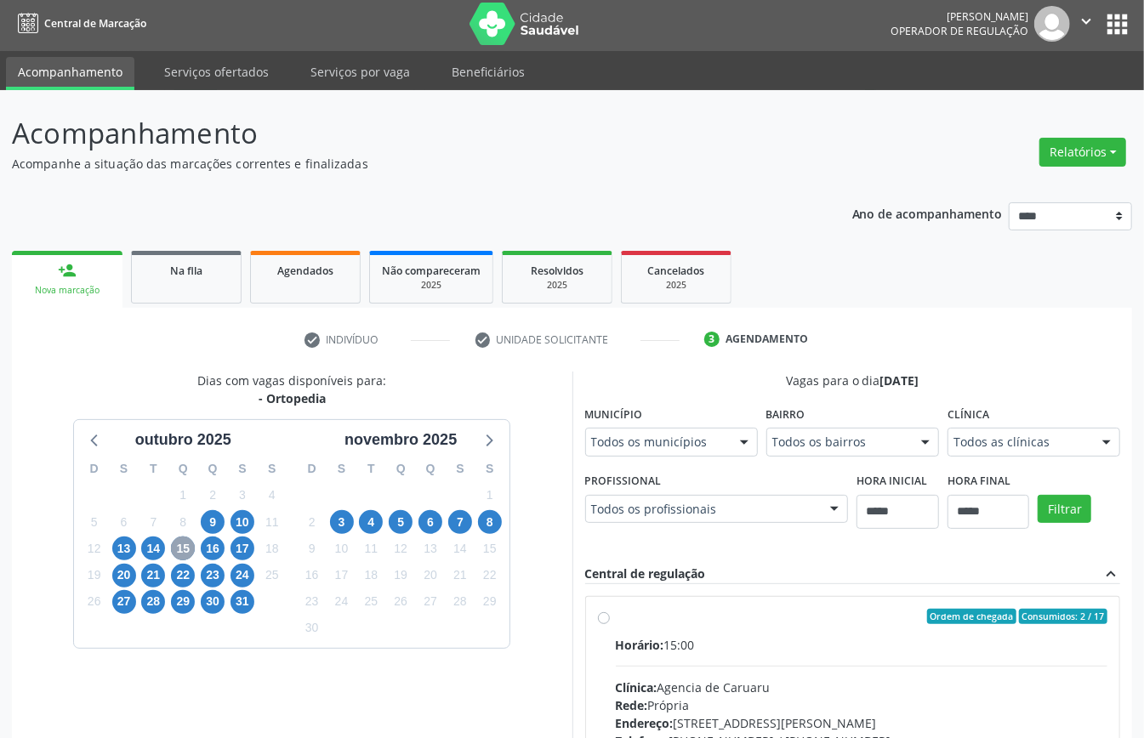
scroll to position [250, 0]
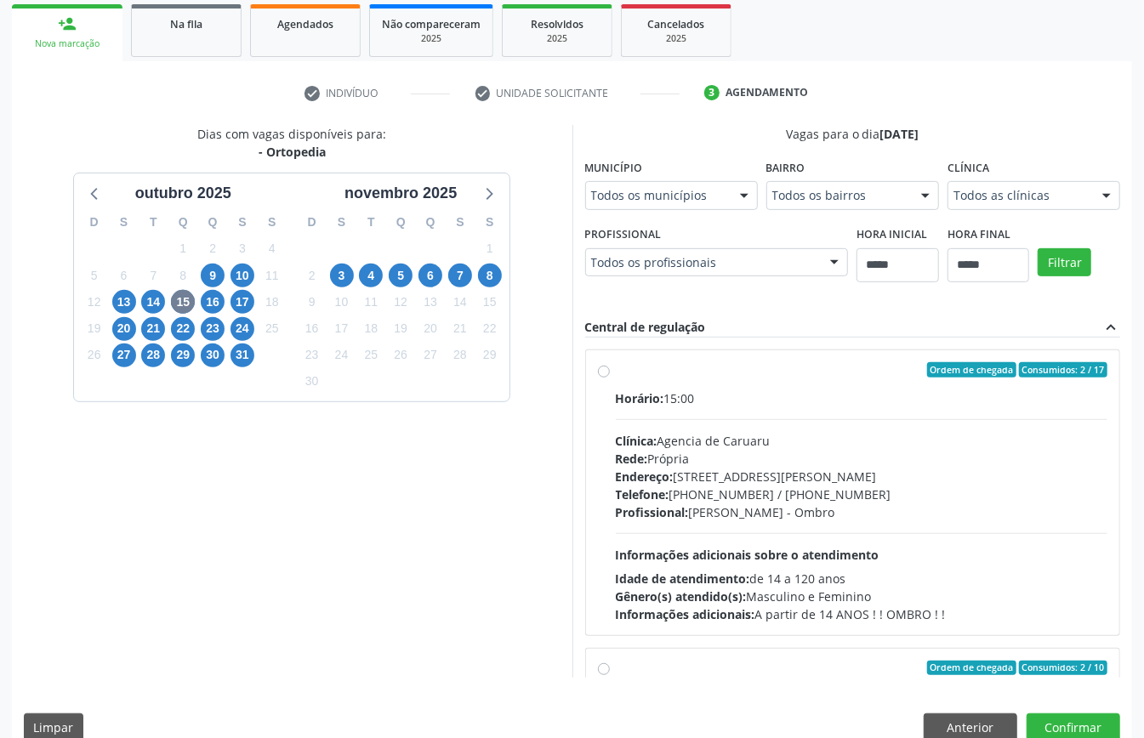
click at [947, 210] on div "Todos as clínicas" at bounding box center [1033, 195] width 173 height 29
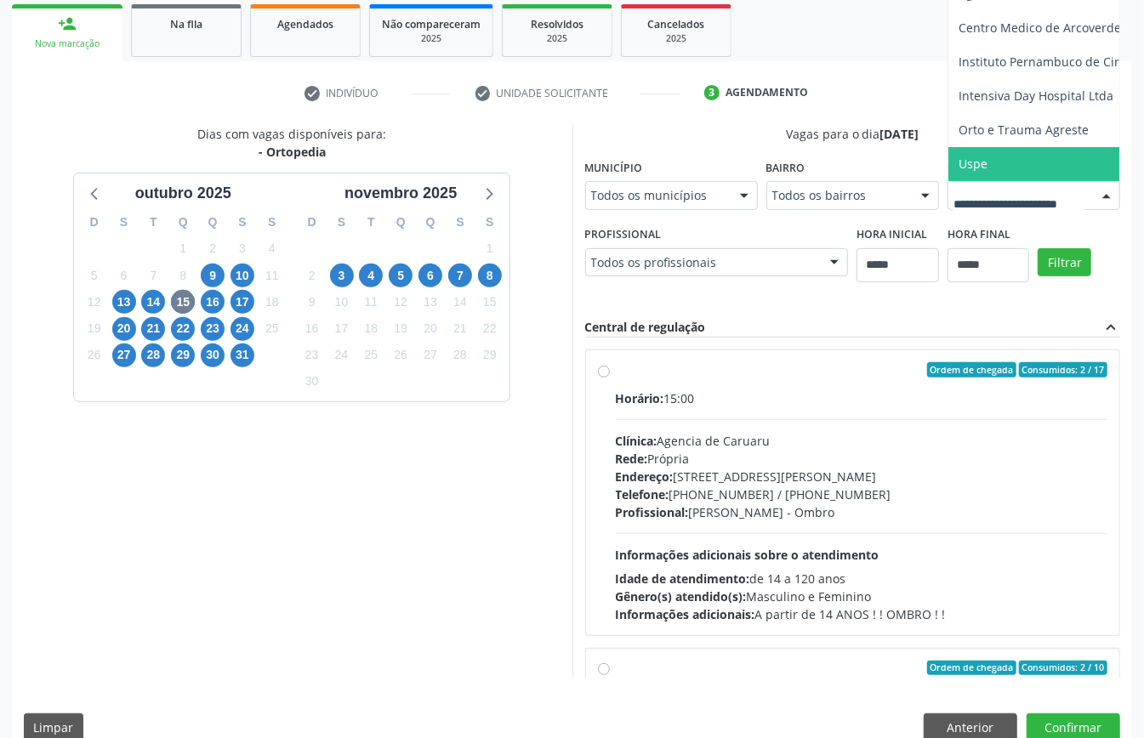
click at [948, 181] on span "Uspe" at bounding box center [1089, 164] width 282 height 34
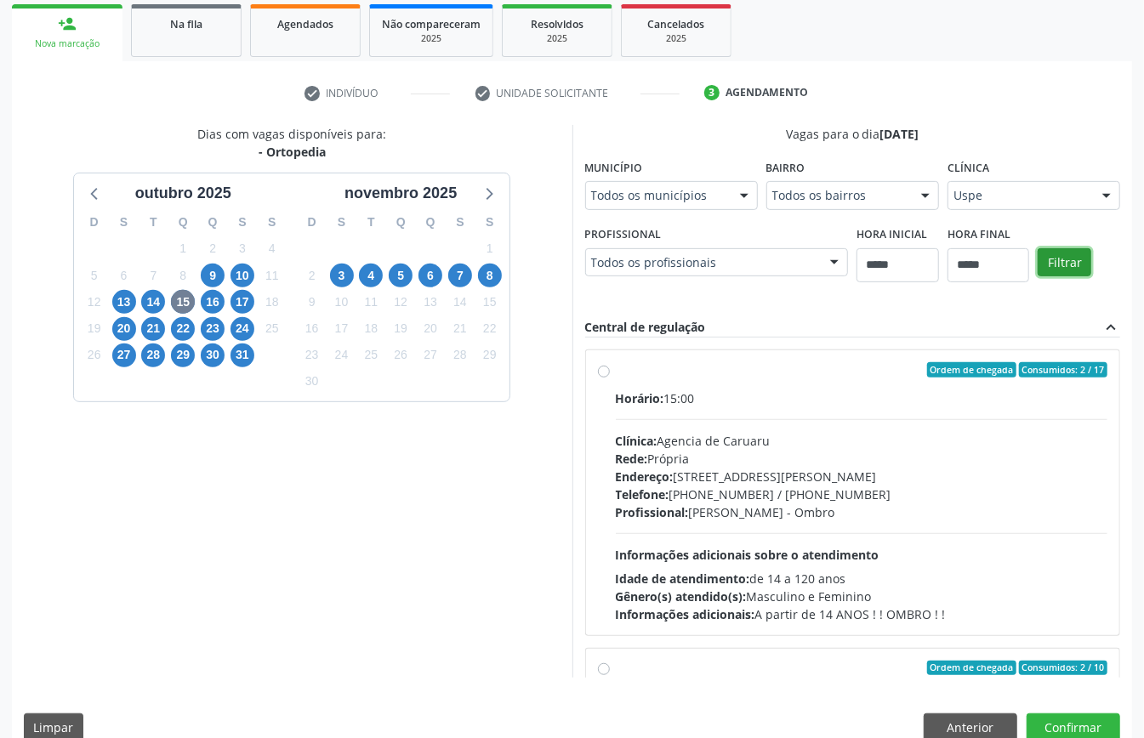
click at [1037, 277] on button "Filtrar" at bounding box center [1064, 262] width 54 height 29
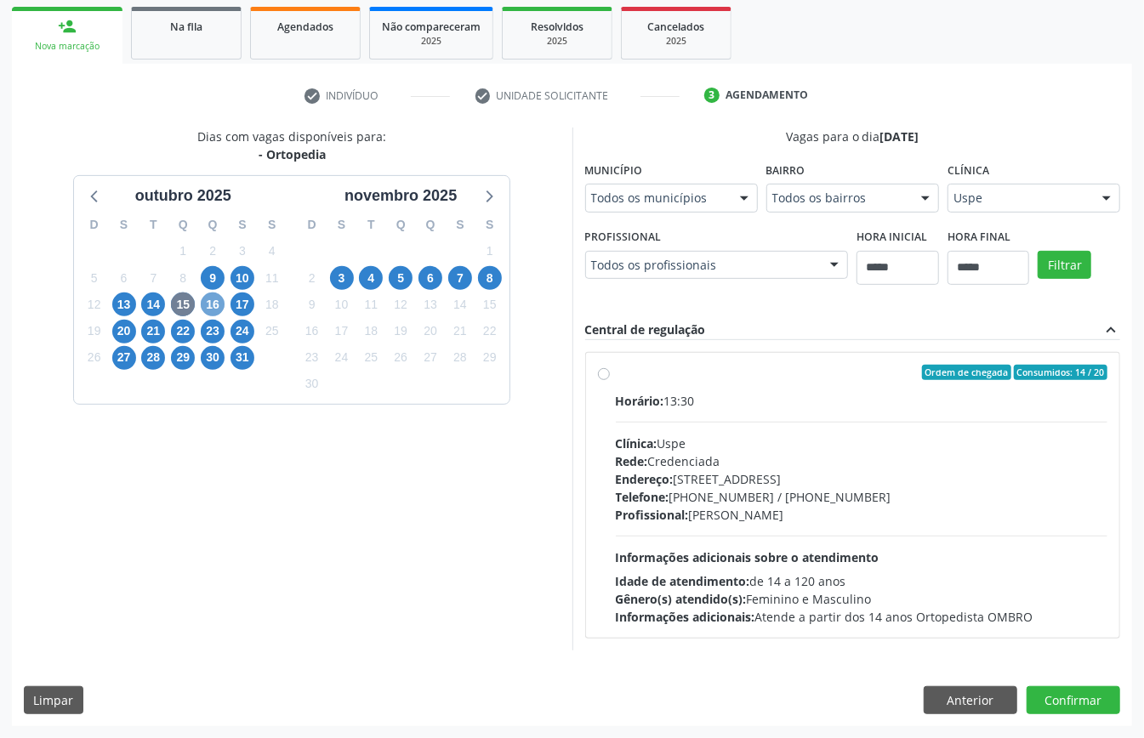
click at [214, 300] on span "16" at bounding box center [213, 304] width 24 height 24
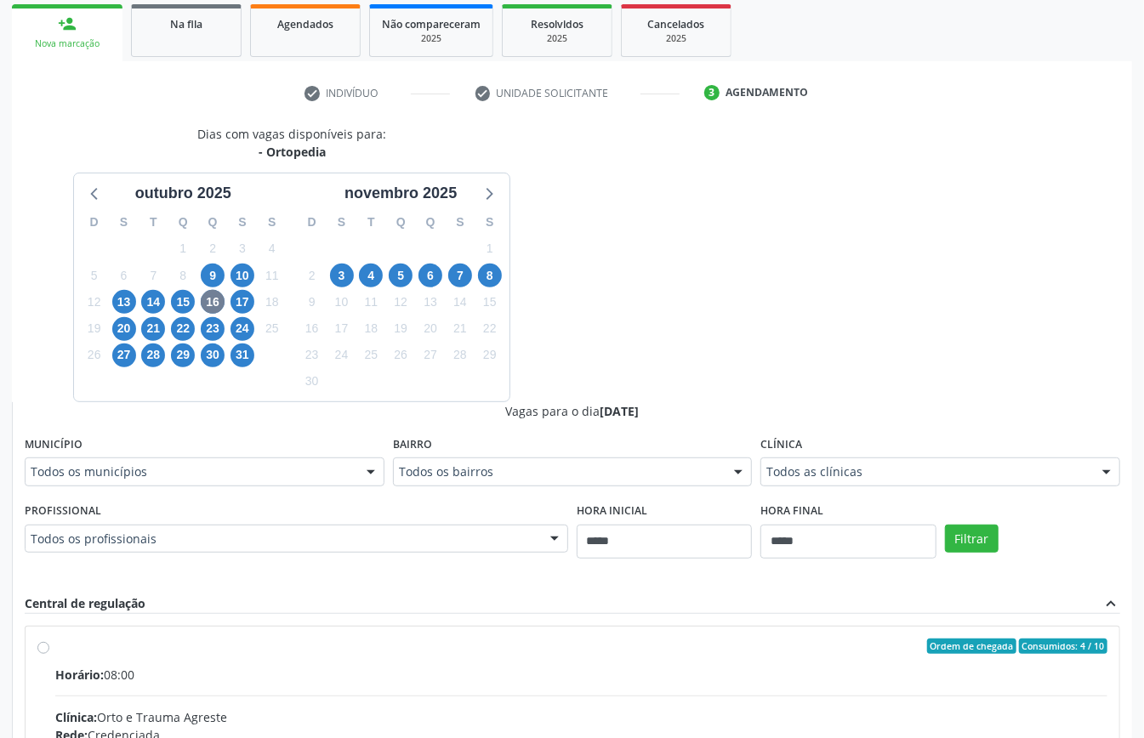
click at [892, 460] on div "Todos as clínicas" at bounding box center [940, 471] width 360 height 29
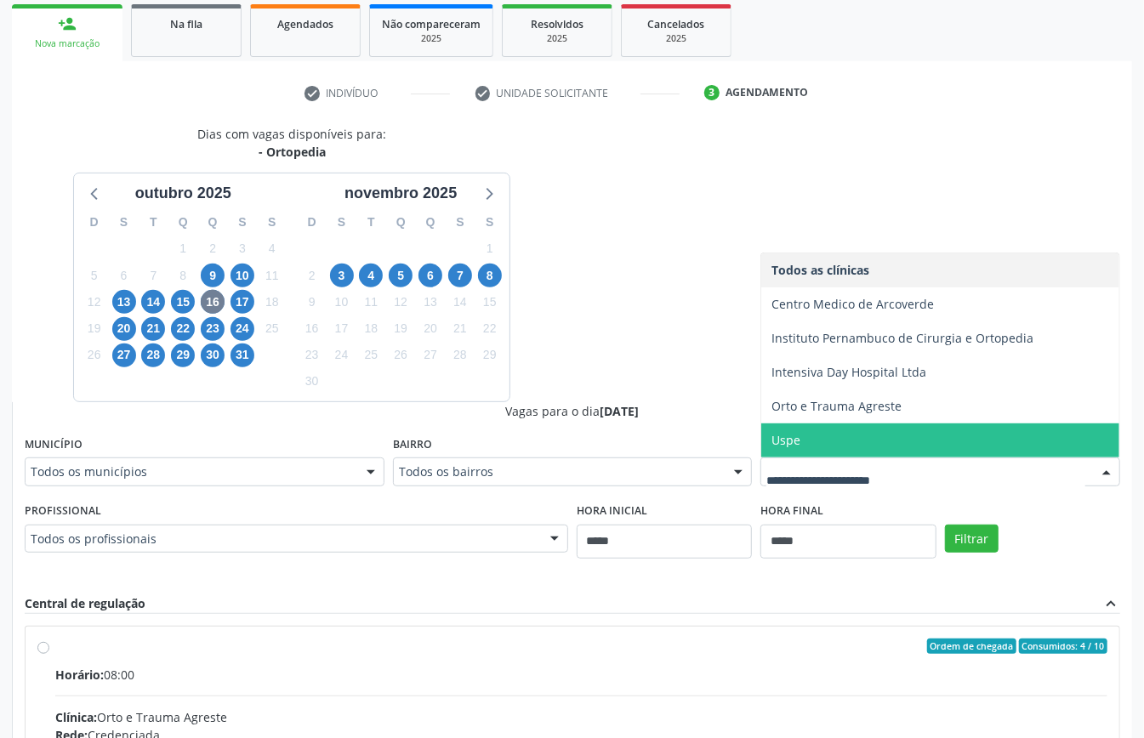
click at [886, 439] on span "Uspe" at bounding box center [940, 440] width 358 height 34
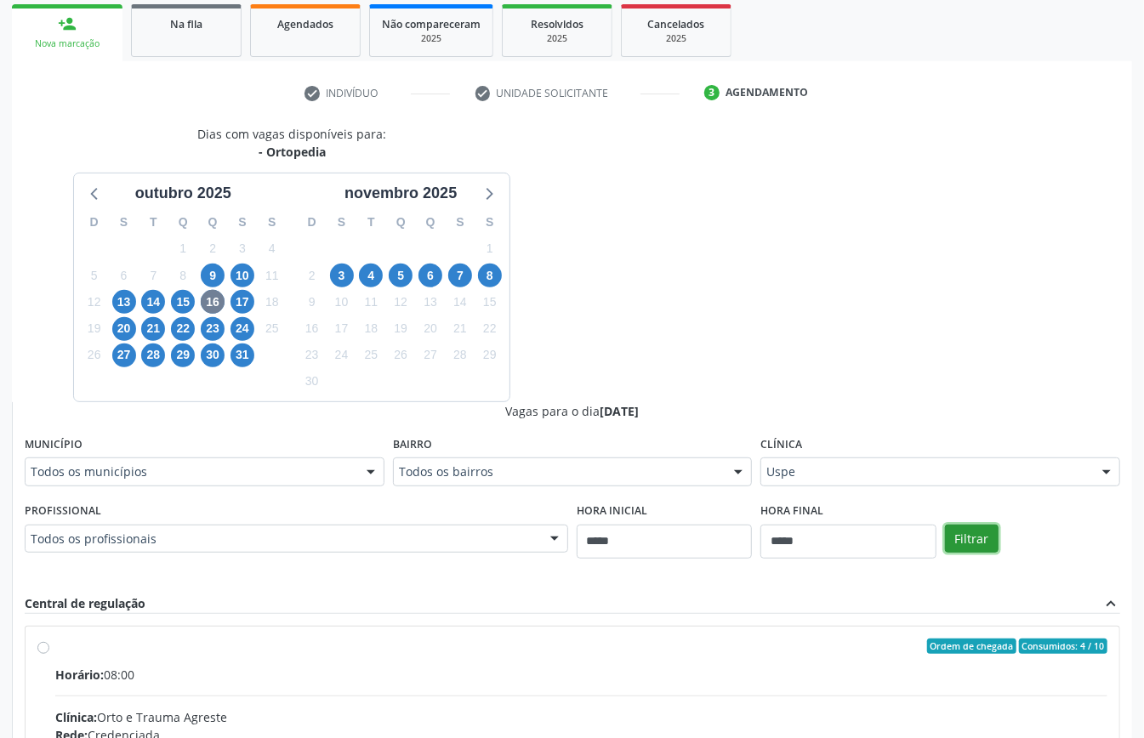
click at [976, 548] on button "Filtrar" at bounding box center [972, 539] width 54 height 29
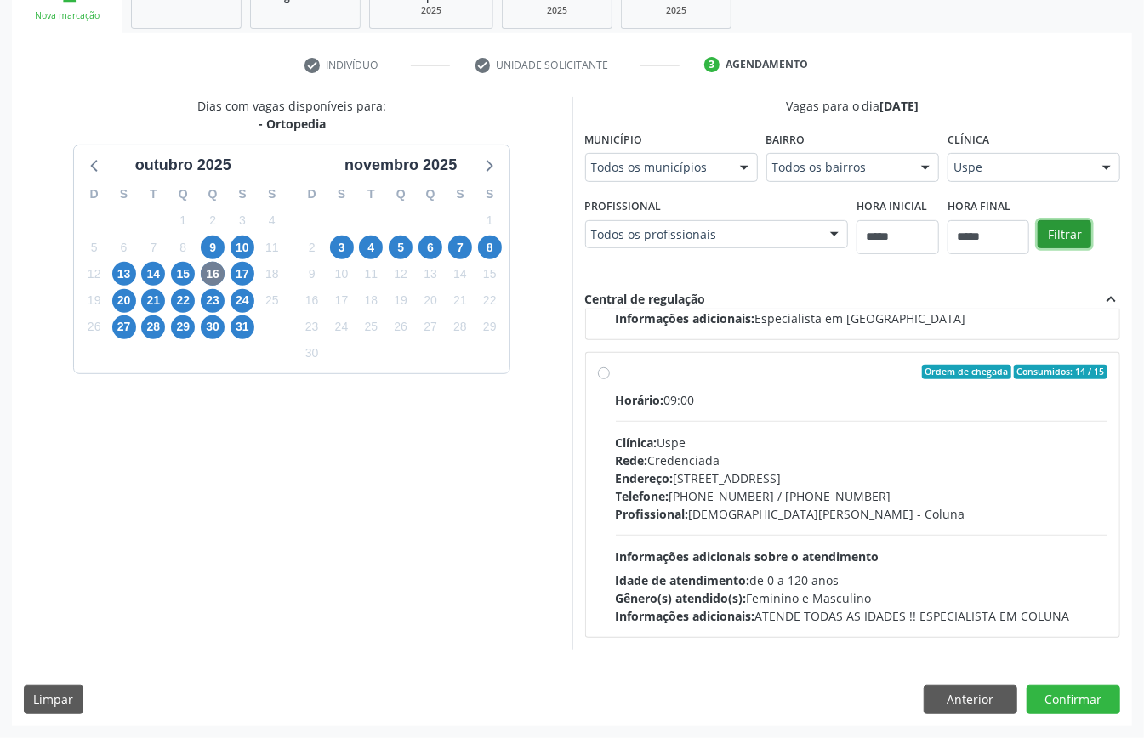
scroll to position [44, 0]
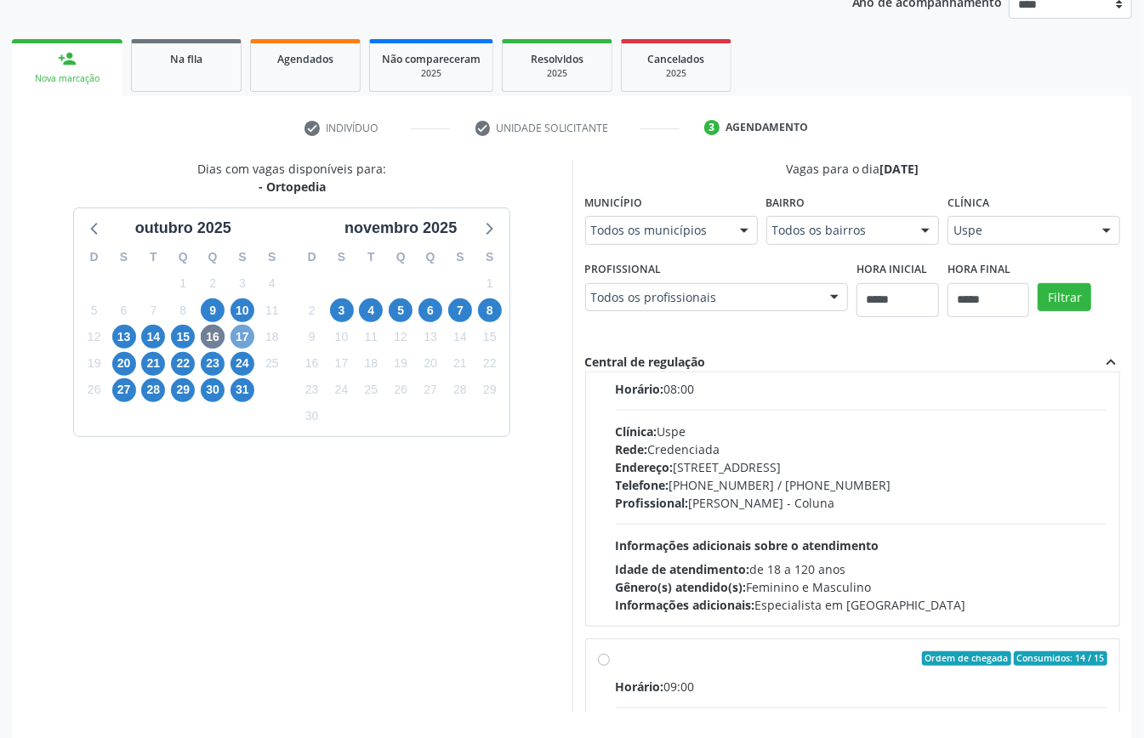
click at [250, 334] on span "17" at bounding box center [242, 337] width 24 height 24
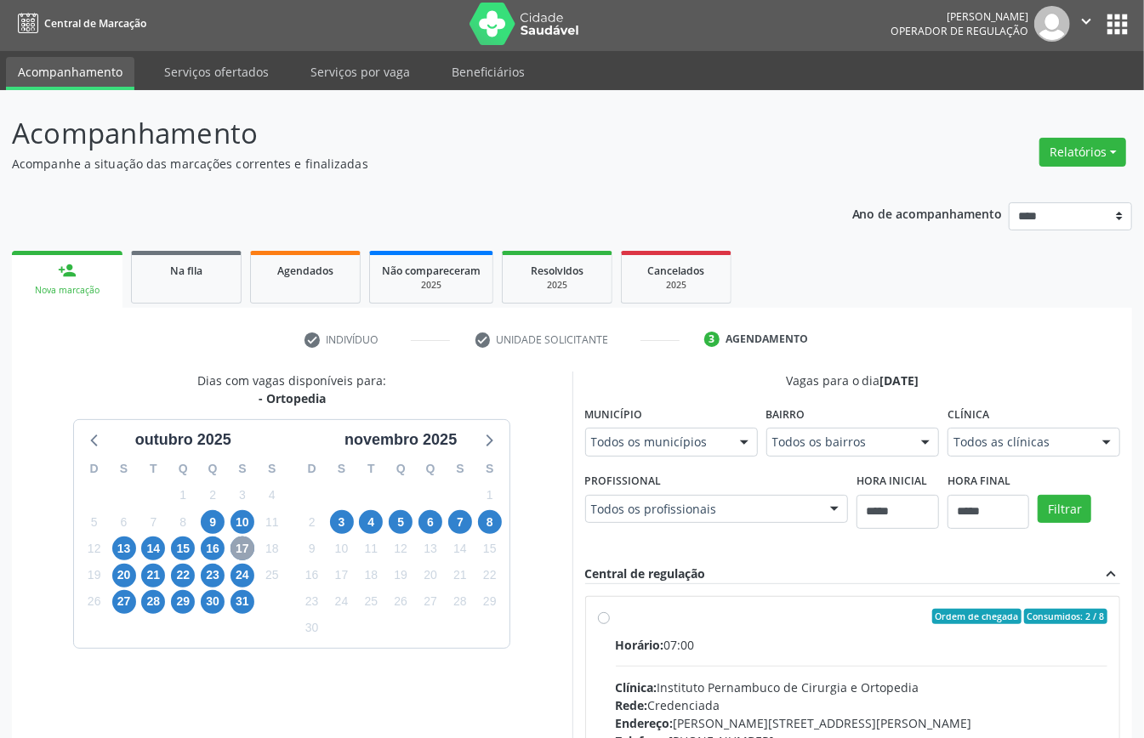
scroll to position [215, 0]
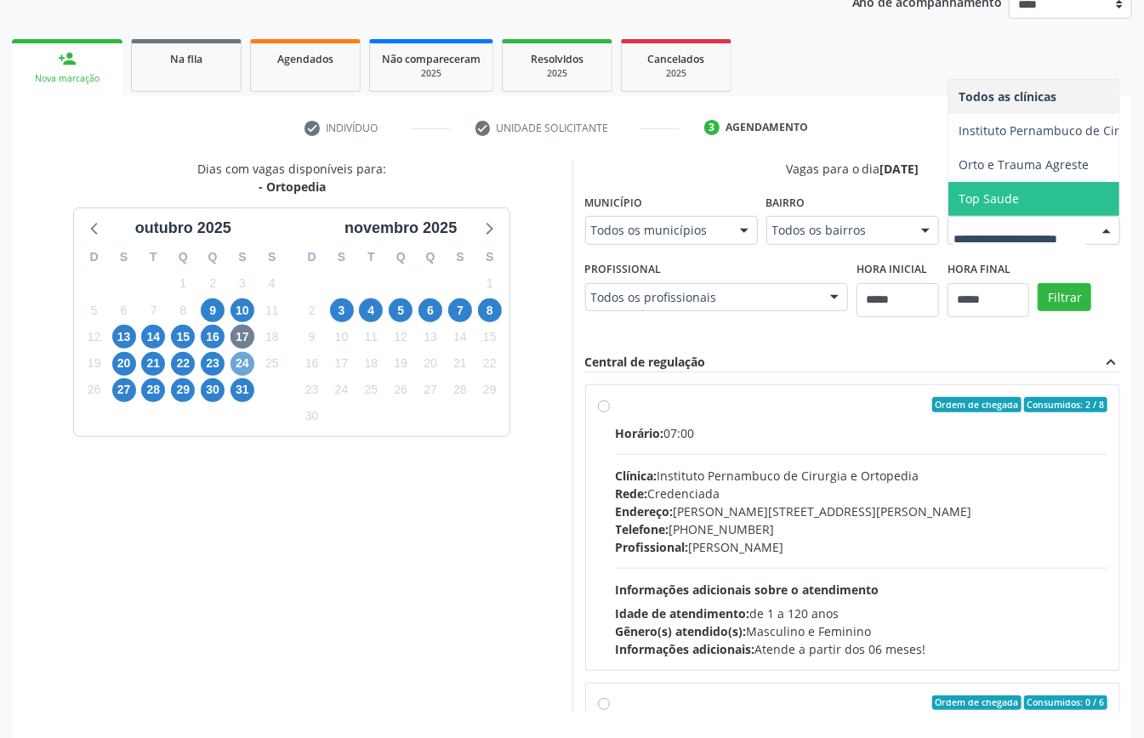
click at [239, 365] on span "24" at bounding box center [242, 364] width 24 height 24
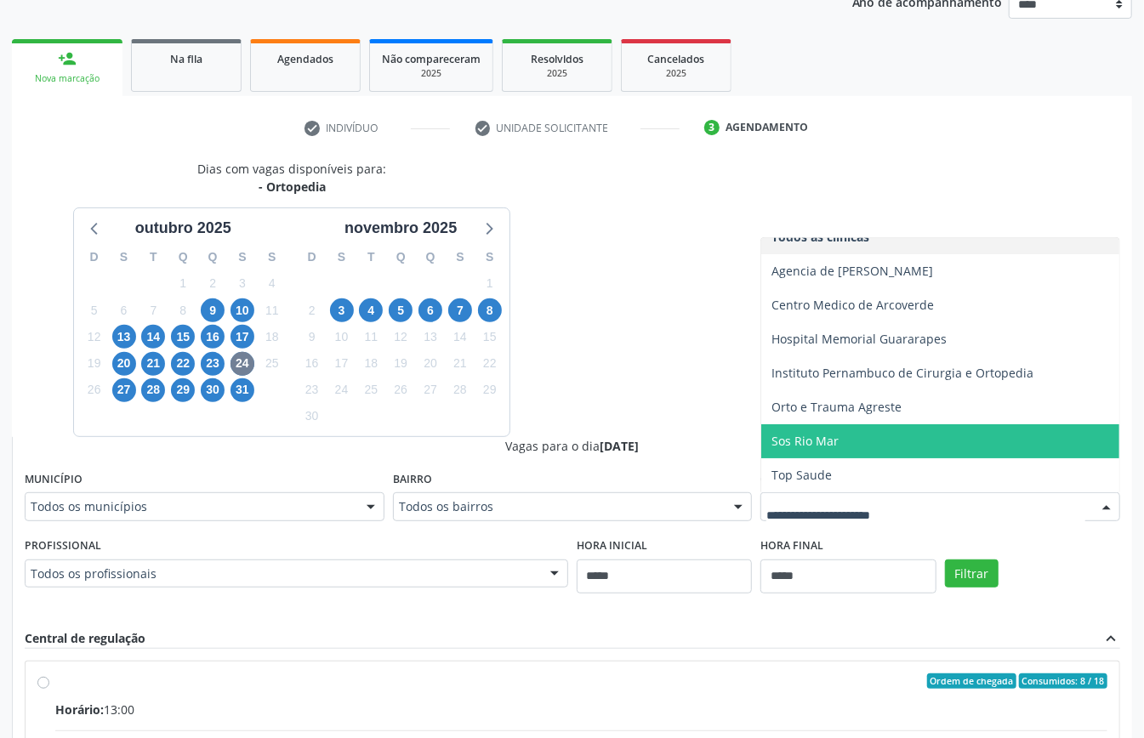
scroll to position [328, 0]
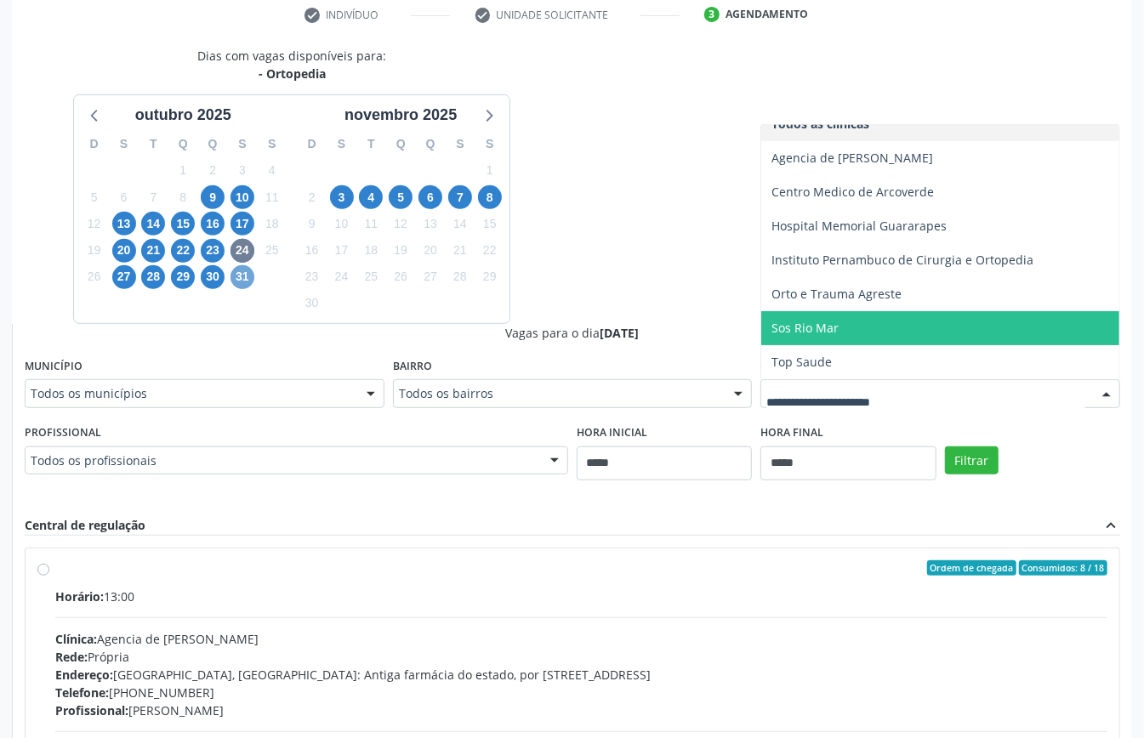
click at [239, 274] on span "31" at bounding box center [242, 277] width 24 height 24
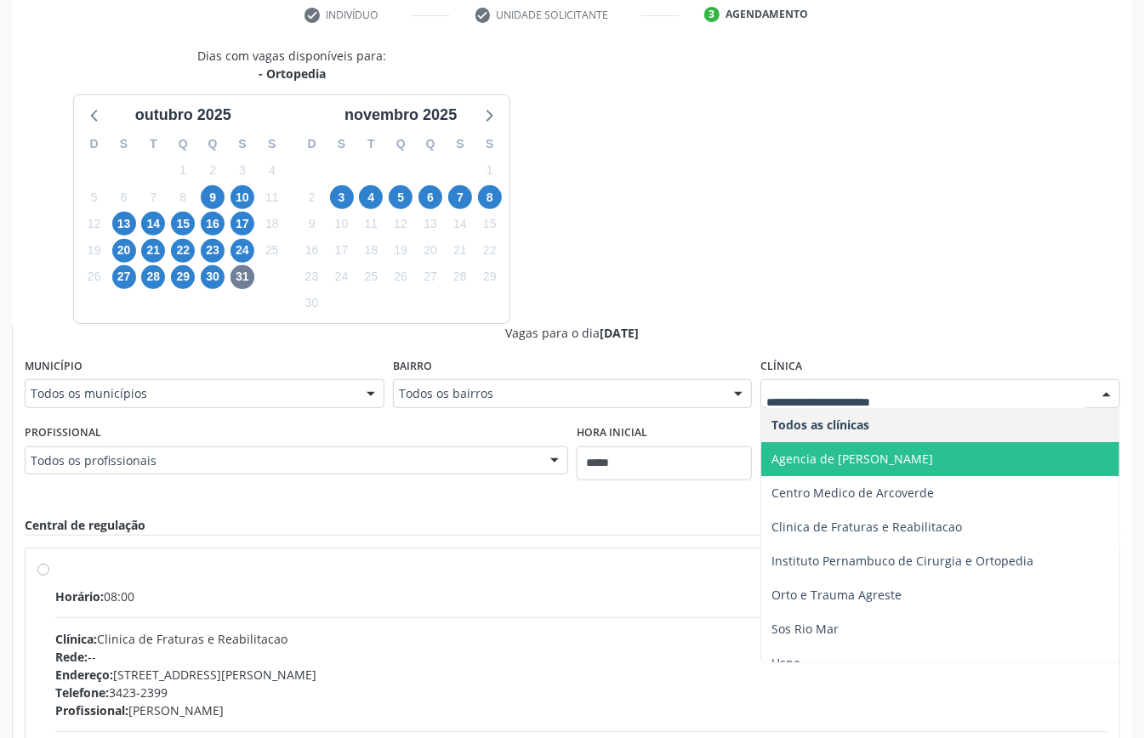
scroll to position [18, 0]
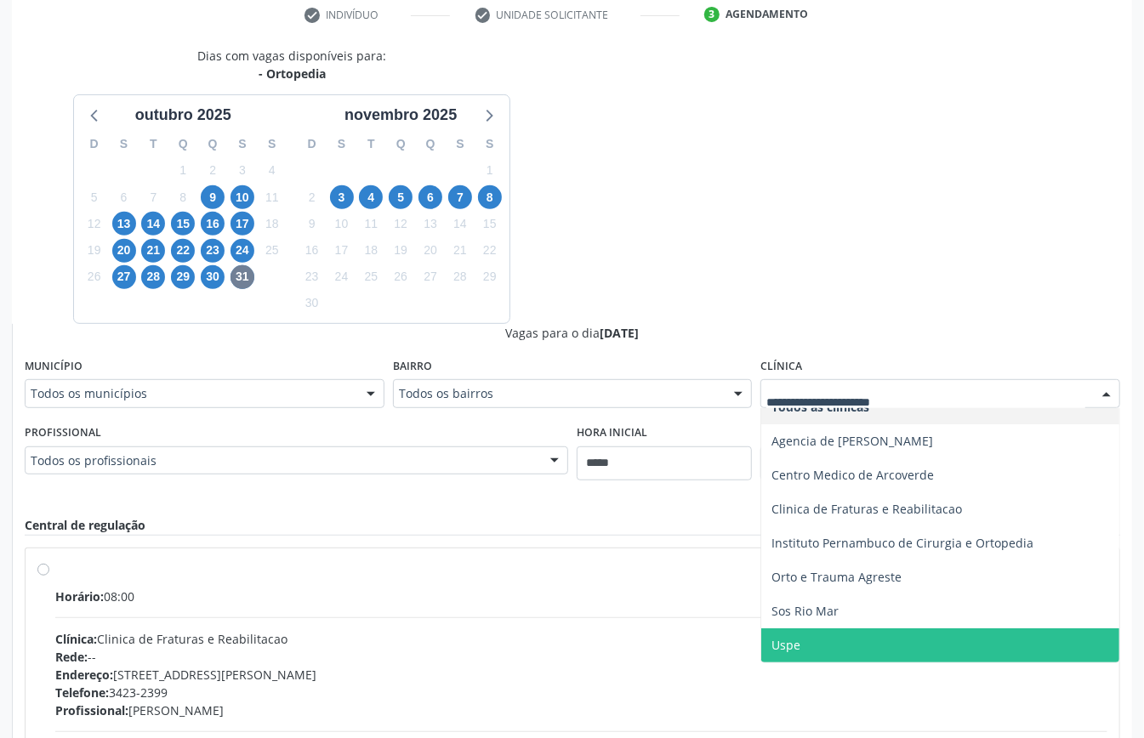
drag, startPoint x: 851, startPoint y: 650, endPoint x: 864, endPoint y: 636, distance: 19.3
click at [852, 650] on span "Uspe" at bounding box center [940, 645] width 358 height 34
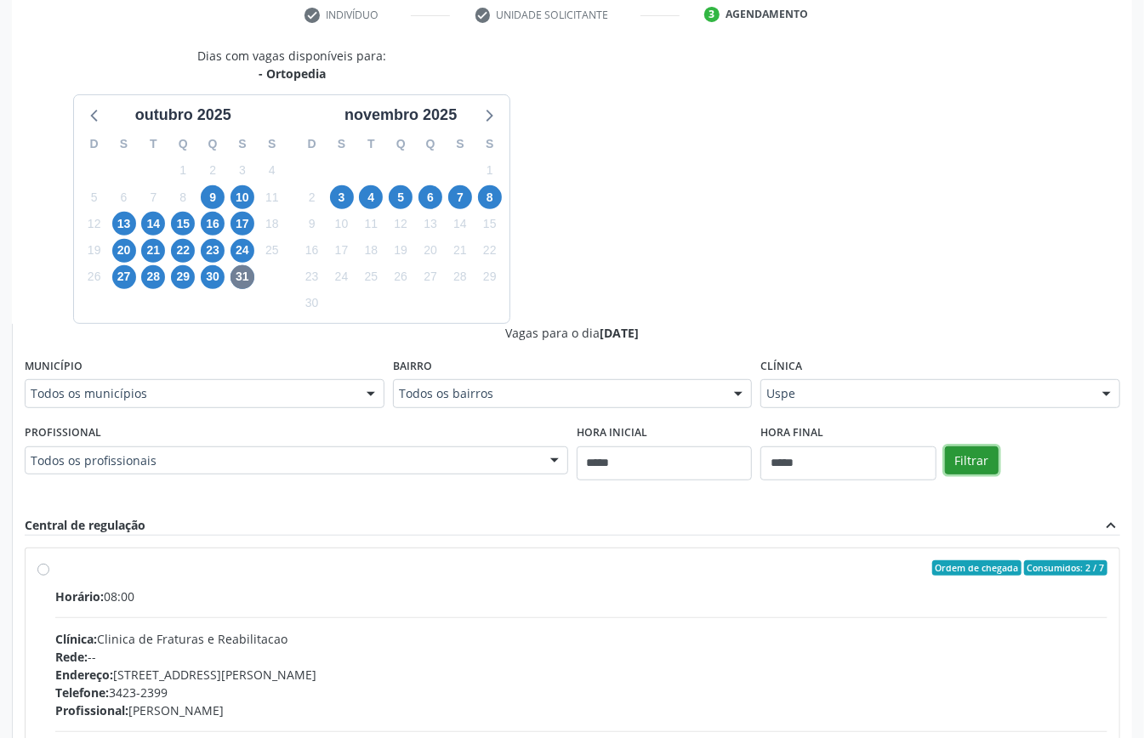
click at [979, 468] on button "Filtrar" at bounding box center [972, 460] width 54 height 29
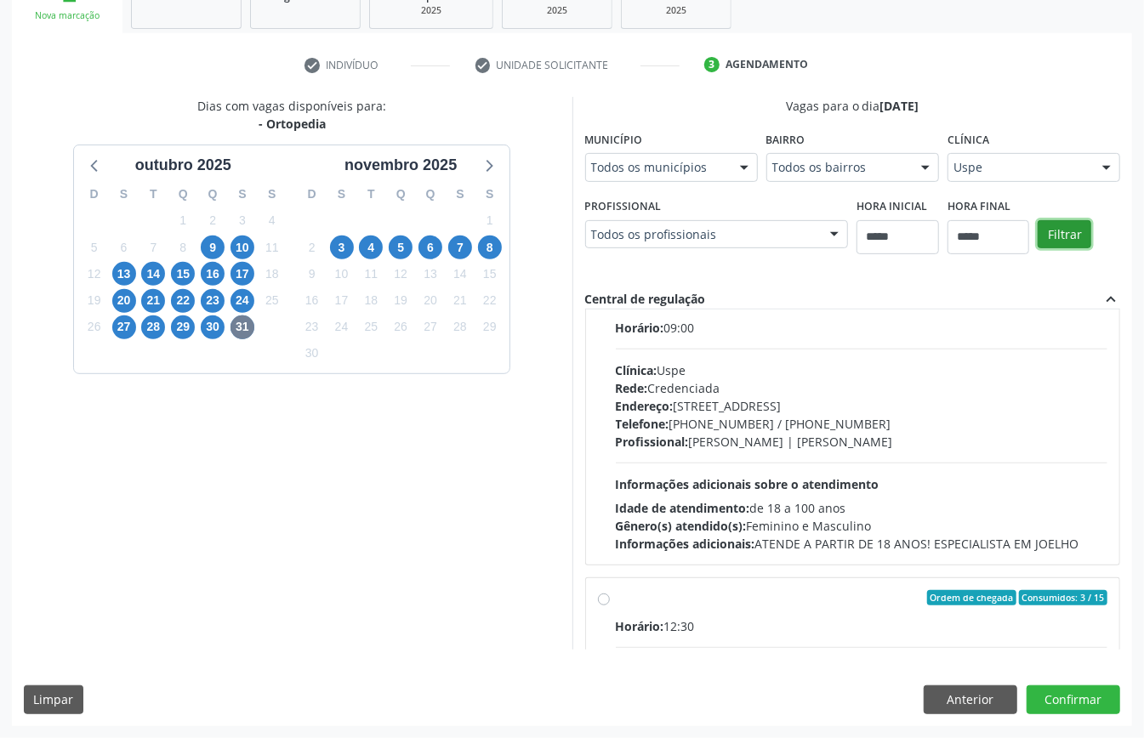
scroll to position [0, 0]
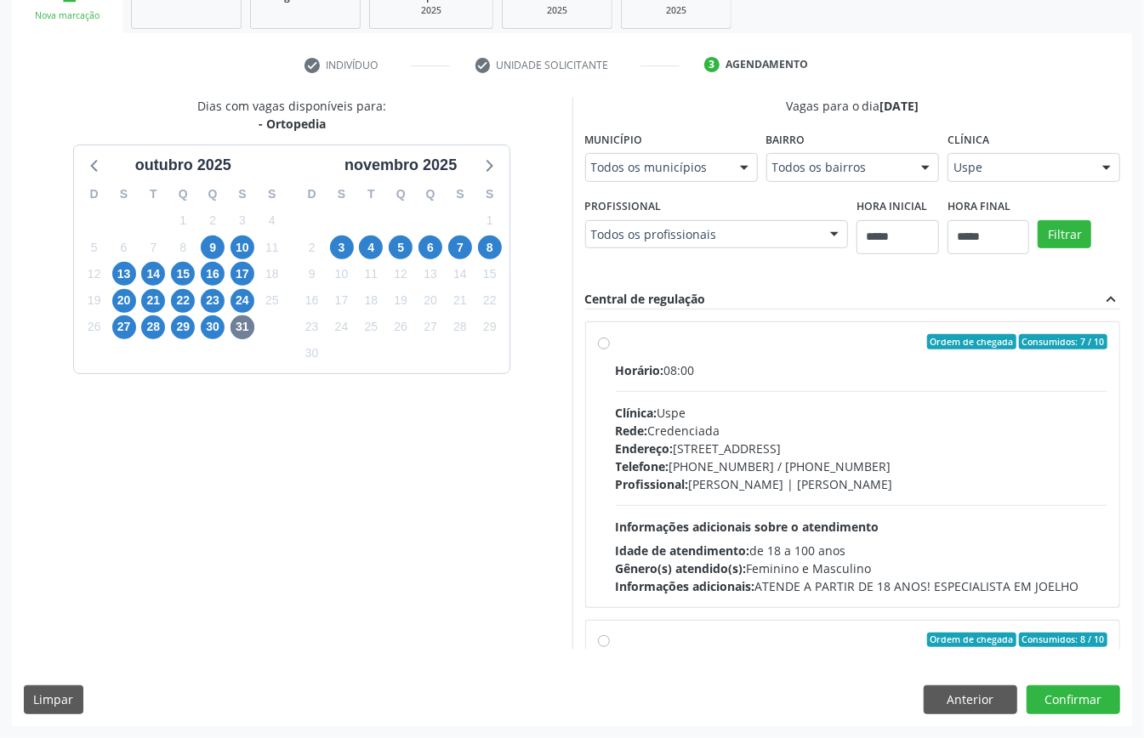
click at [616, 404] on div "Clínica: Uspe" at bounding box center [862, 413] width 492 height 18
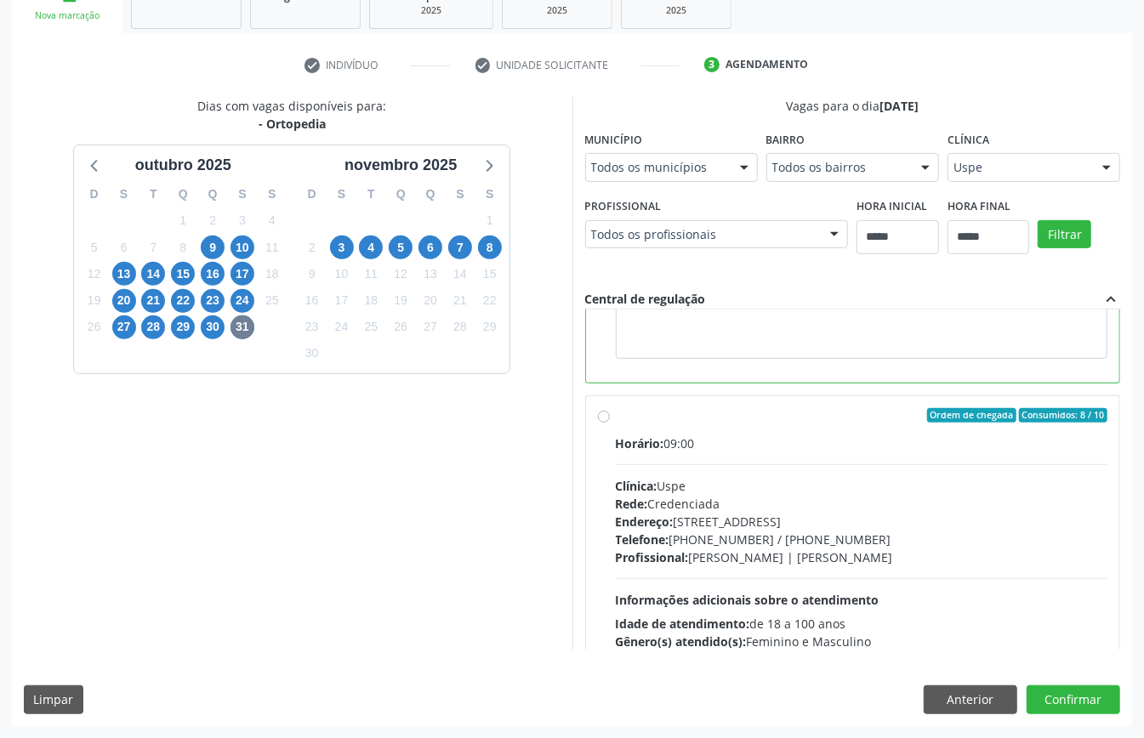
scroll to position [113, 0]
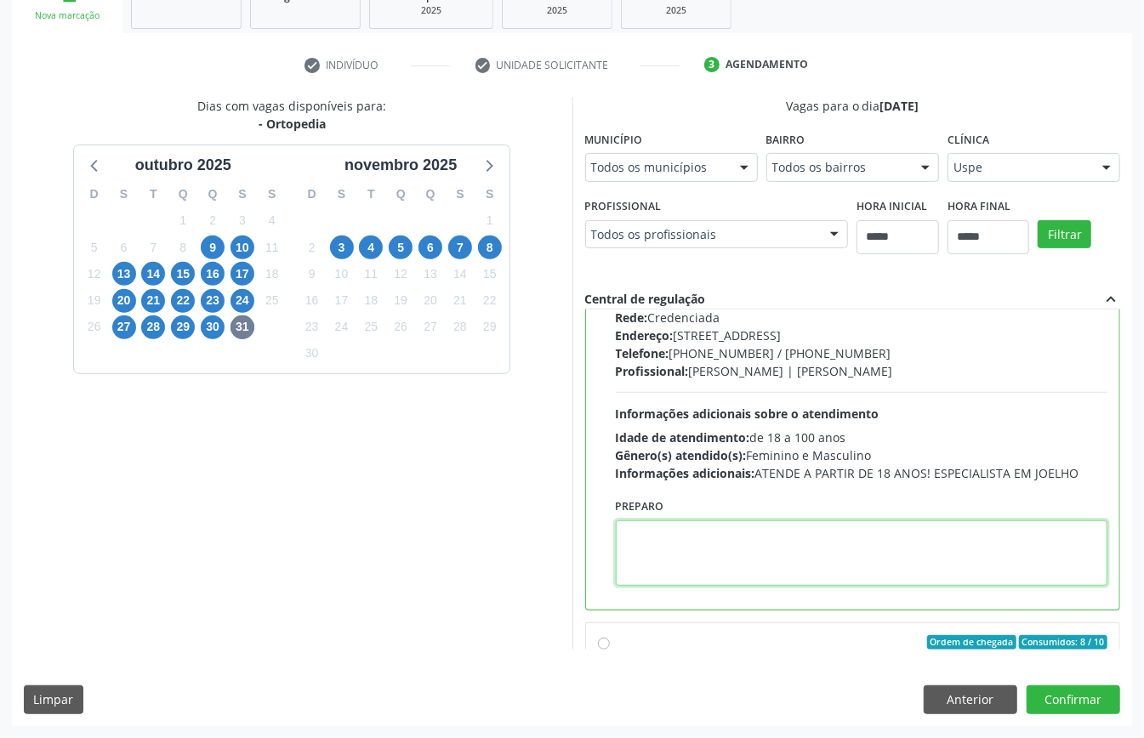
paste textarea "**********"
type textarea "**********"
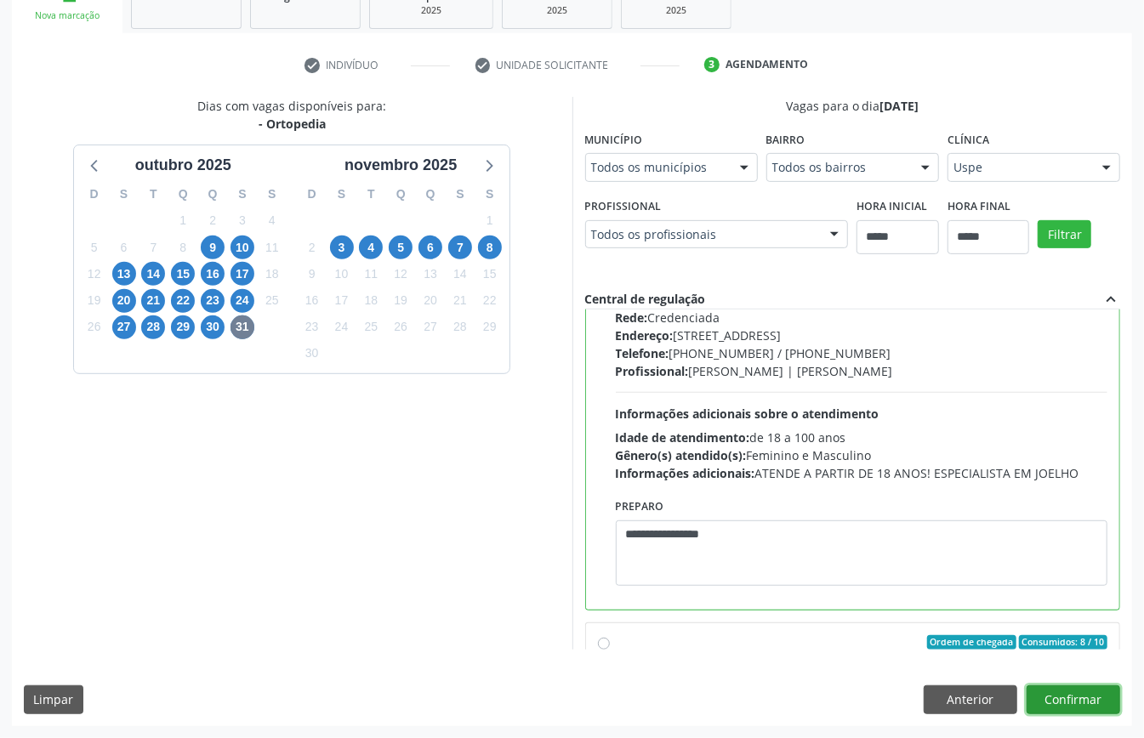
click at [1065, 698] on button "Confirmar" at bounding box center [1073, 699] width 94 height 29
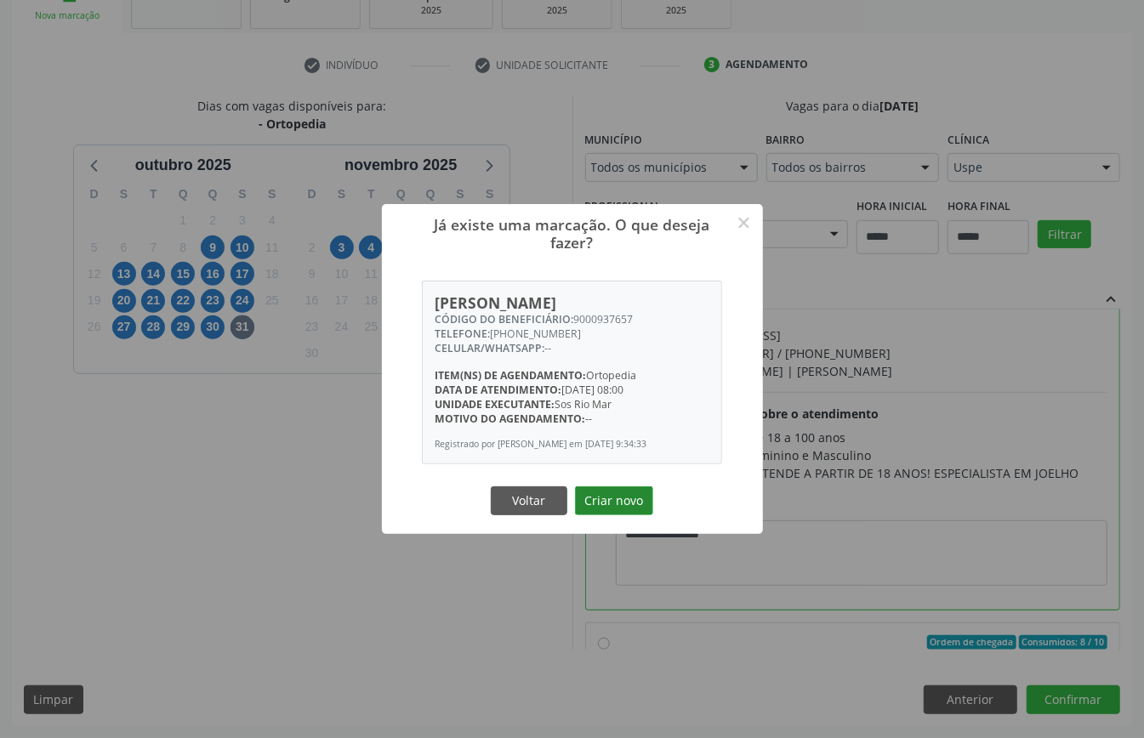
click at [622, 502] on button "Criar novo" at bounding box center [614, 500] width 78 height 29
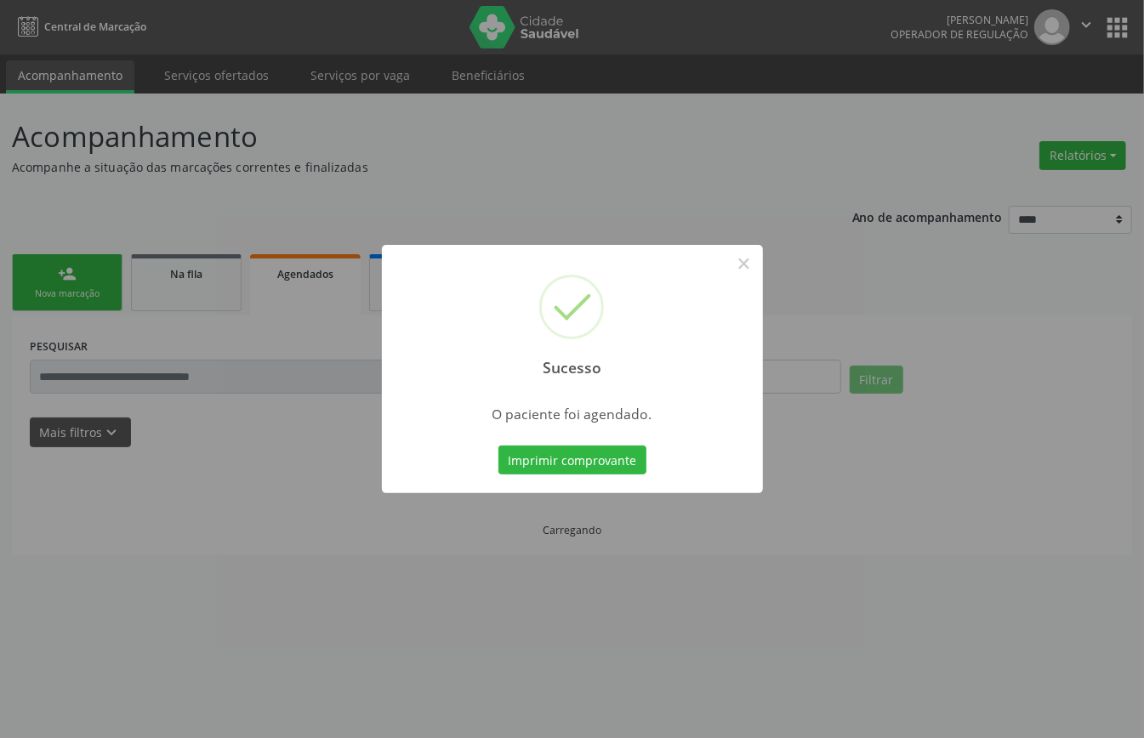
scroll to position [0, 0]
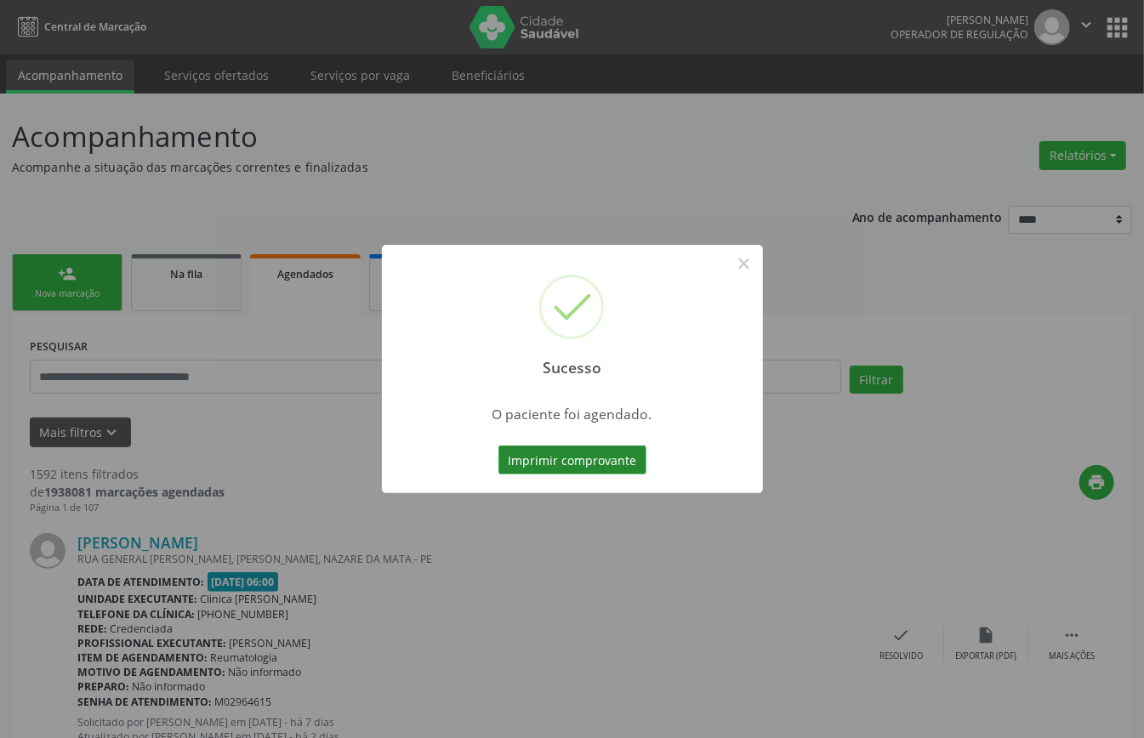
click at [586, 456] on button "Imprimir comprovante" at bounding box center [572, 460] width 148 height 29
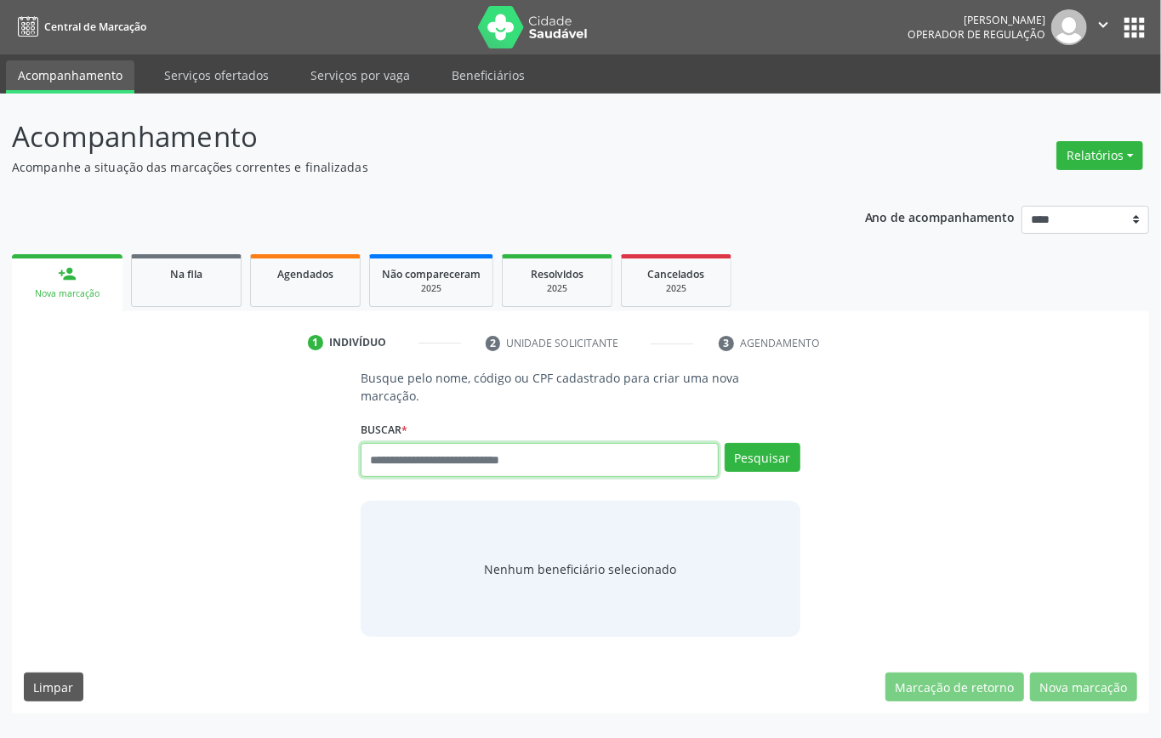
paste input "**********"
type input "**********"
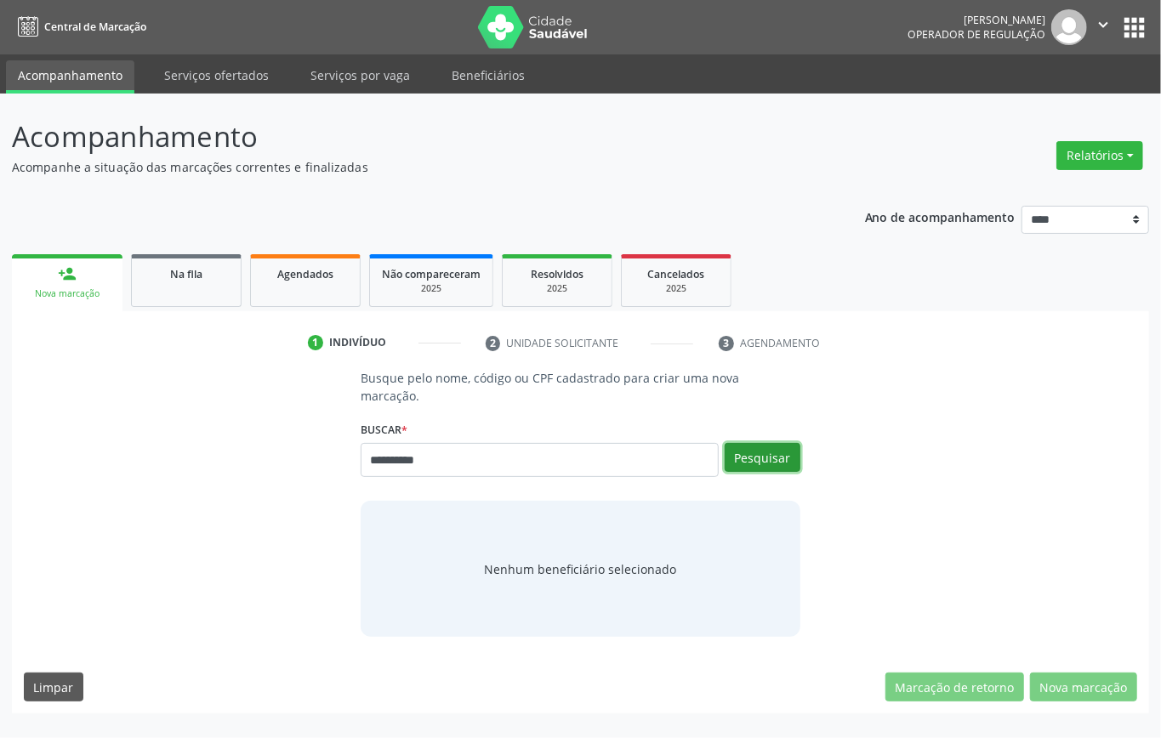
click at [773, 450] on button "Pesquisar" at bounding box center [762, 457] width 76 height 29
type input "**********"
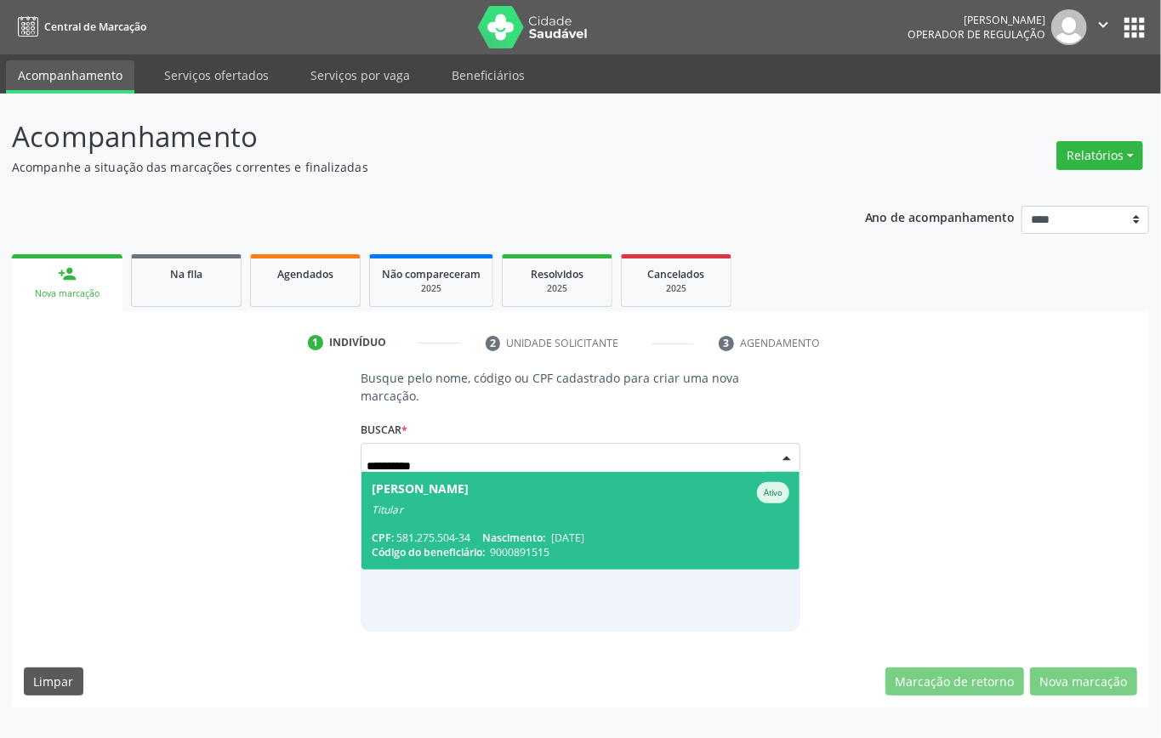
click at [463, 494] on div "[PERSON_NAME]" at bounding box center [420, 492] width 97 height 21
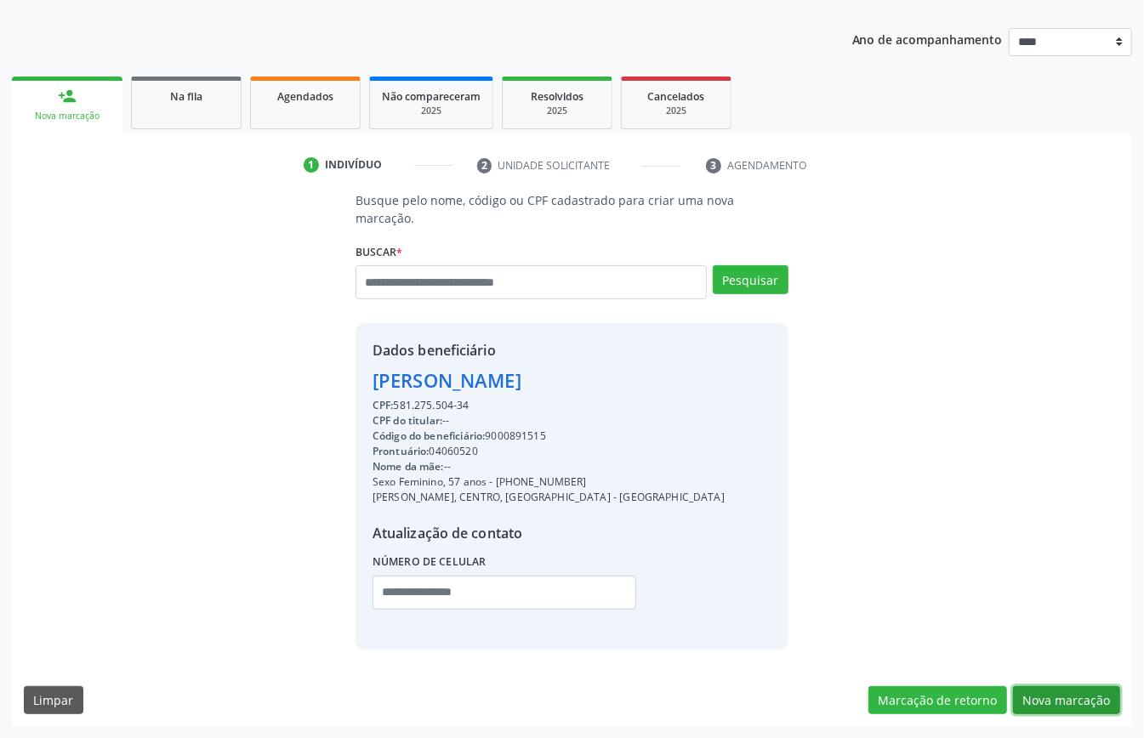
click at [1079, 701] on button "Nova marcação" at bounding box center [1066, 700] width 107 height 29
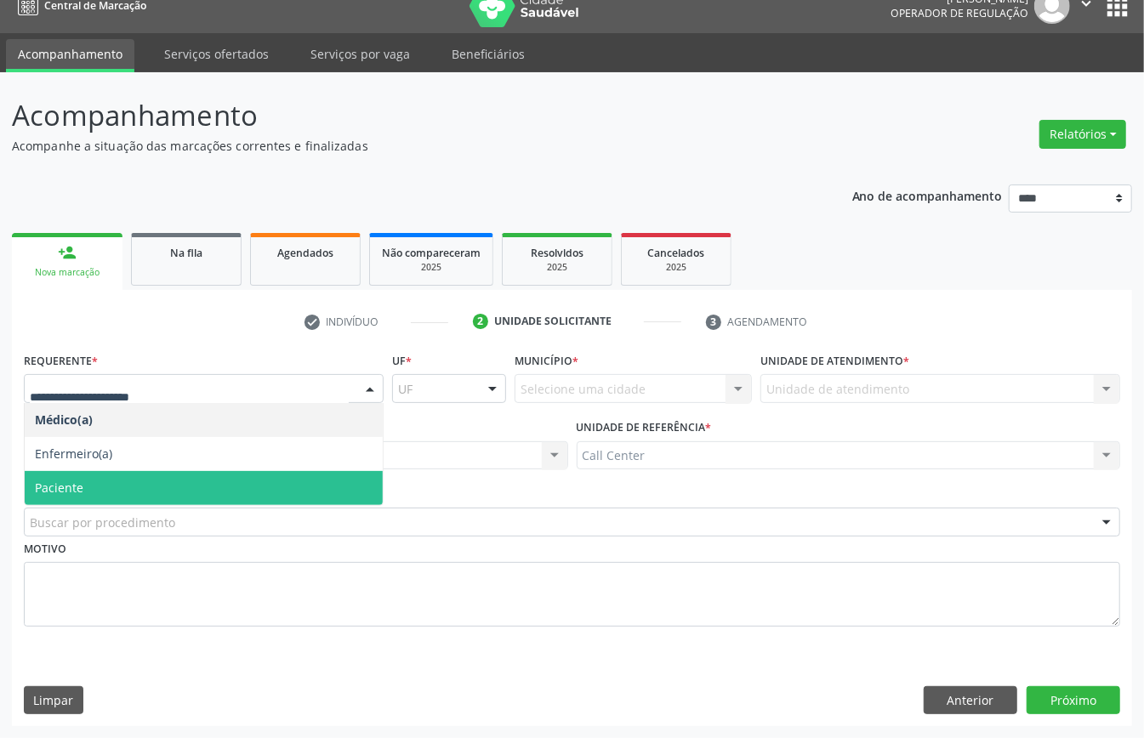
click at [126, 478] on span "Paciente" at bounding box center [204, 488] width 358 height 34
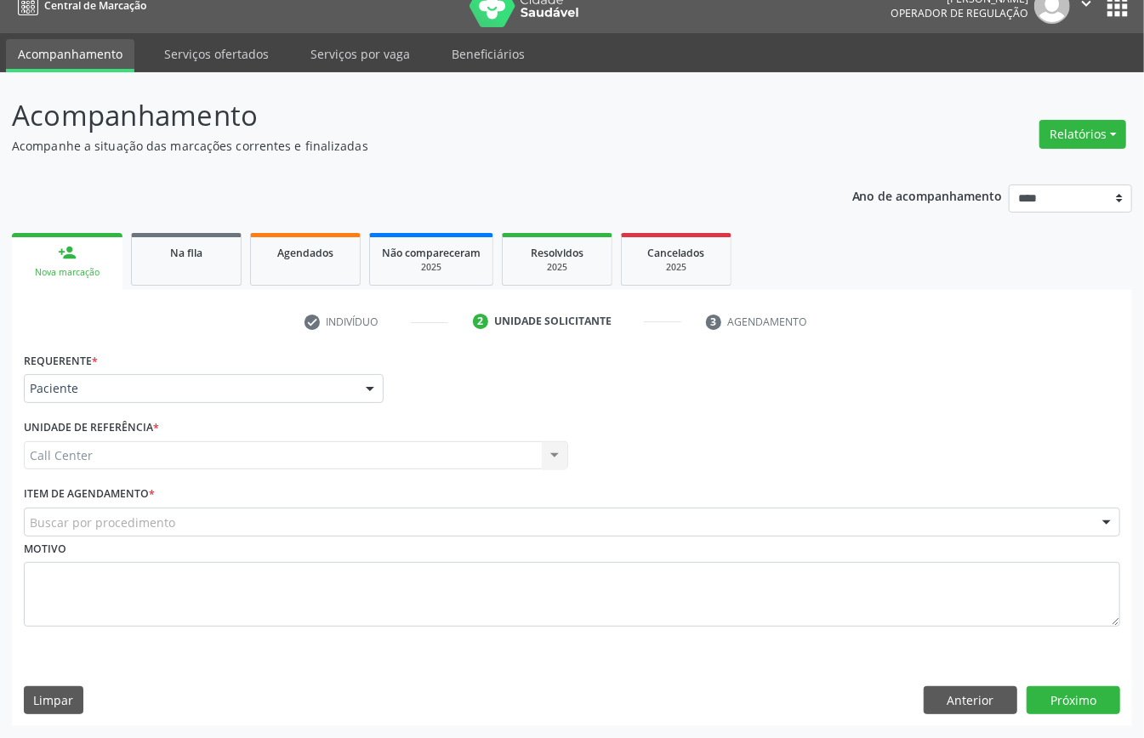
click at [136, 510] on div "Buscar por procedimento" at bounding box center [572, 522] width 1096 height 29
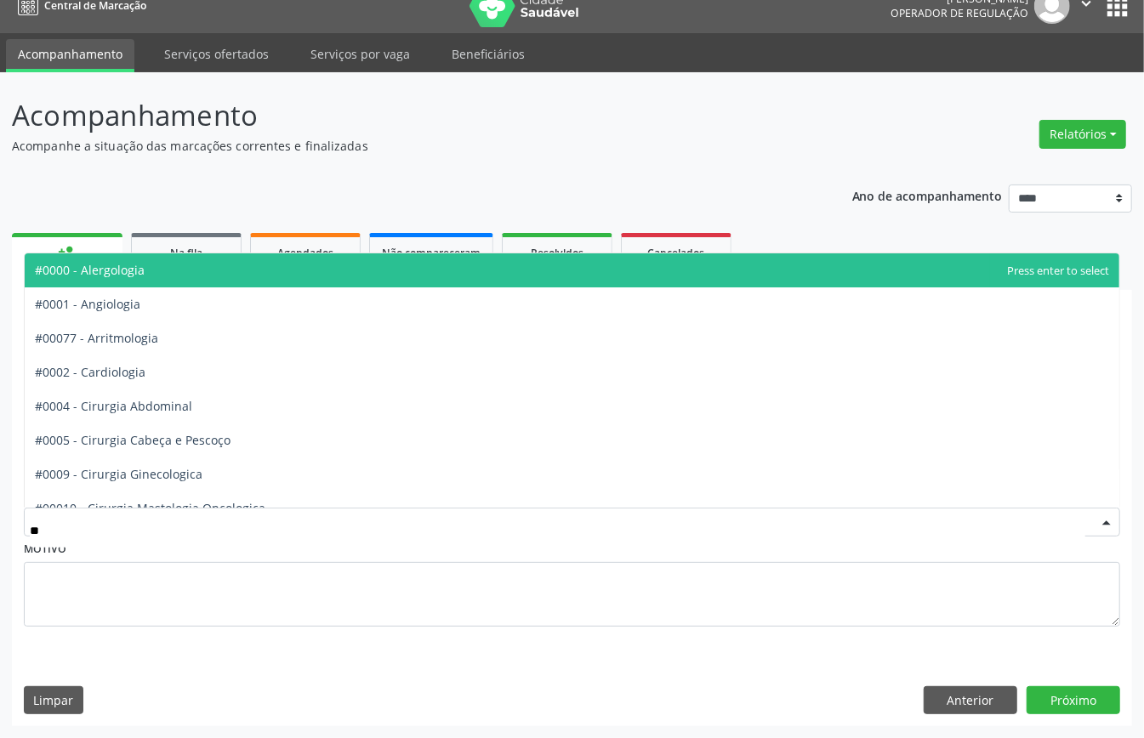
type input "***"
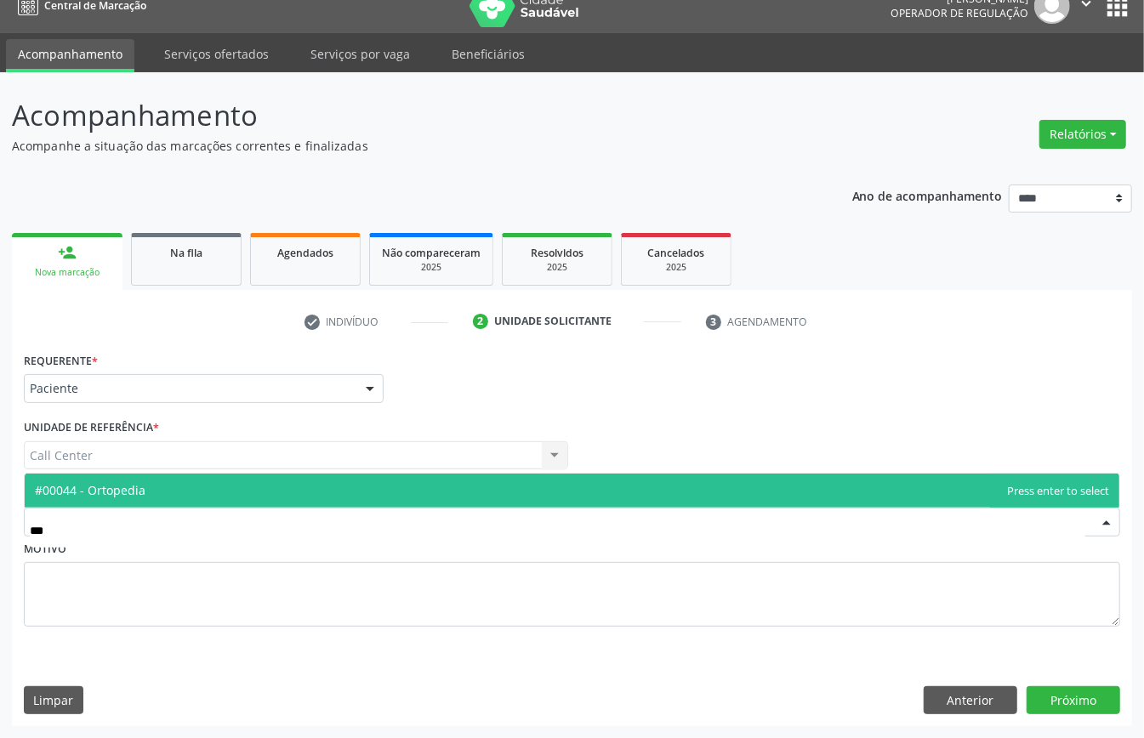
click at [137, 487] on span "#00044 - Ortopedia" at bounding box center [90, 490] width 111 height 16
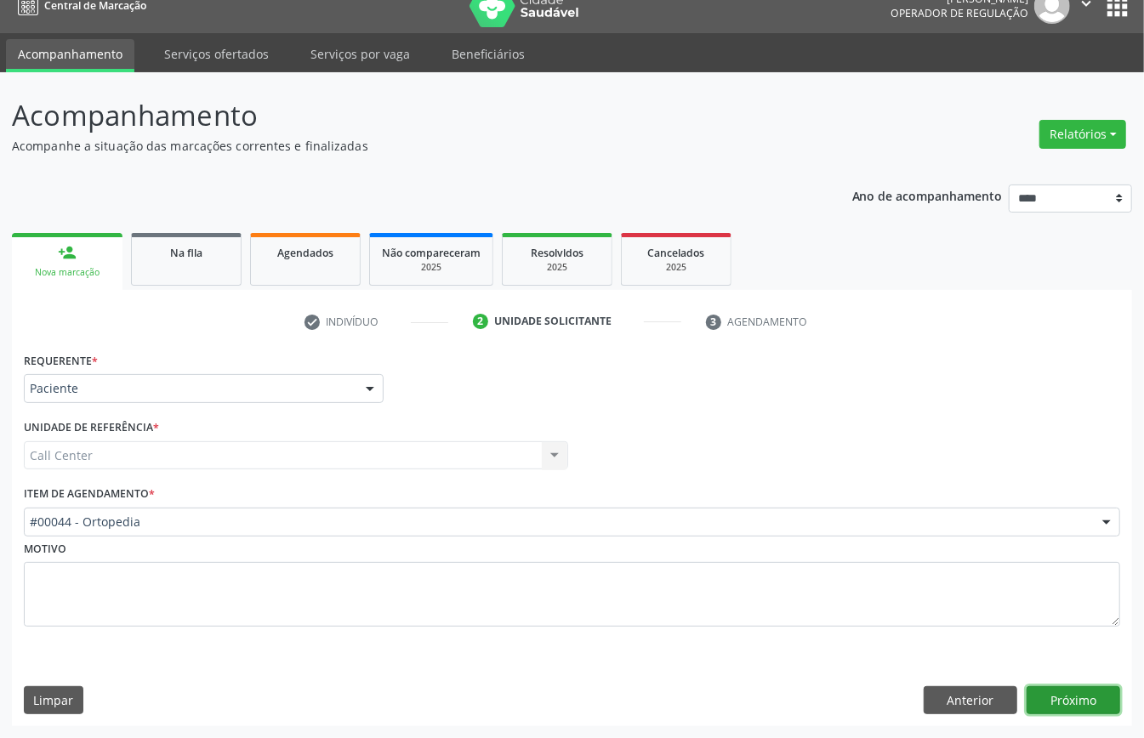
click at [1072, 695] on button "Próximo" at bounding box center [1073, 700] width 94 height 29
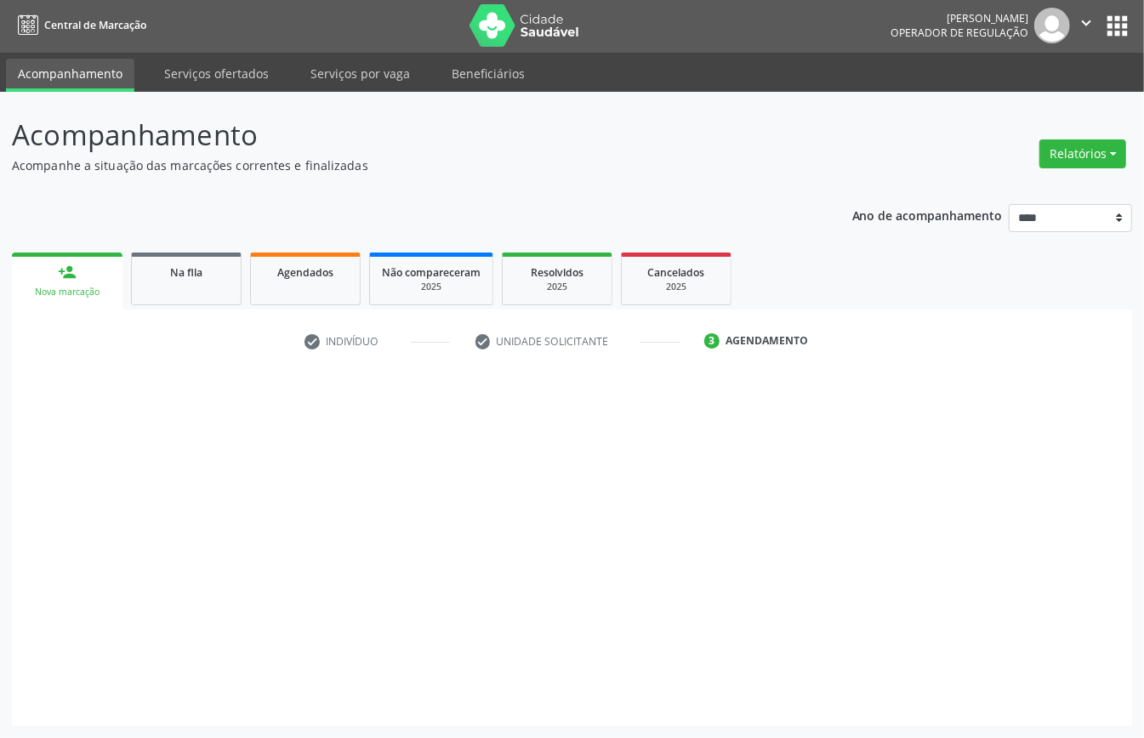
scroll to position [3, 0]
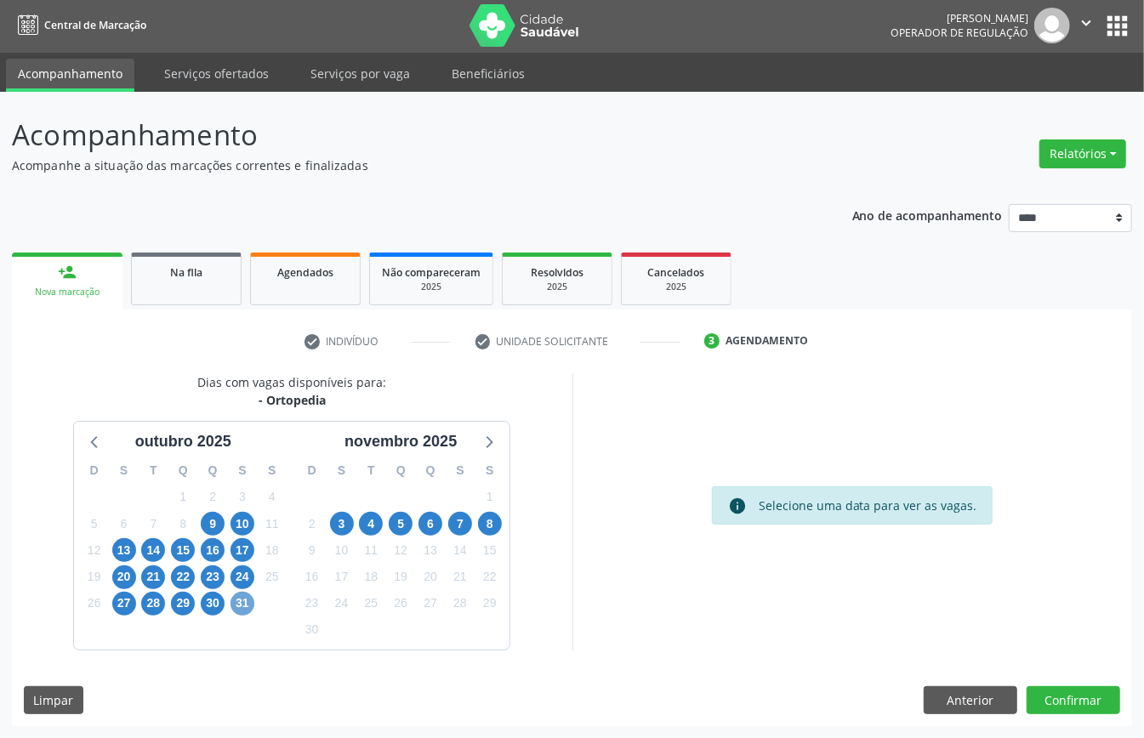
click at [241, 603] on span "31" at bounding box center [242, 604] width 24 height 24
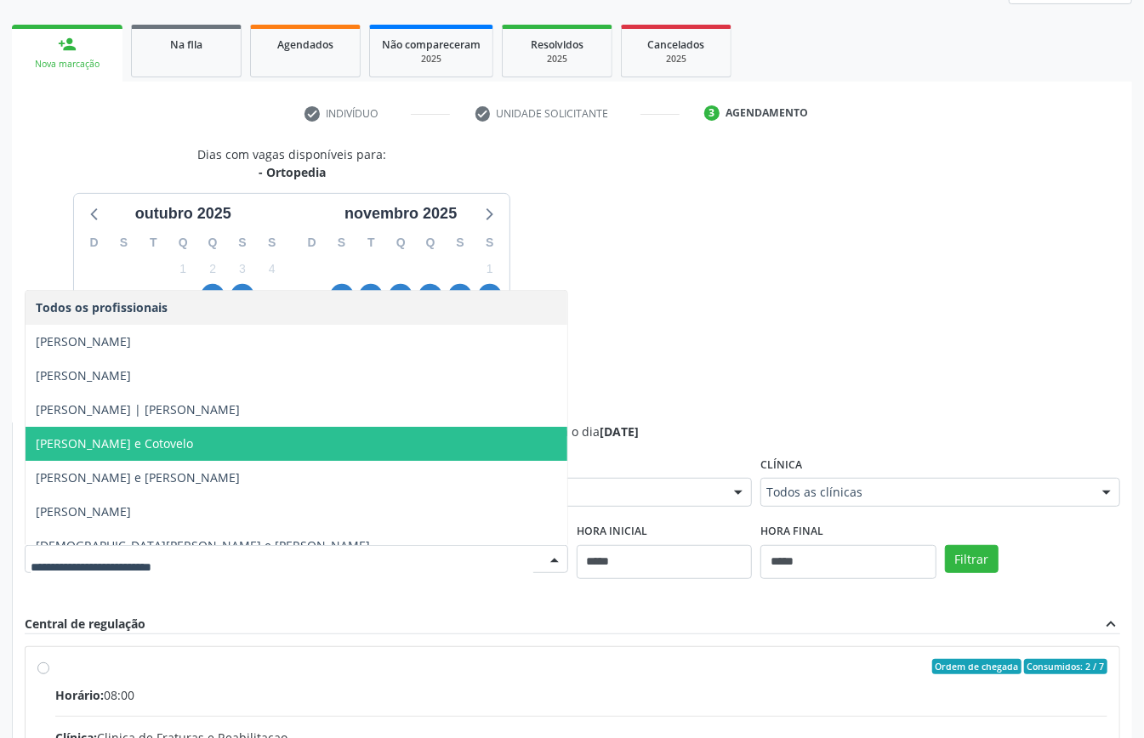
scroll to position [188, 0]
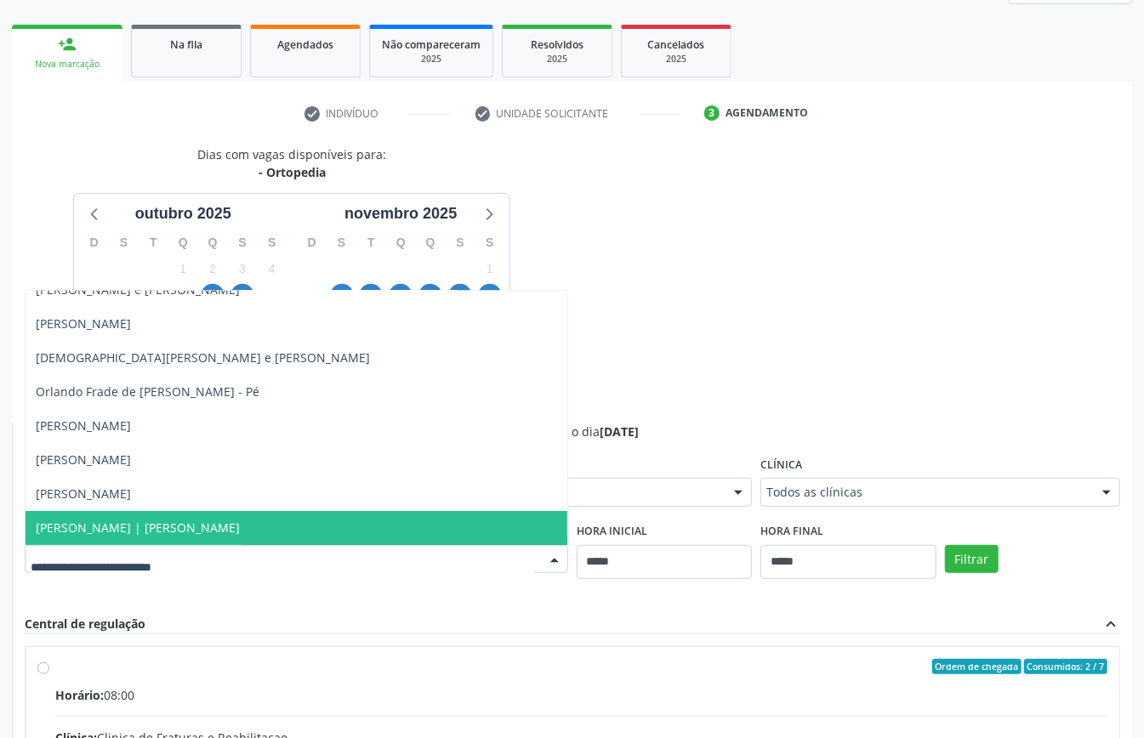
click at [197, 525] on span "Tiago Mesquita Moura | Joelho" at bounding box center [138, 527] width 204 height 16
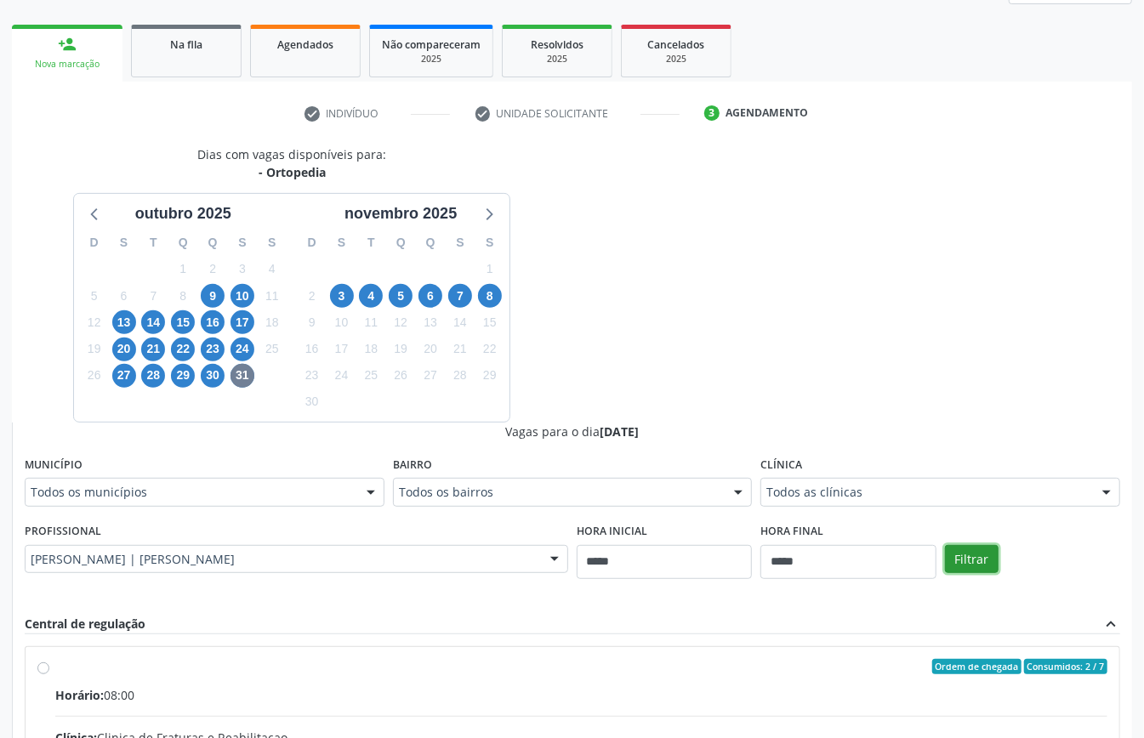
click at [978, 555] on button "Filtrar" at bounding box center [972, 559] width 54 height 29
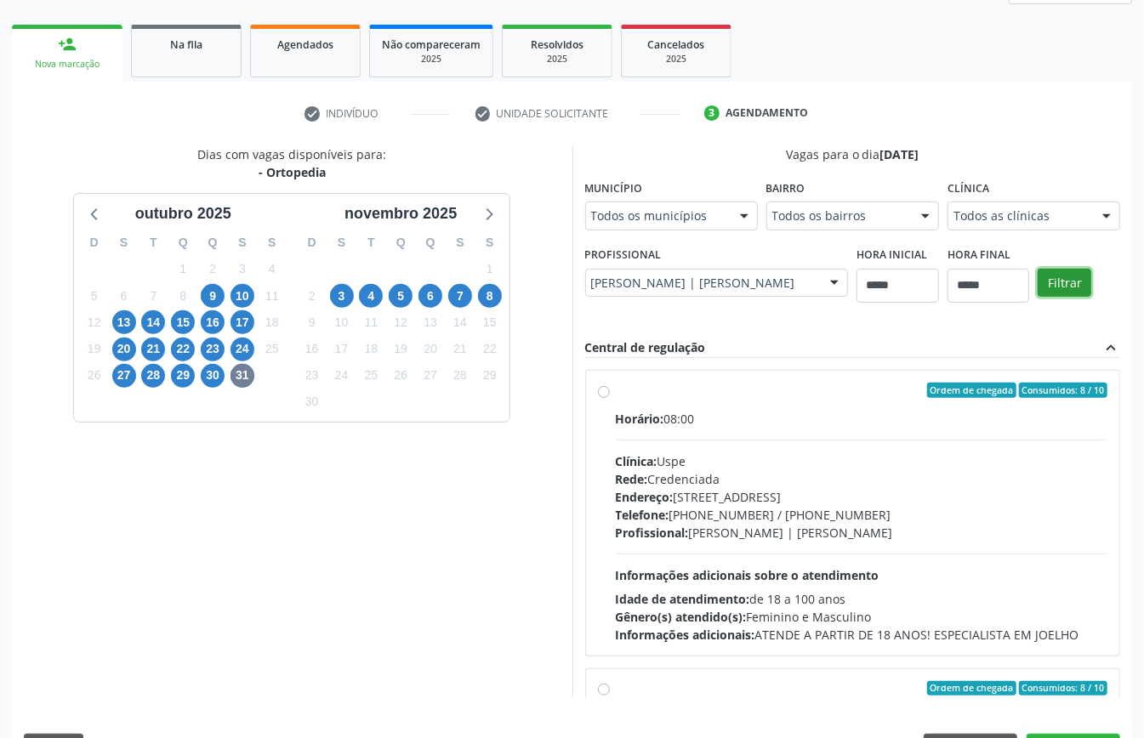
scroll to position [555, 0]
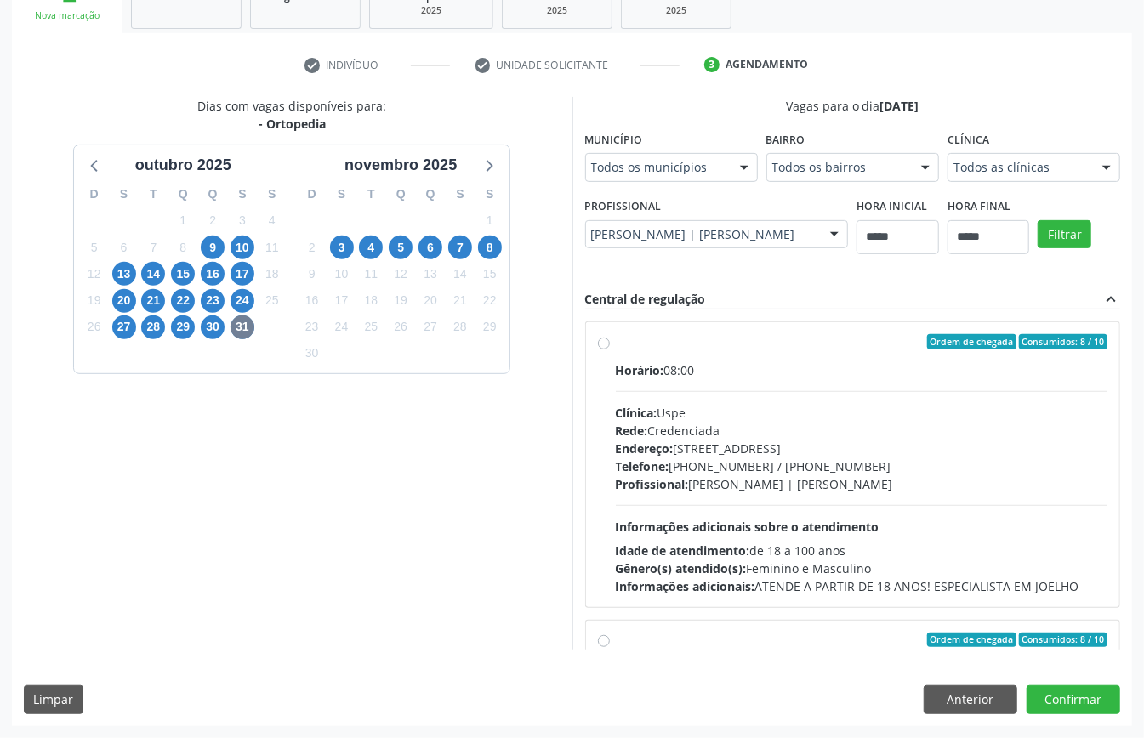
click at [616, 541] on div "Horário: 08:00 Clínica: Uspe Rede: Credenciada Endereço: Rua do Espinheiro, nº …" at bounding box center [862, 478] width 492 height 234
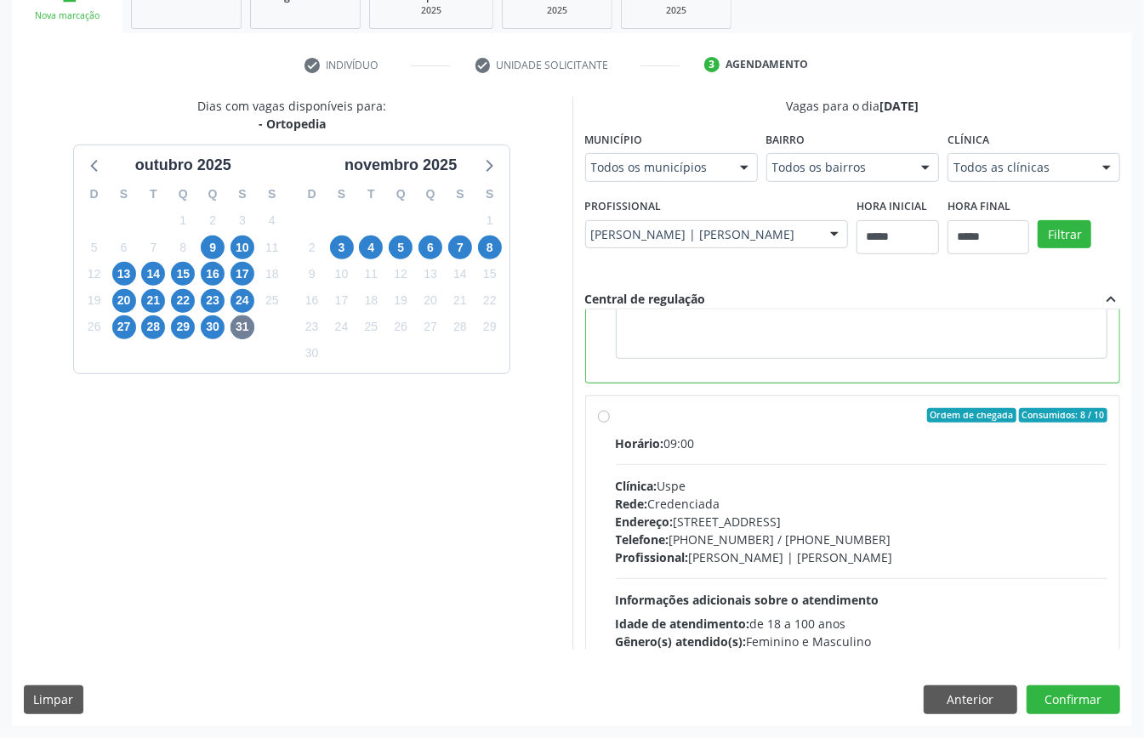
scroll to position [226, 0]
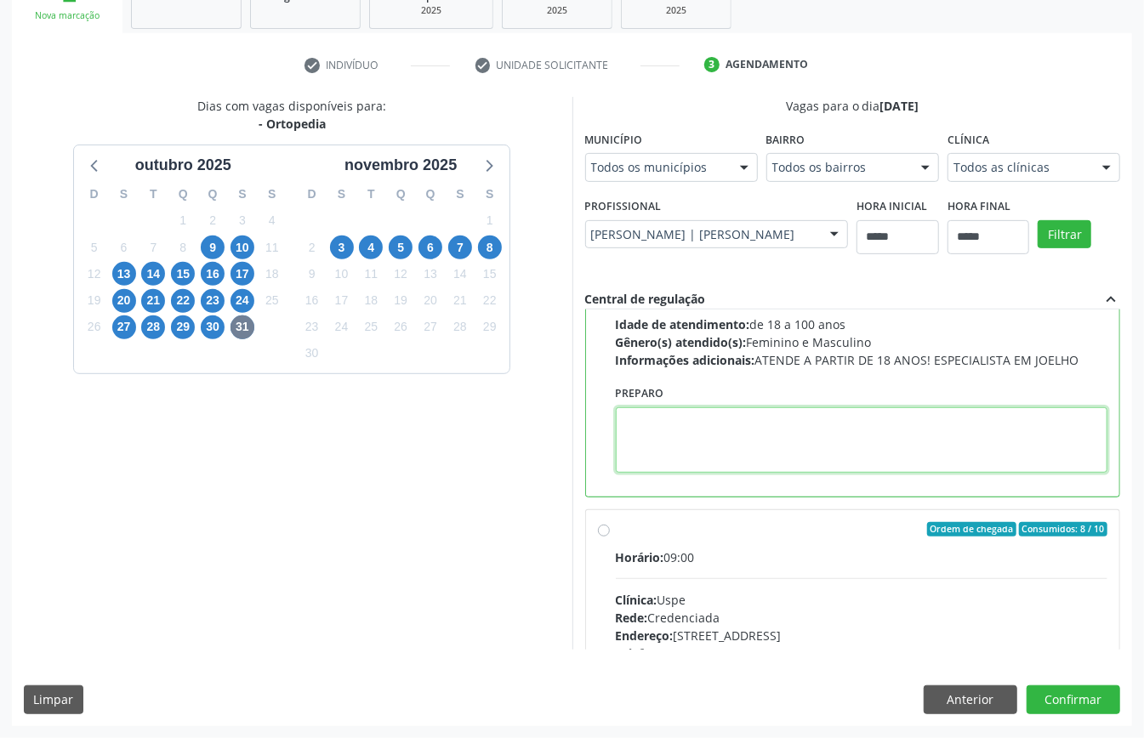
paste textarea "**********"
type textarea "**********"
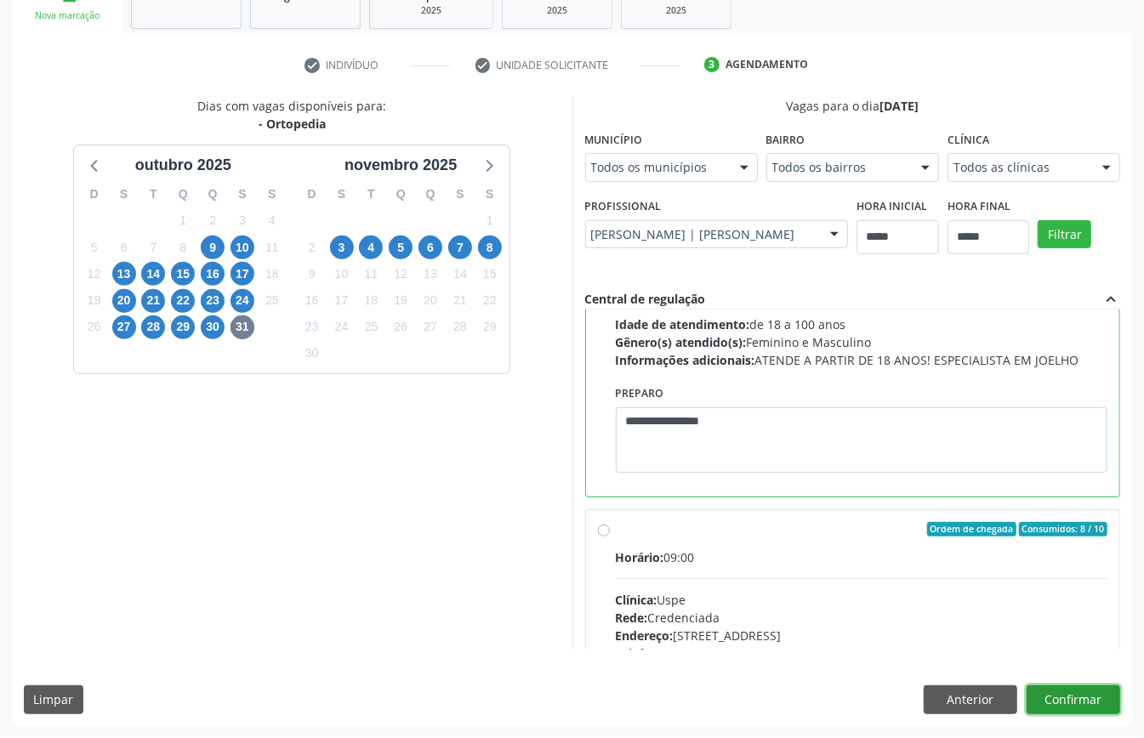
click at [1056, 688] on button "Confirmar" at bounding box center [1073, 699] width 94 height 29
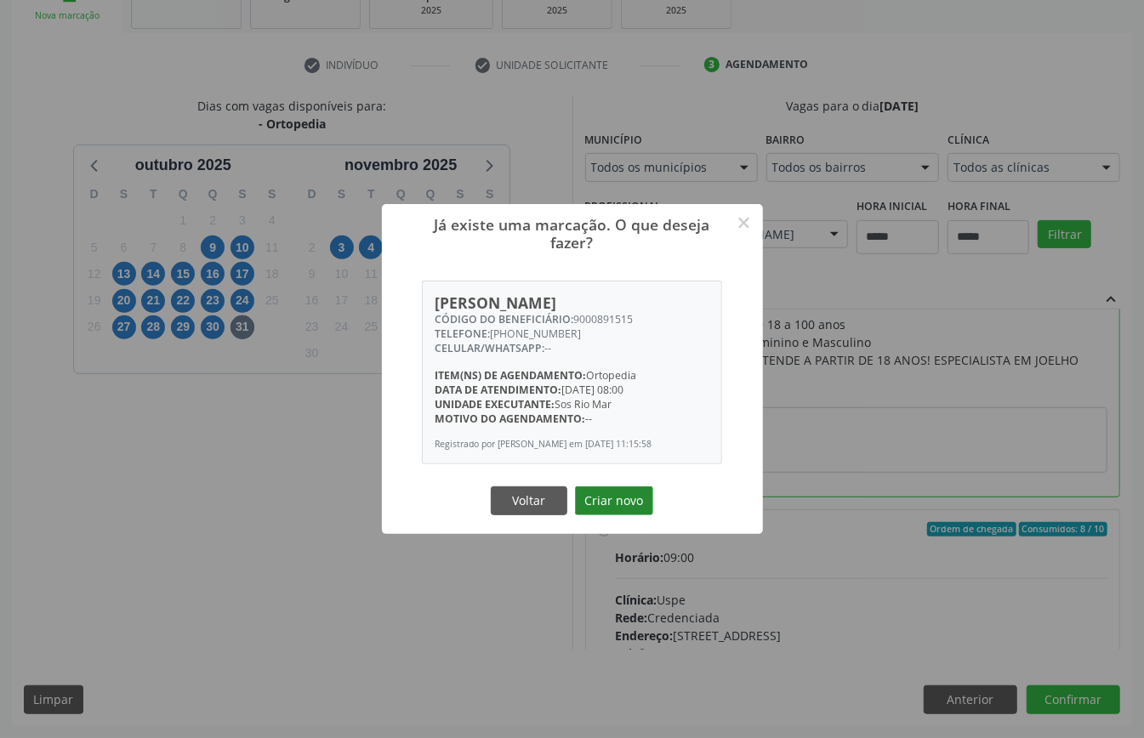
click at [619, 515] on button "Criar novo" at bounding box center [614, 500] width 78 height 29
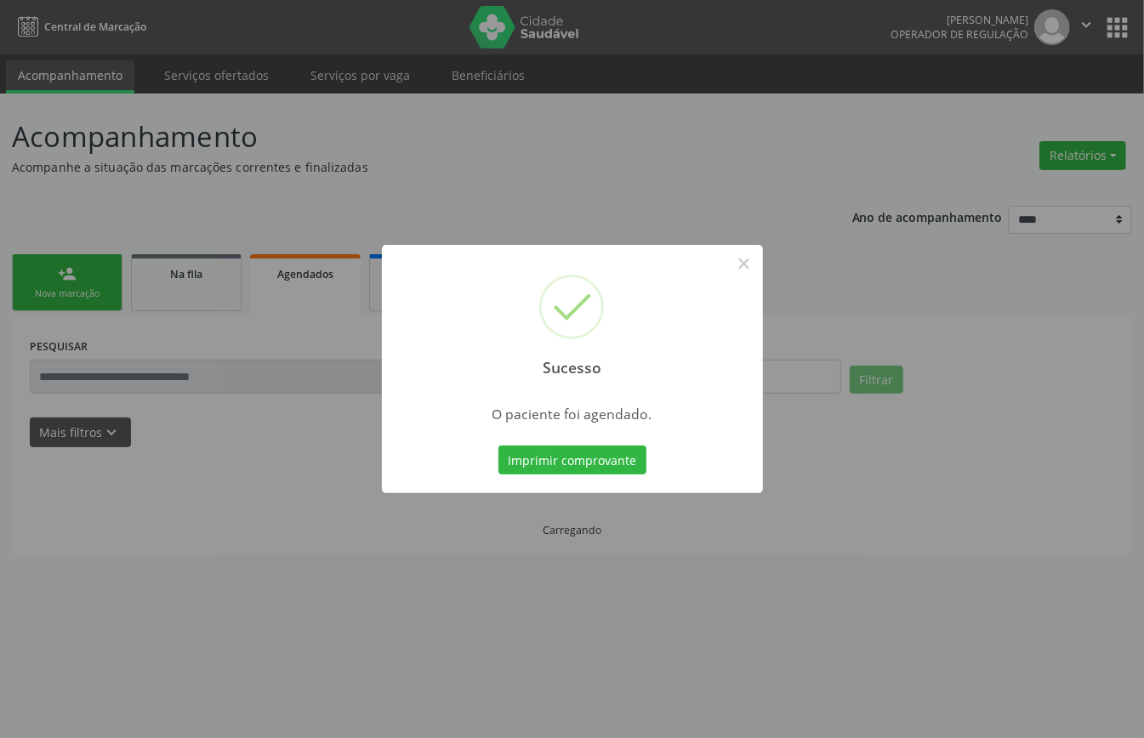
scroll to position [0, 0]
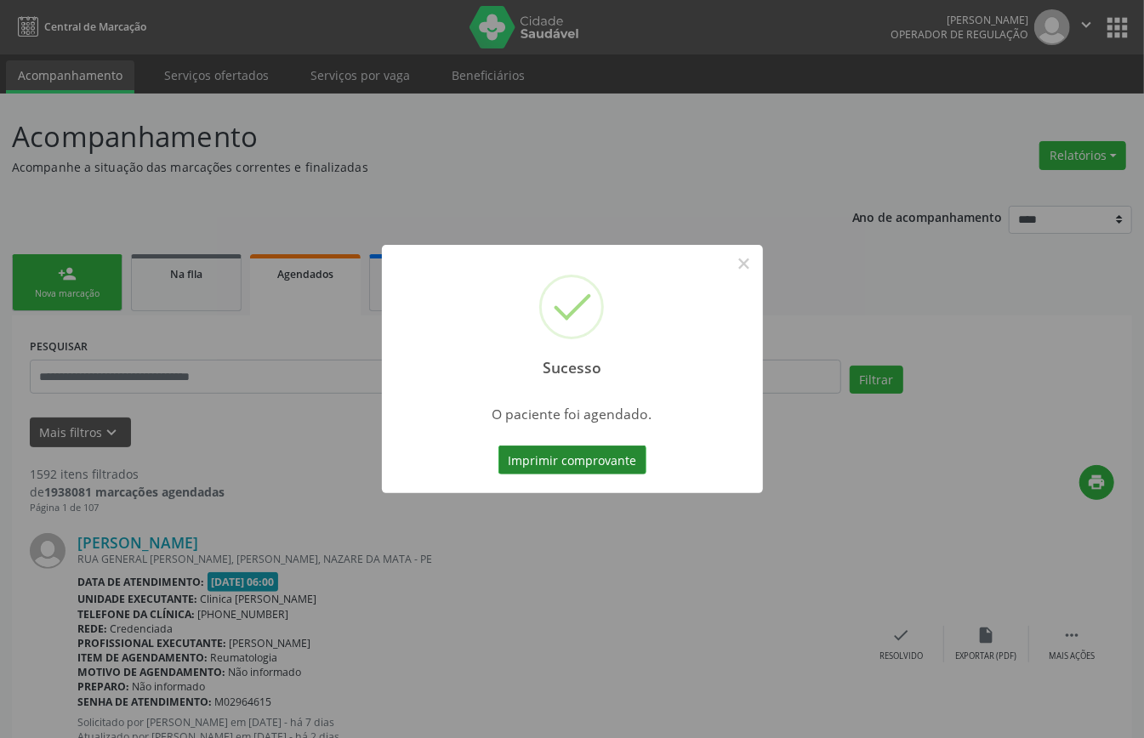
click at [587, 456] on button "Imprimir comprovante" at bounding box center [572, 460] width 148 height 29
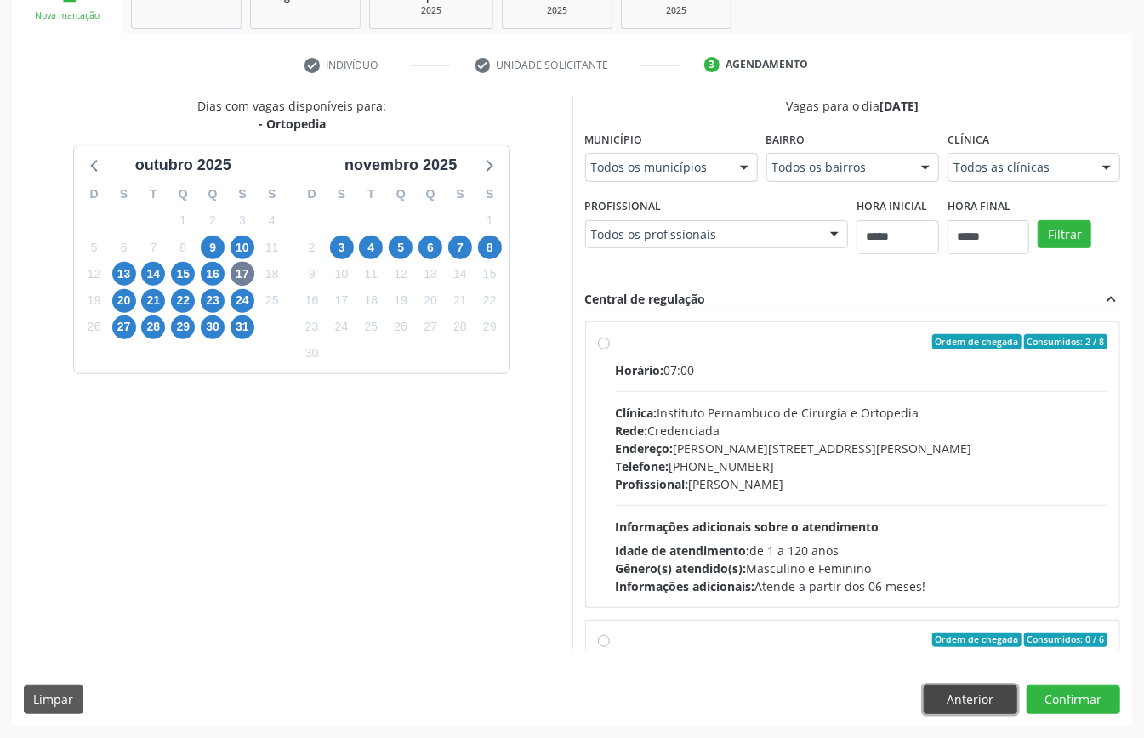
click at [993, 694] on button "Anterior" at bounding box center [970, 699] width 94 height 29
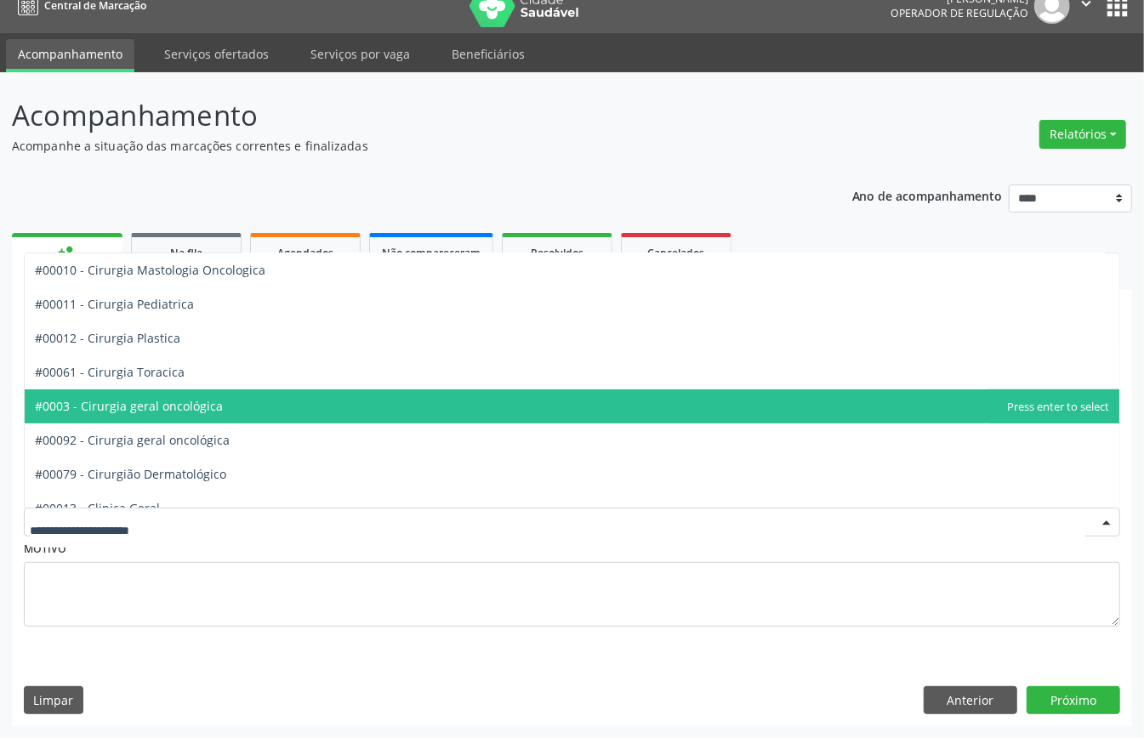
scroll to position [566, 0]
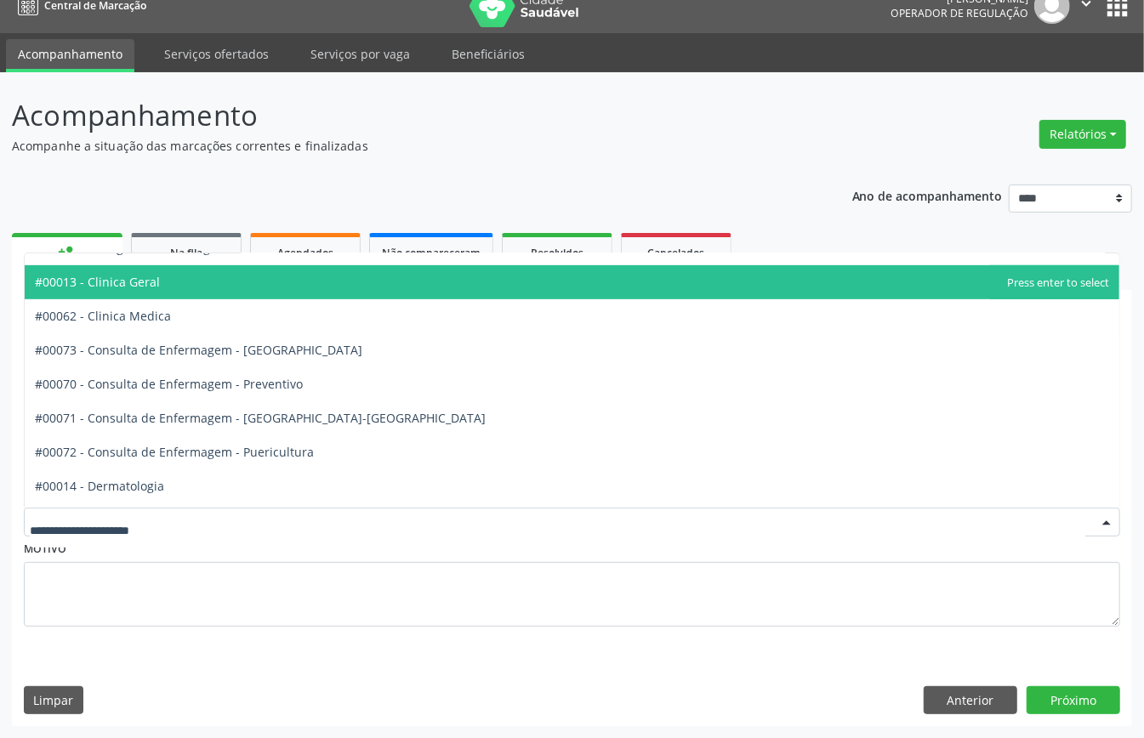
click at [155, 276] on span "#00013 - Clinica Geral" at bounding box center [97, 282] width 125 height 16
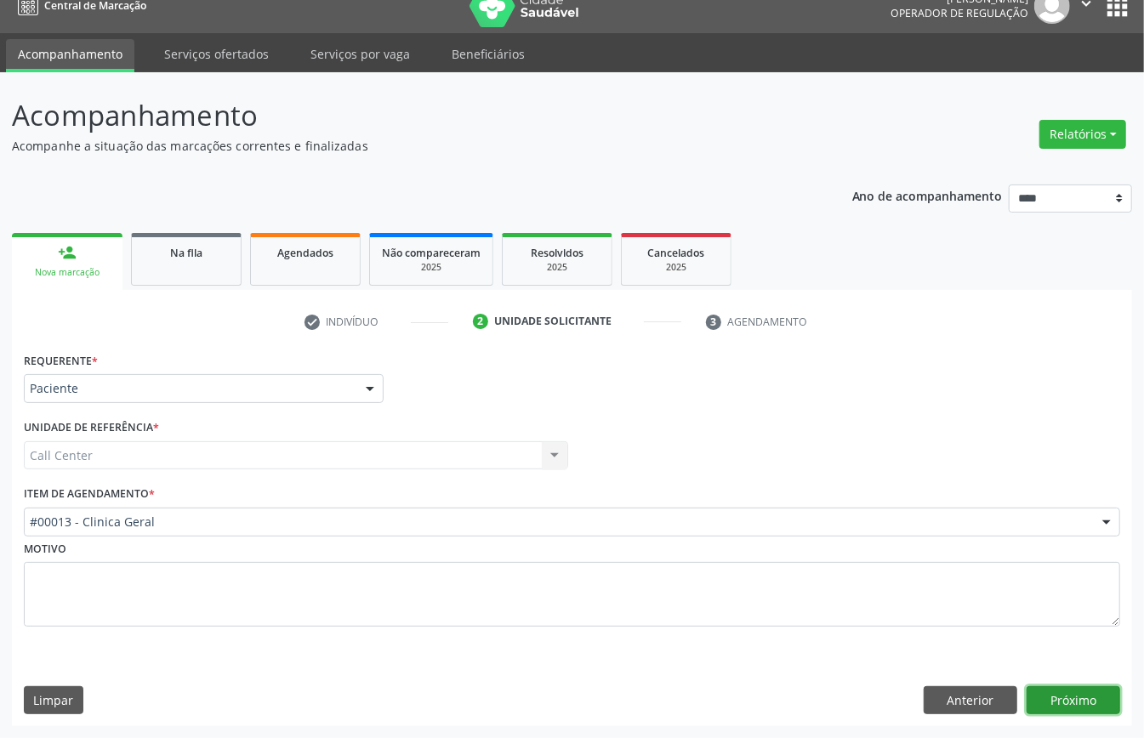
click at [1076, 698] on button "Próximo" at bounding box center [1073, 700] width 94 height 29
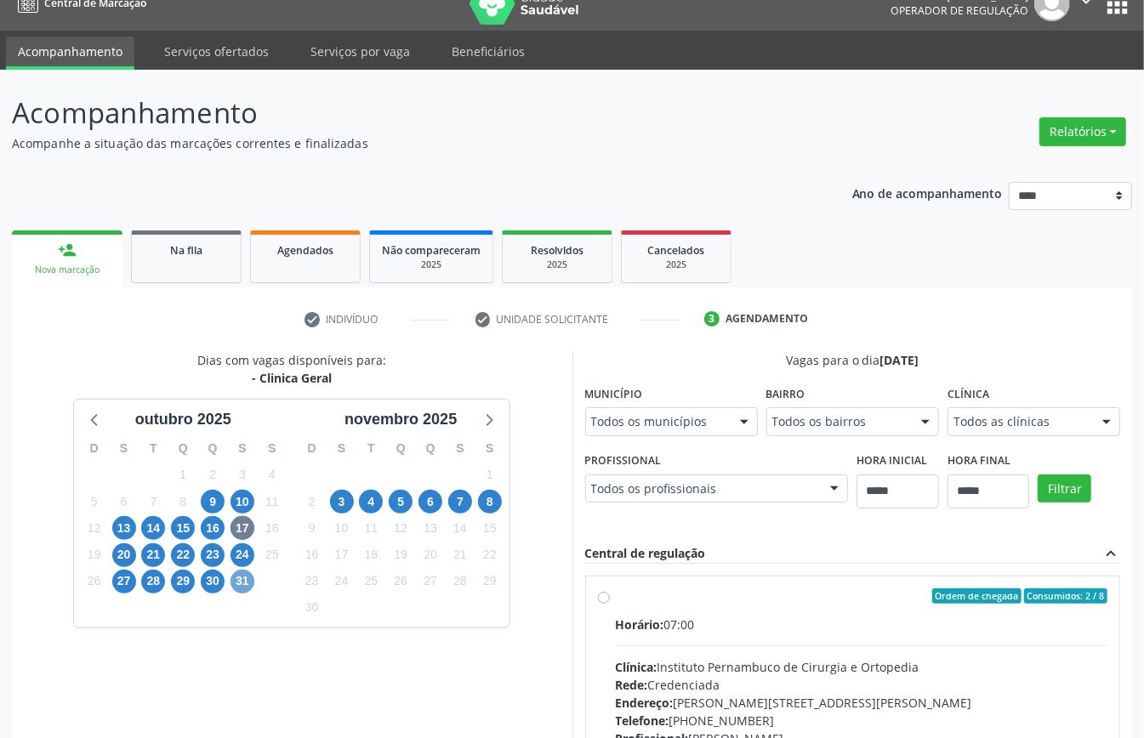
click at [248, 585] on span "31" at bounding box center [242, 582] width 24 height 24
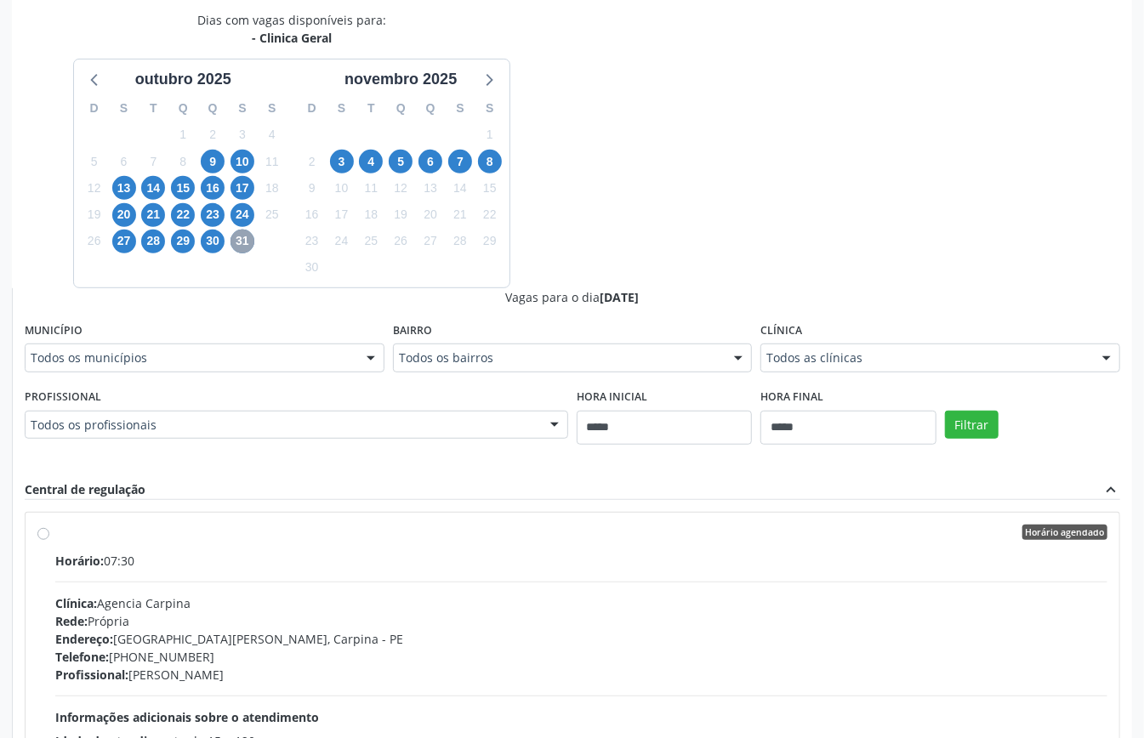
scroll to position [113, 0]
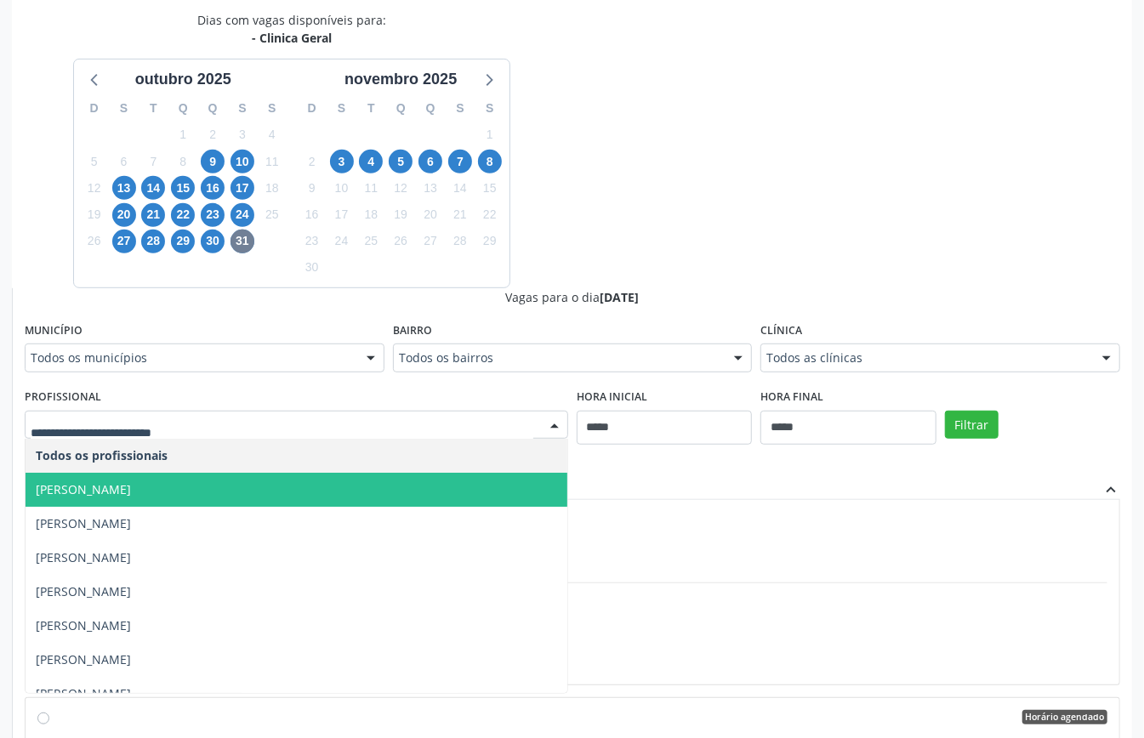
click at [258, 495] on span "[PERSON_NAME]" at bounding box center [297, 490] width 542 height 34
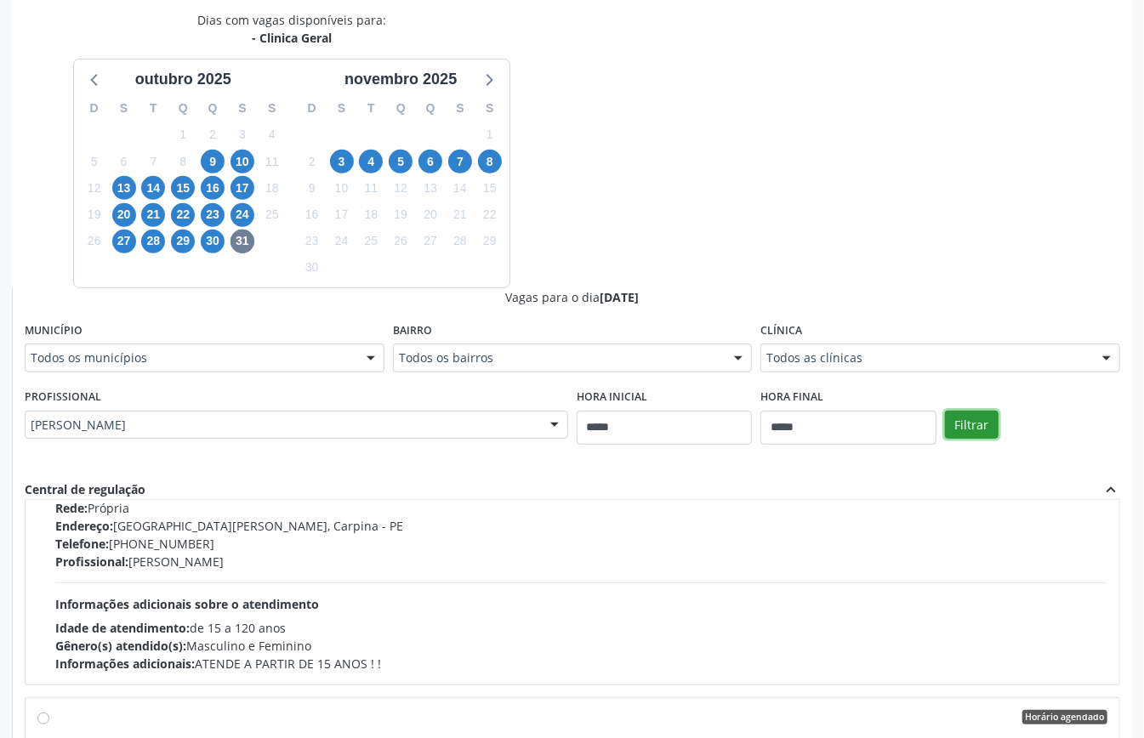
click at [987, 429] on button "Filtrar" at bounding box center [972, 425] width 54 height 29
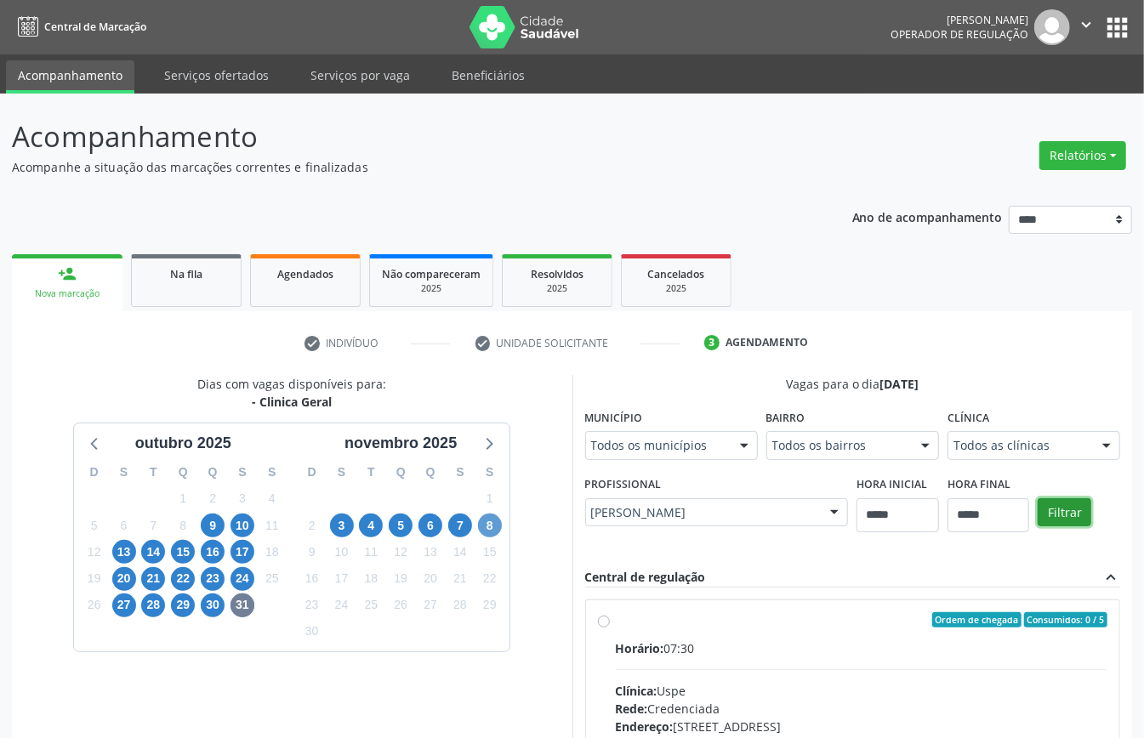
scroll to position [279, 0]
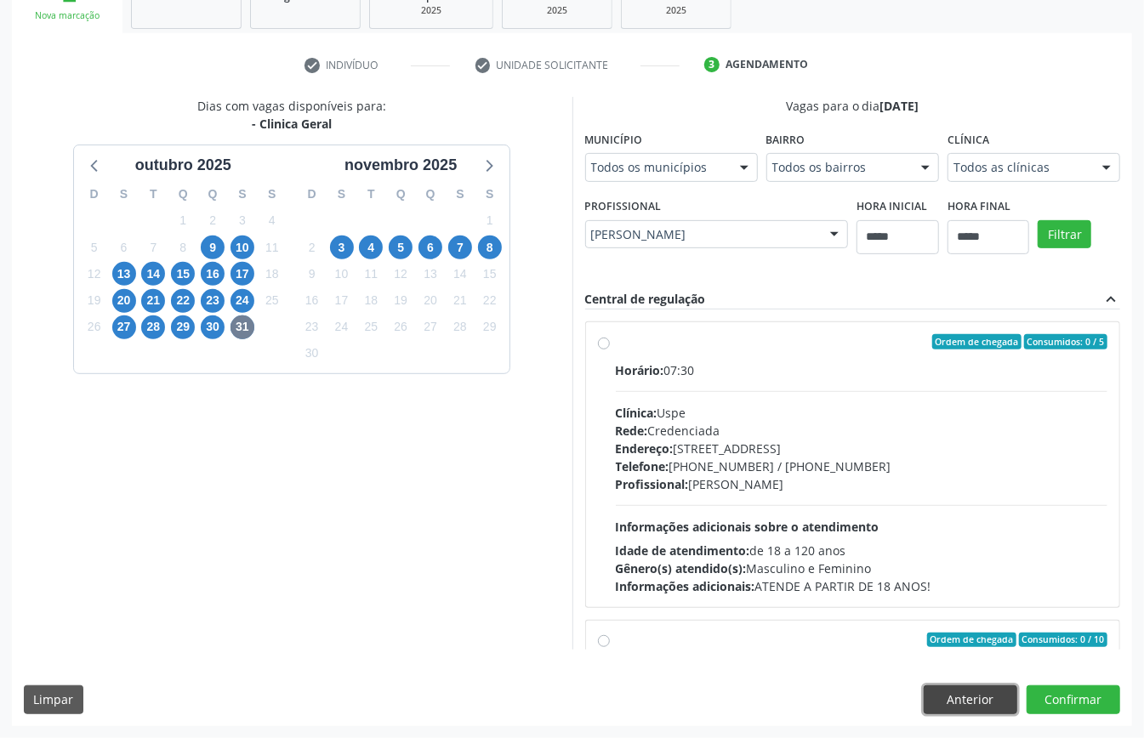
click at [991, 695] on button "Anterior" at bounding box center [970, 699] width 94 height 29
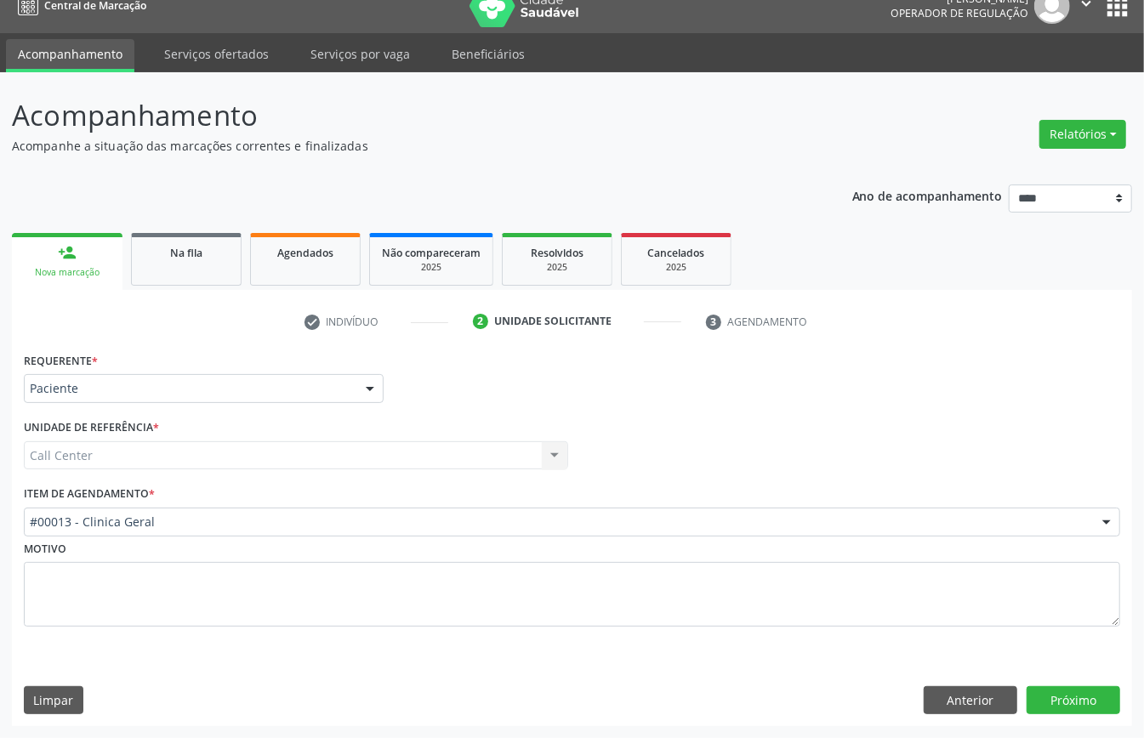
scroll to position [24, 0]
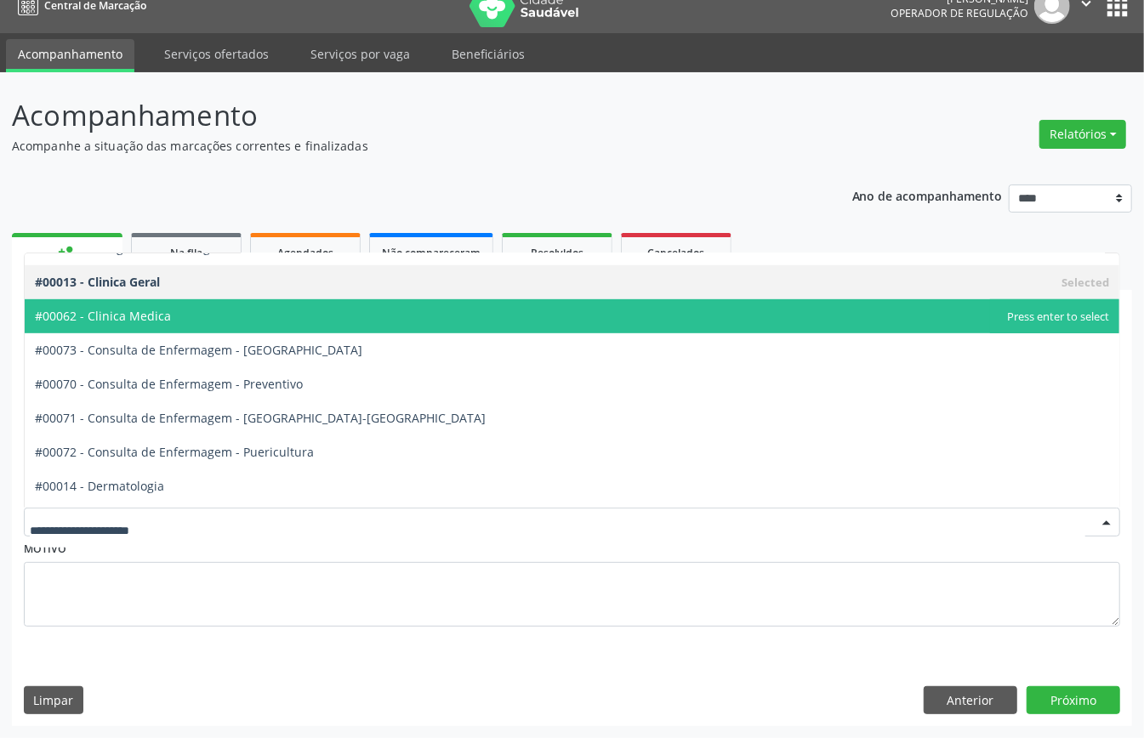
click at [194, 529] on div at bounding box center [572, 522] width 1096 height 29
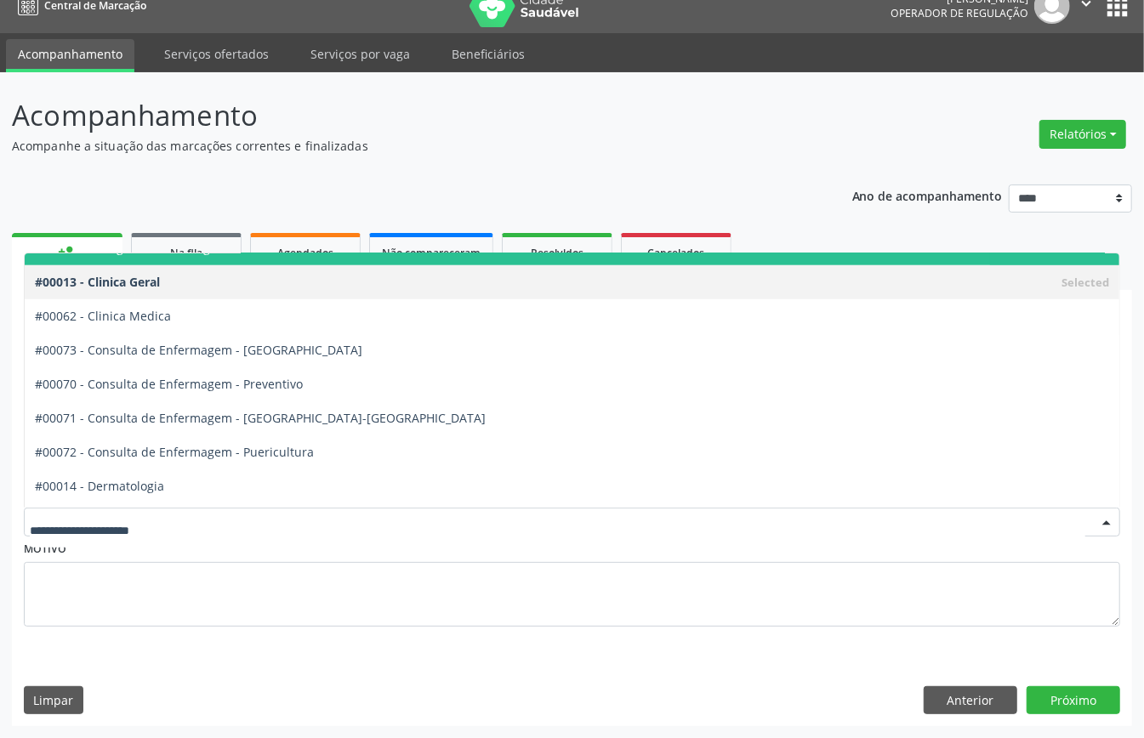
drag, startPoint x: 474, startPoint y: 175, endPoint x: 481, endPoint y: 181, distance: 9.0
click at [477, 178] on div "Ano de acompanhamento **** **** **** **** **** person_add Nova marcação Na fila…" at bounding box center [572, 450] width 1120 height 554
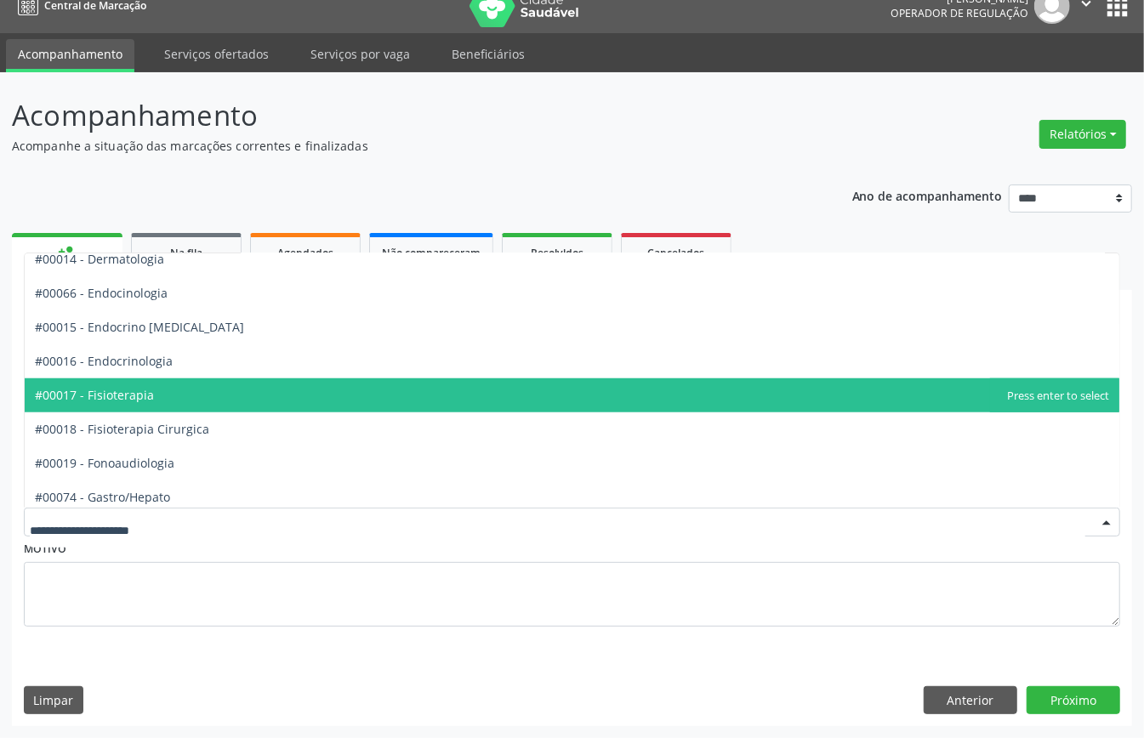
scroll to position [680, 0]
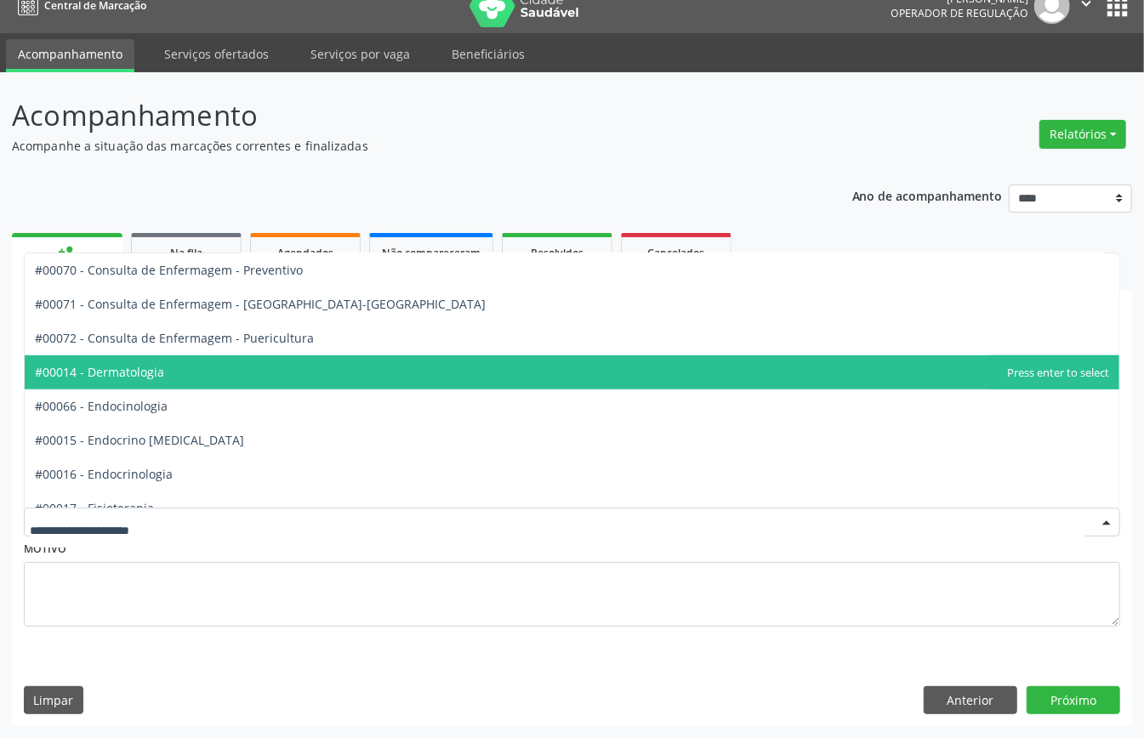
click at [197, 364] on span "#00014 - Dermatologia" at bounding box center [572, 372] width 1094 height 34
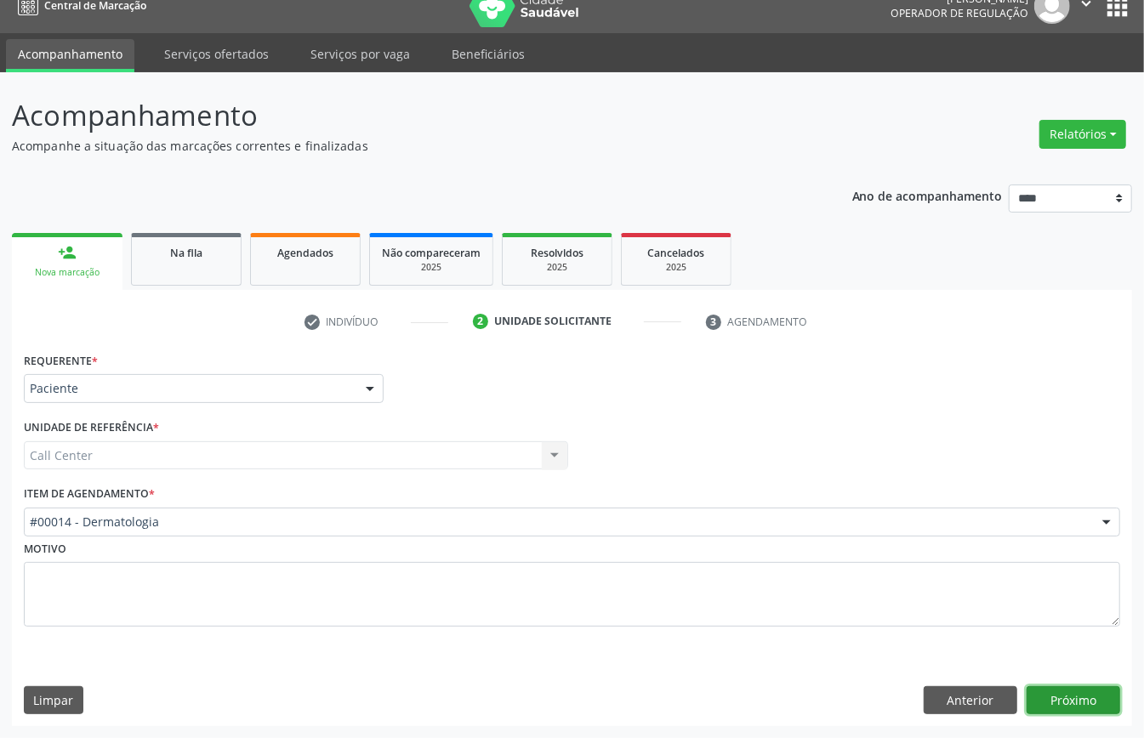
click at [1065, 691] on button "Próximo" at bounding box center [1073, 700] width 94 height 29
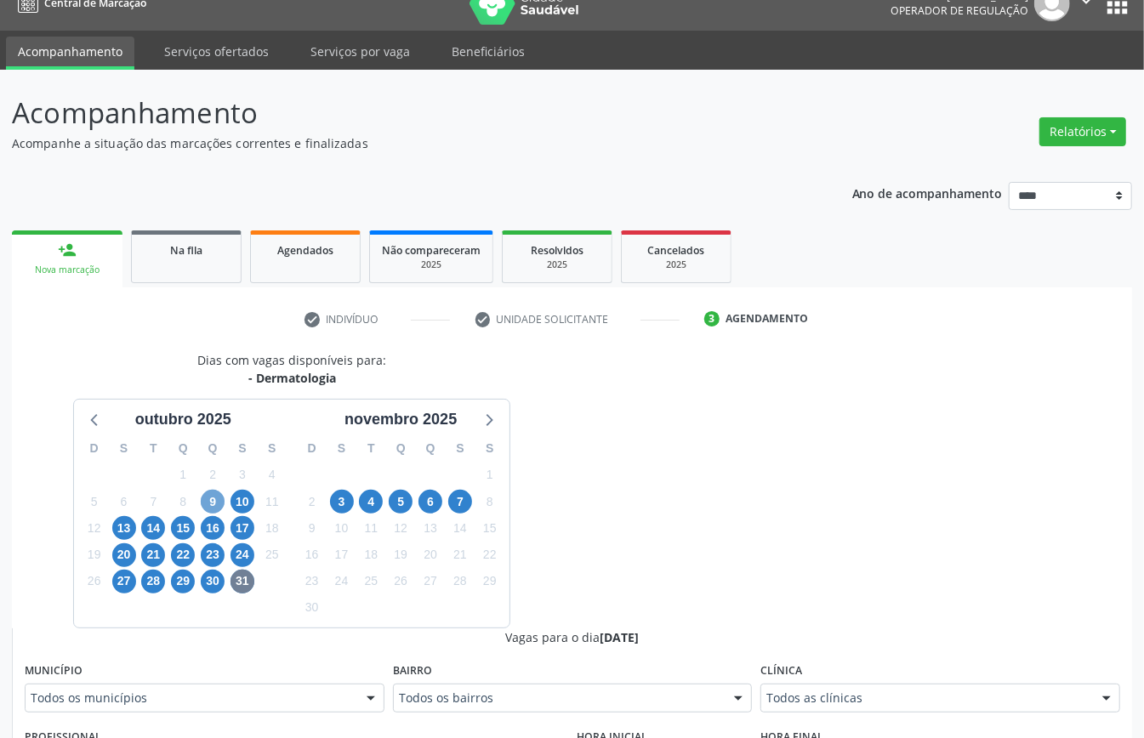
click at [219, 497] on span "9" at bounding box center [213, 502] width 24 height 24
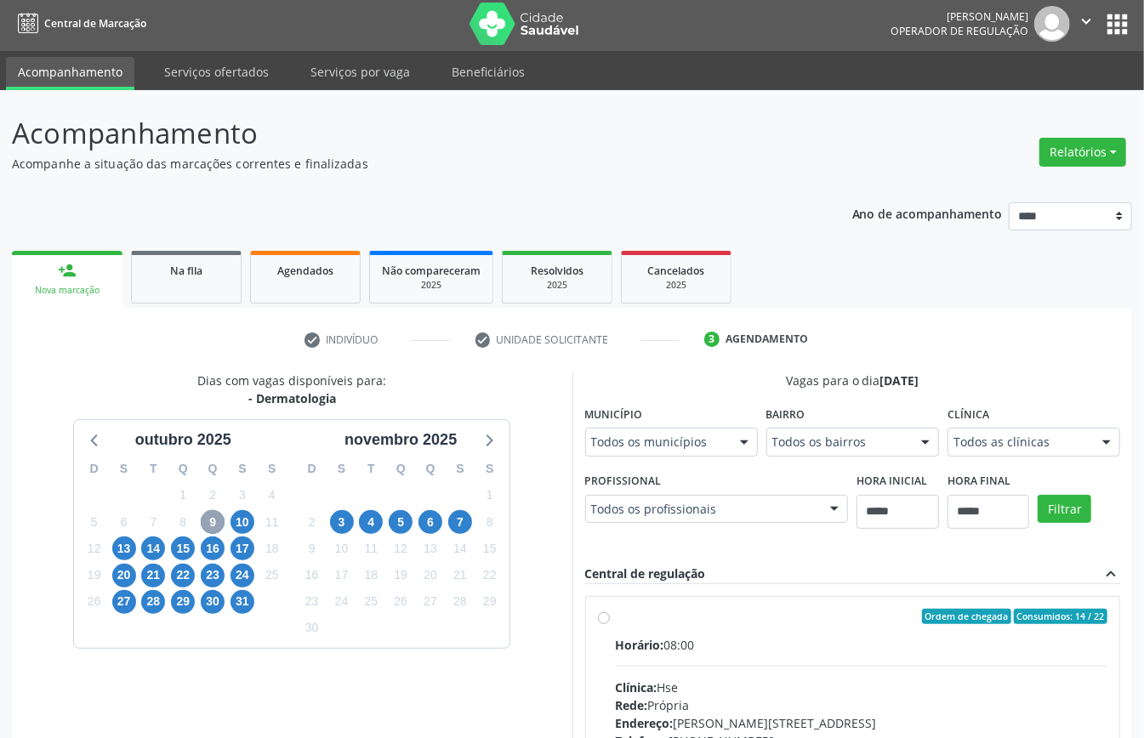
scroll to position [24, 0]
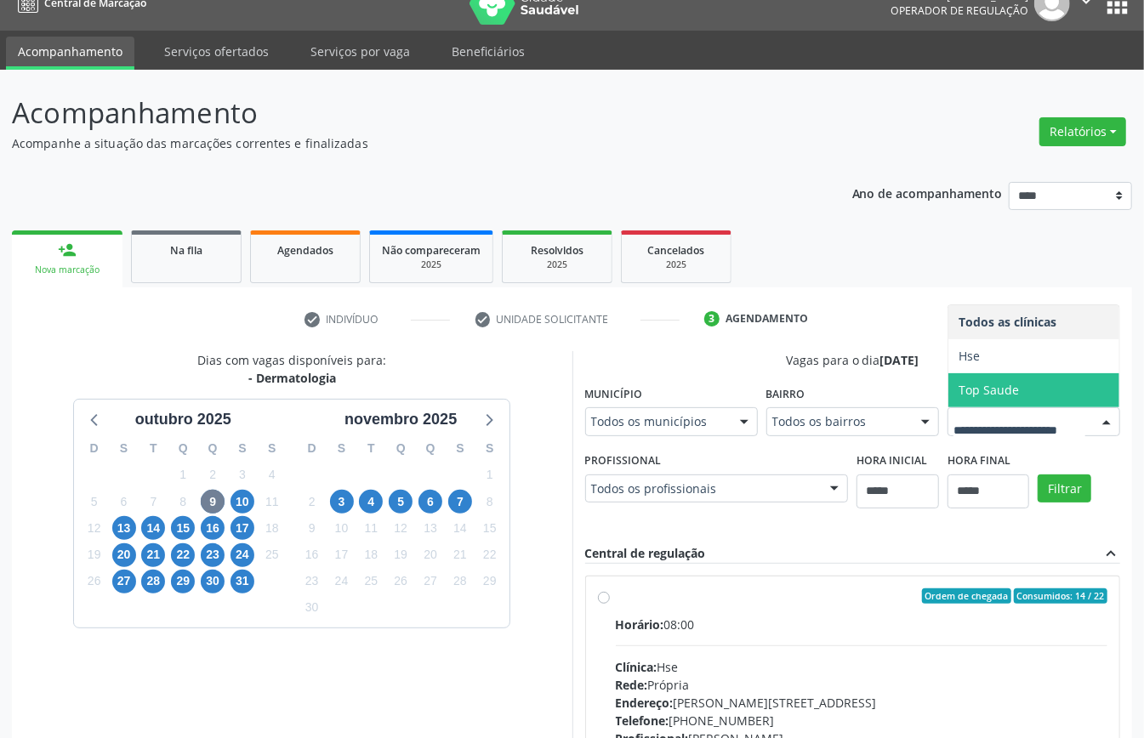
click at [948, 407] on span "Top Saude" at bounding box center [1033, 390] width 171 height 34
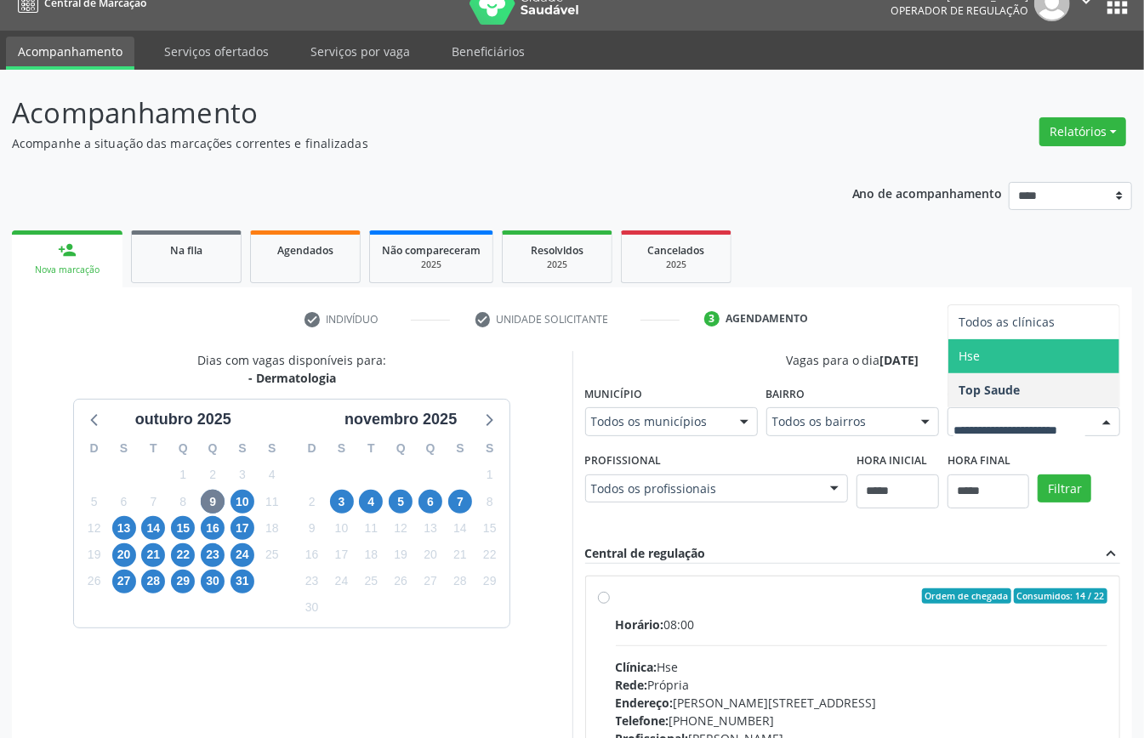
click at [958, 364] on span "Hse" at bounding box center [968, 356] width 21 height 16
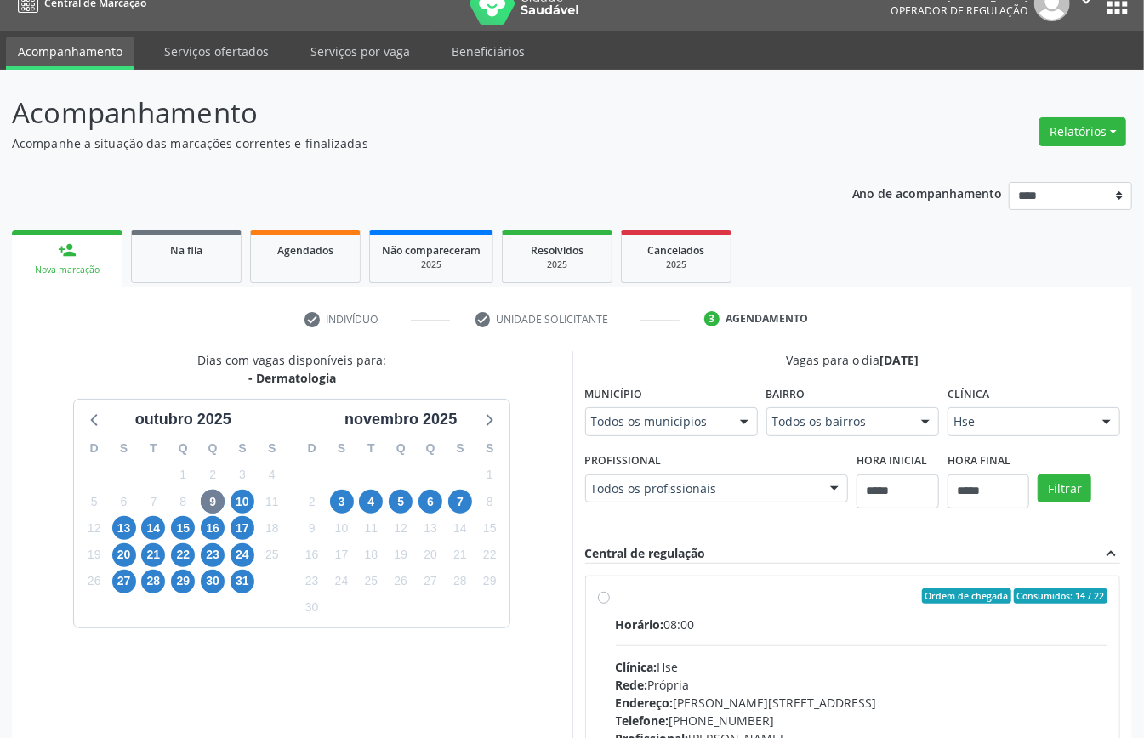
scroll to position [364, 0]
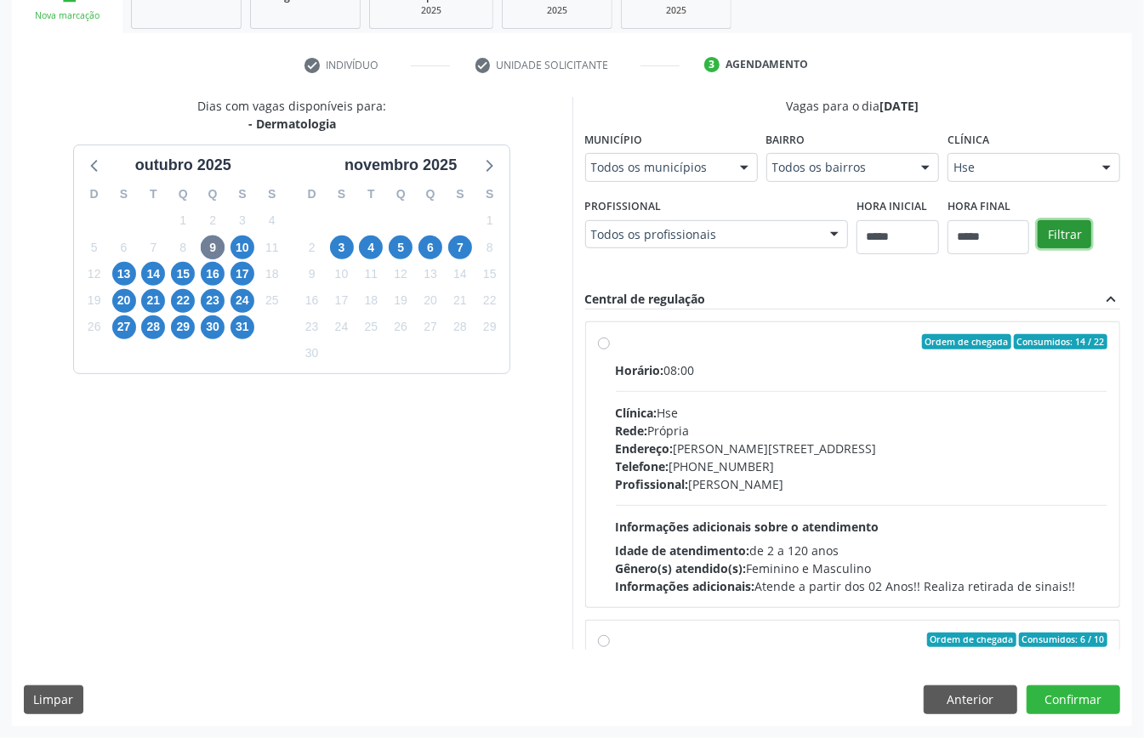
drag, startPoint x: 980, startPoint y: 430, endPoint x: 974, endPoint y: 419, distance: 12.6
click at [1037, 249] on button "Filtrar" at bounding box center [1064, 234] width 54 height 29
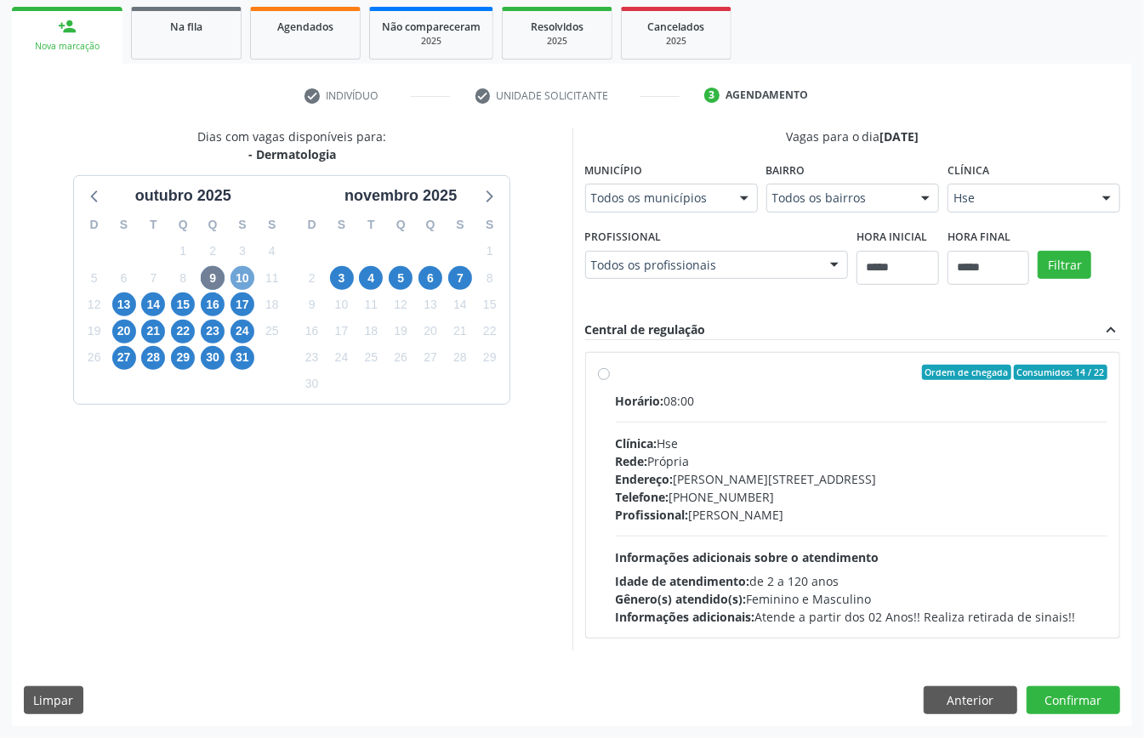
click at [242, 269] on span "10" at bounding box center [242, 278] width 24 height 24
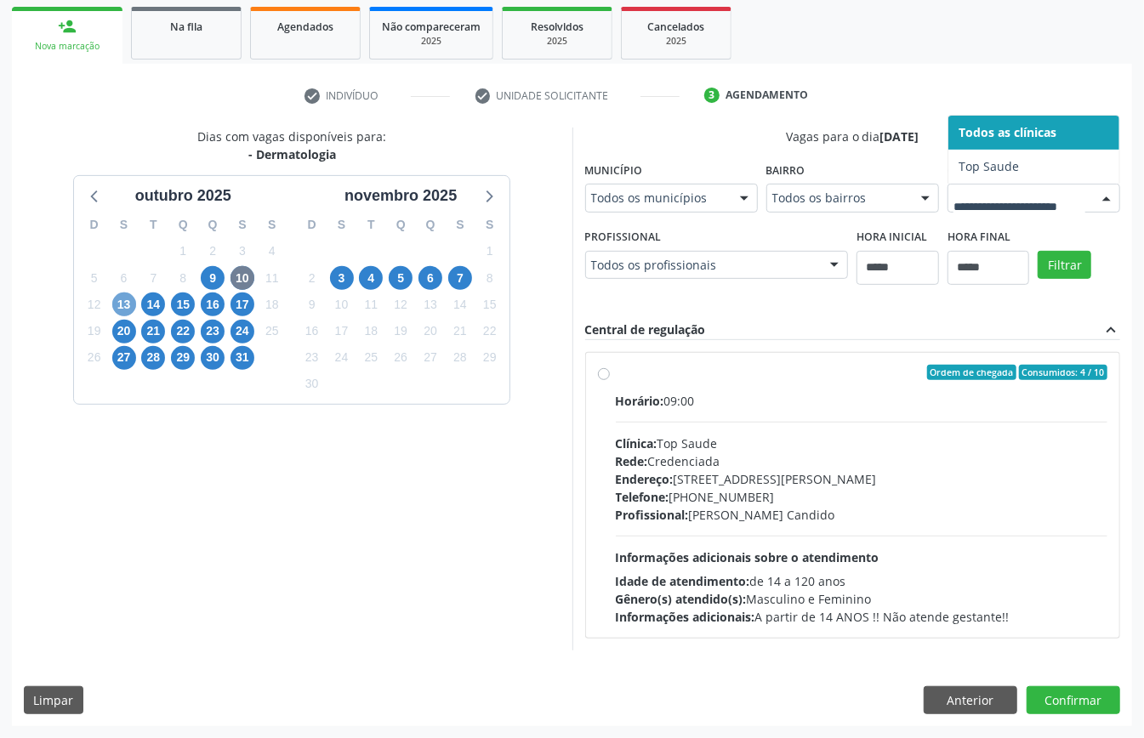
click at [119, 307] on span "13" at bounding box center [124, 304] width 24 height 24
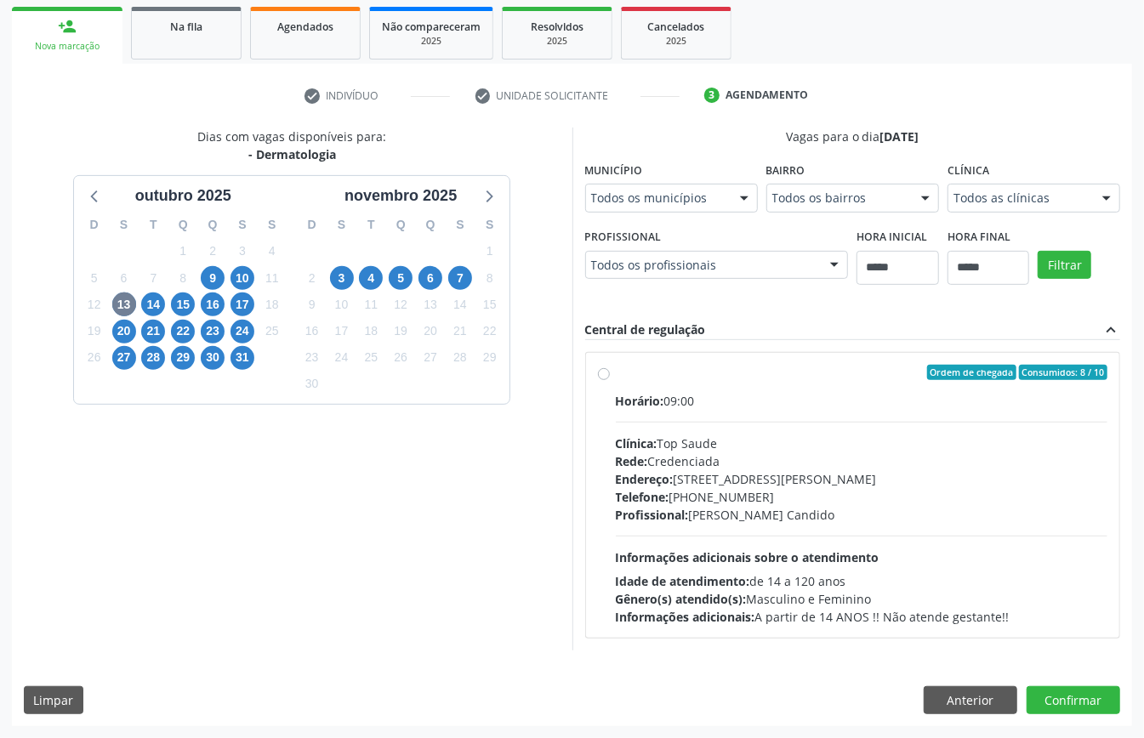
click at [947, 213] on div "Todos as clínicas Todos as clínicas Top Saude Nenhum resultado encontrado para:…" at bounding box center [1033, 198] width 173 height 29
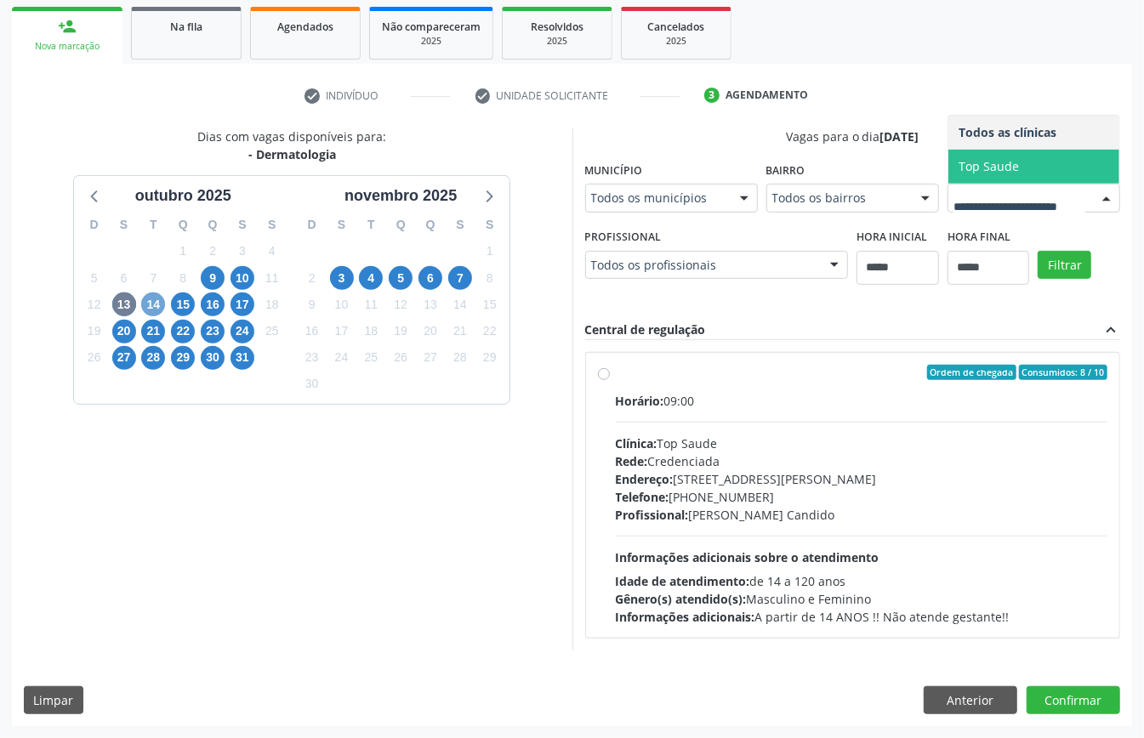
click at [157, 301] on span "14" at bounding box center [153, 304] width 24 height 24
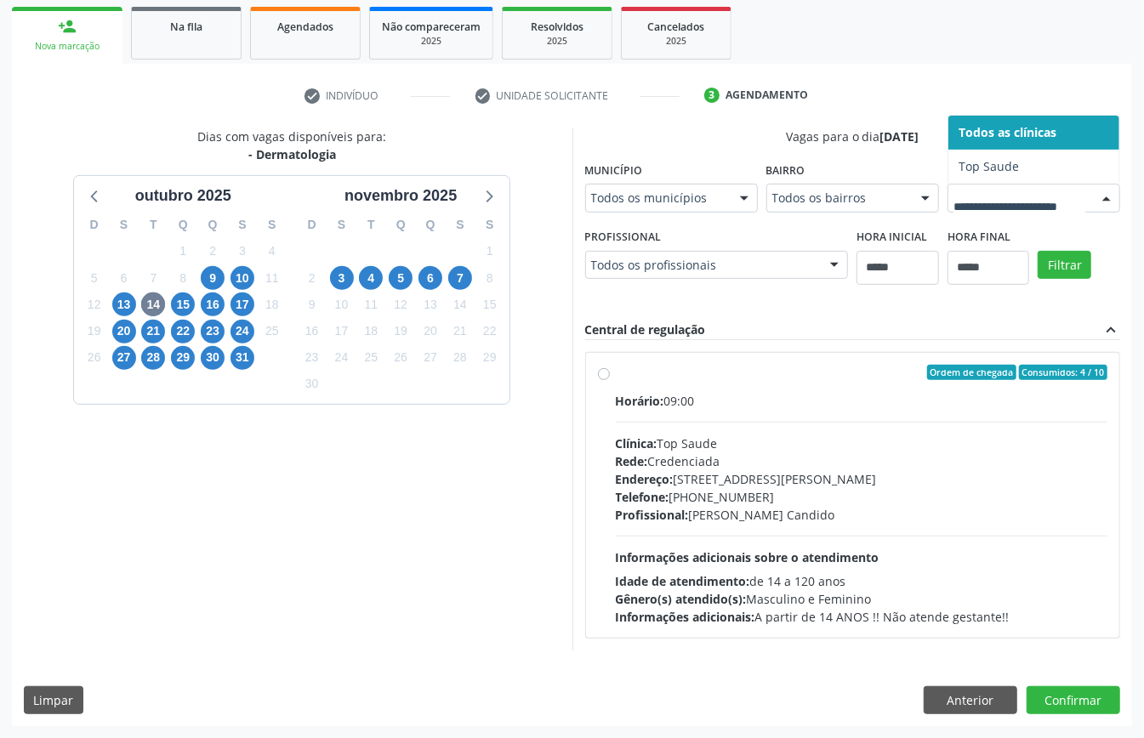
click at [808, 311] on div "Dias com vagas disponíveis para: - Dermatologia outubro 2025 D S T Q Q S S 28 2…" at bounding box center [572, 389] width 1120 height 522
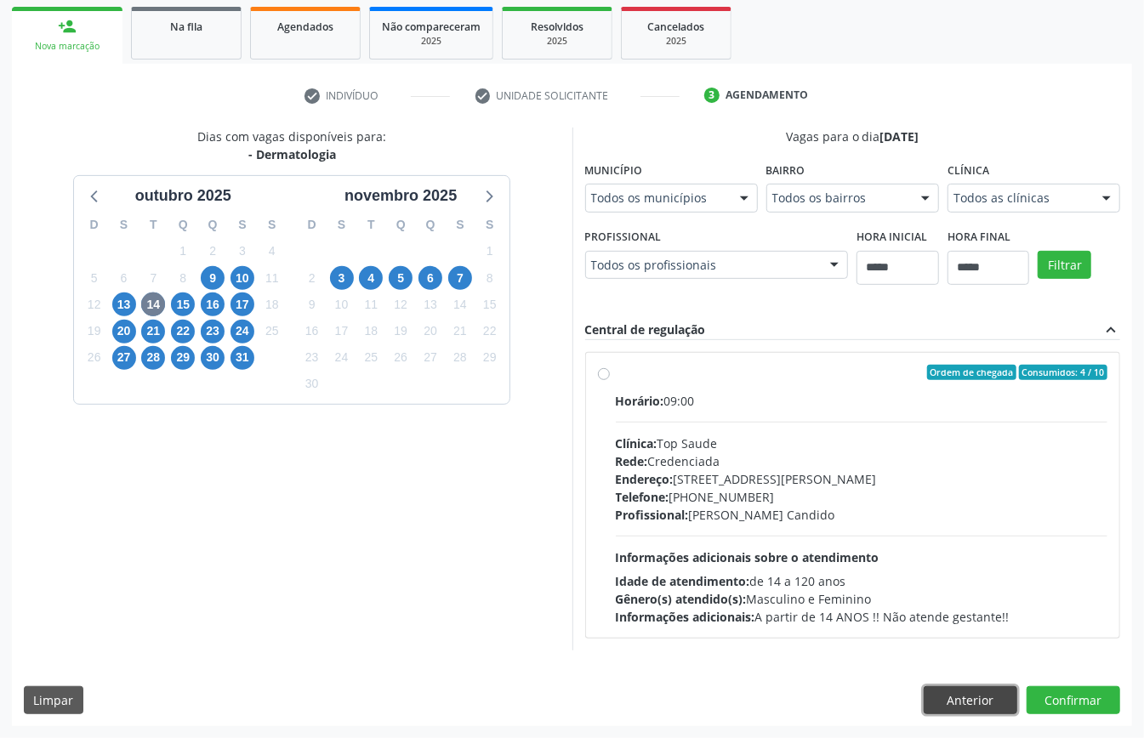
click at [970, 687] on button "Anterior" at bounding box center [970, 700] width 94 height 29
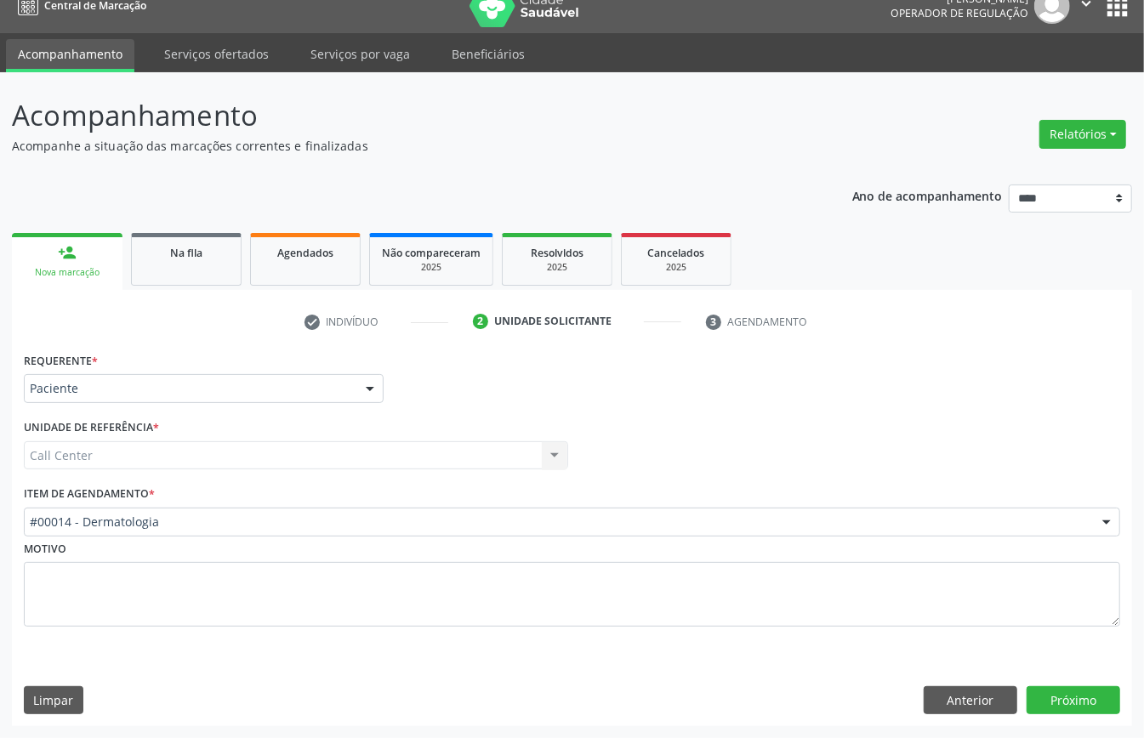
scroll to position [24, 0]
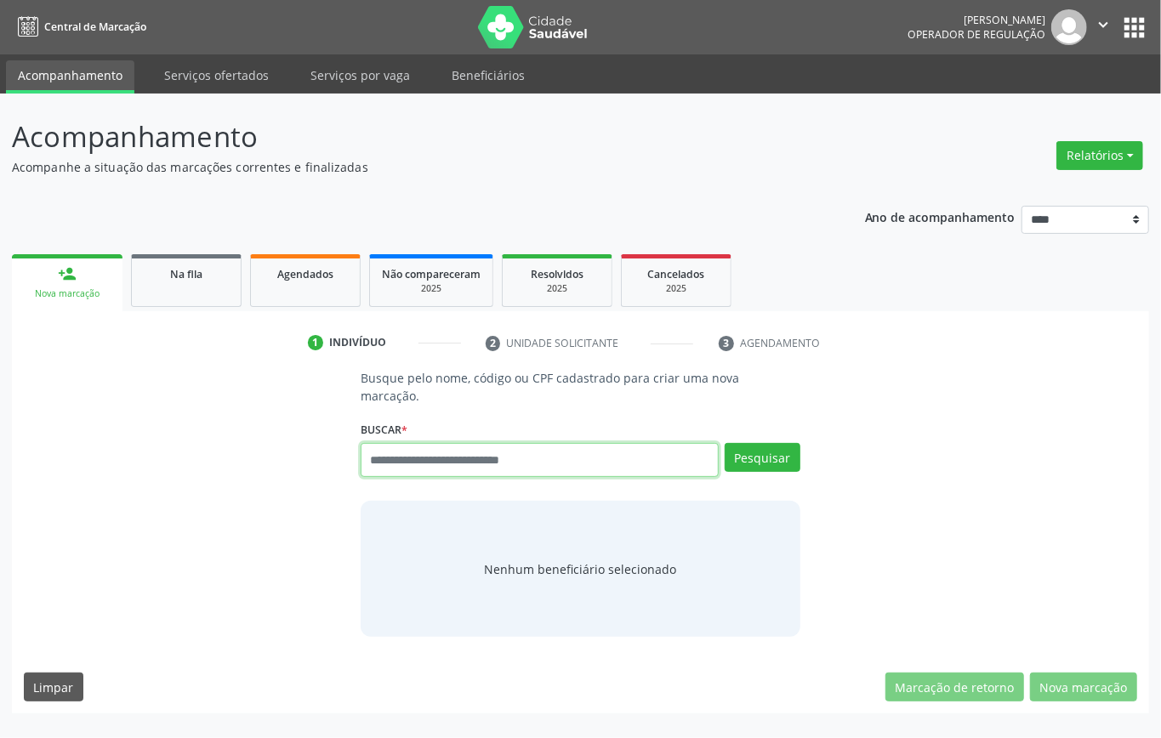
click at [582, 466] on input "text" at bounding box center [540, 460] width 358 height 34
paste input "**********"
type input "**********"
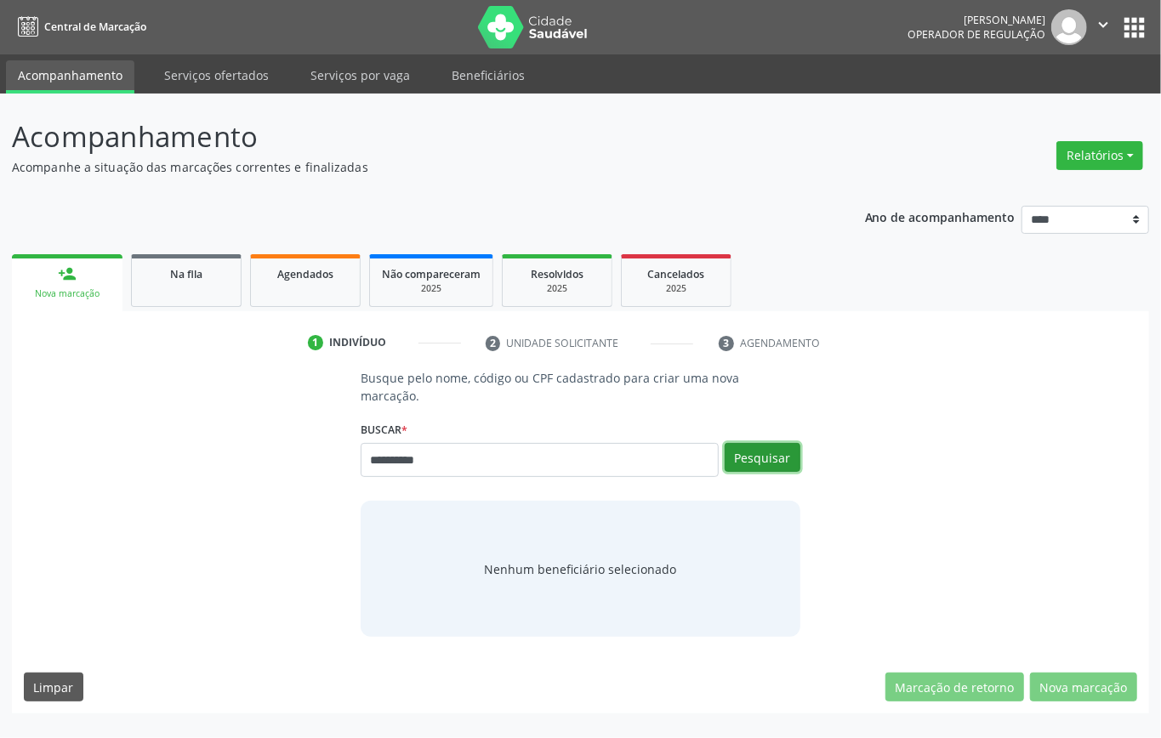
click at [766, 454] on button "Pesquisar" at bounding box center [762, 457] width 76 height 29
click at [756, 453] on button "Pesquisar" at bounding box center [762, 457] width 76 height 29
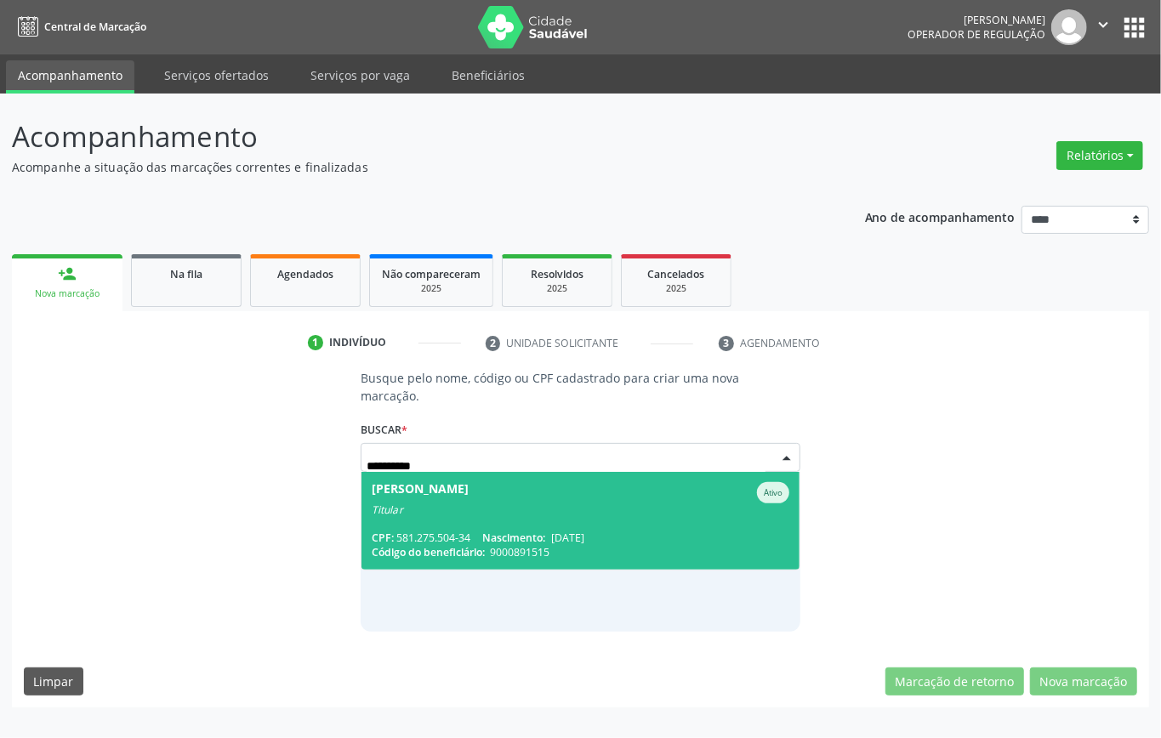
click at [532, 491] on div "[PERSON_NAME]" at bounding box center [580, 492] width 417 height 21
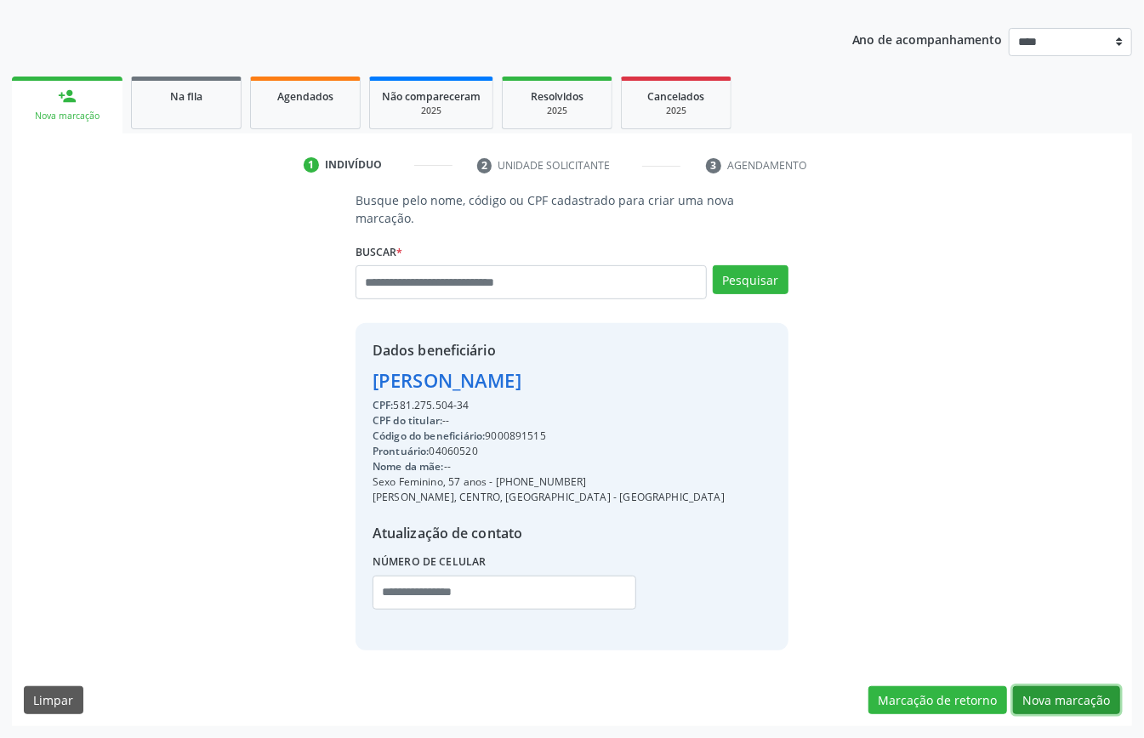
click at [1048, 690] on button "Nova marcação" at bounding box center [1066, 700] width 107 height 29
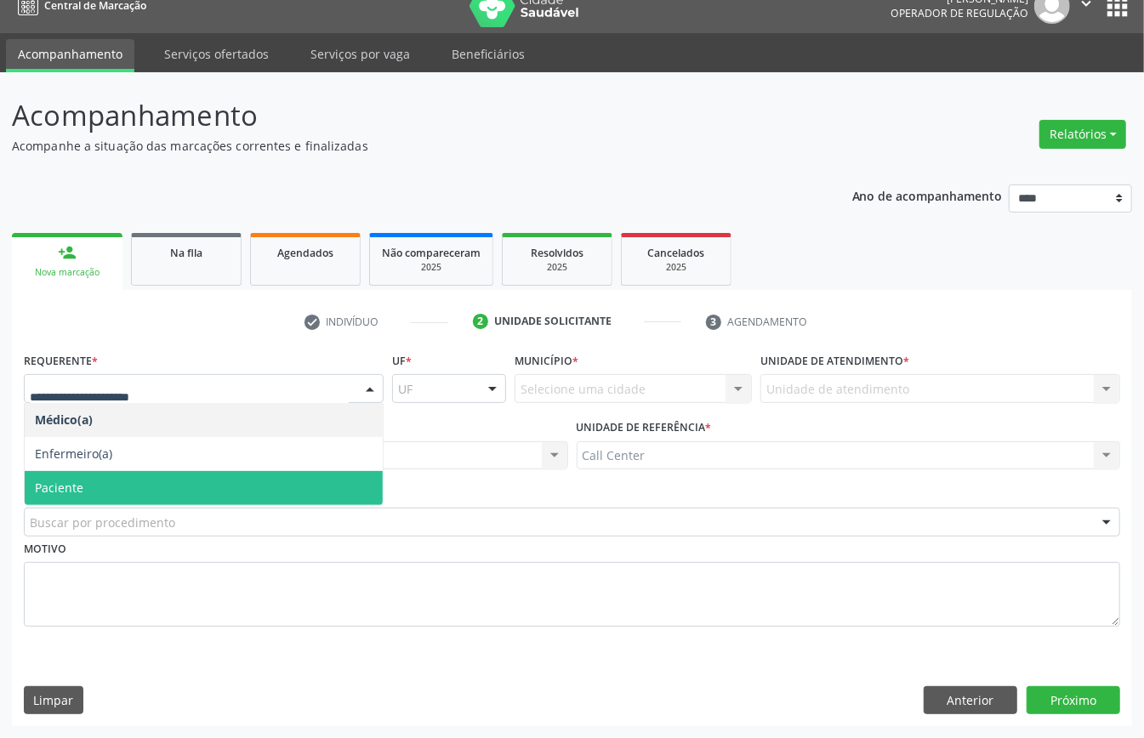
click at [122, 478] on span "Paciente" at bounding box center [204, 488] width 358 height 34
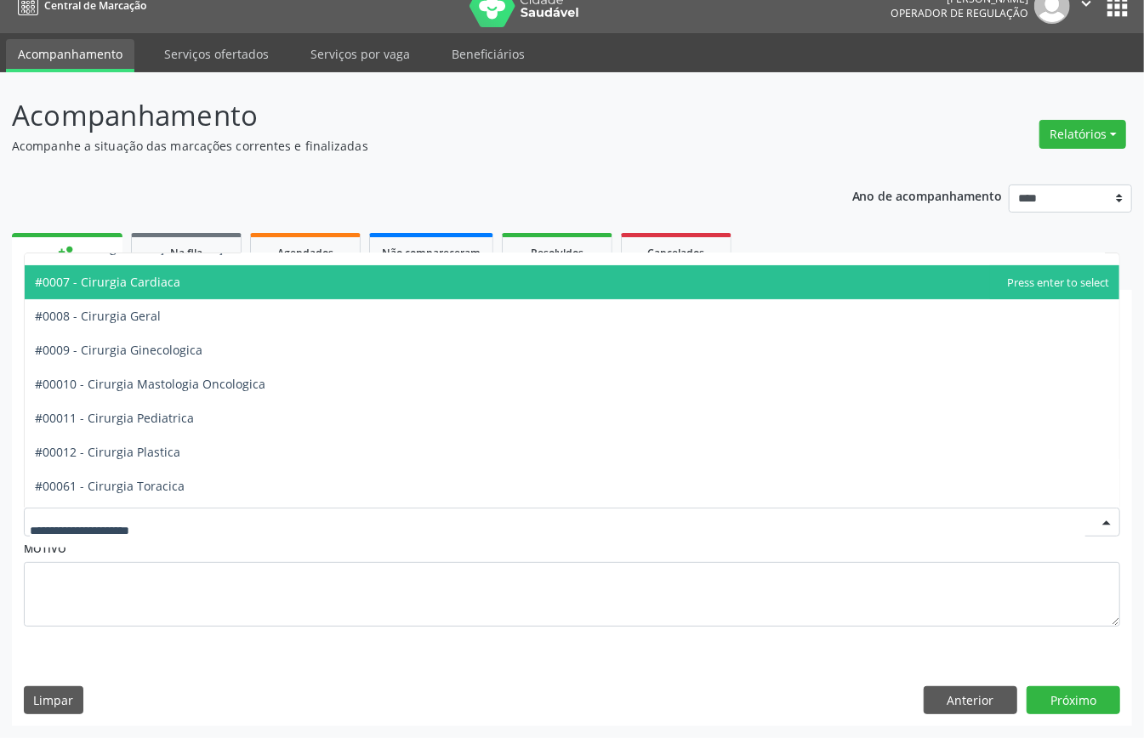
scroll to position [453, 0]
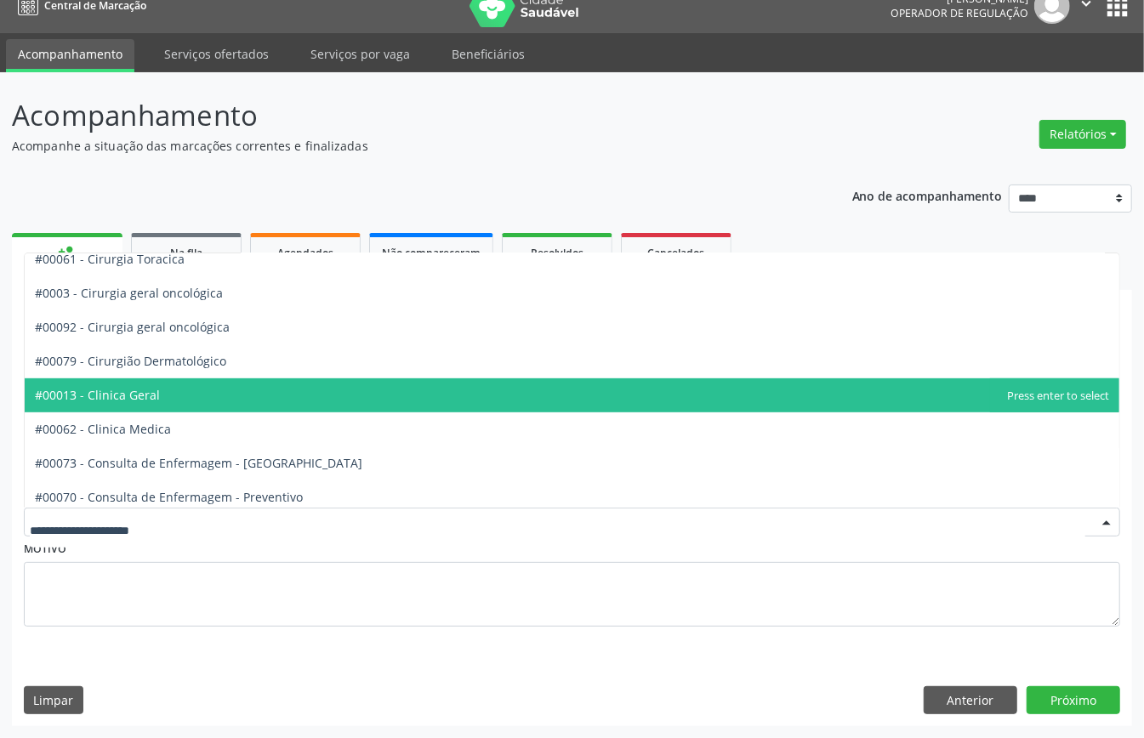
click at [174, 391] on span "#00013 - Clinica Geral" at bounding box center [572, 395] width 1094 height 34
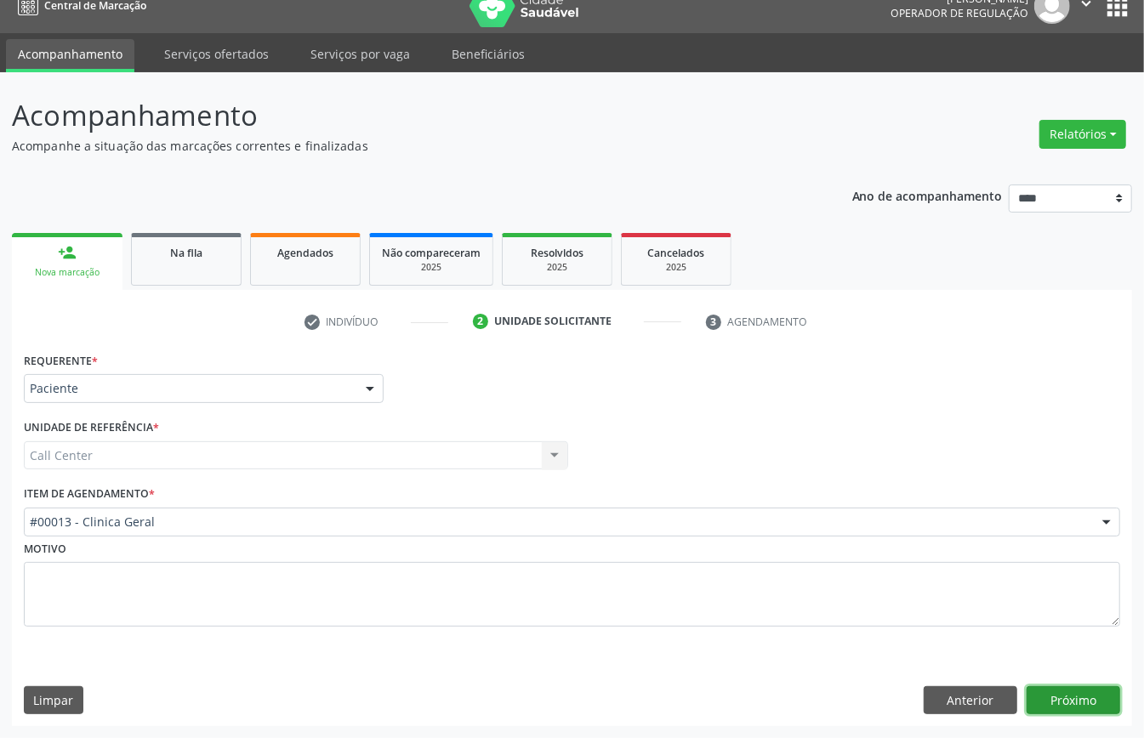
click at [1106, 691] on button "Próximo" at bounding box center [1073, 700] width 94 height 29
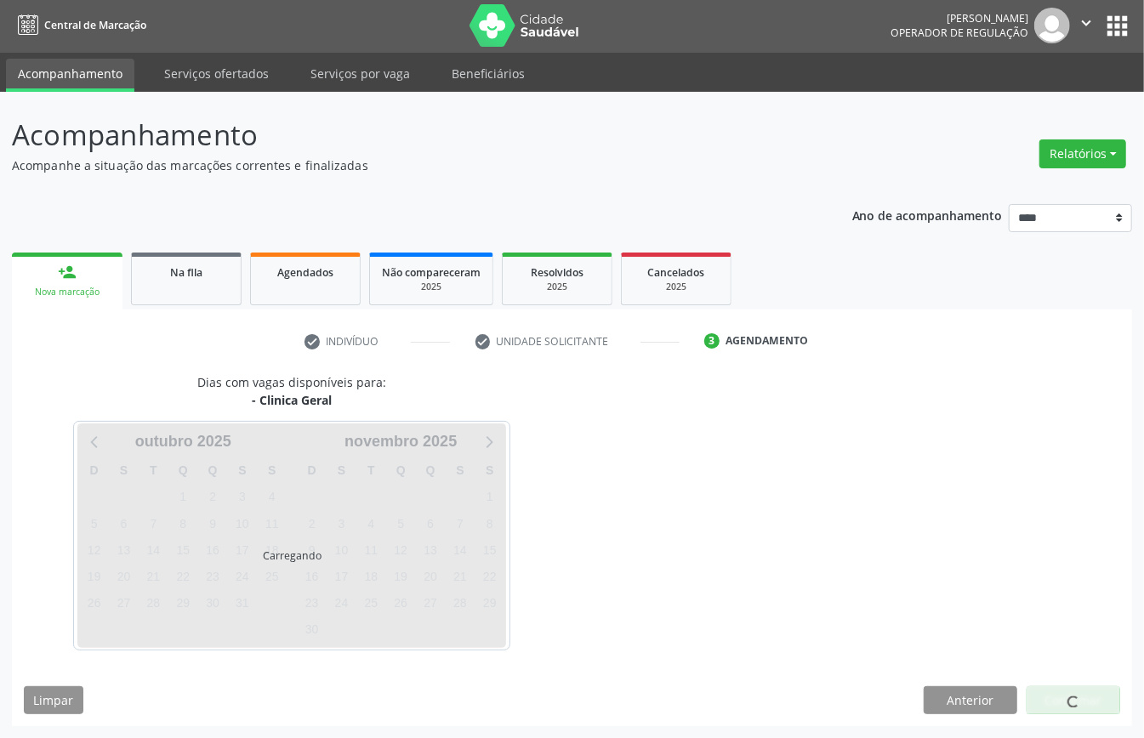
scroll to position [3, 0]
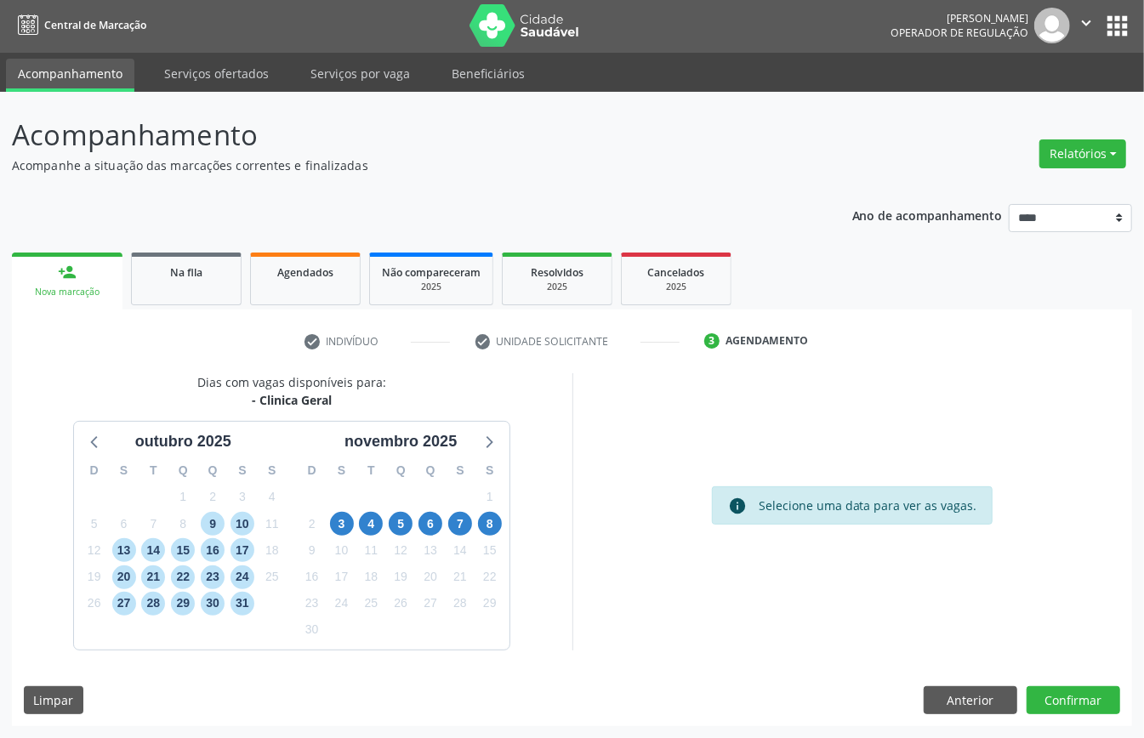
click at [317, 350] on li "check Indivíduo" at bounding box center [377, 341] width 171 height 29
click at [974, 705] on button "Anterior" at bounding box center [970, 700] width 94 height 29
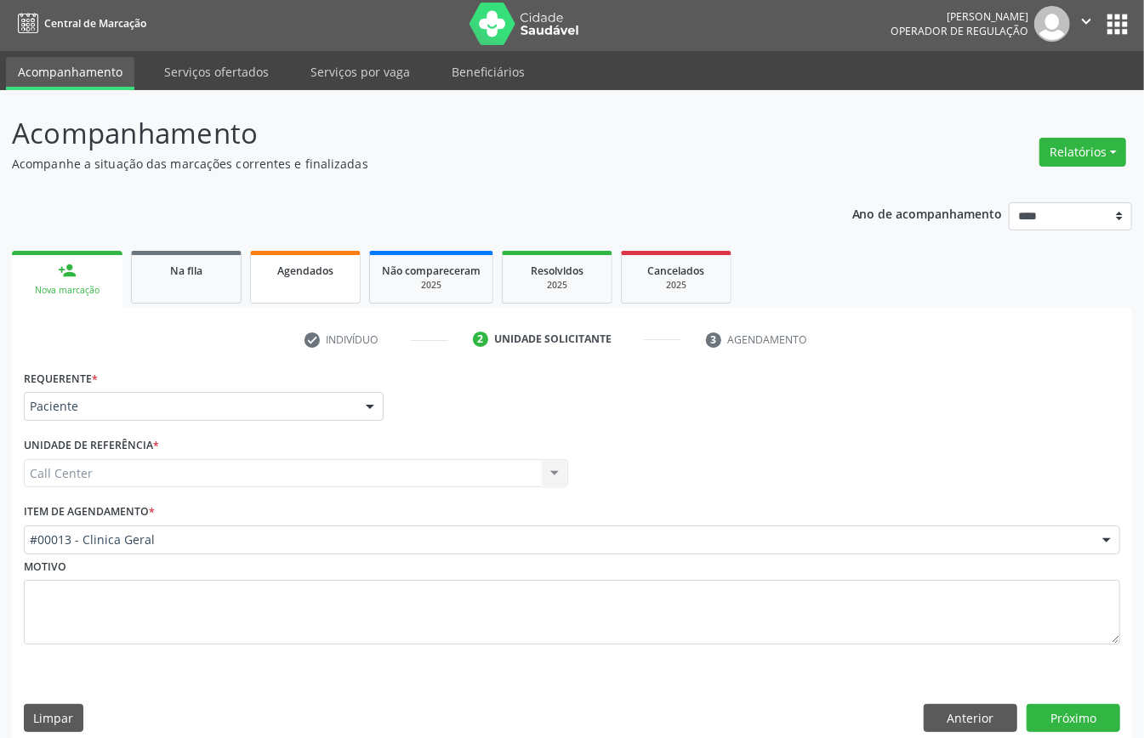
click at [317, 292] on link "Agendados" at bounding box center [305, 277] width 111 height 53
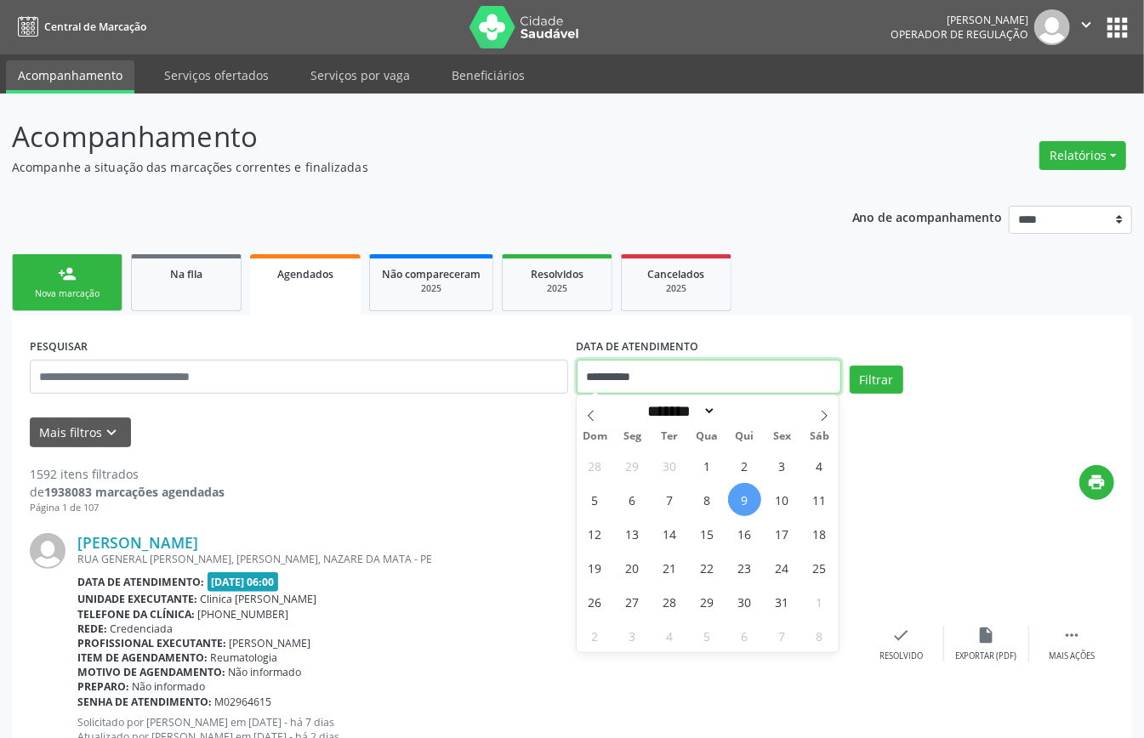
click at [682, 372] on input "**********" at bounding box center [708, 377] width 264 height 34
click at [782, 538] on span "17" at bounding box center [781, 533] width 33 height 33
type input "**********"
click at [784, 535] on span "17" at bounding box center [781, 533] width 33 height 33
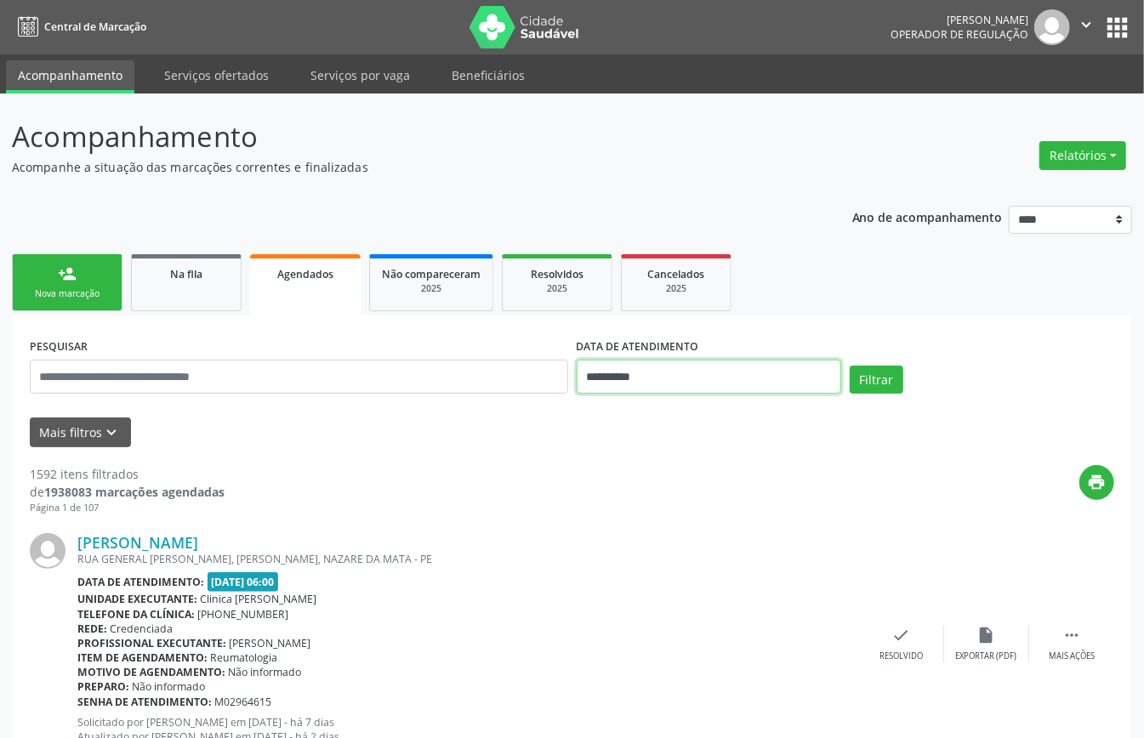
click at [656, 378] on input "**********" at bounding box center [708, 377] width 264 height 34
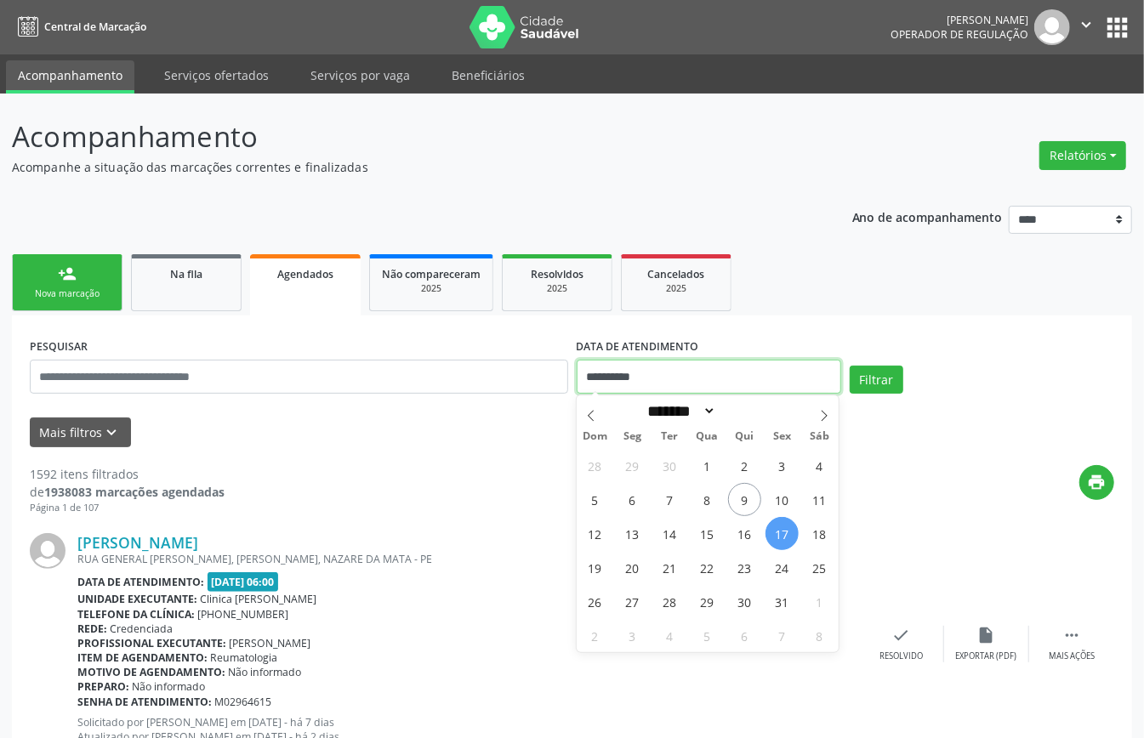
click at [691, 378] on input "**********" at bounding box center [708, 377] width 264 height 34
click at [701, 569] on span "22" at bounding box center [706, 567] width 33 height 33
type input "**********"
click at [701, 570] on span "22" at bounding box center [706, 567] width 33 height 33
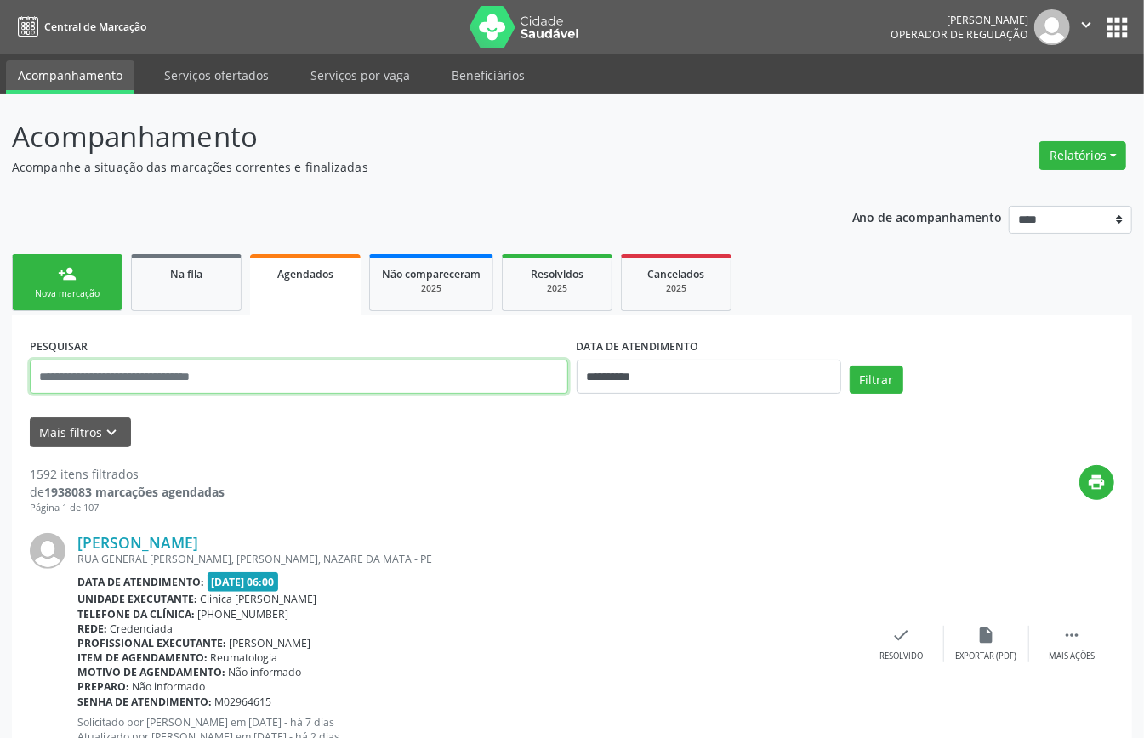
paste input "**********"
type input "**********"
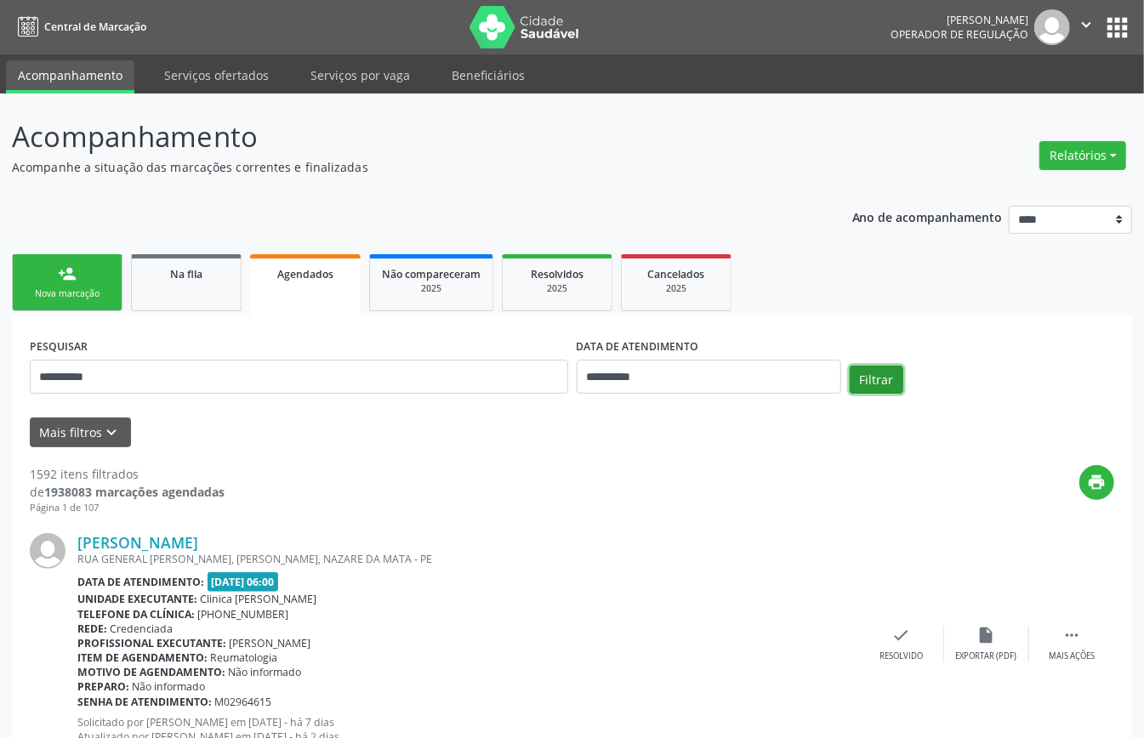
click at [878, 381] on button "Filtrar" at bounding box center [876, 380] width 54 height 29
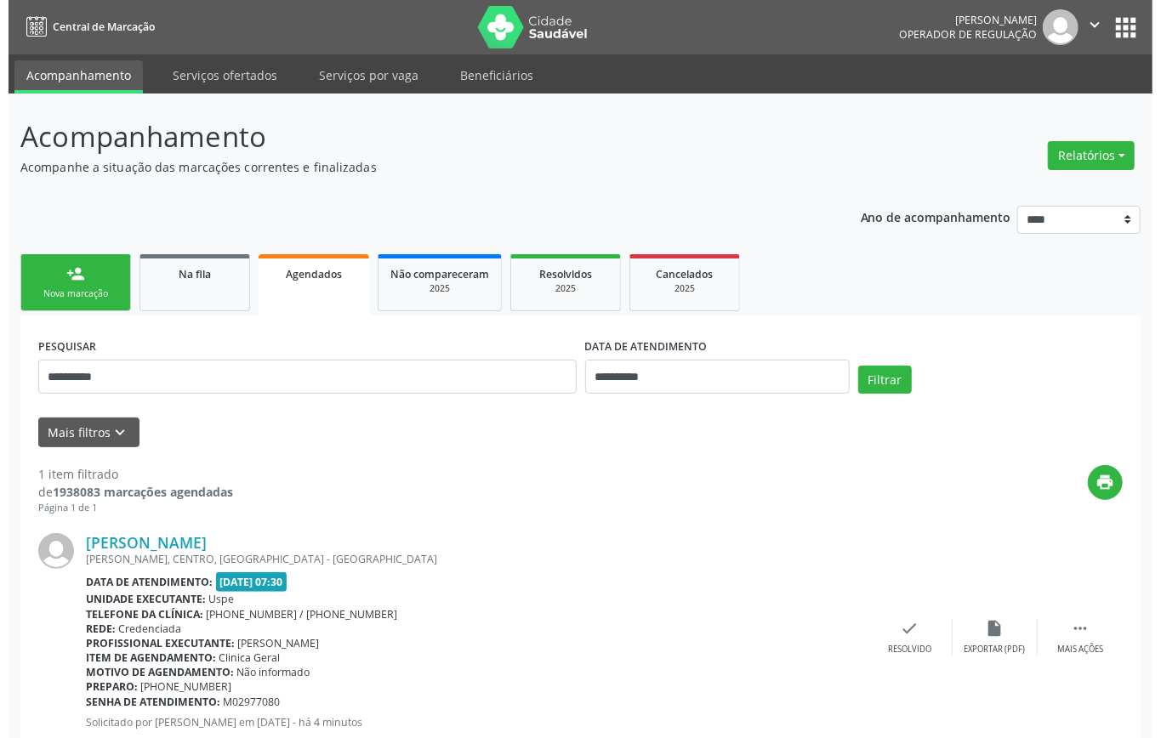
scroll to position [51, 0]
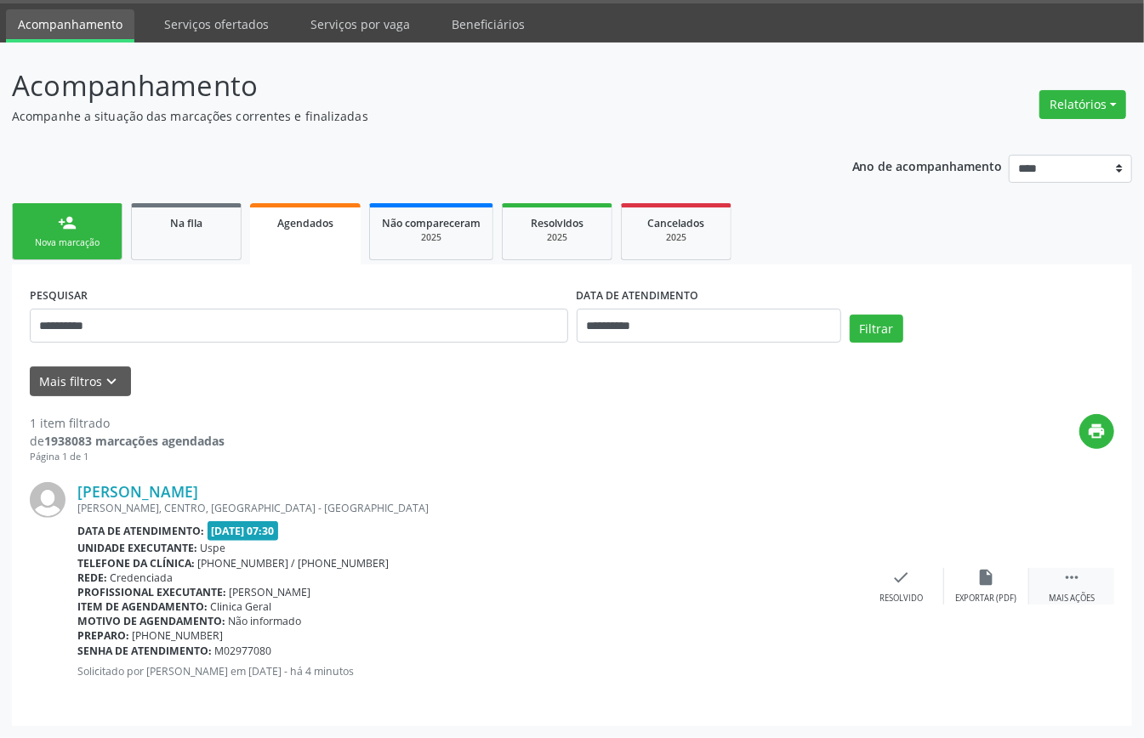
click at [1085, 571] on div " Mais ações" at bounding box center [1071, 586] width 85 height 37
click at [820, 582] on icon "cancel" at bounding box center [816, 577] width 19 height 19
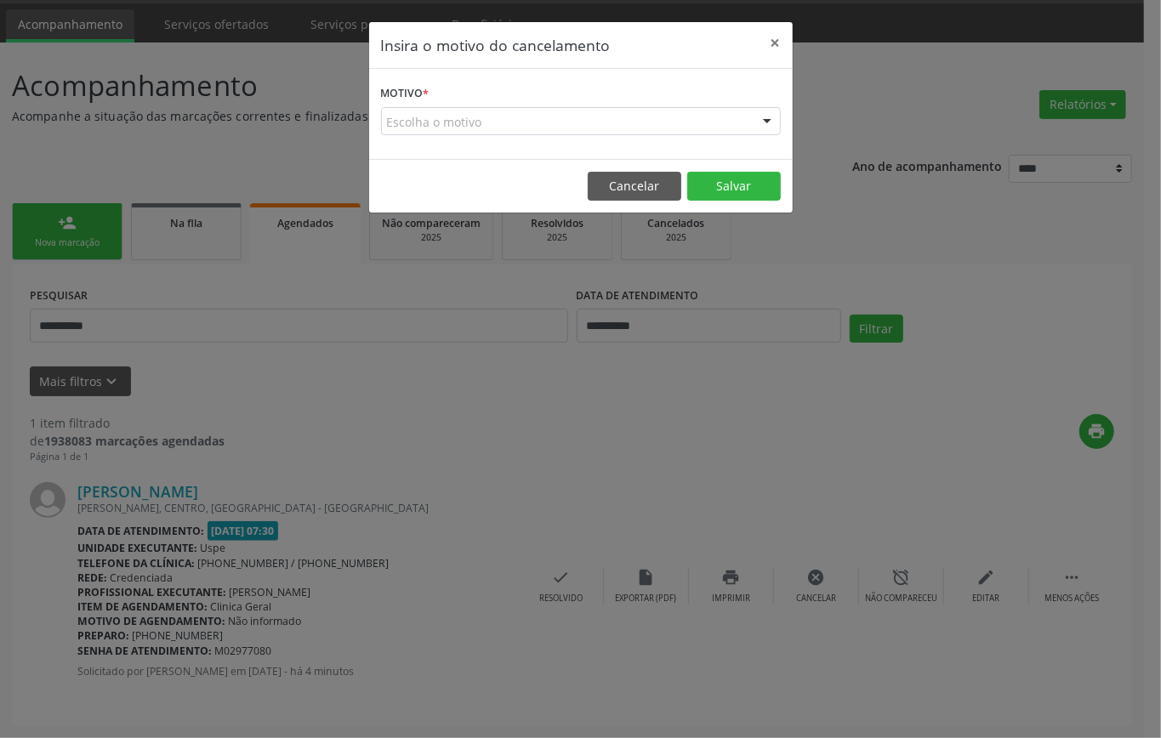
click at [620, 133] on div "Escolha o motivo" at bounding box center [581, 121] width 400 height 29
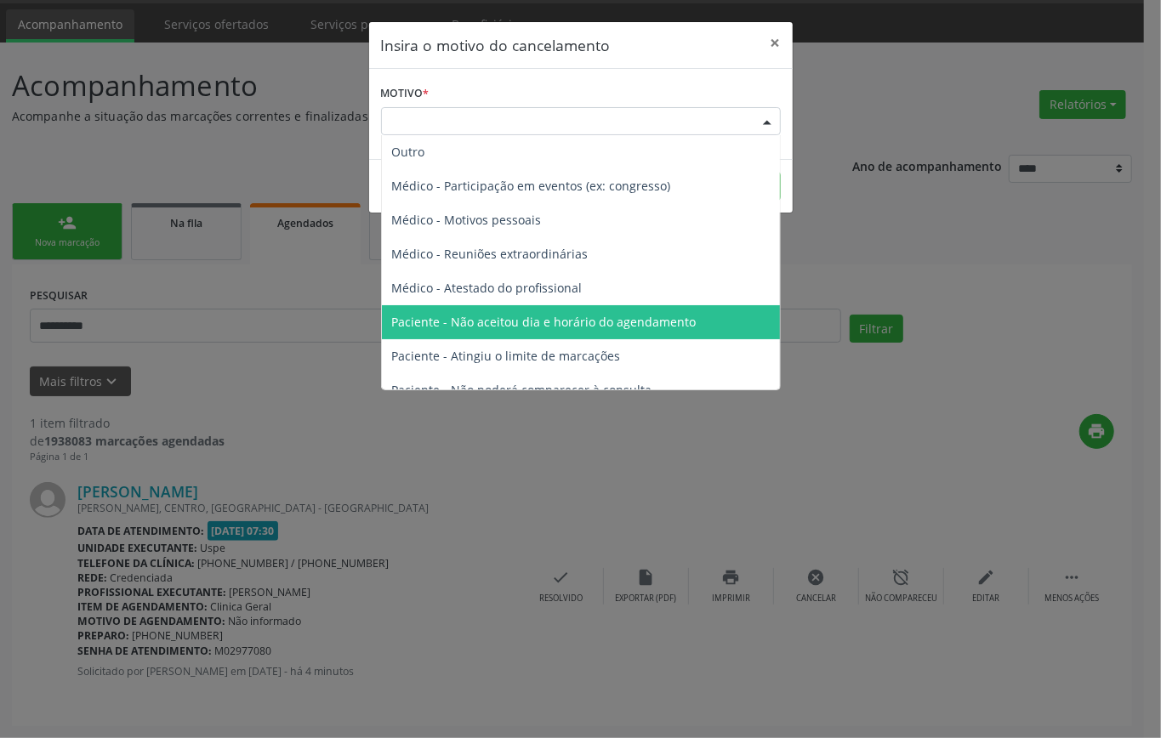
scroll to position [86, 0]
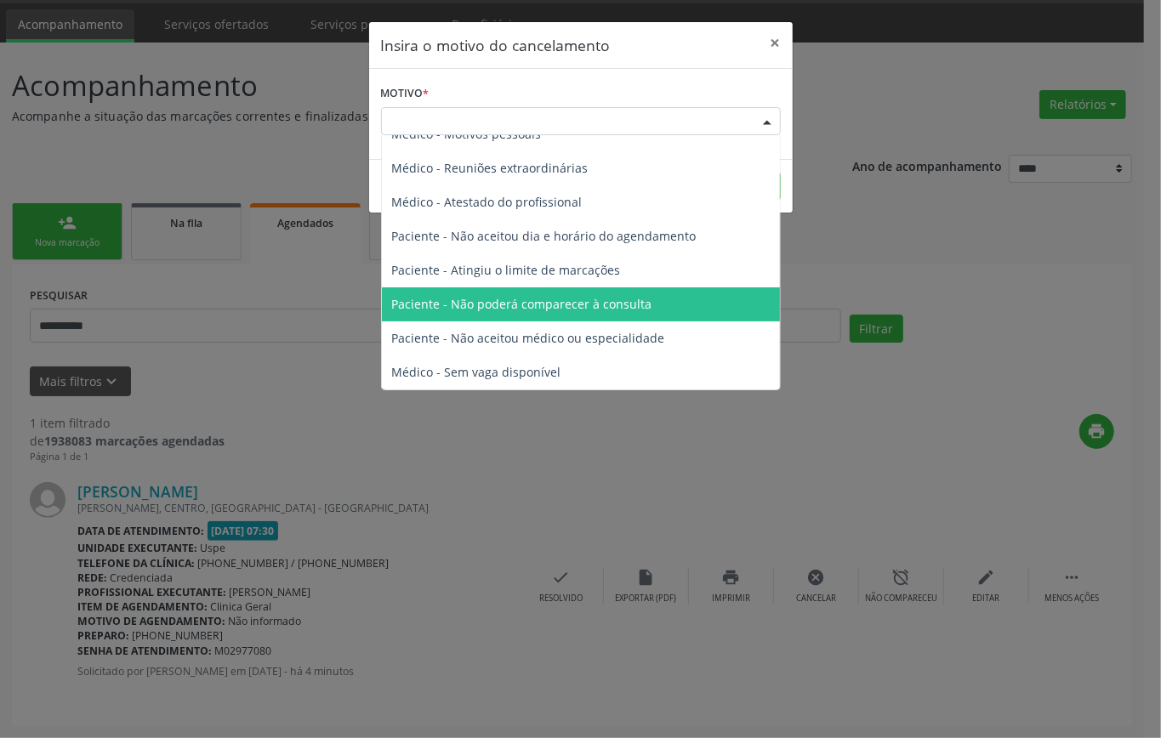
click at [589, 310] on span "Paciente - Não poderá comparecer à consulta" at bounding box center [522, 304] width 260 height 16
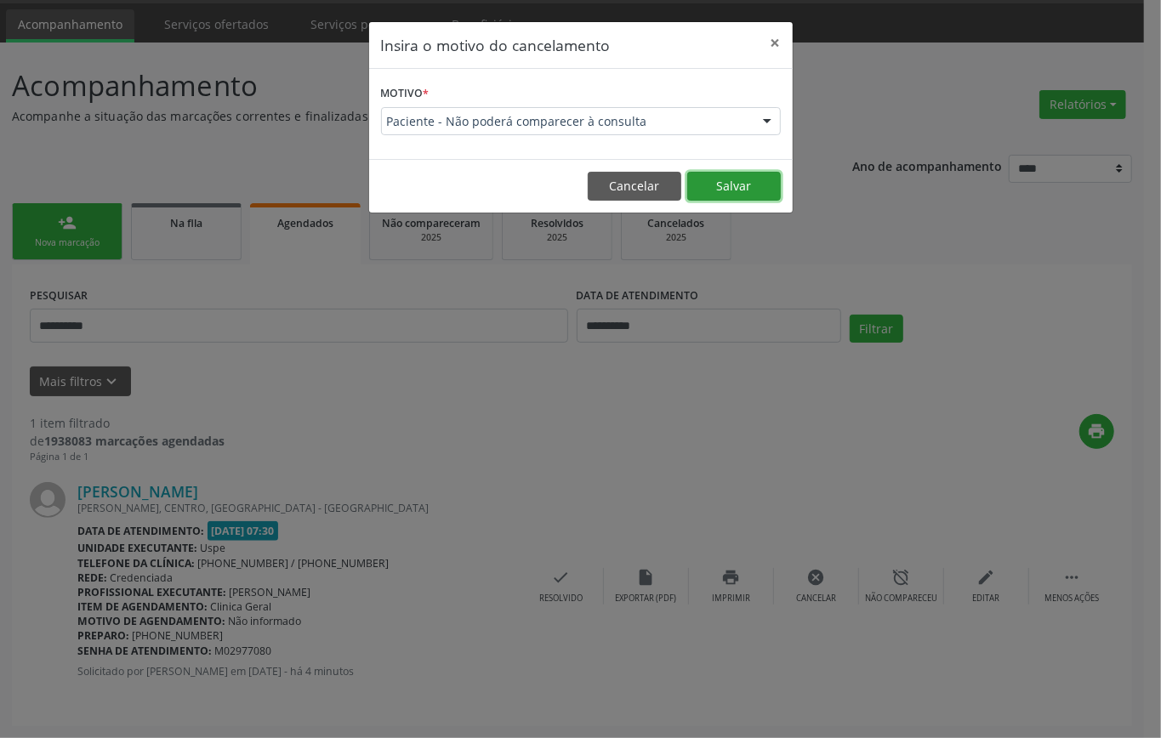
click at [721, 181] on button "Salvar" at bounding box center [734, 186] width 94 height 29
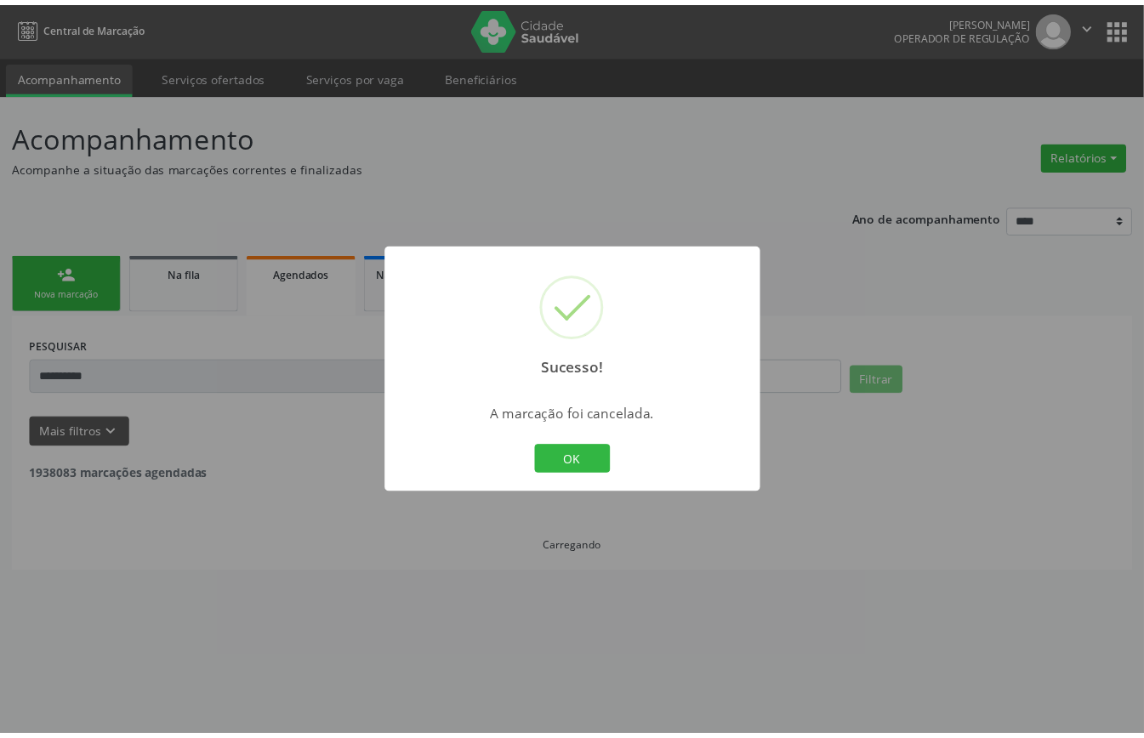
scroll to position [0, 0]
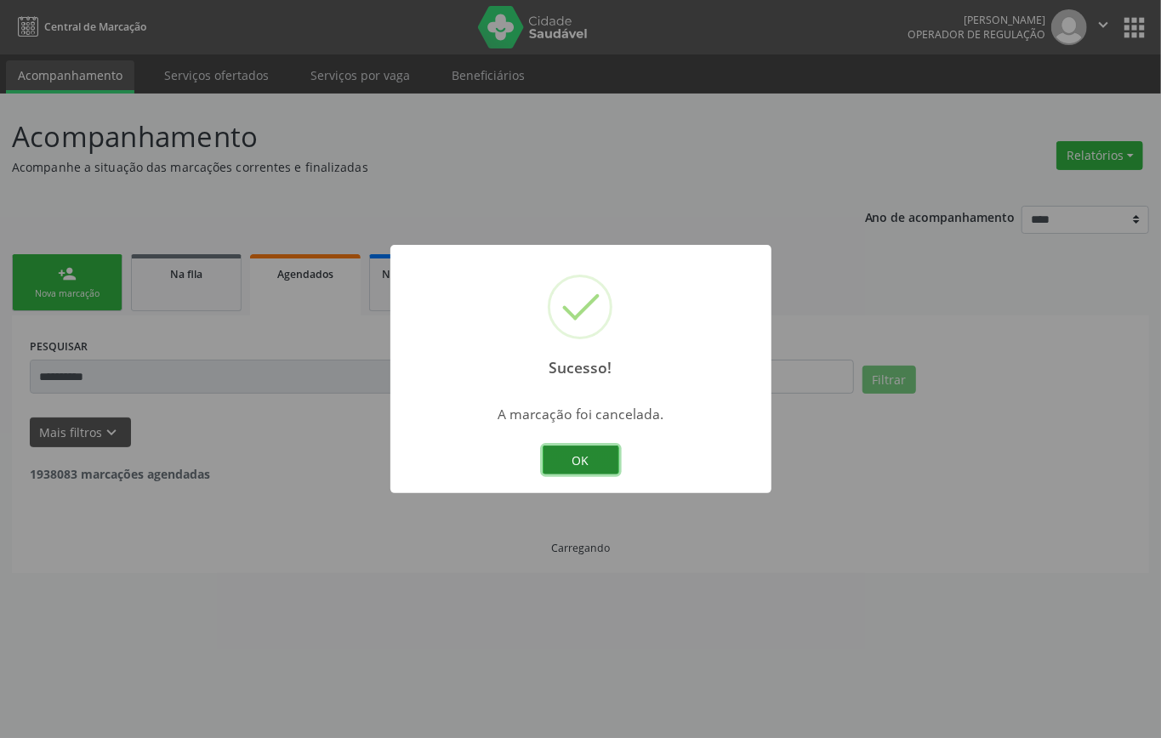
click at [573, 451] on button "OK" at bounding box center [580, 460] width 77 height 29
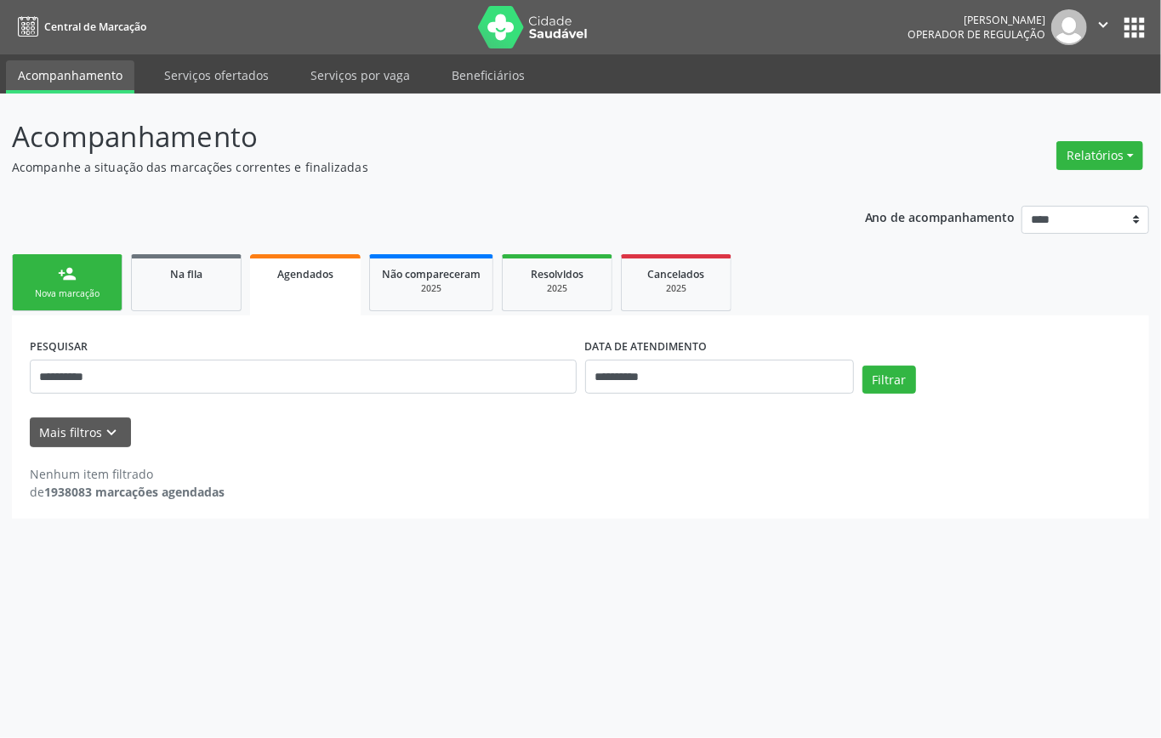
click at [65, 287] on div "Nova marcação" at bounding box center [67, 293] width 85 height 13
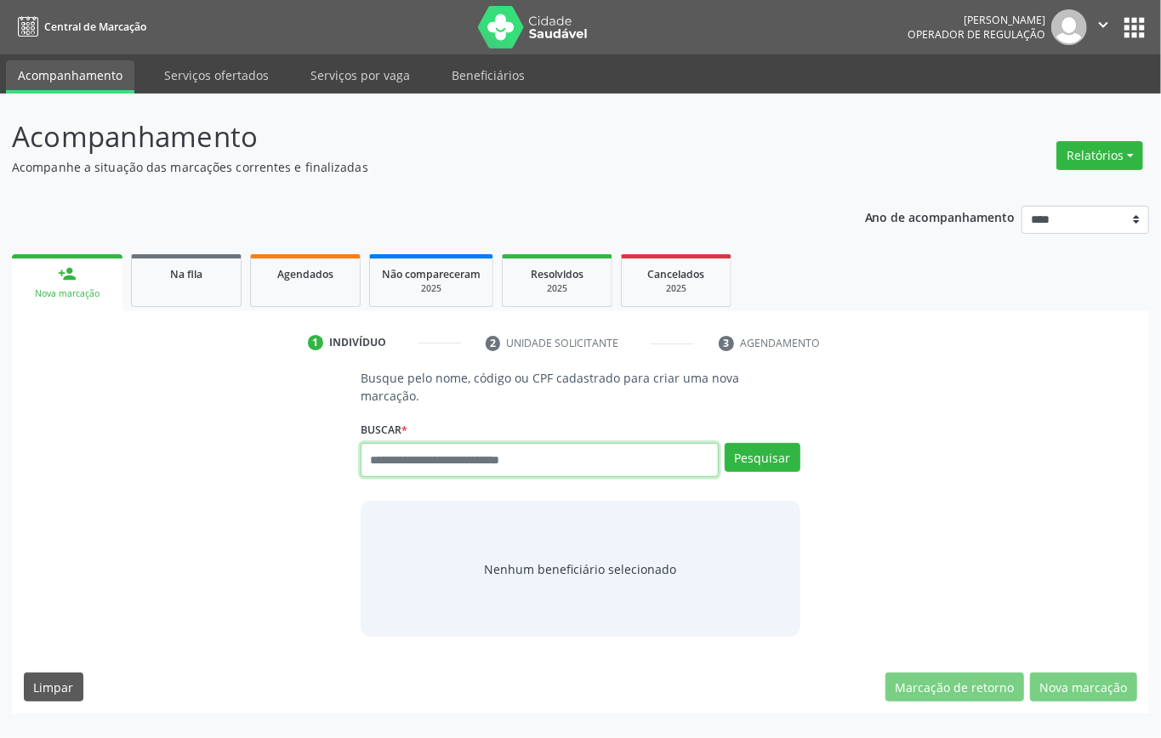
paste input "**********"
type input "**********"
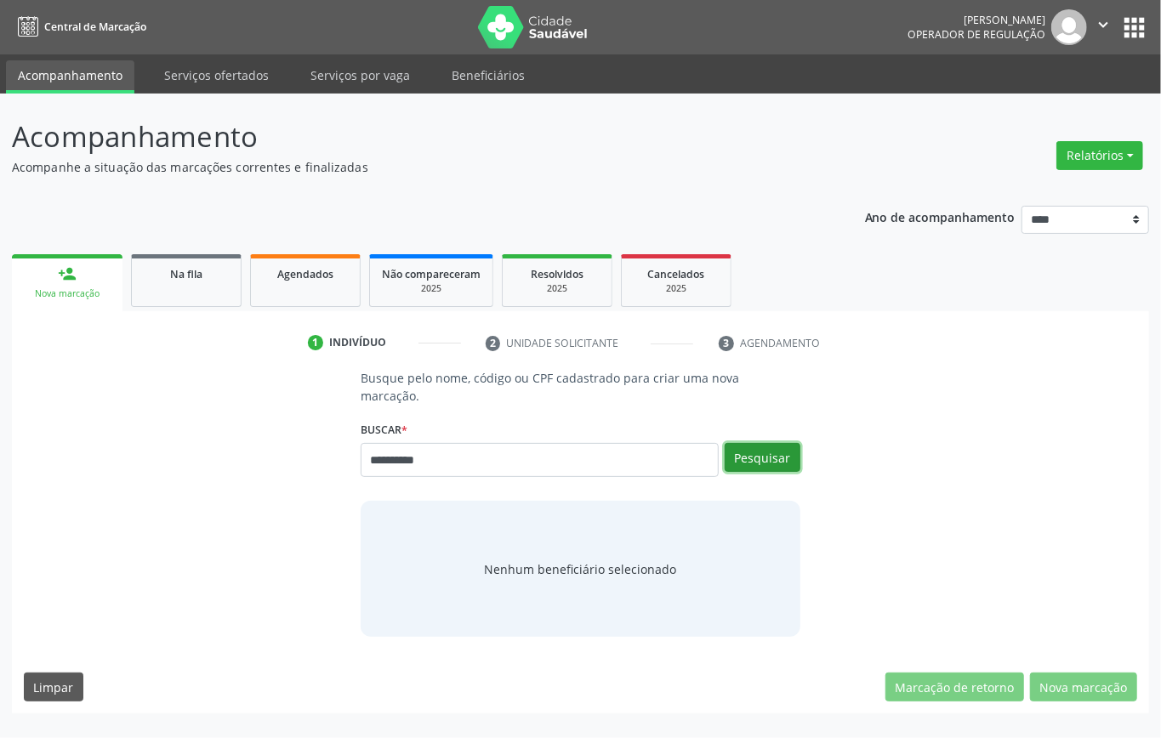
click at [757, 456] on button "Pesquisar" at bounding box center [762, 457] width 76 height 29
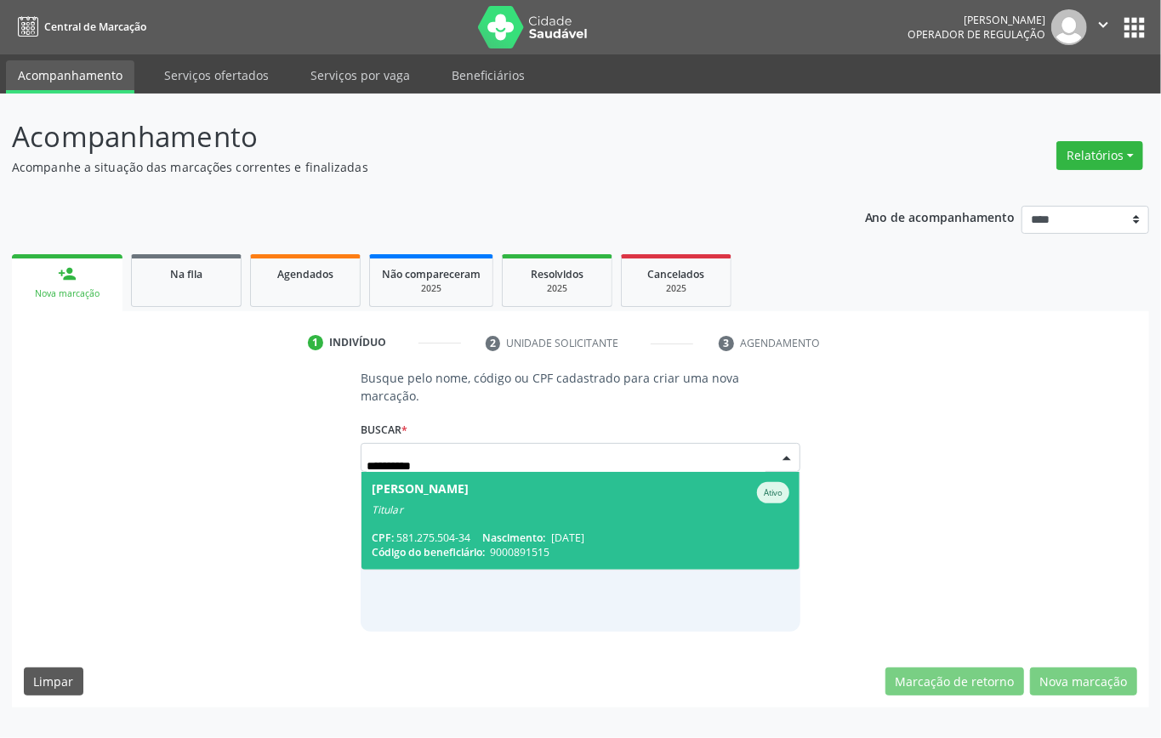
drag, startPoint x: 558, startPoint y: 522, endPoint x: 408, endPoint y: 427, distance: 177.4
click at [556, 522] on span "Zelia Tavares de Azevedo Ativo Titular CPF: 581.275.504-34 Nascimento: 04/10/19…" at bounding box center [580, 521] width 438 height 98
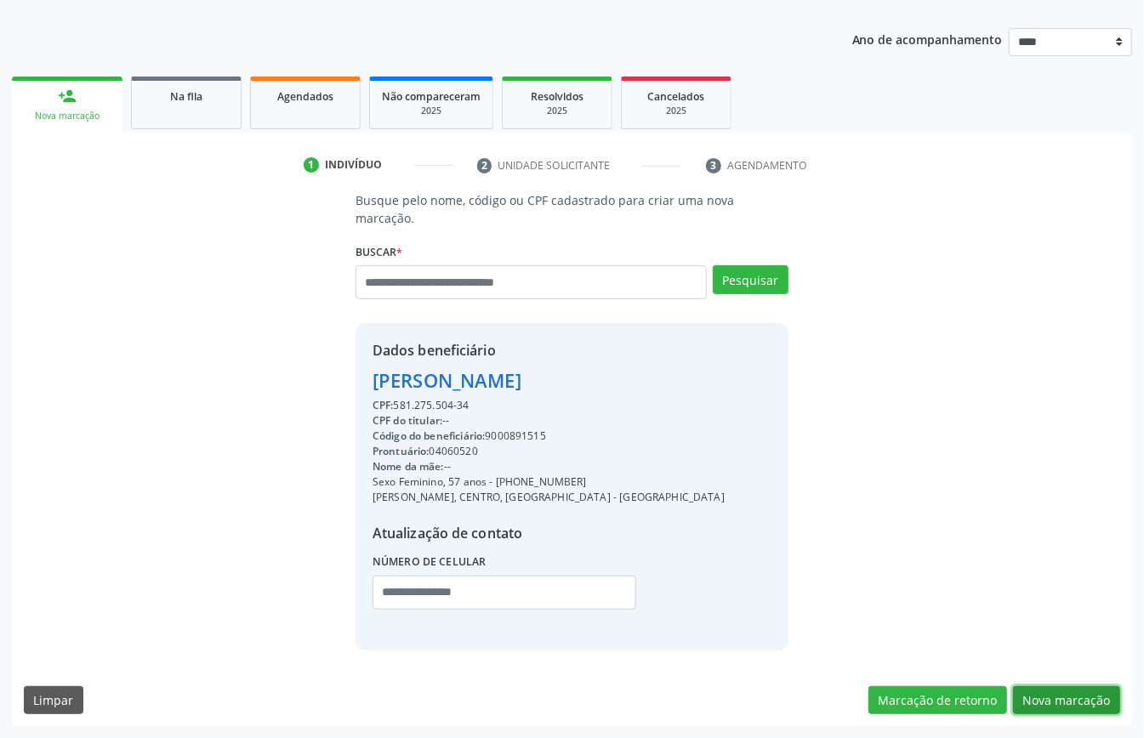
click at [1066, 707] on button "Nova marcação" at bounding box center [1066, 700] width 107 height 29
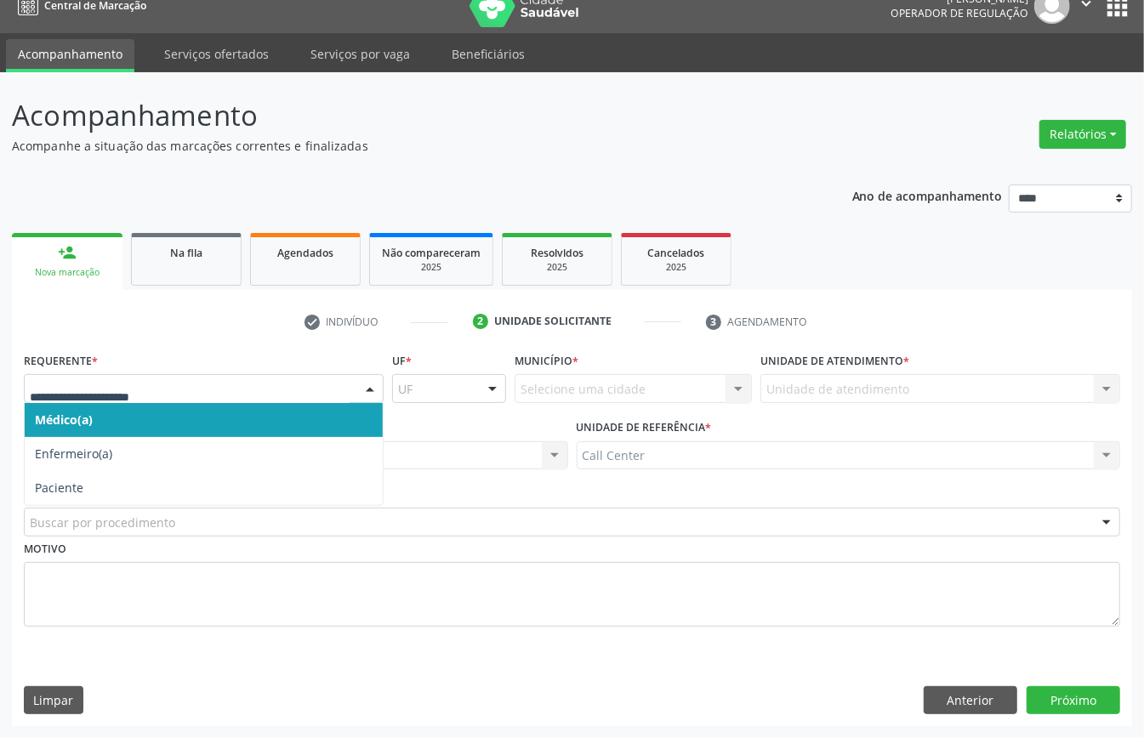
drag, startPoint x: 219, startPoint y: 395, endPoint x: 216, endPoint y: 480, distance: 85.1
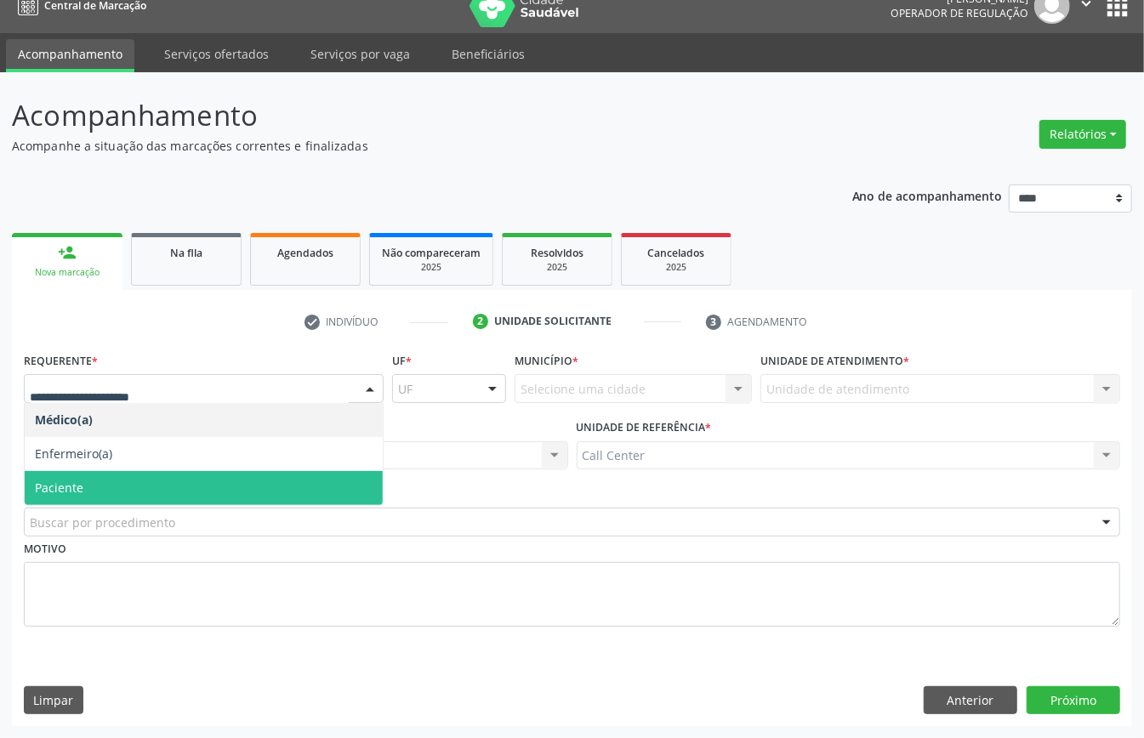
click at [216, 484] on span "Paciente" at bounding box center [204, 488] width 358 height 34
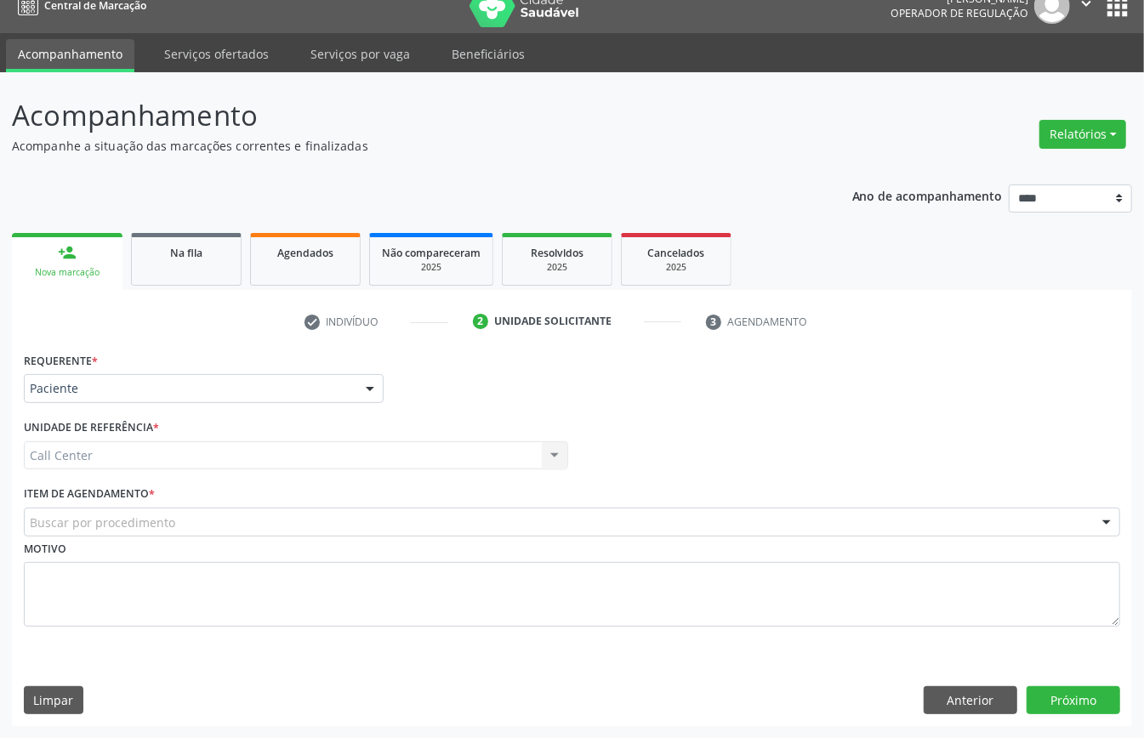
click at [216, 514] on div "Buscar por procedimento" at bounding box center [572, 522] width 1096 height 29
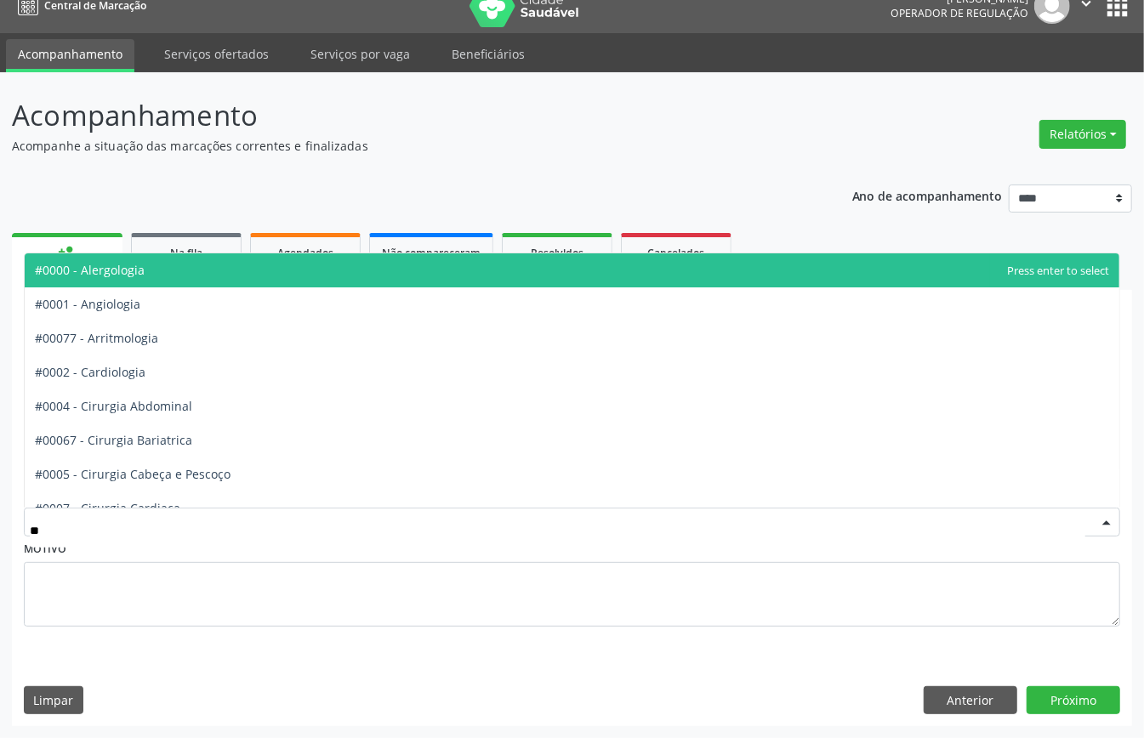
type input "***"
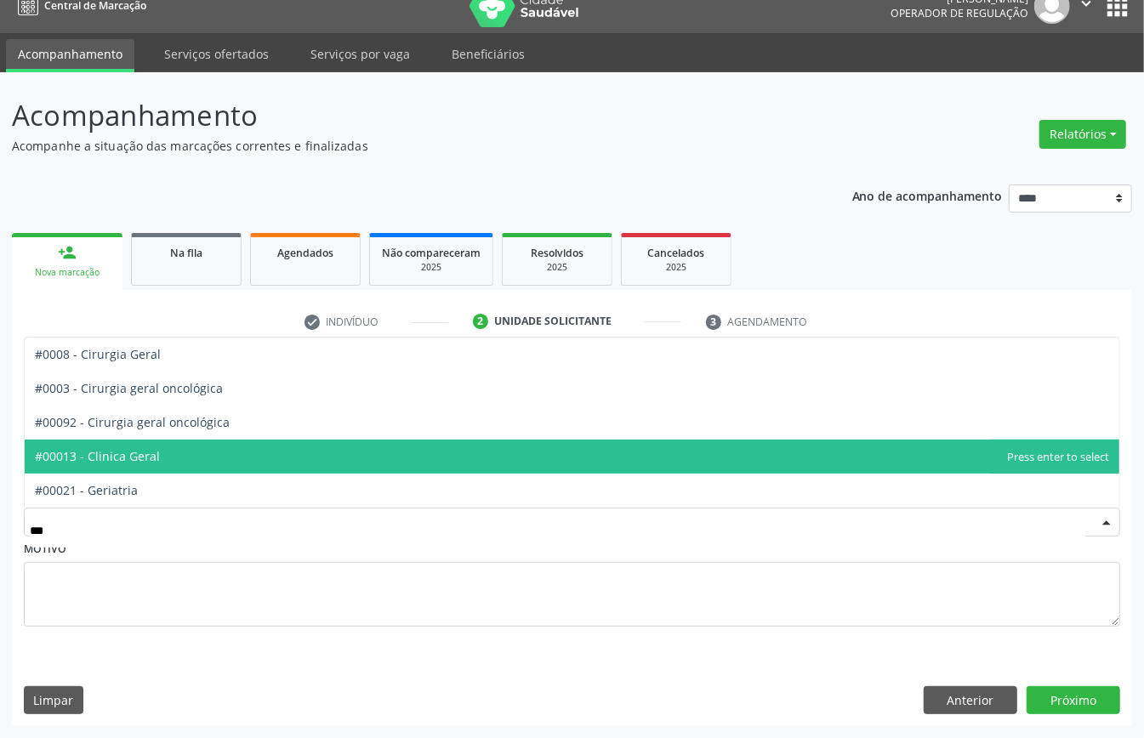
click at [185, 452] on span "#00013 - Clinica Geral" at bounding box center [572, 457] width 1094 height 34
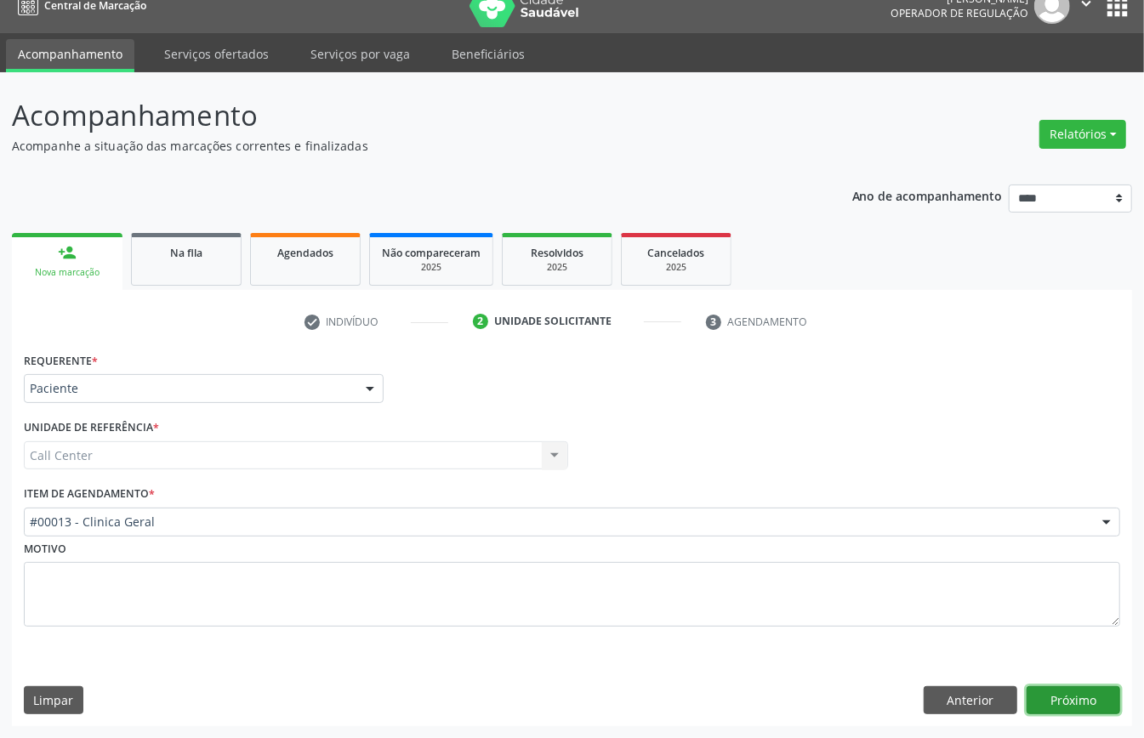
click at [1082, 698] on button "Próximo" at bounding box center [1073, 700] width 94 height 29
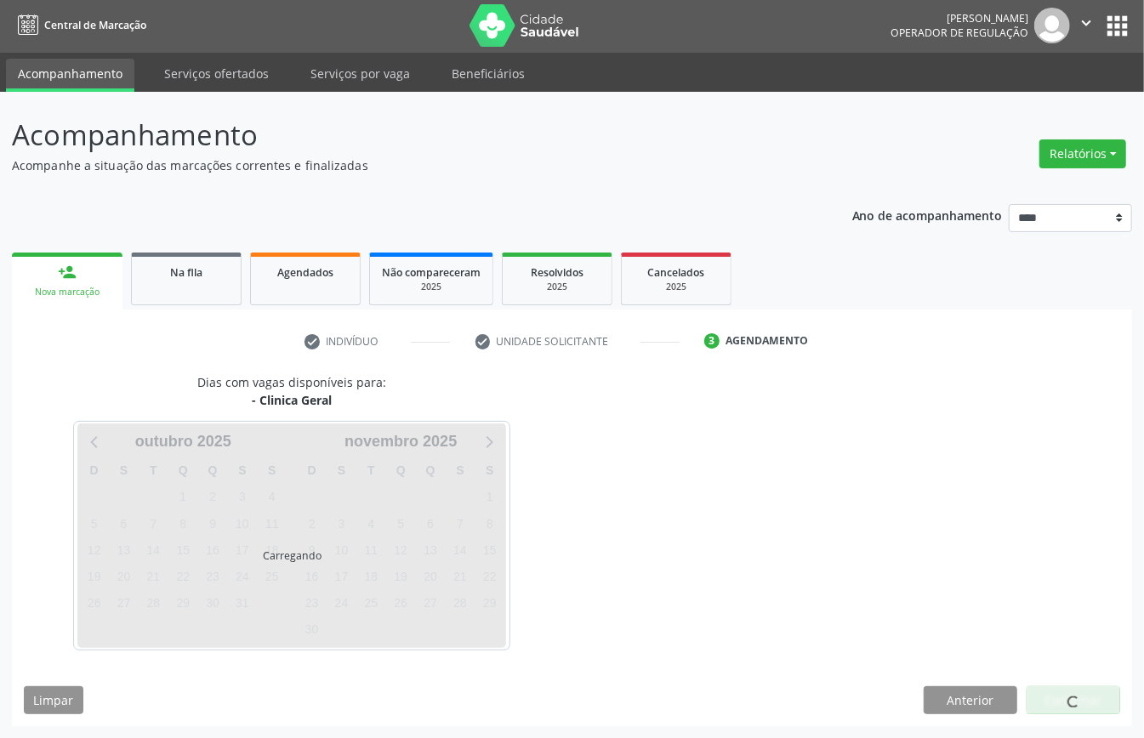
scroll to position [3, 0]
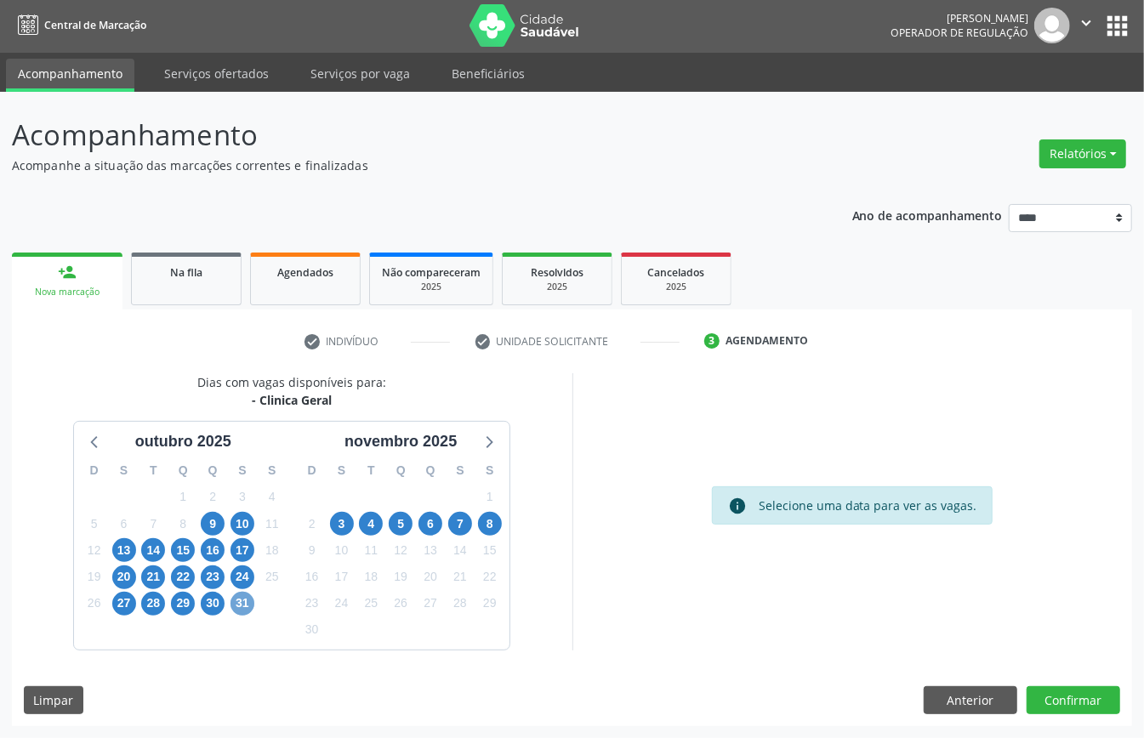
click at [240, 597] on span "31" at bounding box center [242, 604] width 24 height 24
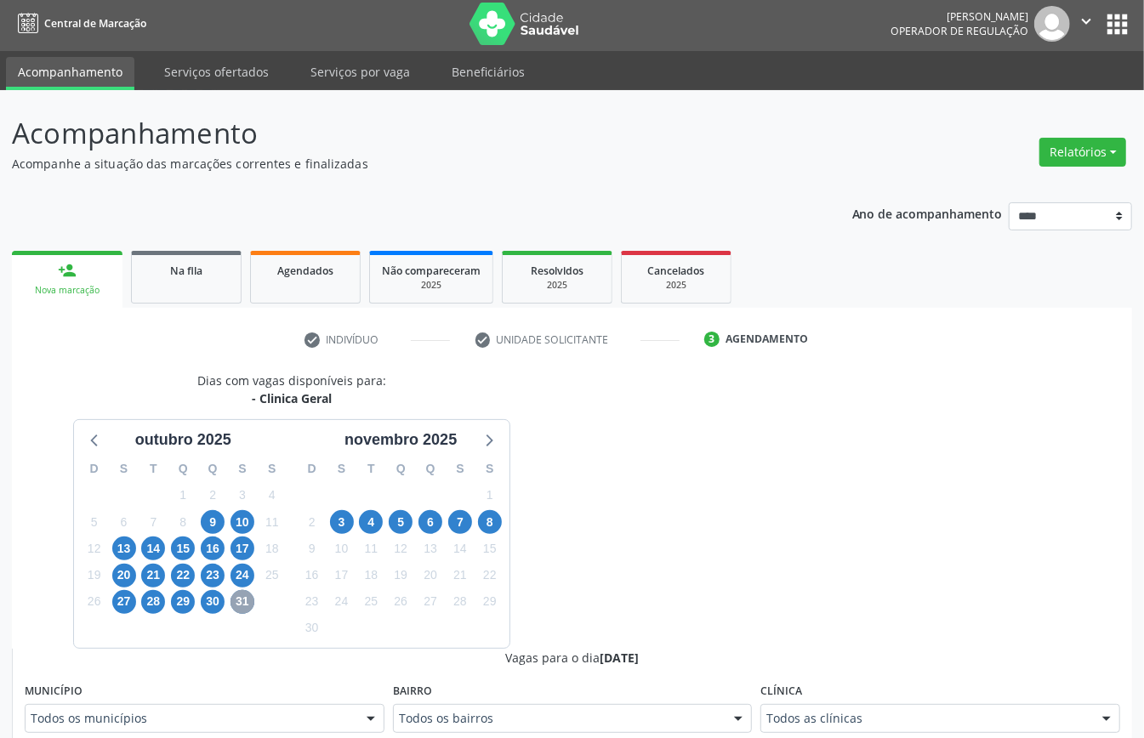
scroll to position [343, 0]
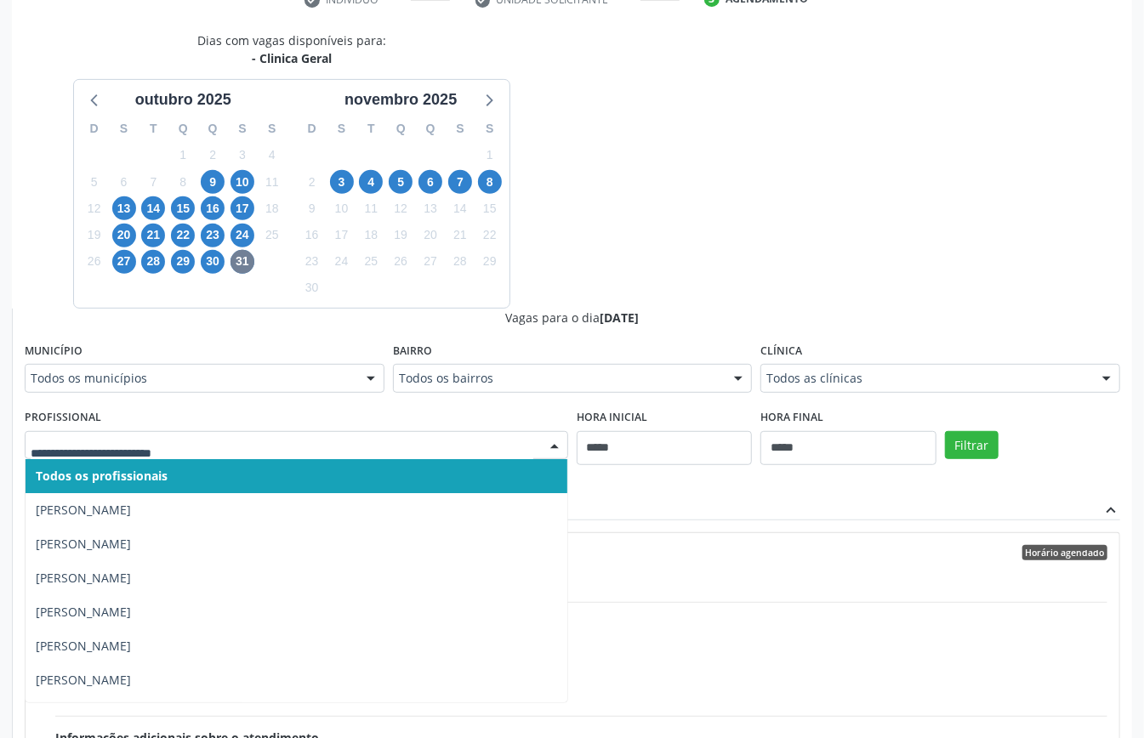
click at [514, 435] on div at bounding box center [296, 445] width 543 height 29
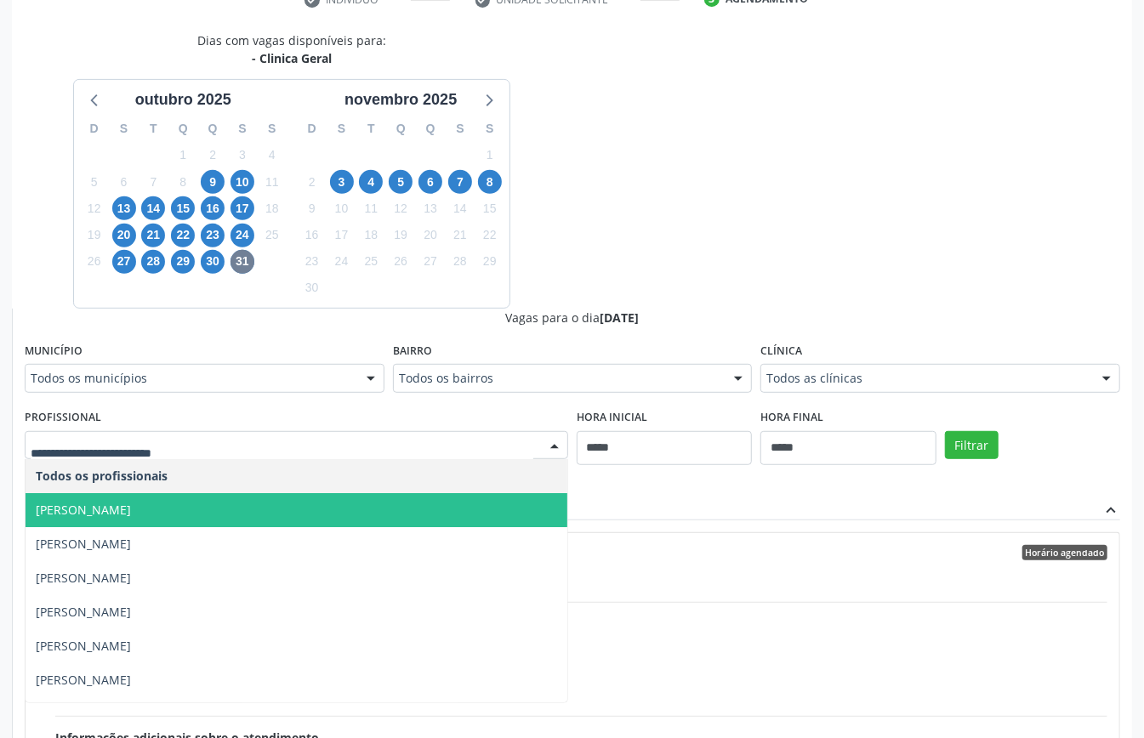
click at [314, 510] on span "[PERSON_NAME]" at bounding box center [297, 510] width 542 height 34
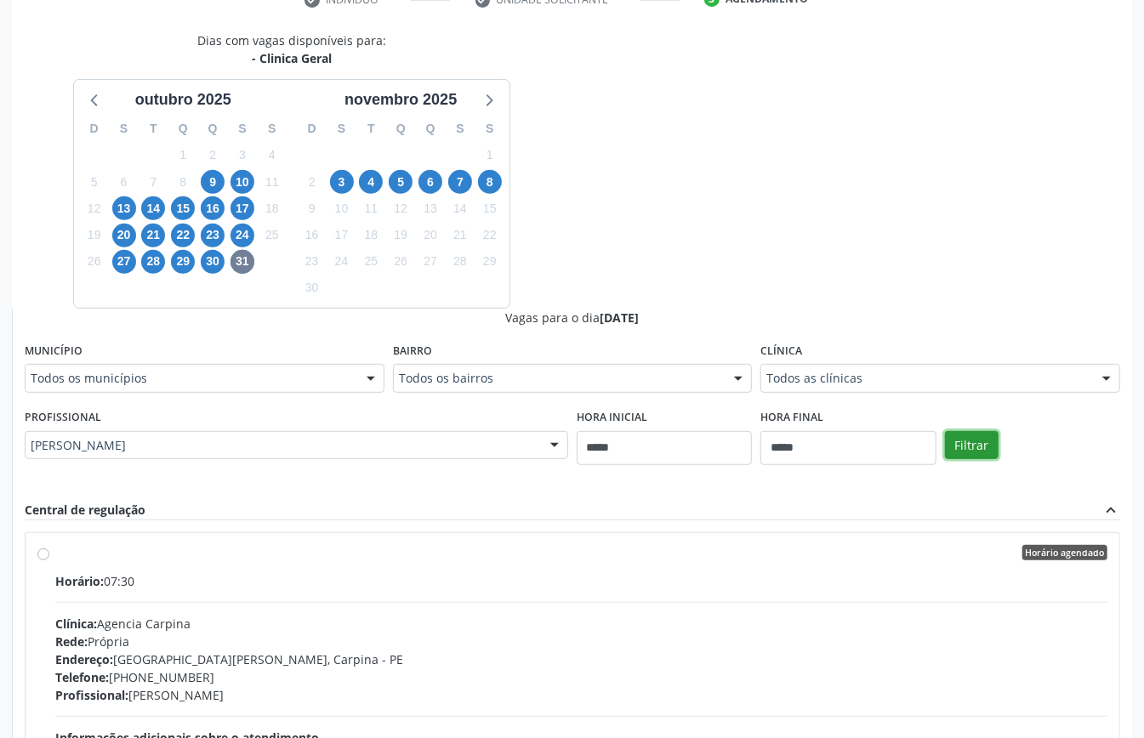
click at [969, 444] on button "Filtrar" at bounding box center [972, 445] width 54 height 29
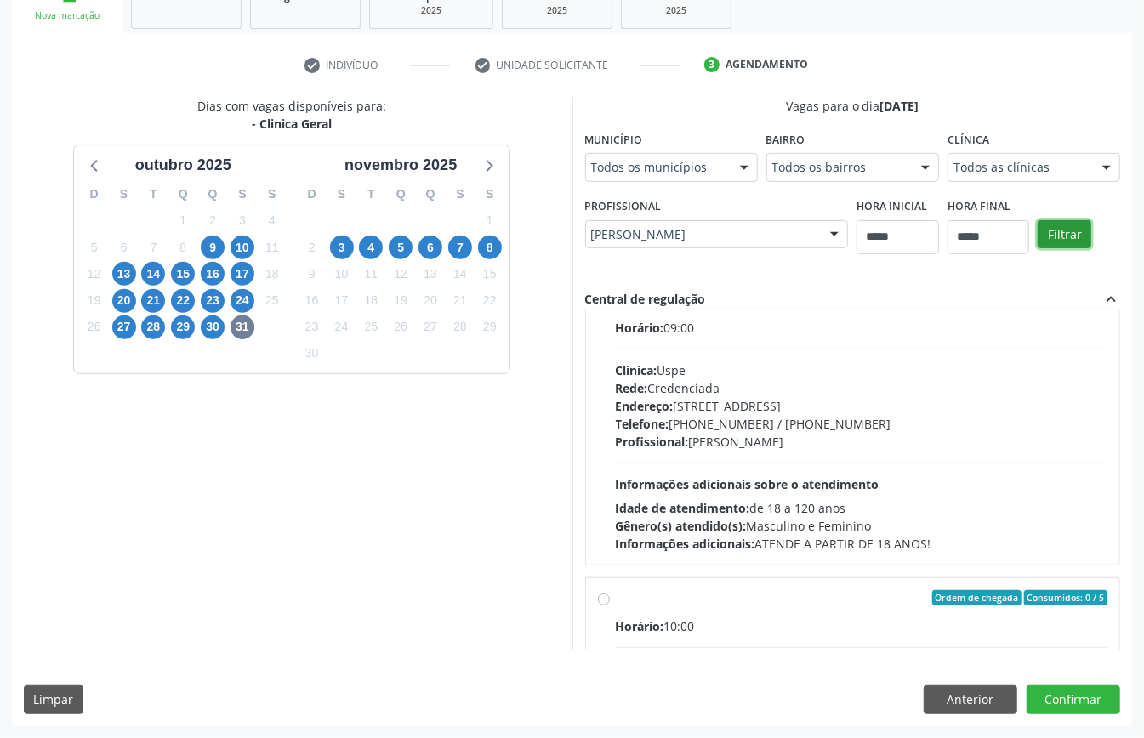
scroll to position [226, 0]
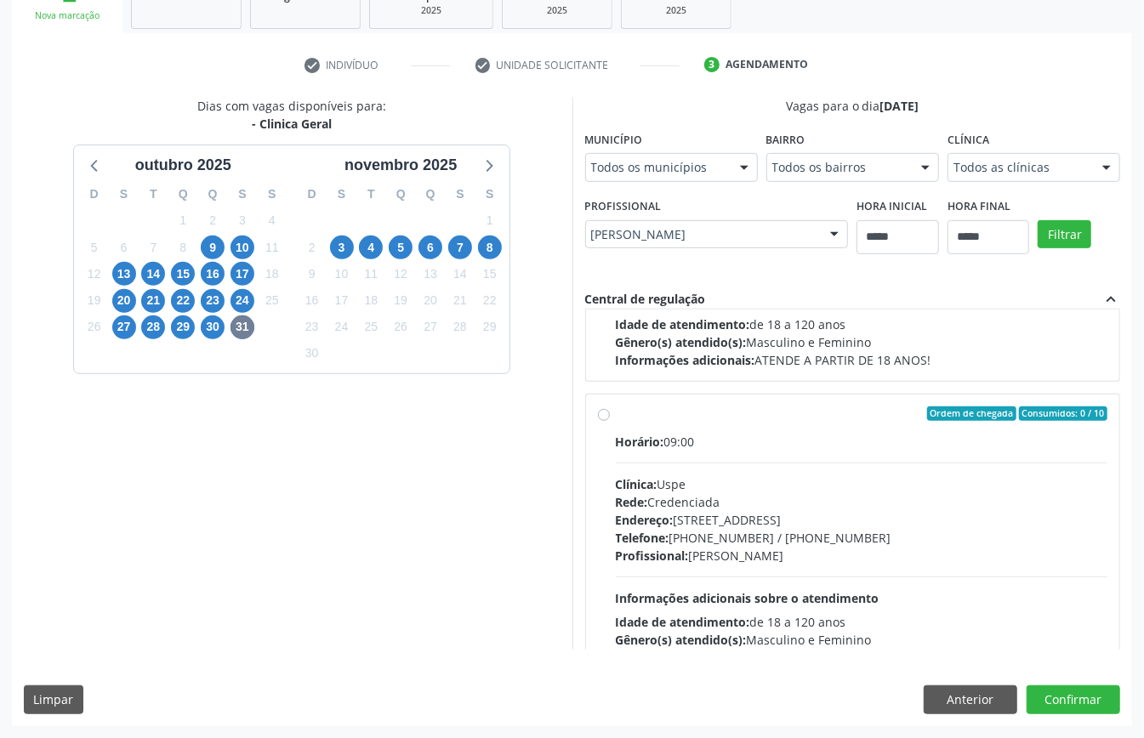
click at [708, 498] on div "Rede: Credenciada" at bounding box center [862, 502] width 492 height 18
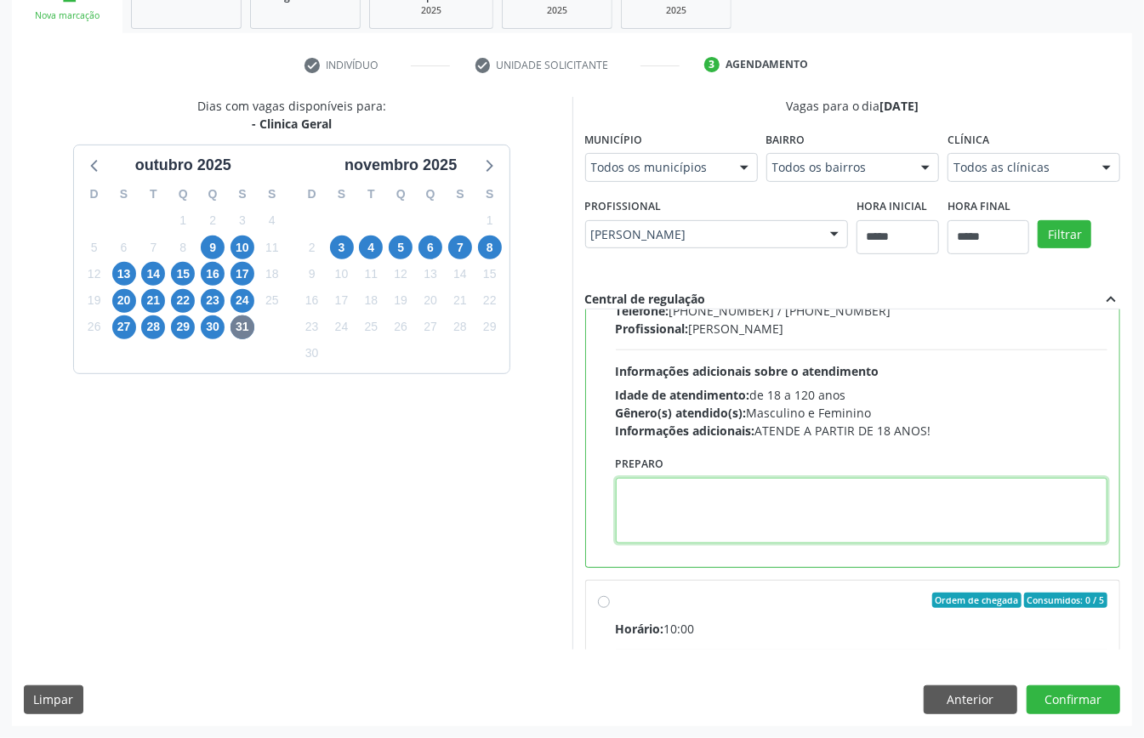
paste textarea "**********"
type textarea "**********"
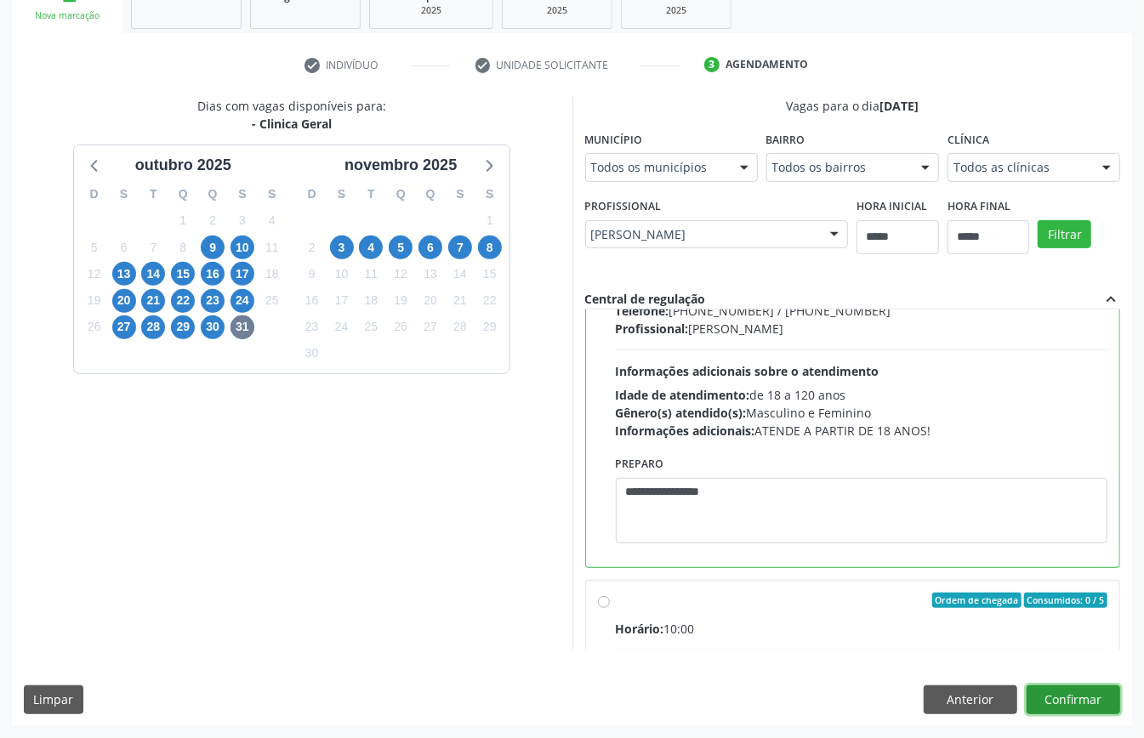
click at [1068, 691] on button "Confirmar" at bounding box center [1073, 699] width 94 height 29
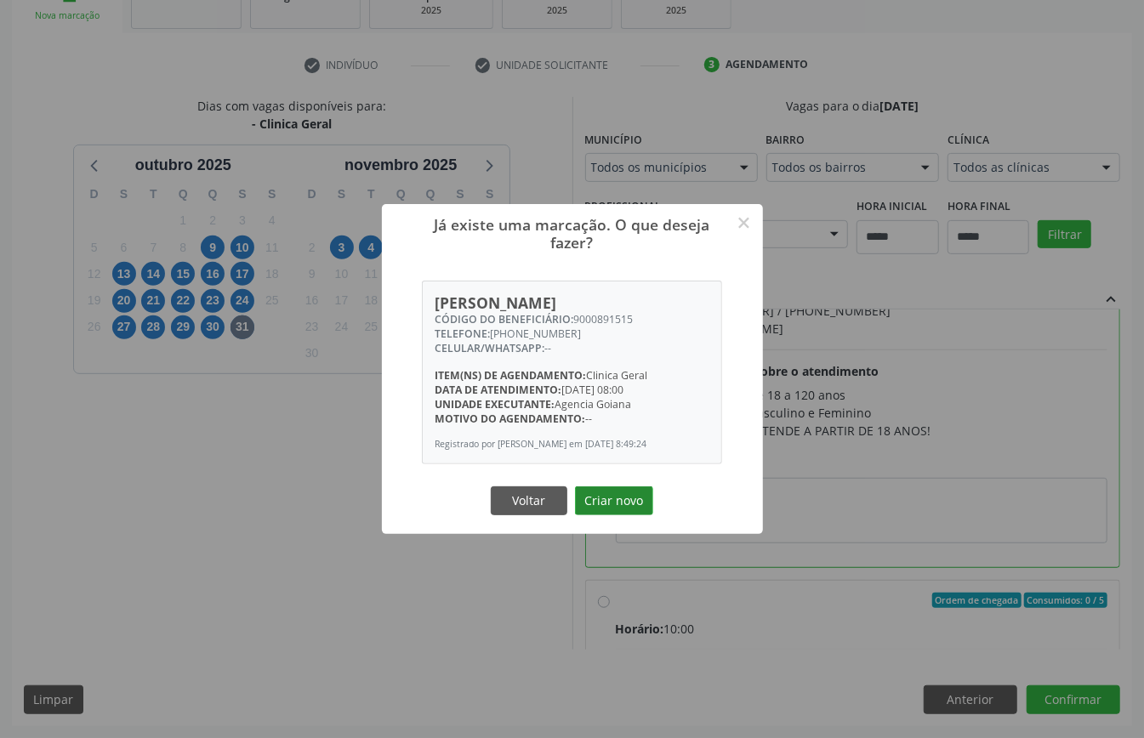
click at [622, 503] on button "Criar novo" at bounding box center [614, 500] width 78 height 29
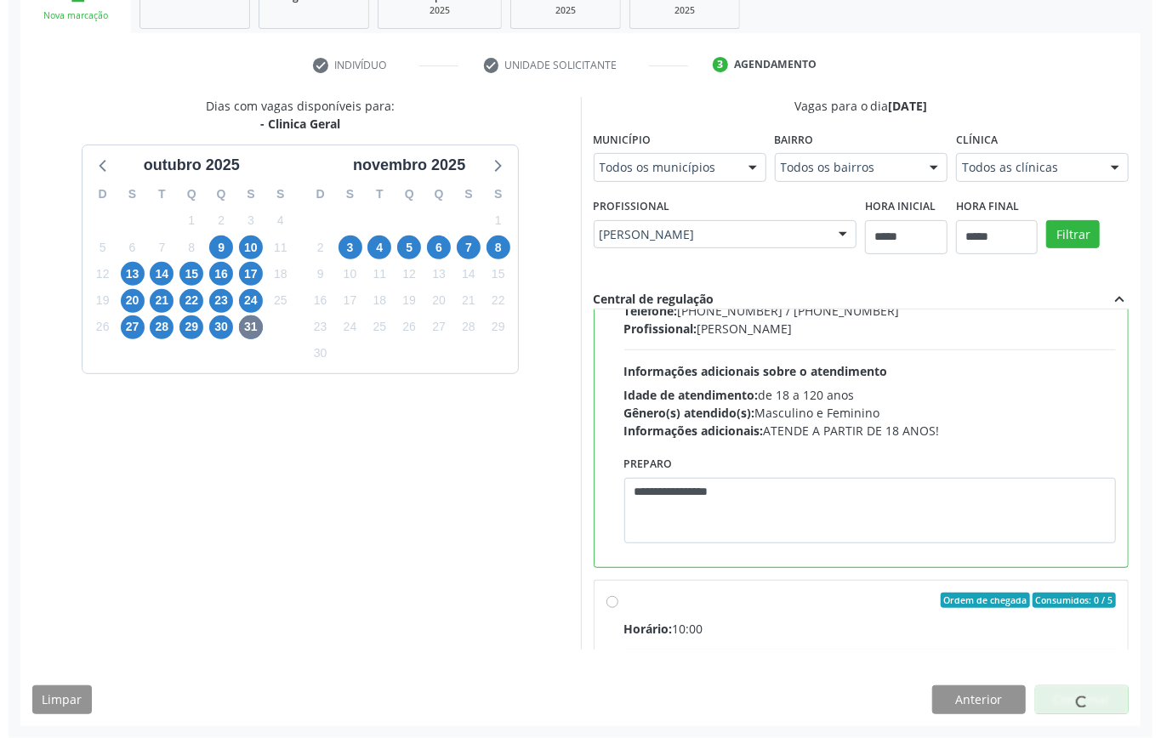
scroll to position [0, 0]
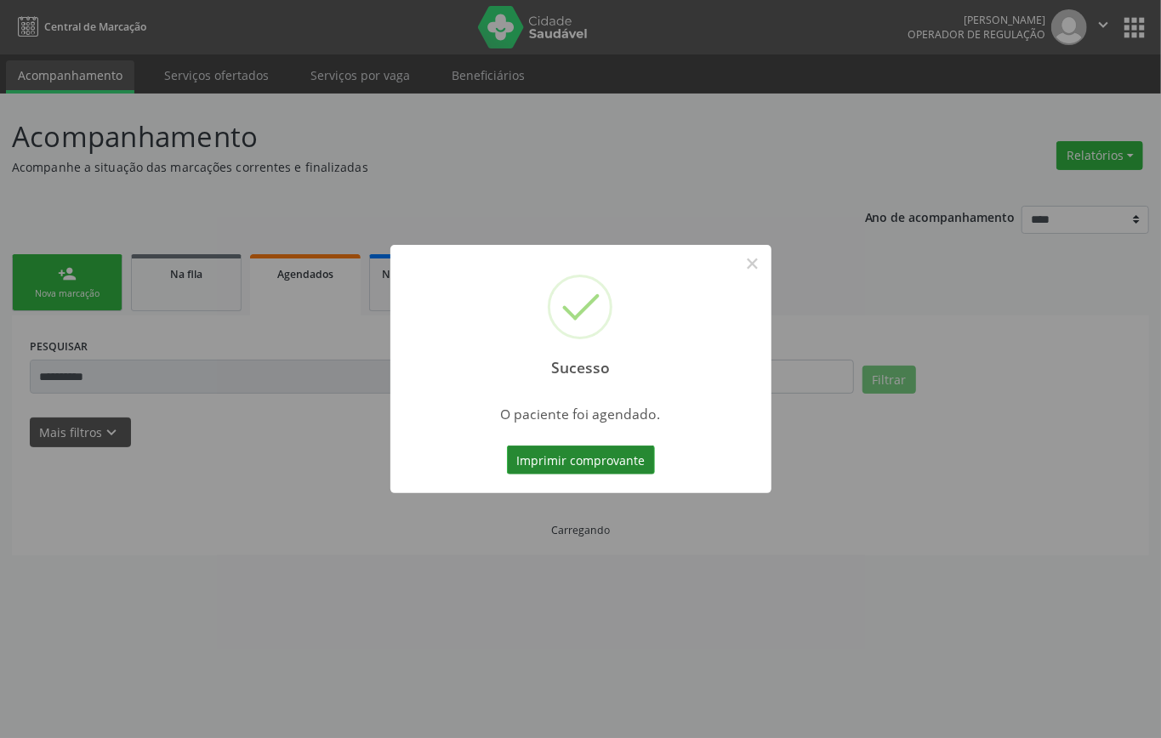
click at [626, 463] on button "Imprimir comprovante" at bounding box center [581, 460] width 148 height 29
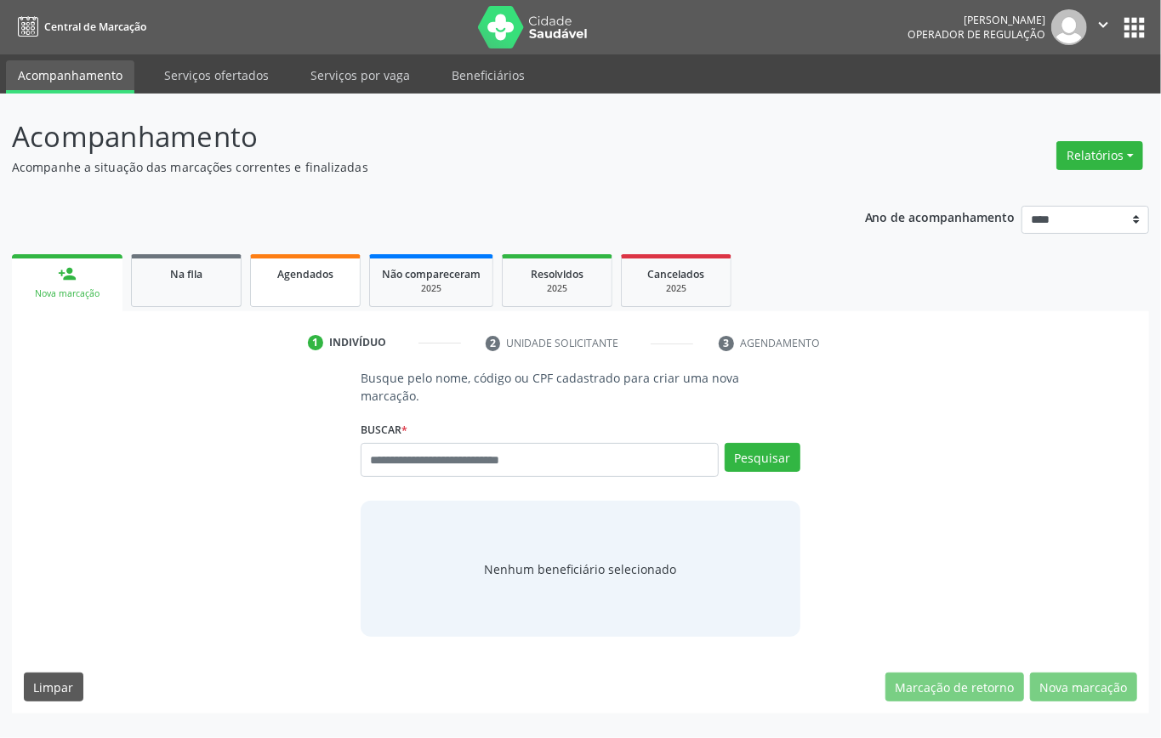
drag, startPoint x: 317, startPoint y: 274, endPoint x: 340, endPoint y: 287, distance: 26.3
click at [321, 270] on span "Agendados" at bounding box center [305, 274] width 56 height 14
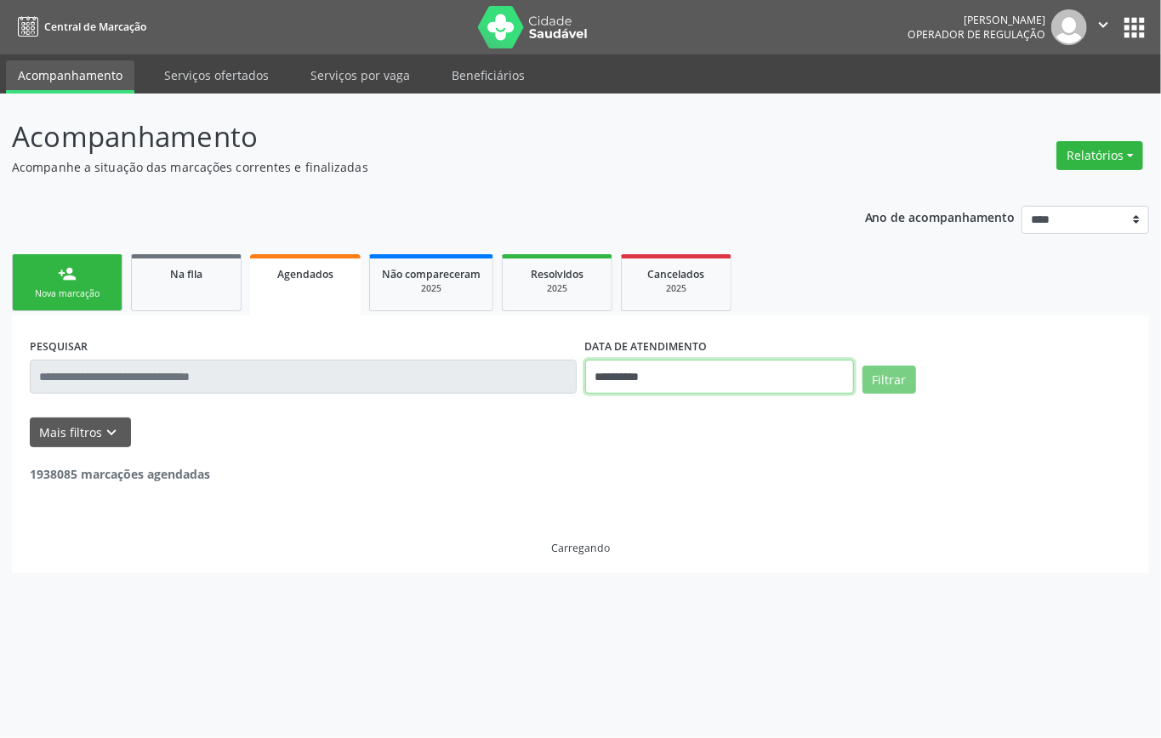
drag, startPoint x: 675, startPoint y: 384, endPoint x: 684, endPoint y: 393, distance: 12.6
click at [680, 386] on body "**********" at bounding box center [580, 369] width 1161 height 738
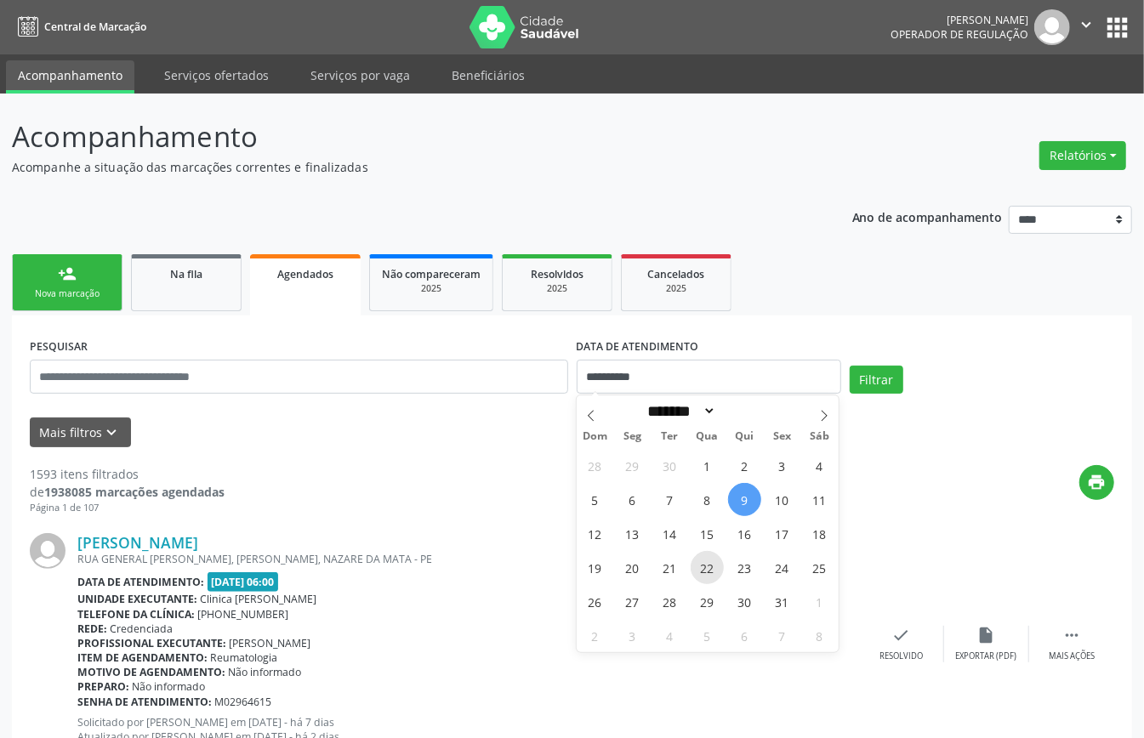
click at [718, 568] on span "22" at bounding box center [706, 567] width 33 height 33
type input "**********"
click at [718, 575] on span "22" at bounding box center [706, 567] width 33 height 33
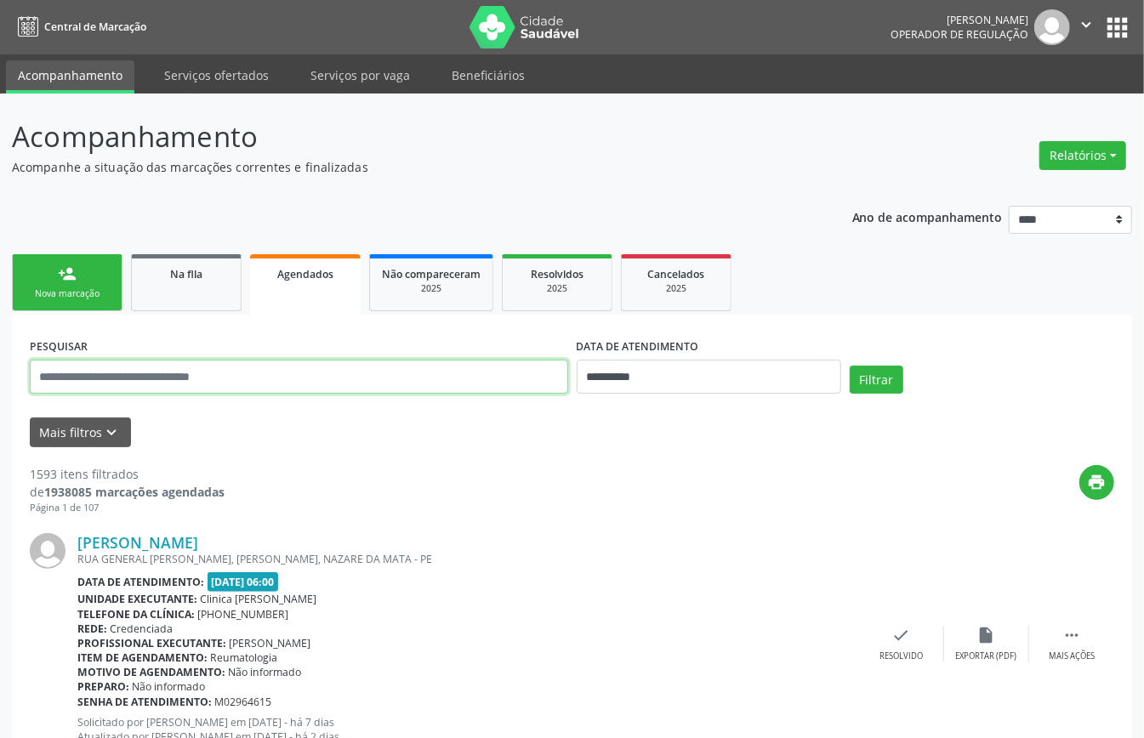
paste input "**********"
type input "**********"
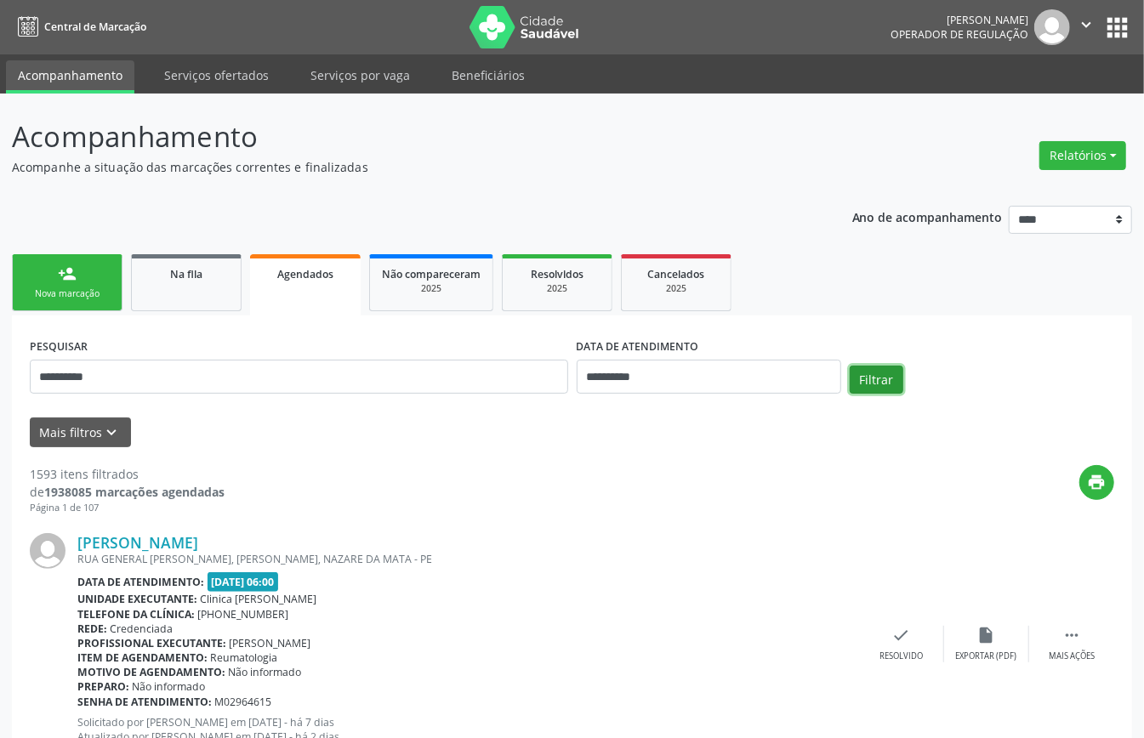
click at [883, 374] on button "Filtrar" at bounding box center [876, 380] width 54 height 29
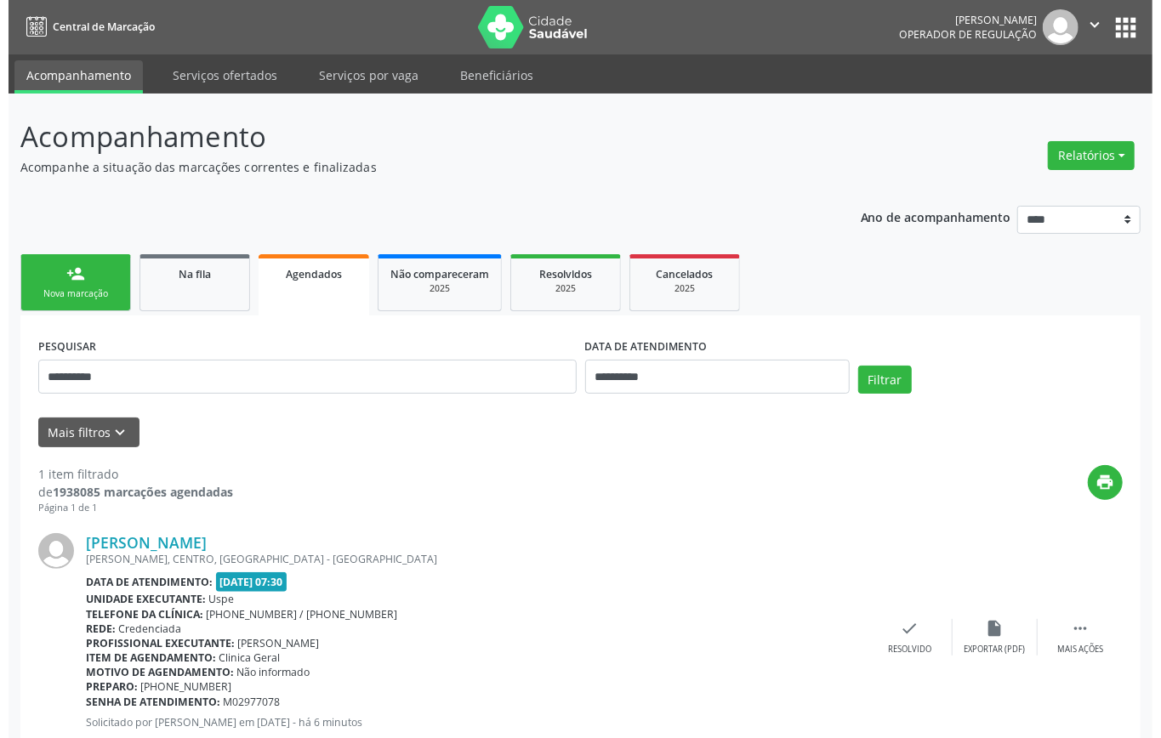
scroll to position [51, 0]
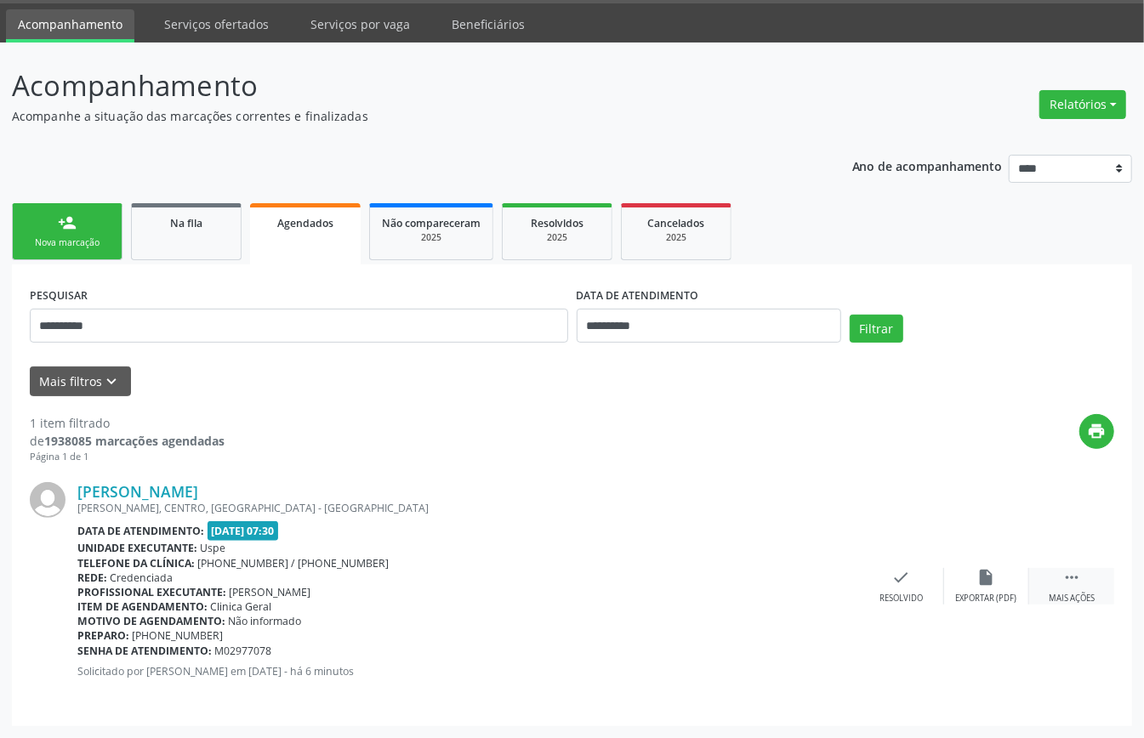
click at [1087, 571] on div " Mais ações" at bounding box center [1071, 586] width 85 height 37
click at [816, 595] on div "Cancelar" at bounding box center [816, 599] width 40 height 12
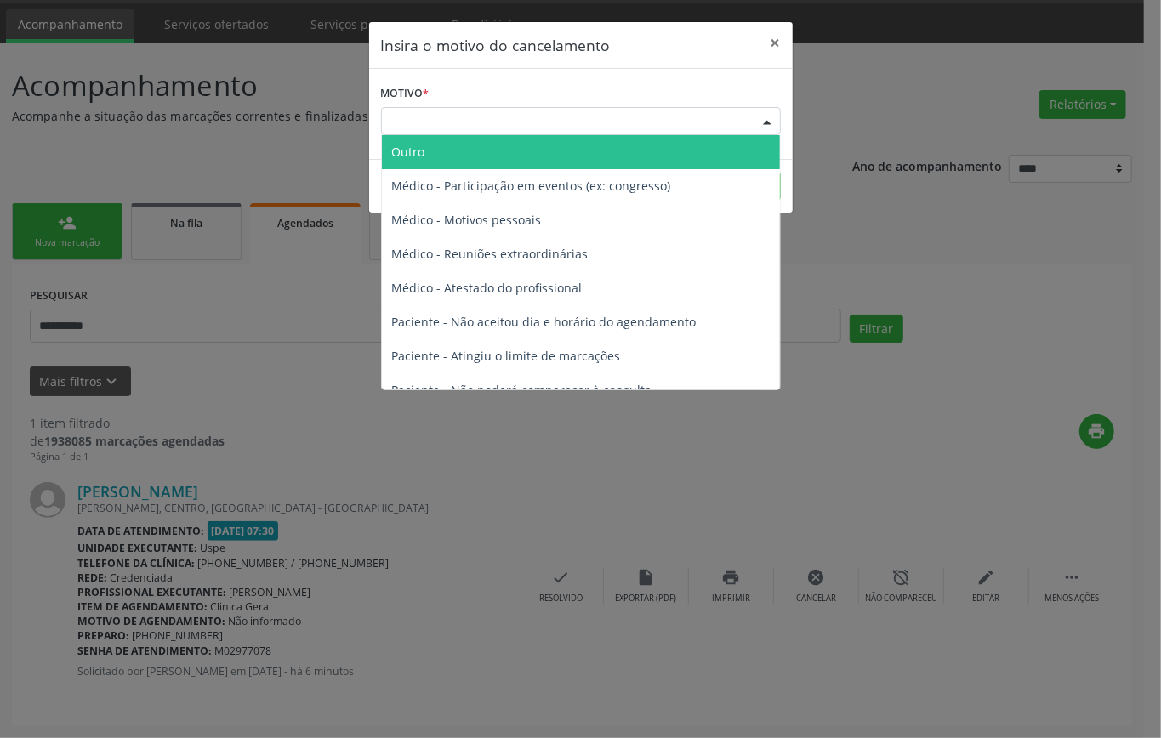
click at [593, 120] on div "Escolha o motivo" at bounding box center [581, 121] width 400 height 29
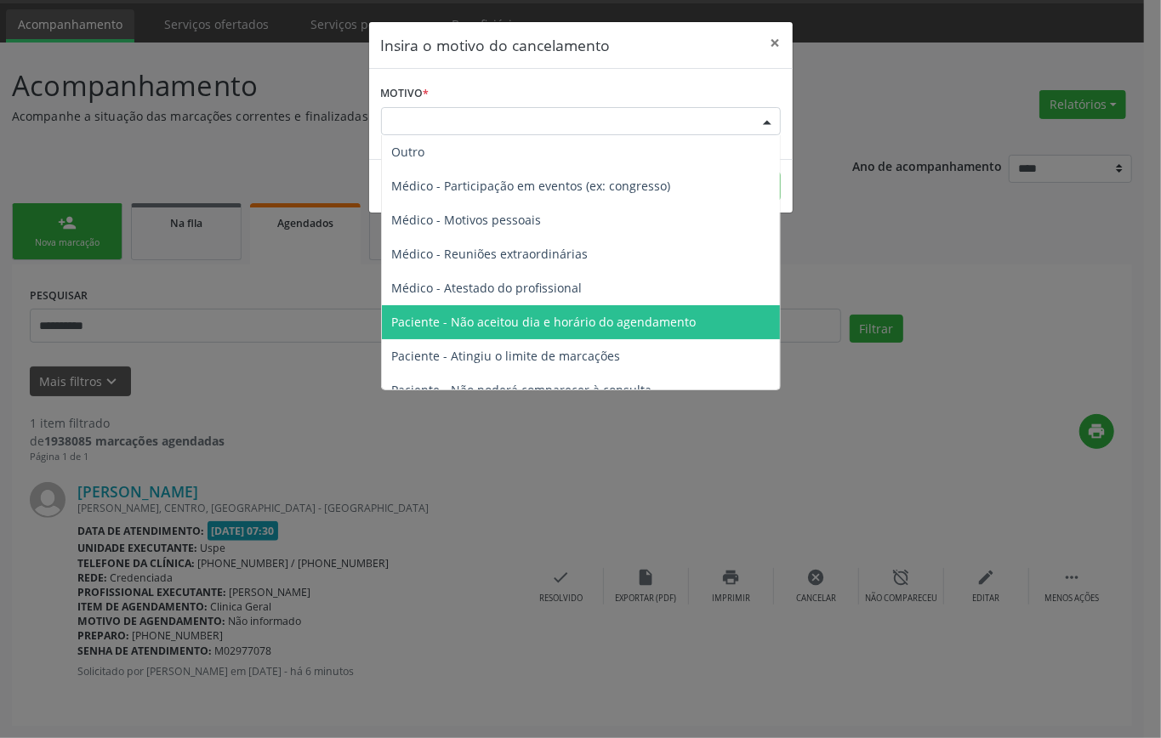
scroll to position [86, 0]
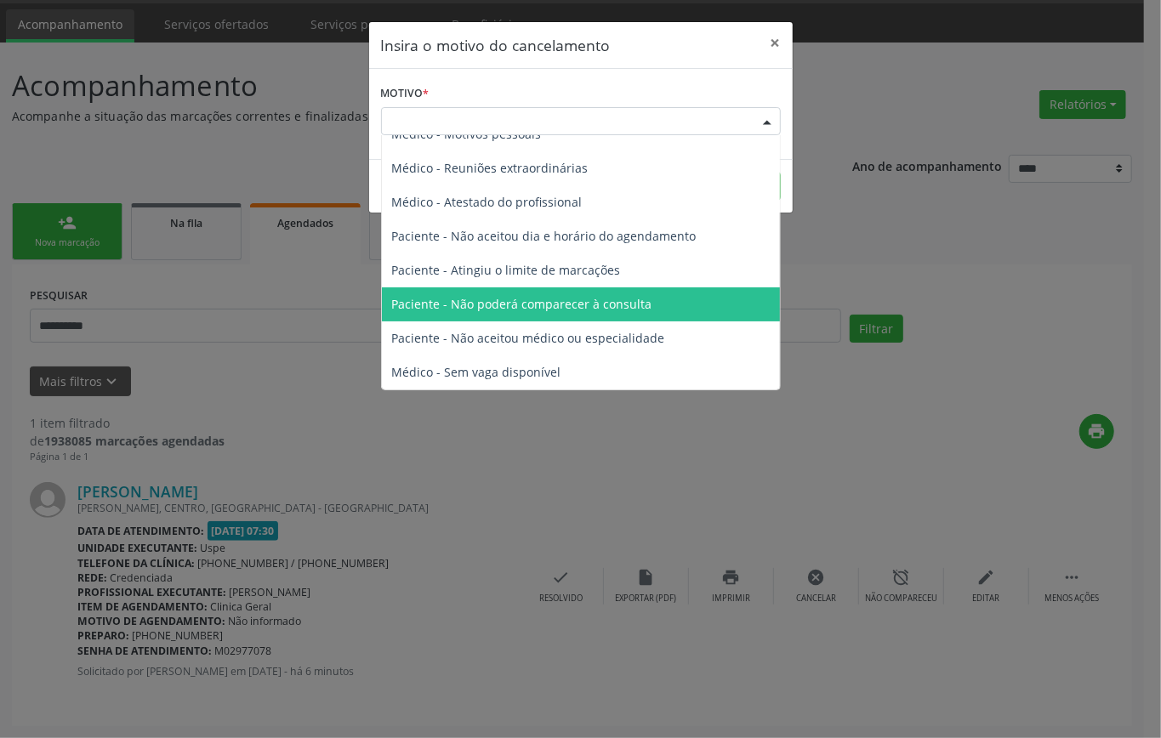
click at [571, 304] on span "Paciente - Não poderá comparecer à consulta" at bounding box center [522, 304] width 260 height 16
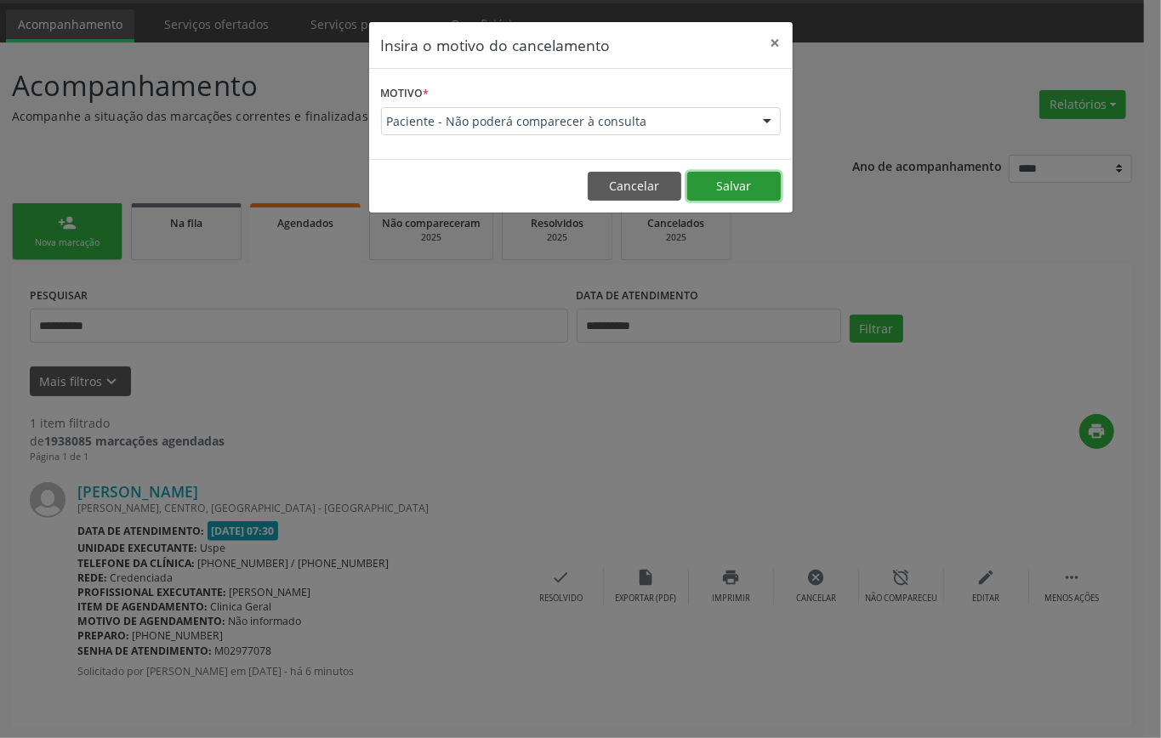
click at [738, 189] on button "Salvar" at bounding box center [734, 186] width 94 height 29
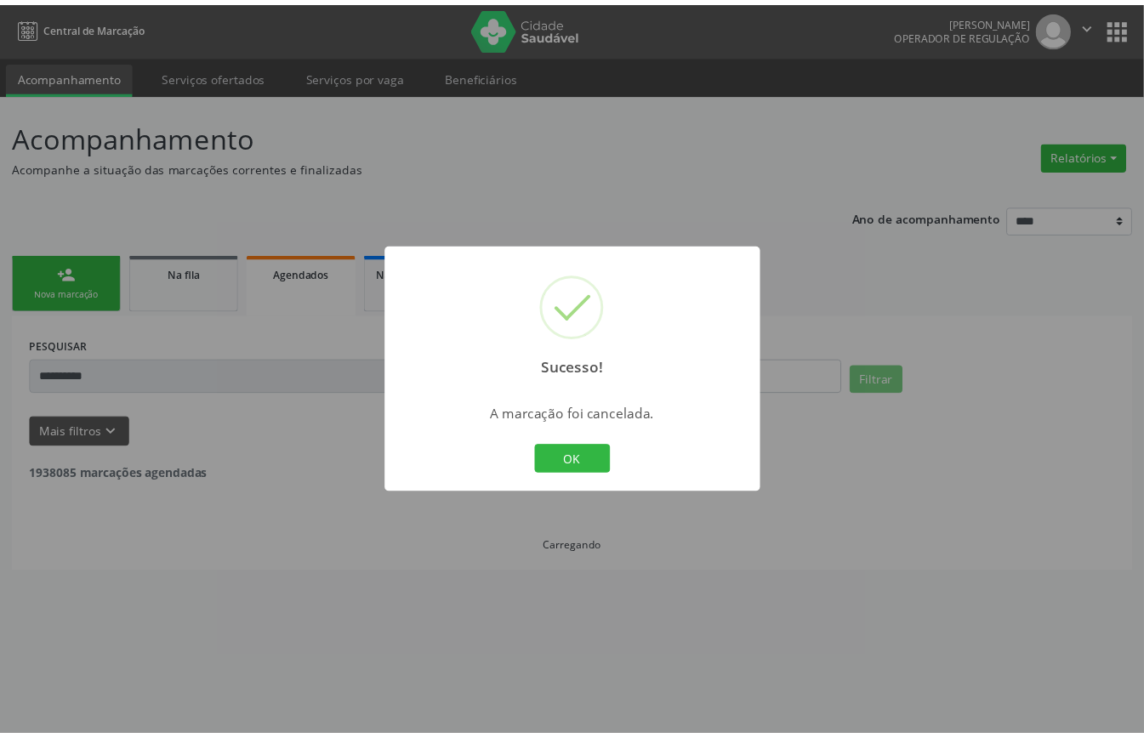
scroll to position [0, 0]
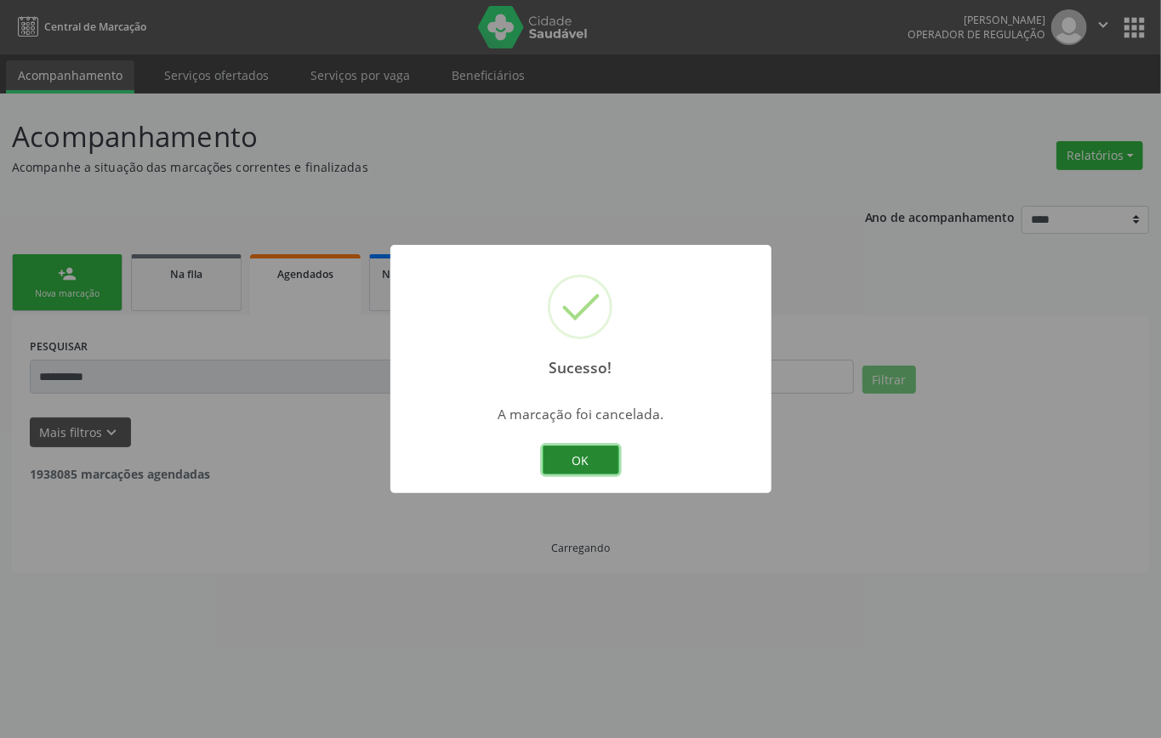
click at [590, 460] on button "OK" at bounding box center [580, 460] width 77 height 29
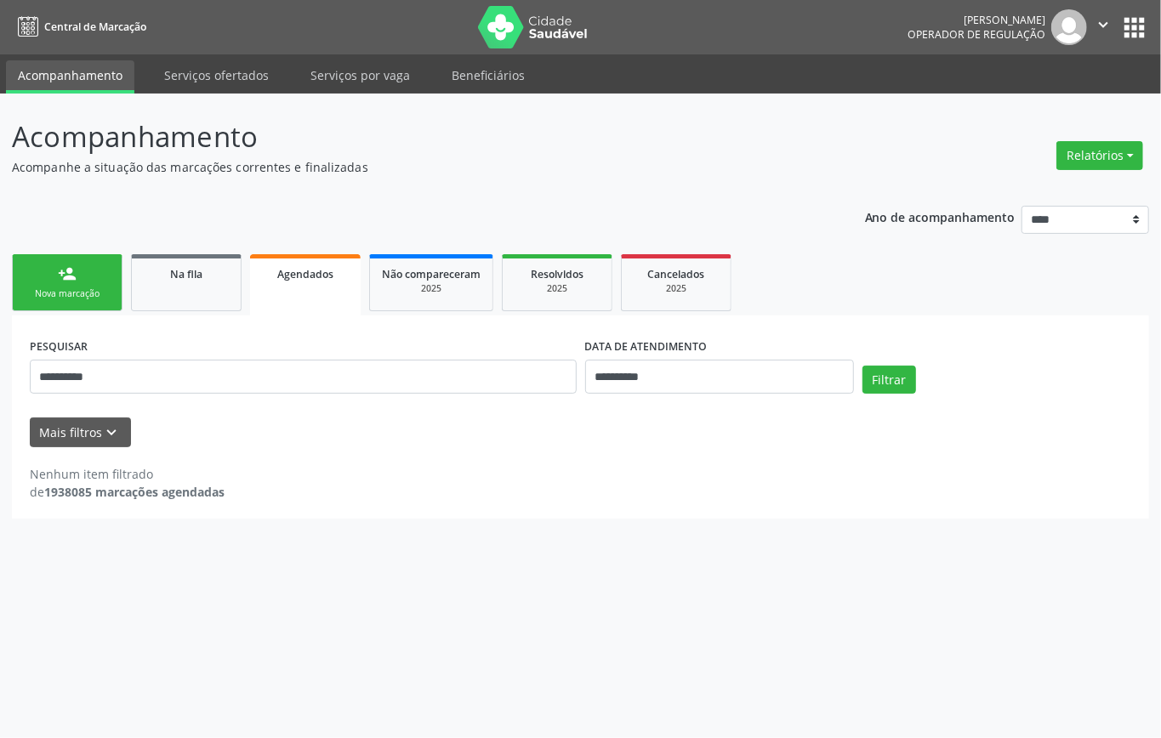
click at [88, 296] on div "Nova marcação" at bounding box center [67, 293] width 85 height 13
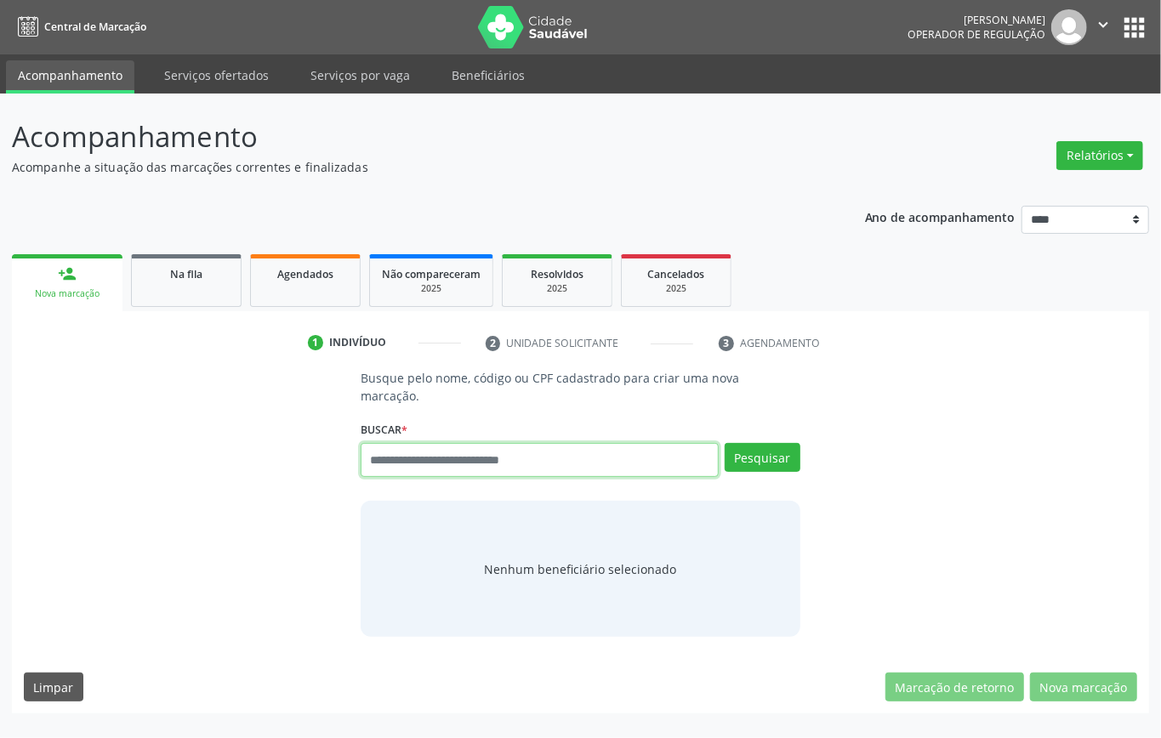
paste input "**********"
type input "**********"
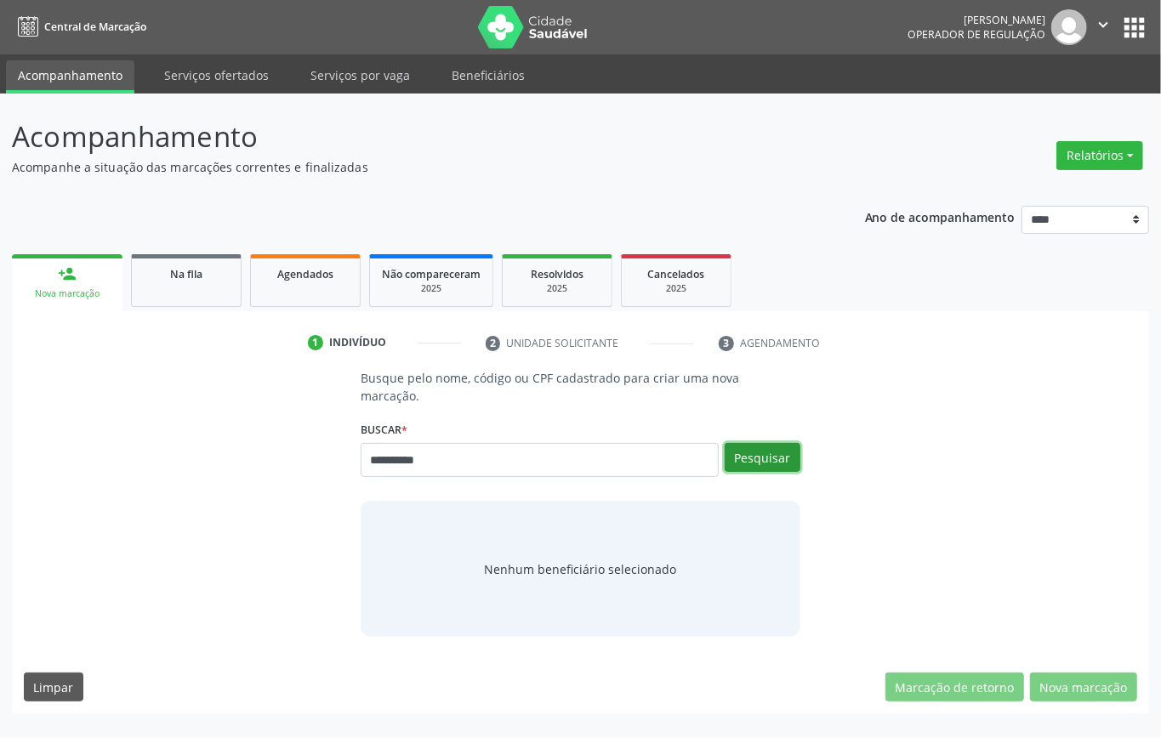
click at [780, 457] on button "Pesquisar" at bounding box center [762, 457] width 76 height 29
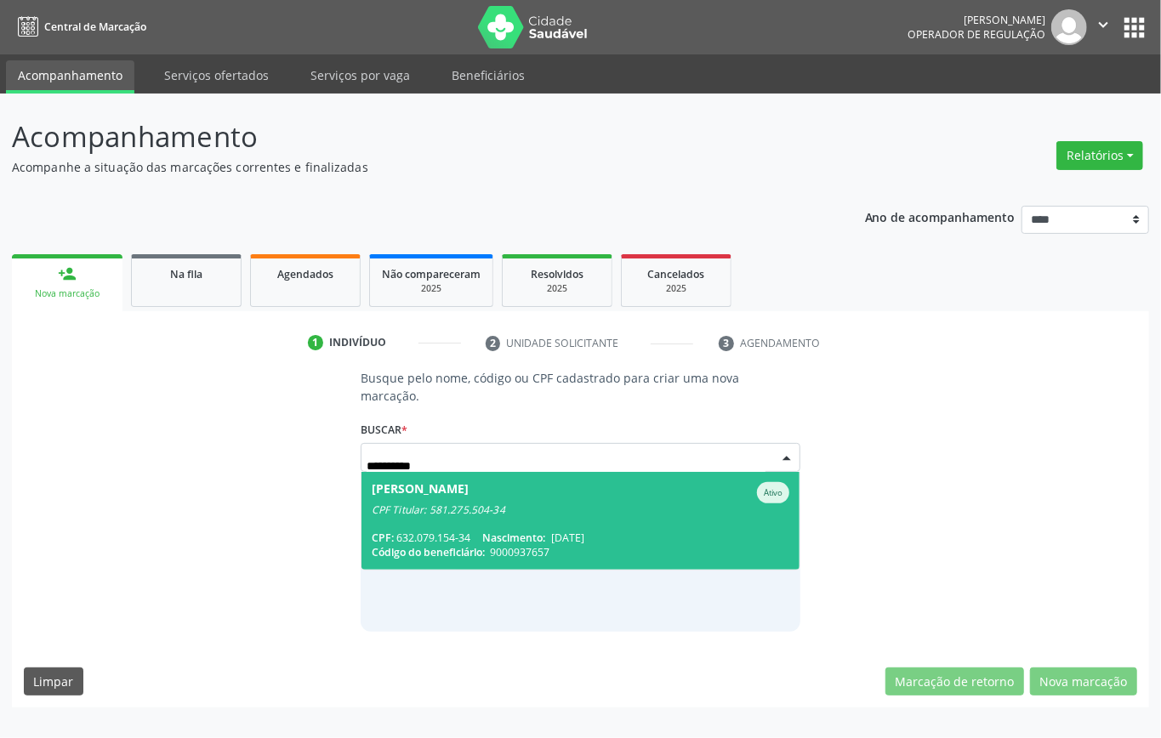
click at [582, 514] on div "CPF Titular: 581.275.504-34" at bounding box center [580, 510] width 417 height 14
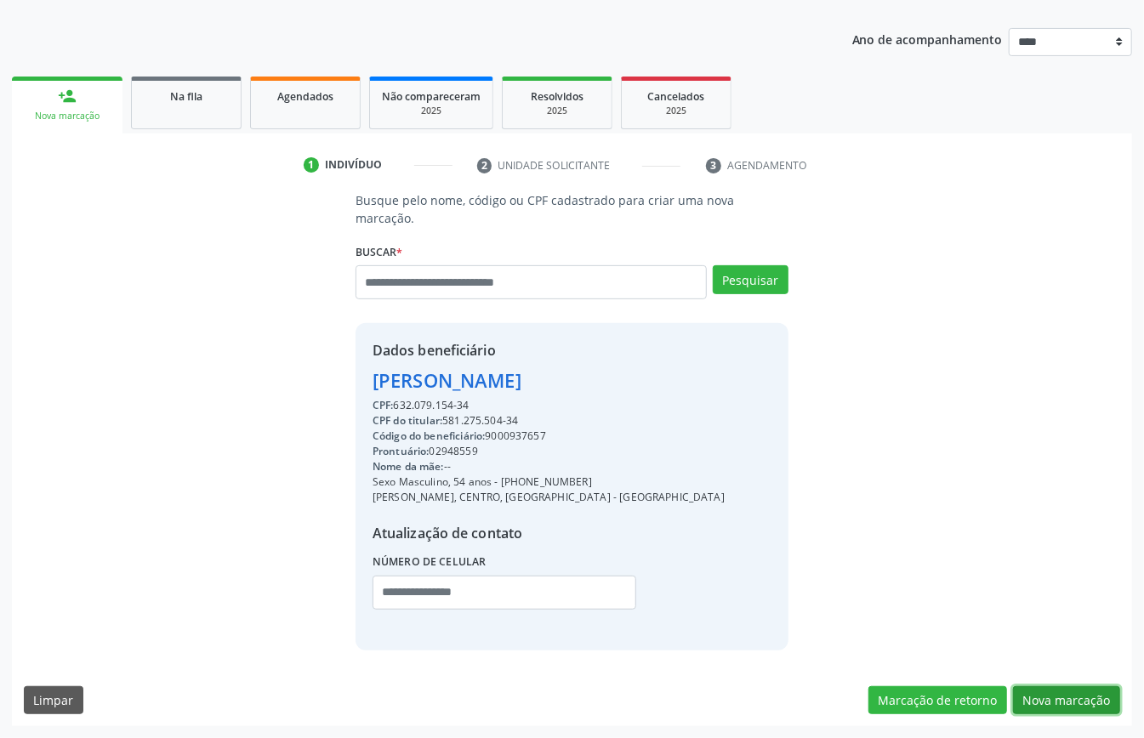
click at [1093, 694] on button "Nova marcação" at bounding box center [1066, 700] width 107 height 29
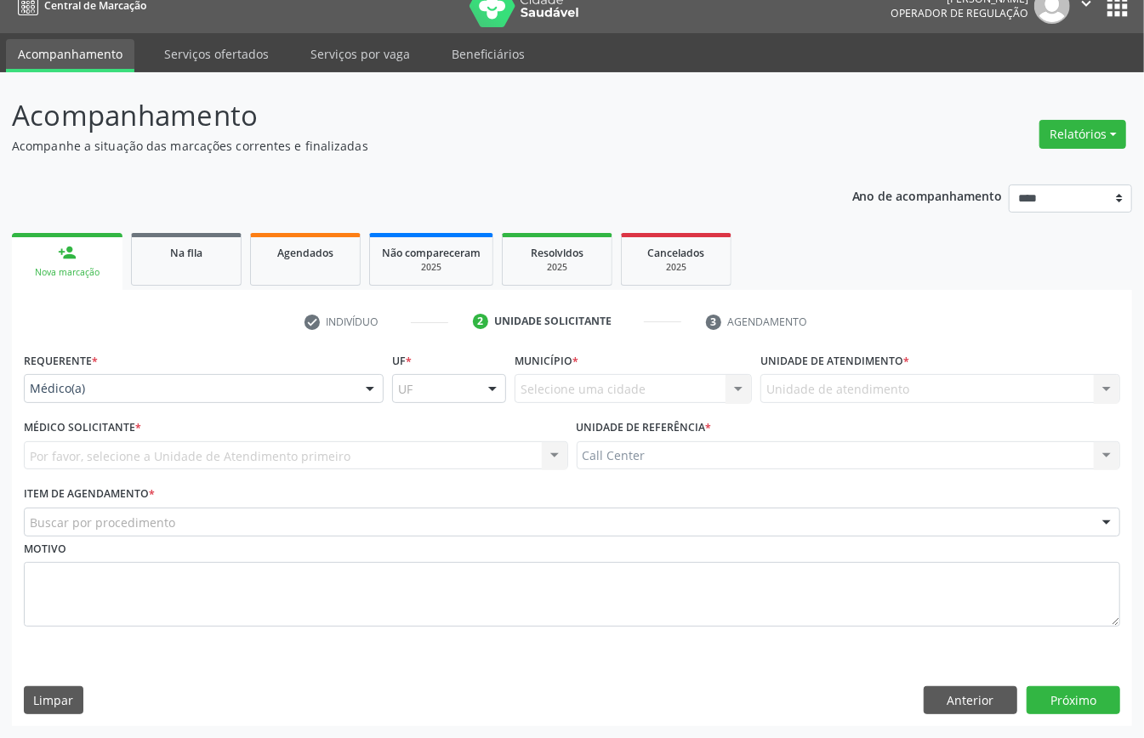
scroll to position [24, 0]
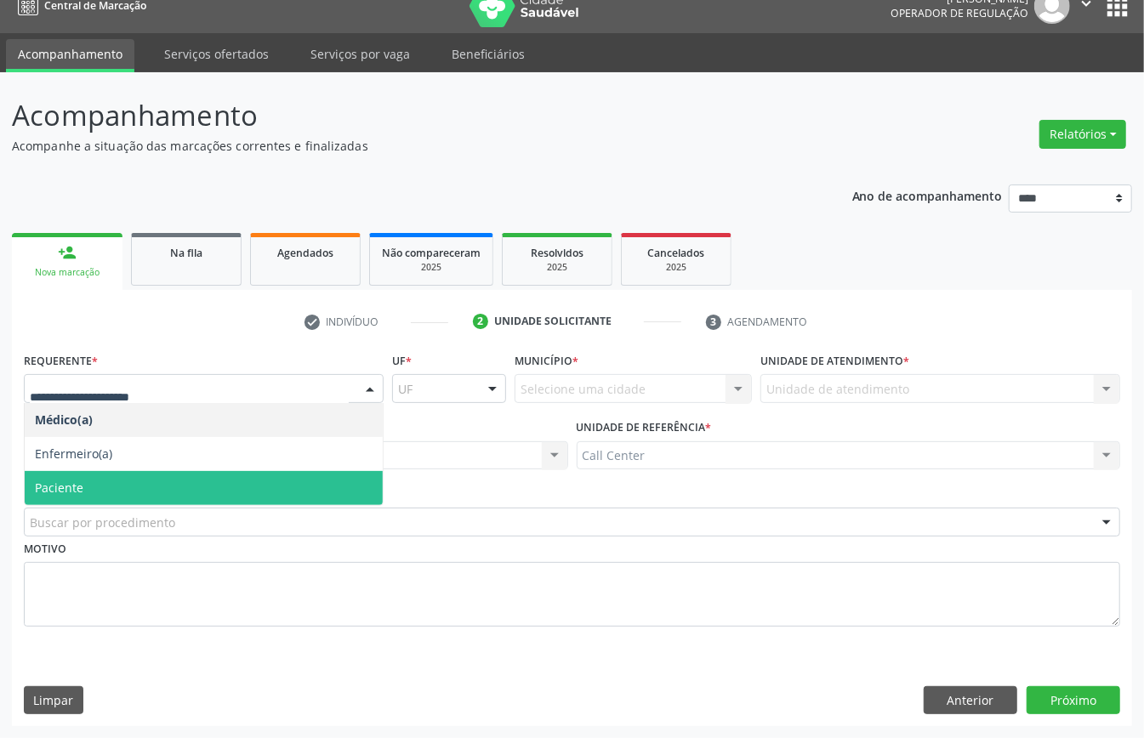
click at [133, 490] on span "Paciente" at bounding box center [204, 488] width 358 height 34
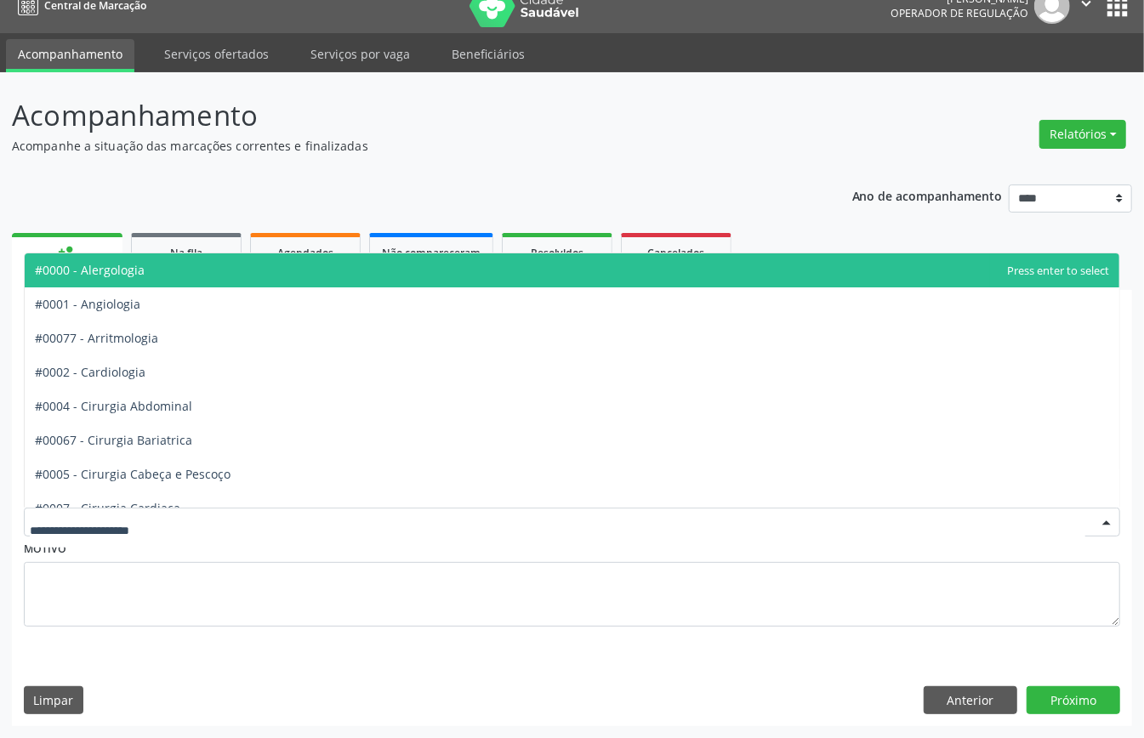
drag, startPoint x: 143, startPoint y: 507, endPoint x: 150, endPoint y: 493, distance: 15.6
click at [144, 508] on div at bounding box center [572, 522] width 1096 height 29
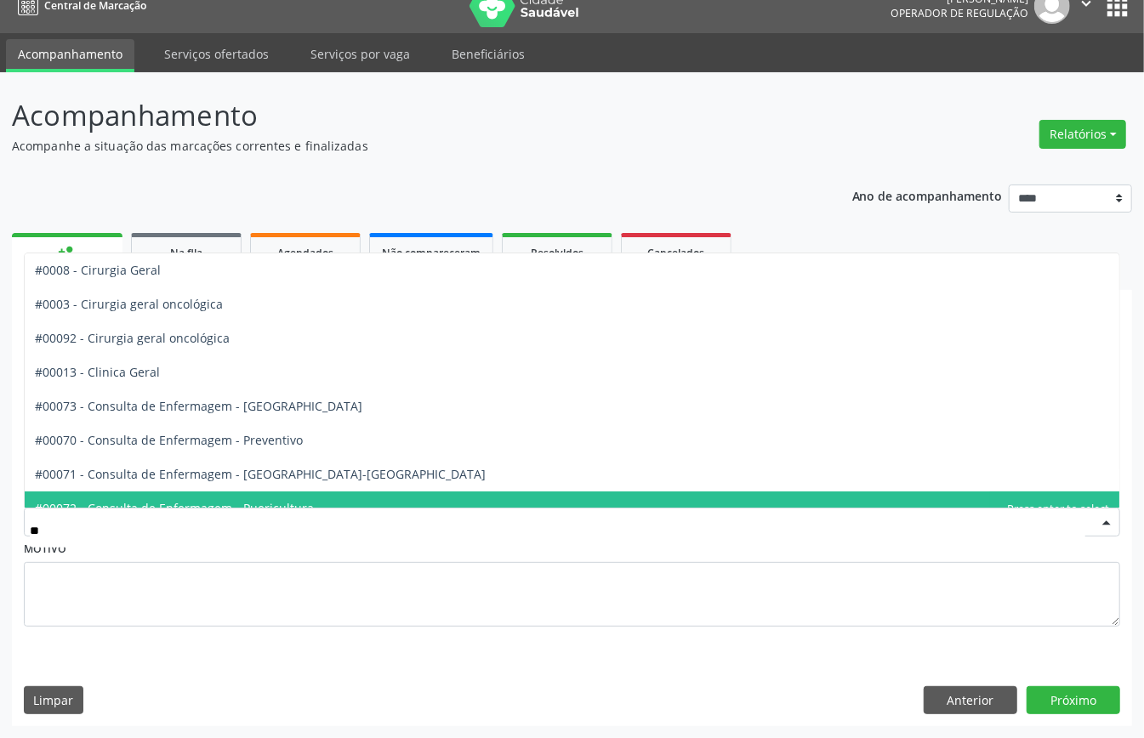
type input "***"
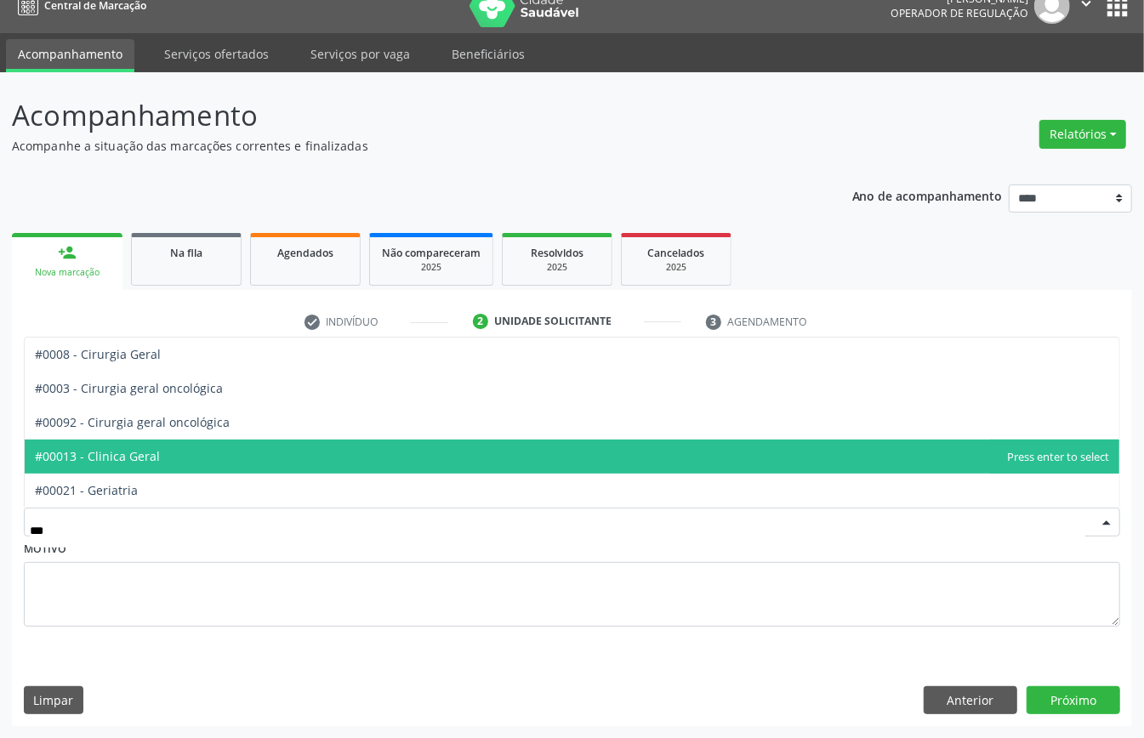
click at [172, 460] on span "#00013 - Clinica Geral" at bounding box center [572, 457] width 1094 height 34
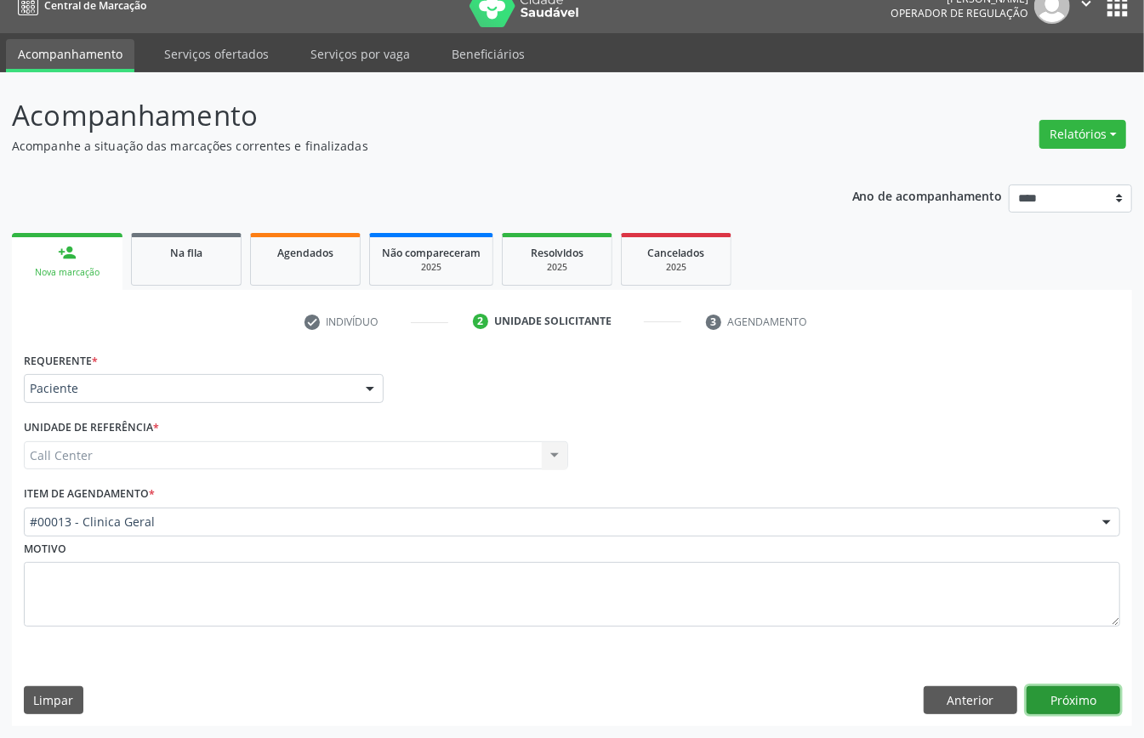
click at [1058, 697] on button "Próximo" at bounding box center [1073, 700] width 94 height 29
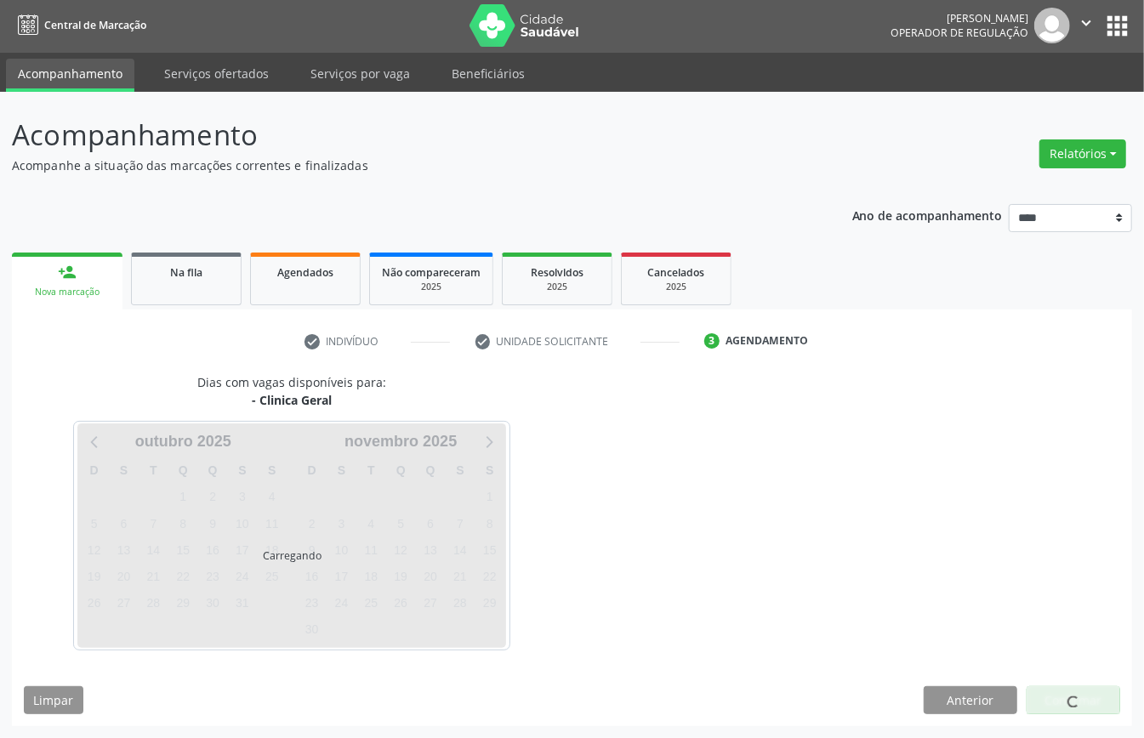
scroll to position [3, 0]
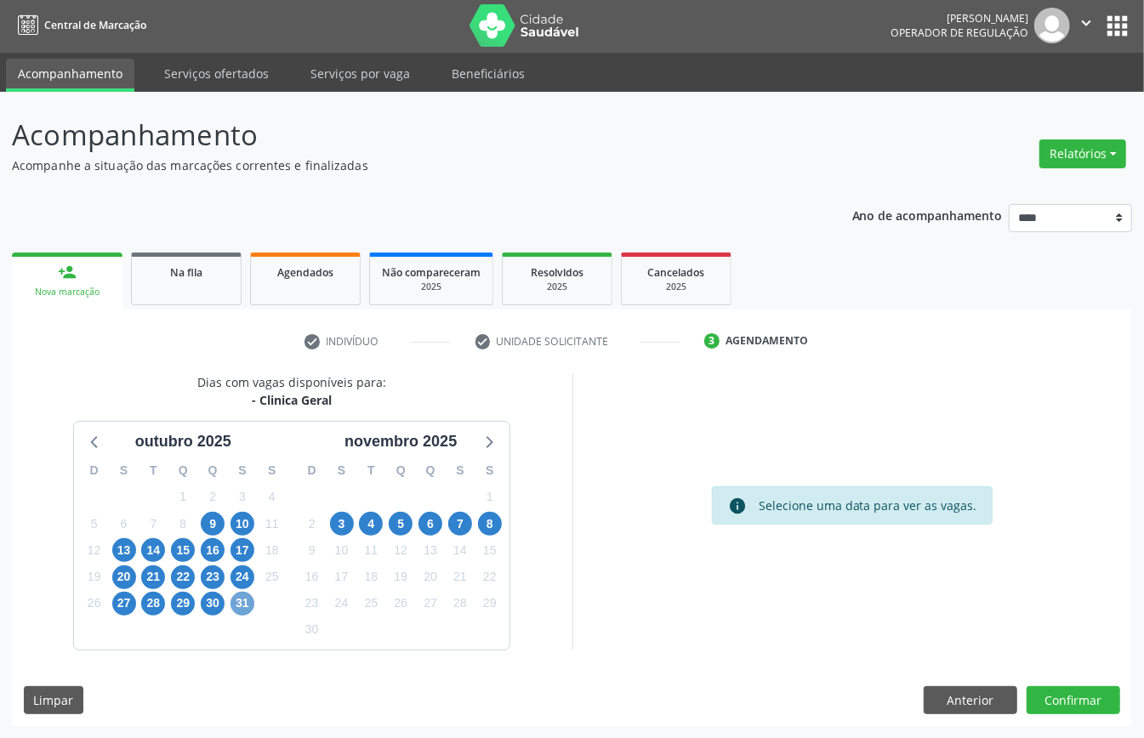
click at [238, 607] on span "31" at bounding box center [242, 604] width 24 height 24
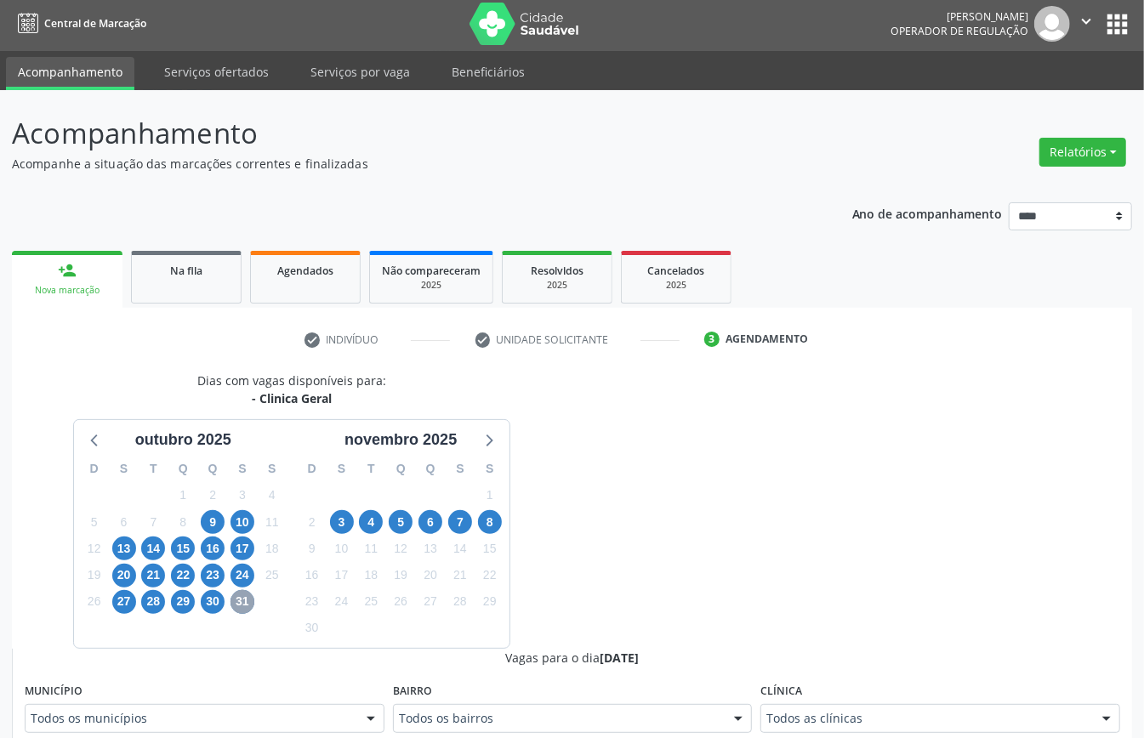
scroll to position [457, 0]
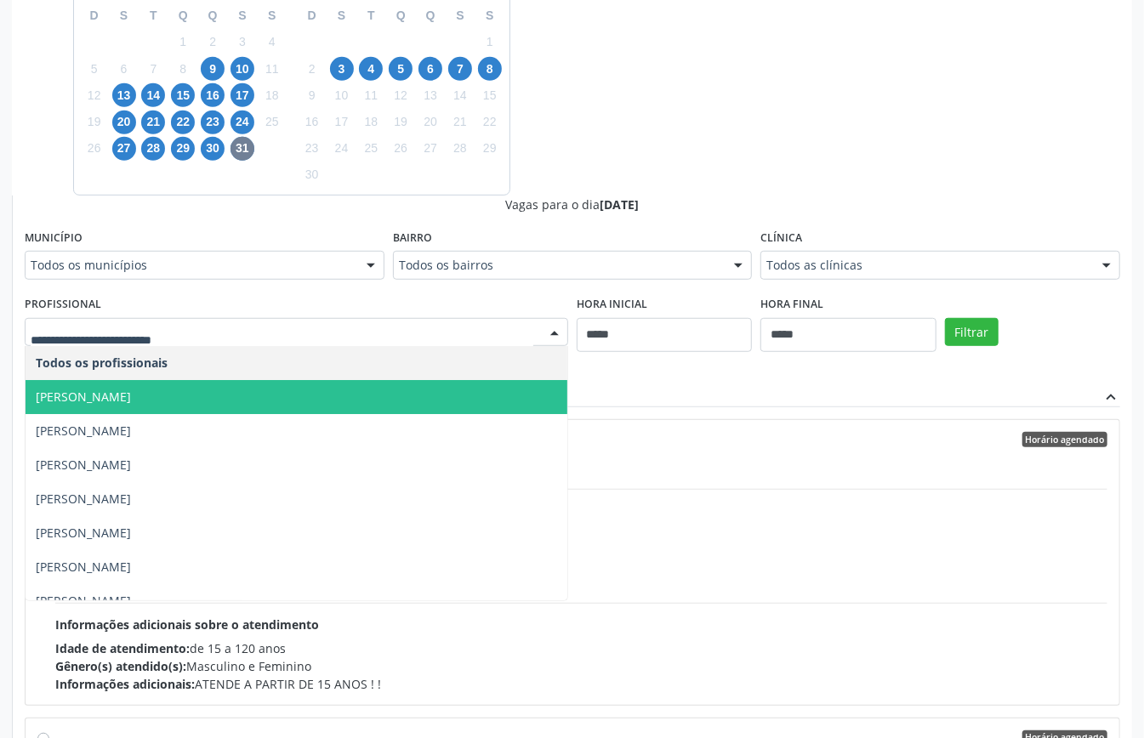
click at [209, 393] on span "Elias Jose de Melo" at bounding box center [297, 397] width 542 height 34
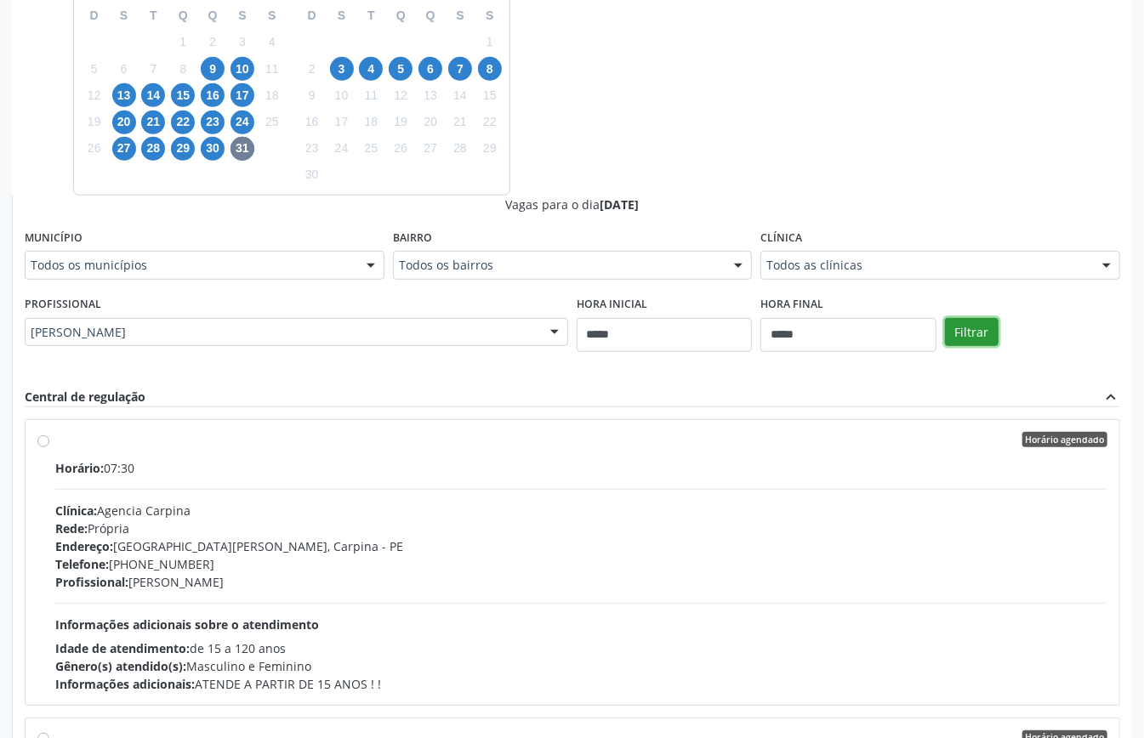
click at [960, 343] on button "Filtrar" at bounding box center [972, 332] width 54 height 29
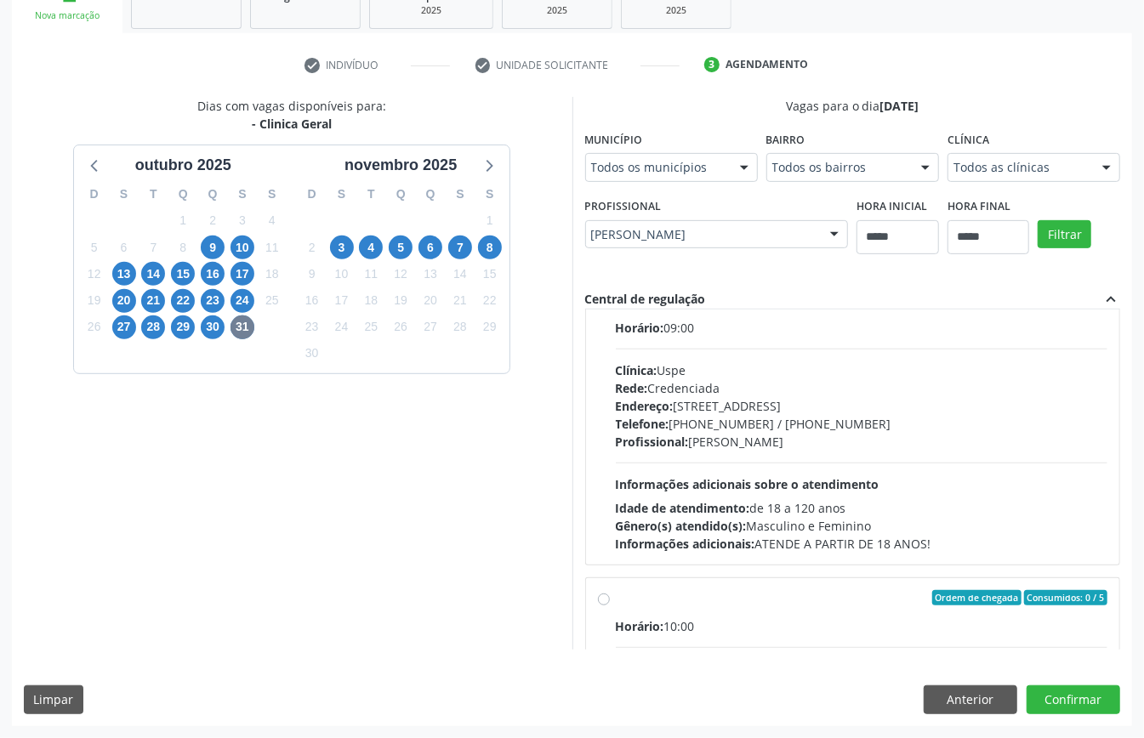
click at [794, 444] on div "Profissional: Elias Jose de Melo" at bounding box center [862, 442] width 492 height 18
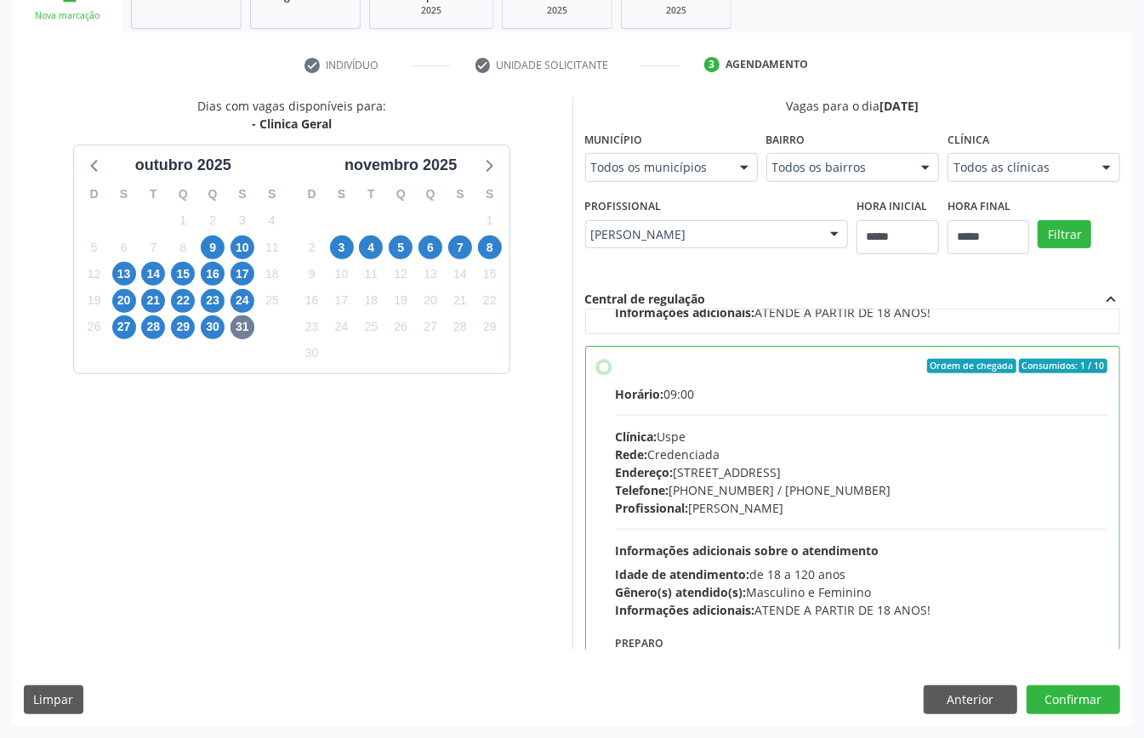
scroll to position [501, 0]
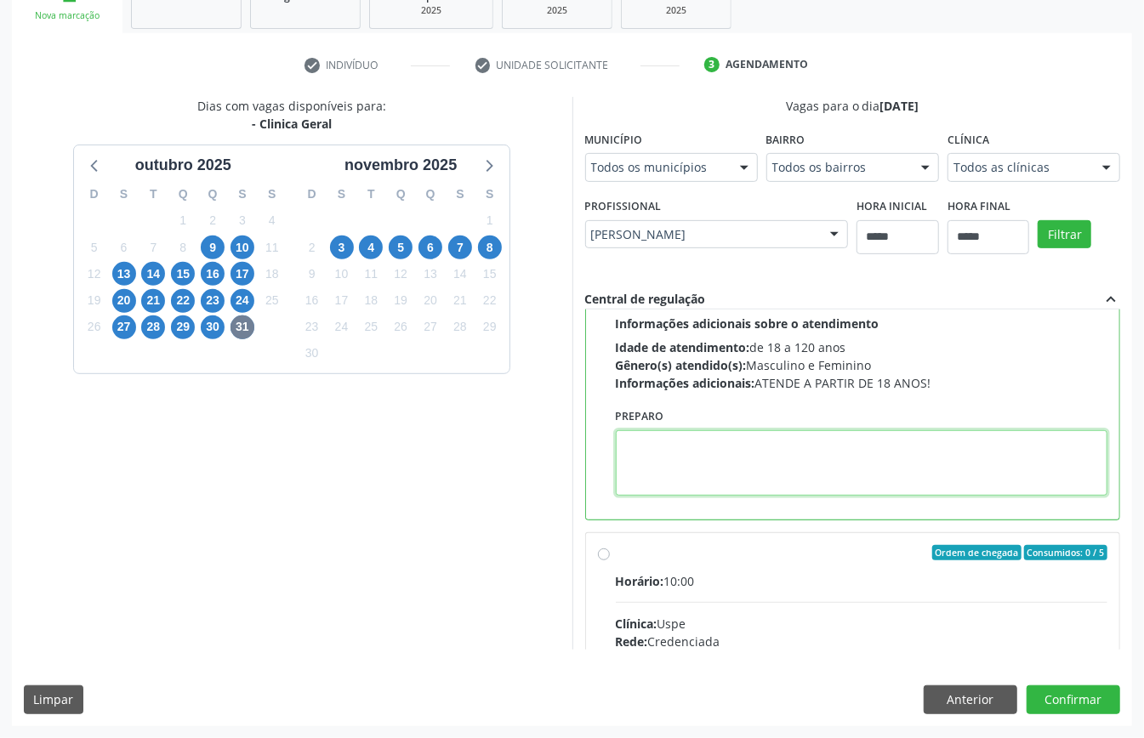
paste textarea "**********"
type textarea "**********"
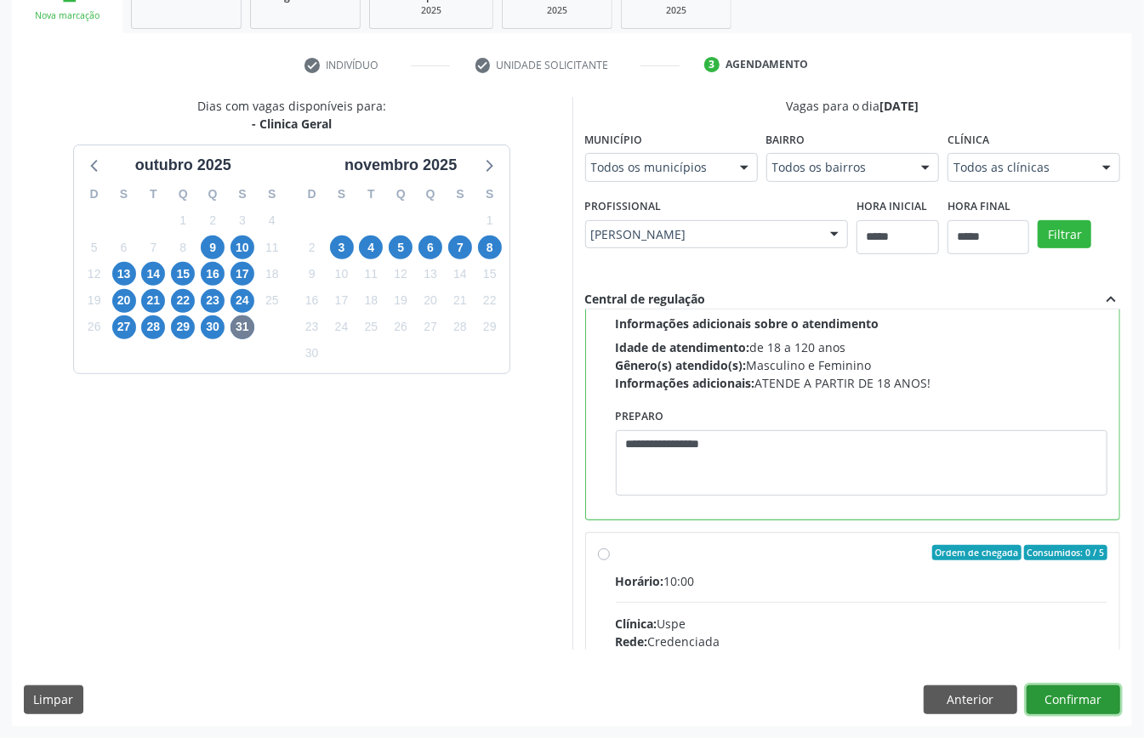
click at [1072, 691] on button "Confirmar" at bounding box center [1073, 699] width 94 height 29
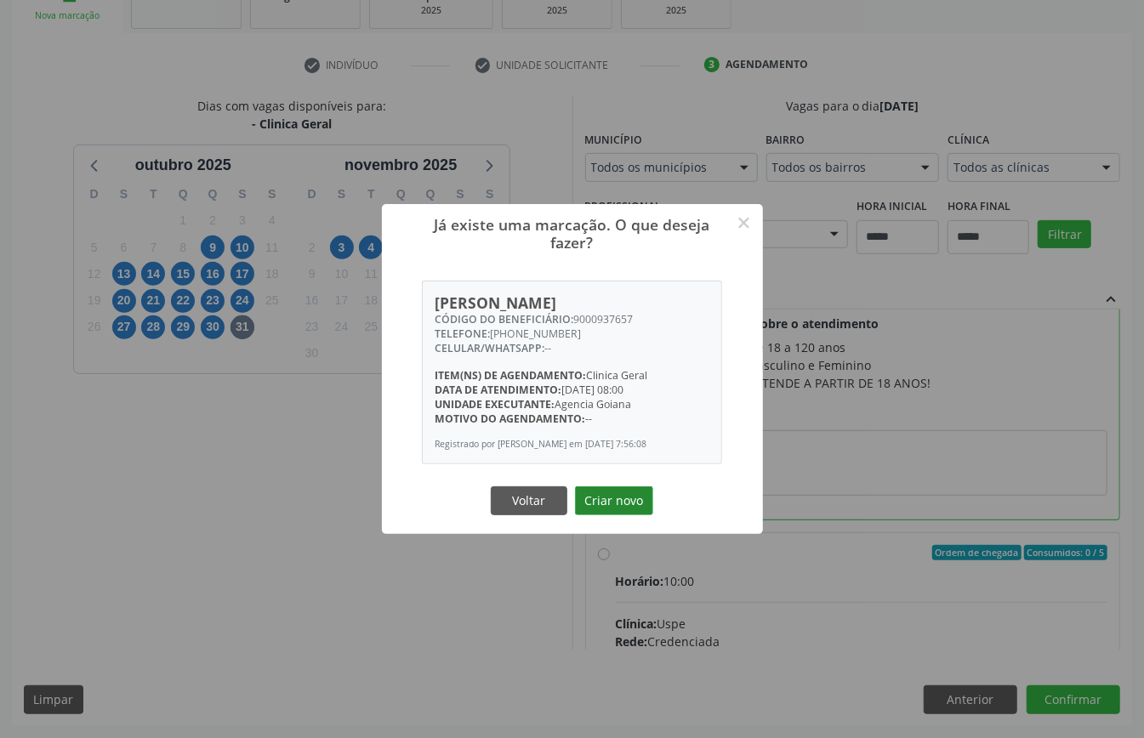
click at [620, 500] on button "Criar novo" at bounding box center [614, 500] width 78 height 29
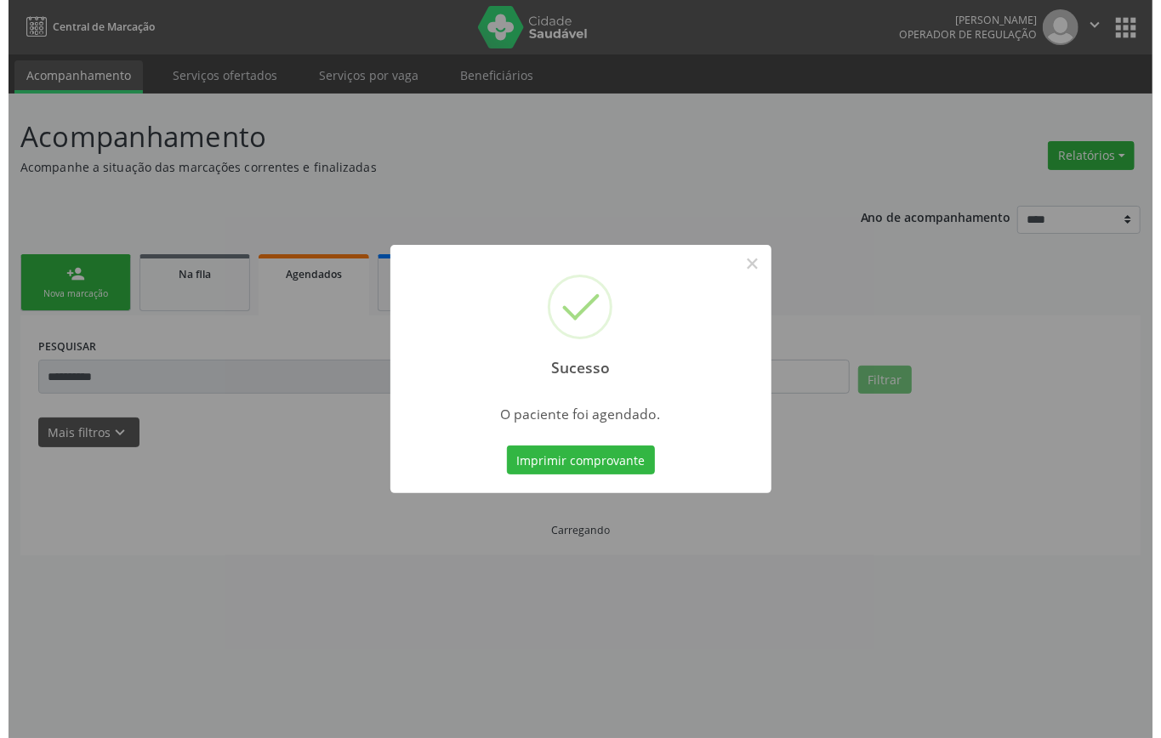
scroll to position [0, 0]
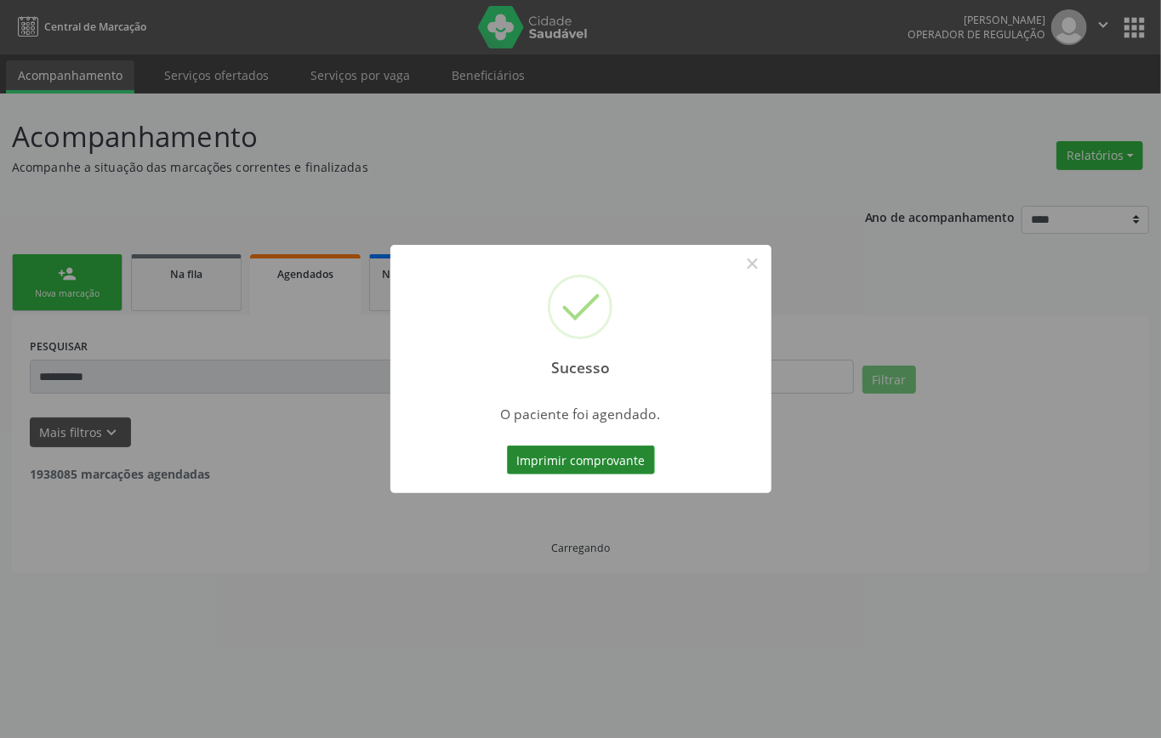
click at [573, 451] on button "Imprimir comprovante" at bounding box center [581, 460] width 148 height 29
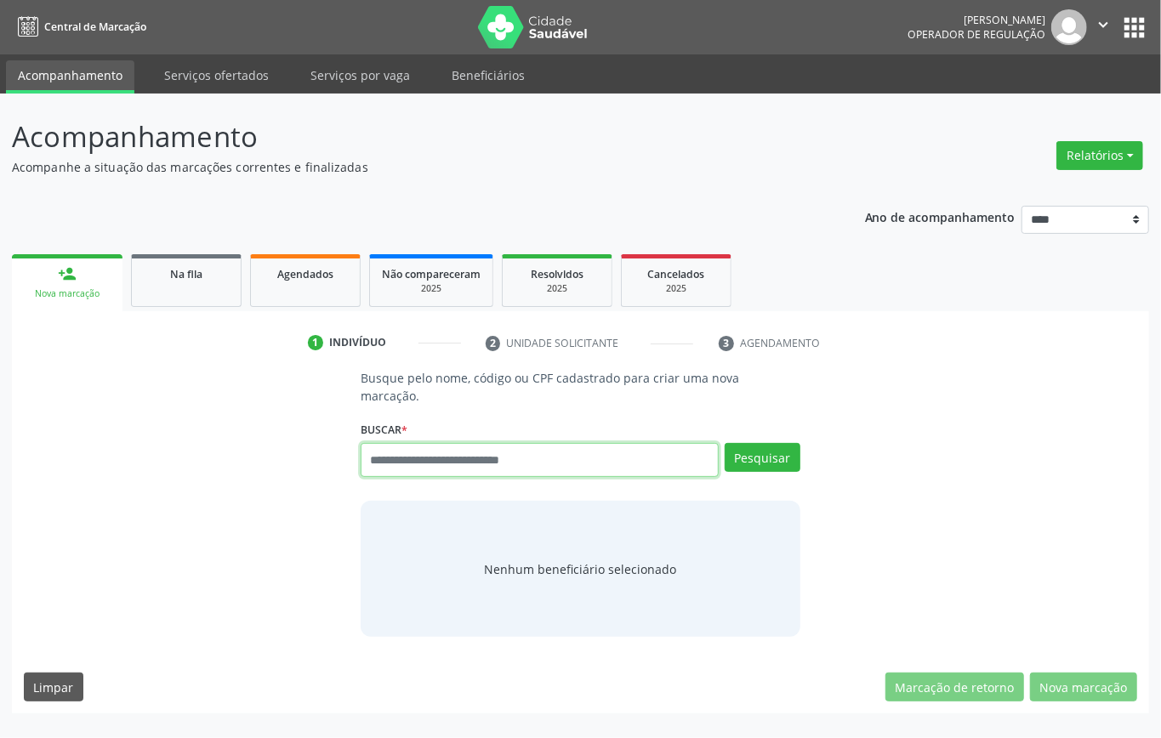
click at [434, 457] on input "text" at bounding box center [540, 460] width 358 height 34
type input "*********"
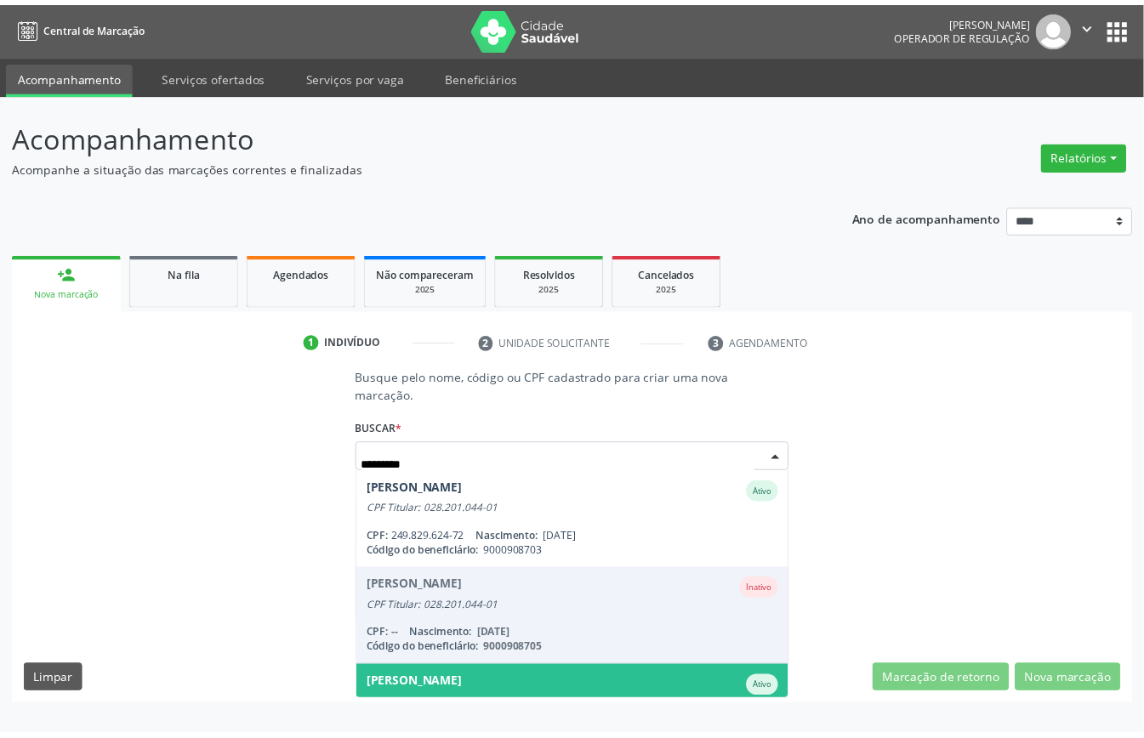
scroll to position [113, 0]
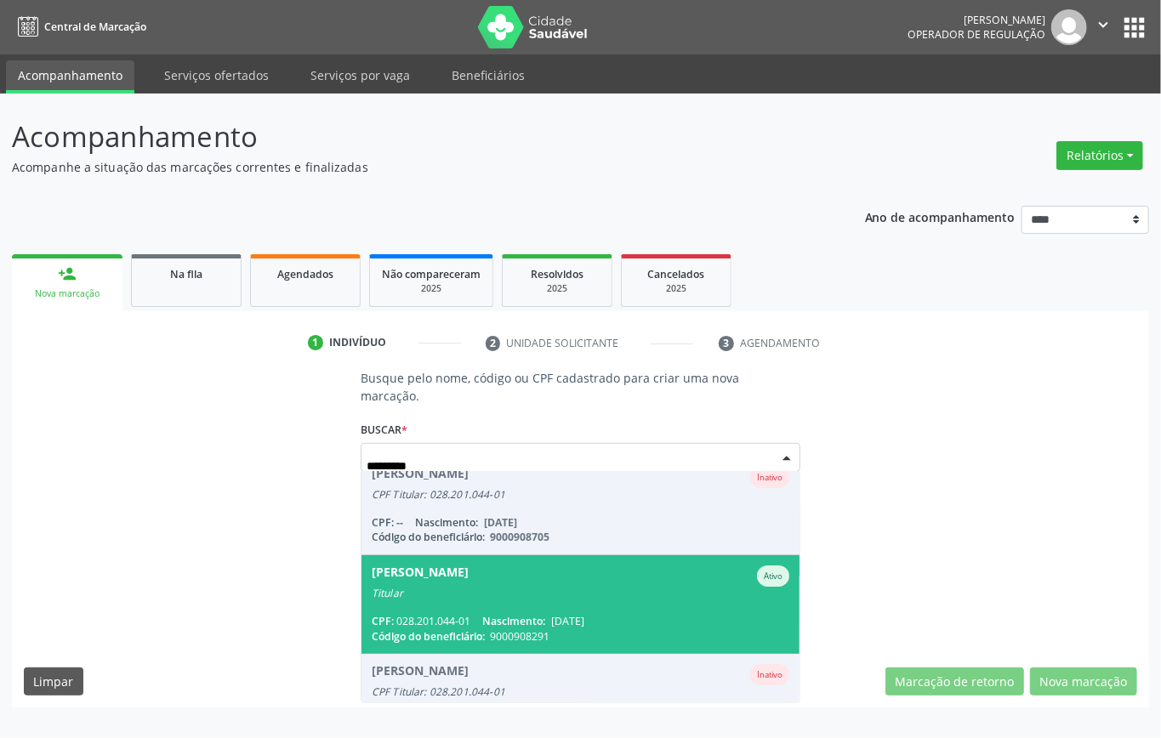
click at [561, 609] on span "[PERSON_NAME] Ativo Titular CPF: 028.201.044-01 Nascimento: [DATE] Código do be…" at bounding box center [580, 604] width 438 height 98
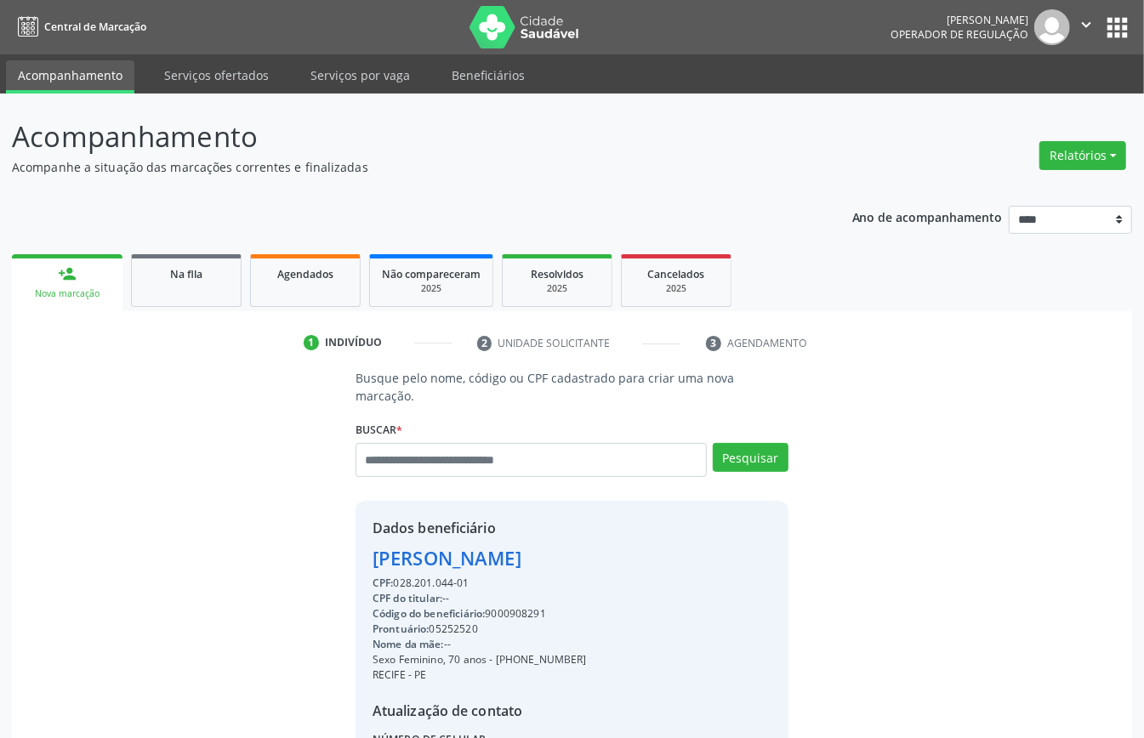
scroll to position [179, 0]
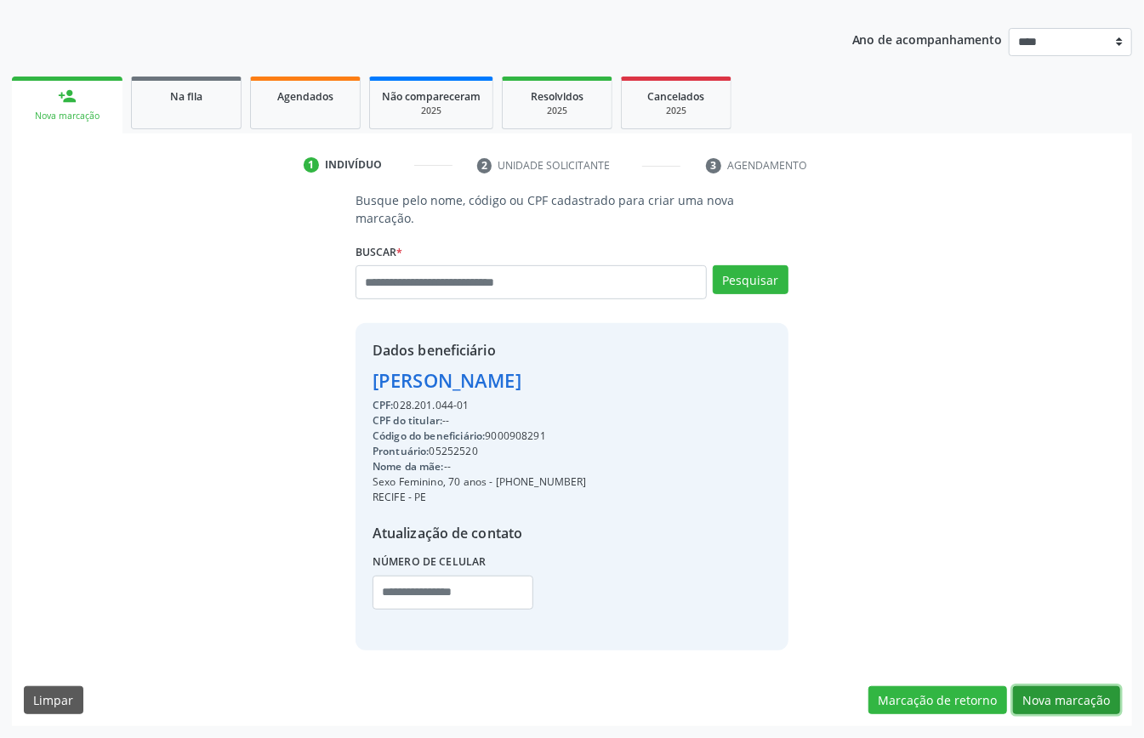
click at [1042, 692] on button "Nova marcação" at bounding box center [1066, 700] width 107 height 29
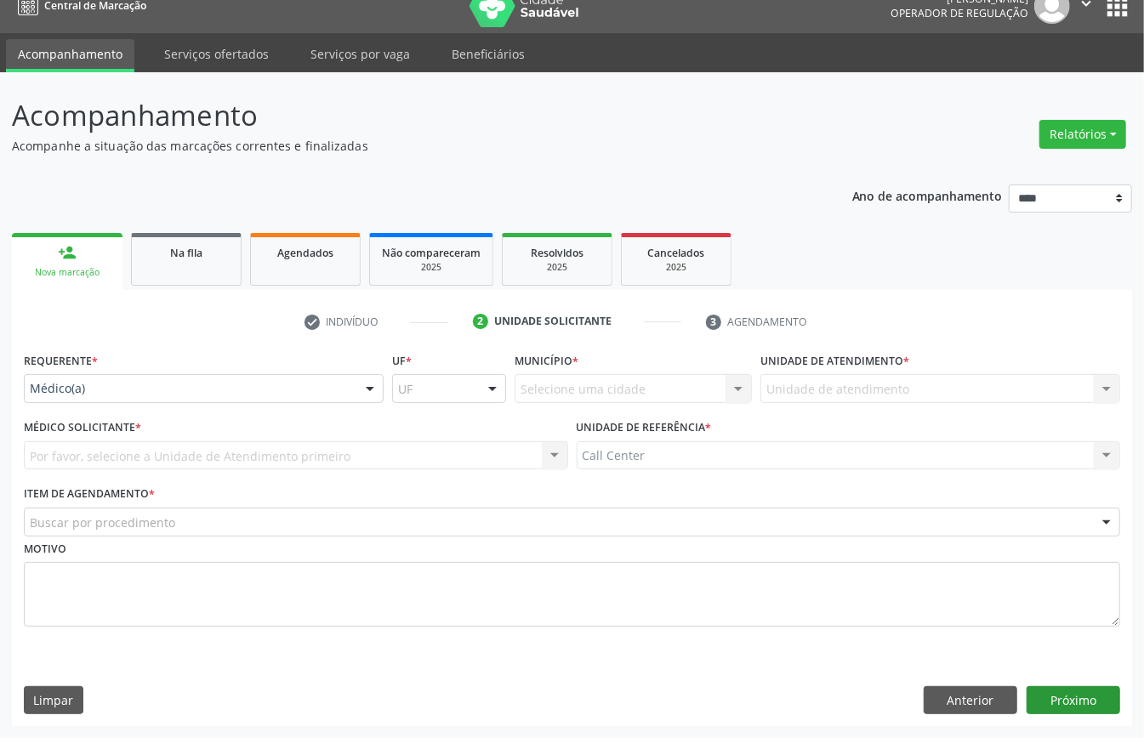
scroll to position [24, 0]
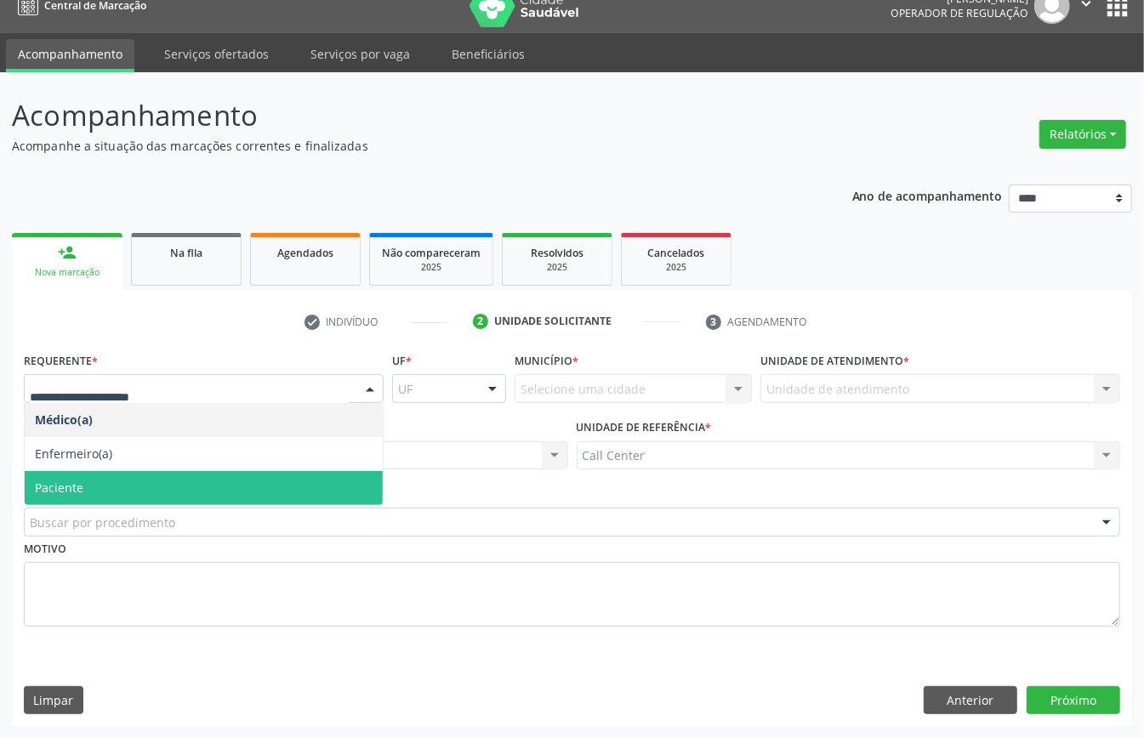
click at [78, 480] on span "Paciente" at bounding box center [59, 488] width 48 height 16
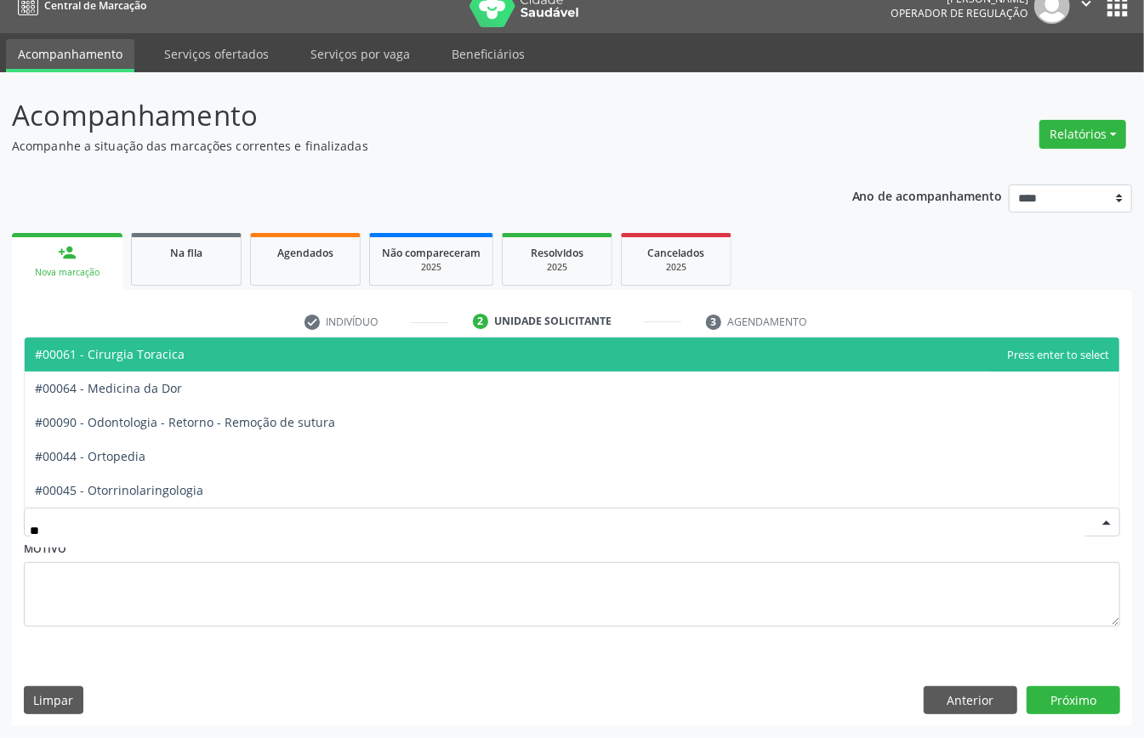
type input "***"
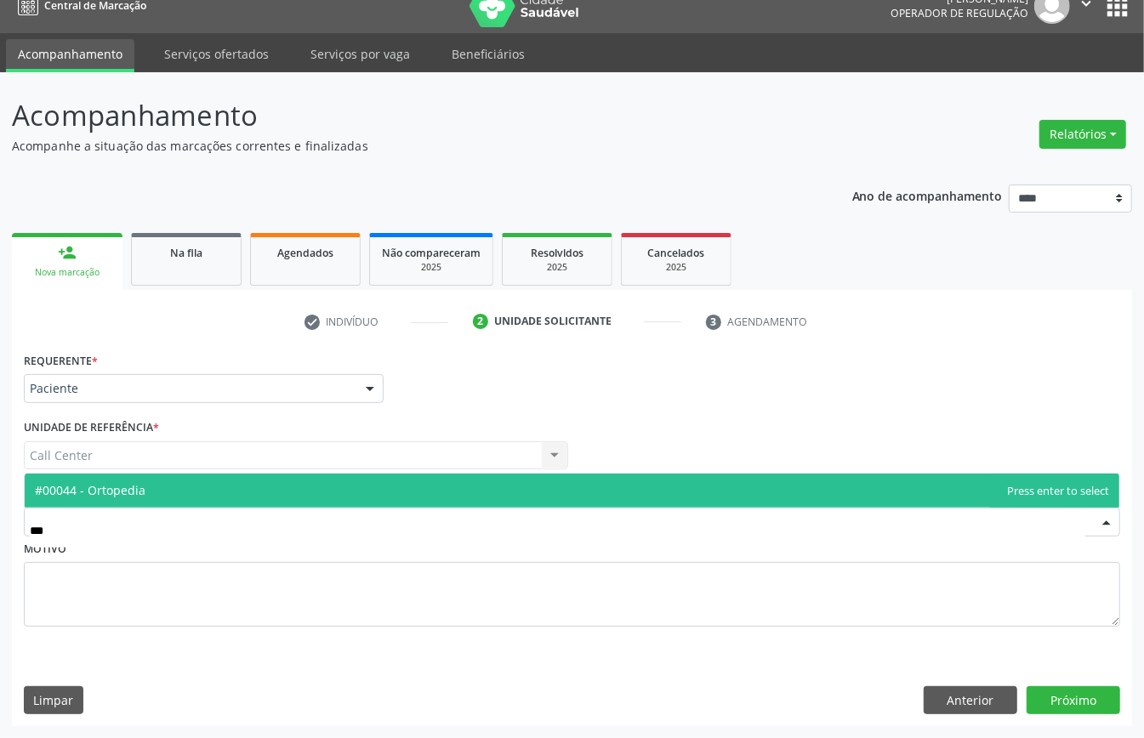
click at [123, 482] on span "#00044 - Ortopedia" at bounding box center [90, 490] width 111 height 16
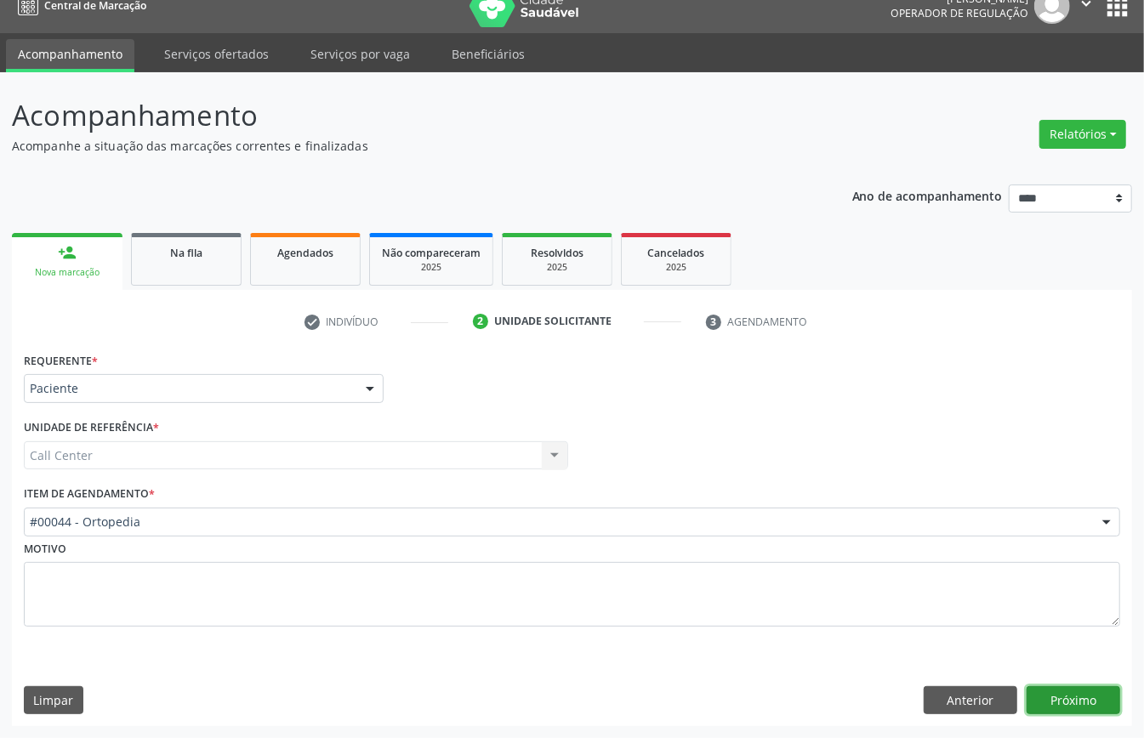
click at [1087, 699] on button "Próximo" at bounding box center [1073, 700] width 94 height 29
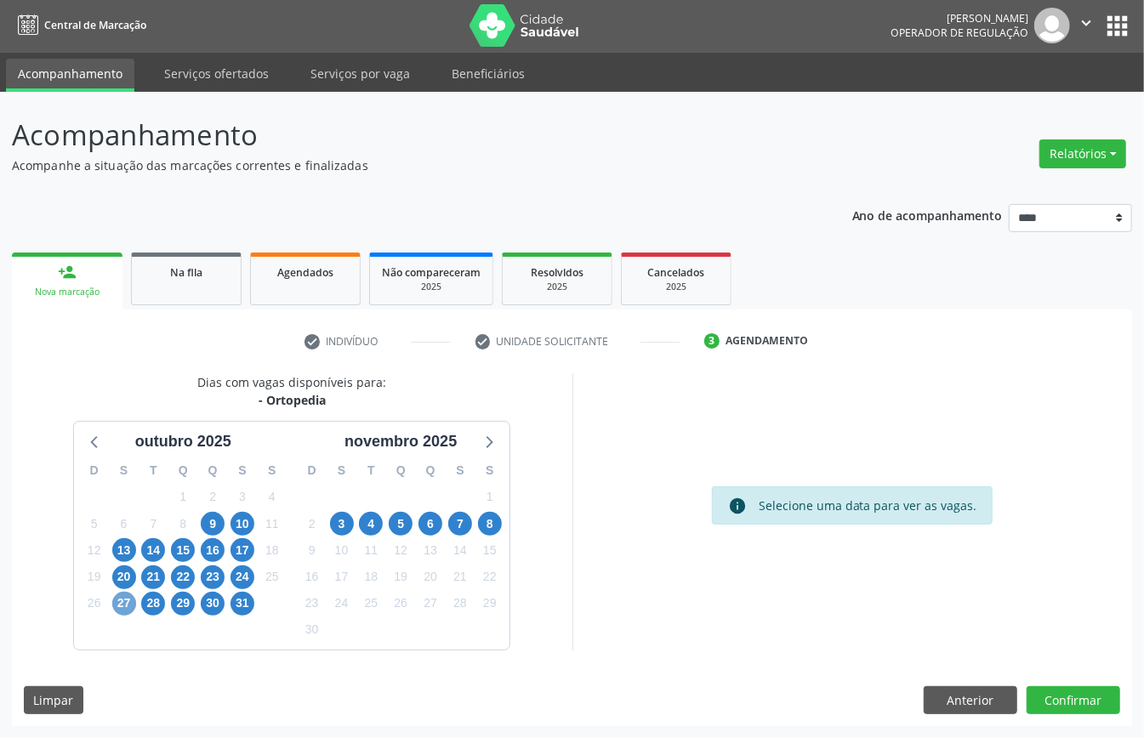
click at [121, 596] on span "27" at bounding box center [124, 604] width 24 height 24
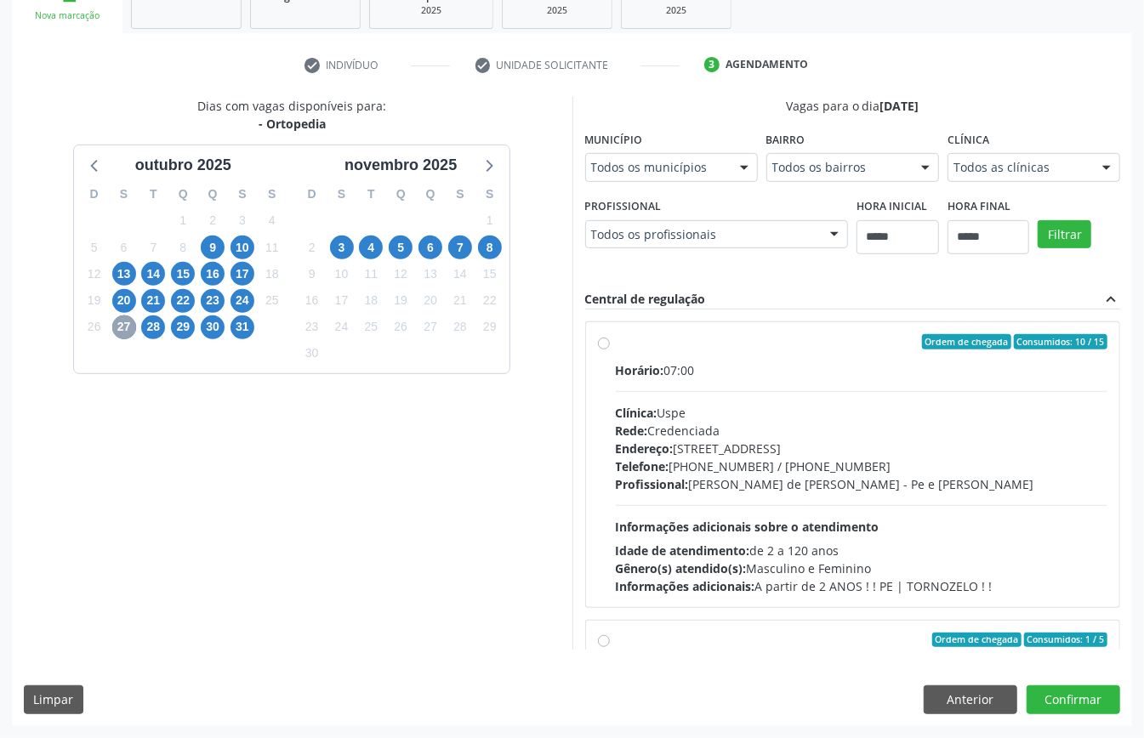
scroll to position [113, 0]
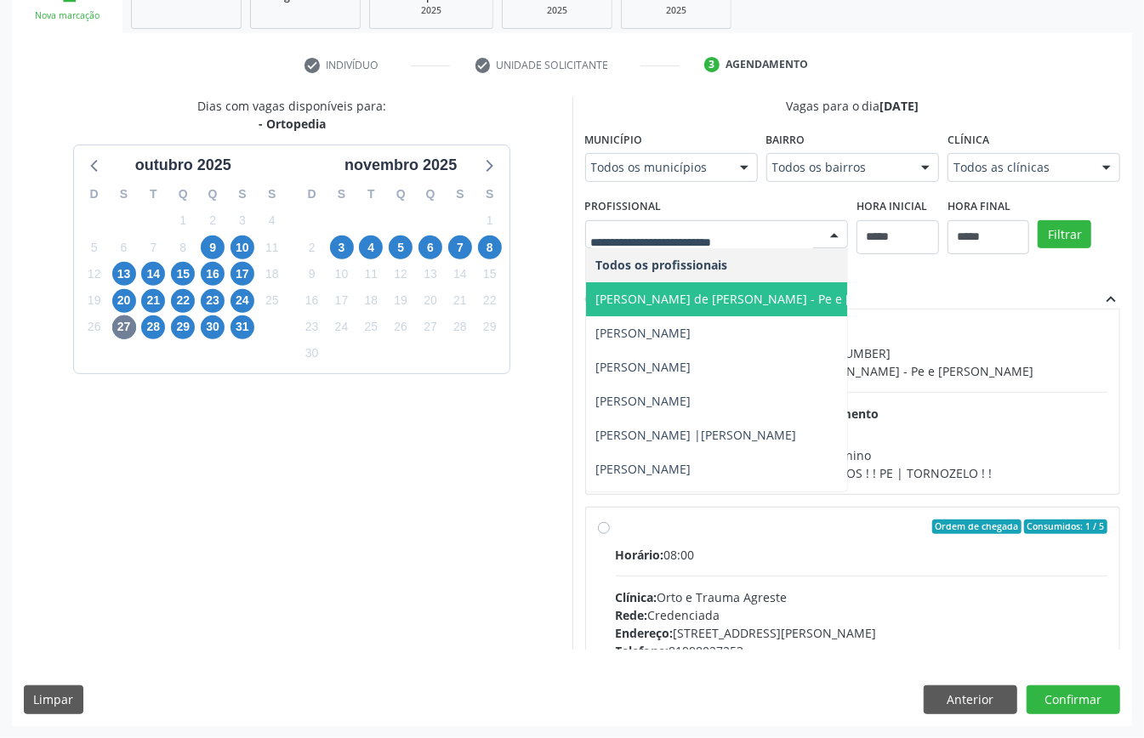
click at [596, 307] on span "[PERSON_NAME] de [PERSON_NAME] - Pe e [PERSON_NAME]" at bounding box center [768, 299] width 345 height 16
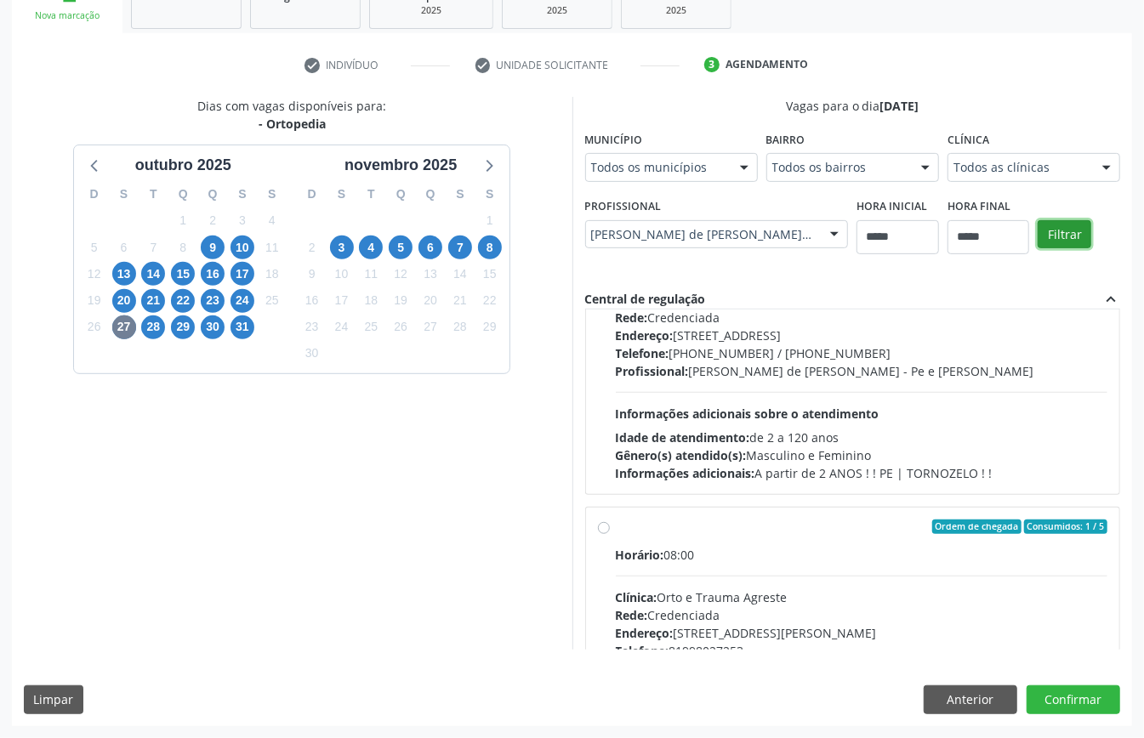
click at [1037, 249] on button "Filtrar" at bounding box center [1064, 234] width 54 height 29
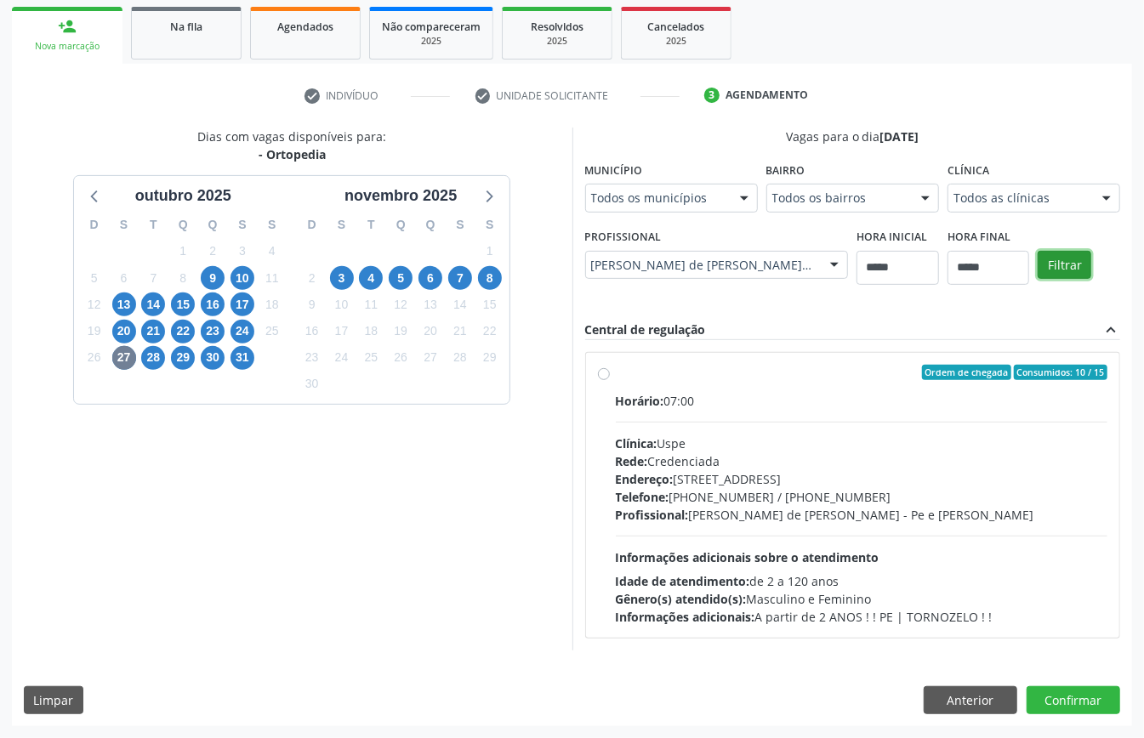
scroll to position [0, 0]
click at [766, 512] on div "Profissional: Carlos Frederico Woolley de Miranda Junior - Pe e Tornozelo" at bounding box center [862, 515] width 492 height 18
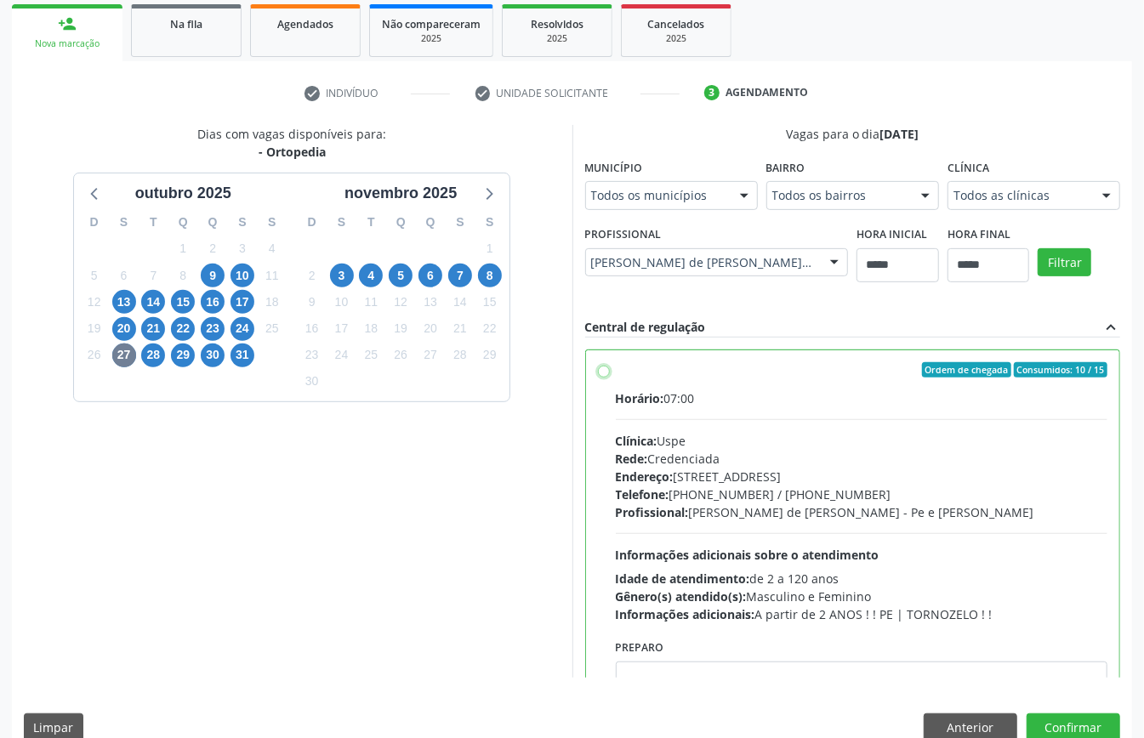
scroll to position [86, 0]
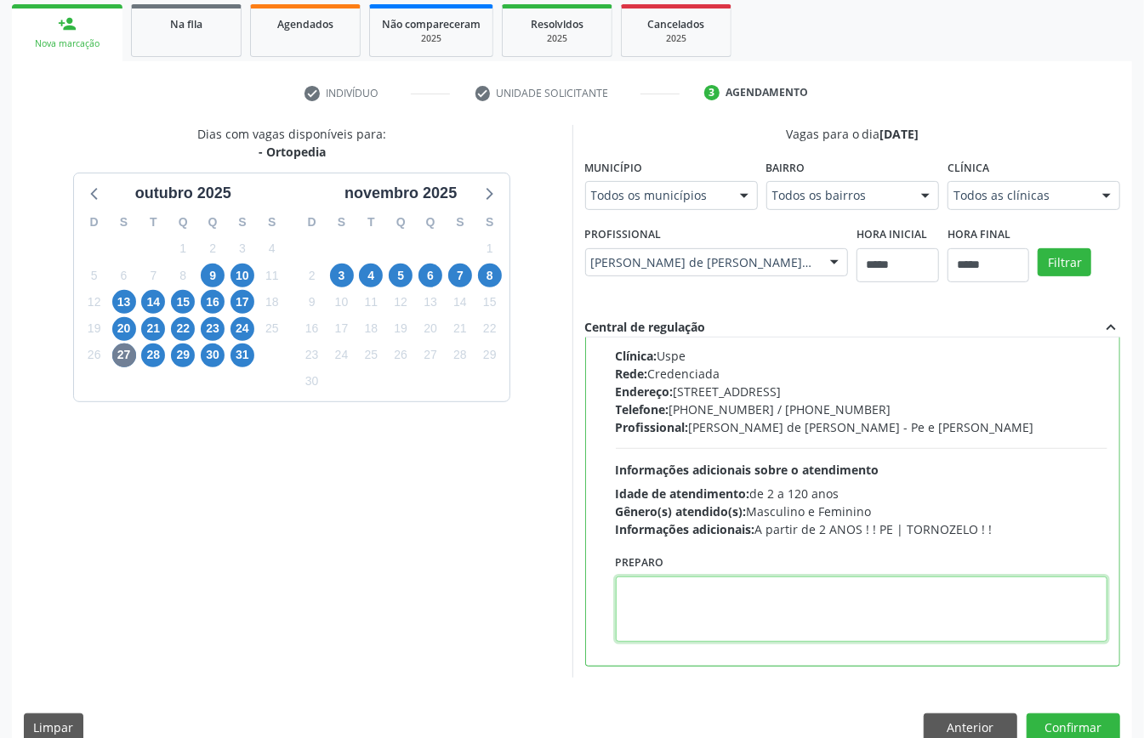
paste textarea "**********"
type textarea "**********"
click at [1099, 718] on button "Confirmar" at bounding box center [1073, 727] width 94 height 29
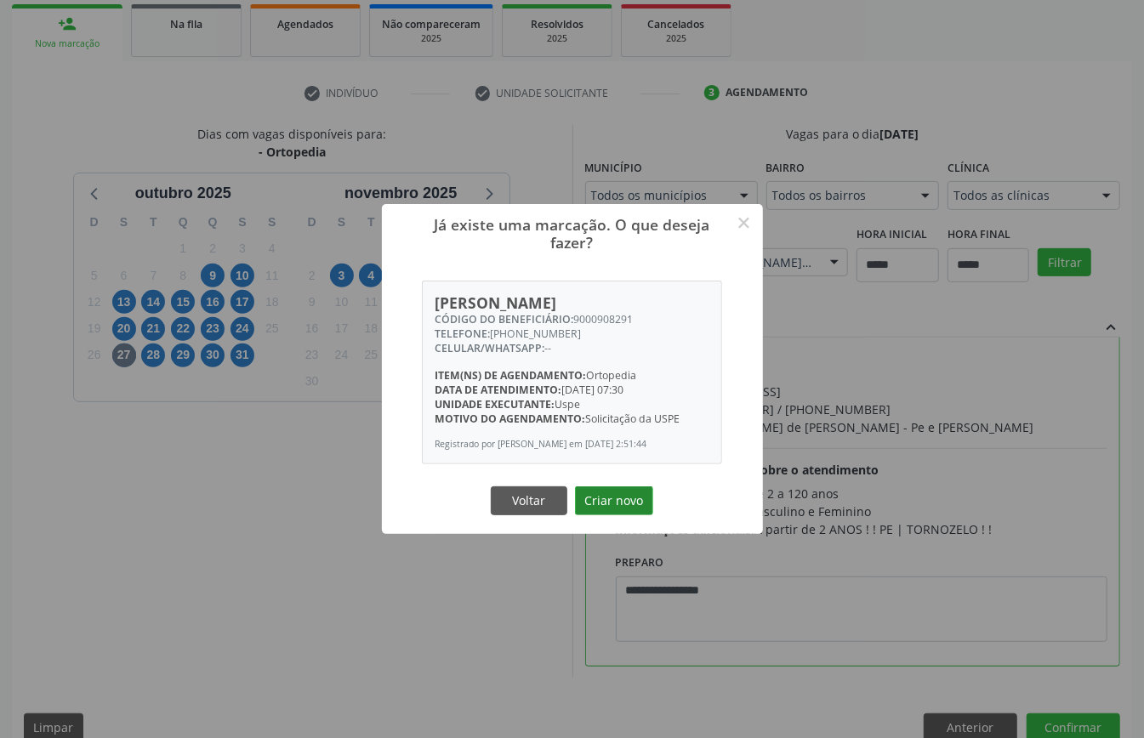
click at [606, 512] on button "Criar novo" at bounding box center [614, 500] width 78 height 29
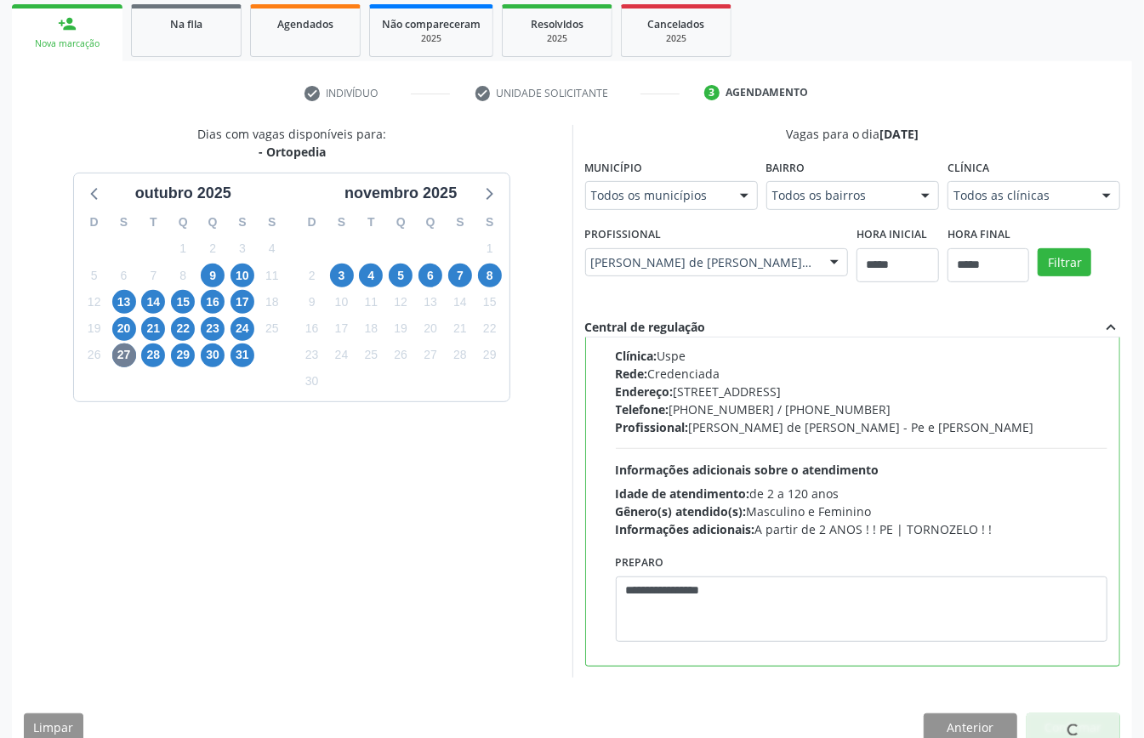
scroll to position [0, 0]
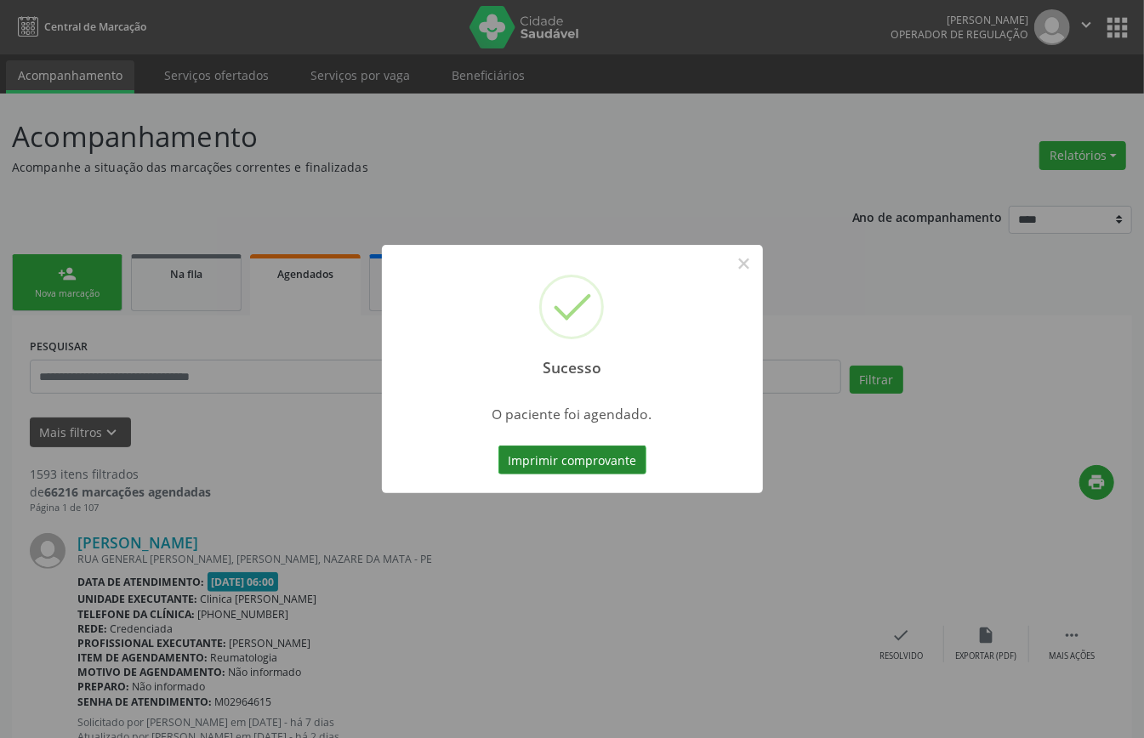
click at [621, 457] on button "Imprimir comprovante" at bounding box center [572, 460] width 148 height 29
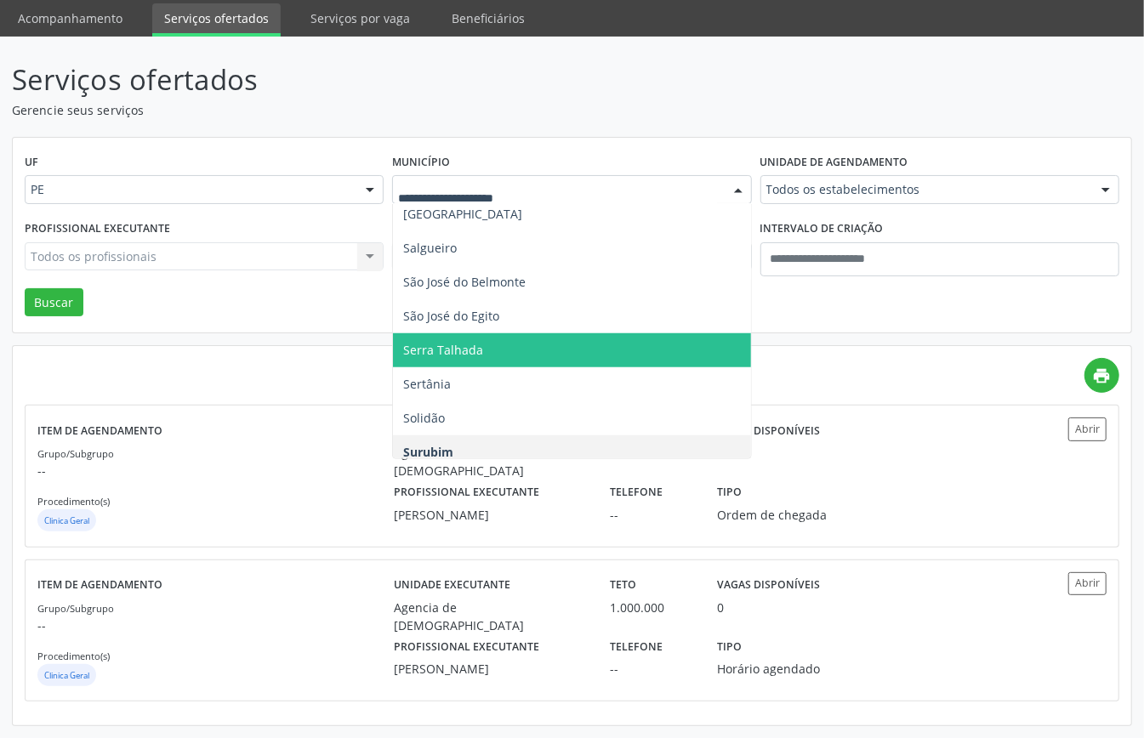
scroll to position [675, 0]
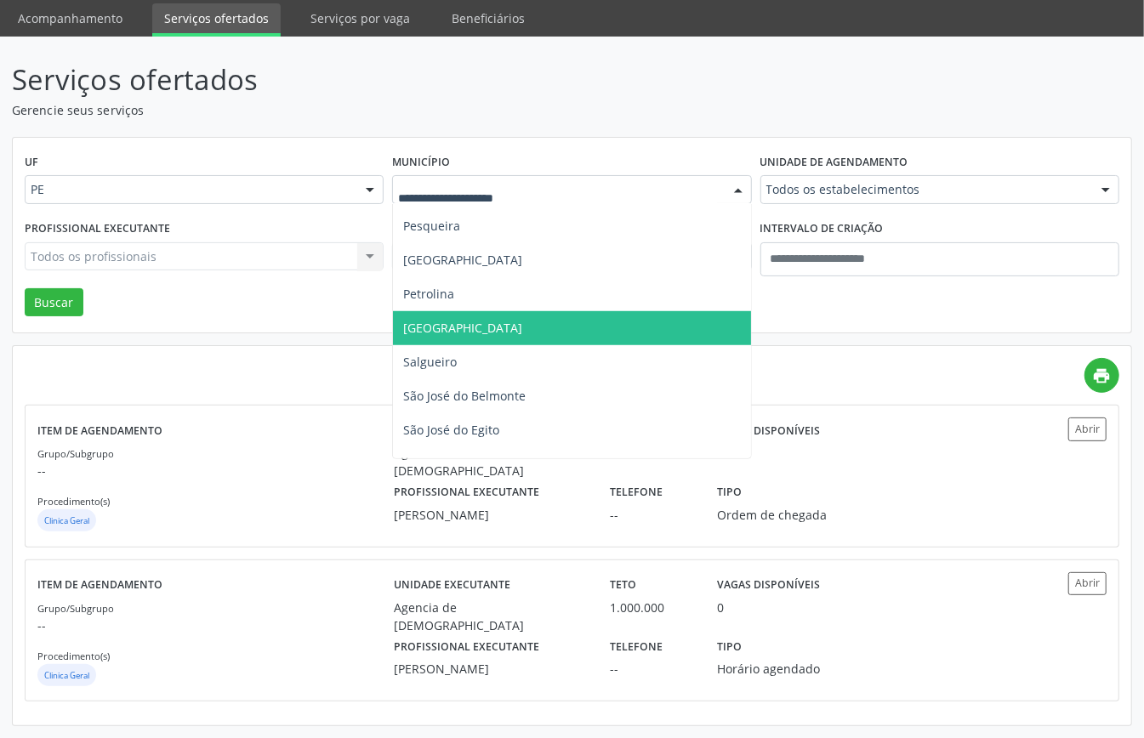
drag, startPoint x: 490, startPoint y: 307, endPoint x: 478, endPoint y: 304, distance: 12.2
click at [491, 306] on ul "Todas as cidades Abreu e [GEOGRAPHIC_DATA] Afogados da [GEOGRAPHIC_DATA] Ararip…" at bounding box center [571, 107] width 357 height 1156
click at [476, 330] on span "[GEOGRAPHIC_DATA]" at bounding box center [571, 328] width 357 height 34
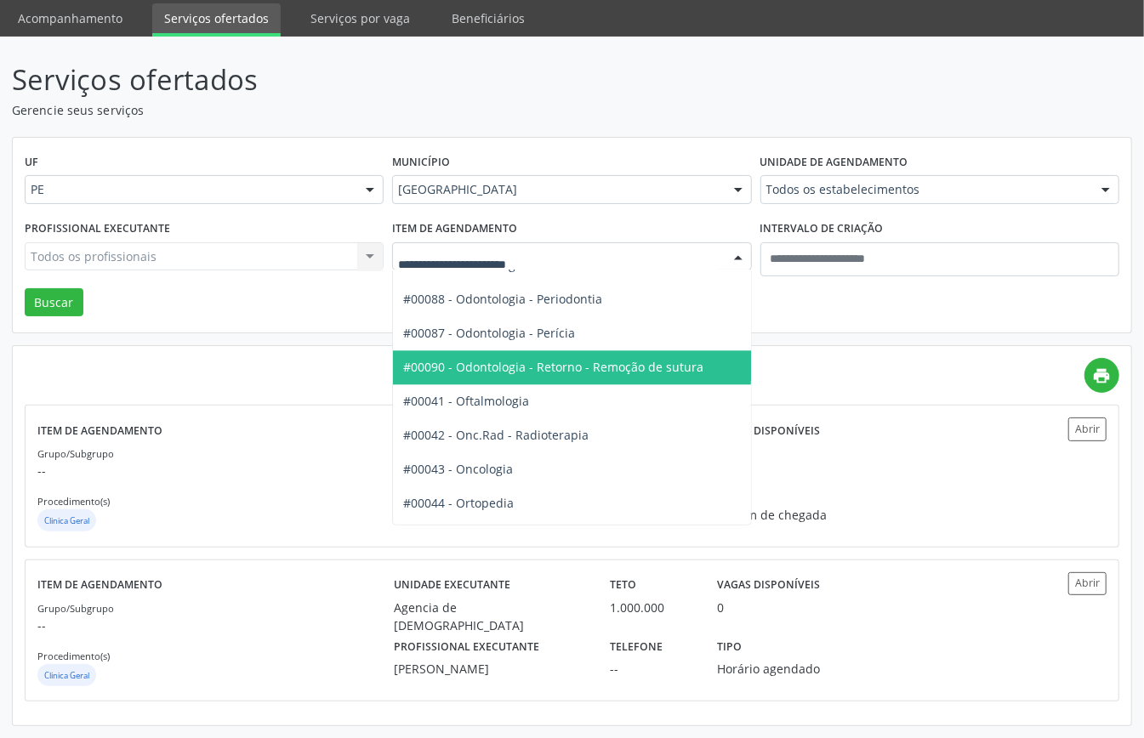
scroll to position [2381, 0]
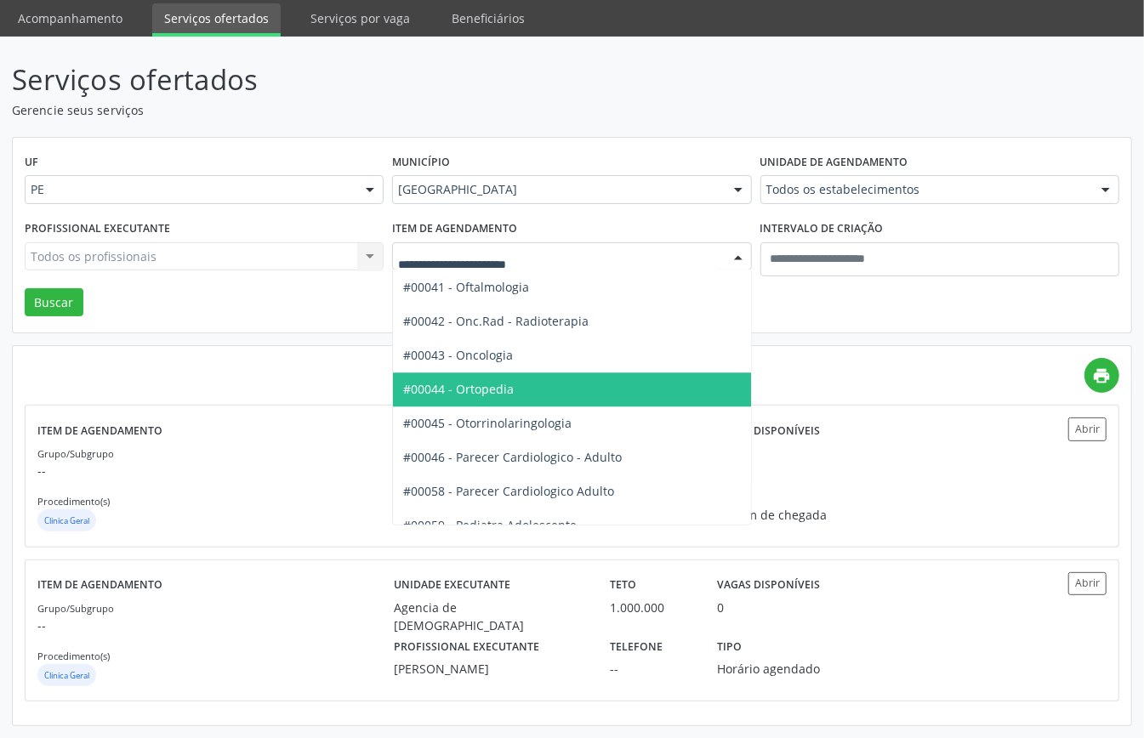
click at [510, 383] on span "#00044 - Ortopedia" at bounding box center [458, 389] width 111 height 16
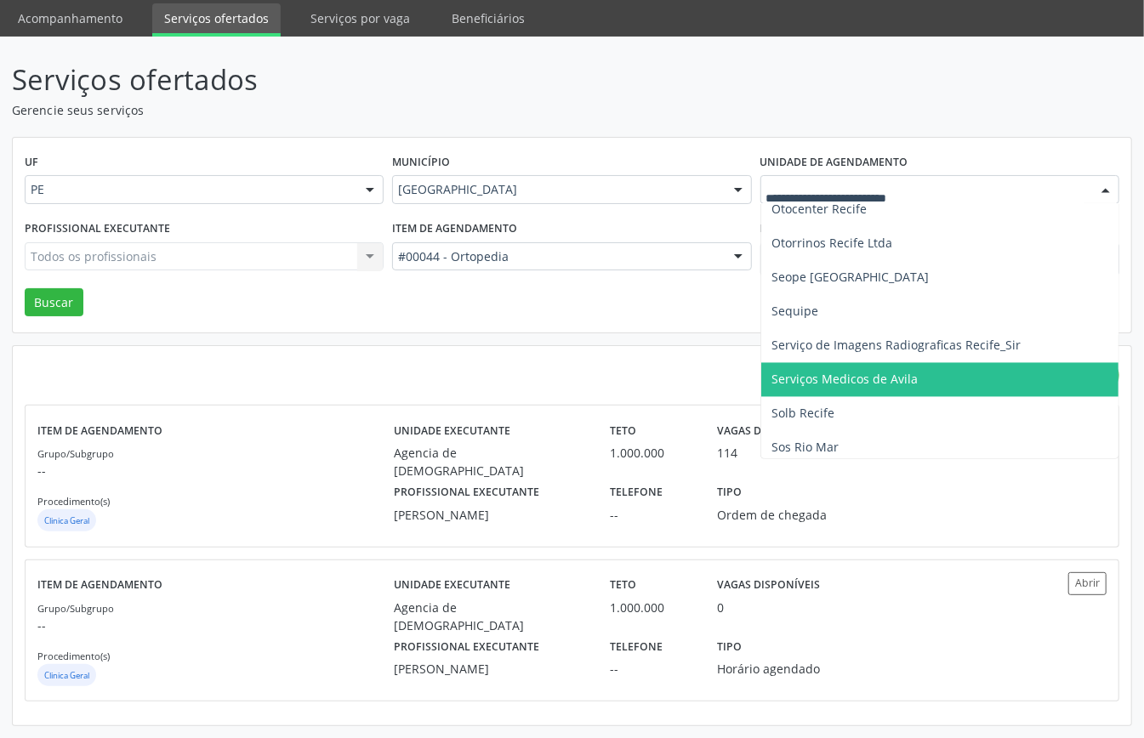
scroll to position [2041, 0]
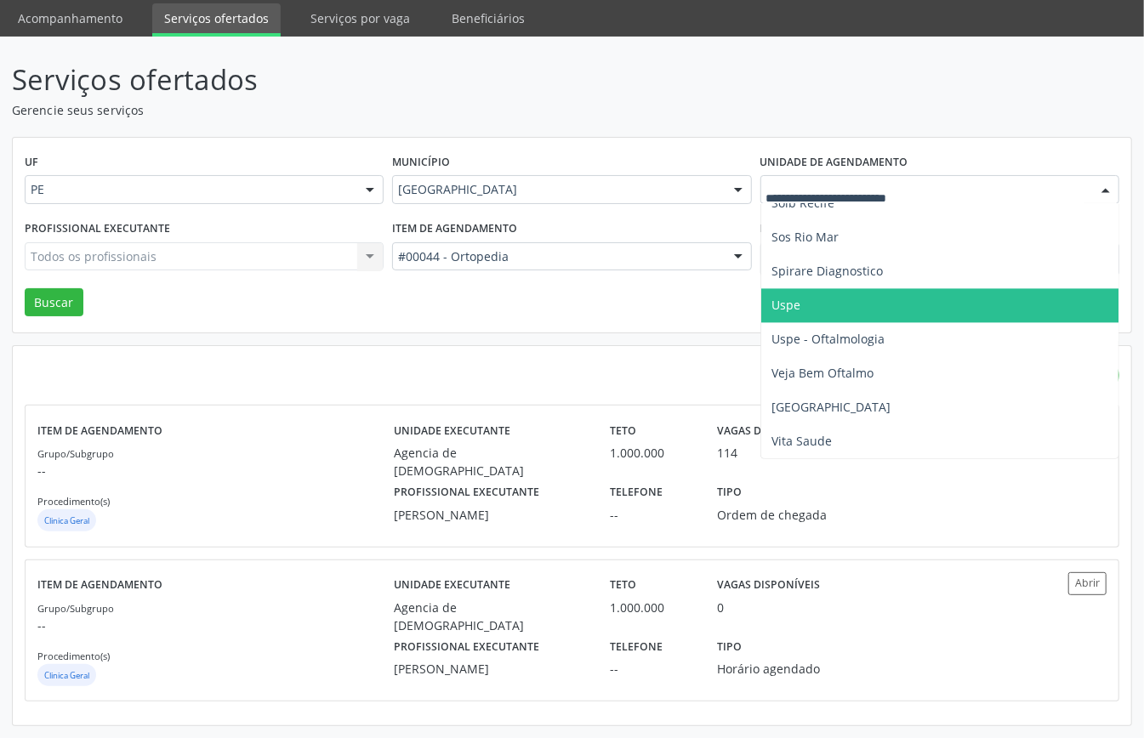
click at [782, 288] on span "Uspe" at bounding box center [974, 305] width 426 height 34
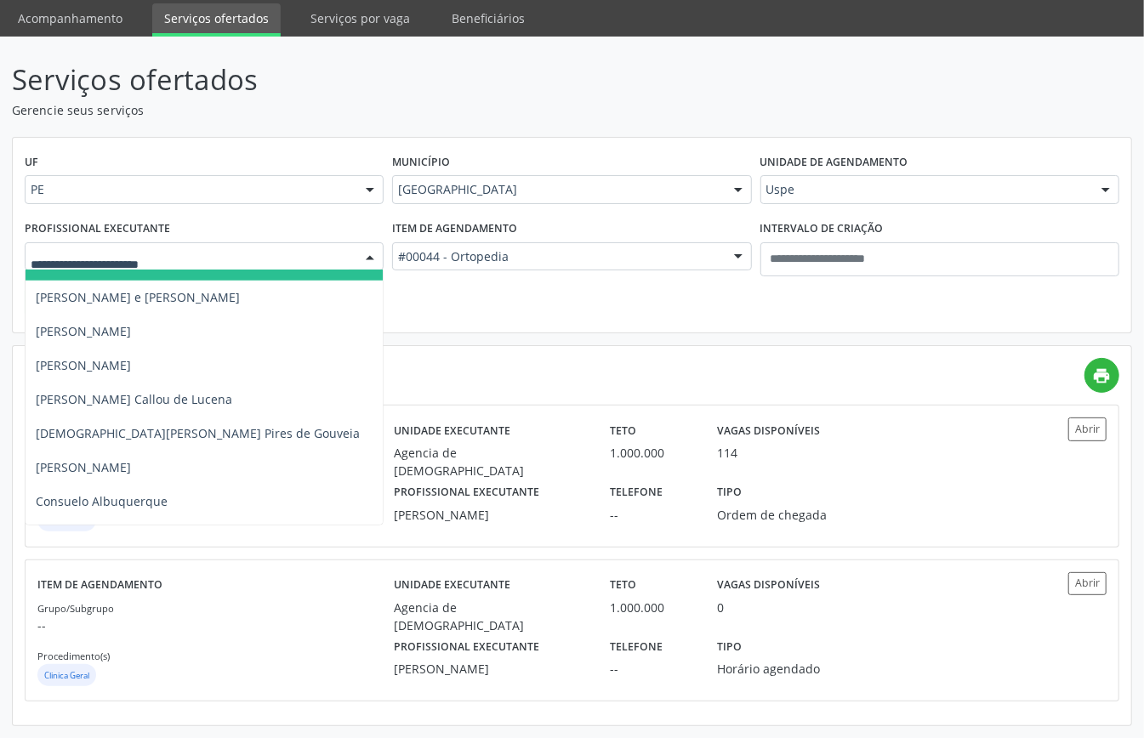
scroll to position [726, 0]
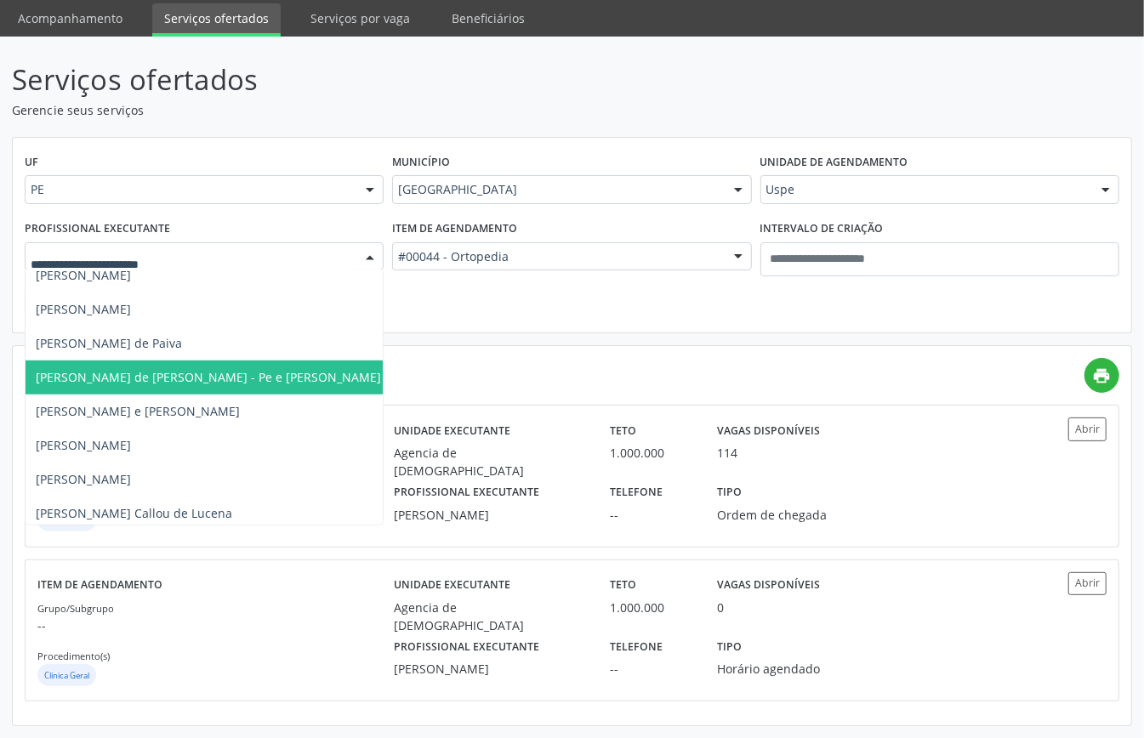
click at [191, 362] on span "[PERSON_NAME] de [PERSON_NAME] - Pe e [PERSON_NAME]" at bounding box center [260, 378] width 469 height 34
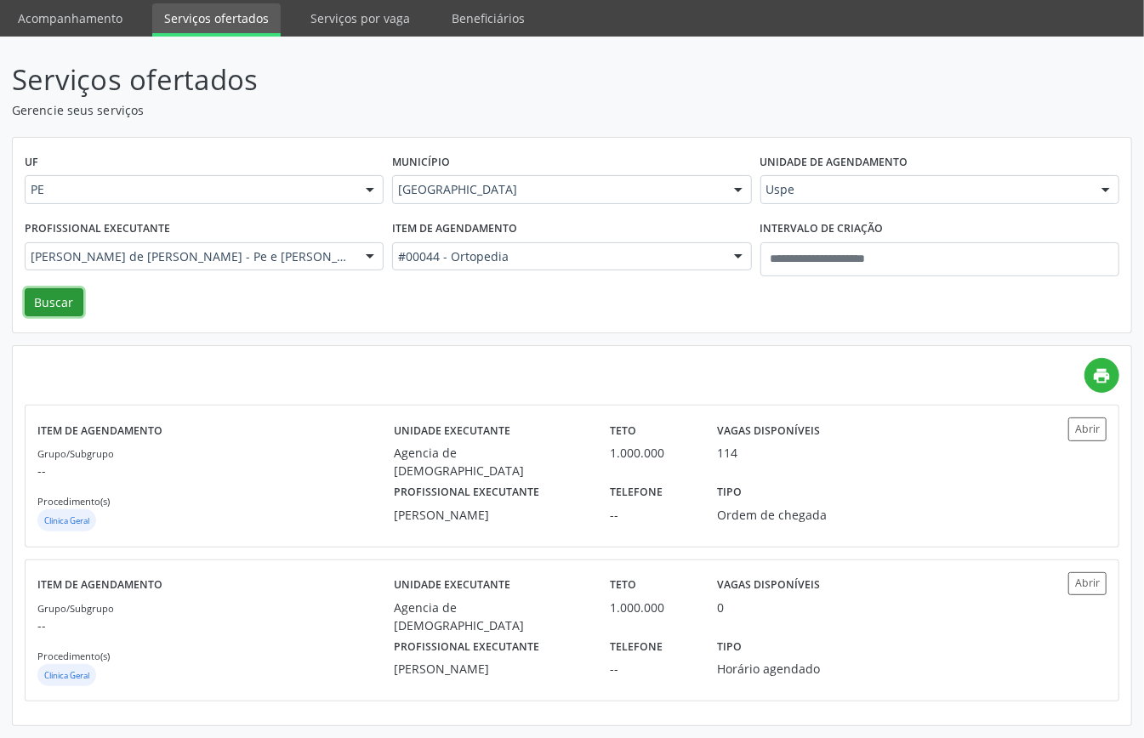
click at [62, 292] on button "Buscar" at bounding box center [54, 302] width 59 height 29
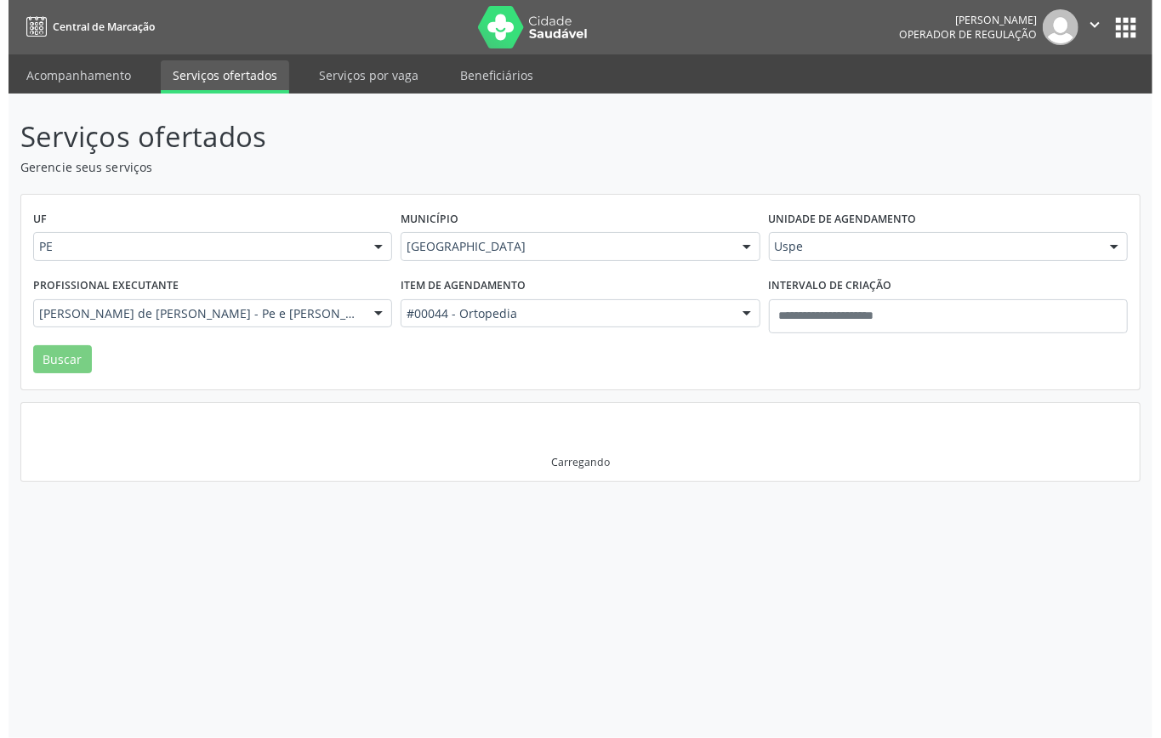
scroll to position [0, 0]
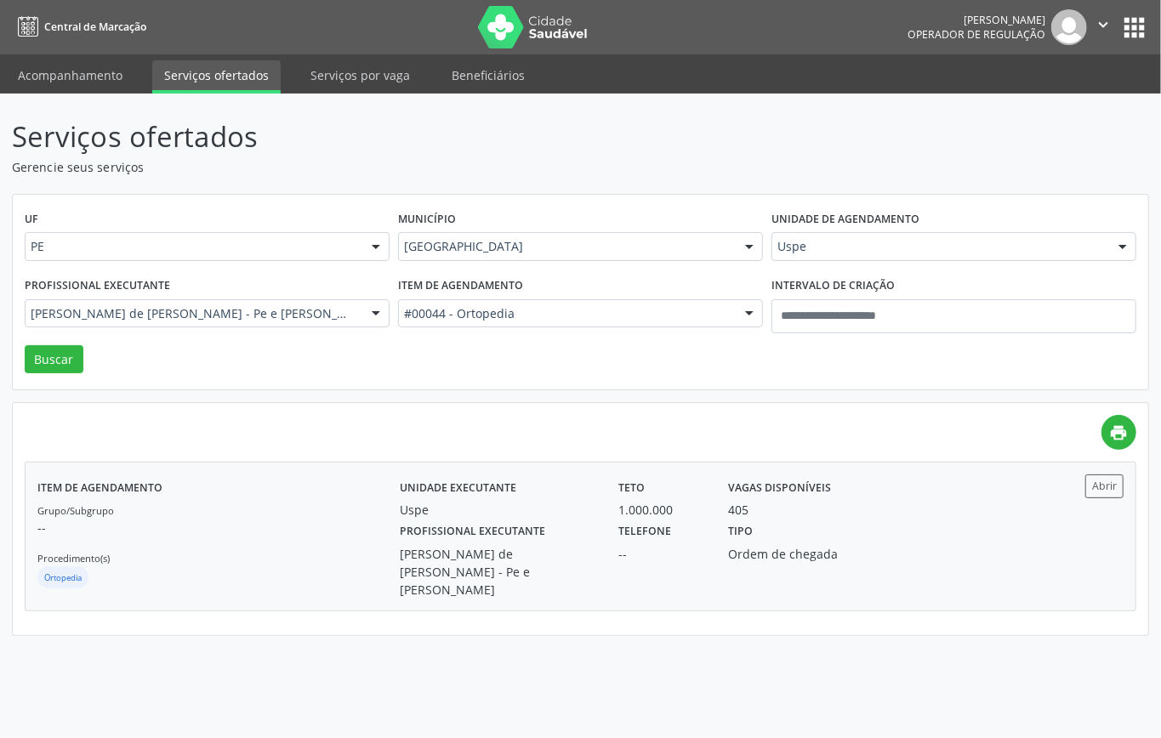
click at [308, 542] on div "Grupo/Subgrupo -- Procedimento(s) Ortopedia" at bounding box center [218, 546] width 362 height 91
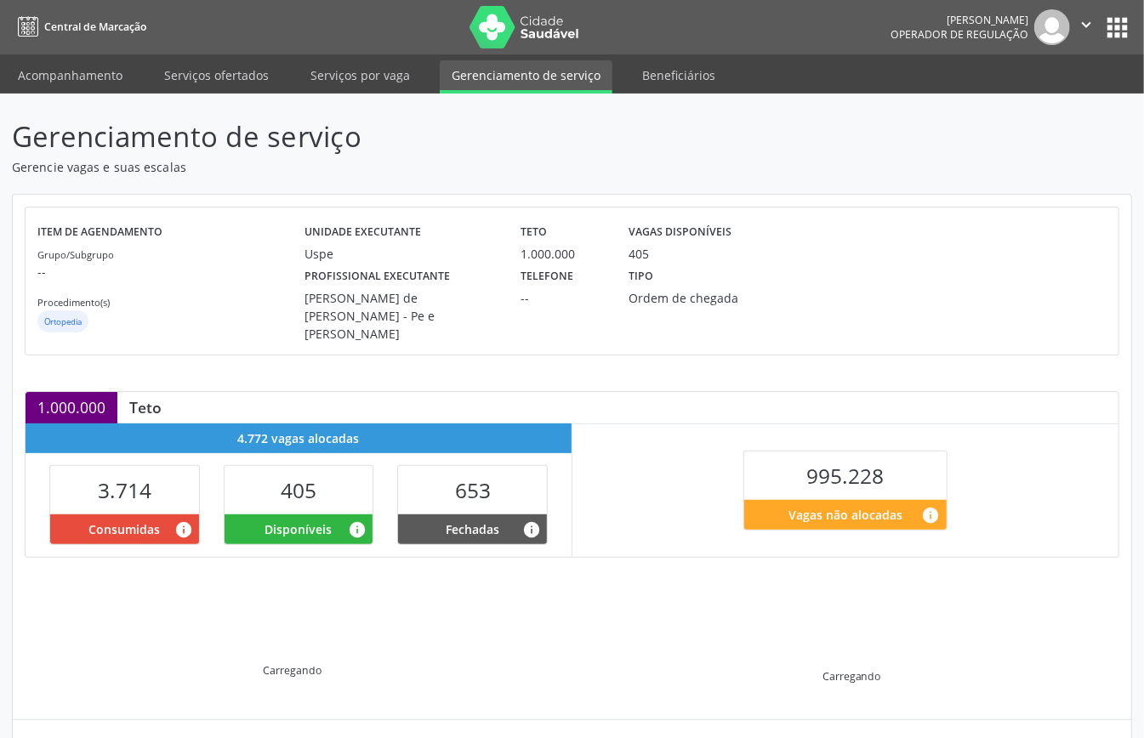
scroll to position [164, 0]
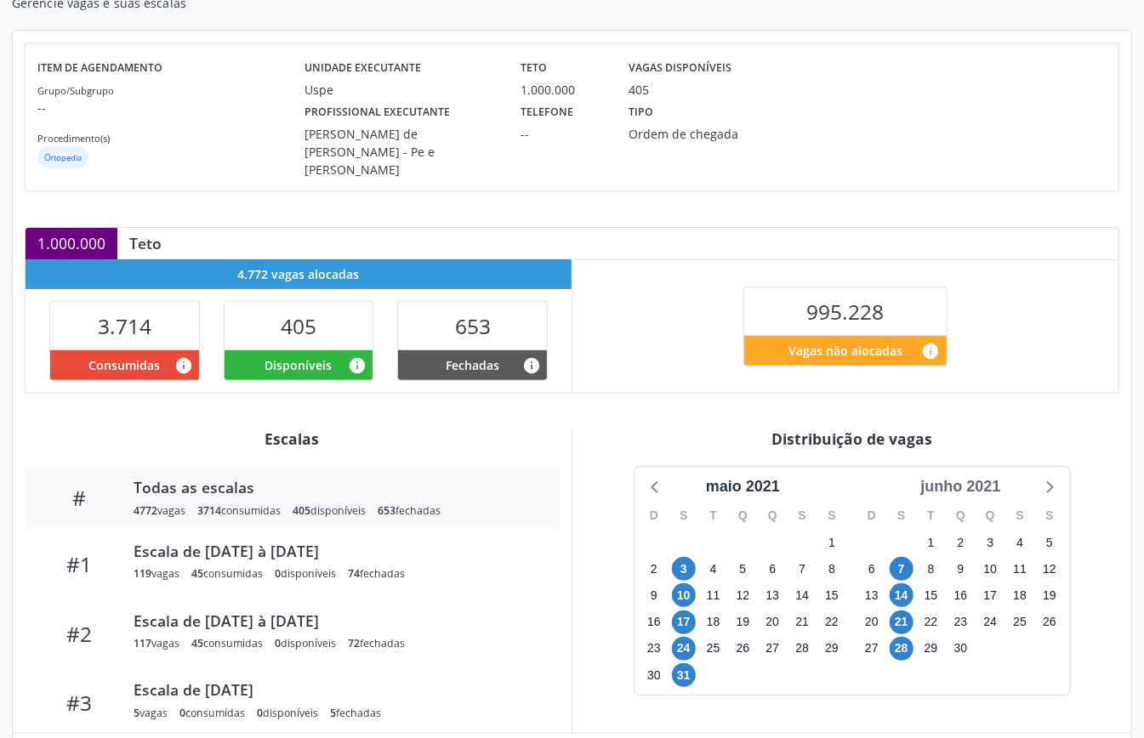
click at [991, 476] on div "junho 2021" at bounding box center [960, 486] width 94 height 23
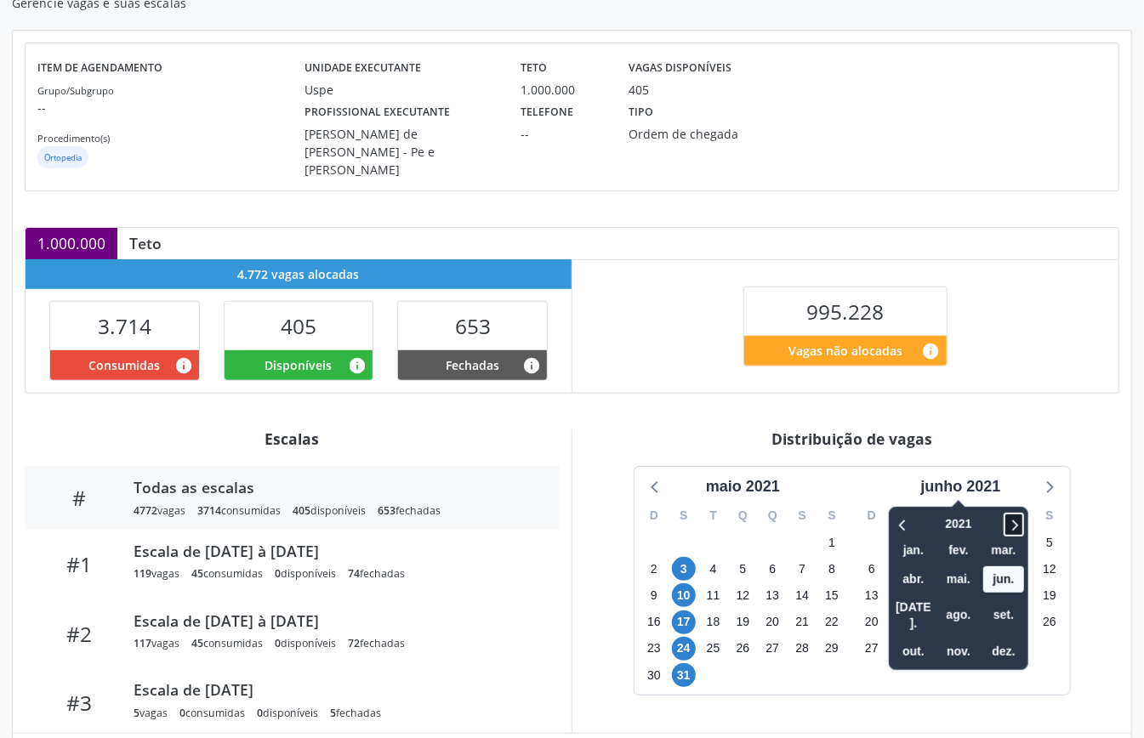
click at [1013, 515] on icon at bounding box center [1013, 524] width 17 height 20
click at [1012, 515] on icon at bounding box center [1013, 524] width 17 height 20
click at [1012, 514] on icon at bounding box center [1013, 524] width 17 height 20
click at [957, 639] on span "nov." at bounding box center [958, 652] width 41 height 26
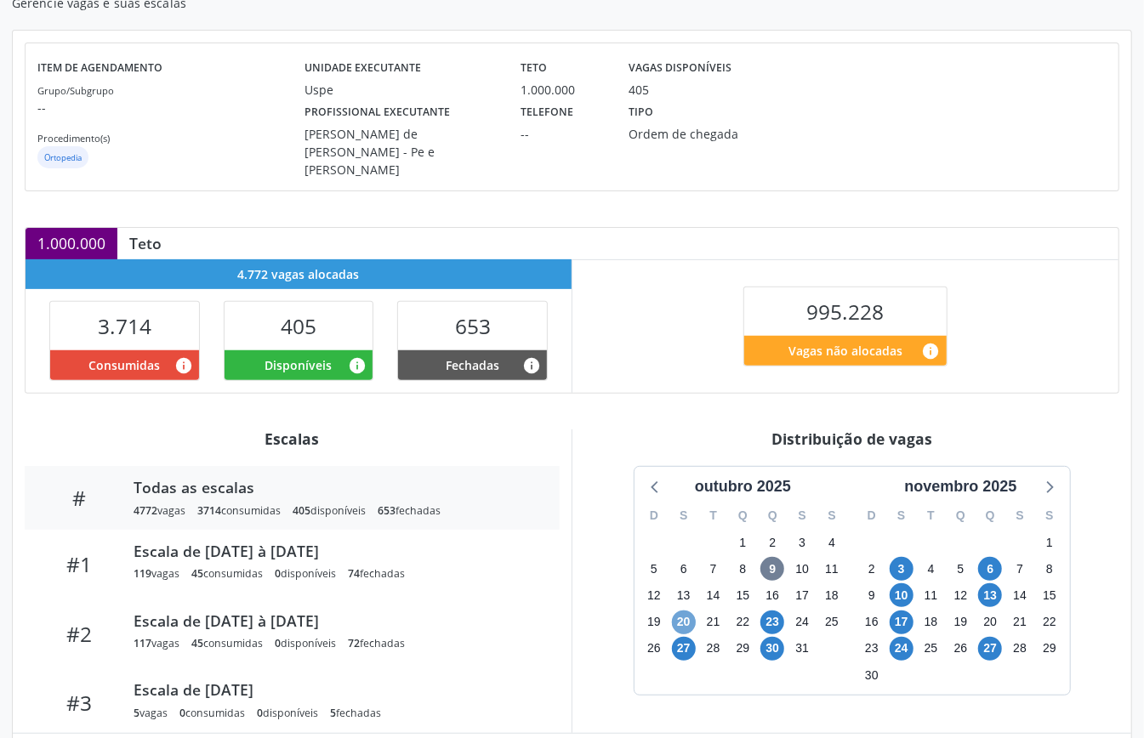
click at [680, 616] on span "20" at bounding box center [684, 622] width 24 height 24
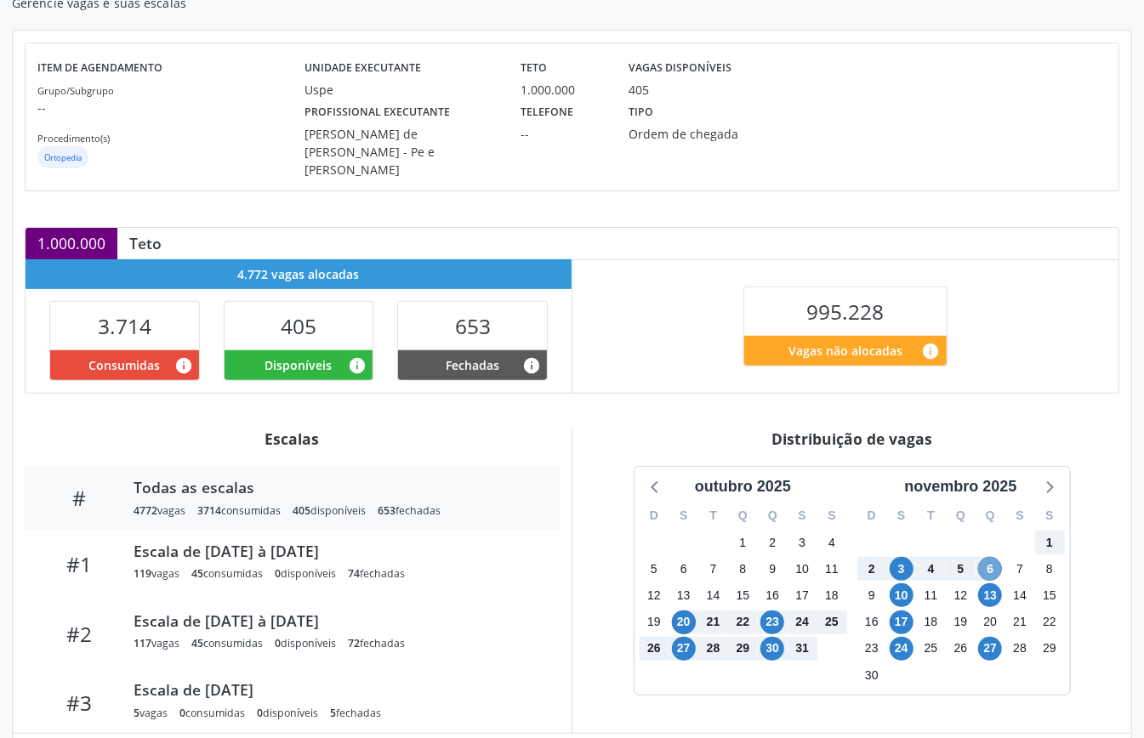
click at [990, 570] on span "6" at bounding box center [990, 569] width 24 height 24
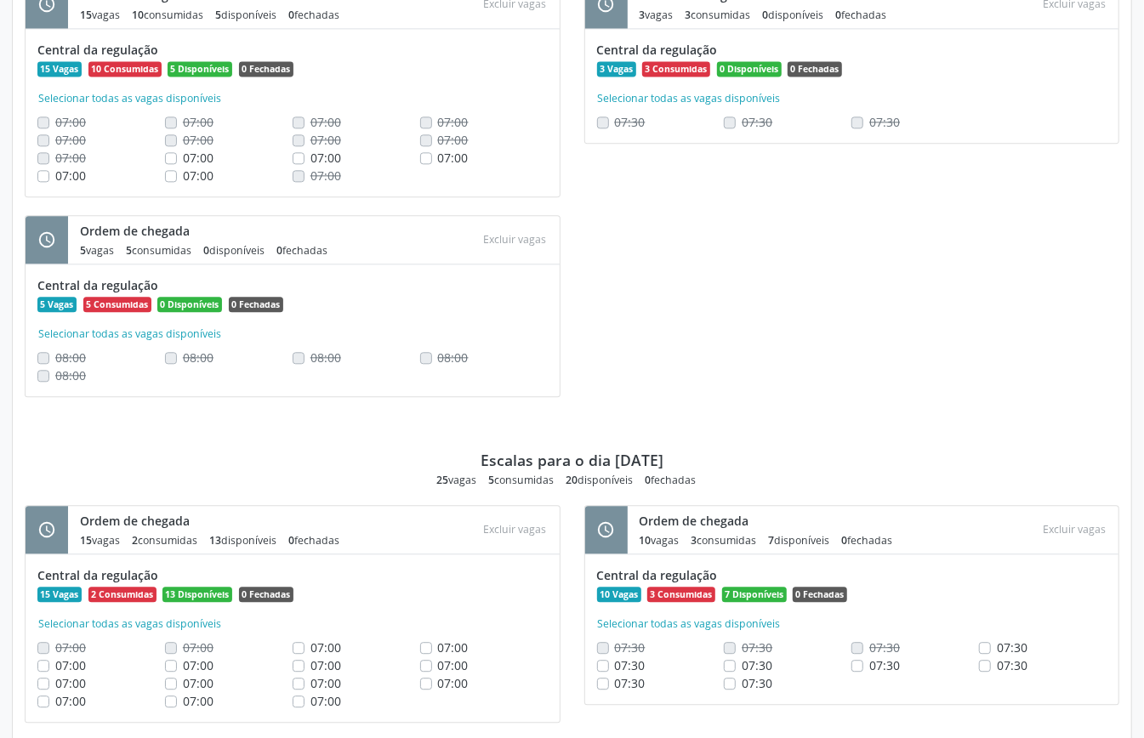
scroll to position [2382, 0]
